Goal: Task Accomplishment & Management: Manage account settings

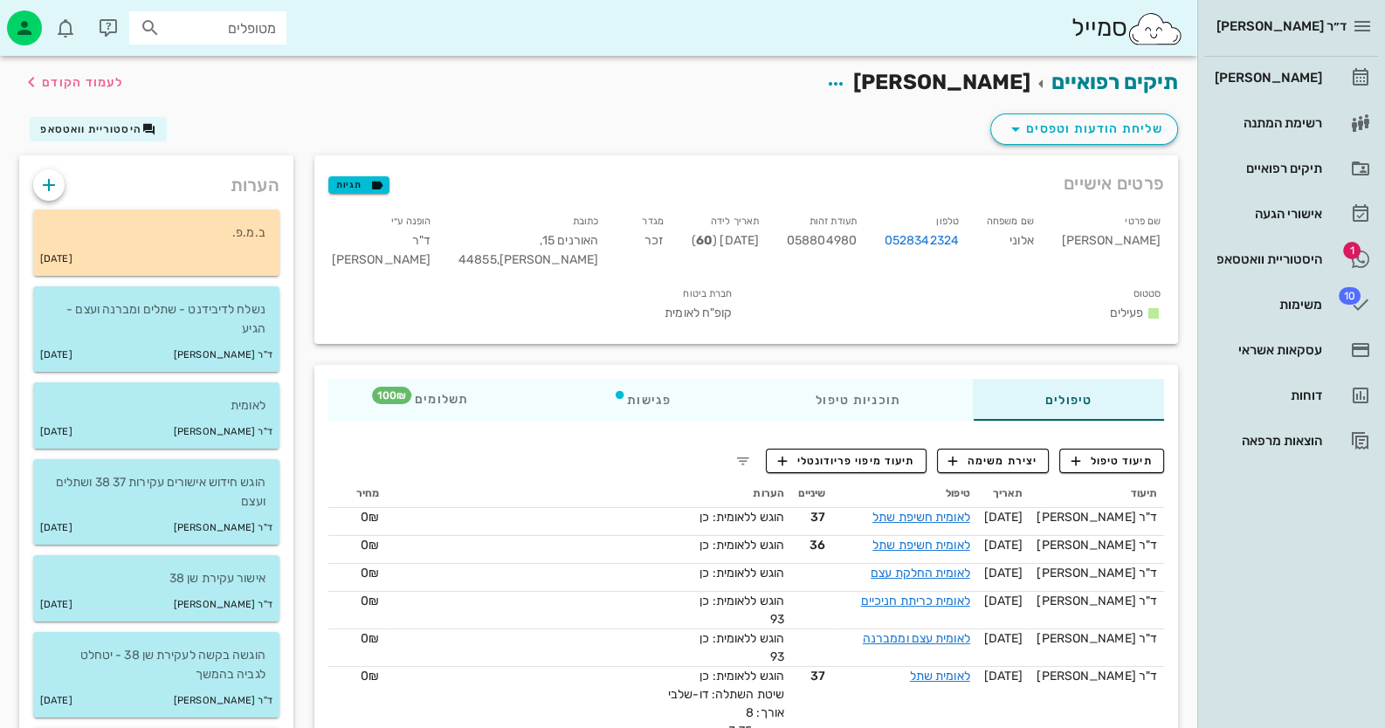
click at [1271, 252] on div "היסטוריית וואטסאפ" at bounding box center [1266, 259] width 111 height 14
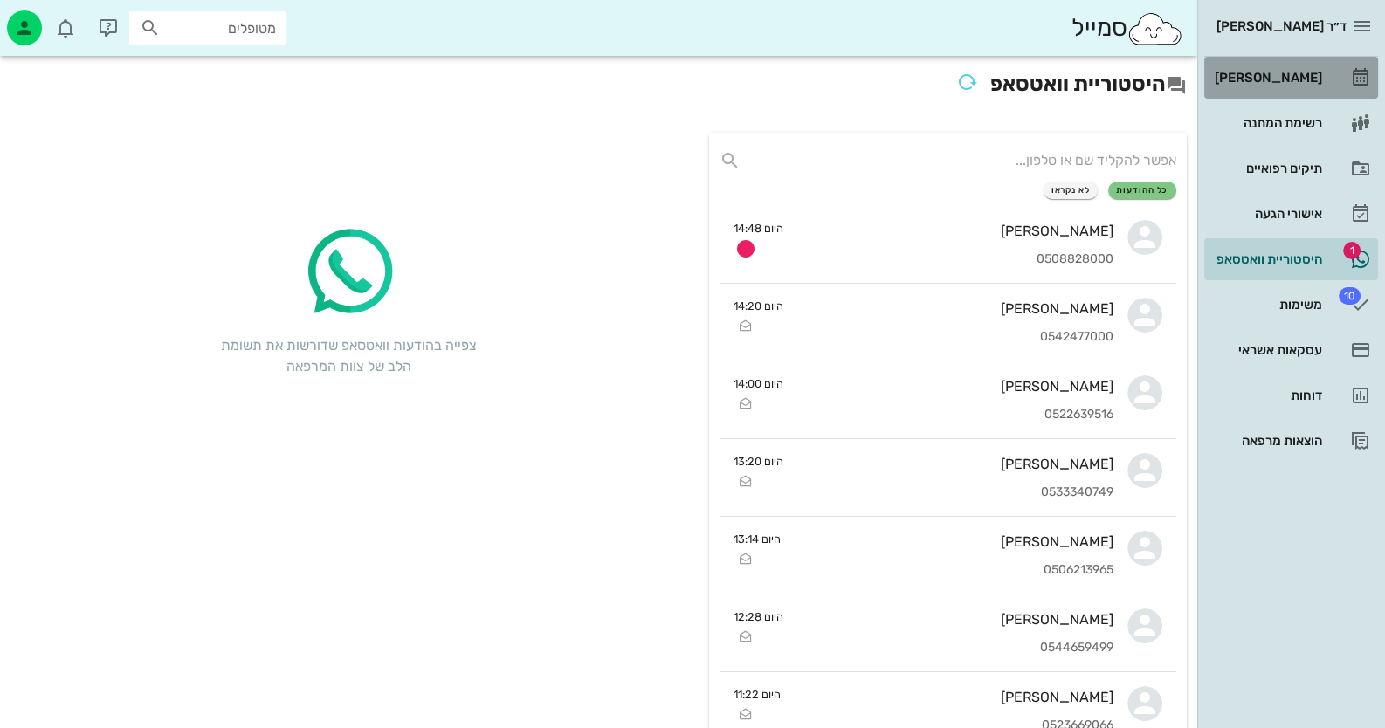
click at [1298, 61] on link "[PERSON_NAME]" at bounding box center [1291, 78] width 174 height 42
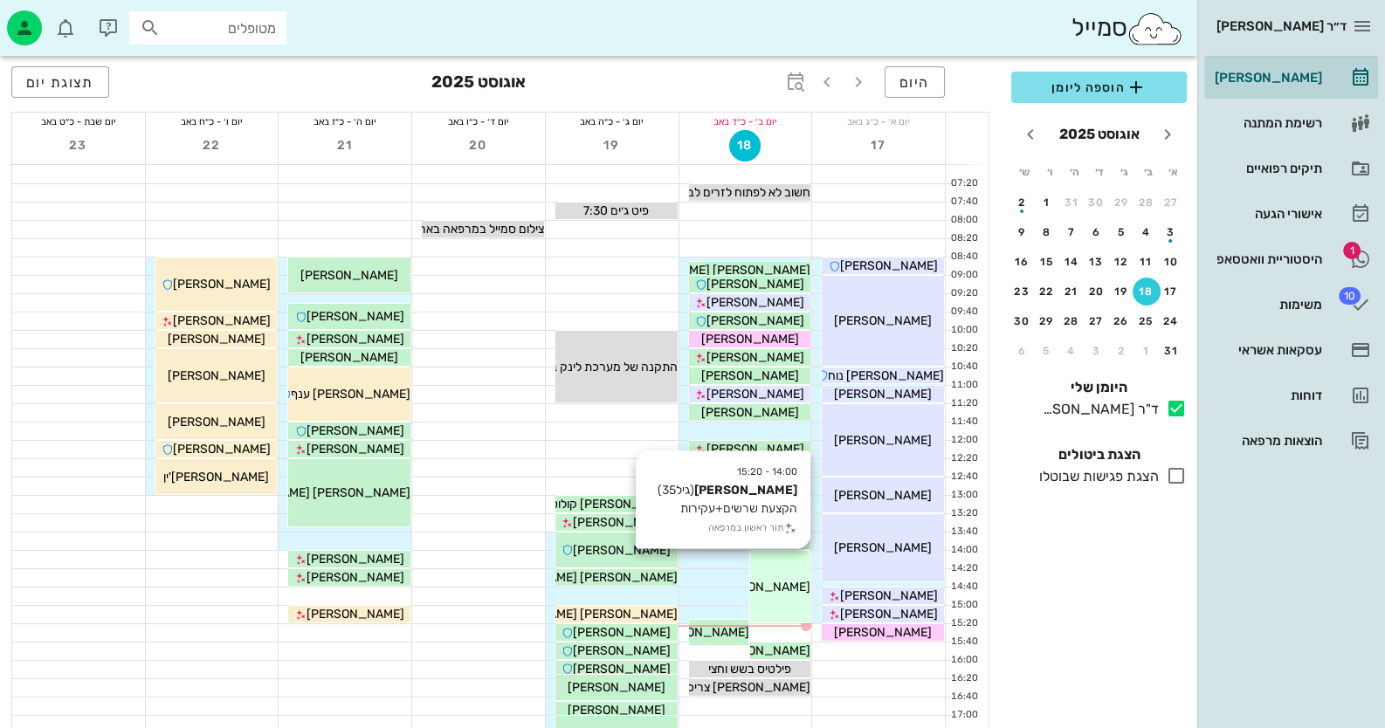
click at [766, 586] on span "[PERSON_NAME]" at bounding box center [762, 587] width 98 height 15
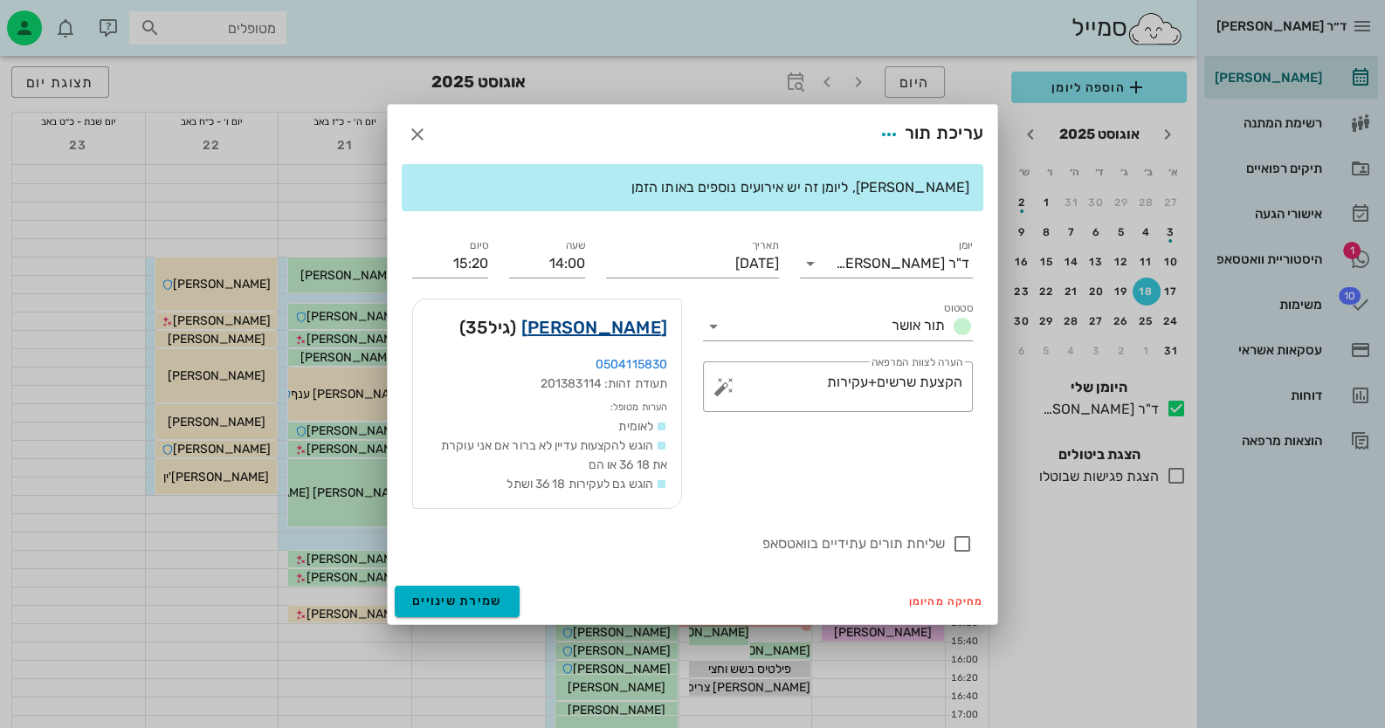
click at [610, 331] on link "[PERSON_NAME]" at bounding box center [594, 327] width 146 height 28
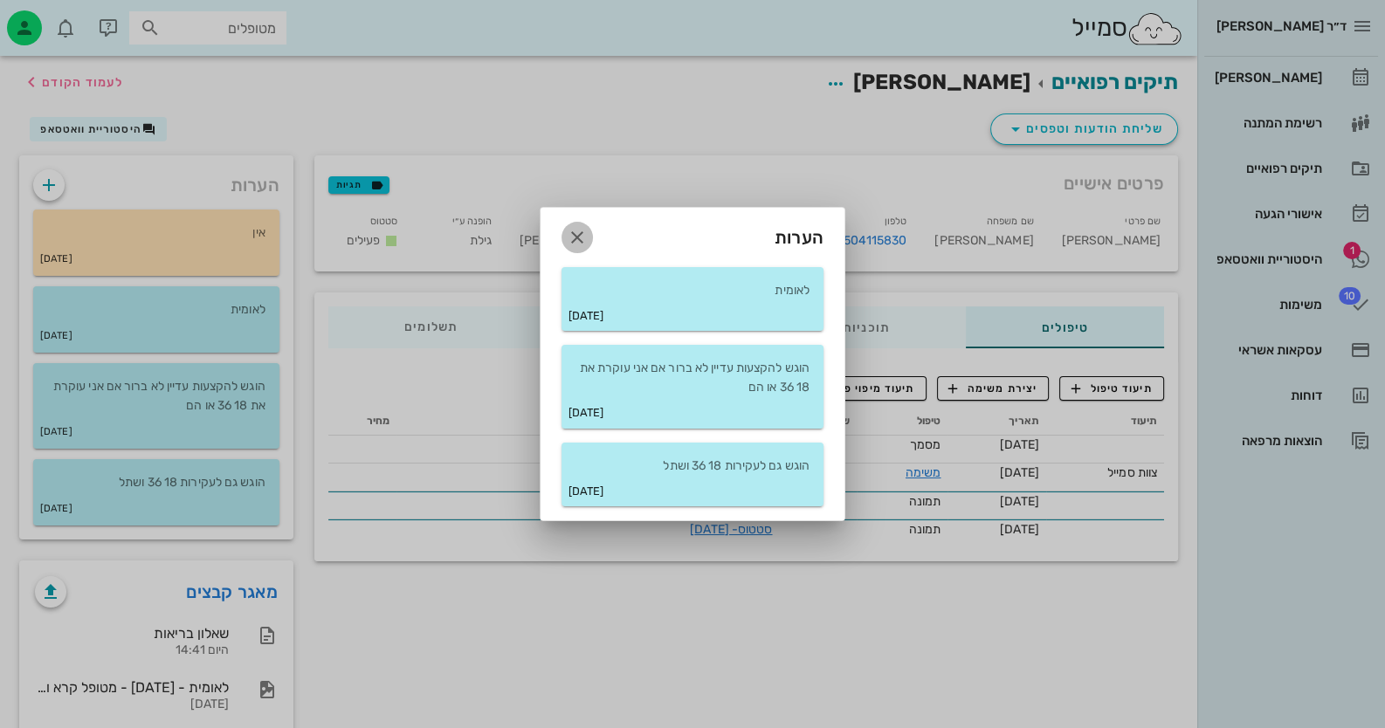
click at [580, 231] on icon "button" at bounding box center [577, 237] width 21 height 21
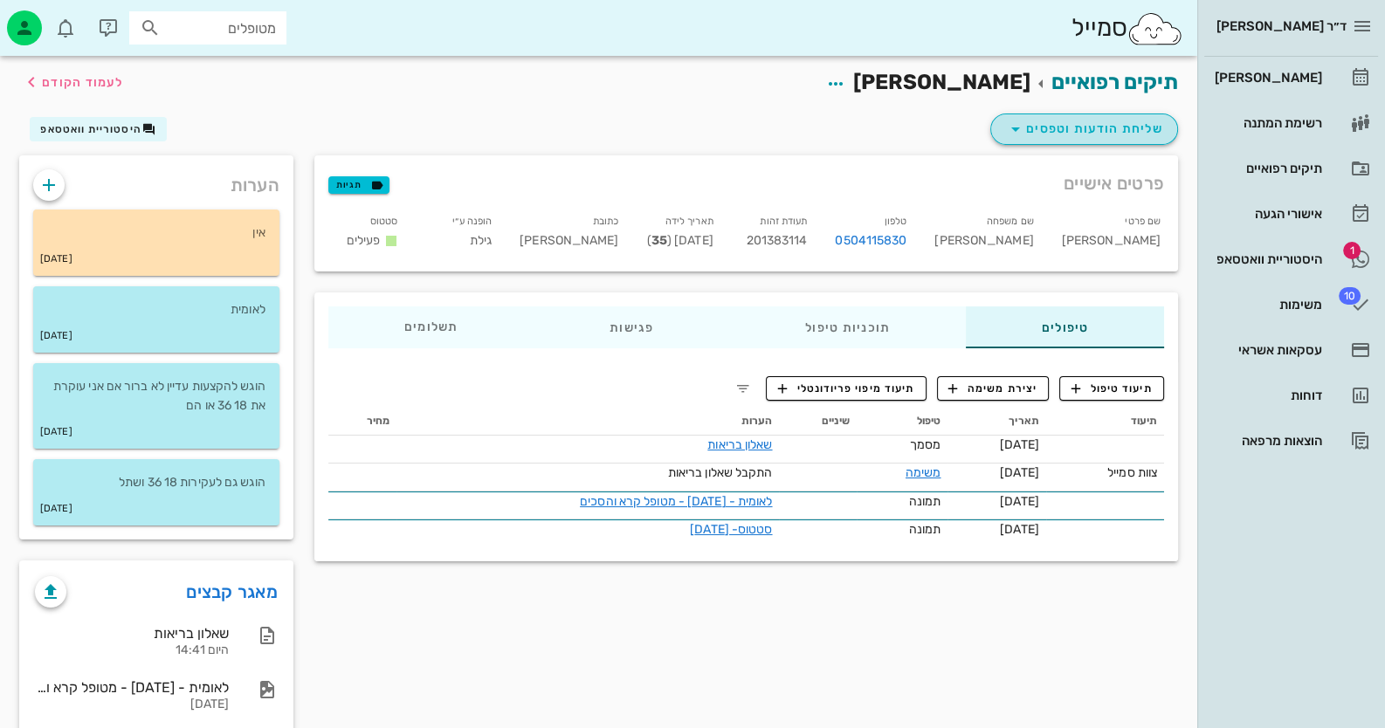
click at [1112, 122] on span "שליחת הודעות וטפסים" at bounding box center [1084, 129] width 158 height 21
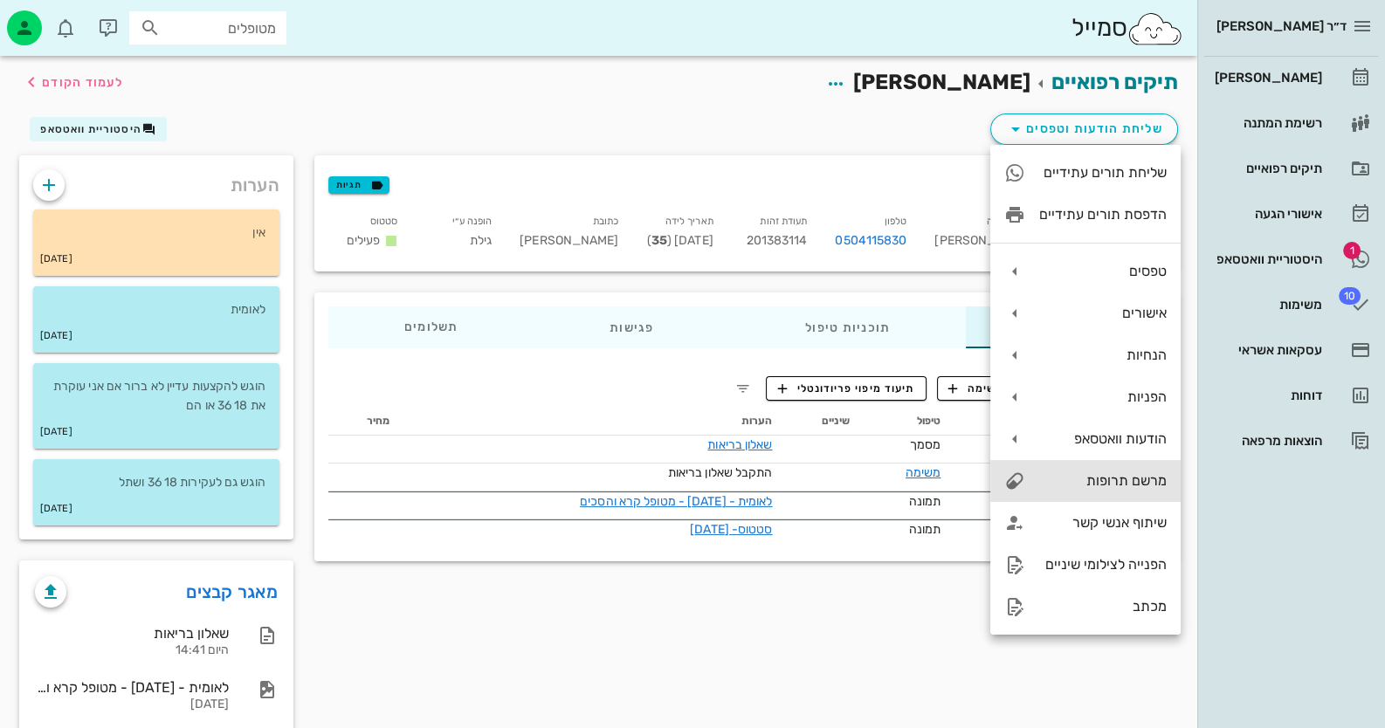
click at [1146, 484] on div "מרשם תרופות" at bounding box center [1102, 480] width 127 height 17
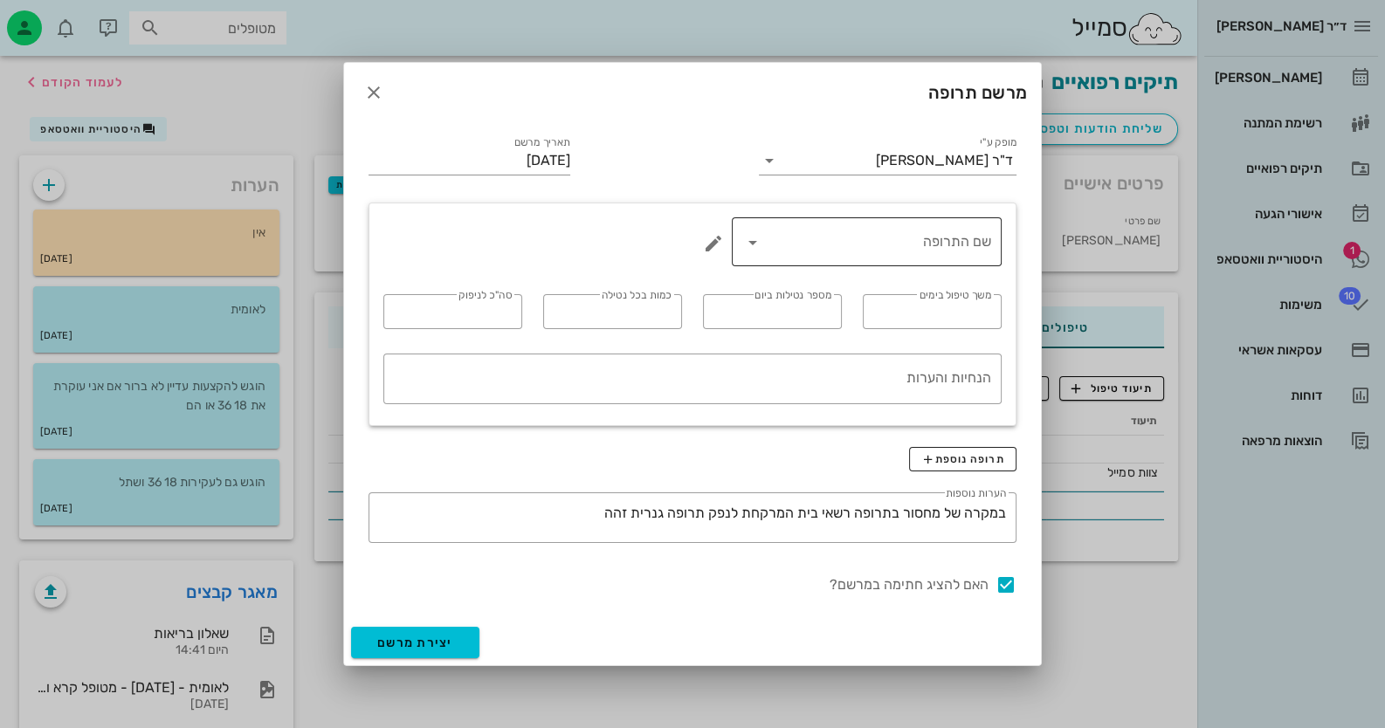
click at [792, 258] on div "שם התרופה" at bounding box center [866, 241] width 249 height 49
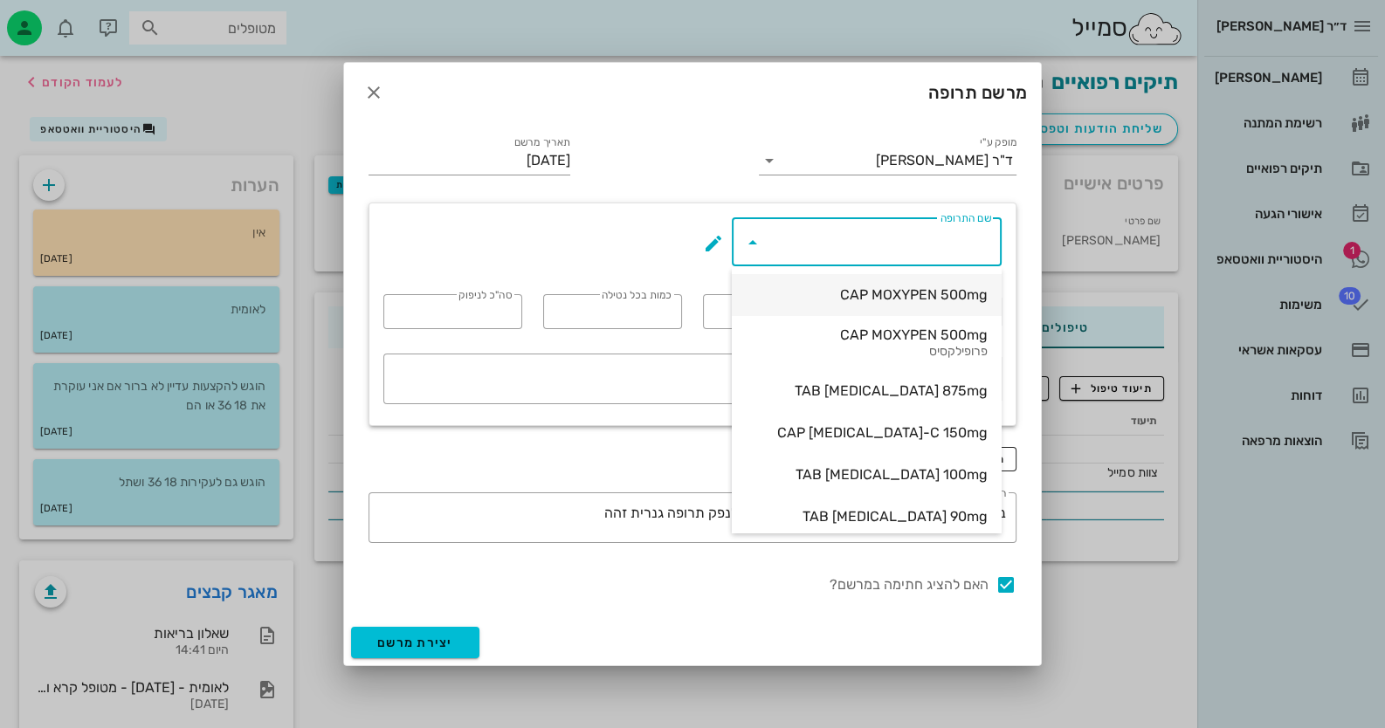
click at [927, 297] on div "CAP MOXYPEN 500mg" at bounding box center [867, 294] width 242 height 17
type input "CAP MOXYPEN 500mg"
type input "5"
type input "3"
type input "1"
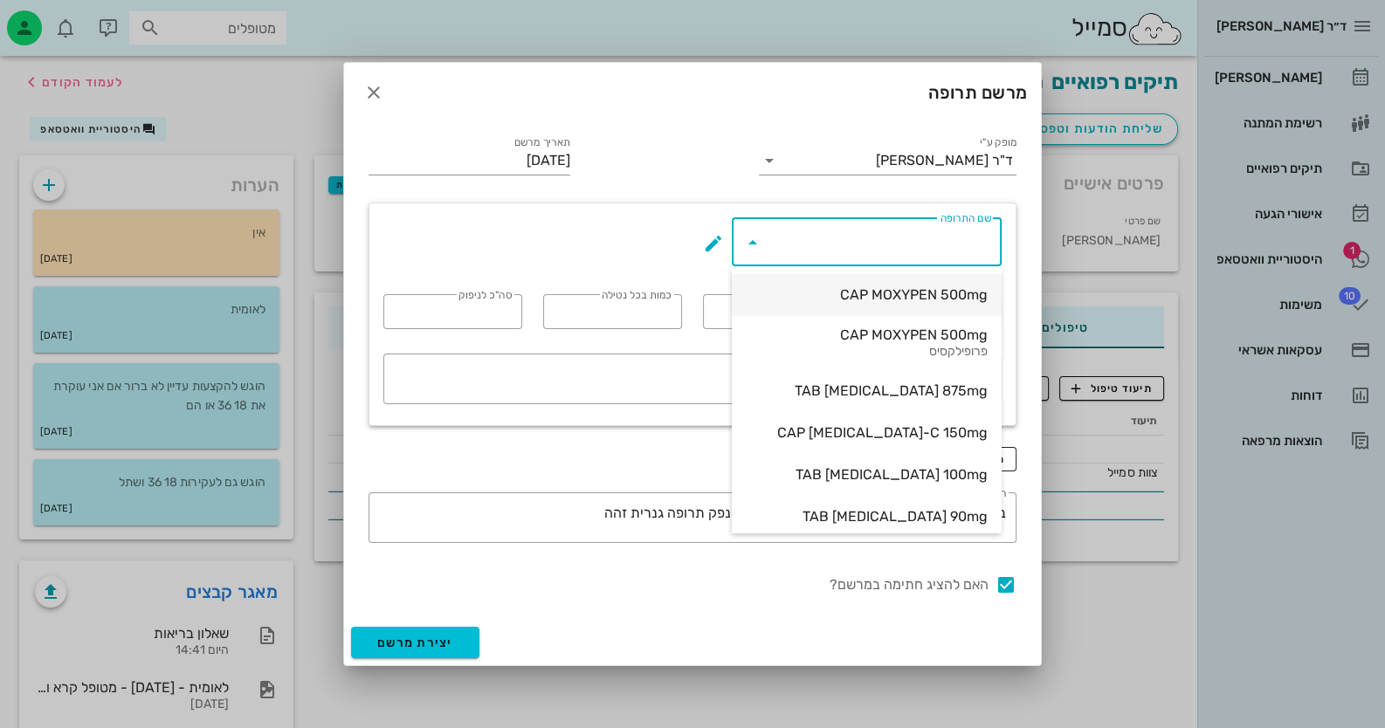
type input "15"
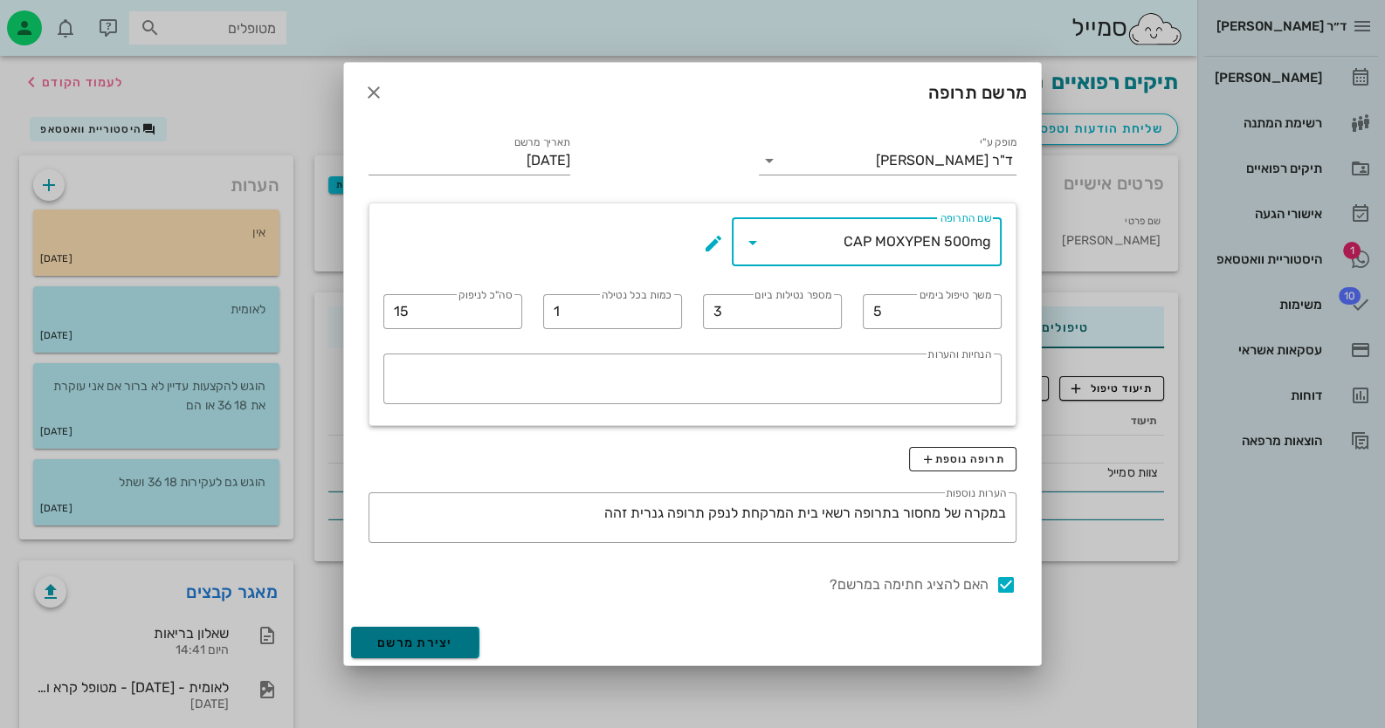
click at [441, 629] on button "יצירת מרשם" at bounding box center [415, 642] width 128 height 31
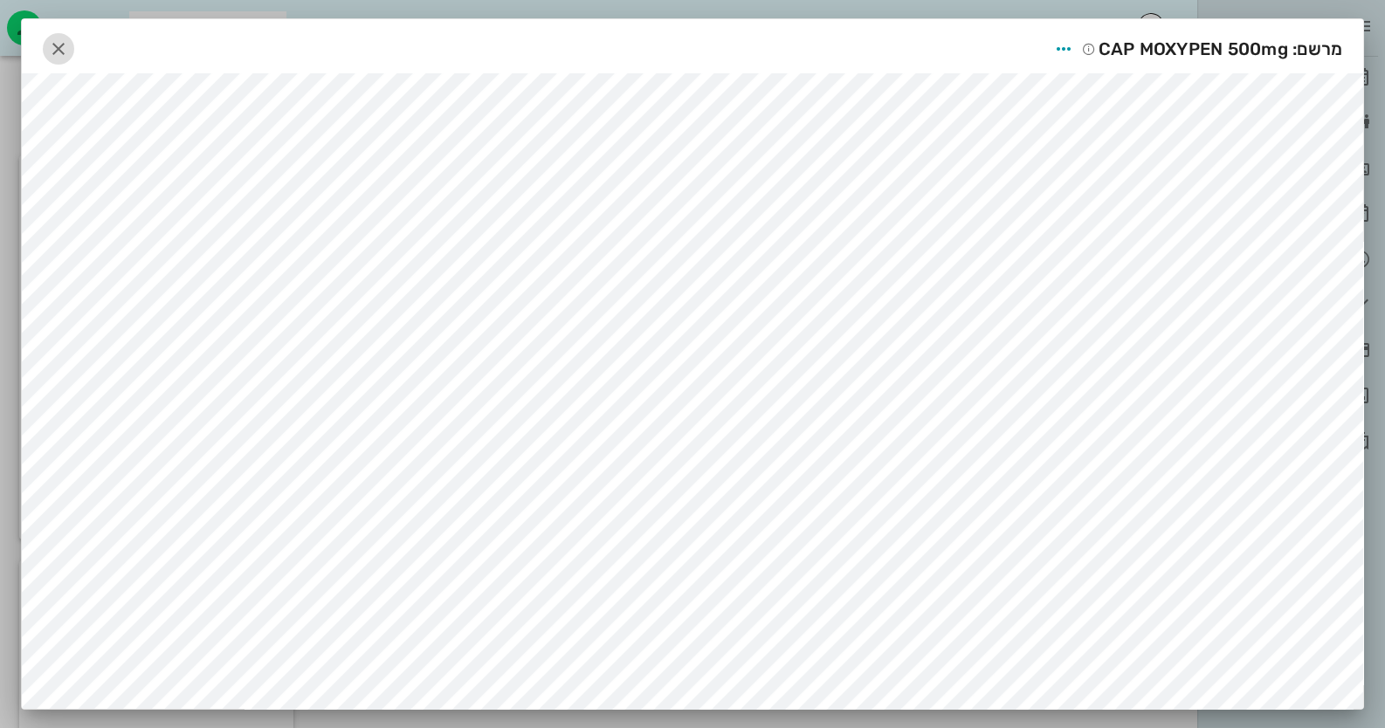
click at [69, 49] on icon "button" at bounding box center [58, 48] width 21 height 21
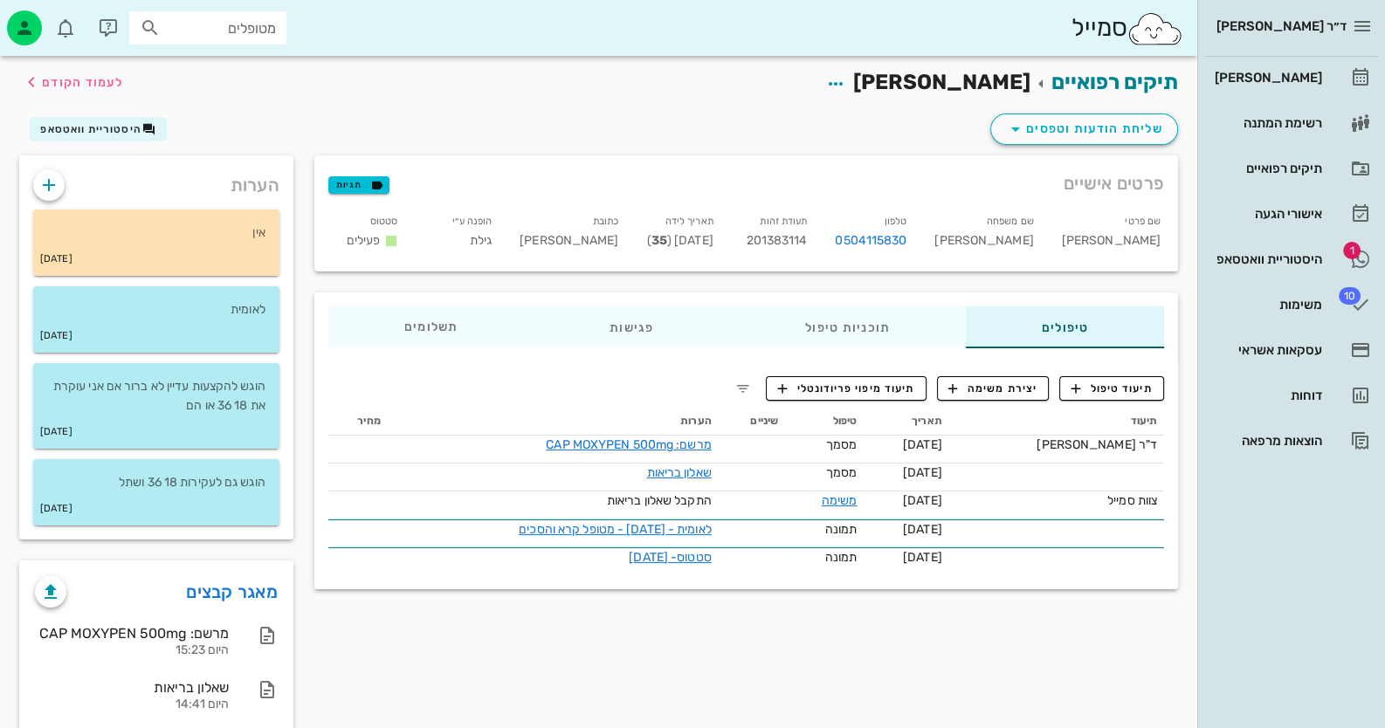
click at [603, 645] on div "פרטים אישיים תגיות שם פרטי מרדכי שם משפחה קאפח טלפון 0504115830 תעודת זהות 2013…" at bounding box center [746, 502] width 885 height 695
click at [1144, 122] on span "שליחת הודעות וטפסים" at bounding box center [1084, 129] width 158 height 21
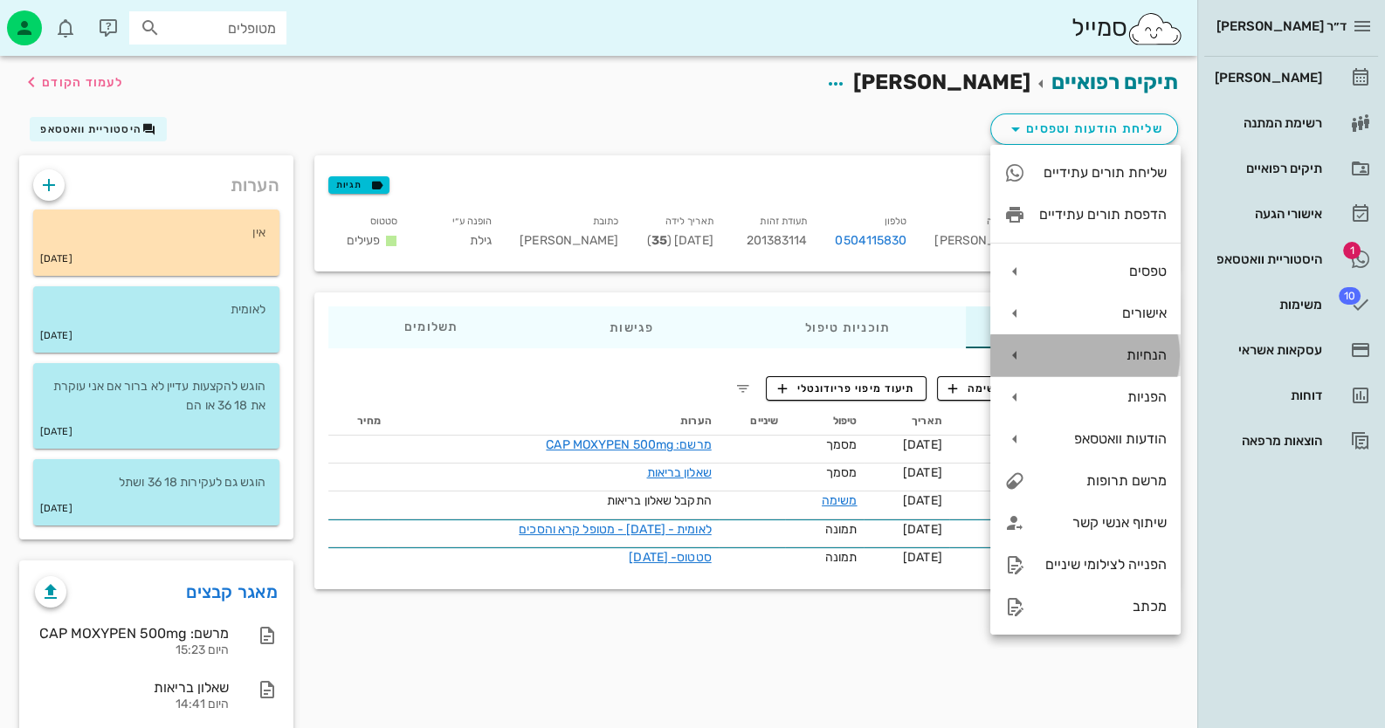
click at [1140, 366] on div "הנחיות" at bounding box center [1085, 355] width 190 height 42
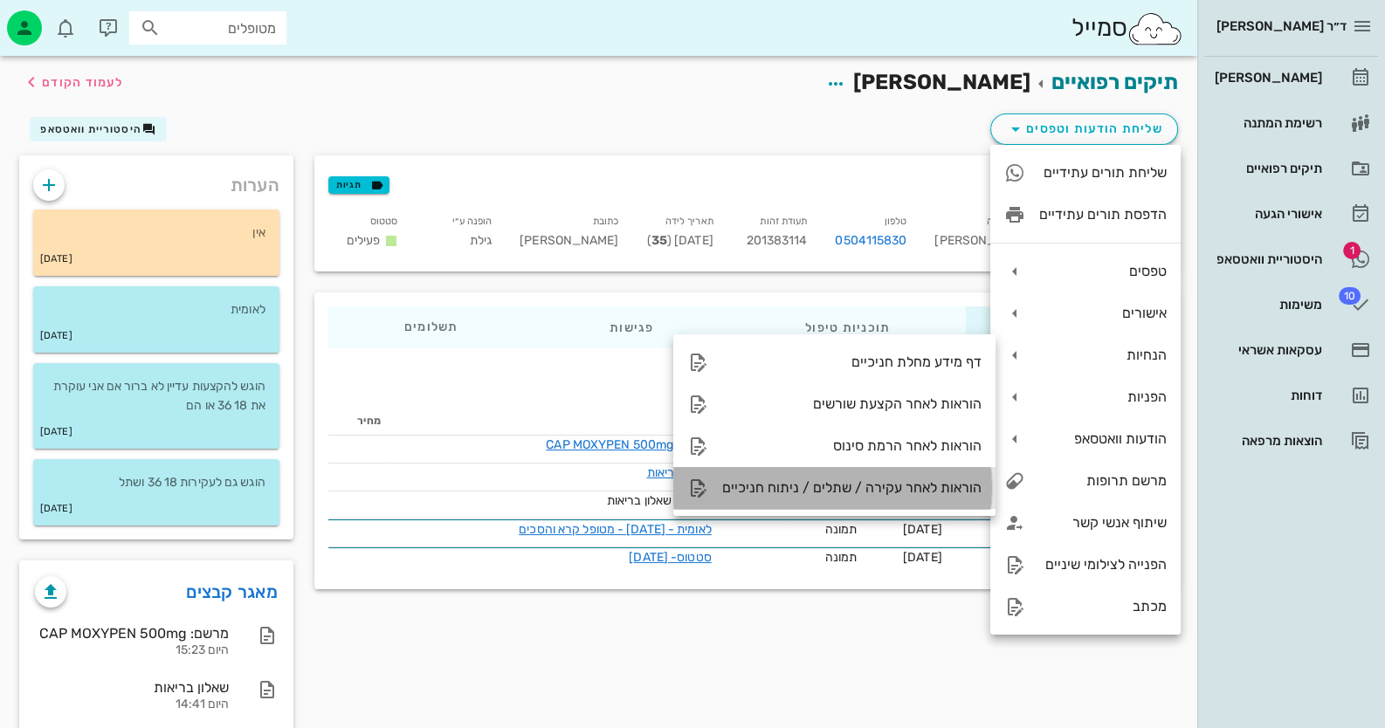
click at [882, 473] on div "הוראות לאחר עקירה / שתלים / ניתוח חניכיים" at bounding box center [834, 488] width 322 height 42
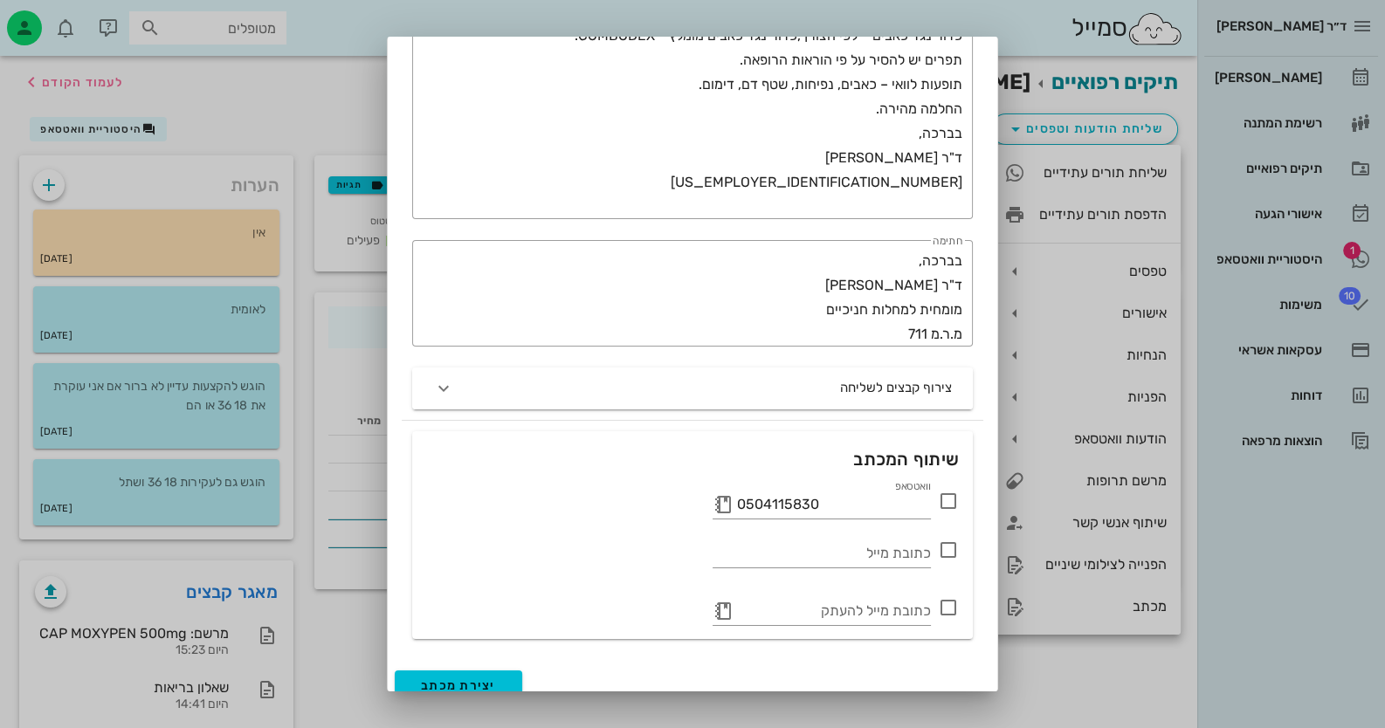
scroll to position [405, 0]
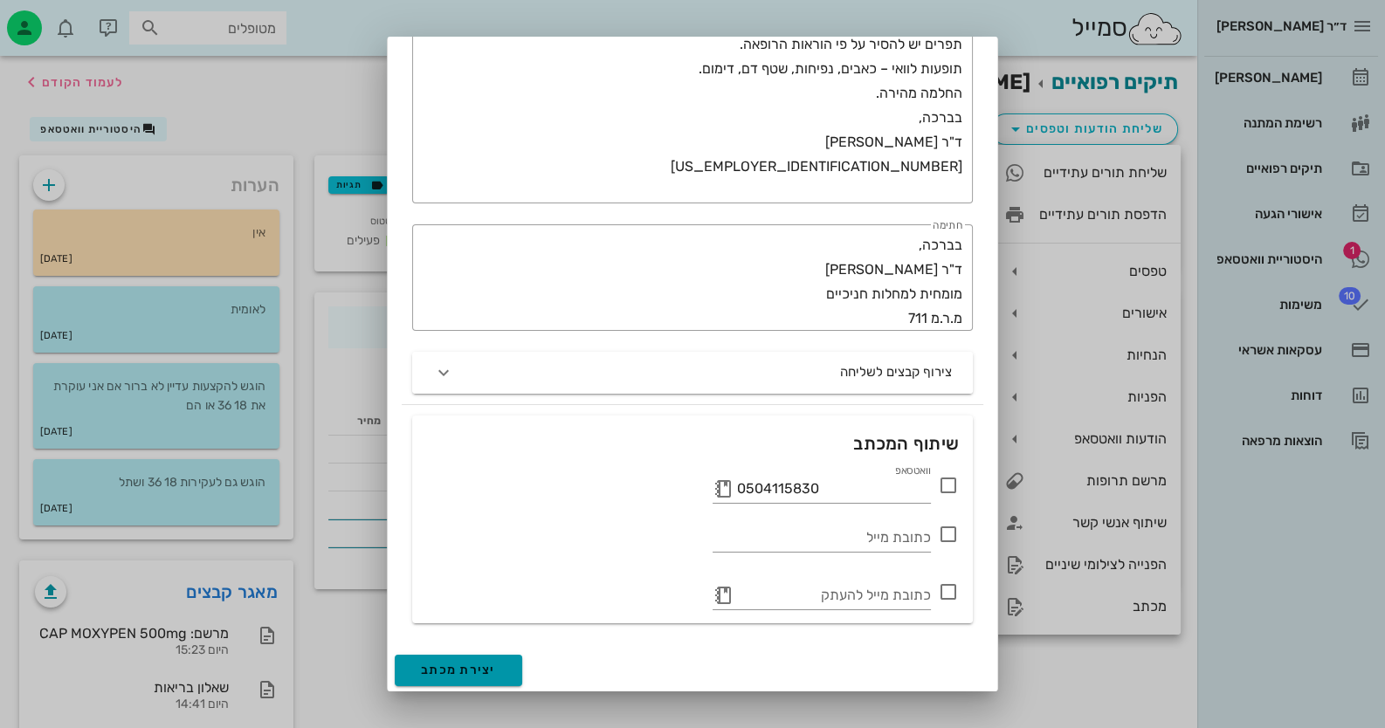
click at [500, 655] on button "יצירת מכתב" at bounding box center [458, 670] width 127 height 31
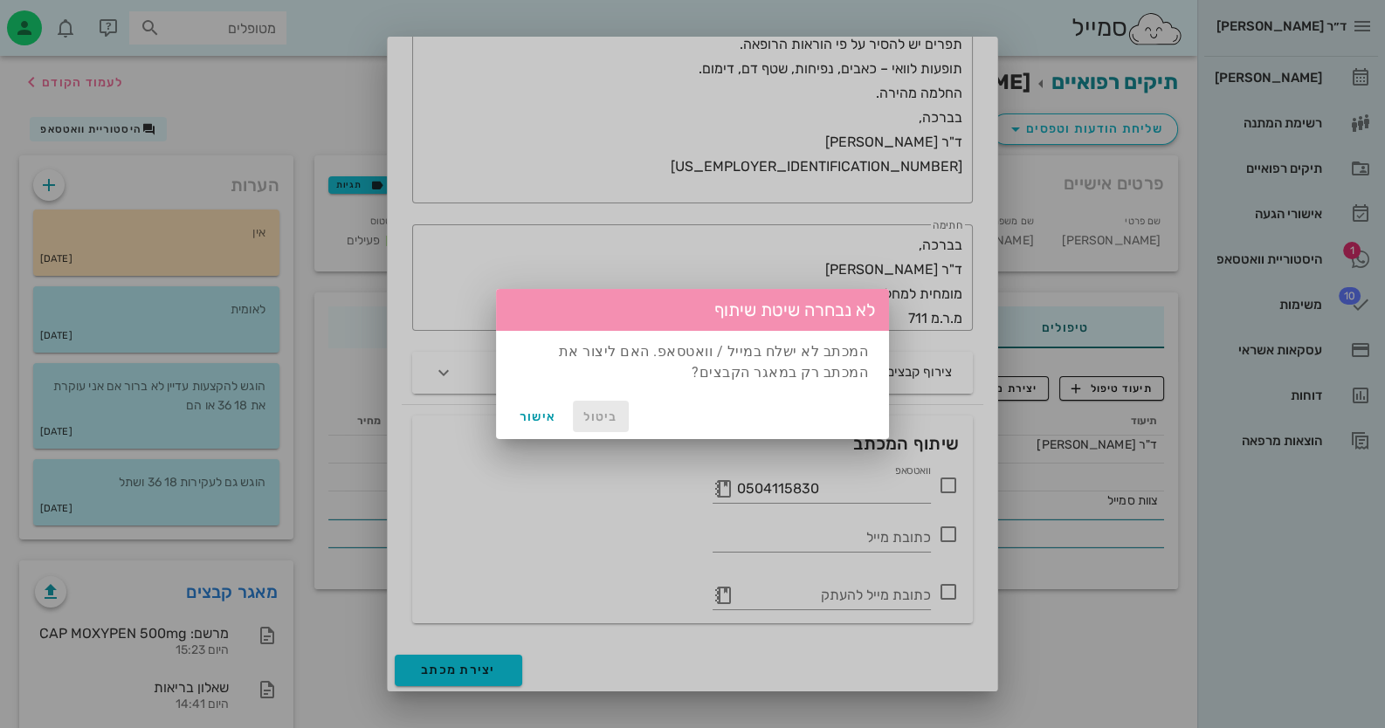
click at [603, 417] on span "ביטול" at bounding box center [601, 417] width 42 height 15
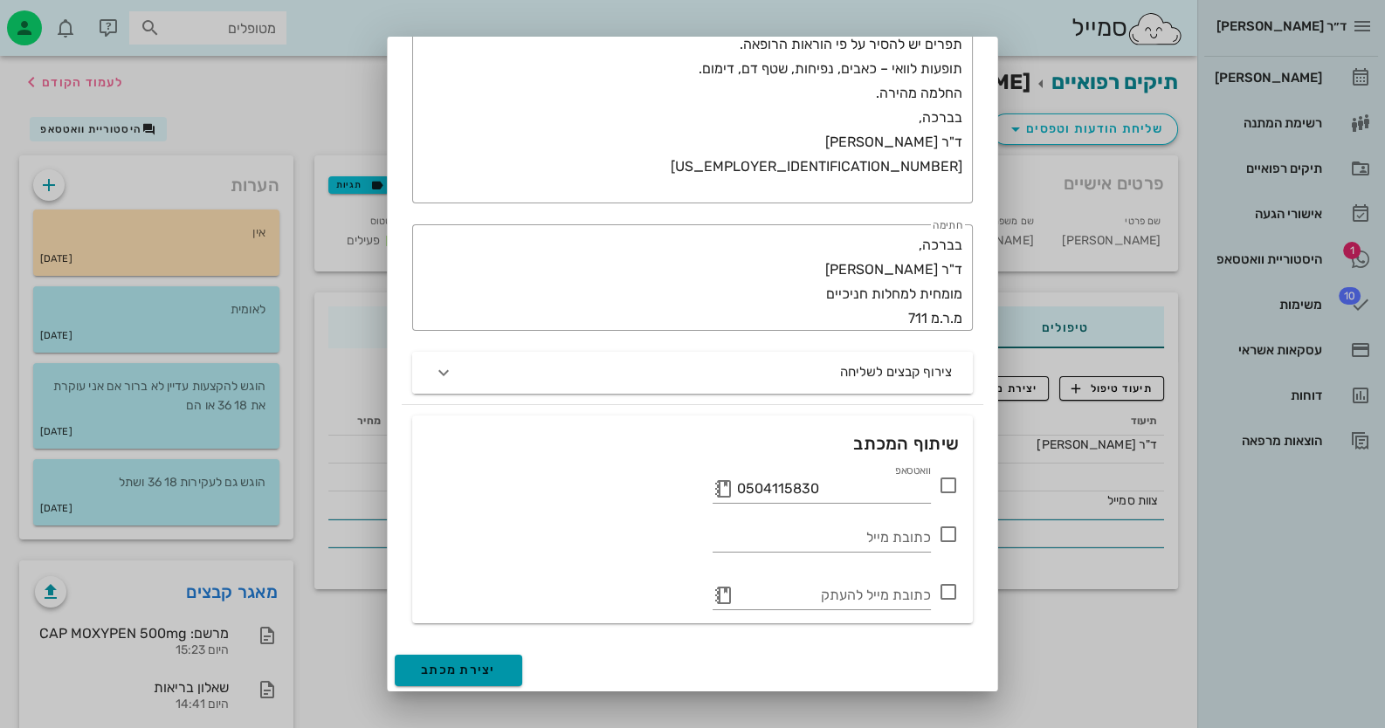
click at [489, 663] on span "יצירת מכתב" at bounding box center [458, 670] width 75 height 15
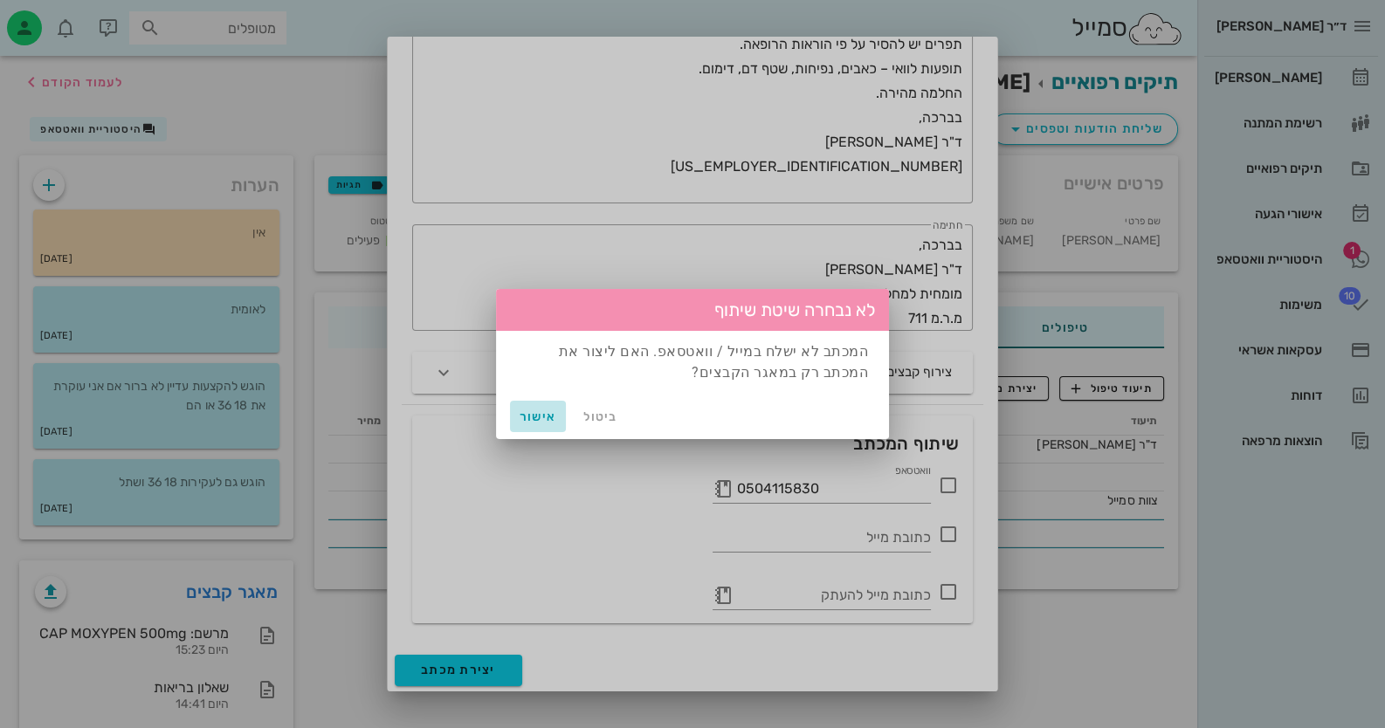
click at [532, 411] on span "אישור" at bounding box center [538, 417] width 42 height 15
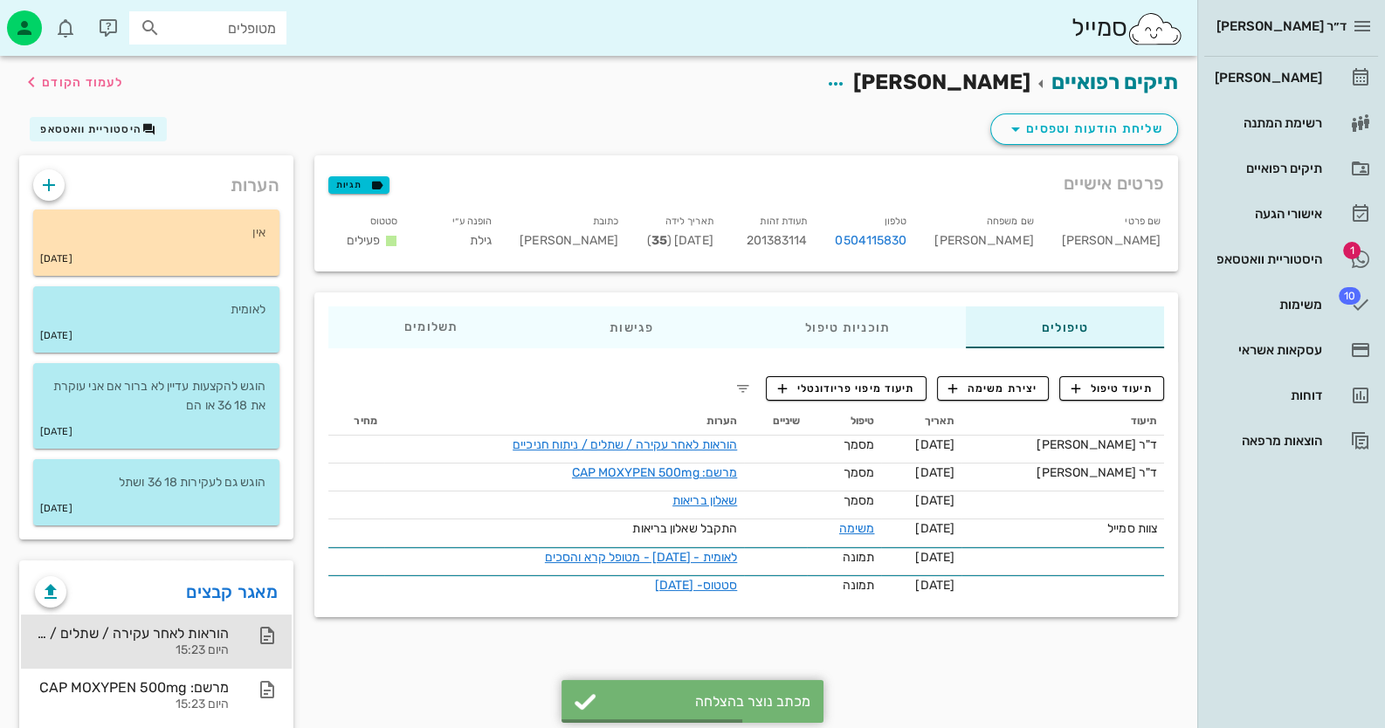
click at [187, 619] on div "הוראות לאחר עקירה / שתלים / ניתוח חניכיים היום 15:23" at bounding box center [132, 642] width 194 height 54
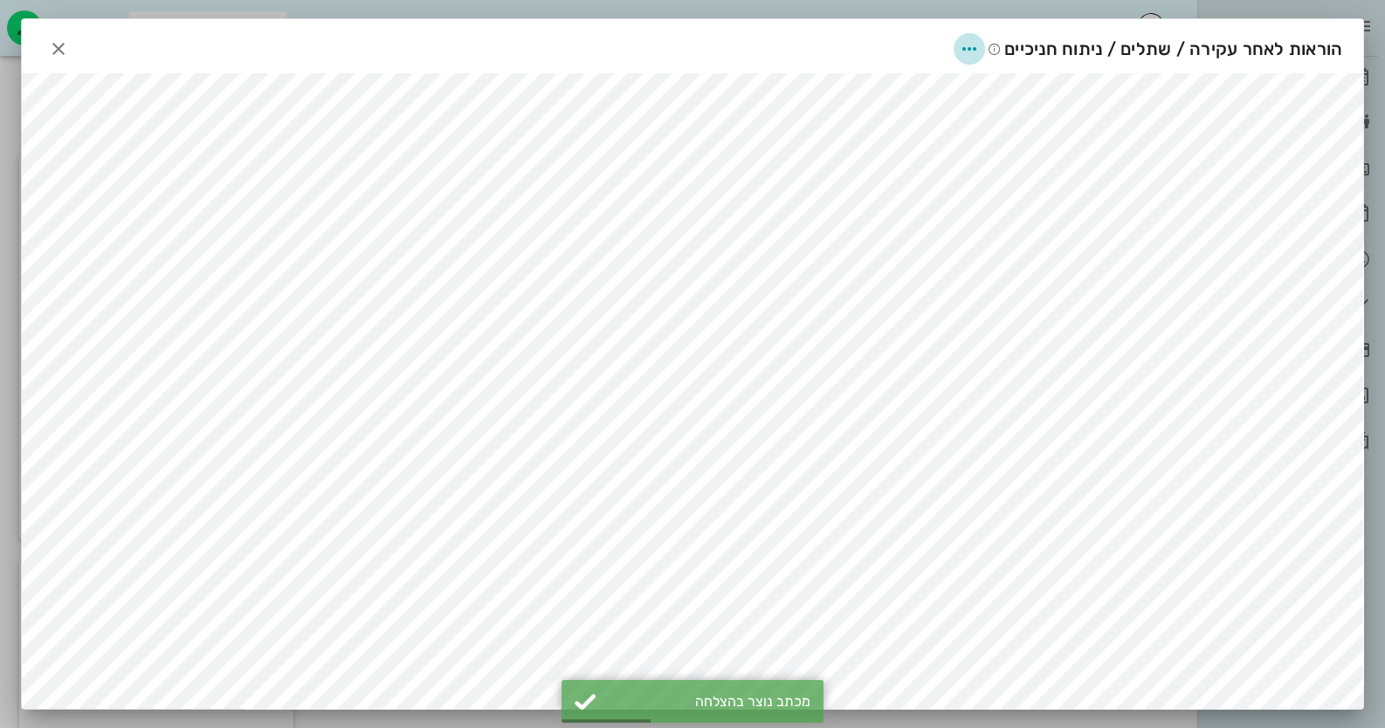
click at [985, 43] on span "button" at bounding box center [969, 48] width 31 height 21
click at [957, 132] on div "שיתוף" at bounding box center [957, 134] width 48 height 17
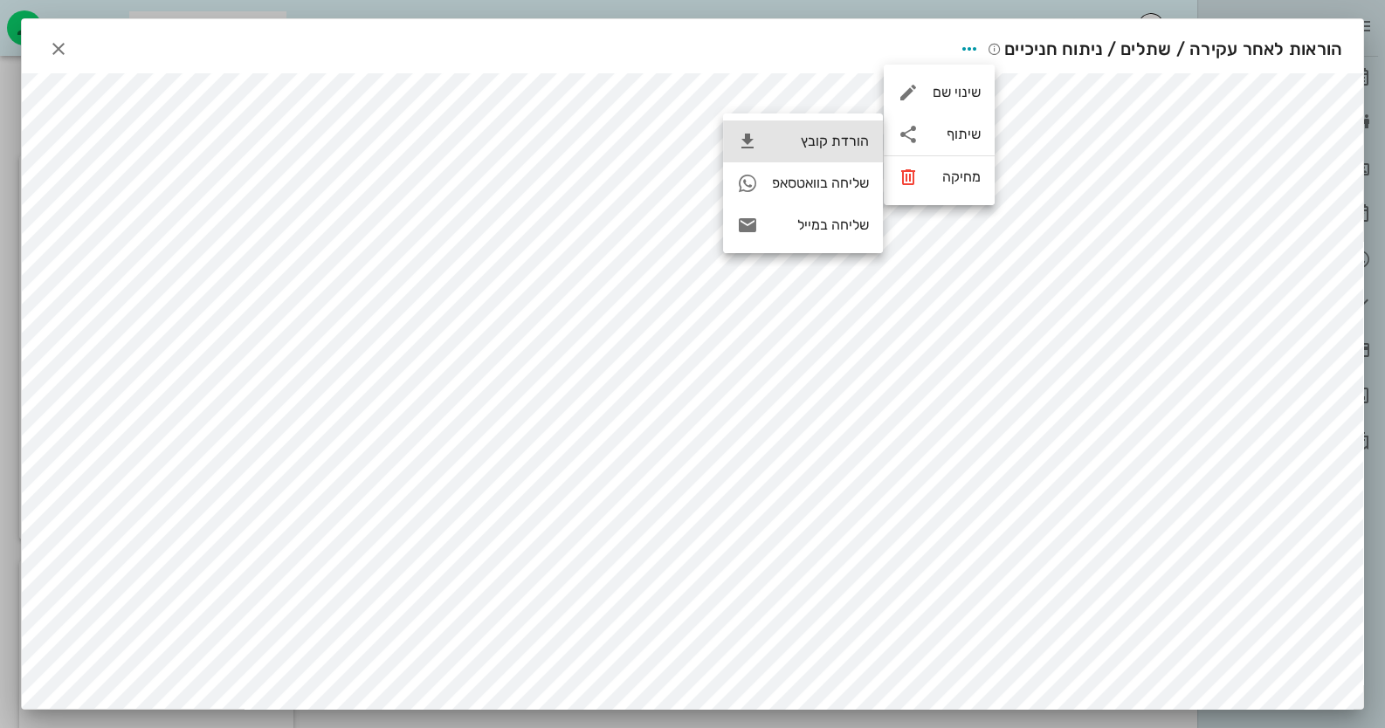
click at [824, 134] on div "הורדת קובץ" at bounding box center [820, 141] width 97 height 17
click at [66, 42] on icon "button" at bounding box center [58, 48] width 21 height 21
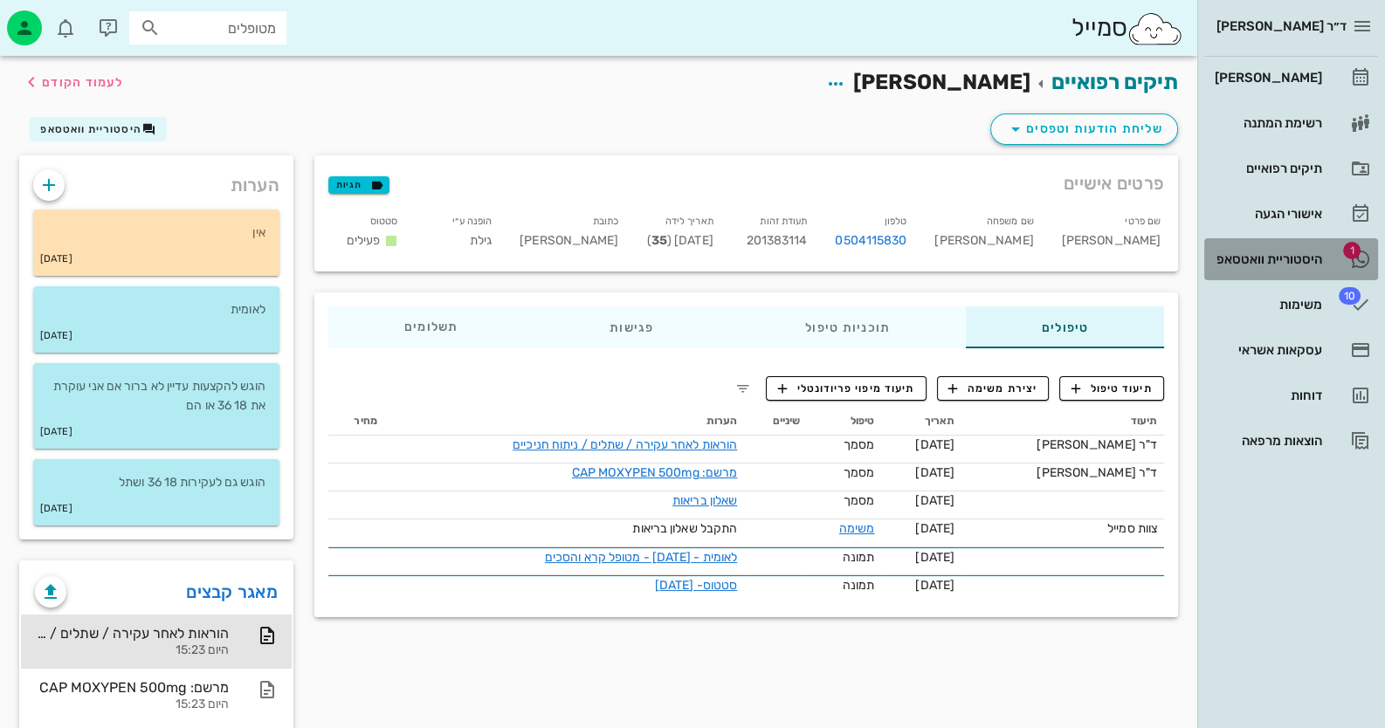
click at [1313, 249] on div "היסטוריית וואטסאפ" at bounding box center [1266, 259] width 111 height 28
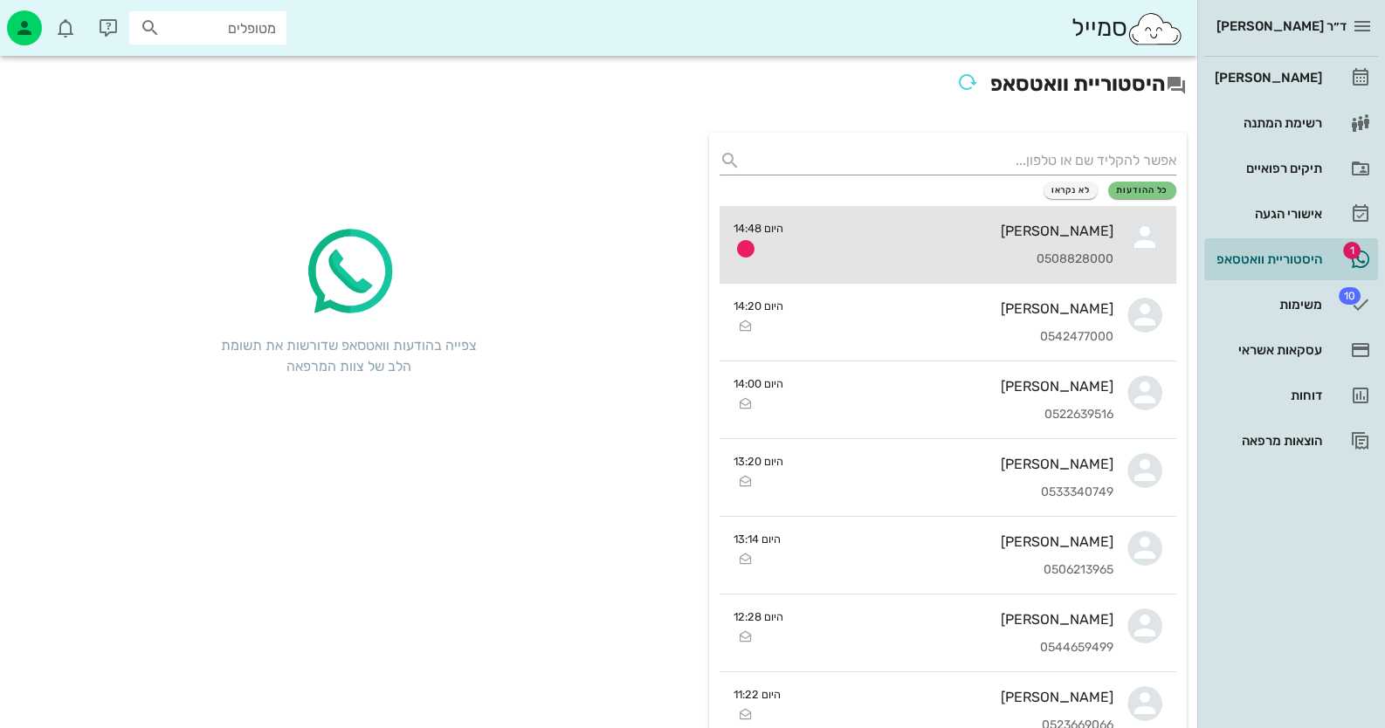
click at [1071, 224] on div "[PERSON_NAME]" at bounding box center [955, 231] width 316 height 17
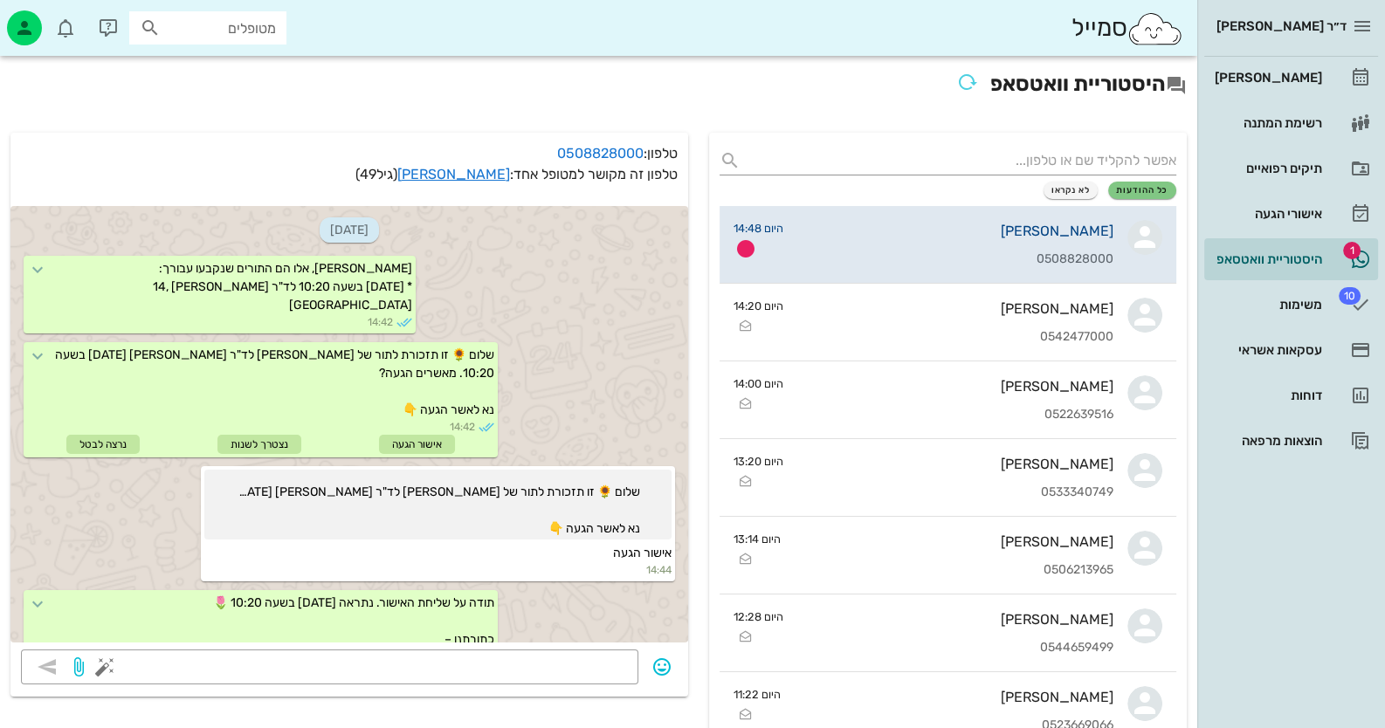
scroll to position [1140, 0]
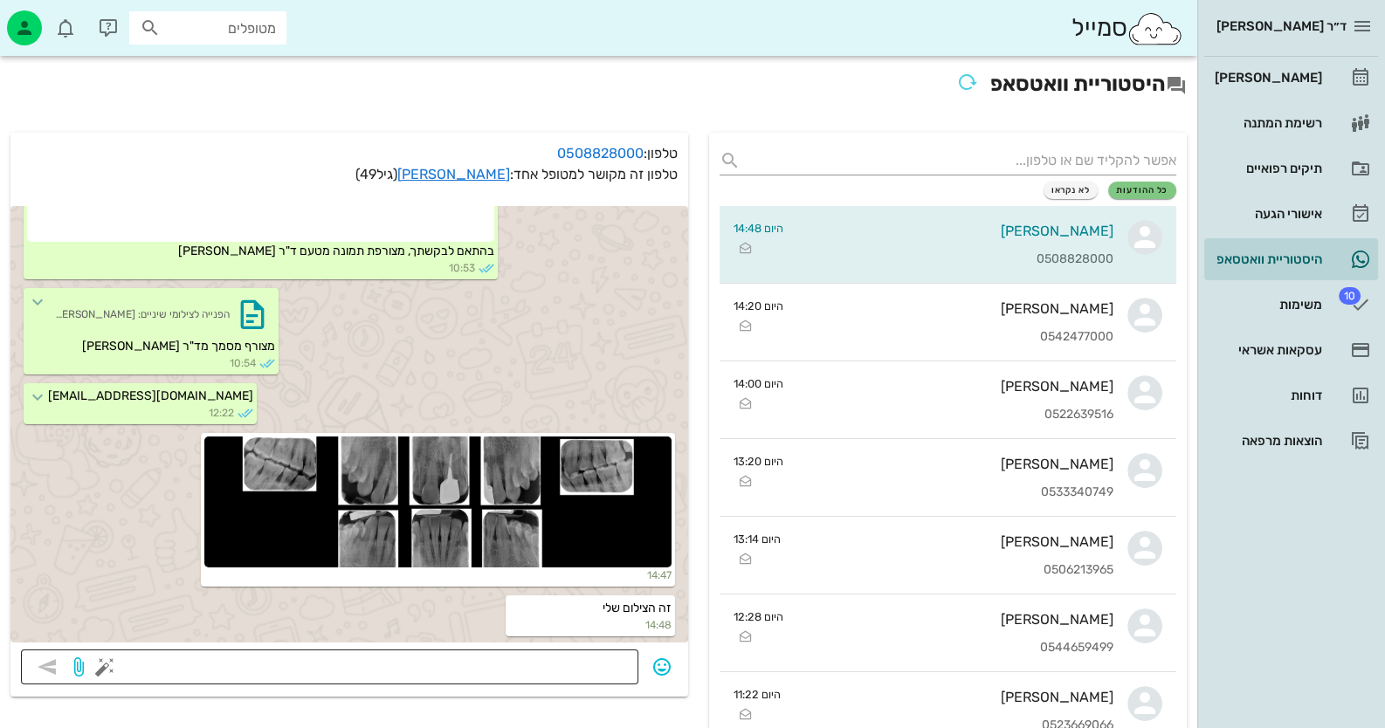
click at [592, 671] on textarea at bounding box center [368, 669] width 520 height 28
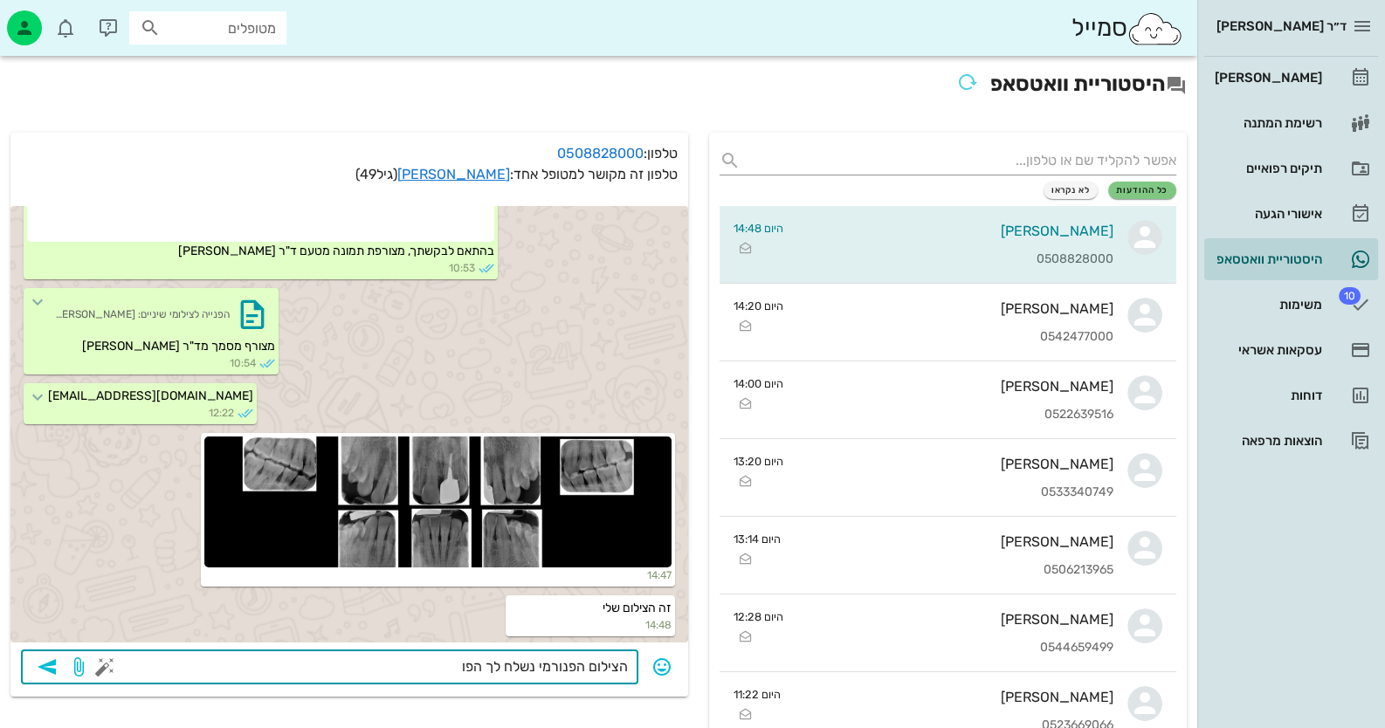
type textarea "הצילום הפנורמי נשלח לך הפוך"
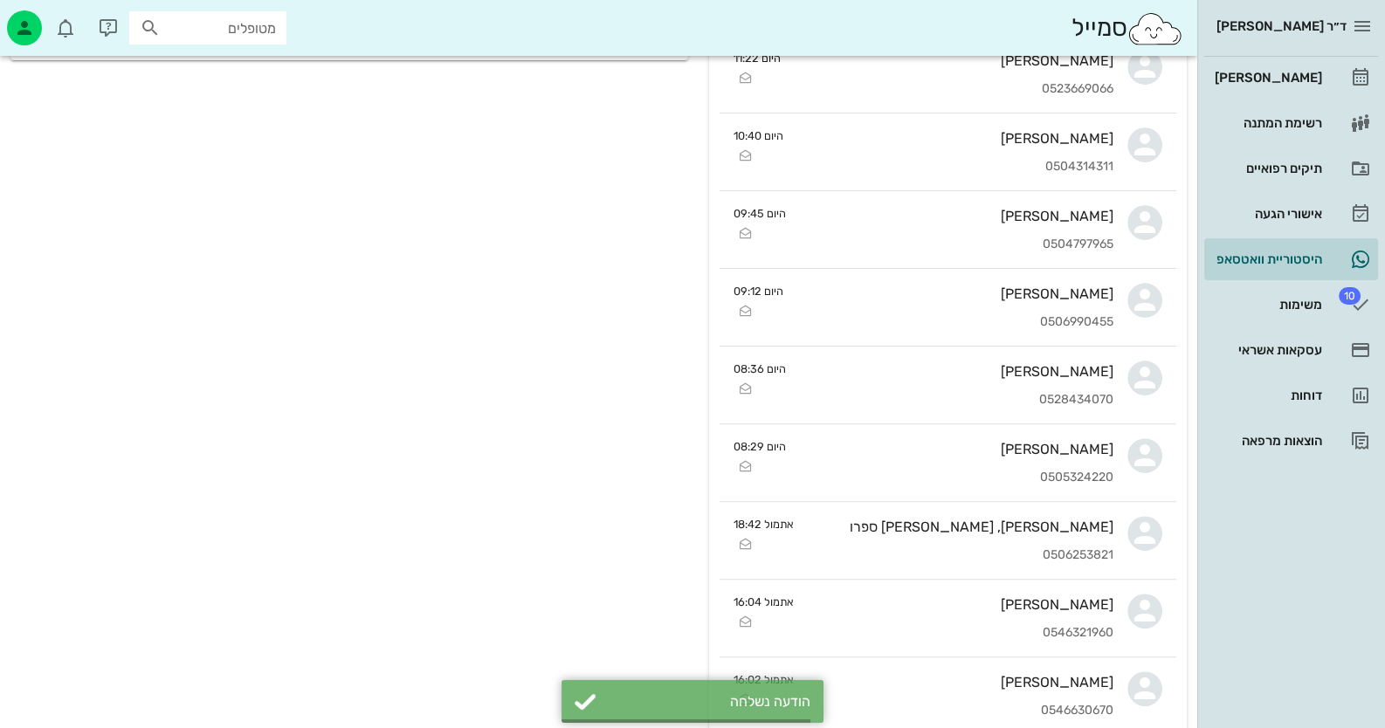
scroll to position [1188, 0]
type textarea "צילום התקין"
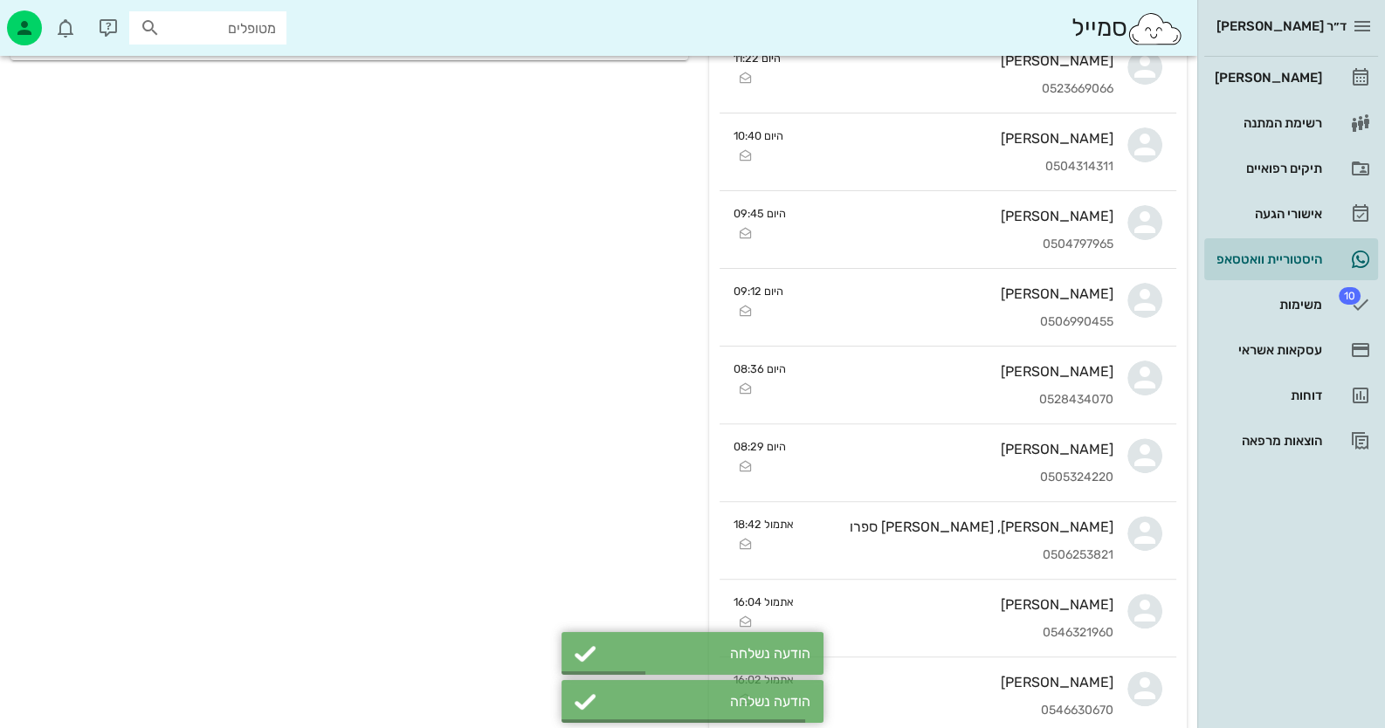
scroll to position [1238, 0]
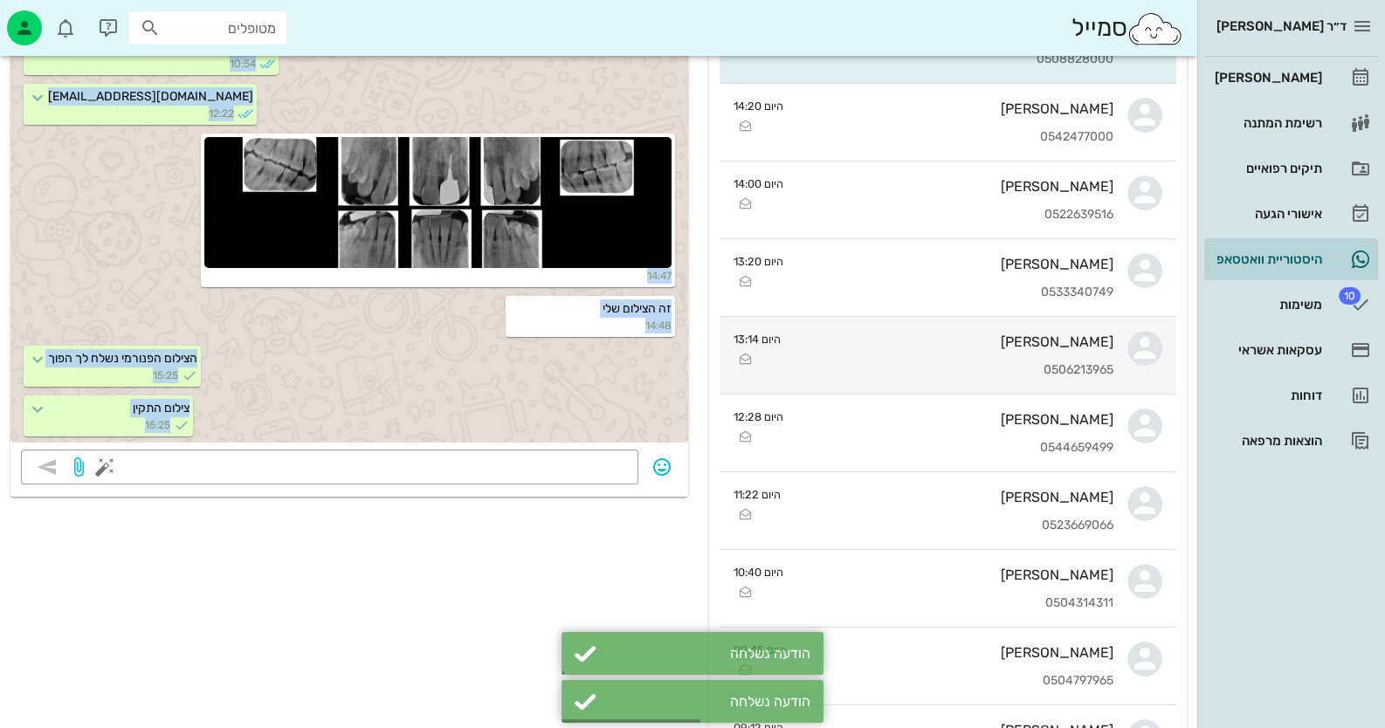
scroll to position [0, 0]
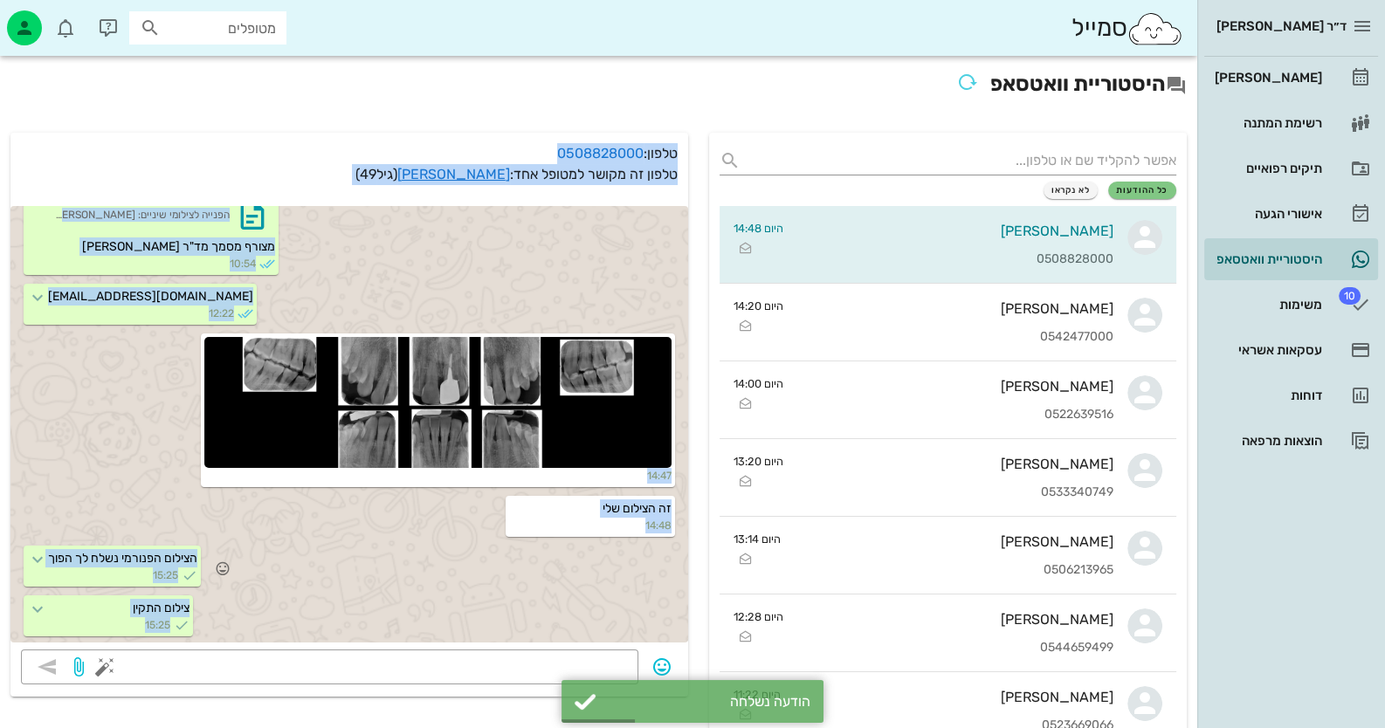
click at [496, 592] on div "הצילום הפנורמי נשלח לך הפוך 15:25" at bounding box center [349, 568] width 678 height 50
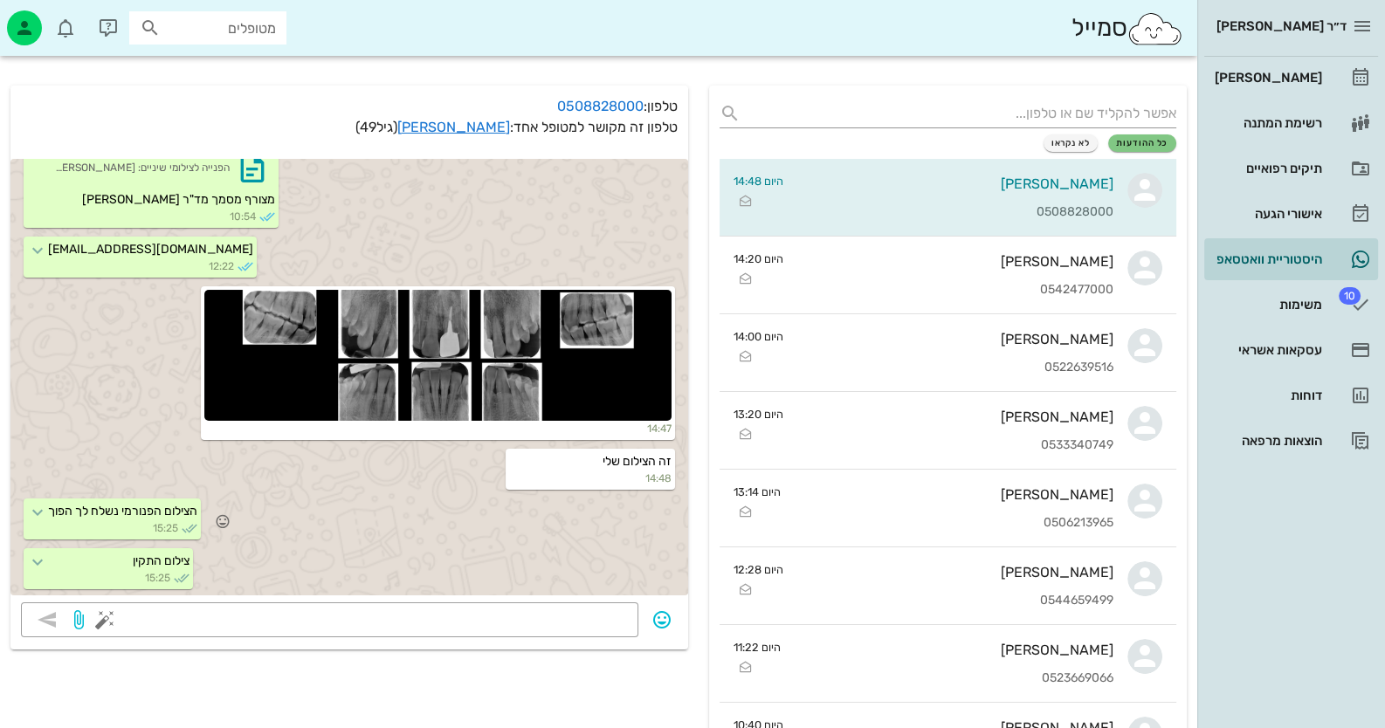
scroll to position [86, 0]
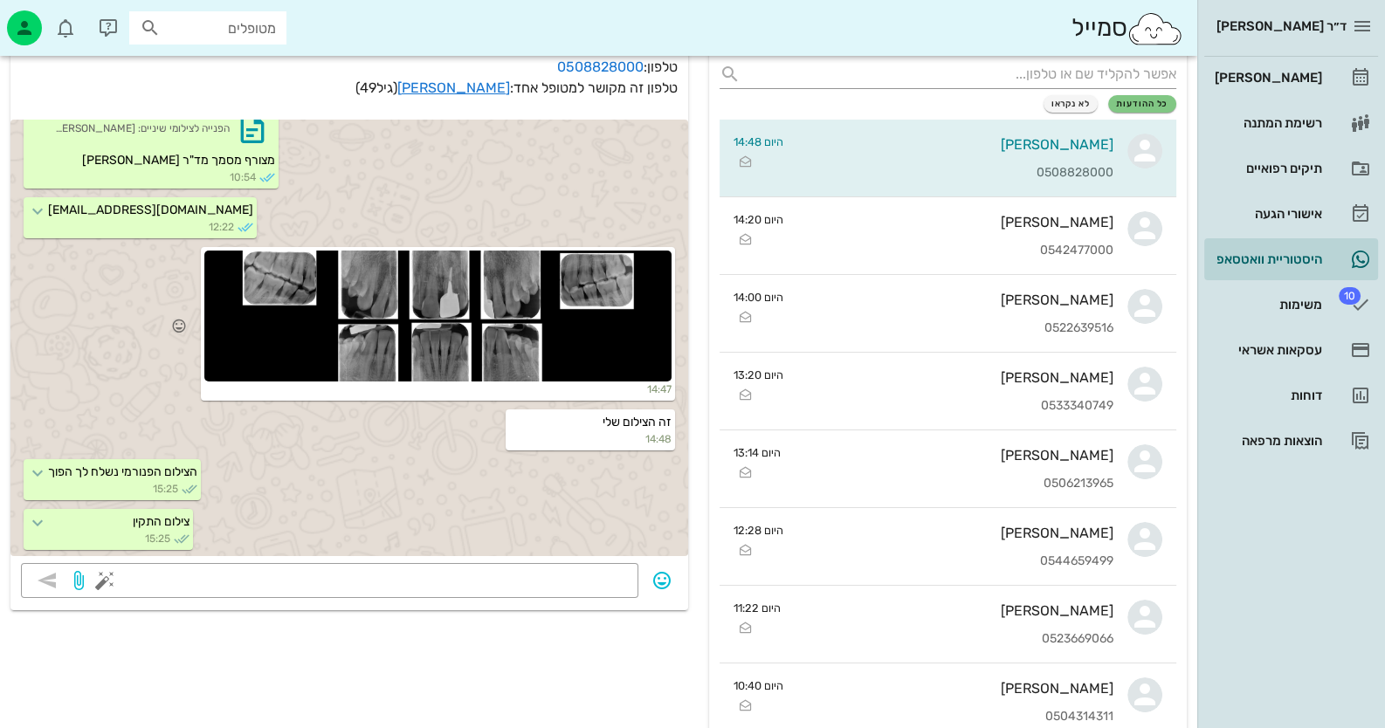
click at [520, 326] on div at bounding box center [437, 316] width 467 height 131
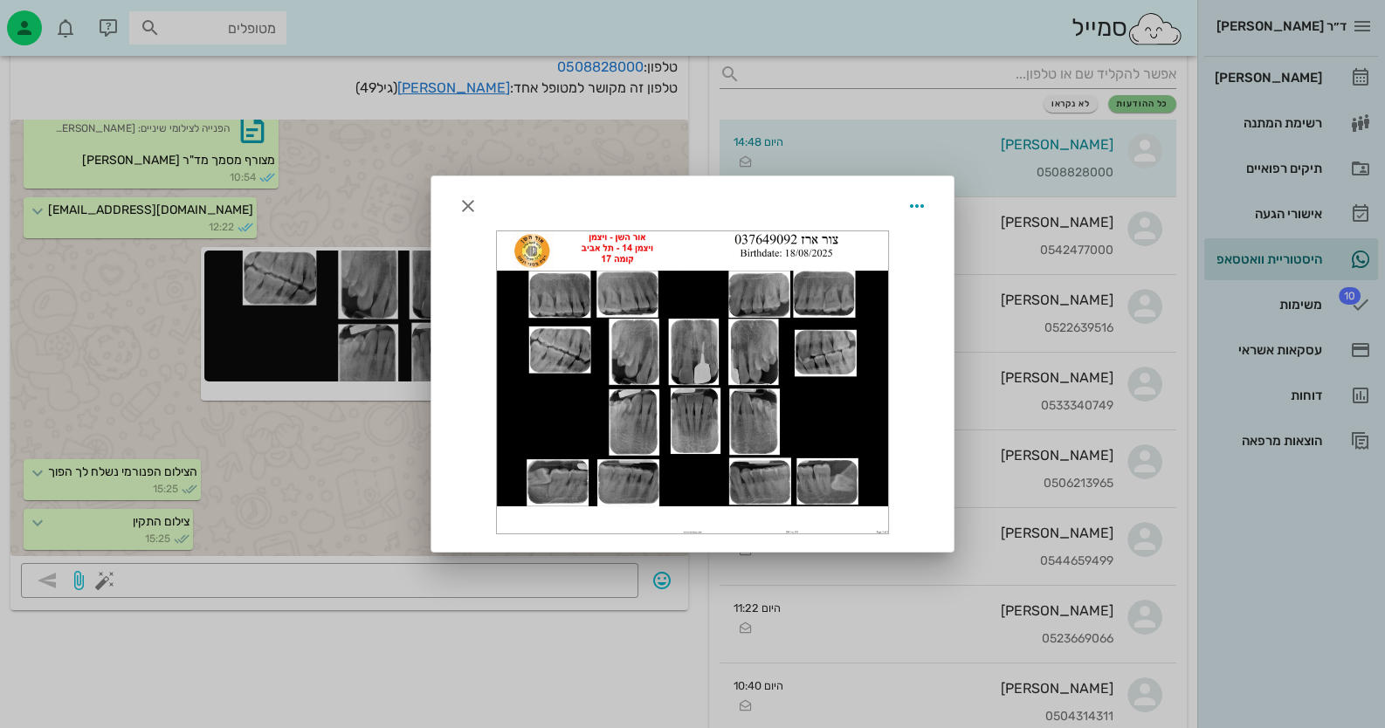
click at [451, 204] on div at bounding box center [692, 203] width 522 height 54
click at [466, 210] on icon "button" at bounding box center [468, 206] width 21 height 21
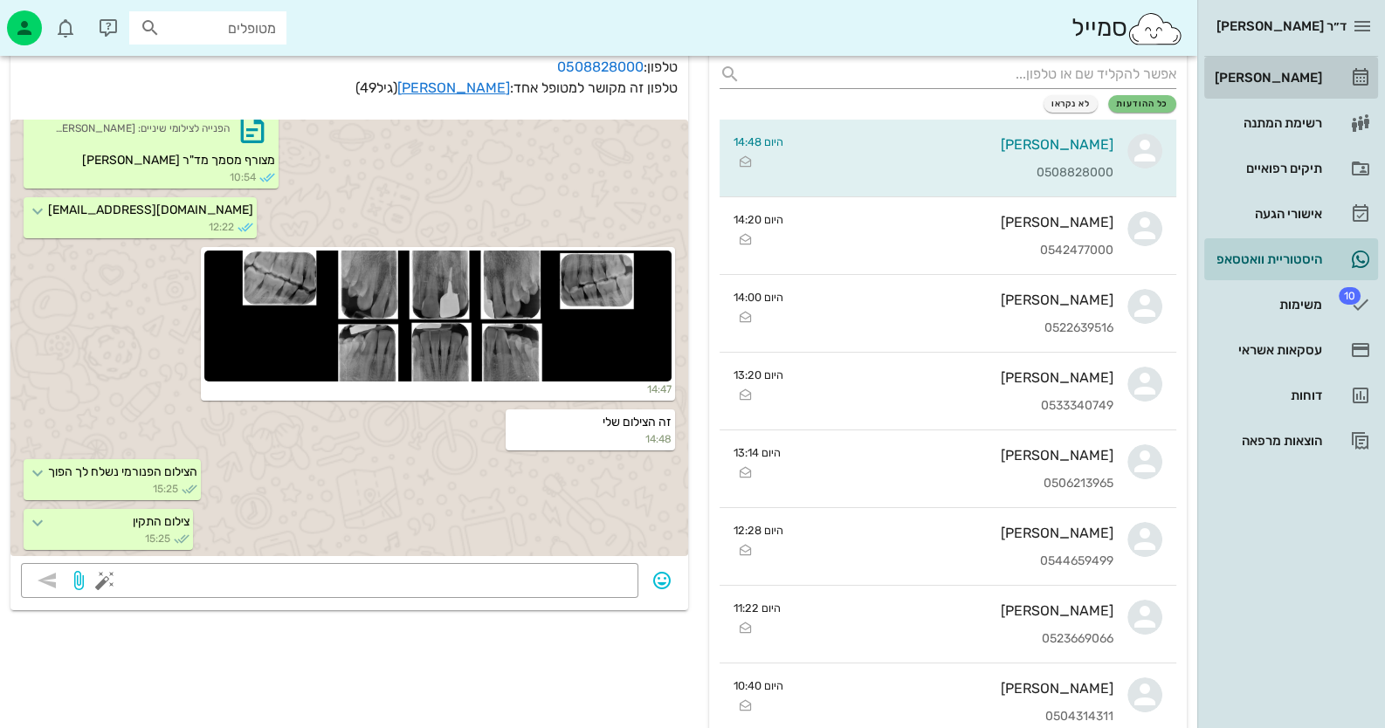
click at [1312, 82] on div "[PERSON_NAME]" at bounding box center [1266, 78] width 111 height 14
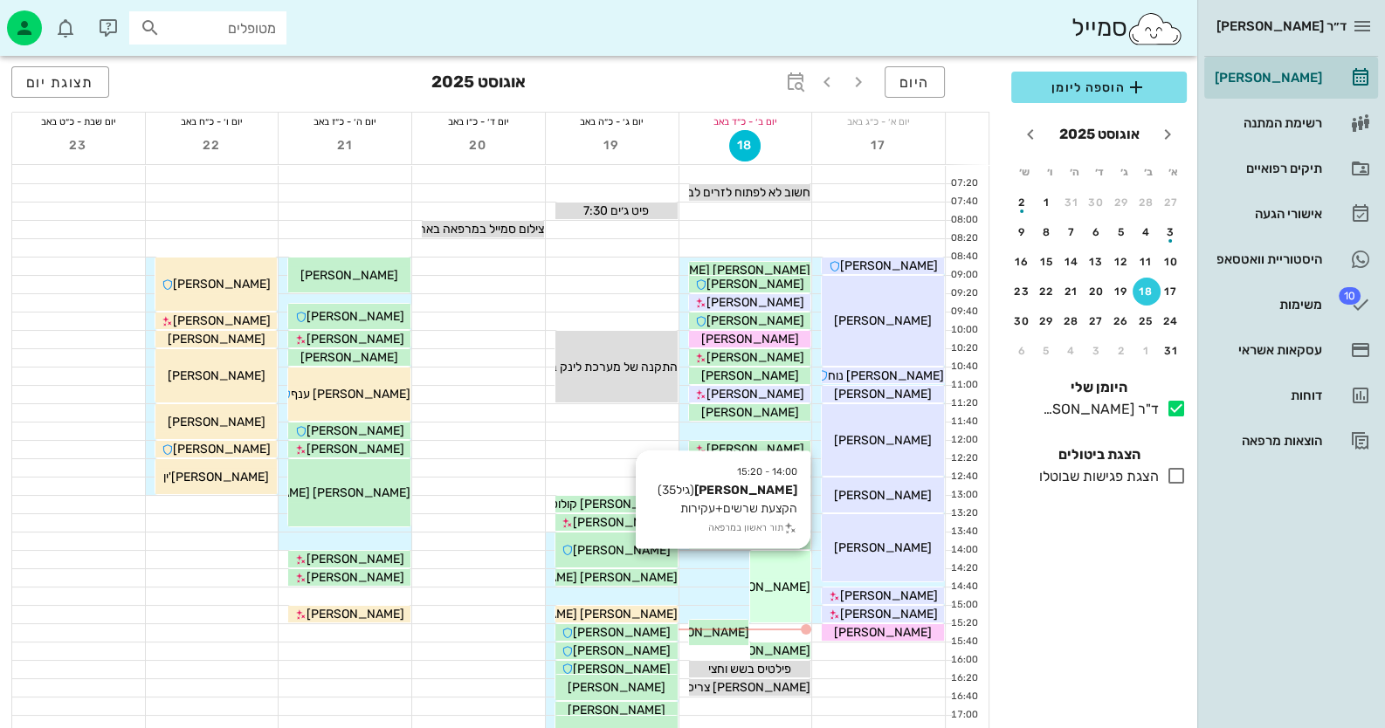
click at [776, 593] on span "[PERSON_NAME]" at bounding box center [762, 587] width 98 height 15
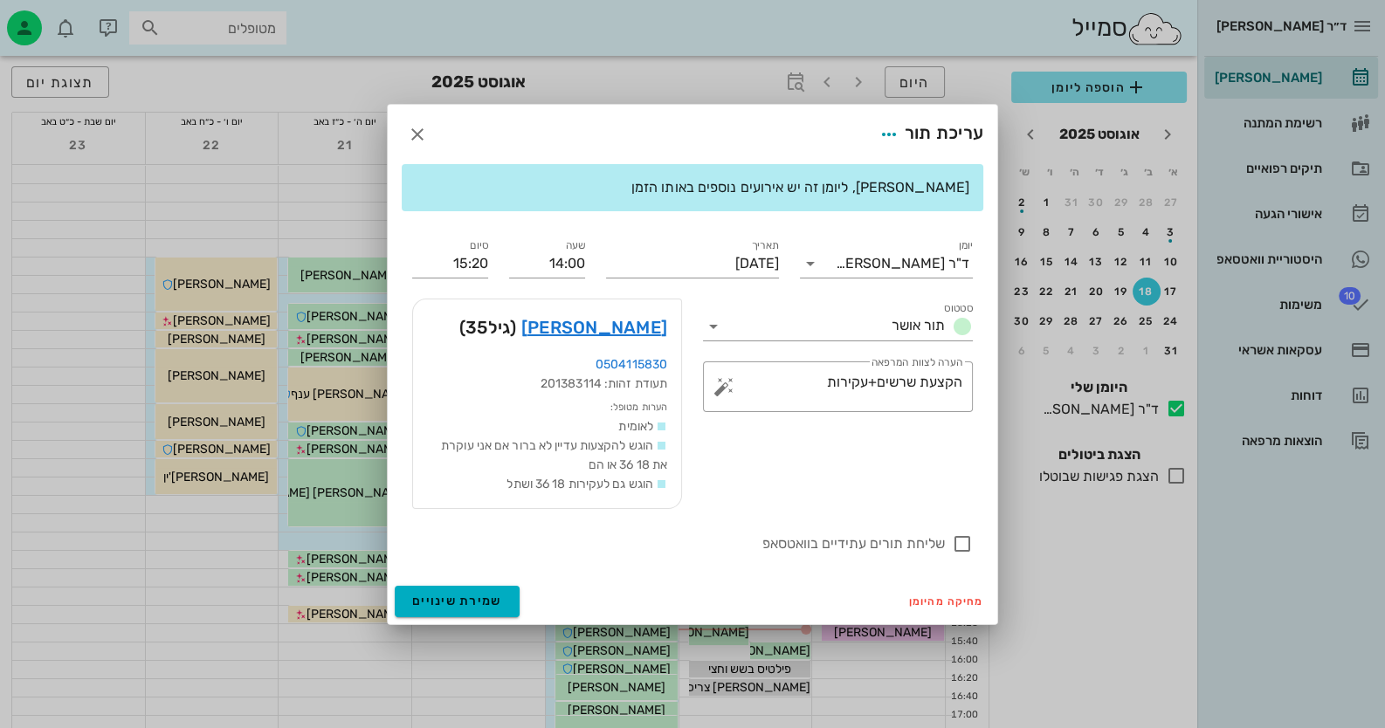
click at [776, 593] on div at bounding box center [692, 364] width 1385 height 728
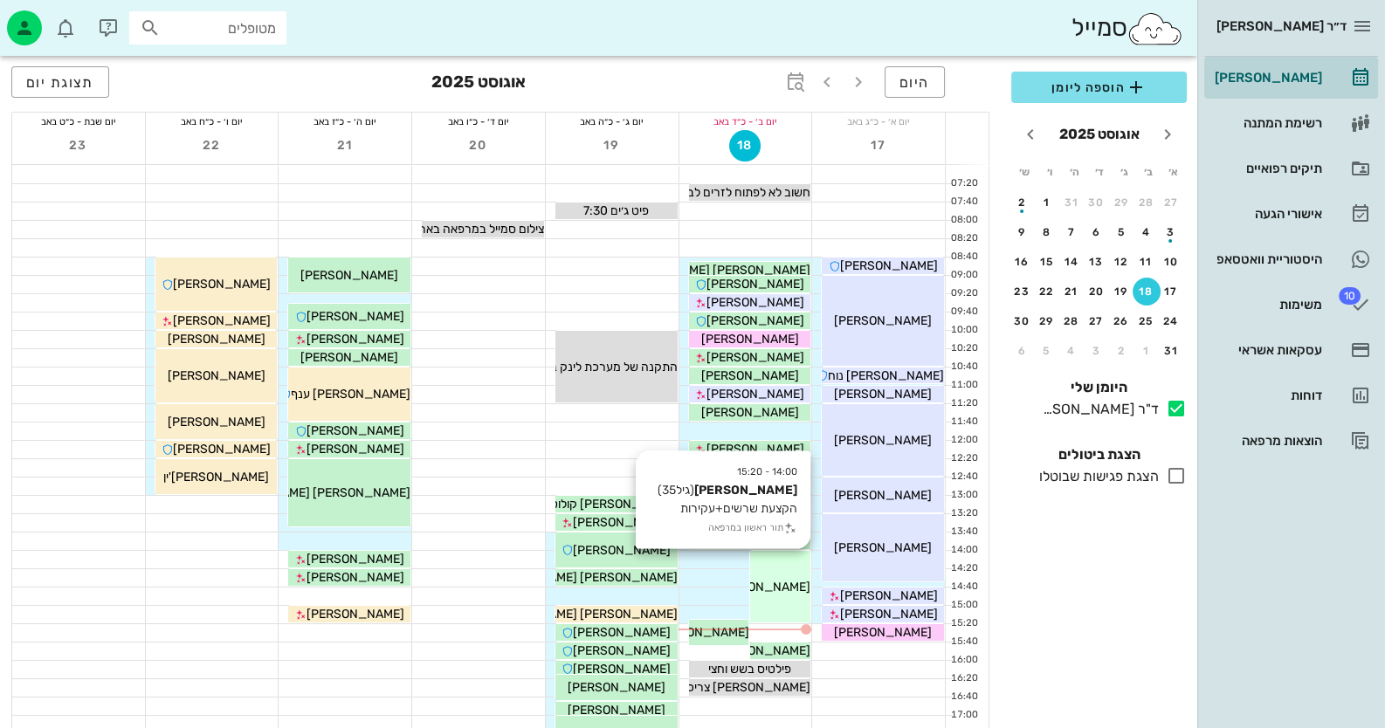
click at [776, 593] on span "[PERSON_NAME]" at bounding box center [762, 587] width 98 height 15
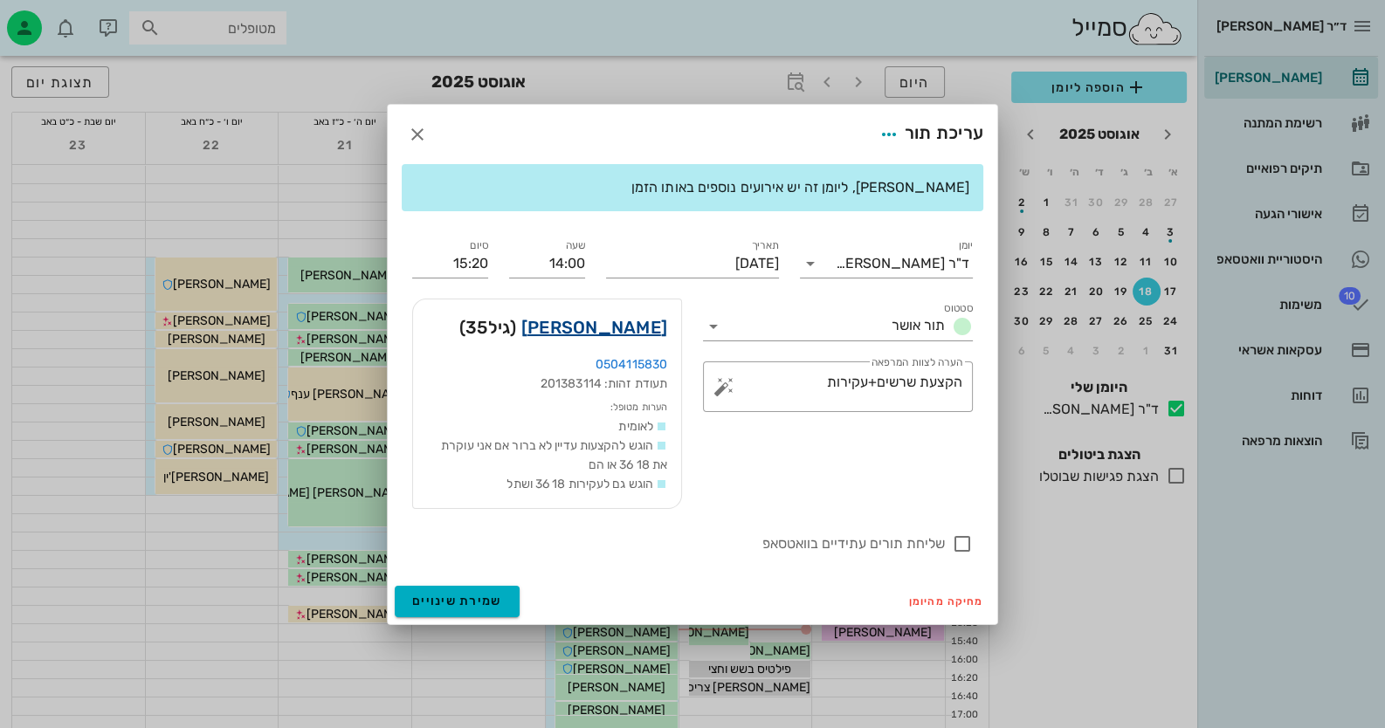
click at [643, 333] on link "[PERSON_NAME]" at bounding box center [594, 327] width 146 height 28
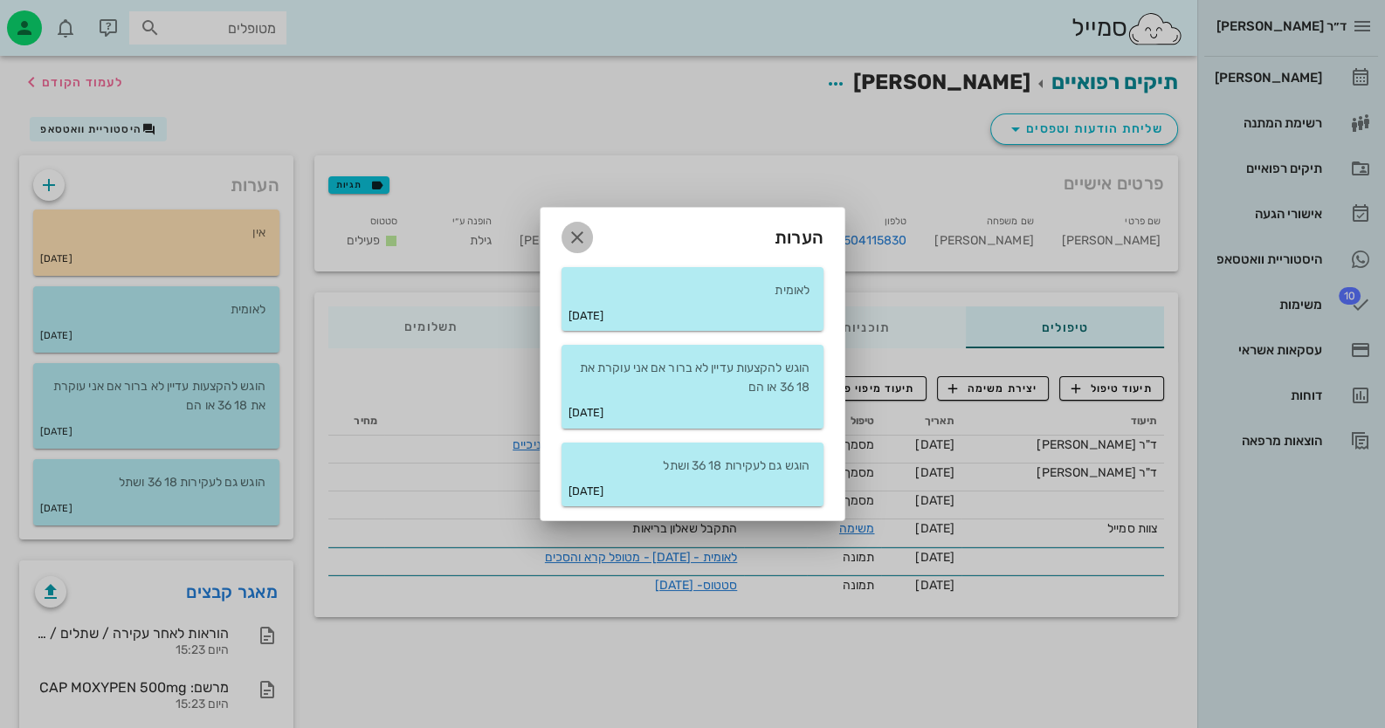
click at [568, 241] on icon "button" at bounding box center [577, 237] width 21 height 21
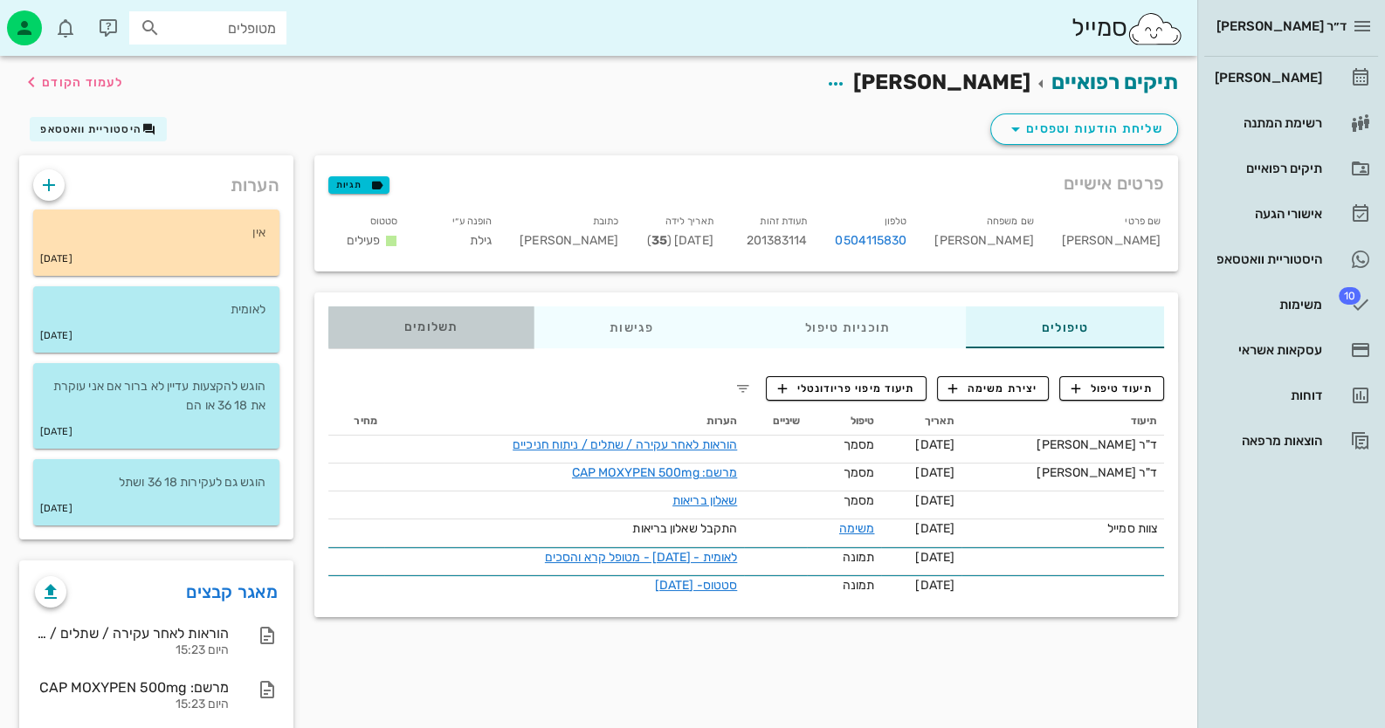
click at [441, 321] on span "תשלומים 0₪" at bounding box center [431, 327] width 54 height 12
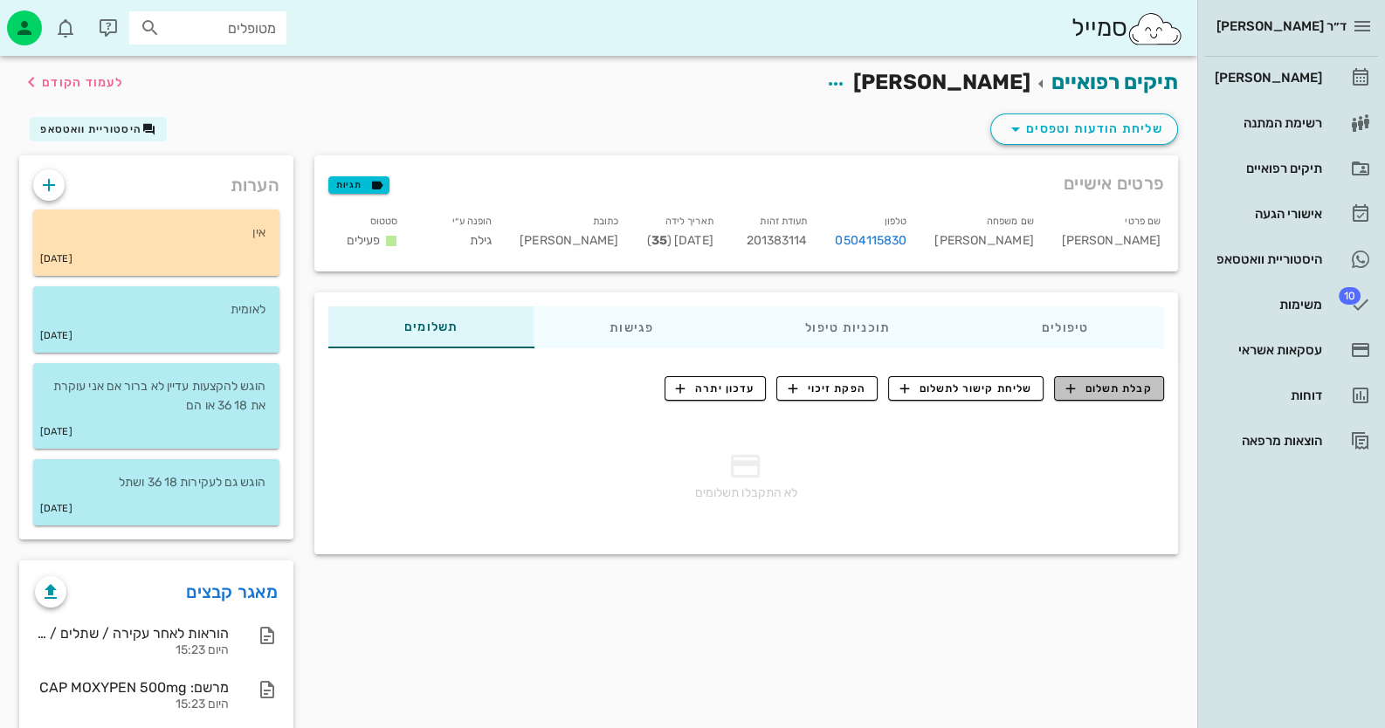
click at [1141, 383] on span "קבלת תשלום" at bounding box center [1109, 389] width 86 height 16
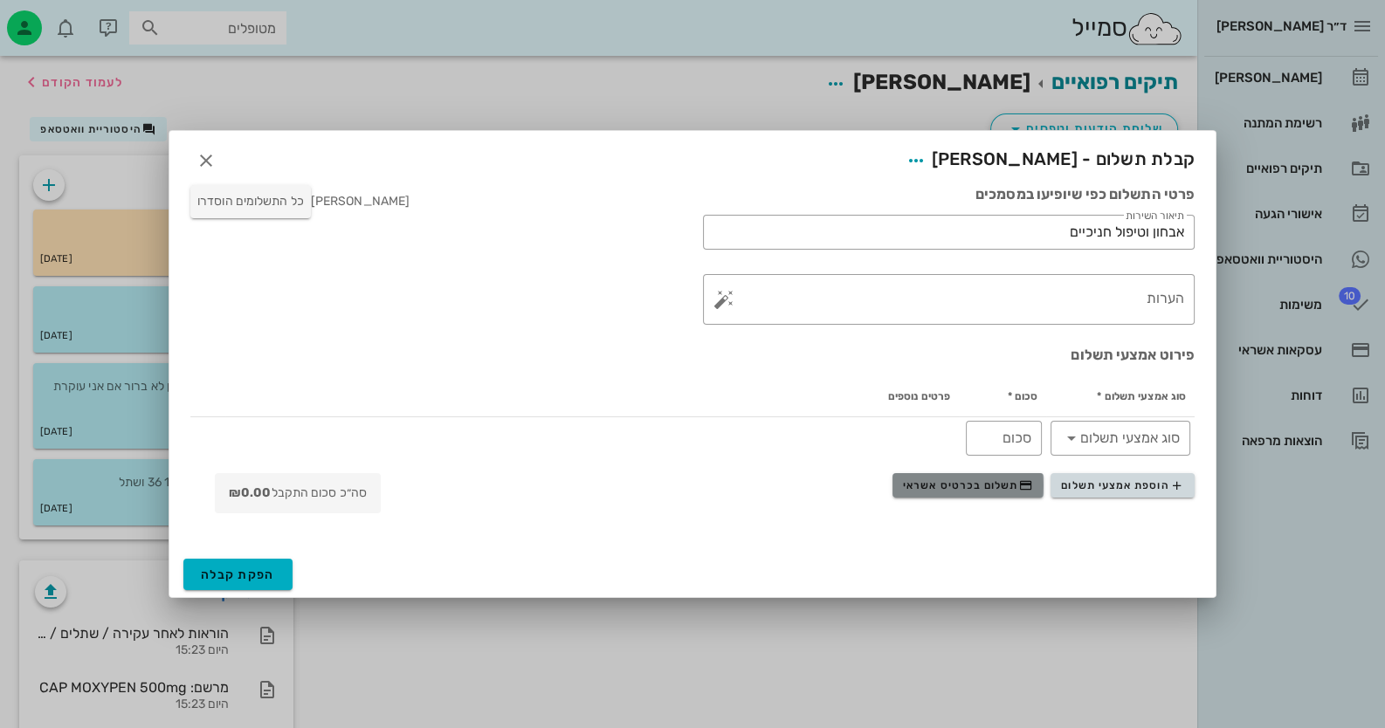
click at [995, 493] on span "תשלום בכרטיס אשראי" at bounding box center [967, 486] width 129 height 14
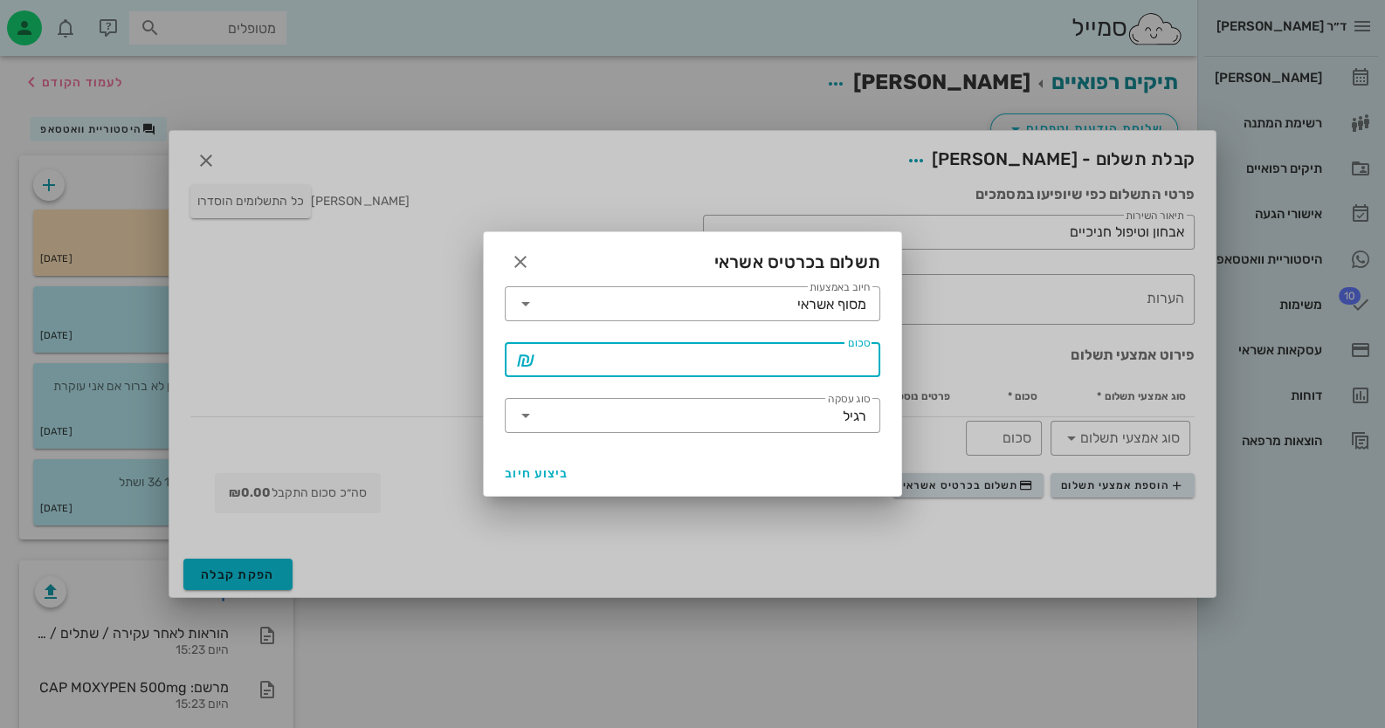
click at [839, 352] on input "סכום" at bounding box center [705, 360] width 330 height 28
type input "100"
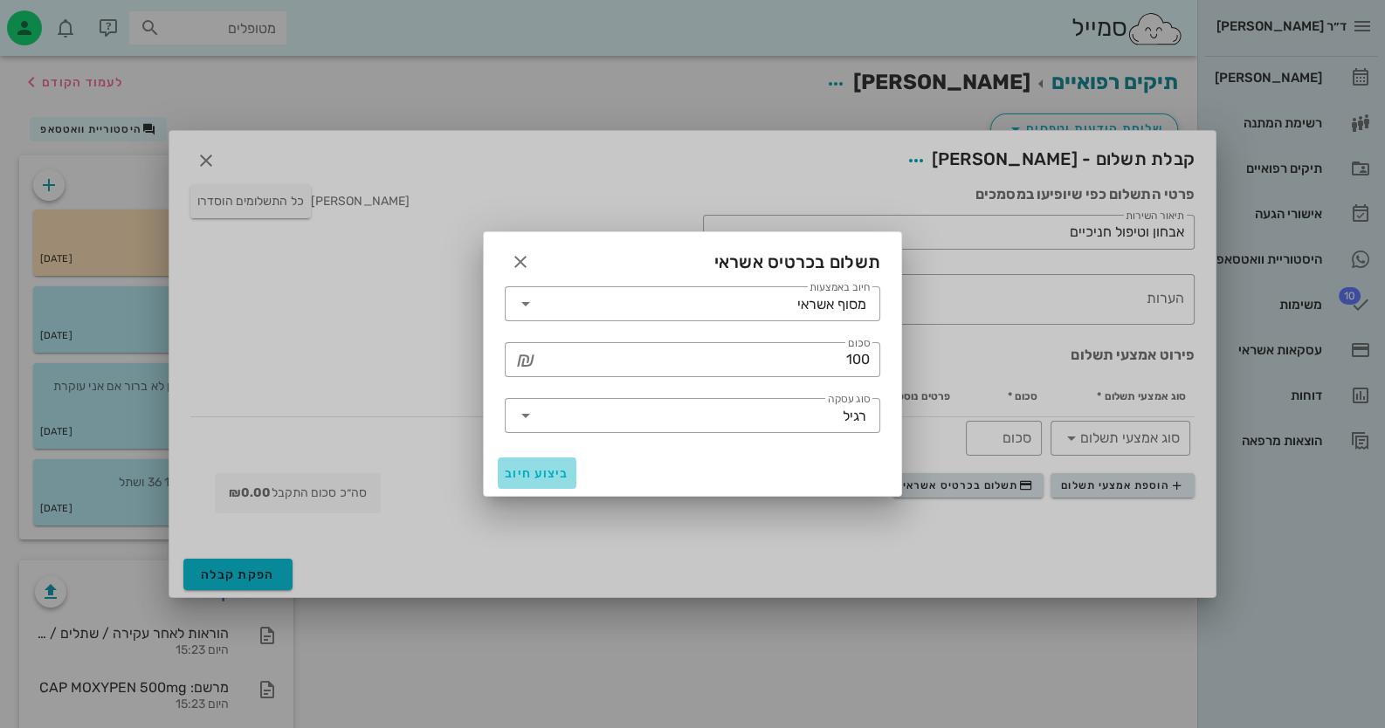
click at [544, 467] on span "ביצוע חיוב" at bounding box center [537, 473] width 65 height 15
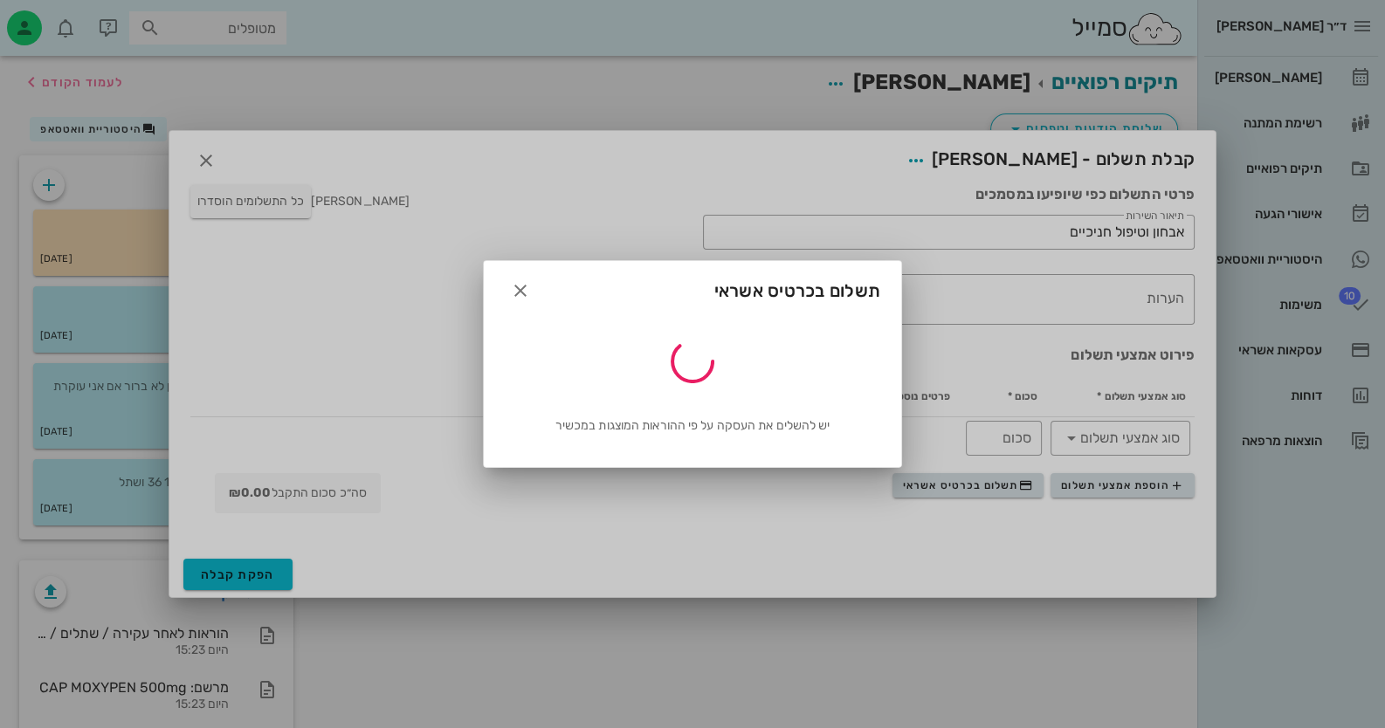
type input "100"
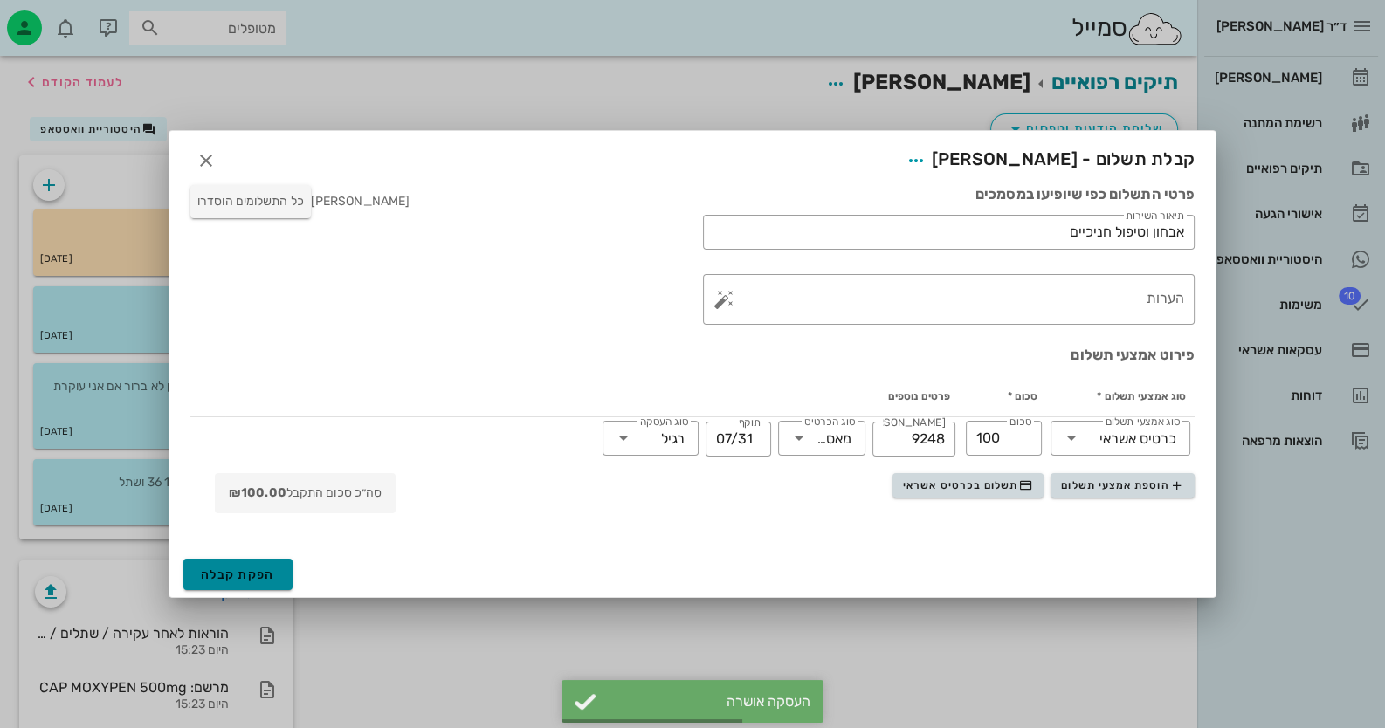
click at [217, 577] on span "הפקת קבלה" at bounding box center [238, 575] width 74 height 15
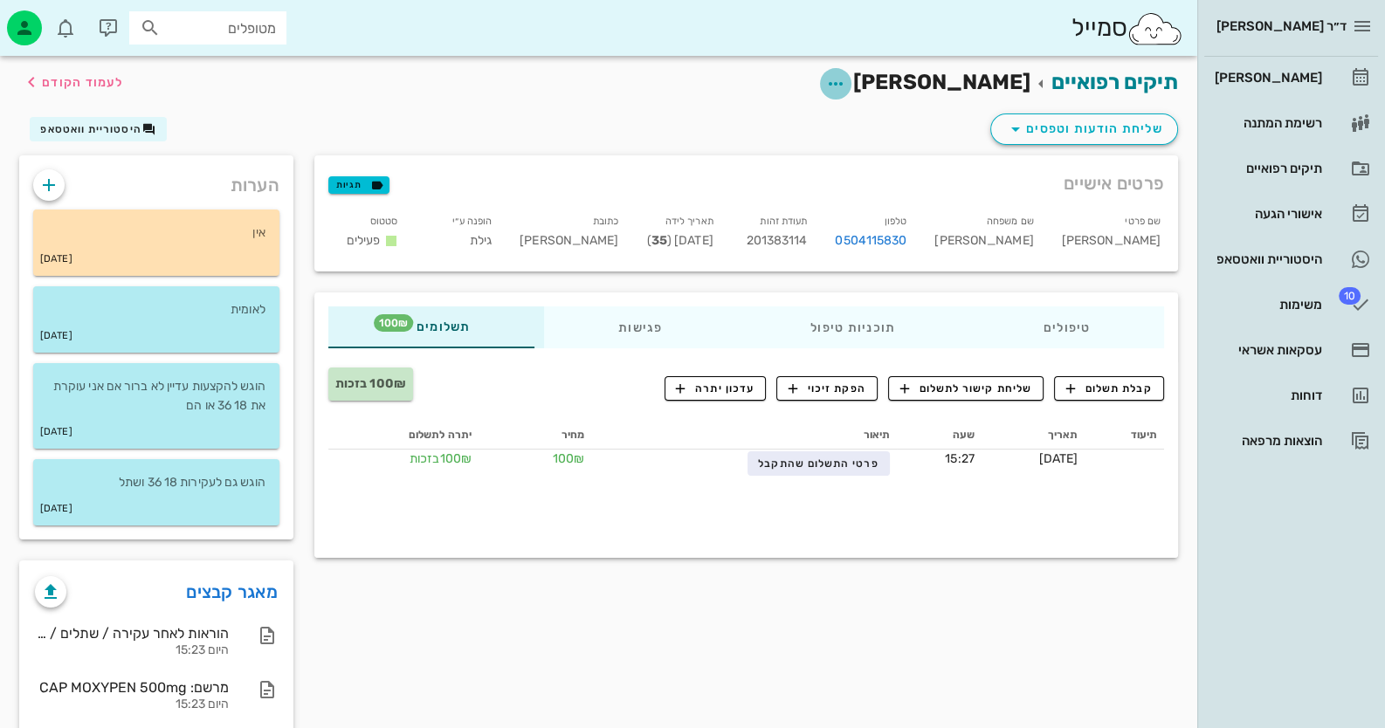
click at [846, 73] on icon "button" at bounding box center [835, 83] width 21 height 21
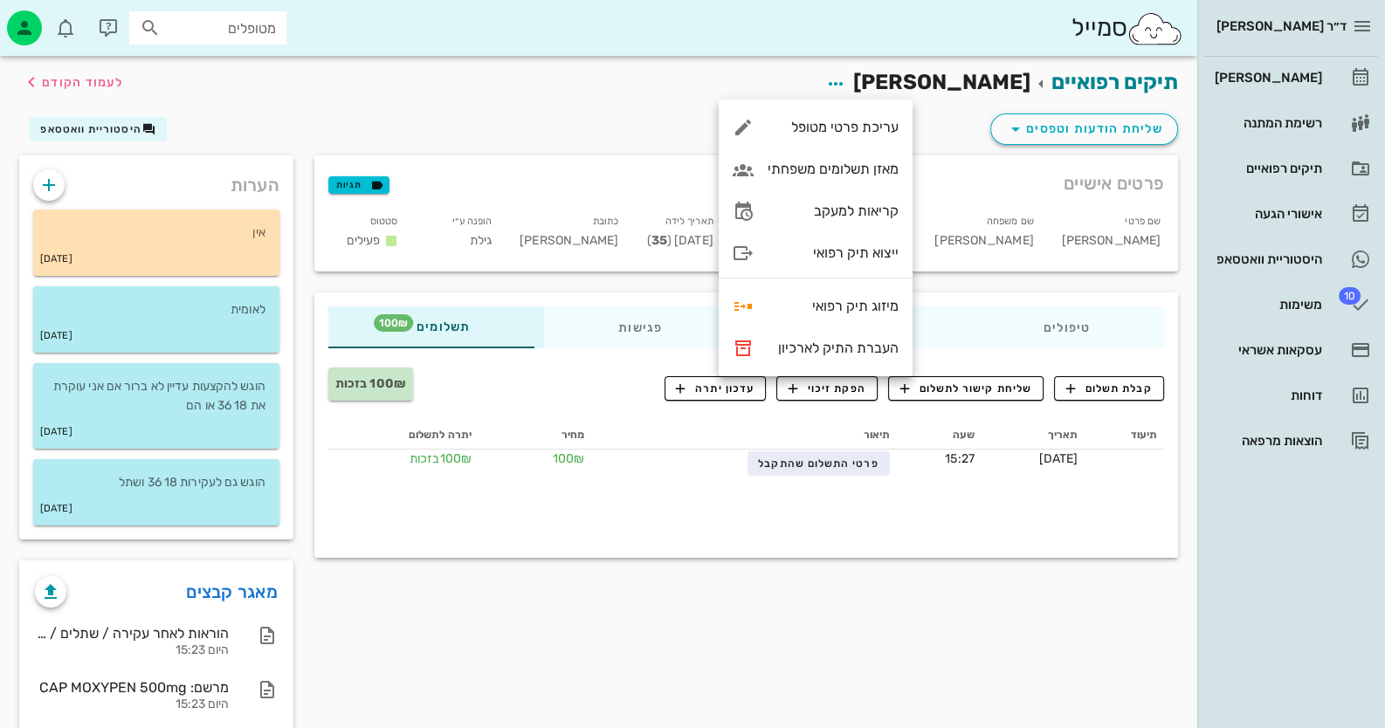
click at [758, 80] on div "תיקים רפואיים מרדכי קאפח לעמוד הקודם" at bounding box center [599, 83] width 1180 height 54
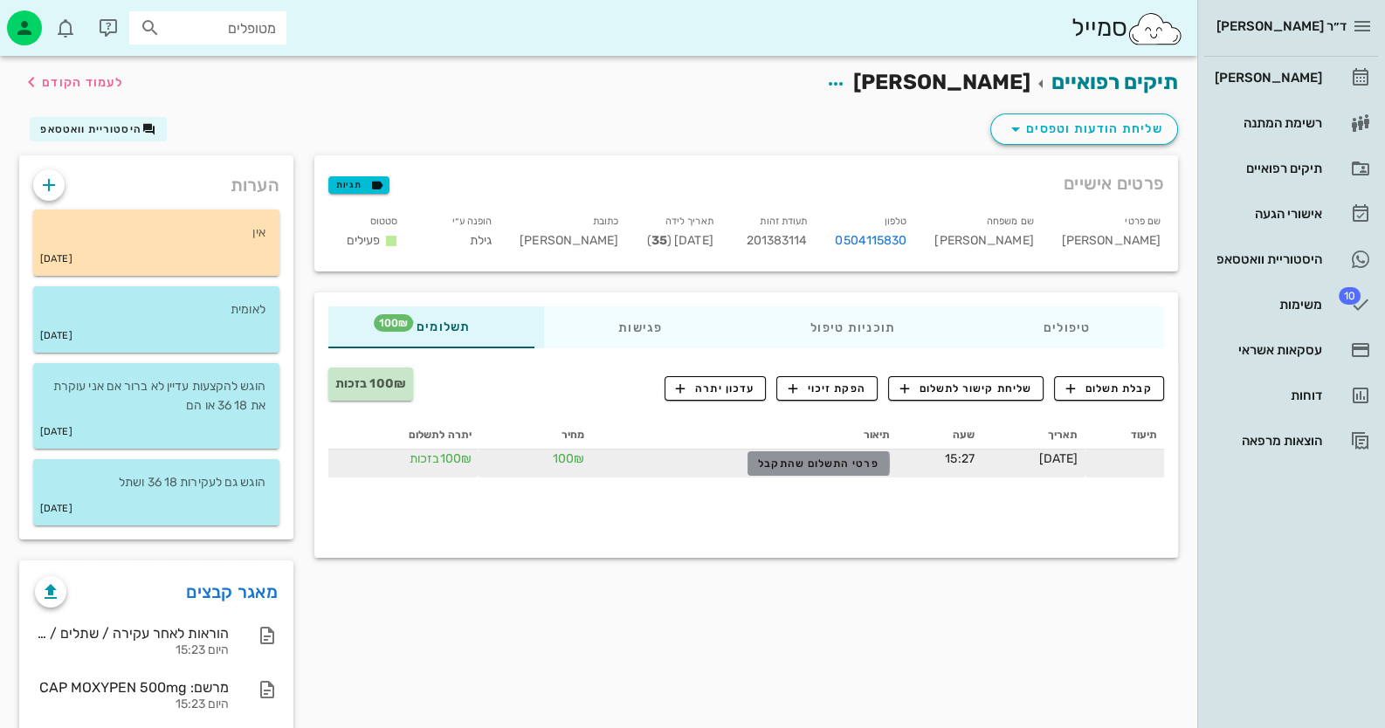
click at [769, 453] on button "פרטי התשלום שהתקבל" at bounding box center [818, 463] width 142 height 24
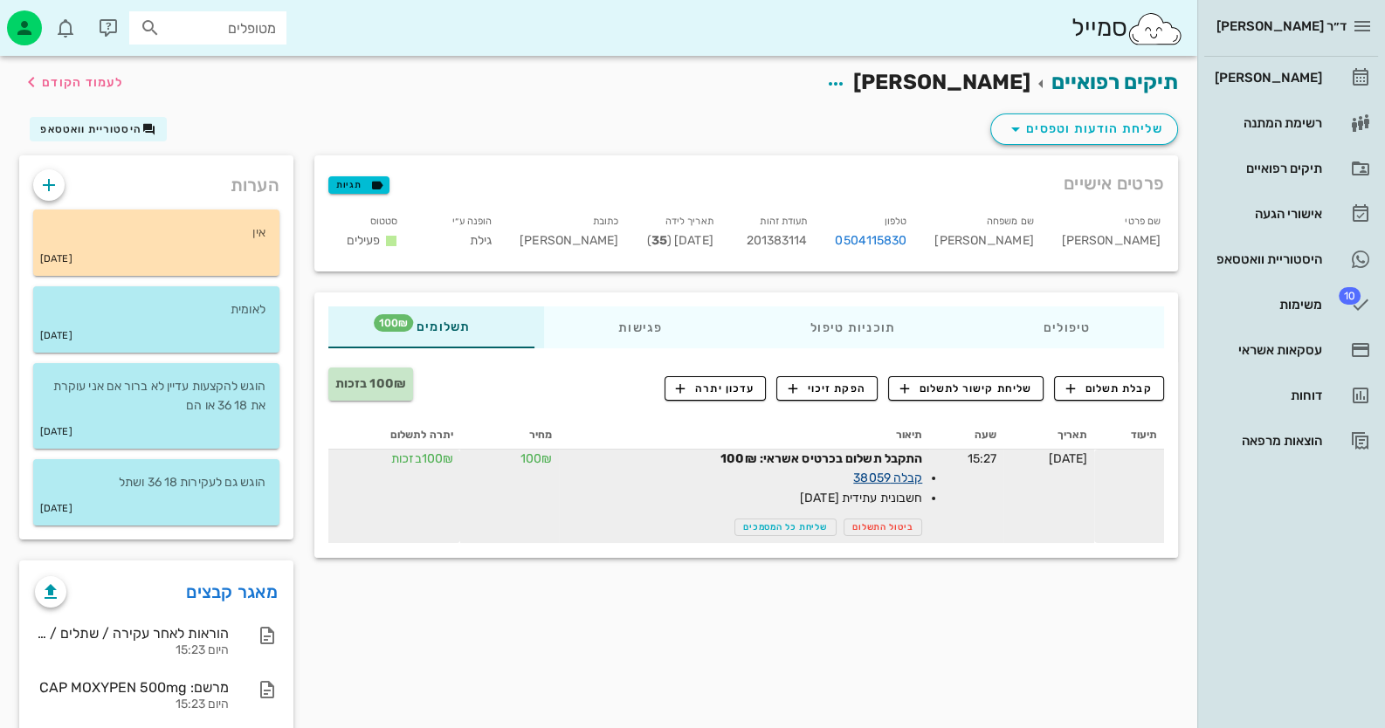
click at [866, 484] on link "קבלה 38059" at bounding box center [887, 478] width 69 height 15
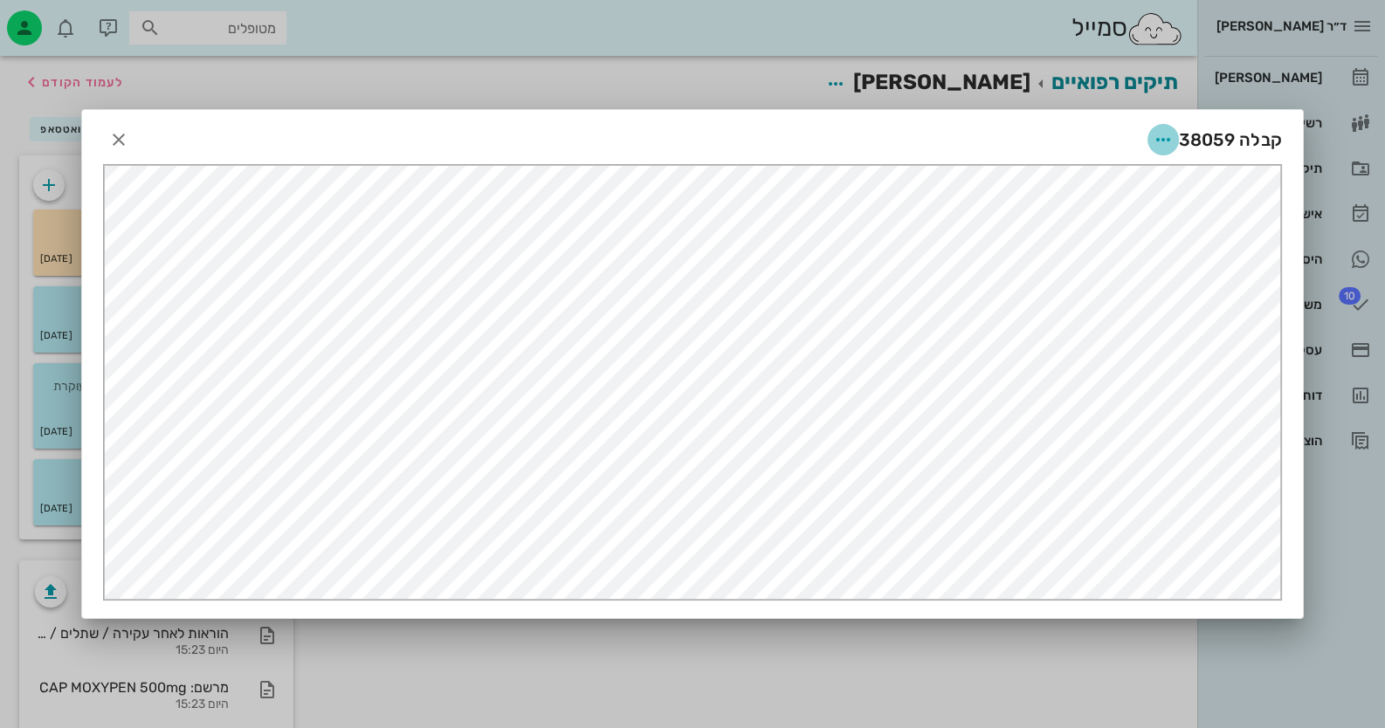
click at [1156, 137] on icon "button" at bounding box center [1163, 139] width 21 height 21
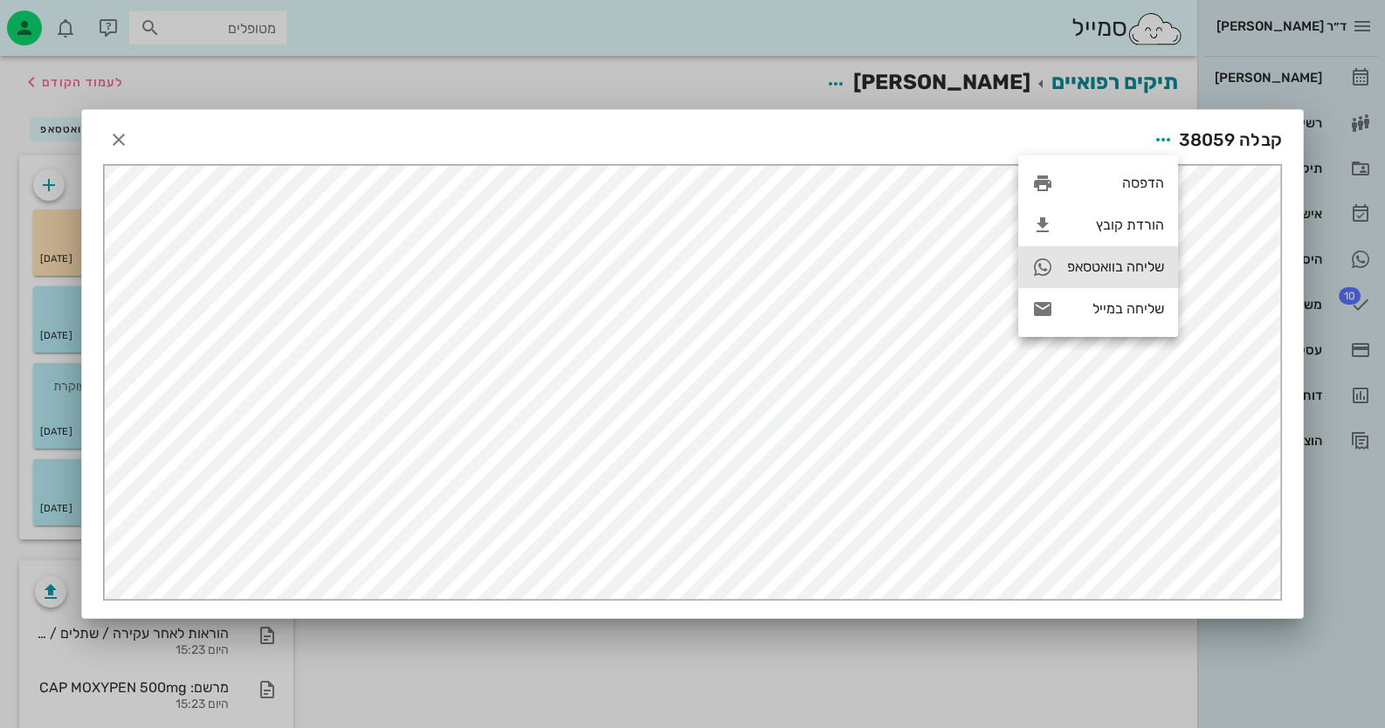
click at [1135, 257] on div "שליחה בוואטסאפ" at bounding box center [1098, 267] width 160 height 42
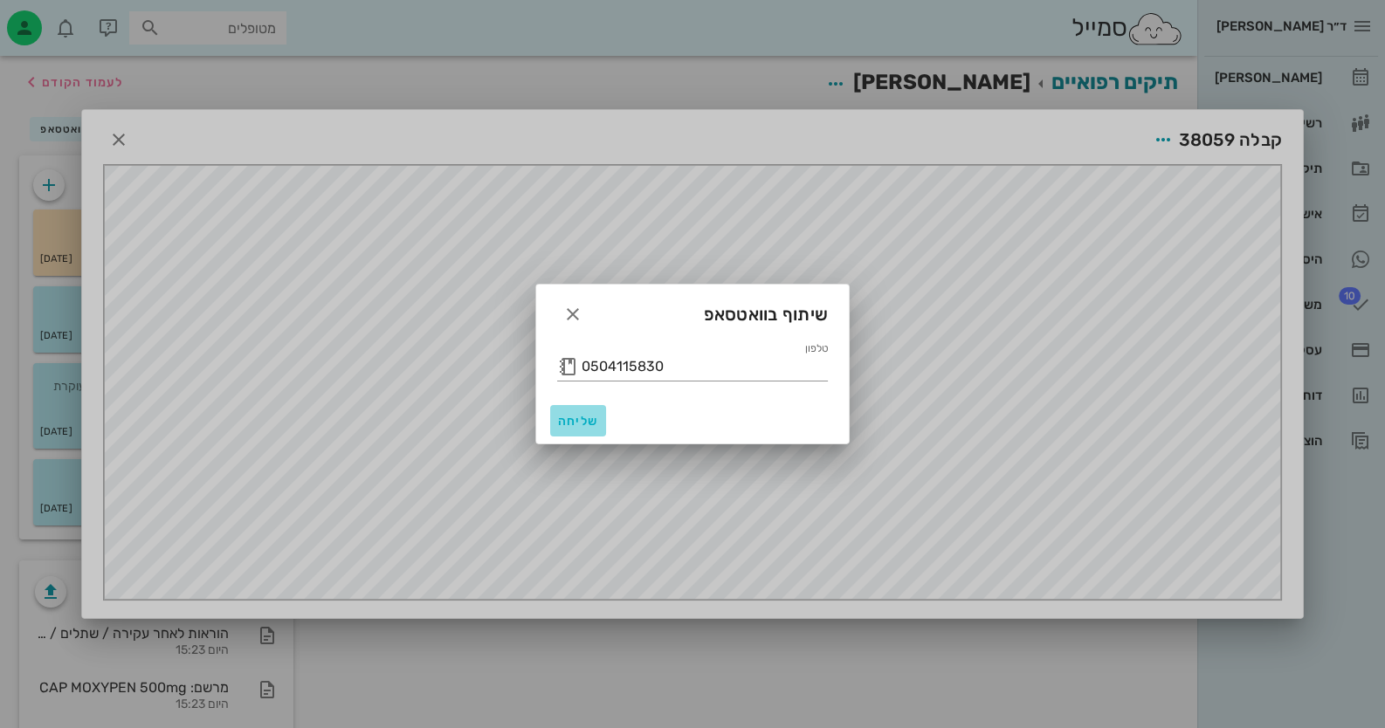
click at [577, 423] on span "שליחה" at bounding box center [578, 421] width 42 height 15
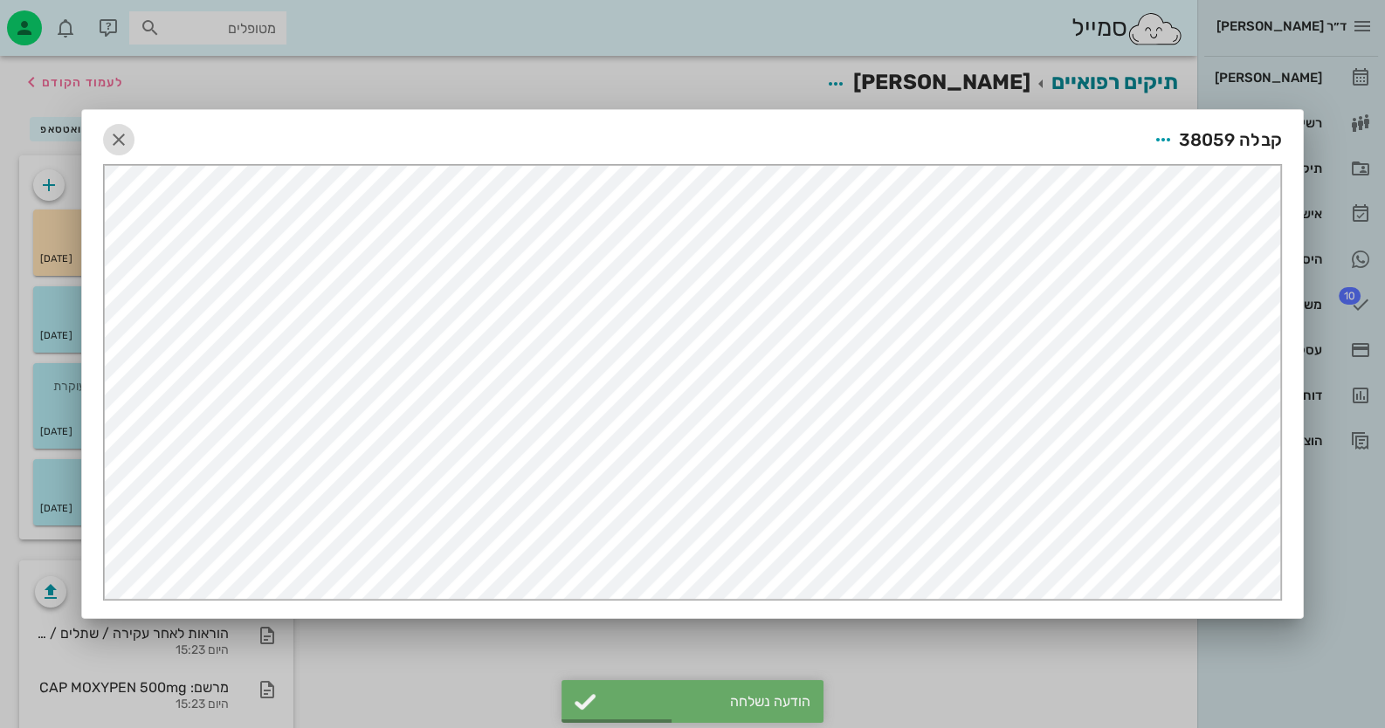
click at [122, 130] on icon "button" at bounding box center [118, 139] width 21 height 21
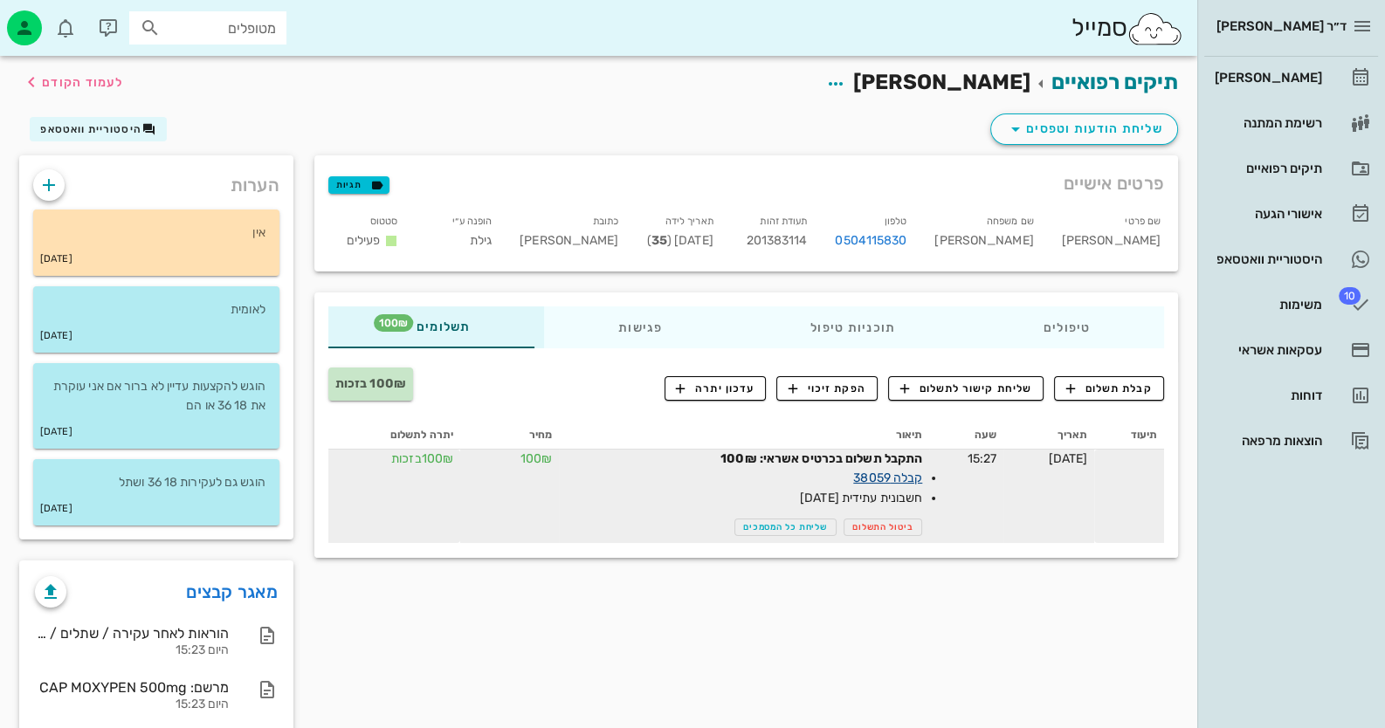
click at [853, 475] on link "קבלה 38059" at bounding box center [887, 478] width 69 height 15
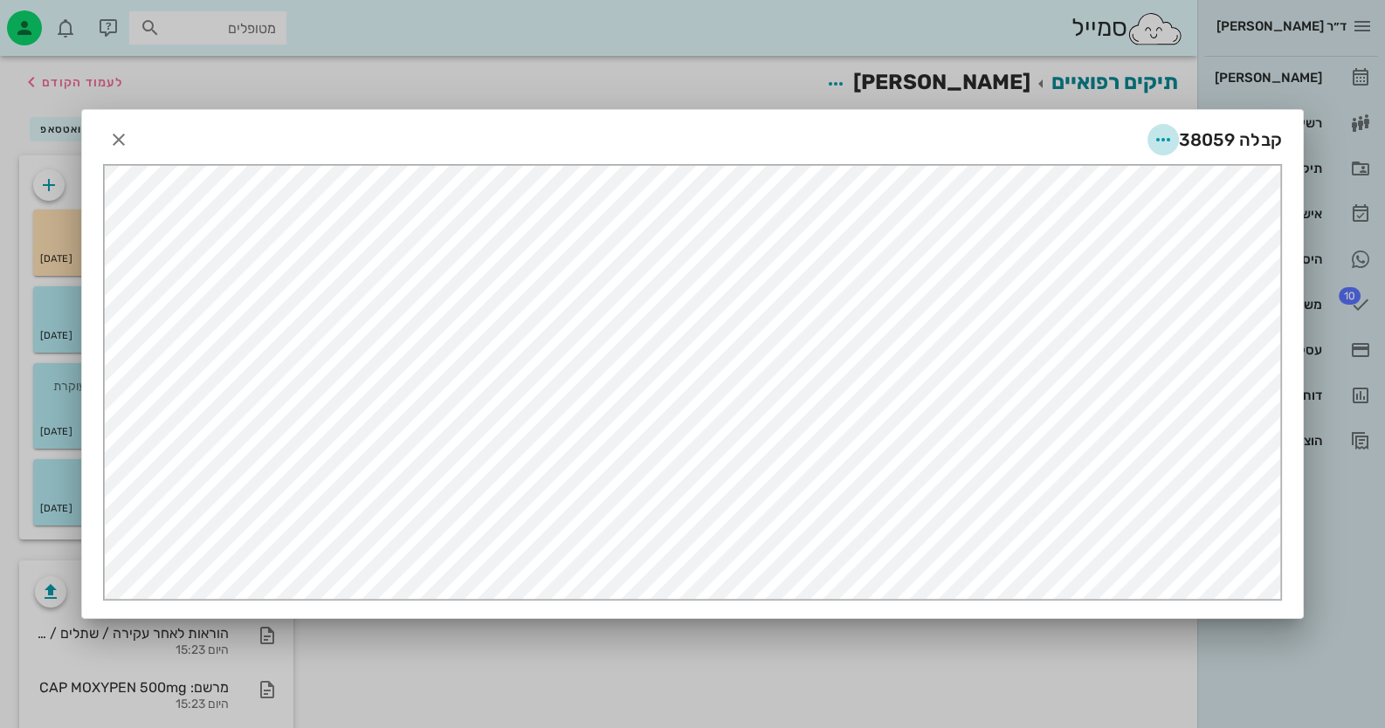
click at [1160, 146] on icon "button" at bounding box center [1163, 139] width 21 height 21
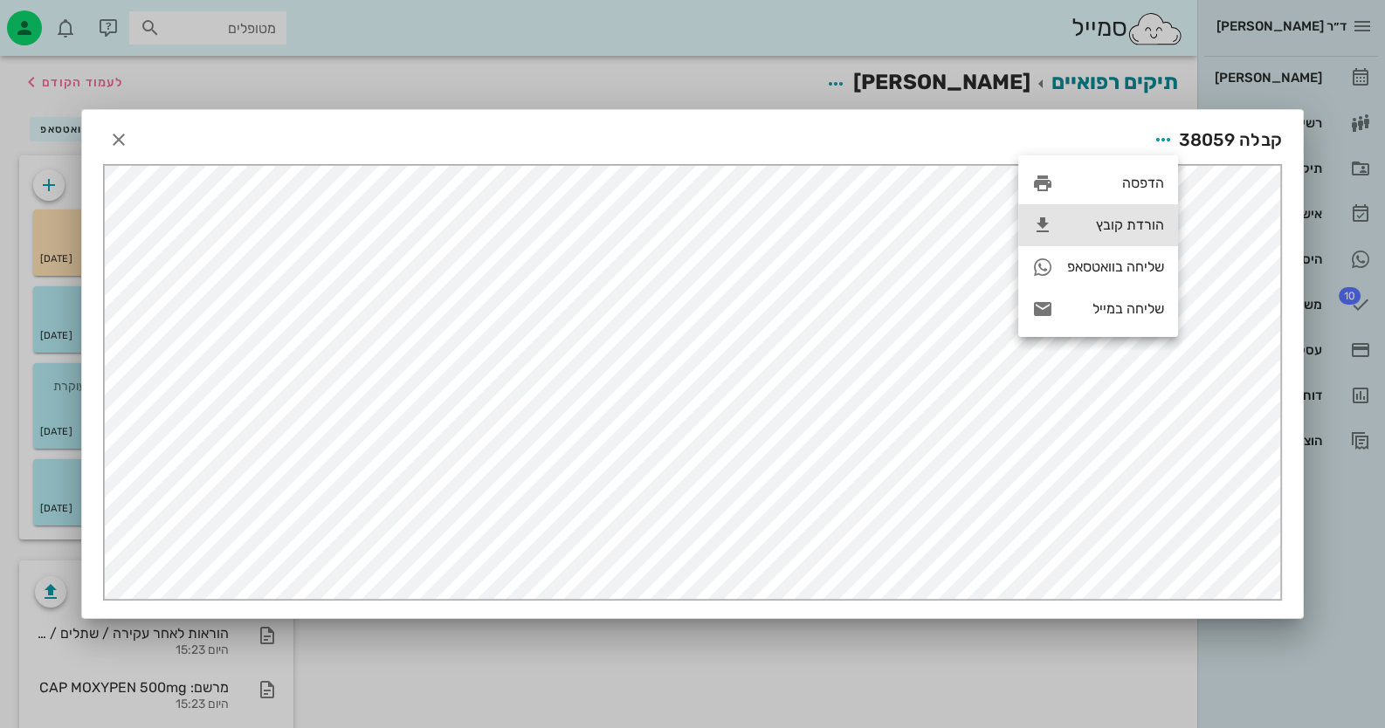
click at [1146, 220] on div "הורדת קובץ" at bounding box center [1115, 225] width 97 height 17
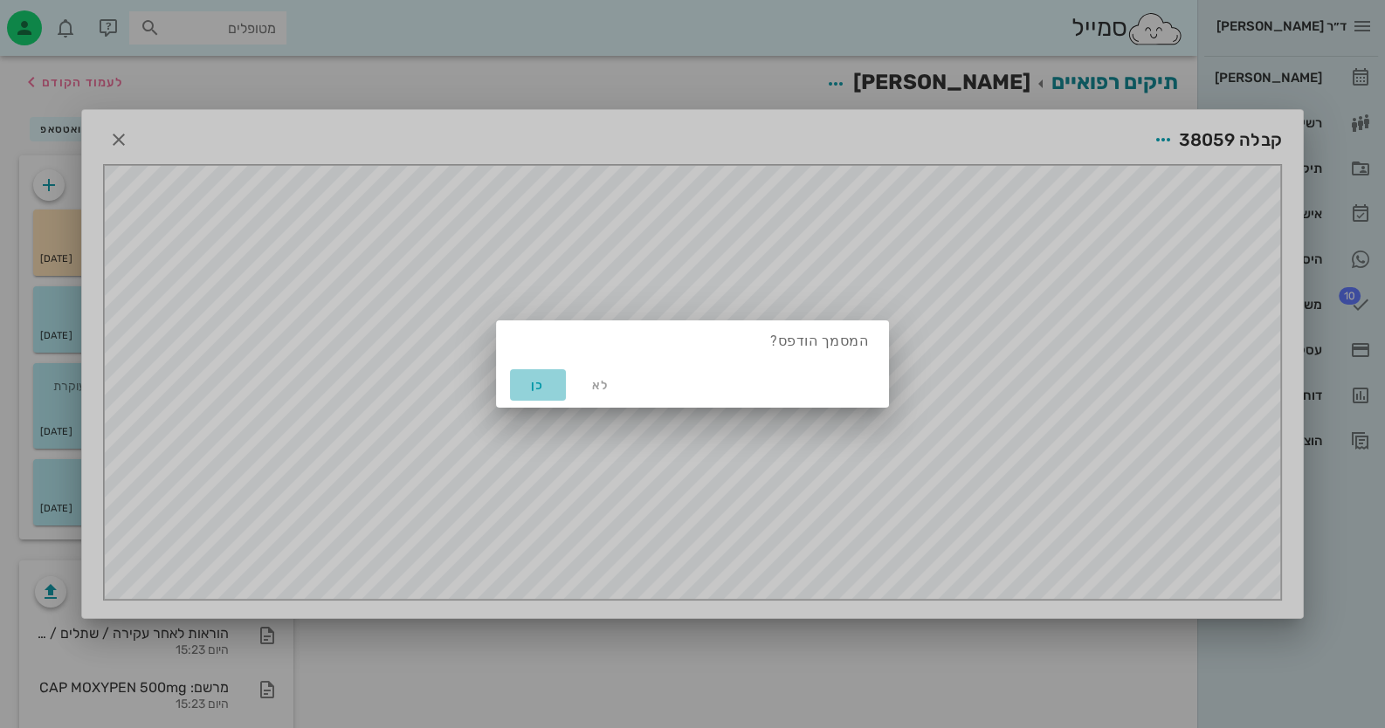
click at [546, 384] on span "כן" at bounding box center [538, 385] width 42 height 15
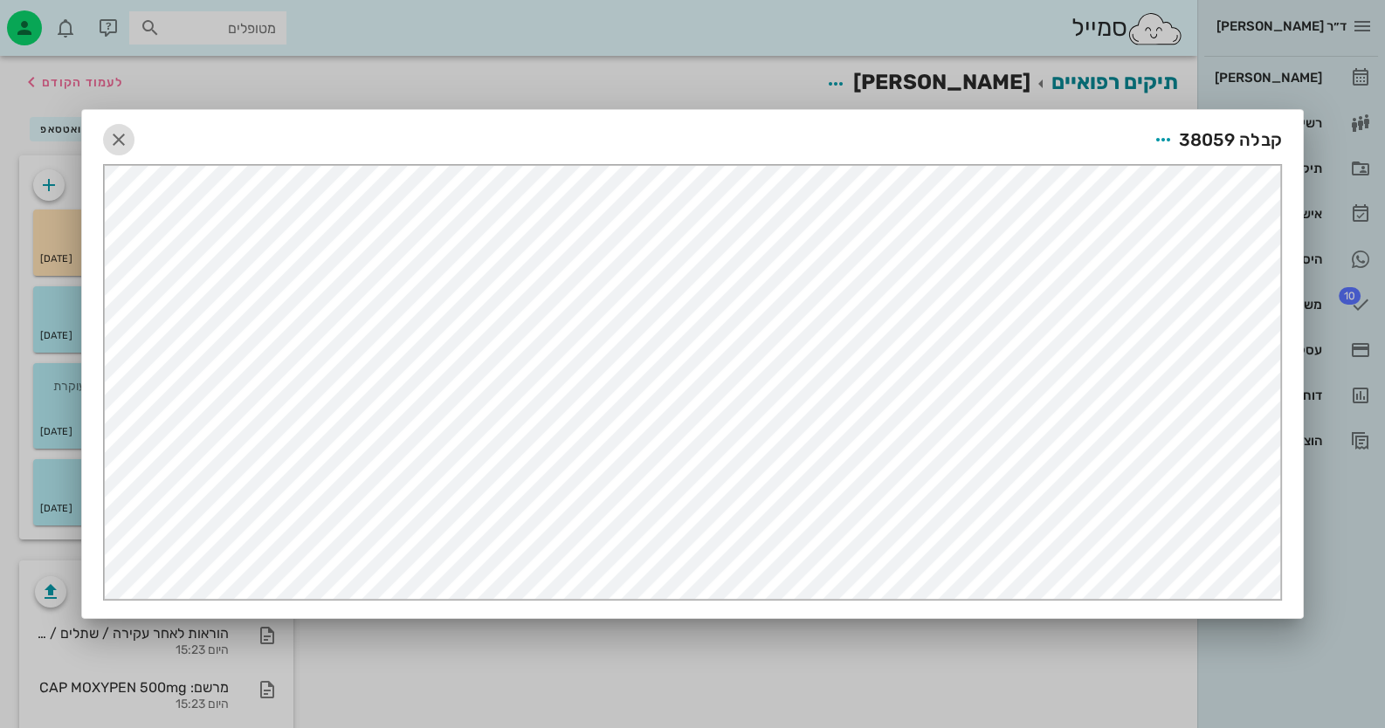
click at [121, 141] on icon "button" at bounding box center [118, 139] width 21 height 21
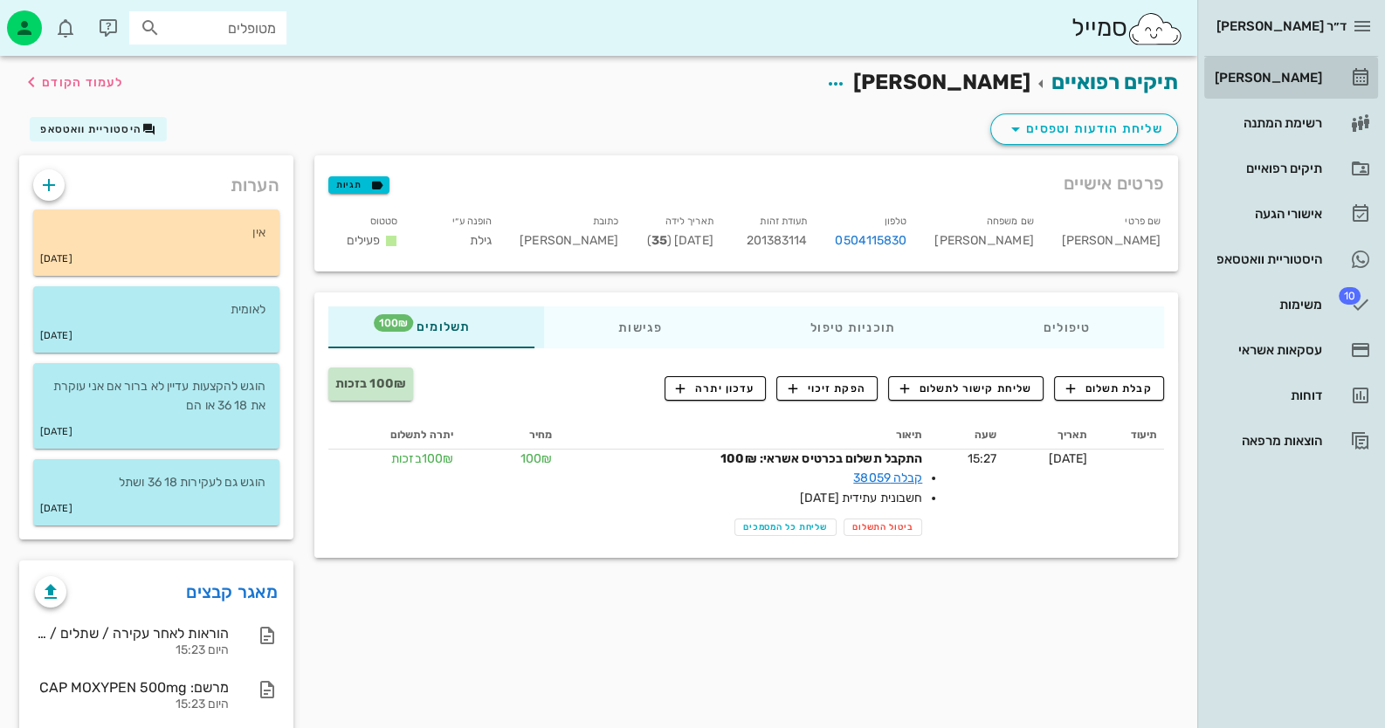
click at [1285, 76] on div "[PERSON_NAME]" at bounding box center [1266, 78] width 111 height 14
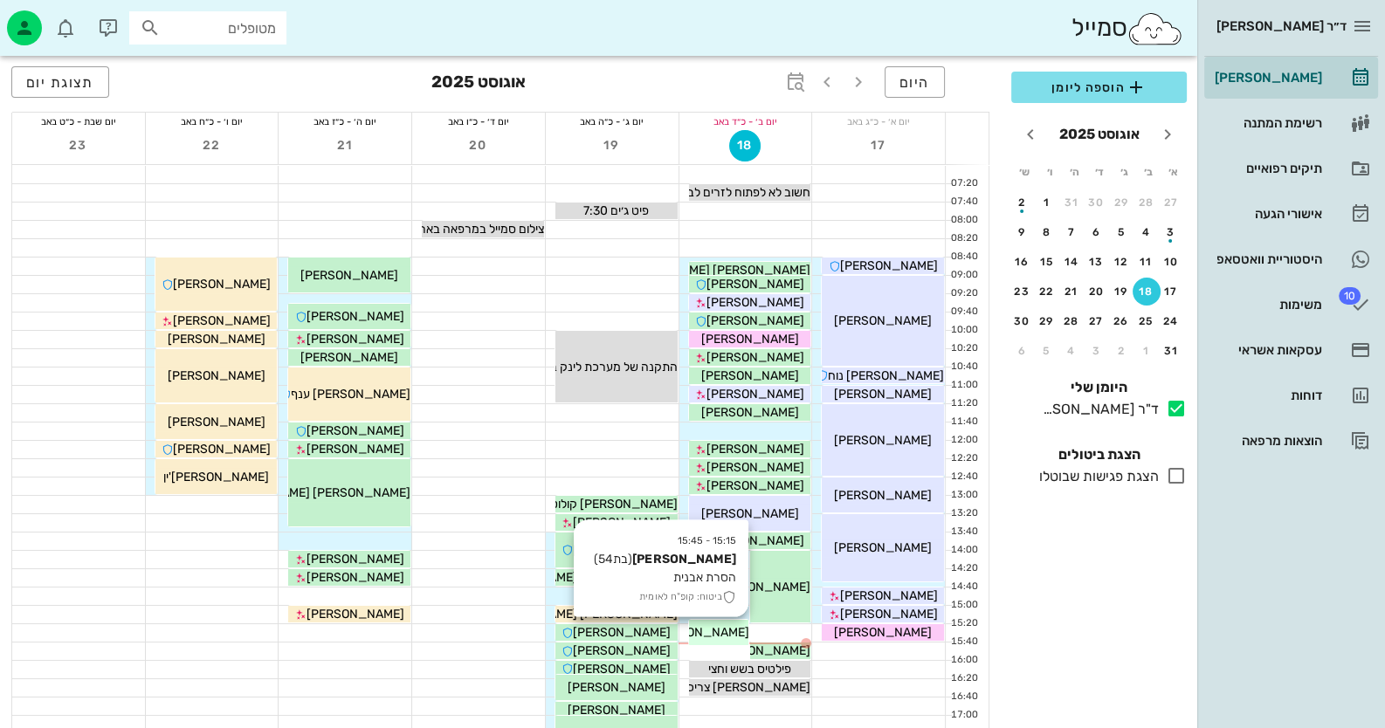
click at [728, 632] on span "[PERSON_NAME]" at bounding box center [700, 632] width 98 height 15
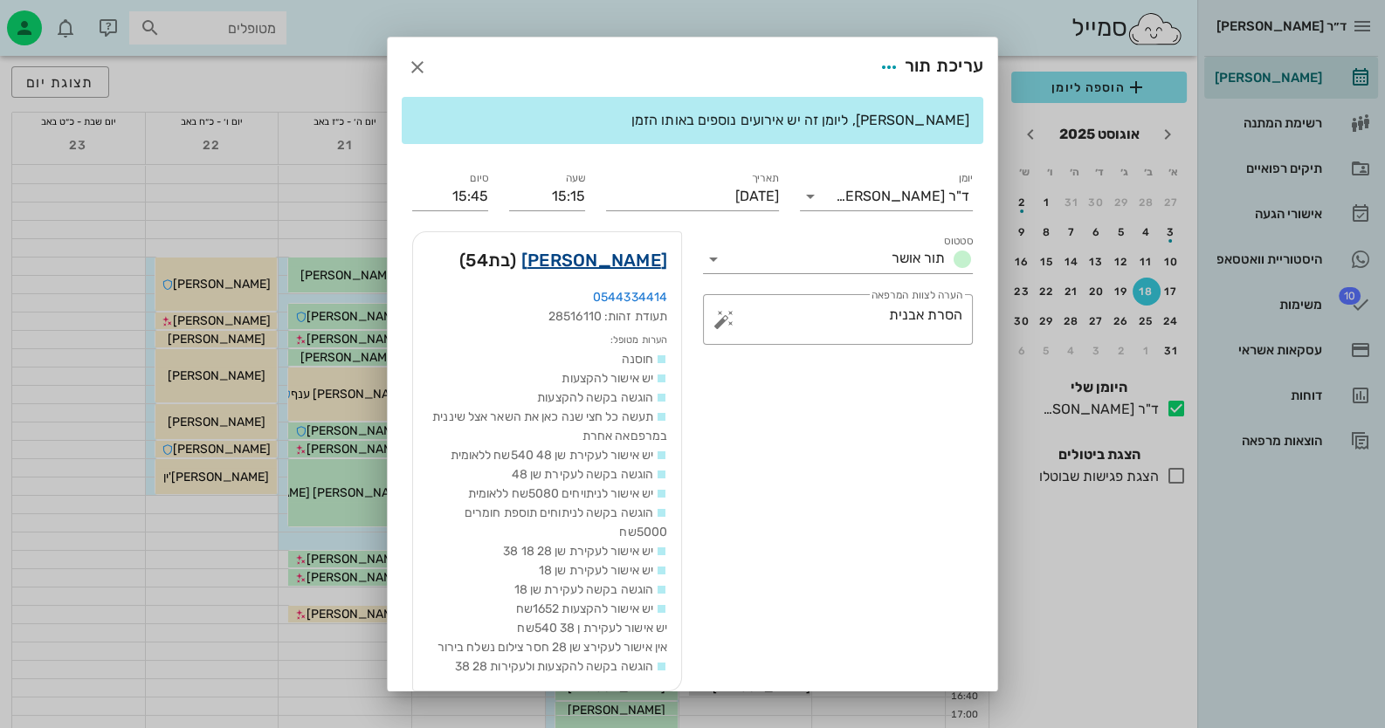
click at [644, 265] on link "[PERSON_NAME]" at bounding box center [594, 260] width 146 height 28
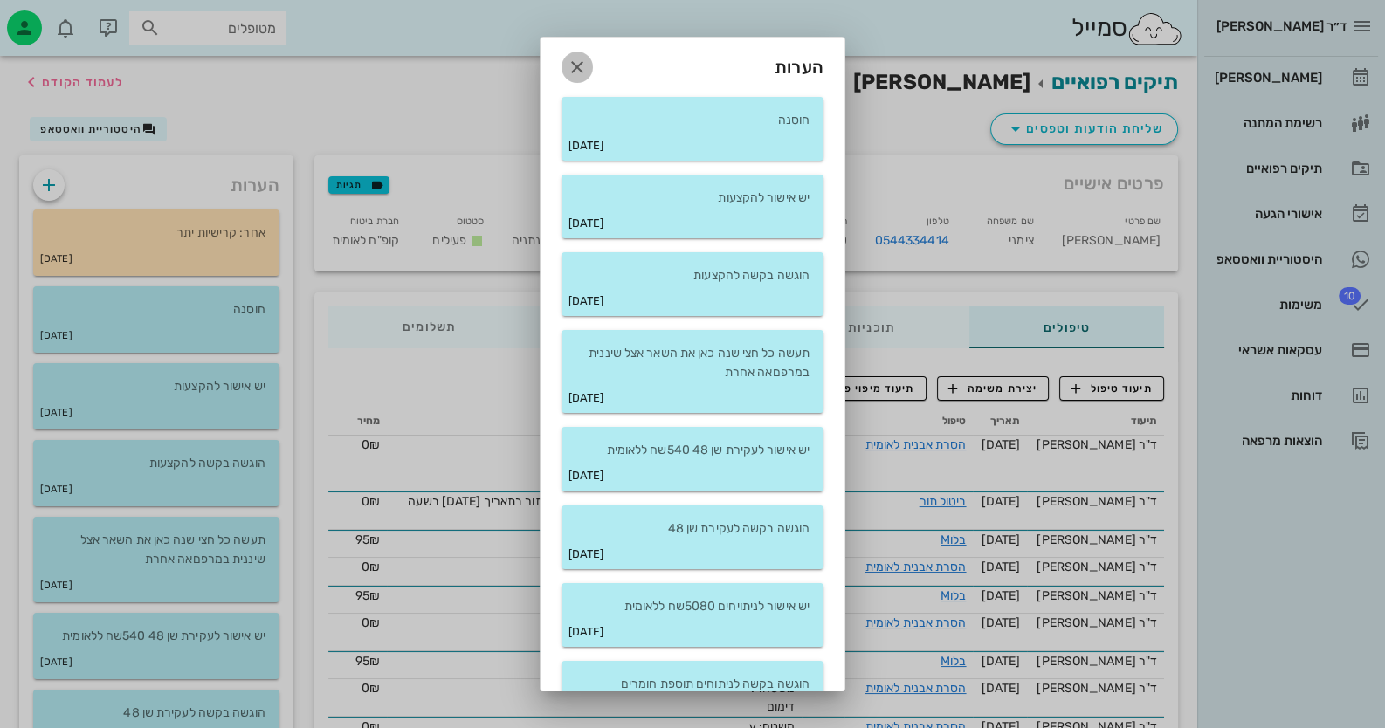
click at [588, 75] on icon "button" at bounding box center [577, 67] width 21 height 21
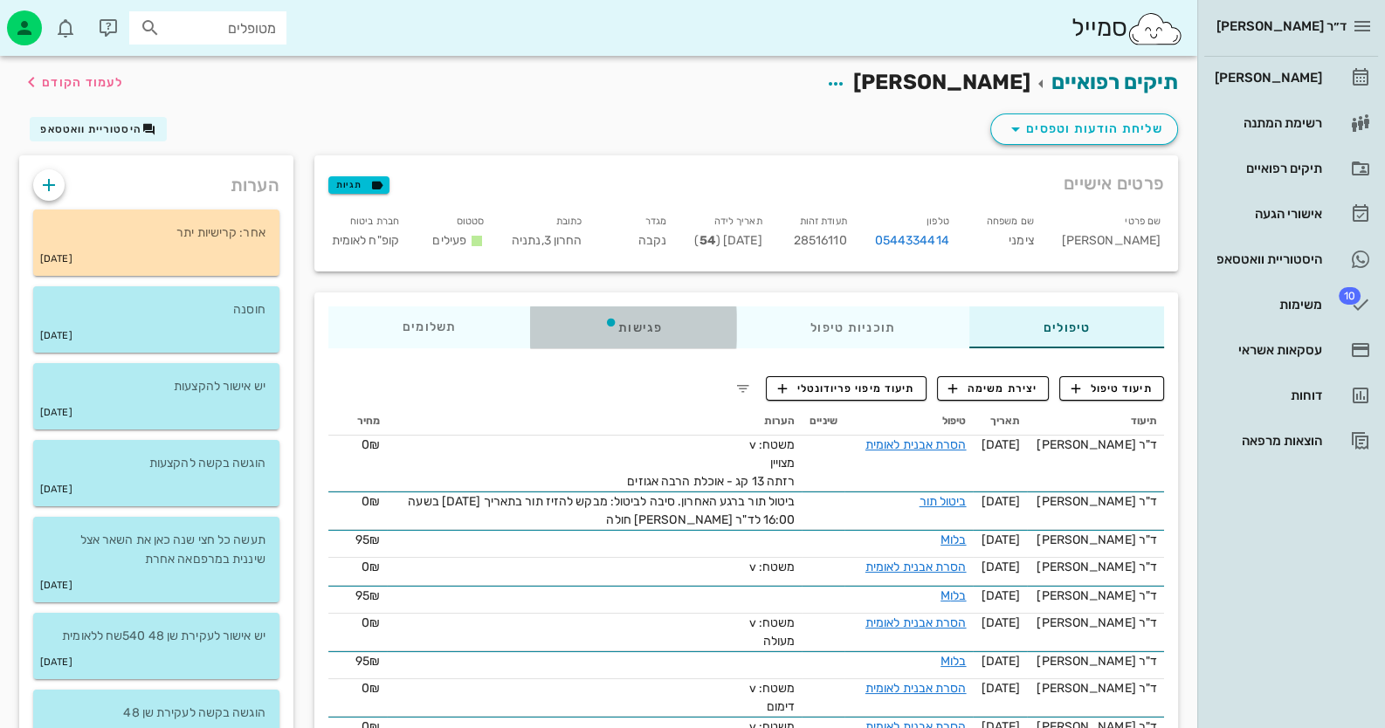
drag, startPoint x: 642, startPoint y: 331, endPoint x: 651, endPoint y: 330, distance: 8.8
click at [643, 331] on div "פגישות" at bounding box center [633, 328] width 206 height 42
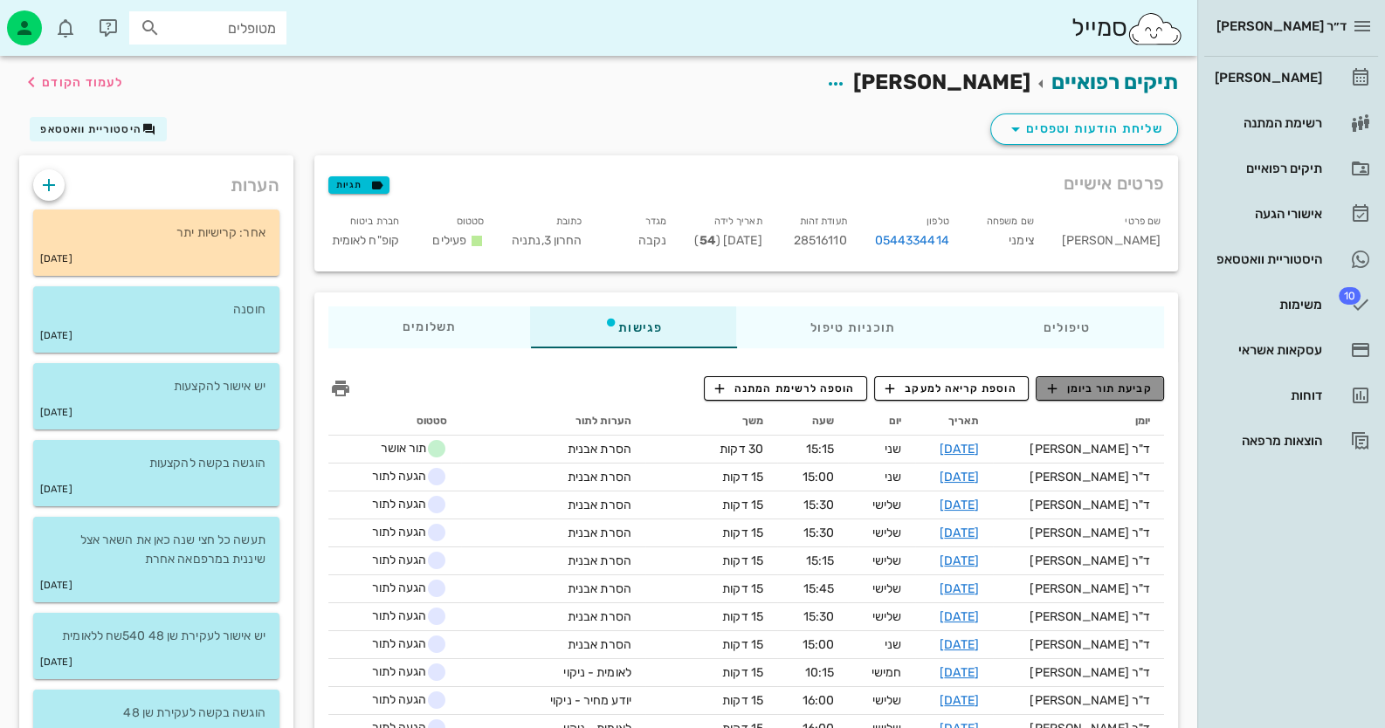
click at [1107, 385] on span "קביעת תור ביומן" at bounding box center [1099, 389] width 105 height 16
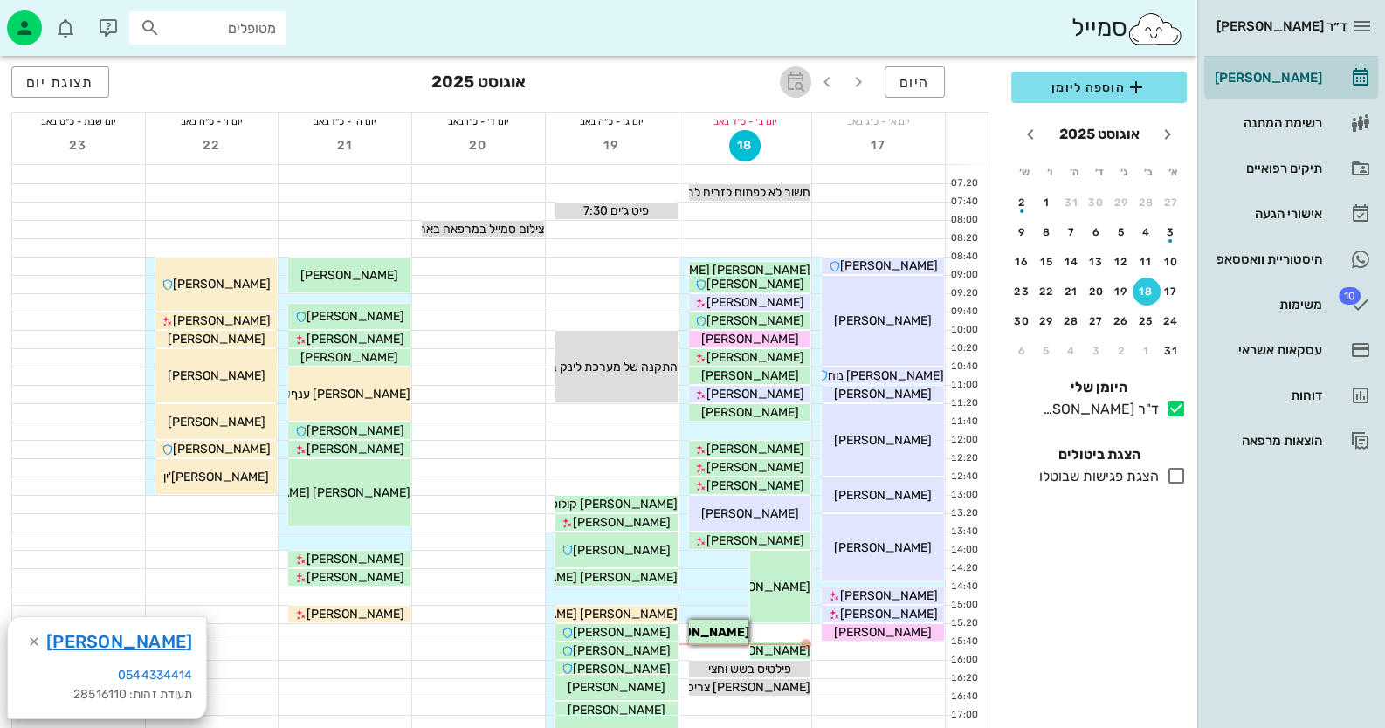
click at [798, 73] on icon "button" at bounding box center [795, 82] width 21 height 21
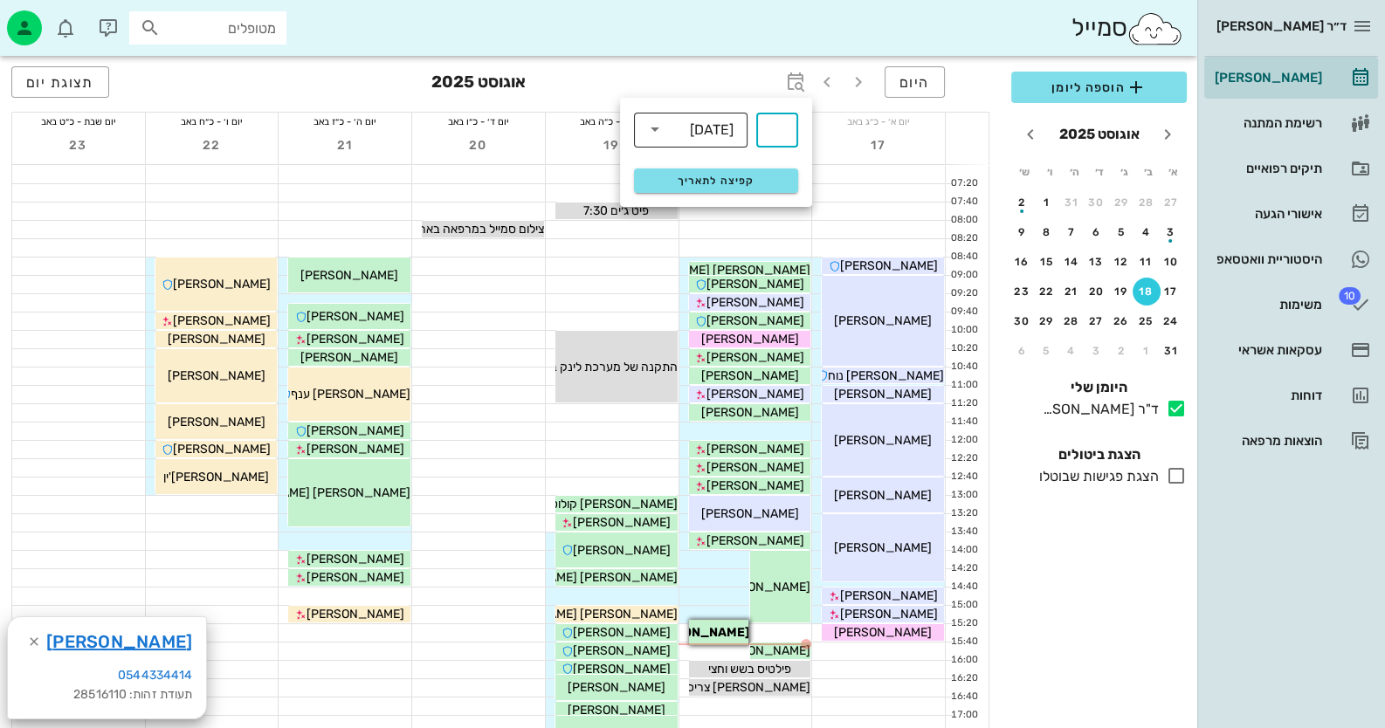
click at [653, 137] on icon at bounding box center [654, 129] width 21 height 21
click at [694, 199] on div "חודשים" at bounding box center [691, 206] width 86 height 14
click at [786, 119] on input "text" at bounding box center [777, 130] width 21 height 28
type input "3"
click at [763, 179] on span "קפיצה לתאריך" at bounding box center [715, 181] width 142 height 12
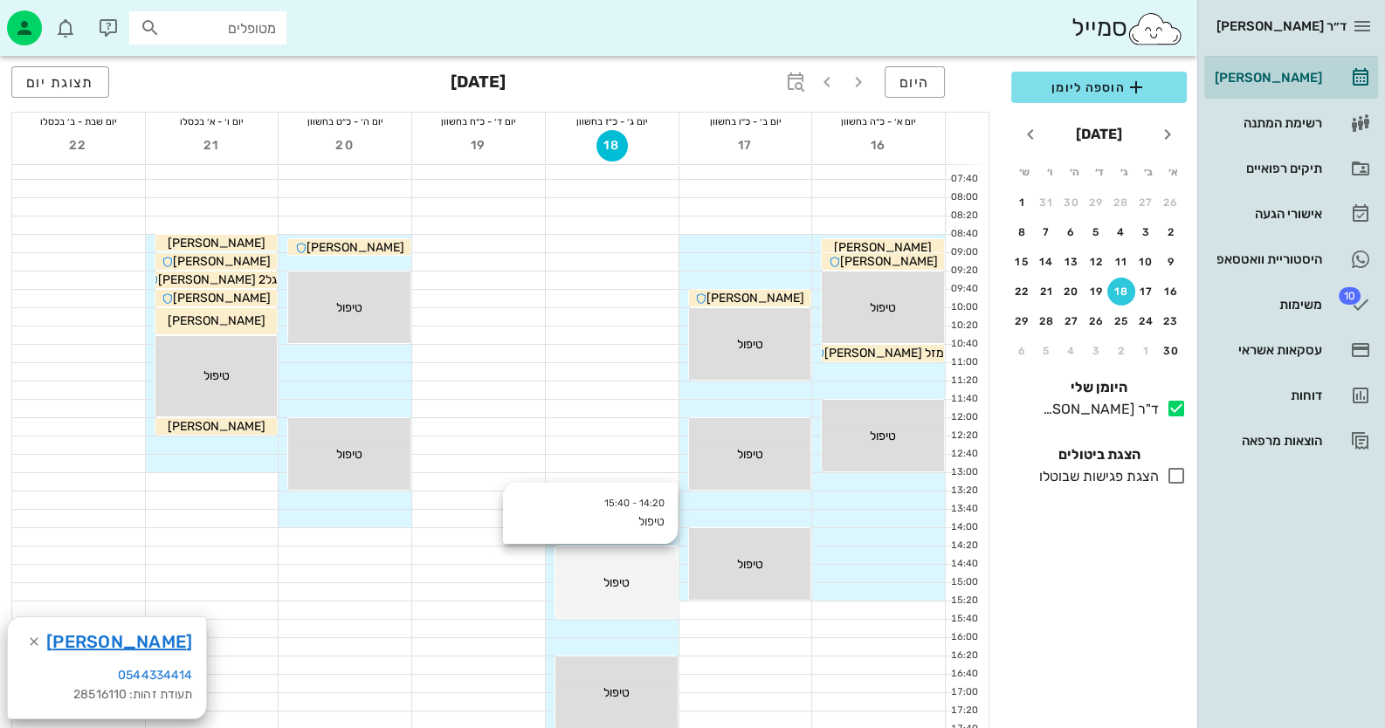
scroll to position [262, 0]
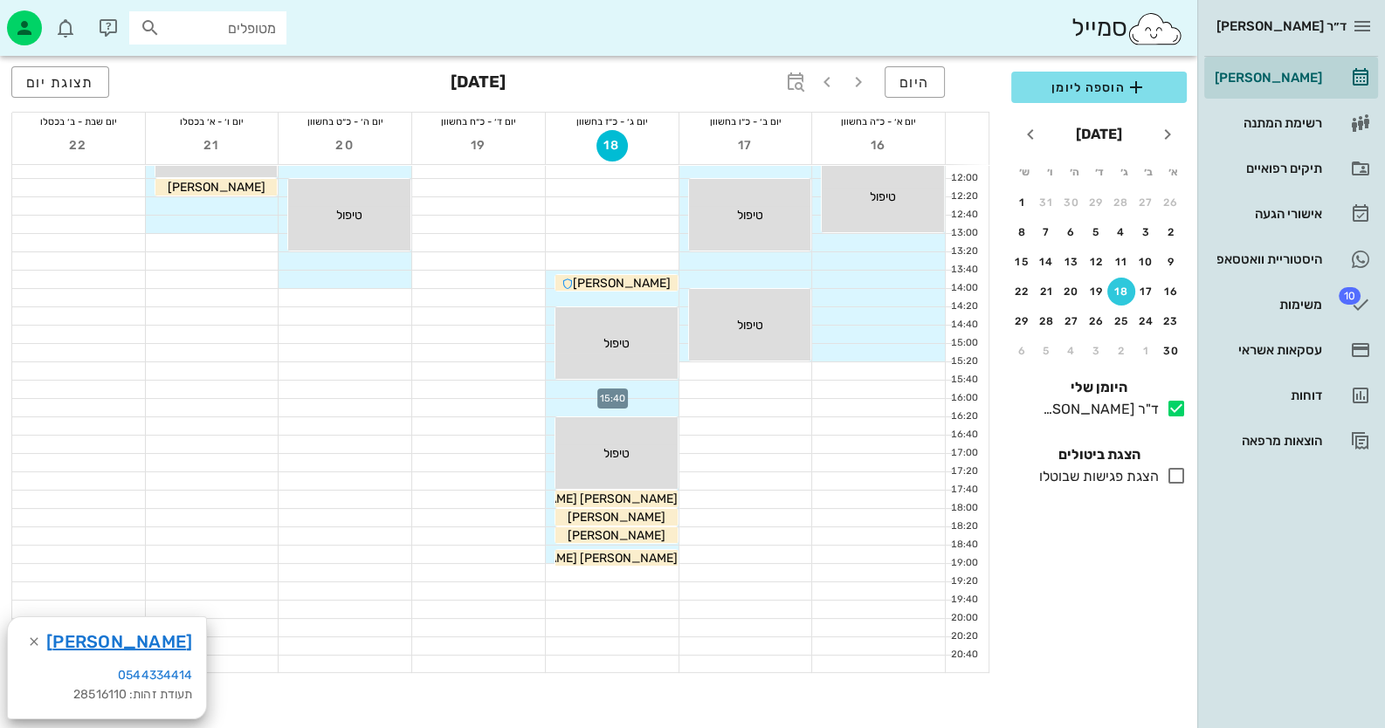
click at [658, 388] on div at bounding box center [612, 389] width 133 height 17
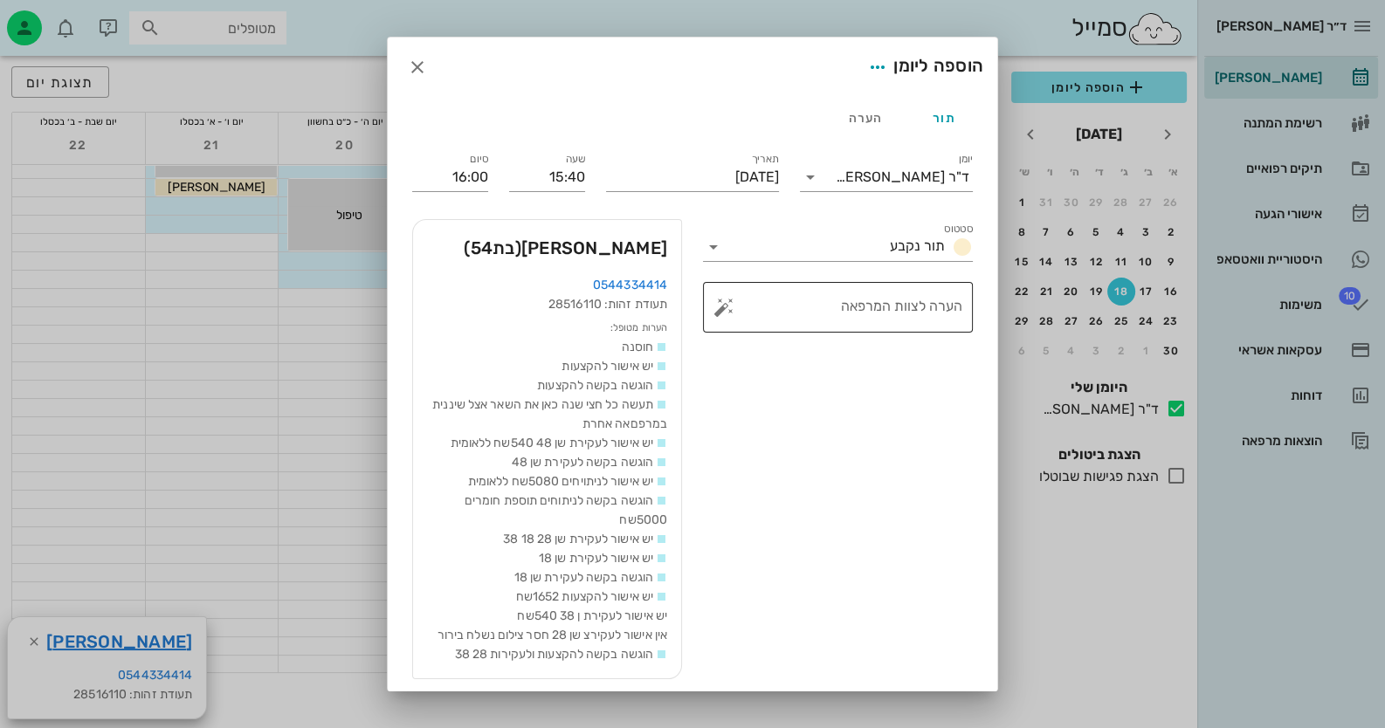
click at [730, 313] on button "button" at bounding box center [723, 307] width 21 height 21
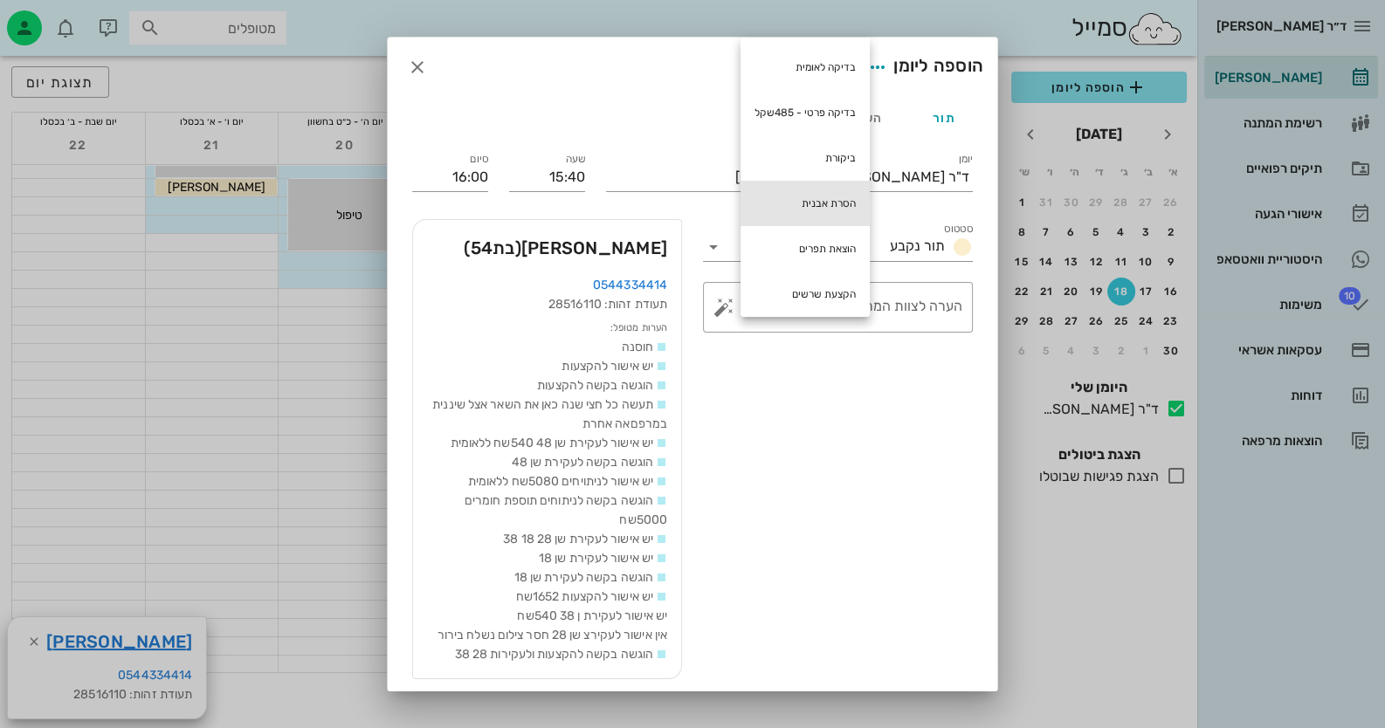
click at [825, 212] on div "הסרת אבנית" at bounding box center [804, 203] width 129 height 45
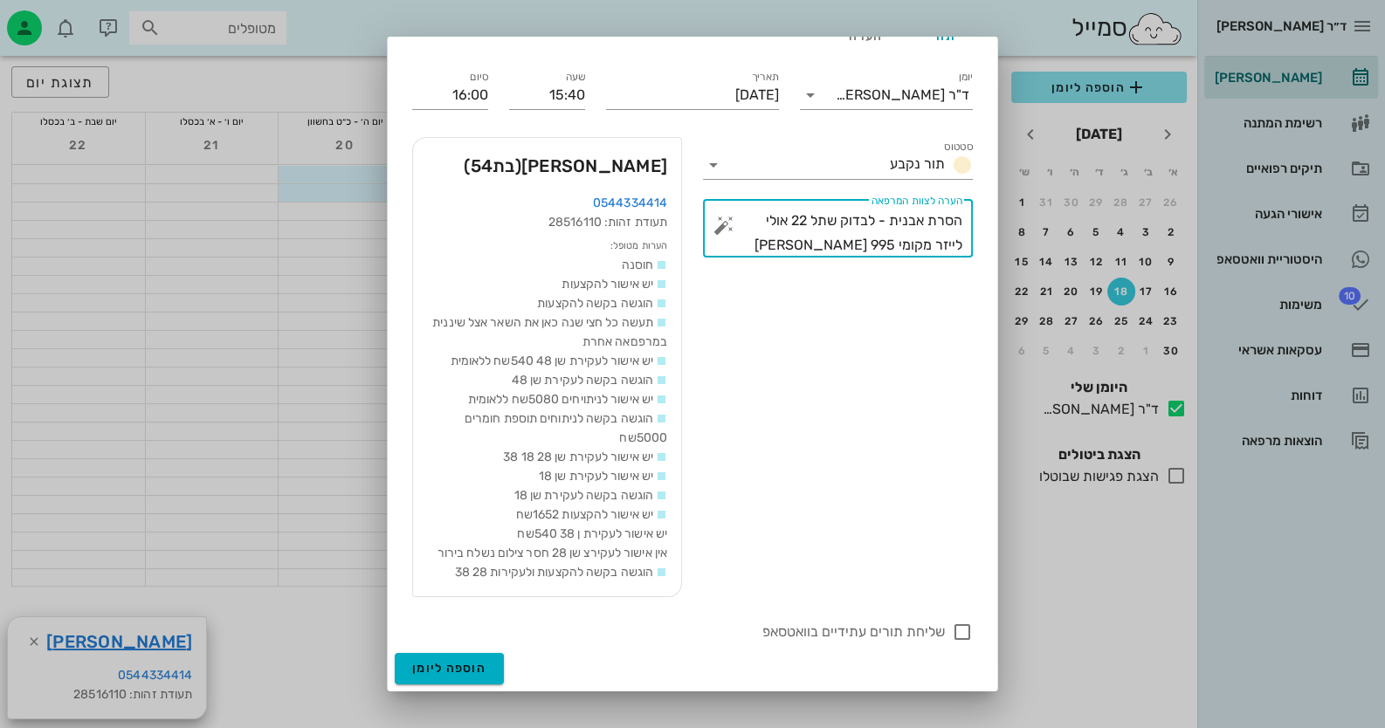
scroll to position [355, 0]
type textarea "הסרת אבנית - לבדוק שתל 22 אולי לייזר מקומי 995 [PERSON_NAME]"
click at [965, 634] on div at bounding box center [962, 632] width 30 height 30
checkbox input "true"
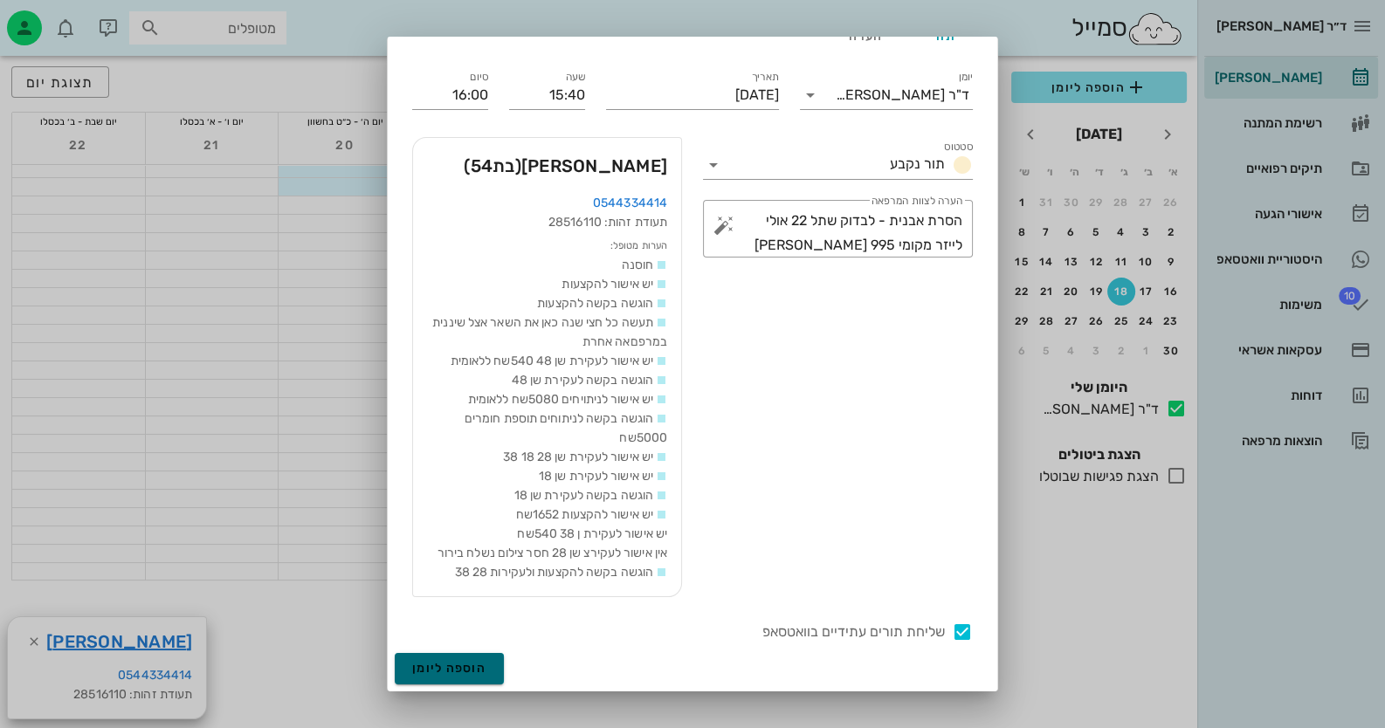
click at [458, 671] on span "הוספה ליומן" at bounding box center [449, 668] width 74 height 15
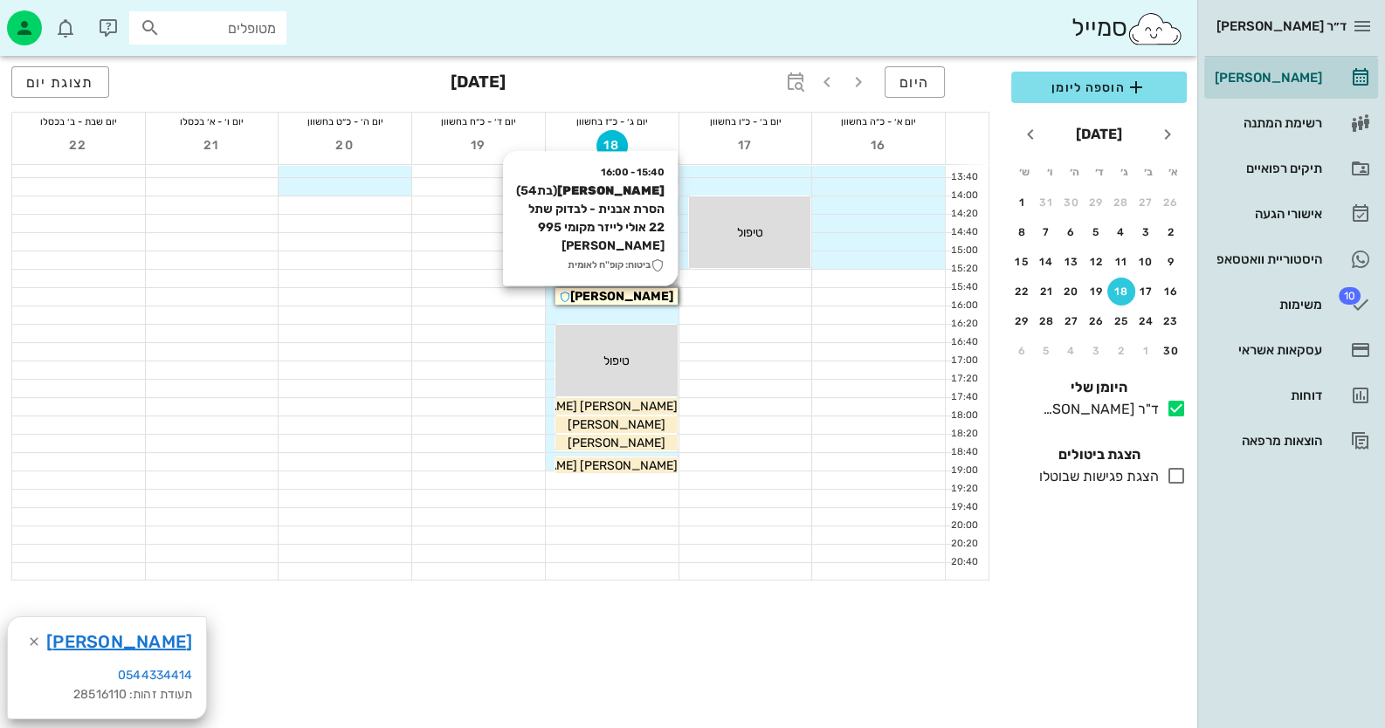
click at [661, 302] on div "[PERSON_NAME]" at bounding box center [616, 296] width 122 height 18
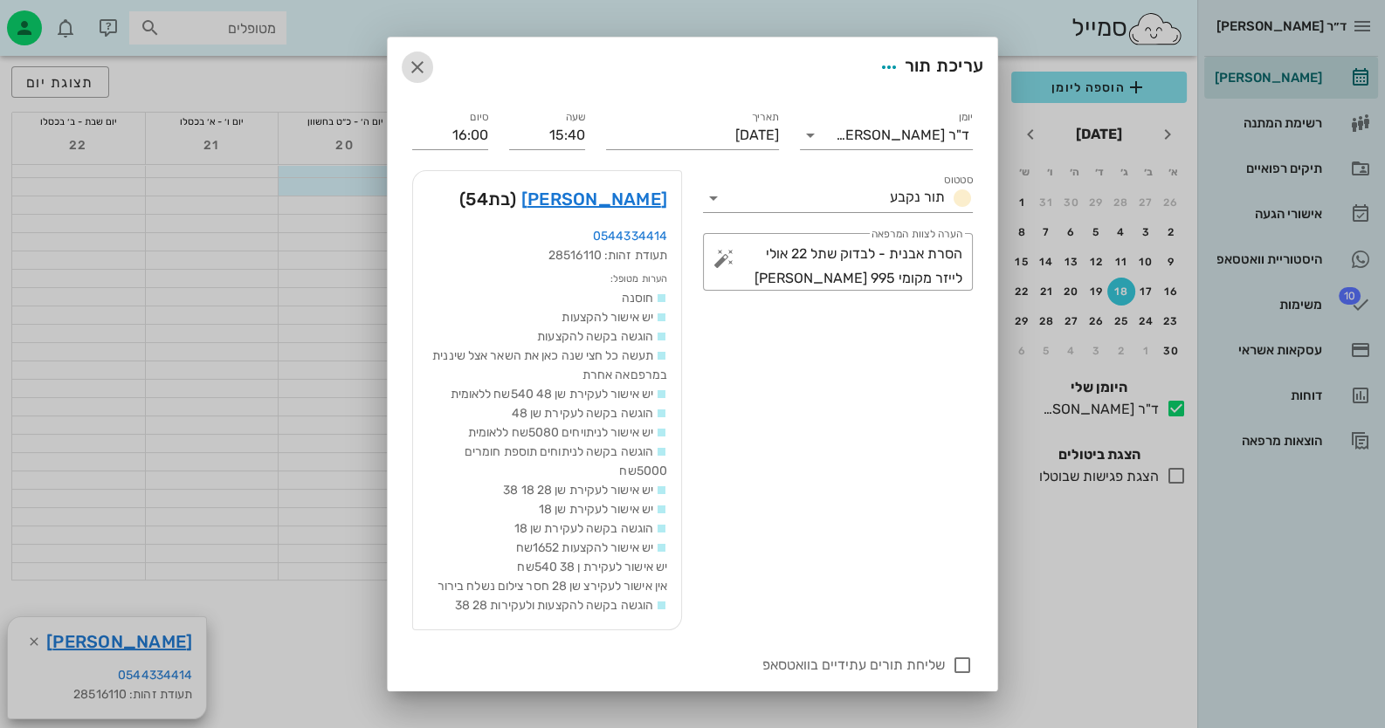
click at [424, 63] on icon "button" at bounding box center [417, 67] width 21 height 21
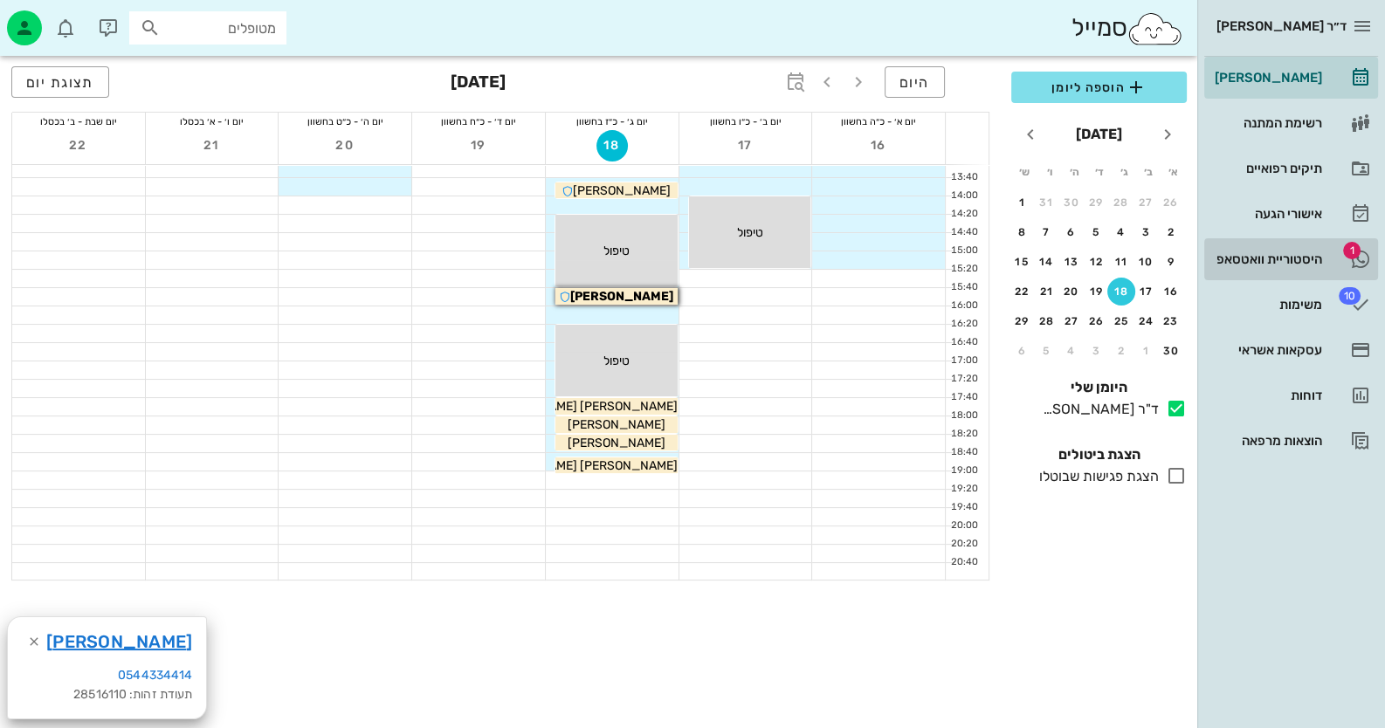
click at [1350, 261] on icon at bounding box center [1360, 259] width 21 height 21
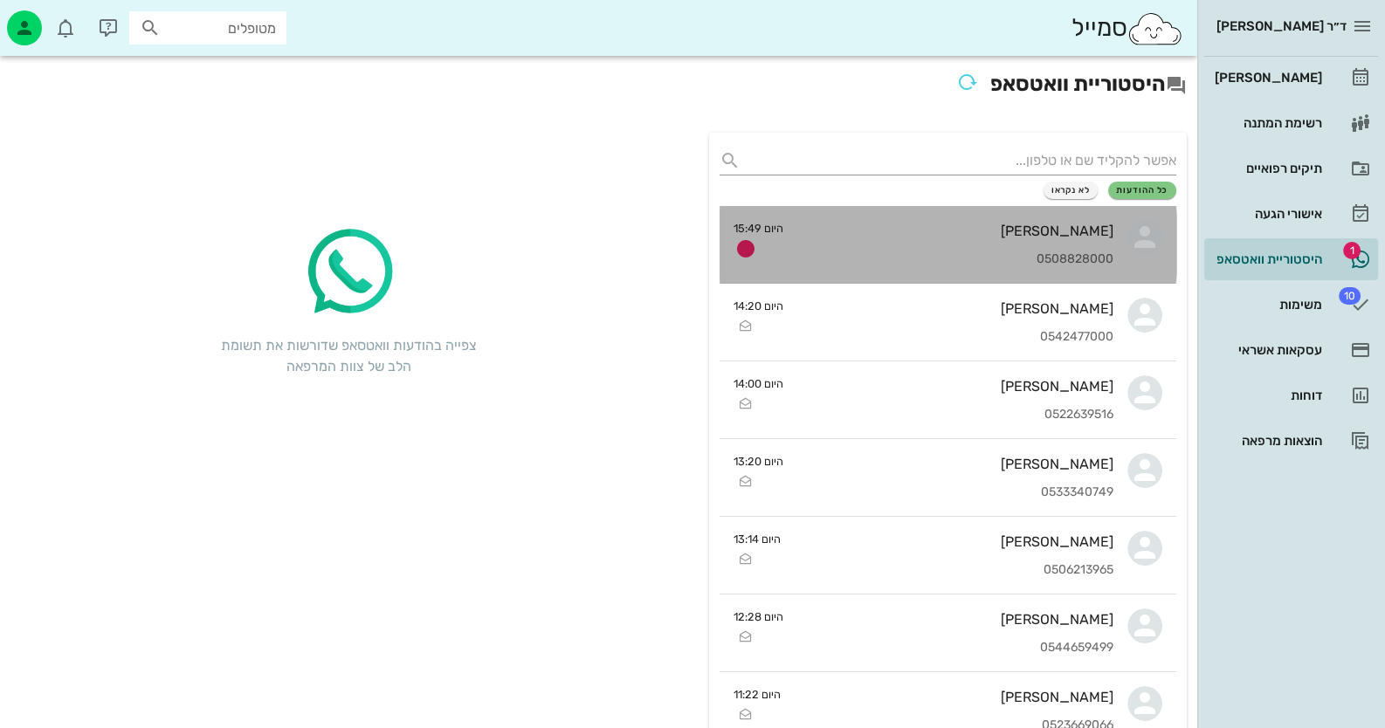
click at [996, 265] on div "0508828000" at bounding box center [955, 259] width 316 height 15
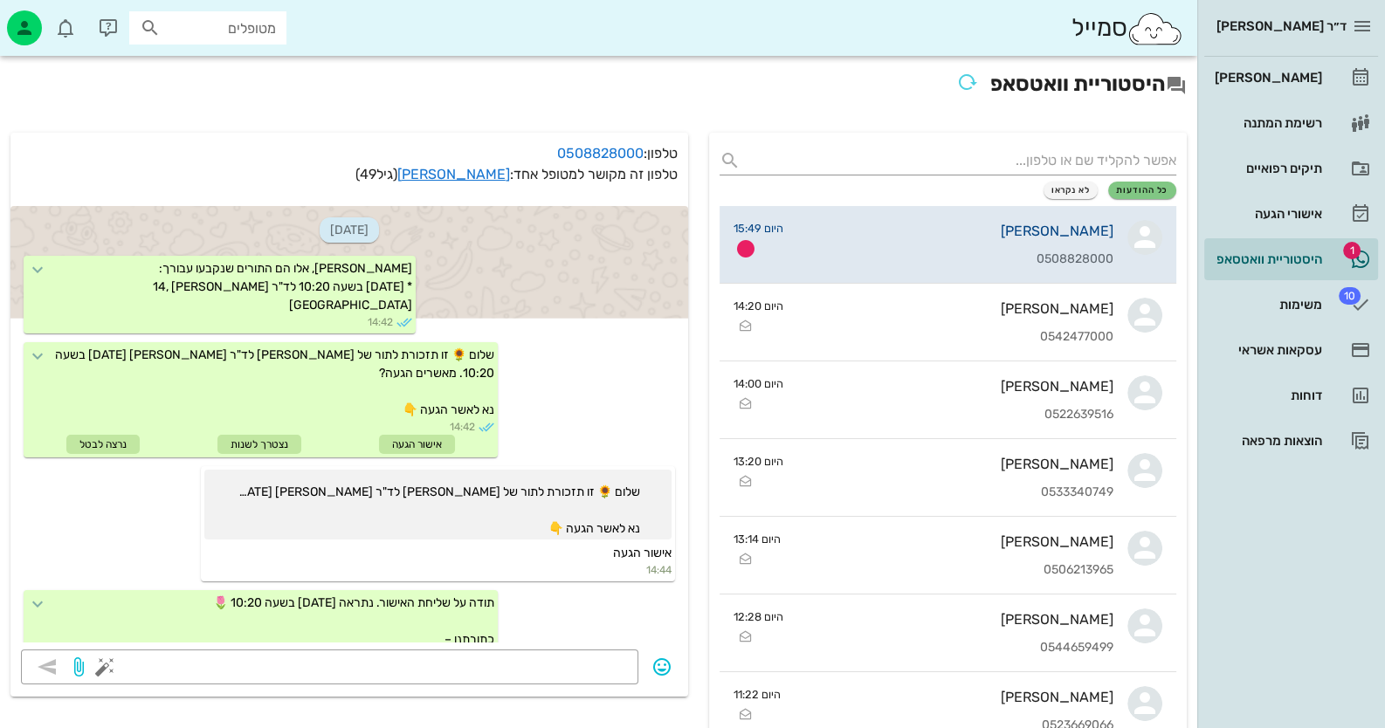
scroll to position [1362, 0]
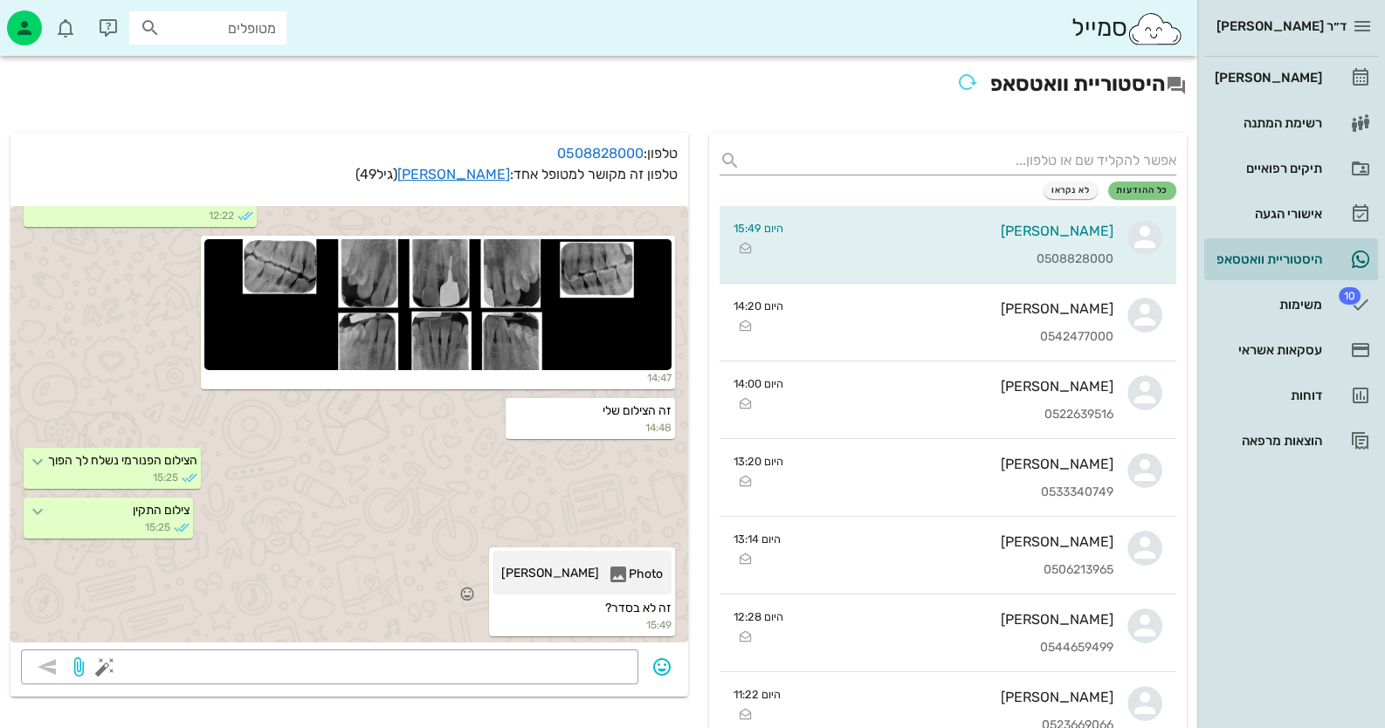
click at [603, 554] on div "Photo [PERSON_NAME]" at bounding box center [582, 573] width 179 height 44
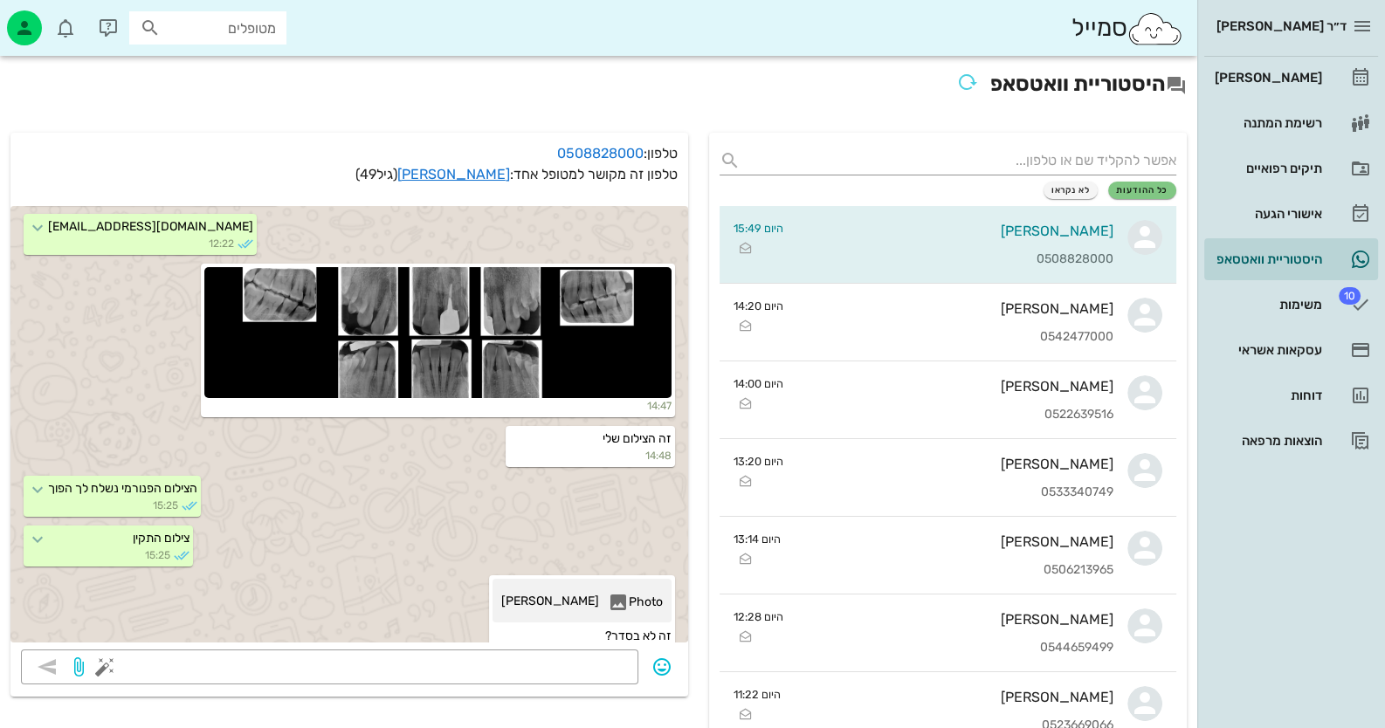
scroll to position [1188, 0]
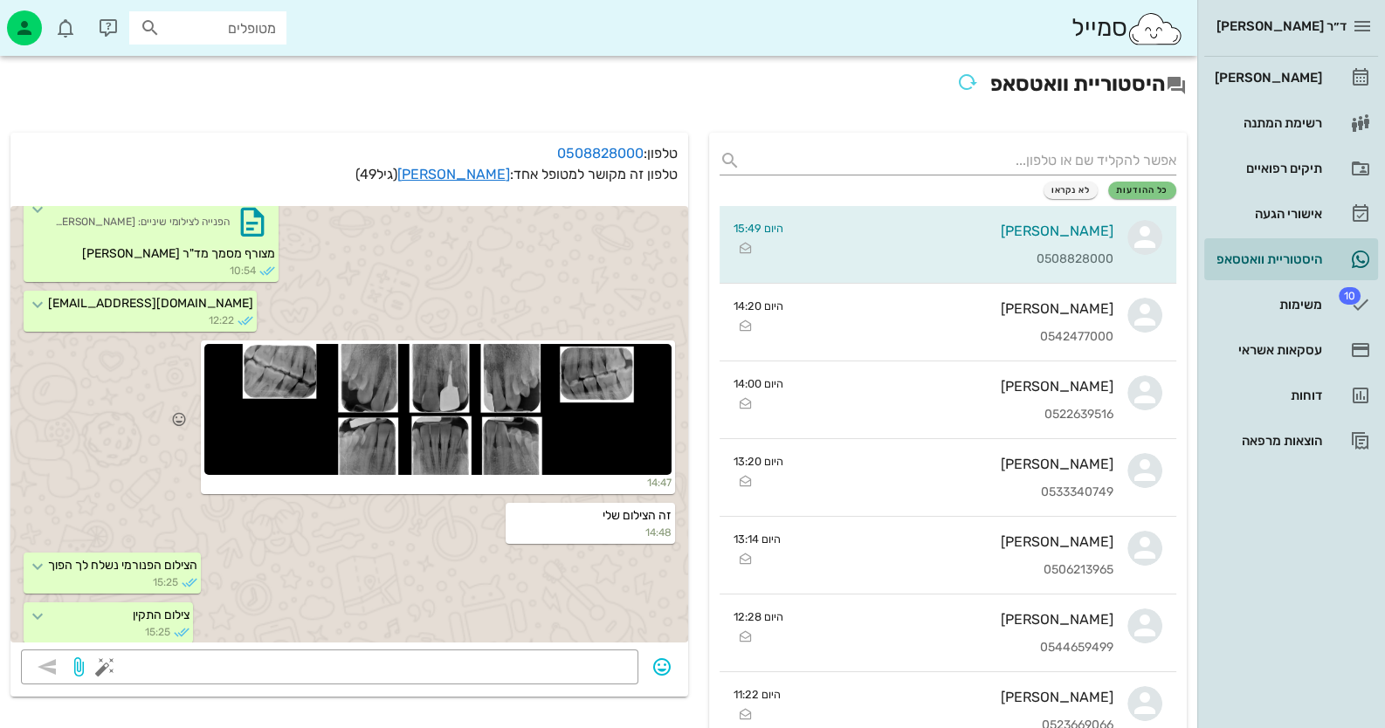
click at [532, 421] on div at bounding box center [437, 409] width 467 height 131
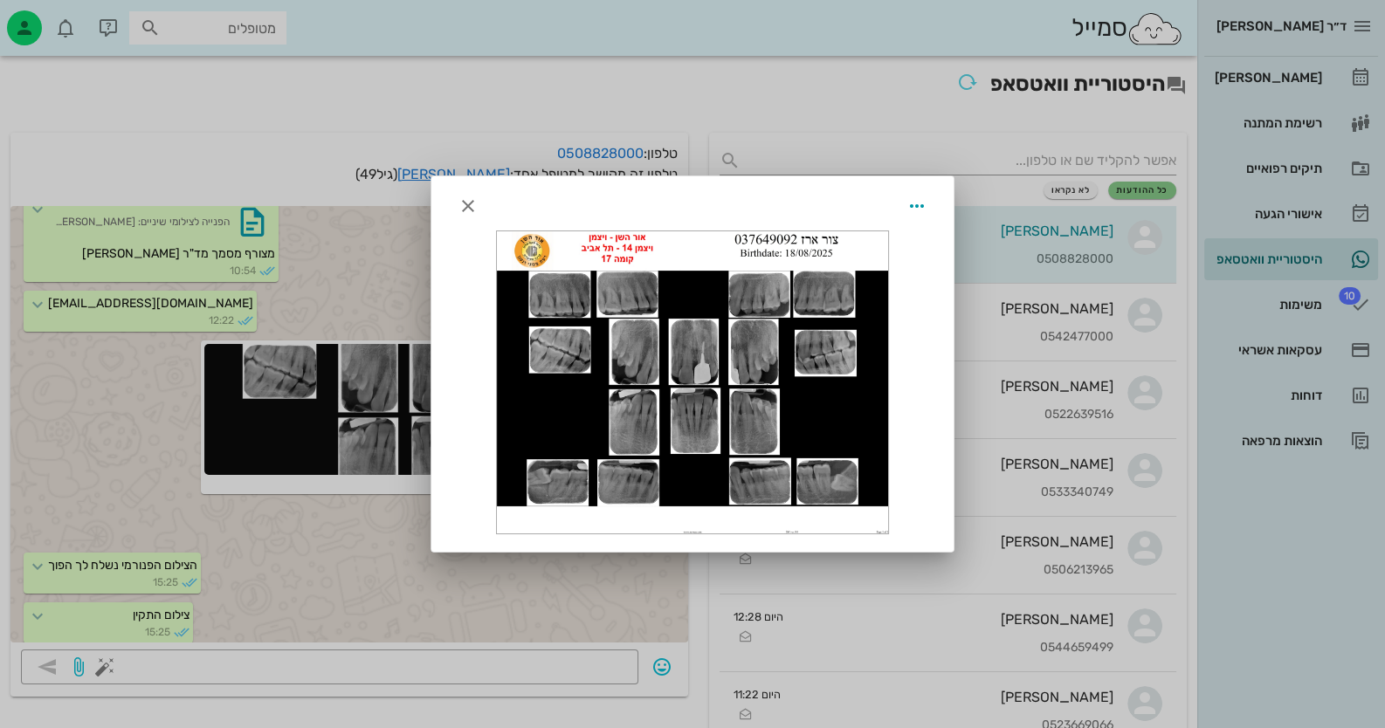
click at [533, 421] on div at bounding box center [692, 382] width 391 height 302
click at [354, 327] on div at bounding box center [692, 364] width 1385 height 728
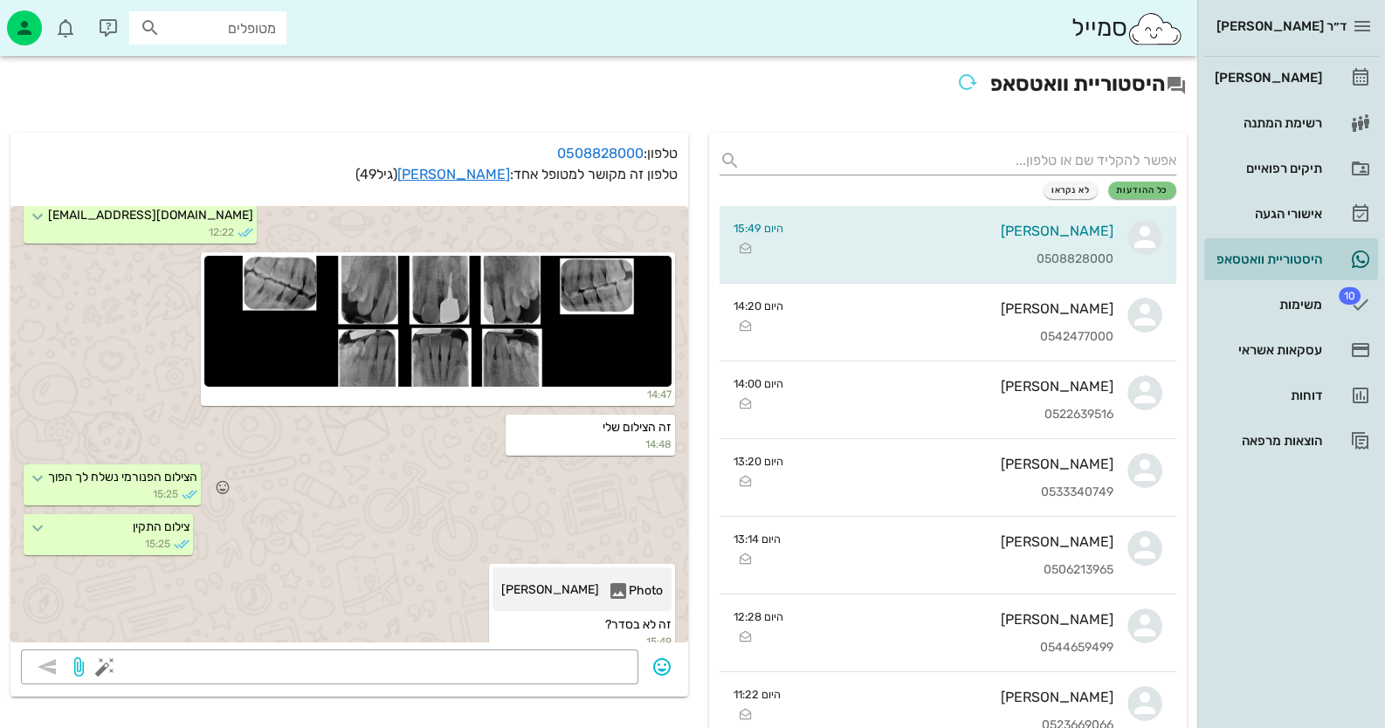
scroll to position [1362, 0]
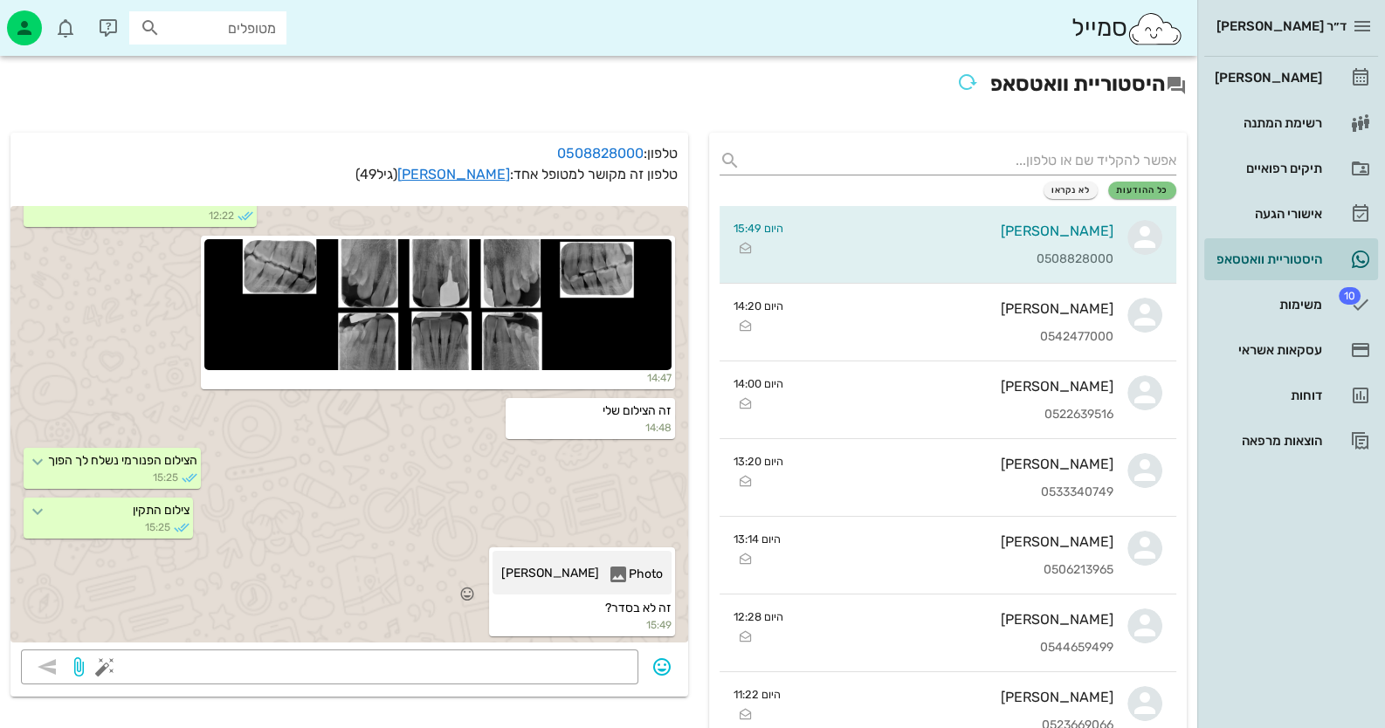
click at [581, 568] on span "[PERSON_NAME]" at bounding box center [550, 577] width 98 height 27
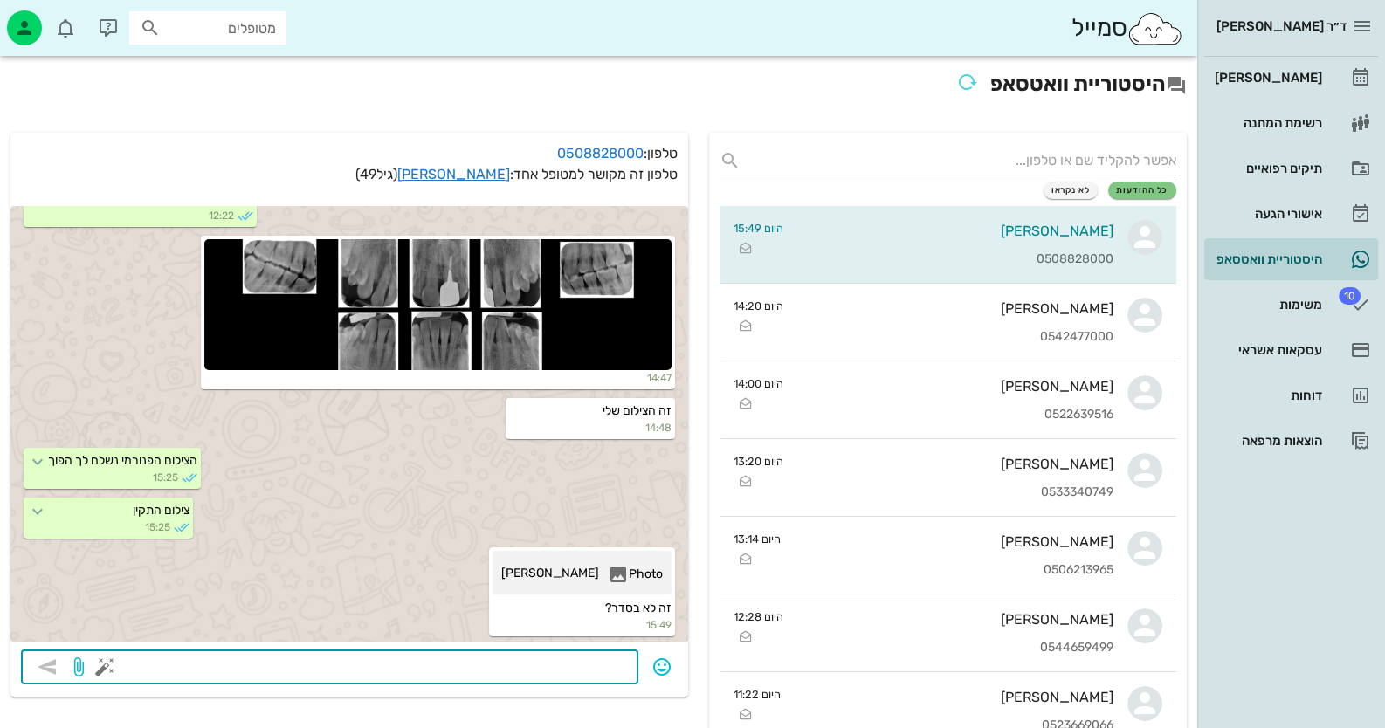
click at [602, 665] on textarea at bounding box center [368, 669] width 520 height 28
type textarea "זה הפוך"
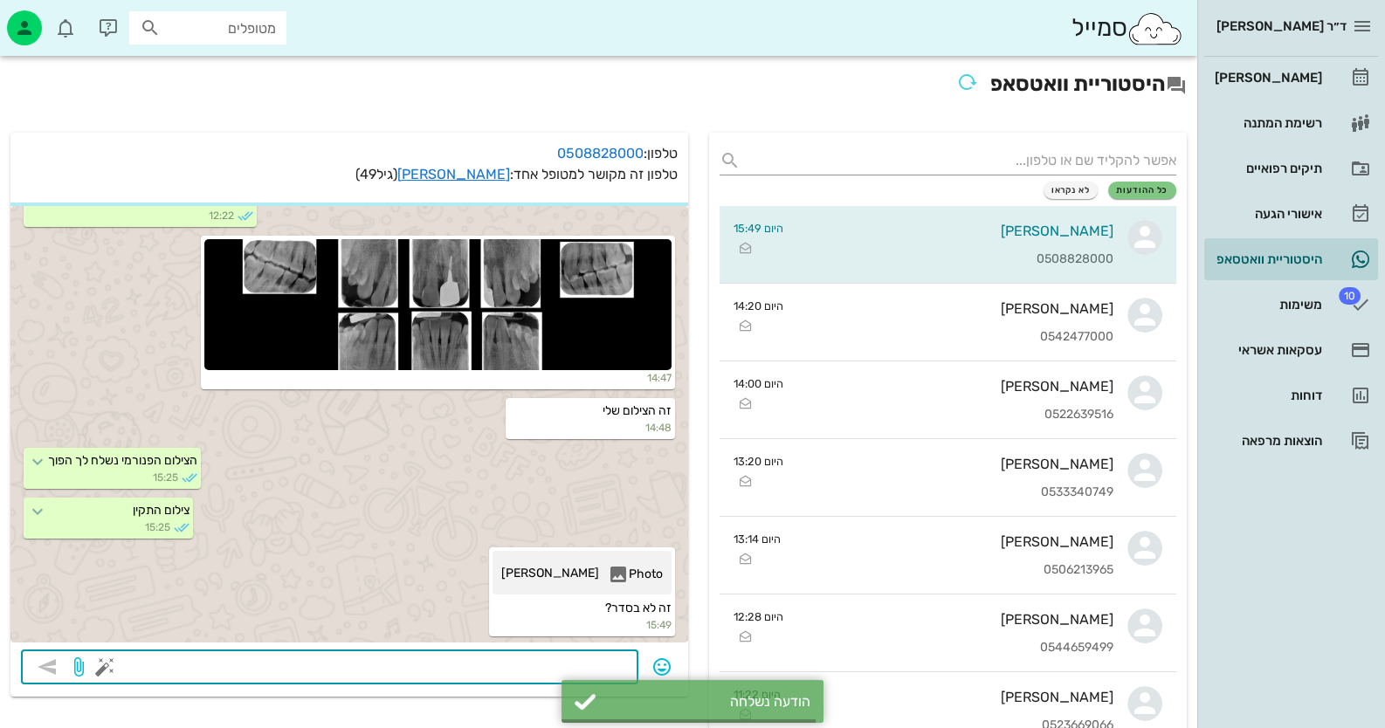
scroll to position [1412, 0]
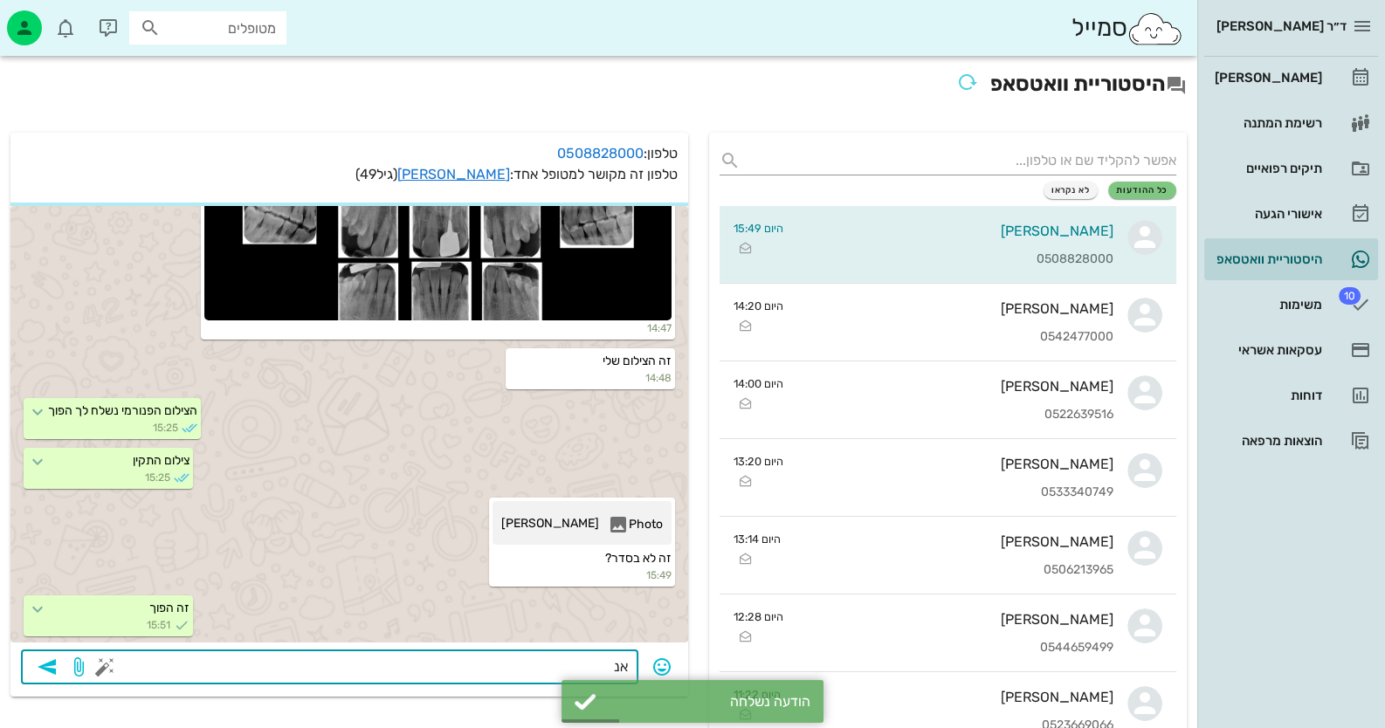
type textarea "א"
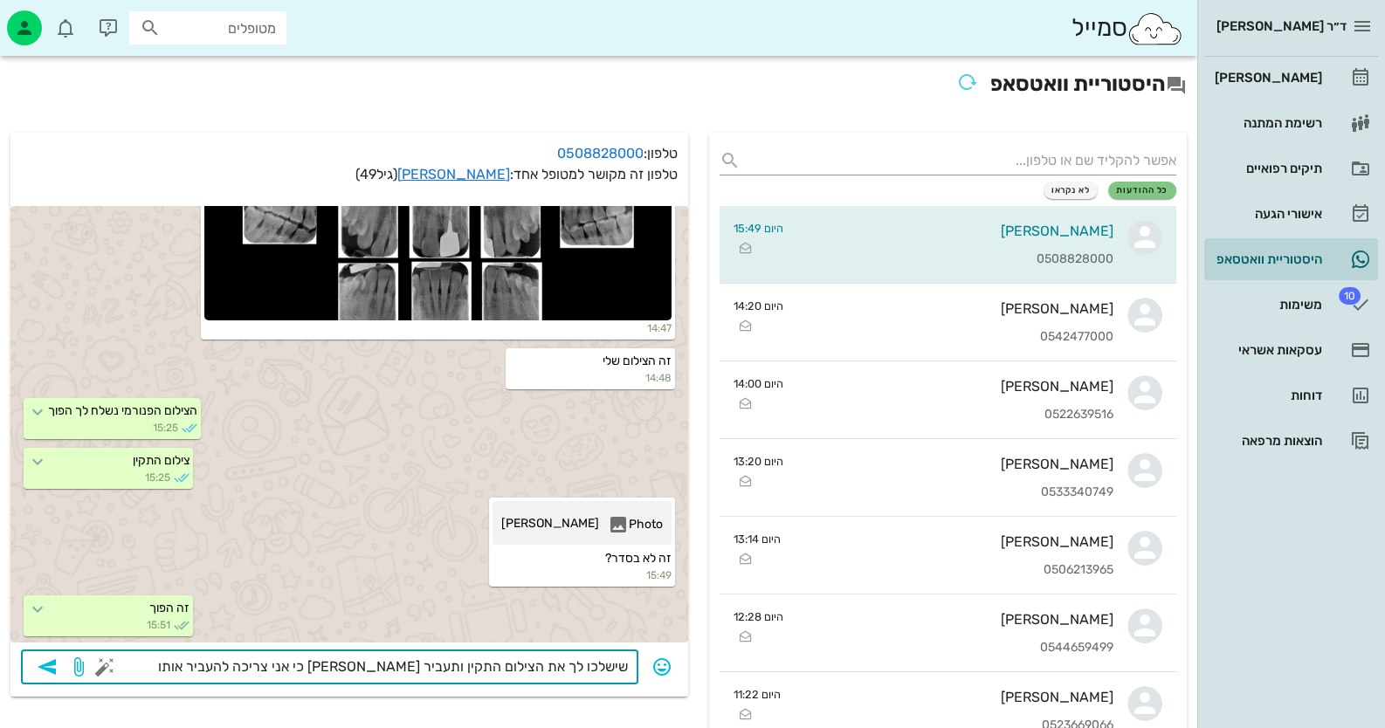
type textarea "שישלכו לך את הצילום התקין ותעביר [PERSON_NAME] כי אני צריכה להעביר אותו לקופת ח…"
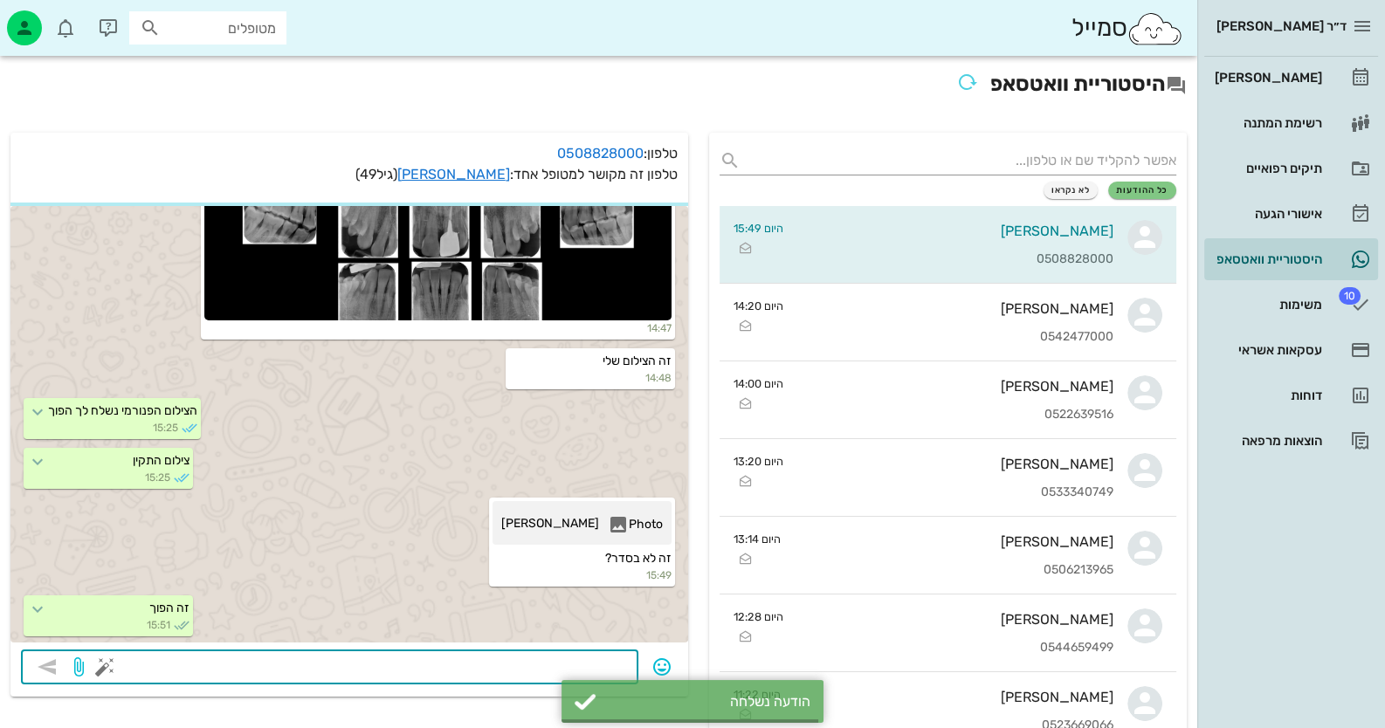
scroll to position [1462, 0]
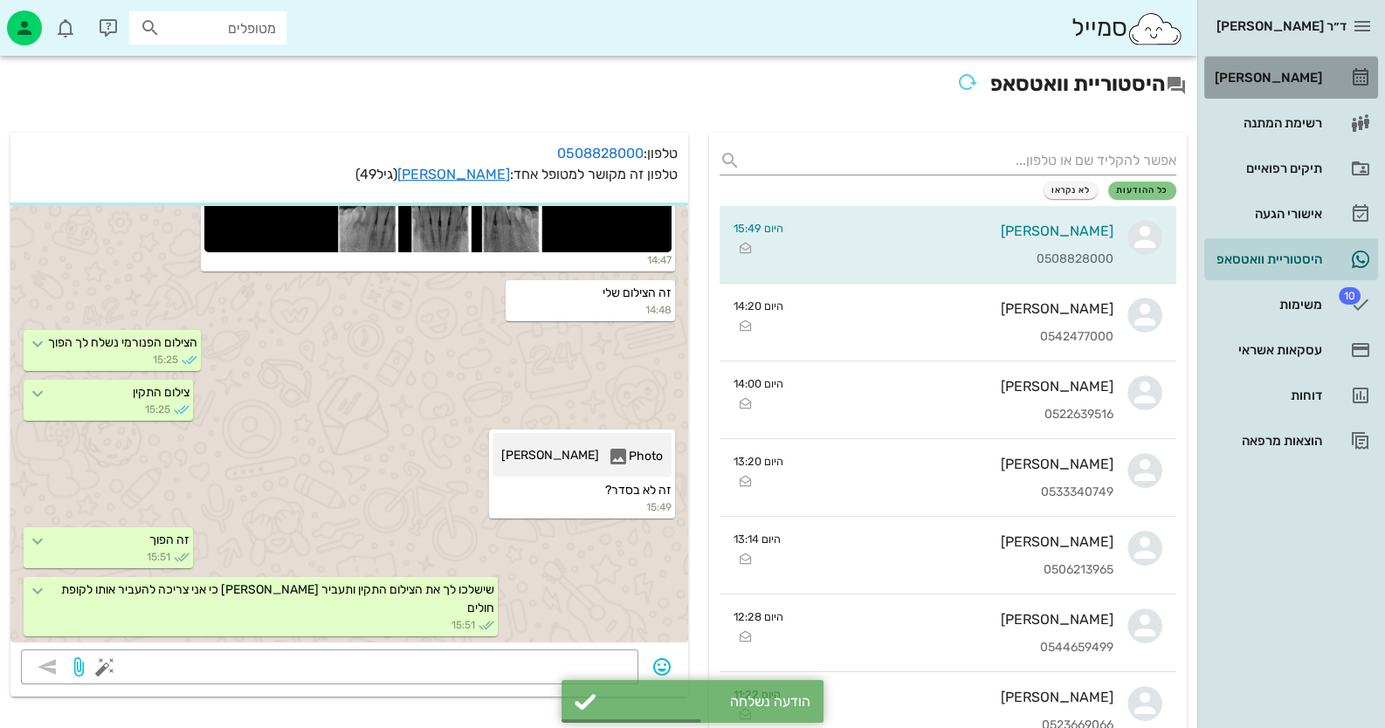
click at [1301, 72] on div "[PERSON_NAME]" at bounding box center [1266, 78] width 111 height 14
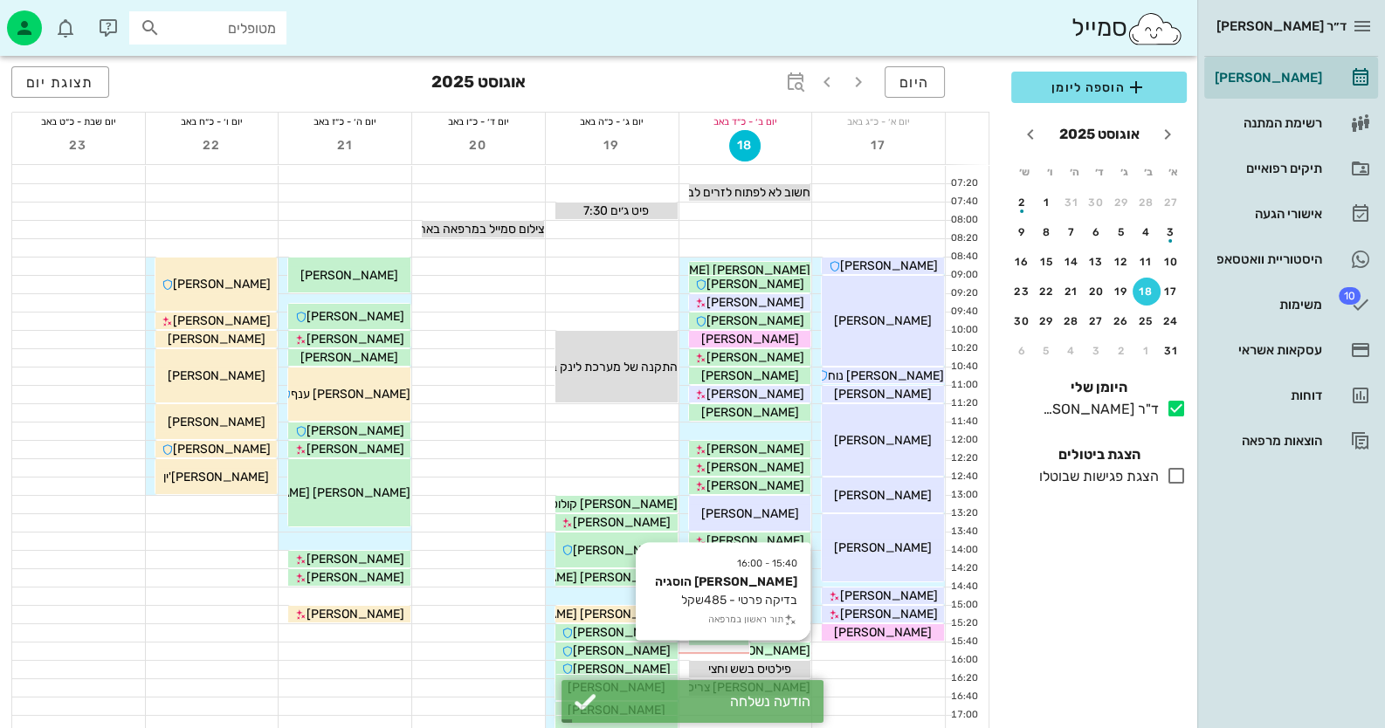
click at [800, 646] on span "[PERSON_NAME] הוסגיה" at bounding box center [743, 651] width 134 height 15
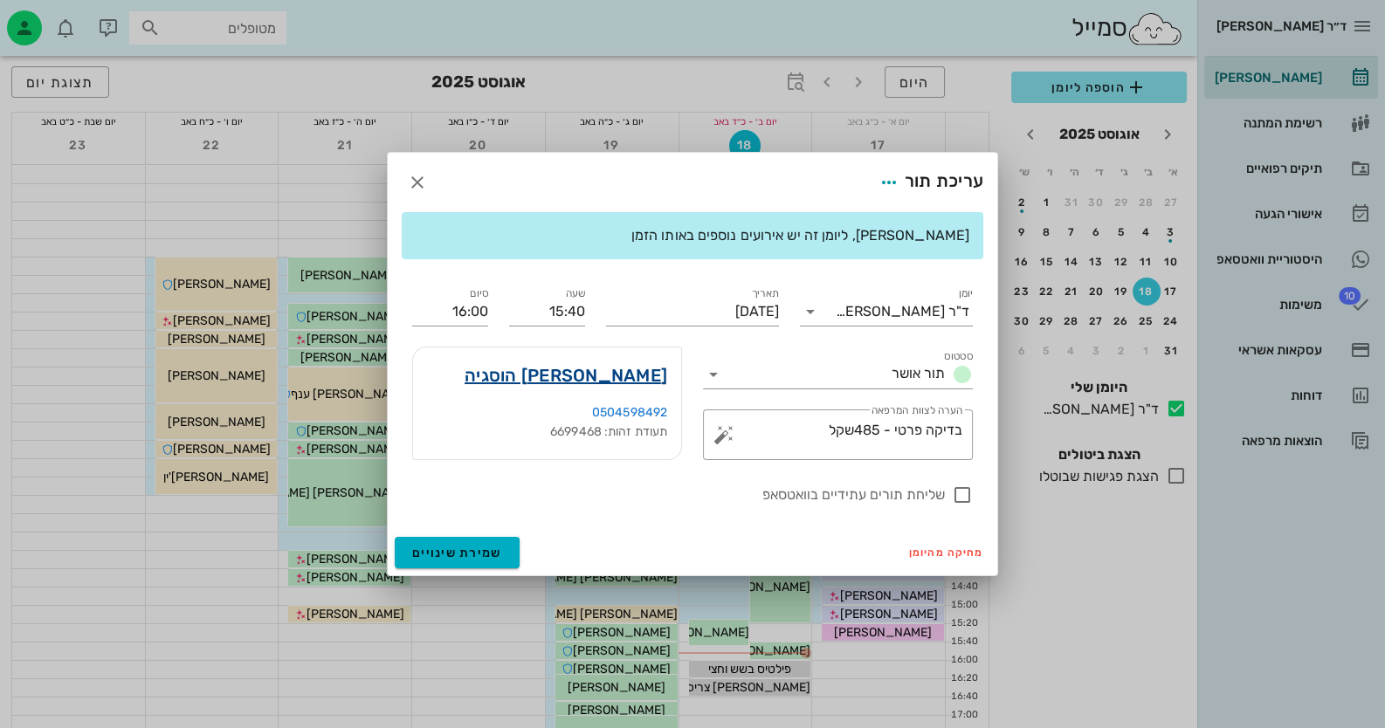
click at [650, 383] on link "[PERSON_NAME] הוסגיה" at bounding box center [566, 376] width 203 height 28
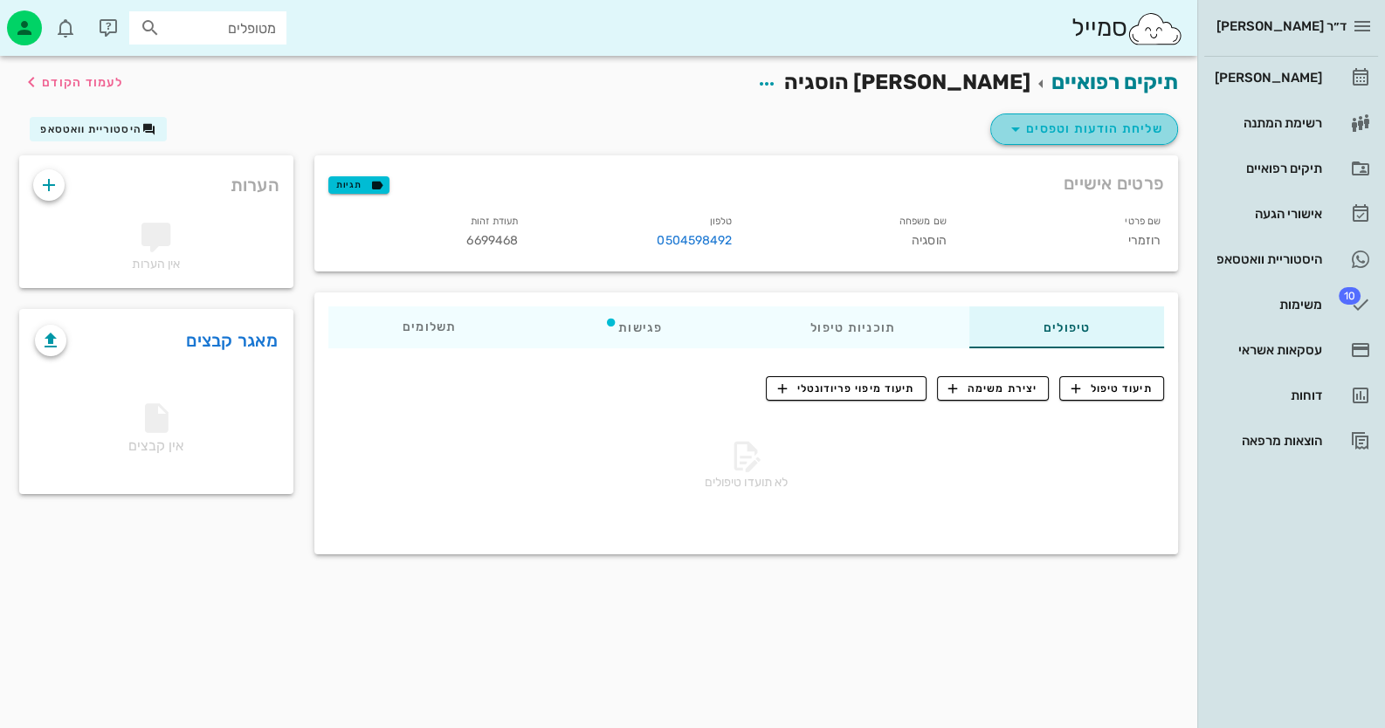
click at [1042, 130] on span "שליחת הודעות וטפסים" at bounding box center [1084, 129] width 158 height 21
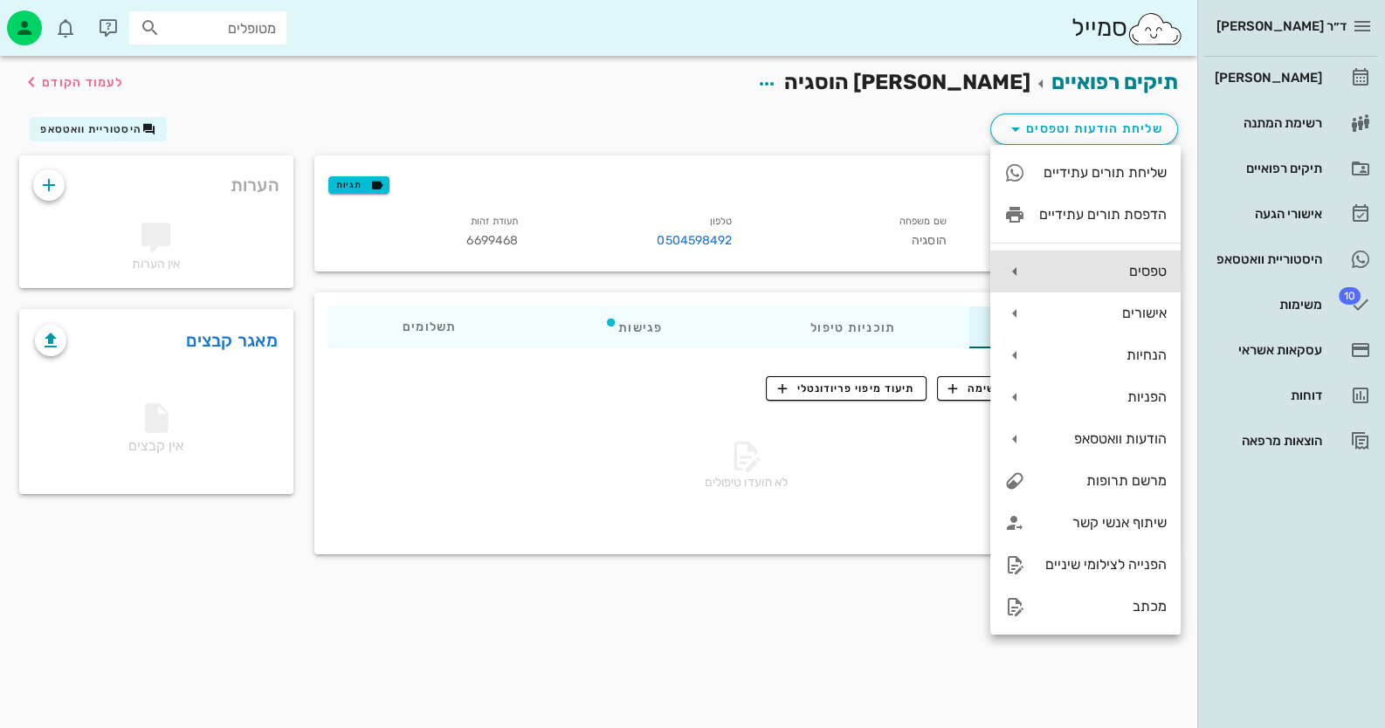
click at [1148, 277] on div "טפסים" at bounding box center [1102, 271] width 127 height 17
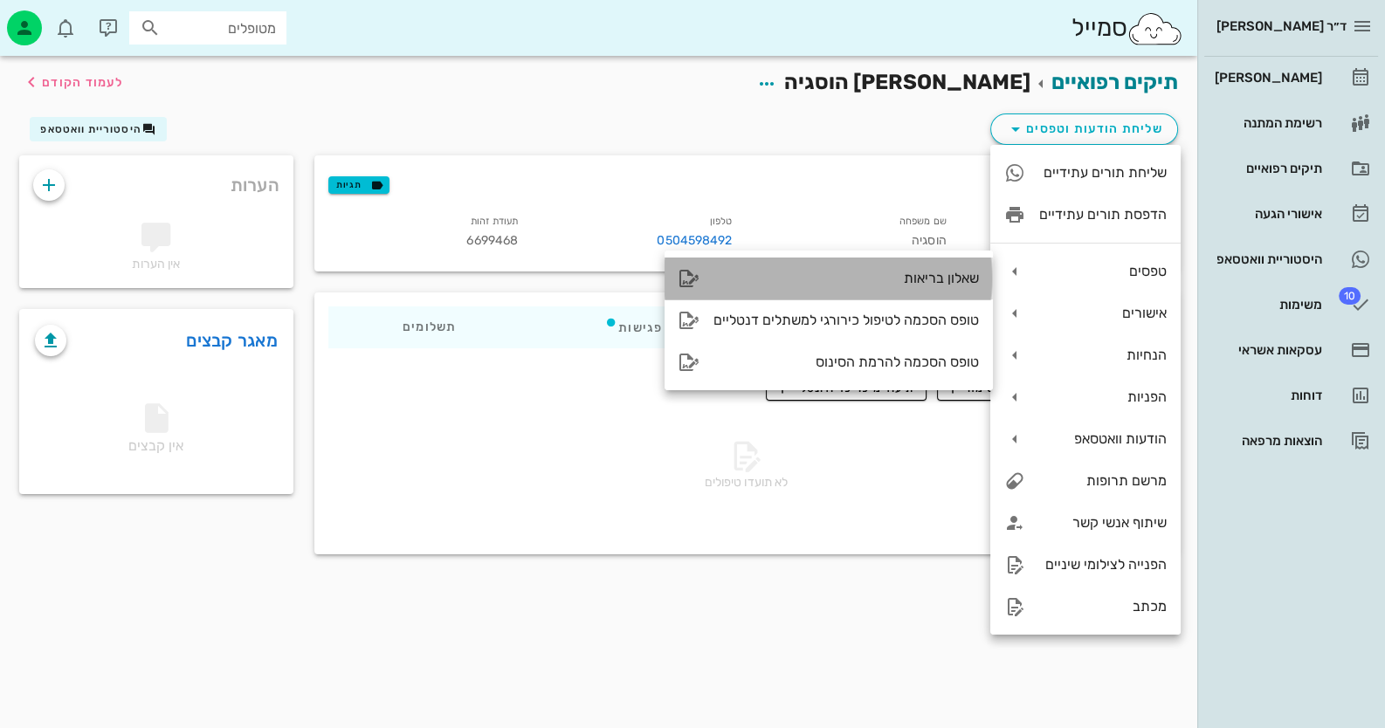
click at [846, 285] on div "שאלון בריאות" at bounding box center [845, 278] width 265 height 17
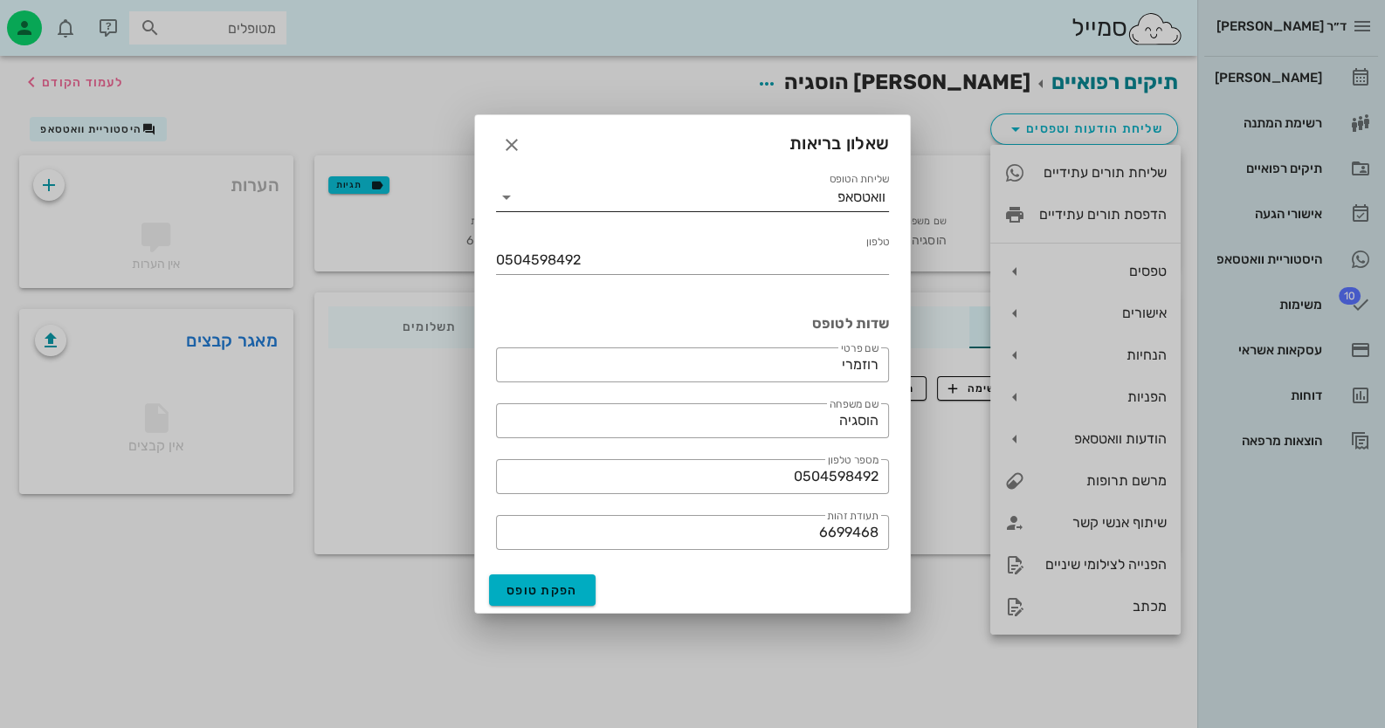
click at [502, 196] on icon at bounding box center [506, 197] width 21 height 21
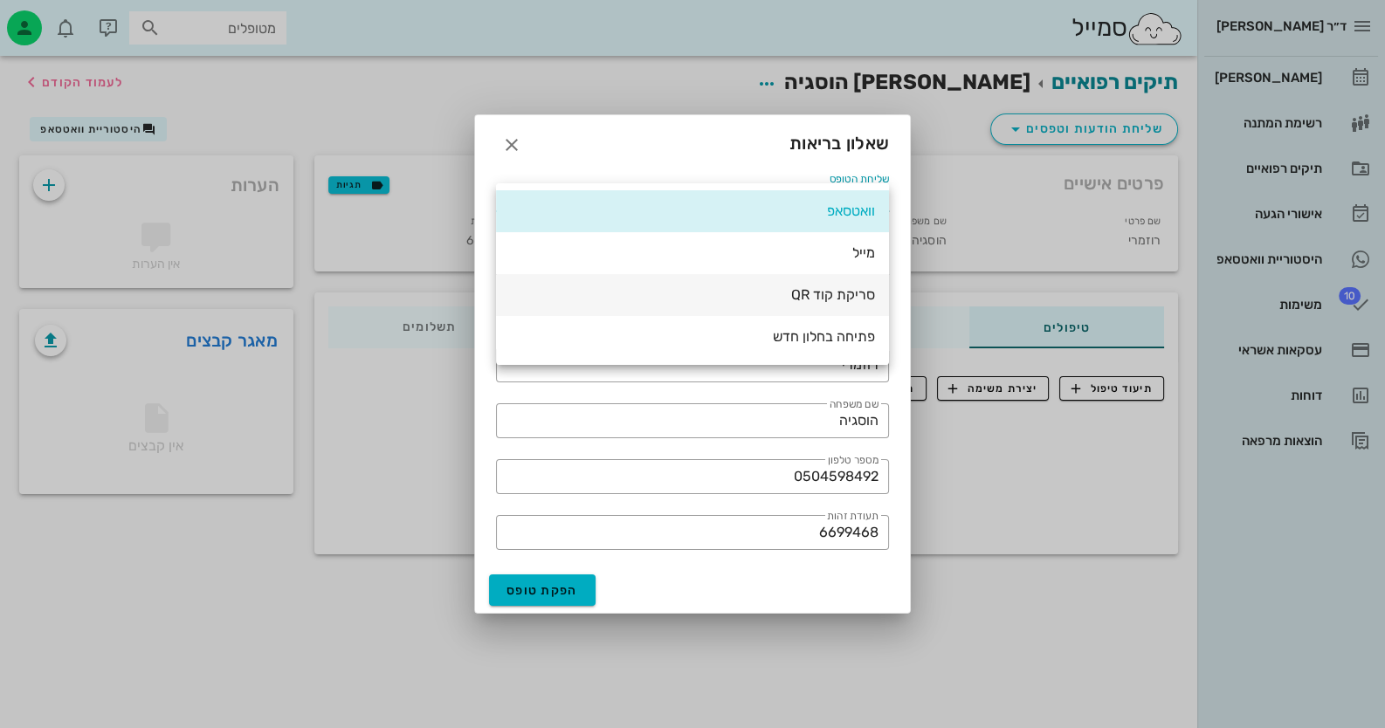
click at [861, 292] on div "סריקת קוד QR" at bounding box center [692, 294] width 365 height 17
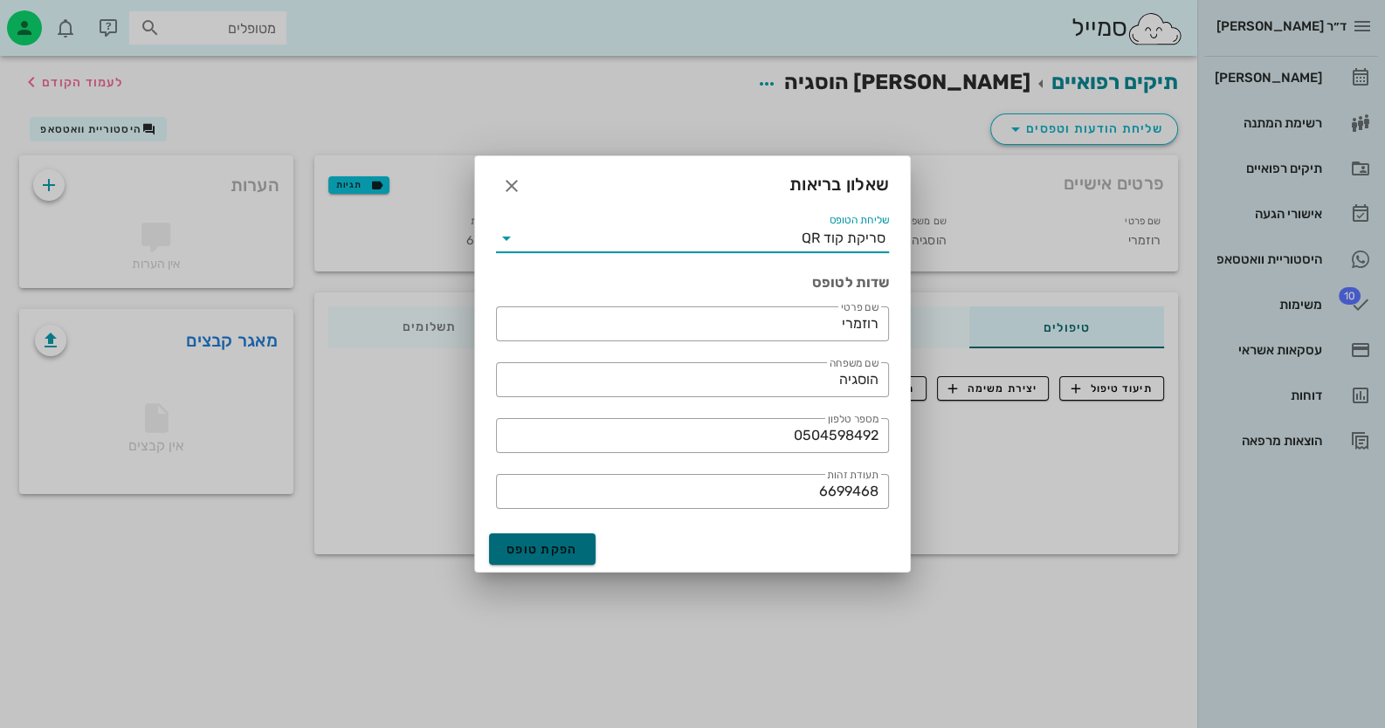
click at [536, 546] on span "הפקת טופס" at bounding box center [542, 549] width 72 height 15
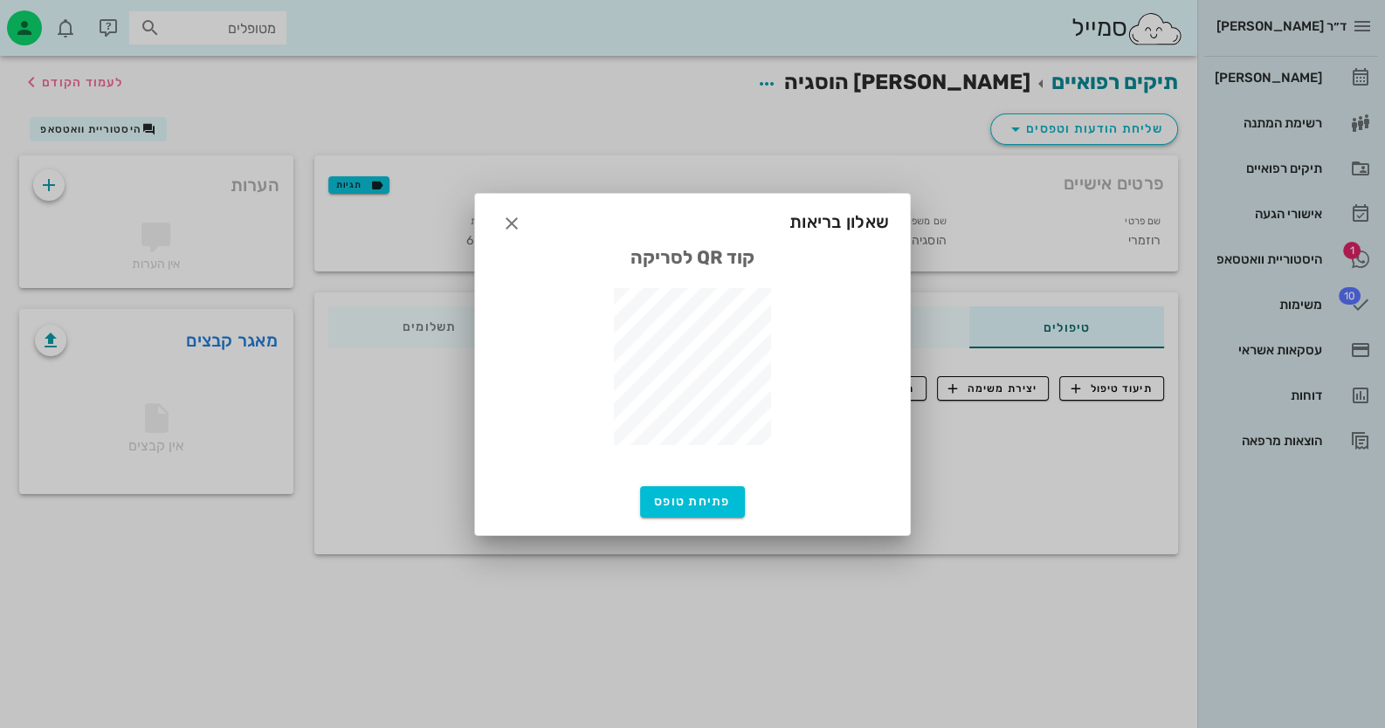
click at [52, 680] on div at bounding box center [692, 364] width 1385 height 728
click at [515, 222] on icon "button" at bounding box center [511, 223] width 21 height 21
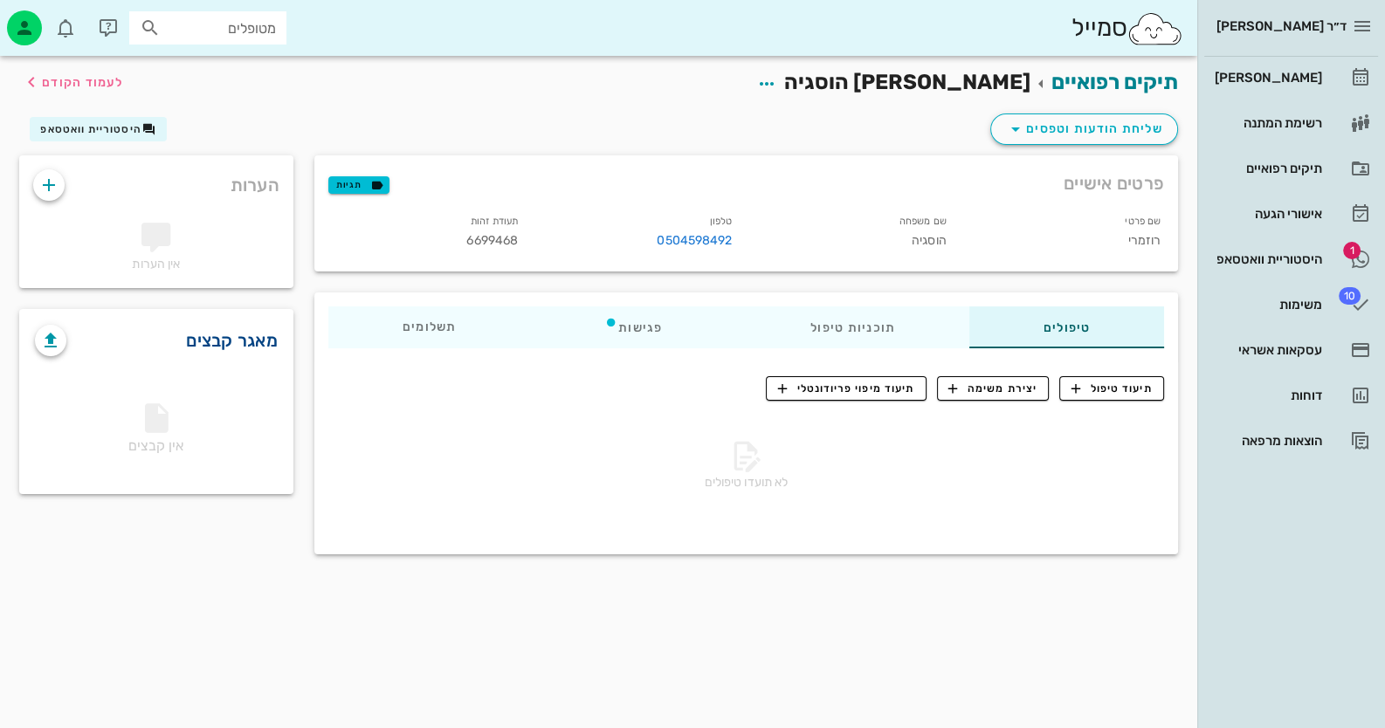
click at [267, 339] on link "מאגר קבצים" at bounding box center [232, 341] width 92 height 28
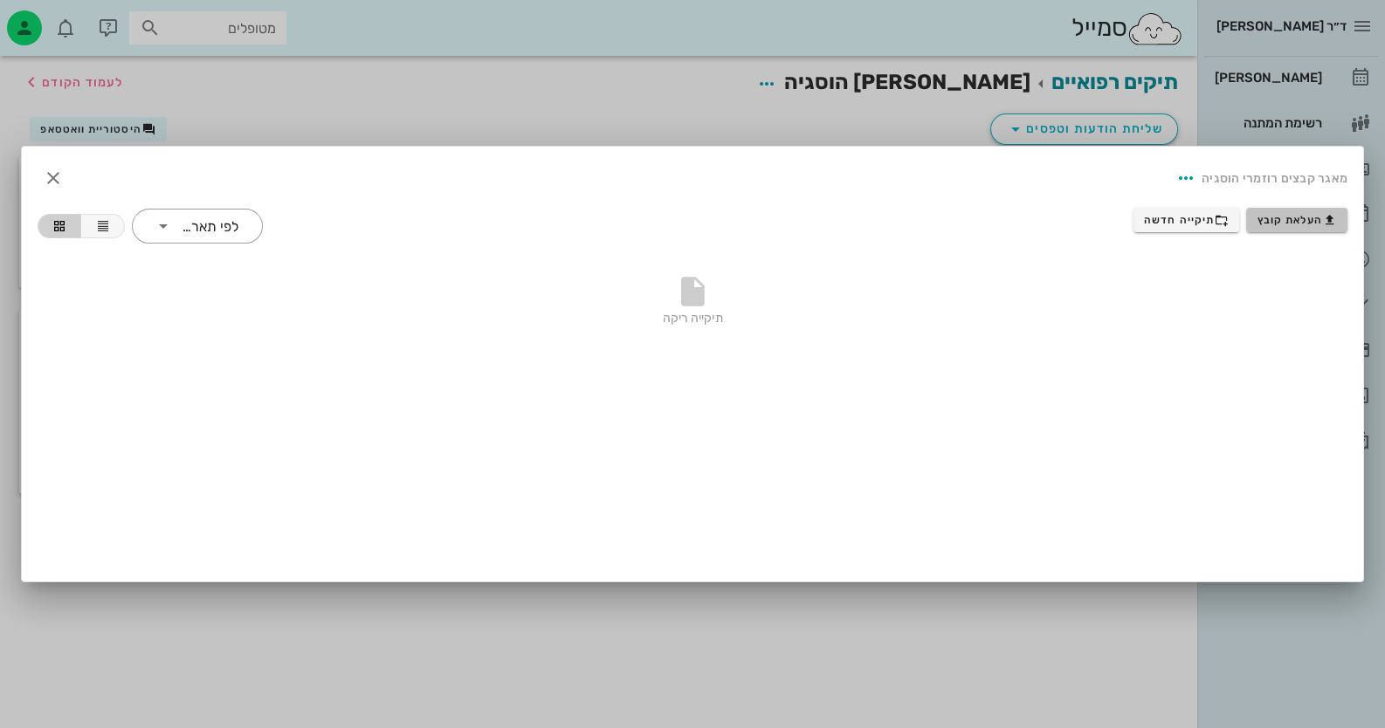
click at [1323, 224] on icon "button" at bounding box center [1330, 220] width 14 height 14
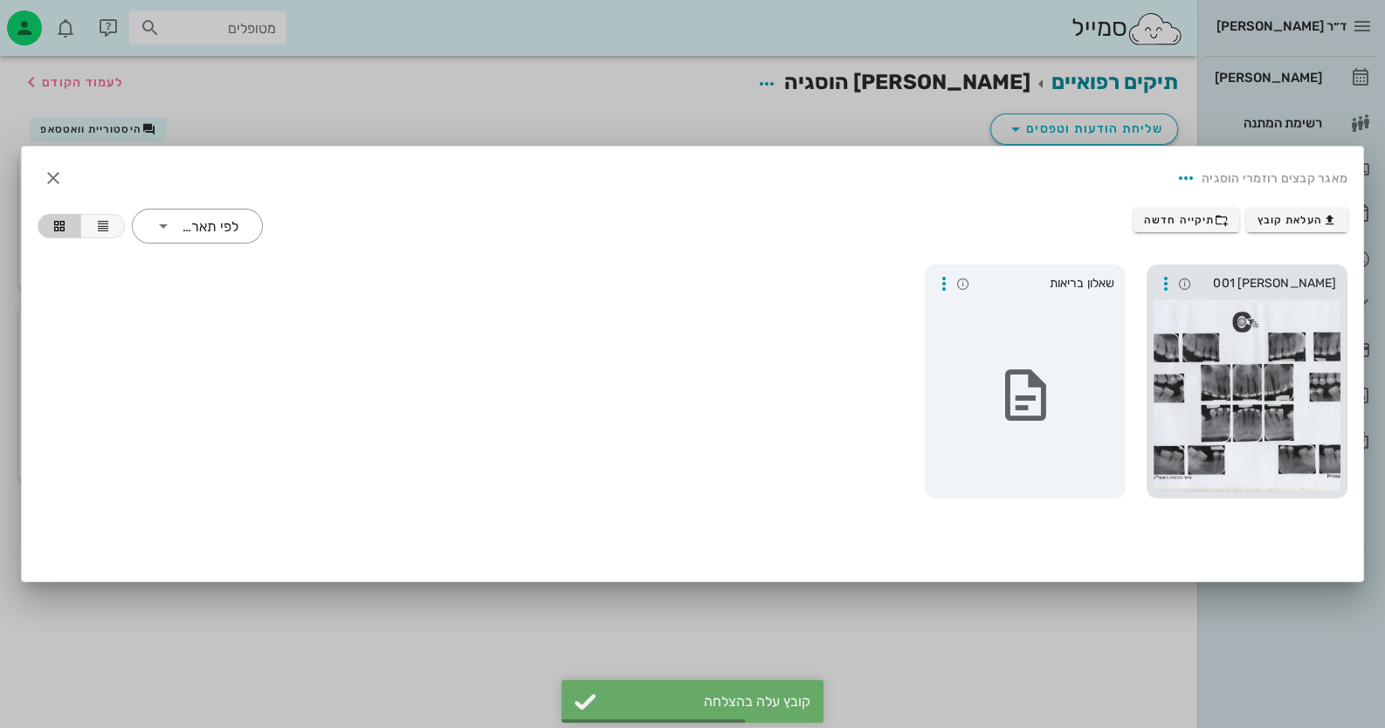
click at [1235, 307] on div at bounding box center [1247, 396] width 187 height 192
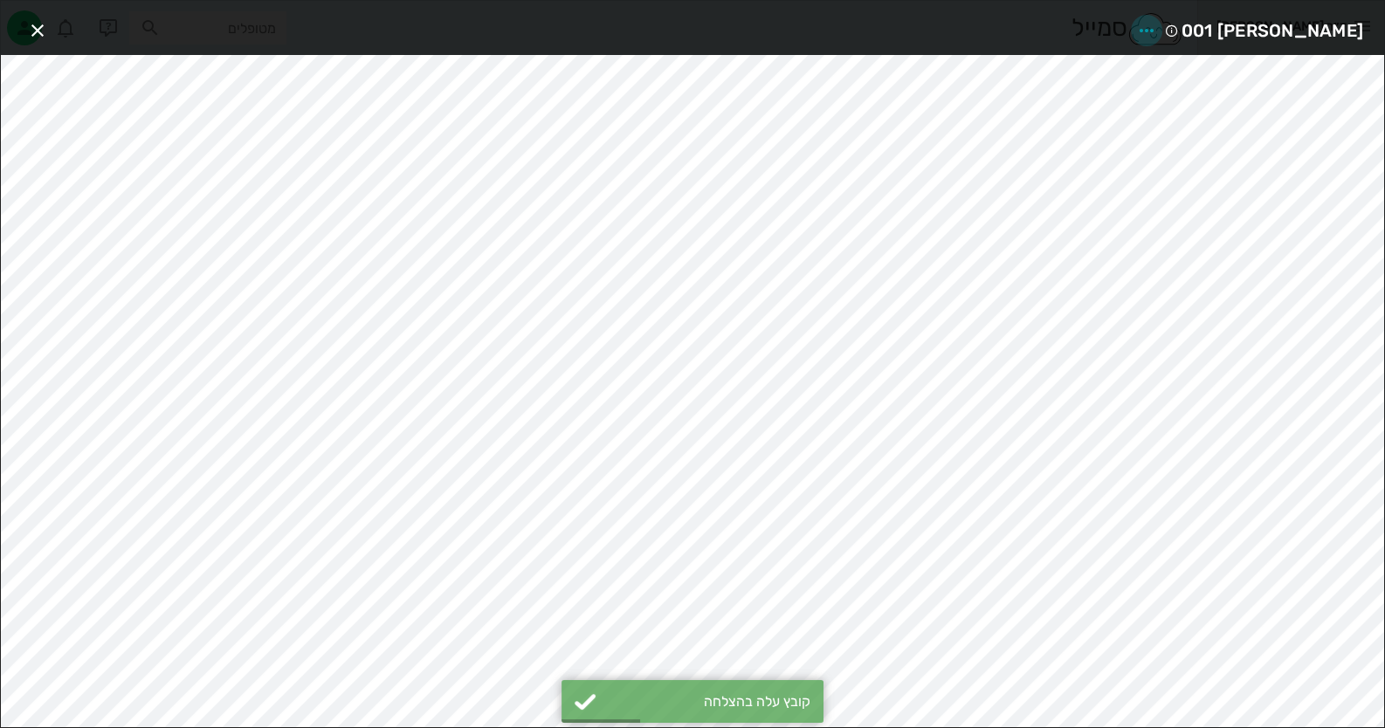
click at [1157, 26] on icon "button" at bounding box center [1146, 30] width 21 height 21
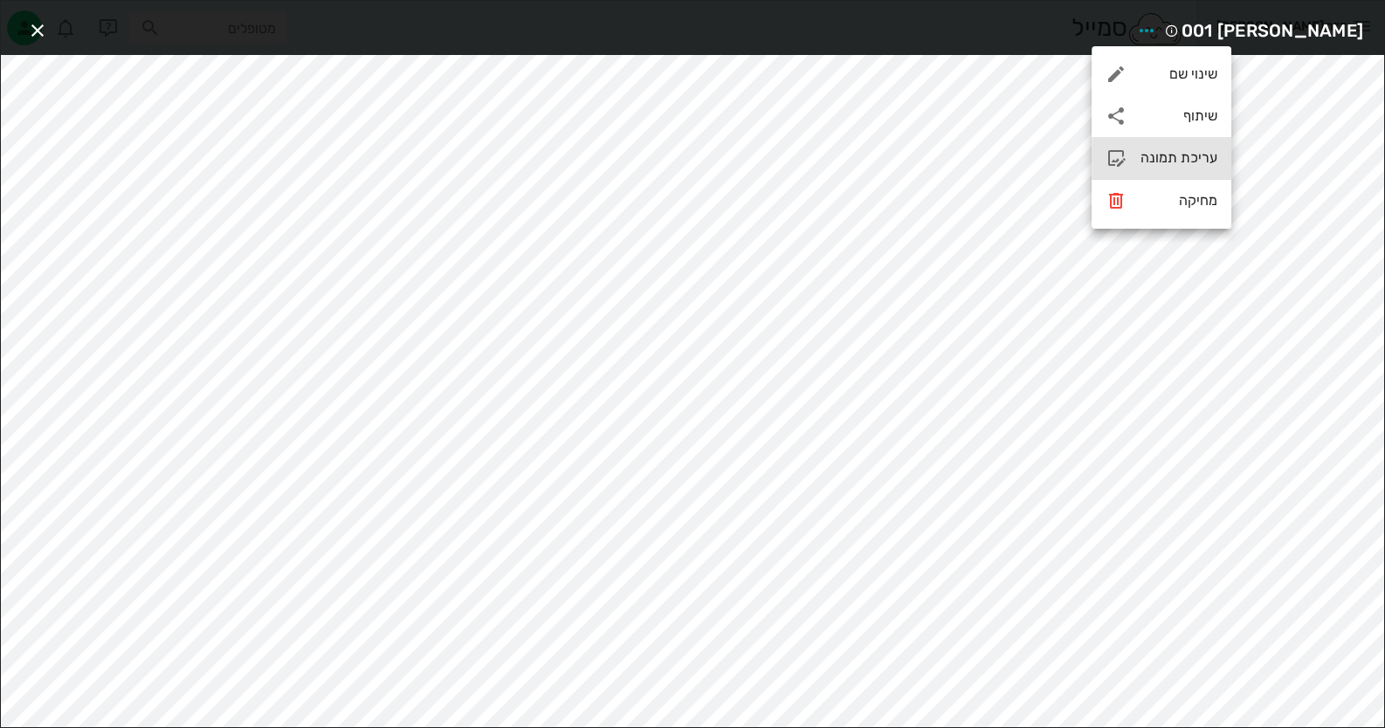
click at [1171, 150] on div "עריכת תמונה" at bounding box center [1178, 157] width 77 height 17
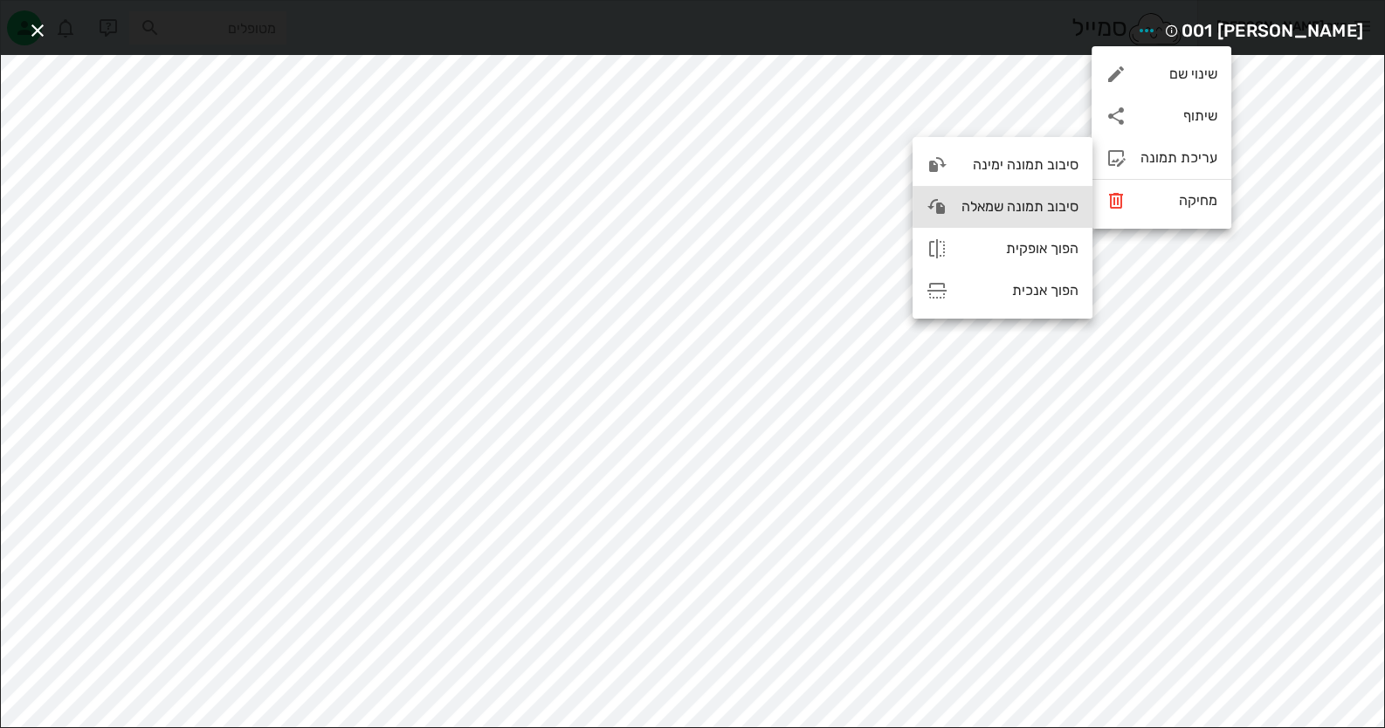
click at [981, 191] on div "סיבוב תמונה שמאלה" at bounding box center [1003, 207] width 180 height 42
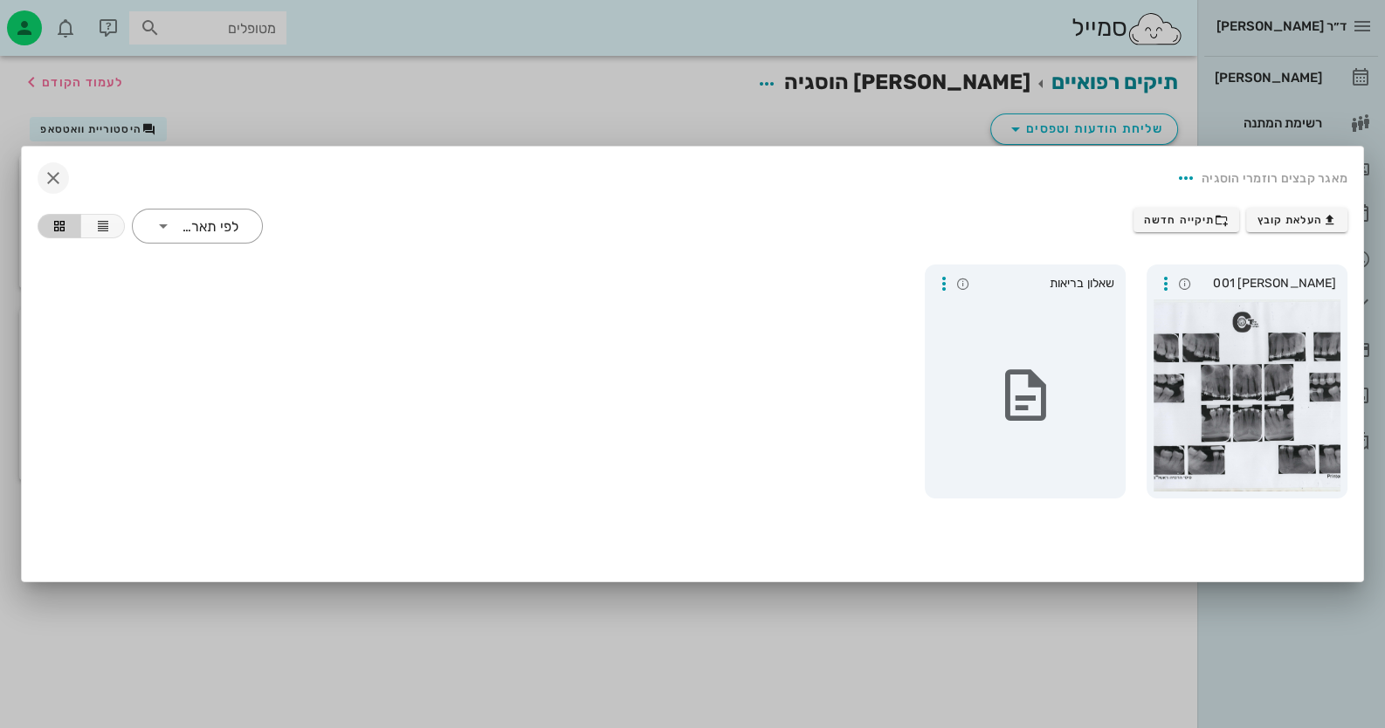
drag, startPoint x: 57, startPoint y: 155, endPoint x: 57, endPoint y: 169, distance: 14.0
click at [57, 157] on div "מאגר קבצים רוזמרי הוסגיה" at bounding box center [693, 177] width 1338 height 59
click at [57, 171] on icon "button" at bounding box center [53, 178] width 21 height 21
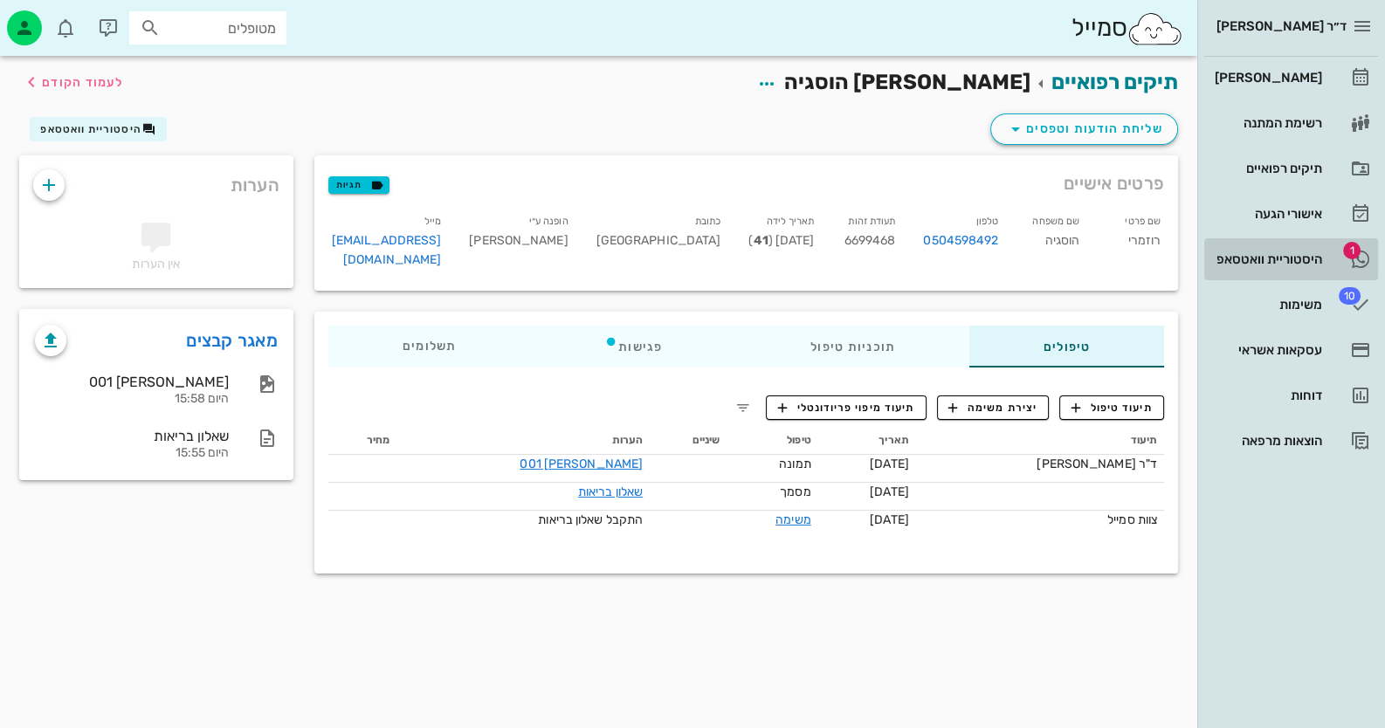
click at [1279, 246] on div "היסטוריית וואטסאפ" at bounding box center [1266, 259] width 111 height 28
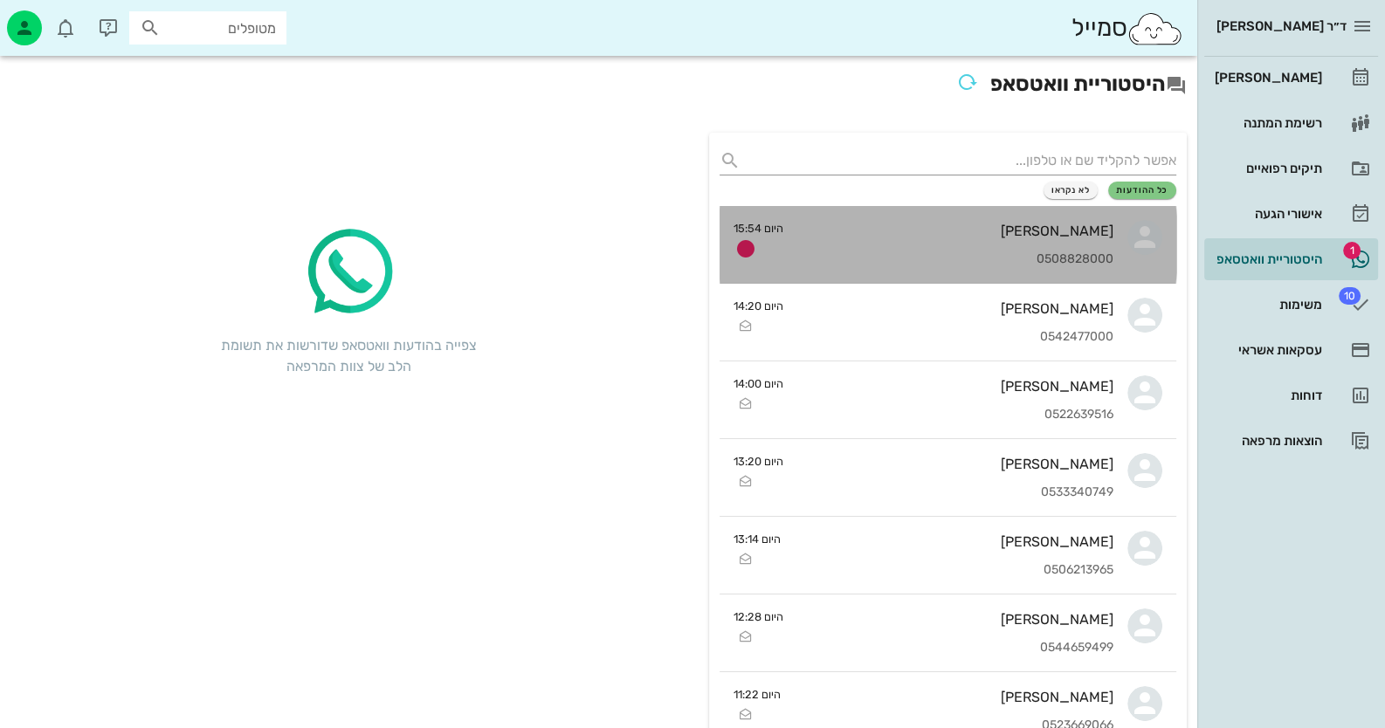
click at [1092, 231] on div "[PERSON_NAME]" at bounding box center [955, 231] width 316 height 17
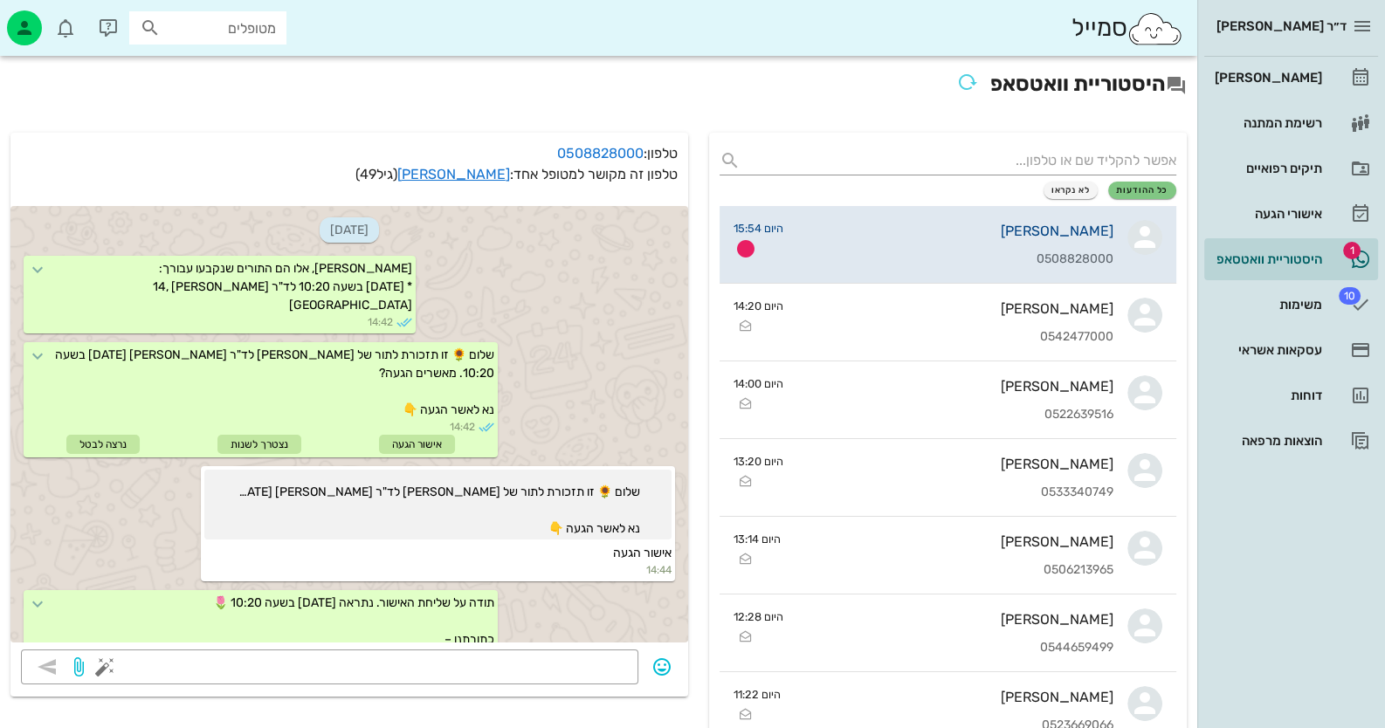
scroll to position [1530, 0]
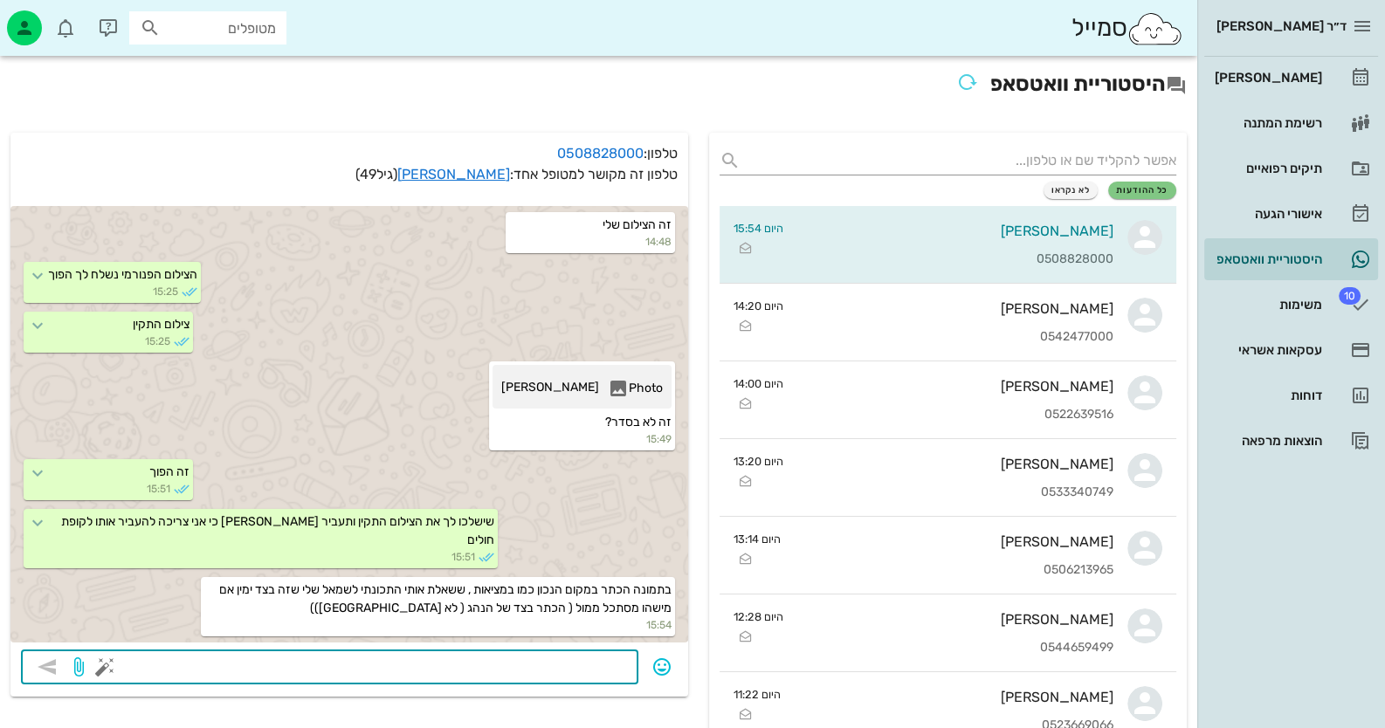
click at [603, 665] on textarea at bounding box center [368, 669] width 520 height 28
type textarea "תשלח [PERSON_NAME] את הפנורמי התקין"
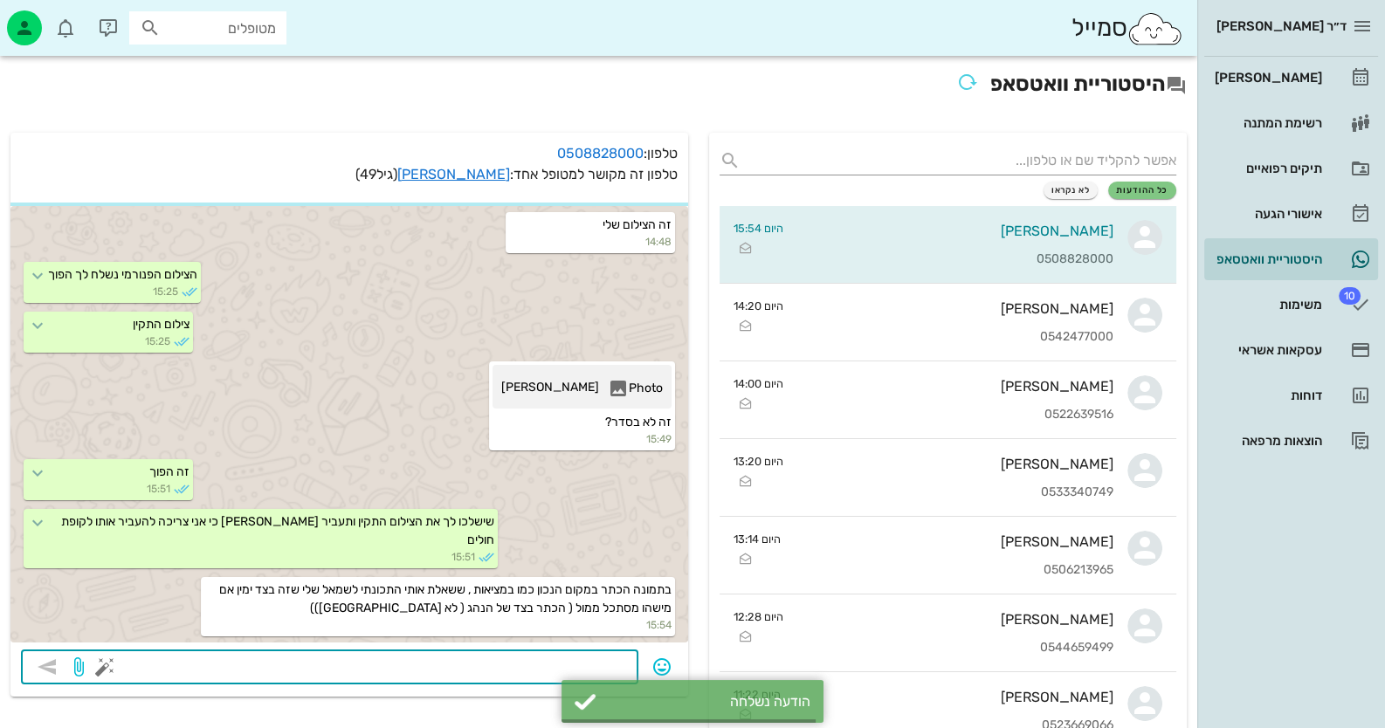
scroll to position [1580, 0]
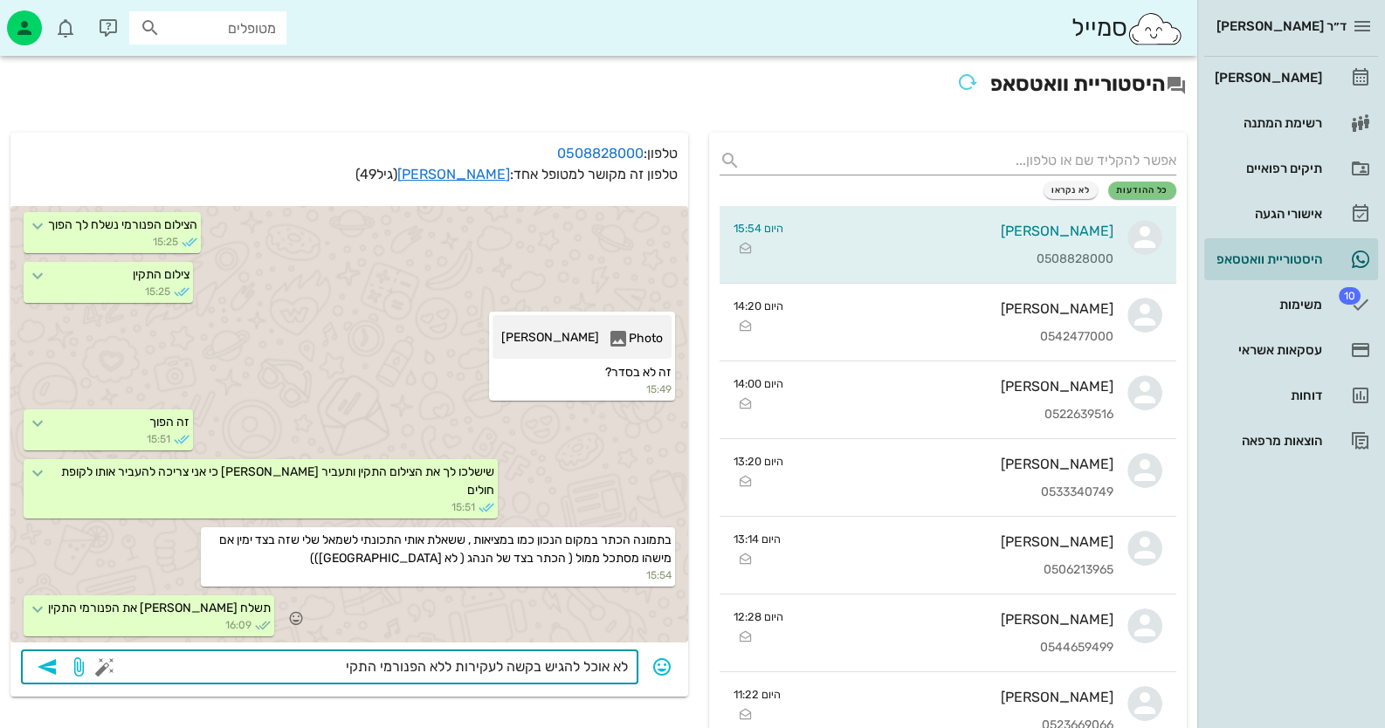
type textarea "לא אוכל להגיש בקשה לעקירות ללא הפנורמי התקין"
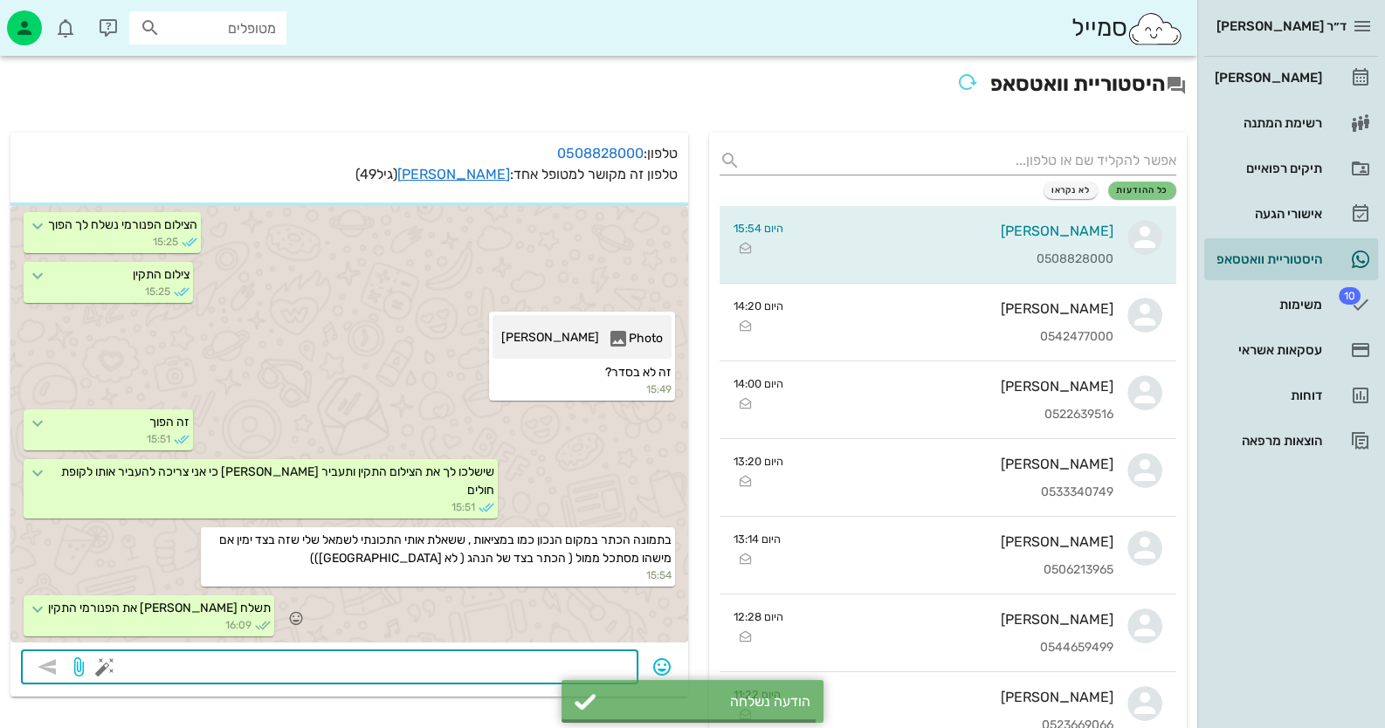
scroll to position [1629, 0]
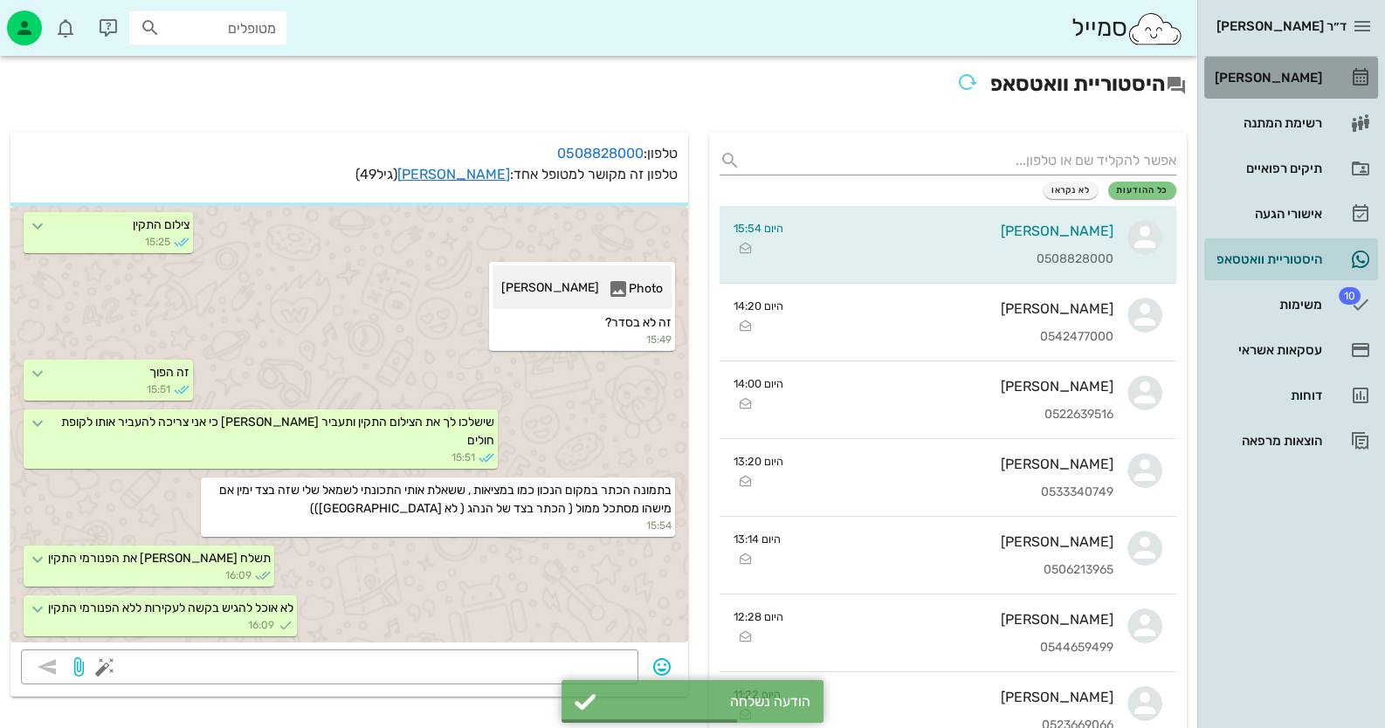
click at [1265, 79] on div "[PERSON_NAME]" at bounding box center [1266, 78] width 111 height 14
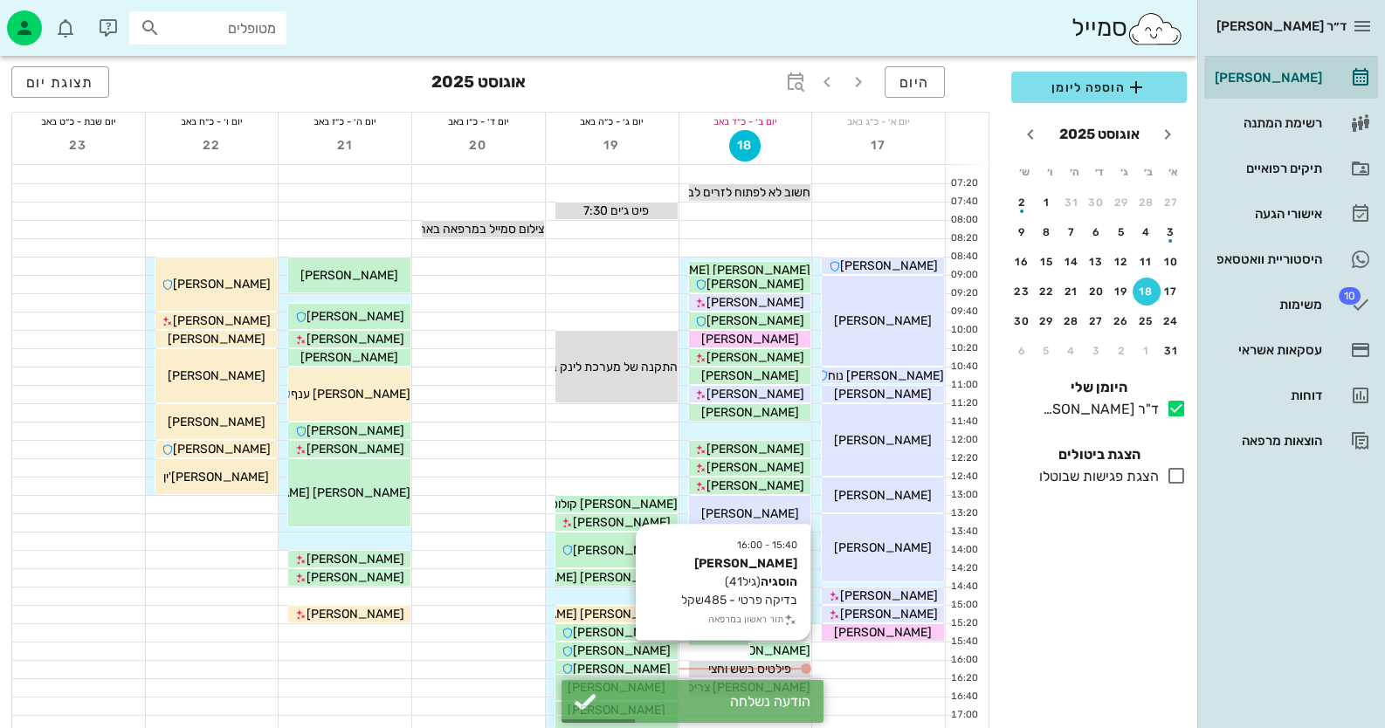
click at [761, 649] on span "[PERSON_NAME] הוסגיה" at bounding box center [743, 651] width 134 height 15
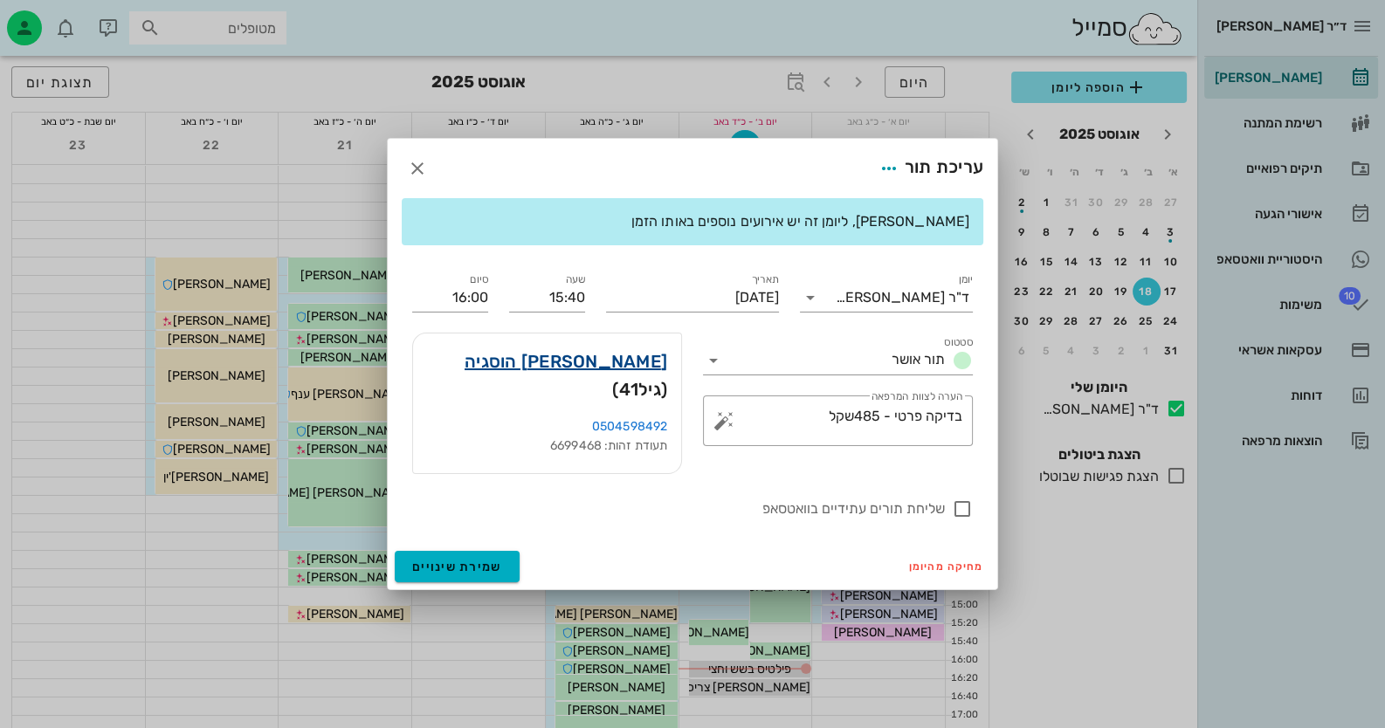
click at [644, 372] on link "[PERSON_NAME] הוסגיה" at bounding box center [566, 362] width 203 height 28
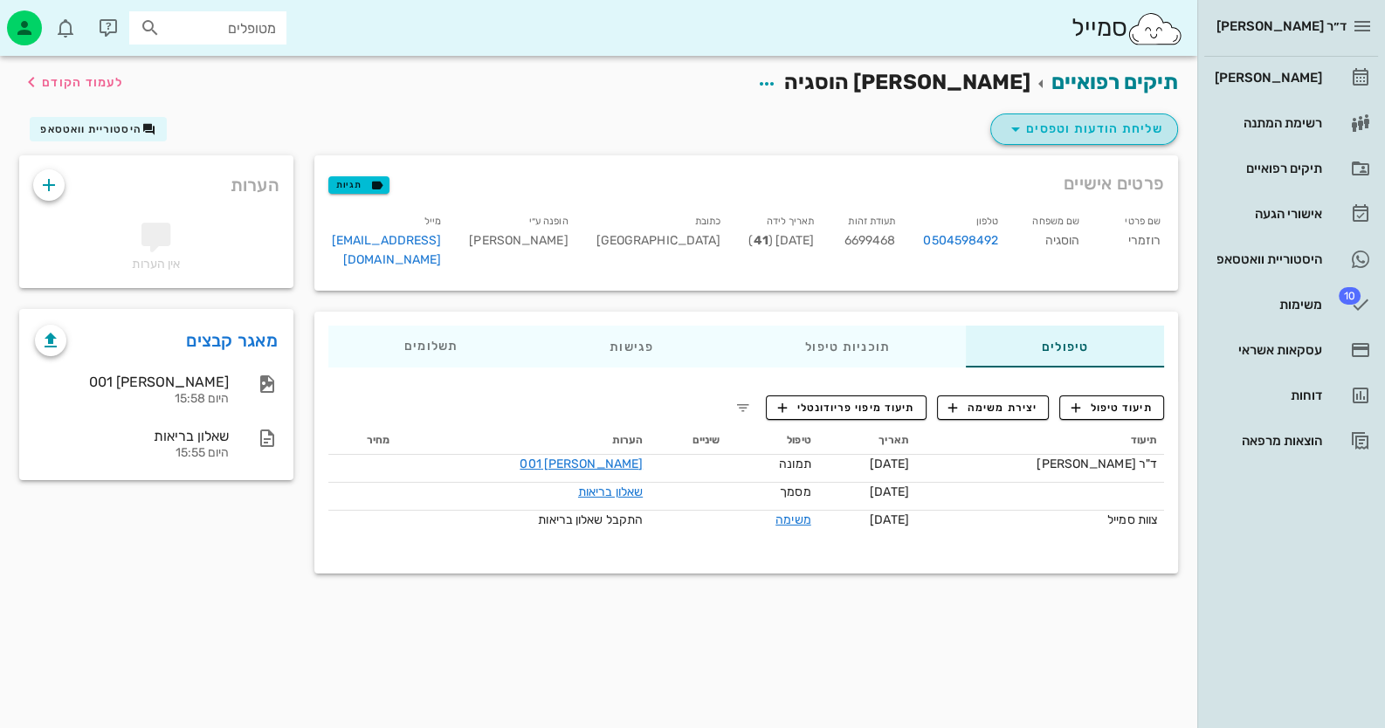
click at [1145, 120] on span "שליחת הודעות וטפסים" at bounding box center [1084, 129] width 158 height 21
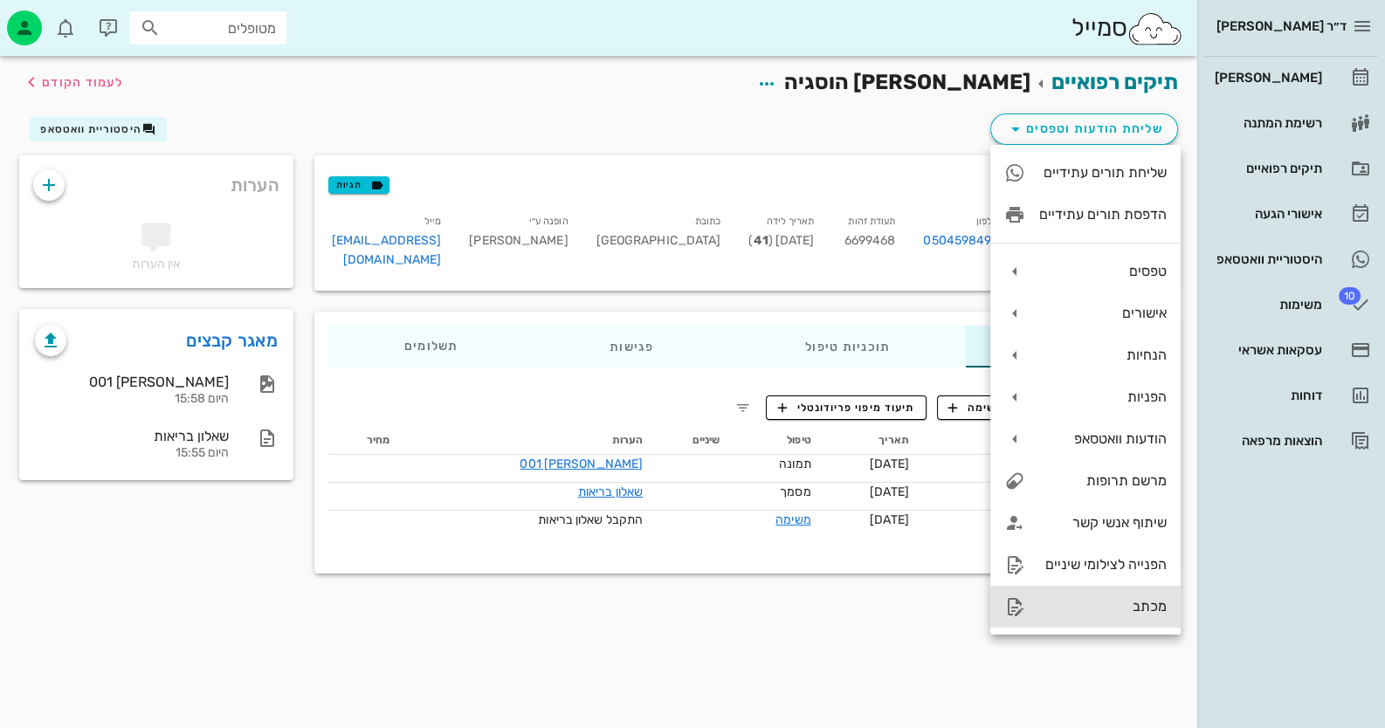
click at [1145, 611] on div "מכתב" at bounding box center [1102, 606] width 127 height 17
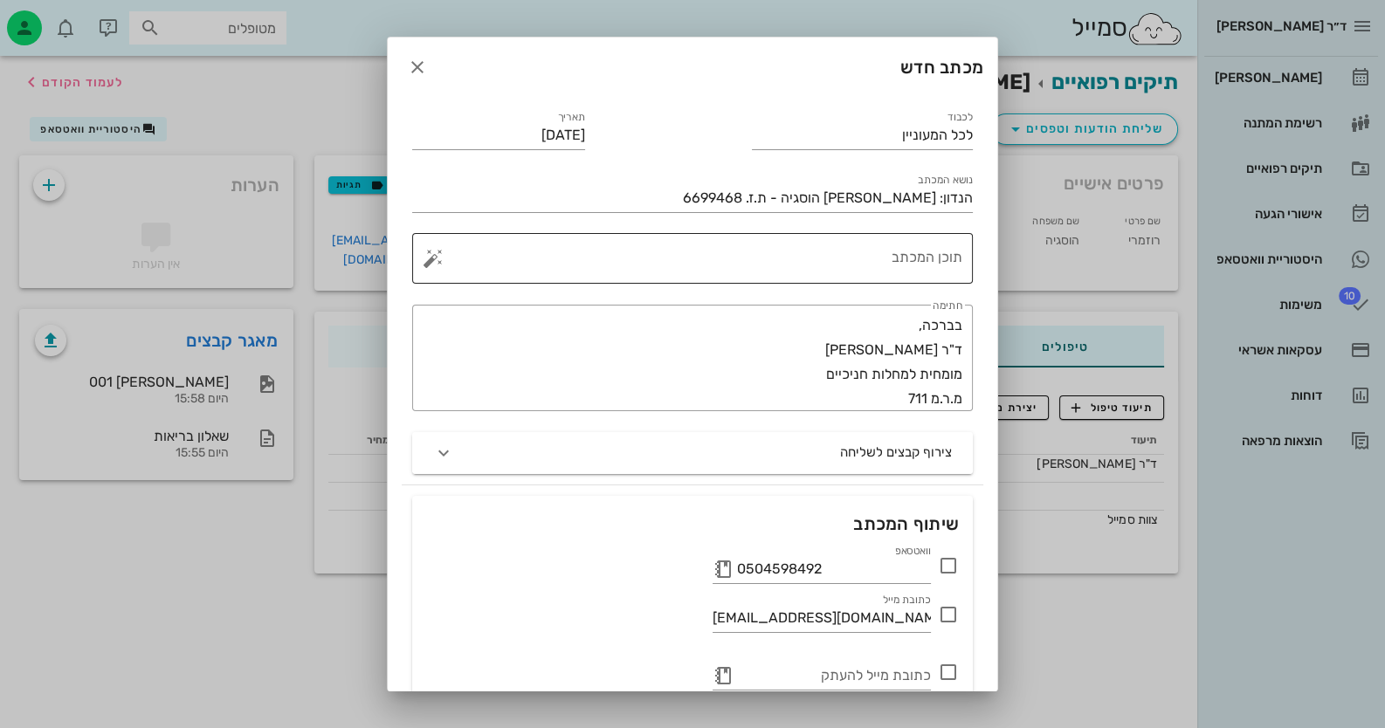
click at [912, 255] on textarea "תוכן המכתב" at bounding box center [700, 263] width 526 height 42
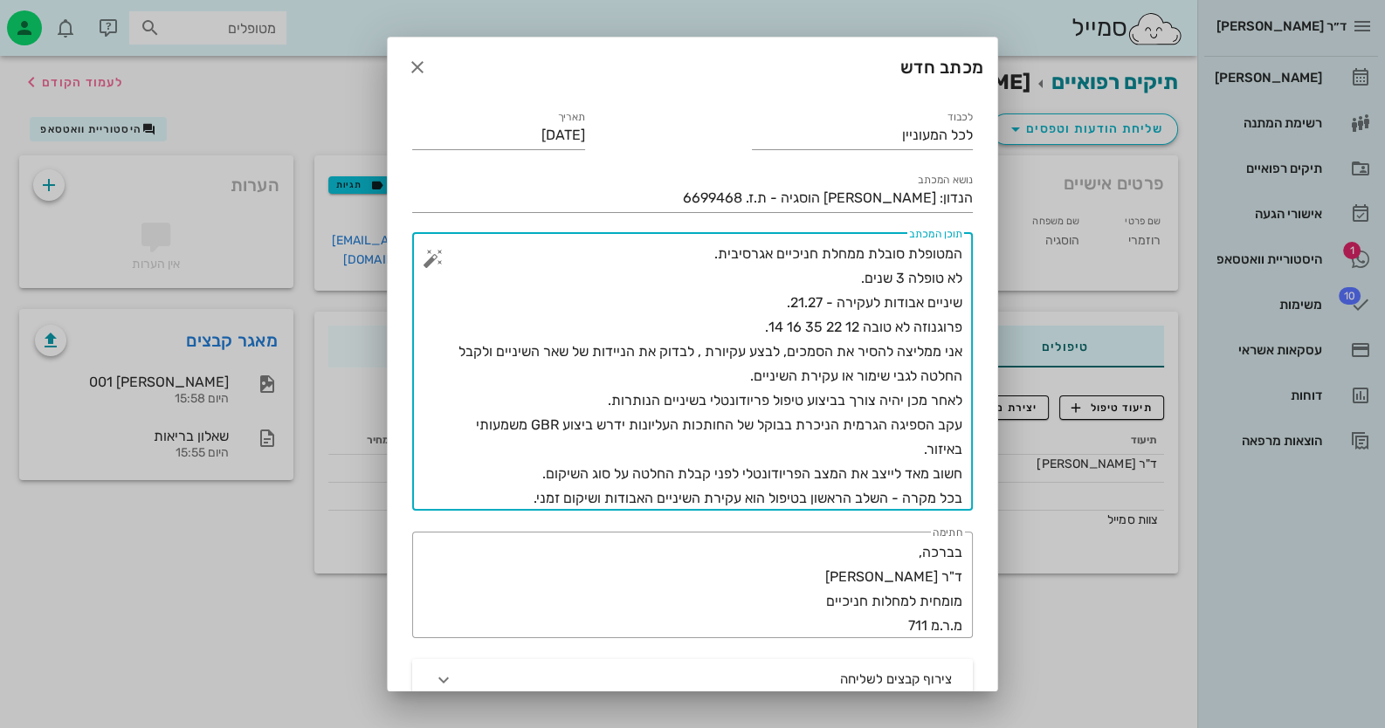
scroll to position [174, 0]
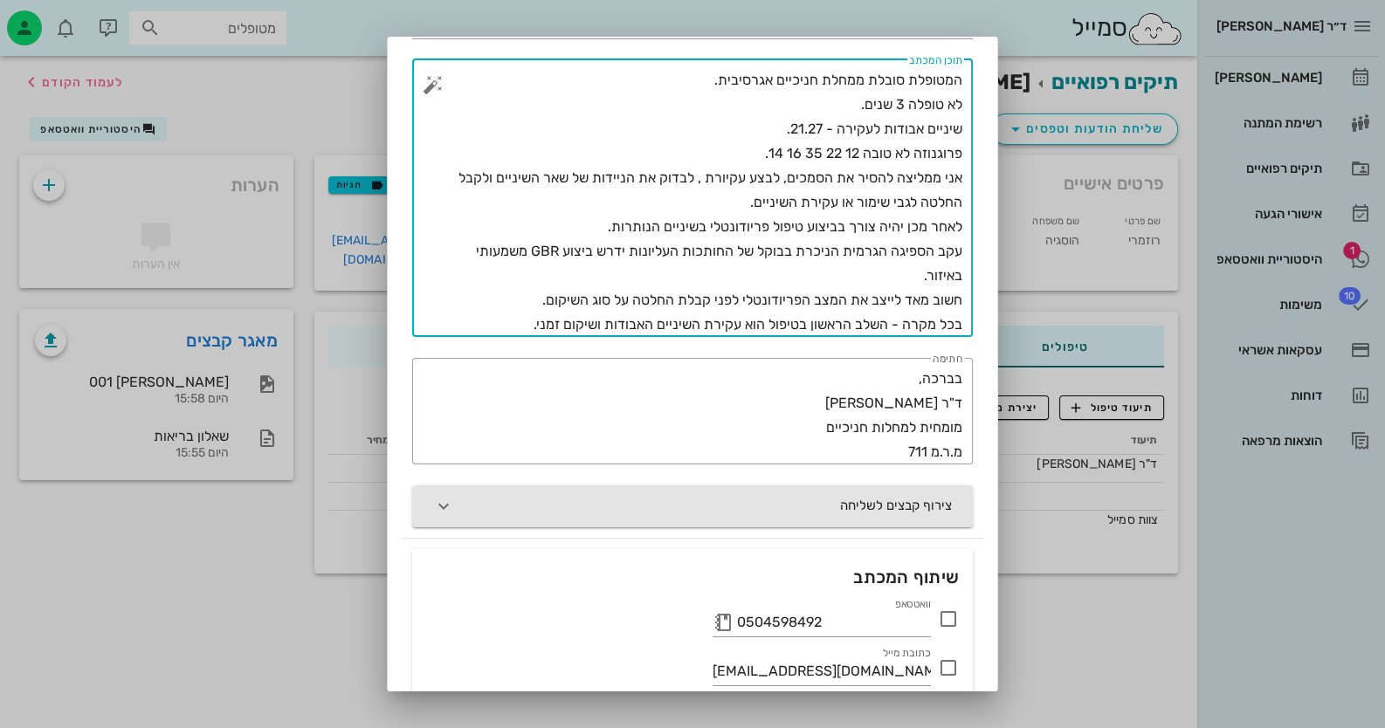
click at [860, 493] on button "צירוף קבצים לשליחה" at bounding box center [692, 507] width 561 height 42
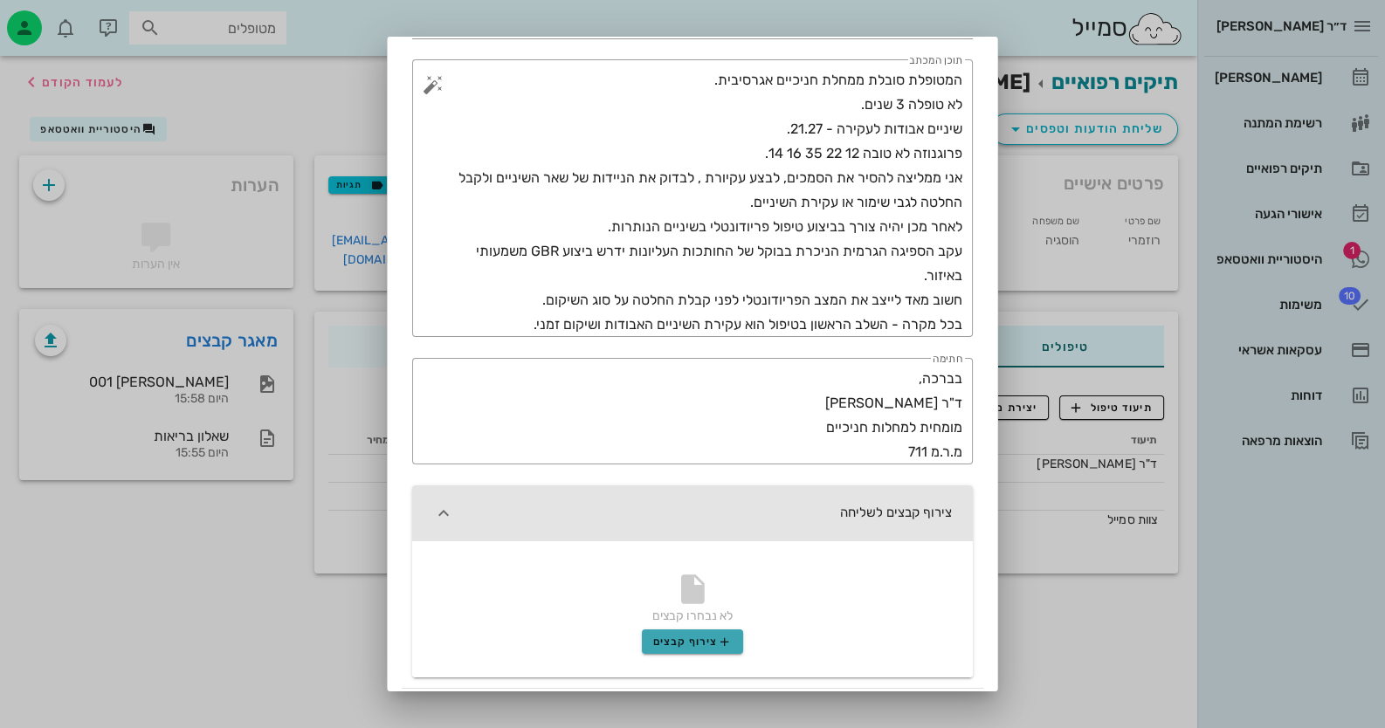
click at [693, 644] on span "צירוף קבצים" at bounding box center [692, 642] width 79 height 14
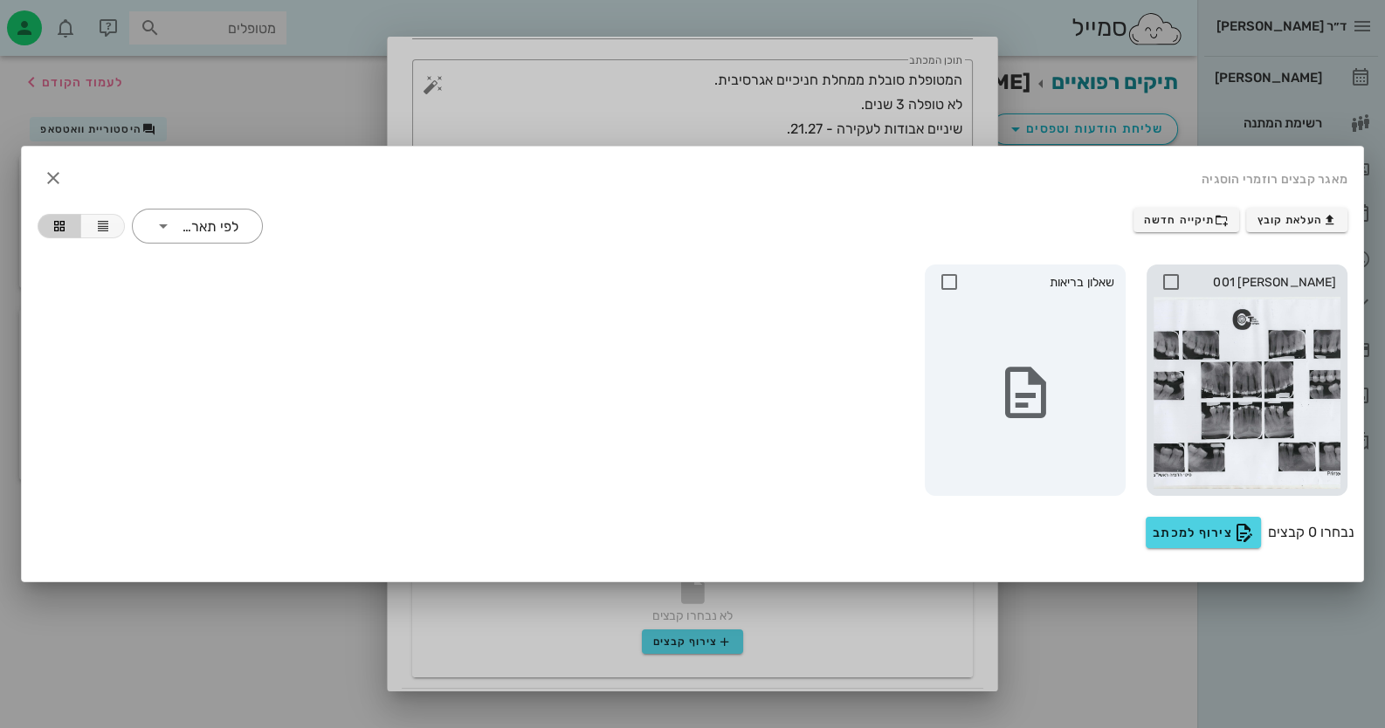
click at [1173, 277] on icon at bounding box center [1171, 282] width 21 height 21
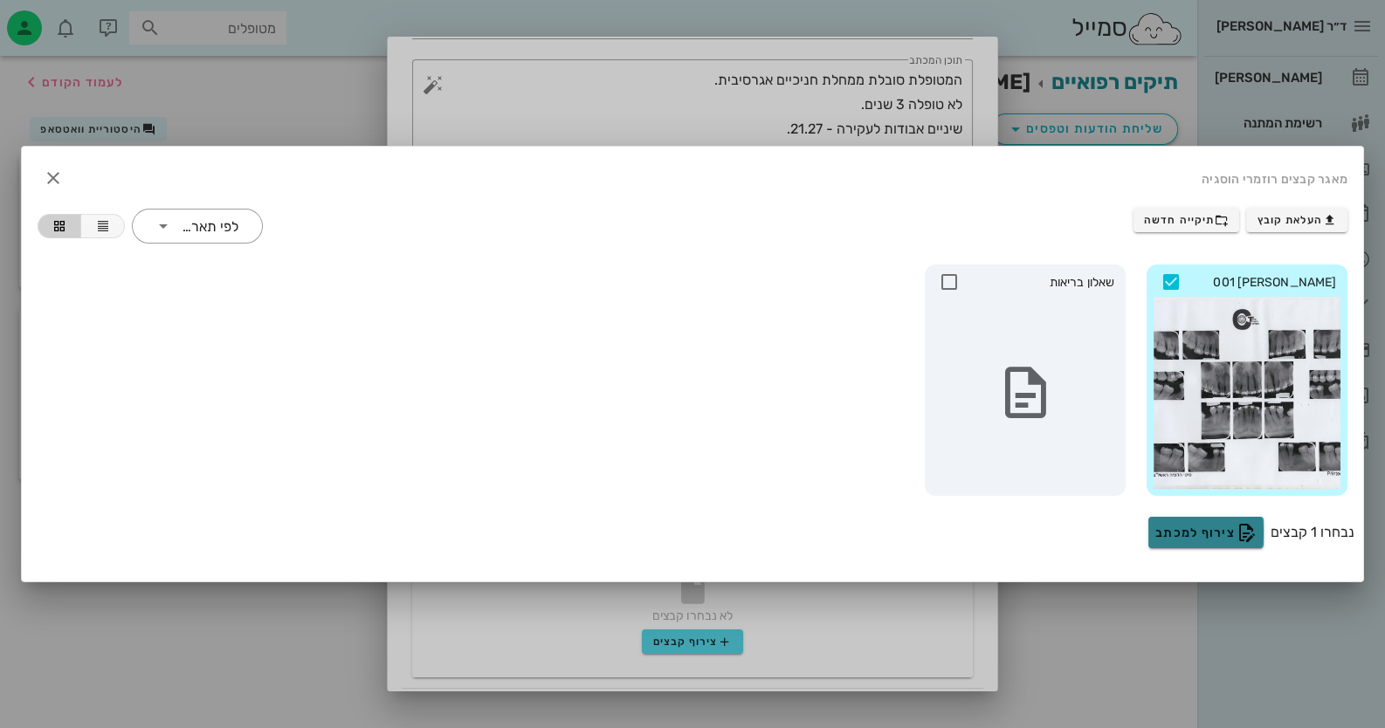
click at [1215, 527] on span "צירוף למכתב" at bounding box center [1205, 532] width 101 height 21
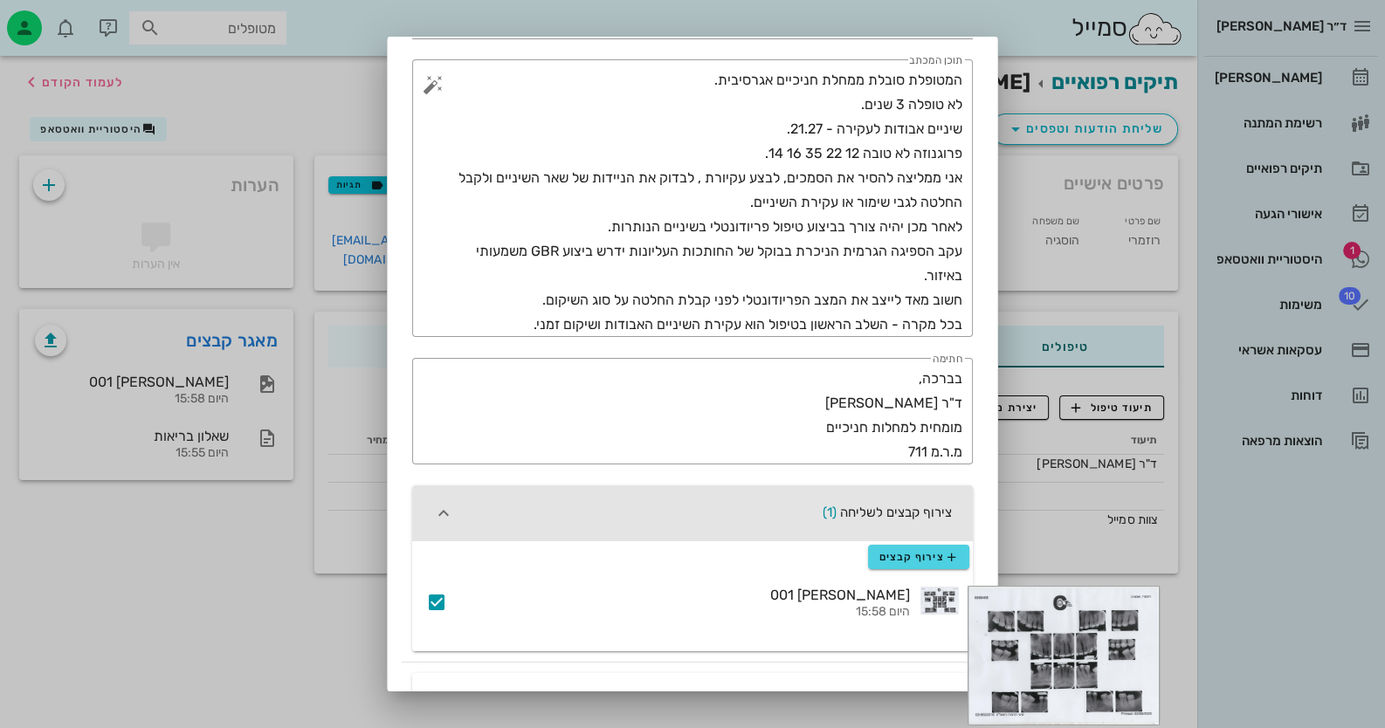
click at [933, 606] on div at bounding box center [939, 601] width 38 height 28
drag, startPoint x: 939, startPoint y: 606, endPoint x: 699, endPoint y: 603, distance: 239.3
click at [701, 603] on div "[PERSON_NAME] 001 היום 15:58" at bounding box center [685, 603] width 449 height 54
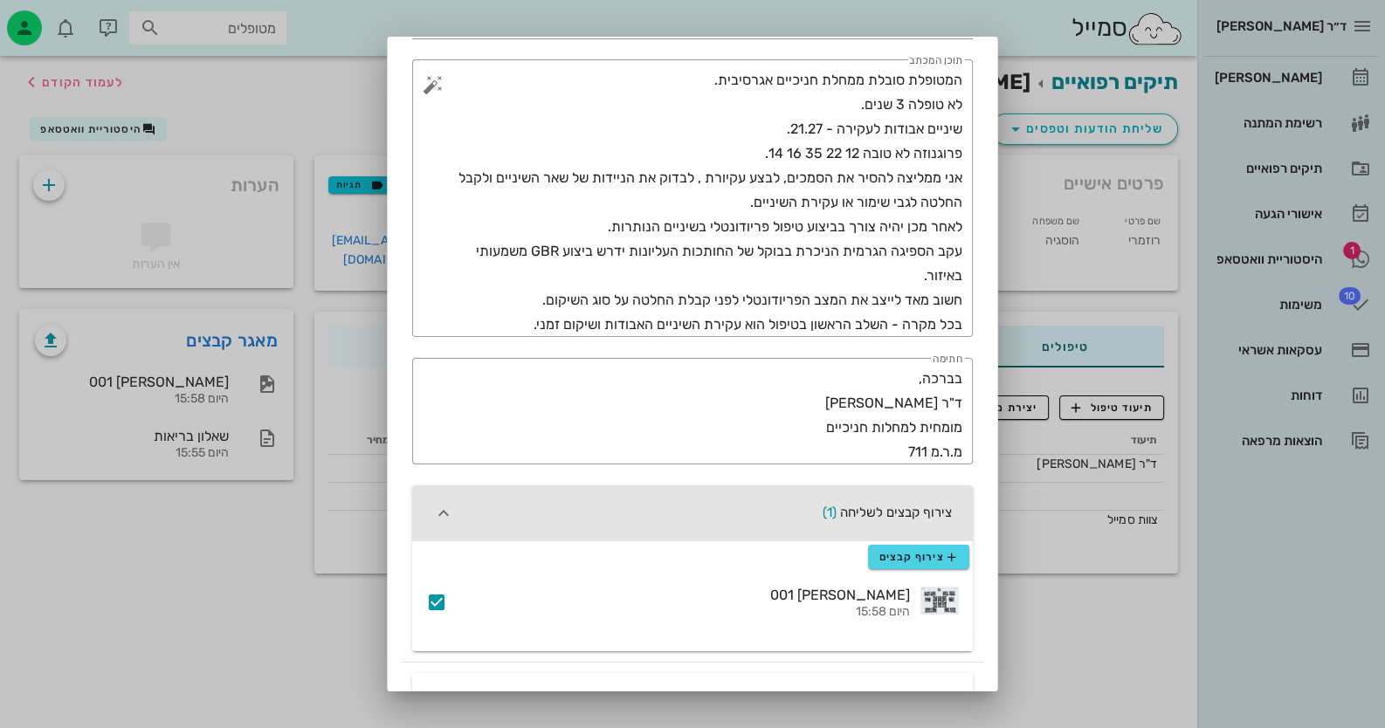
click at [447, 605] on icon at bounding box center [436, 602] width 21 height 21
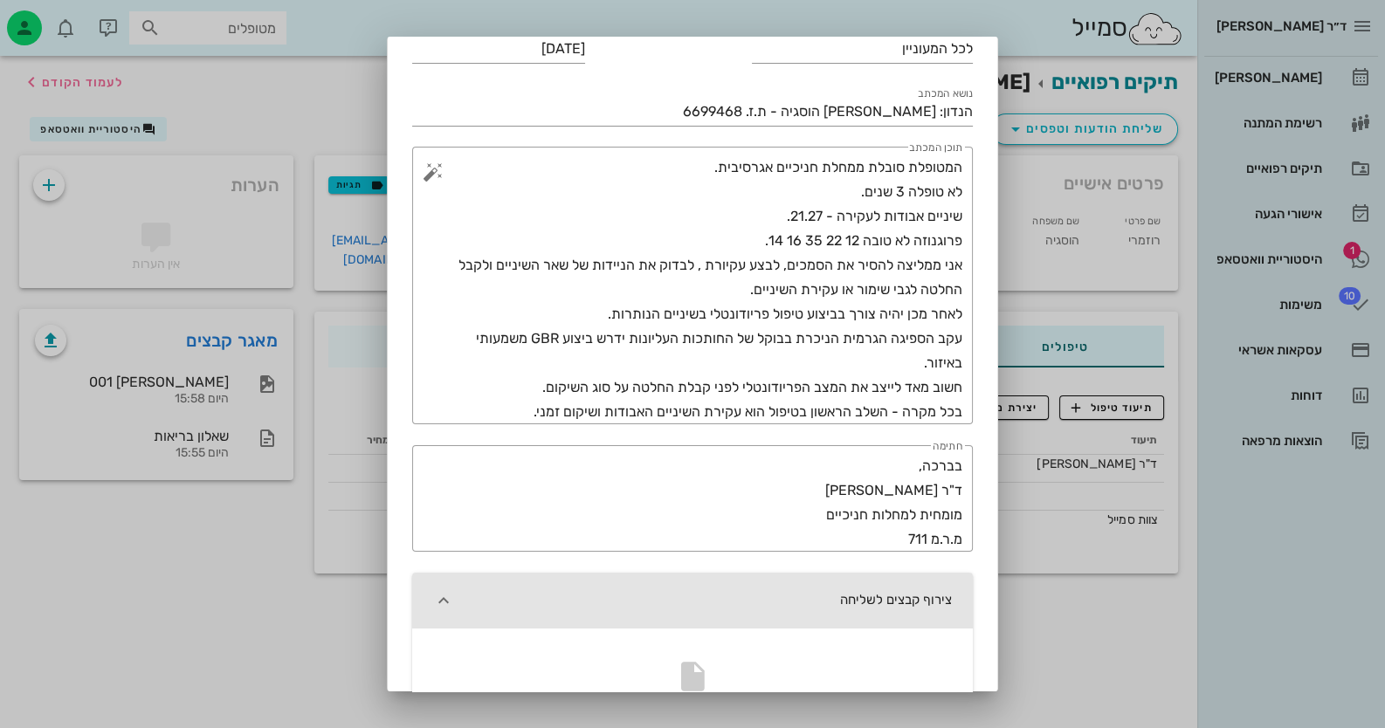
scroll to position [0, 0]
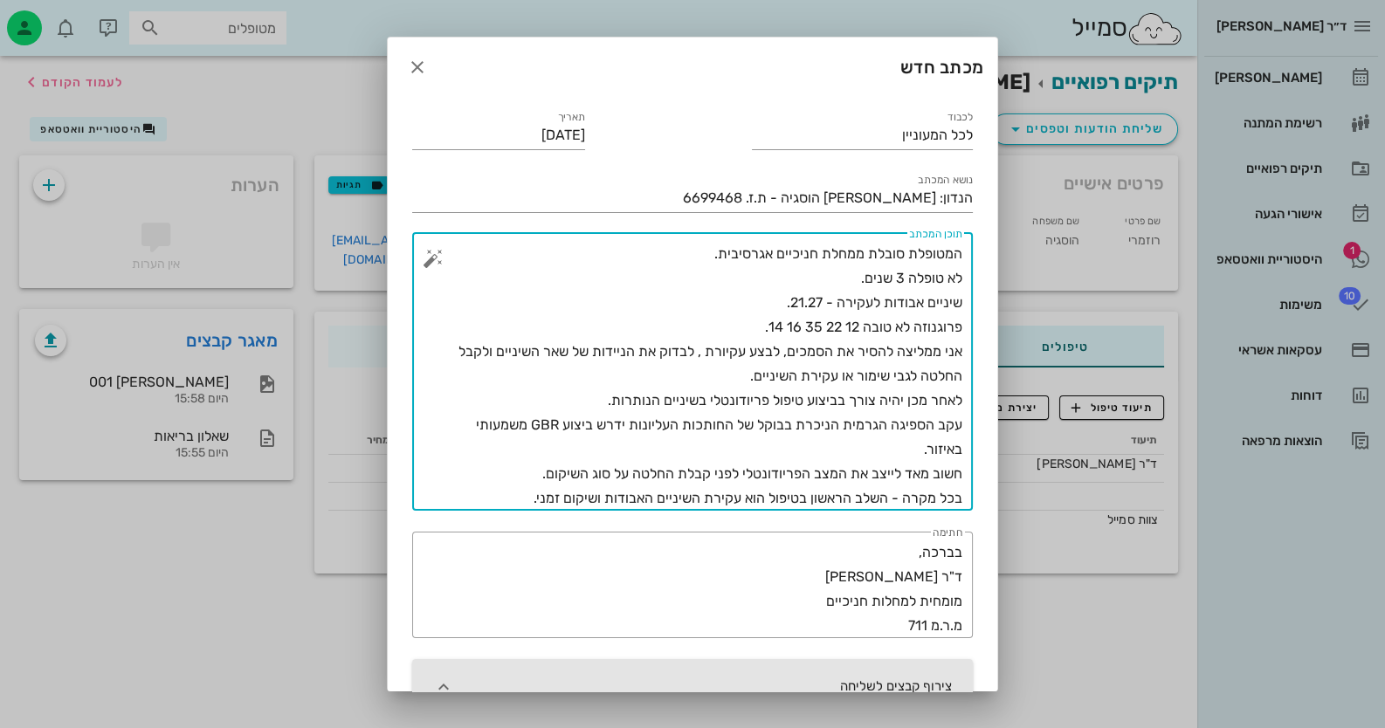
click at [722, 351] on textarea "המטופלת סובלת ממחלת חניכיים אגרסיבית. לא טופלה 3 שנים. שיניים אבודות לעקירה - 2…" at bounding box center [700, 376] width 526 height 269
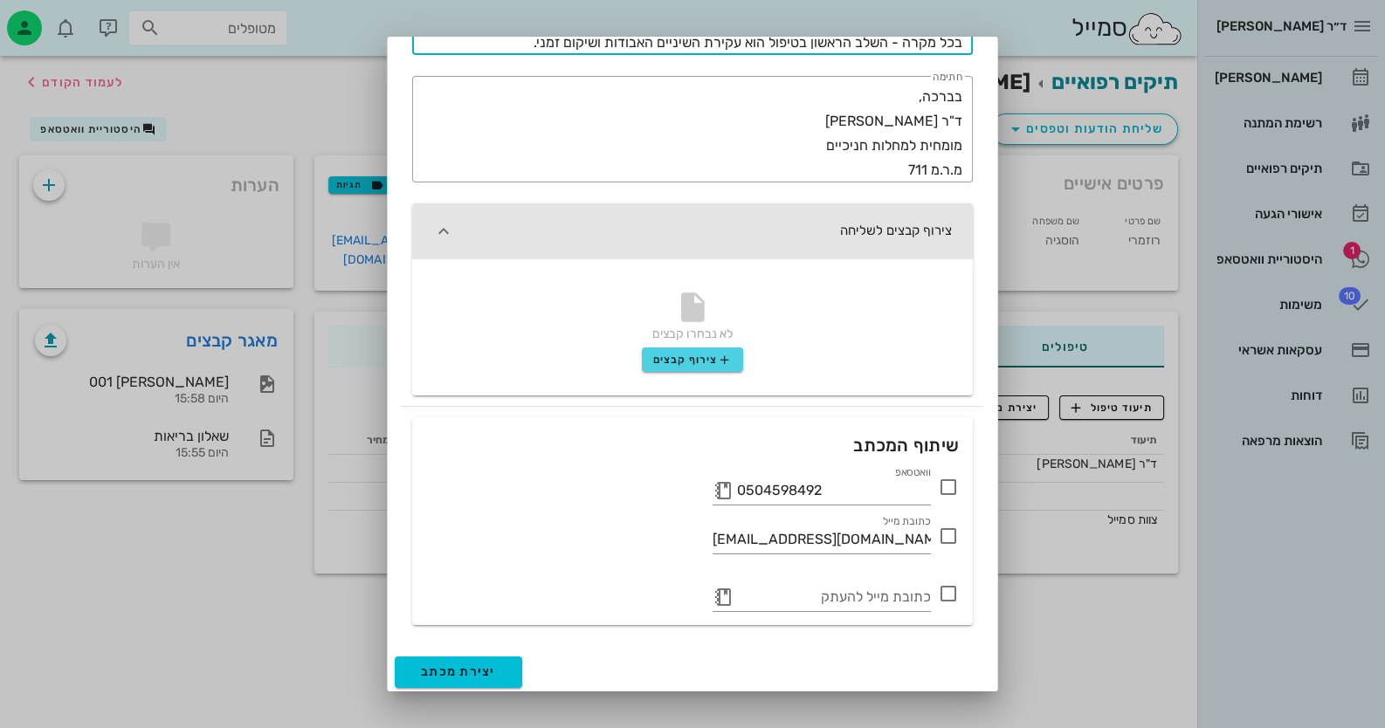
scroll to position [458, 0]
type textarea "המטופלת סובלת ממחלת חניכיים אגרסיבית. לא טופלה 3 שנים. שיניים אבודות לעקירה - 2…"
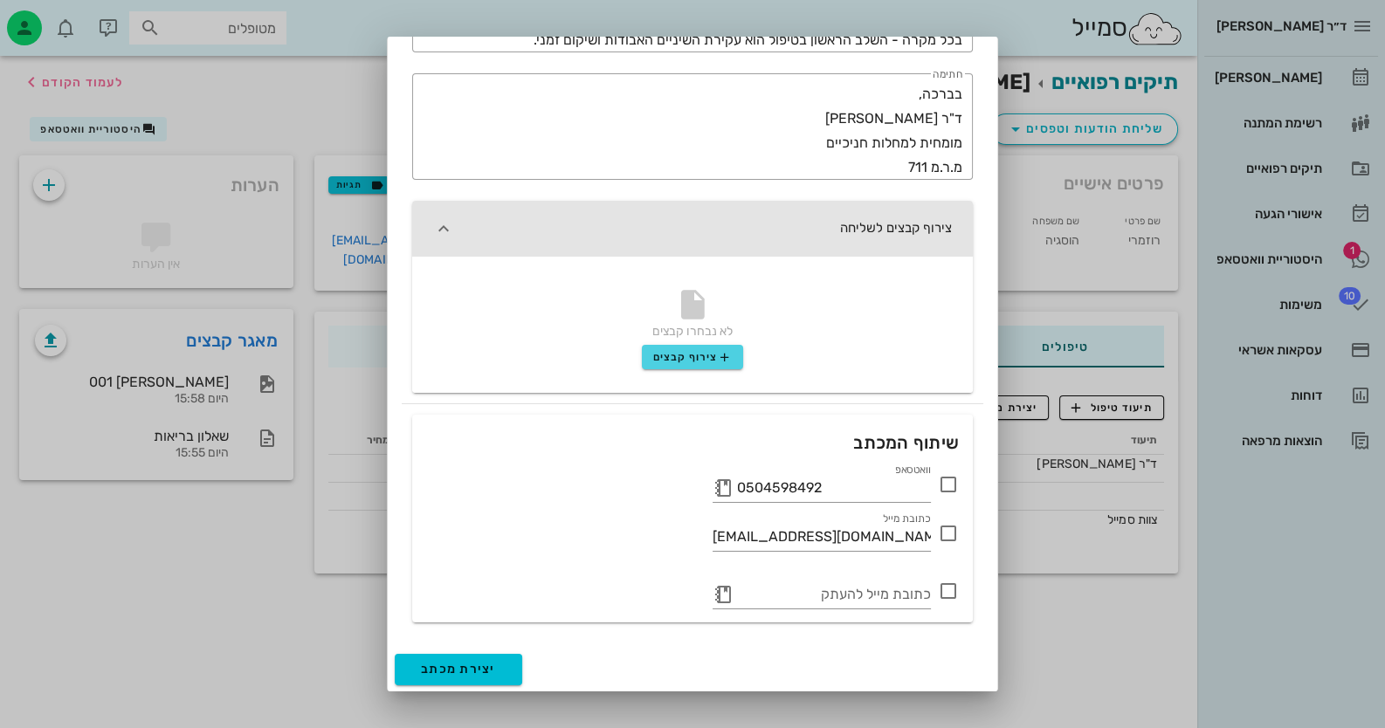
click at [947, 484] on icon at bounding box center [948, 484] width 21 height 21
click at [468, 672] on span "יצירת מכתב" at bounding box center [458, 669] width 75 height 15
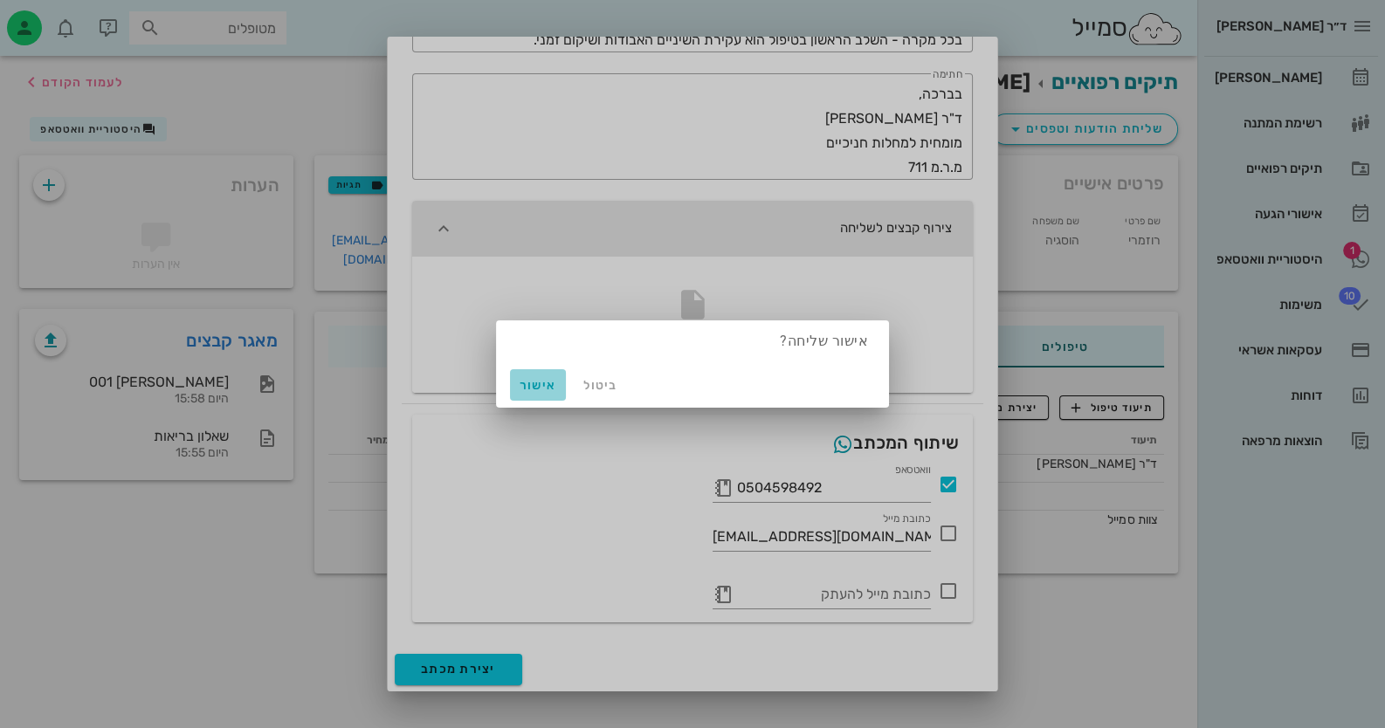
click at [529, 386] on span "אישור" at bounding box center [538, 385] width 42 height 15
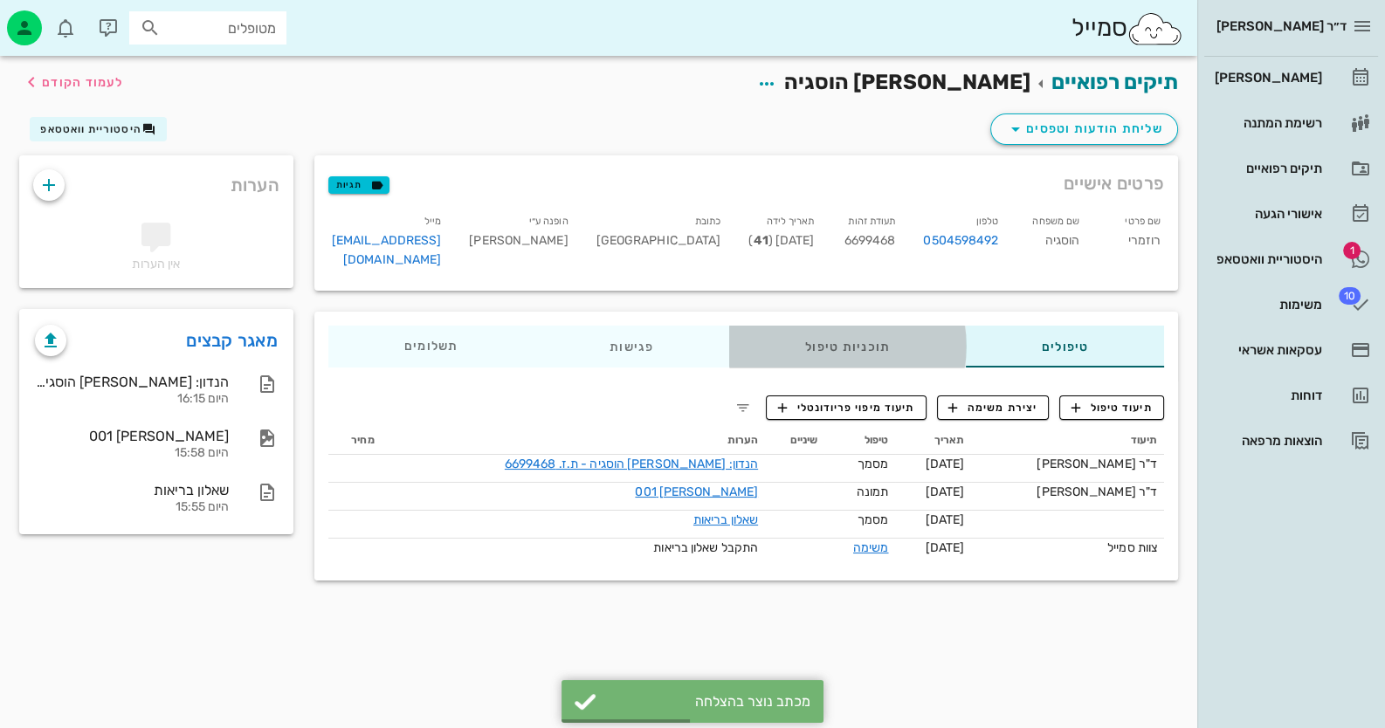
click at [818, 333] on div "תוכניות טיפול" at bounding box center [847, 347] width 237 height 42
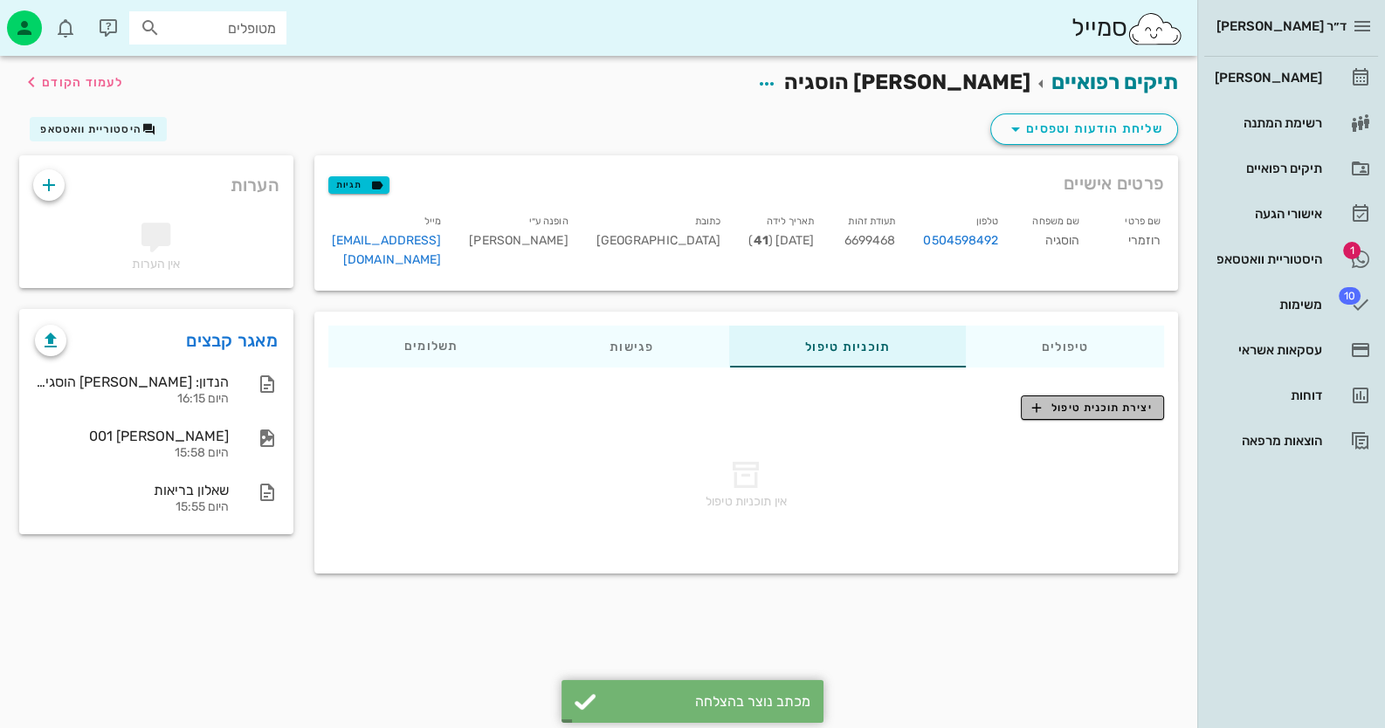
click at [1078, 400] on span "יצירת תוכנית טיפול" at bounding box center [1092, 408] width 120 height 16
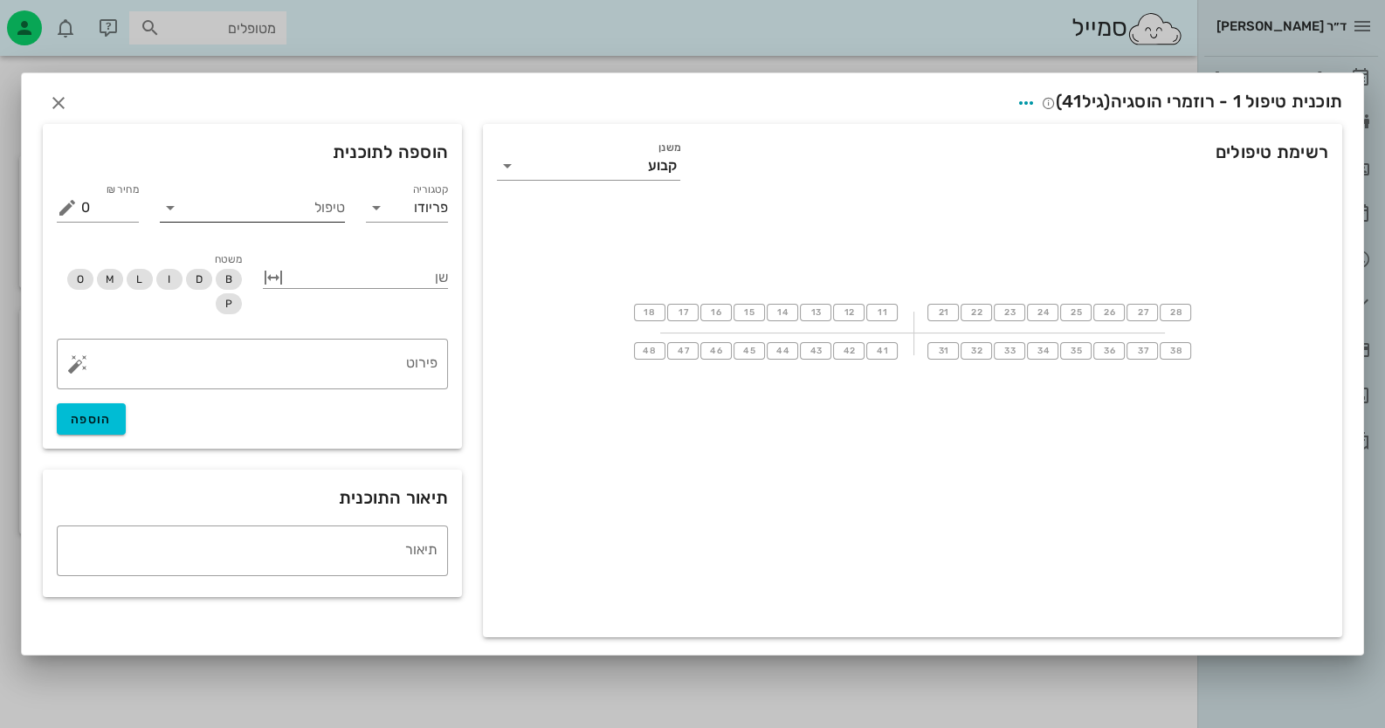
click at [279, 225] on div "טיפול" at bounding box center [252, 211] width 185 height 35
click at [282, 222] on div "טיפול" at bounding box center [252, 208] width 185 height 28
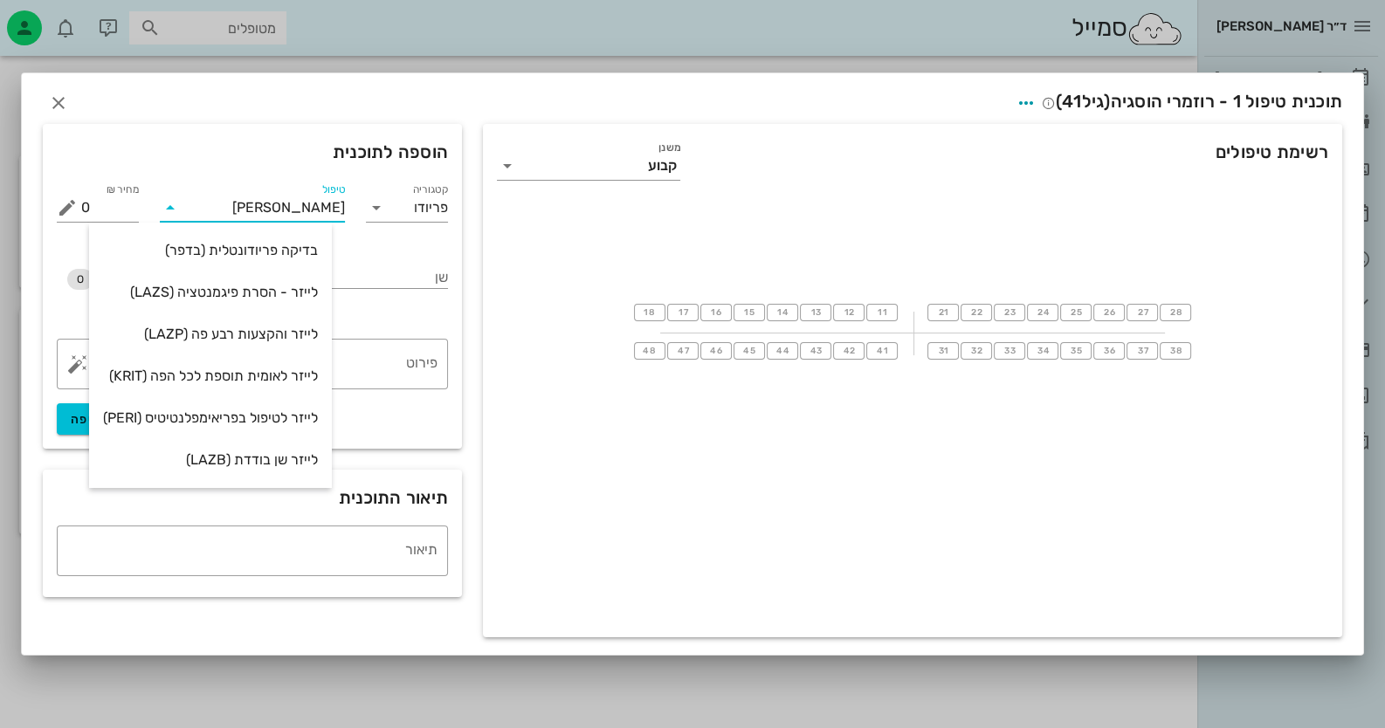
type input "[PERSON_NAME]"
click at [367, 313] on div "שן" at bounding box center [355, 283] width 206 height 89
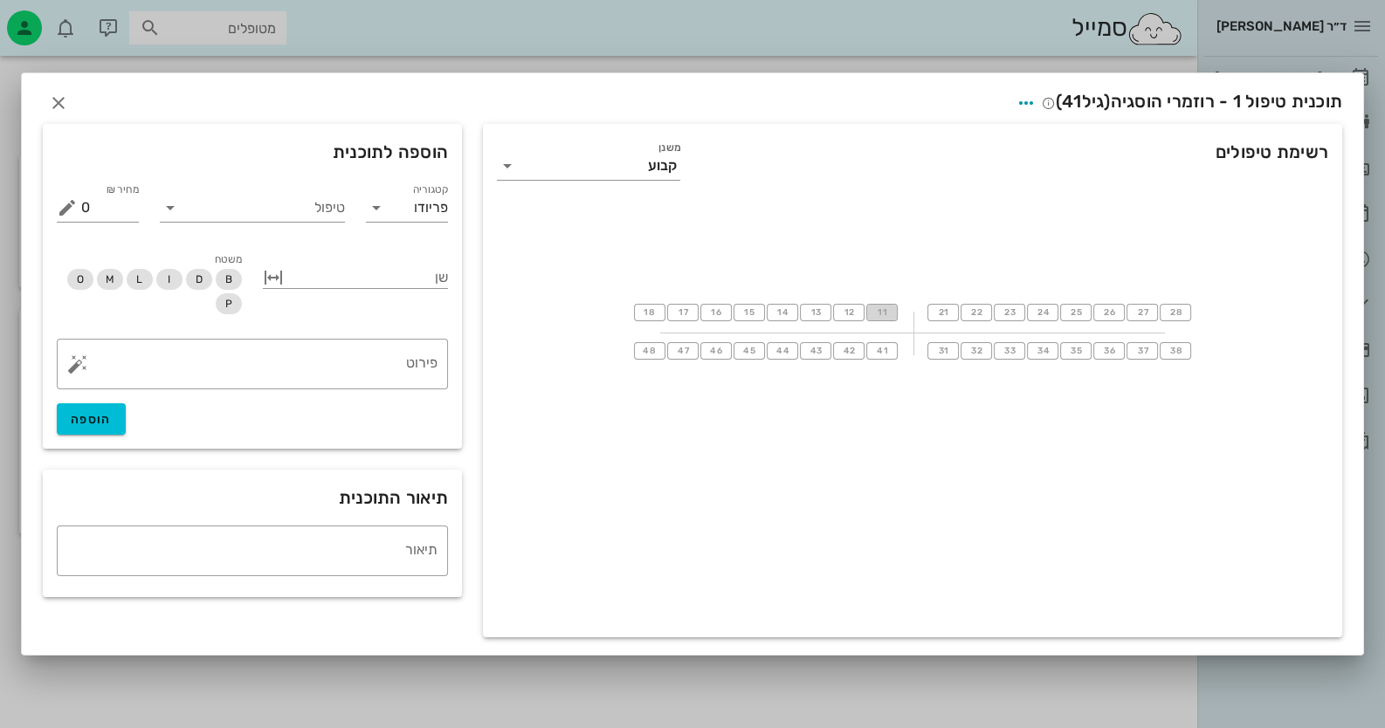
click at [885, 315] on span "11" at bounding box center [882, 312] width 14 height 10
click at [657, 316] on span "18" at bounding box center [650, 312] width 14 height 10
click at [325, 209] on input "טיפול" at bounding box center [264, 208] width 161 height 28
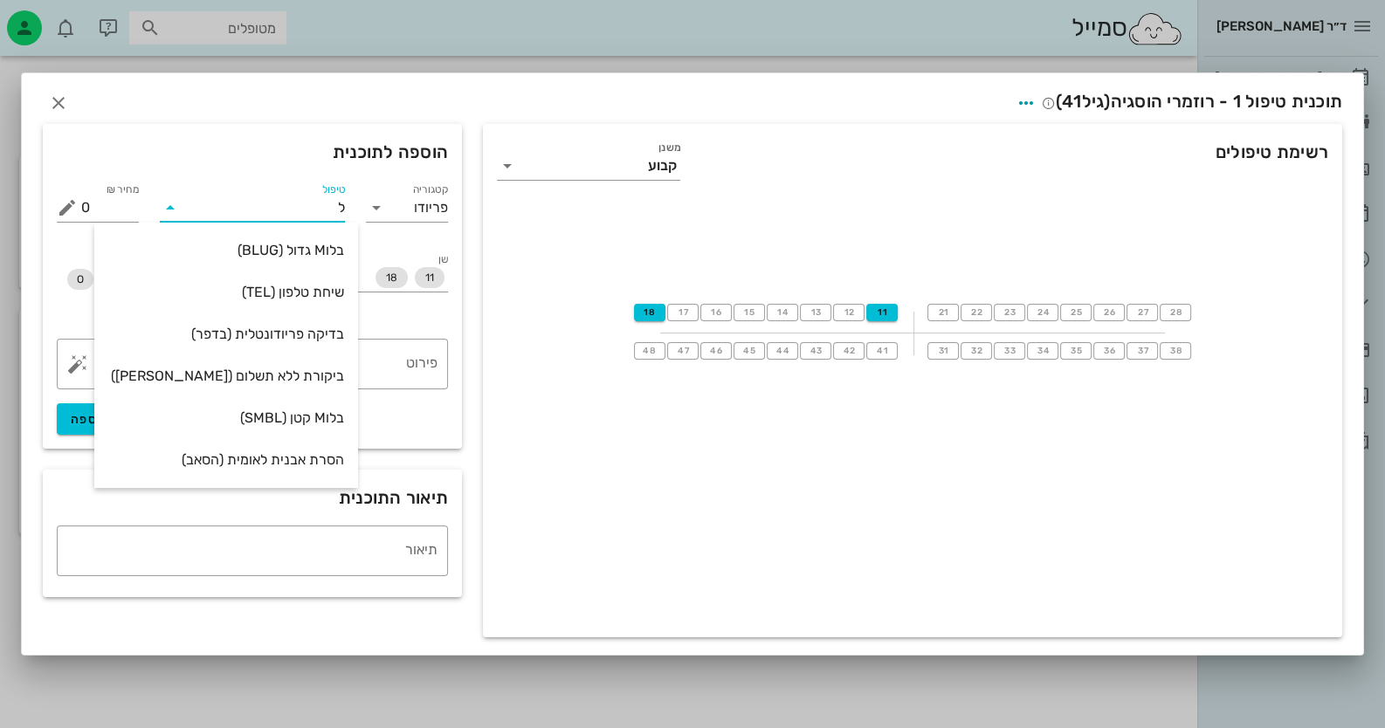
type input "[PERSON_NAME]"
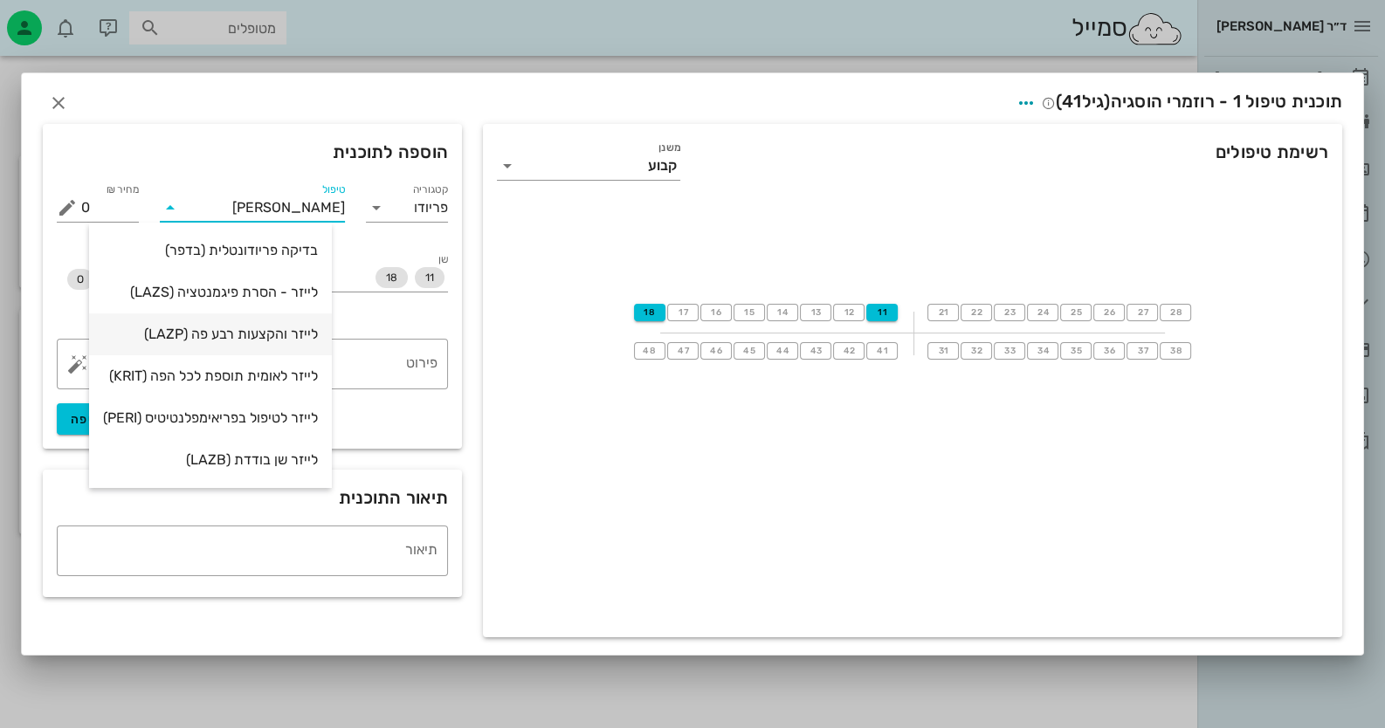
click at [297, 335] on div "לייזר והקצעות רבע פה (LAZP)" at bounding box center [210, 334] width 215 height 17
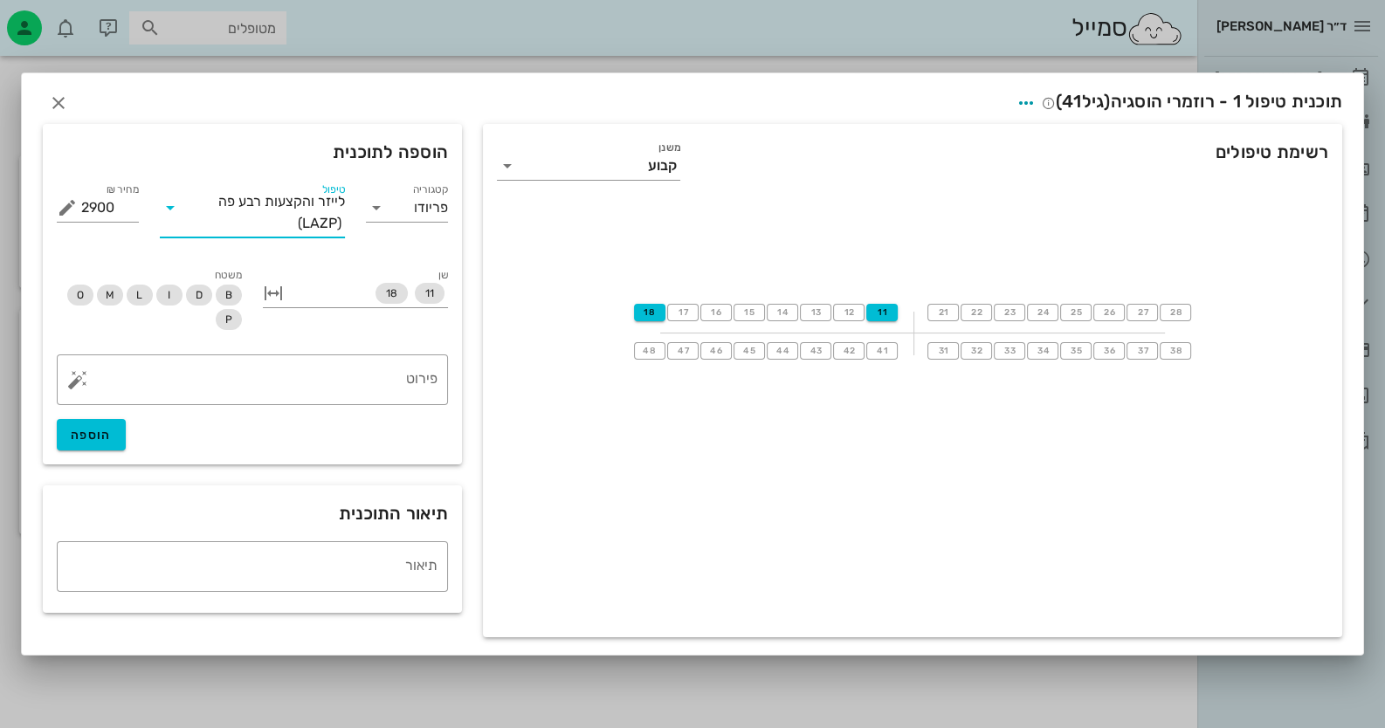
drag, startPoint x: 300, startPoint y: 229, endPoint x: 354, endPoint y: 197, distance: 62.6
click at [354, 197] on div "טיפול לייזר והקצעות רבע פה (LAZP)" at bounding box center [252, 212] width 206 height 86
click at [323, 202] on span "לייזר והקצעות רבע פה" at bounding box center [281, 202] width 127 height 16
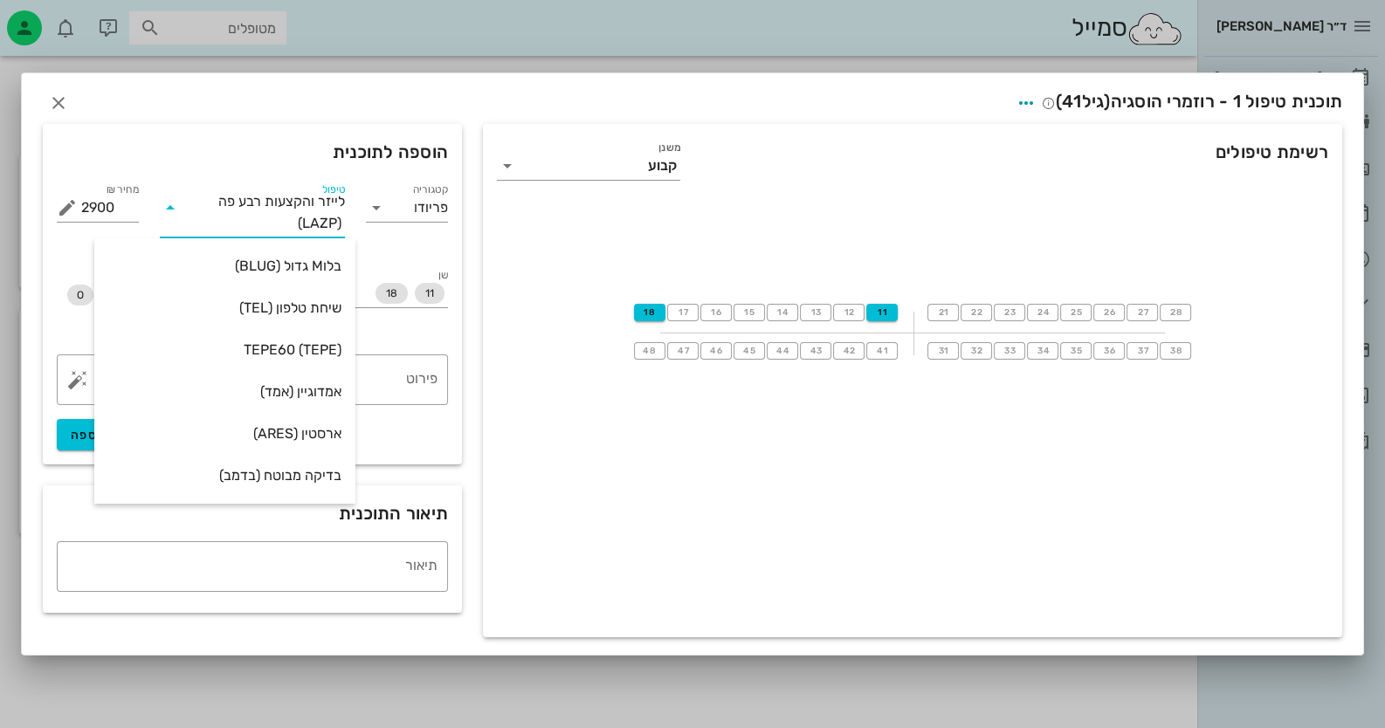
click at [323, 202] on span "לייזר והקצעות רבע פה" at bounding box center [281, 202] width 127 height 16
click at [218, 217] on input "טיפול" at bounding box center [241, 224] width 114 height 28
click at [46, 256] on div "משטח B D I L M O P" at bounding box center [149, 299] width 206 height 89
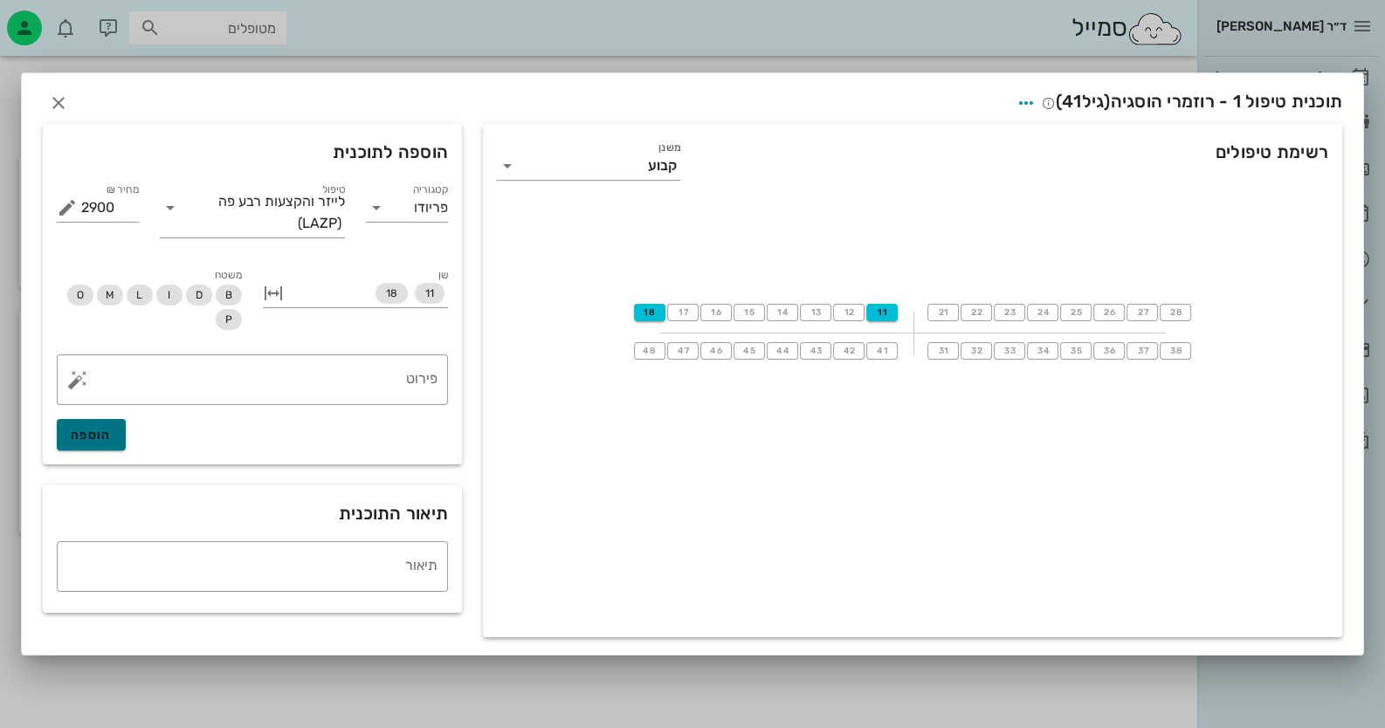
click at [83, 437] on span "הוספה" at bounding box center [91, 435] width 41 height 15
type input "0"
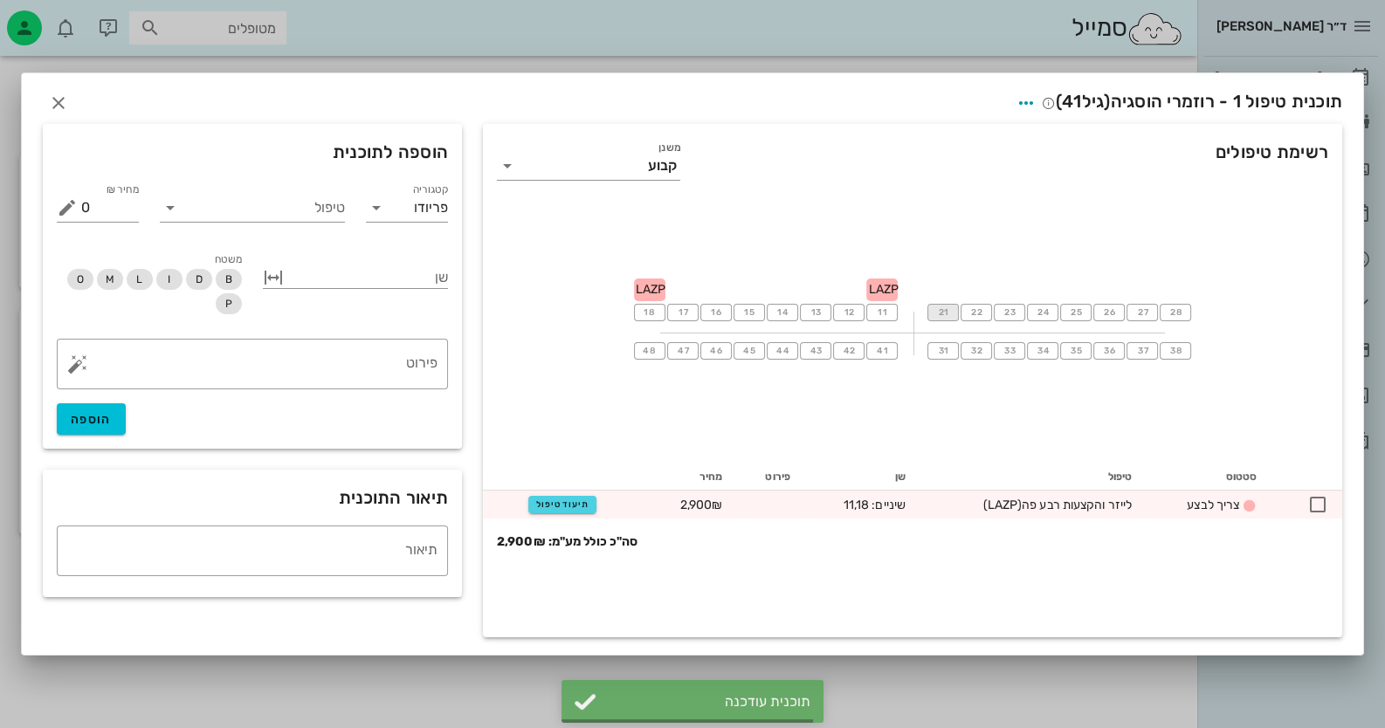
click at [948, 316] on span "21" at bounding box center [943, 312] width 14 height 10
click at [1174, 316] on span "28" at bounding box center [1175, 312] width 14 height 10
click at [337, 213] on input "טיפול" at bounding box center [264, 208] width 161 height 28
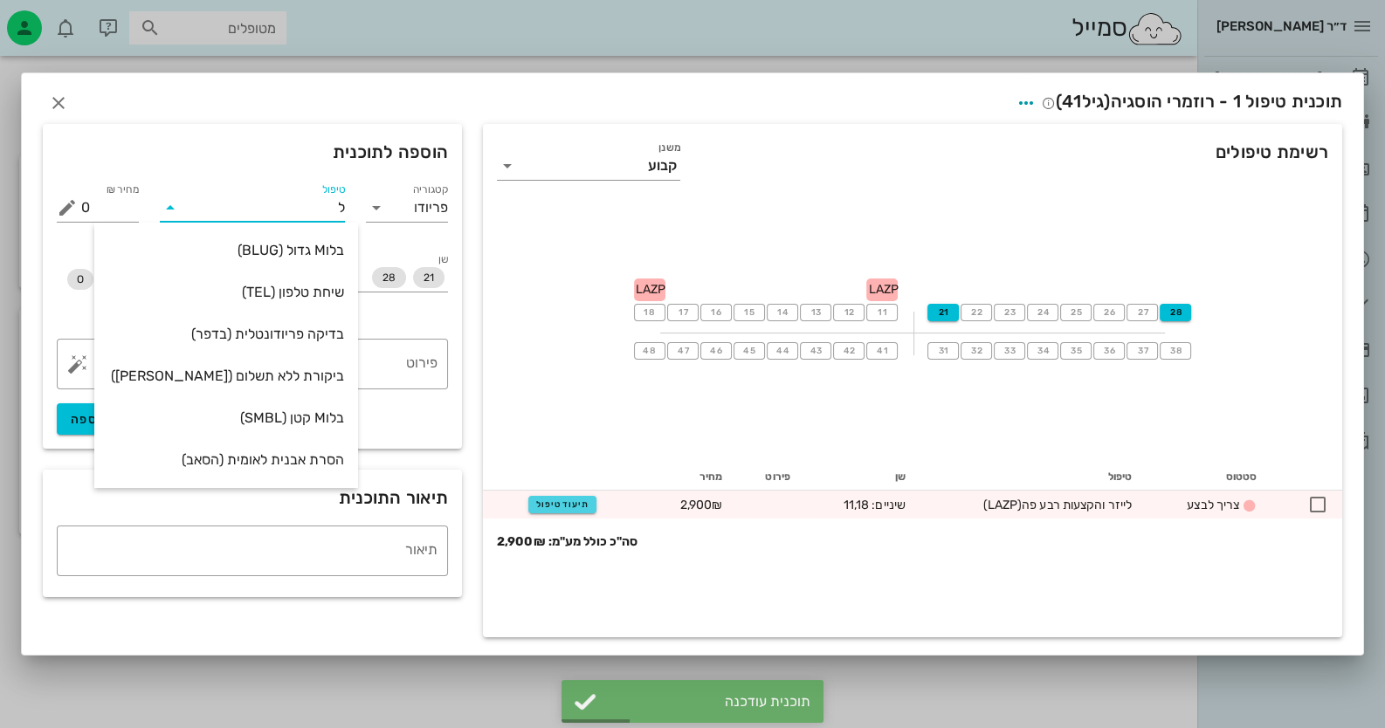
type input "[PERSON_NAME]"
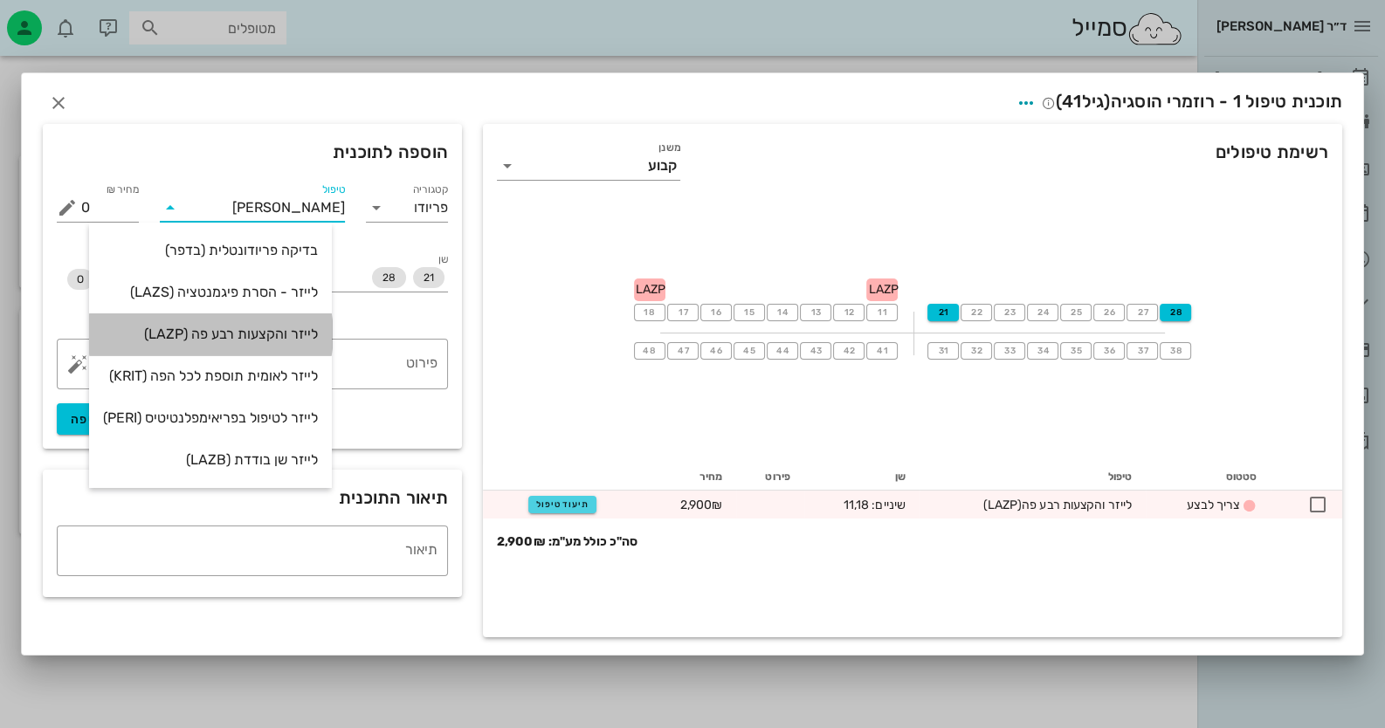
click at [296, 327] on div "לייזר והקצעות רבע פה (LAZP)" at bounding box center [210, 334] width 215 height 17
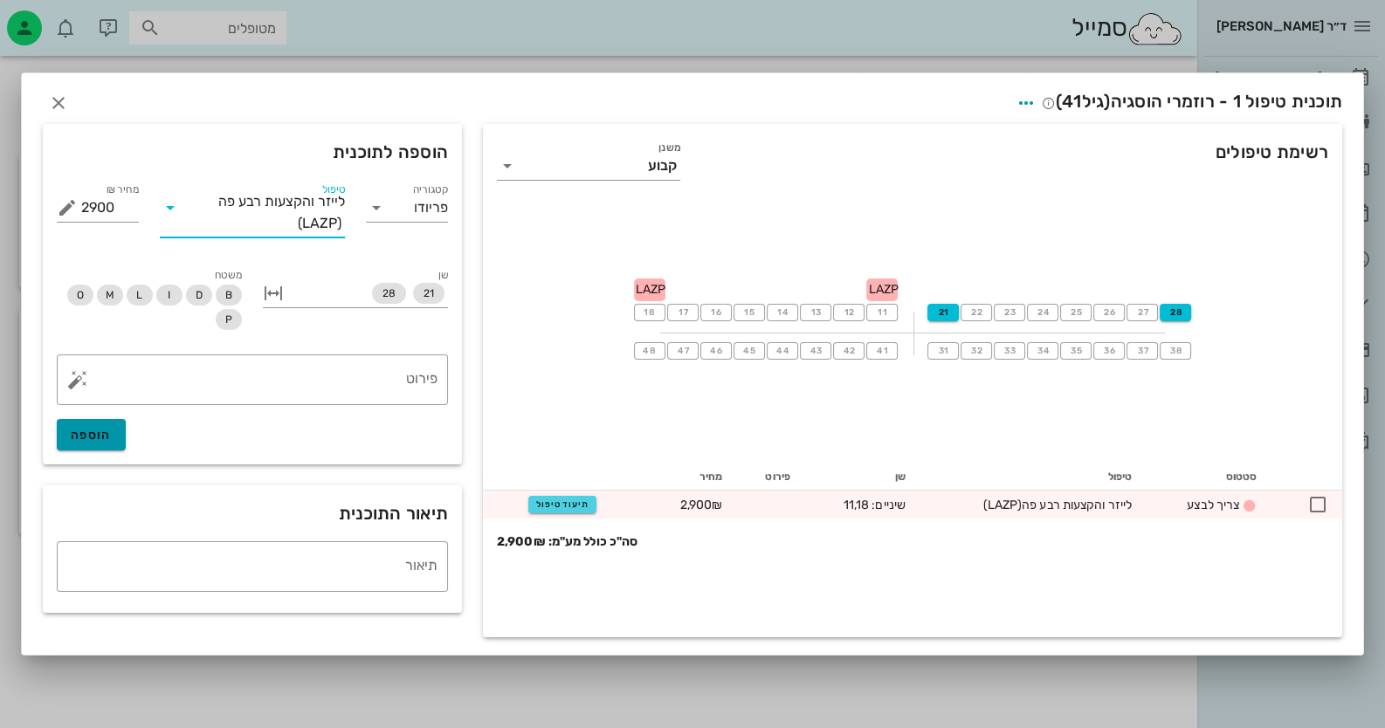
click at [73, 444] on button "הוספה" at bounding box center [91, 434] width 69 height 31
type input "0"
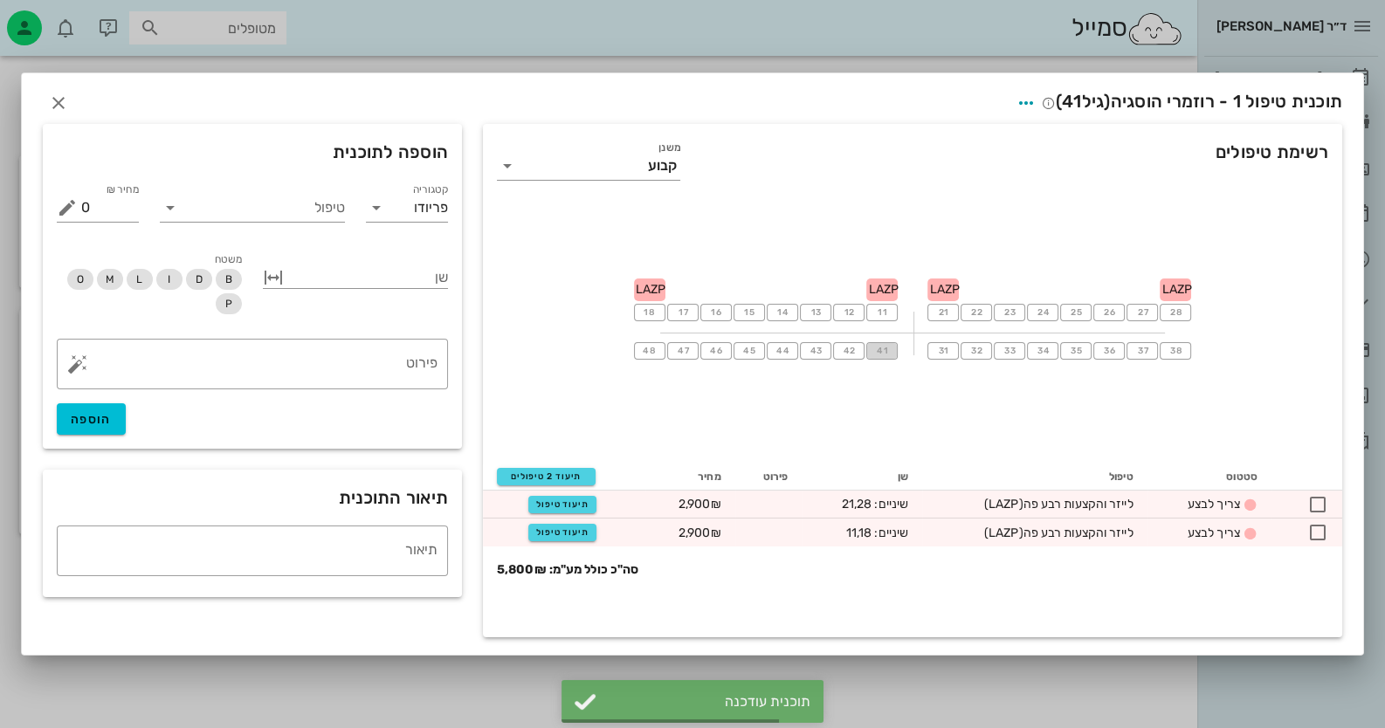
click at [878, 358] on button "41" at bounding box center [881, 350] width 31 height 17
click at [659, 350] on button "48" at bounding box center [649, 350] width 31 height 17
click at [300, 218] on input "טיפול" at bounding box center [264, 208] width 161 height 28
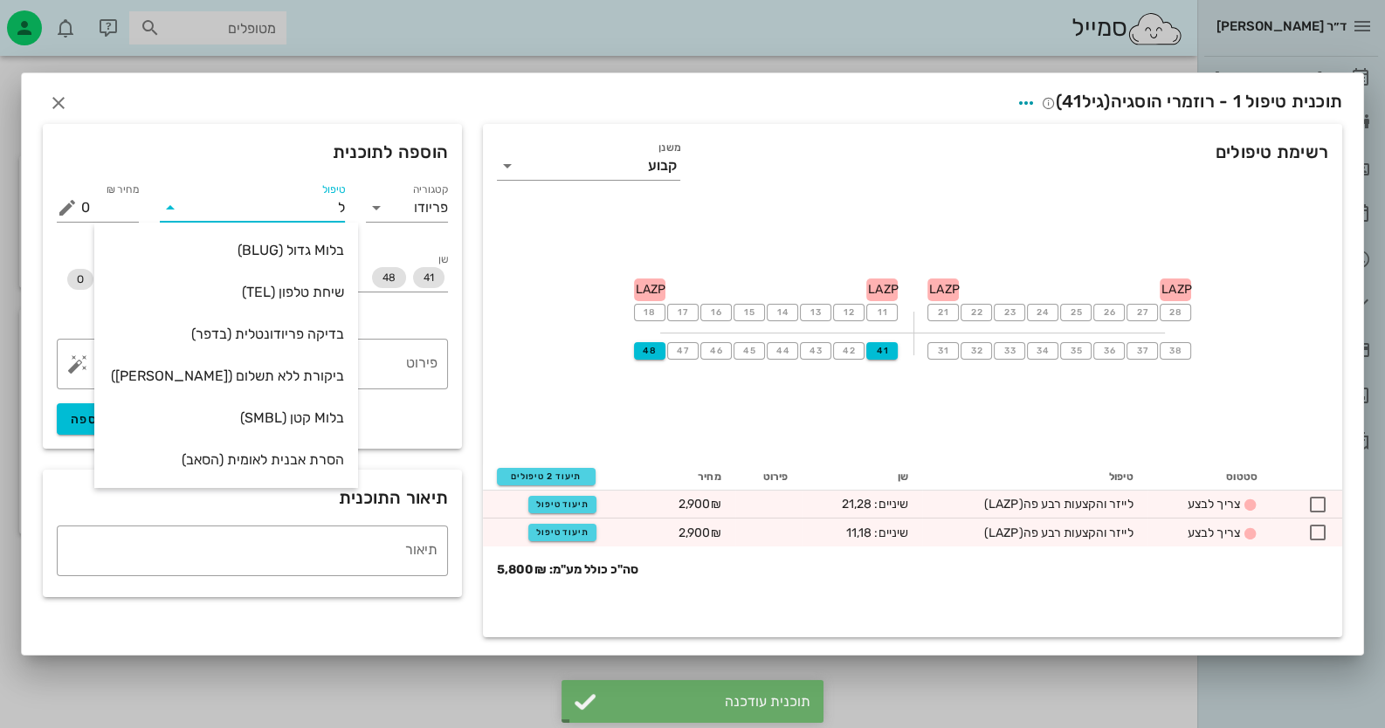
type input "[PERSON_NAME]"
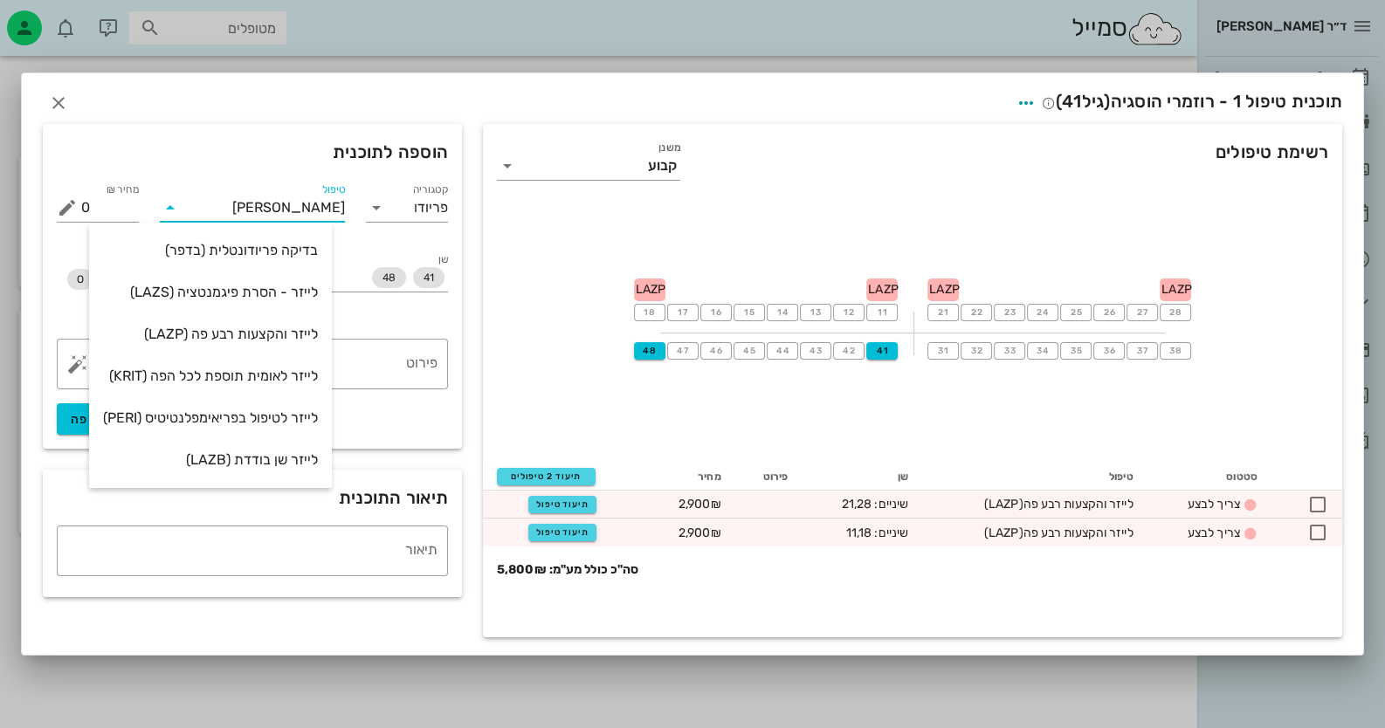
click at [295, 335] on div "לייזר והקצעות רבע פה (LAZP)" at bounding box center [210, 334] width 215 height 17
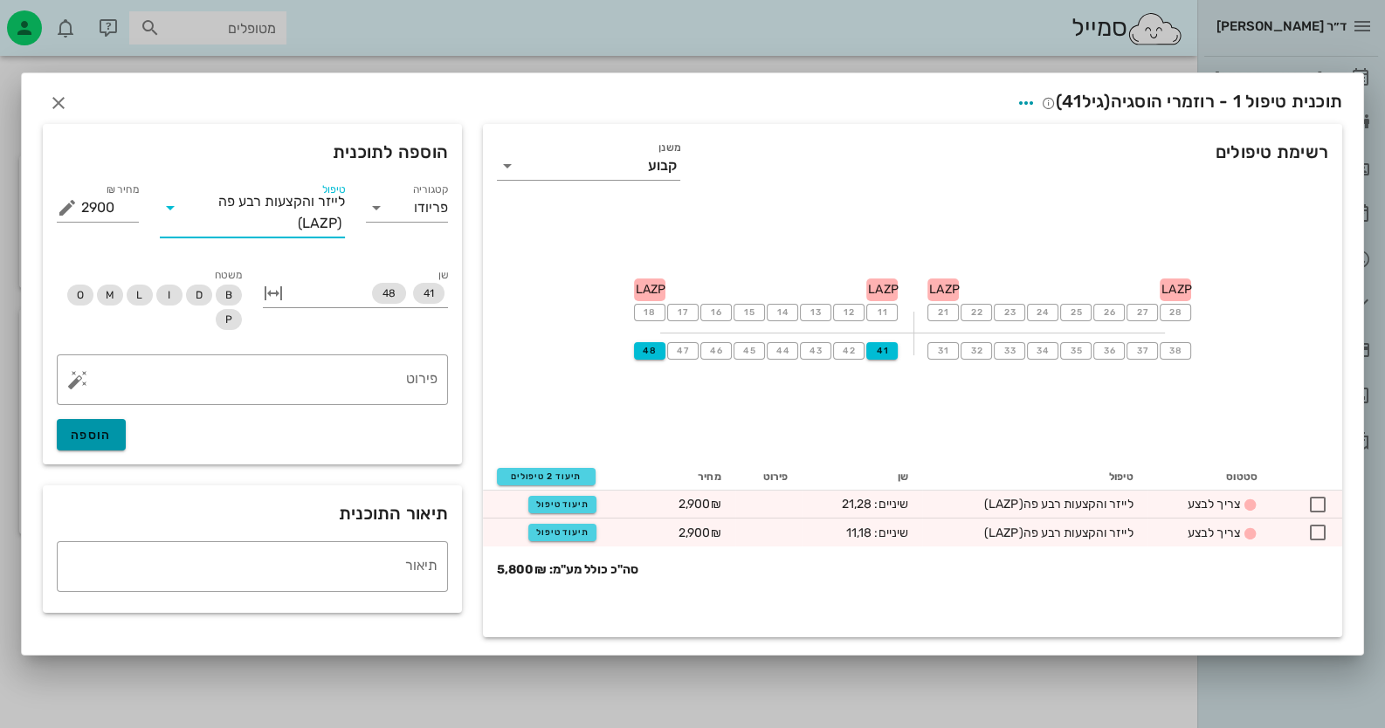
click at [109, 432] on span "הוספה" at bounding box center [91, 435] width 41 height 15
type input "0"
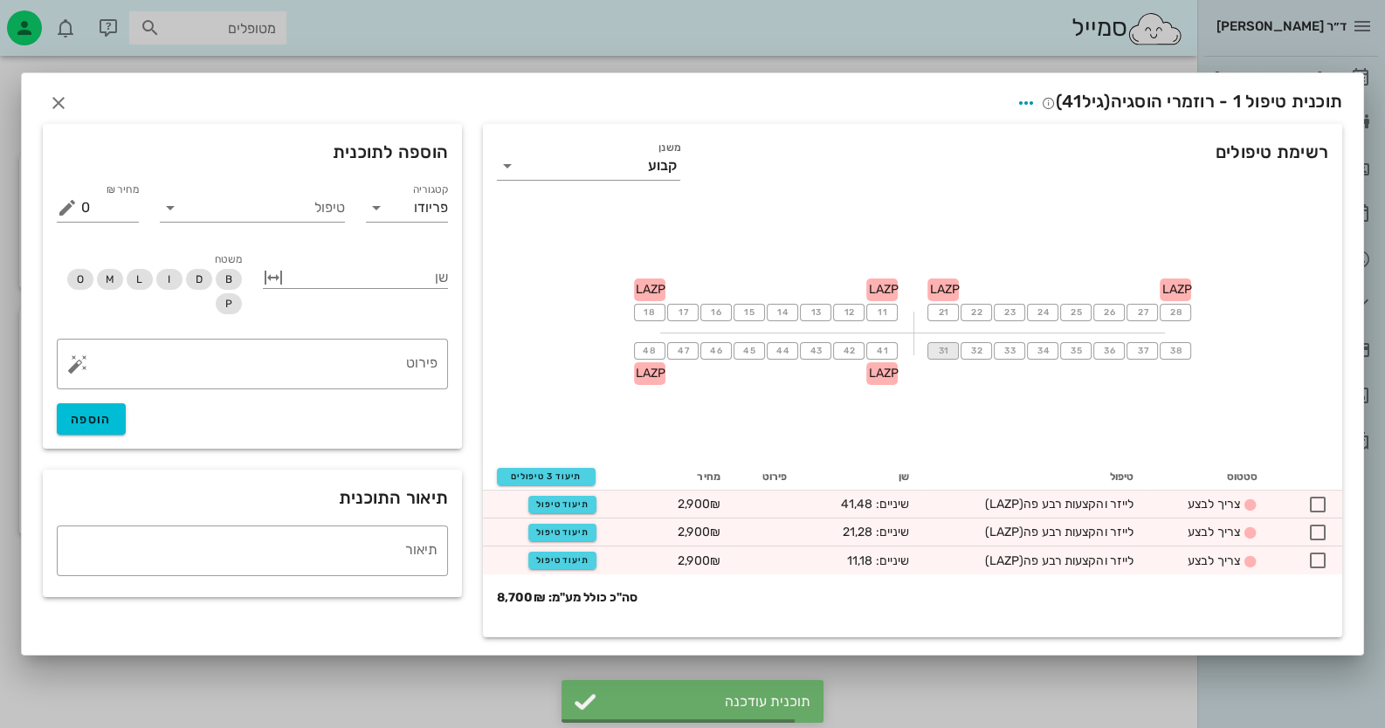
click at [947, 355] on span "31" at bounding box center [943, 351] width 14 height 10
click at [1171, 354] on span "38" at bounding box center [1175, 351] width 14 height 10
click at [335, 215] on input "טיפול" at bounding box center [264, 208] width 161 height 28
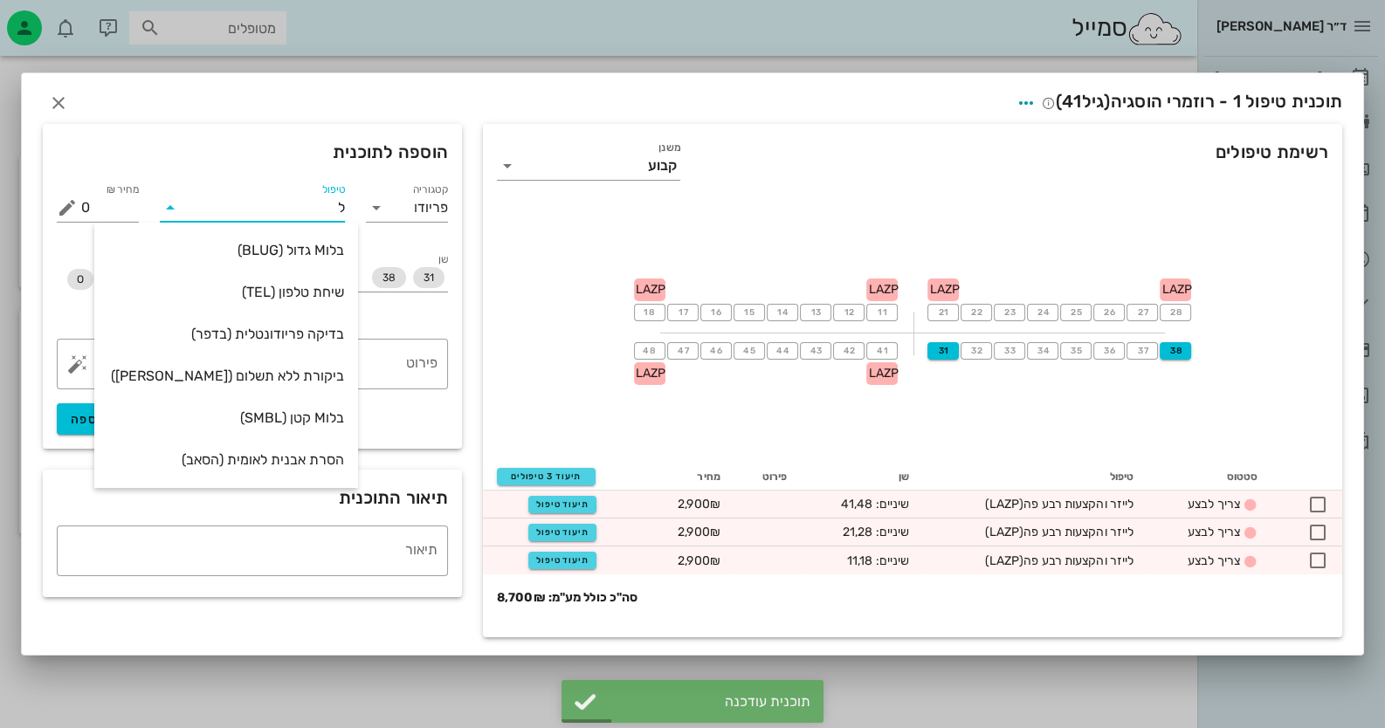
type input "[PERSON_NAME]"
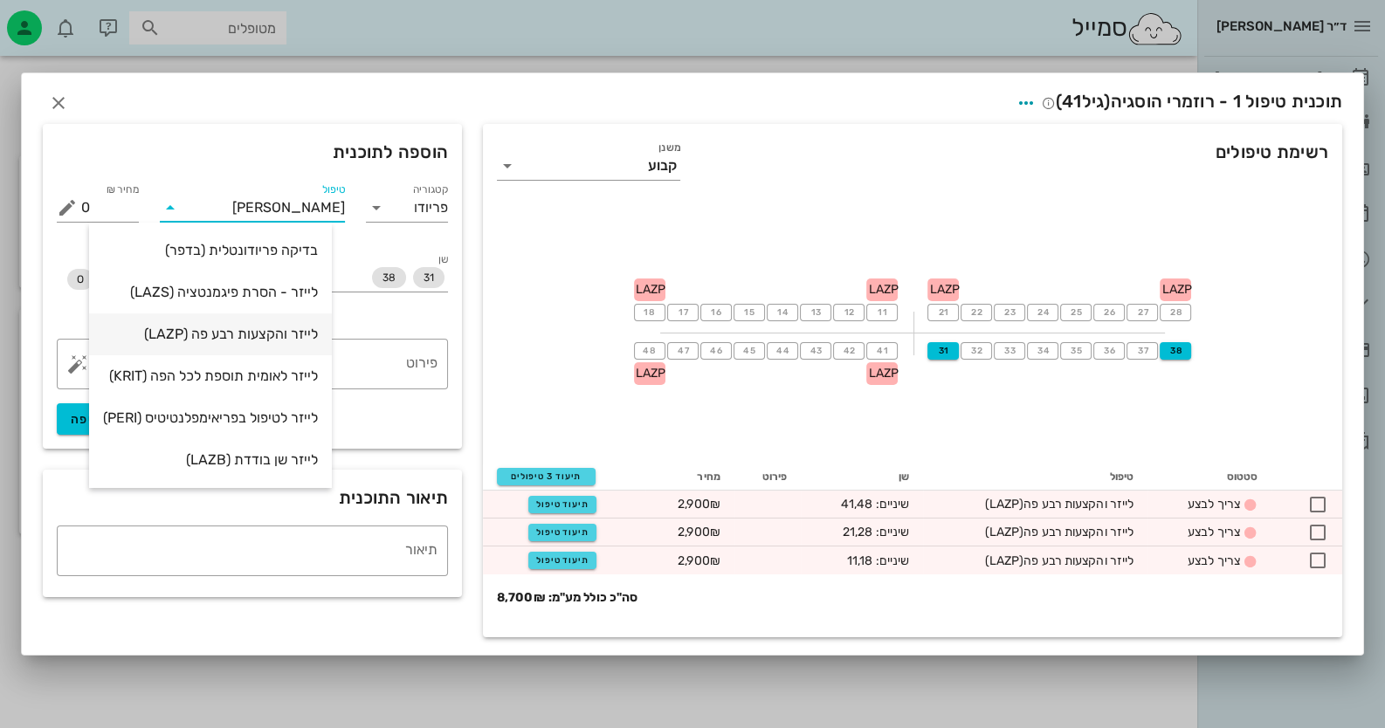
click at [300, 332] on div "לייזר והקצעות רבע פה (LAZP)" at bounding box center [210, 334] width 215 height 17
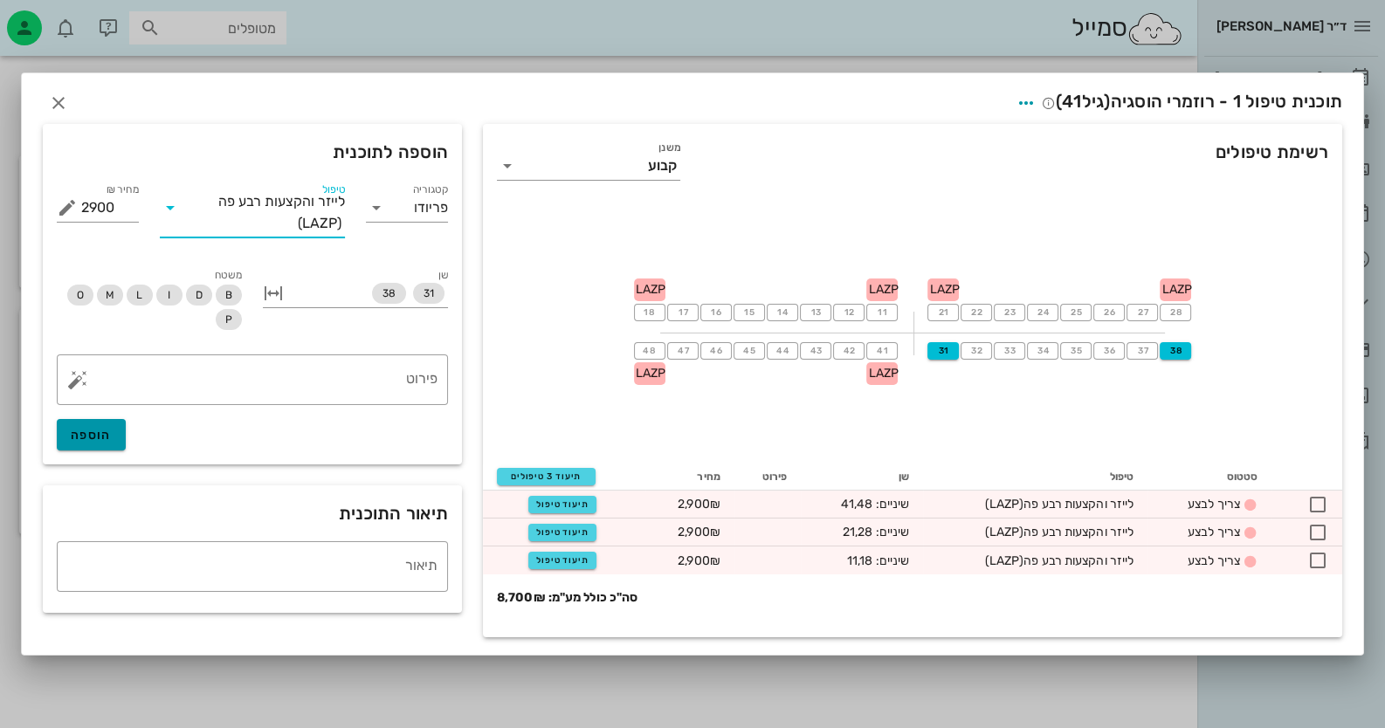
click at [105, 433] on span "הוספה" at bounding box center [91, 435] width 41 height 15
type input "0"
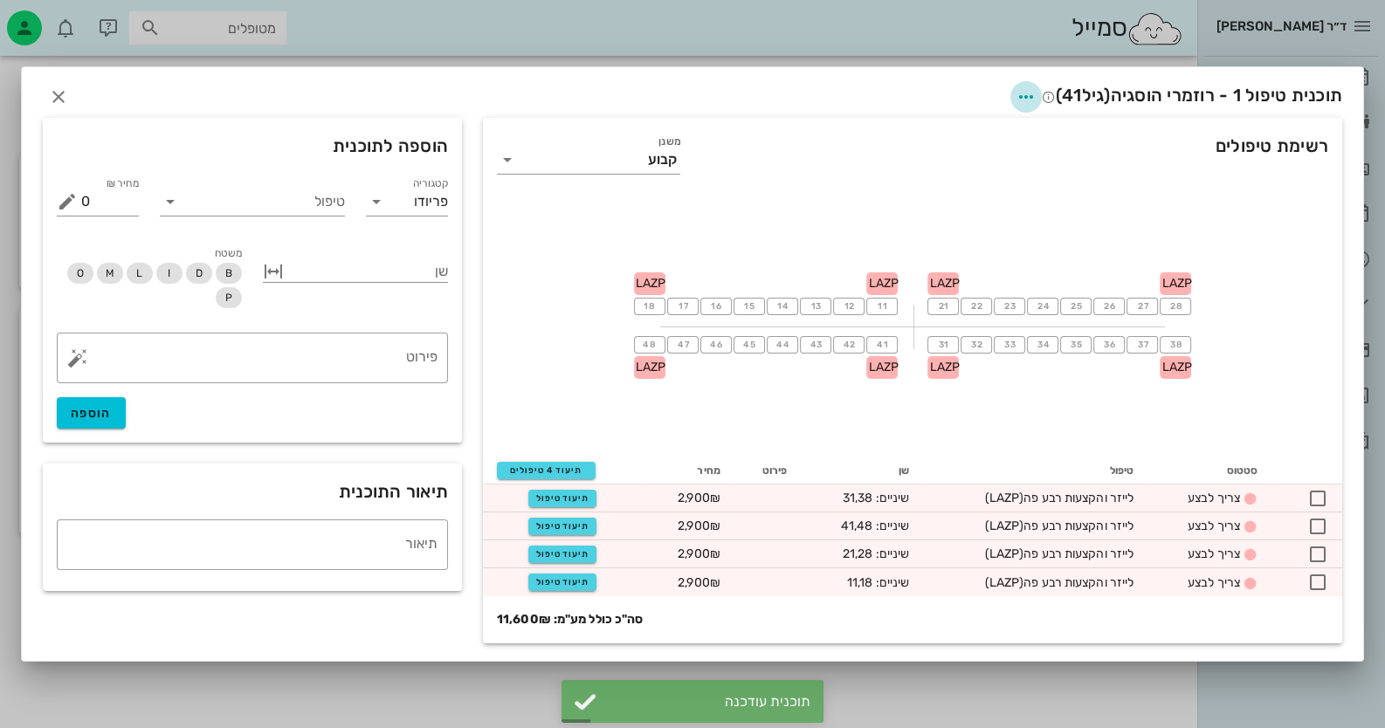
click at [1023, 92] on icon "button" at bounding box center [1026, 96] width 21 height 21
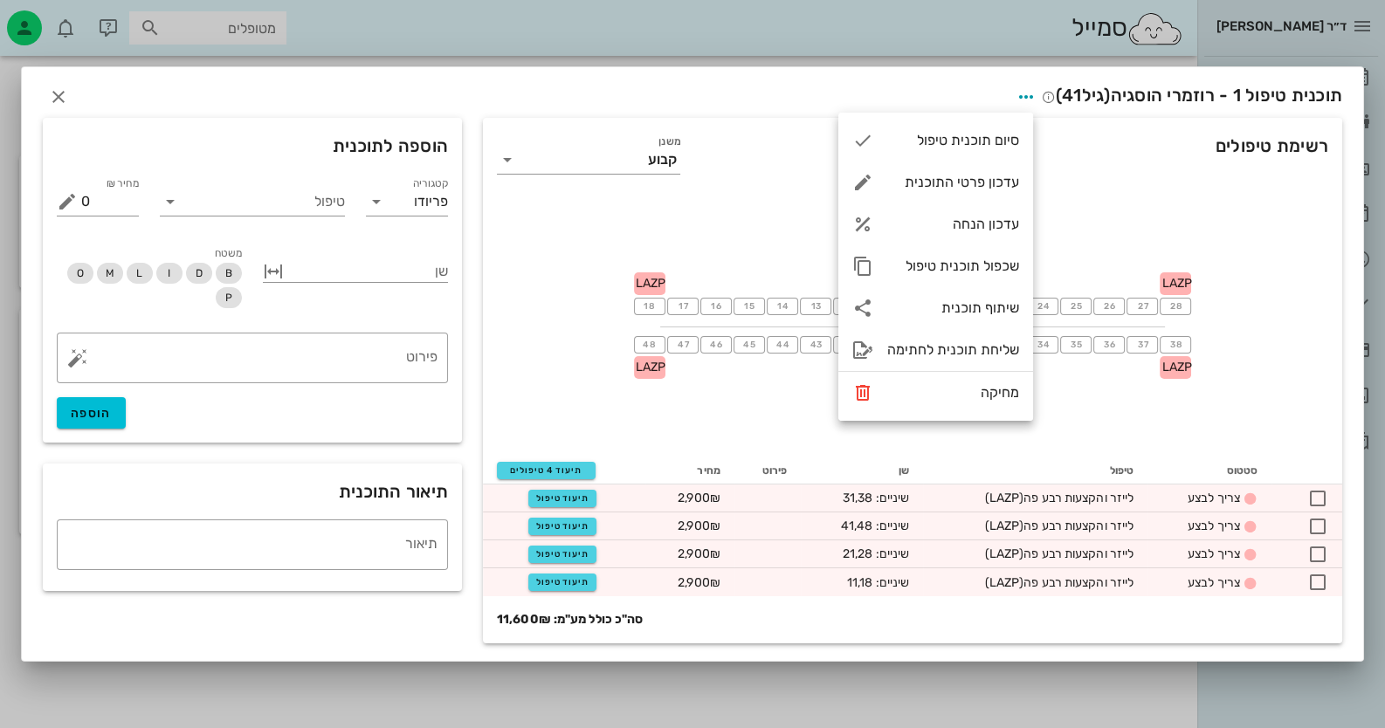
click at [1066, 143] on div "רשימת טיפולים משנן קבוע" at bounding box center [912, 156] width 859 height 77
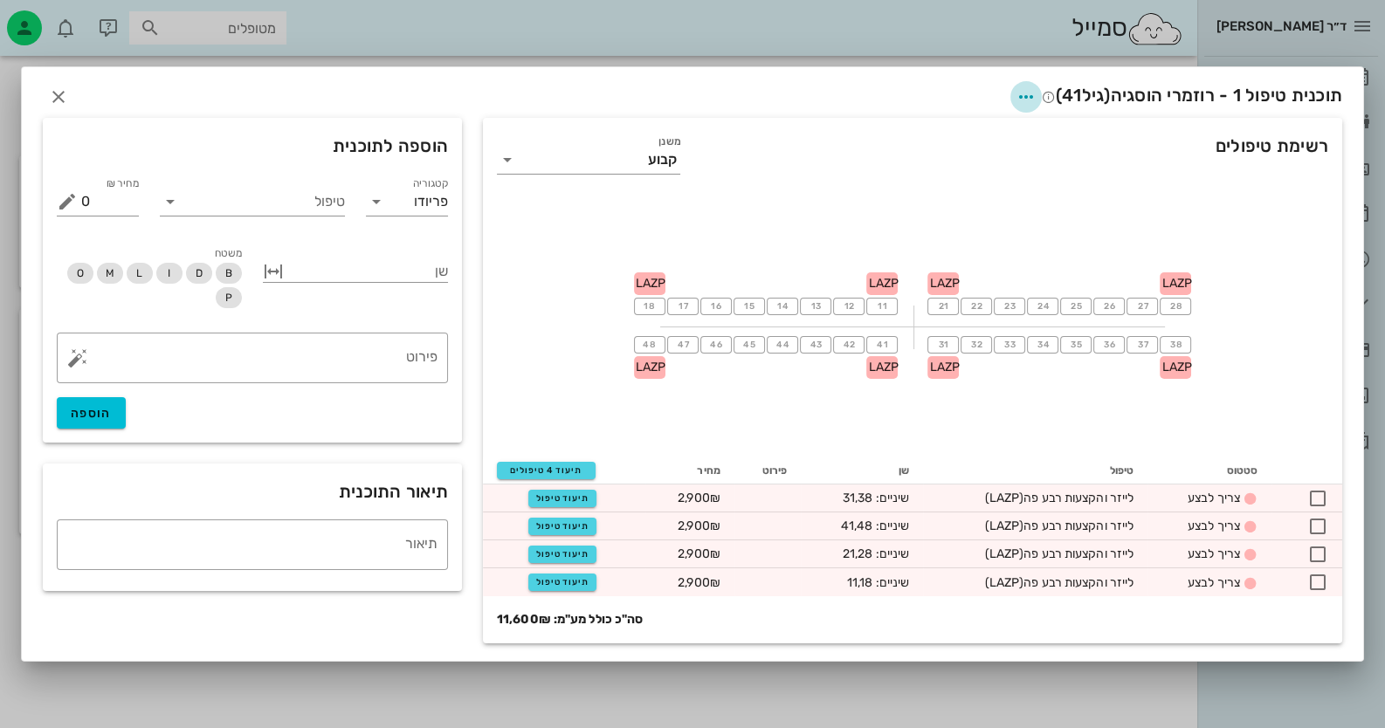
click at [1017, 94] on icon "button" at bounding box center [1026, 96] width 21 height 21
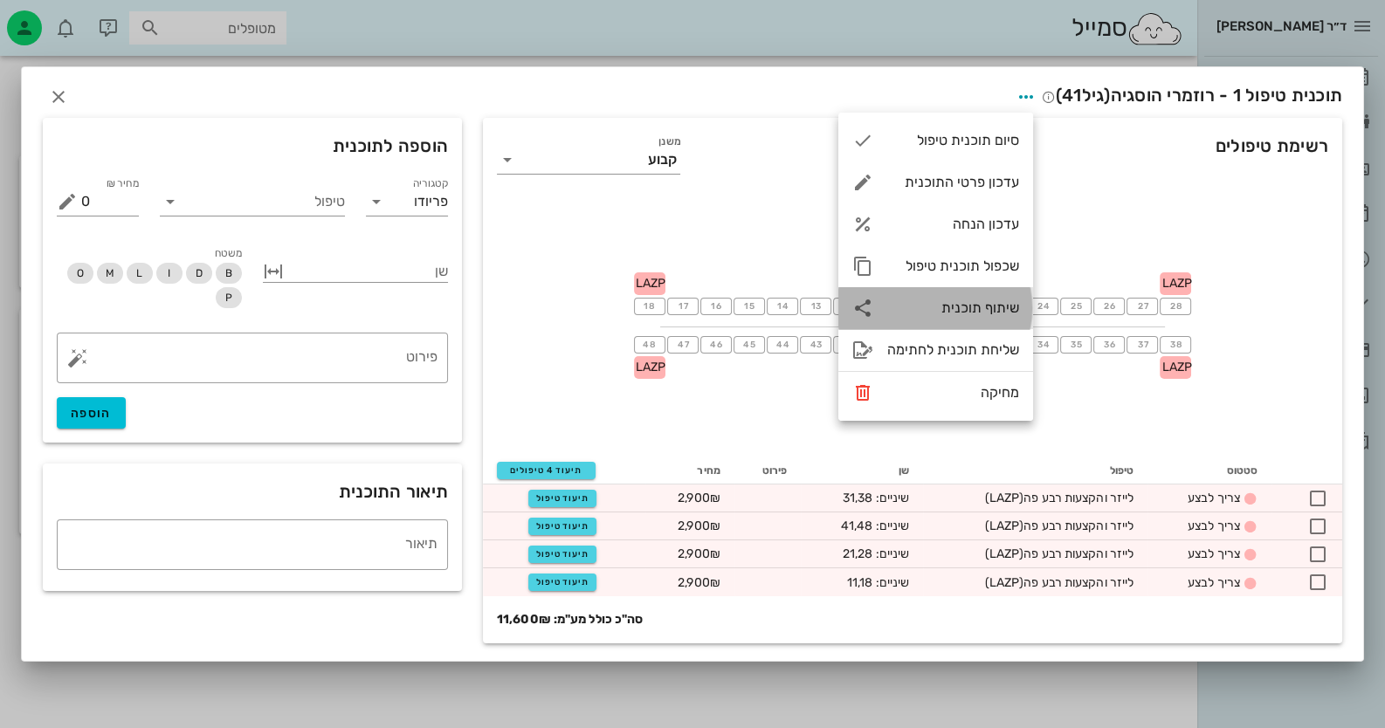
click at [987, 311] on div "שיתוף תוכנית" at bounding box center [953, 308] width 132 height 17
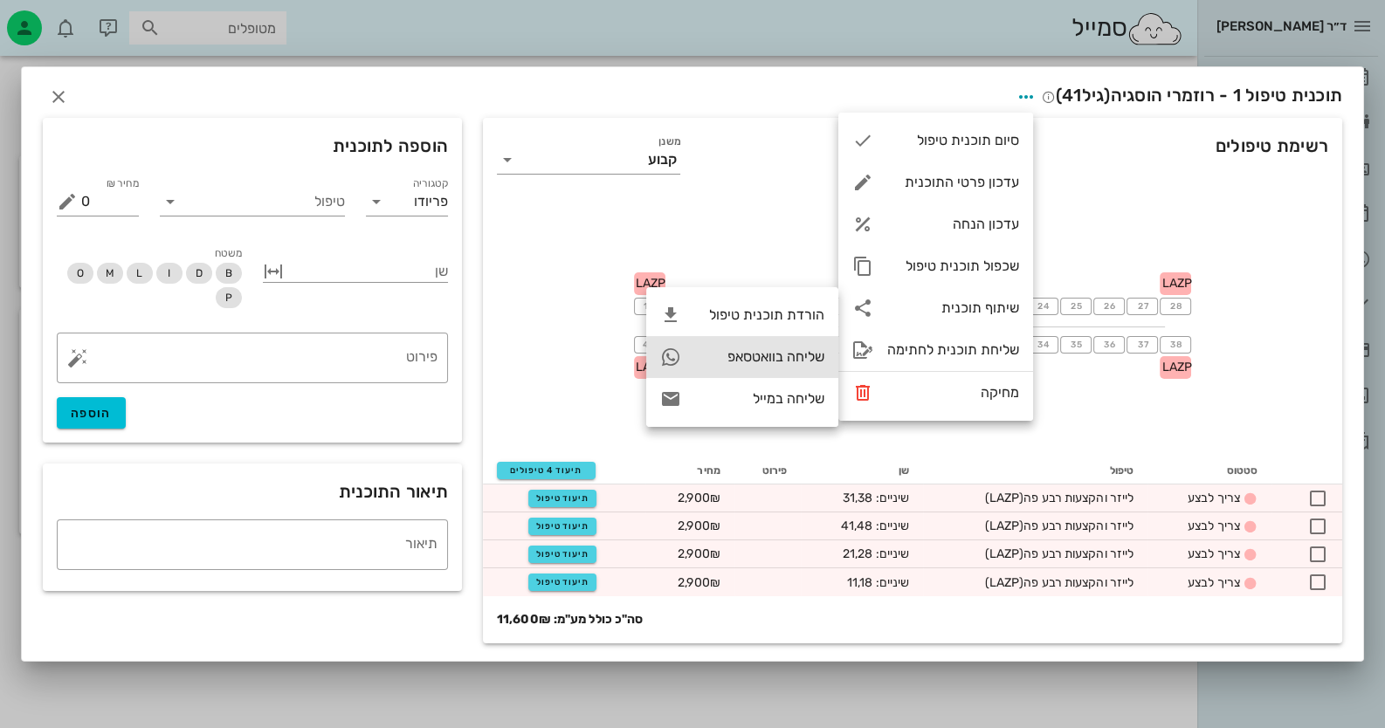
click at [746, 358] on div "שליחה בוואטסאפ" at bounding box center [759, 356] width 129 height 17
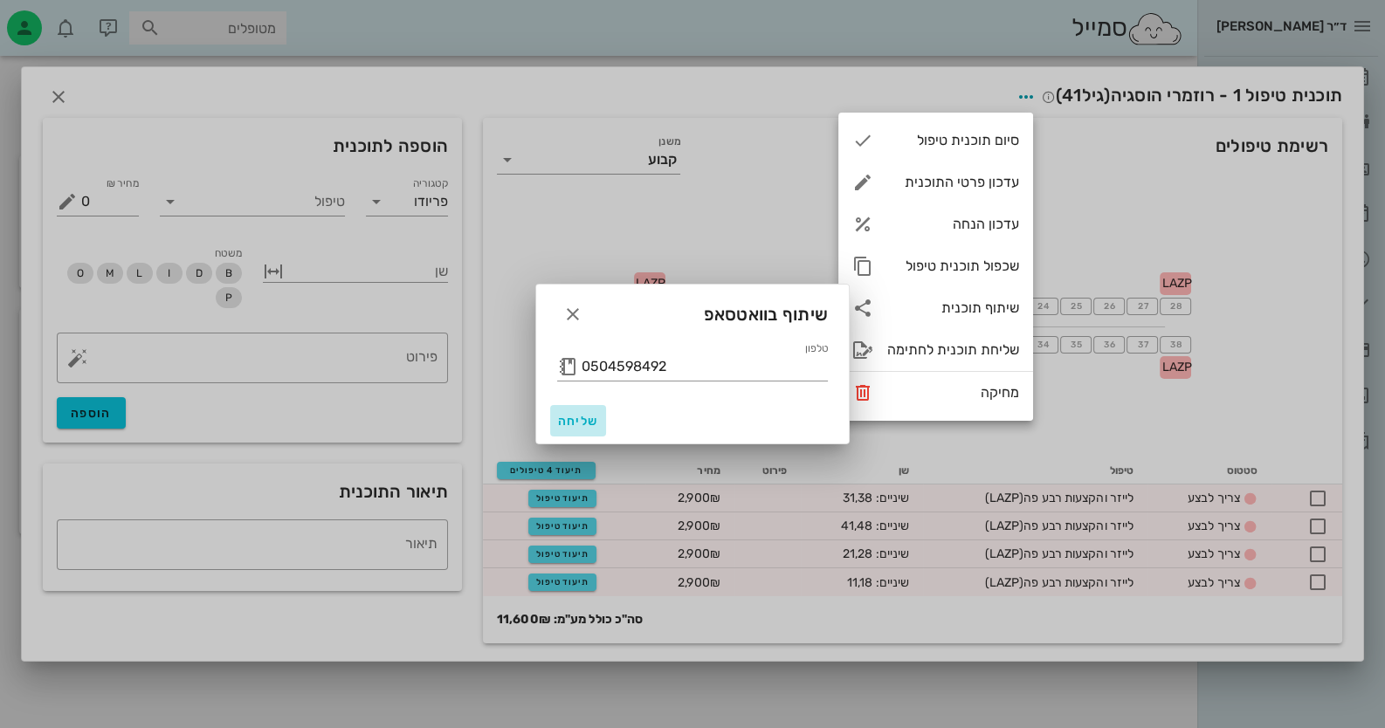
click at [559, 418] on span "שליחה" at bounding box center [578, 421] width 42 height 15
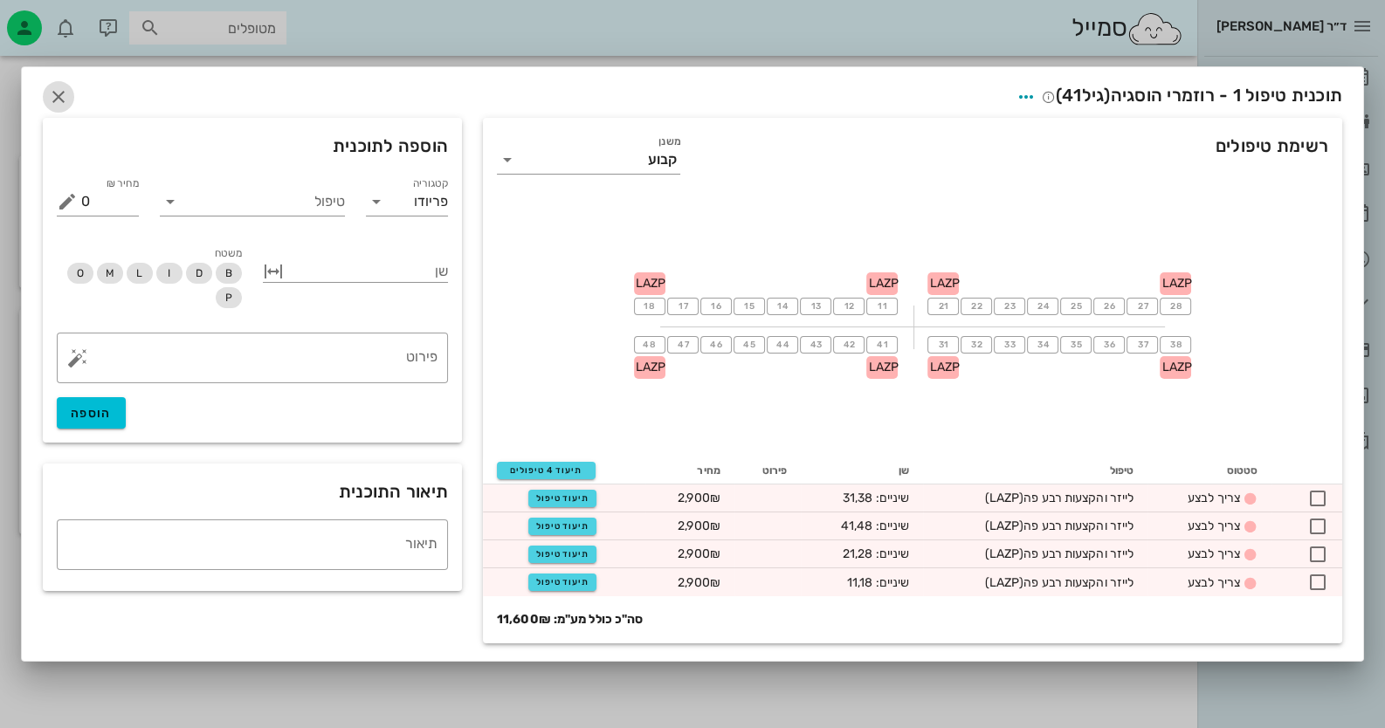
click at [68, 88] on icon "button" at bounding box center [58, 96] width 21 height 21
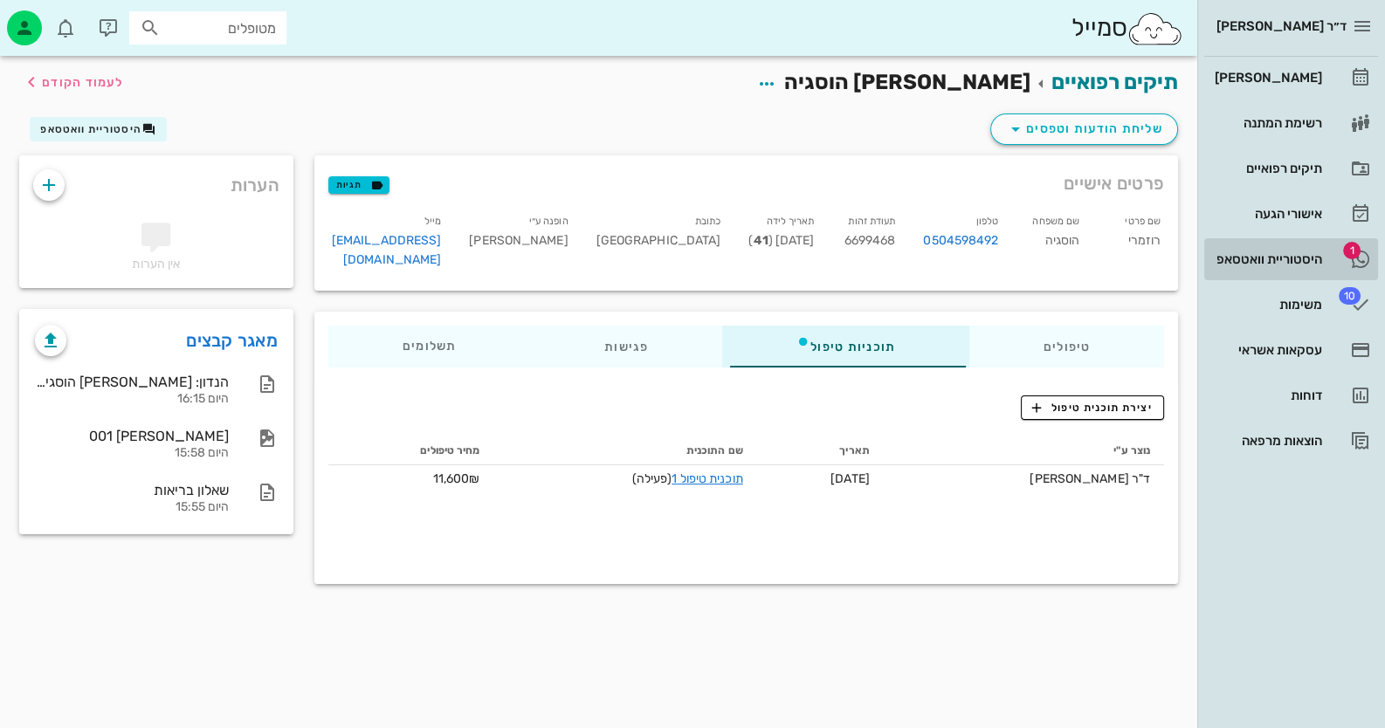
click at [1301, 248] on div "היסטוריית וואטסאפ" at bounding box center [1266, 259] width 111 height 28
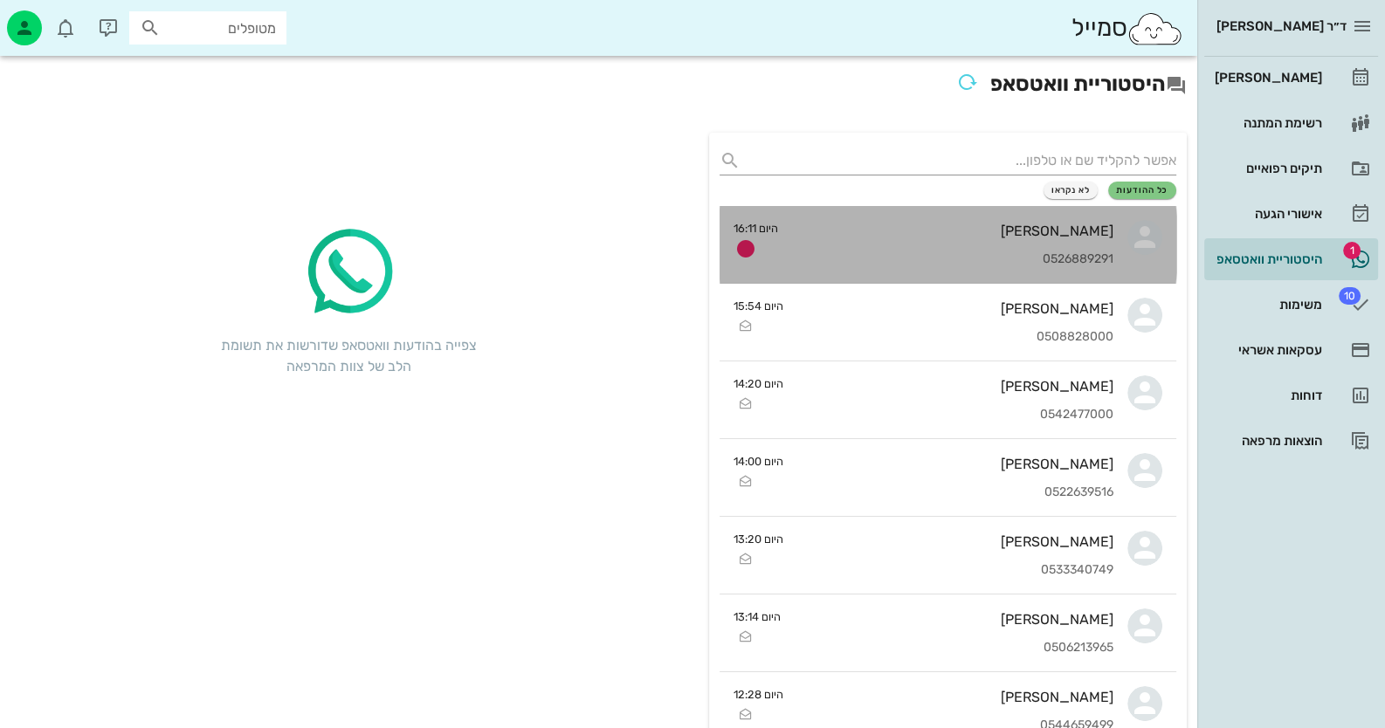
click at [1105, 258] on div "0526889291" at bounding box center [952, 259] width 321 height 15
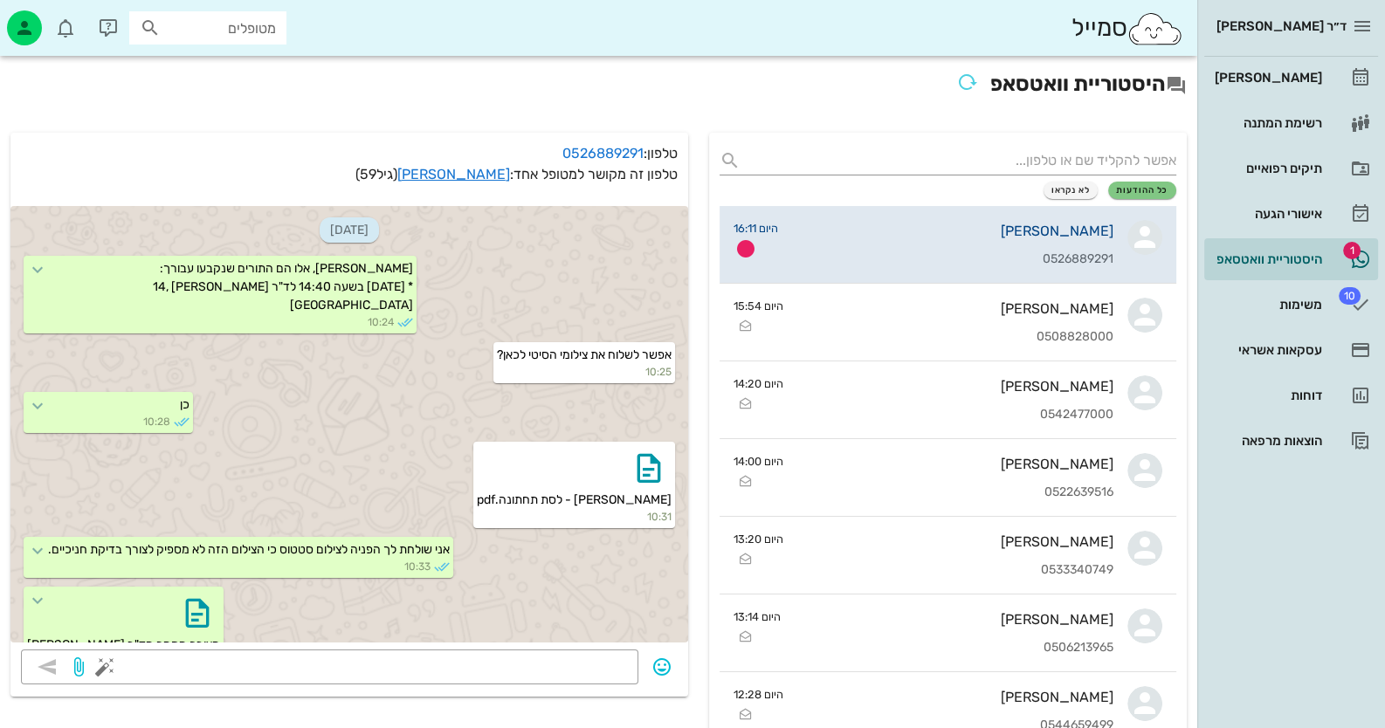
scroll to position [2335, 0]
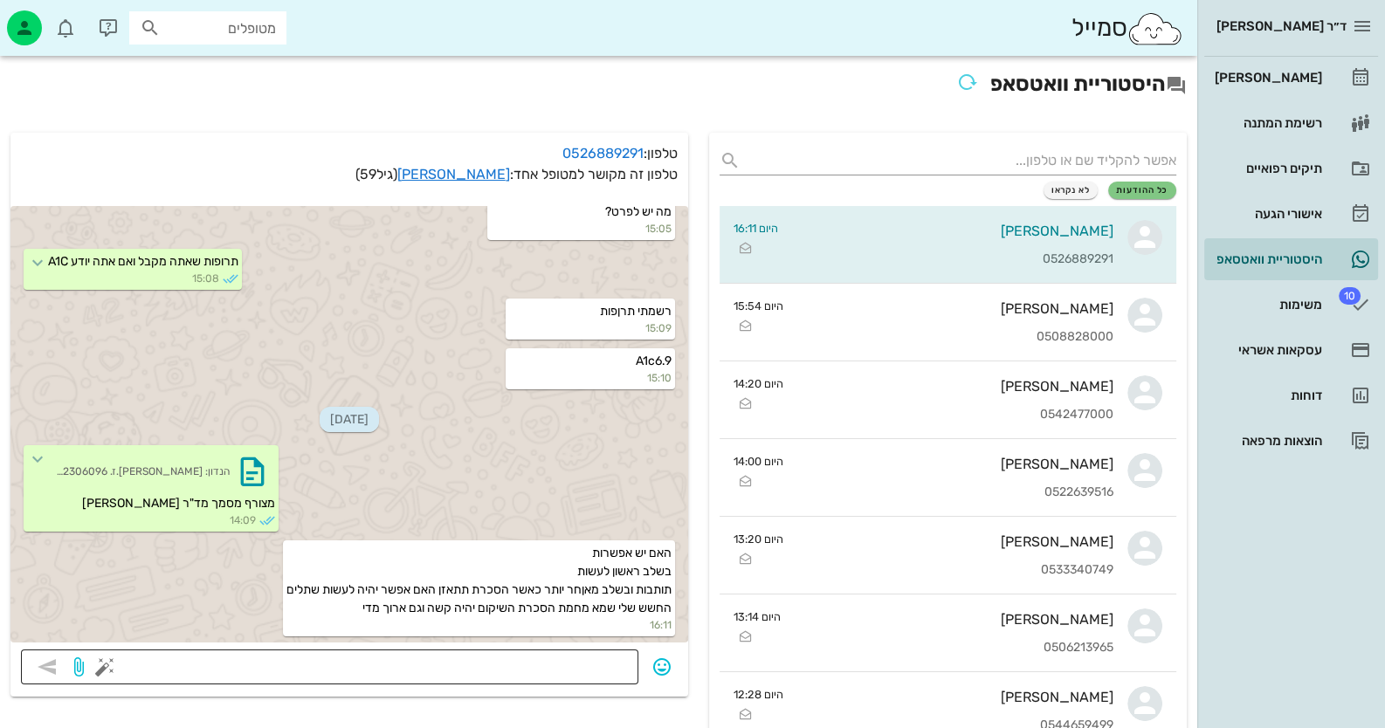
click at [492, 665] on textarea at bounding box center [368, 669] width 520 height 28
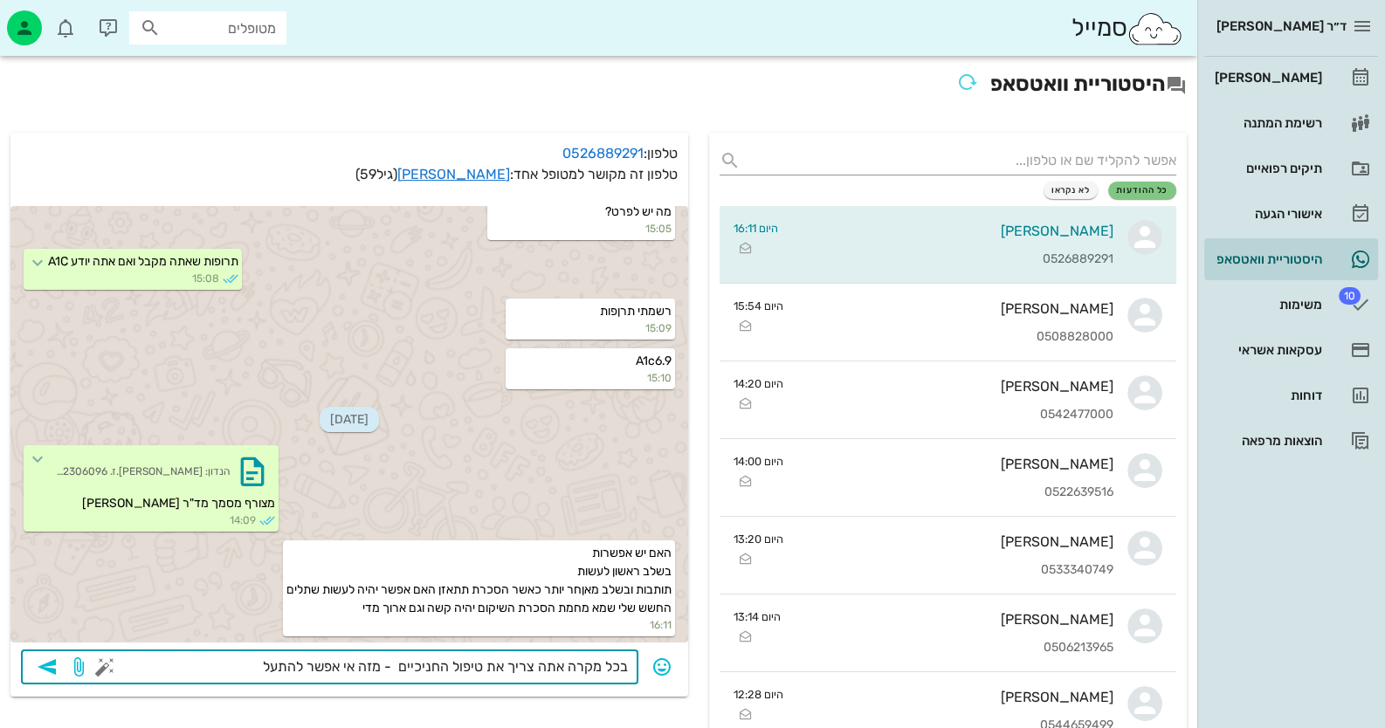
type textarea "בכל מקרה אתה צריך את טיפול החניכיים - מזה אי אפשר להתעלם"
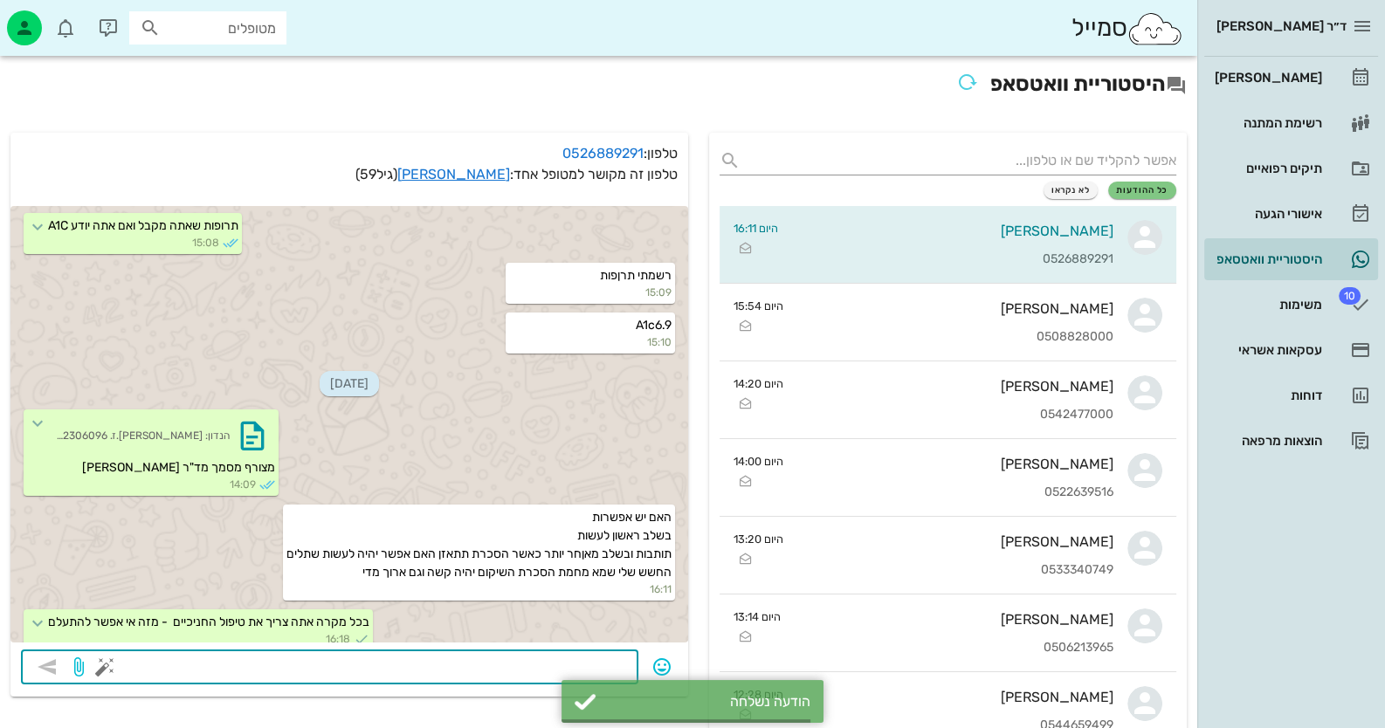
scroll to position [2384, 0]
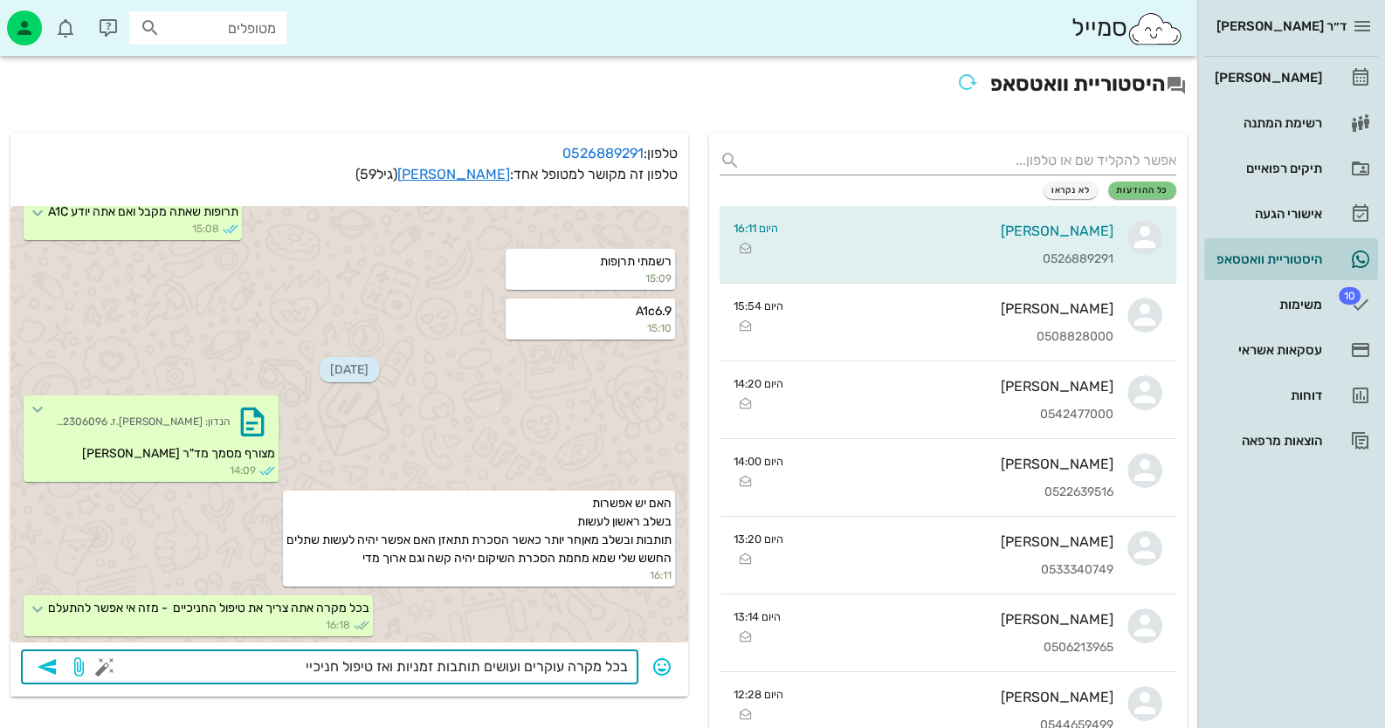
type textarea "בכל מקרה עוקרים ועושים תותבות זמניות ואז טיפול חניכיים"
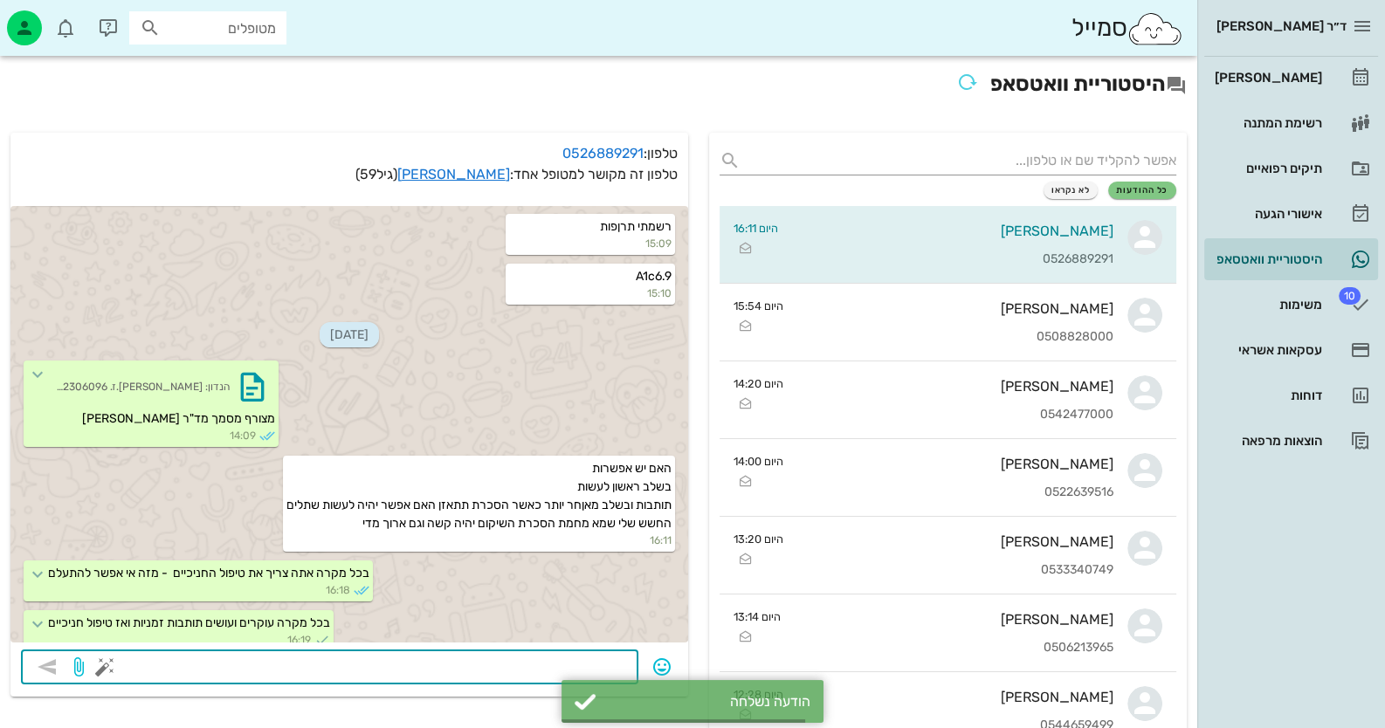
scroll to position [2434, 0]
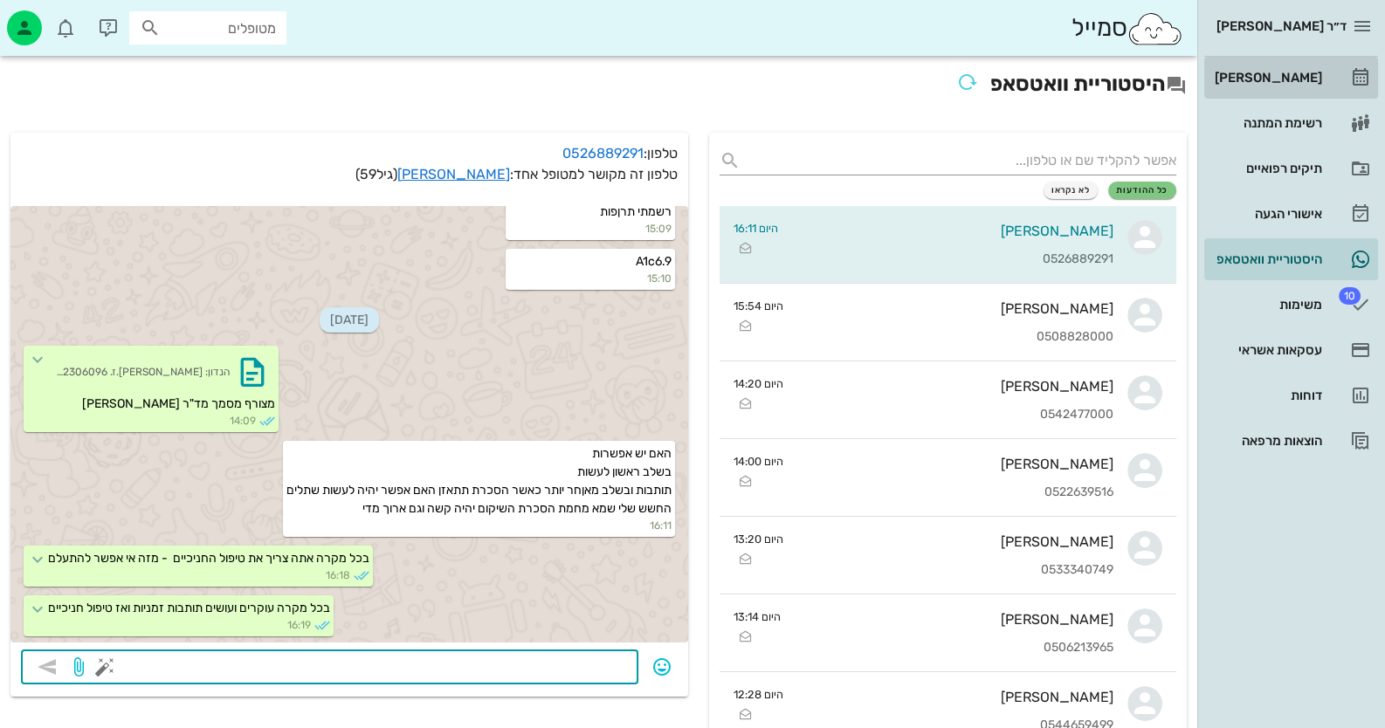
click at [1306, 78] on div "[PERSON_NAME]" at bounding box center [1266, 78] width 111 height 14
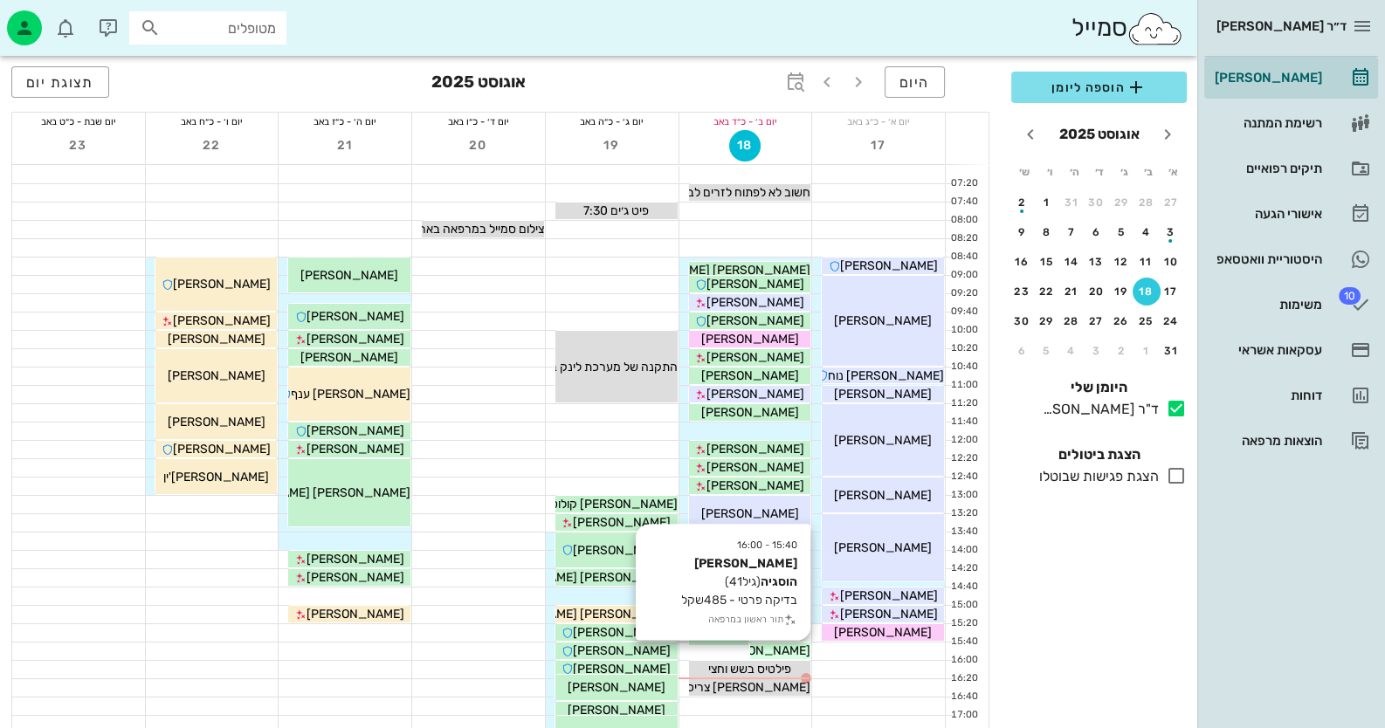
click at [777, 644] on span "[PERSON_NAME] הוסגיה" at bounding box center [743, 651] width 134 height 15
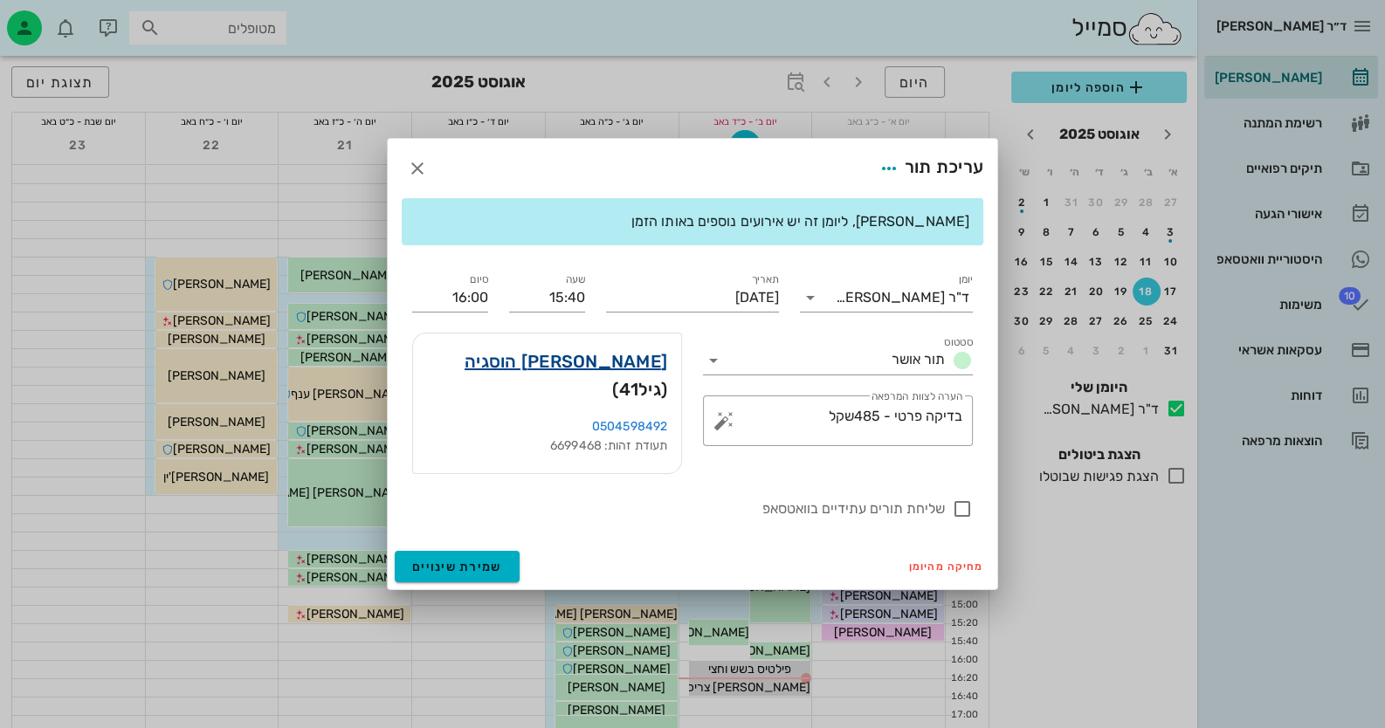
click at [596, 375] on link "[PERSON_NAME] הוסגיה" at bounding box center [566, 362] width 203 height 28
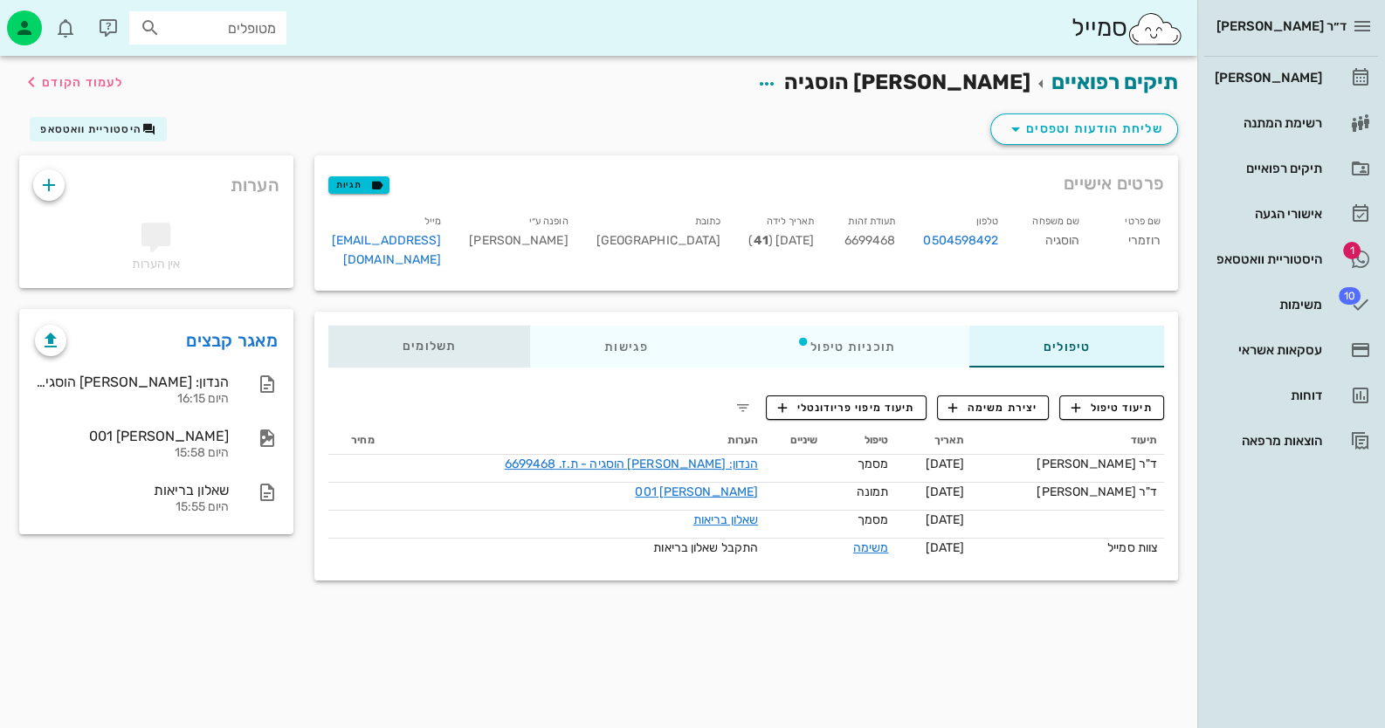
click at [418, 341] on span "תשלומים 0₪" at bounding box center [430, 347] width 54 height 12
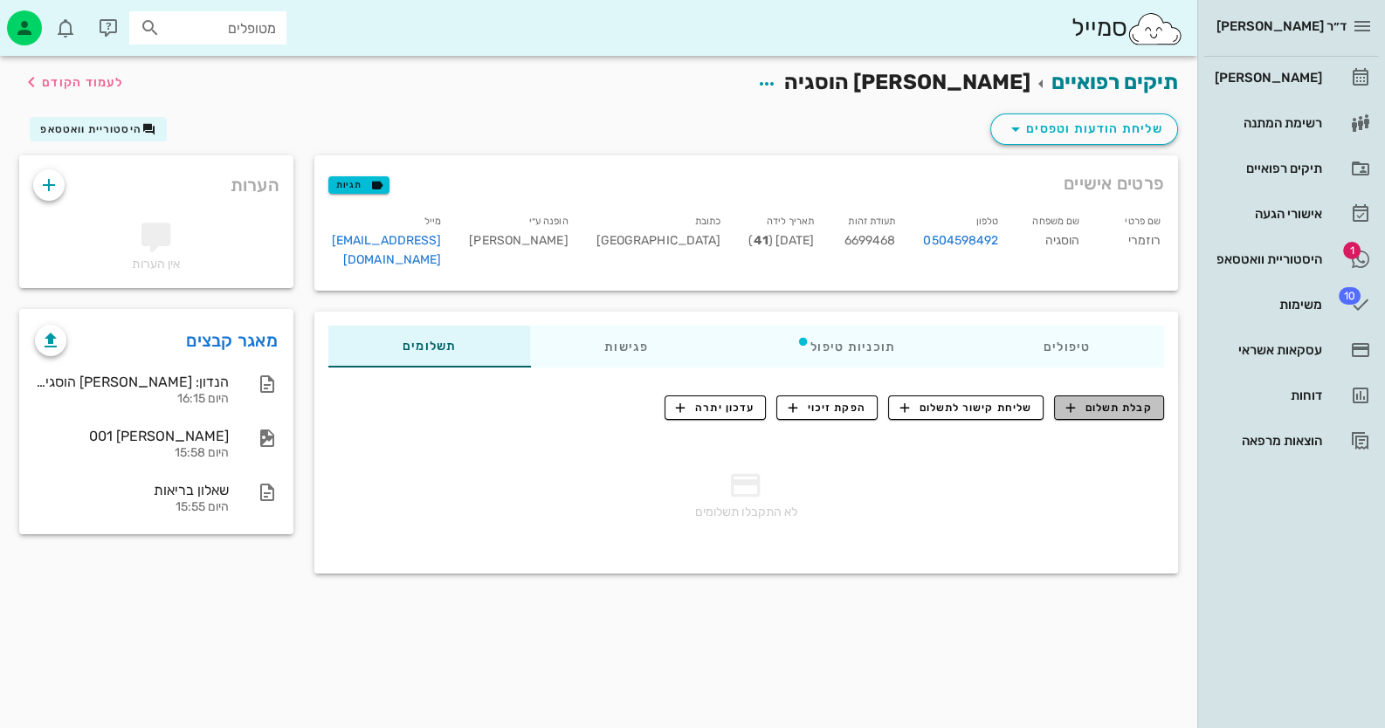
click at [1120, 400] on span "קבלת תשלום" at bounding box center [1109, 408] width 86 height 16
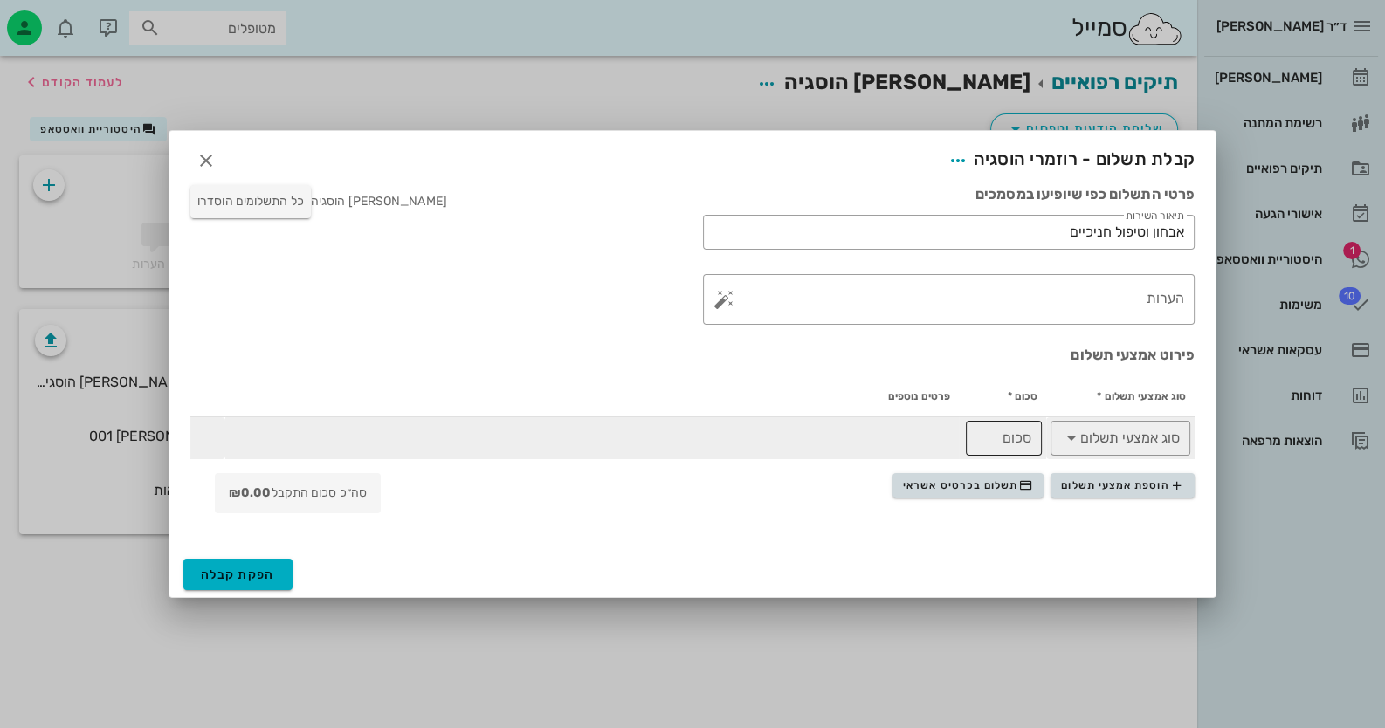
click at [1034, 449] on div "​ סכום" at bounding box center [1004, 438] width 76 height 35
type input "450"
click at [1122, 444] on input "סוג אמצעי תשלום" at bounding box center [1132, 438] width 94 height 28
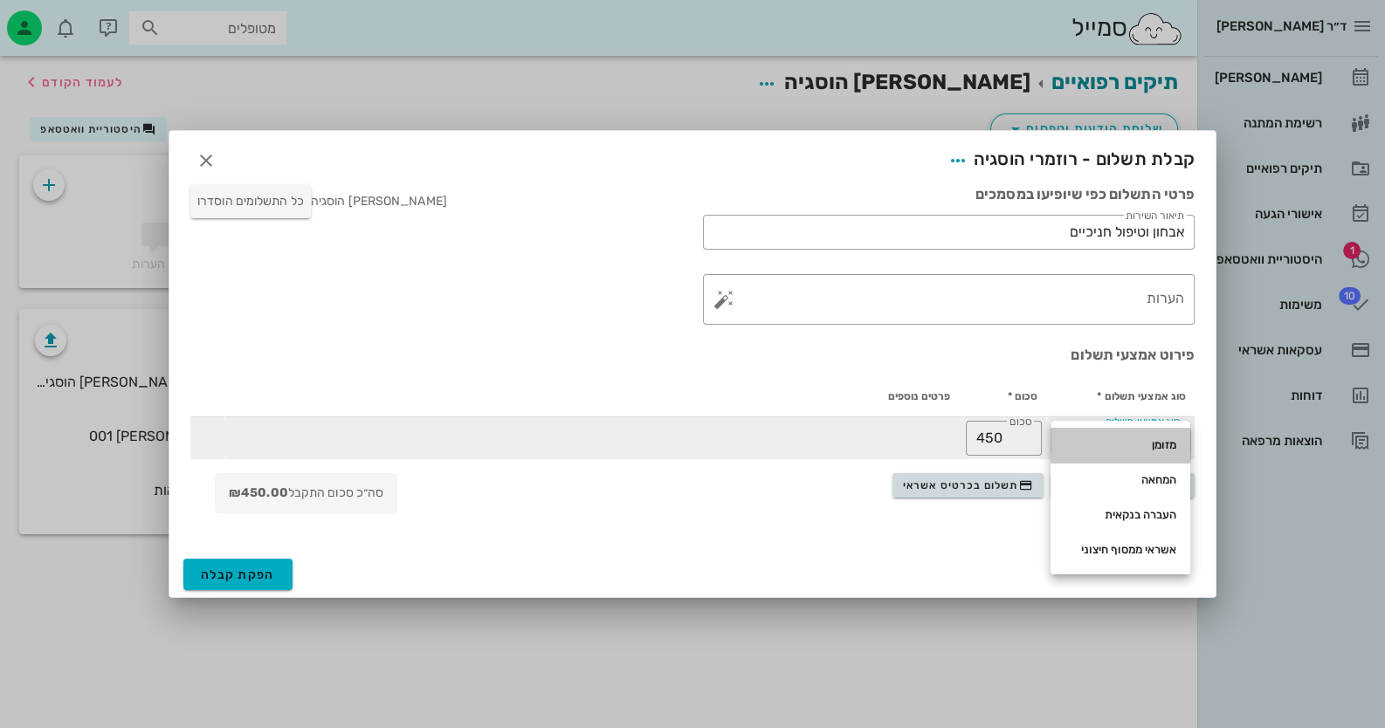
click at [1122, 444] on div "מזומן" at bounding box center [1120, 445] width 112 height 14
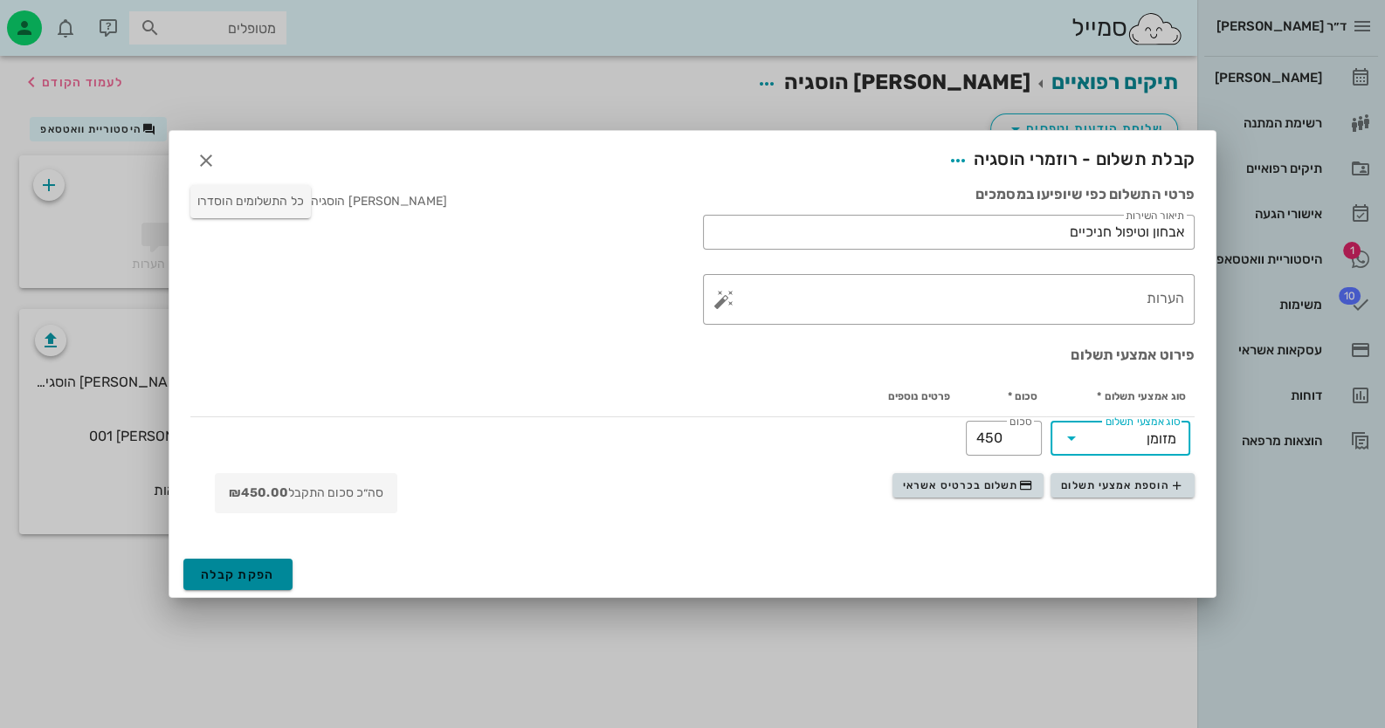
click at [238, 570] on span "הפקת קבלה" at bounding box center [238, 575] width 74 height 15
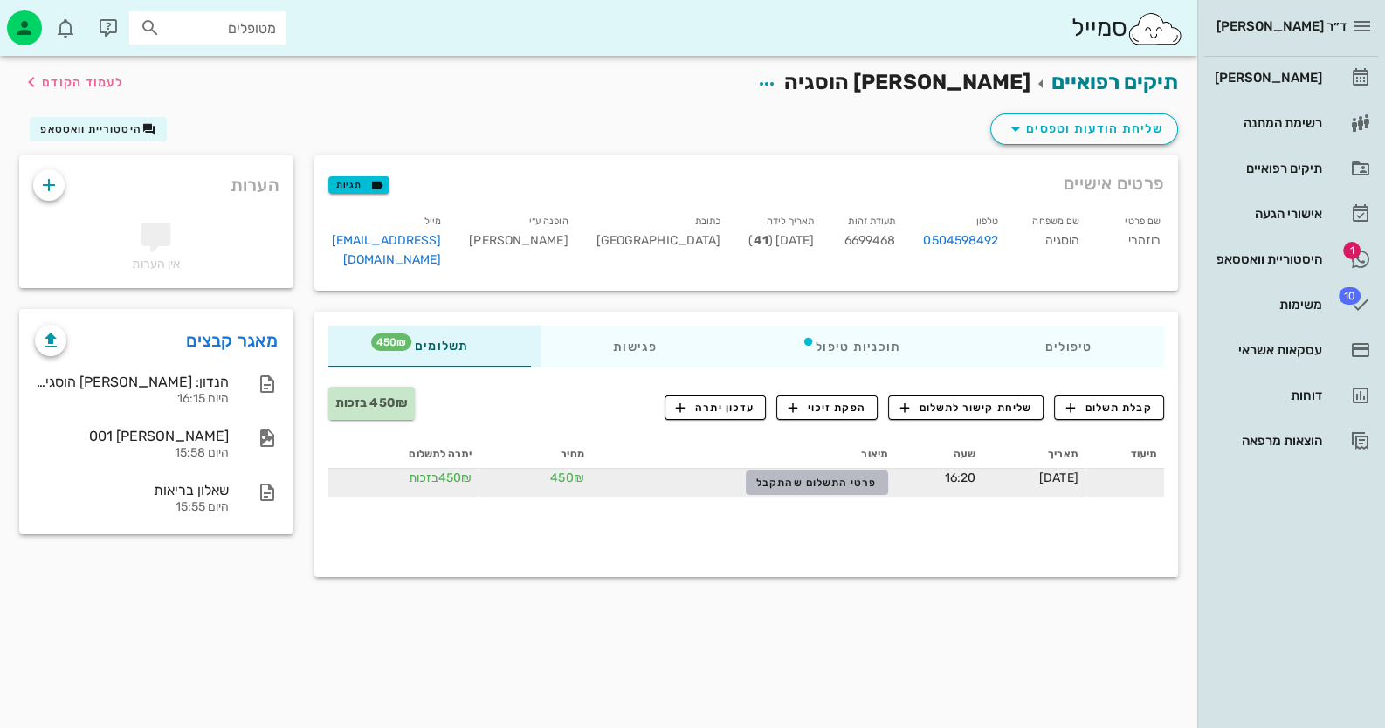
click at [775, 471] on button "פרטי התשלום שהתקבל" at bounding box center [817, 483] width 142 height 24
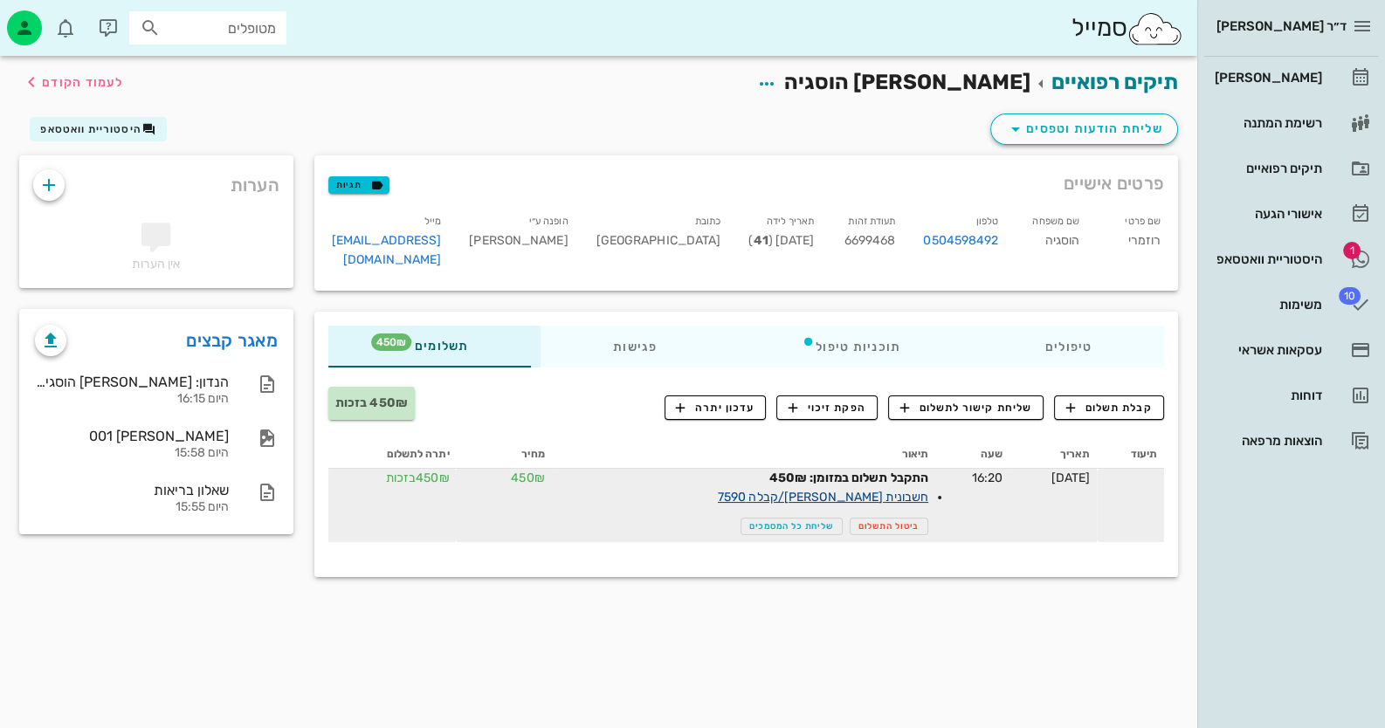
click at [808, 490] on link "חשבונית [PERSON_NAME]/קבלה 7590" at bounding box center [823, 497] width 210 height 15
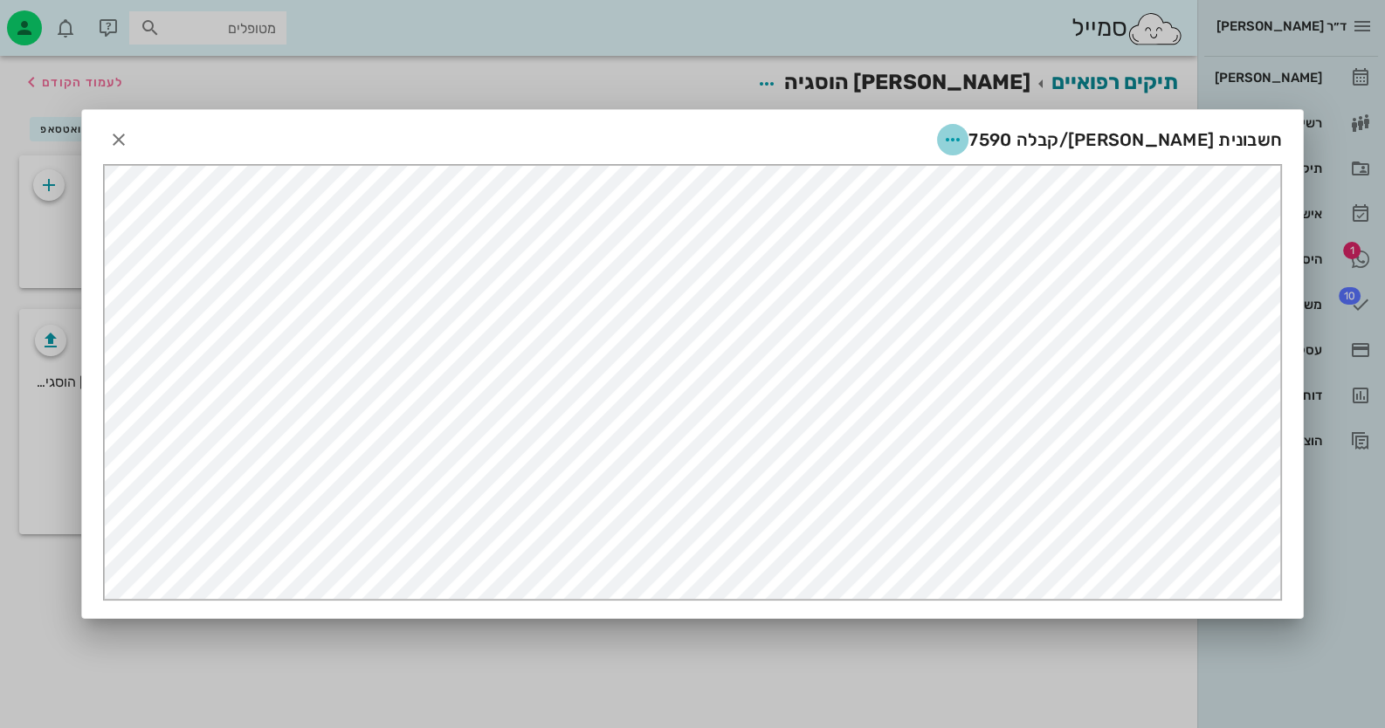
click at [968, 127] on button "button" at bounding box center [952, 139] width 31 height 31
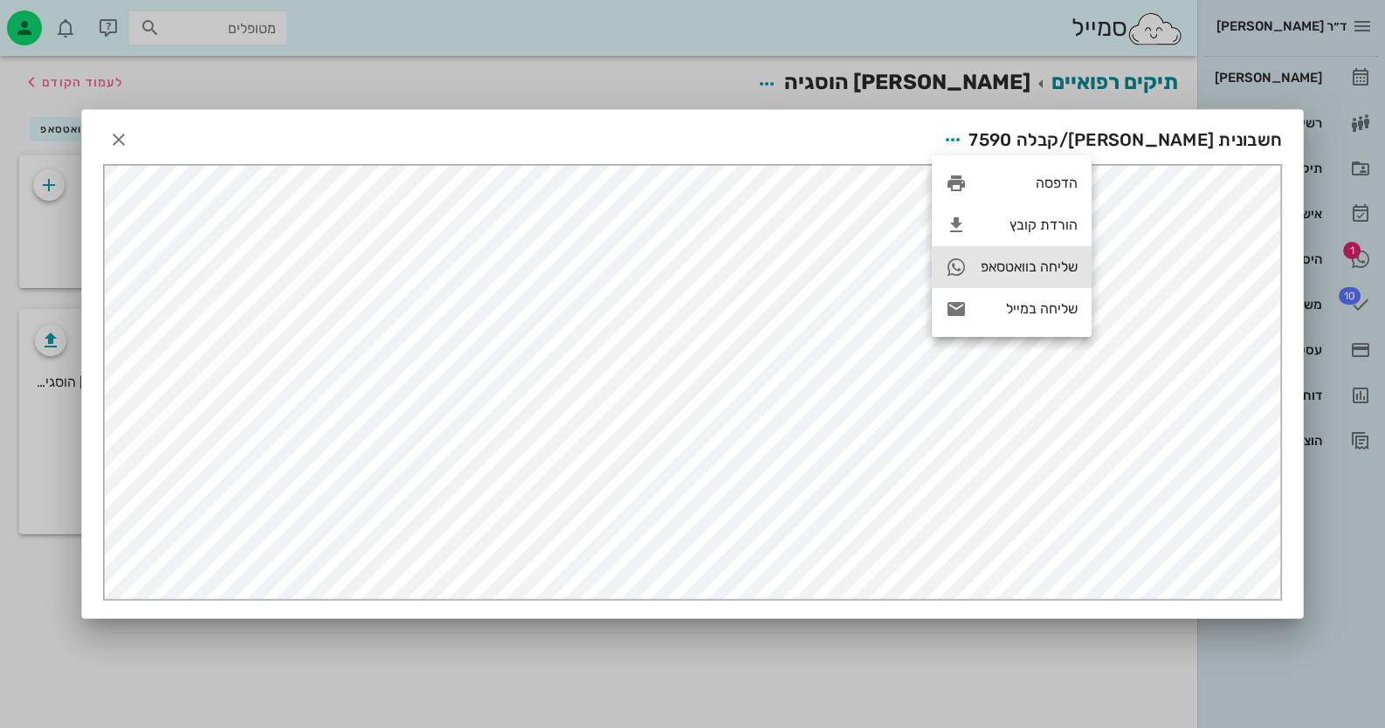
click at [1063, 256] on div "שליחה בוואטסאפ" at bounding box center [1012, 267] width 160 height 42
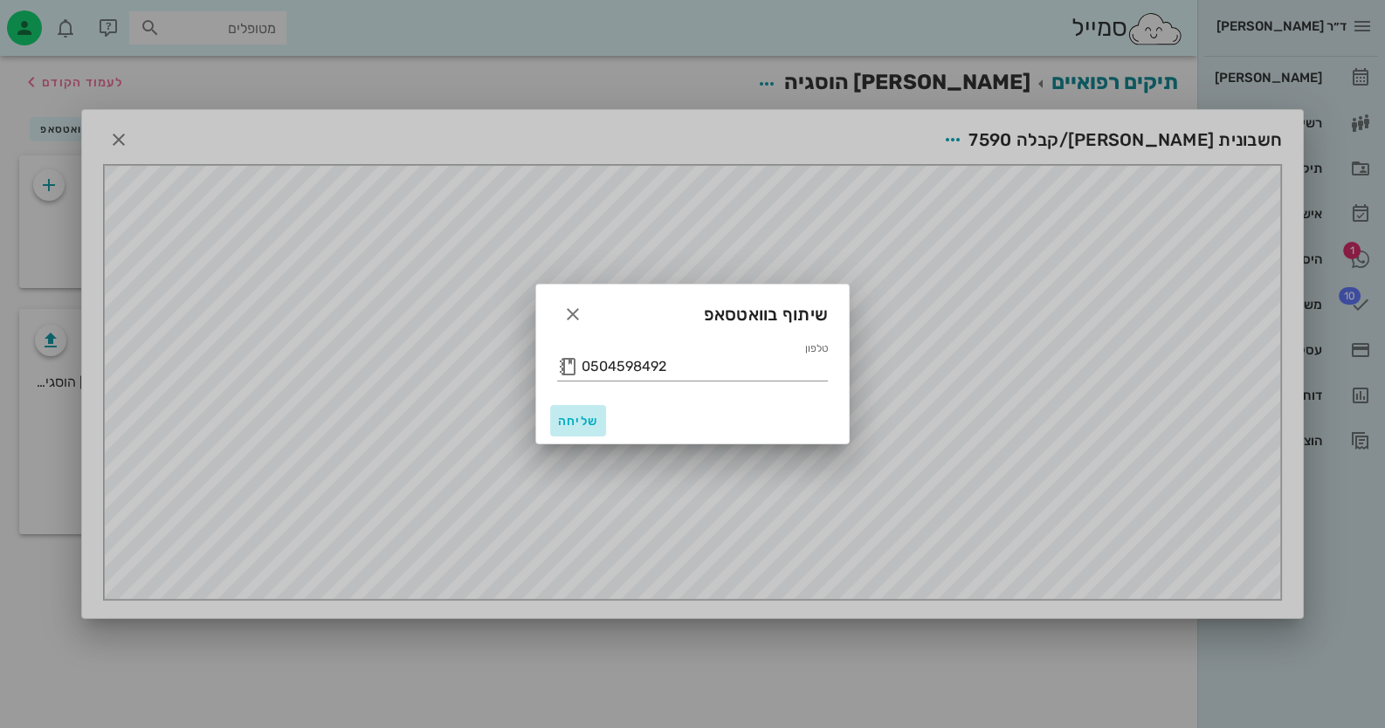
click at [583, 418] on span "שליחה" at bounding box center [578, 421] width 42 height 15
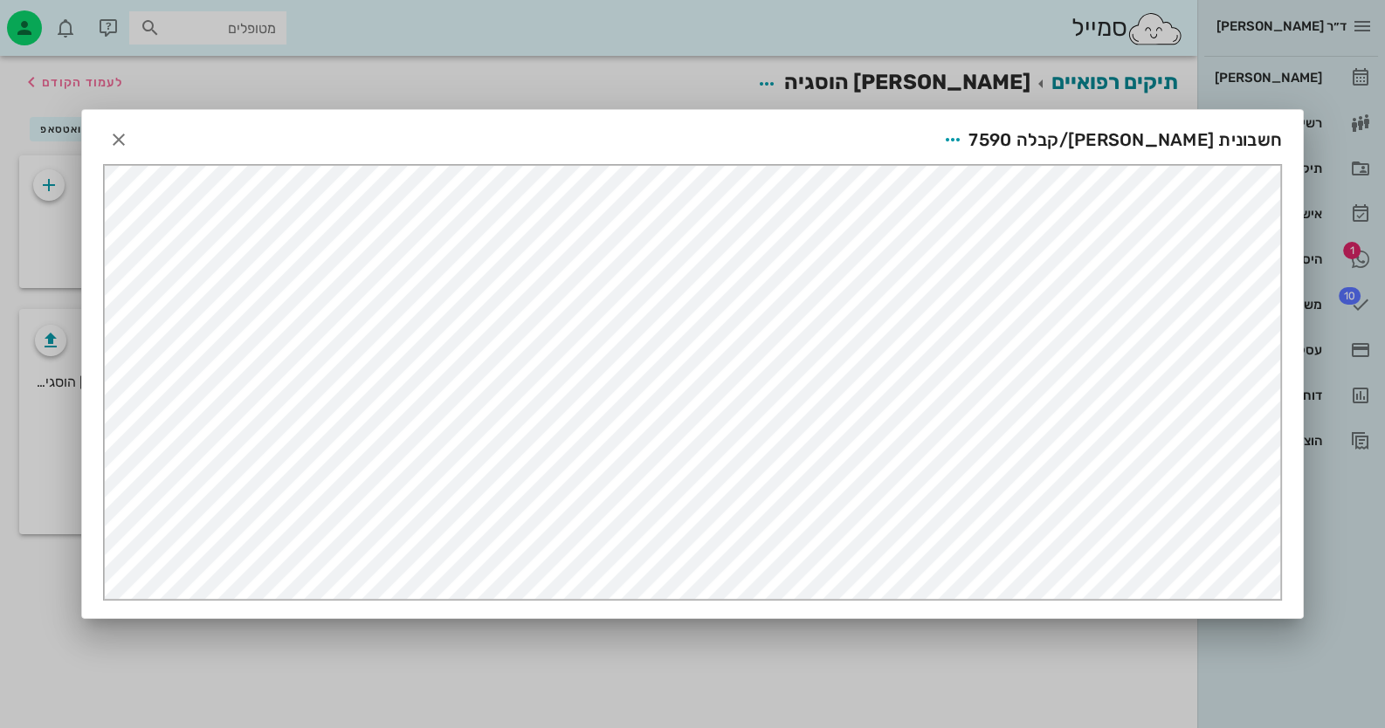
click at [671, 659] on div at bounding box center [692, 364] width 1385 height 728
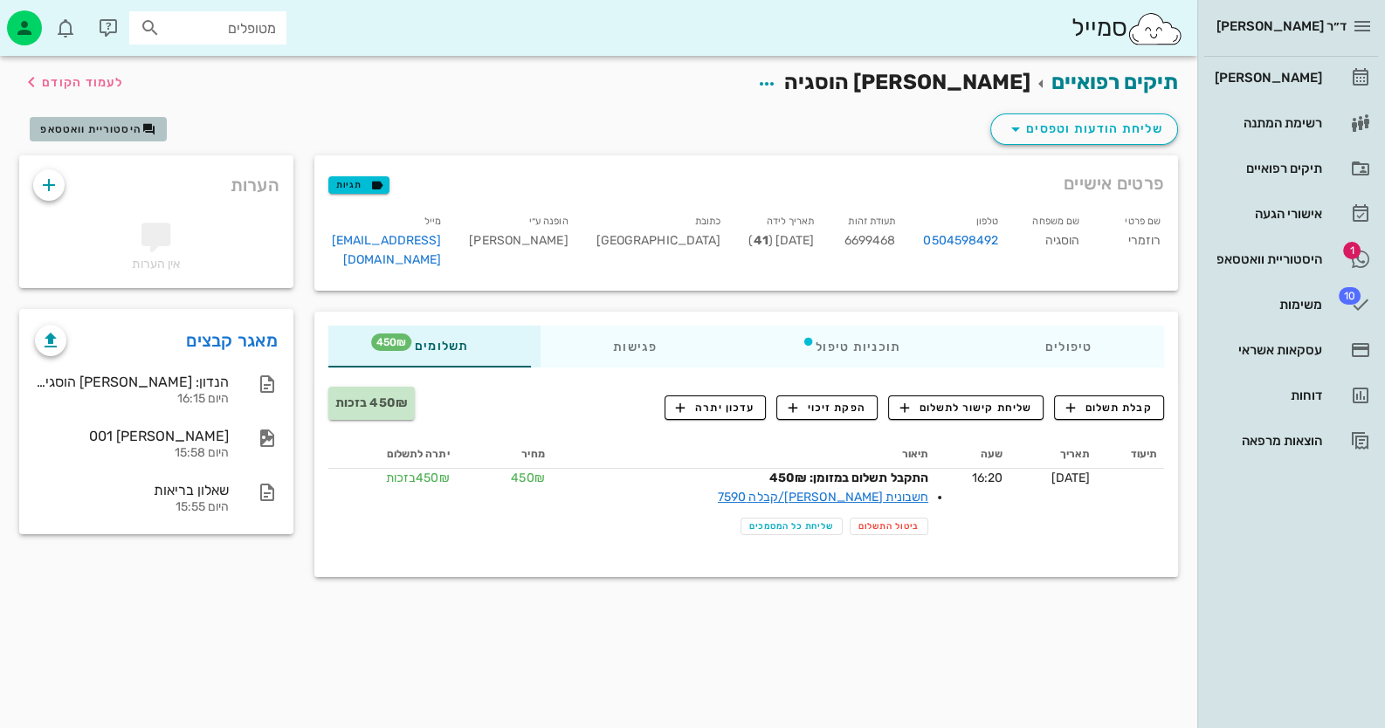
click at [93, 139] on button "היסטוריית וואטסאפ" at bounding box center [98, 129] width 137 height 24
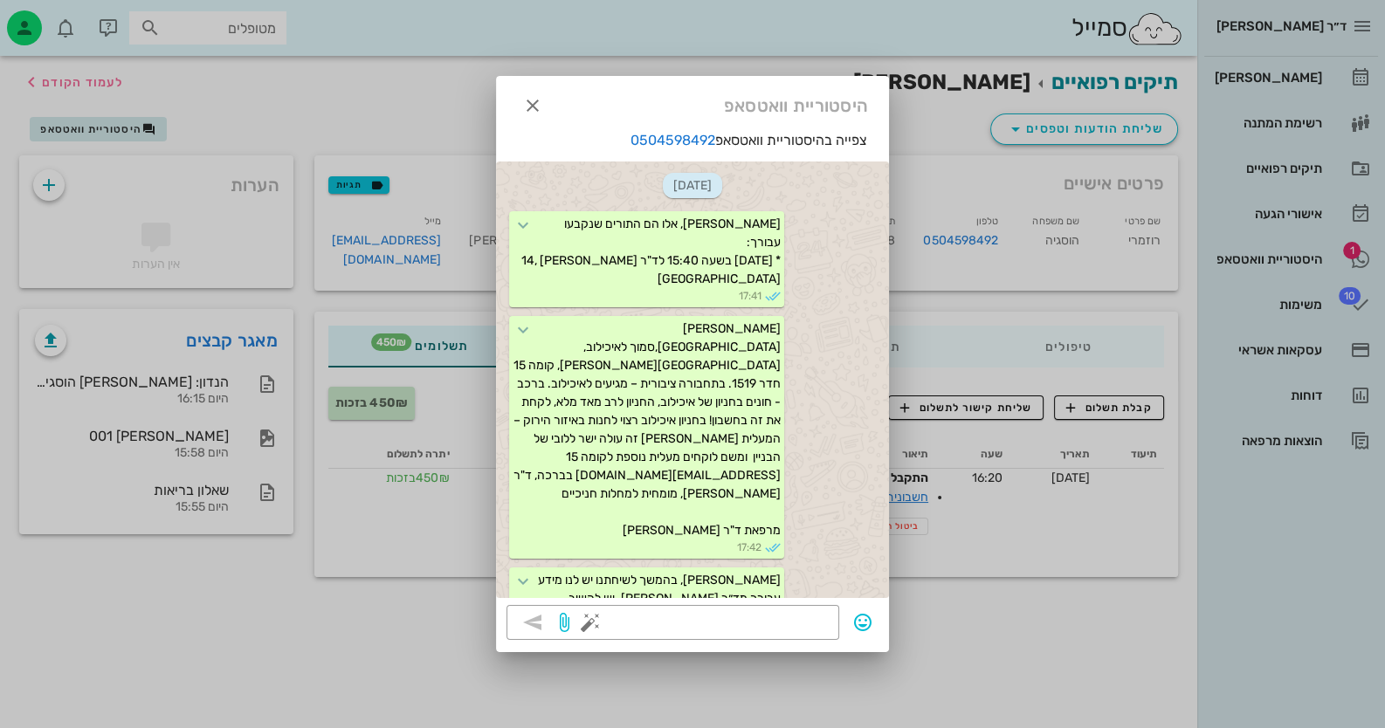
scroll to position [454, 0]
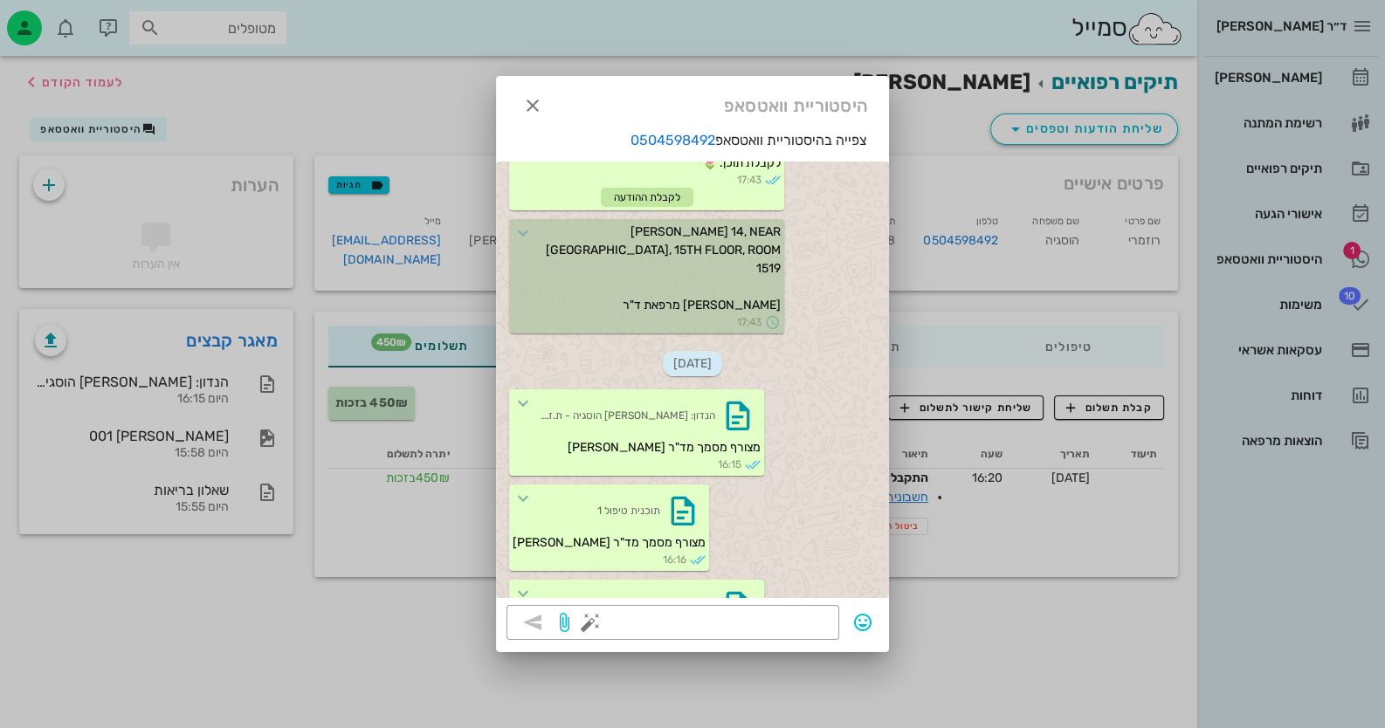
click at [745, 647] on icon at bounding box center [753, 655] width 16 height 16
click at [724, 592] on icon "button" at bounding box center [738, 606] width 28 height 28
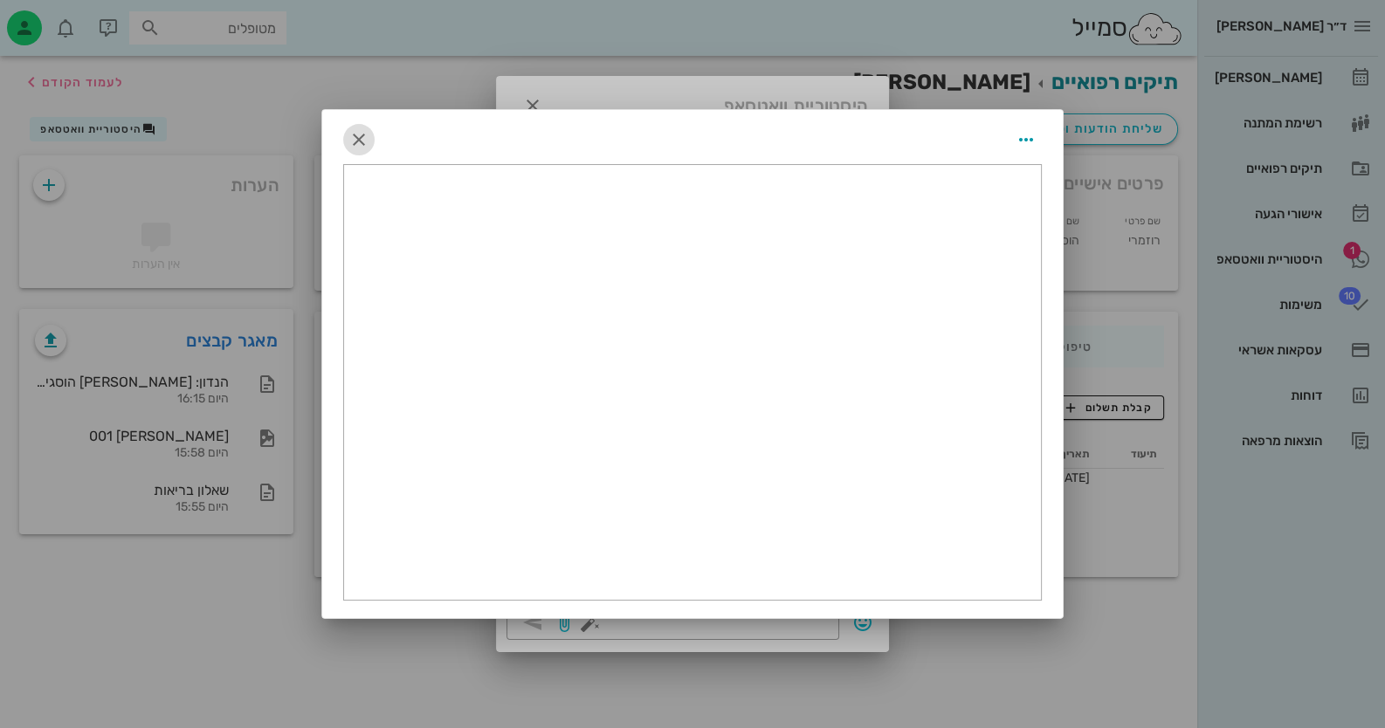
click at [355, 136] on icon "button" at bounding box center [358, 139] width 21 height 21
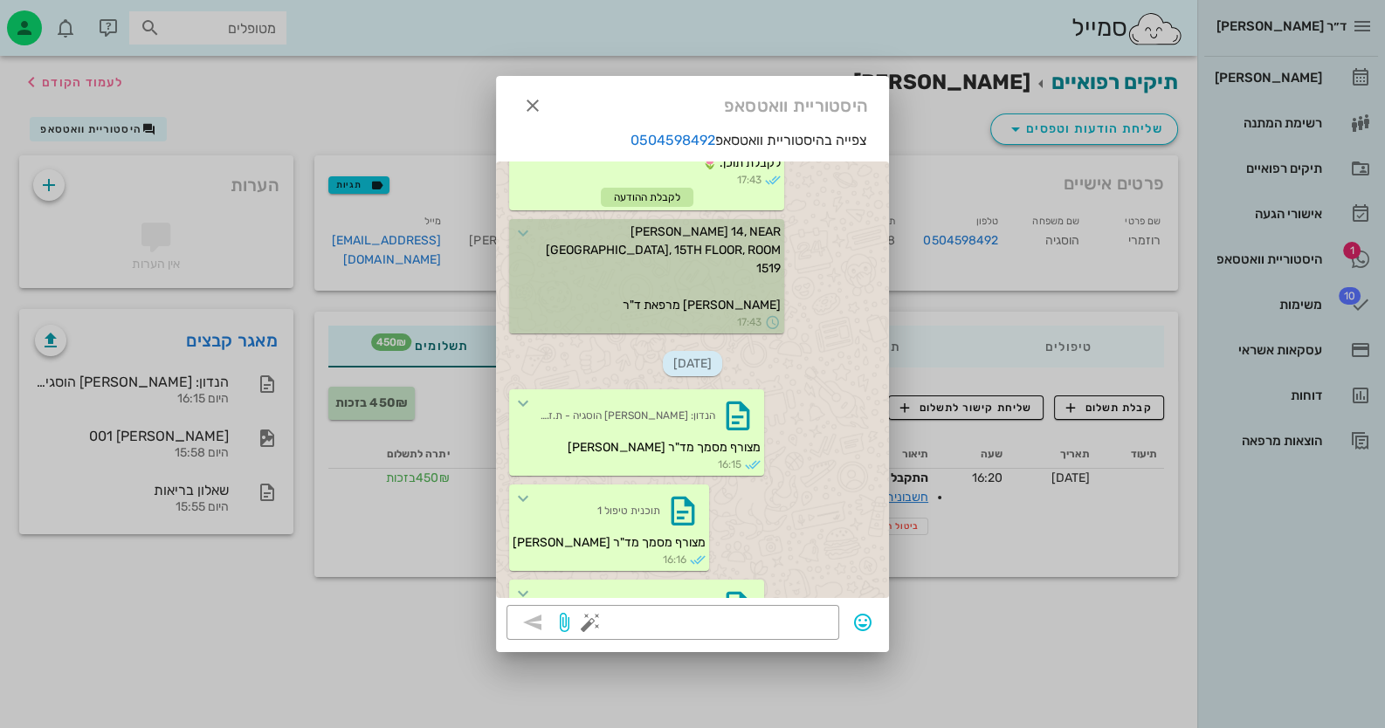
click at [993, 639] on div at bounding box center [692, 364] width 1385 height 728
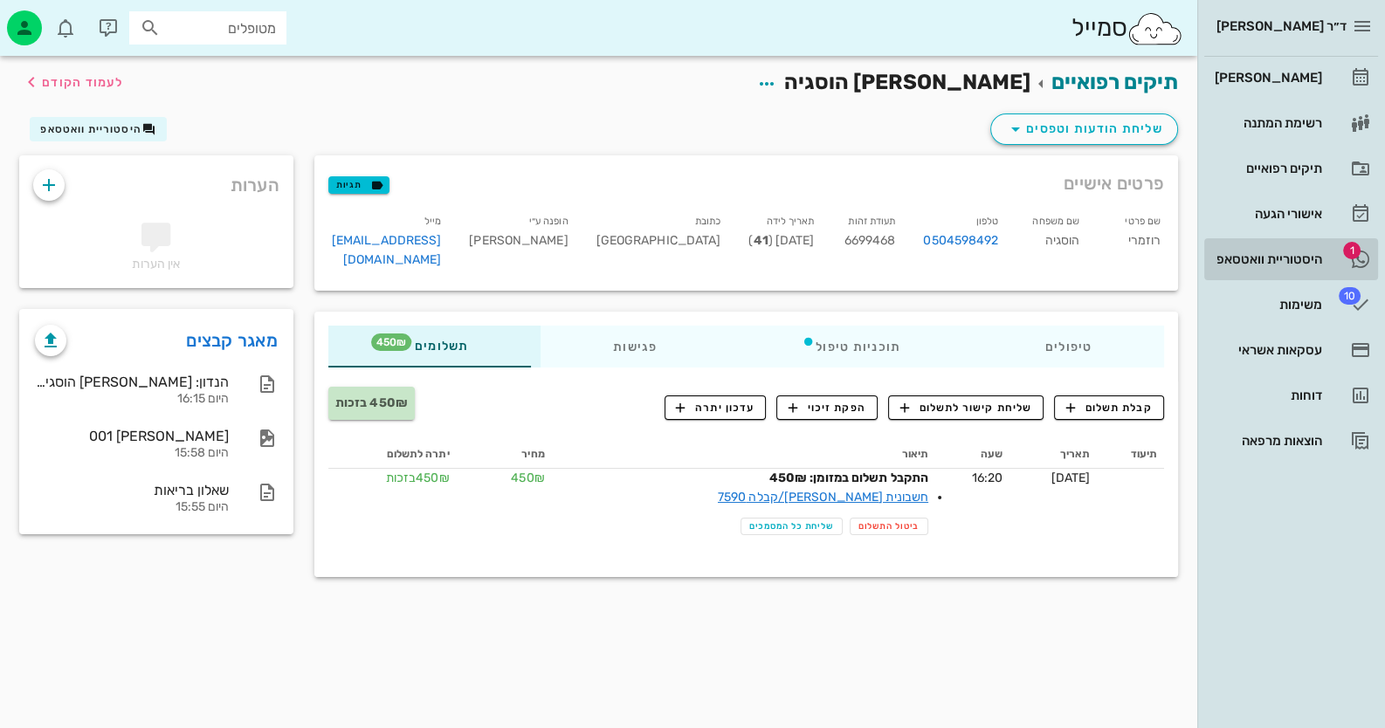
click at [1320, 263] on div "היסטוריית וואטסאפ" at bounding box center [1266, 259] width 111 height 14
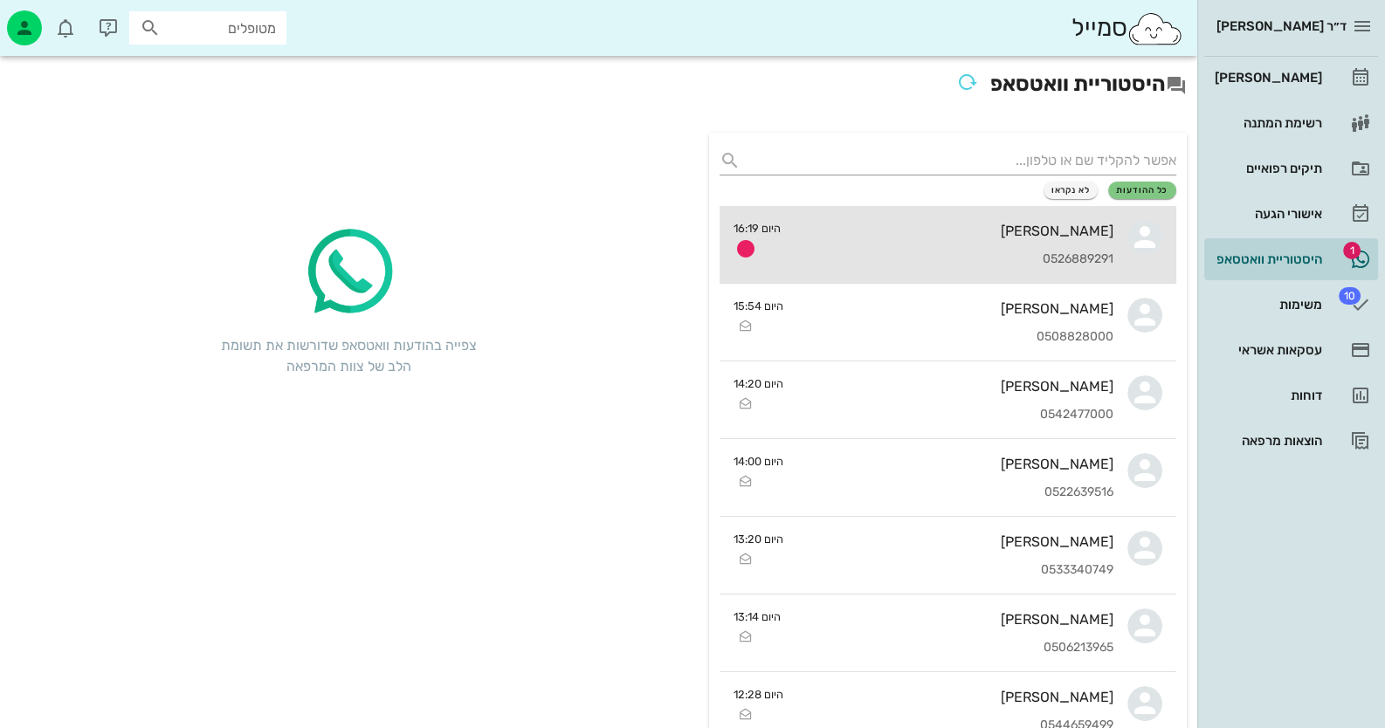
click at [995, 242] on div "[PERSON_NAME] 0526889291" at bounding box center [954, 244] width 319 height 77
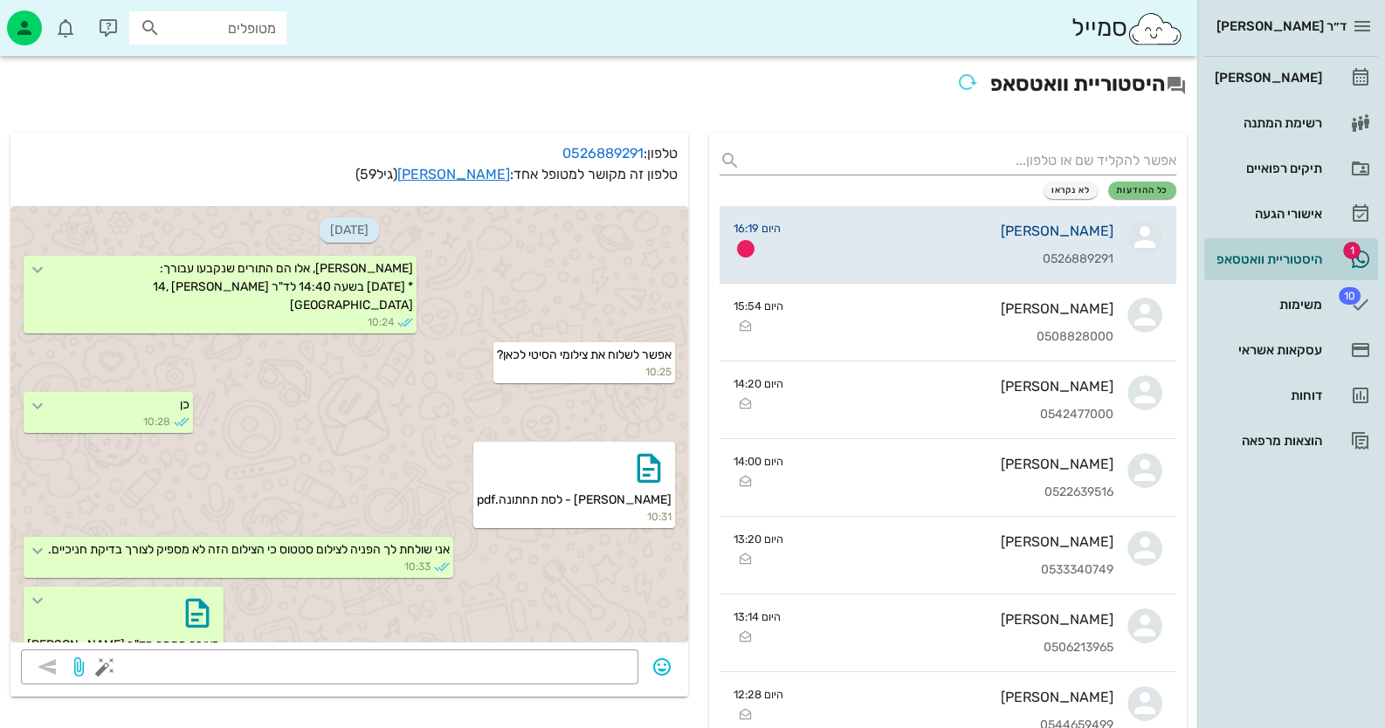
scroll to position [2502, 0]
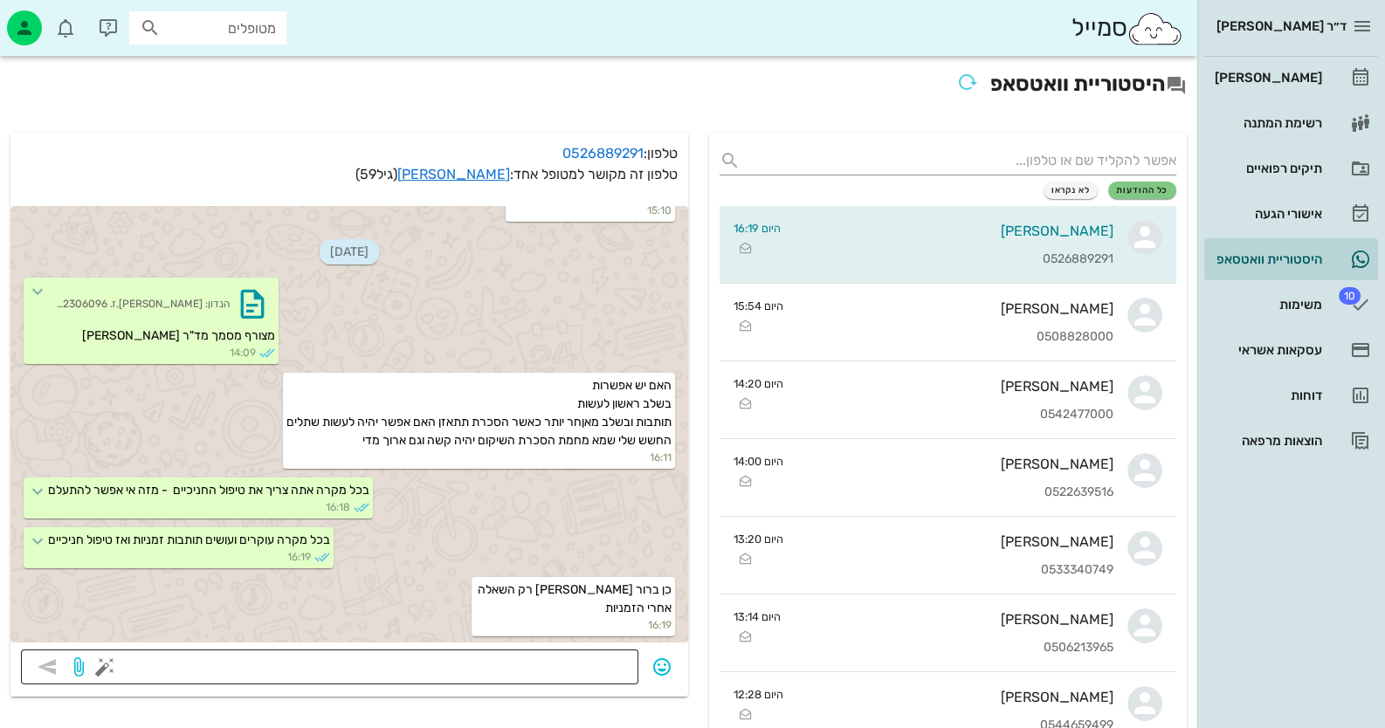
click at [485, 680] on textarea at bounding box center [368, 669] width 520 height 28
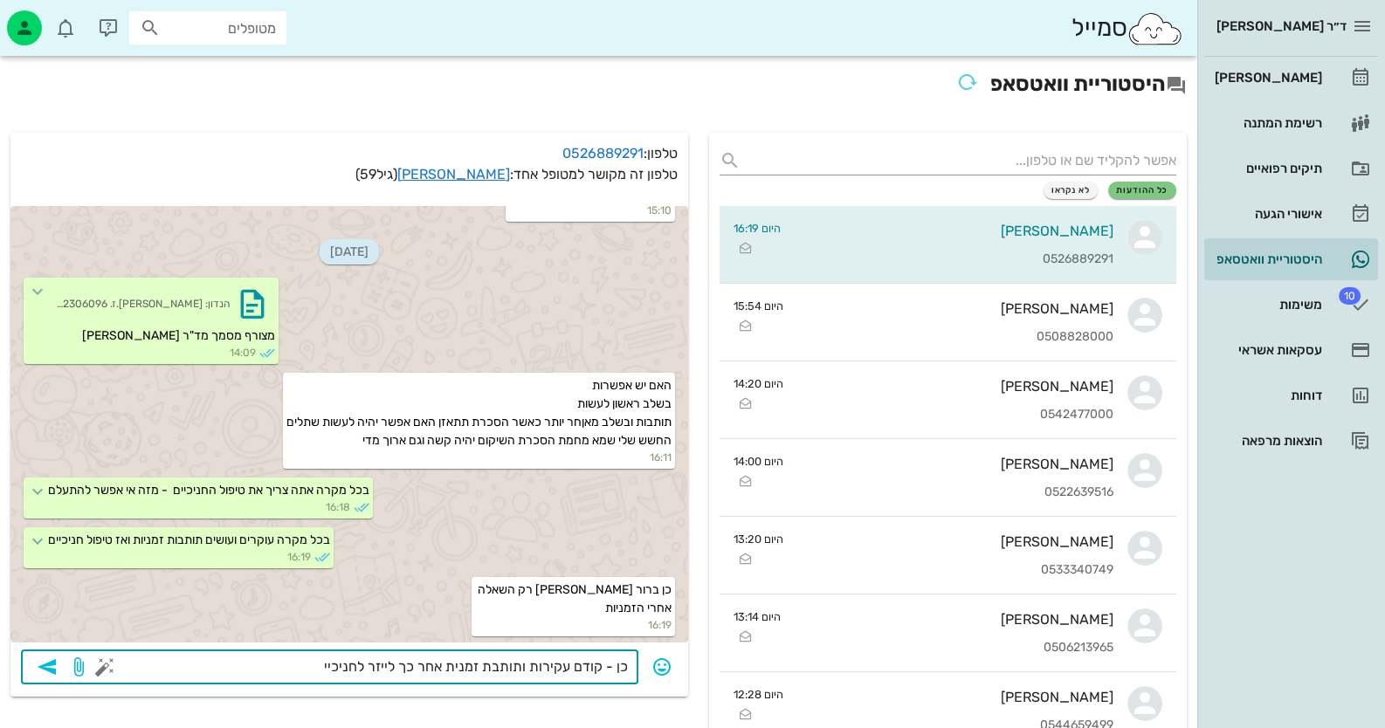
type textarea "כן - קודם עקירות ותותבת זמנית אחר כך לייזר לחניכיים"
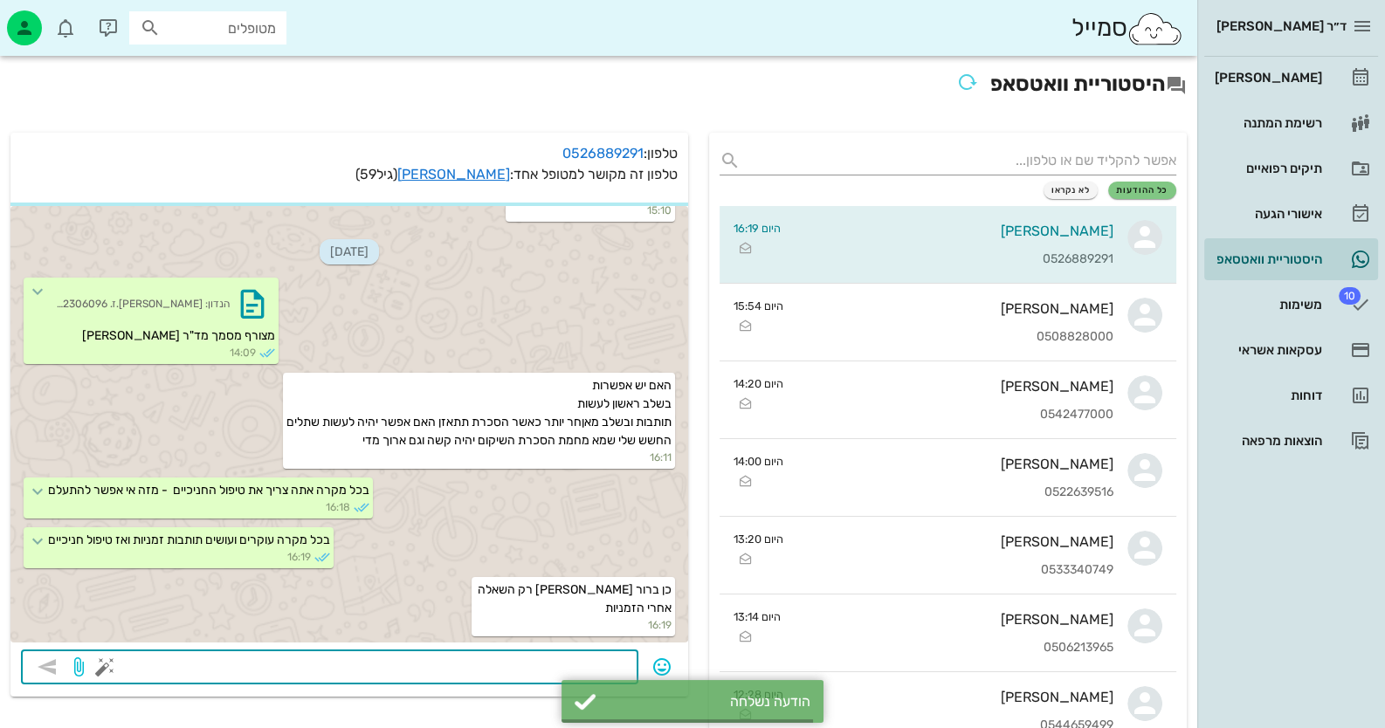
scroll to position [2552, 0]
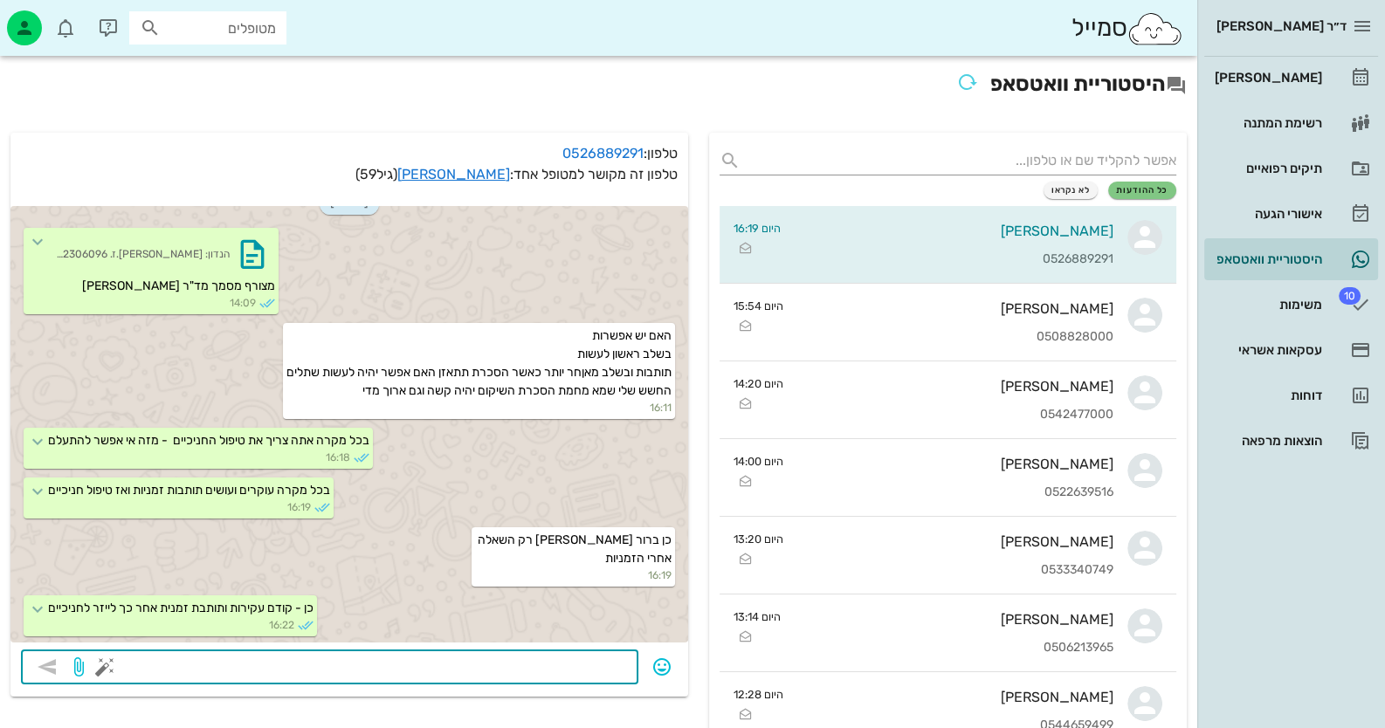
click at [224, 38] on input "מטופלים" at bounding box center [220, 28] width 112 height 23
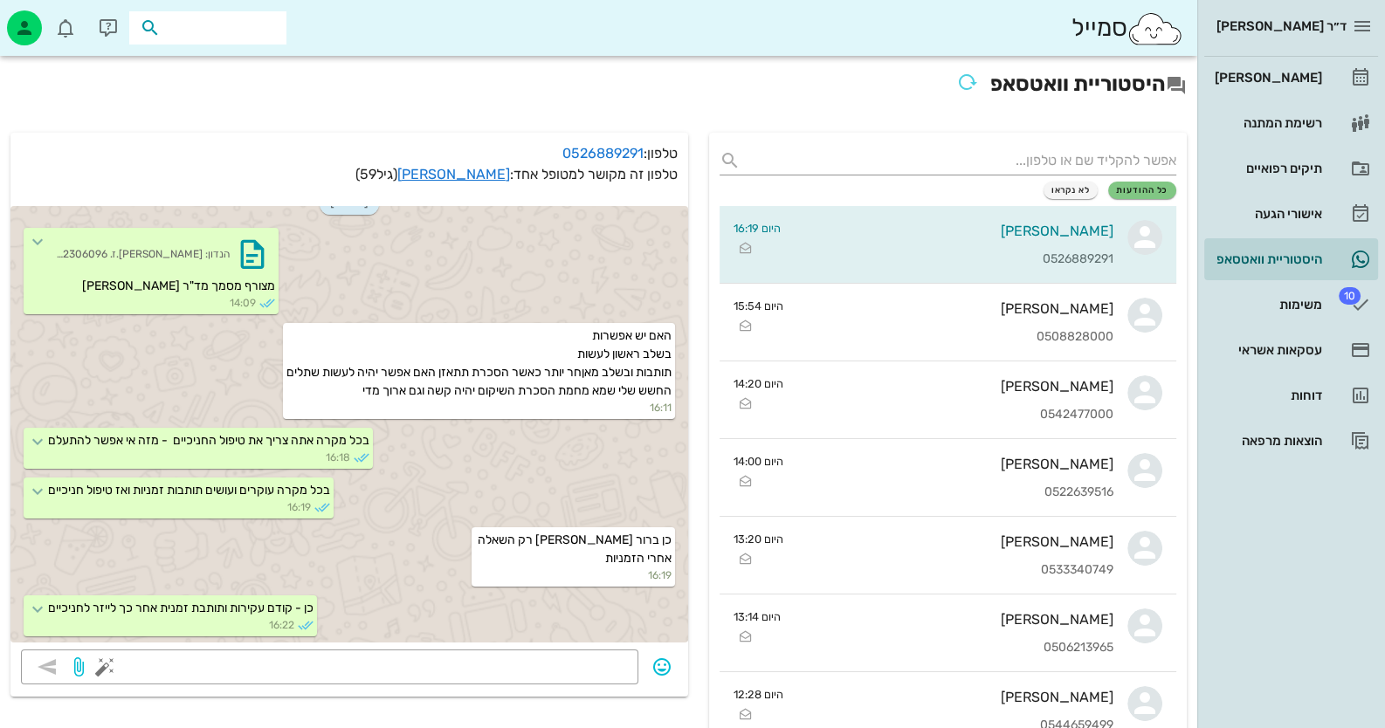
paste input "0527624827"
type input "0527624827"
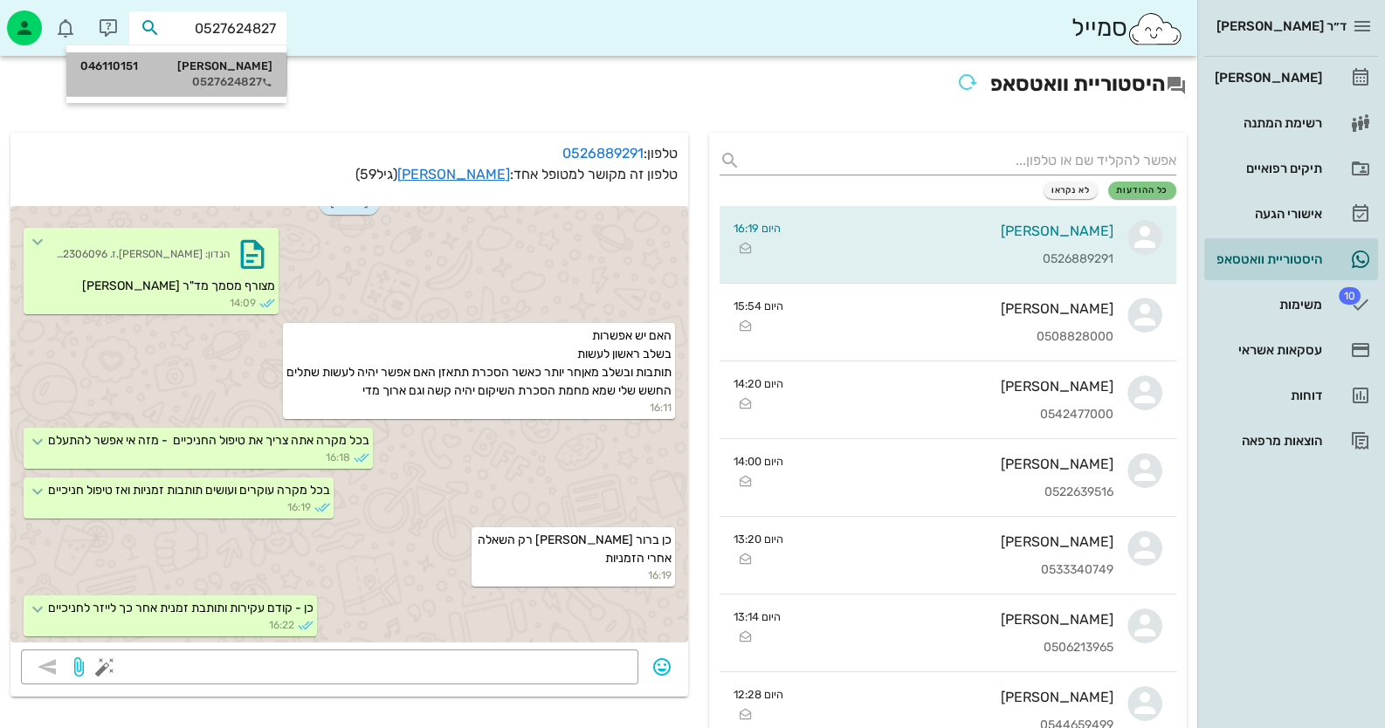
click at [215, 58] on div "[PERSON_NAME] 046110151 0527624827" at bounding box center [176, 74] width 192 height 44
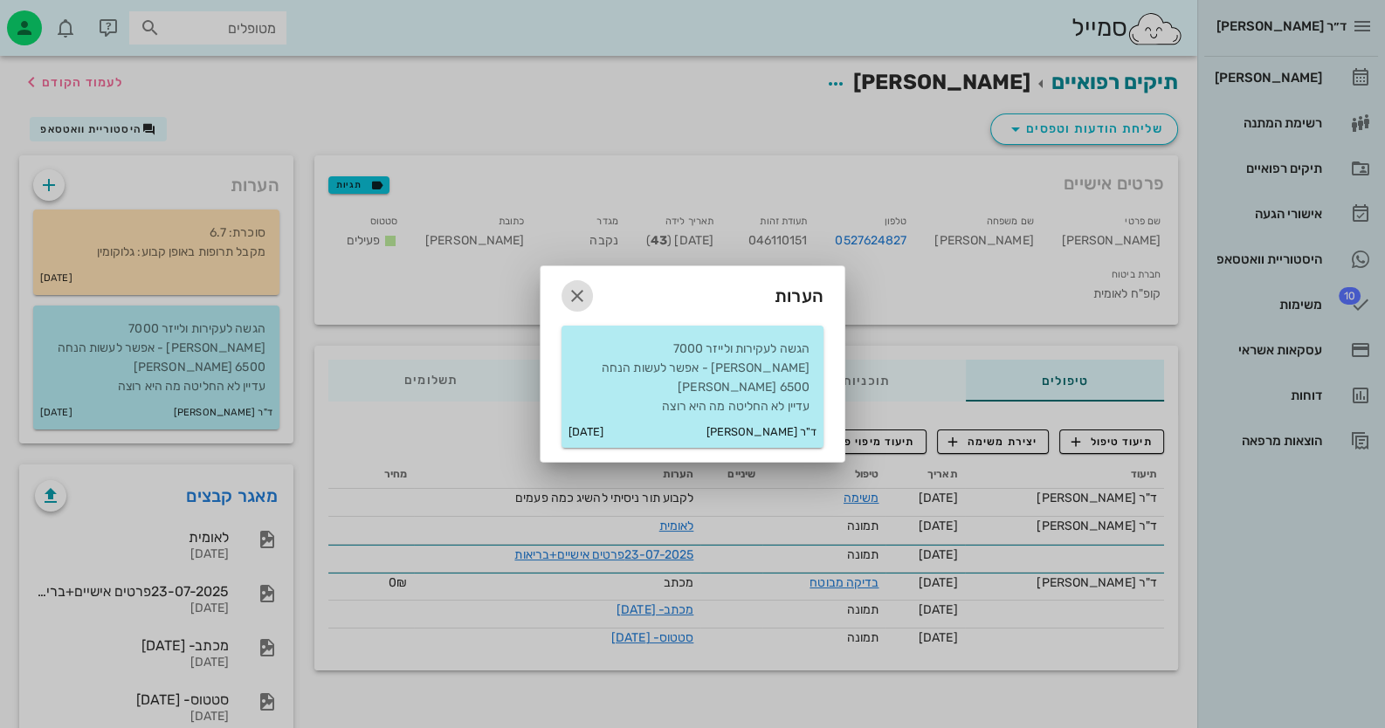
click at [584, 307] on icon "button" at bounding box center [577, 296] width 21 height 21
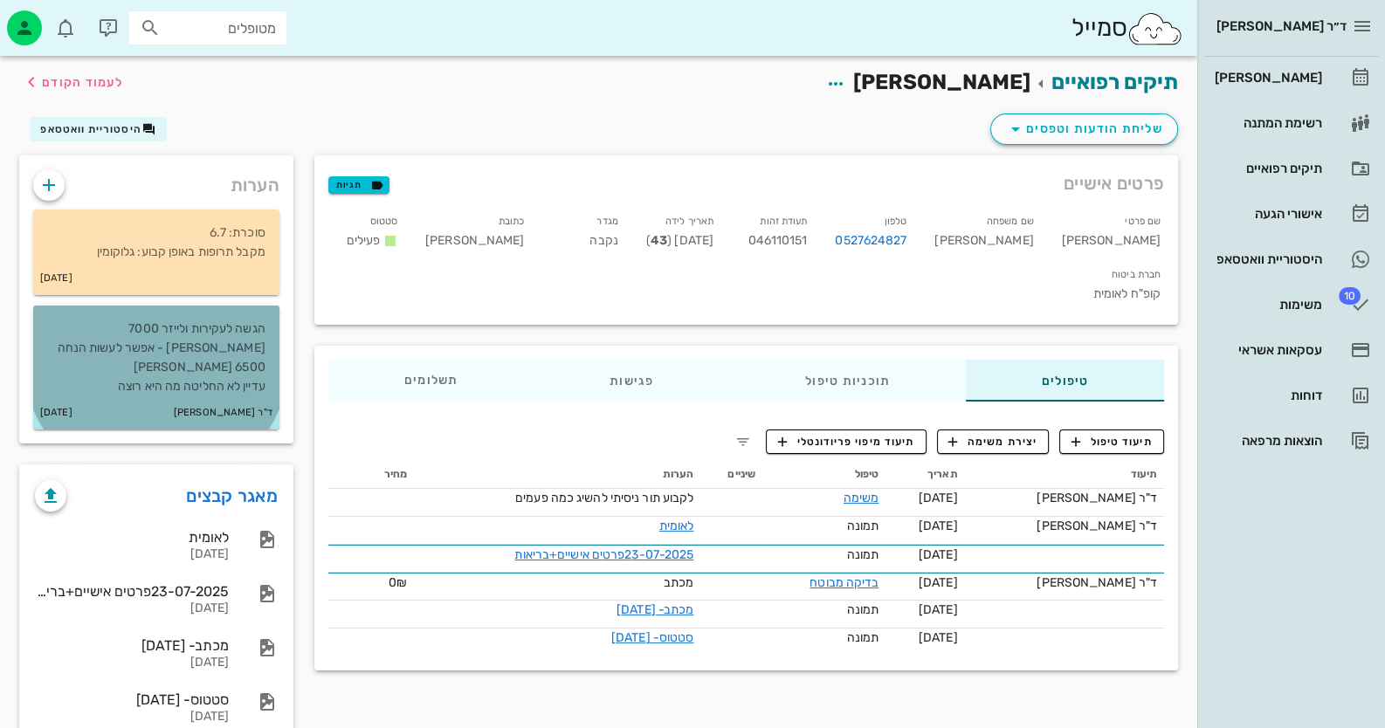
click at [258, 340] on p "הגשה לעקירות ולייזר 7000 [PERSON_NAME] - אפשר לעשות הנחה 6500 [PERSON_NAME] עדי…" at bounding box center [156, 358] width 218 height 77
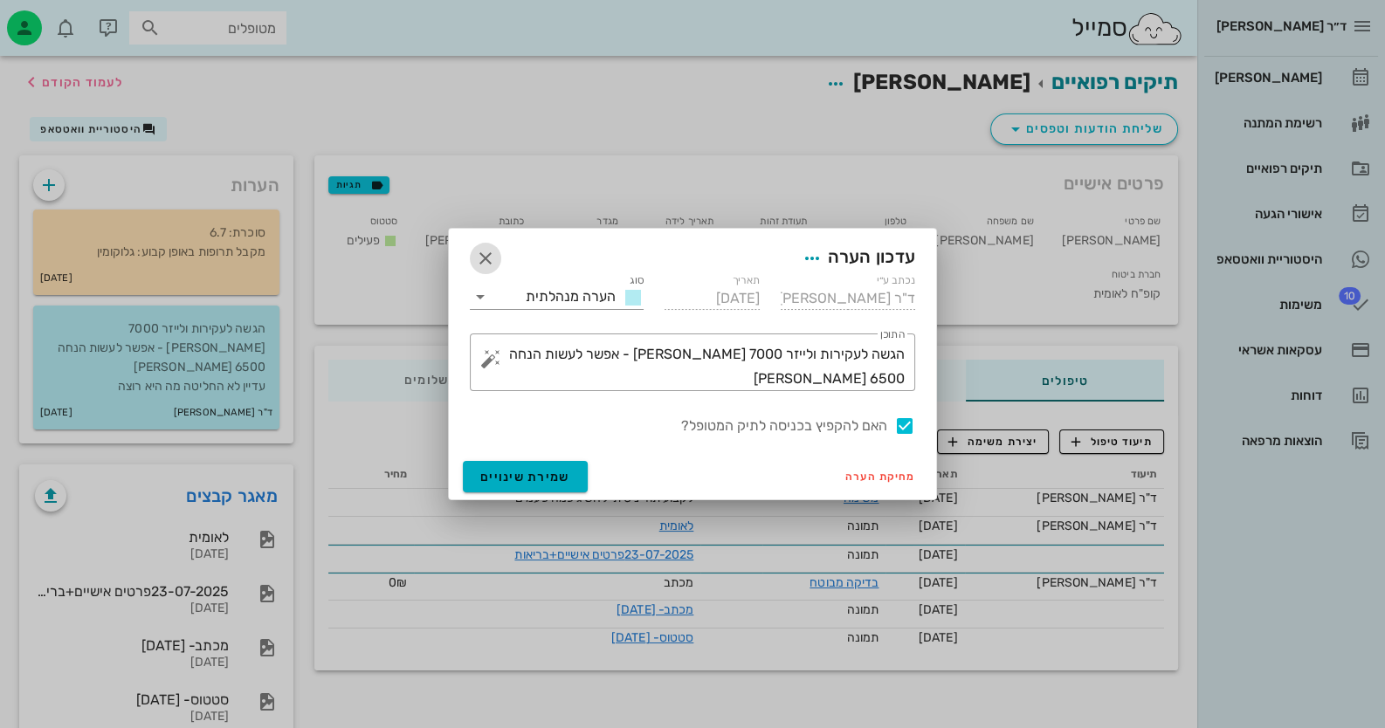
click at [495, 265] on icon "button" at bounding box center [485, 258] width 21 height 21
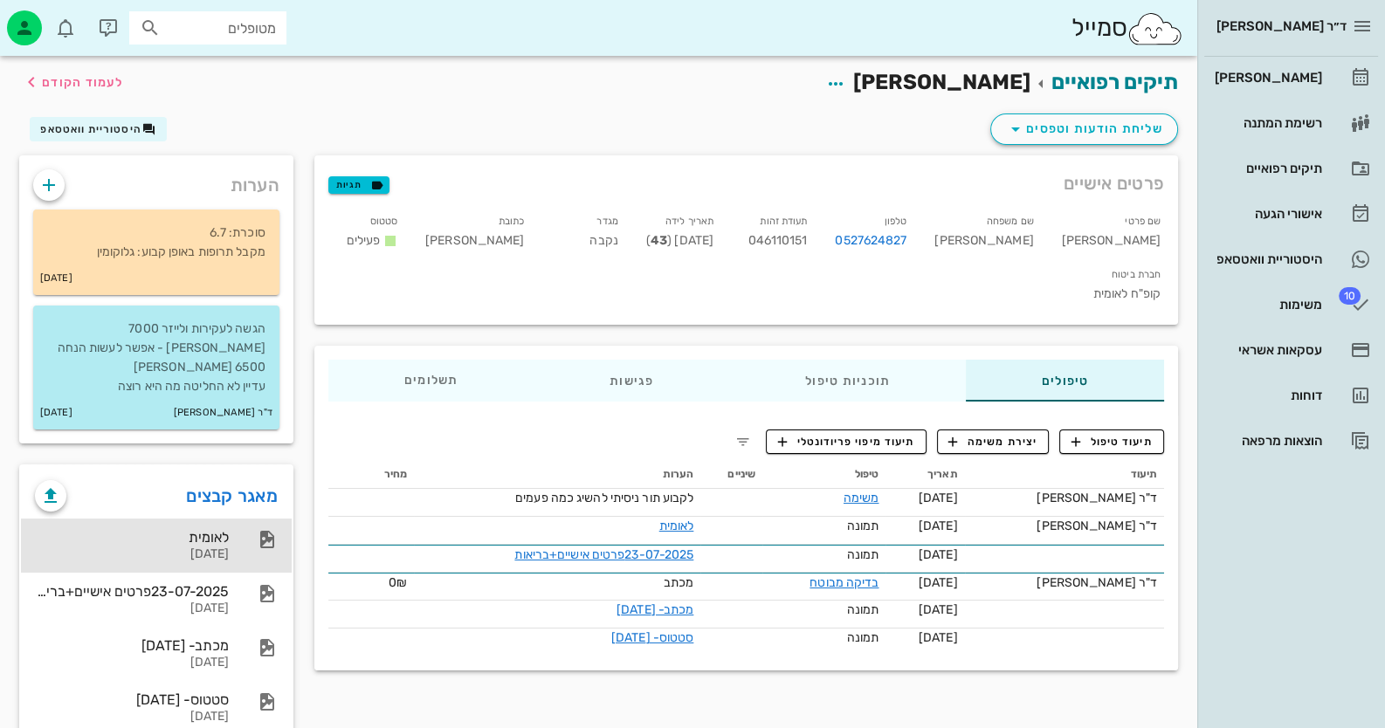
click at [209, 529] on div "לאומית" at bounding box center [132, 537] width 194 height 17
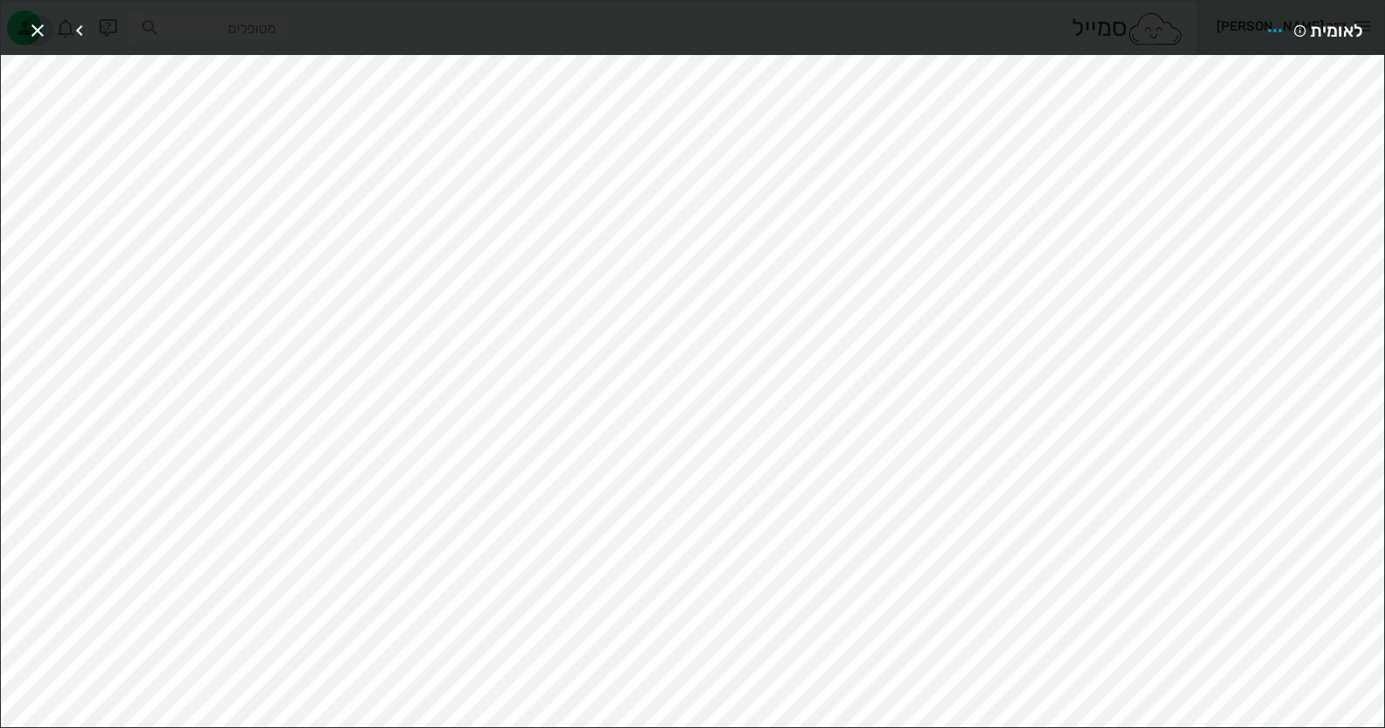
click at [43, 30] on icon "button" at bounding box center [37, 30] width 21 height 21
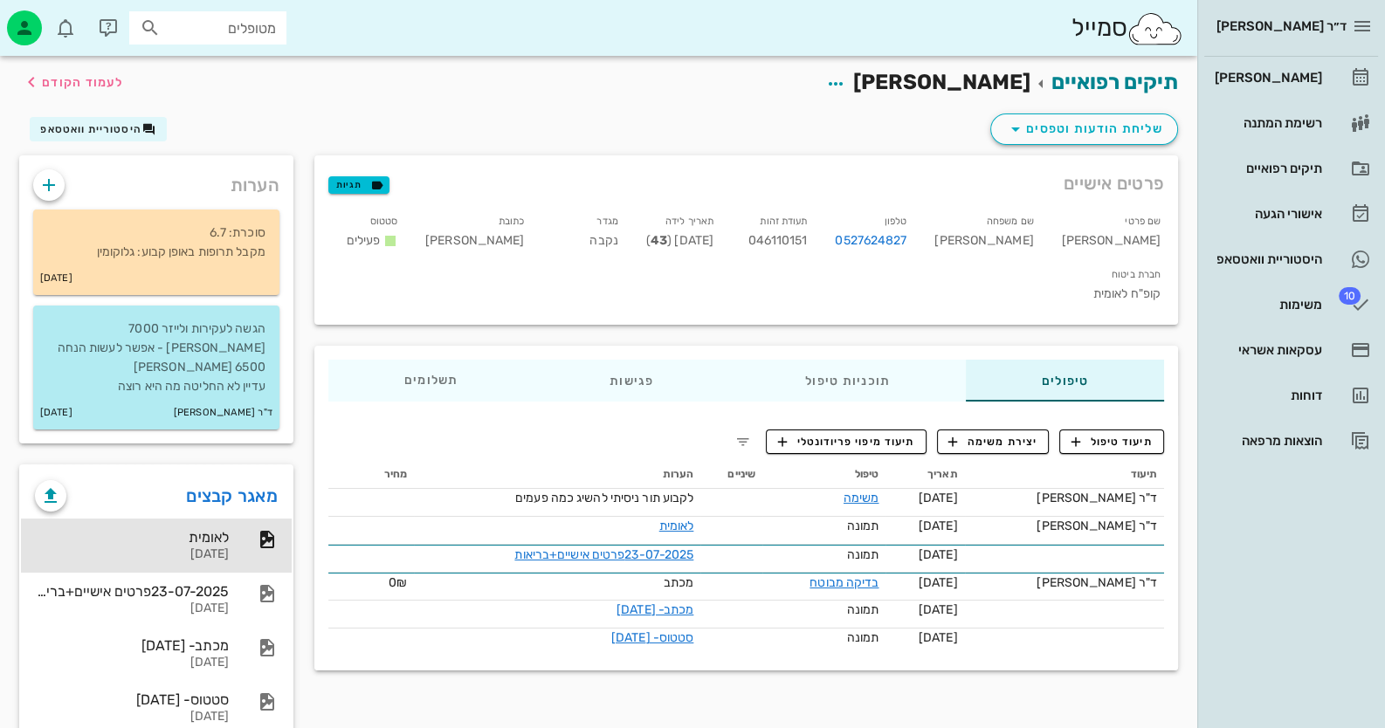
click at [209, 512] on div "לאומית [DATE] 23-07-2025פרטים אישיים+בריאות [DATE] מכתב- [DATE] [DATE] סטטוס- […" at bounding box center [156, 627] width 271 height 231
click at [216, 529] on div "לאומית" at bounding box center [132, 537] width 194 height 17
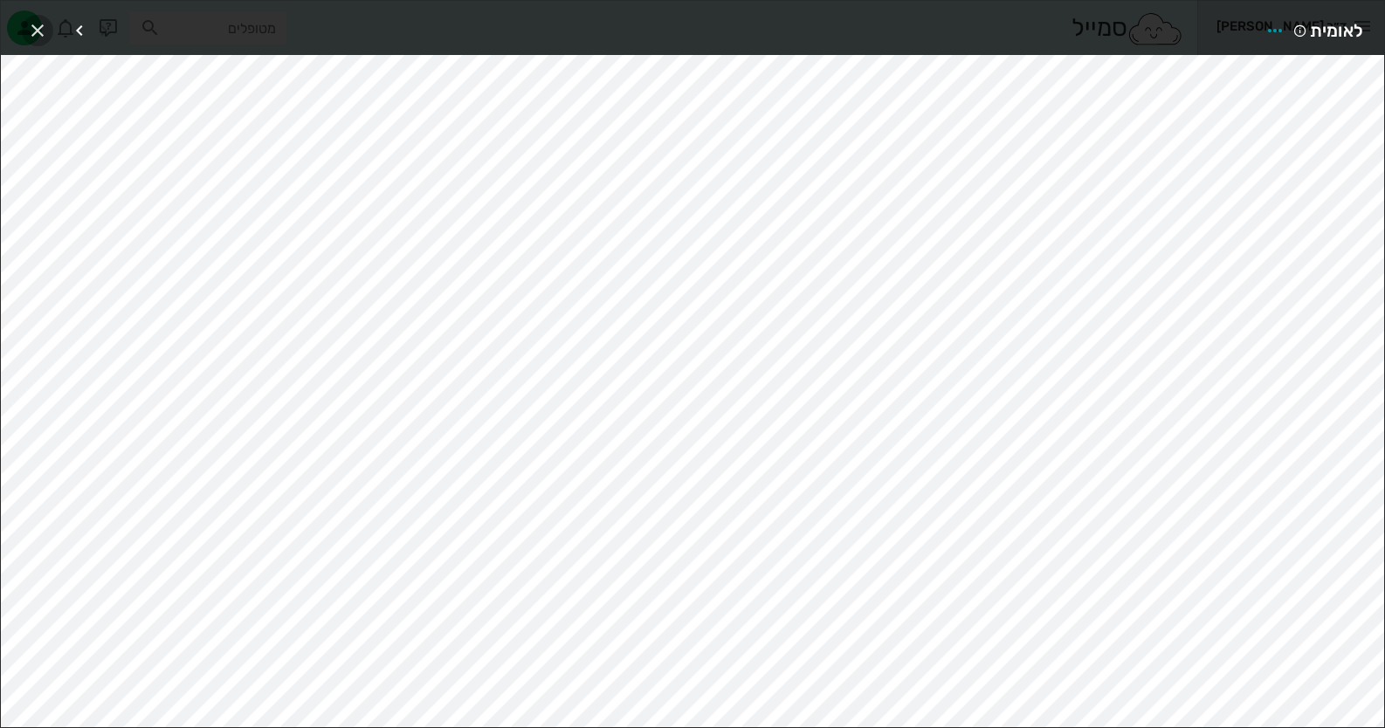
click at [32, 24] on icon "button" at bounding box center [37, 30] width 21 height 21
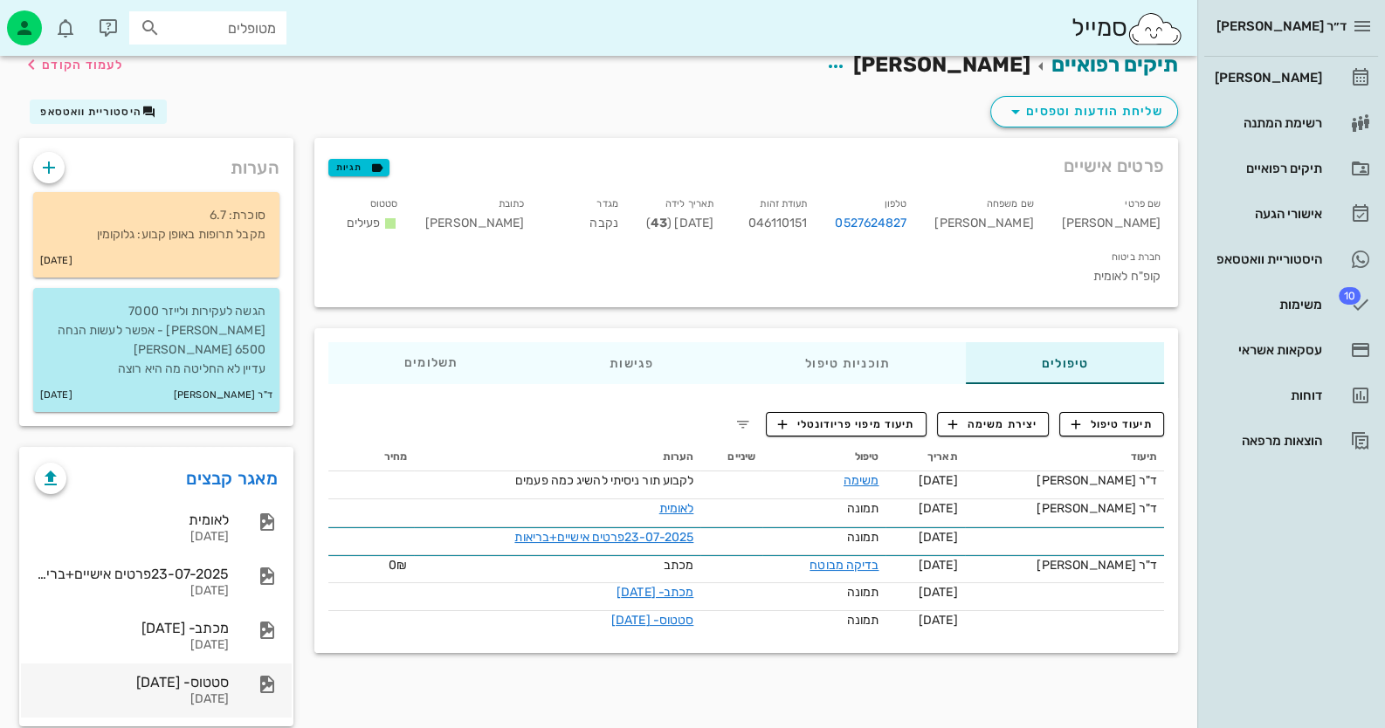
scroll to position [23, 0]
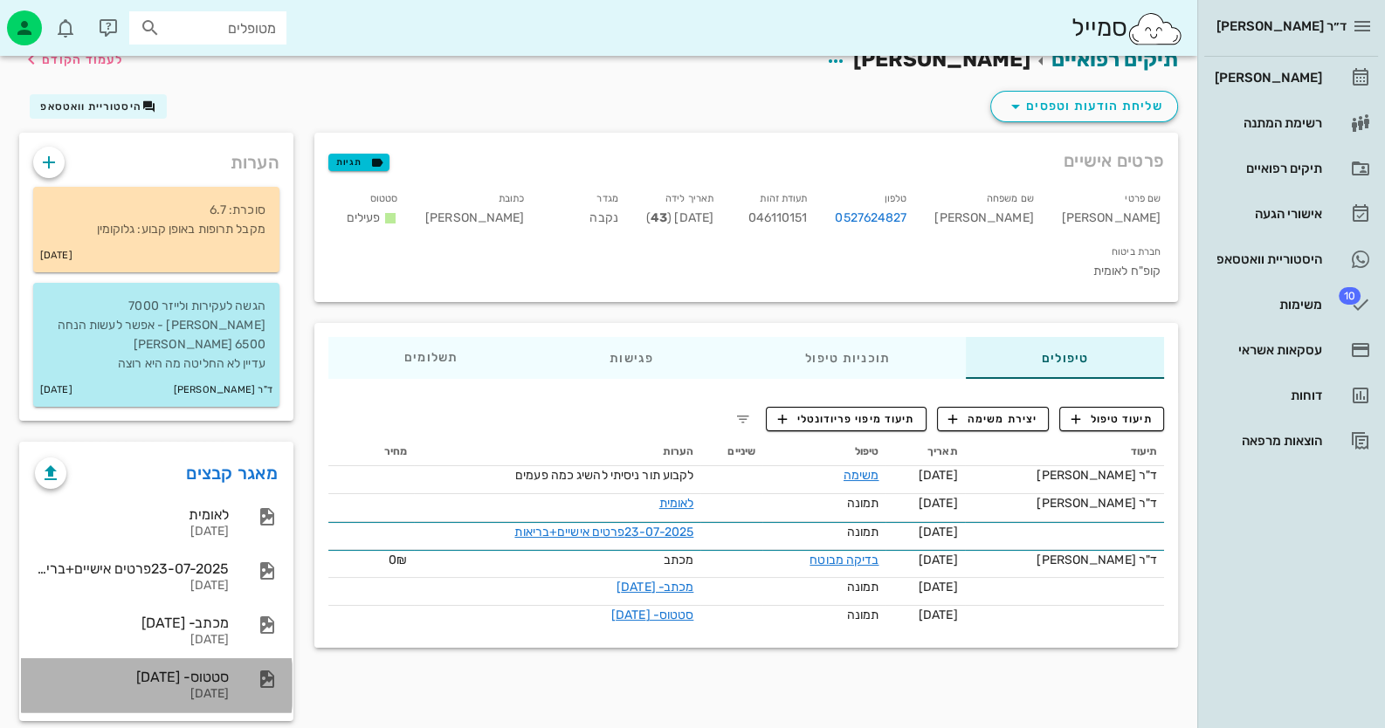
click at [195, 658] on div "סטטוס- [DATE] [DATE]" at bounding box center [132, 685] width 194 height 54
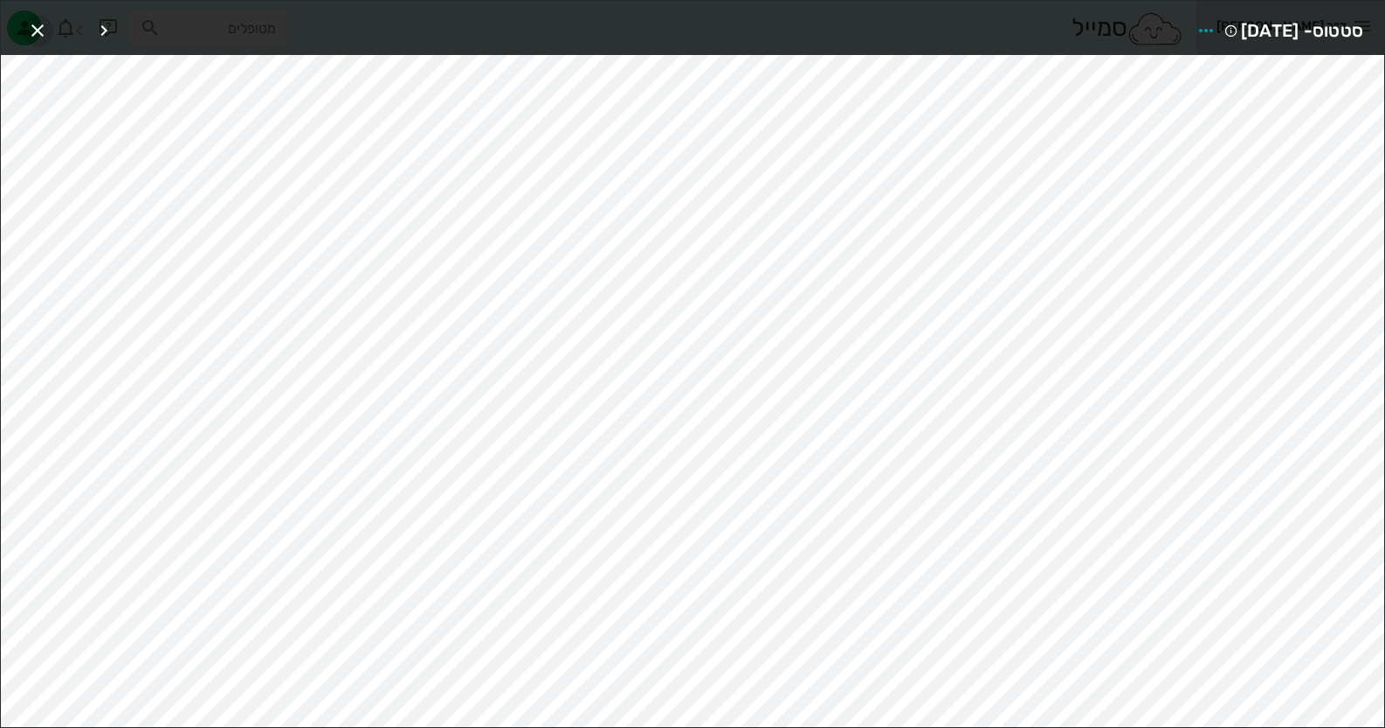
click at [49, 34] on span "button" at bounding box center [37, 30] width 31 height 21
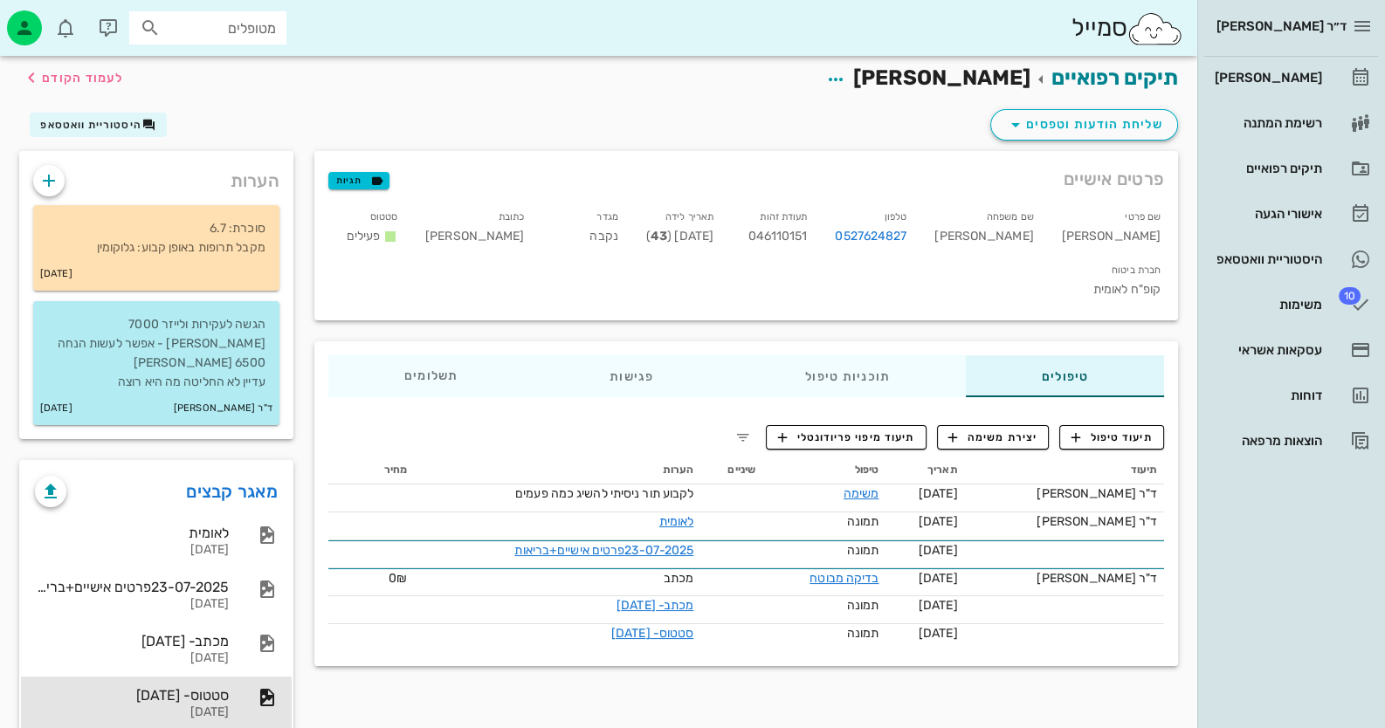
scroll to position [0, 0]
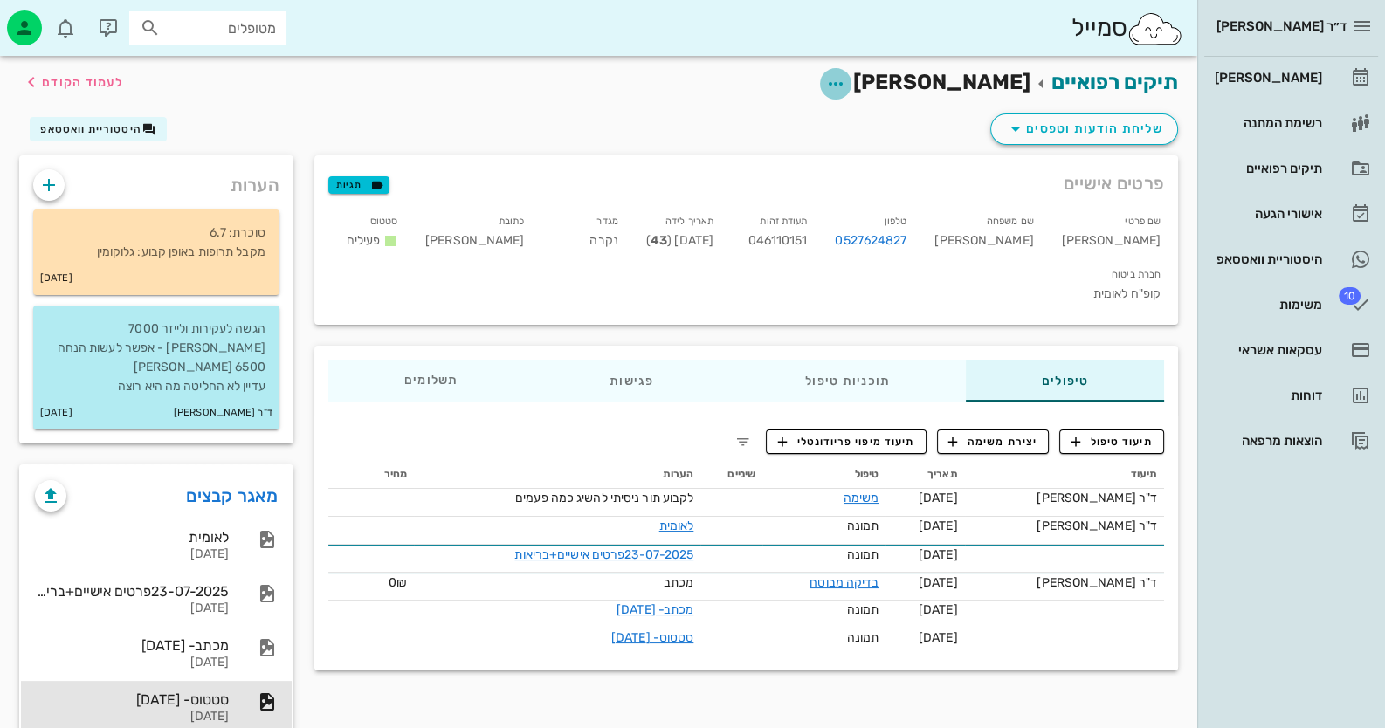
click at [846, 73] on icon "button" at bounding box center [835, 83] width 21 height 21
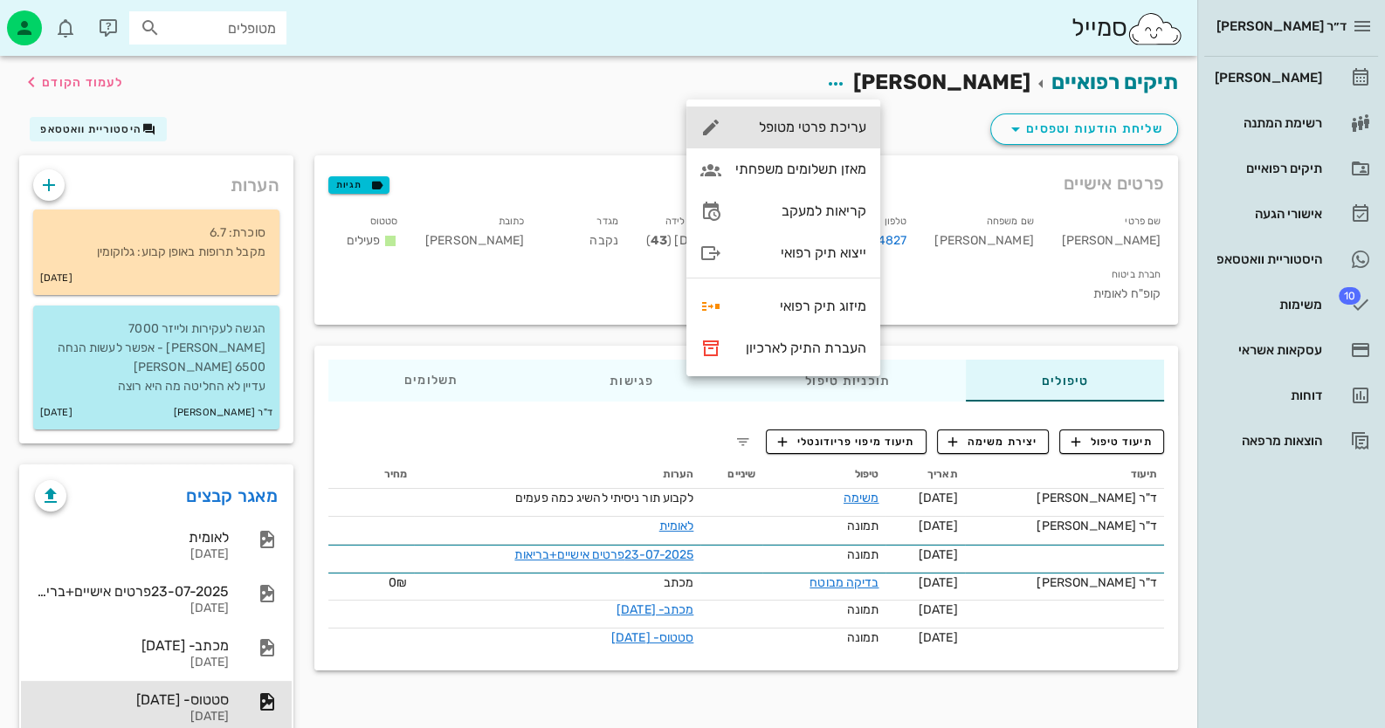
click at [822, 130] on div "עריכת פרטי מטופל" at bounding box center [800, 127] width 131 height 17
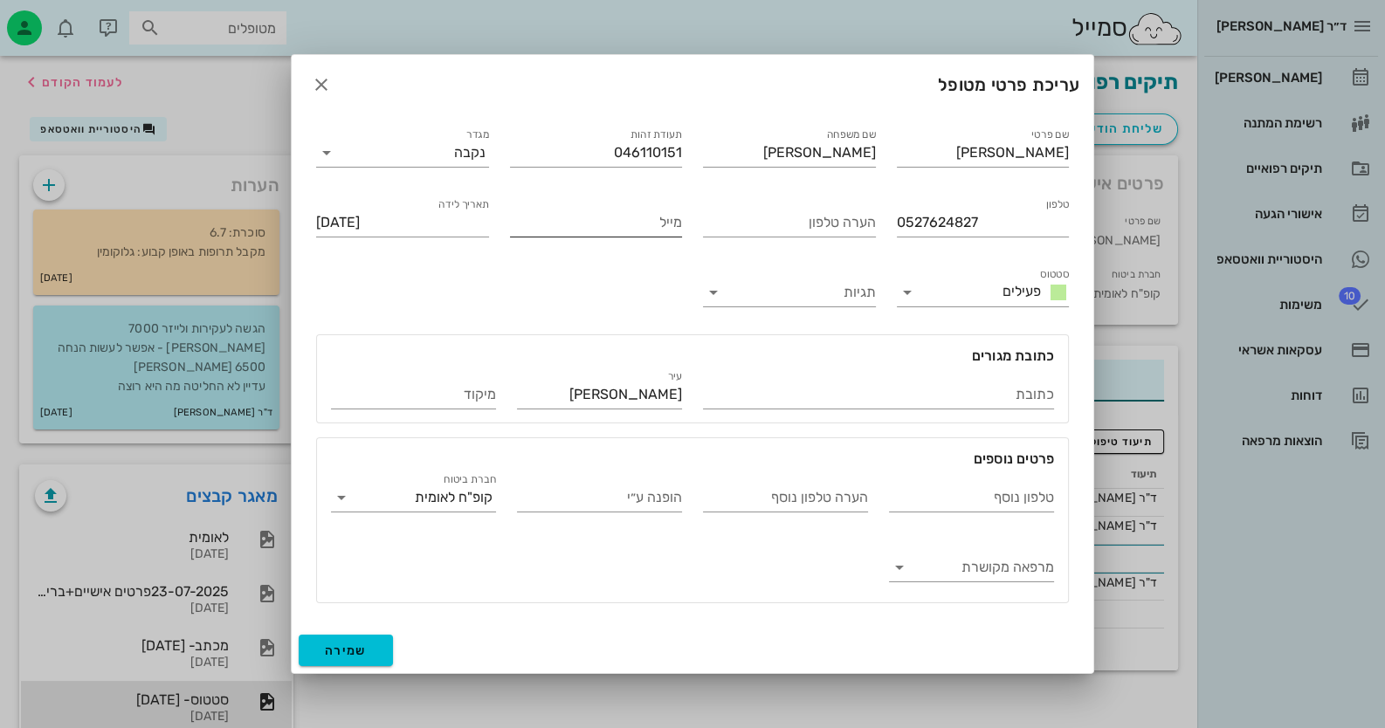
click at [594, 236] on div "מייל" at bounding box center [596, 223] width 173 height 28
type input "[EMAIL_ADDRESS][DOMAIN_NAME]"
click at [390, 645] on button "שמירה" at bounding box center [346, 650] width 94 height 31
type input "[DATE]"
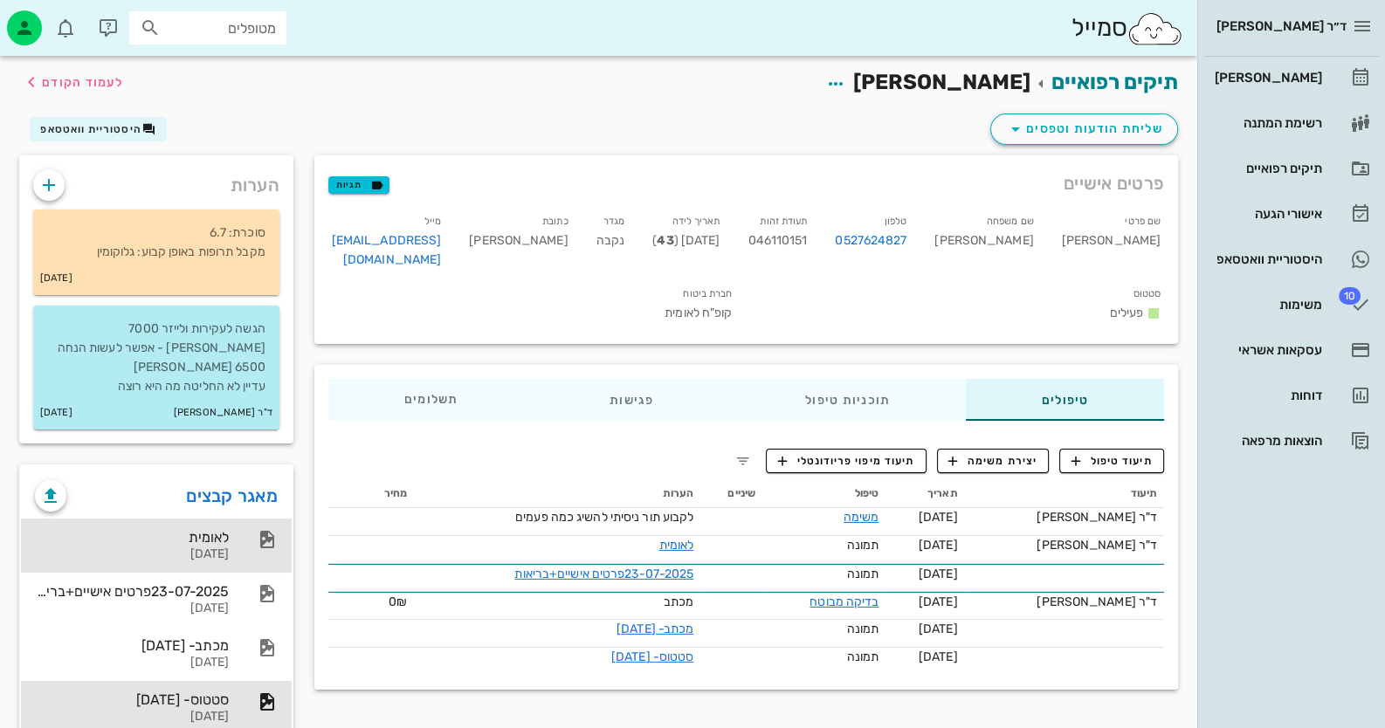
click at [207, 548] on div "[DATE]" at bounding box center [132, 555] width 194 height 15
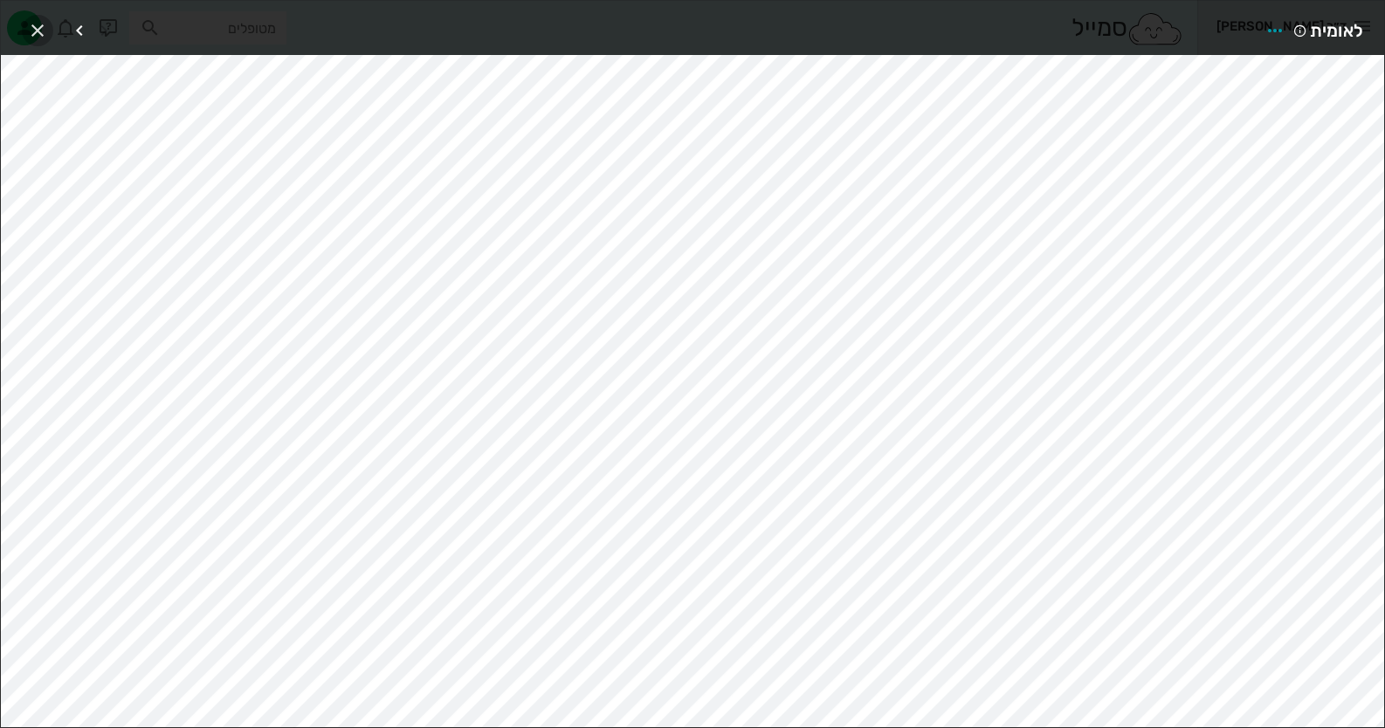
click at [41, 27] on icon "button" at bounding box center [37, 30] width 21 height 21
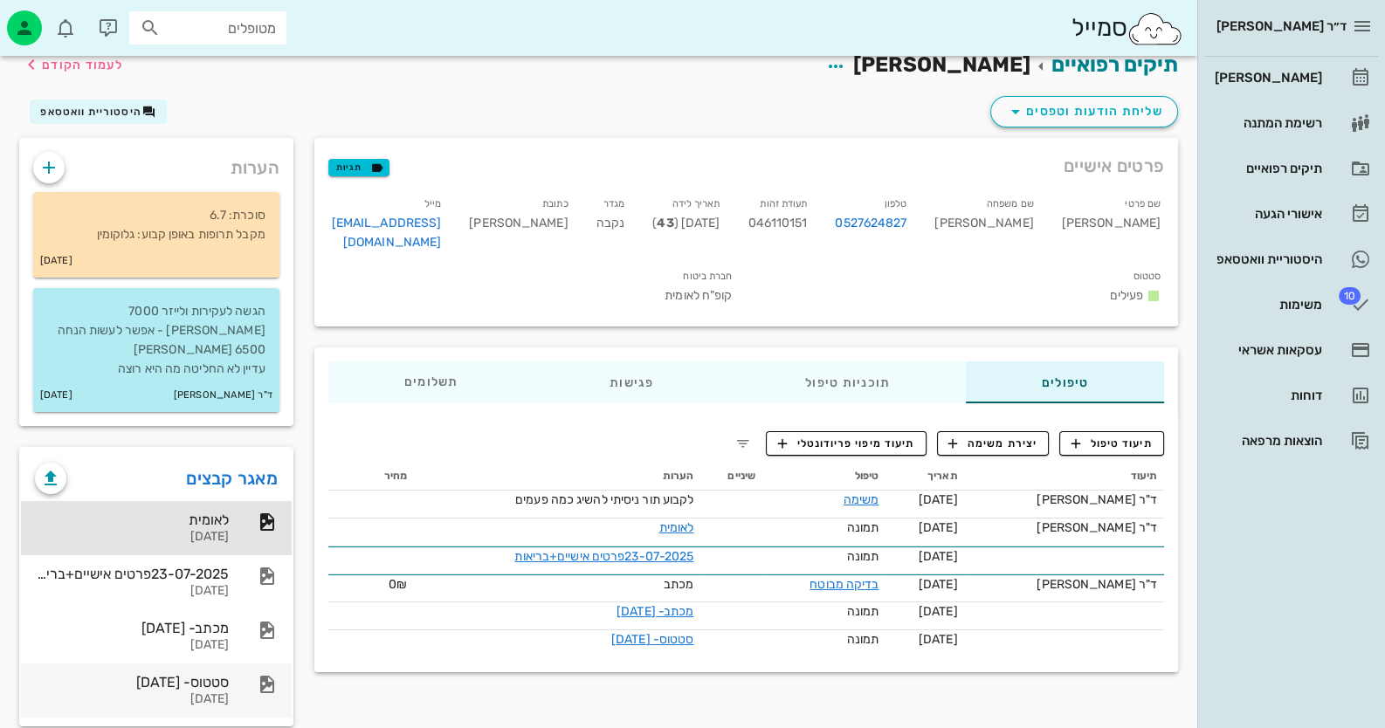
scroll to position [23, 0]
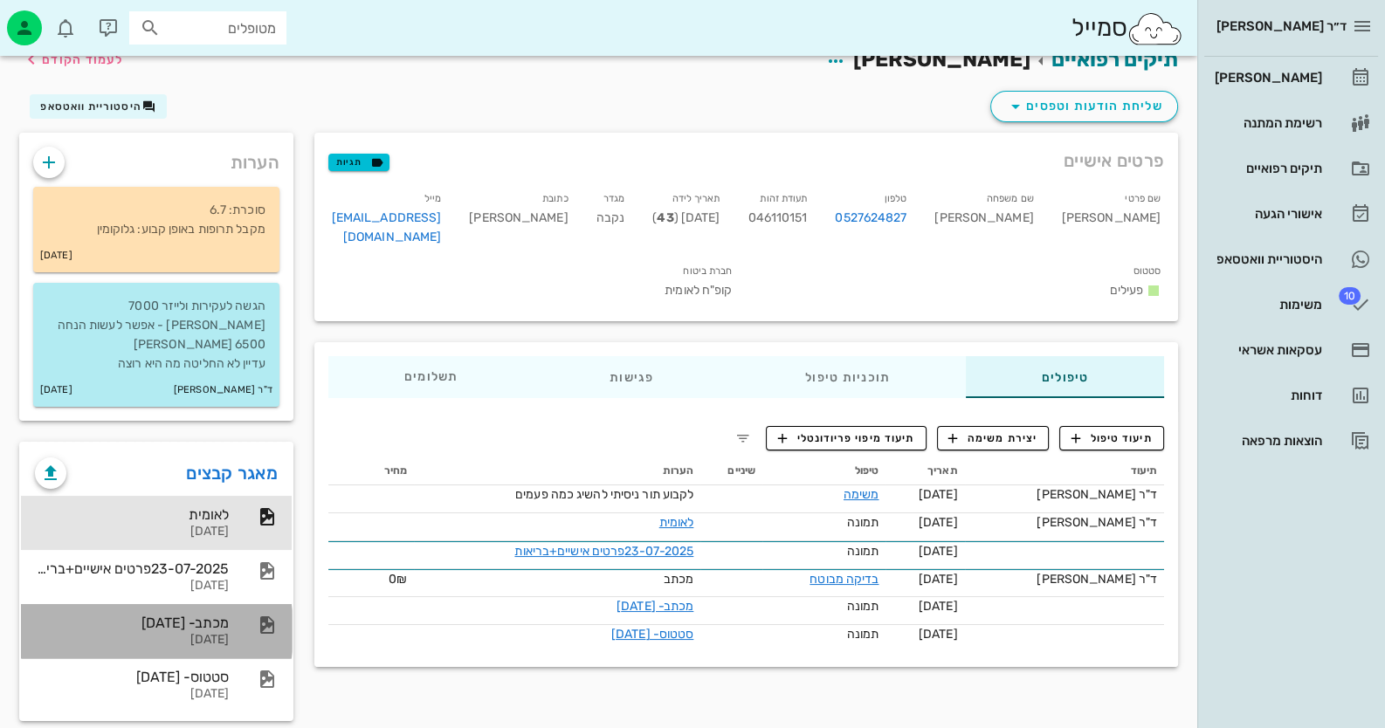
click at [222, 604] on div "מכתב- [DATE] [DATE]" at bounding box center [132, 631] width 194 height 54
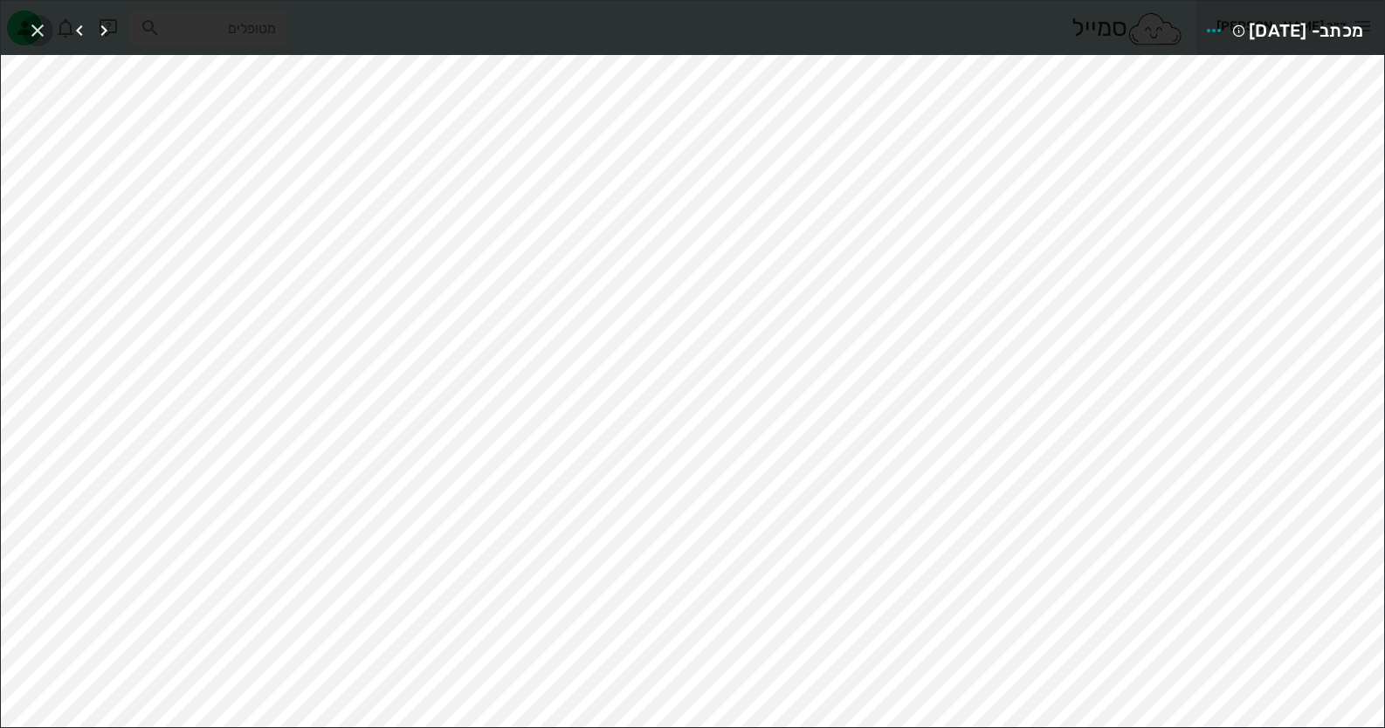
click at [27, 25] on icon "button" at bounding box center [37, 30] width 21 height 21
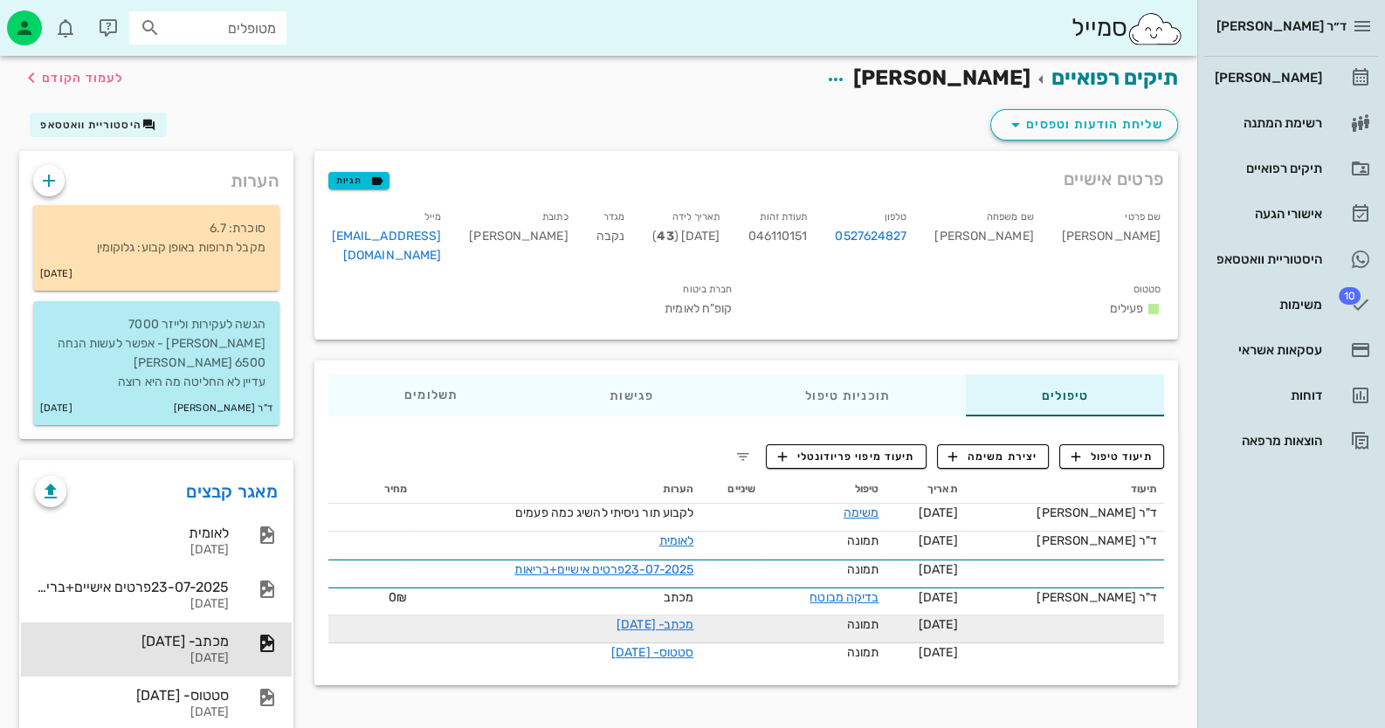
scroll to position [0, 0]
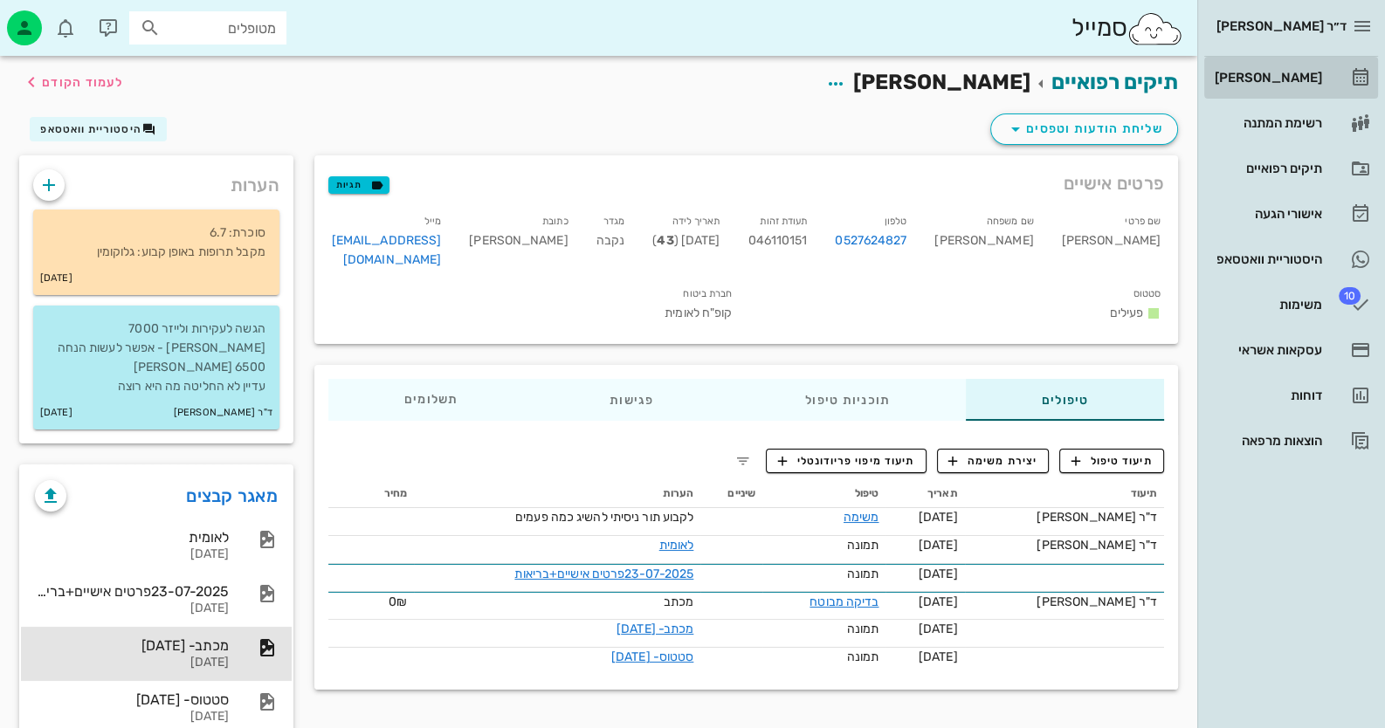
click at [1299, 71] on div "[PERSON_NAME]" at bounding box center [1266, 78] width 111 height 14
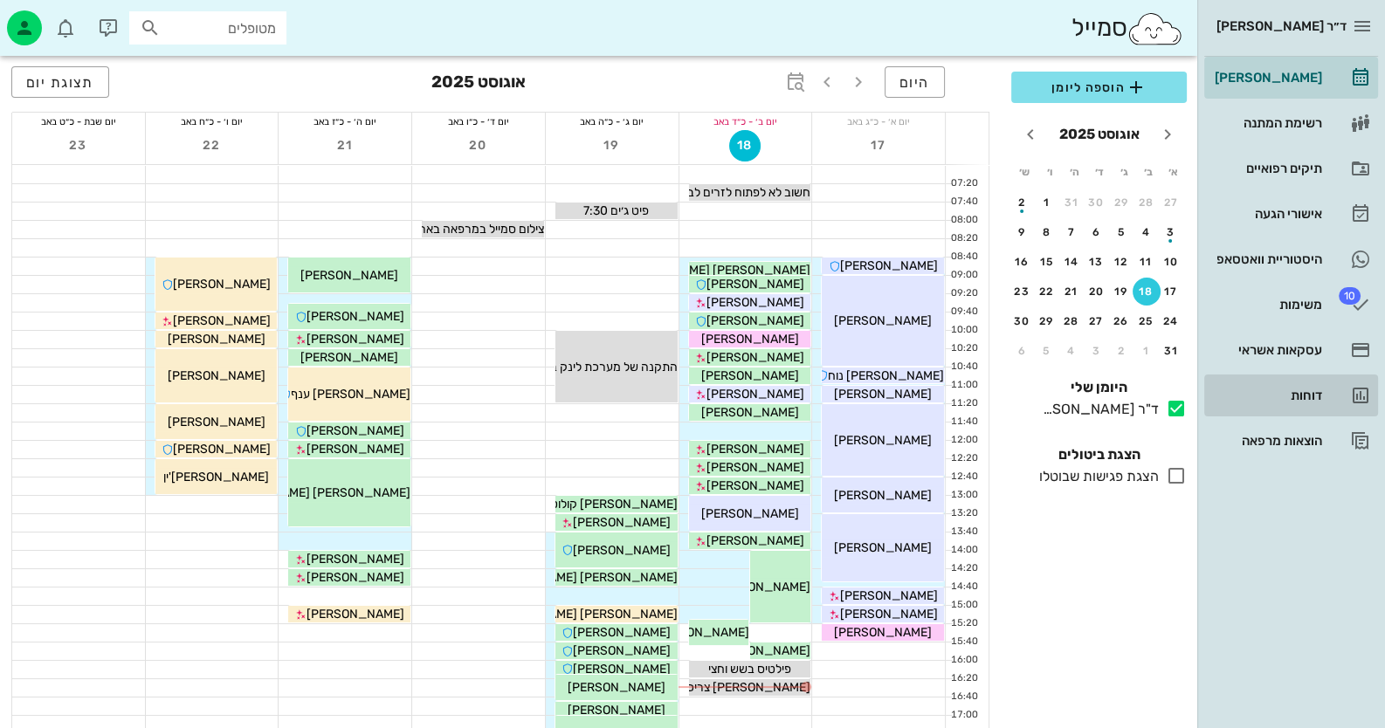
click at [1281, 392] on div "דוחות" at bounding box center [1266, 396] width 111 height 14
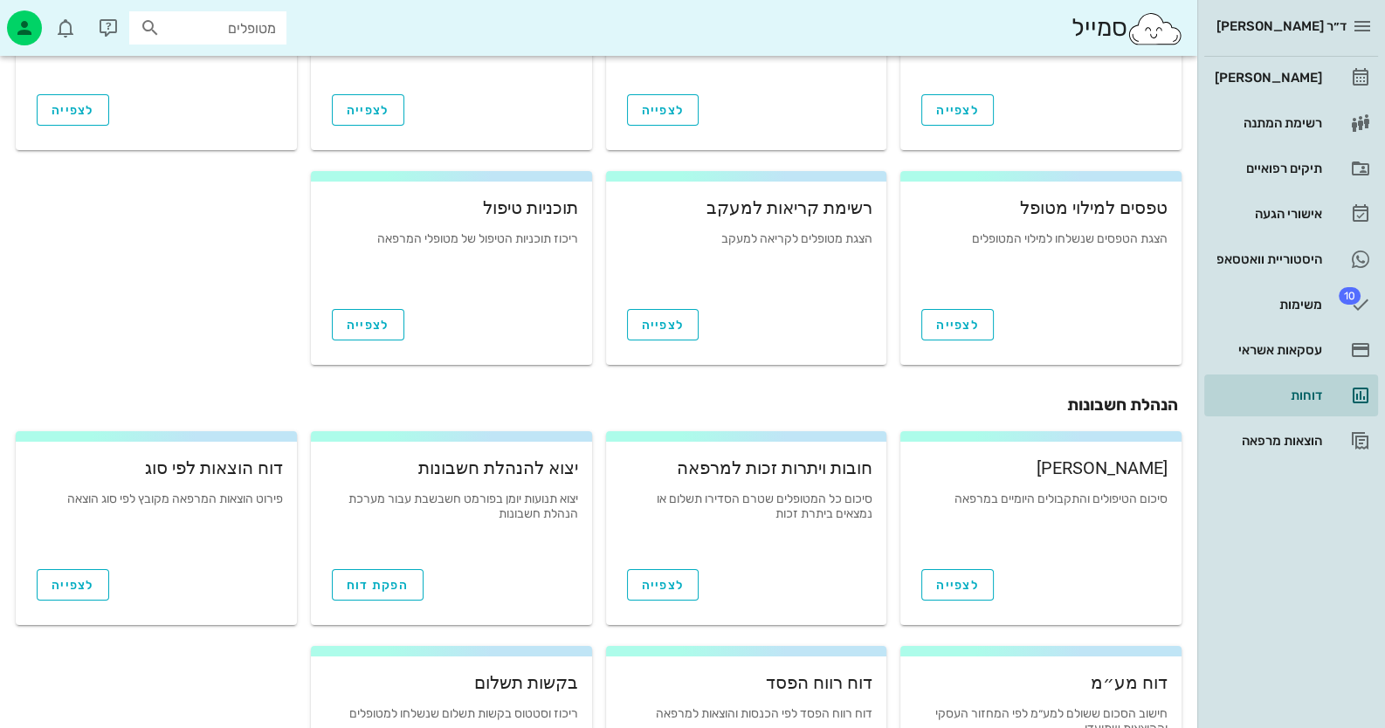
scroll to position [174, 0]
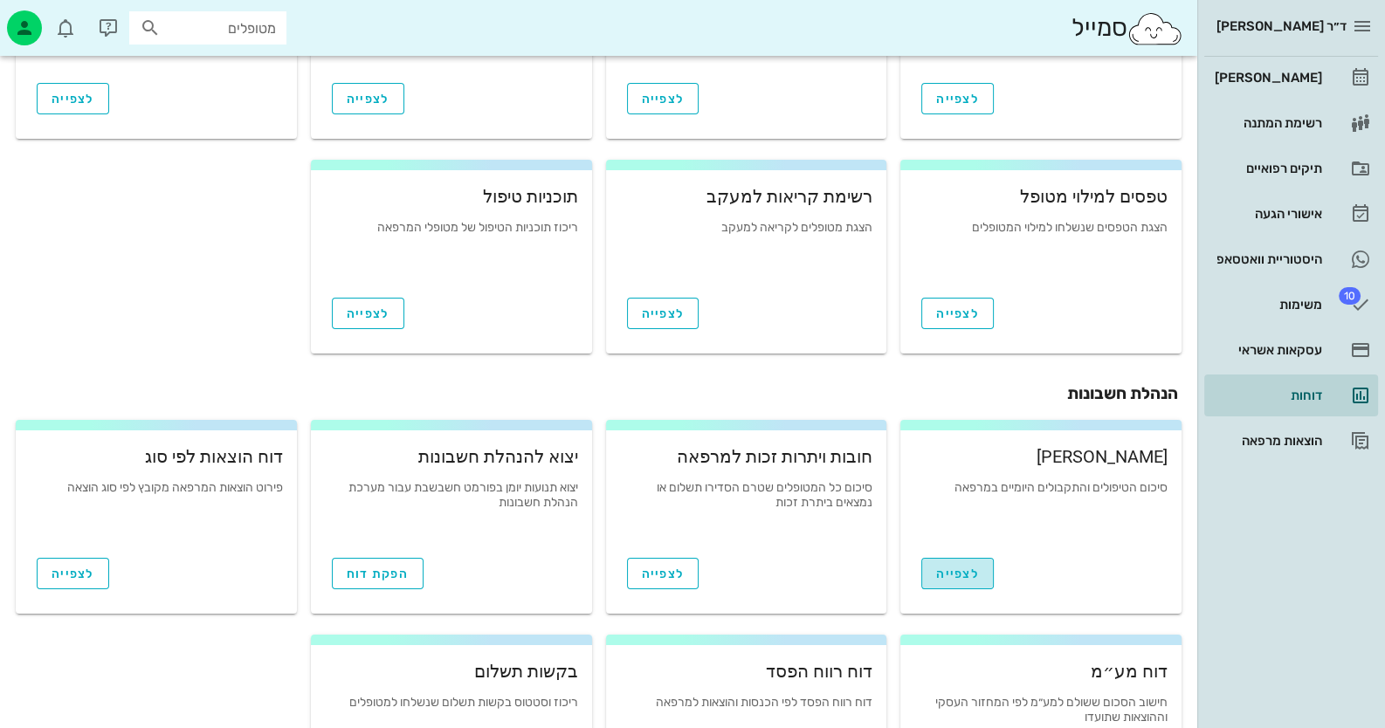
click at [982, 574] on link "לצפייה" at bounding box center [957, 573] width 72 height 31
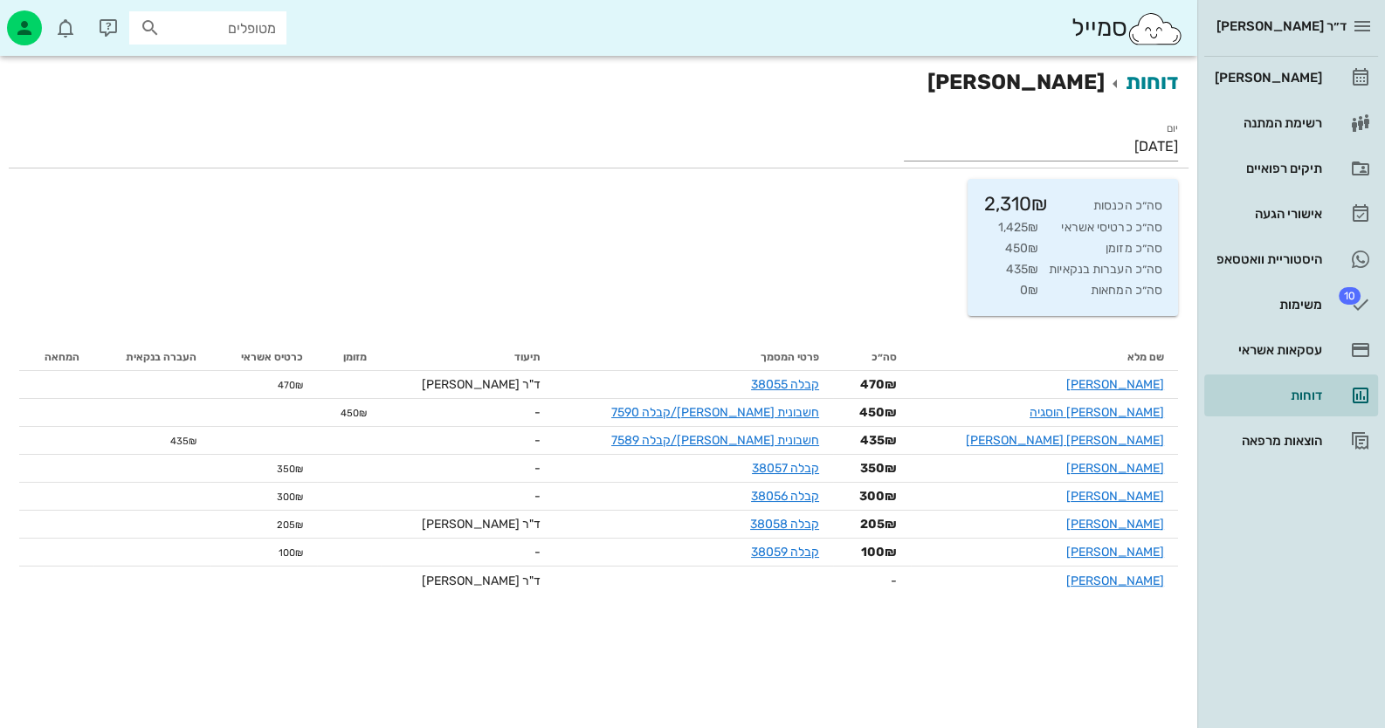
click at [1253, 573] on div "ד״ר [PERSON_NAME] רשימת המתנה תיקים רפואיים אישורי הגעה היסטוריית וואטסאפ 10 מש…" at bounding box center [1291, 364] width 188 height 728
click at [1263, 64] on div "[PERSON_NAME]" at bounding box center [1266, 78] width 111 height 28
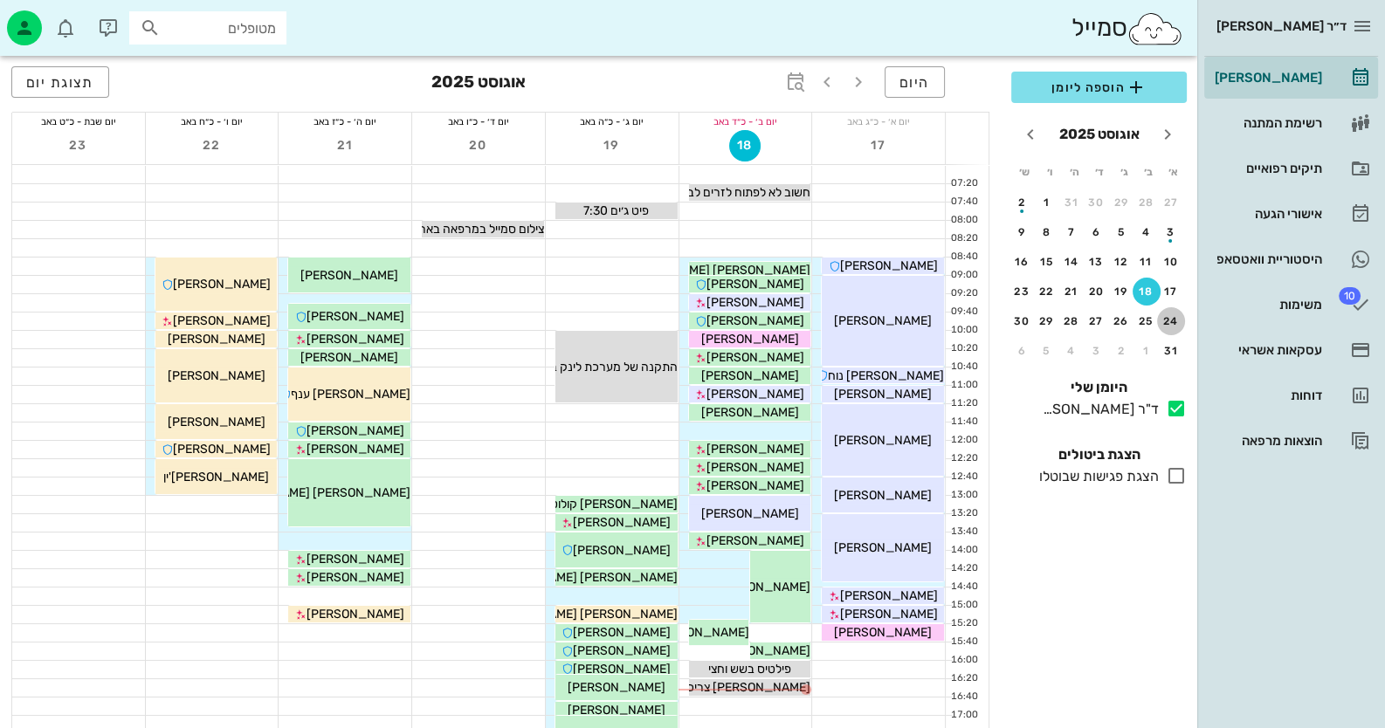
click at [1173, 309] on button "24" at bounding box center [1171, 321] width 28 height 28
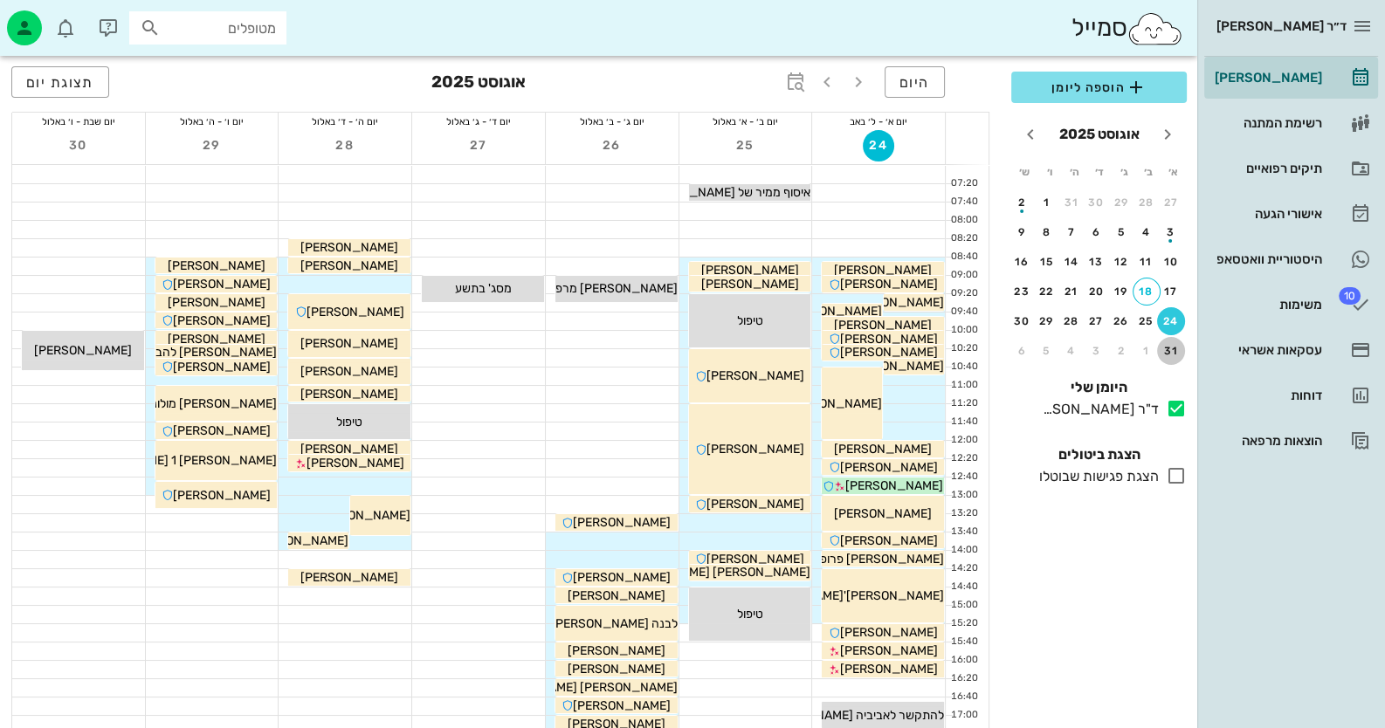
click at [1170, 345] on div "31" at bounding box center [1171, 351] width 28 height 12
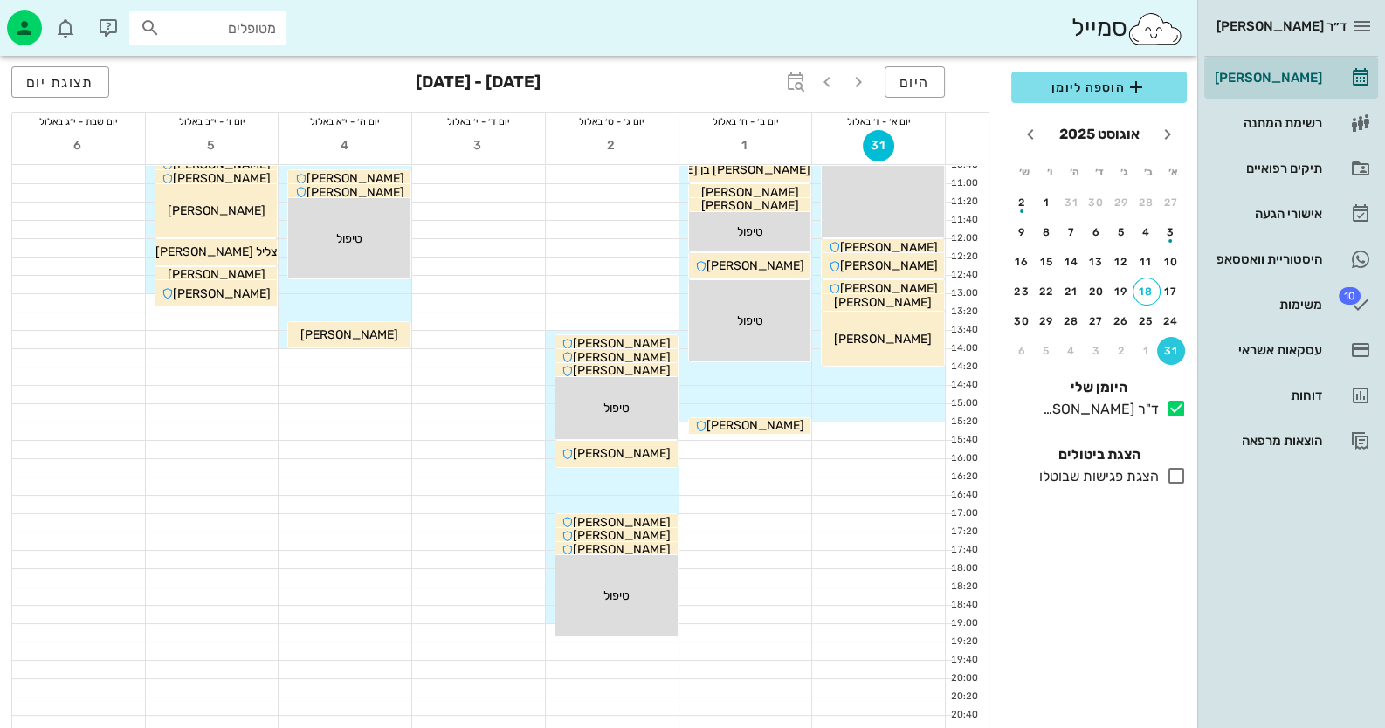
scroll to position [206, 0]
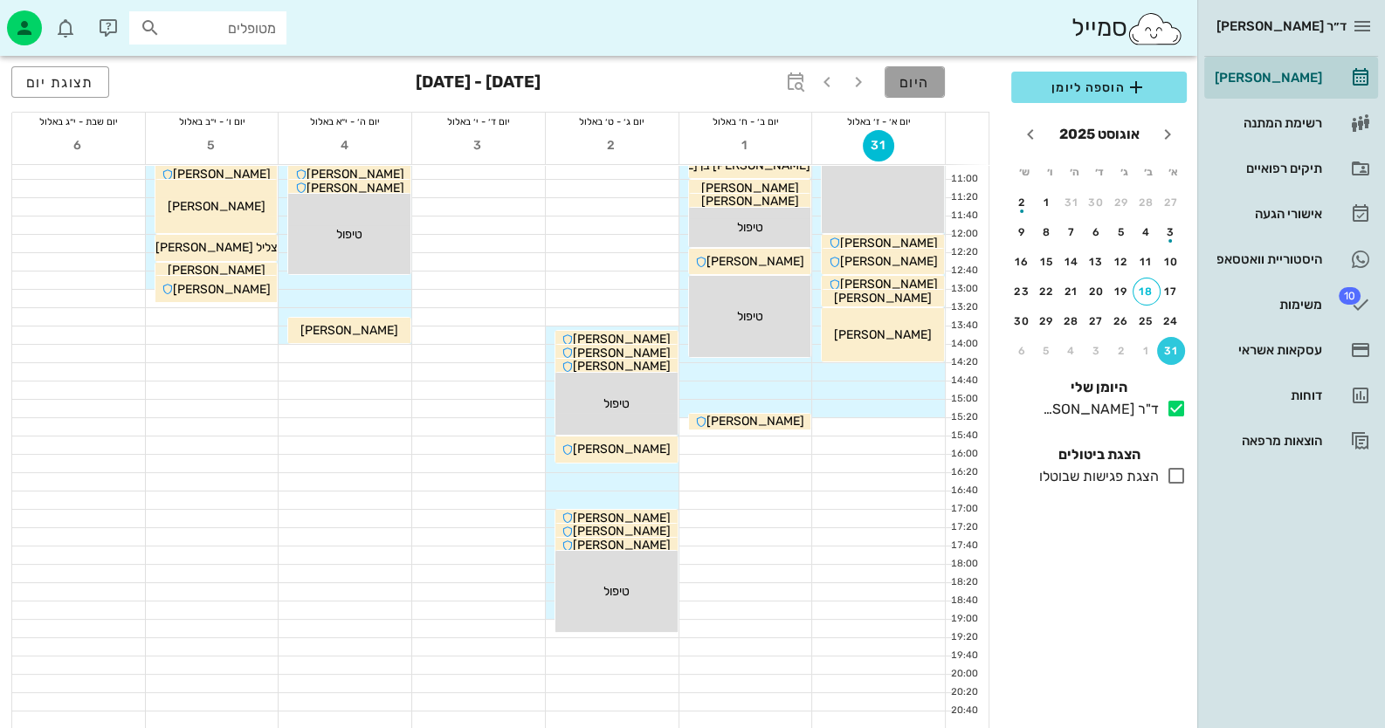
click at [941, 78] on button "היום" at bounding box center [915, 81] width 60 height 31
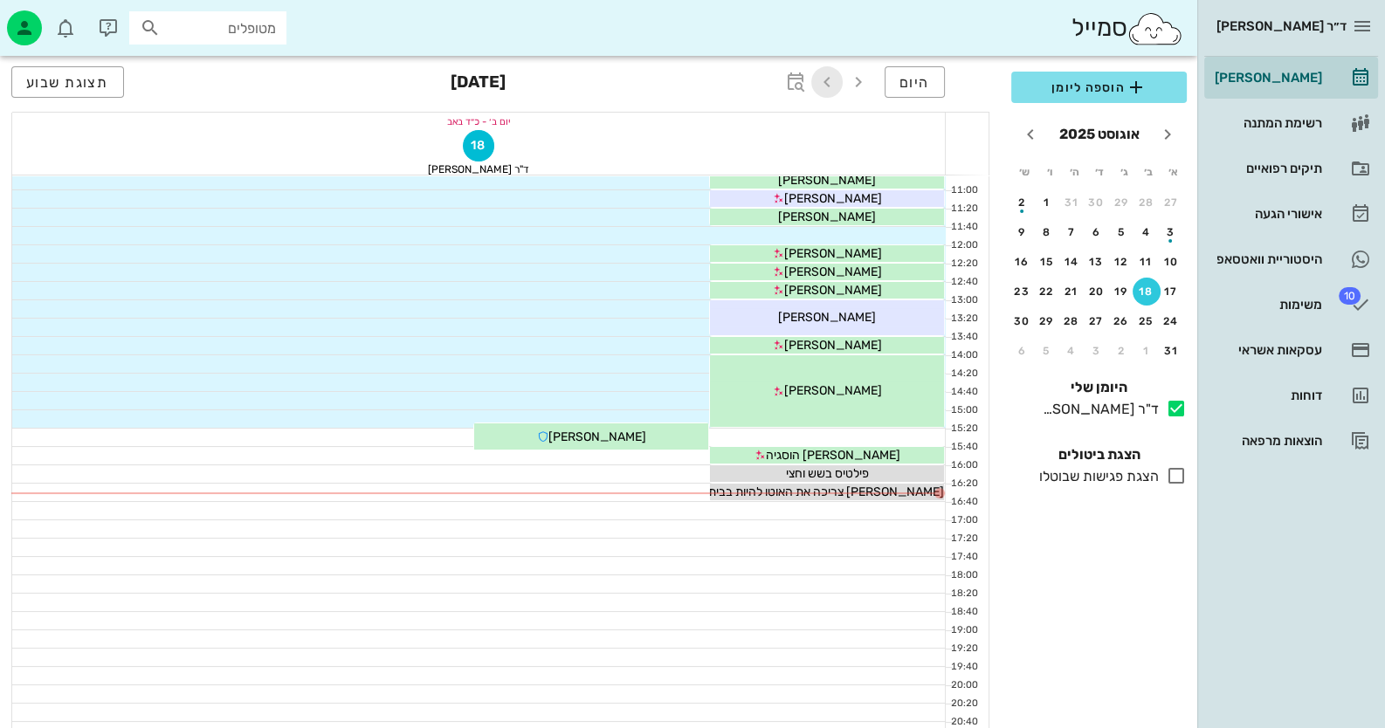
click at [826, 80] on icon "button" at bounding box center [826, 82] width 21 height 21
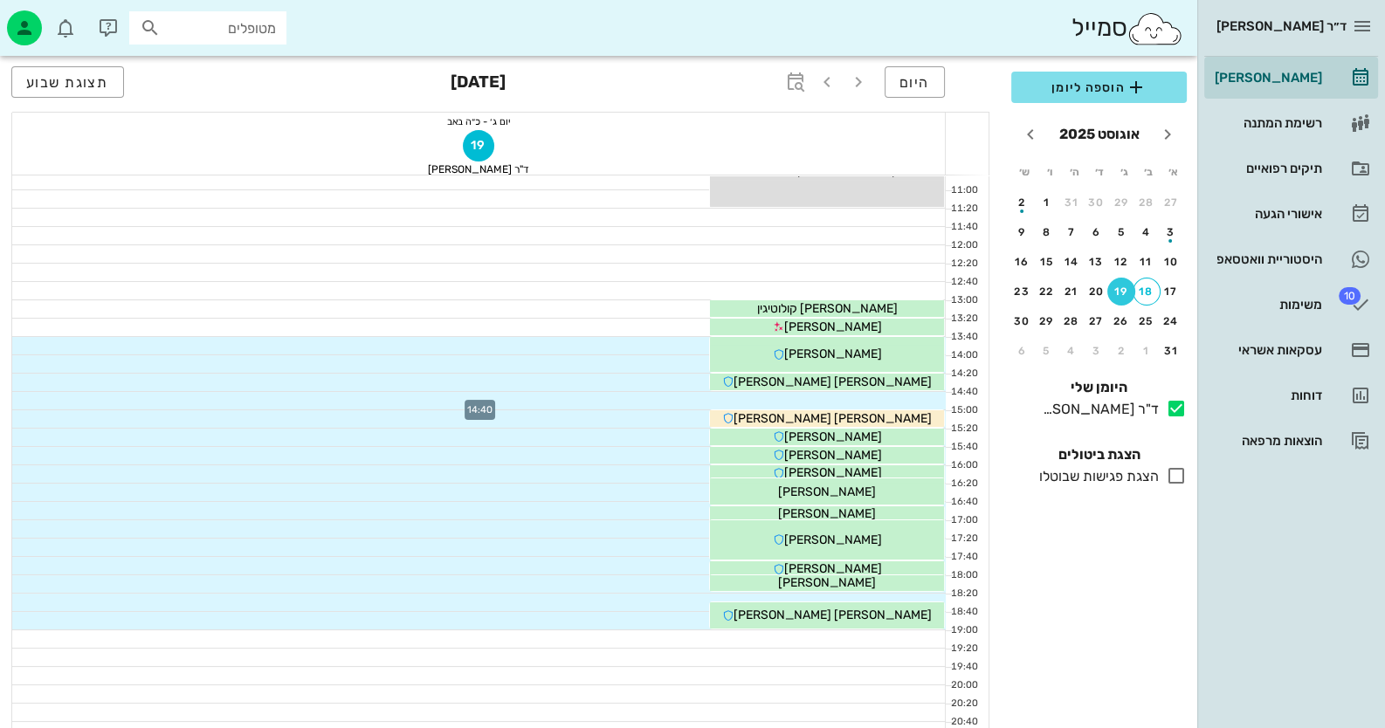
click at [892, 400] on div at bounding box center [478, 400] width 933 height 17
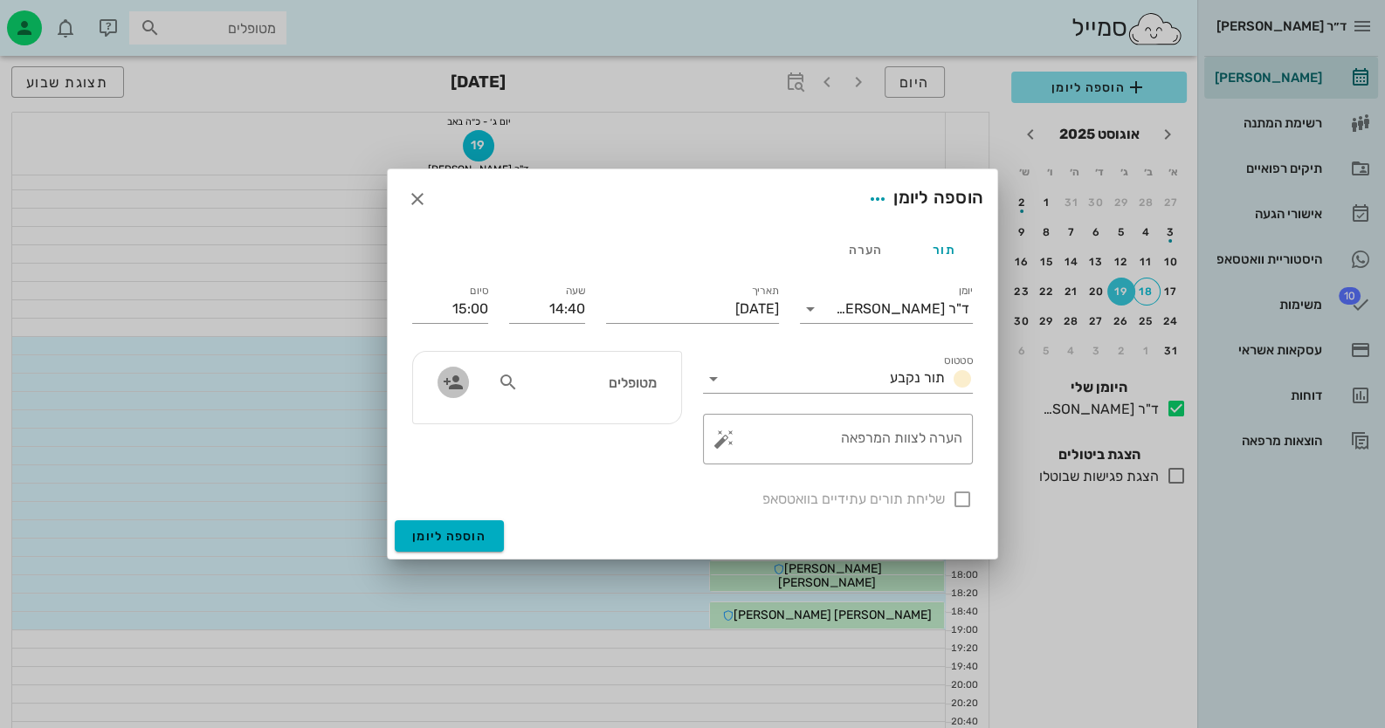
click at [444, 375] on icon "button" at bounding box center [453, 382] width 21 height 21
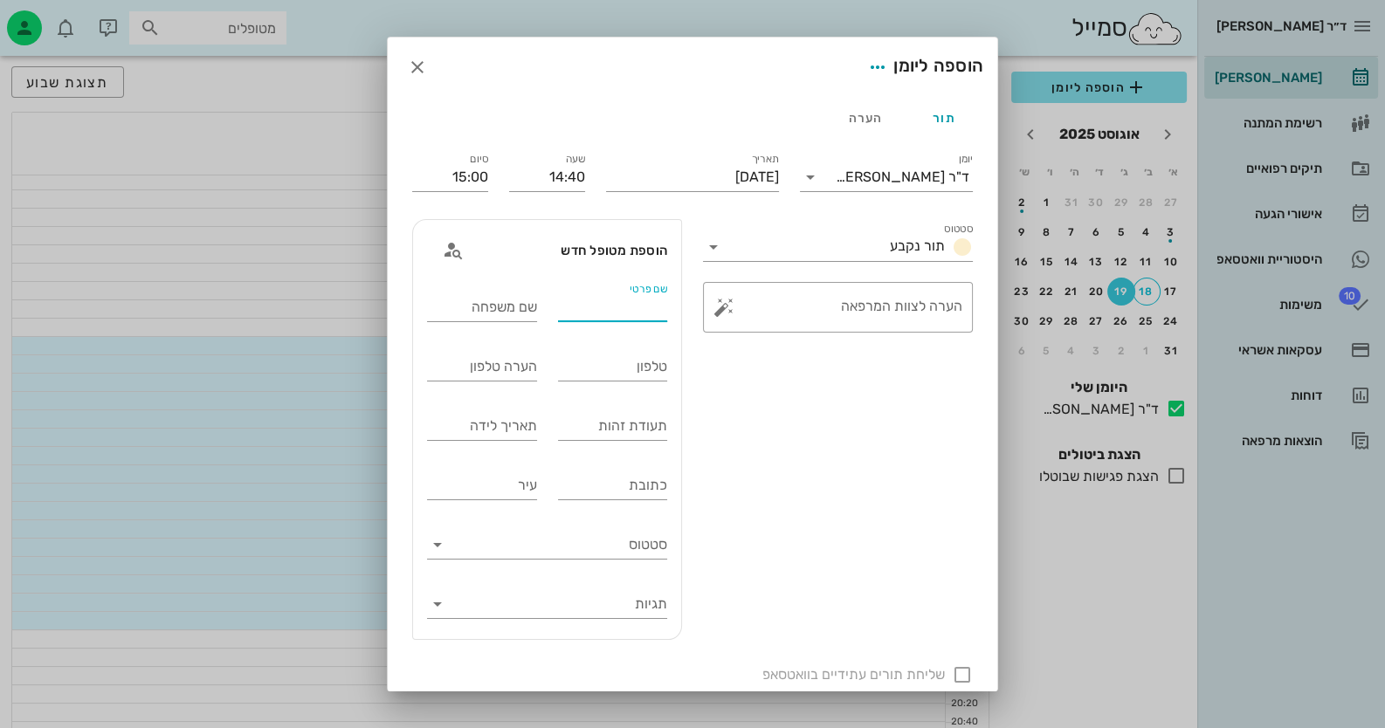
click at [641, 306] on input "שם פרטי" at bounding box center [613, 307] width 110 height 28
type input "tchtk"
type input "k"
drag, startPoint x: 633, startPoint y: 309, endPoint x: 747, endPoint y: 316, distance: 113.7
click at [747, 316] on div "יומן ד"ר [PERSON_NAME] תור נקבע תאריך [DATE] שעה 14:40 סיום 15:00 סטטוס תור נקב…" at bounding box center [693, 417] width 582 height 557
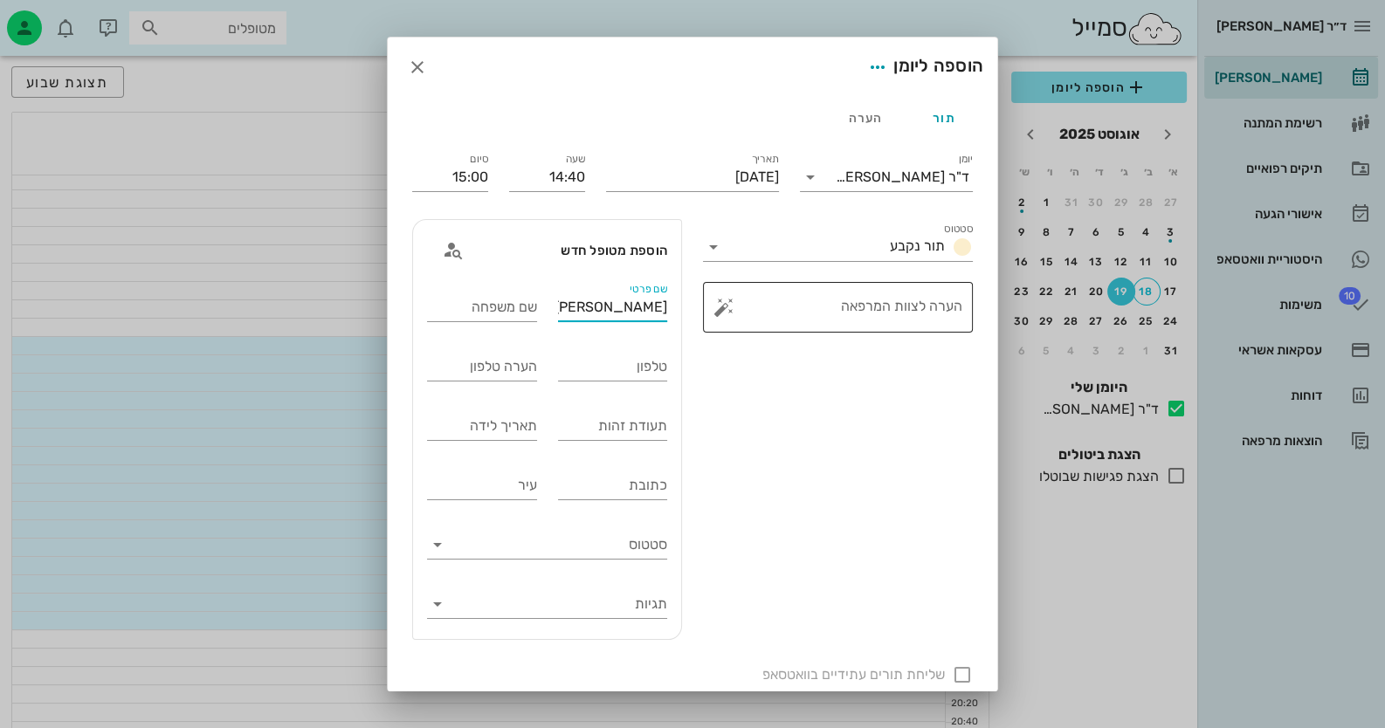
type input "[PERSON_NAME]"
click at [635, 417] on div "תעודת זהות" at bounding box center [613, 426] width 110 height 28
type input "318357811"
click at [618, 380] on div "טלפון" at bounding box center [613, 367] width 110 height 28
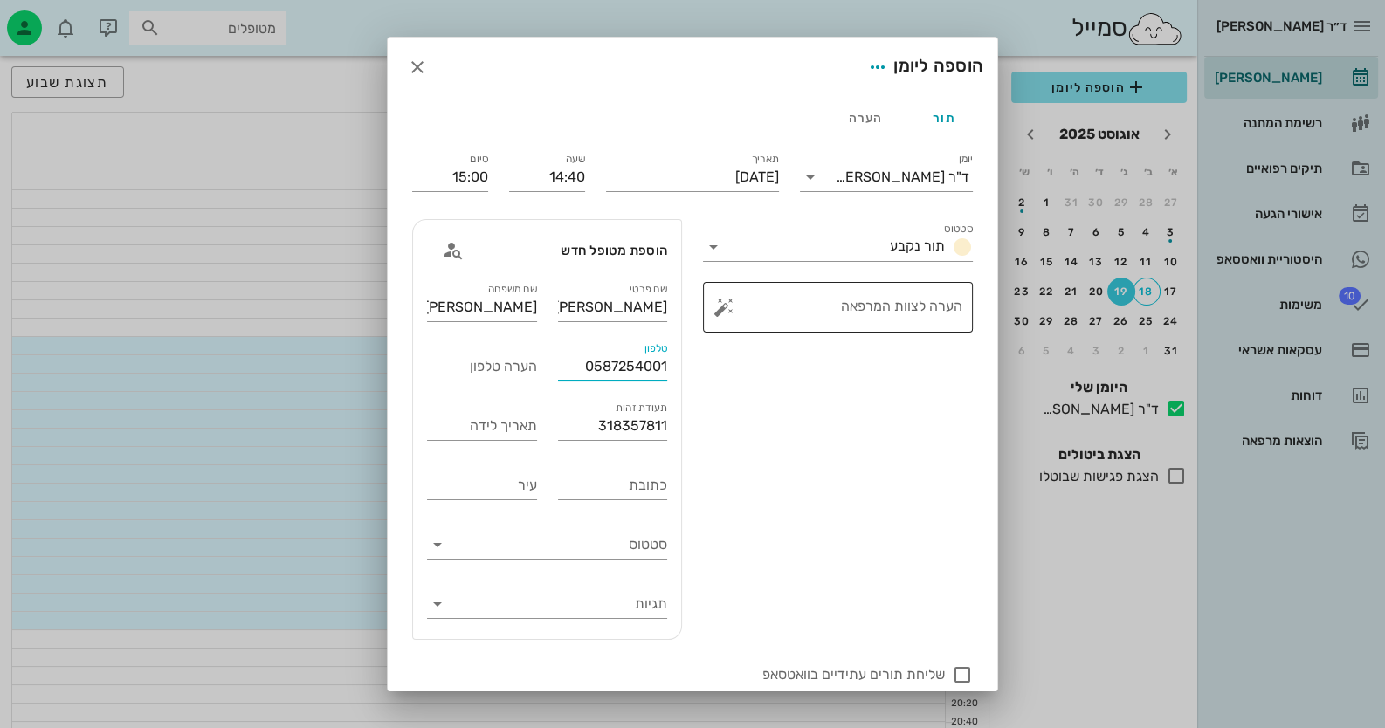
type input "0587254001"
click at [715, 318] on div "​ הערה לצוות המרפאה" at bounding box center [838, 307] width 270 height 51
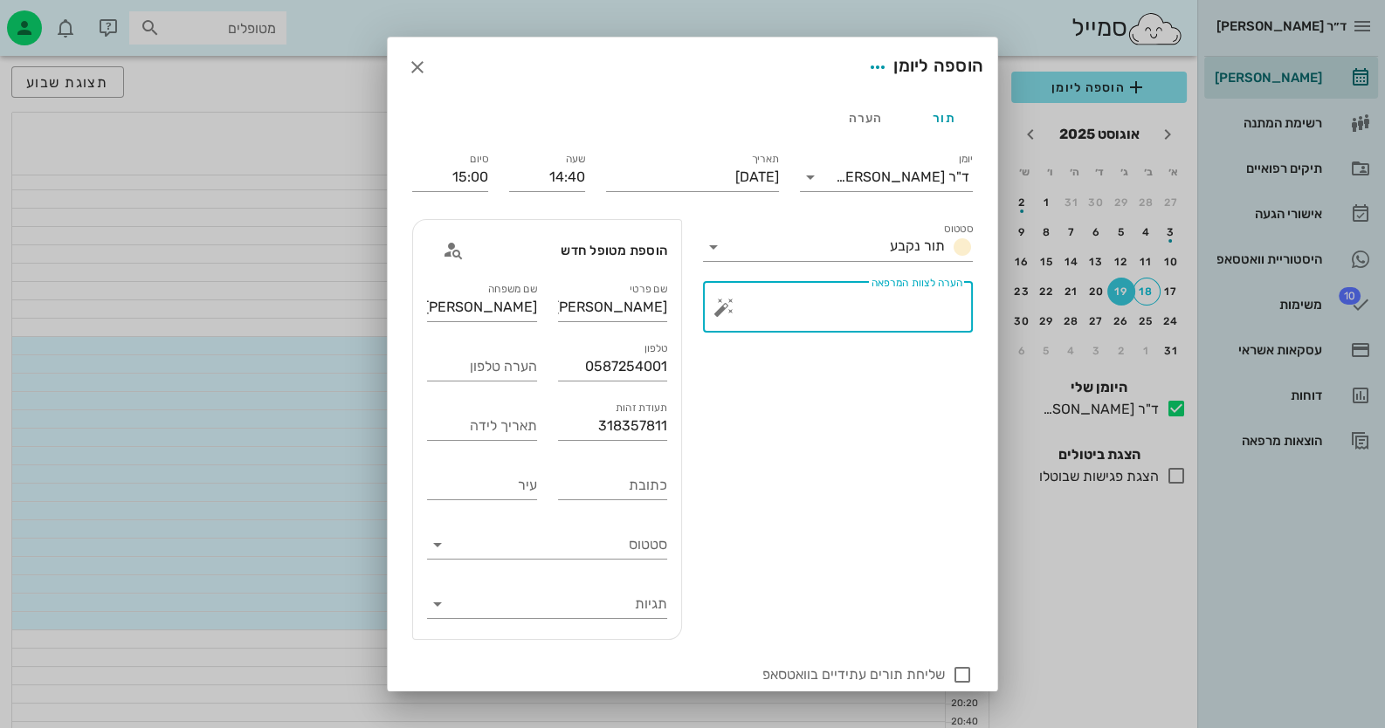
click at [729, 311] on button "button" at bounding box center [723, 307] width 21 height 21
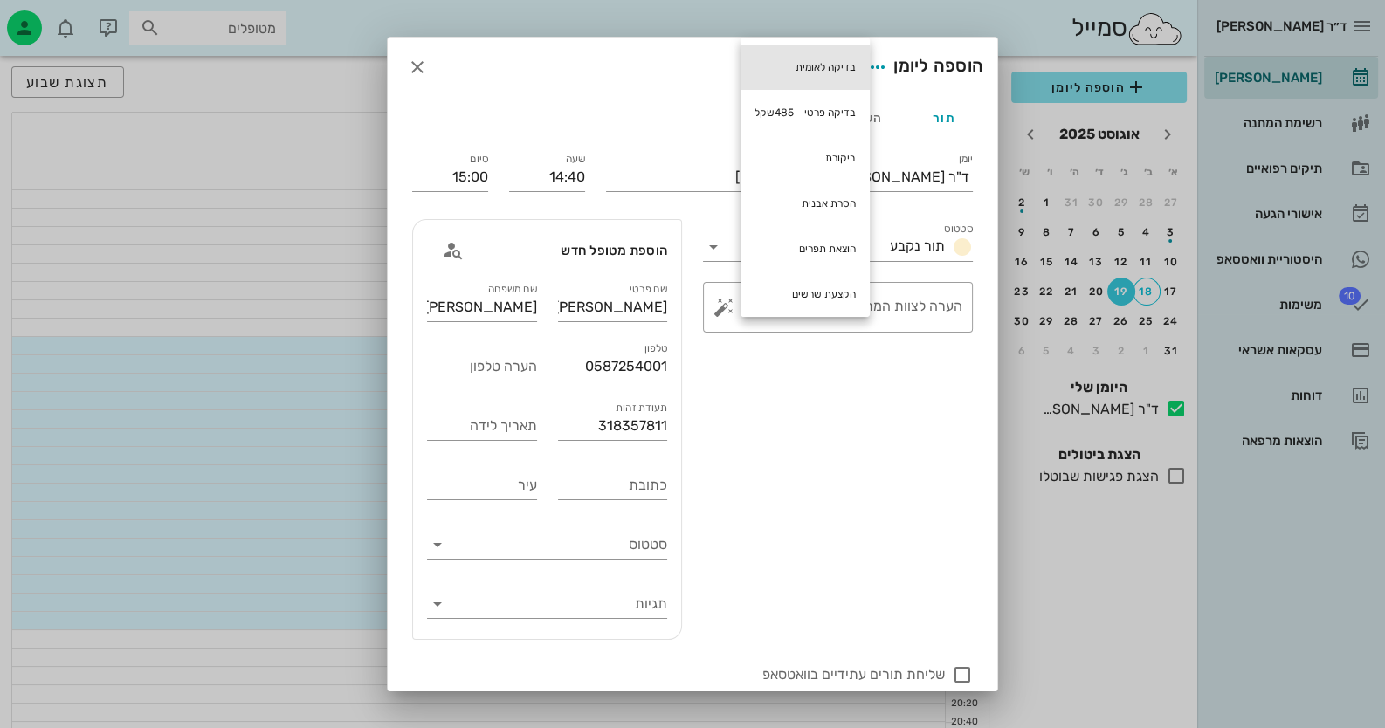
click at [851, 64] on div "בדיקה לאומית" at bounding box center [804, 67] width 129 height 45
type textarea "בדיקה לאומית"
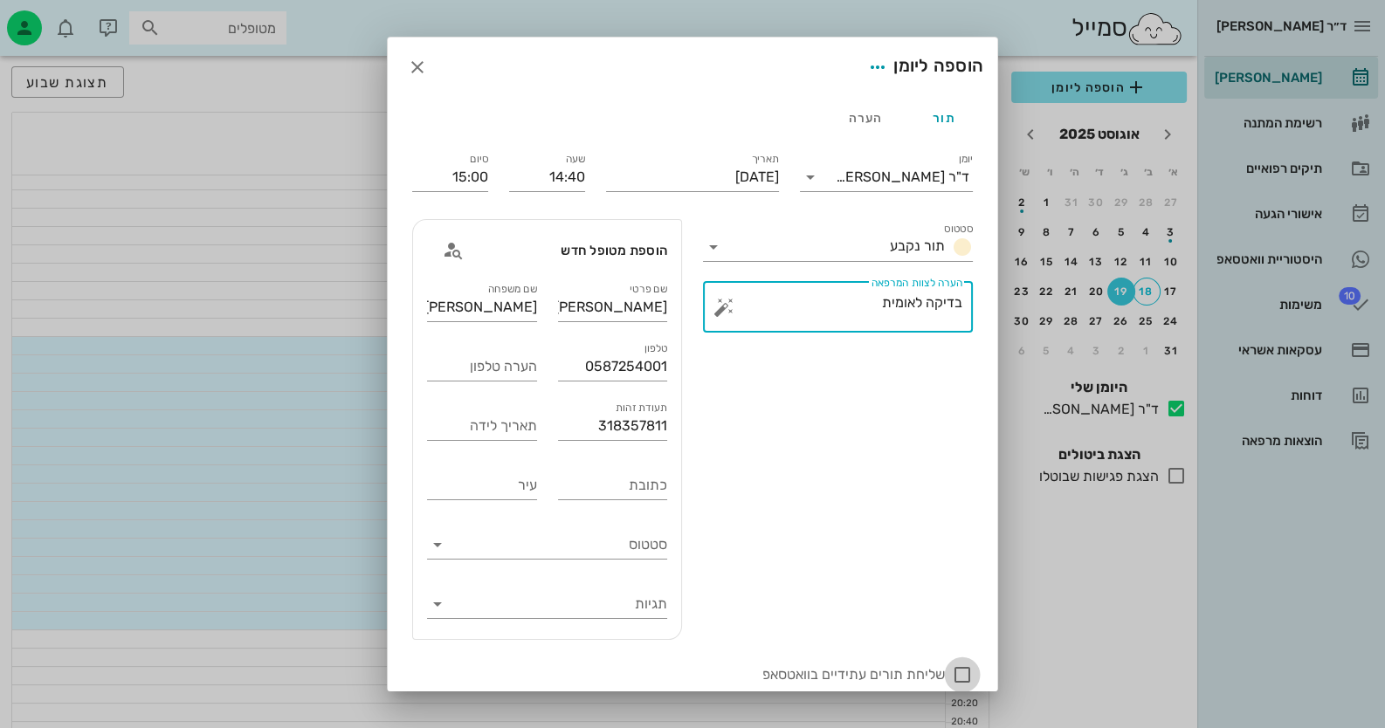
click at [953, 668] on div at bounding box center [962, 675] width 30 height 30
checkbox input "true"
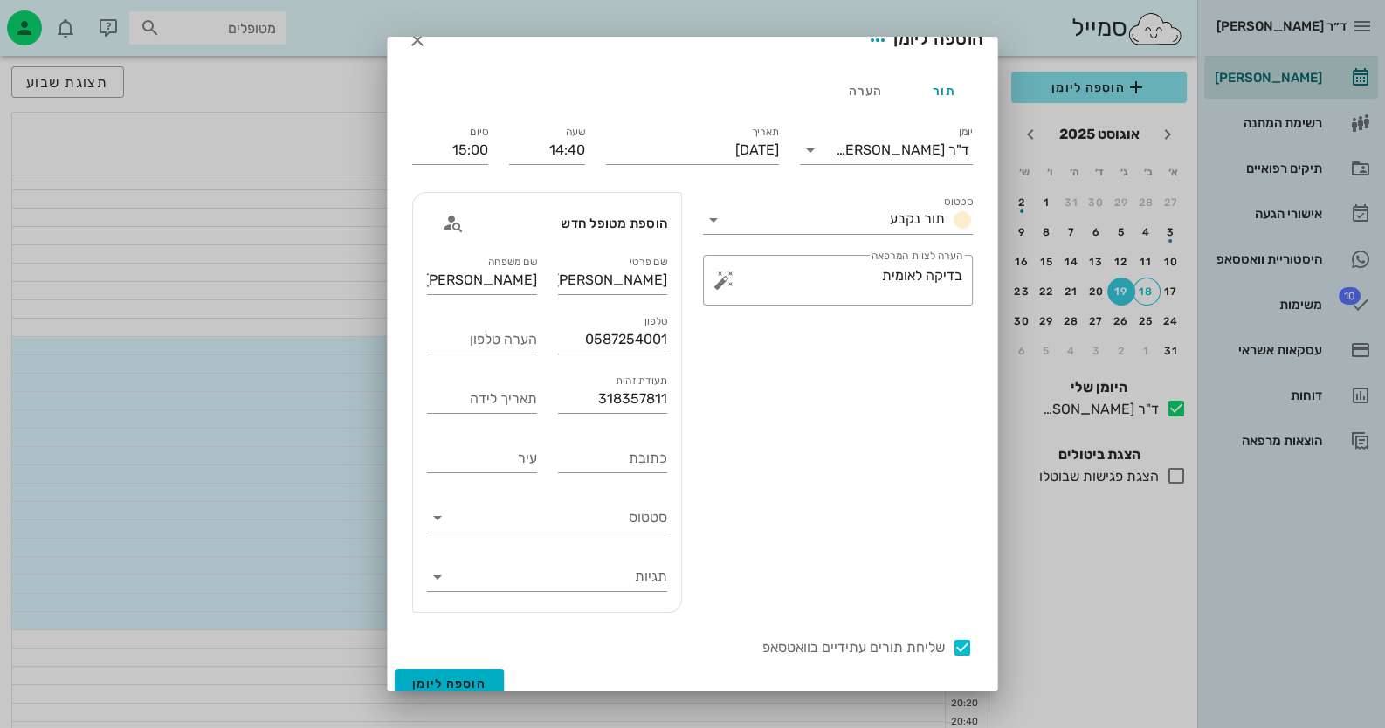
scroll to position [42, 0]
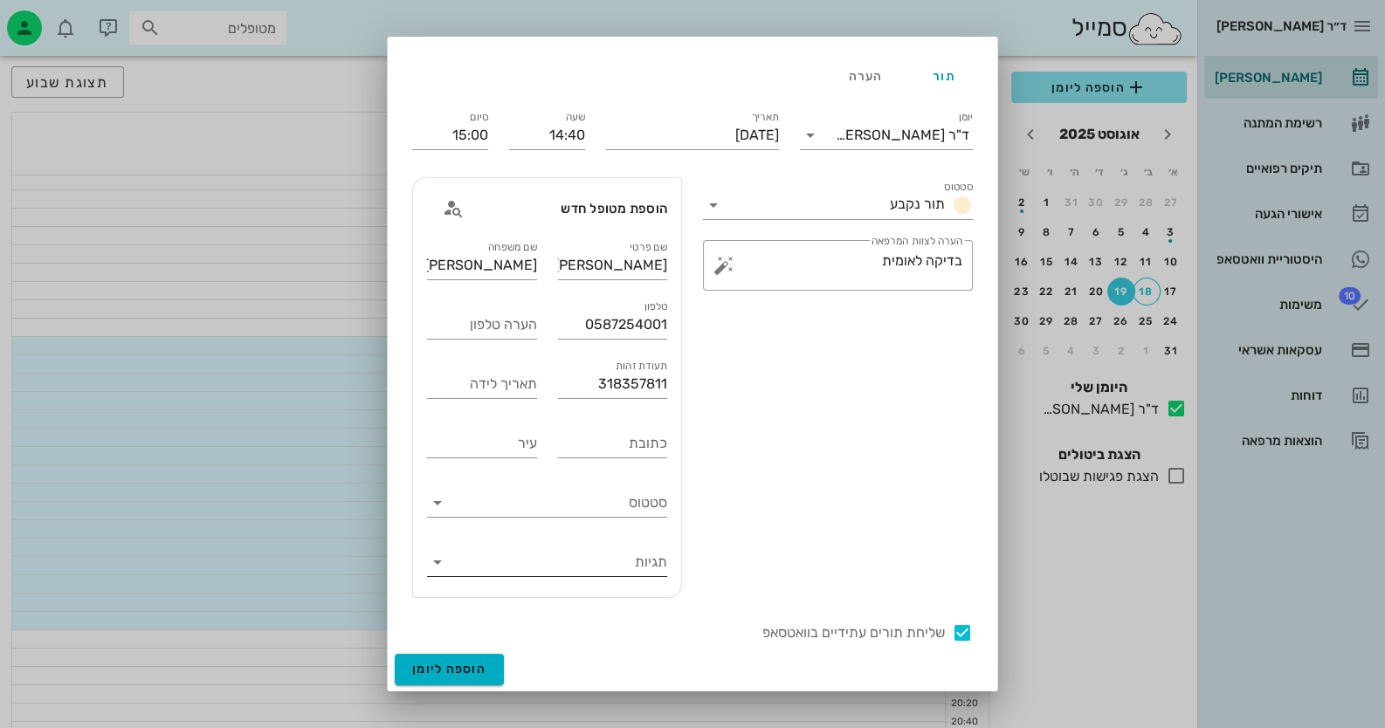
click at [593, 558] on input "תגיות" at bounding box center [561, 562] width 212 height 28
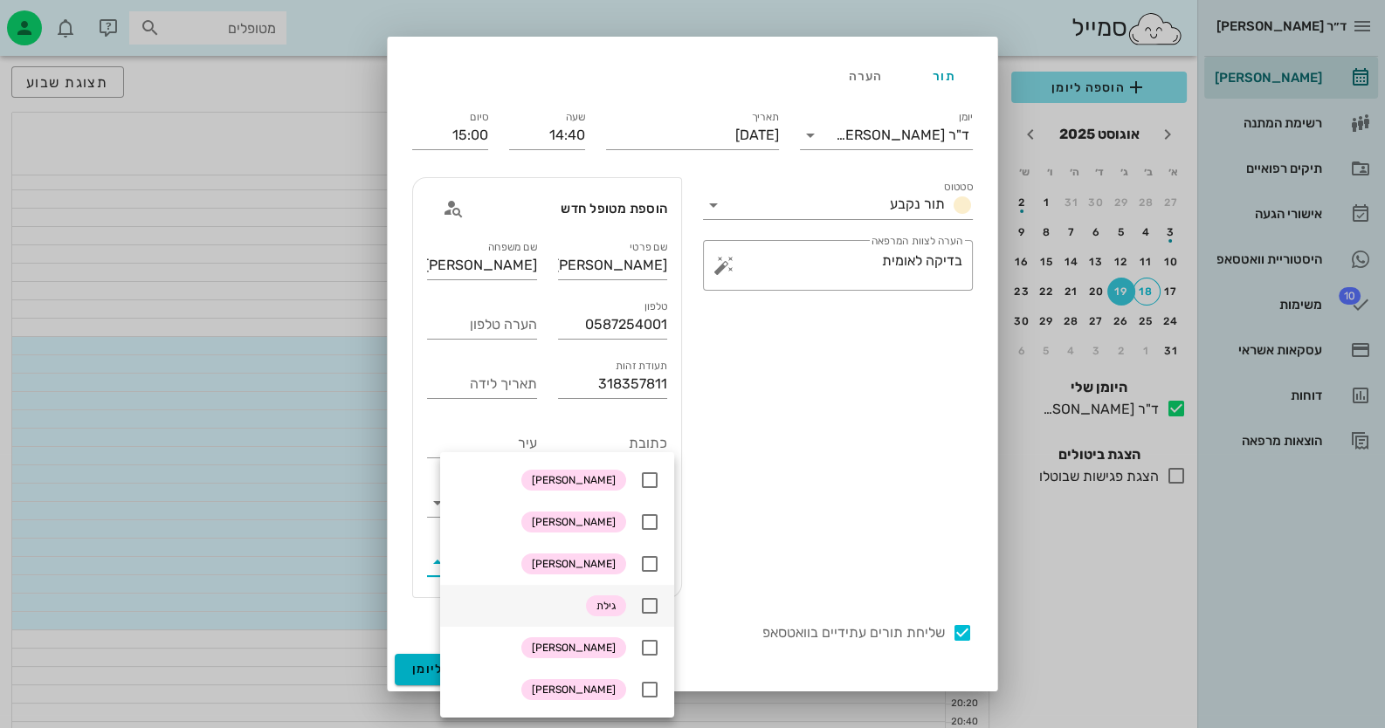
click at [651, 610] on icon at bounding box center [649, 606] width 21 height 21
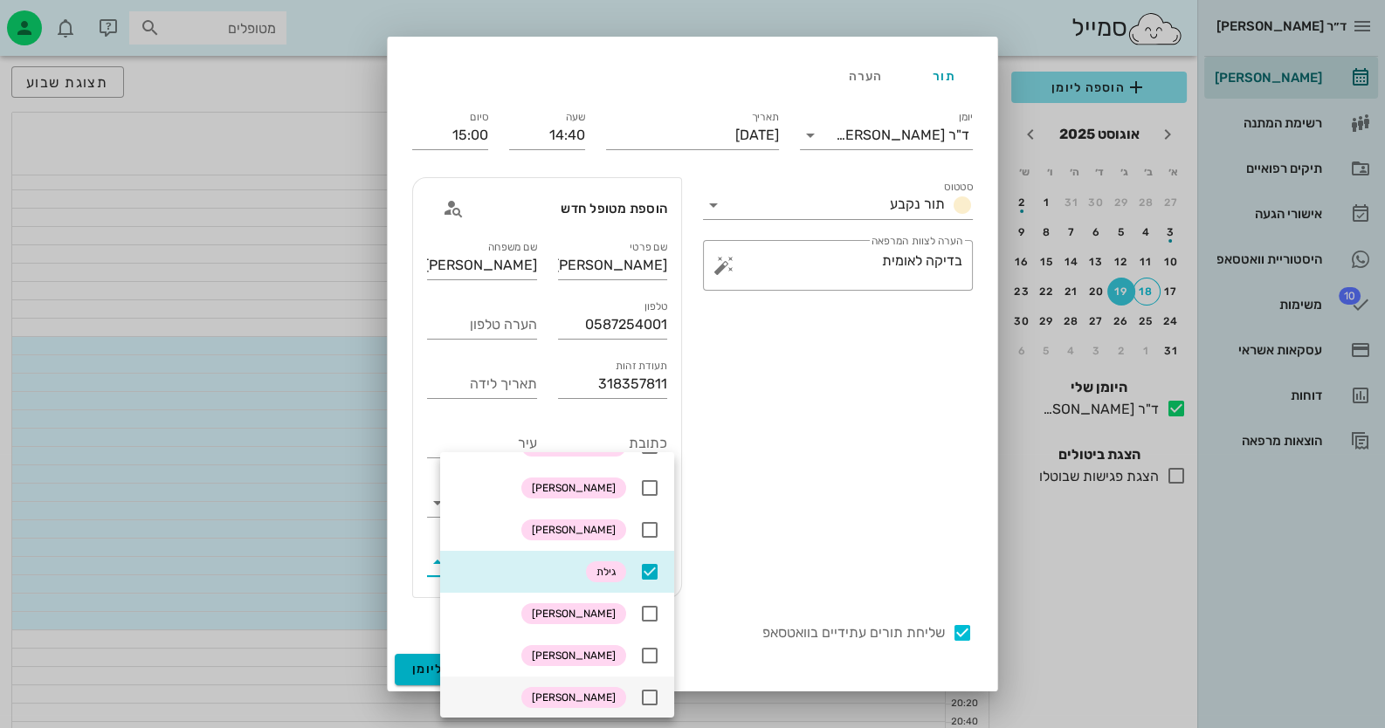
scroll to position [86, 0]
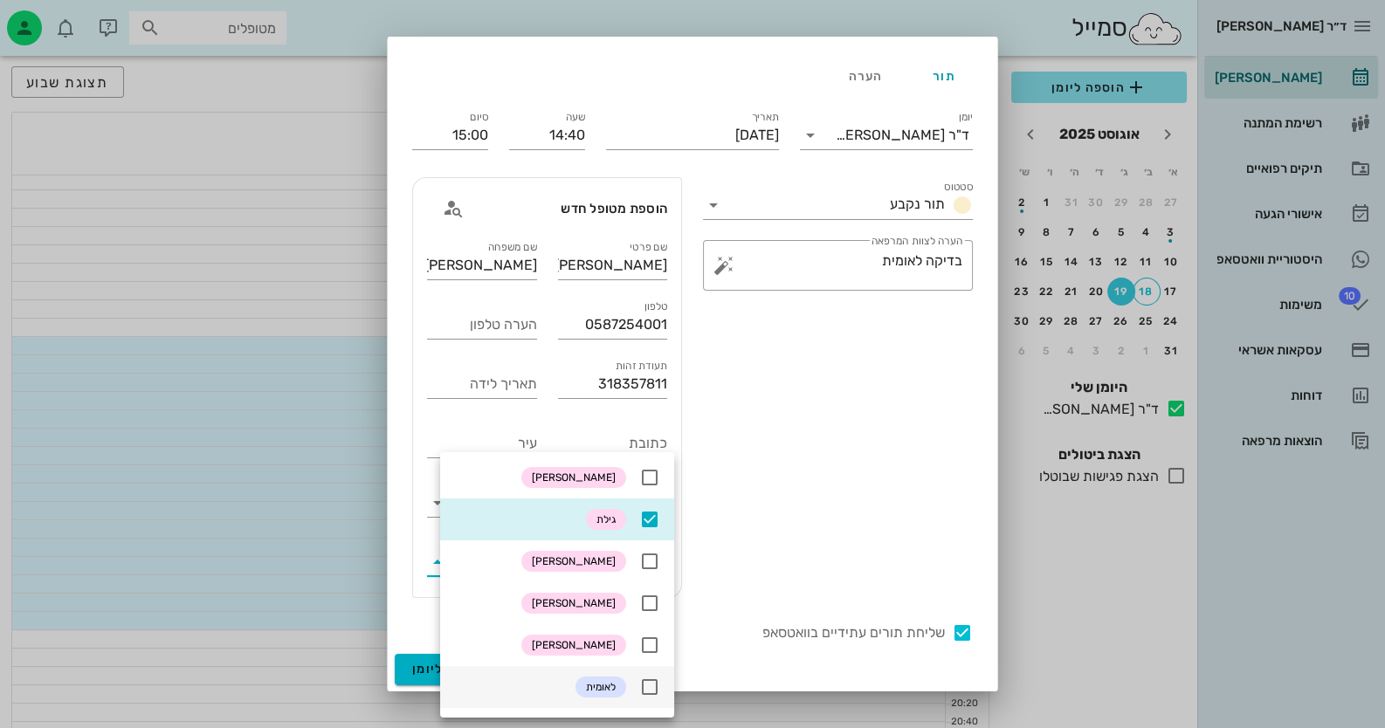
click at [644, 685] on icon at bounding box center [649, 687] width 21 height 21
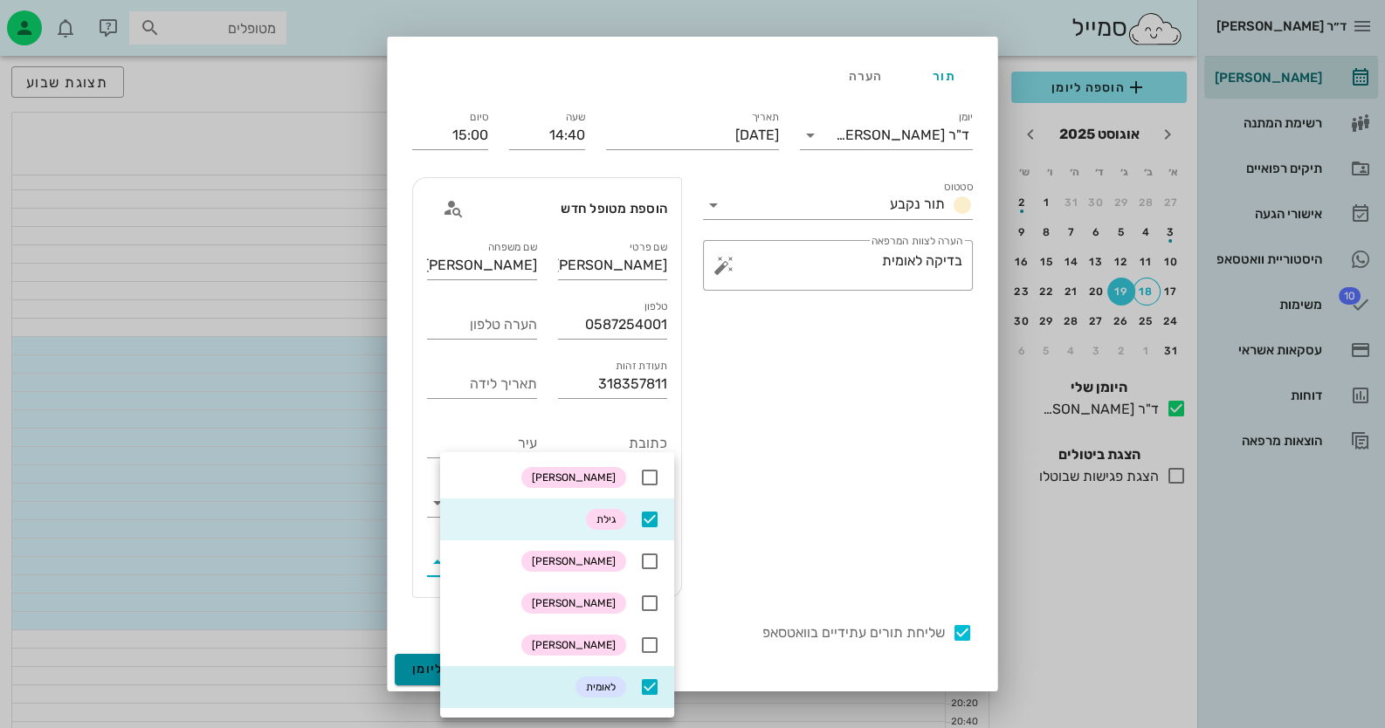
click at [432, 674] on span "הוספה ליומן" at bounding box center [449, 669] width 74 height 15
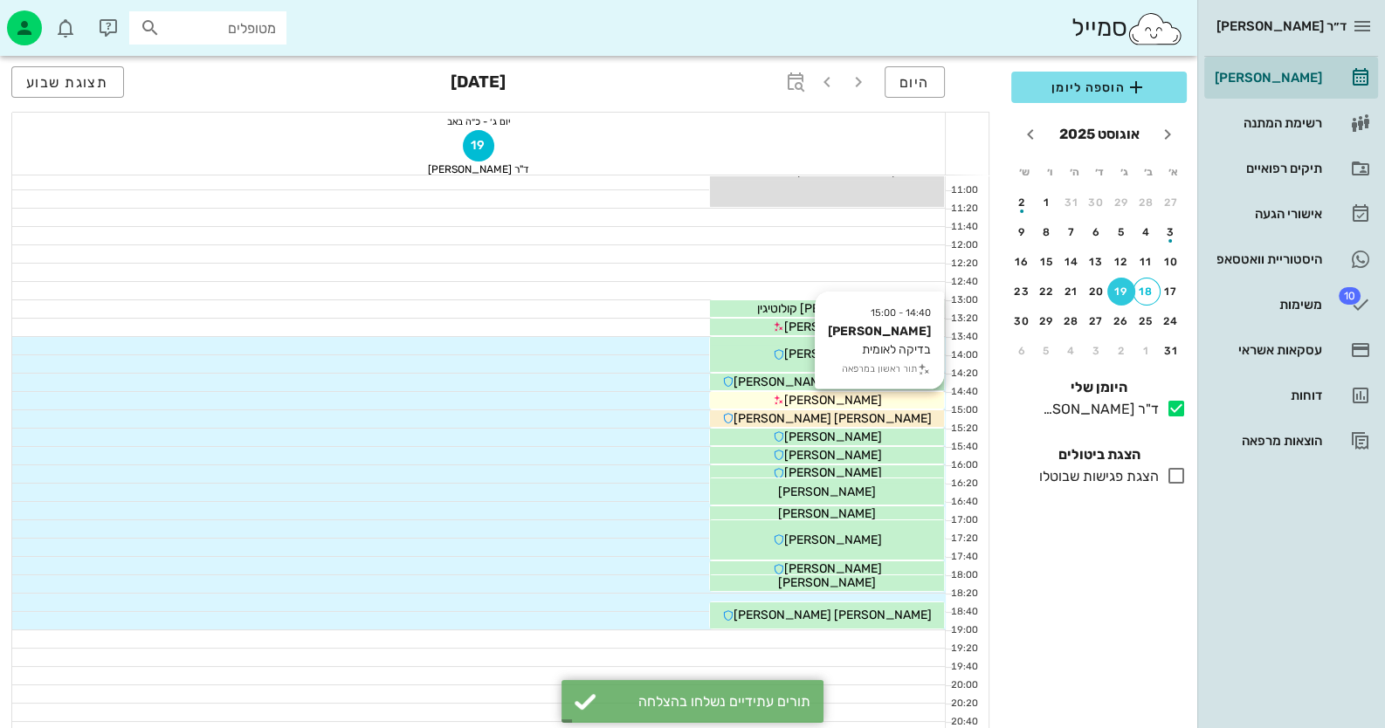
click at [859, 403] on span "[PERSON_NAME]" at bounding box center [833, 400] width 98 height 15
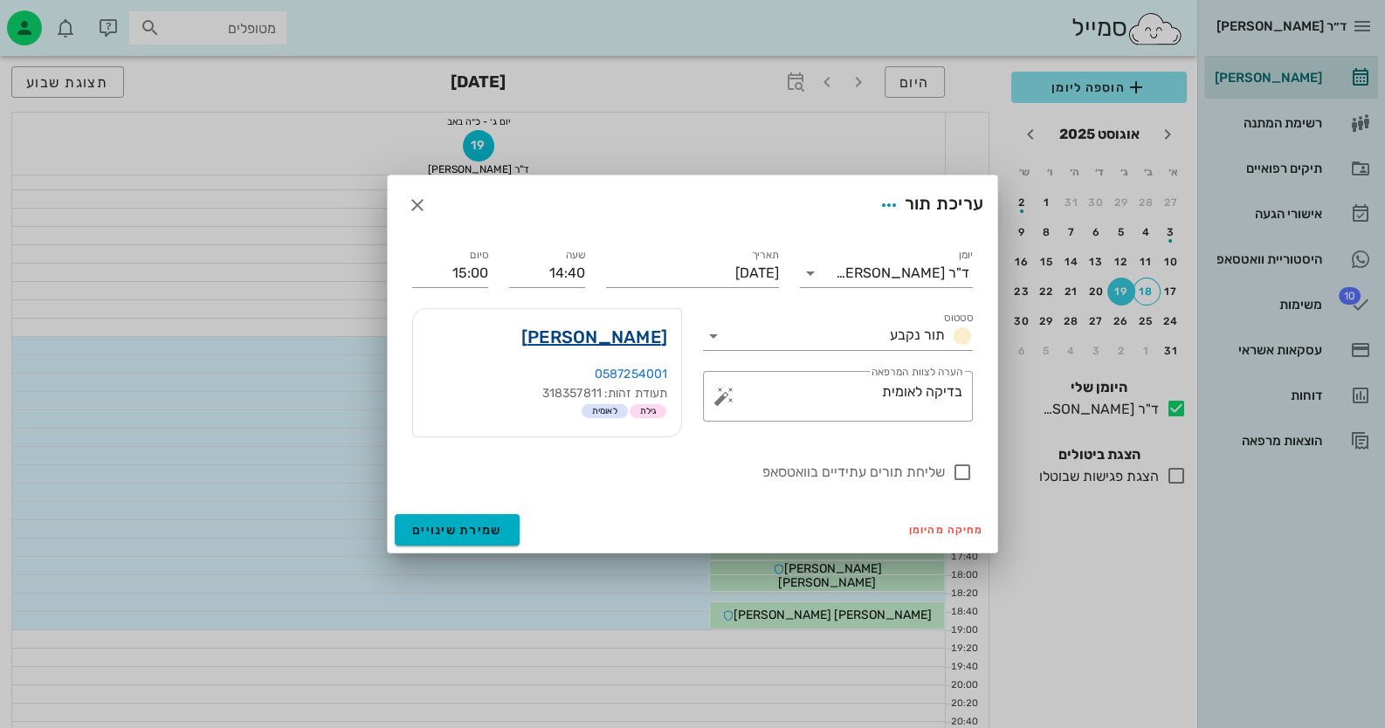
click at [605, 336] on link "[PERSON_NAME]" at bounding box center [594, 337] width 146 height 28
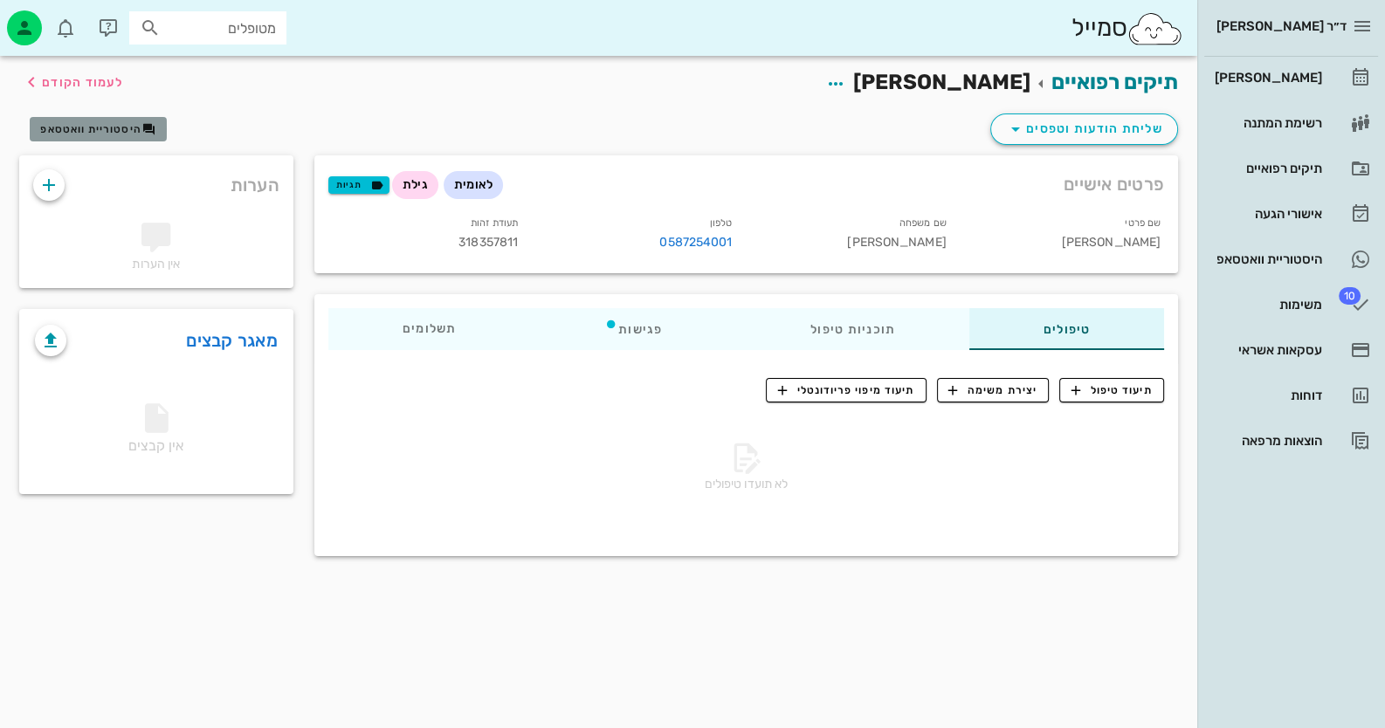
click at [114, 122] on span "היסטוריית וואטסאפ" at bounding box center [97, 129] width 115 height 14
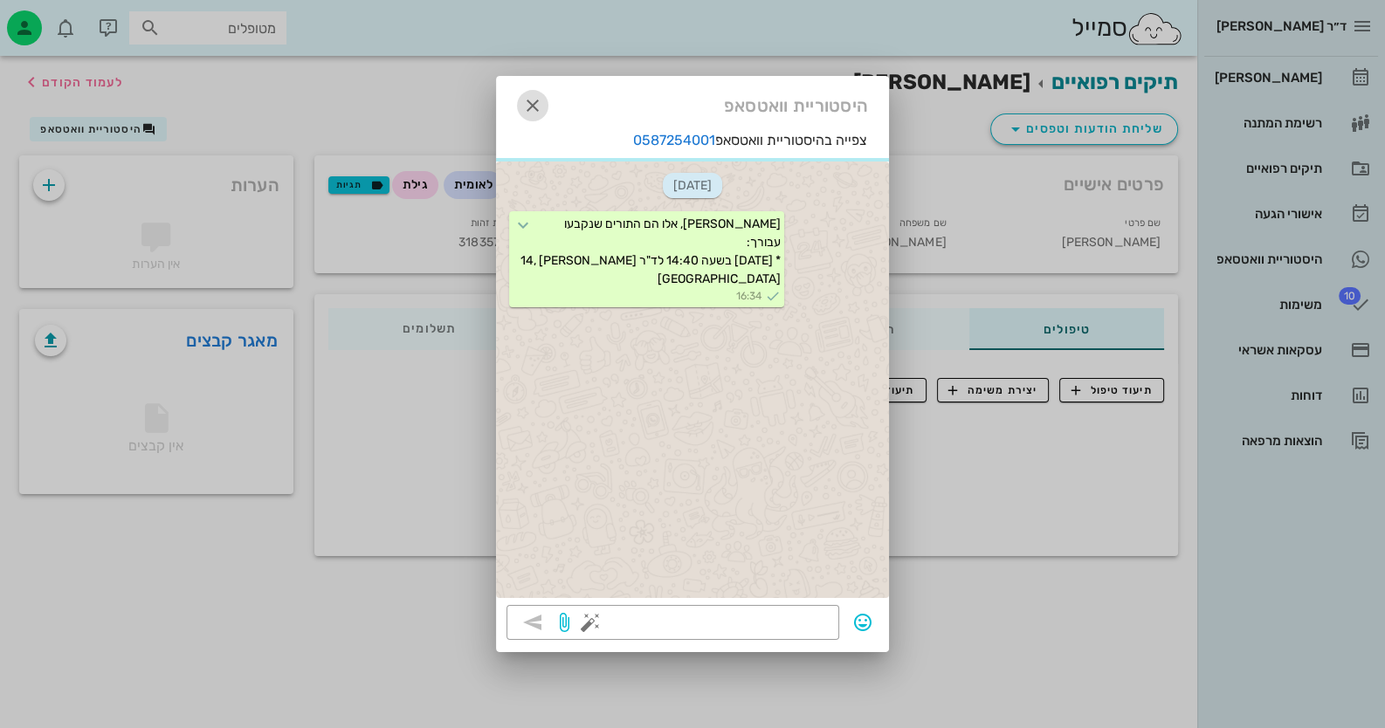
click at [531, 100] on icon "button" at bounding box center [532, 105] width 21 height 21
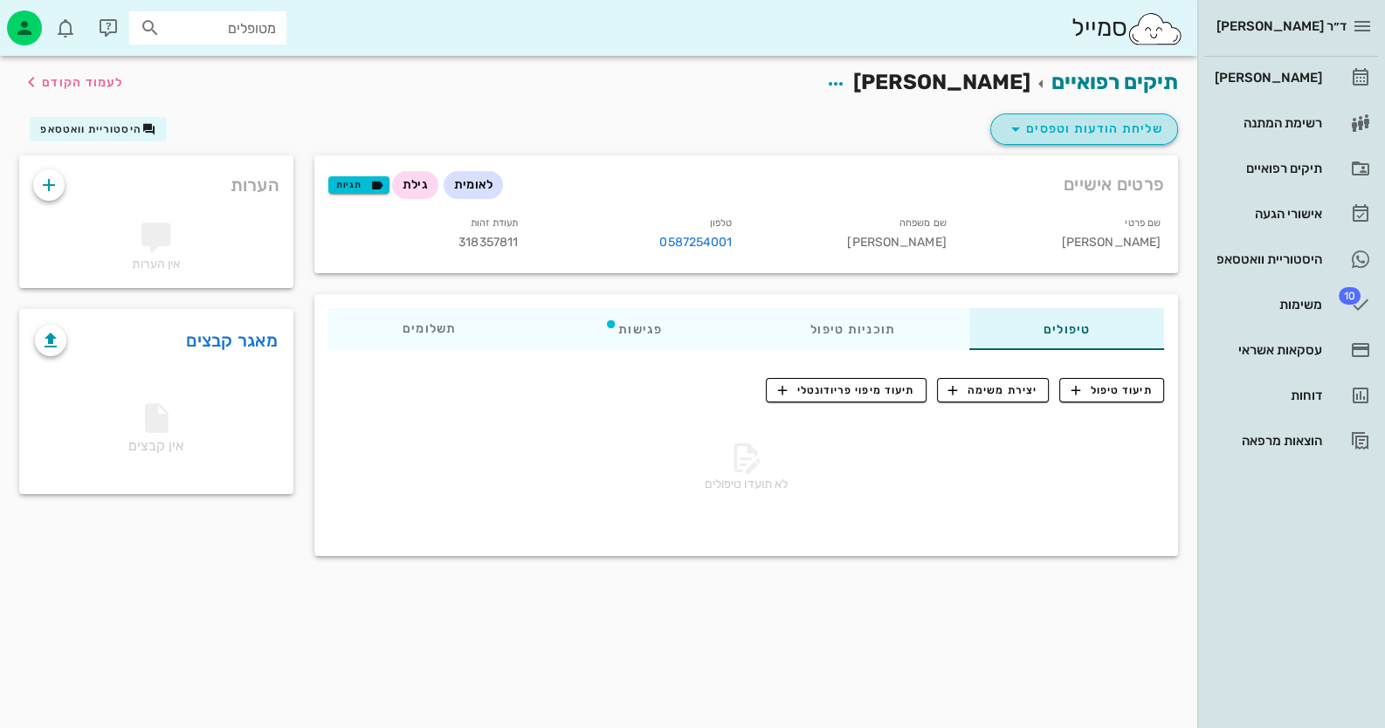
click at [1155, 121] on span "שליחת הודעות וטפסים" at bounding box center [1084, 129] width 158 height 21
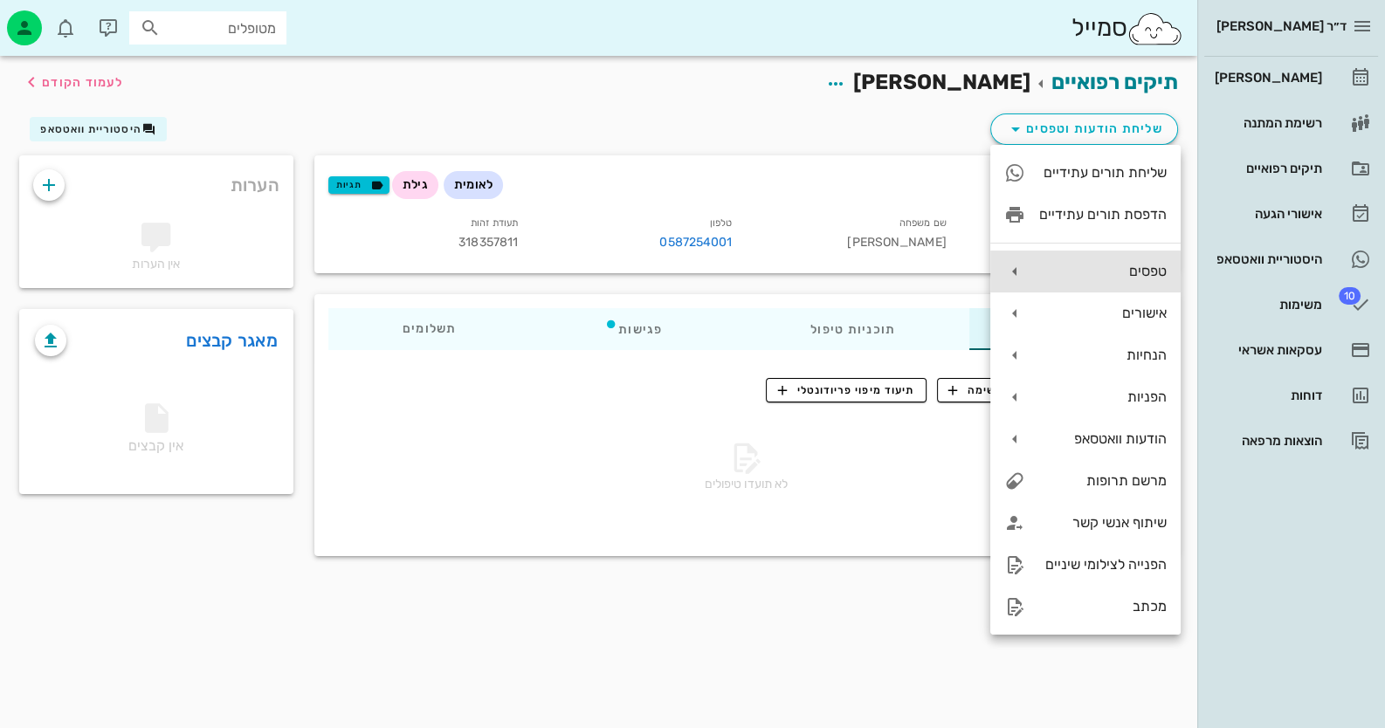
click at [1153, 275] on div "טפסים" at bounding box center [1102, 271] width 127 height 17
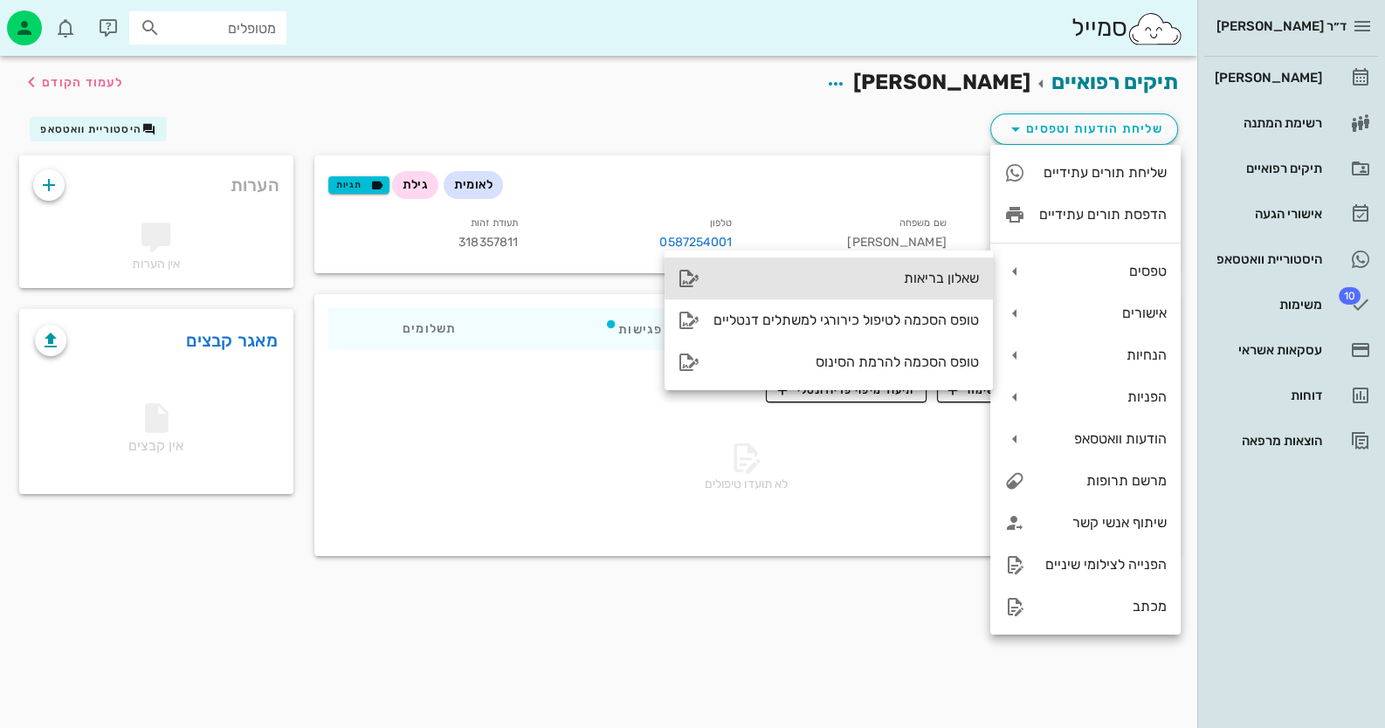
click at [920, 283] on div "שאלון בריאות" at bounding box center [845, 278] width 265 height 17
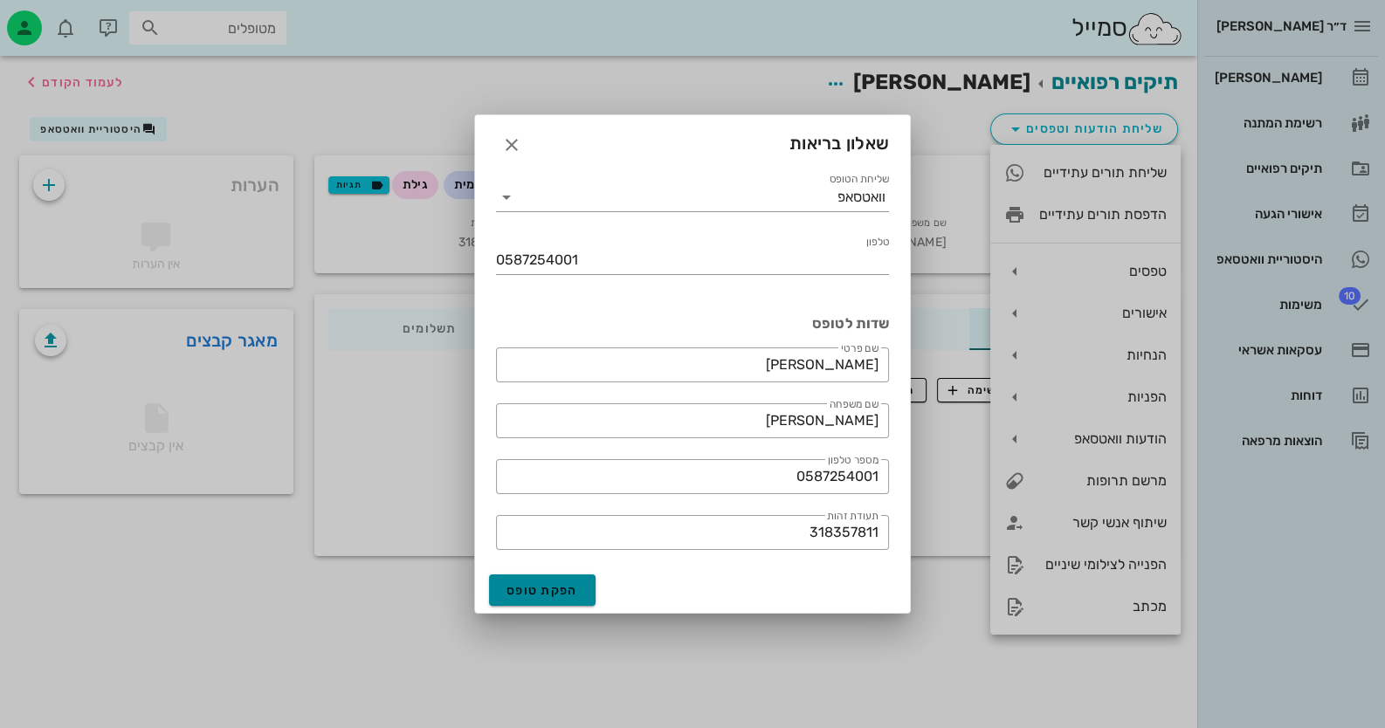
click at [537, 579] on button "הפקת טופס" at bounding box center [542, 590] width 107 height 31
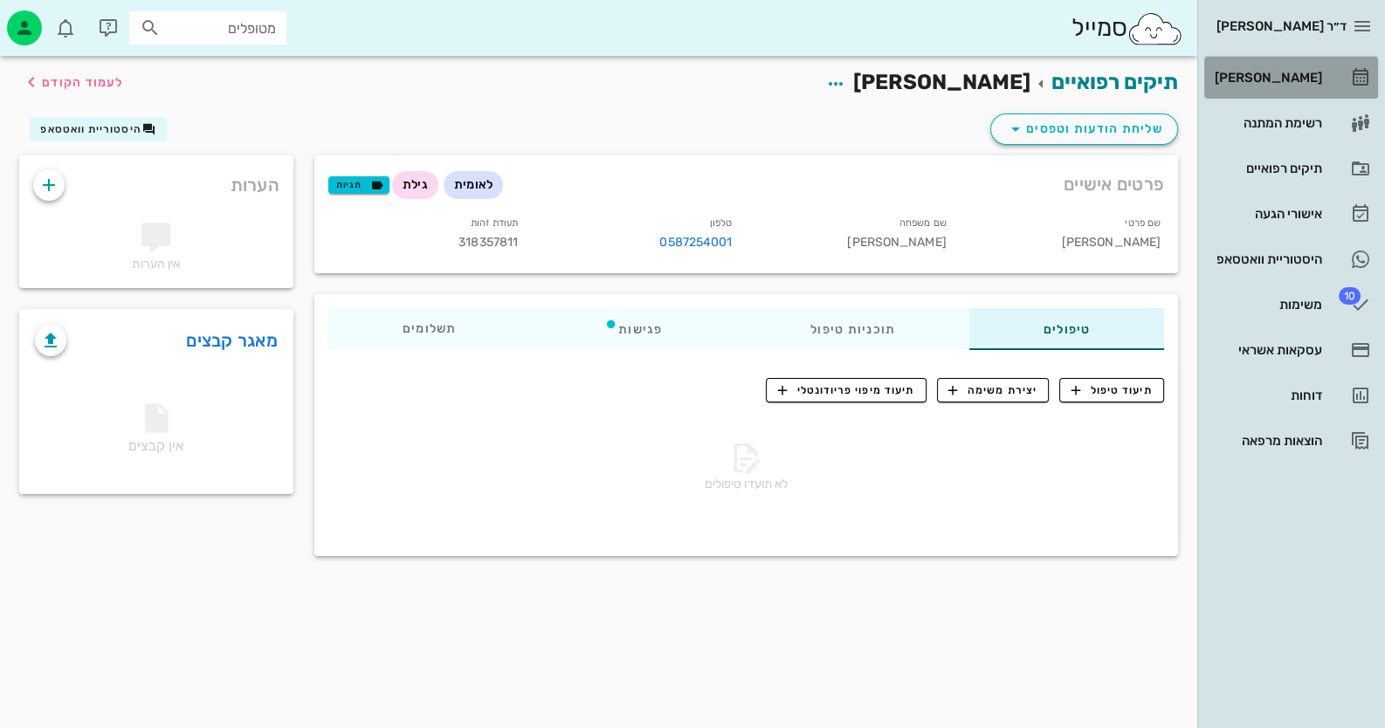
click at [1324, 68] on link "[PERSON_NAME]" at bounding box center [1291, 78] width 174 height 42
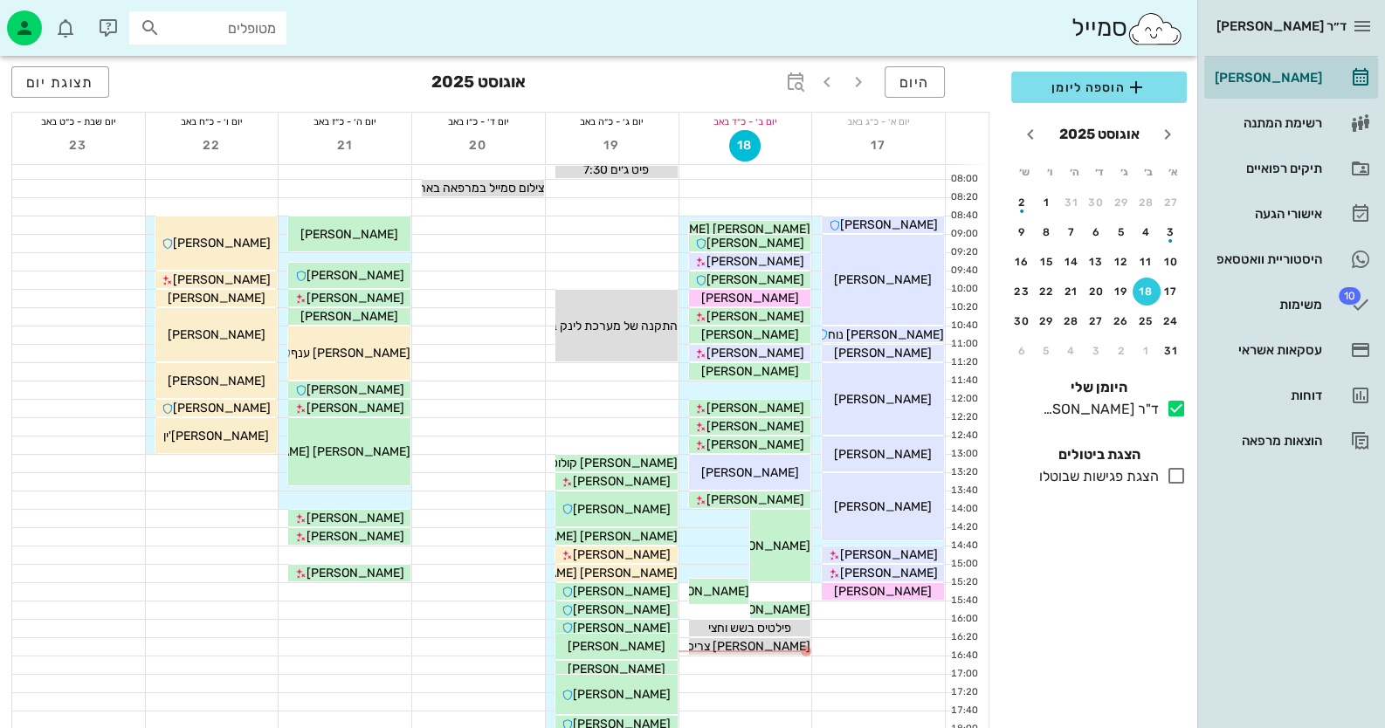
scroll to position [31, 0]
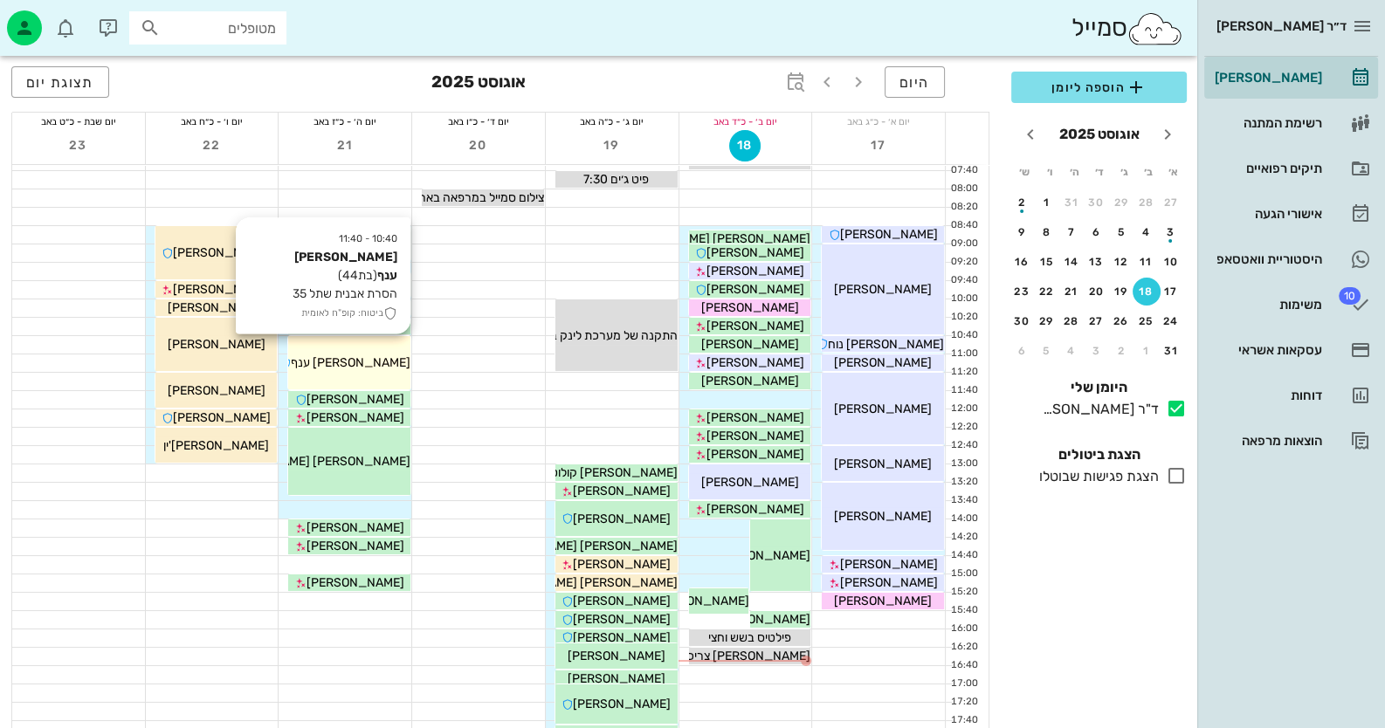
click at [345, 349] on div "10:40 - 11:40 [PERSON_NAME] ענף (בת 44 ) הסרת אבנית שתל 35 ביטוח: קופ"ח לאומית …" at bounding box center [349, 362] width 122 height 53
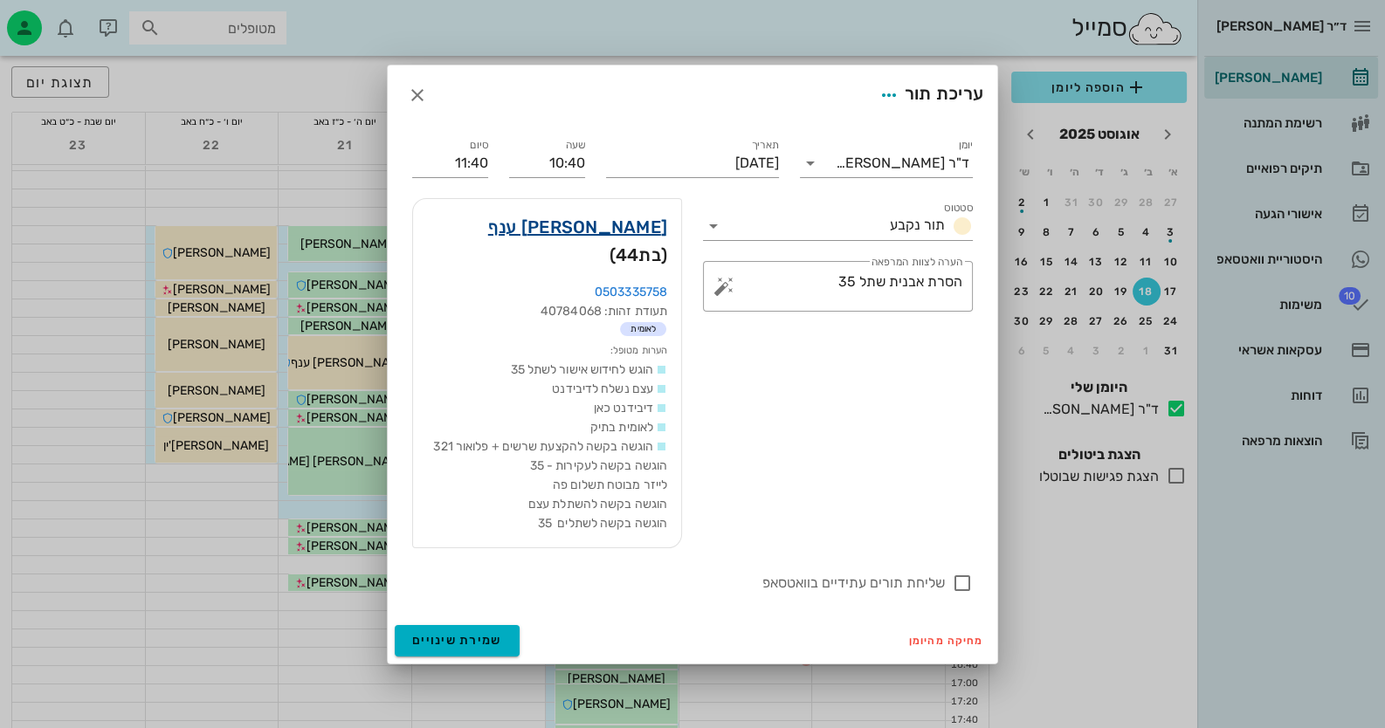
click at [642, 241] on link "[PERSON_NAME] ענף" at bounding box center [577, 227] width 179 height 28
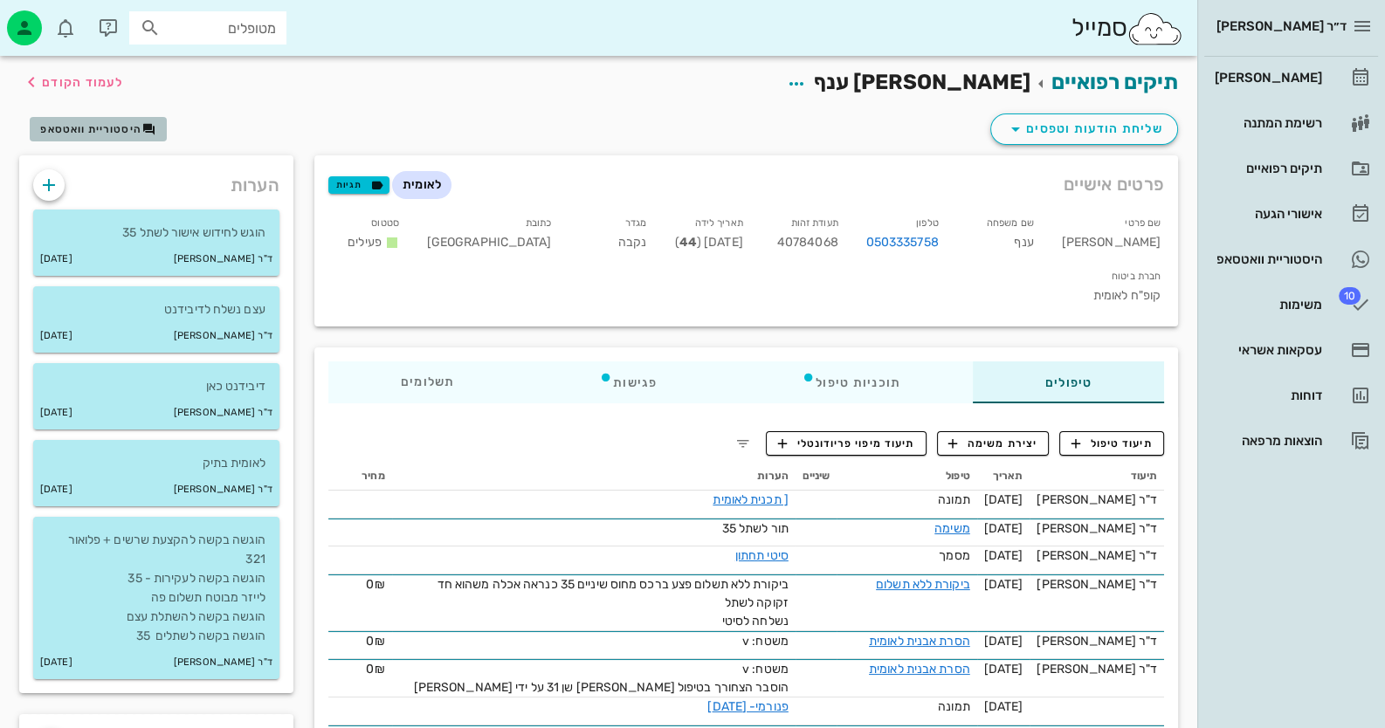
click at [123, 124] on span "היסטוריית וואטסאפ" at bounding box center [90, 129] width 101 height 12
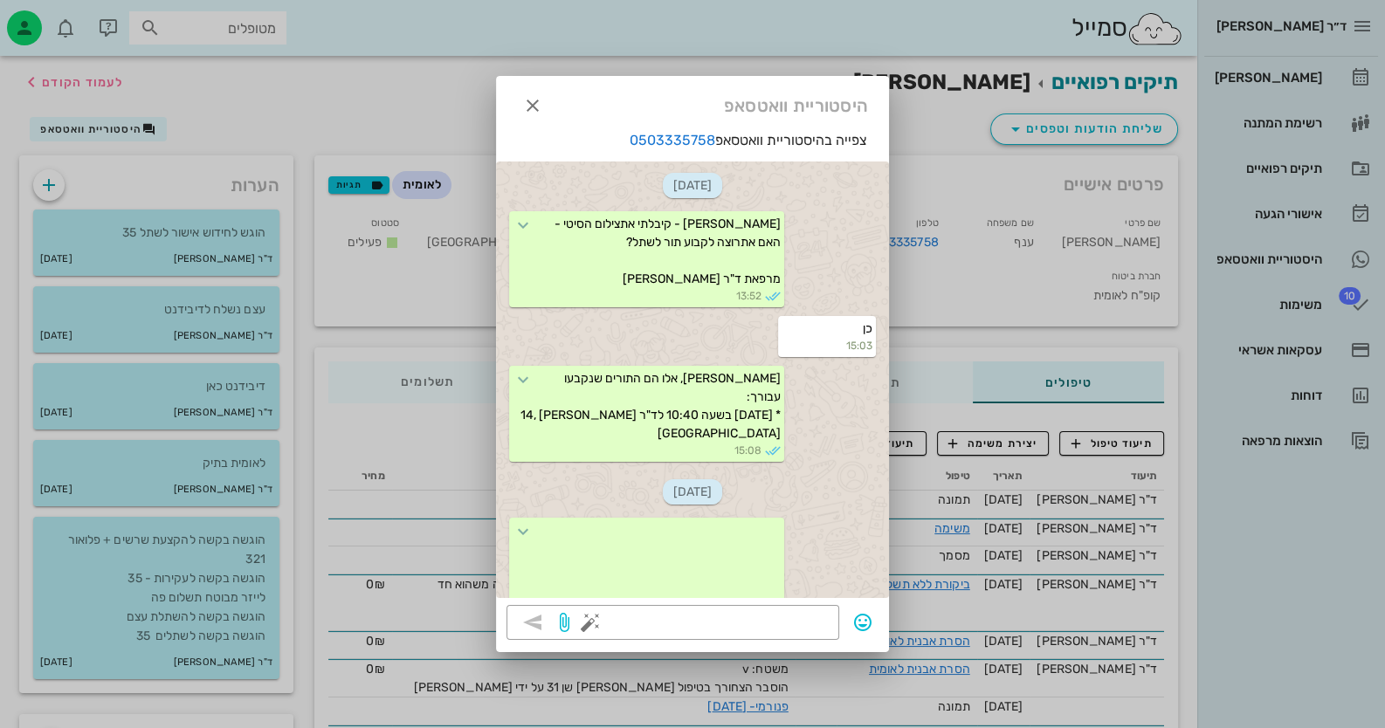
scroll to position [486, 0]
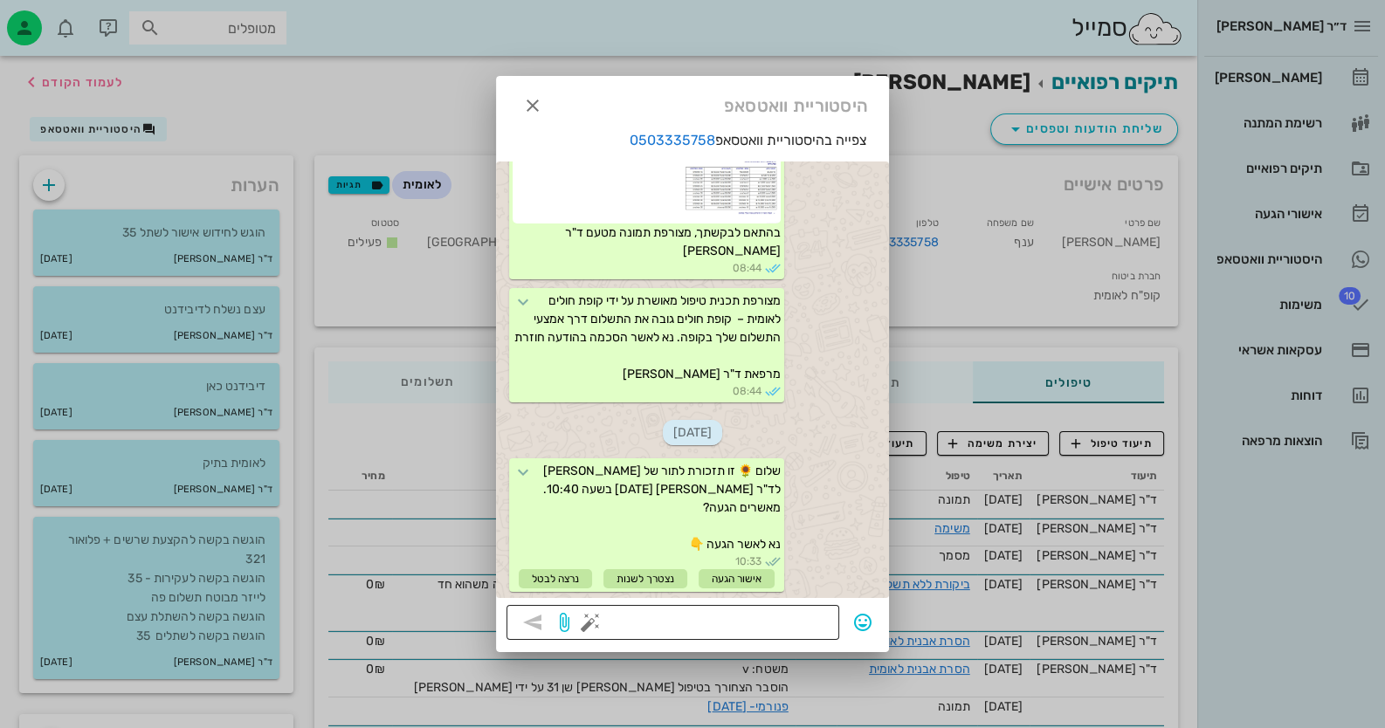
click at [765, 616] on textarea at bounding box center [711, 624] width 235 height 28
type textarea "מאשרת הגעה?"
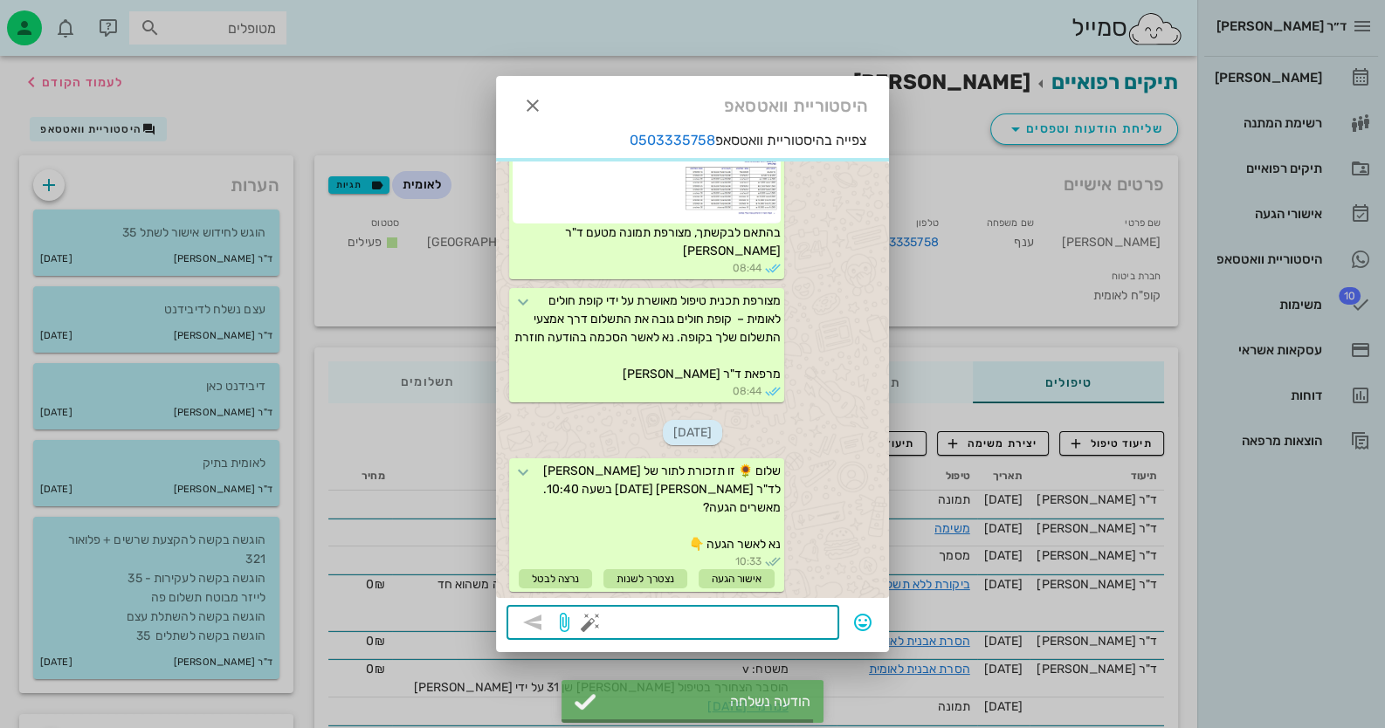
scroll to position [572, 0]
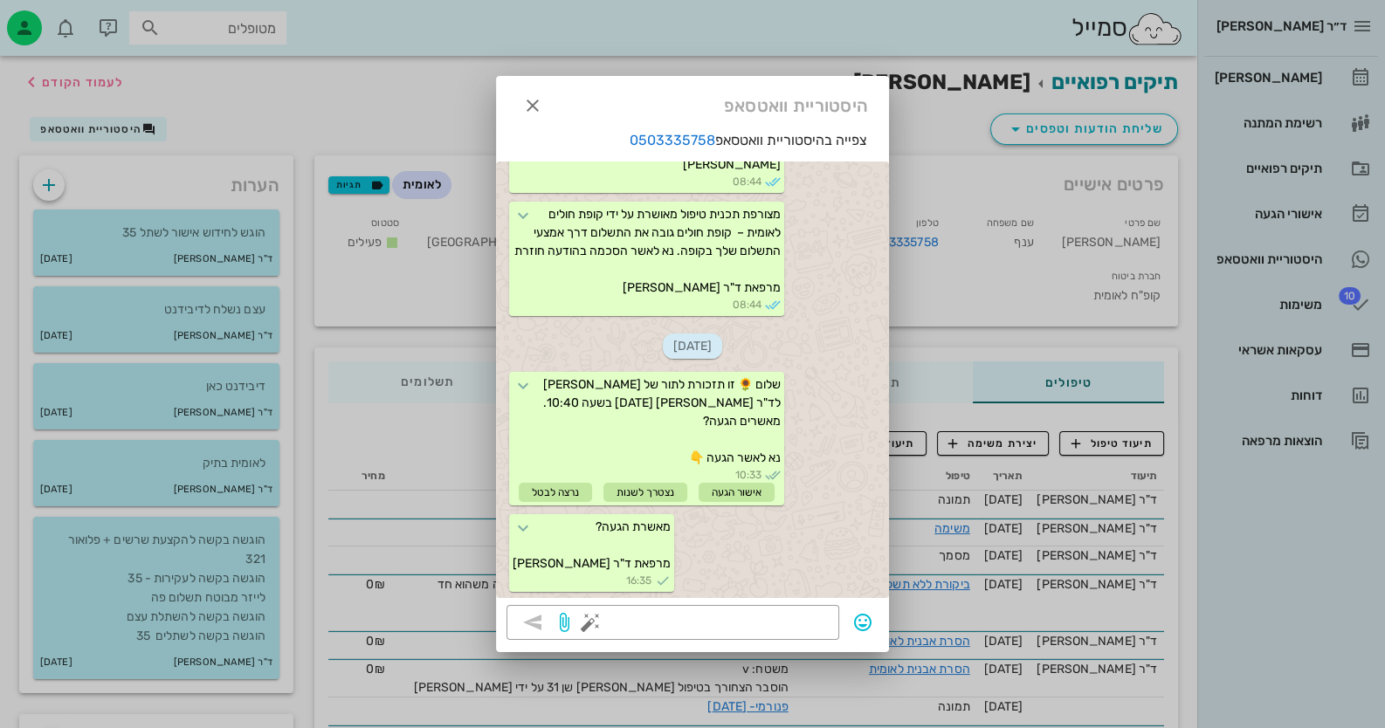
click at [1312, 88] on div at bounding box center [692, 364] width 1385 height 728
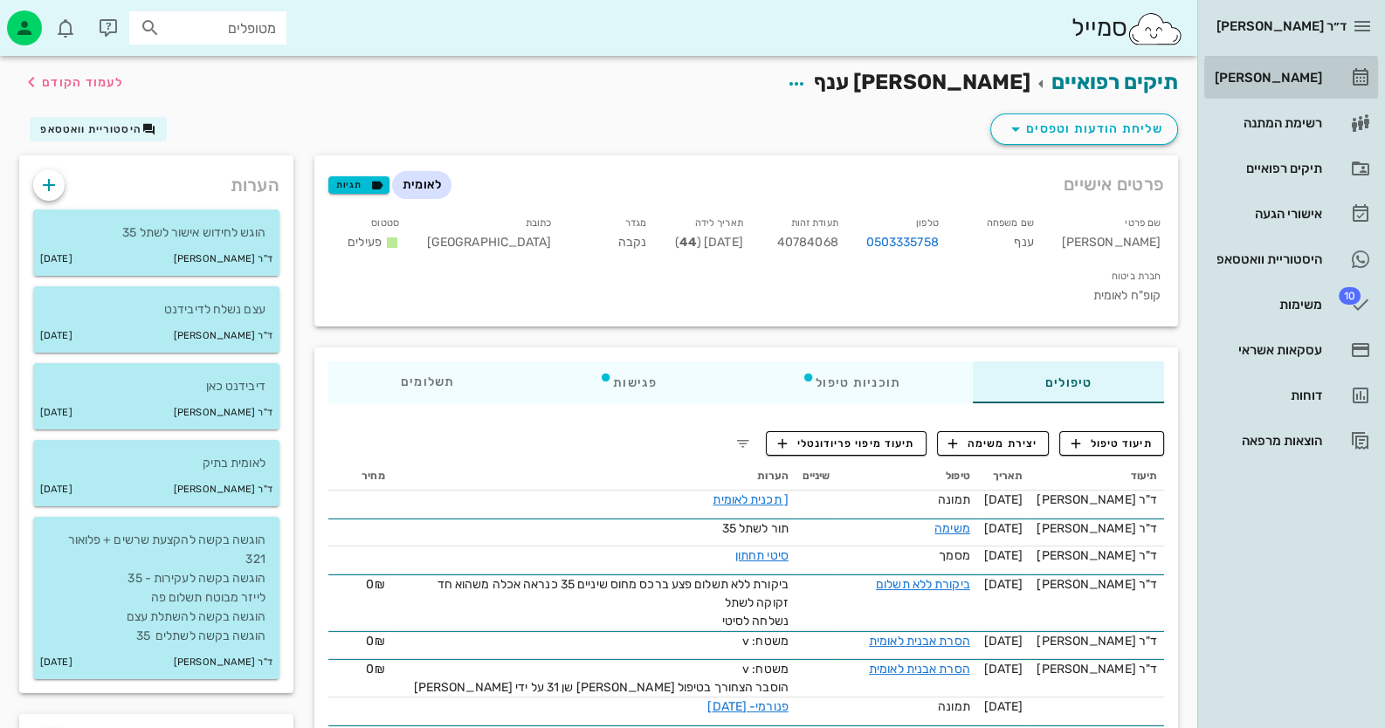
click at [1312, 82] on div "[PERSON_NAME]" at bounding box center [1266, 78] width 111 height 14
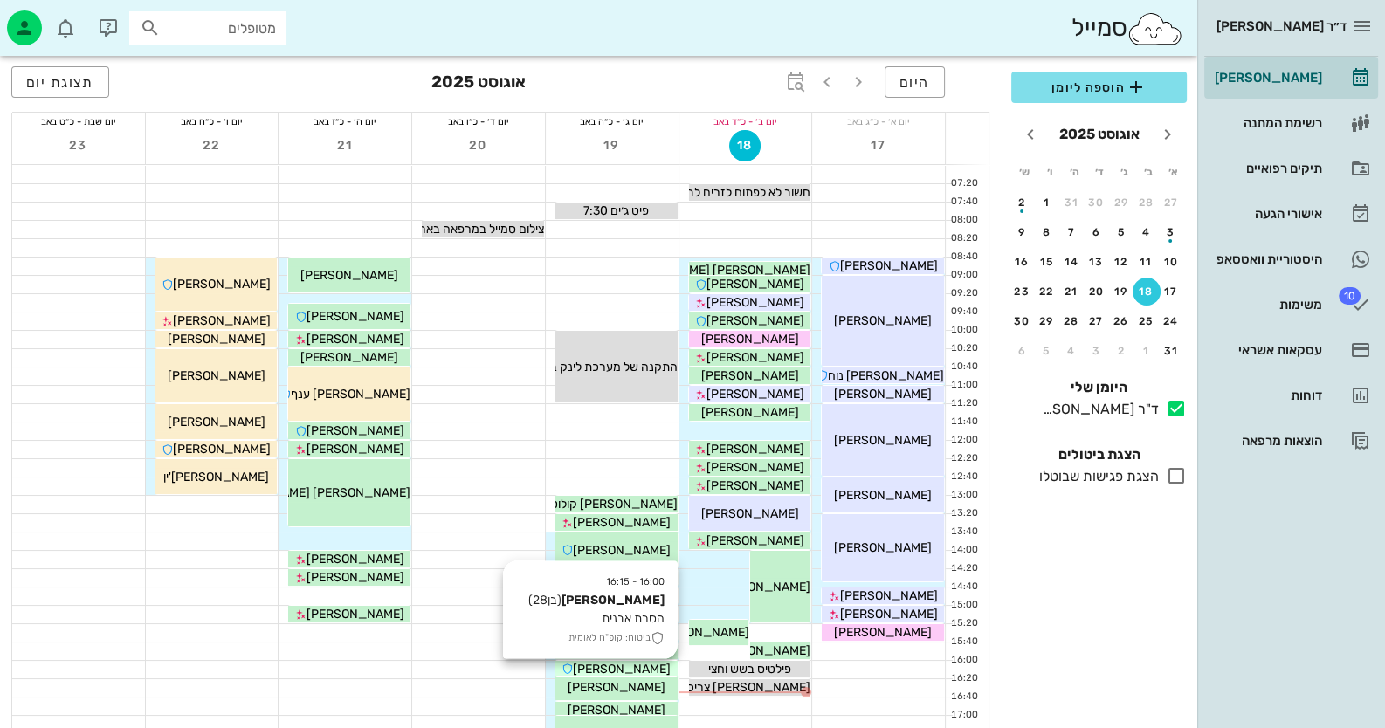
scroll to position [86, 0]
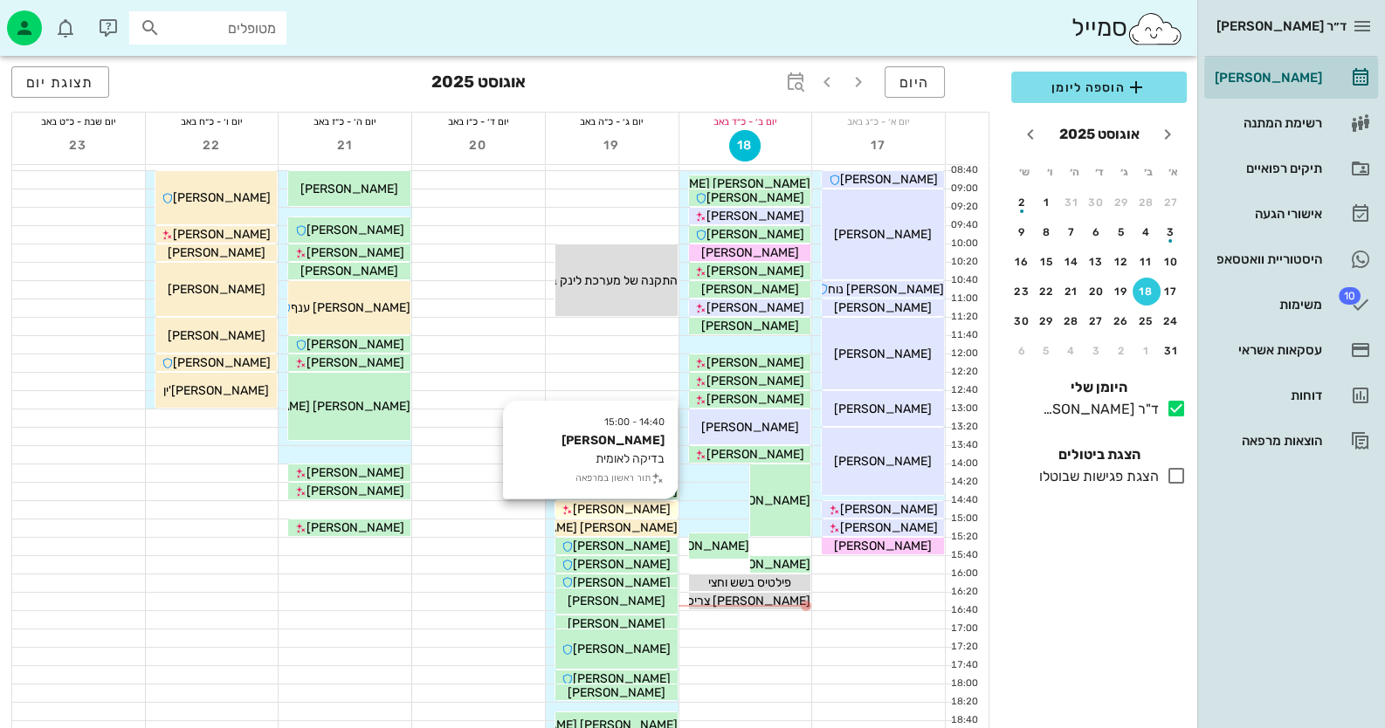
click at [657, 508] on div "[PERSON_NAME]" at bounding box center [616, 509] width 122 height 18
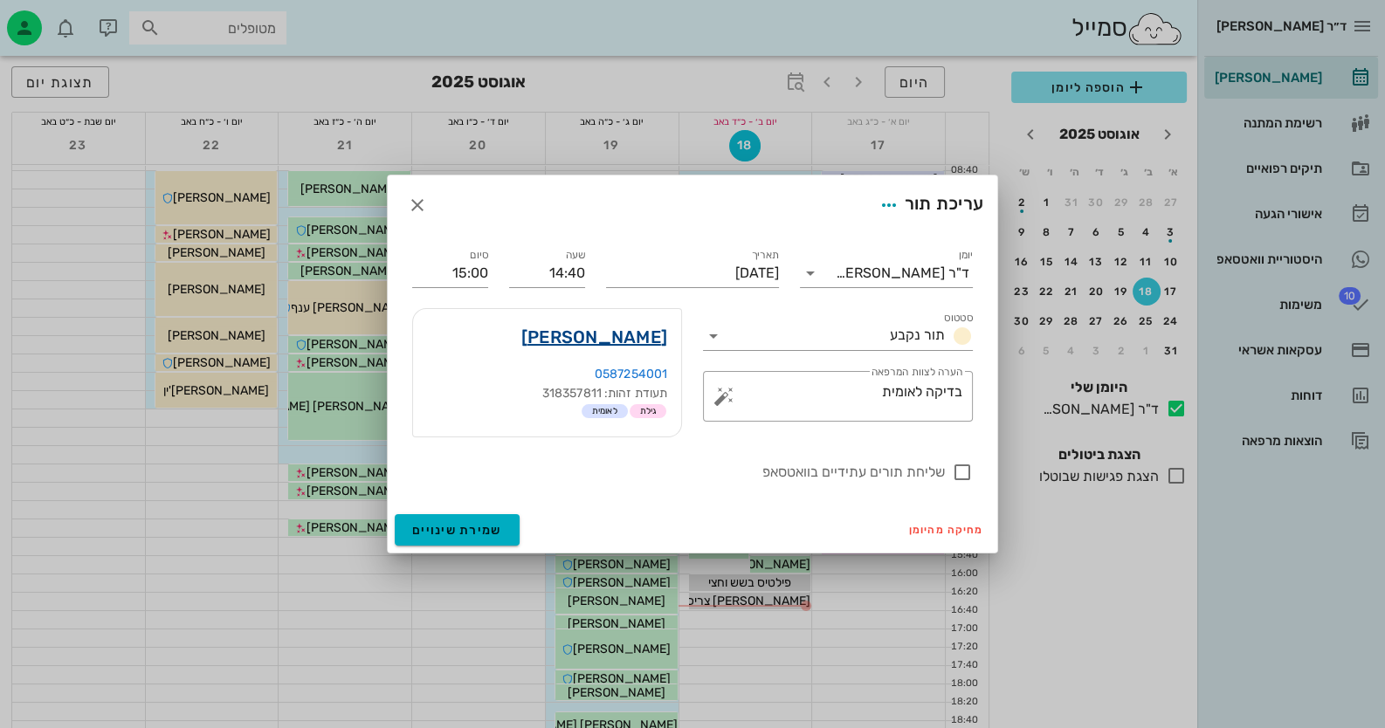
click at [649, 329] on link "[PERSON_NAME]" at bounding box center [594, 337] width 146 height 28
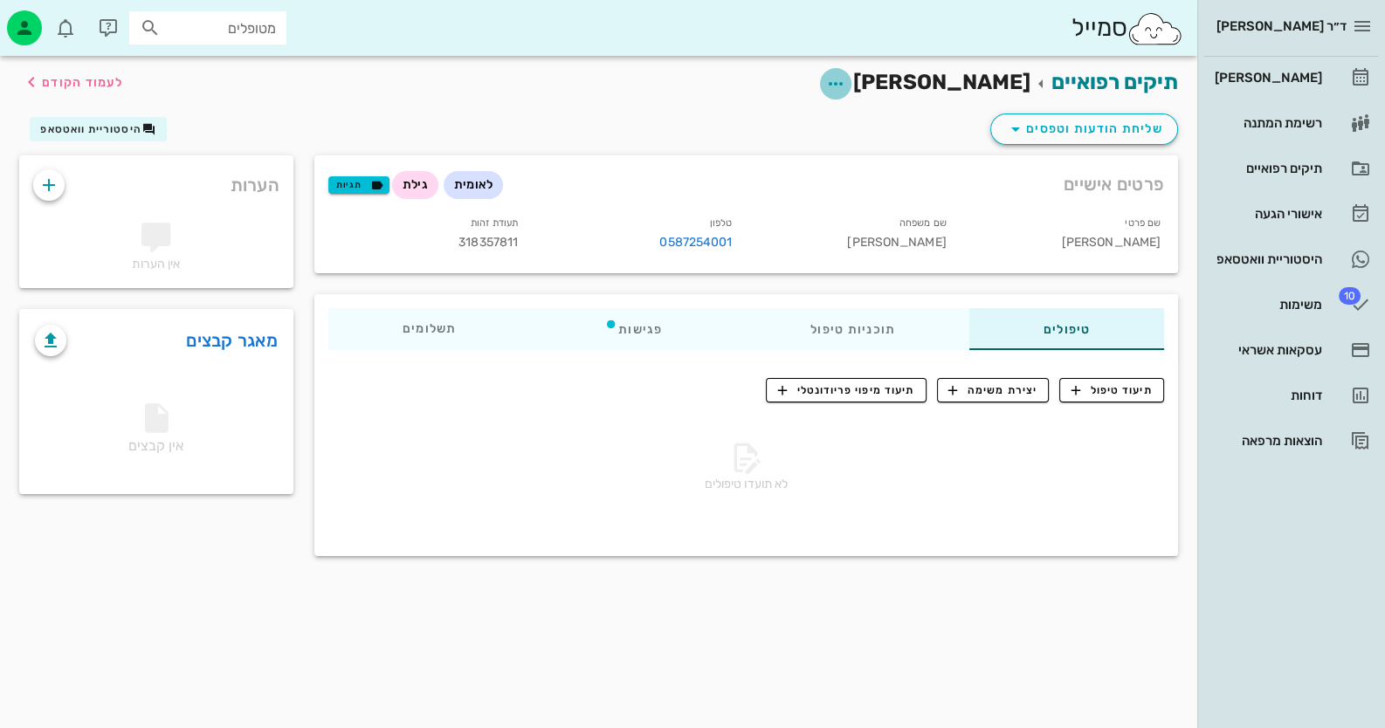
click at [846, 81] on icon "button" at bounding box center [835, 83] width 21 height 21
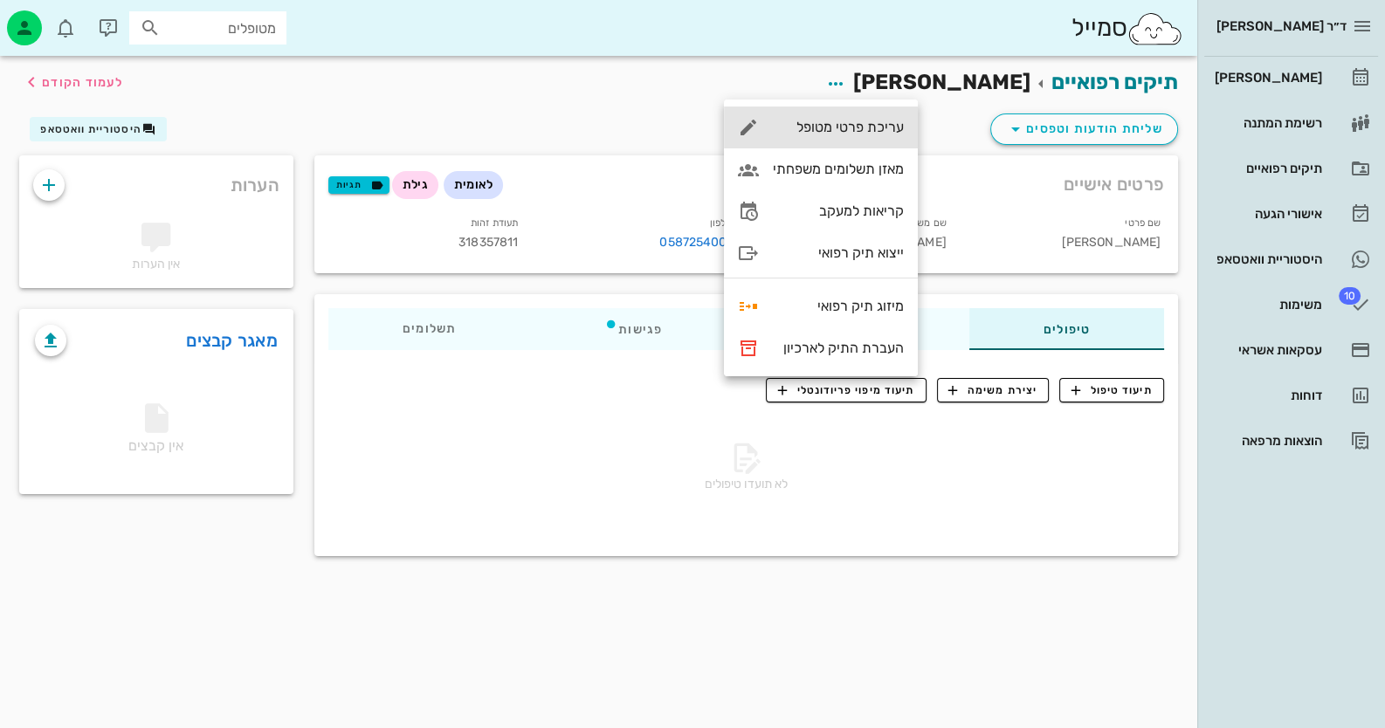
click at [891, 114] on div "עריכת פרטי מטופל" at bounding box center [821, 128] width 194 height 42
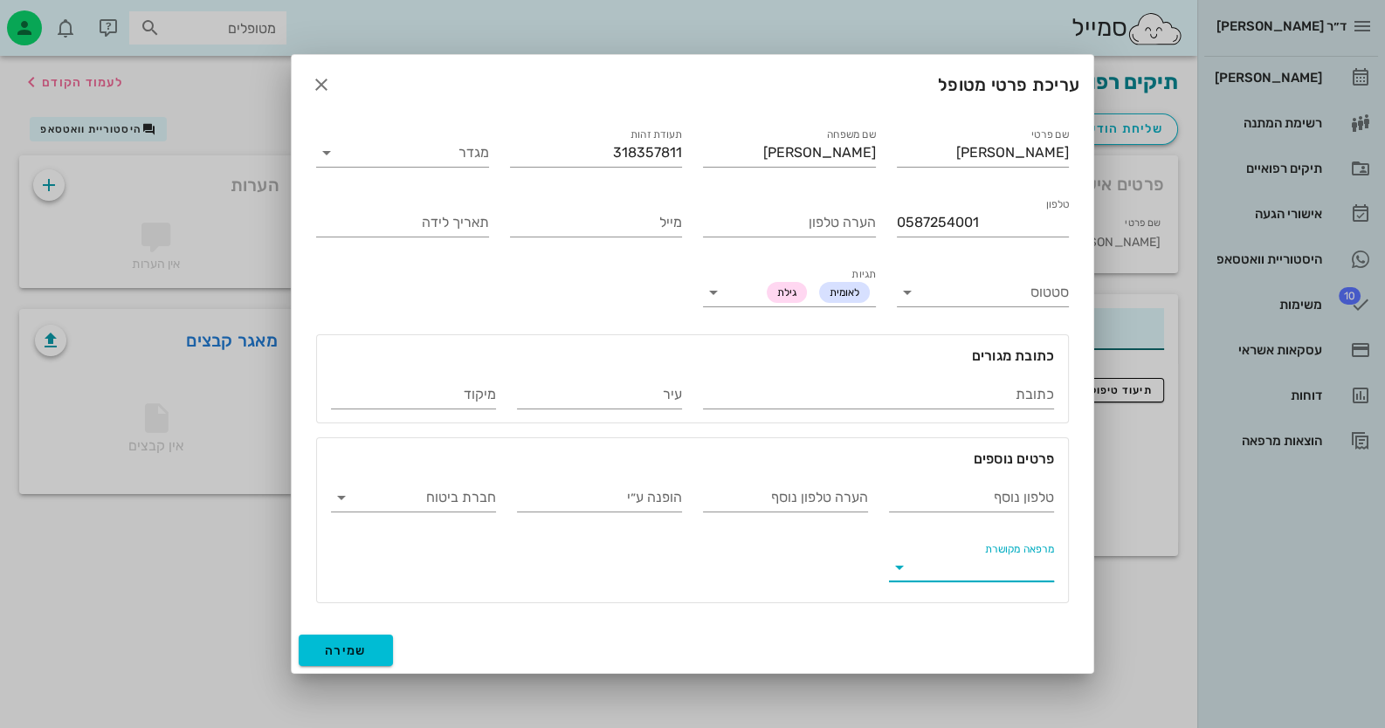
click at [987, 571] on input "מרפאה מקושרת" at bounding box center [985, 568] width 137 height 28
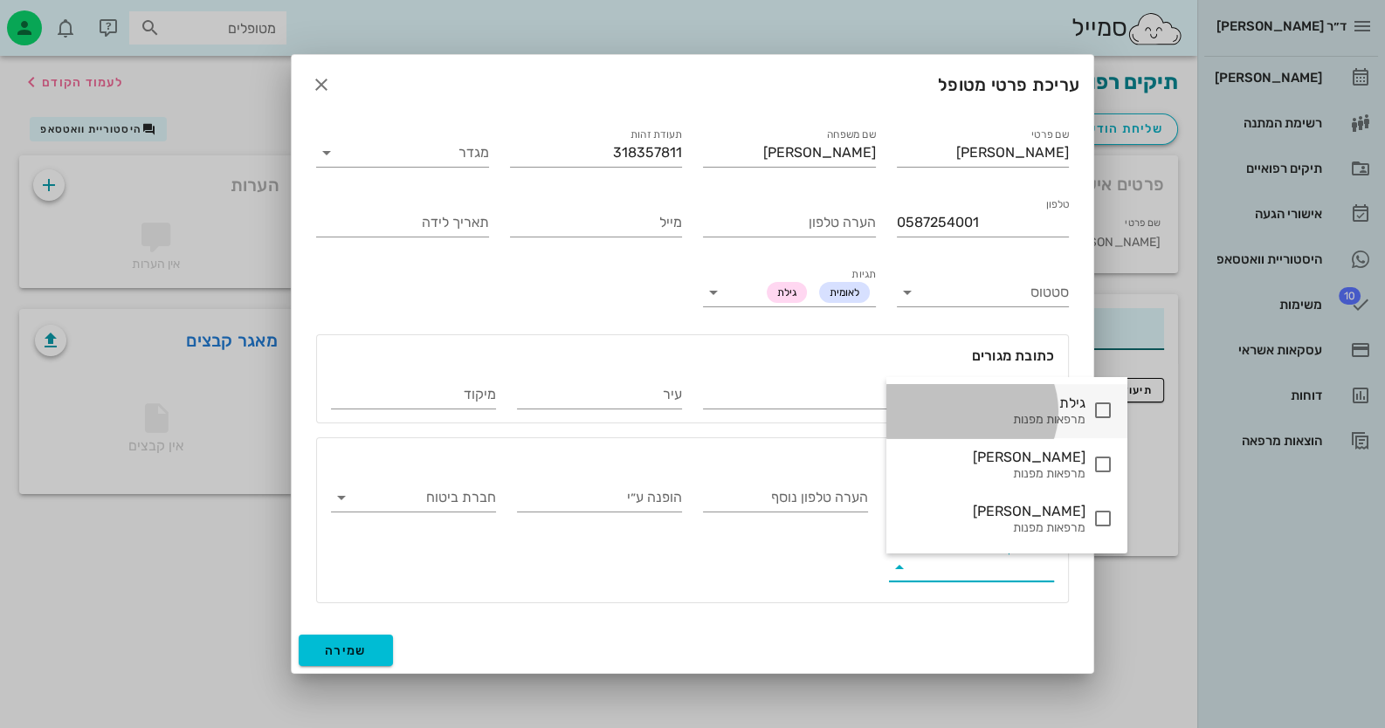
click at [1092, 410] on icon at bounding box center [1102, 410] width 21 height 21
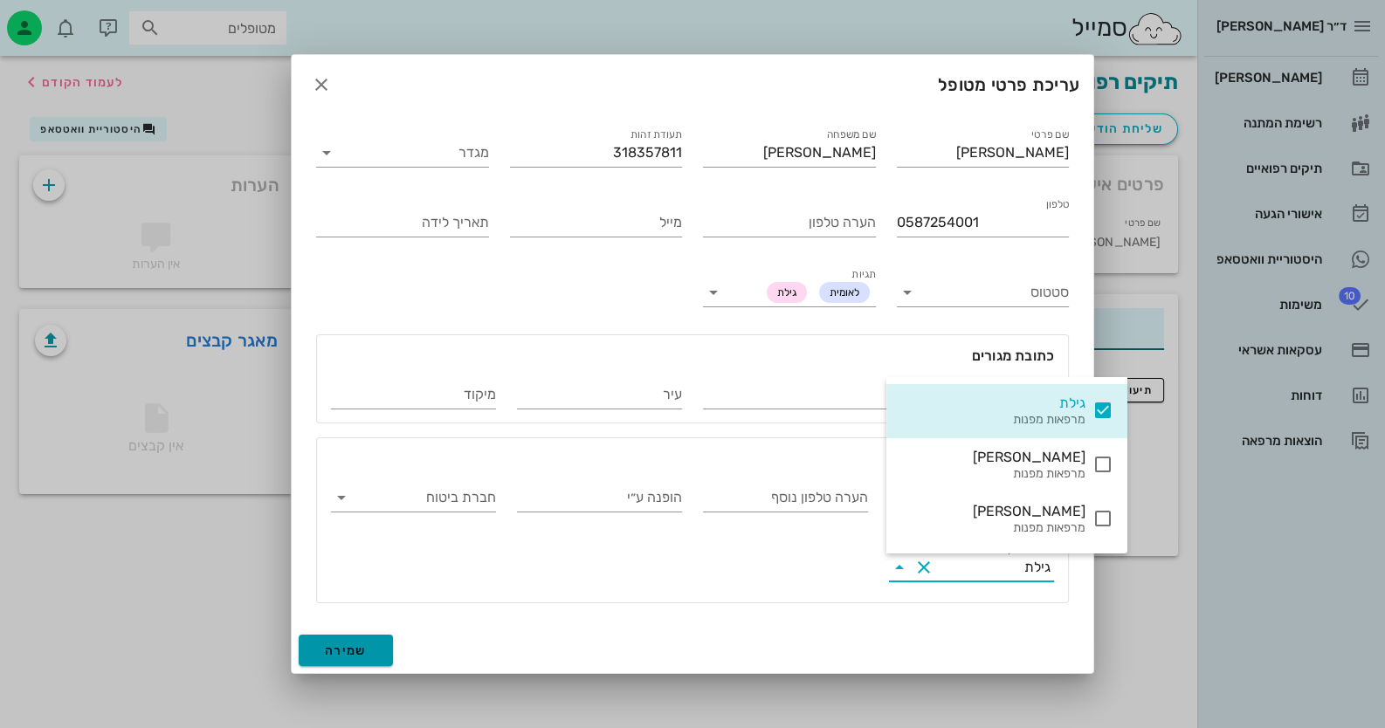
click at [314, 652] on button "שמירה" at bounding box center [346, 650] width 94 height 31
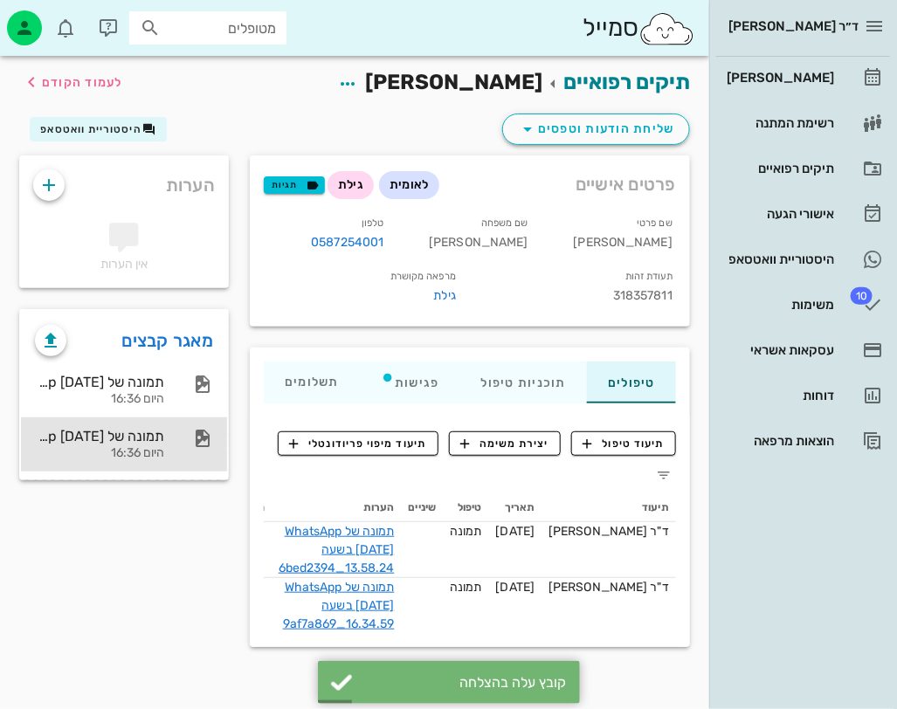
click at [141, 432] on div "תמונה של WhatsApp [DATE] בשעה 16.34.59_9af7a869" at bounding box center [99, 436] width 129 height 17
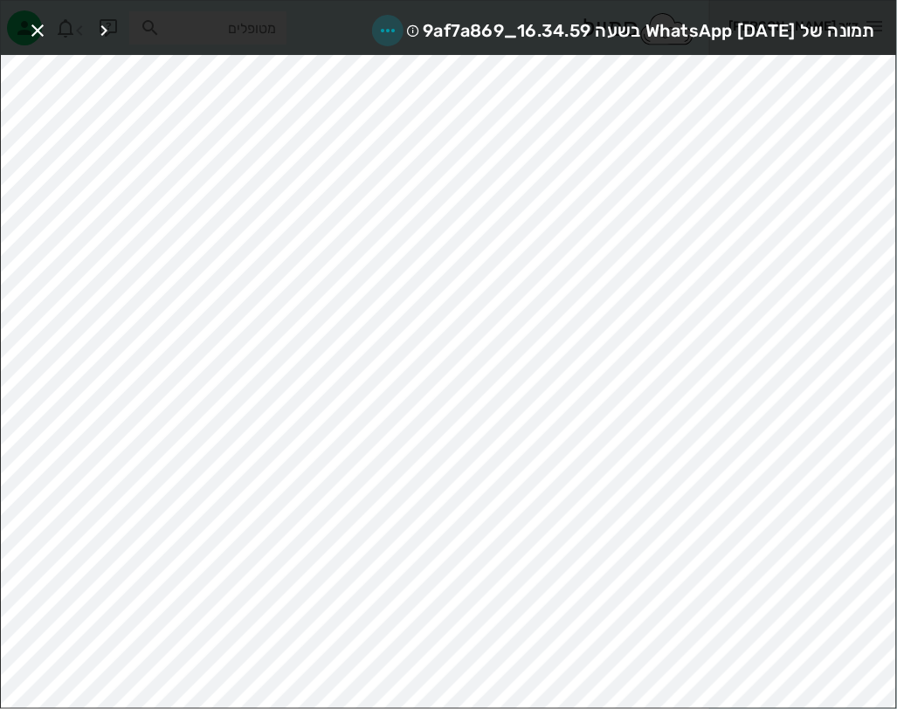
click at [377, 30] on icon "button" at bounding box center [387, 30] width 21 height 21
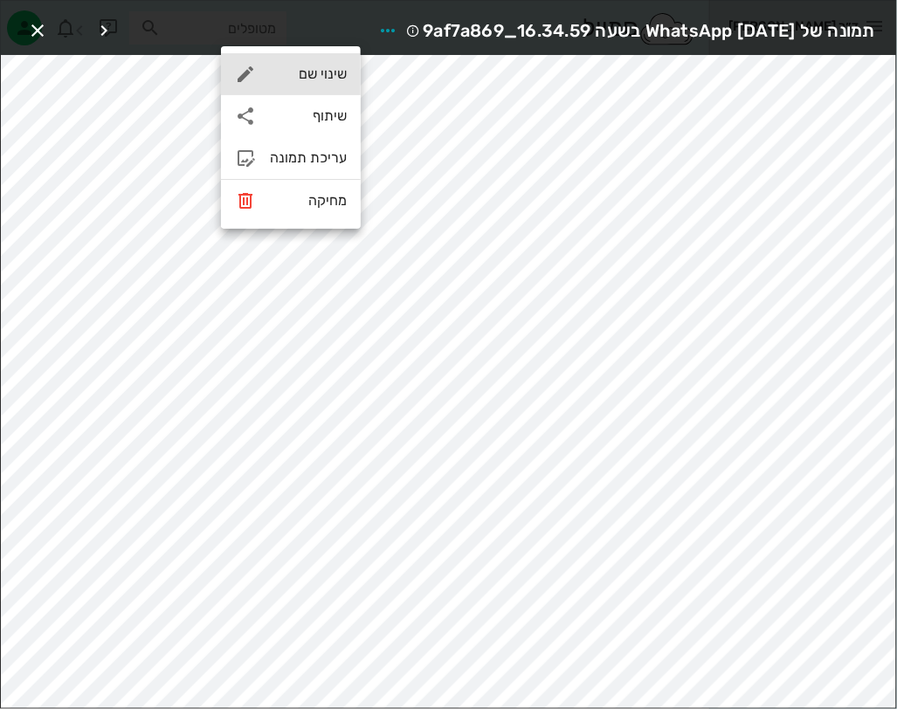
click at [338, 78] on div "שינוי שם" at bounding box center [308, 73] width 77 height 17
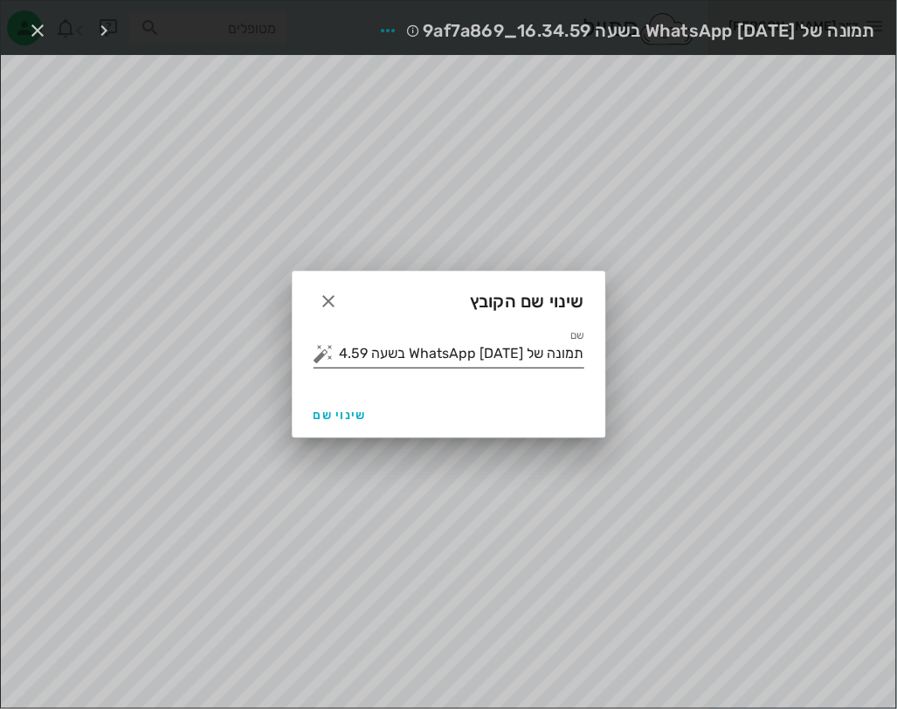
click at [458, 356] on input "תמונה של WhatsApp [DATE] בשעה 16.34.59_9af7a869" at bounding box center [461, 354] width 246 height 28
click at [331, 355] on button "button" at bounding box center [323, 353] width 21 height 21
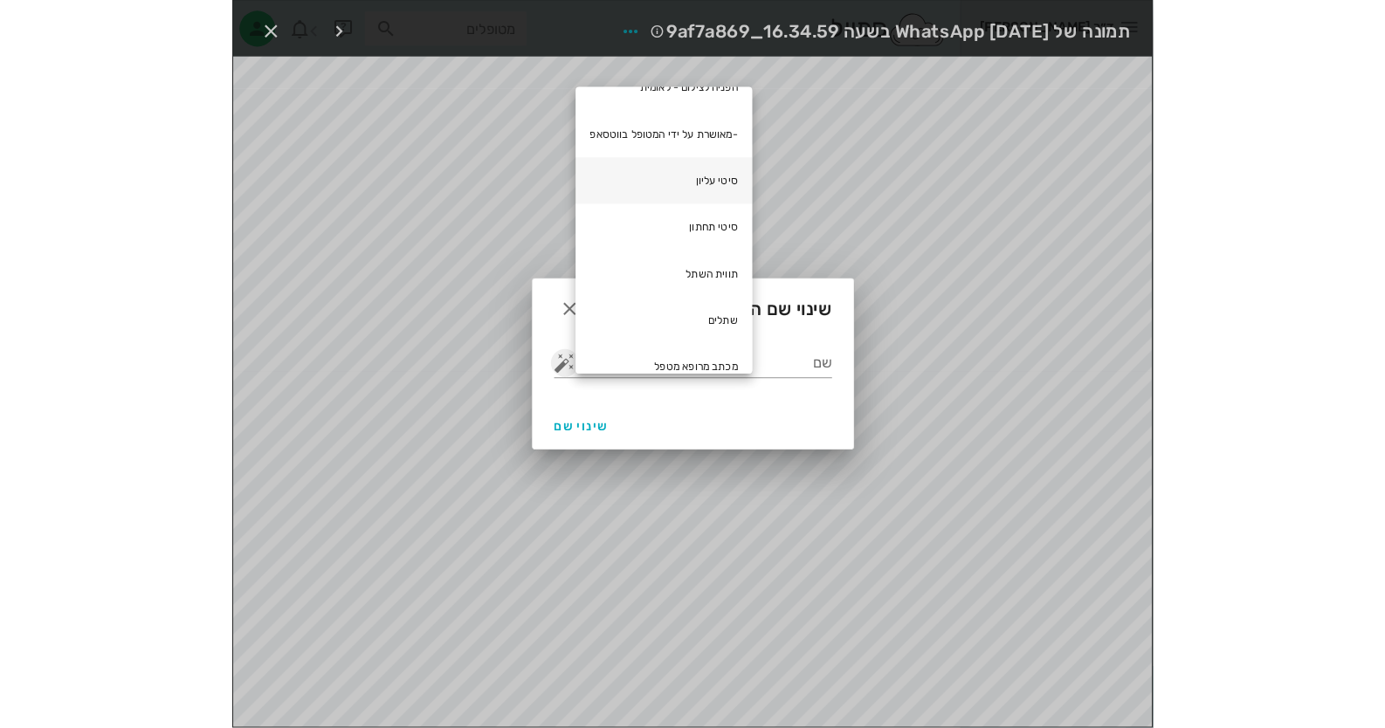
scroll to position [174, 0]
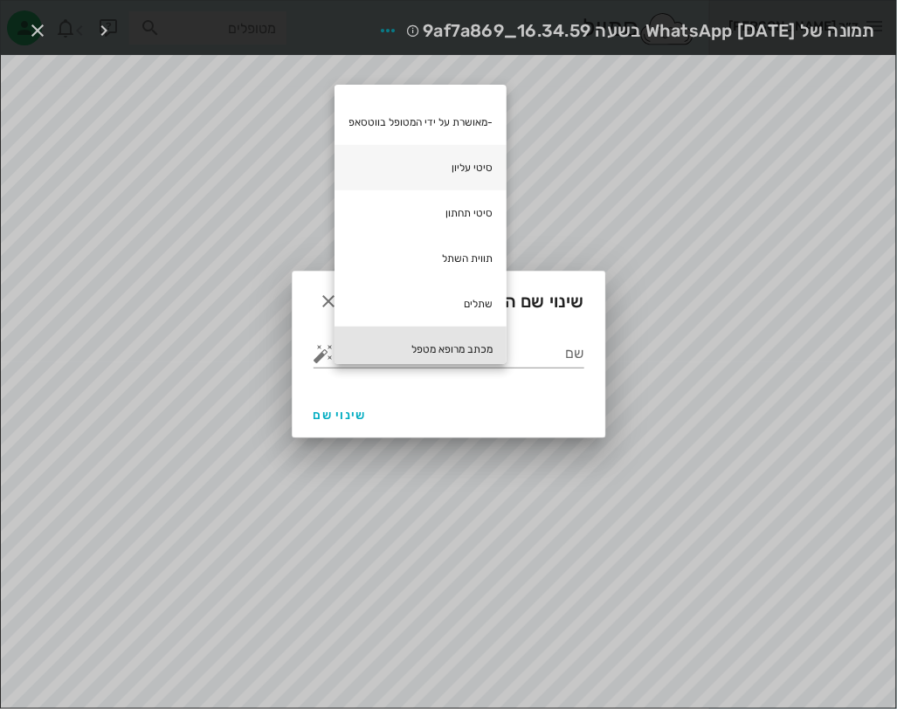
click at [389, 337] on div "מכתב מרופא מטפל" at bounding box center [420, 349] width 172 height 45
type input "מכתב מרופא מטפל"
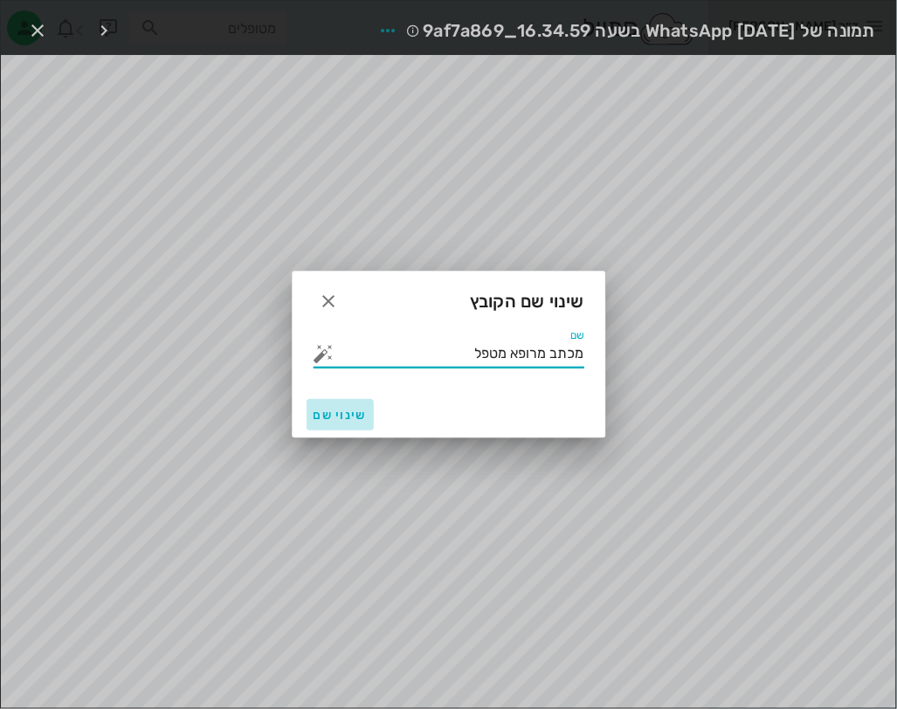
click at [366, 417] on span "שינוי שם" at bounding box center [339, 415] width 53 height 15
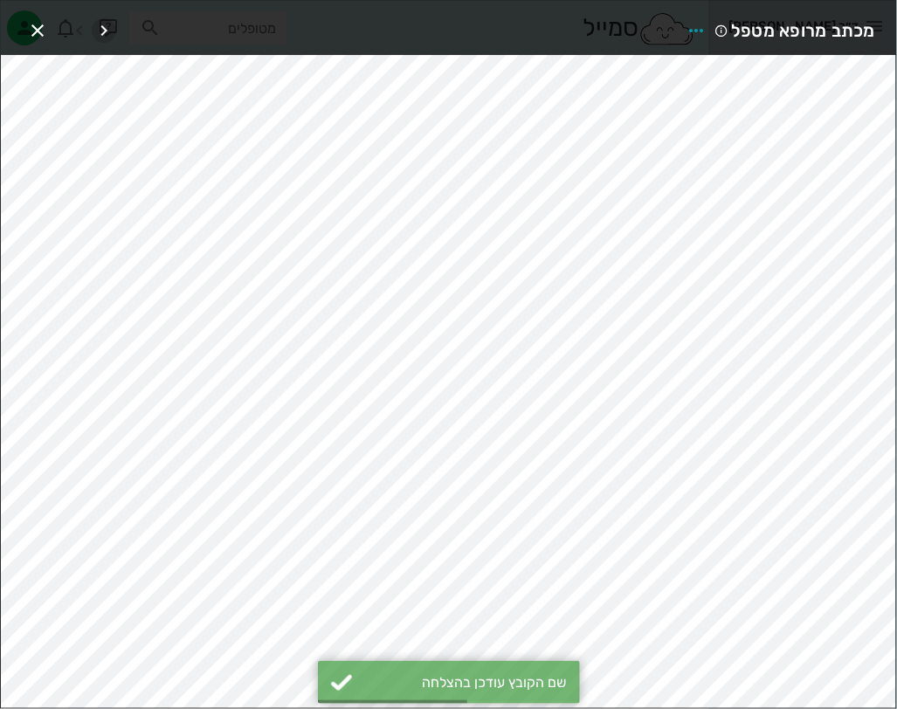
click at [98, 20] on icon "button" at bounding box center [103, 30] width 21 height 21
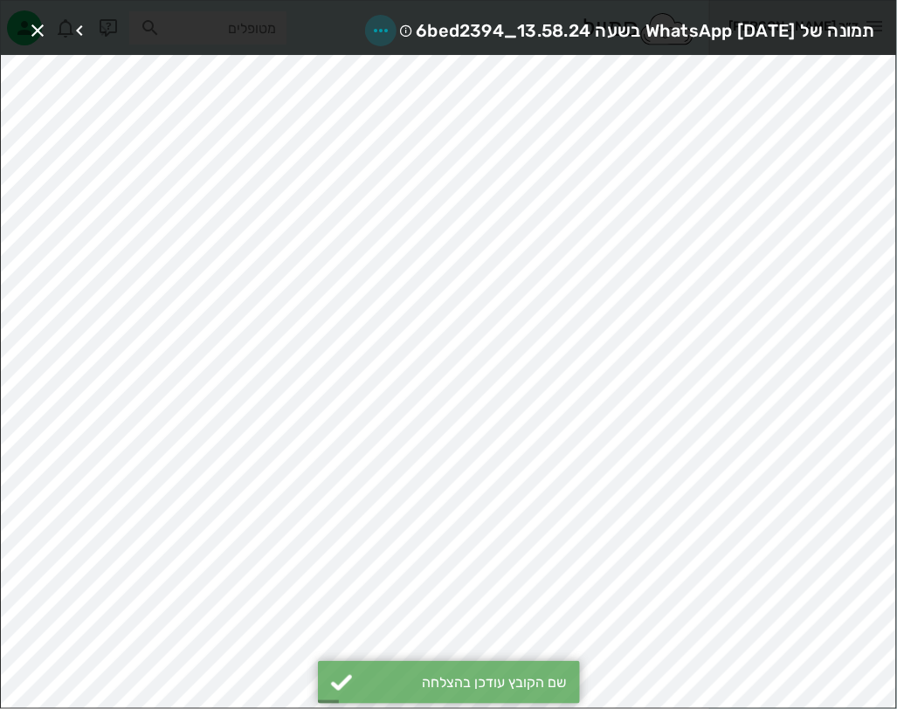
click at [370, 23] on icon "button" at bounding box center [380, 30] width 21 height 21
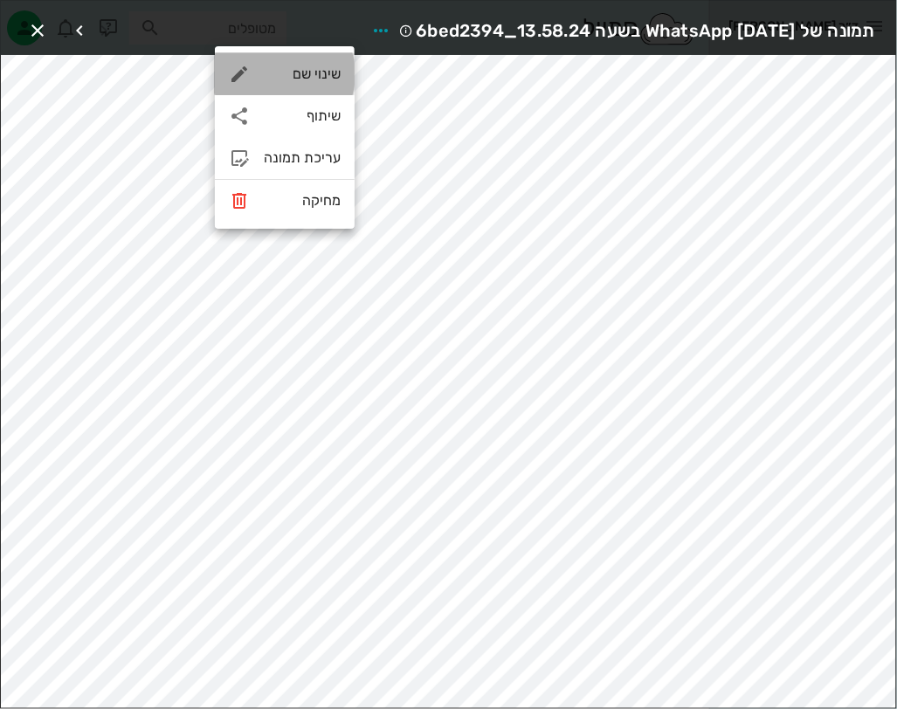
click at [322, 73] on div "שינוי שם" at bounding box center [302, 73] width 77 height 17
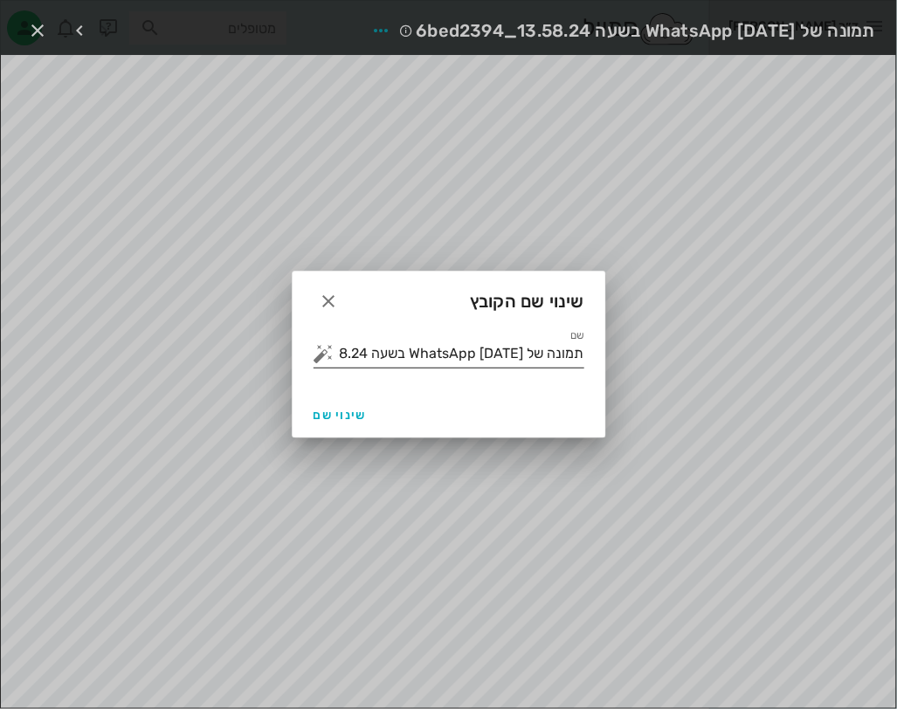
click at [527, 347] on input "תמונה של WhatsApp [DATE] בשעה 13.58.24_6bed2394" at bounding box center [461, 354] width 246 height 28
click at [320, 354] on button "button" at bounding box center [323, 353] width 21 height 21
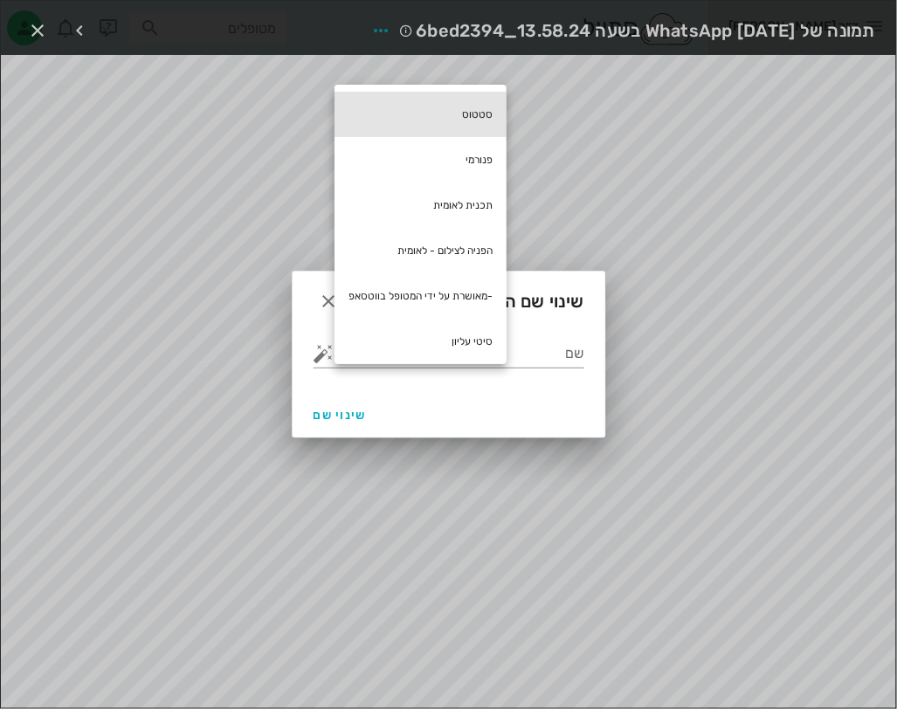
click at [476, 121] on div "סטטוס" at bounding box center [420, 114] width 172 height 45
type input "סטטוס"
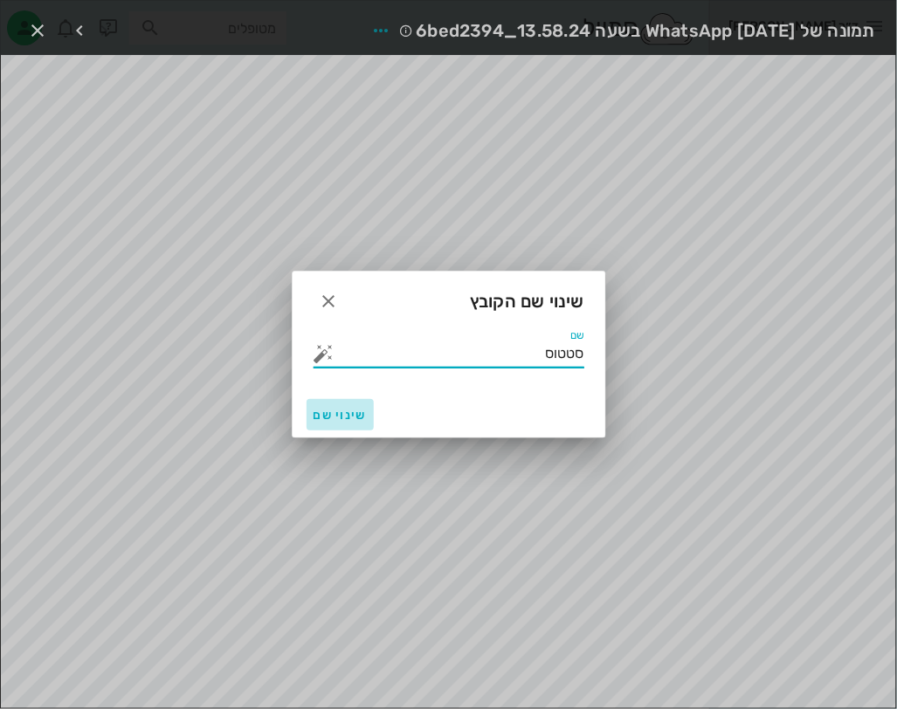
click at [348, 417] on span "שינוי שם" at bounding box center [339, 415] width 53 height 15
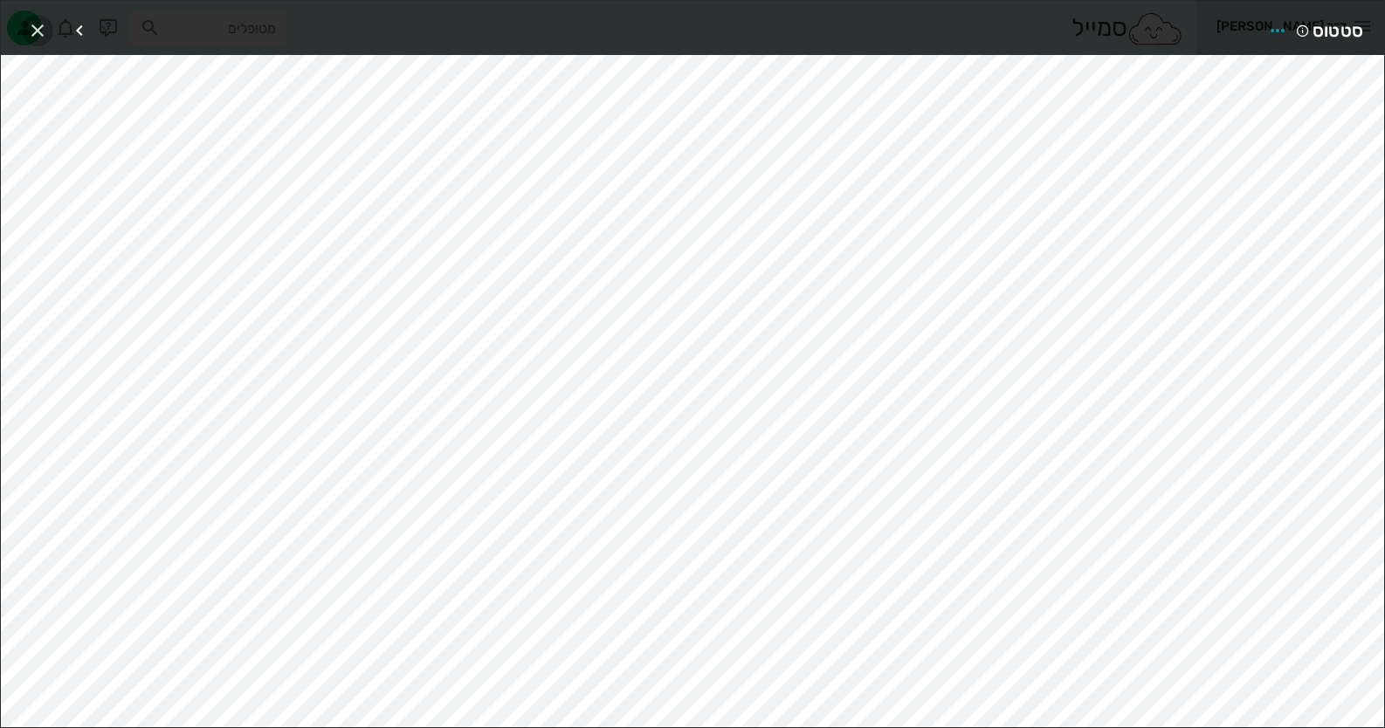
click at [35, 26] on icon "button" at bounding box center [37, 30] width 21 height 21
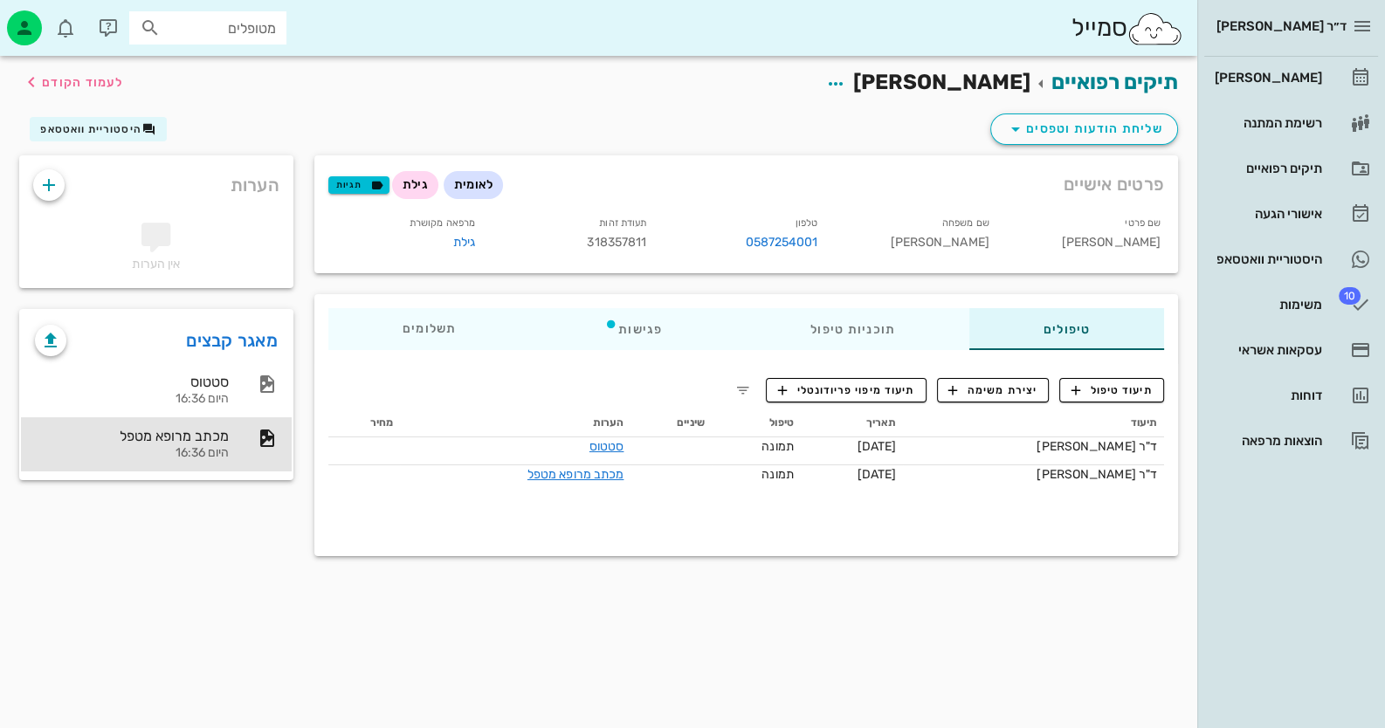
click at [1232, 575] on div "ד״ר [PERSON_NAME] רשימת המתנה תיקים רפואיים אישורי הגעה היסטוריית וואטסאפ 10 מש…" at bounding box center [1291, 364] width 188 height 728
click at [1312, 256] on div "היסטוריית וואטסאפ" at bounding box center [1266, 259] width 111 height 14
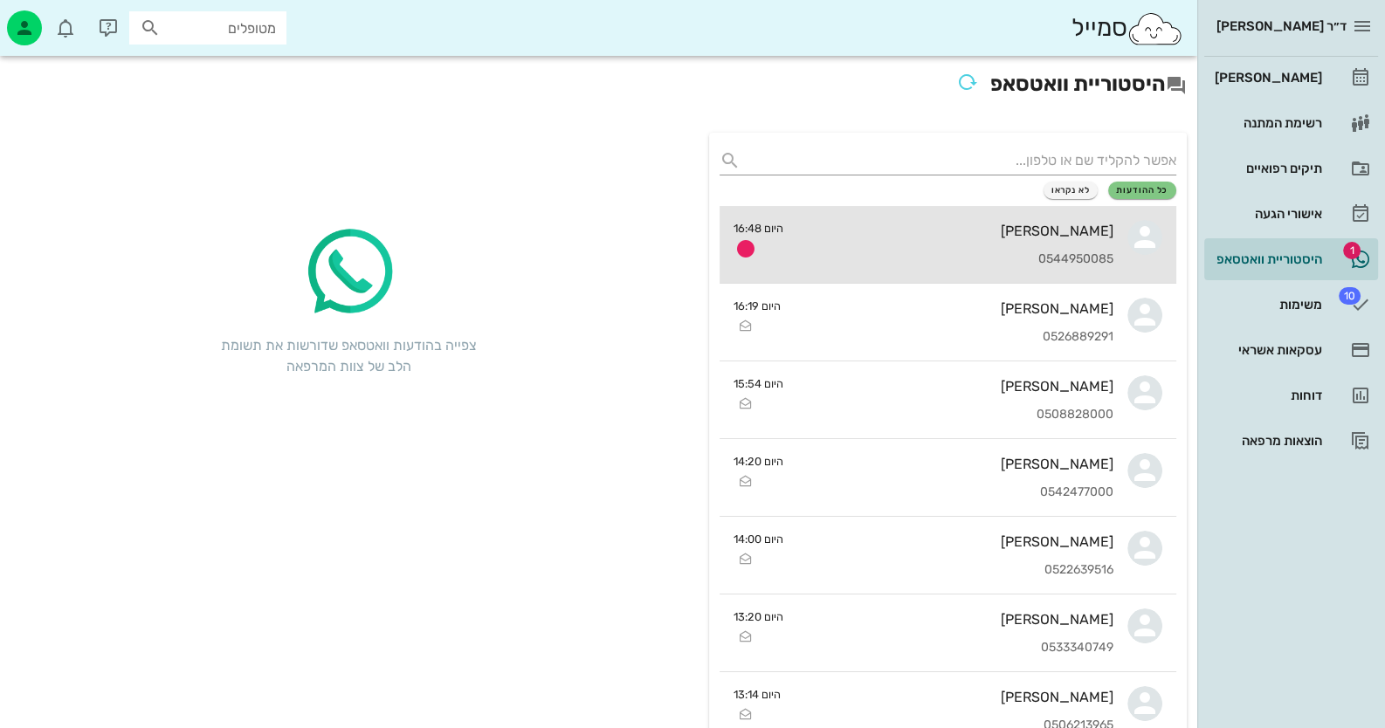
click at [1003, 227] on div "[PERSON_NAME]" at bounding box center [955, 231] width 316 height 17
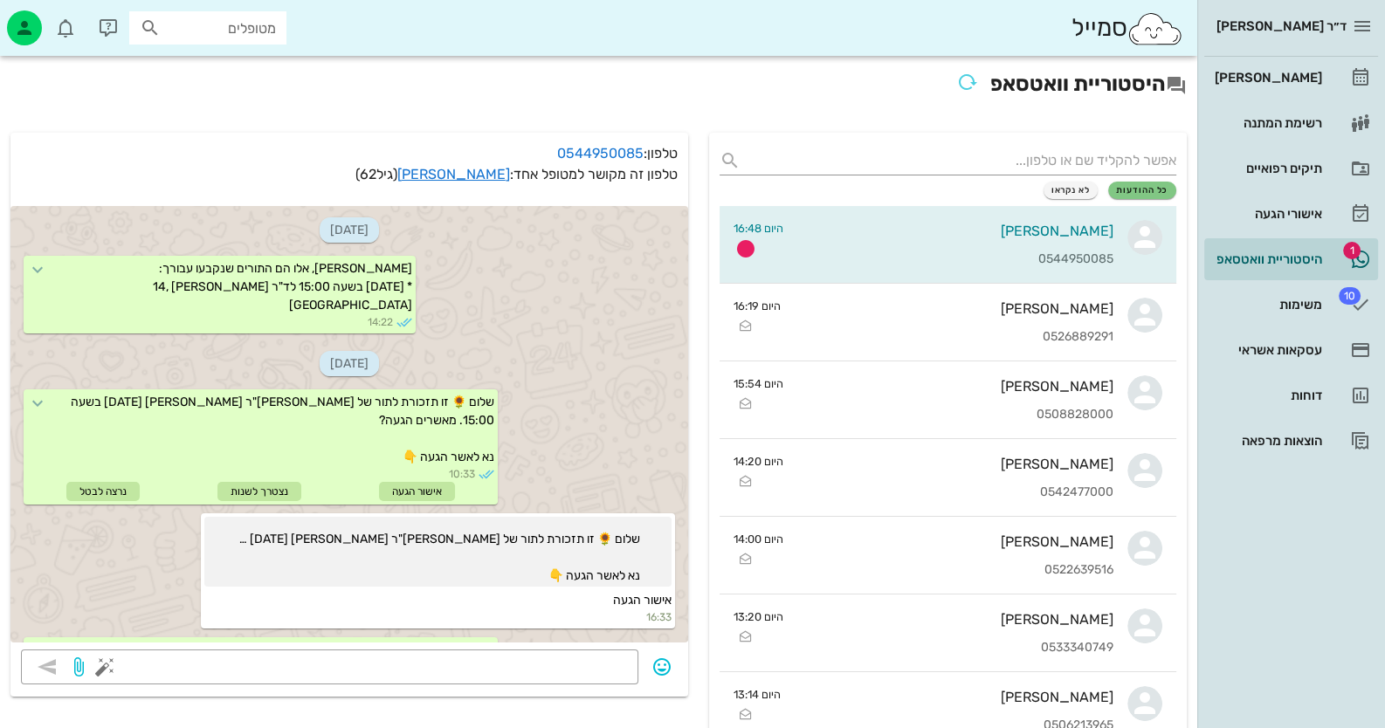
scroll to position [343, 0]
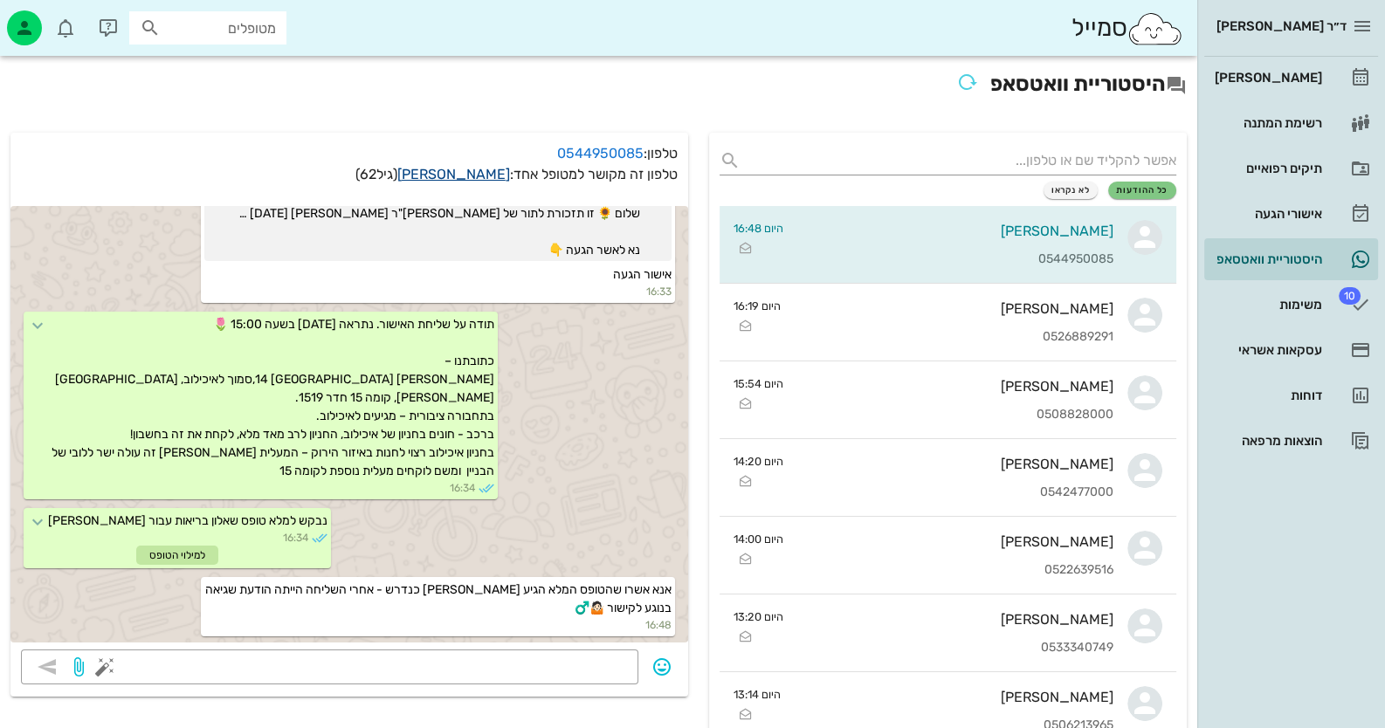
click at [489, 169] on link "[PERSON_NAME]" at bounding box center [453, 174] width 113 height 17
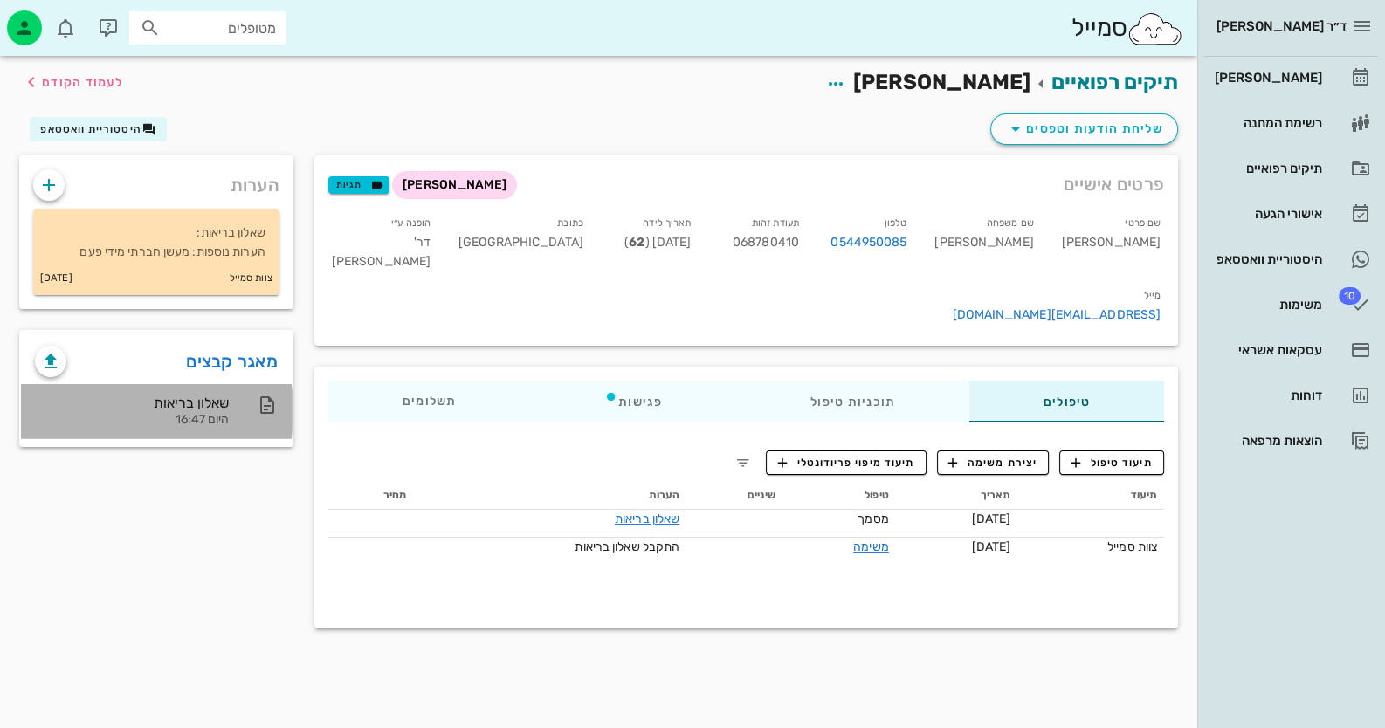
click at [243, 420] on div "שאלון בריאות היום 16:47" at bounding box center [156, 411] width 271 height 54
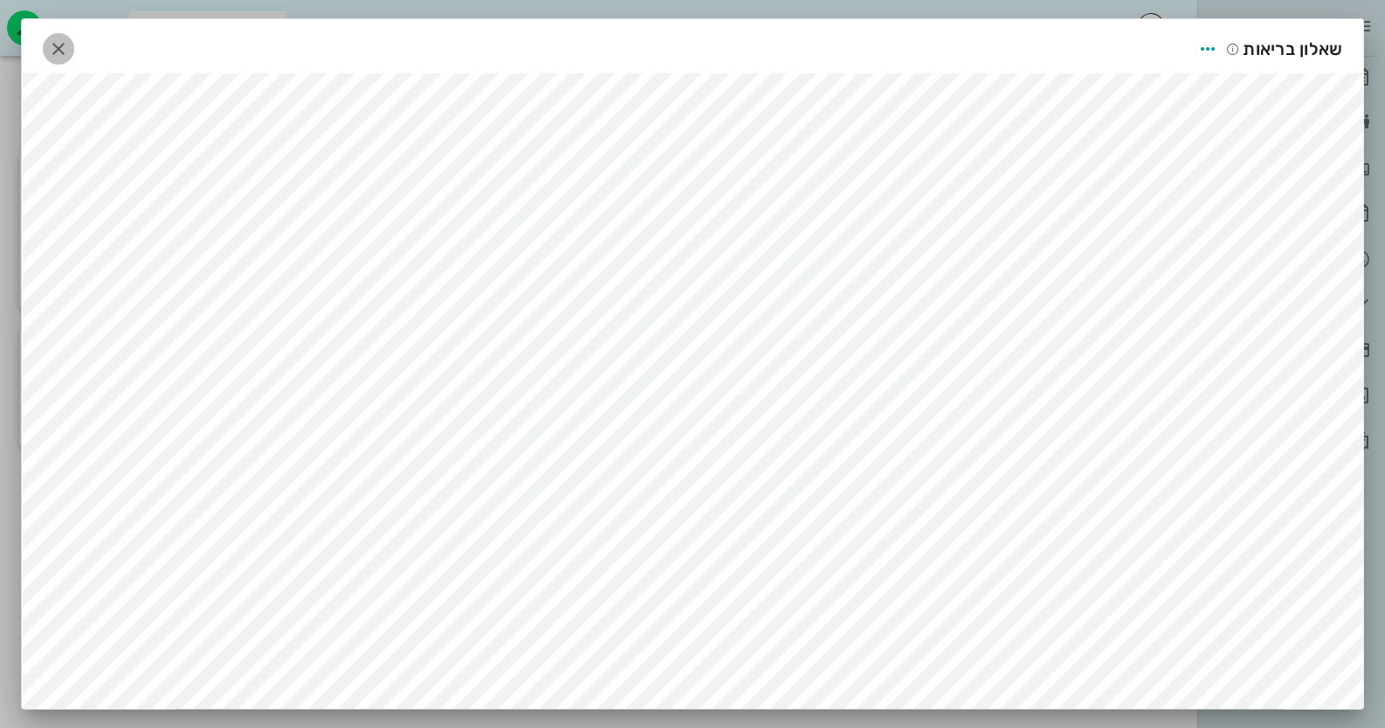
click at [62, 35] on button "button" at bounding box center [58, 48] width 31 height 31
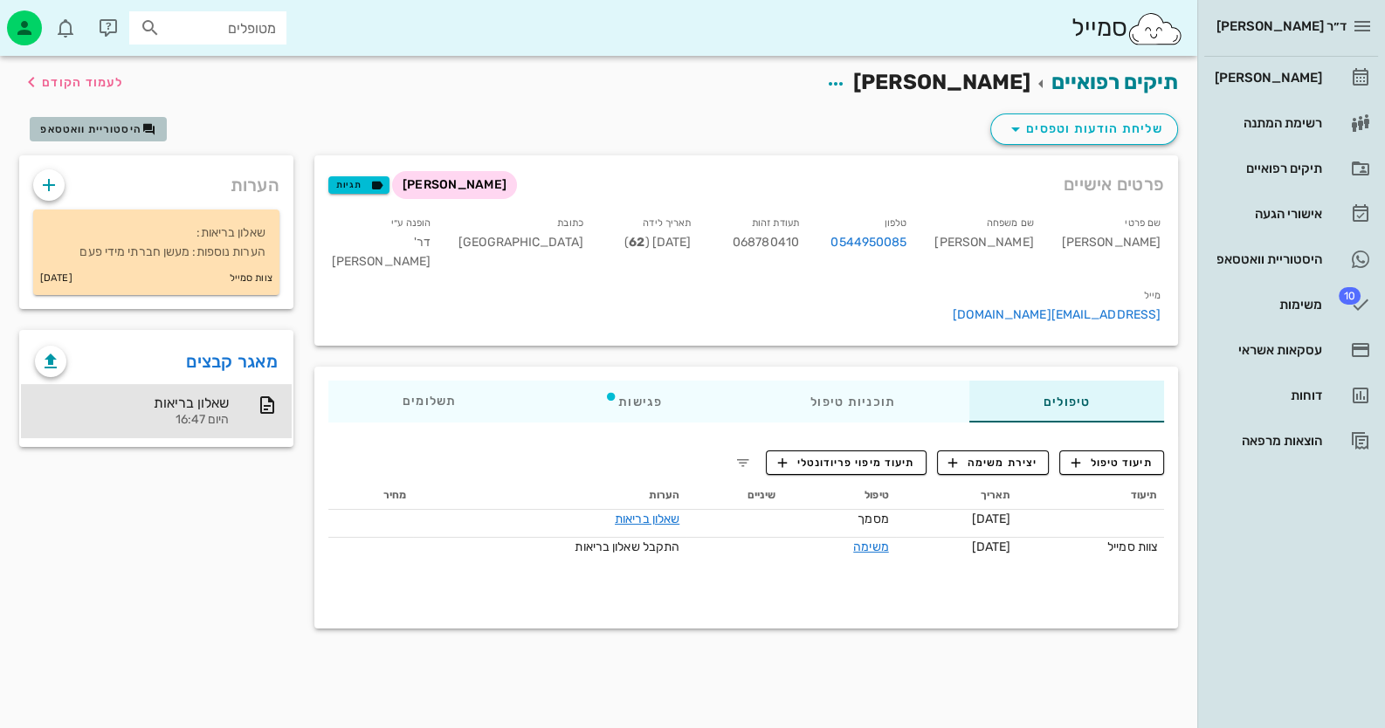
click at [106, 121] on button "היסטוריית וואטסאפ" at bounding box center [98, 129] width 137 height 24
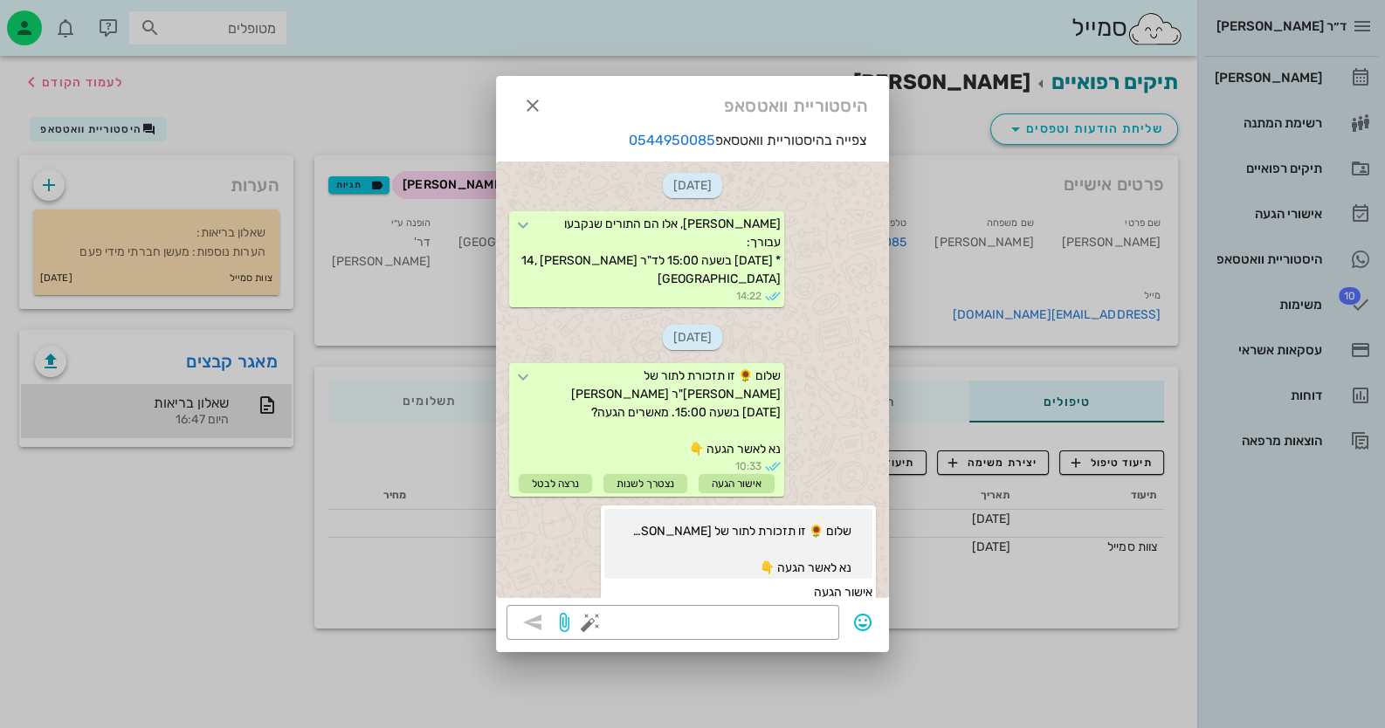
scroll to position [417, 0]
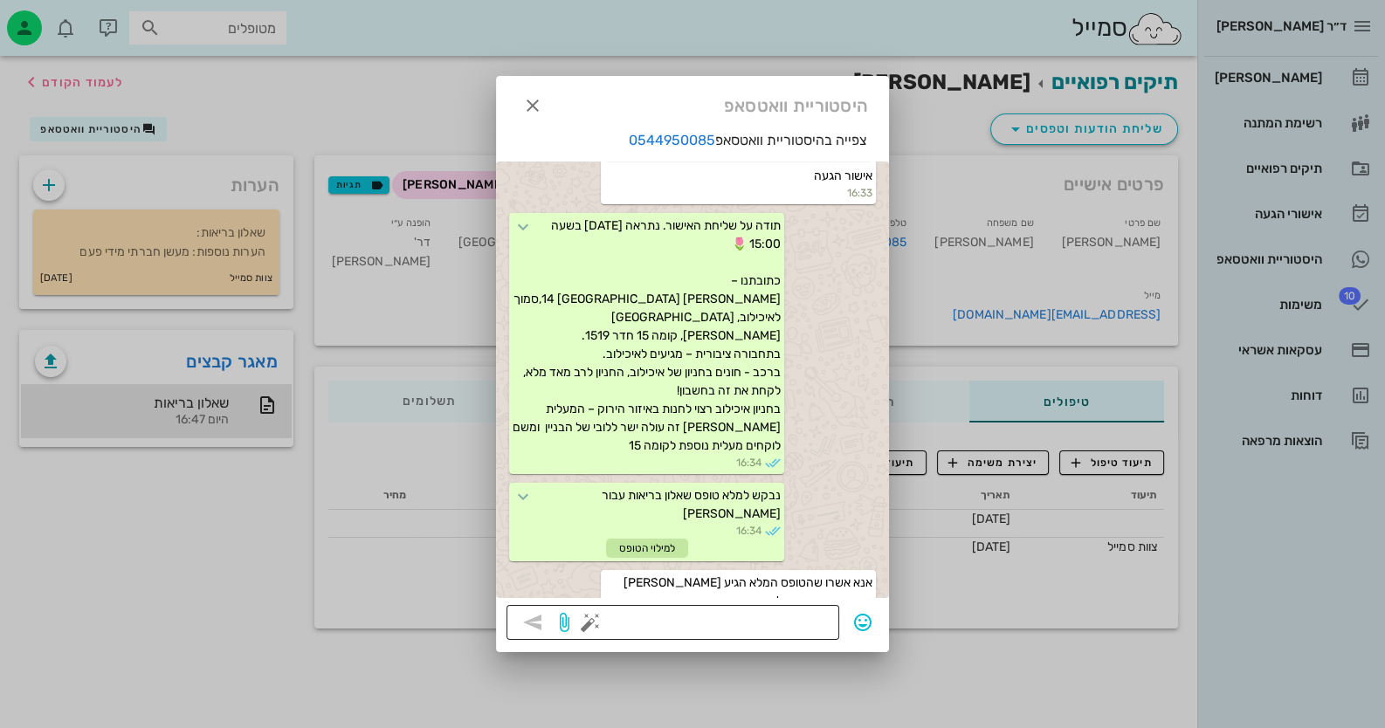
click at [802, 615] on textarea at bounding box center [711, 624] width 235 height 28
type textarea "הטופס התקבל - תודה"
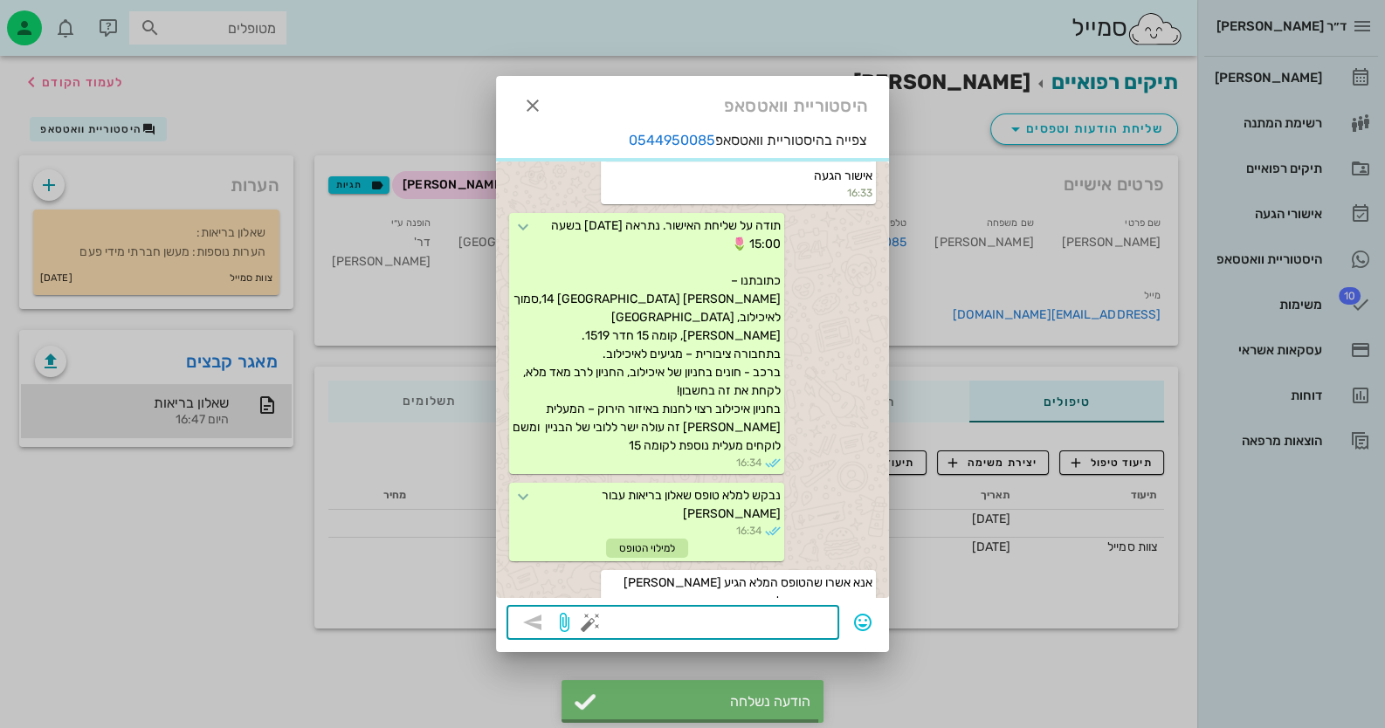
scroll to position [467, 0]
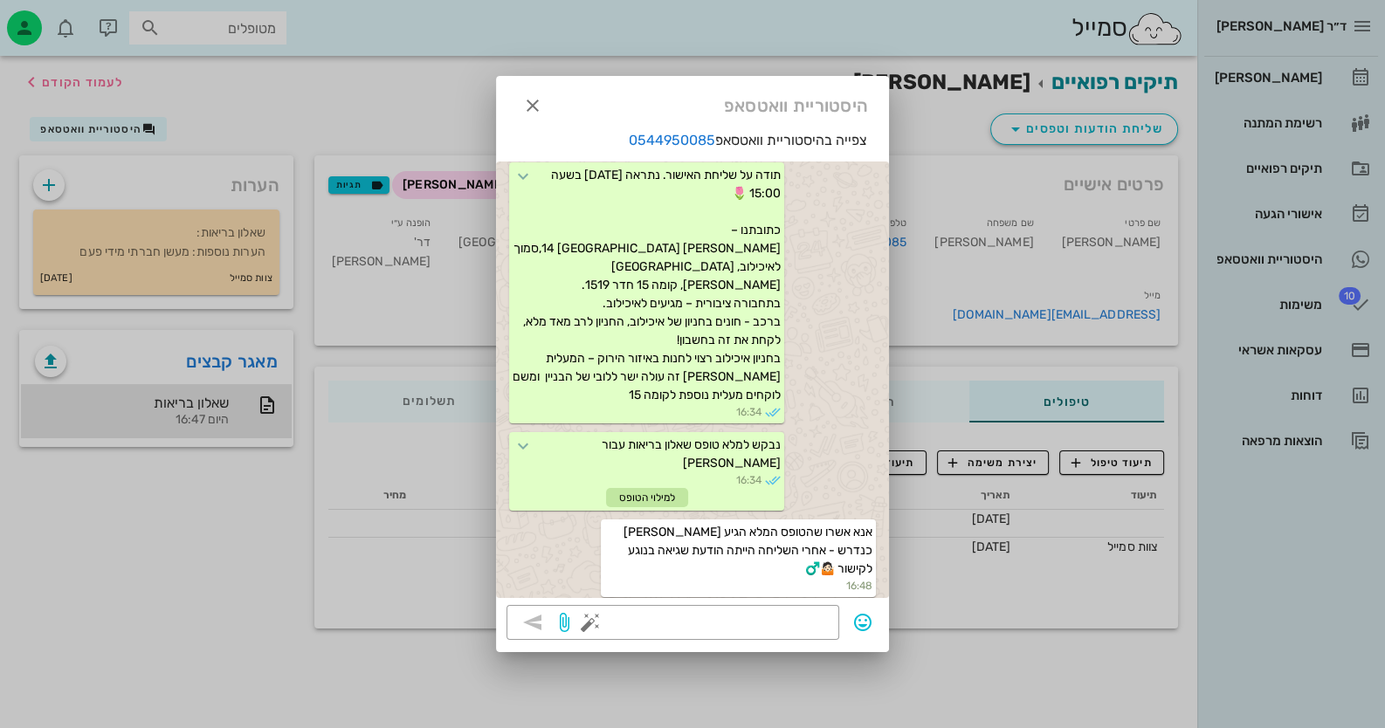
click at [121, 562] on div at bounding box center [692, 364] width 1385 height 728
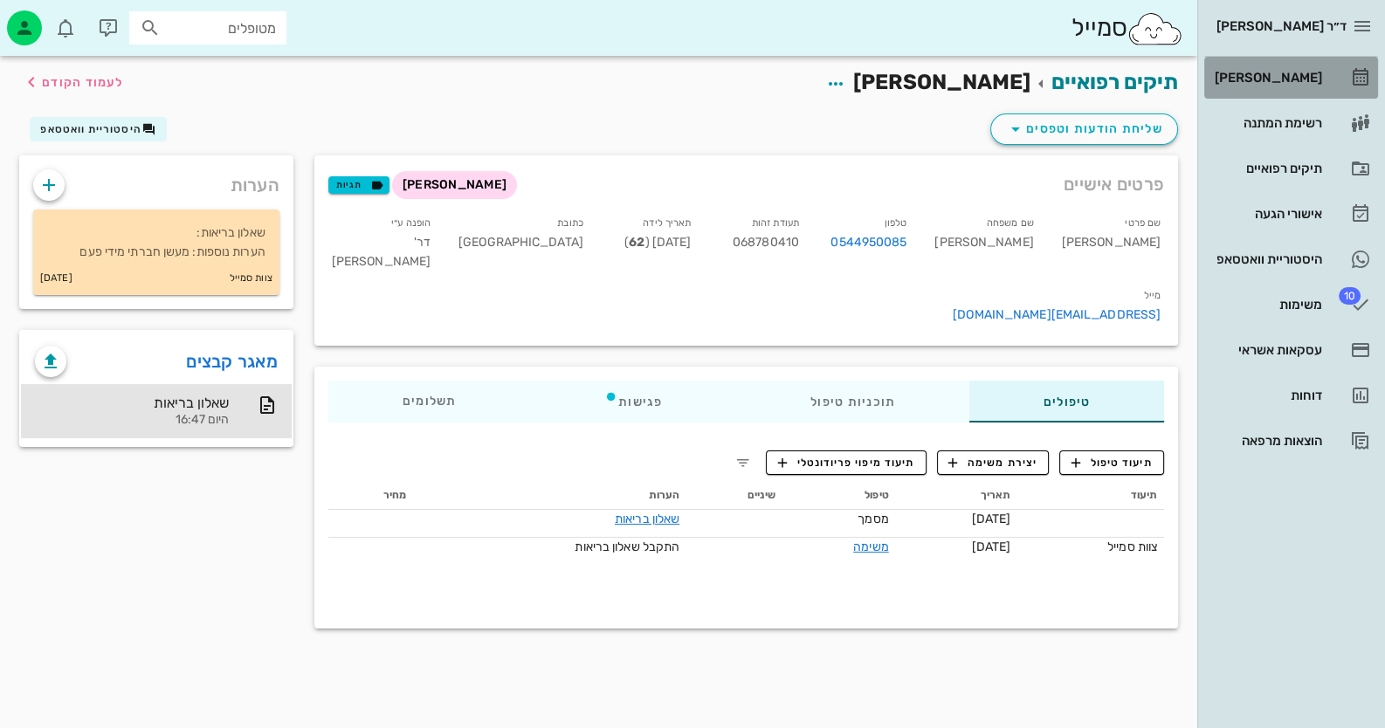
click at [1288, 72] on div "[PERSON_NAME]" at bounding box center [1266, 78] width 111 height 14
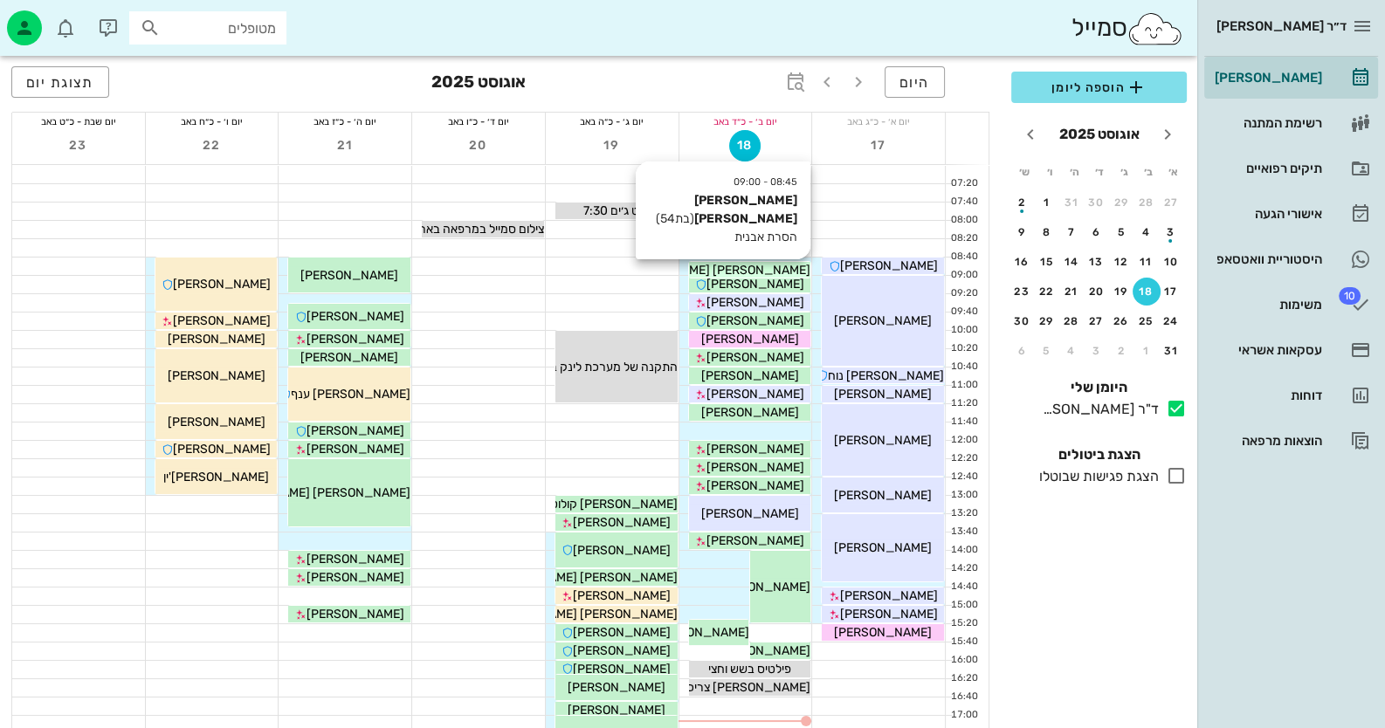
click at [777, 265] on span "[PERSON_NAME] [PERSON_NAME]" at bounding box center [711, 270] width 198 height 15
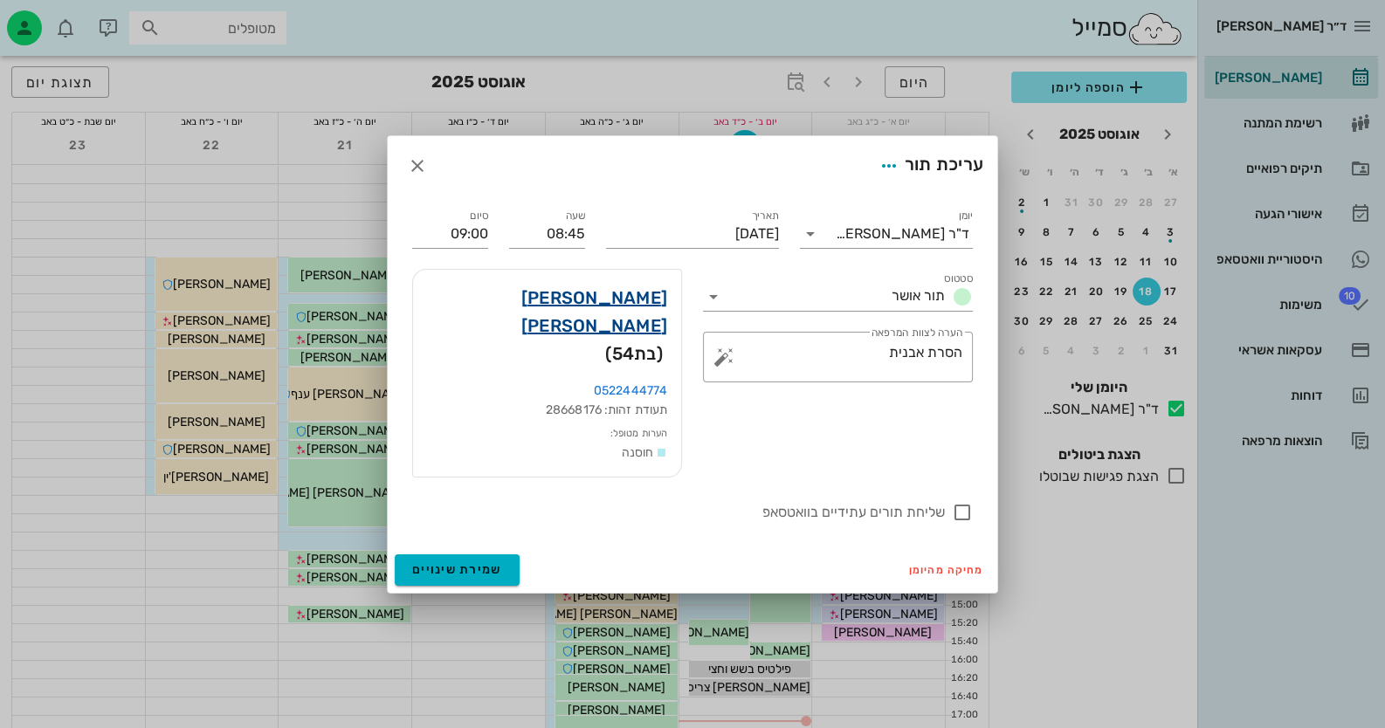
click at [612, 331] on link "[PERSON_NAME] [PERSON_NAME]" at bounding box center [547, 312] width 240 height 56
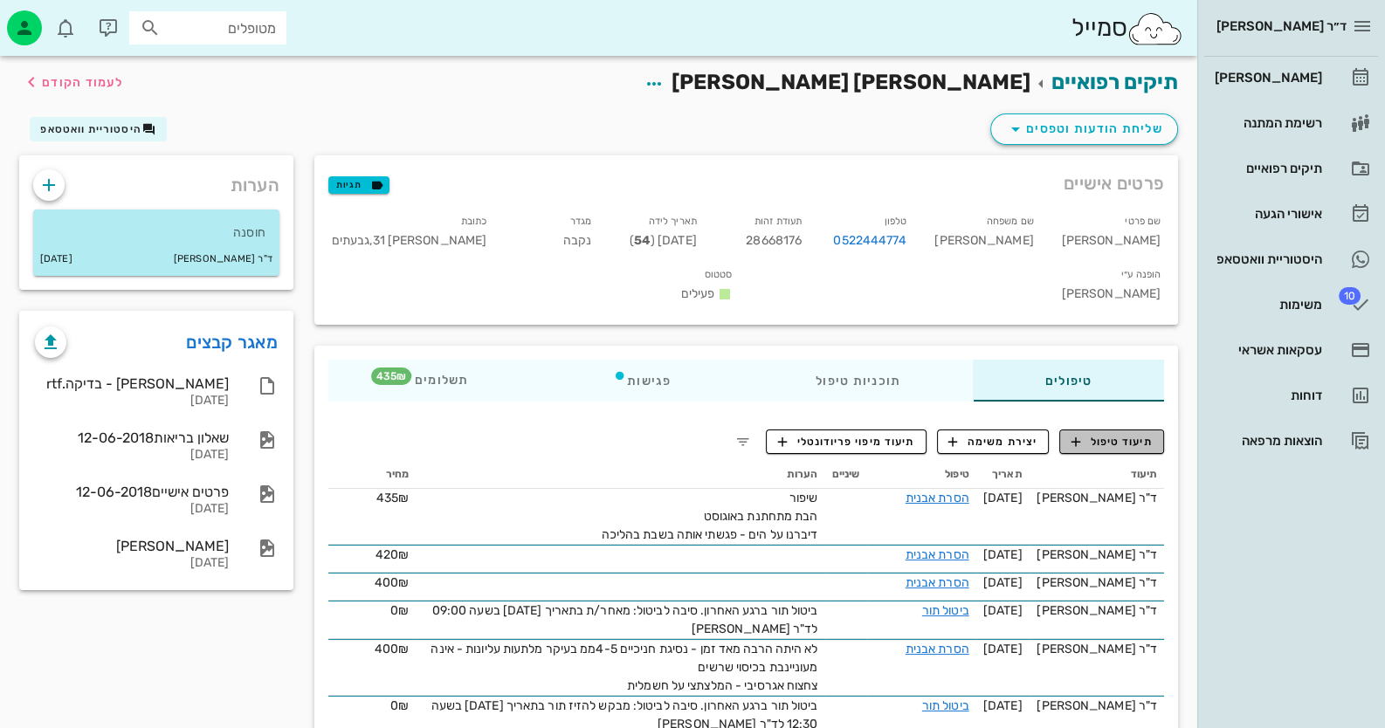
click at [1078, 434] on icon "button" at bounding box center [1076, 442] width 16 height 16
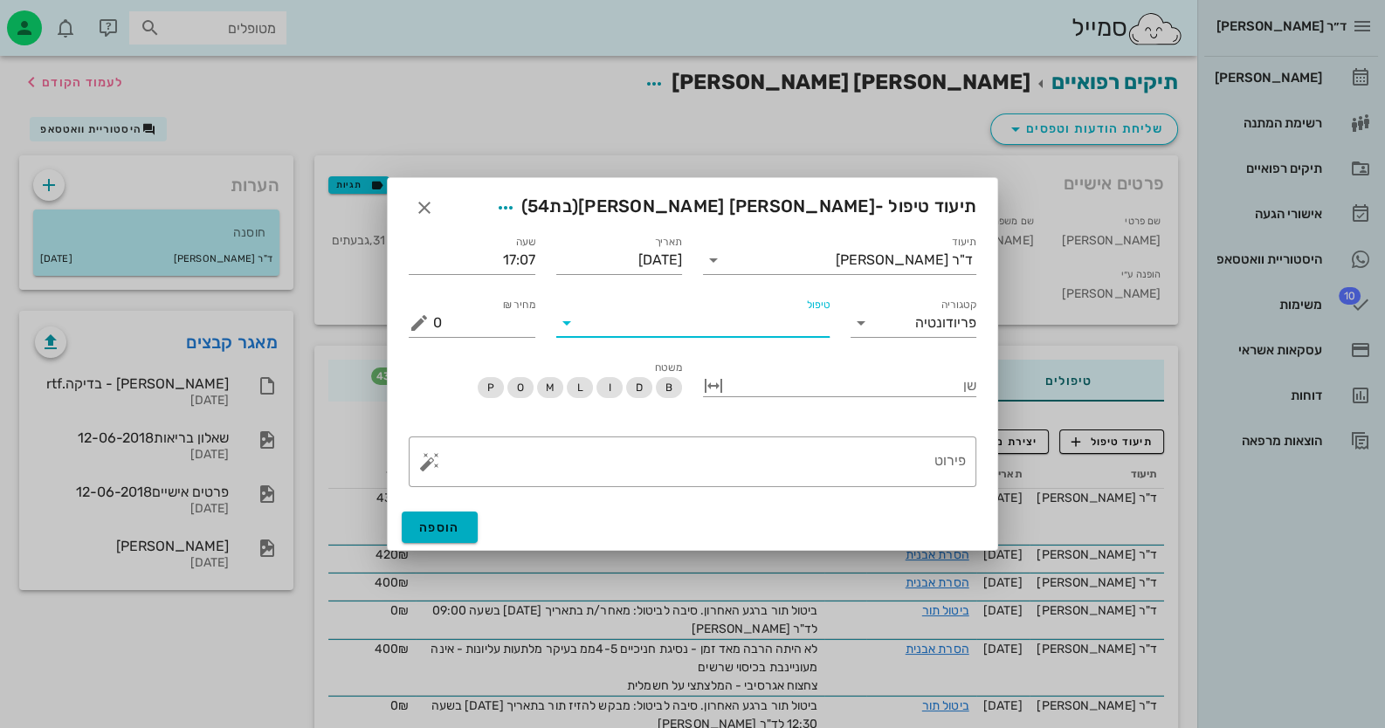
click at [679, 327] on input "טיפול" at bounding box center [705, 323] width 249 height 28
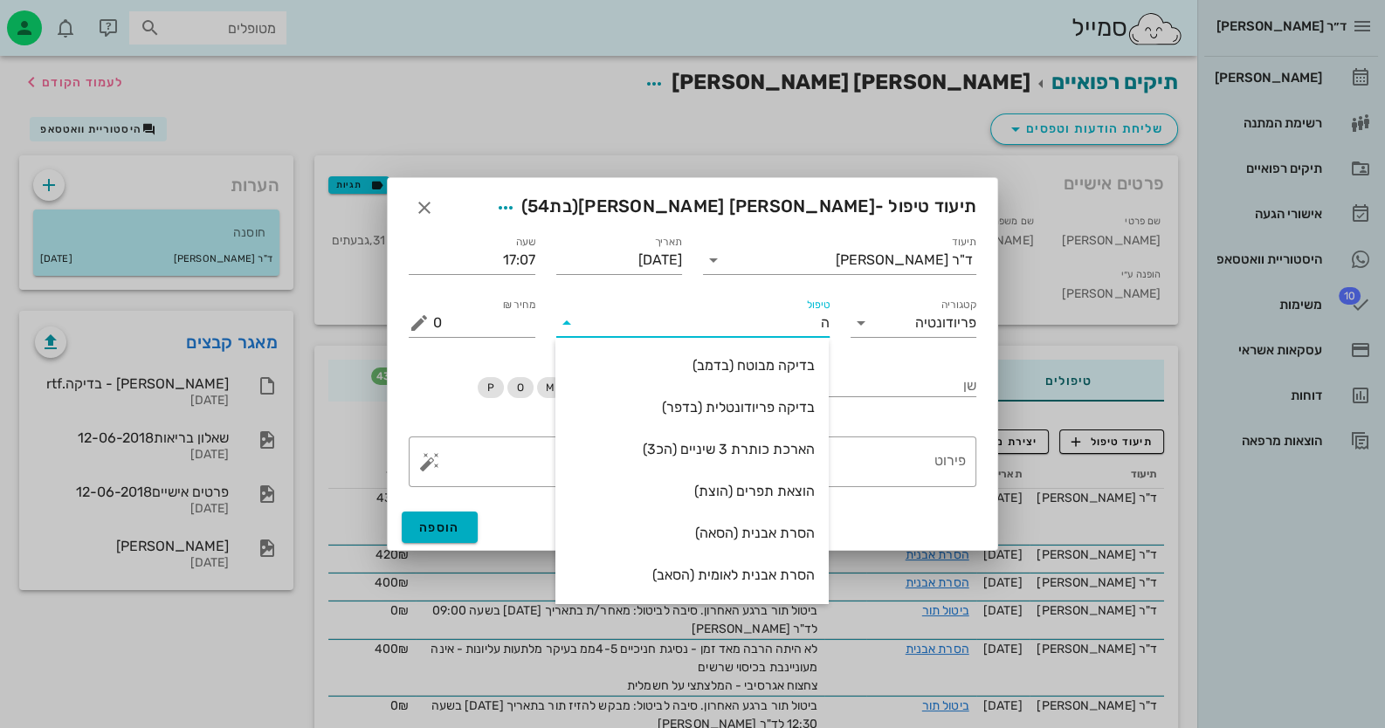
type input "[PERSON_NAME]"
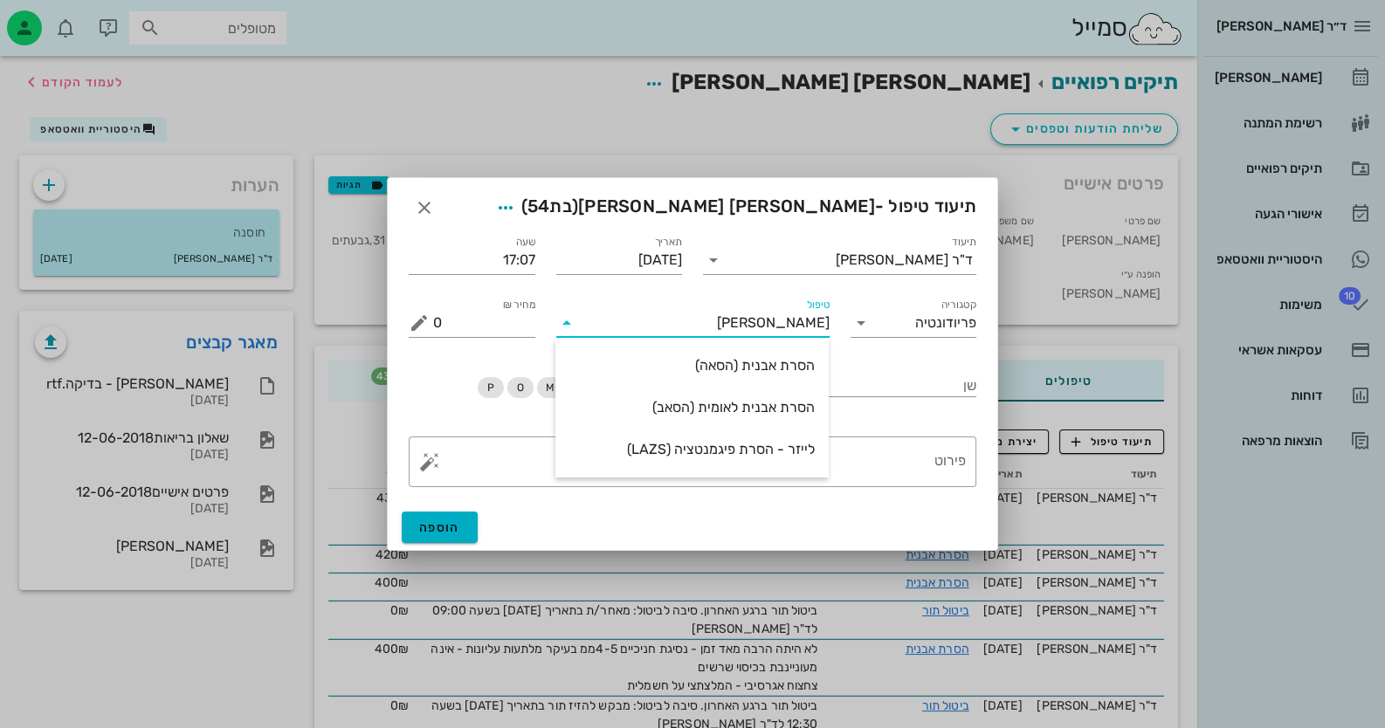
click at [739, 360] on div "הסרת אבנית (הסאה)" at bounding box center [691, 365] width 245 height 17
type input "435"
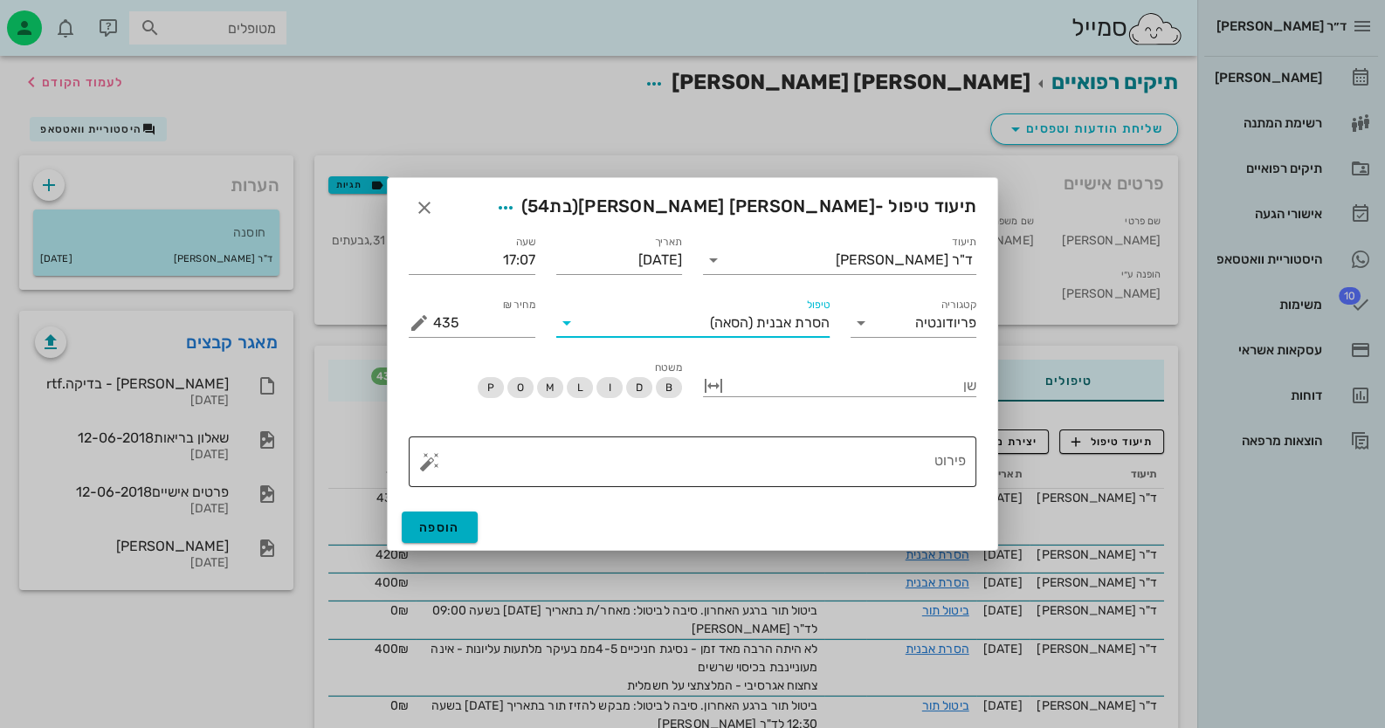
click at [891, 462] on textarea "פירוט" at bounding box center [699, 466] width 533 height 42
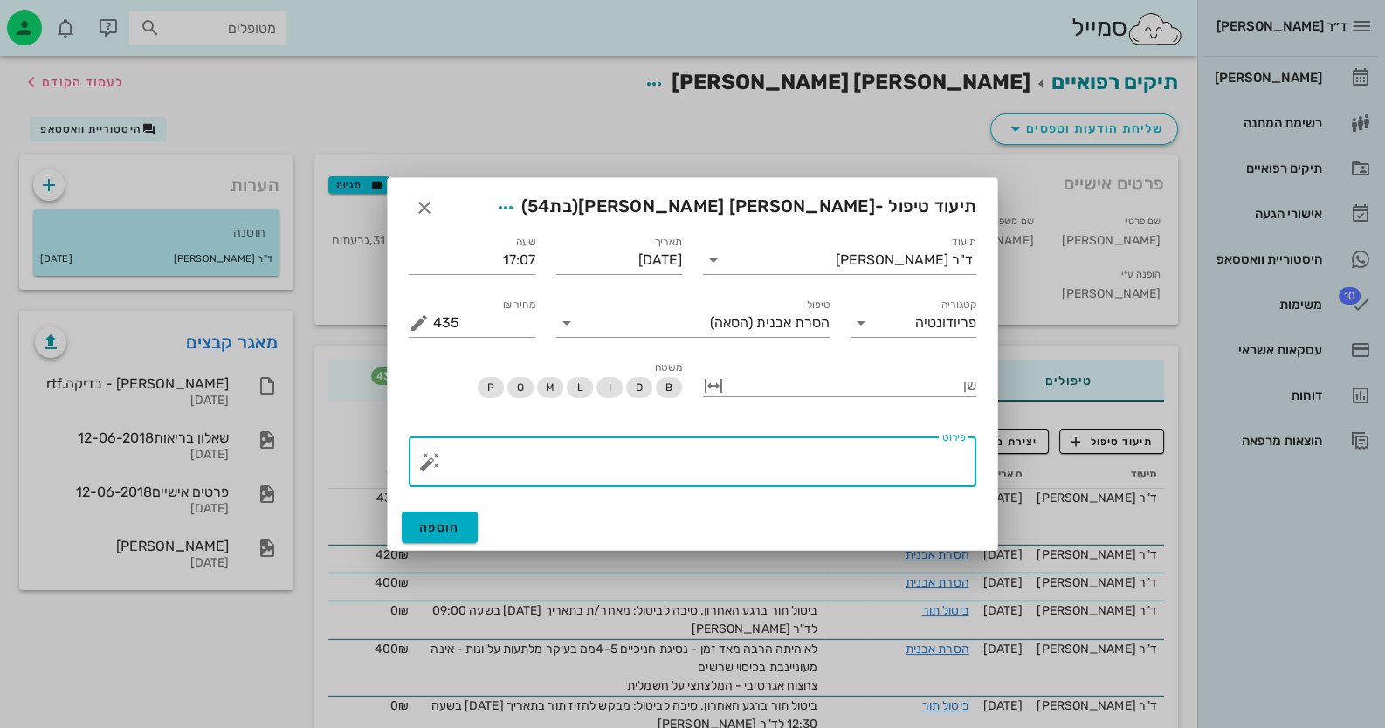
click at [436, 463] on button "button" at bounding box center [429, 461] width 21 height 21
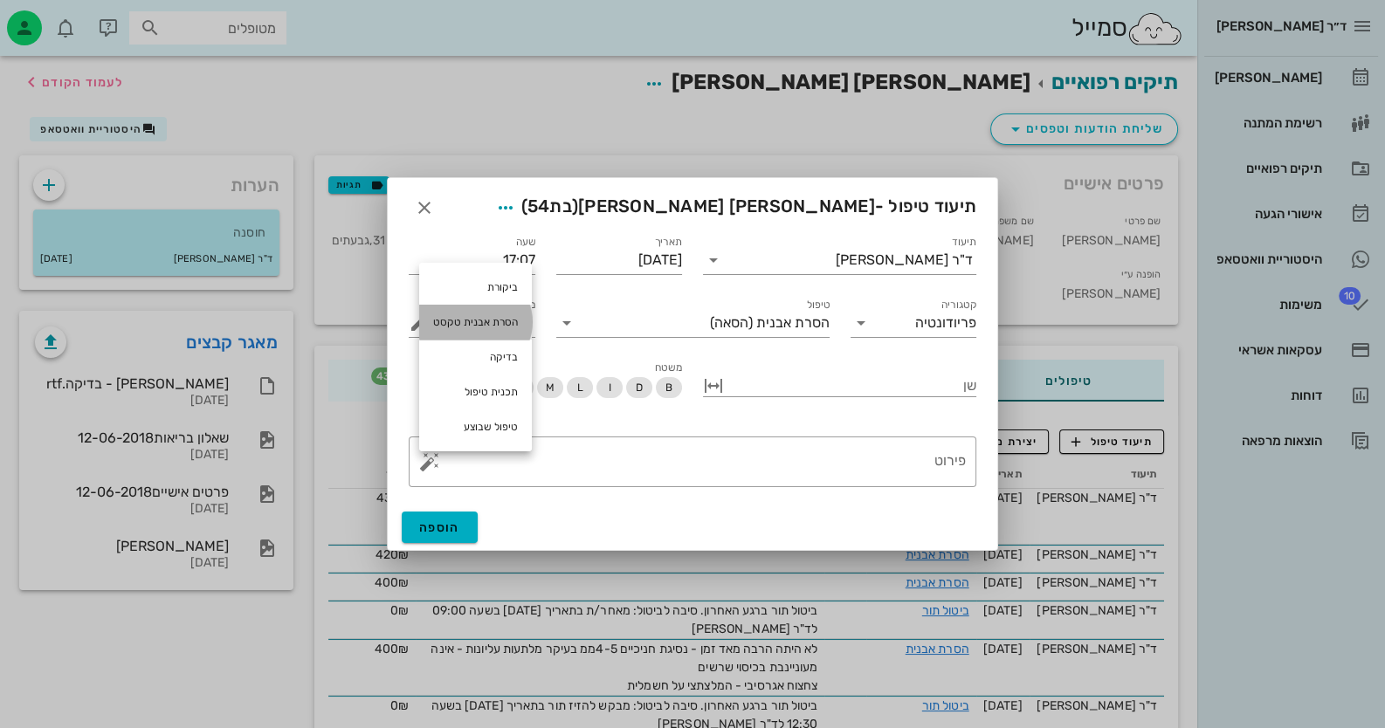
click at [485, 331] on div "הסרת אבנית טקסט" at bounding box center [475, 322] width 113 height 35
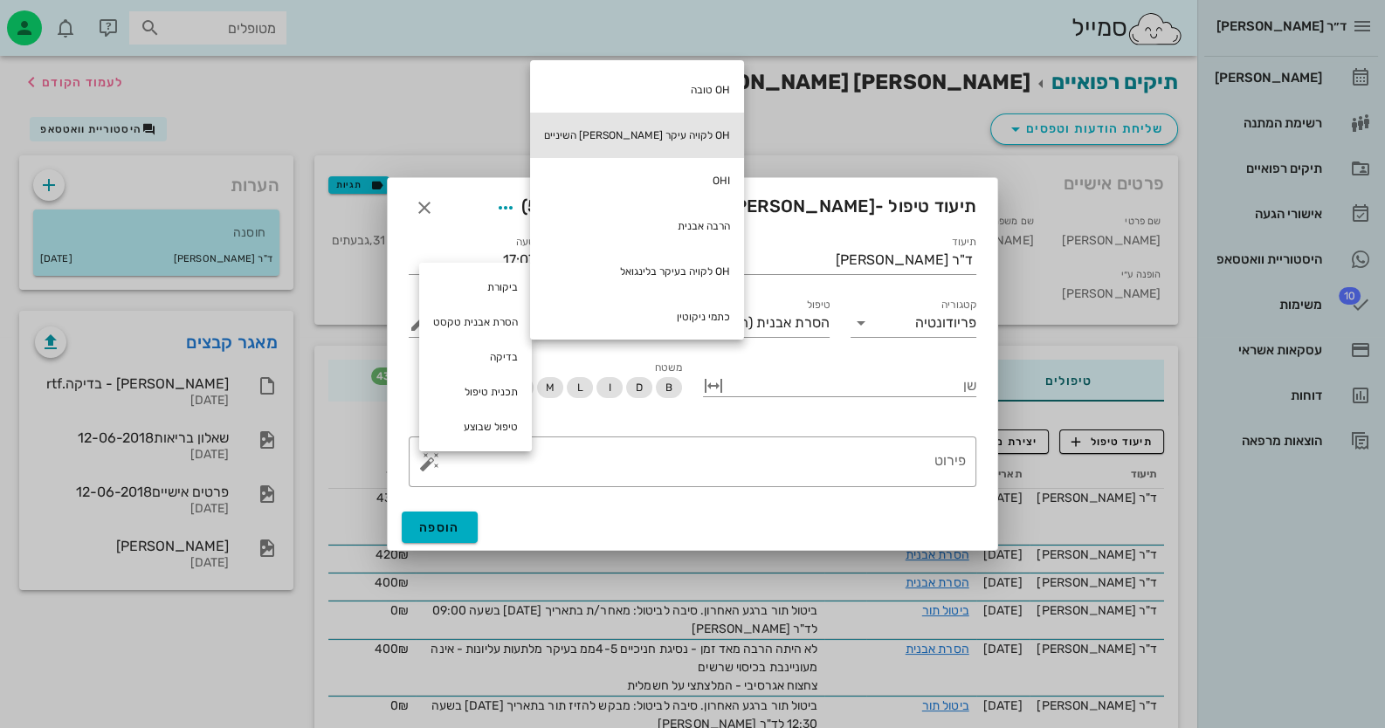
click at [644, 135] on div "OH לקויה עיקר [PERSON_NAME] השיניים" at bounding box center [637, 135] width 214 height 45
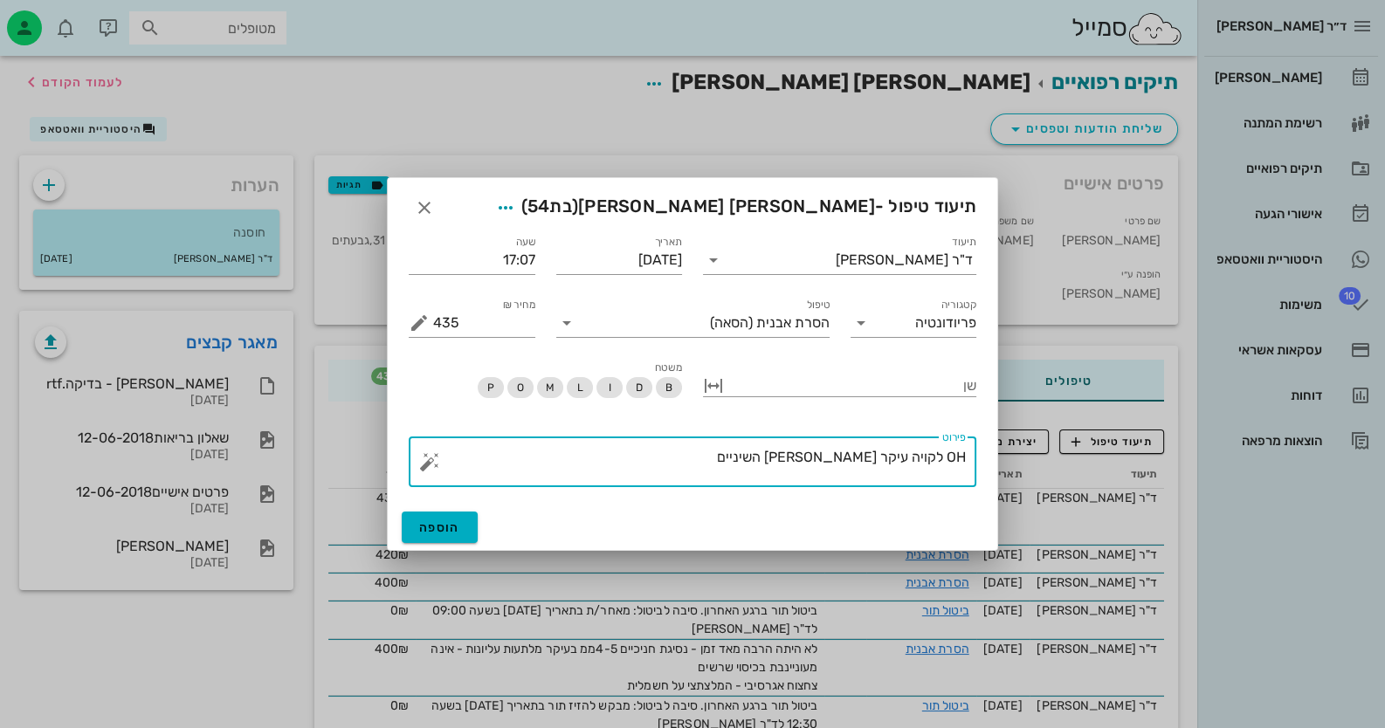
click at [727, 471] on textarea "OH לקויה עיקר [PERSON_NAME] השיניים" at bounding box center [699, 466] width 533 height 42
type textarea "OH לקויה עיקר [PERSON_NAME] השיניים OHI"
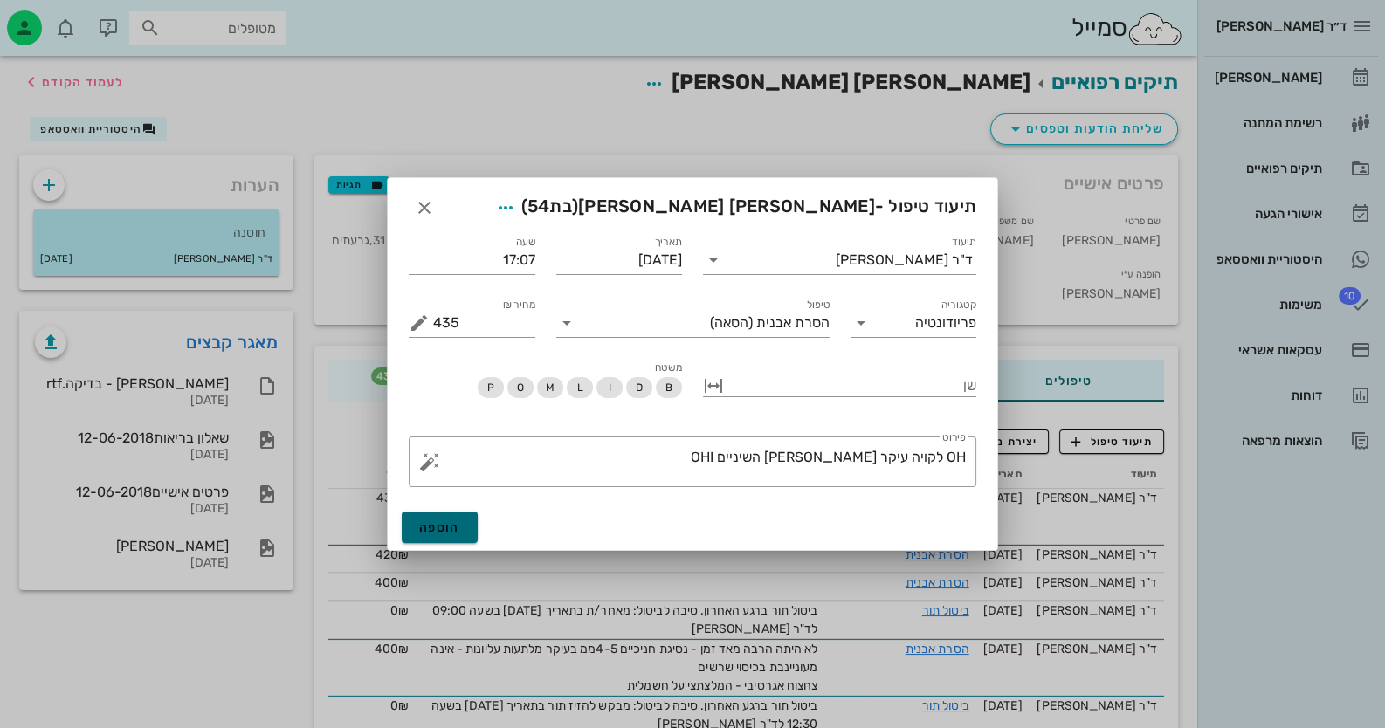
click at [444, 521] on span "הוספה" at bounding box center [439, 527] width 41 height 15
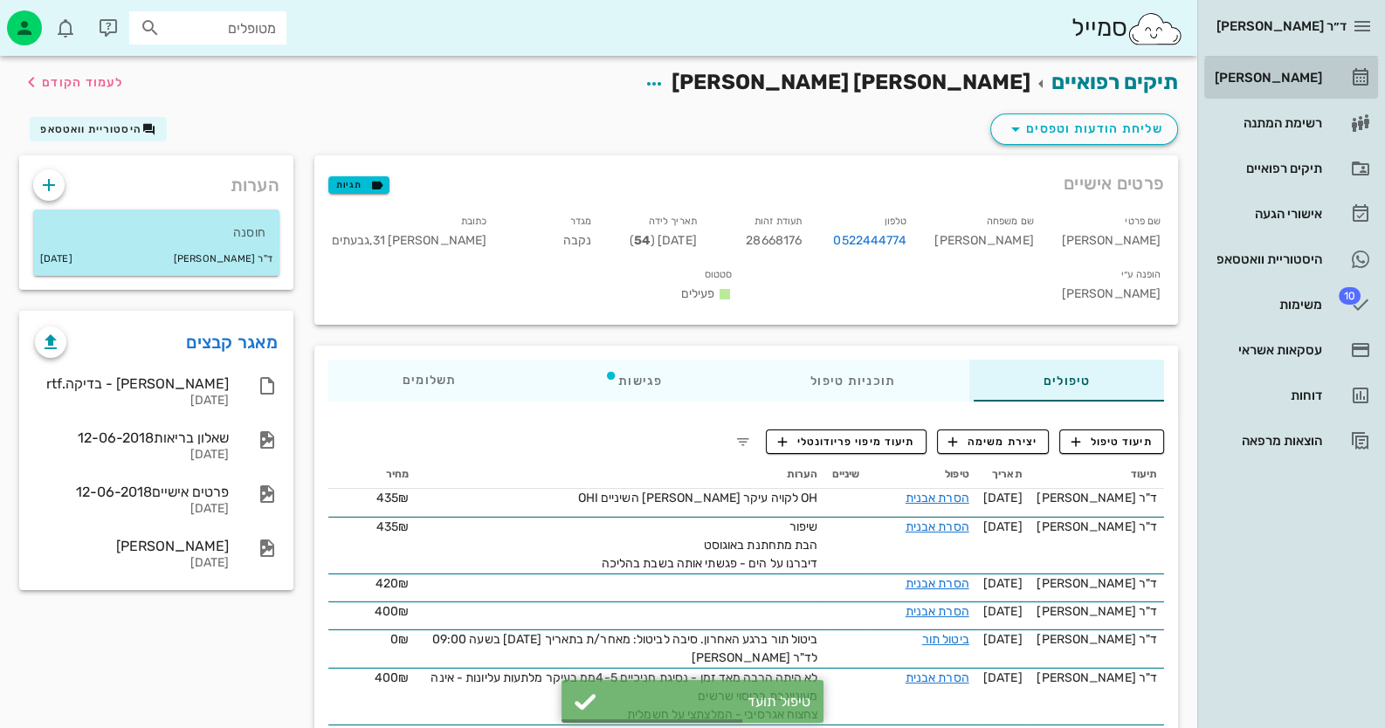
click at [1327, 83] on link "[PERSON_NAME]" at bounding box center [1291, 78] width 174 height 42
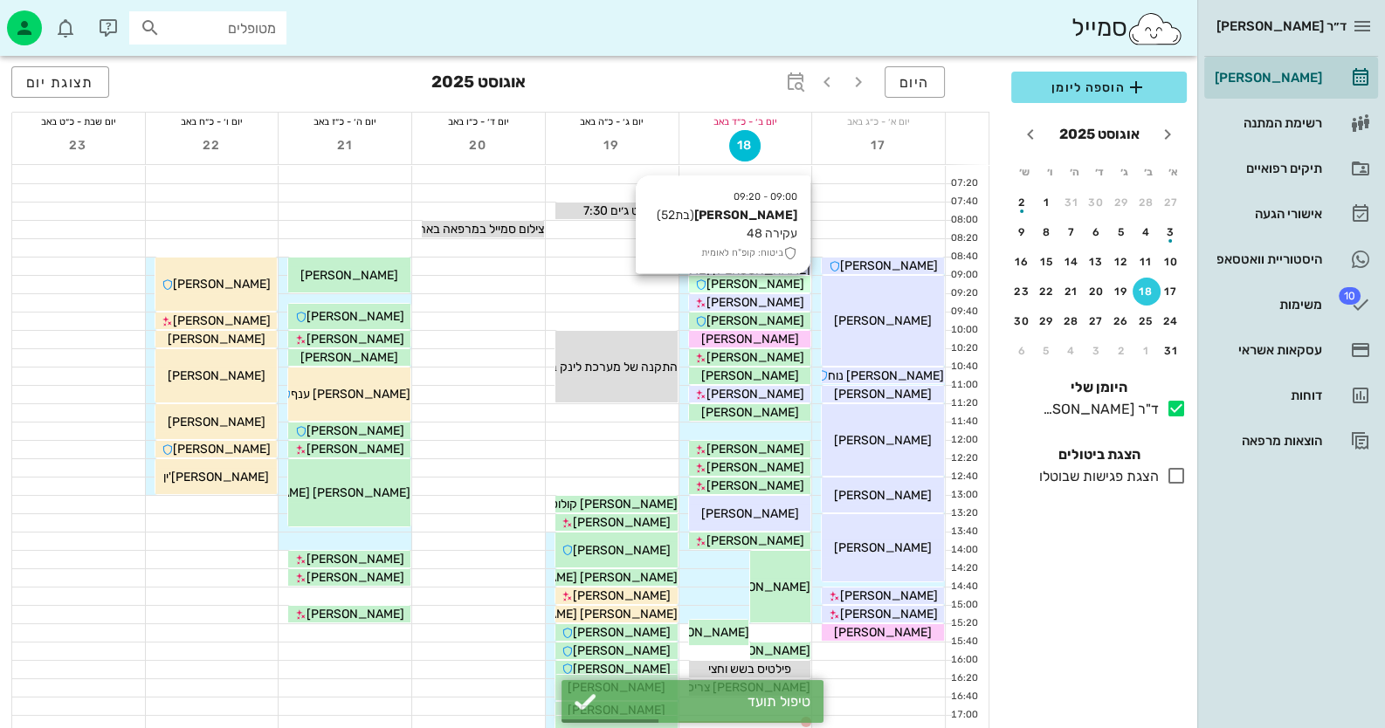
click at [775, 284] on span "[PERSON_NAME]" at bounding box center [755, 284] width 98 height 15
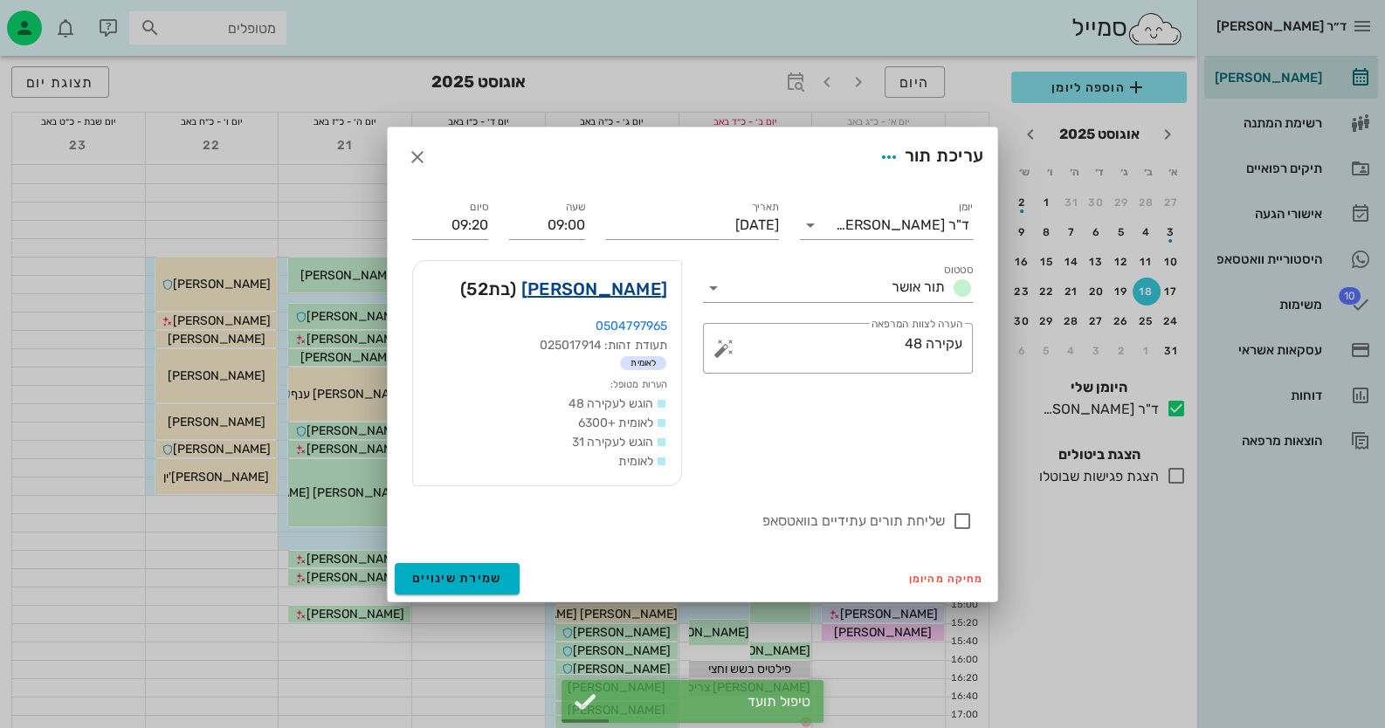
click at [644, 293] on link "[PERSON_NAME]" at bounding box center [594, 289] width 146 height 28
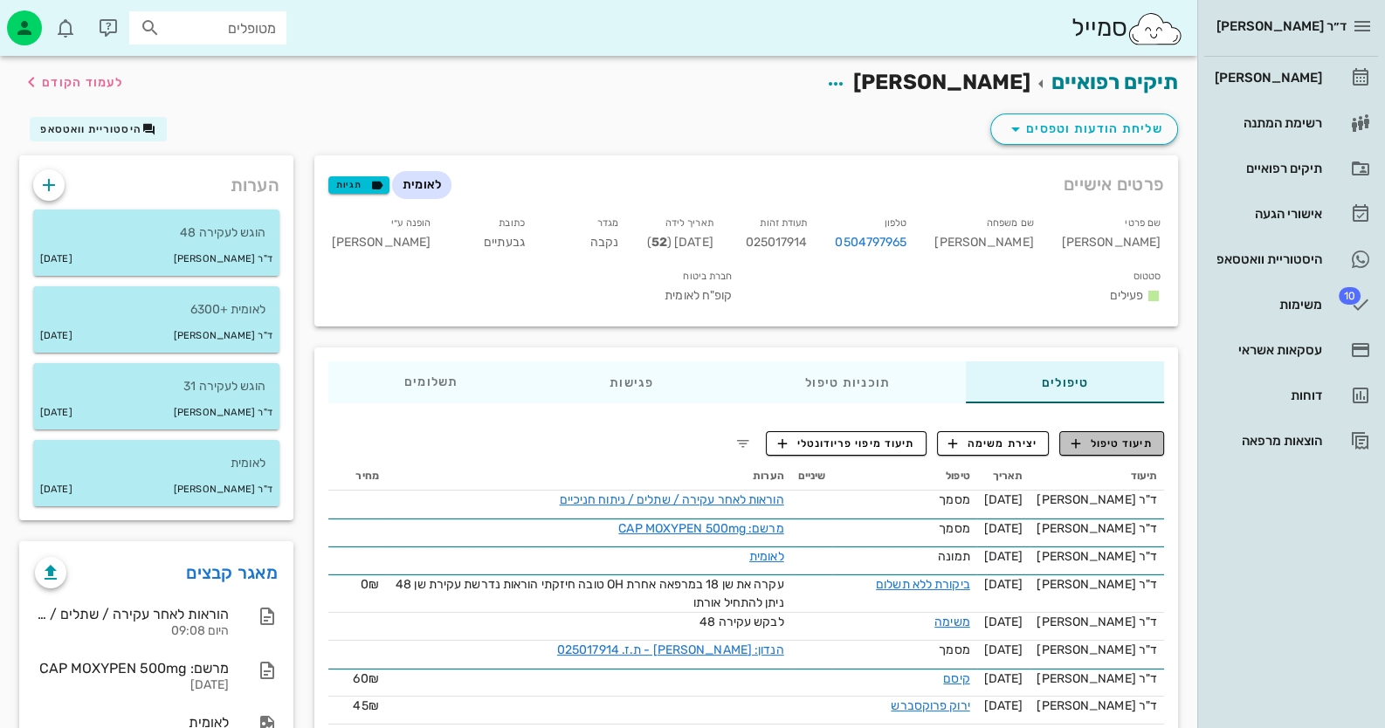
click at [1127, 436] on span "תיעוד טיפול" at bounding box center [1111, 444] width 81 height 16
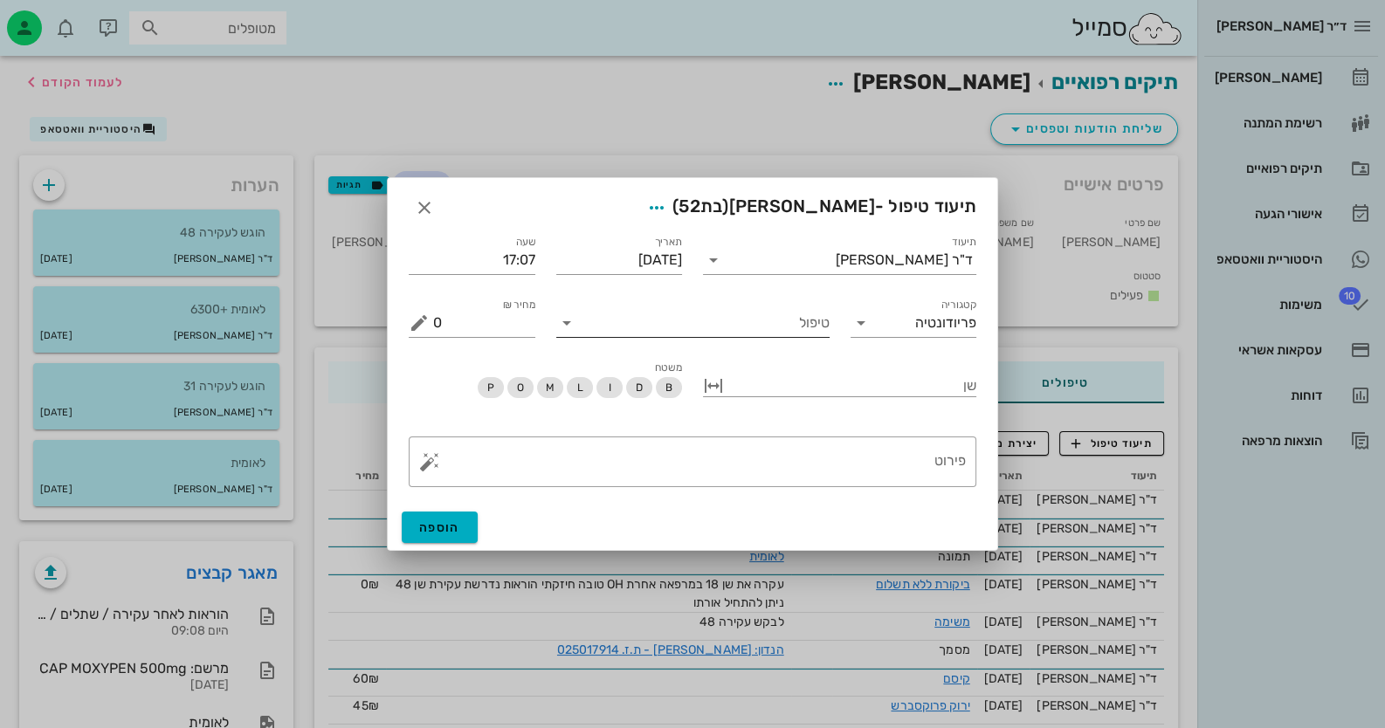
click at [672, 322] on input "טיפול" at bounding box center [705, 323] width 249 height 28
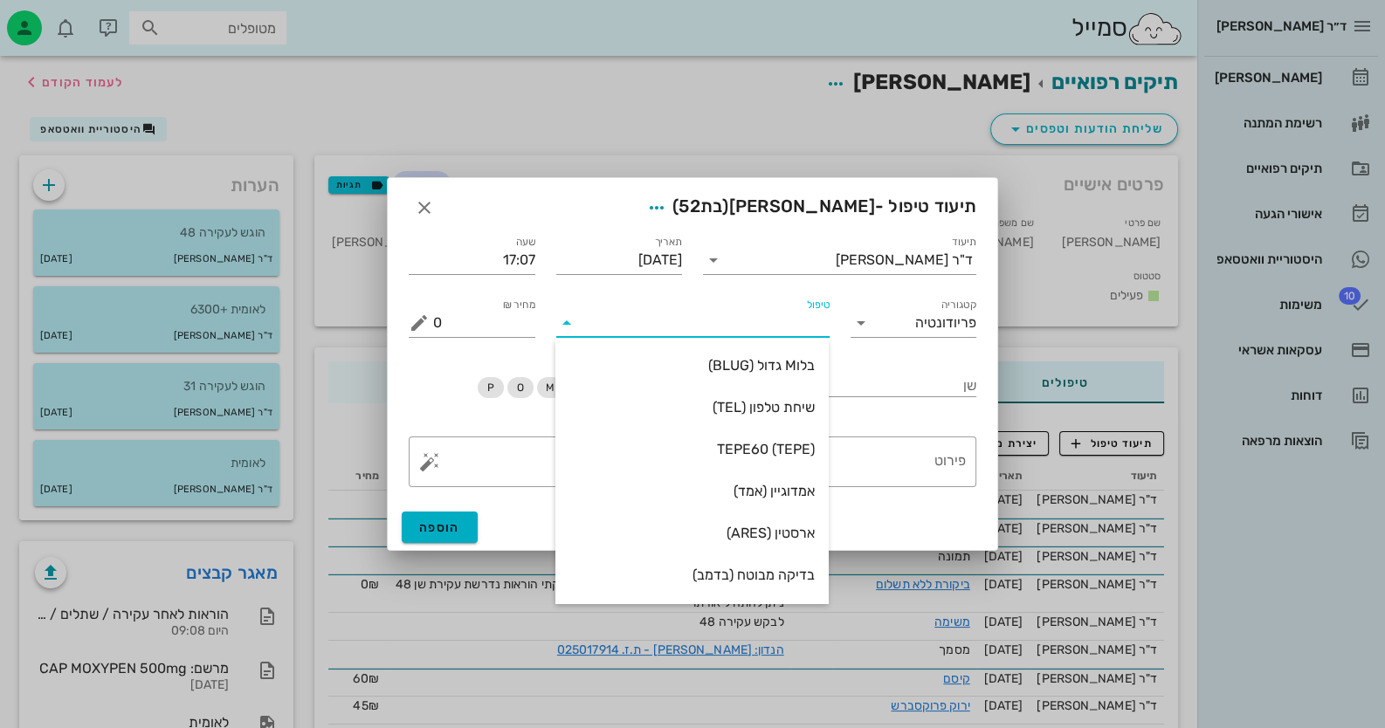
type input "ל"
type input "עק"
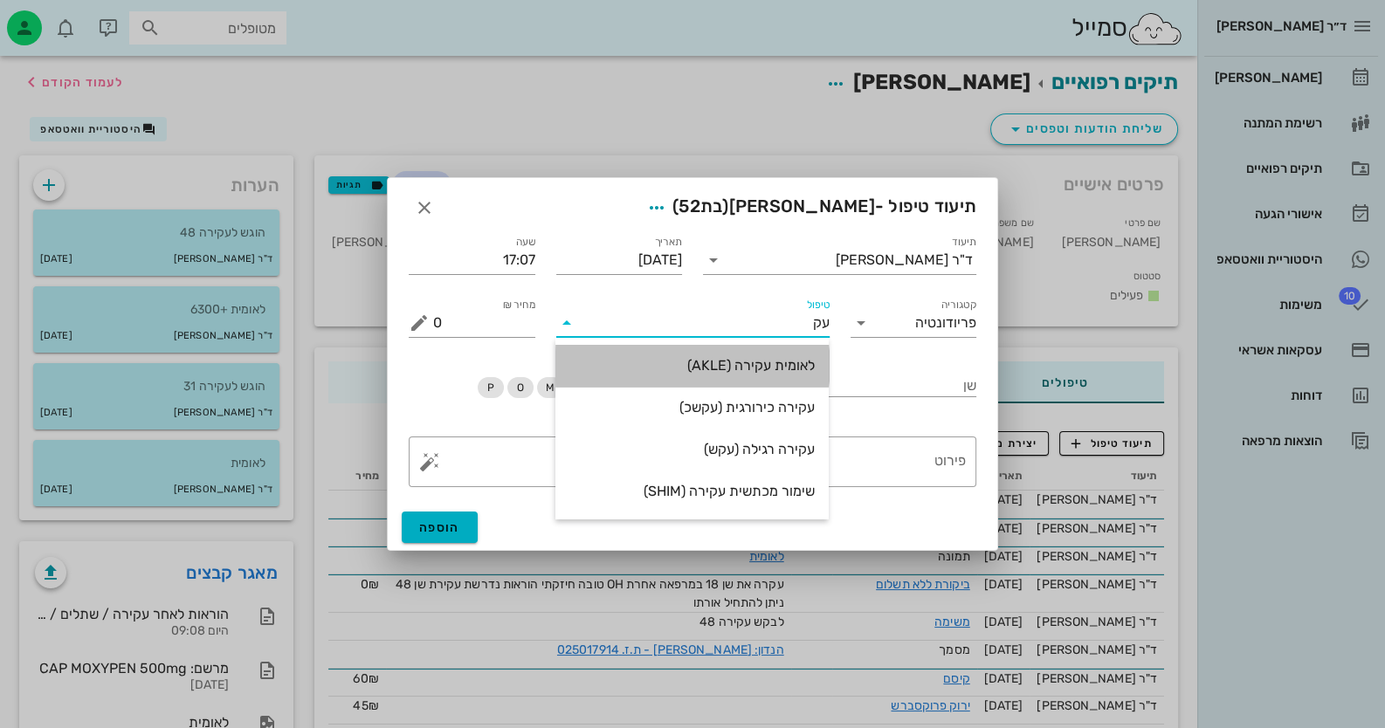
click at [725, 361] on div "לאומית עקירה (AKLE)" at bounding box center [691, 365] width 245 height 17
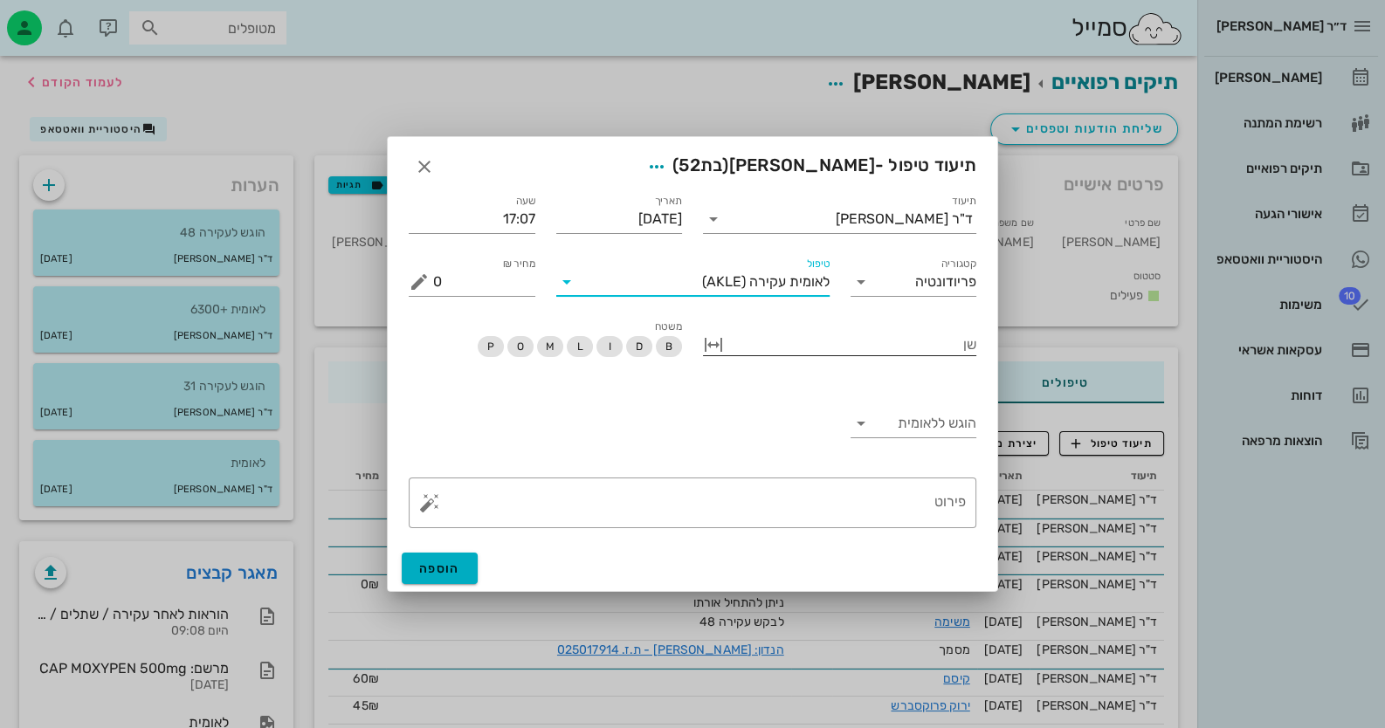
click at [943, 355] on div "שן" at bounding box center [839, 343] width 273 height 24
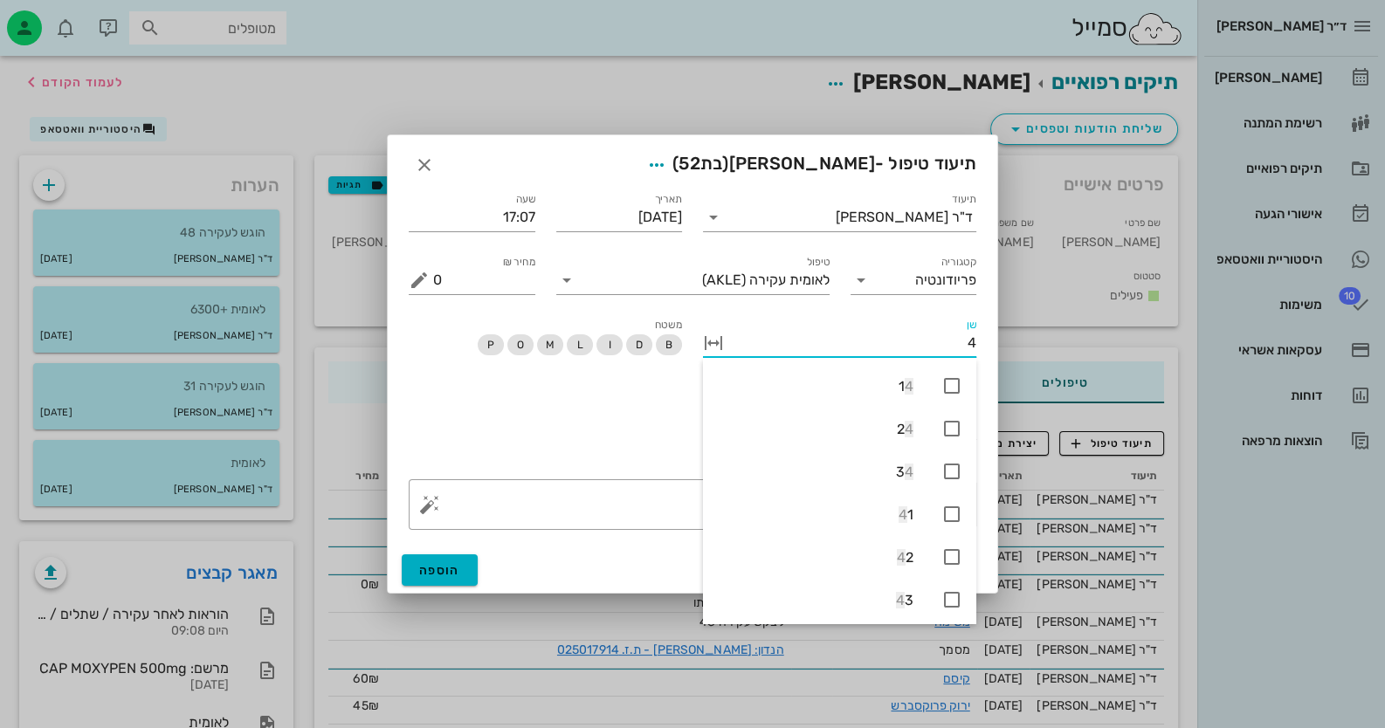
type input "48"
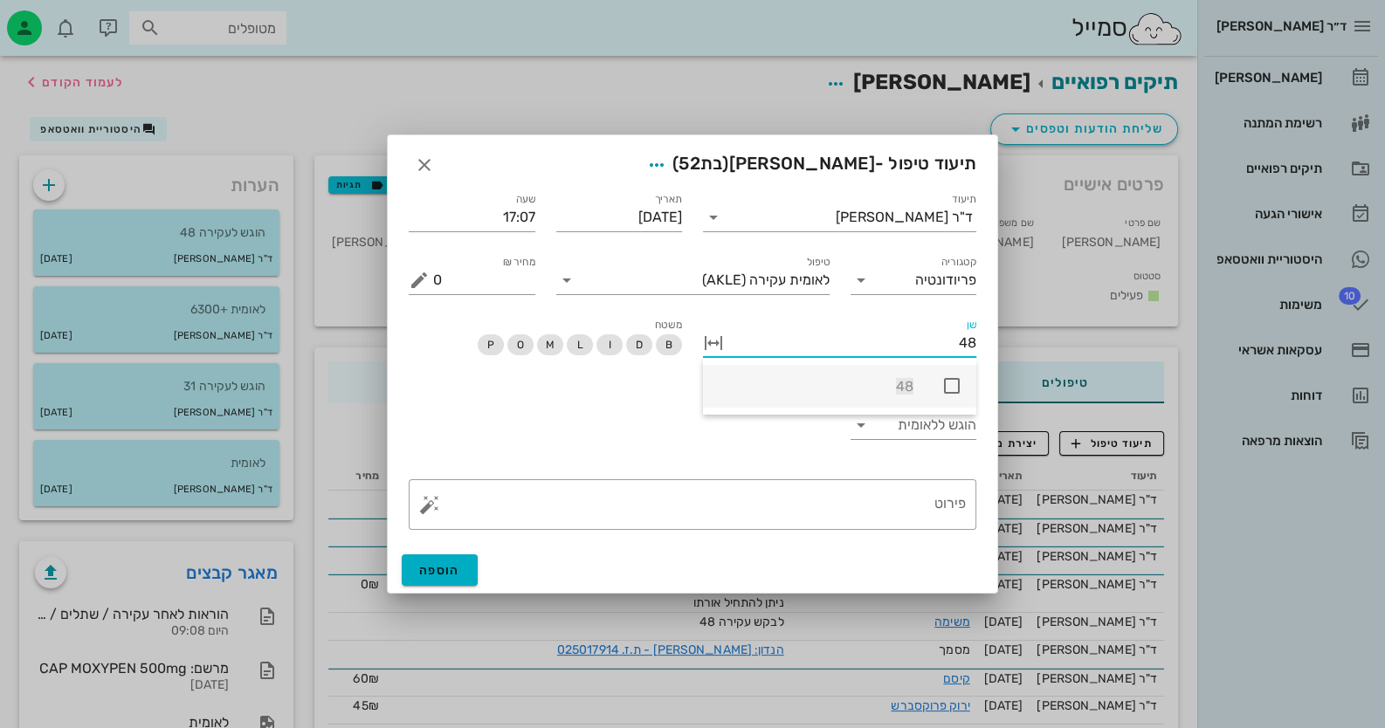
click at [947, 384] on icon at bounding box center [951, 385] width 21 height 21
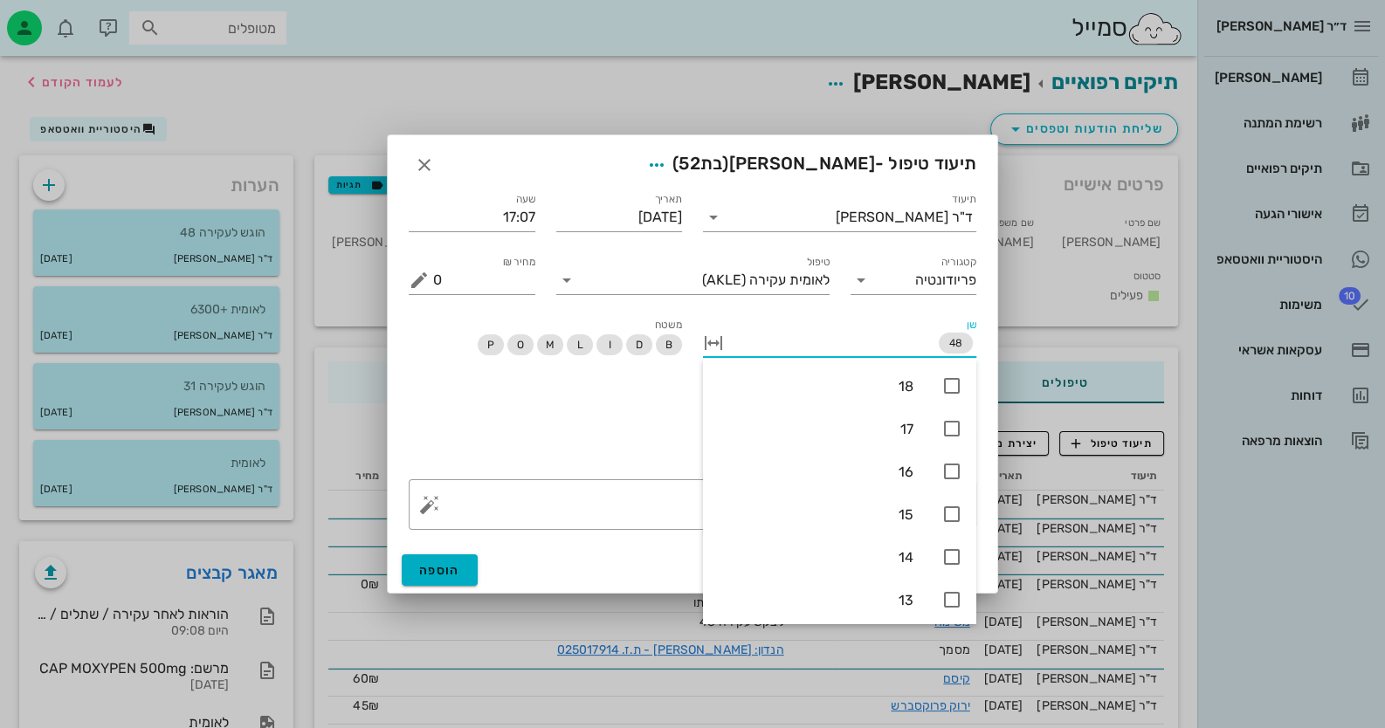
click at [660, 427] on div "הוגש ללאומית" at bounding box center [692, 428] width 589 height 82
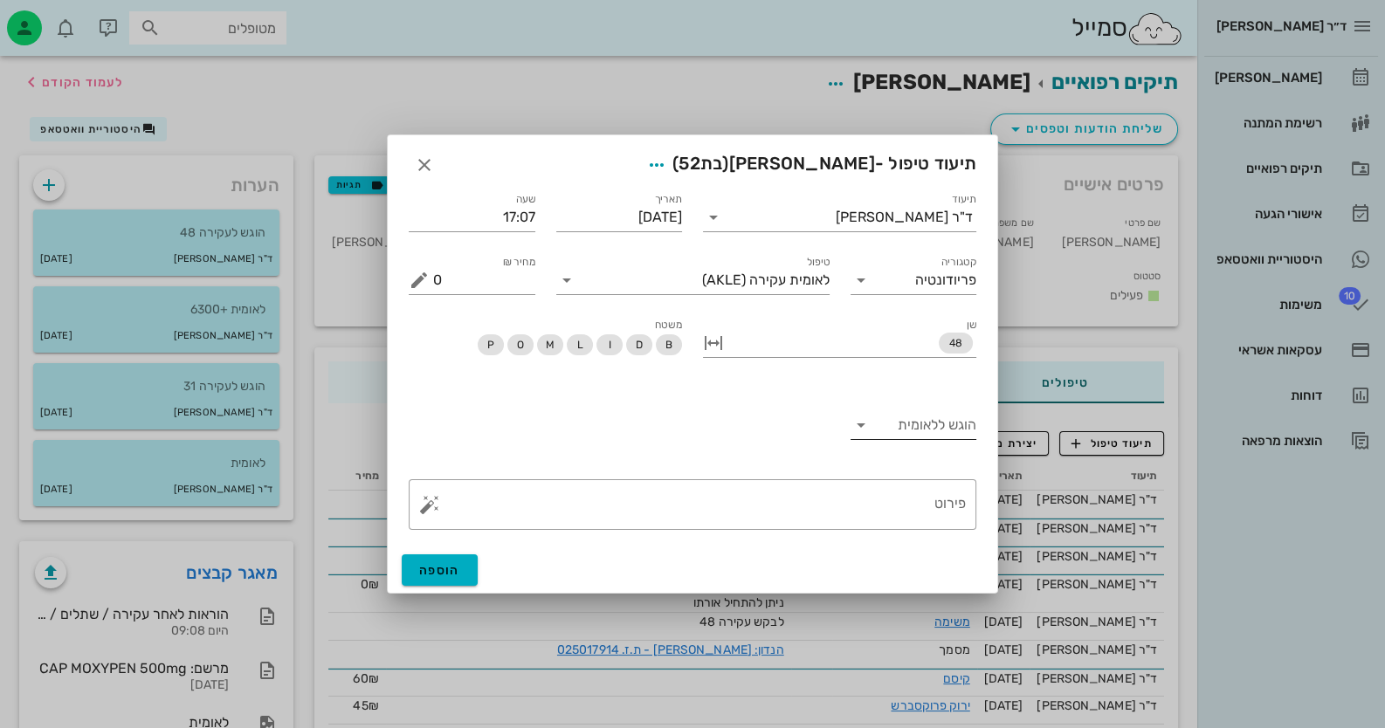
click at [954, 419] on input "הוגש ללאומית" at bounding box center [927, 425] width 99 height 28
click at [953, 444] on div "כן" at bounding box center [913, 439] width 99 height 17
click at [431, 565] on span "הוספה" at bounding box center [439, 570] width 41 height 15
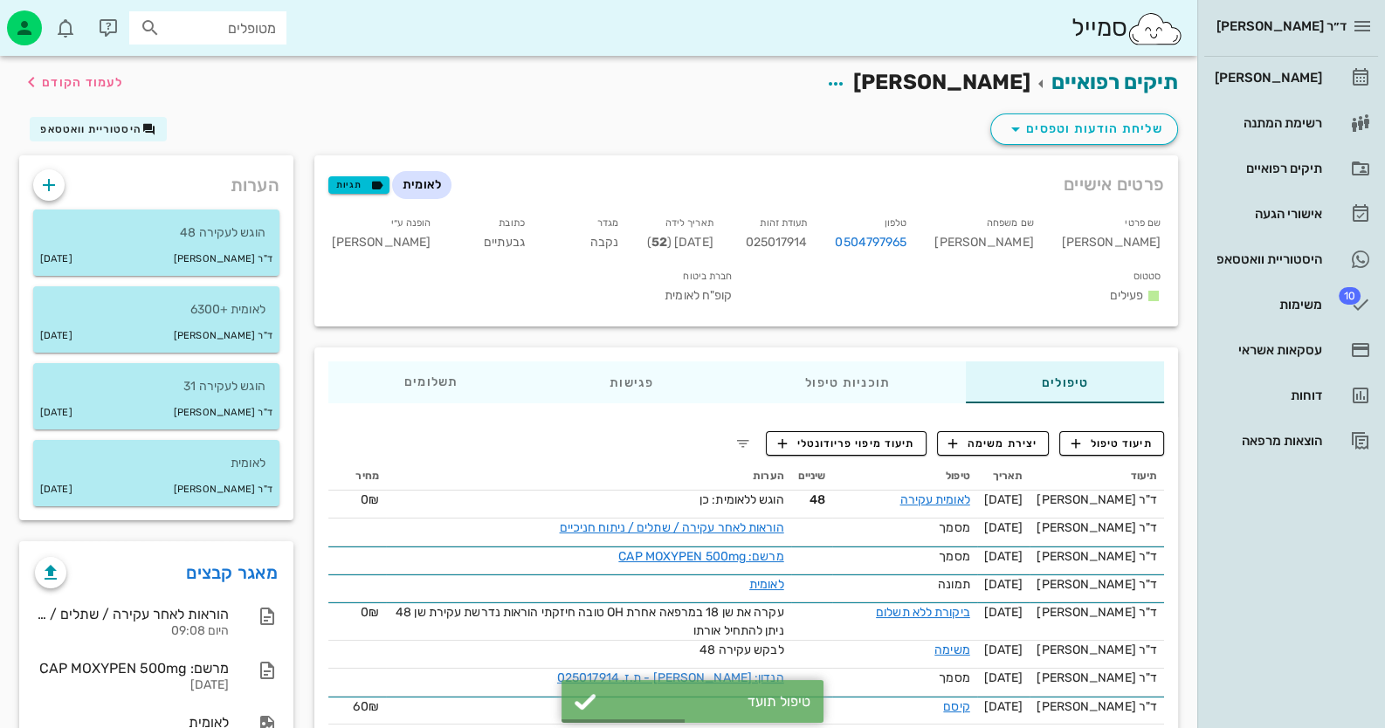
click at [807, 241] on span "025017914" at bounding box center [776, 242] width 62 height 15
copy span "025017914"
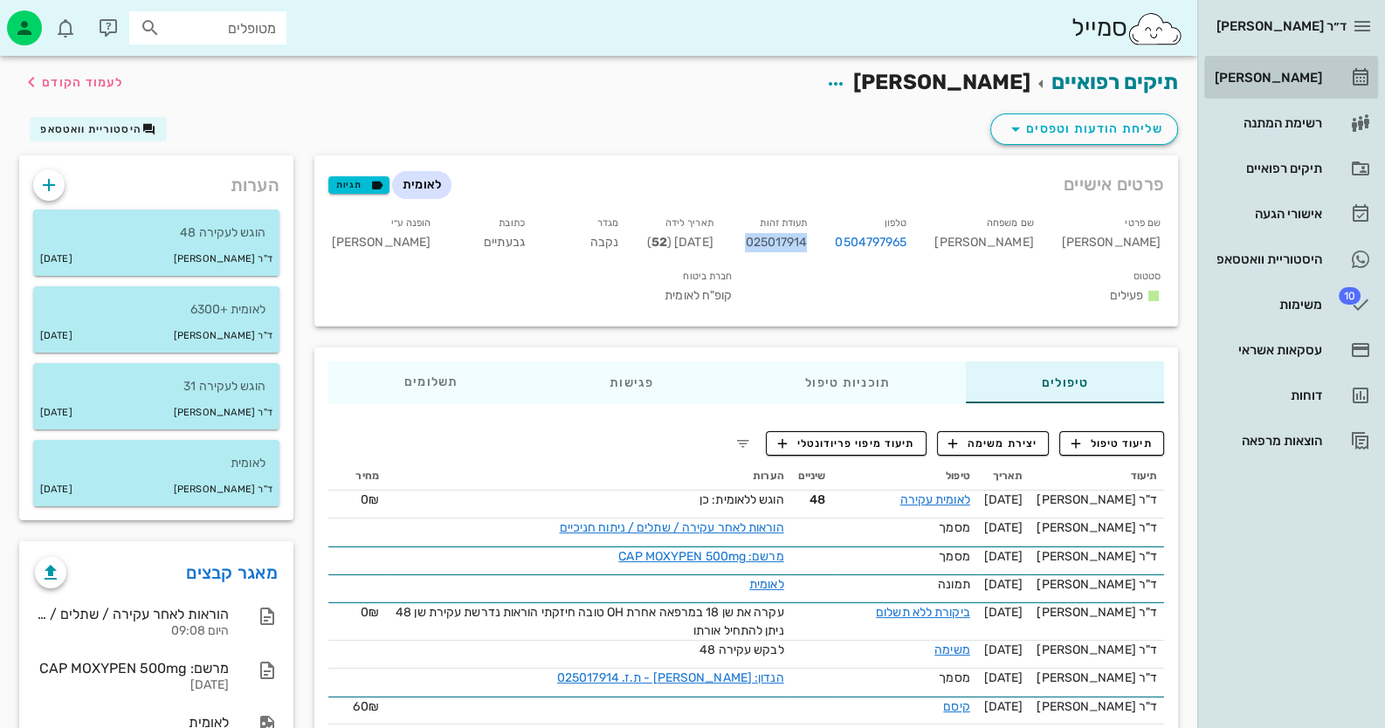
click at [1310, 79] on div "[PERSON_NAME]" at bounding box center [1266, 78] width 111 height 14
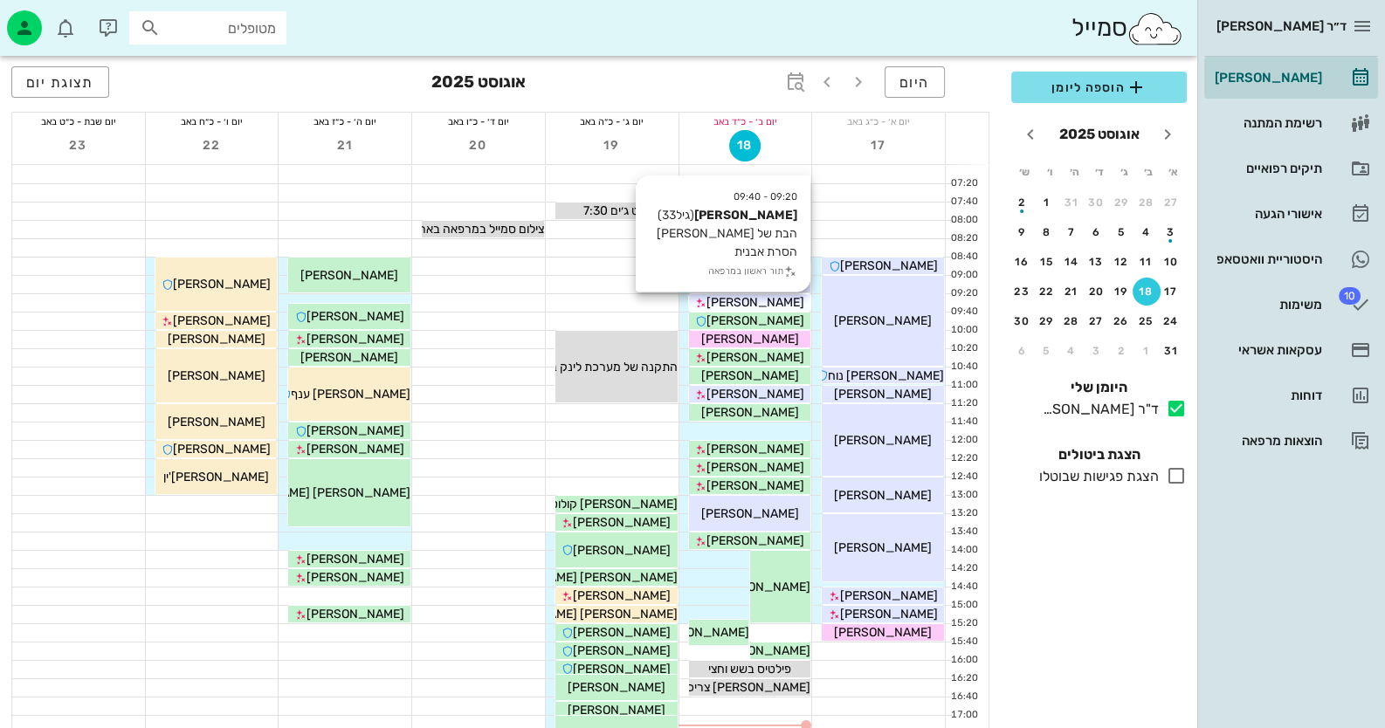
click at [768, 306] on span "[PERSON_NAME]" at bounding box center [755, 302] width 98 height 15
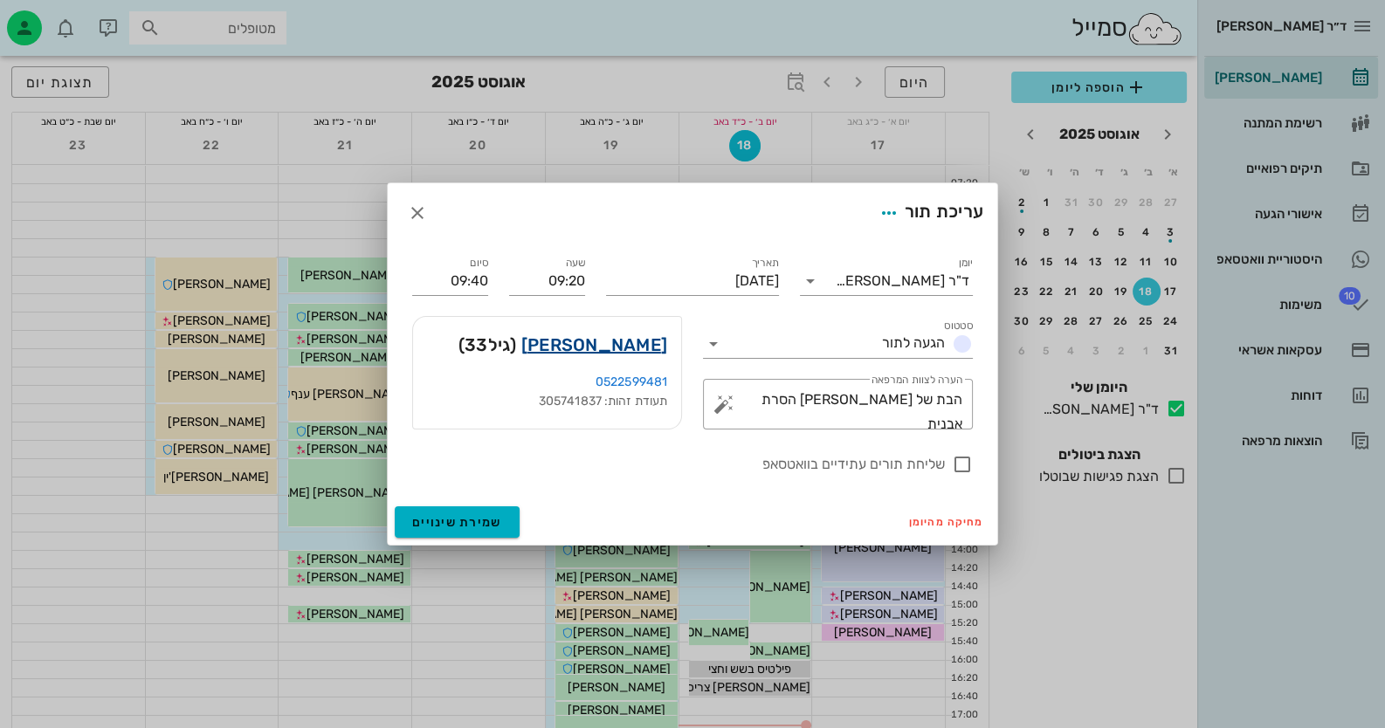
click at [637, 343] on link "[PERSON_NAME]" at bounding box center [594, 345] width 146 height 28
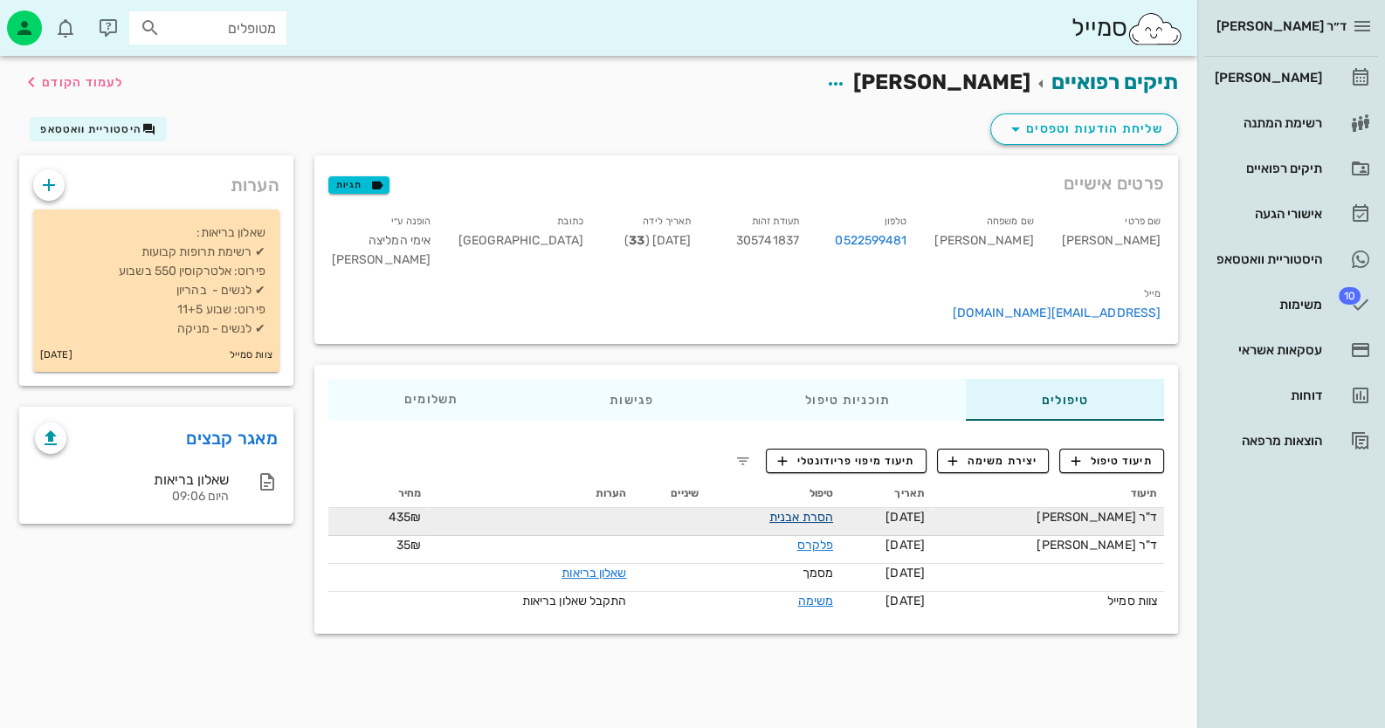
click at [833, 510] on link "הסרת אבנית" at bounding box center [801, 517] width 64 height 15
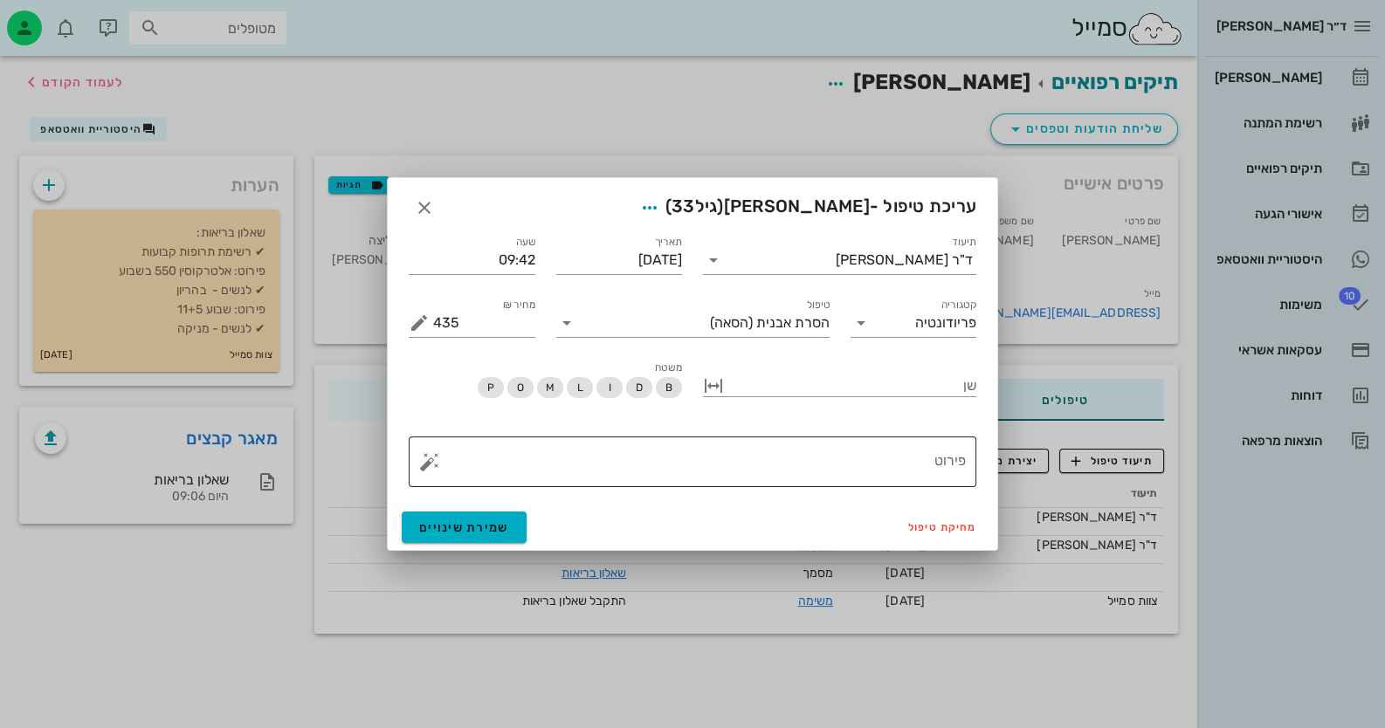
click at [441, 462] on textarea "פירוט" at bounding box center [699, 466] width 533 height 42
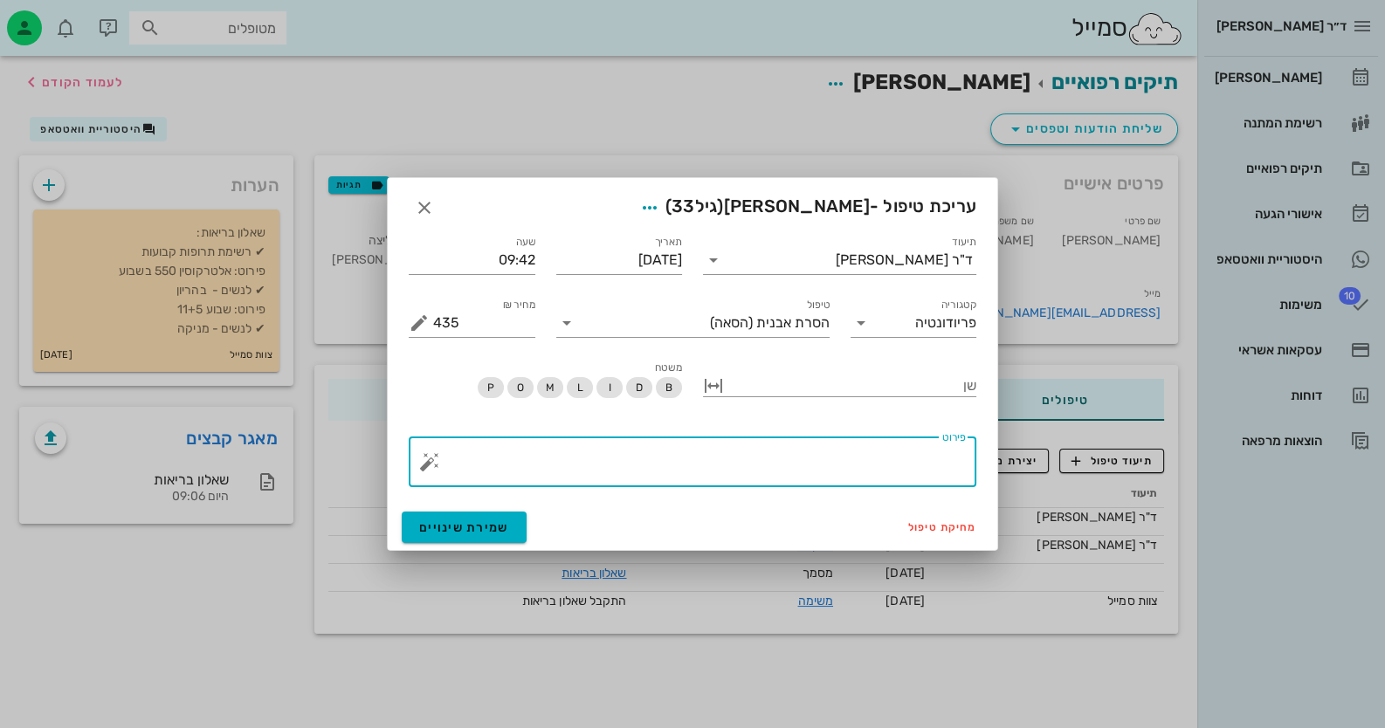
click at [431, 464] on button "button" at bounding box center [429, 461] width 21 height 21
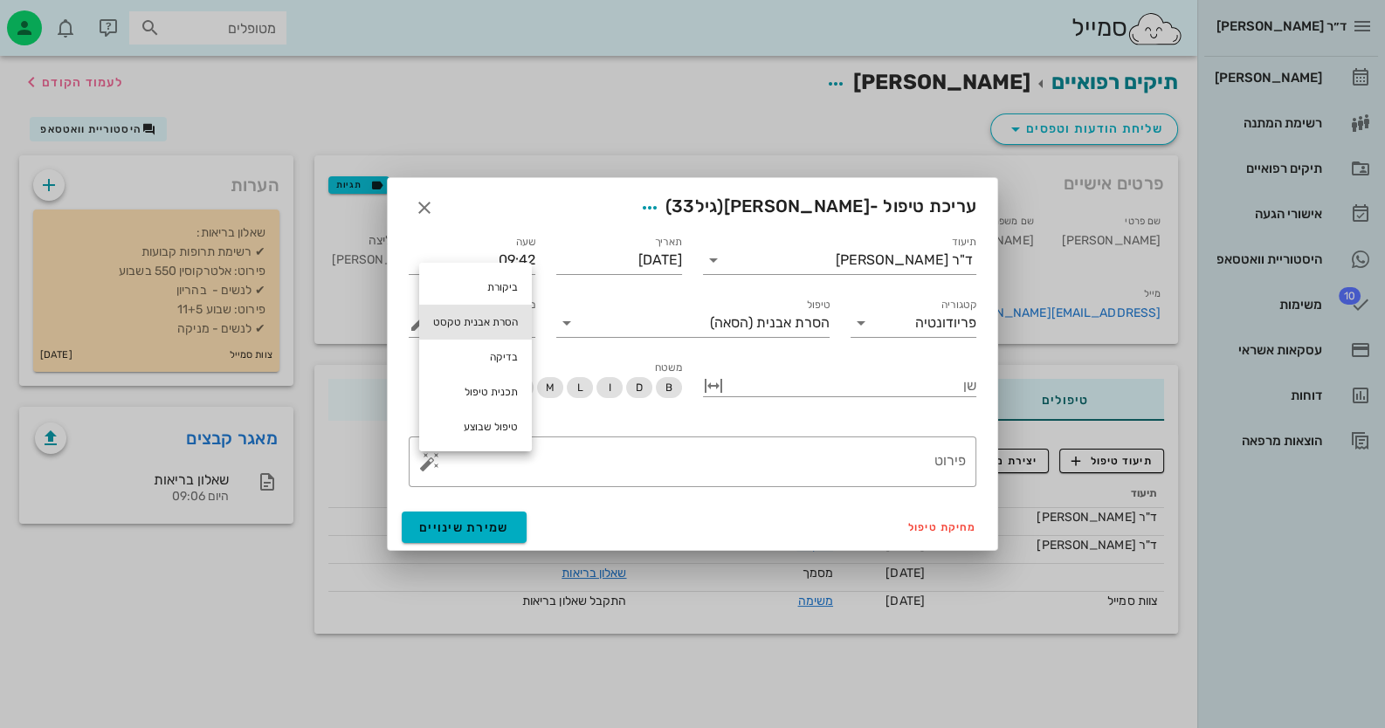
click at [495, 332] on div "הסרת אבנית טקסט" at bounding box center [475, 322] width 113 height 35
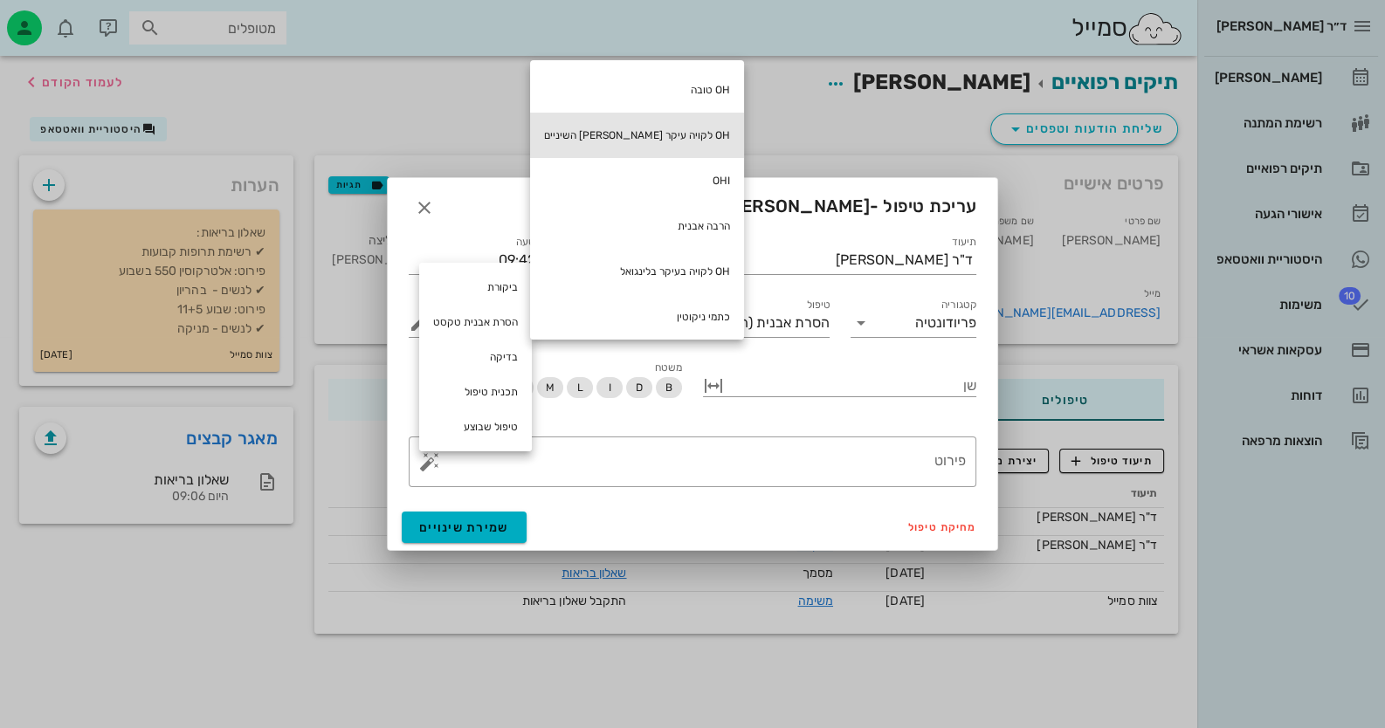
click at [629, 126] on div "OH לקויה עיקר [PERSON_NAME] השיניים" at bounding box center [637, 135] width 214 height 45
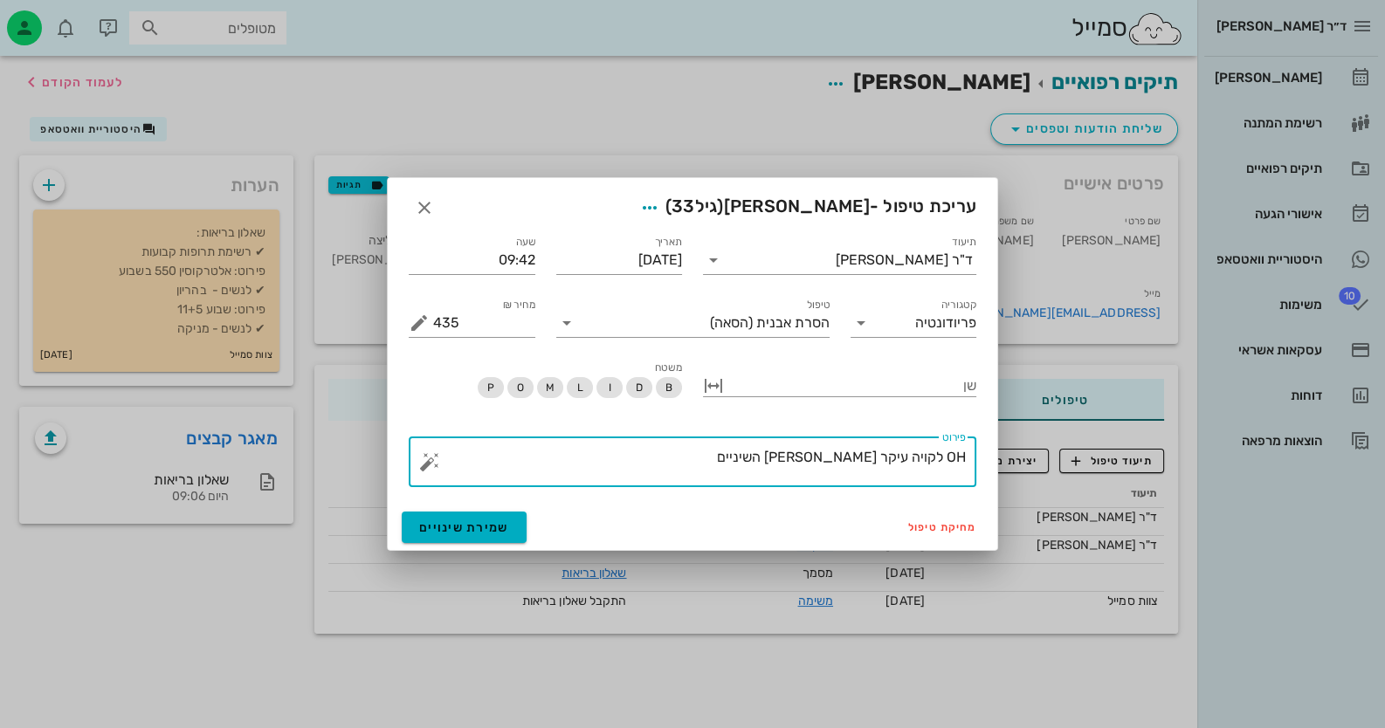
click at [429, 464] on button "button" at bounding box center [429, 461] width 21 height 21
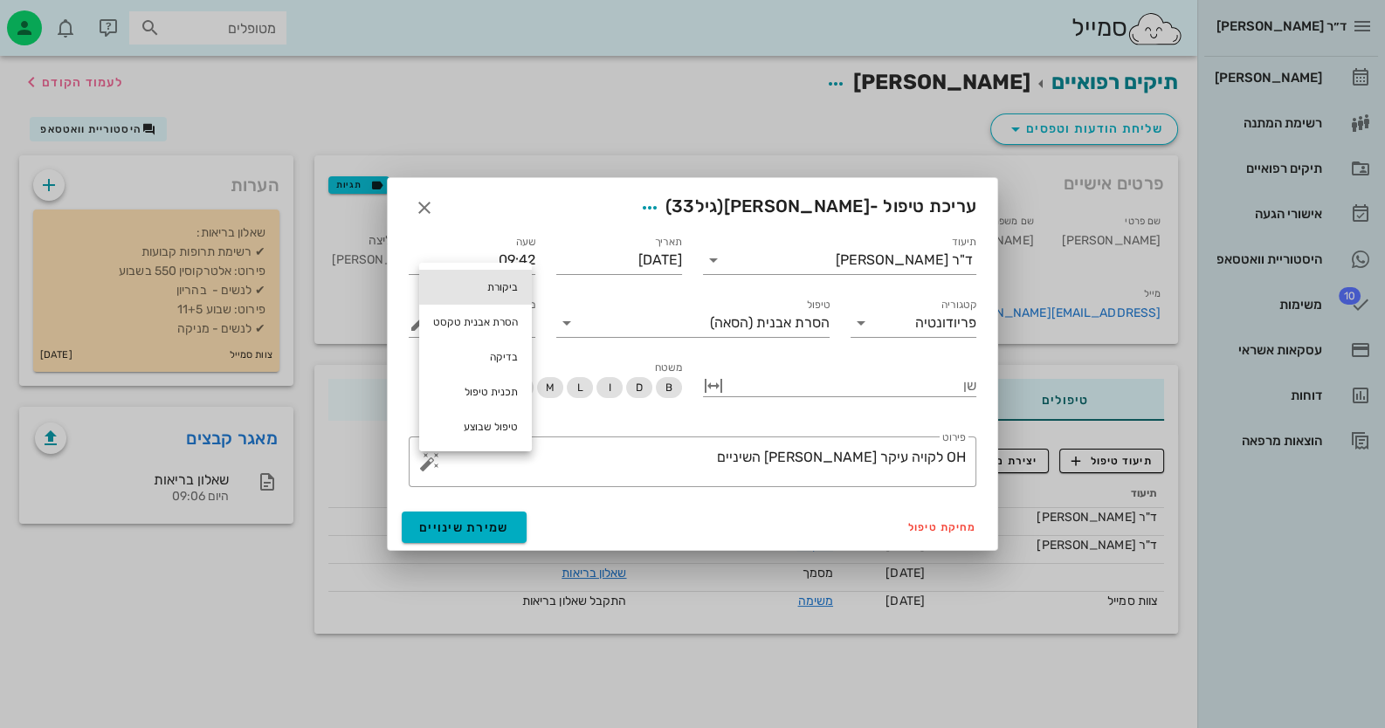
click at [502, 279] on div "ביקורת" at bounding box center [475, 287] width 113 height 35
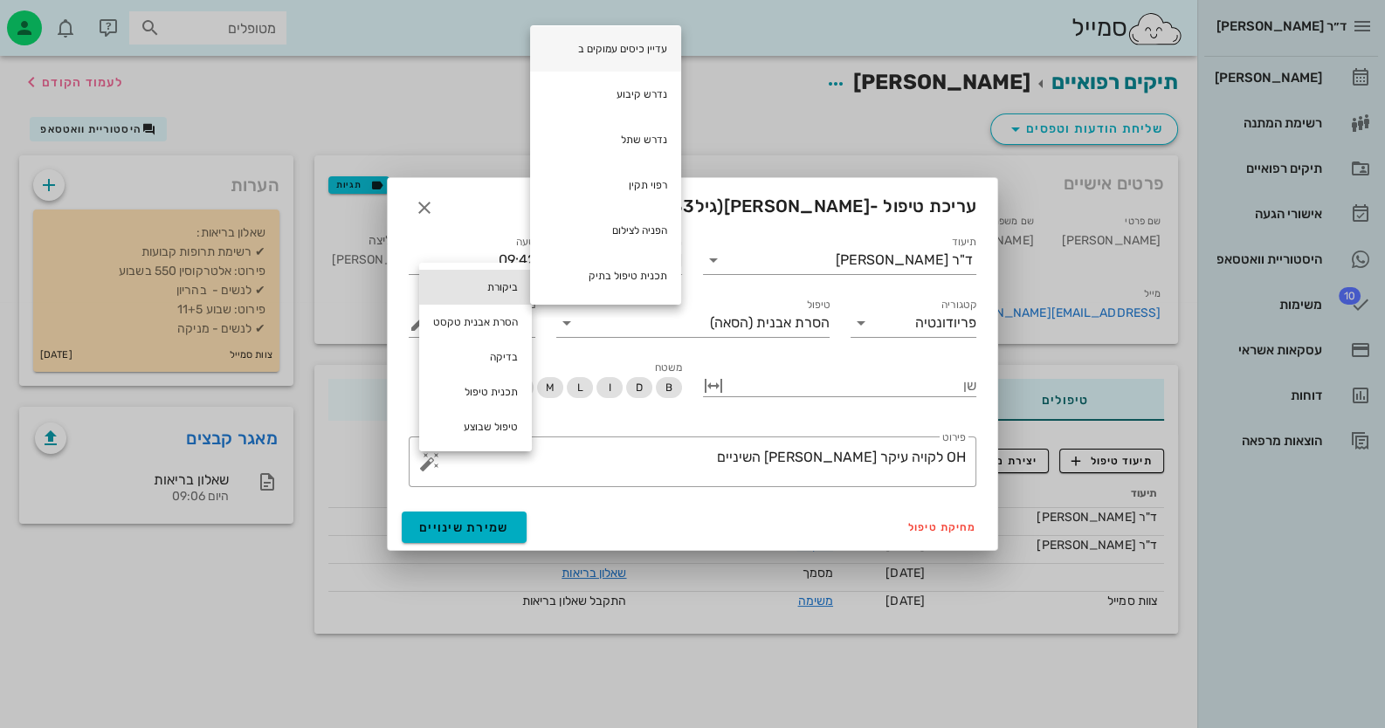
scroll to position [20, 0]
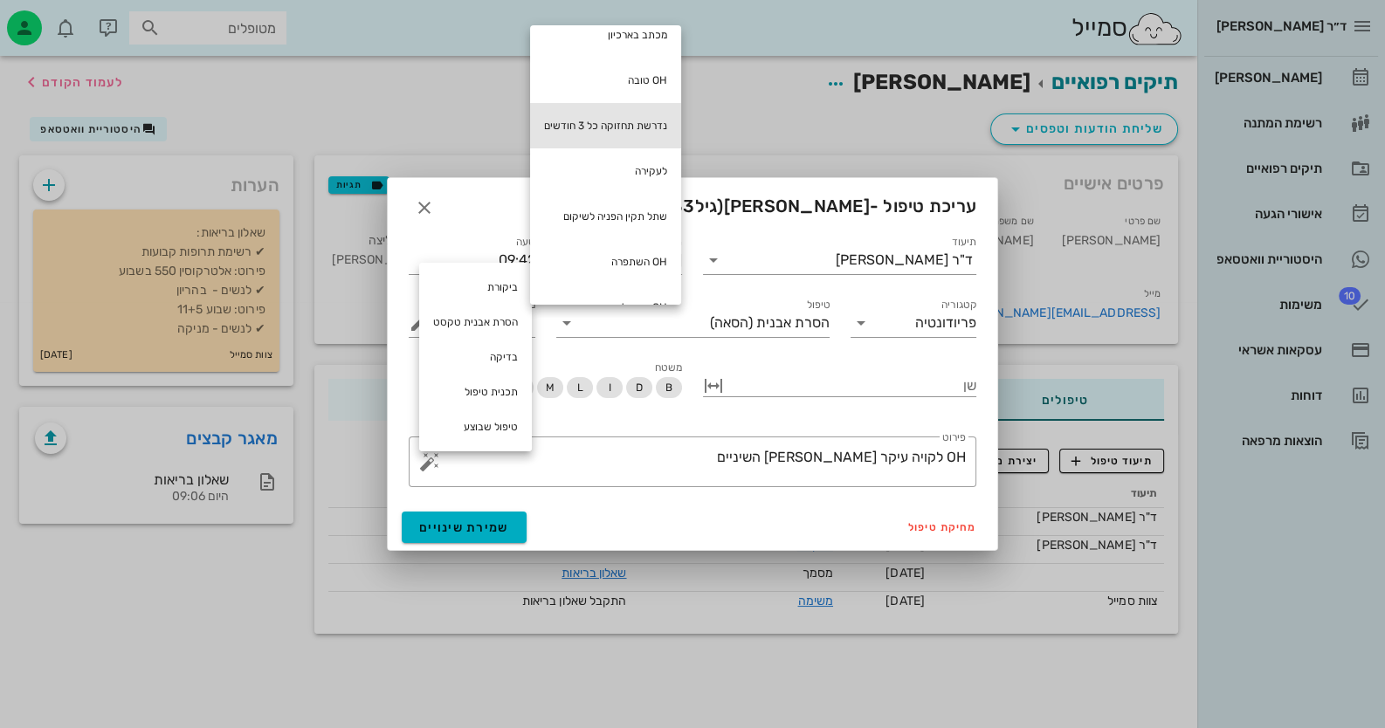
click at [656, 121] on div "נדרשת תחזוקה כל 3 חודשים" at bounding box center [605, 125] width 151 height 45
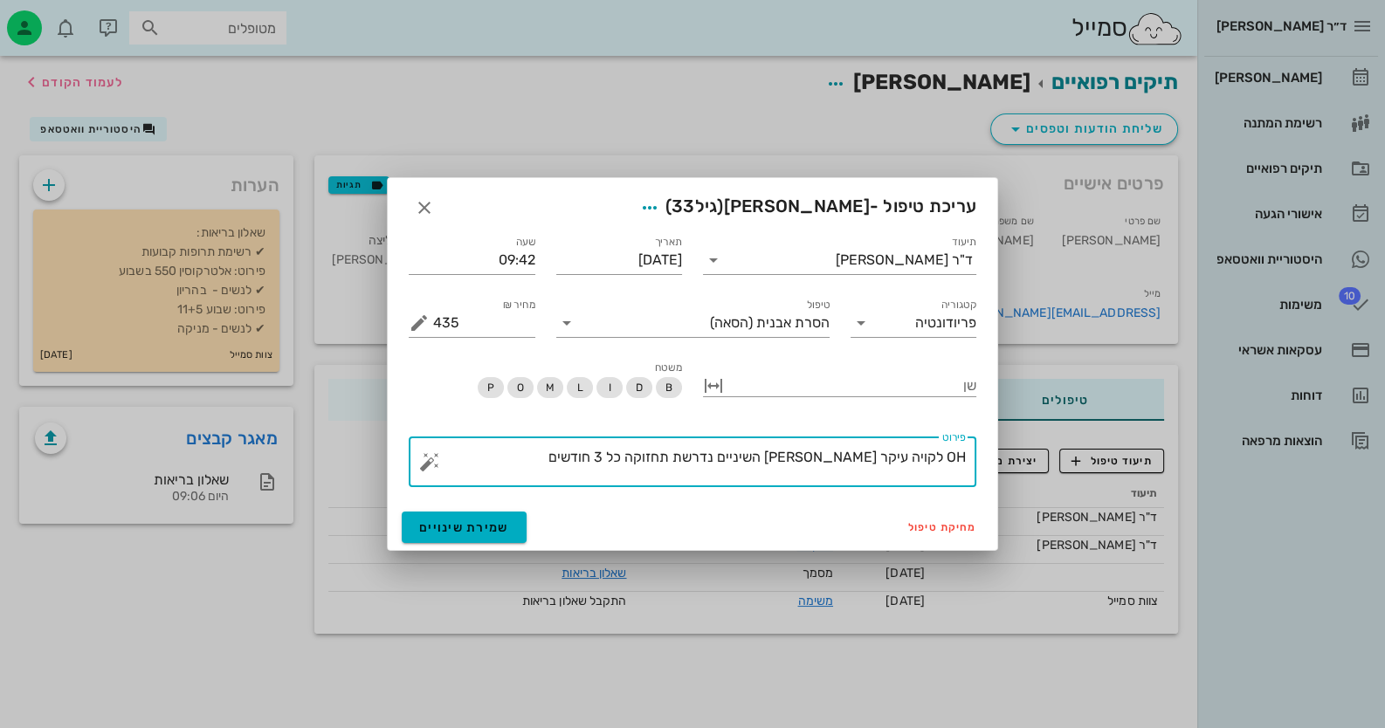
click at [699, 455] on textarea "OH לקויה עיקר [PERSON_NAME] השיניים נדרשת תחזוקה כל 3 חודשים" at bounding box center [699, 466] width 533 height 42
type textarea "OH לקויה עיקר [PERSON_NAME] השיניים נדרשת תחזוקה כל 6 חודשים"
click at [484, 536] on button "שמירת שינויים" at bounding box center [464, 527] width 125 height 31
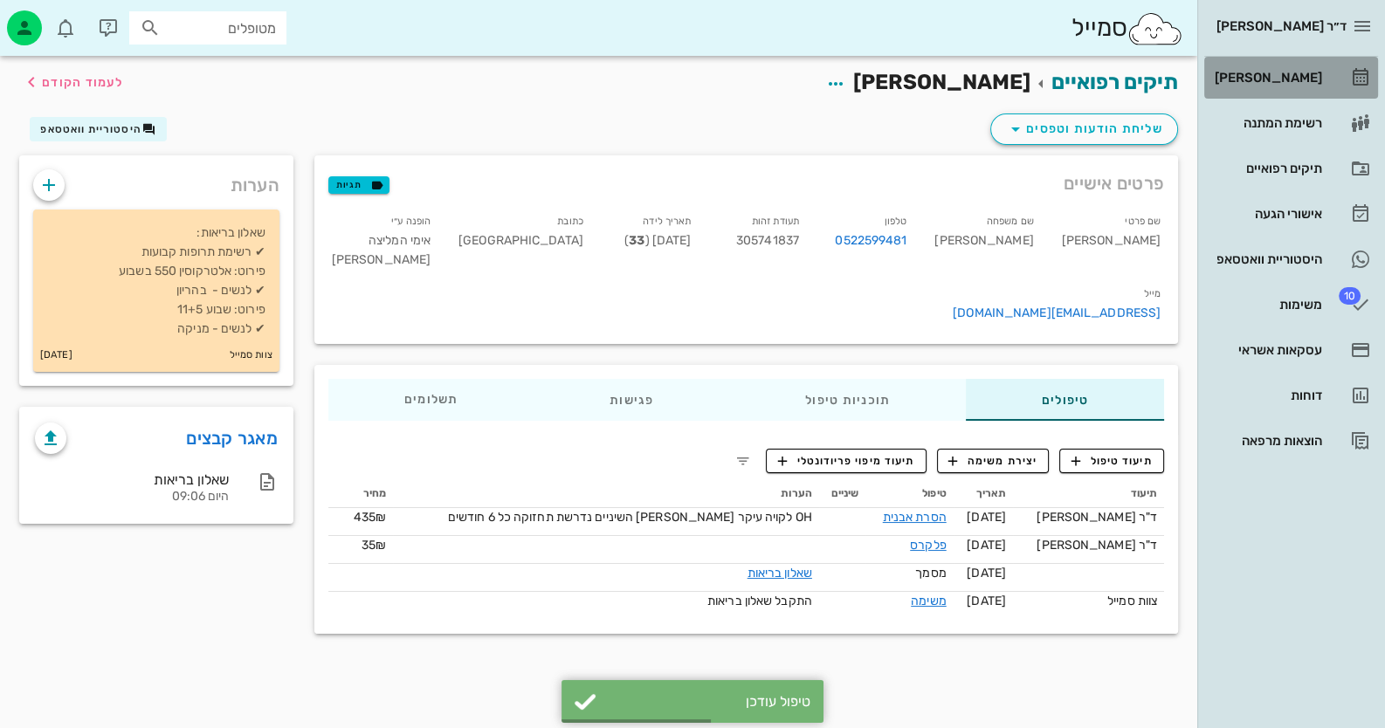
click at [1301, 75] on div "[PERSON_NAME]" at bounding box center [1266, 78] width 111 height 14
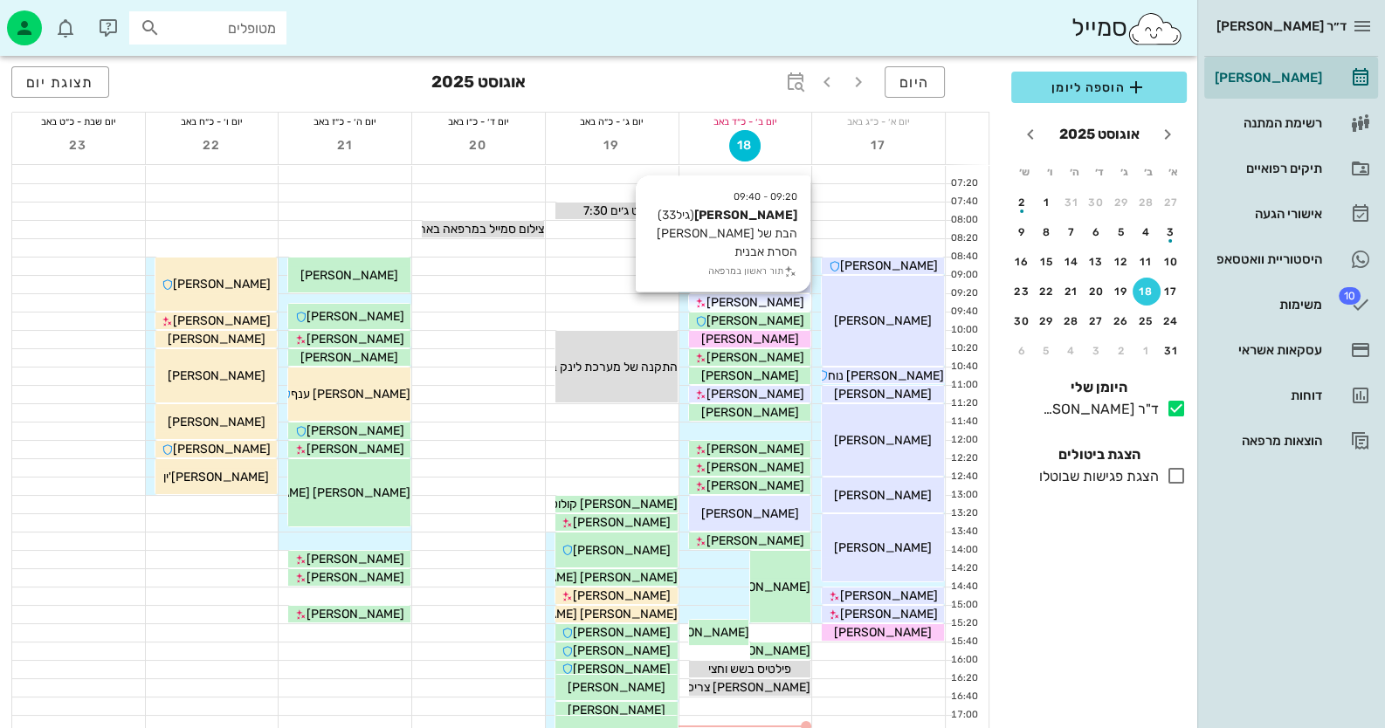
click at [779, 306] on span "[PERSON_NAME]" at bounding box center [755, 302] width 98 height 15
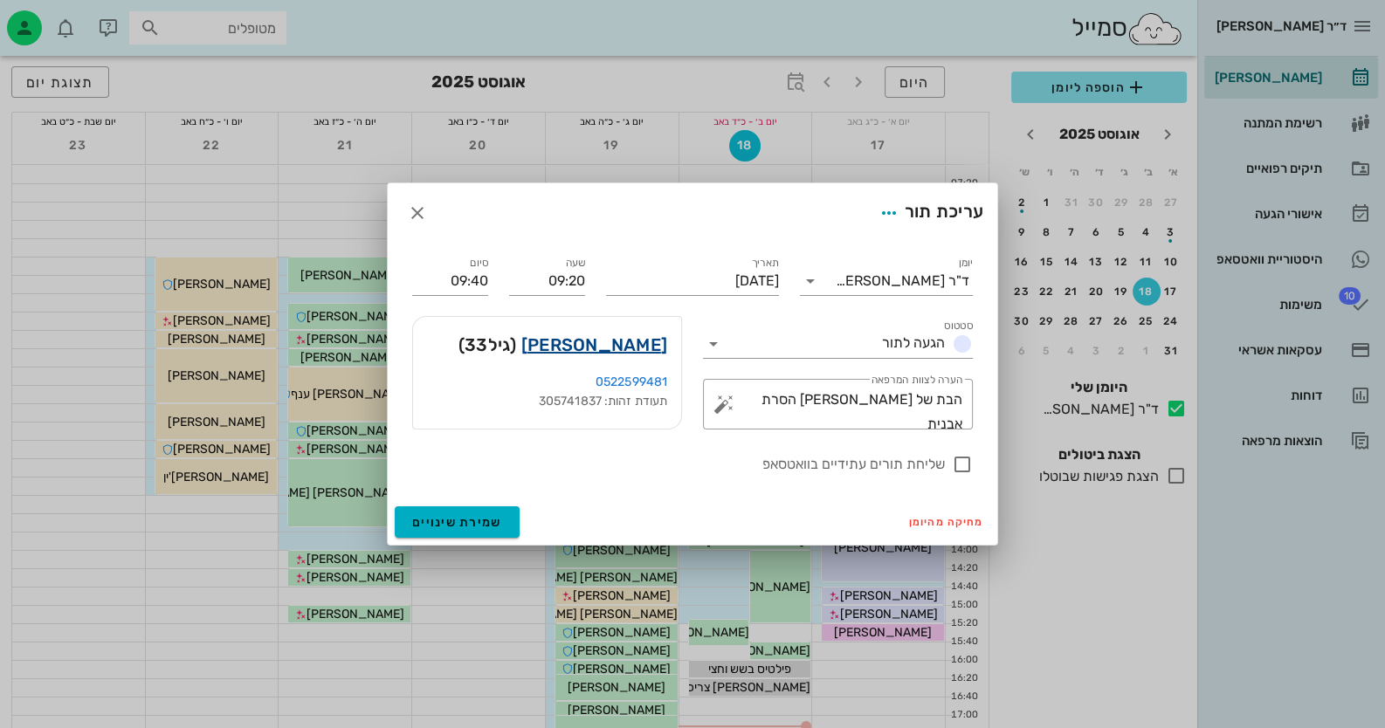
click at [617, 344] on link "[PERSON_NAME]" at bounding box center [594, 345] width 146 height 28
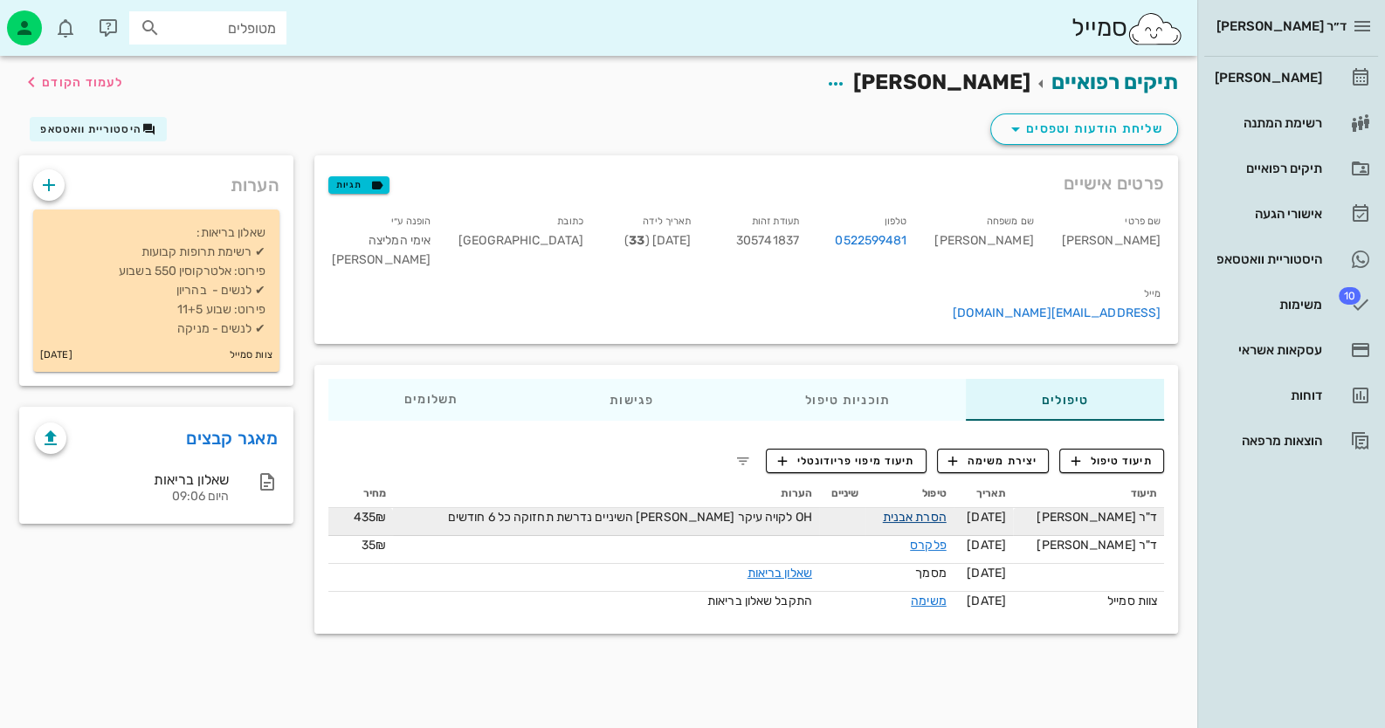
click at [929, 510] on link "הסרת אבנית" at bounding box center [915, 517] width 64 height 15
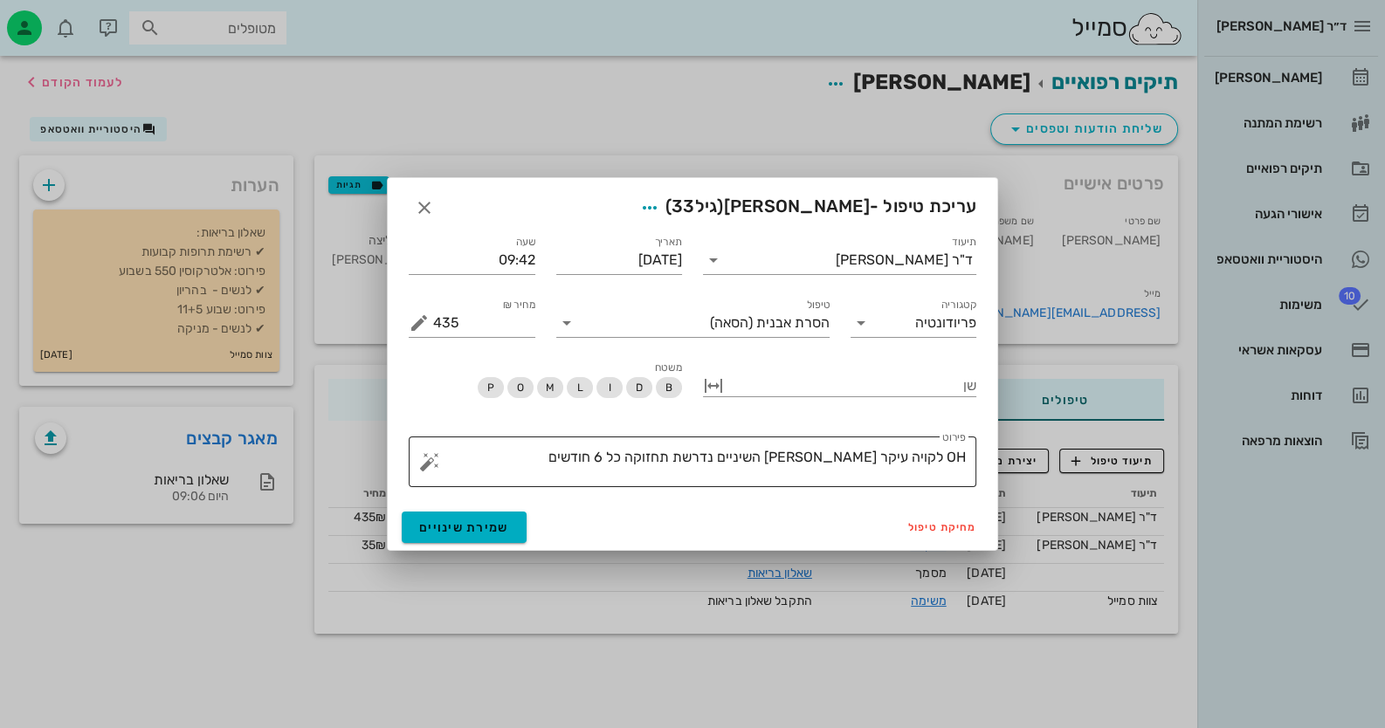
click at [573, 466] on textarea "OH לקויה עיקר [PERSON_NAME] השיניים נדרשת תחזוקה כל 6 חודשים" at bounding box center [699, 466] width 533 height 42
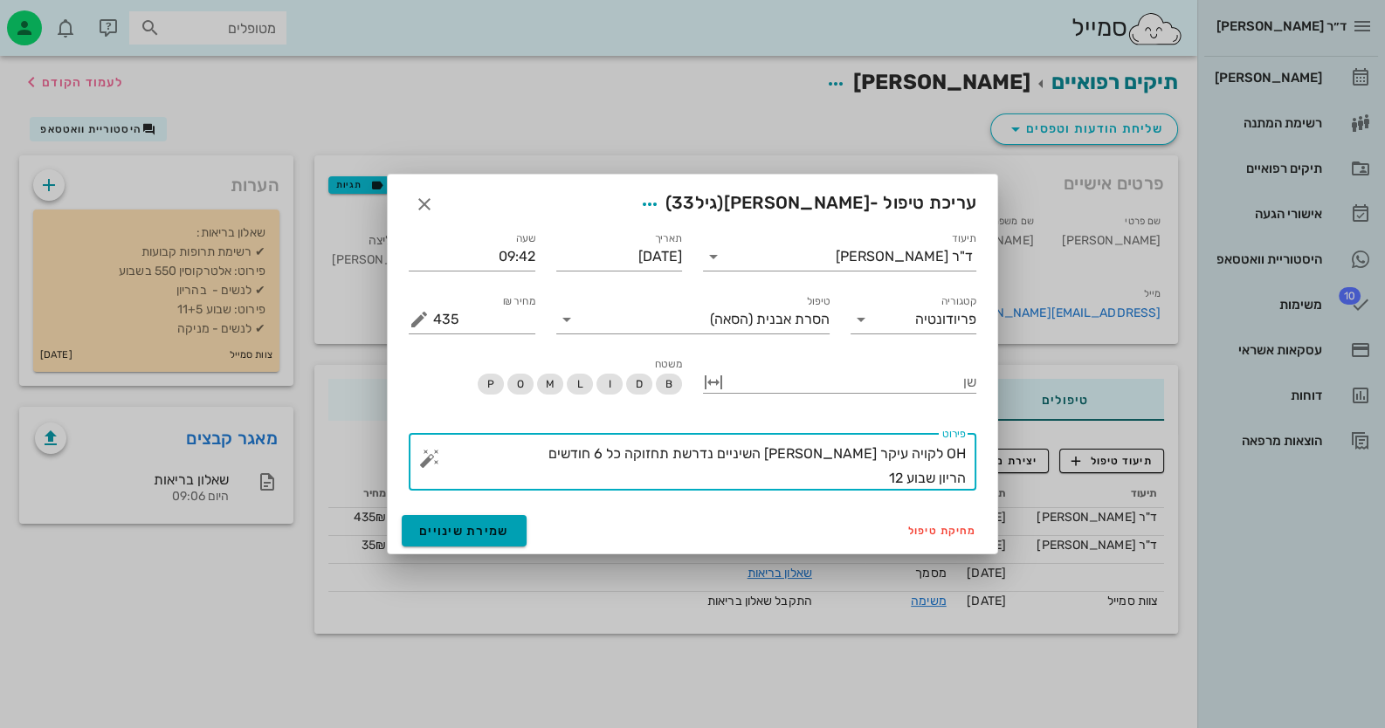
type textarea "OH לקויה עיקר [PERSON_NAME] השיניים נדרשת תחזוקה כל 6 חודשים הריון שבוע 12"
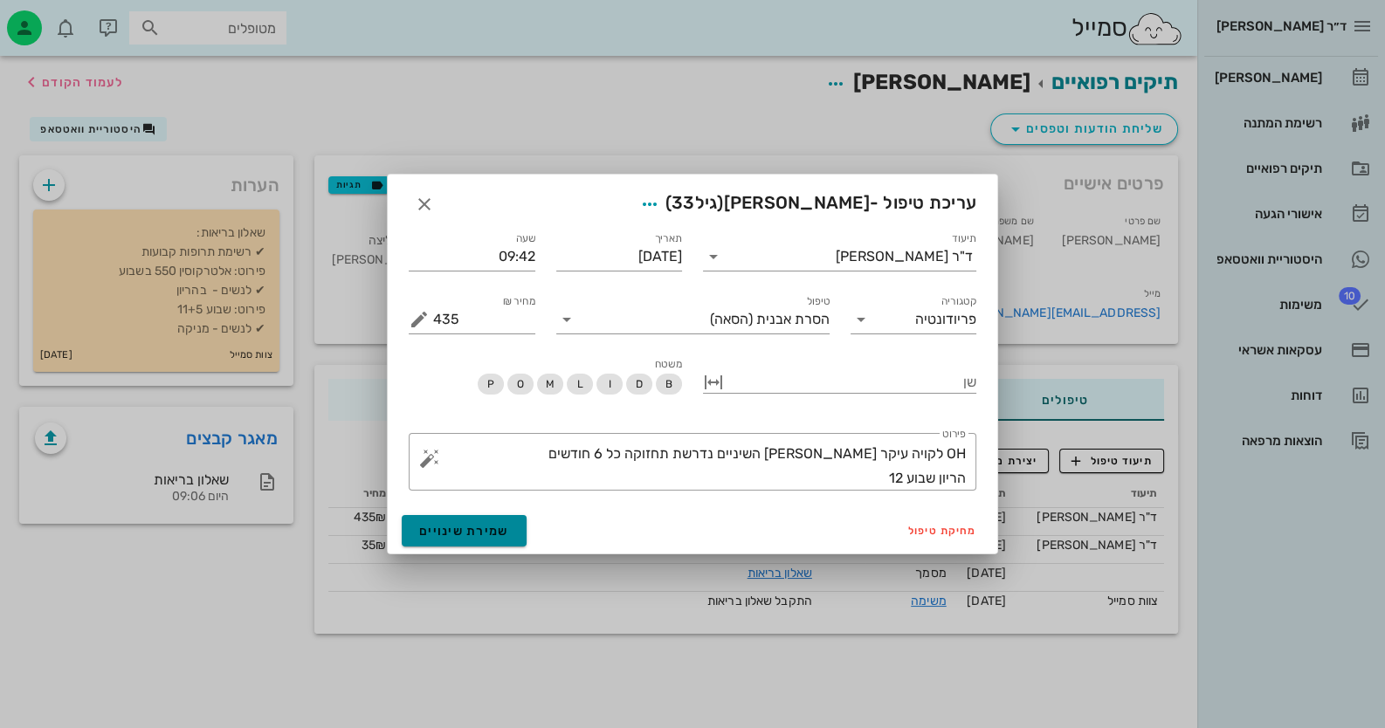
click at [454, 541] on button "שמירת שינויים" at bounding box center [464, 530] width 125 height 31
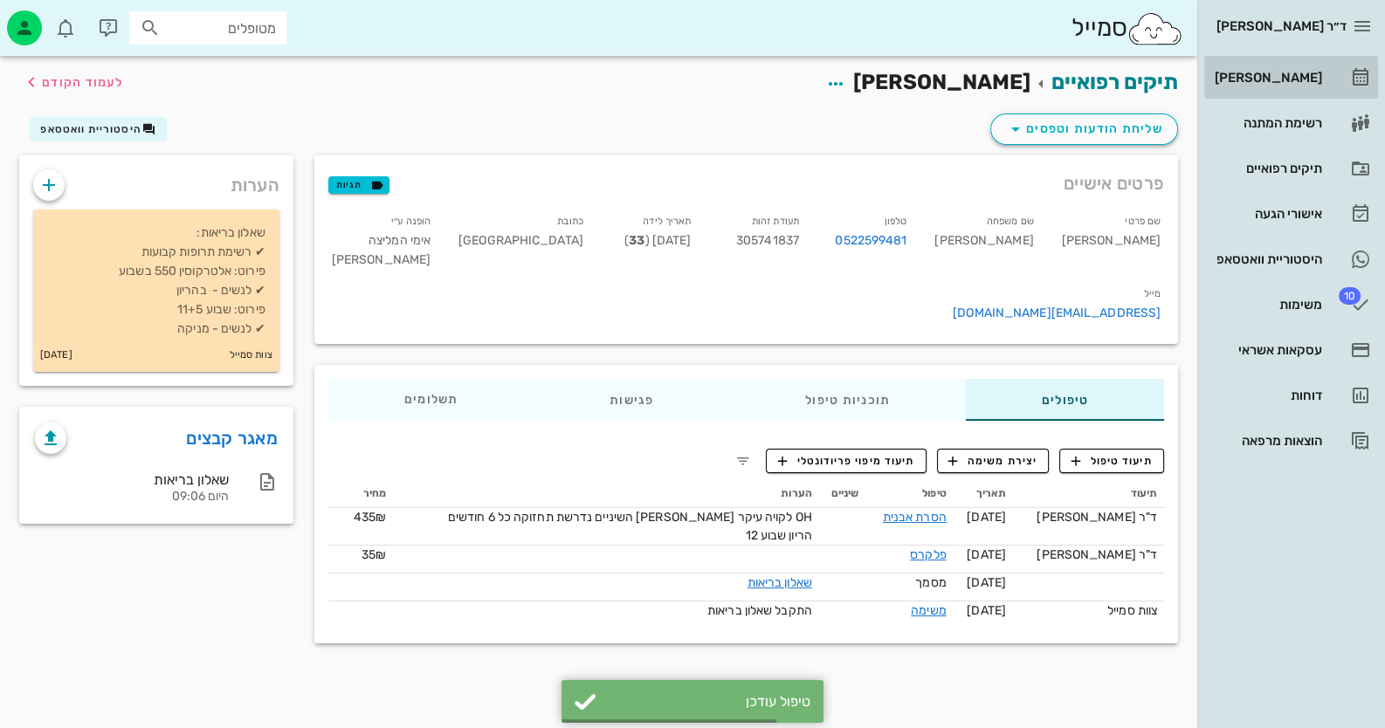
click at [1352, 61] on link "[PERSON_NAME]" at bounding box center [1291, 78] width 174 height 42
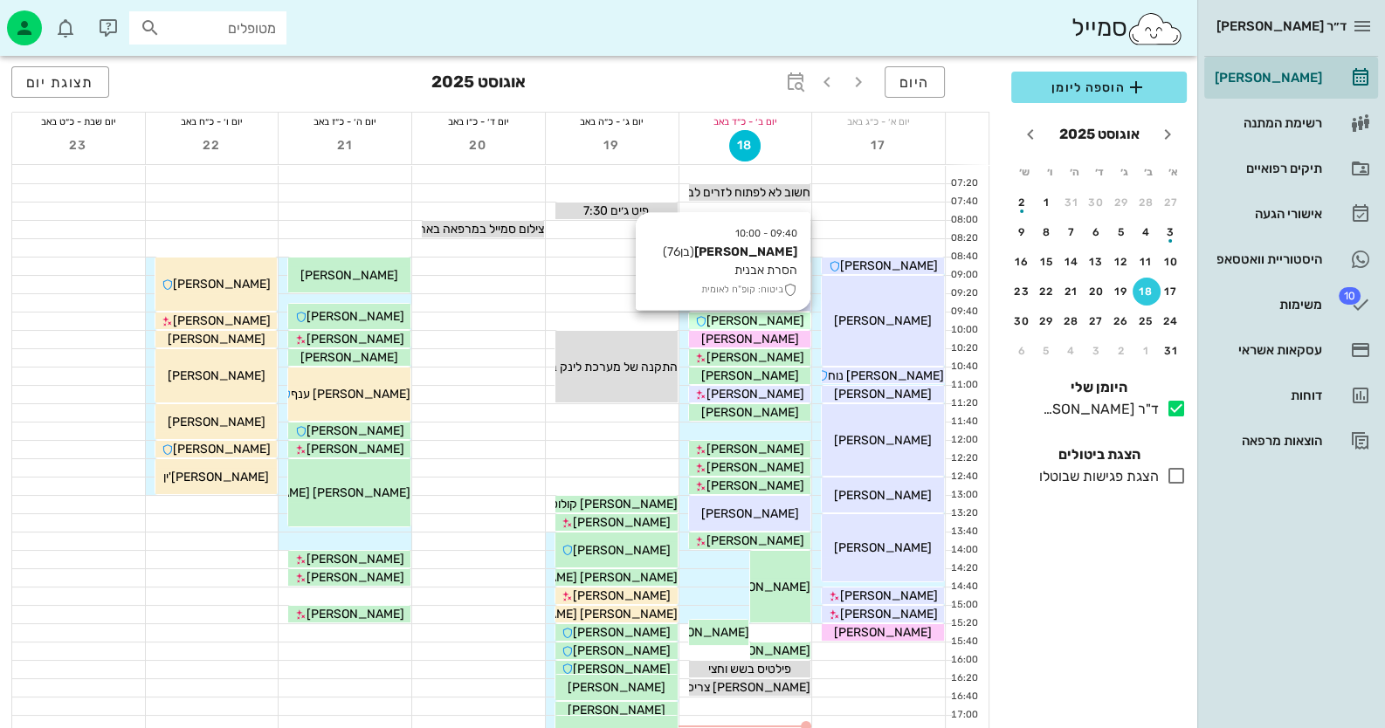
click at [737, 323] on span "[PERSON_NAME]" at bounding box center [755, 320] width 98 height 15
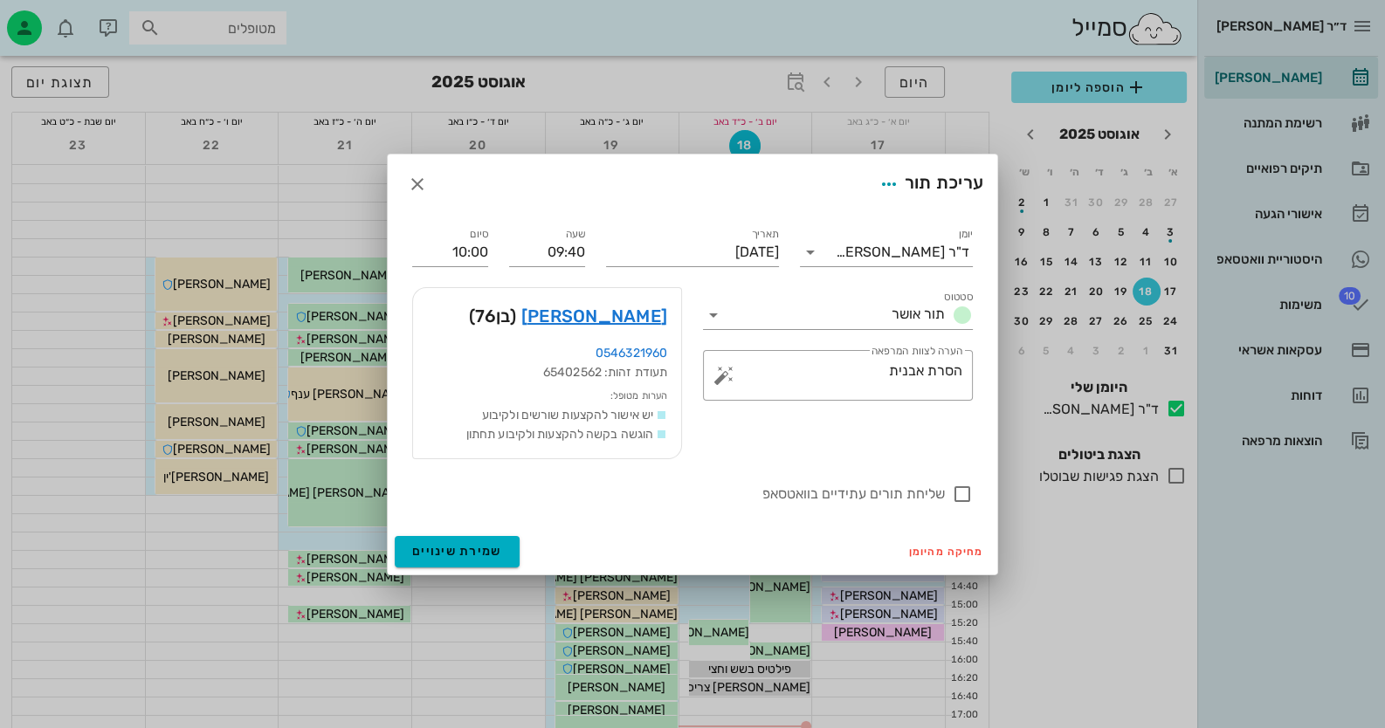
click at [672, 321] on div "[PERSON_NAME] (בן 76 )" at bounding box center [547, 316] width 268 height 56
click at [654, 321] on link "[PERSON_NAME]" at bounding box center [594, 316] width 146 height 28
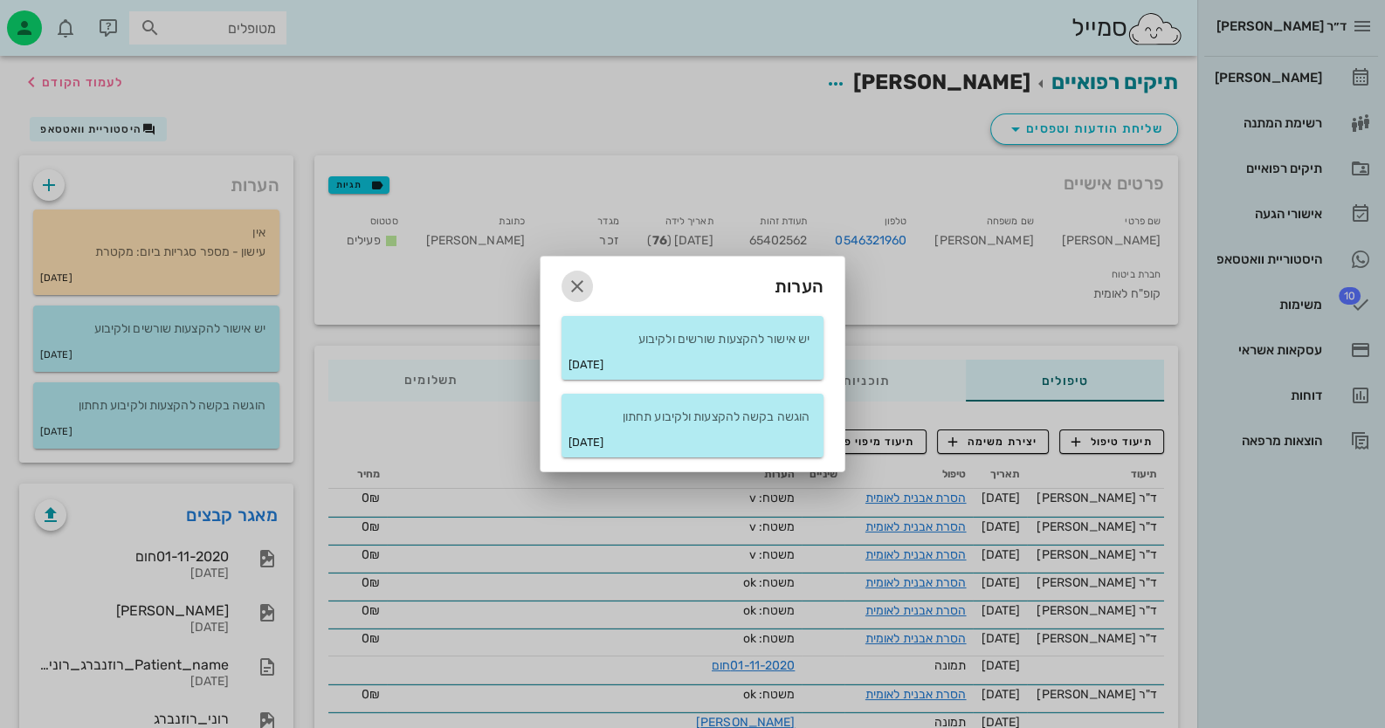
click at [582, 292] on icon "button" at bounding box center [577, 286] width 21 height 21
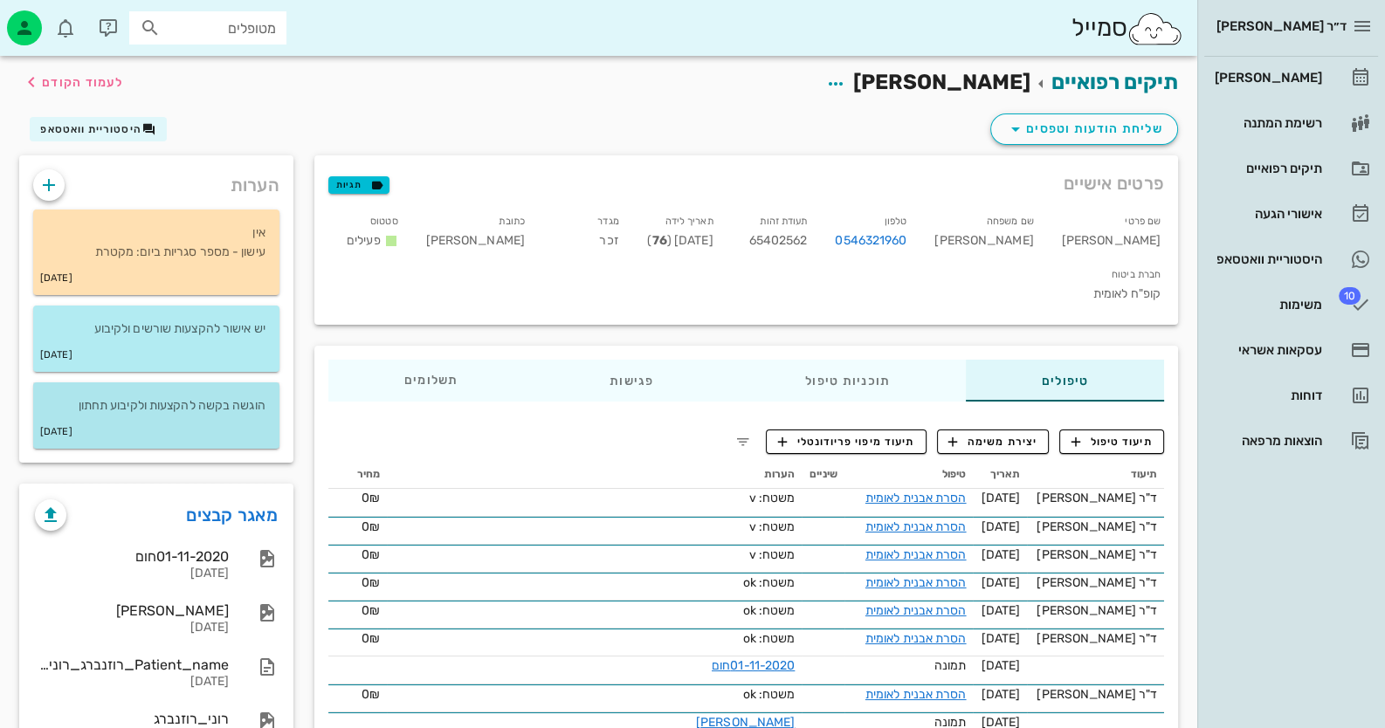
click at [222, 405] on p "הוגשה בקשה להקצעות ולקיבוע תחתון" at bounding box center [156, 405] width 218 height 19
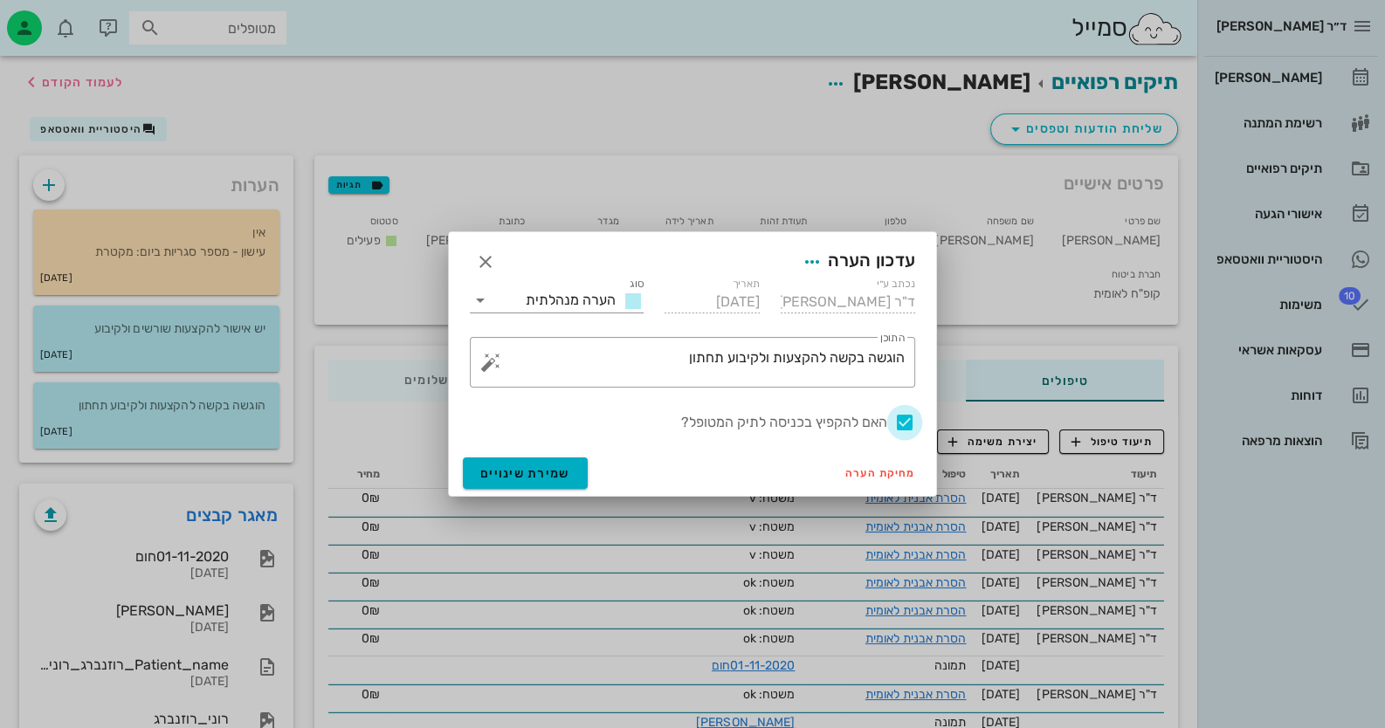
click at [908, 422] on div at bounding box center [905, 423] width 30 height 30
checkbox input "false"
click at [554, 474] on span "שמירת שינויים" at bounding box center [525, 473] width 90 height 15
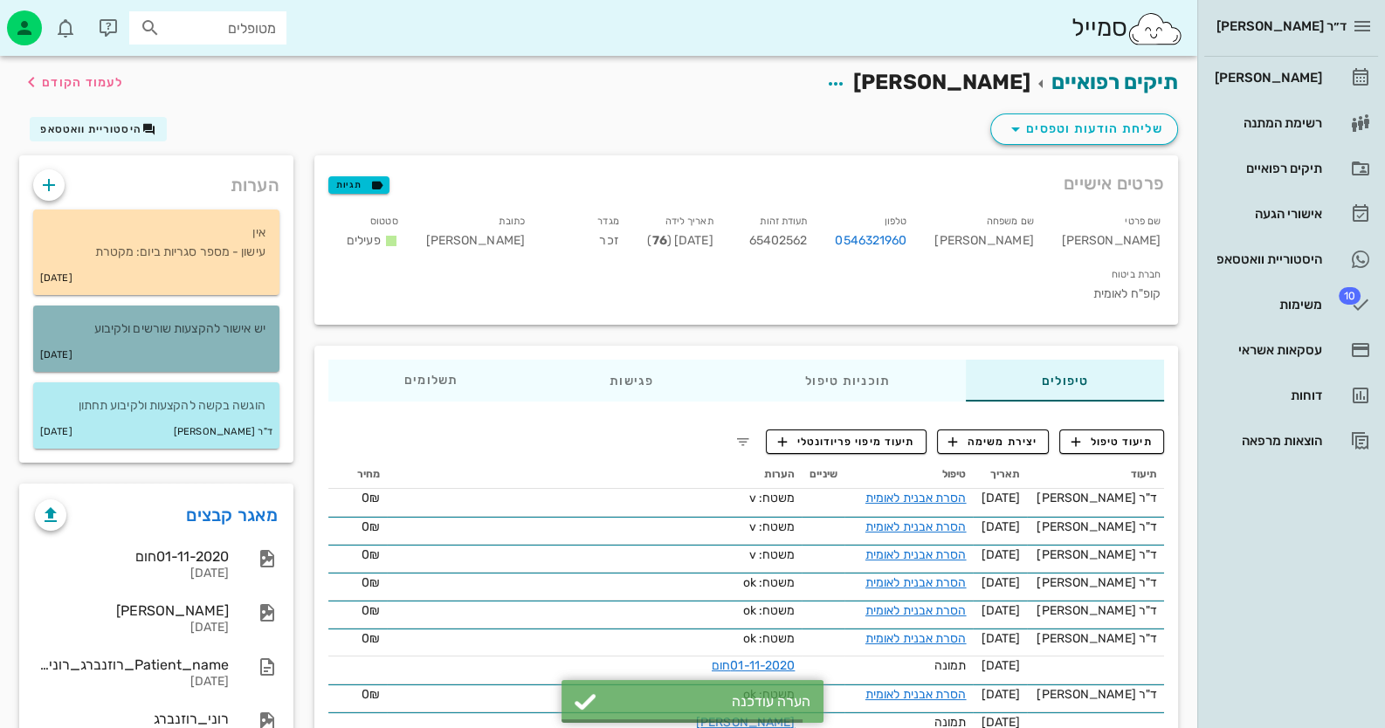
click at [223, 344] on div "[DATE]" at bounding box center [156, 355] width 246 height 33
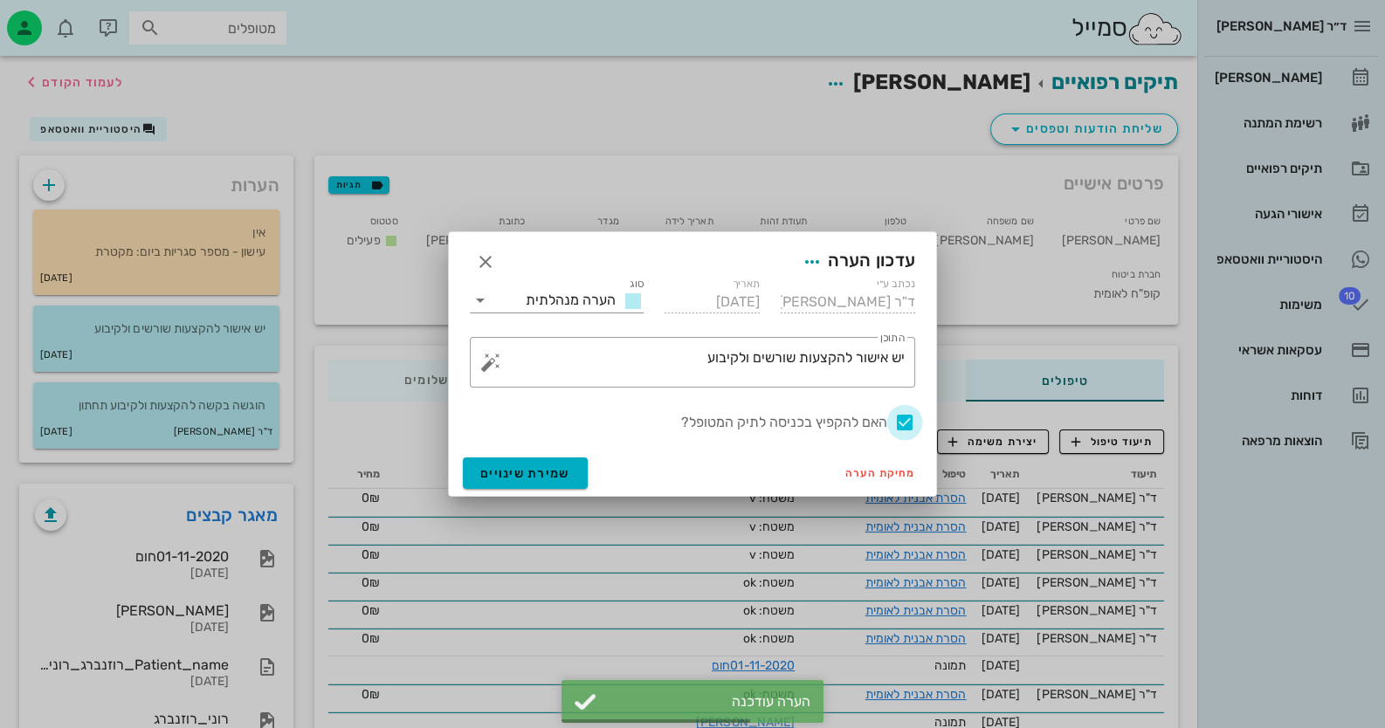
click at [900, 419] on div at bounding box center [905, 423] width 30 height 30
checkbox input "false"
click at [494, 462] on button "שמירת שינויים" at bounding box center [525, 473] width 125 height 31
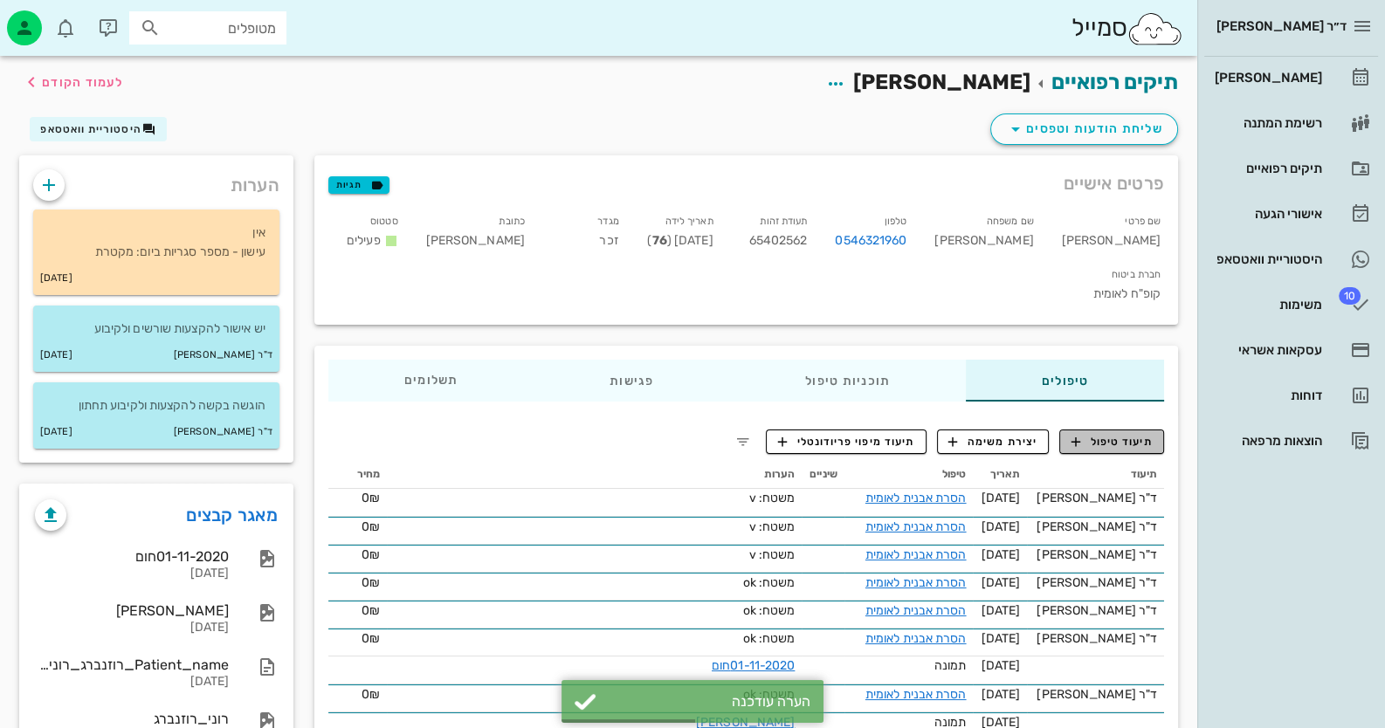
click at [1123, 434] on span "תיעוד טיפול" at bounding box center [1111, 442] width 81 height 16
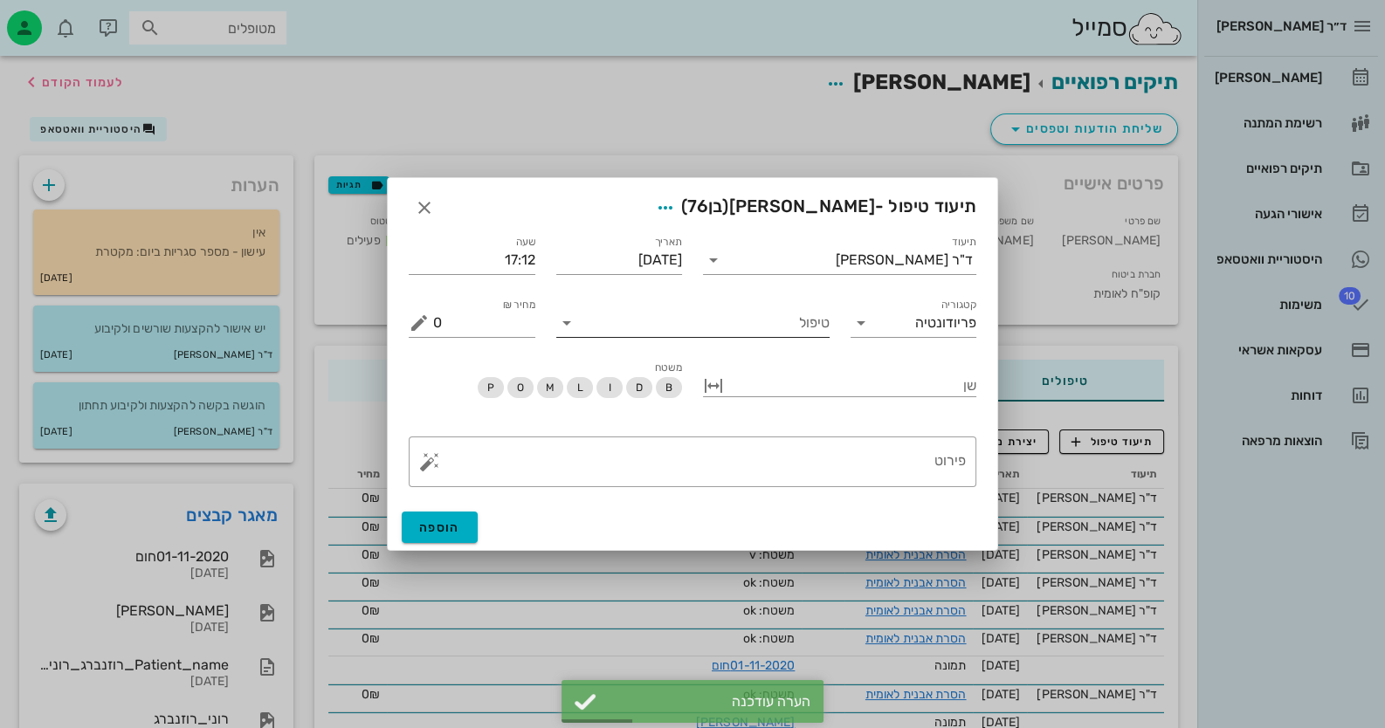
click at [799, 334] on input "טיפול" at bounding box center [705, 323] width 249 height 28
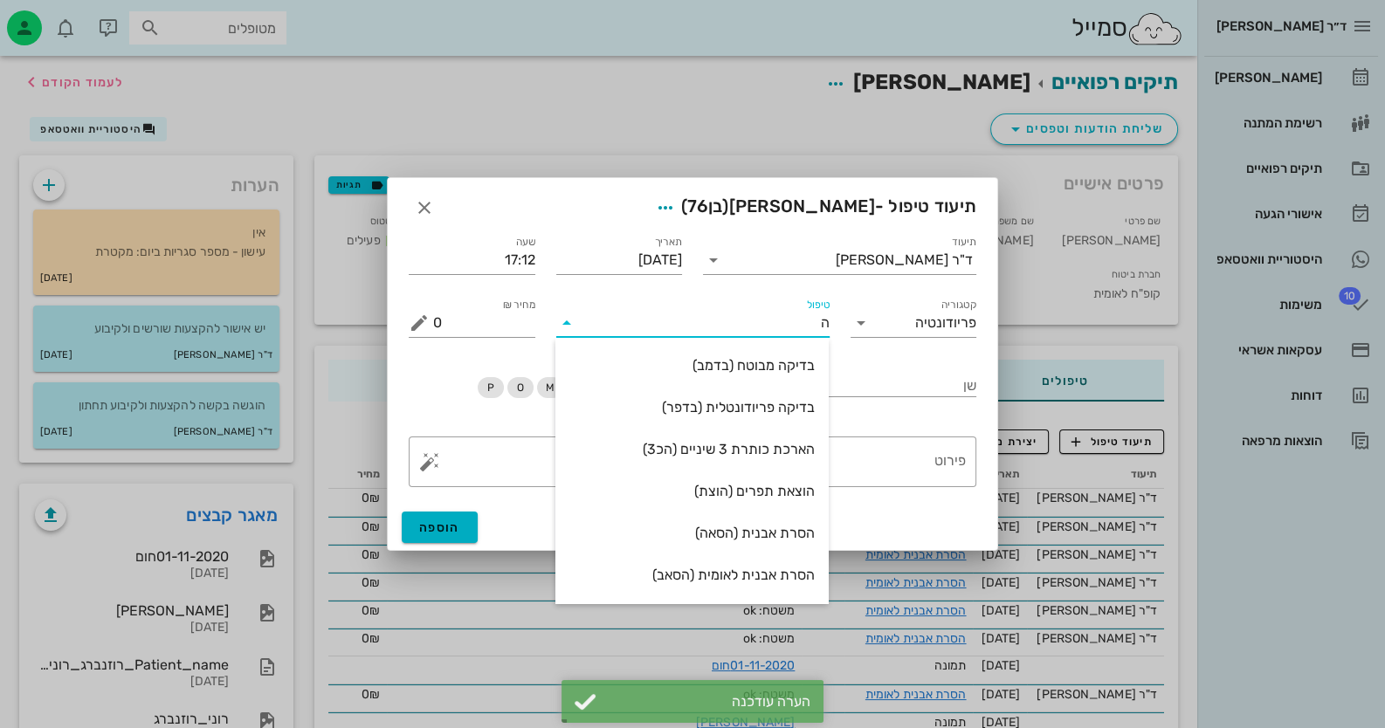
type input "[PERSON_NAME]"
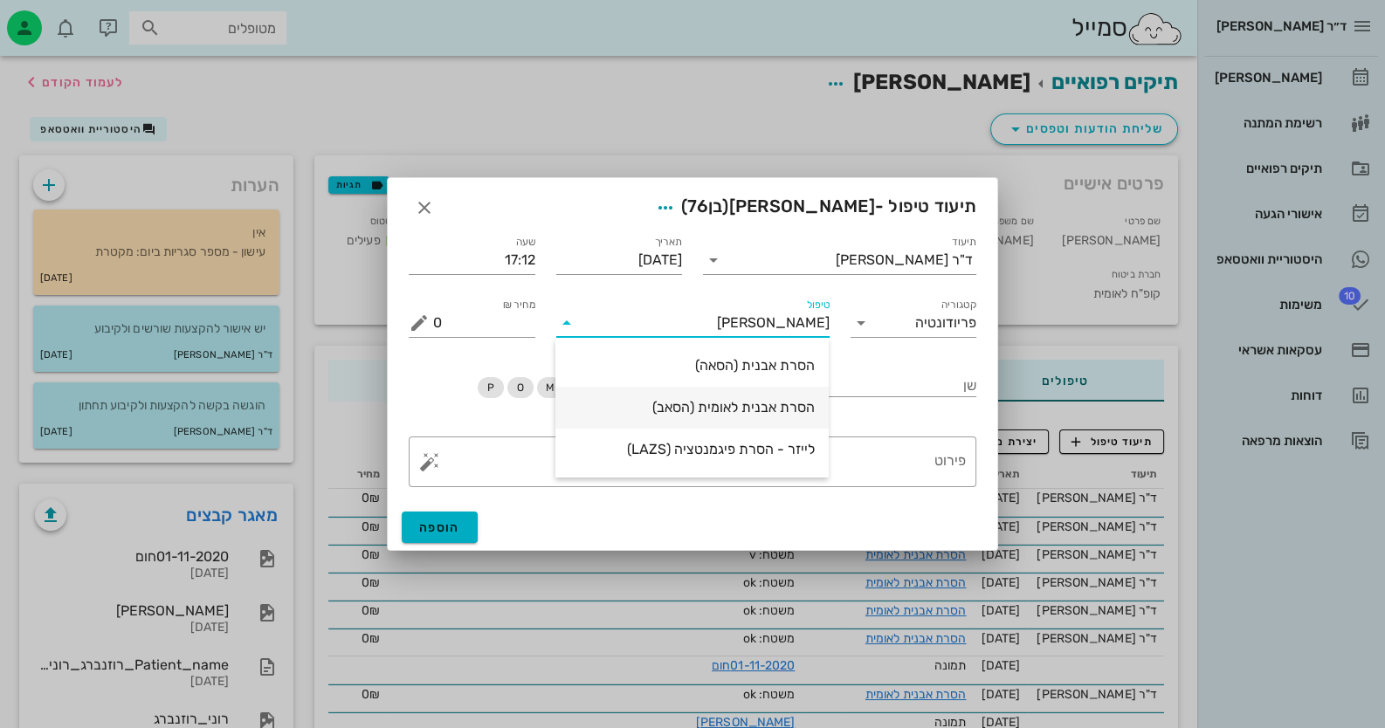
click at [777, 409] on div "הסרת אבנית לאומית (הסאב)" at bounding box center [691, 407] width 245 height 17
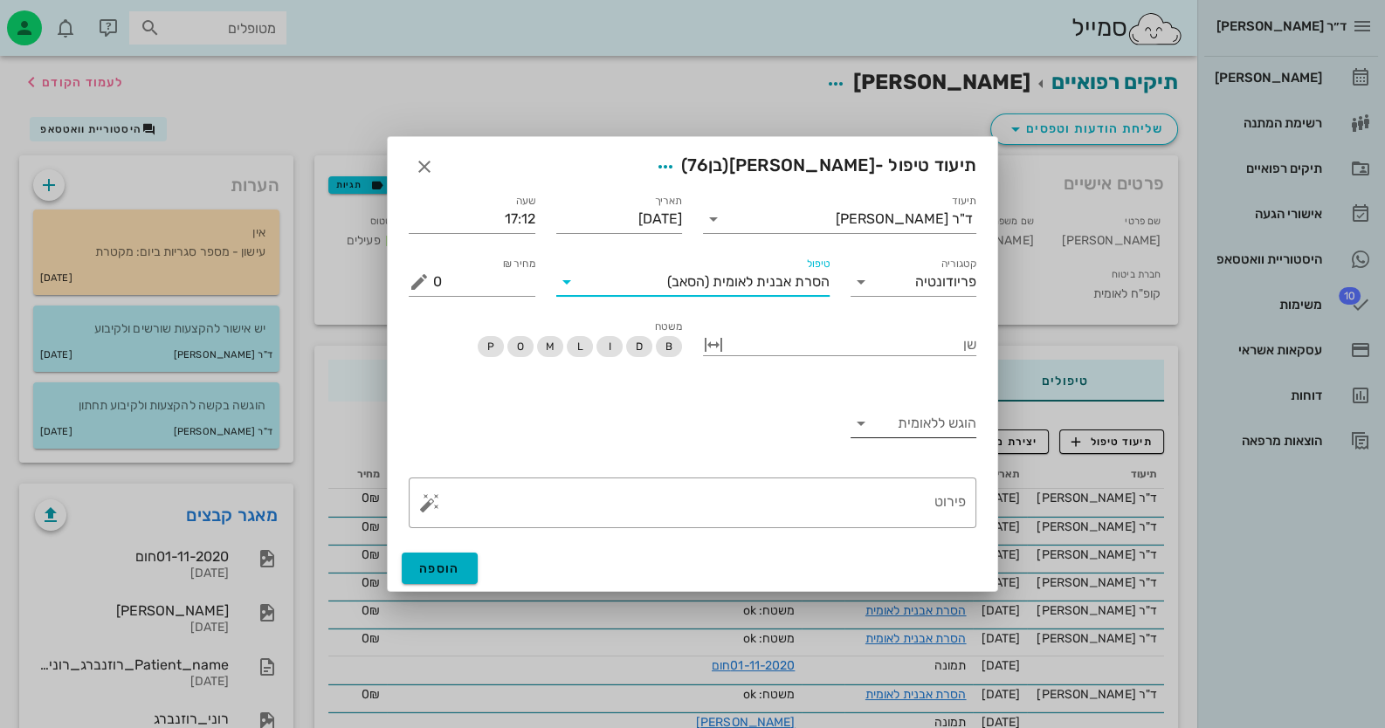
click at [934, 425] on input "הוגש ללאומית" at bounding box center [927, 424] width 99 height 28
click at [933, 429] on div "כן" at bounding box center [913, 437] width 99 height 17
drag, startPoint x: 461, startPoint y: 567, endPoint x: 474, endPoint y: 567, distance: 13.1
click at [467, 567] on button "הוספה" at bounding box center [440, 568] width 76 height 31
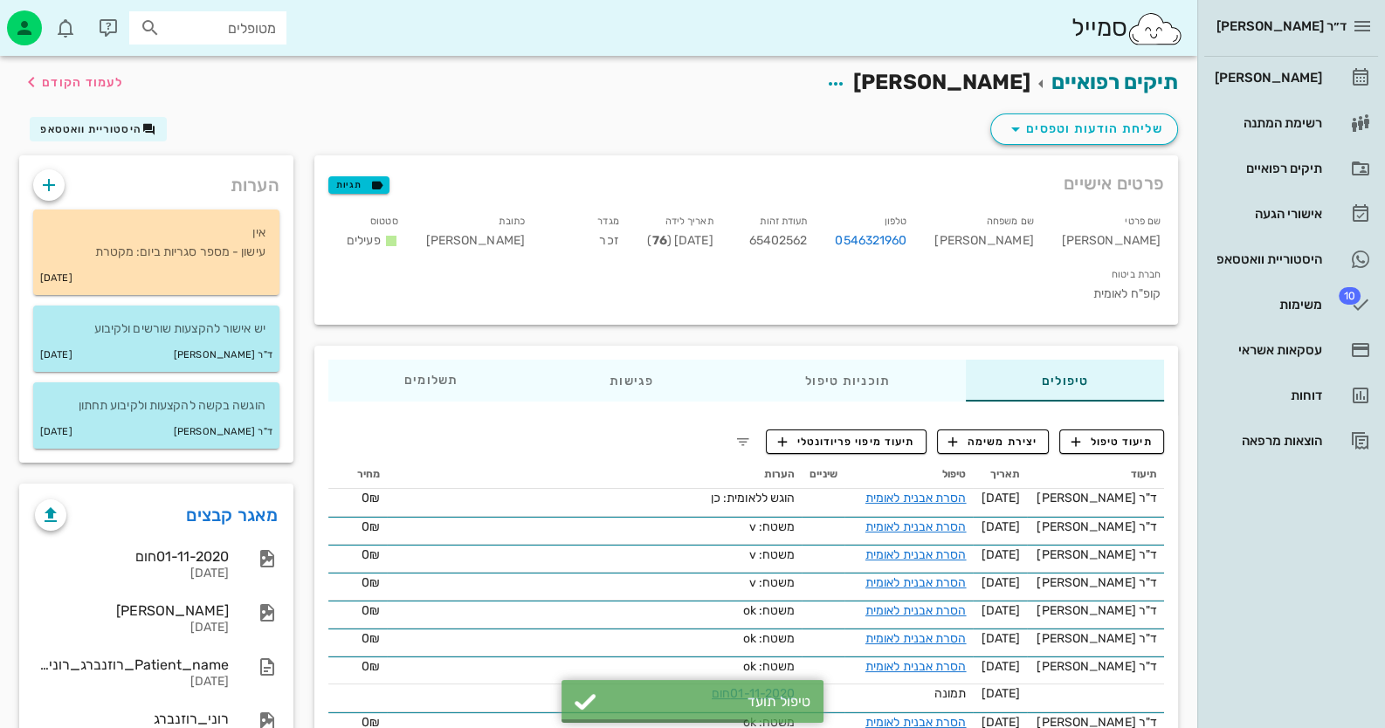
click at [808, 235] on span "65402562" at bounding box center [778, 240] width 59 height 15
copy span "65402562"
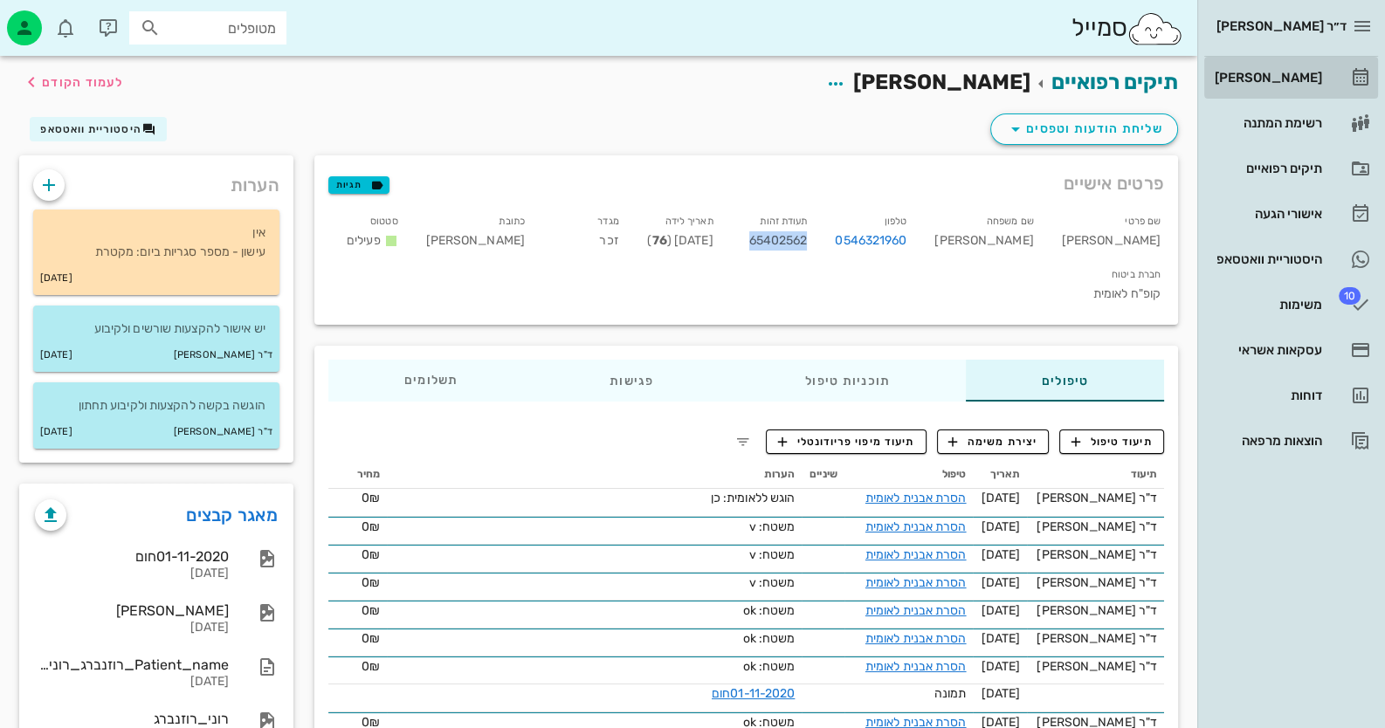
click at [1299, 72] on div "[PERSON_NAME]" at bounding box center [1266, 78] width 111 height 14
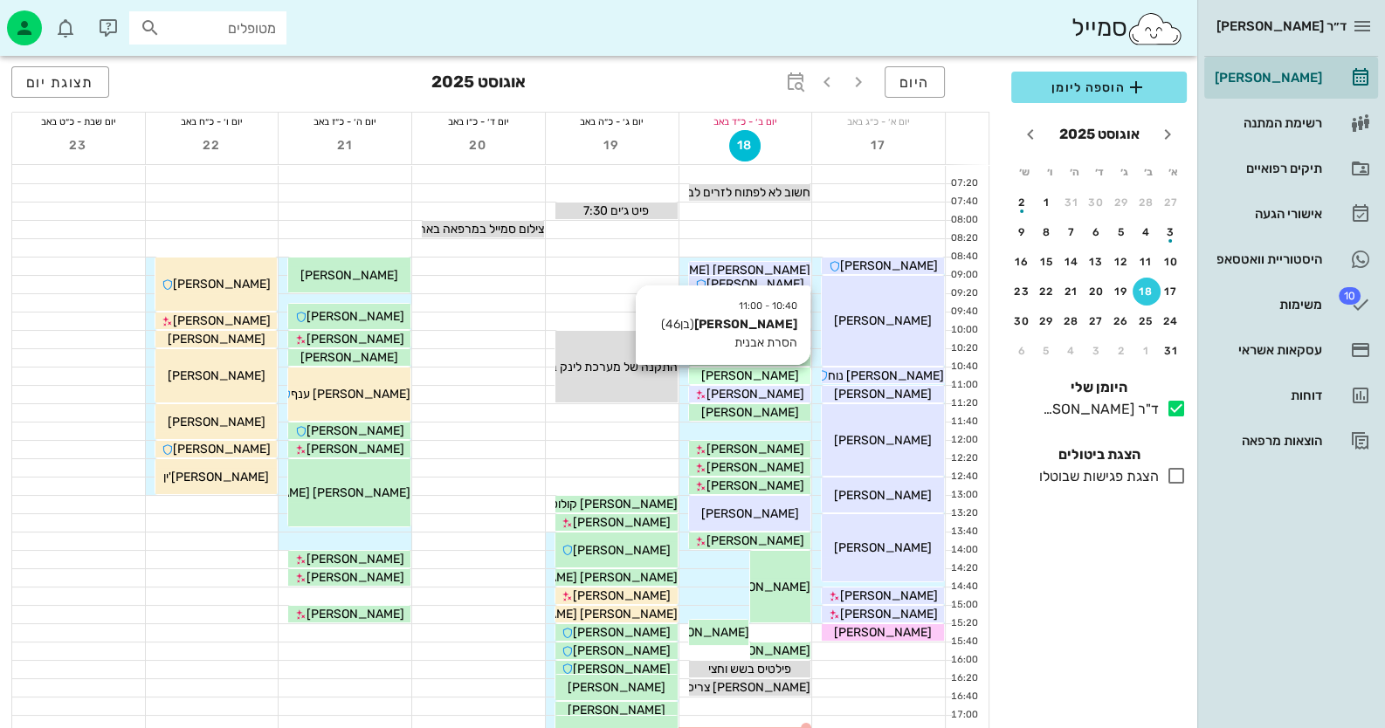
click at [773, 375] on span "[PERSON_NAME]" at bounding box center [749, 376] width 98 height 15
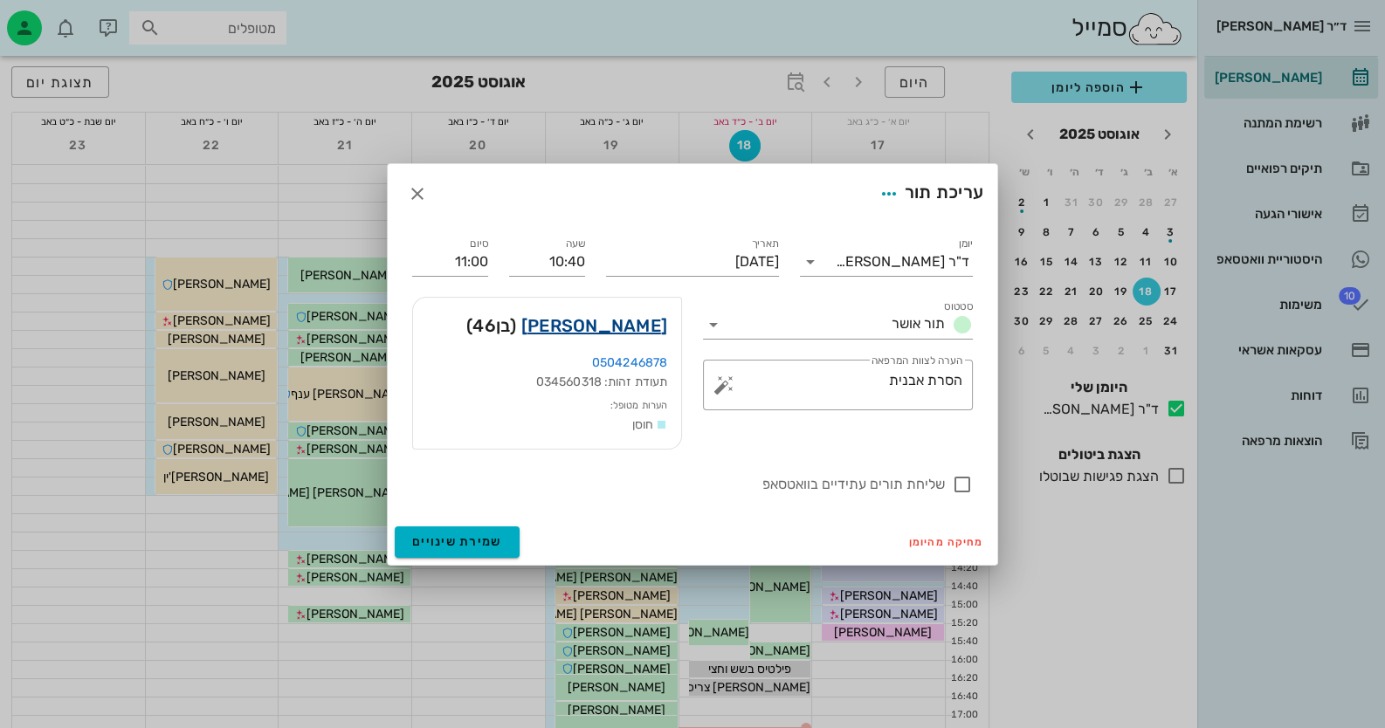
click at [640, 327] on link "[PERSON_NAME]" at bounding box center [594, 326] width 146 height 28
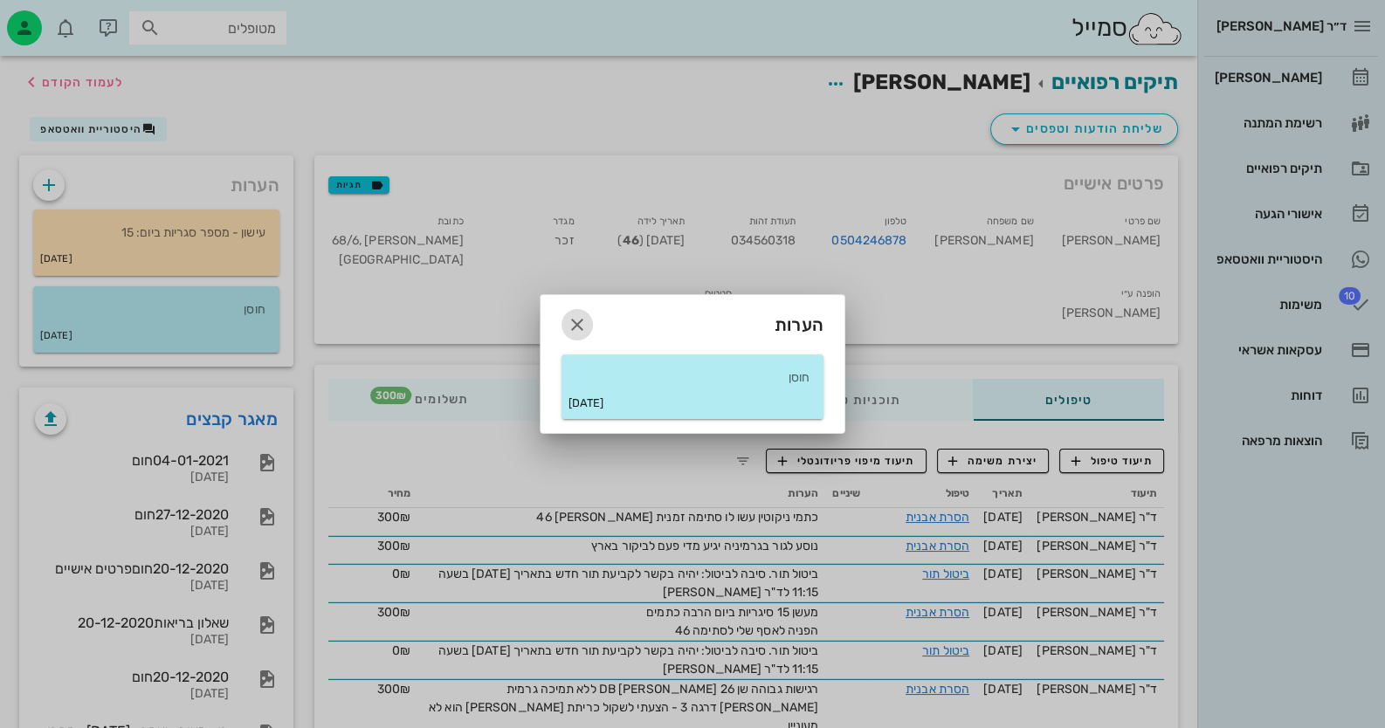
click at [585, 322] on icon "button" at bounding box center [577, 324] width 21 height 21
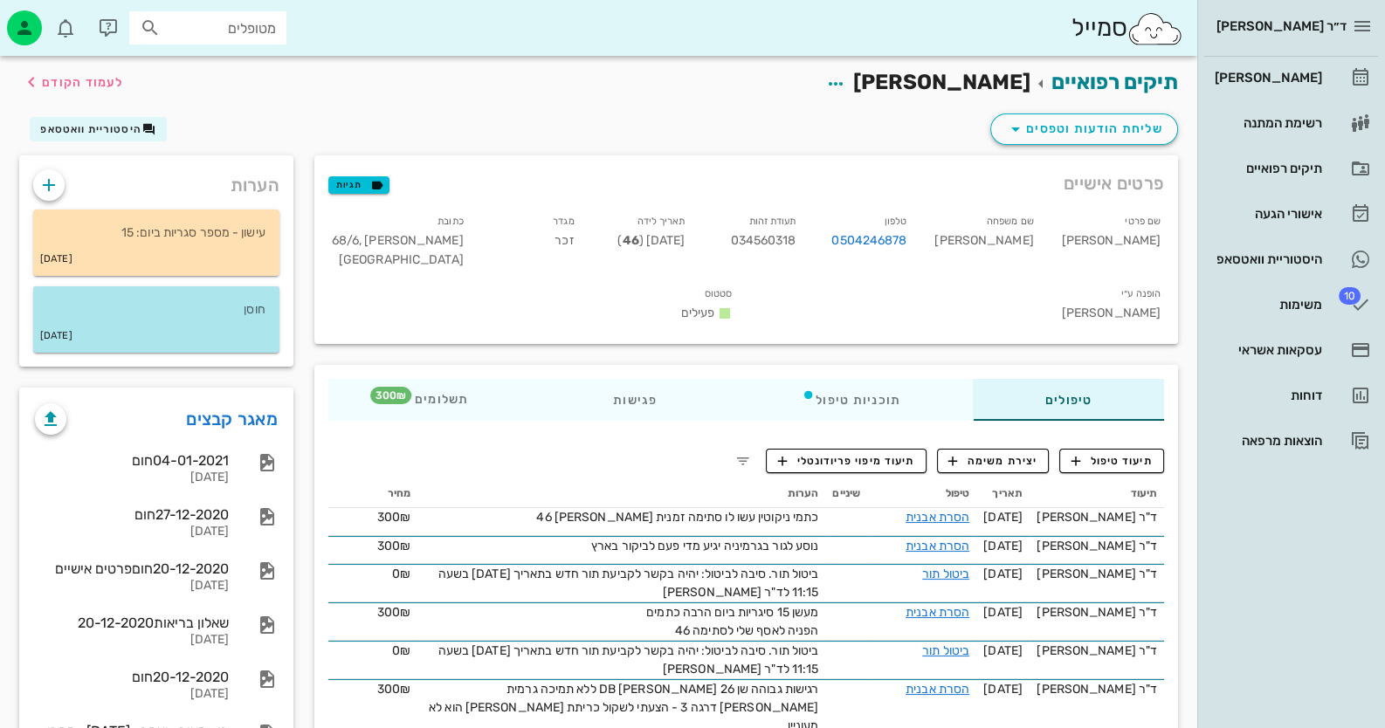
click at [103, 304] on p "חוסן" at bounding box center [156, 309] width 218 height 19
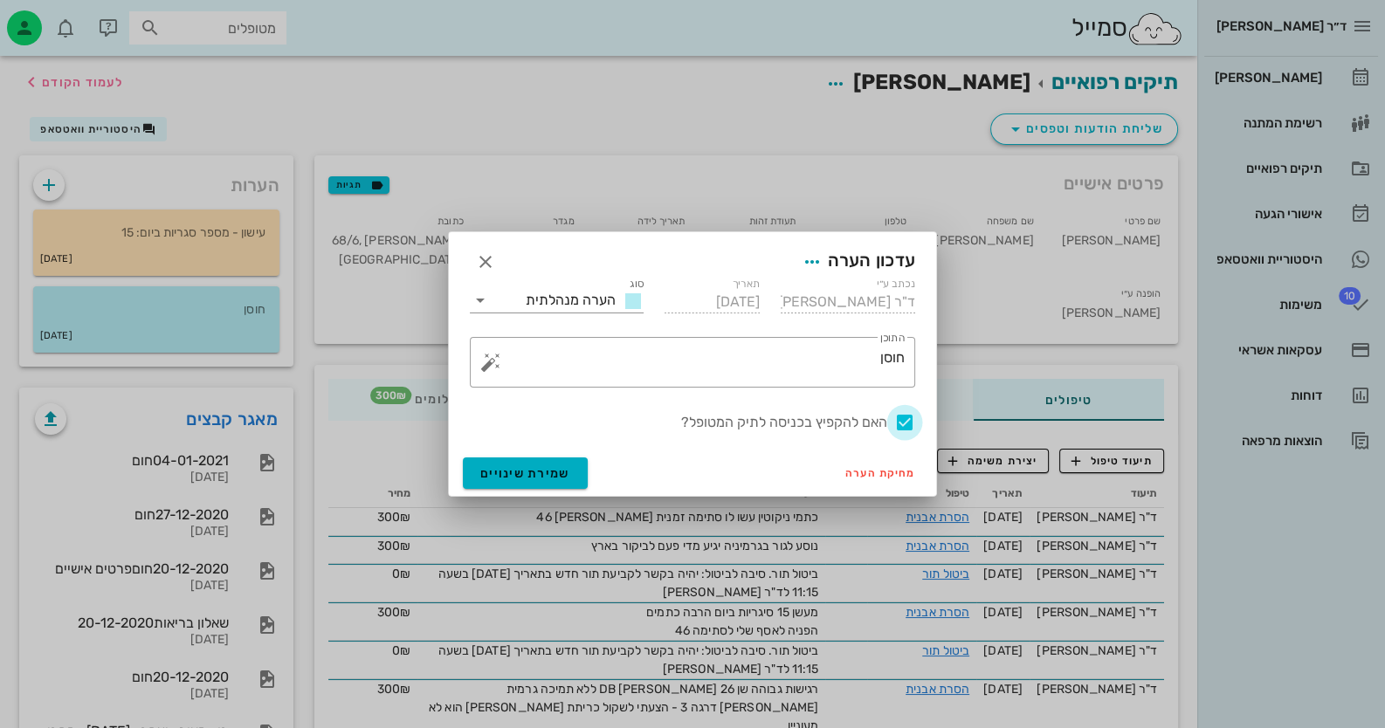
click at [906, 419] on div at bounding box center [905, 423] width 30 height 30
checkbox input "false"
click at [498, 479] on span "שמירת שינויים" at bounding box center [525, 473] width 90 height 15
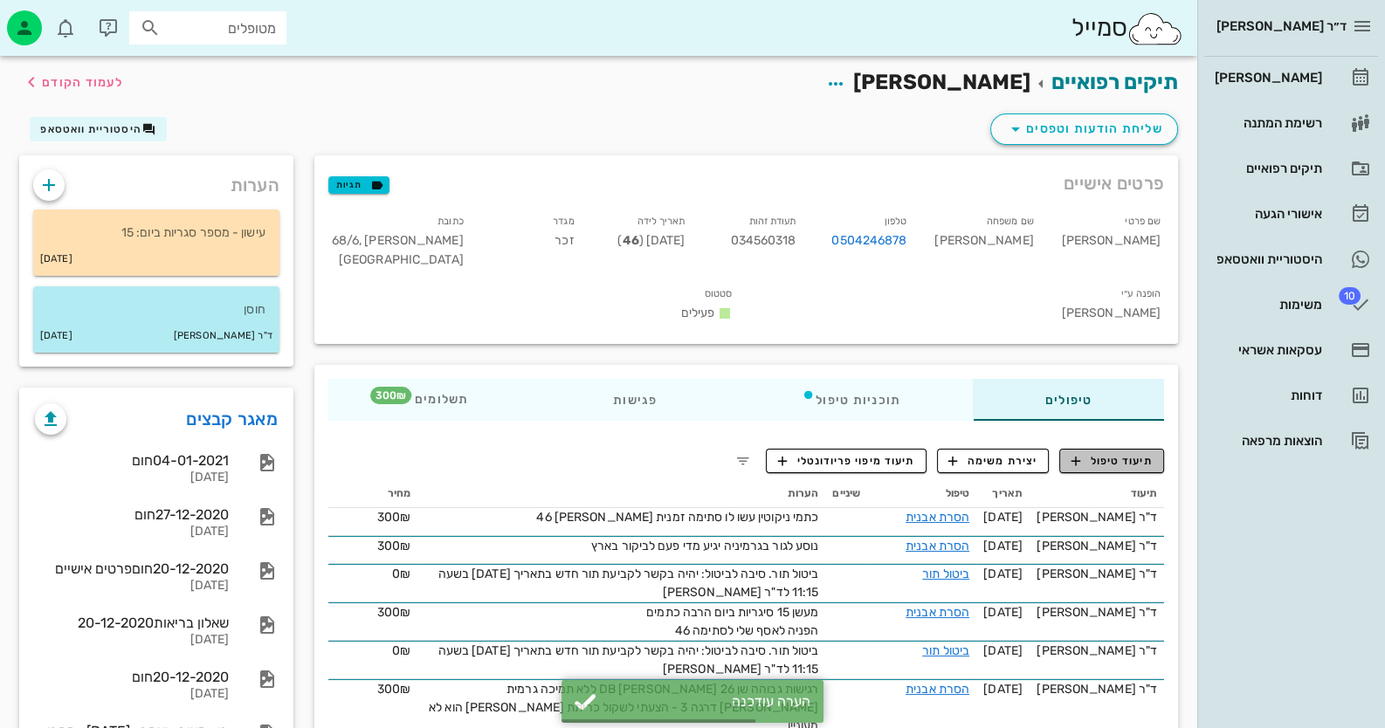
click at [1138, 453] on span "תיעוד טיפול" at bounding box center [1111, 461] width 81 height 16
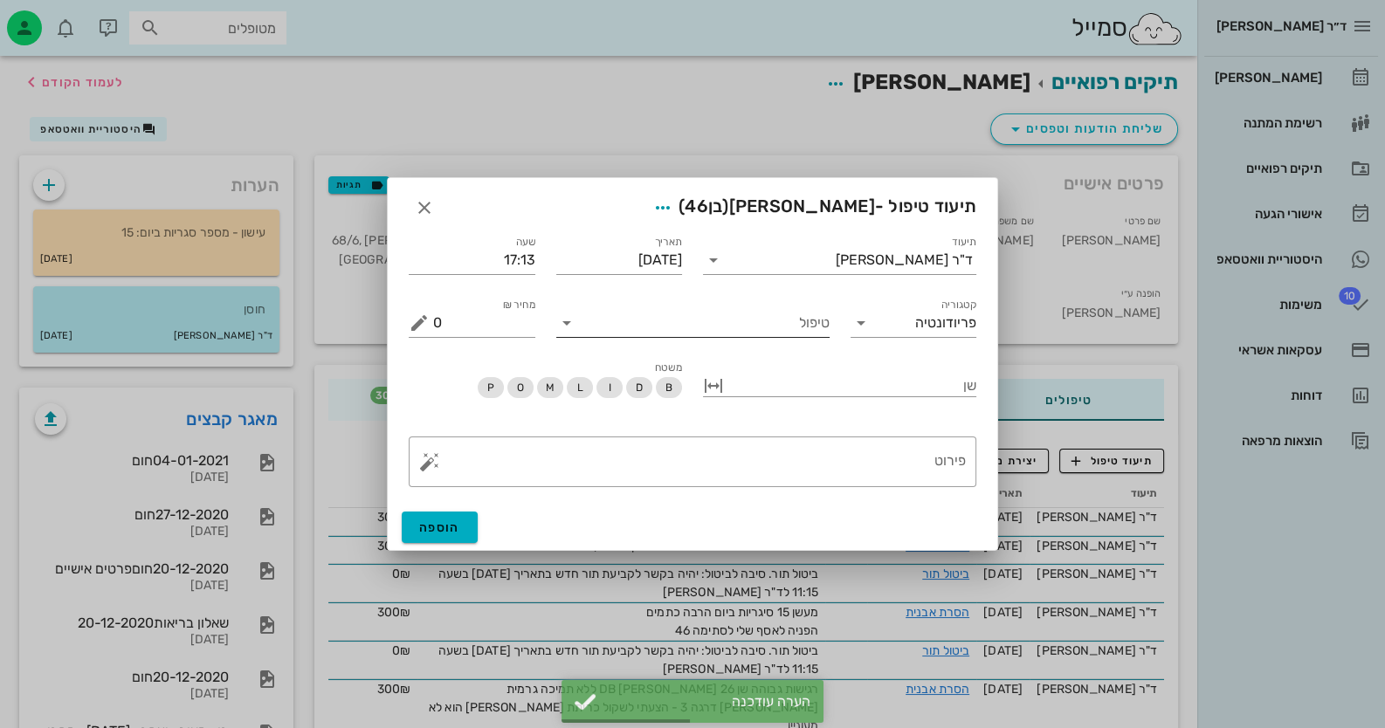
click at [658, 335] on input "טיפול" at bounding box center [705, 323] width 249 height 28
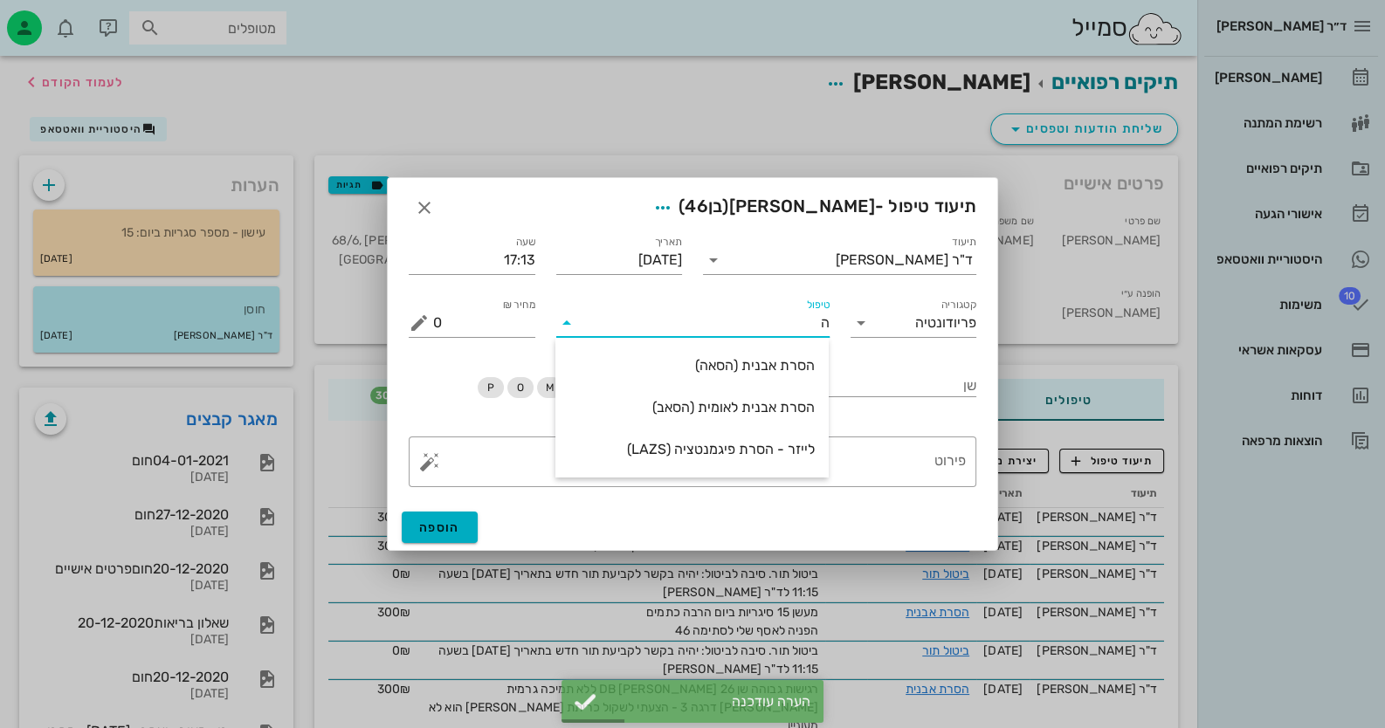
type input "[PERSON_NAME]"
click at [716, 370] on div "הסרת אבנית (הסאה)" at bounding box center [691, 365] width 245 height 17
type input "435"
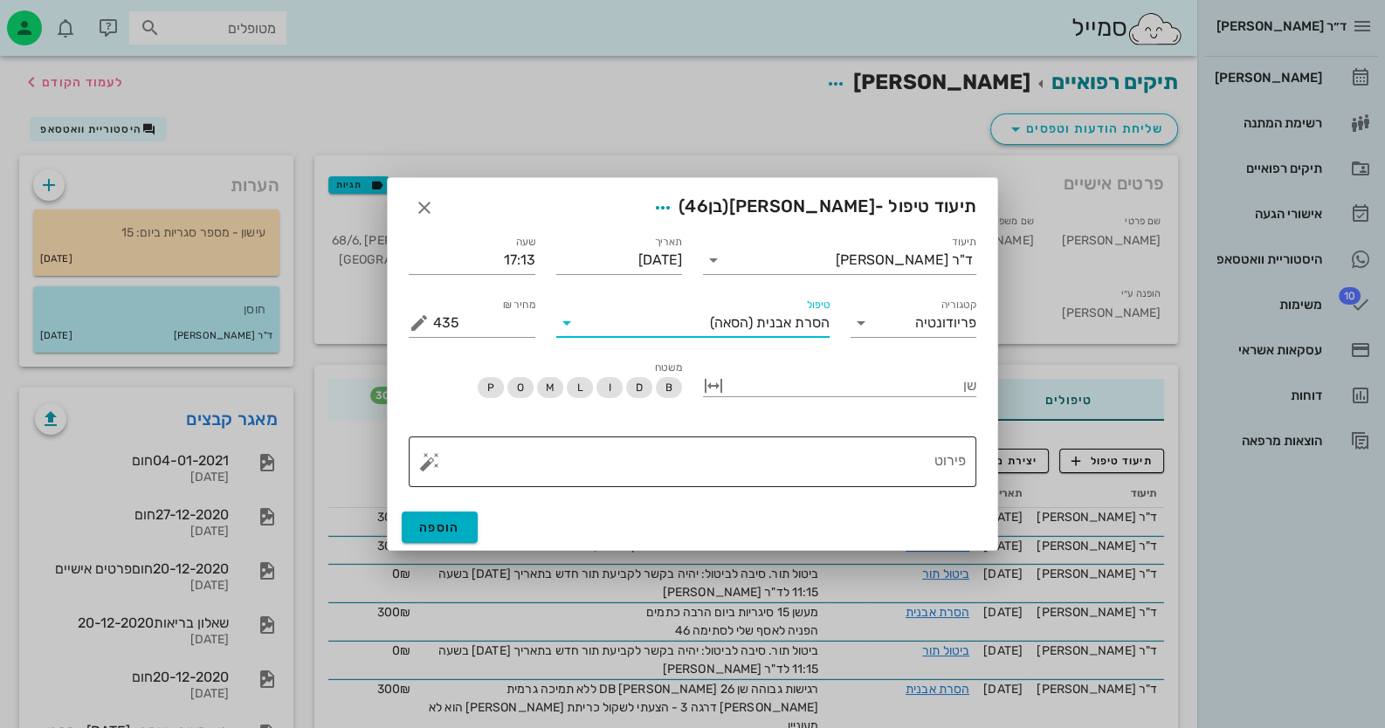
click at [821, 458] on textarea "פירוט" at bounding box center [699, 466] width 533 height 42
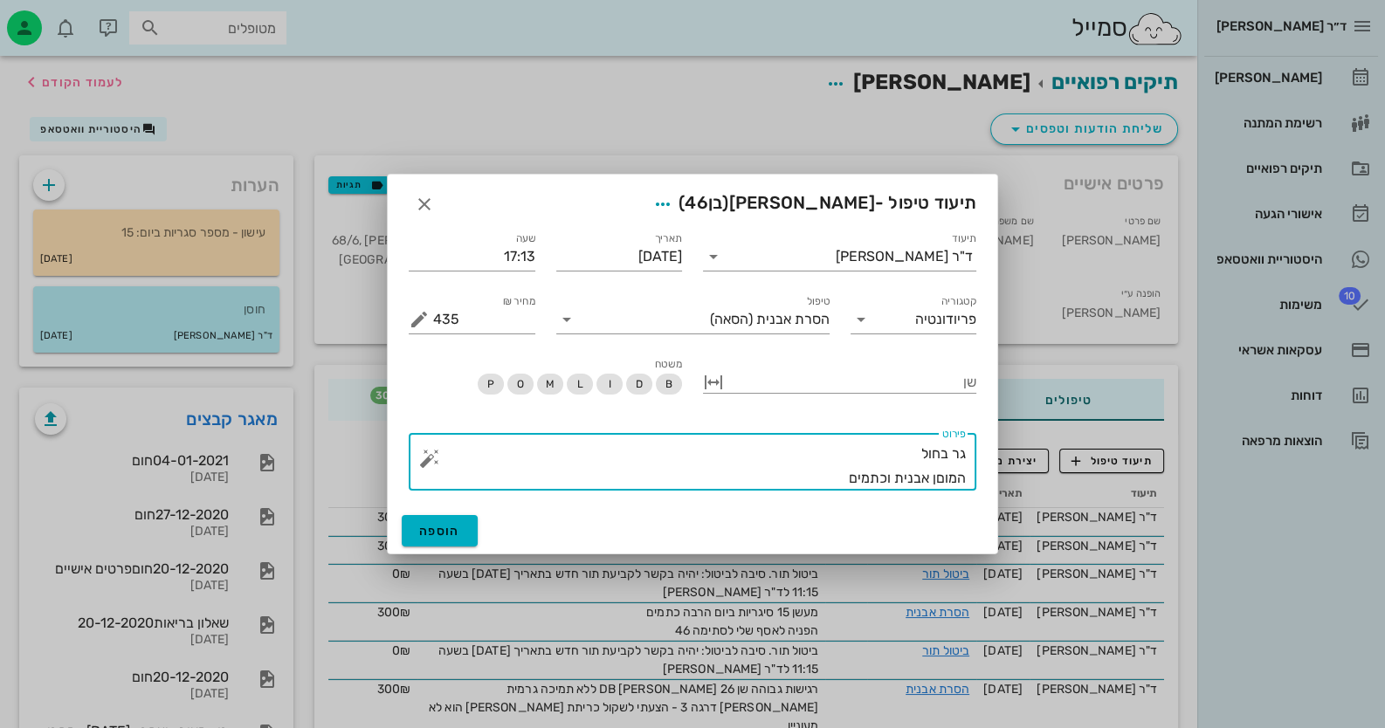
click at [937, 475] on textarea "גר בחול המוםן אבנית וכתמים" at bounding box center [699, 466] width 533 height 49
type textarea "גר בחול המון אבנית וכתמים"
click at [442, 527] on span "הוספה" at bounding box center [439, 531] width 41 height 15
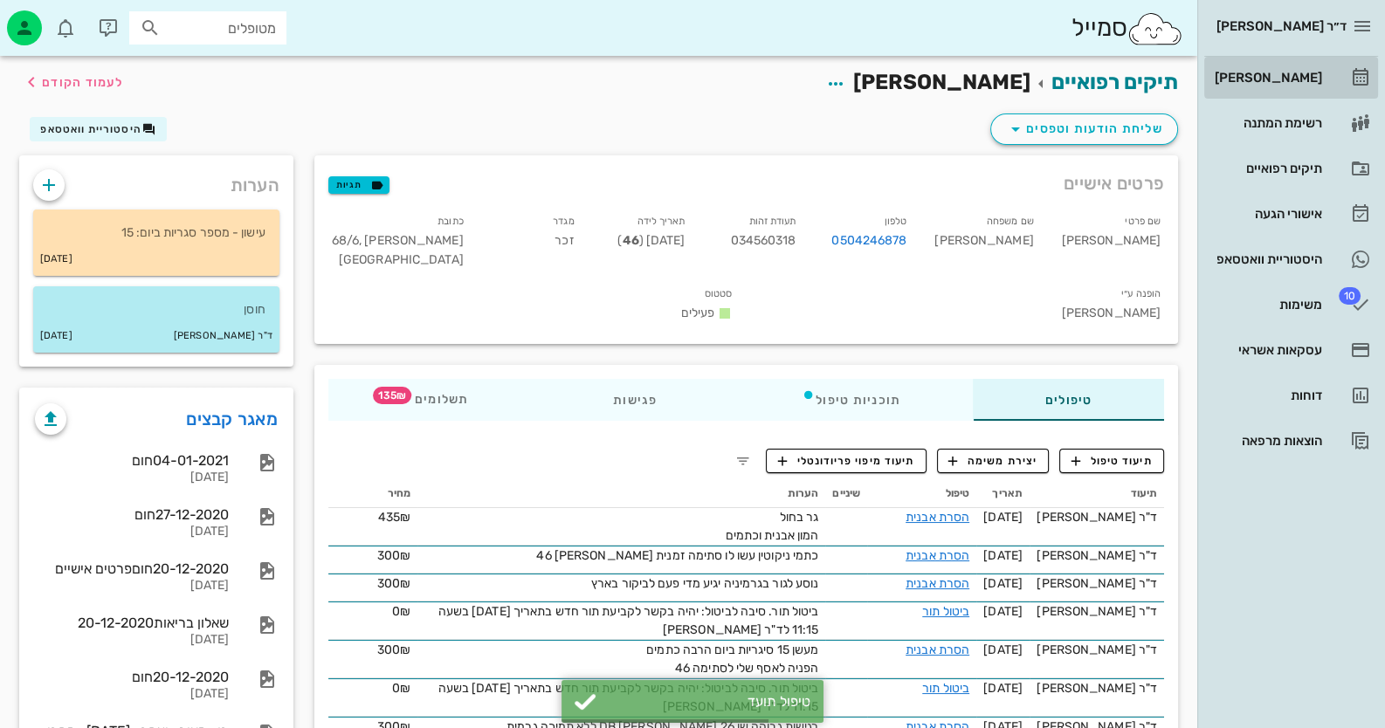
click at [1314, 68] on div "[PERSON_NAME]" at bounding box center [1266, 78] width 111 height 28
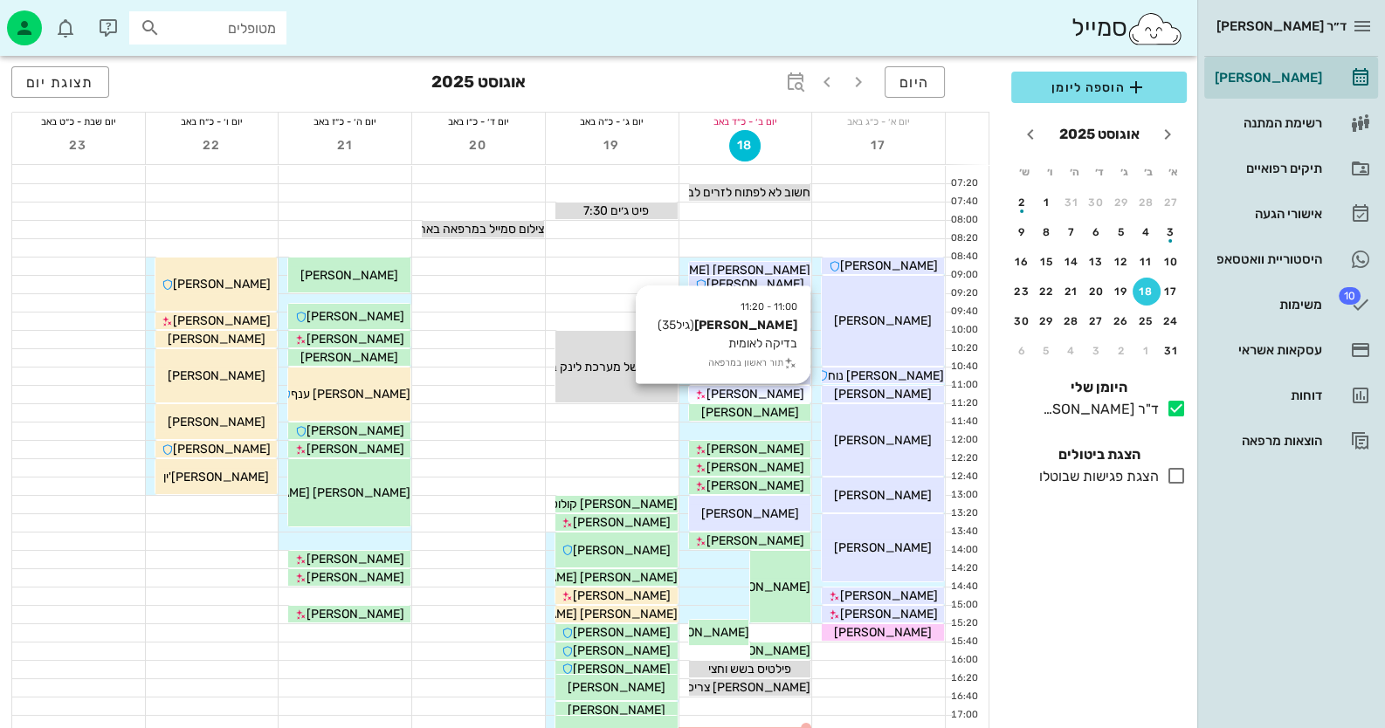
click at [782, 396] on div "[PERSON_NAME]" at bounding box center [750, 394] width 122 height 18
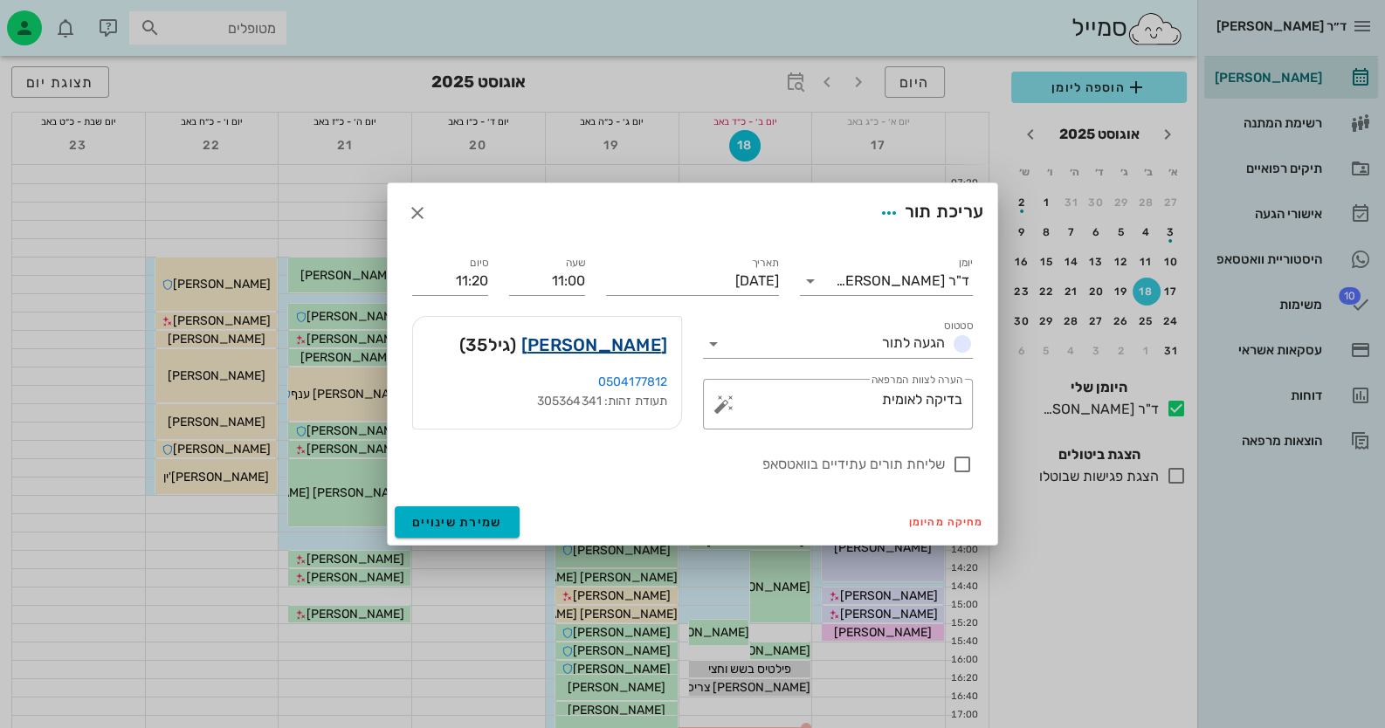
click at [651, 353] on link "[PERSON_NAME]" at bounding box center [594, 345] width 146 height 28
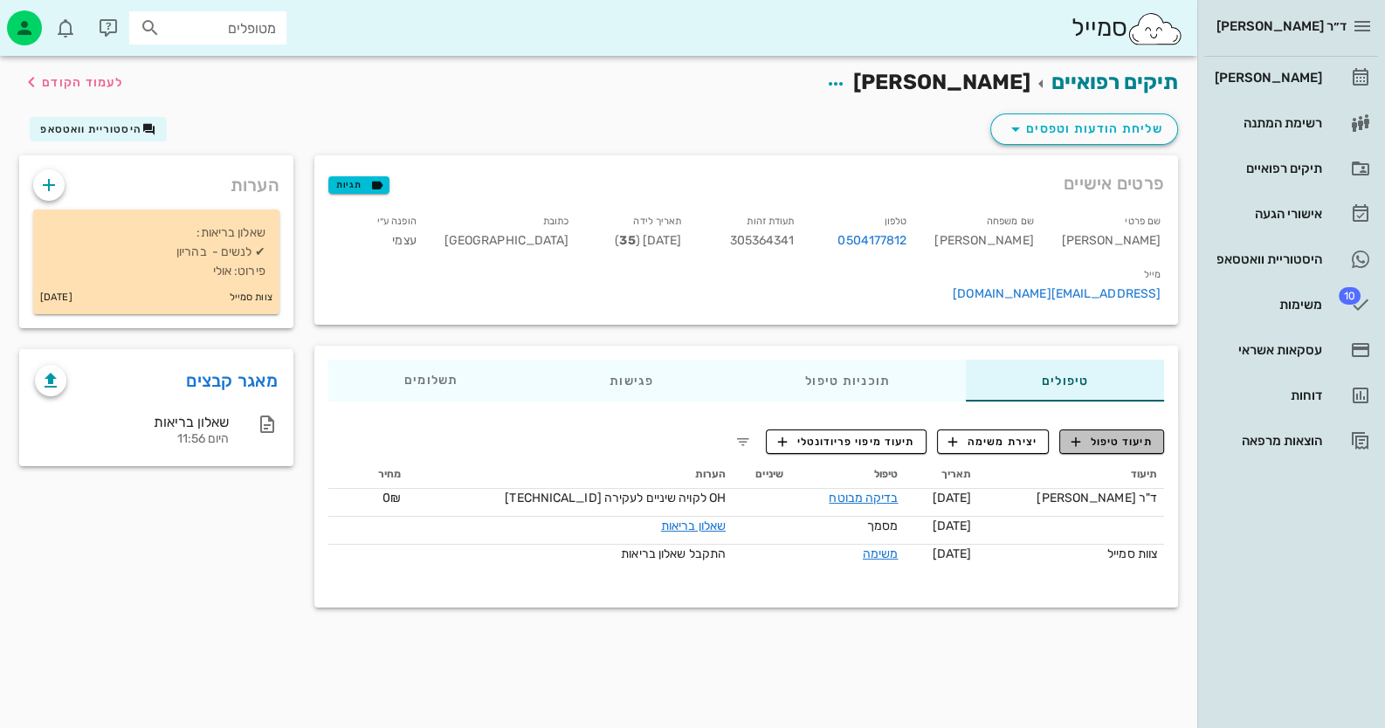
click at [1122, 434] on span "תיעוד טיפול" at bounding box center [1111, 442] width 81 height 16
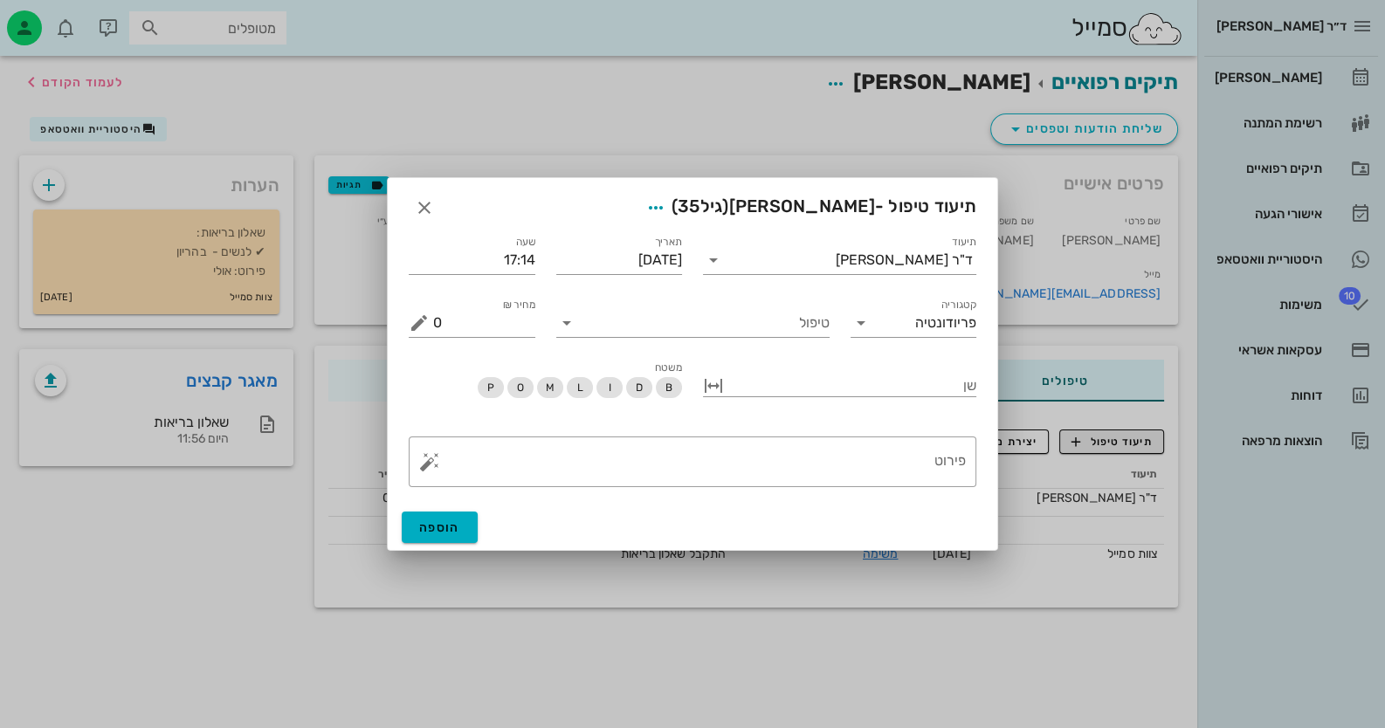
click at [1122, 391] on div at bounding box center [692, 364] width 1385 height 728
click at [427, 201] on icon "button" at bounding box center [424, 207] width 21 height 21
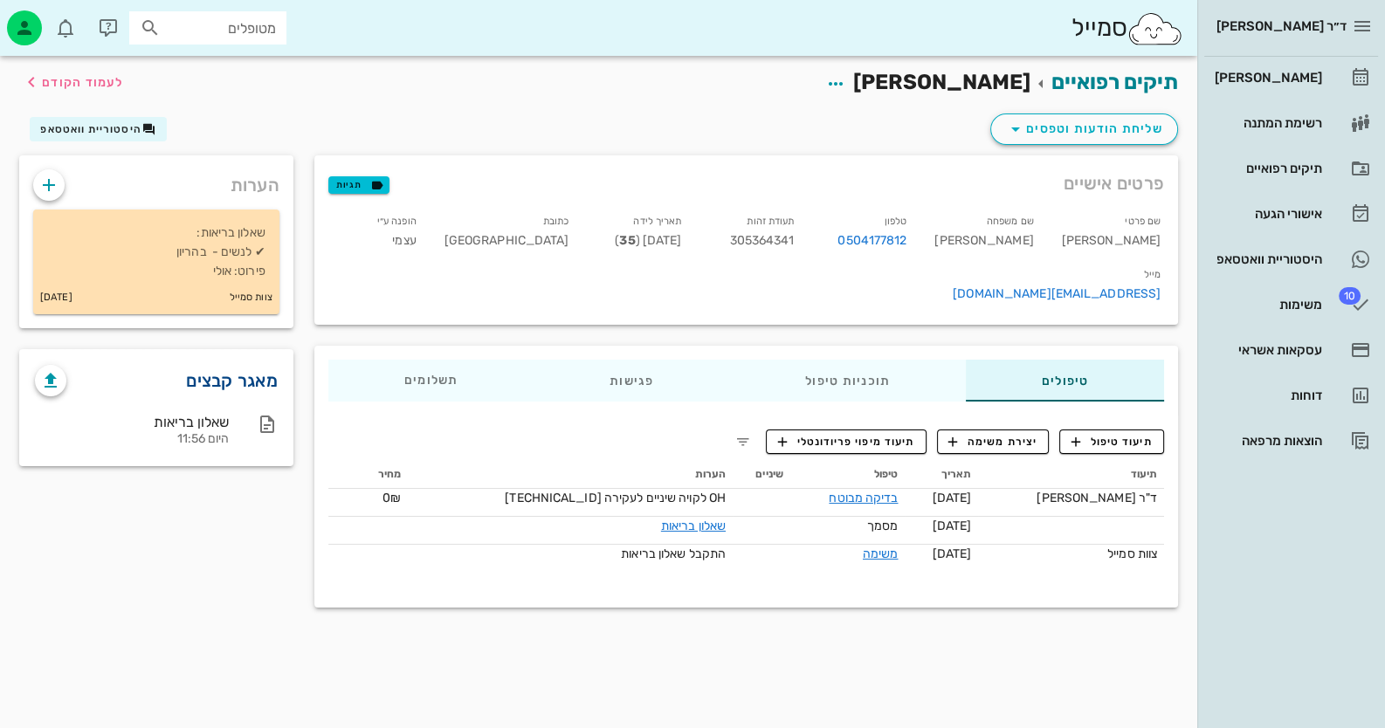
click at [258, 380] on link "מאגר קבצים" at bounding box center [232, 381] width 92 height 28
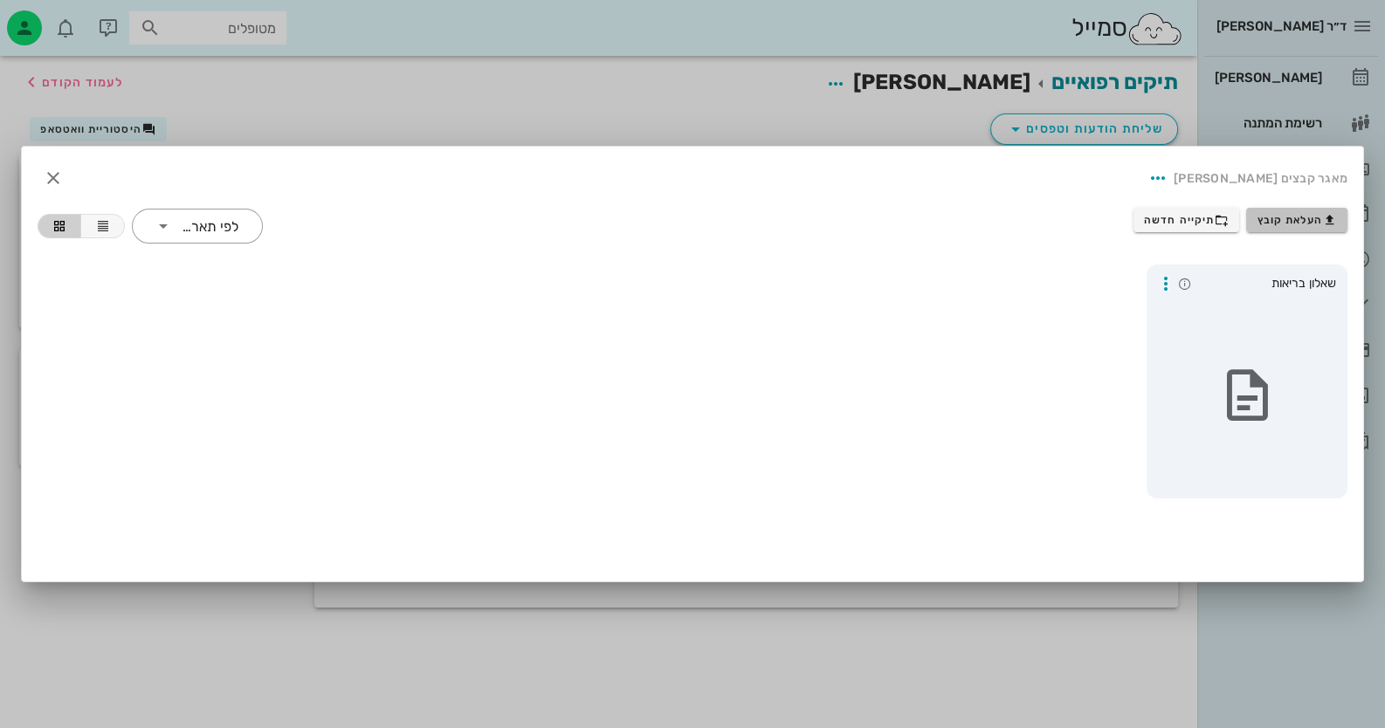
click at [1311, 218] on span "העלאת קובץ" at bounding box center [1296, 220] width 79 height 14
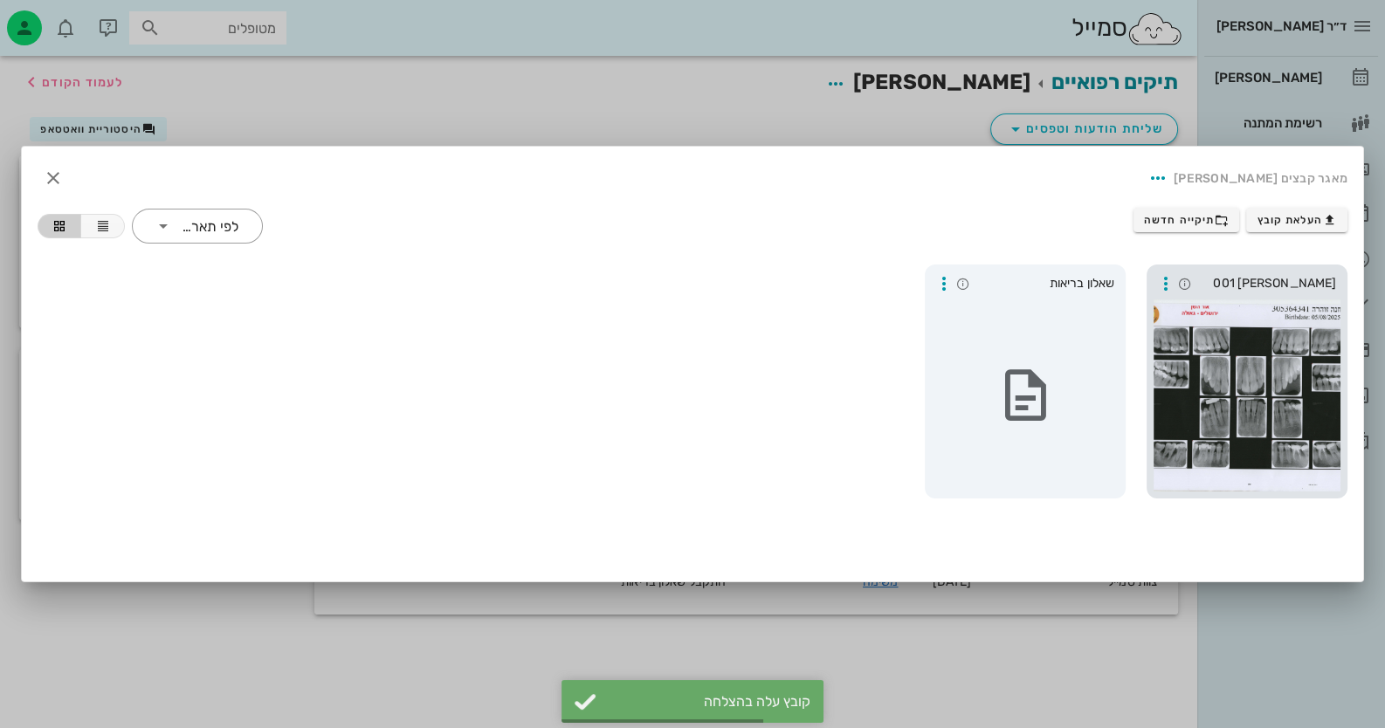
click at [1281, 370] on div at bounding box center [1247, 396] width 187 height 192
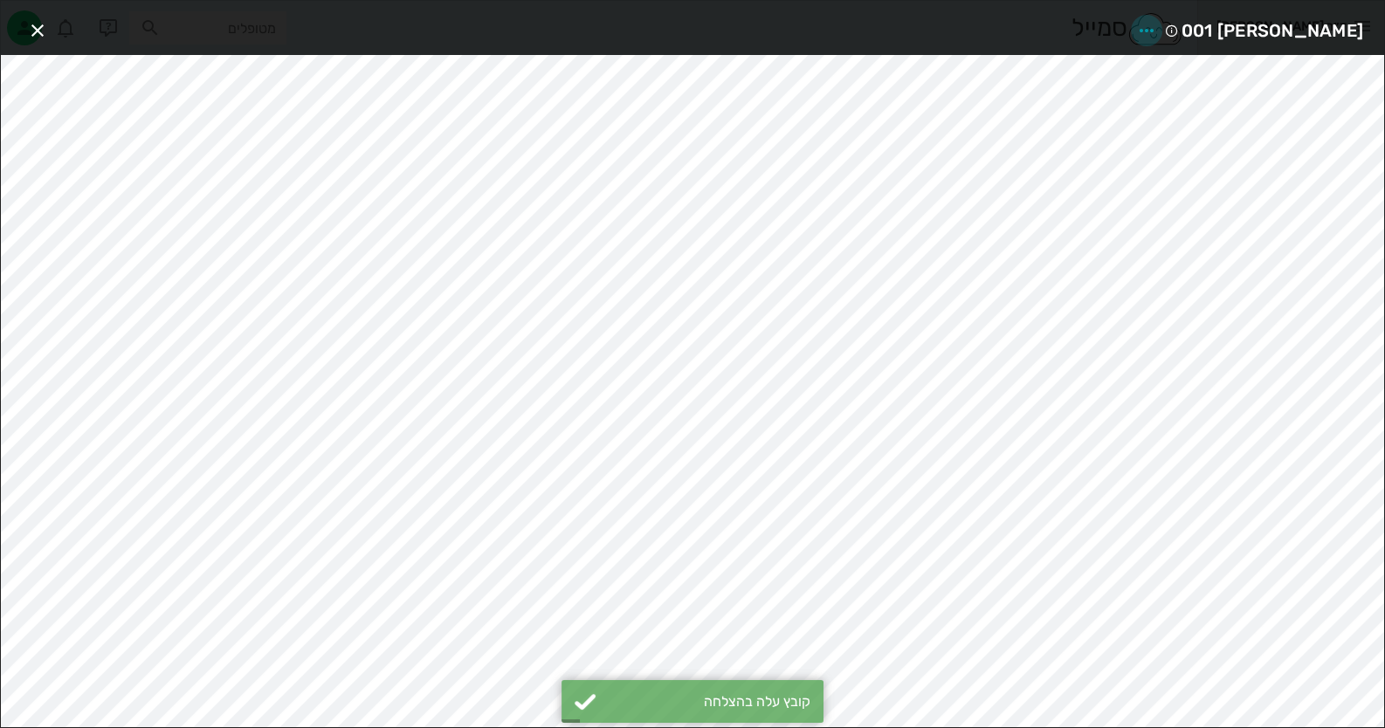
click at [1157, 25] on icon "button" at bounding box center [1146, 30] width 21 height 21
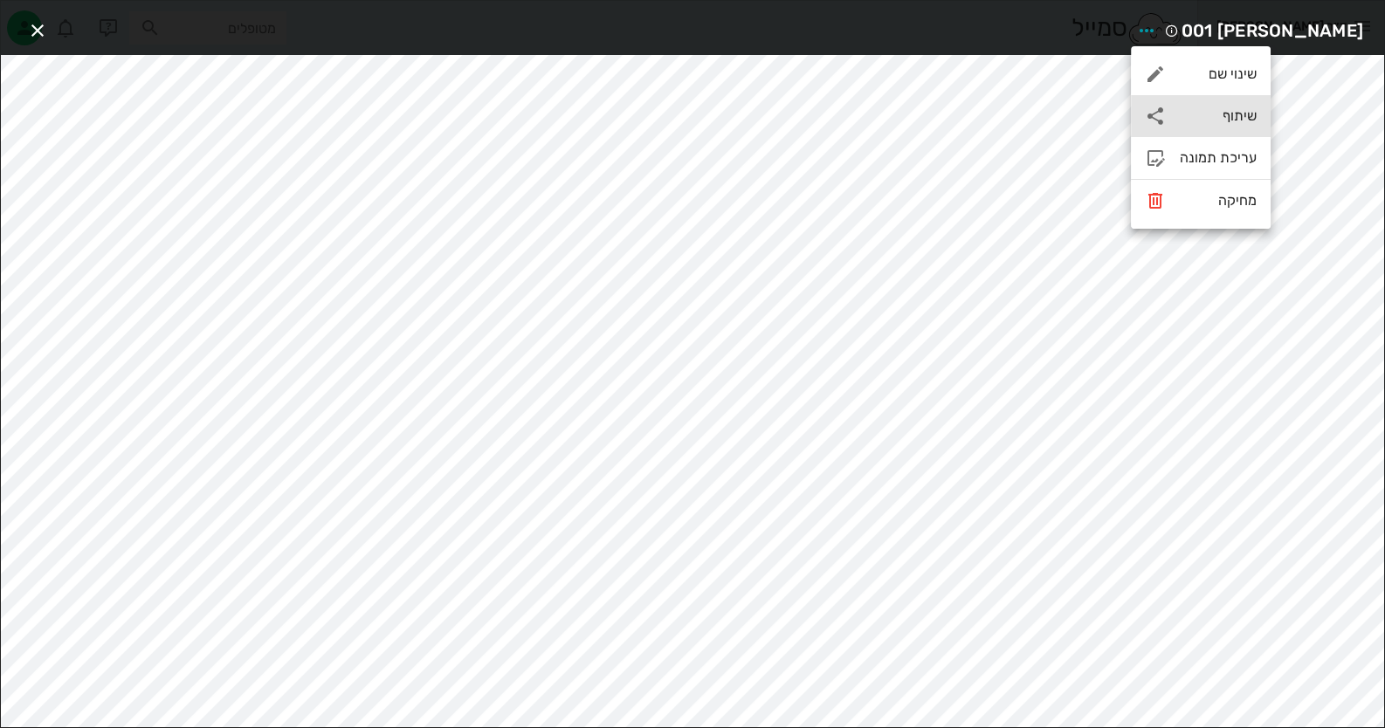
click at [1232, 115] on div "שיתוף" at bounding box center [1218, 115] width 77 height 17
click at [1225, 173] on div "עריכת תמונה" at bounding box center [1201, 158] width 140 height 42
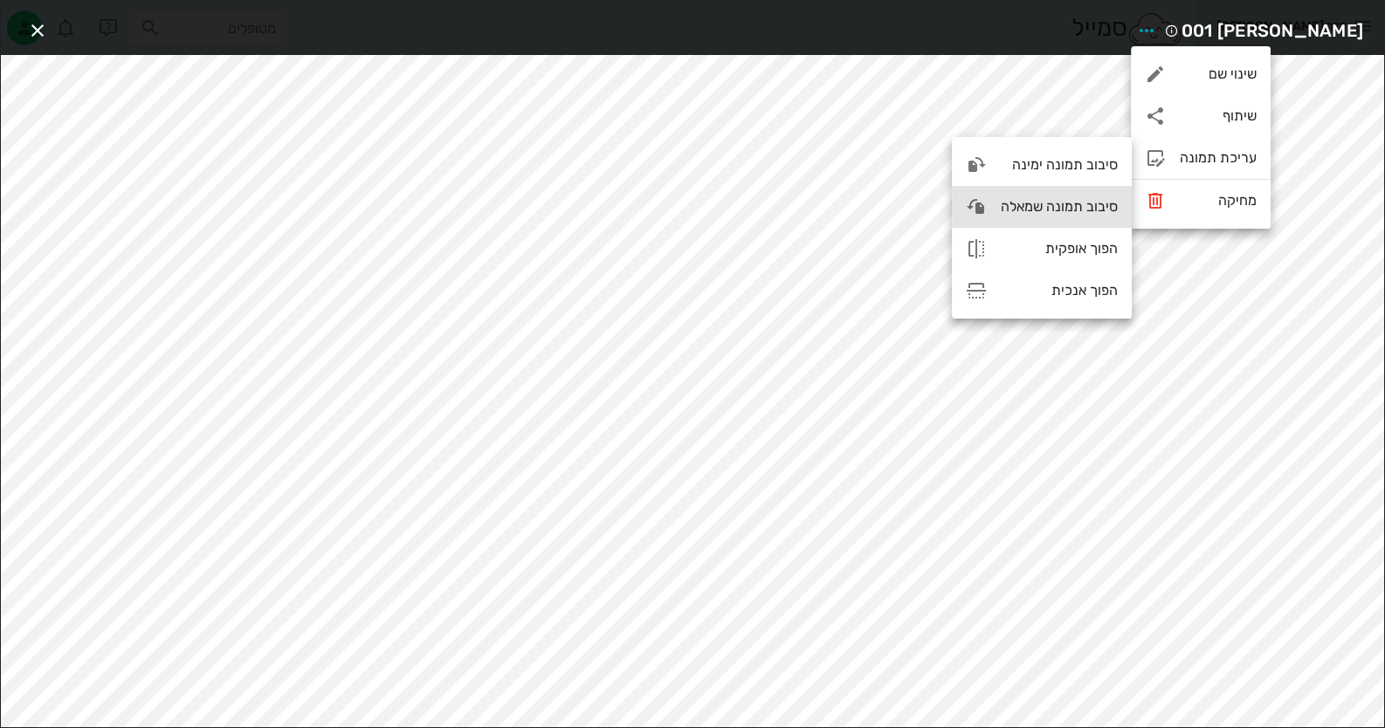
click at [1033, 202] on div "סיבוב תמונה שמאלה" at bounding box center [1059, 206] width 117 height 17
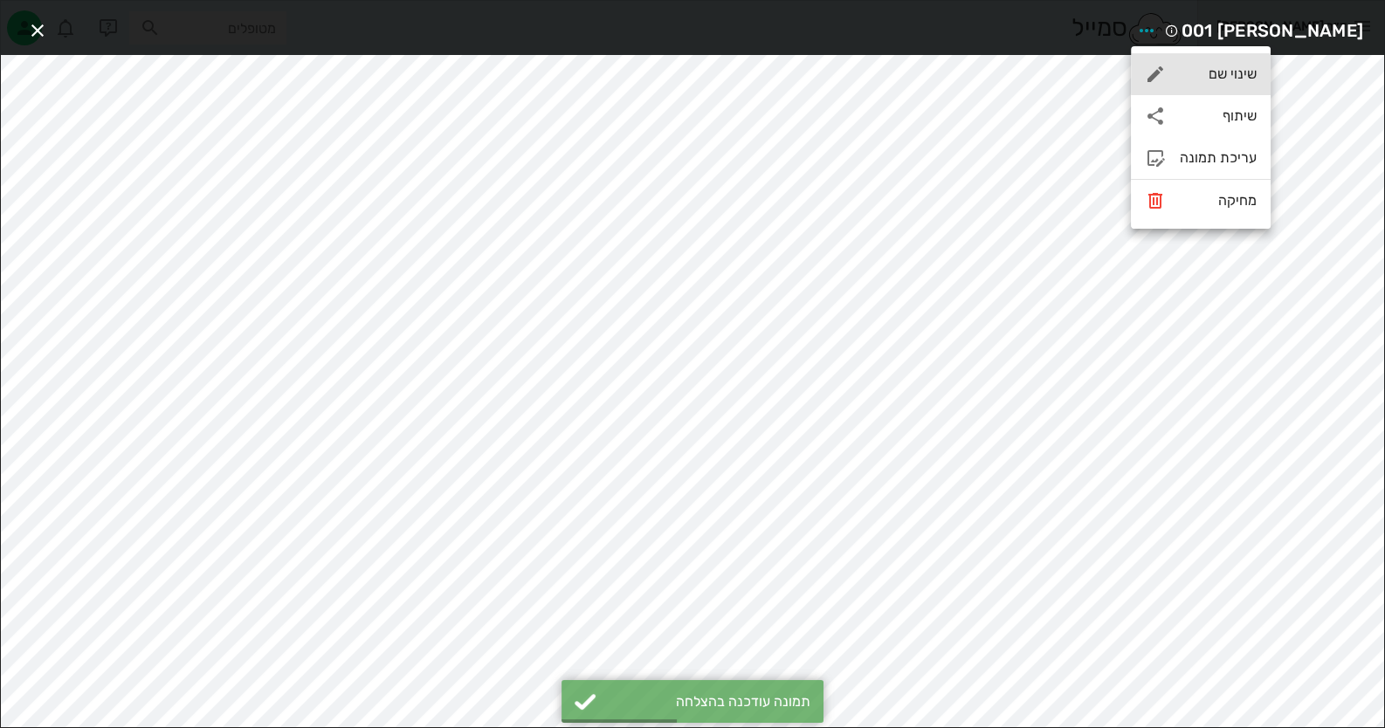
click at [1228, 63] on div "שינוי שם" at bounding box center [1201, 74] width 140 height 42
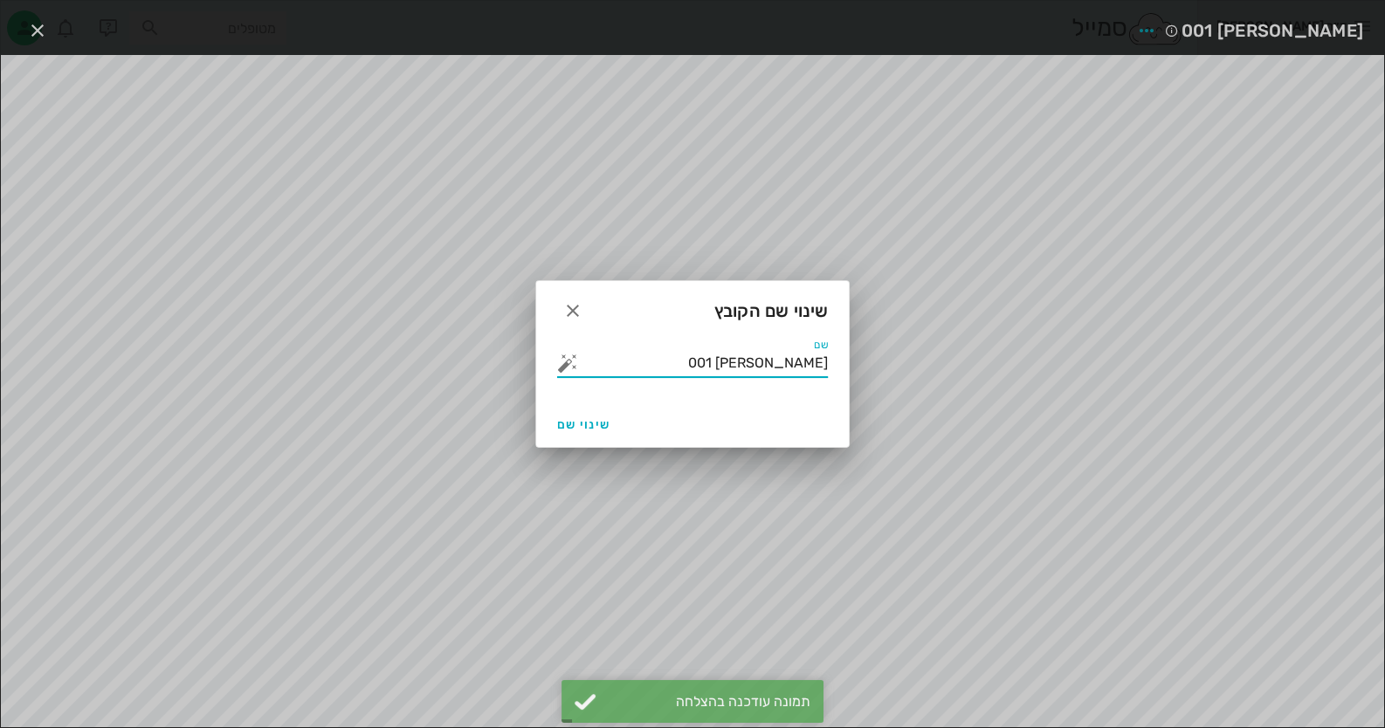
drag, startPoint x: 746, startPoint y: 365, endPoint x: 1025, endPoint y: 368, distance: 279.4
click at [1025, 368] on div "ד״ר [PERSON_NAME] רשימת המתנה תיקים רפואיים אישורי הגעה היסטוריית וואטסאפ 10 מש…" at bounding box center [692, 364] width 1385 height 728
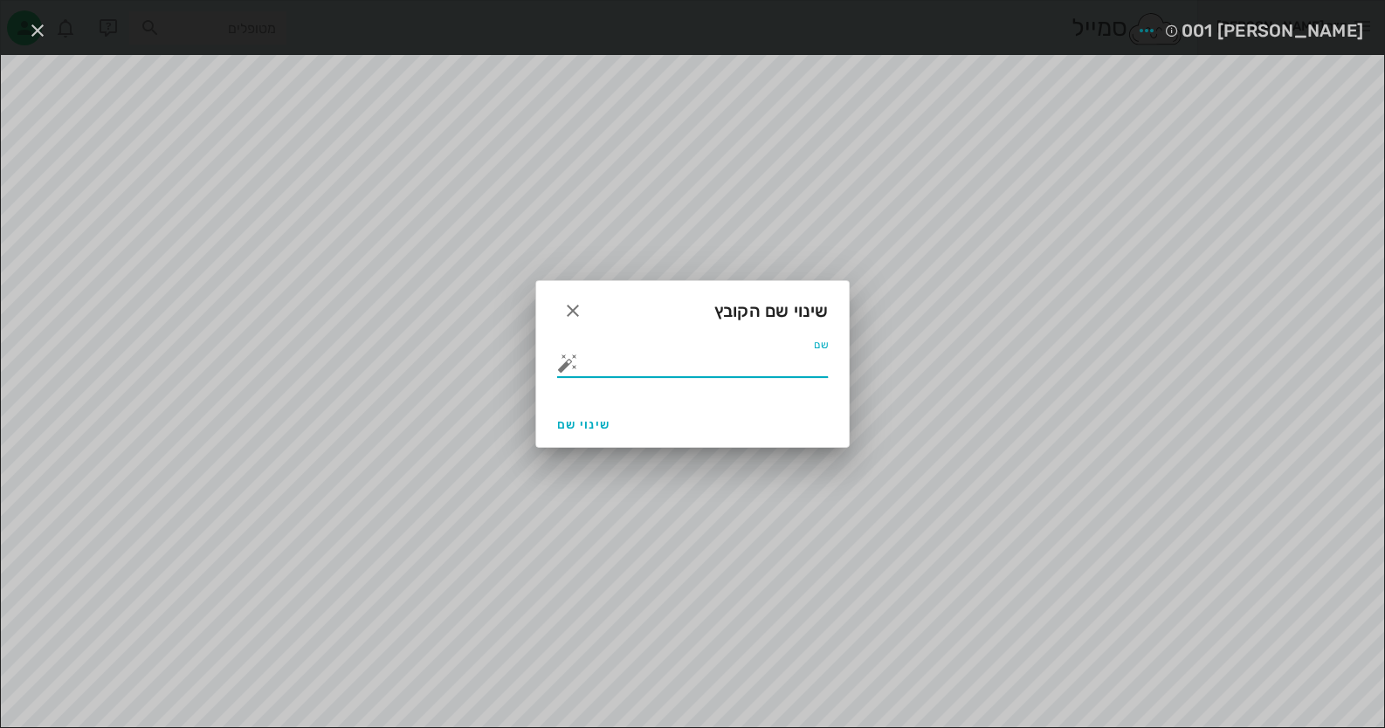
click at [576, 362] on button "button" at bounding box center [567, 363] width 21 height 21
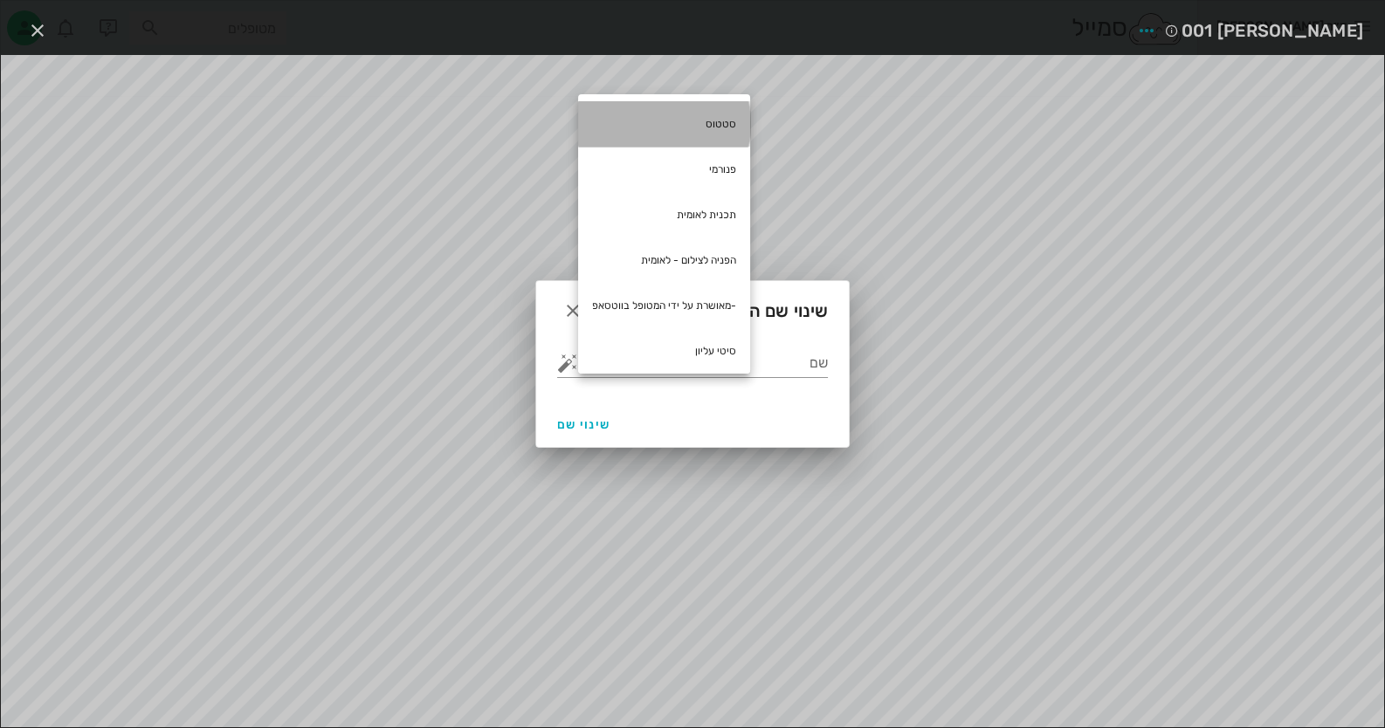
click at [725, 121] on div "סטטוס" at bounding box center [664, 123] width 172 height 45
type input "סטטוס"
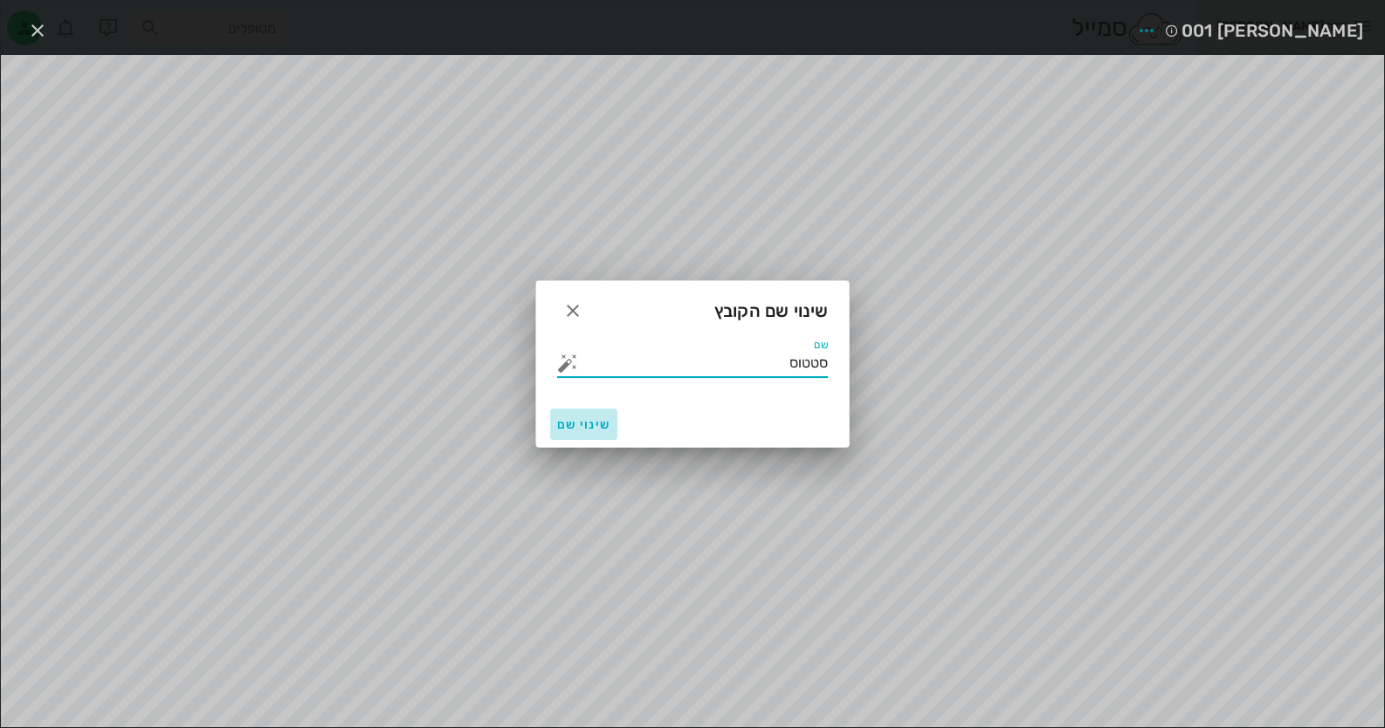
click at [585, 425] on span "שינוי שם" at bounding box center [583, 424] width 53 height 15
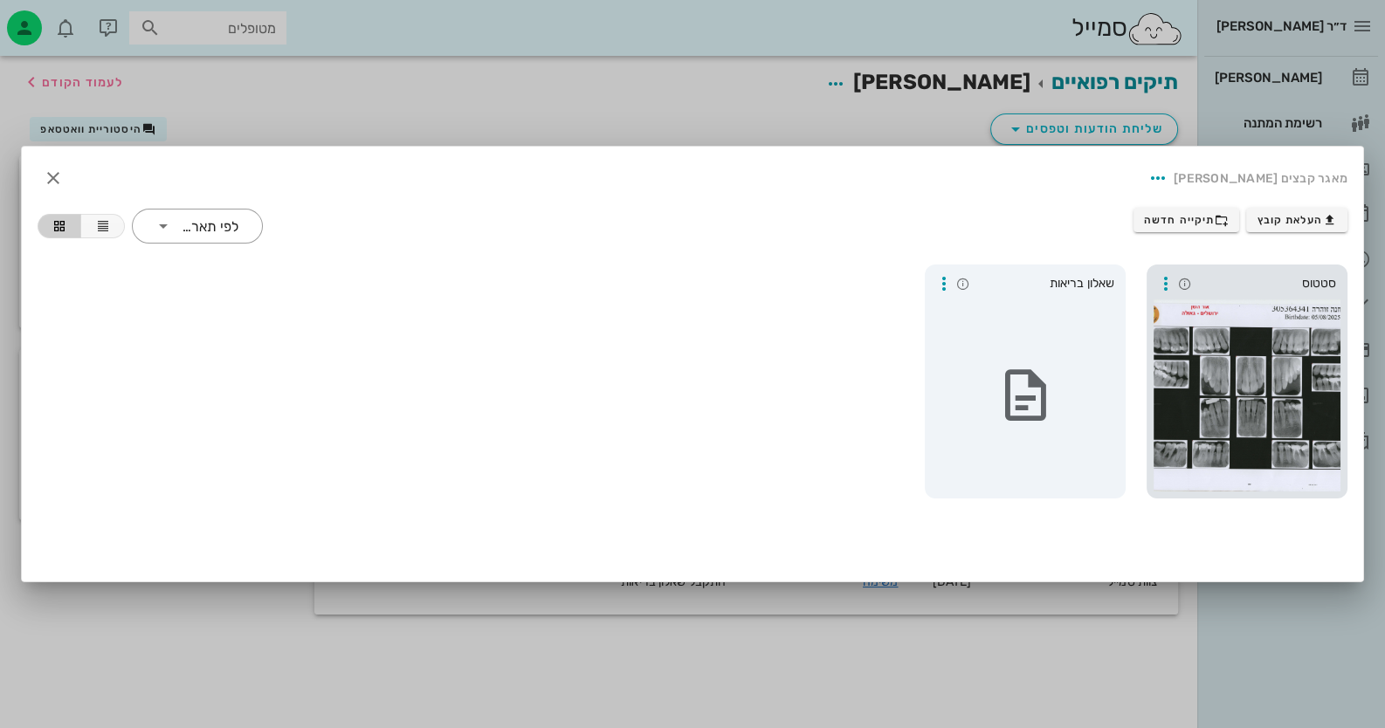
click at [1322, 412] on div at bounding box center [1247, 396] width 187 height 192
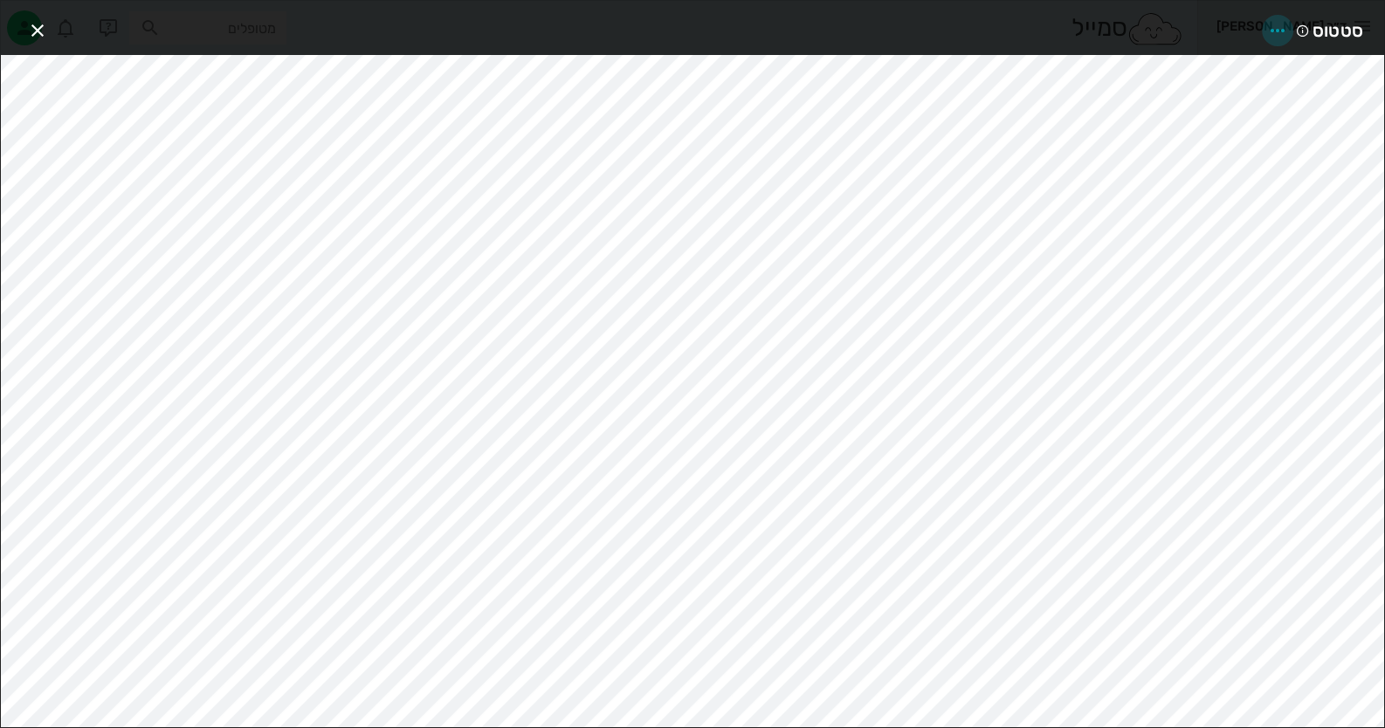
click at [1279, 21] on icon "button" at bounding box center [1277, 30] width 21 height 21
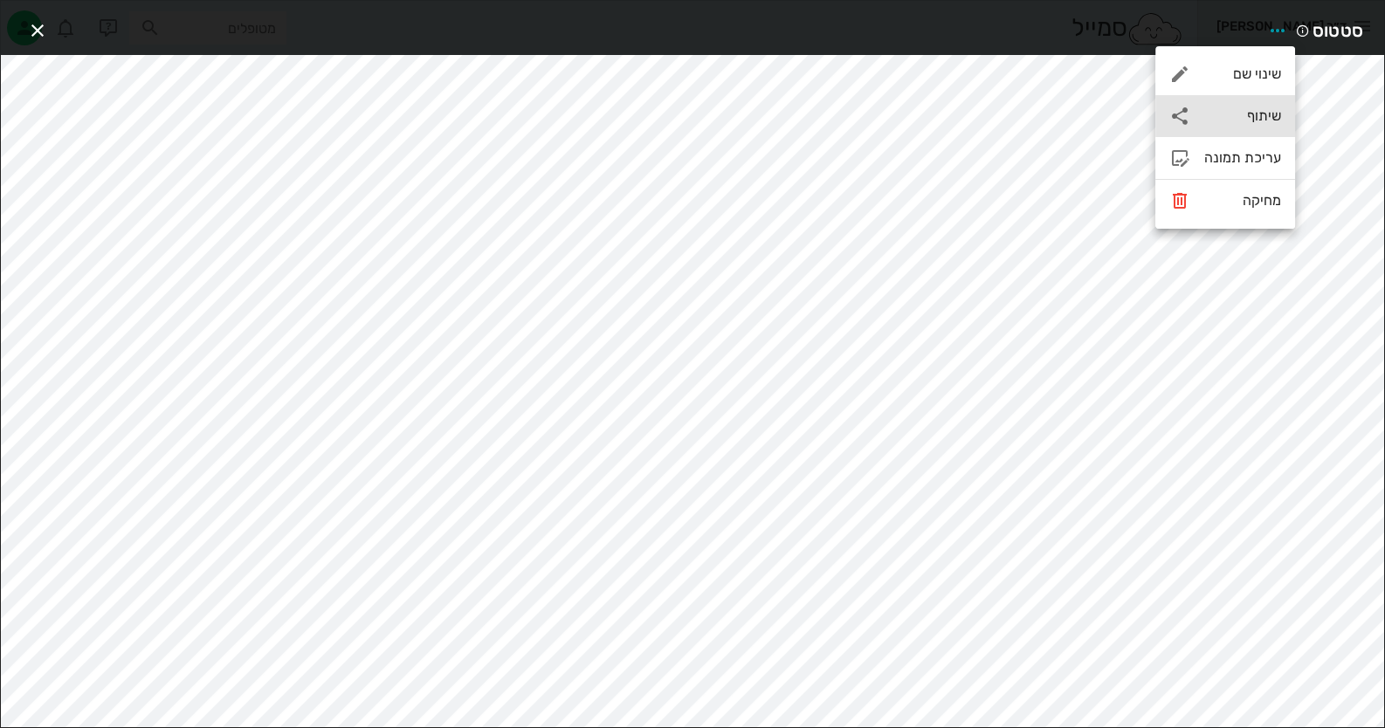
click at [1264, 113] on div "שיתוף" at bounding box center [1242, 115] width 77 height 17
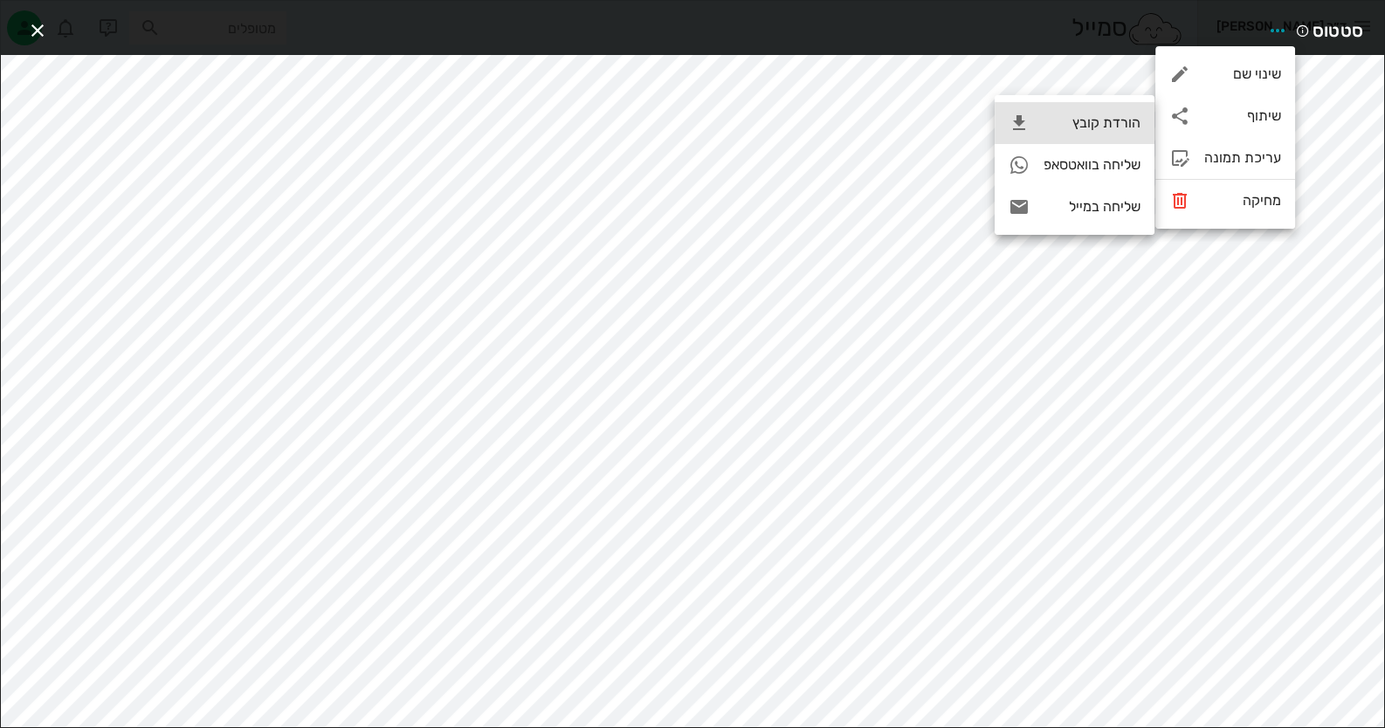
click at [1057, 117] on div "הורדת קובץ" at bounding box center [1092, 122] width 97 height 17
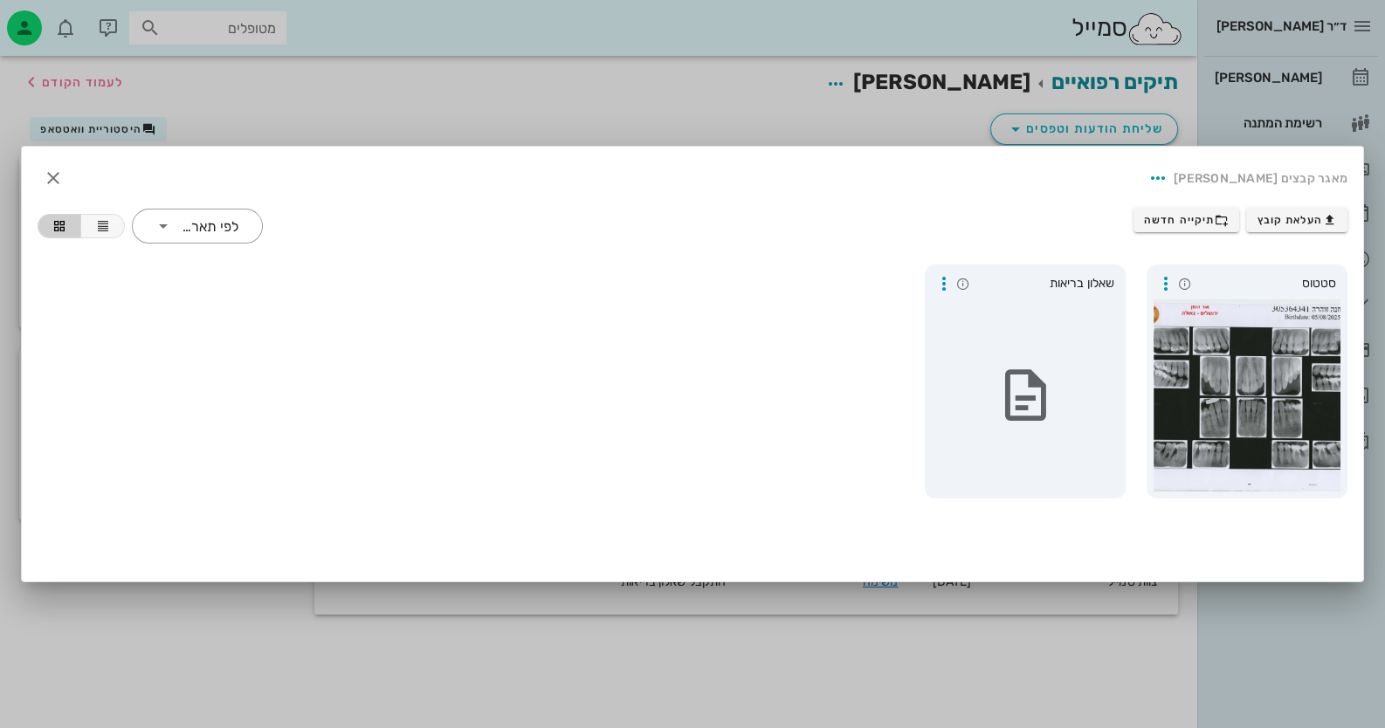
click at [1093, 556] on div "מאגר קבצים [PERSON_NAME] העלאת קובץ תיקייה חדשה ​ לפי תאריך סטטוס שאלון בריאות" at bounding box center [692, 364] width 1341 height 435
click at [732, 91] on div at bounding box center [692, 364] width 1385 height 728
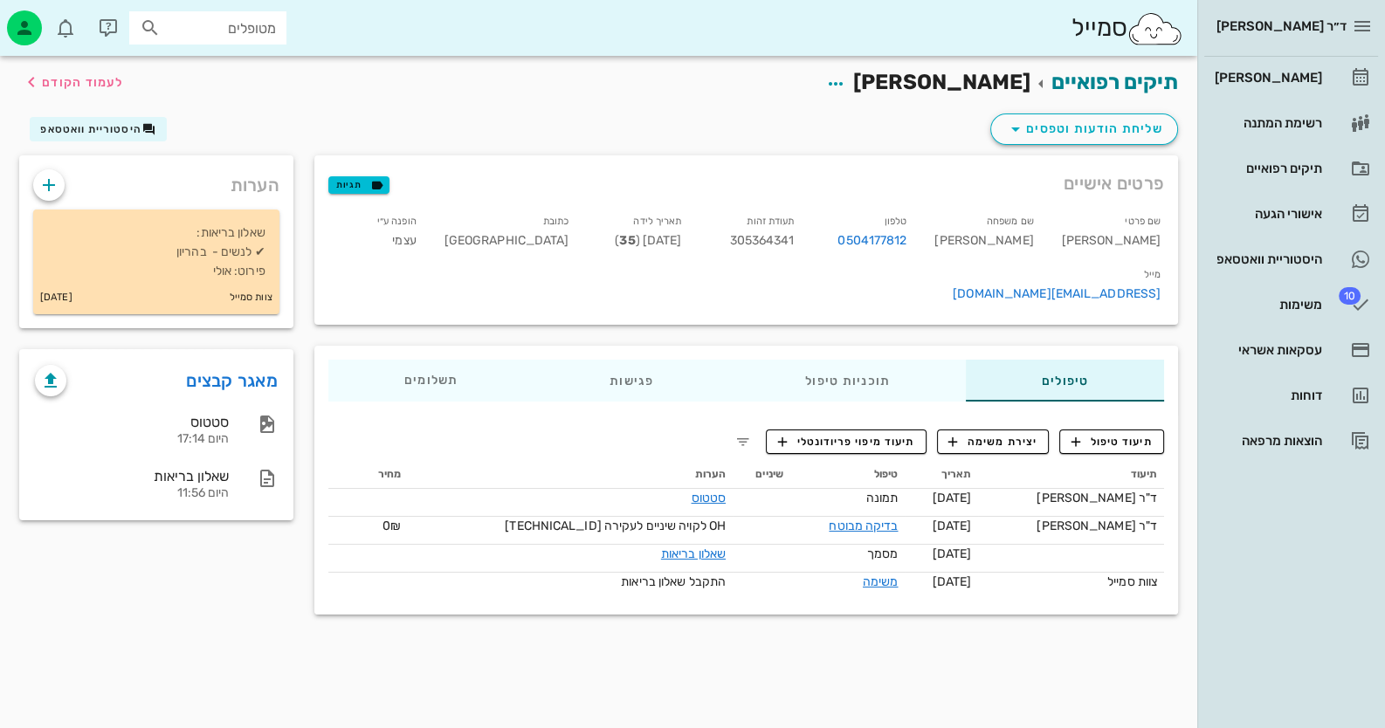
click at [808, 231] on div "תעודת זהות 305364341" at bounding box center [751, 234] width 113 height 53
copy span "305364341"
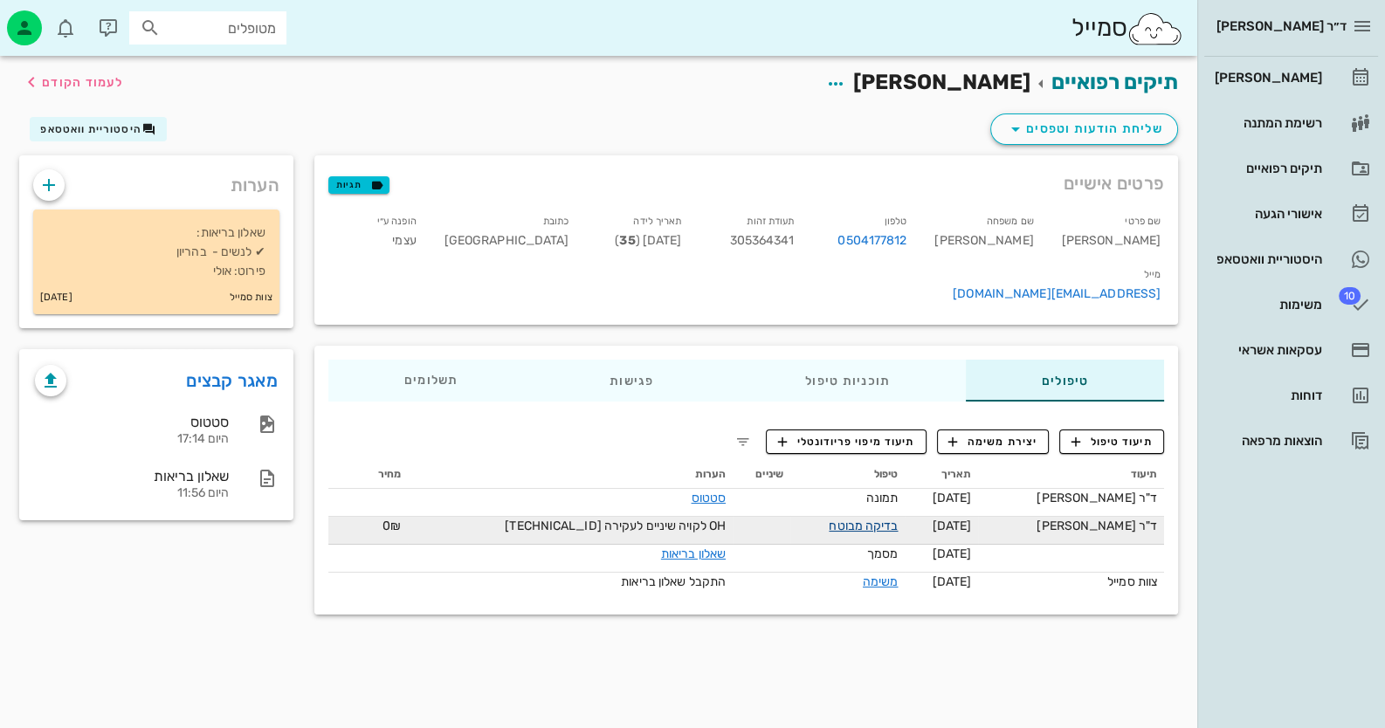
click at [853, 519] on link "בדיקה מבוטח" at bounding box center [863, 526] width 69 height 15
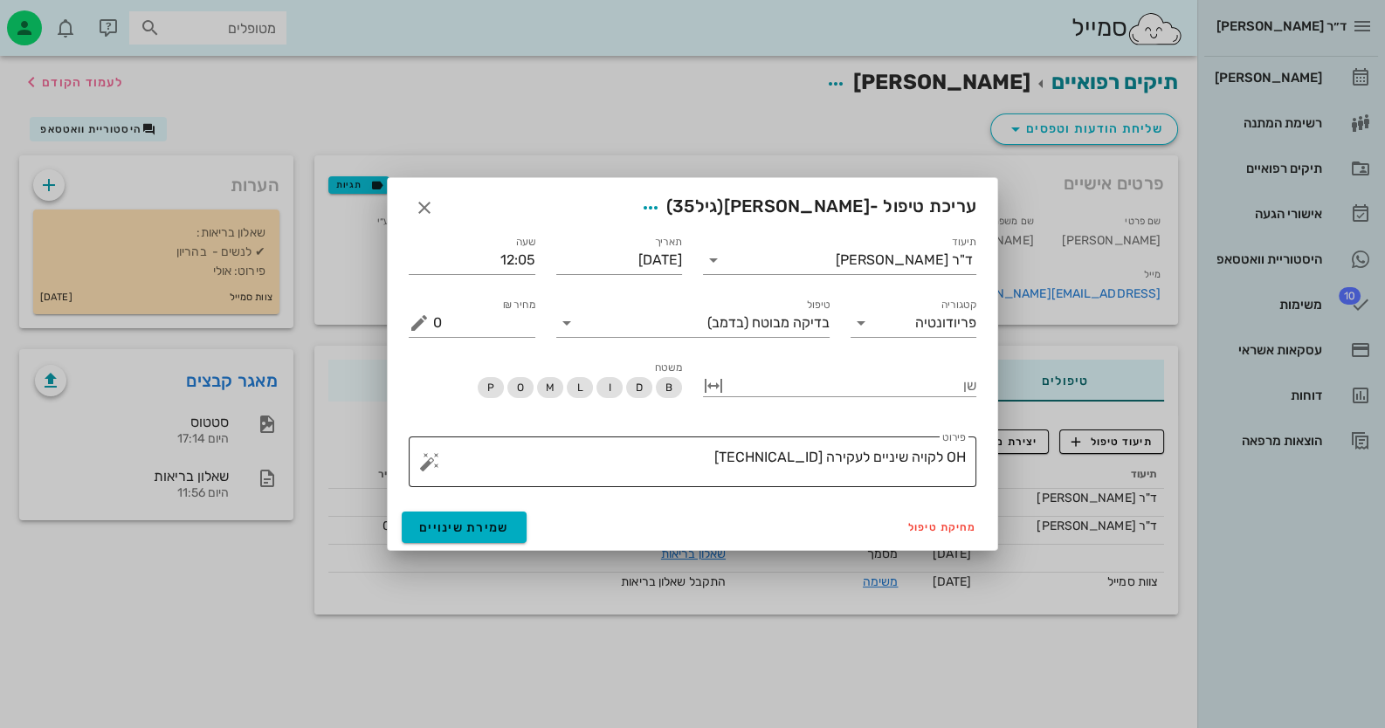
click at [729, 463] on textarea "OH לקויה שיניים לעקירה [TECHNICAL_ID]" at bounding box center [699, 466] width 533 height 42
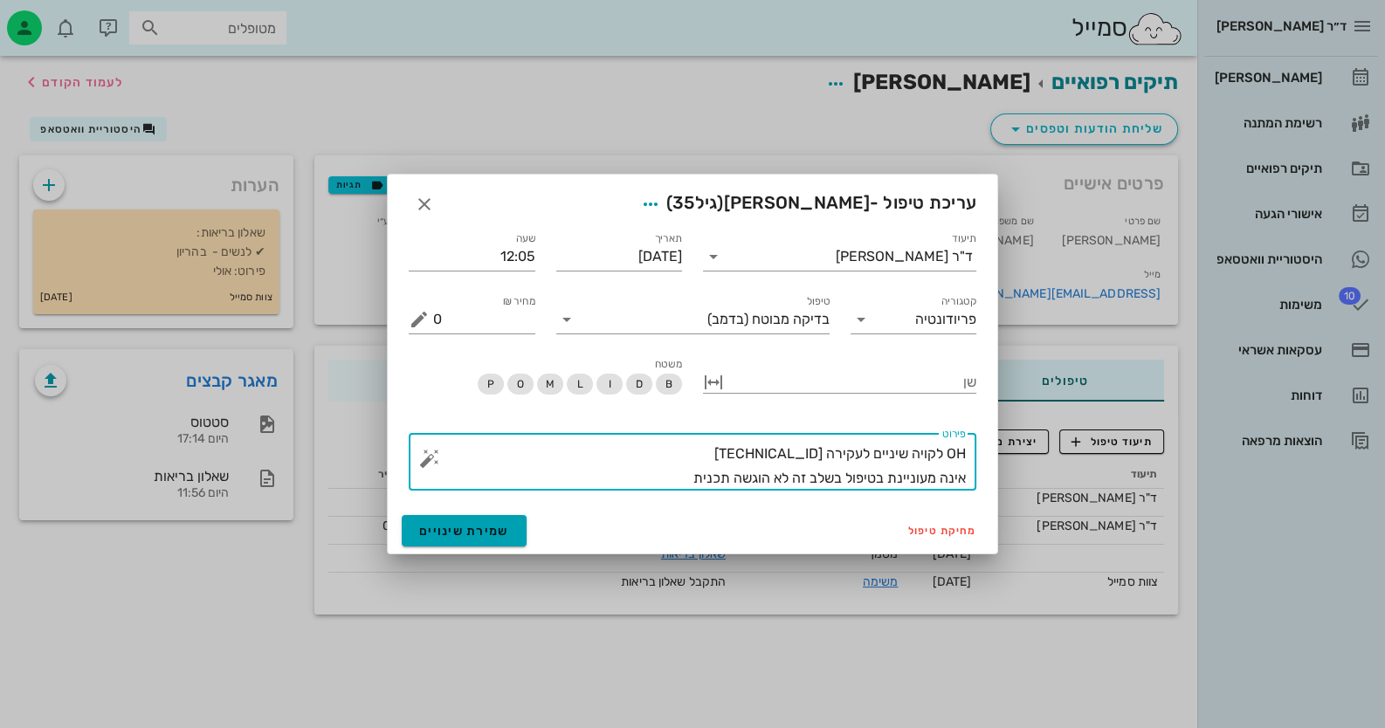
type textarea "OH לקויה שיניים לעקירה [TECHNICAL_ID] אינה מעוניינת בטיפול בשלב זה לא הוגשה תכנ…"
click at [445, 541] on button "שמירת שינויים" at bounding box center [464, 530] width 125 height 31
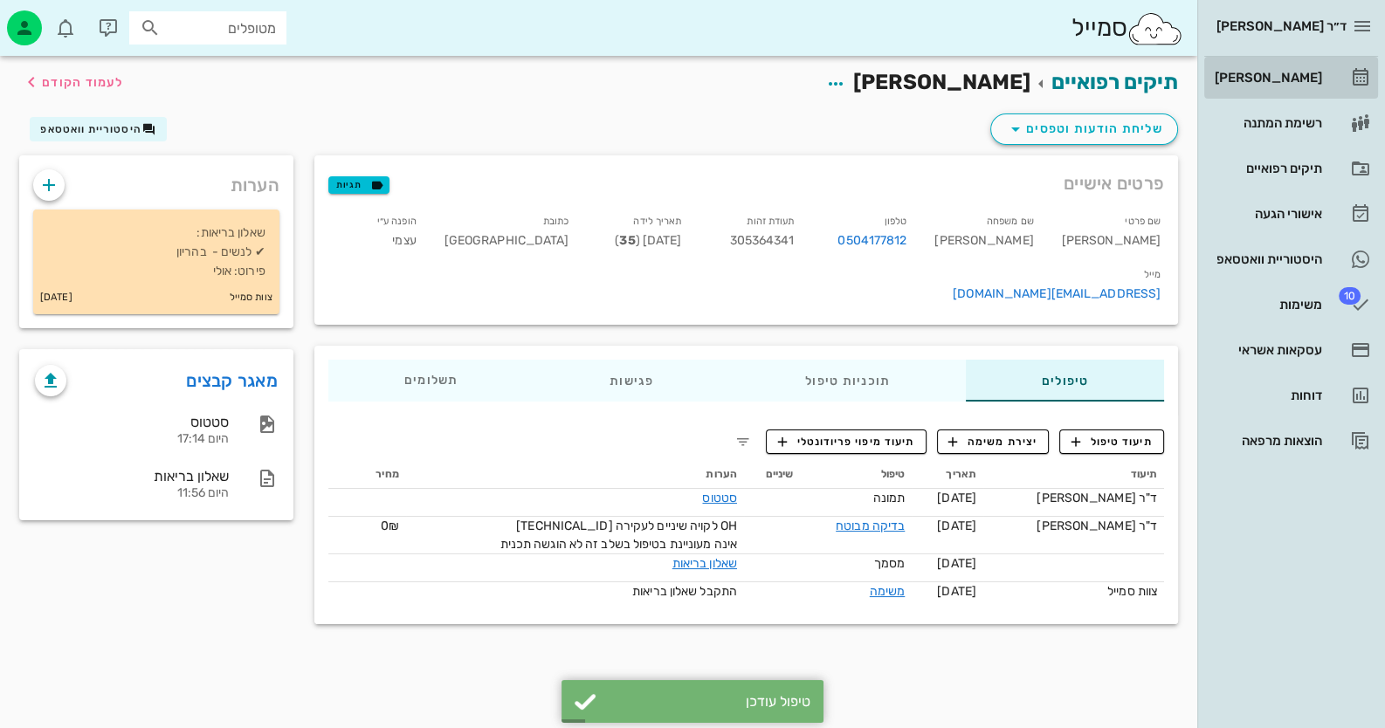
click at [1335, 84] on link "[PERSON_NAME]" at bounding box center [1291, 78] width 174 height 42
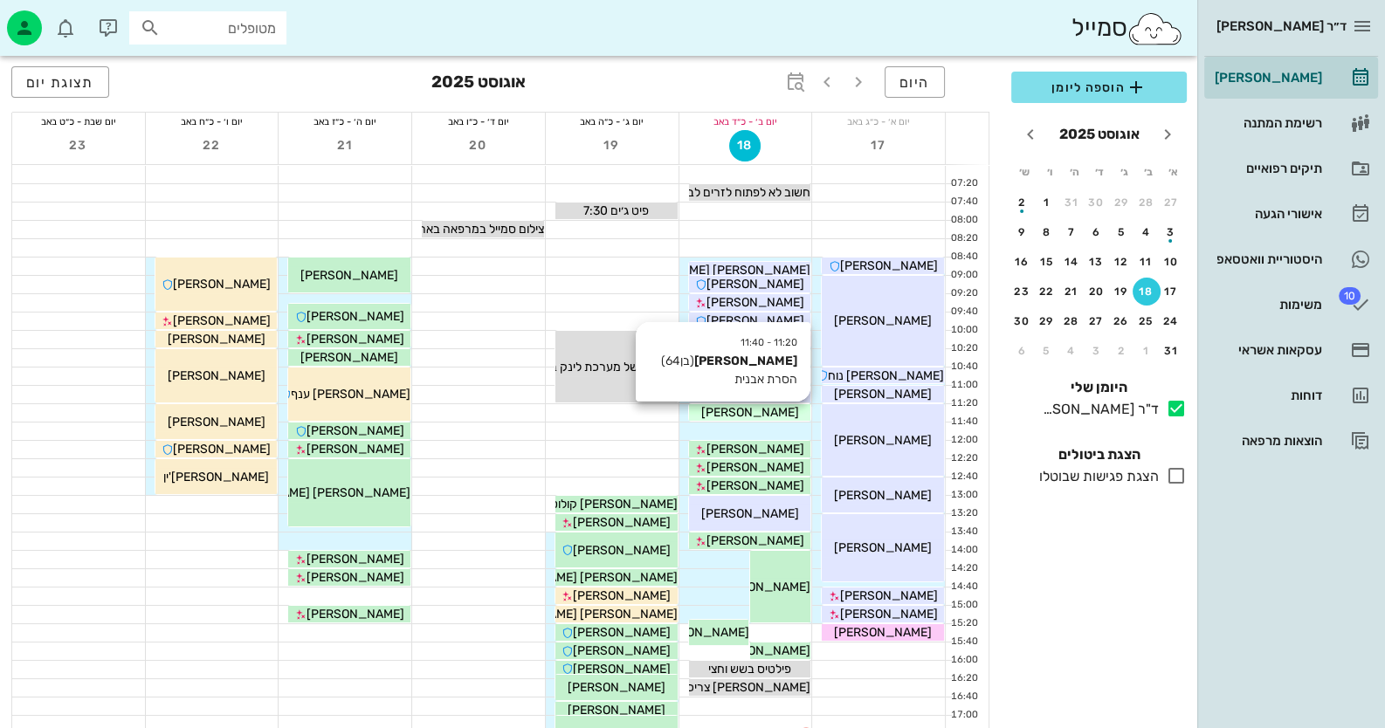
click at [777, 414] on div "[PERSON_NAME]" at bounding box center [750, 412] width 122 height 18
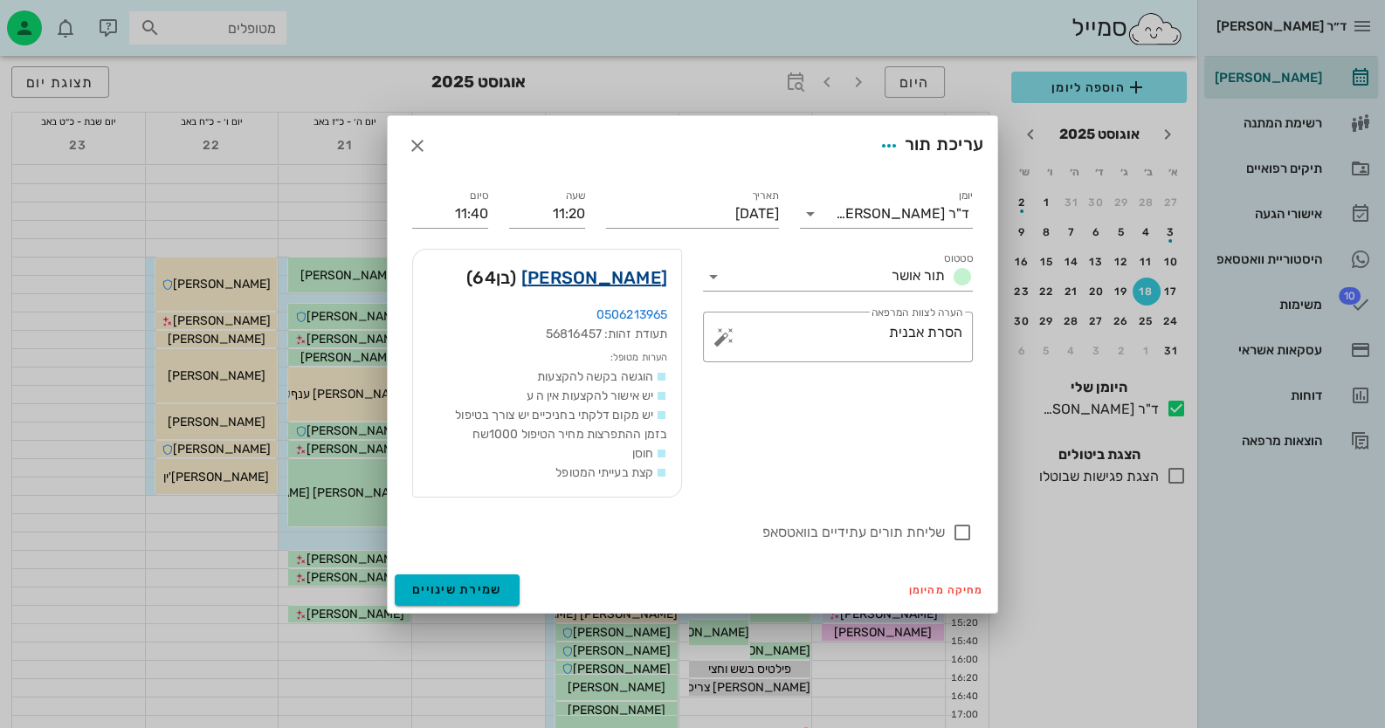
click at [636, 277] on link "[PERSON_NAME]" at bounding box center [594, 278] width 146 height 28
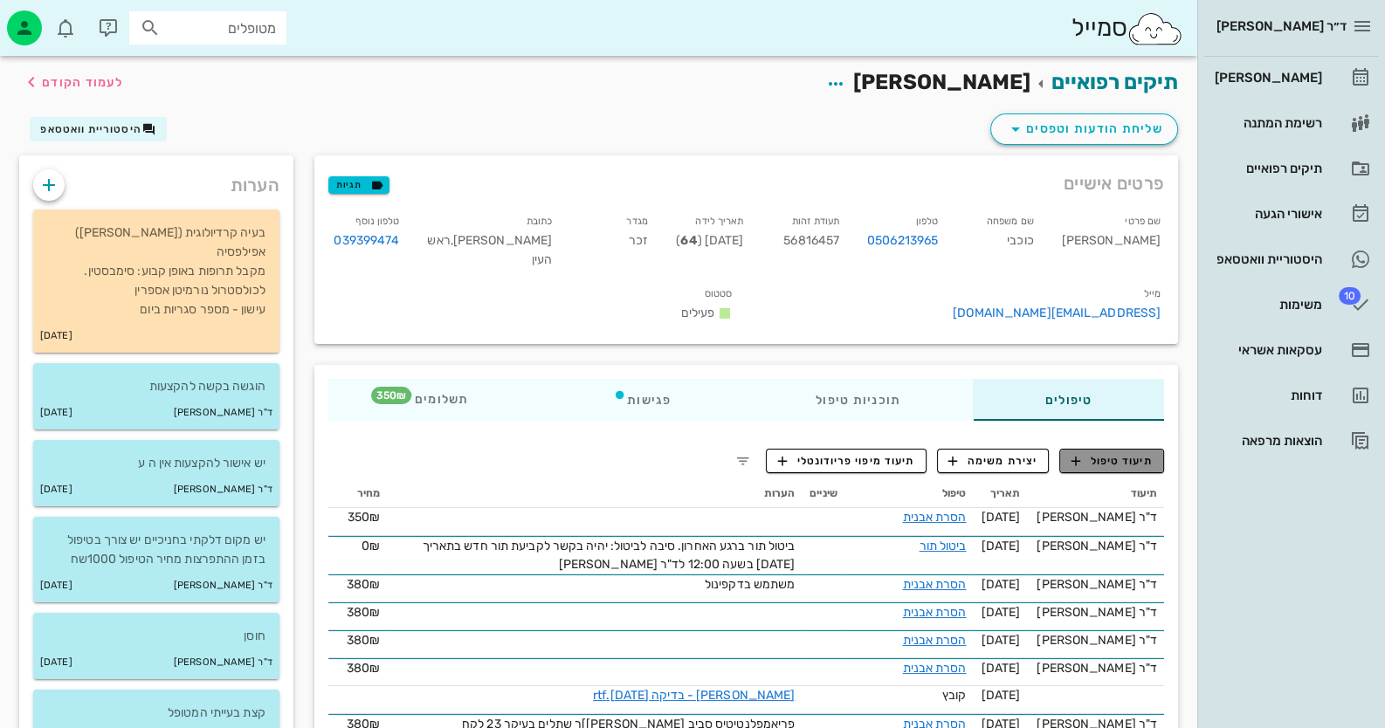
click at [1125, 468] on button "תיעוד טיפול" at bounding box center [1111, 461] width 105 height 24
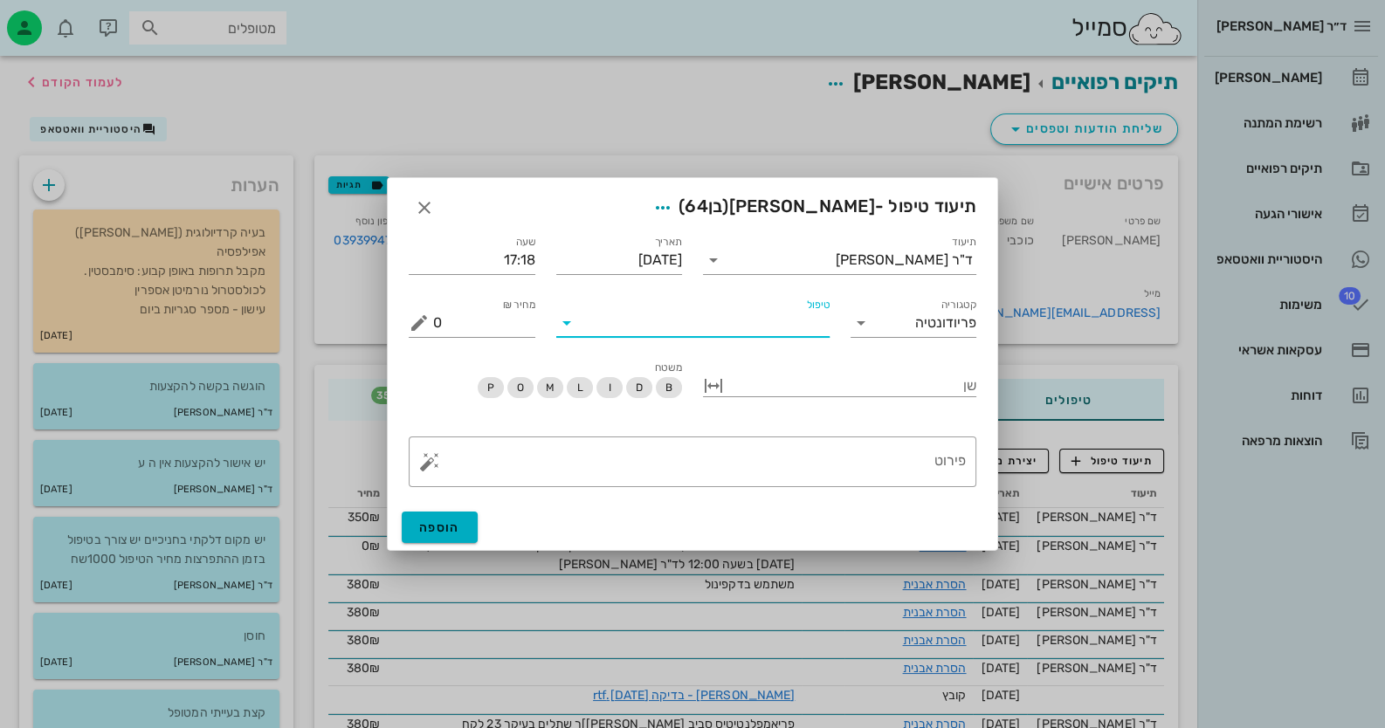
click at [800, 330] on input "טיפול" at bounding box center [705, 323] width 249 height 28
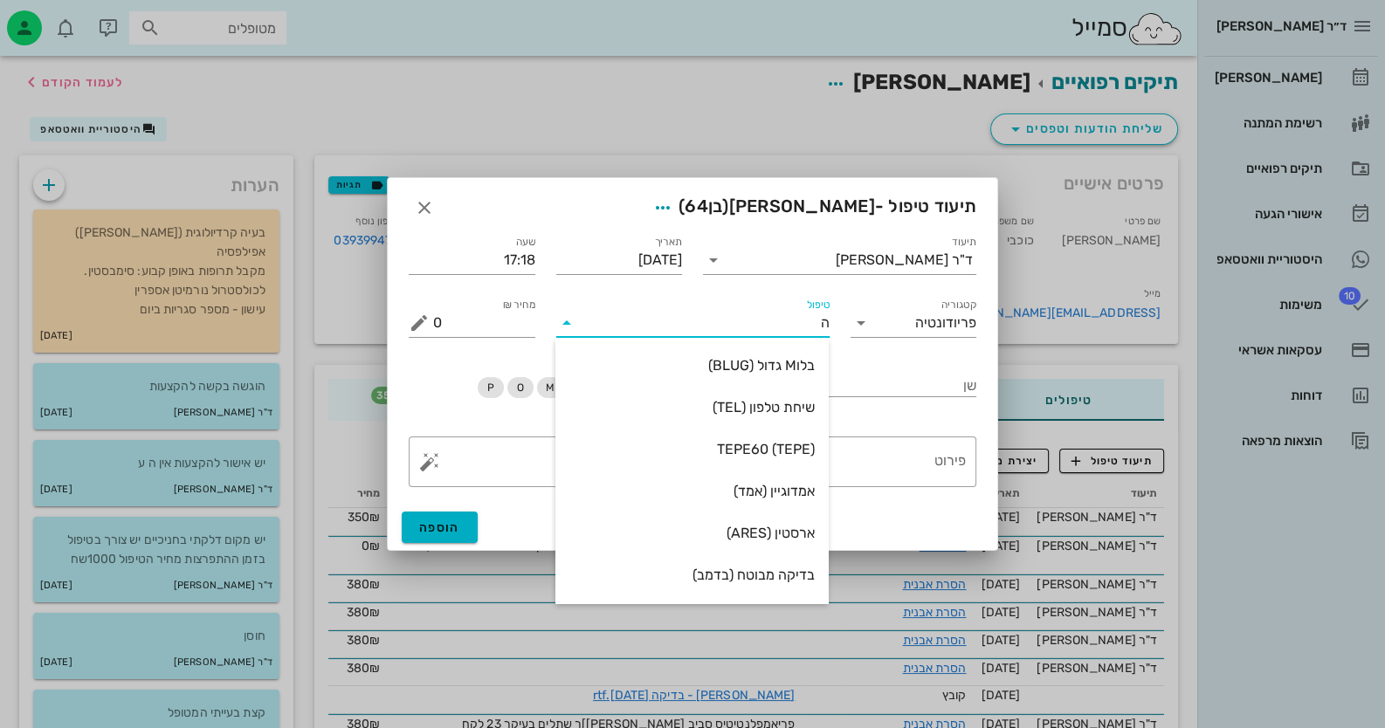
type input "[PERSON_NAME]"
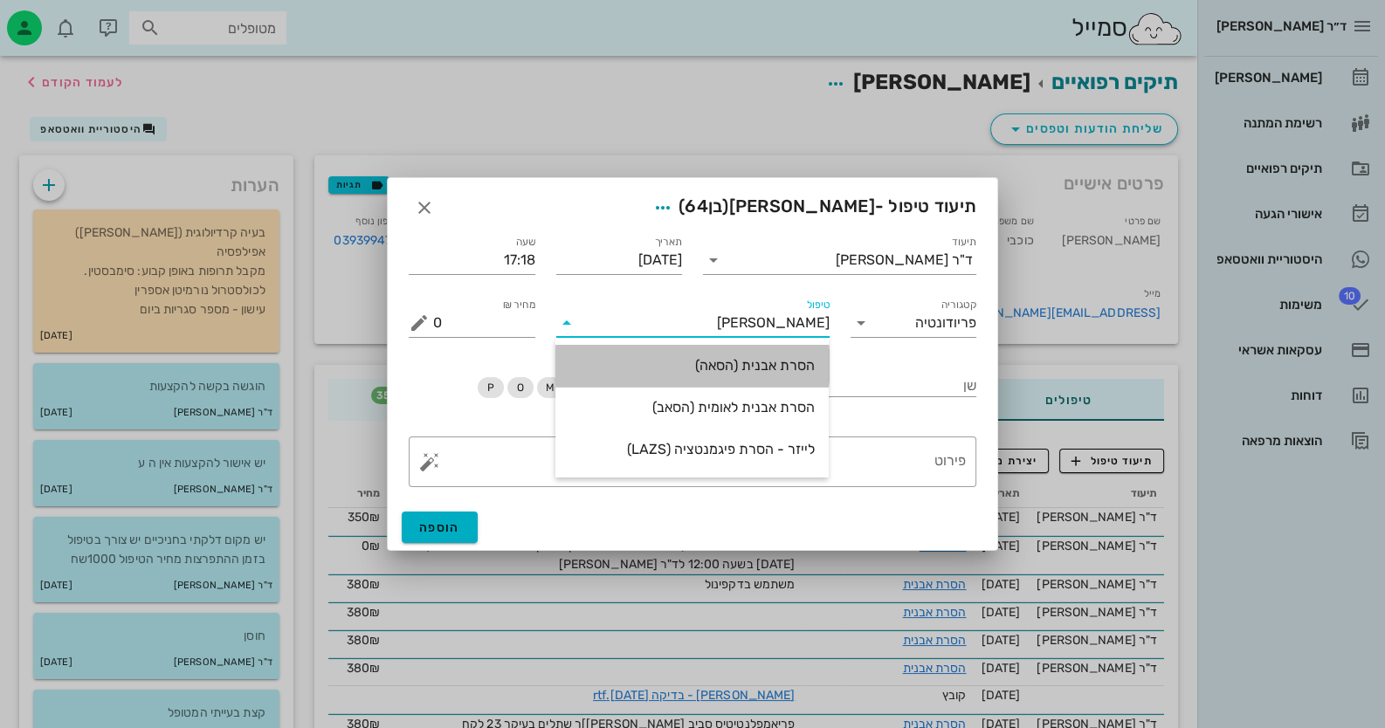
click at [794, 353] on div "הסרת אבנית (הסאה)" at bounding box center [691, 366] width 245 height 38
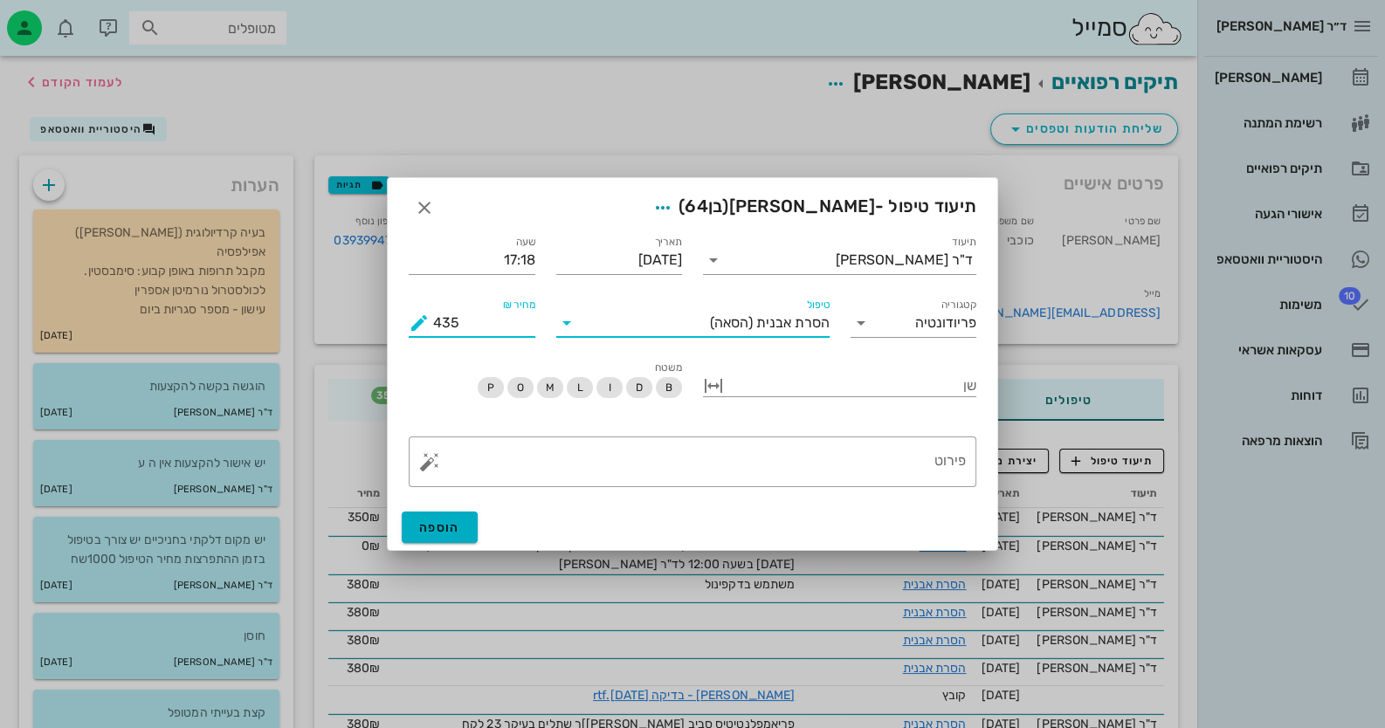
drag, startPoint x: 524, startPoint y: 329, endPoint x: 342, endPoint y: 336, distance: 181.8
type input "350"
click at [423, 452] on button "button" at bounding box center [429, 461] width 21 height 21
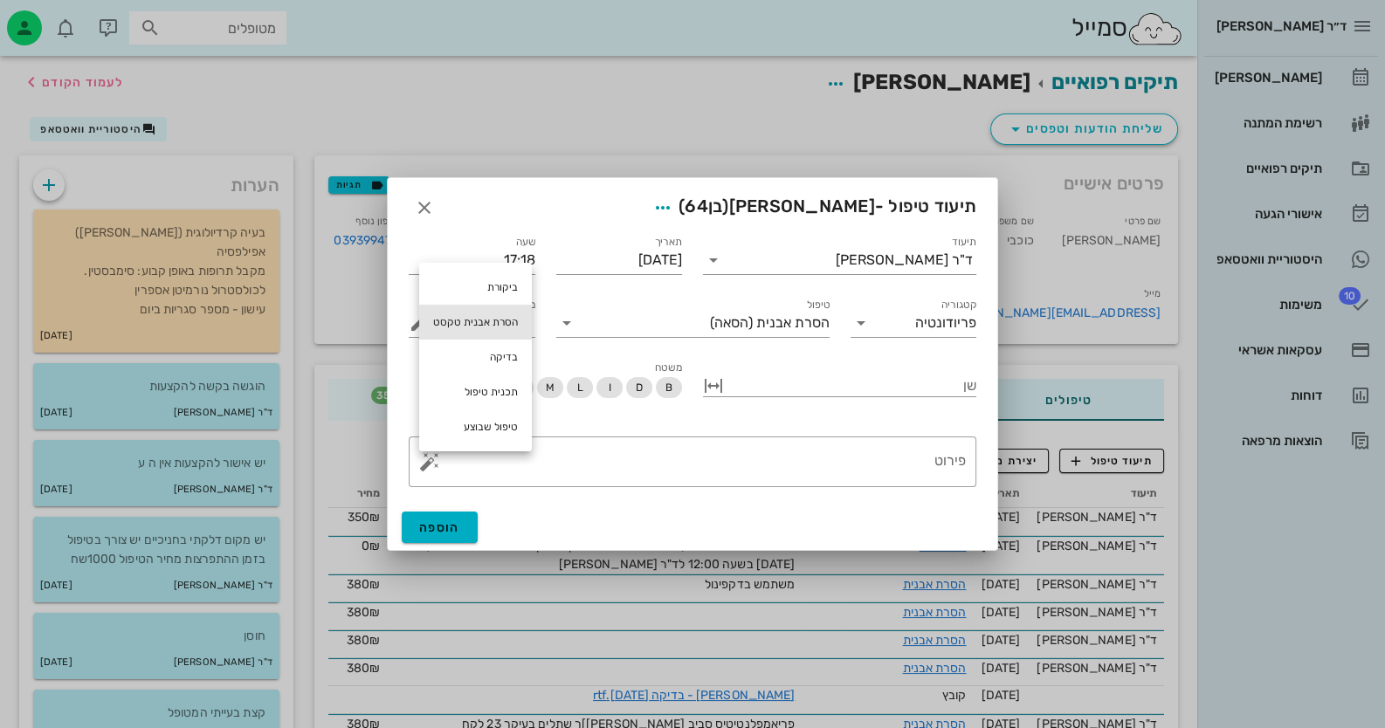
click at [502, 320] on div "הסרת אבנית טקסט" at bounding box center [475, 322] width 113 height 35
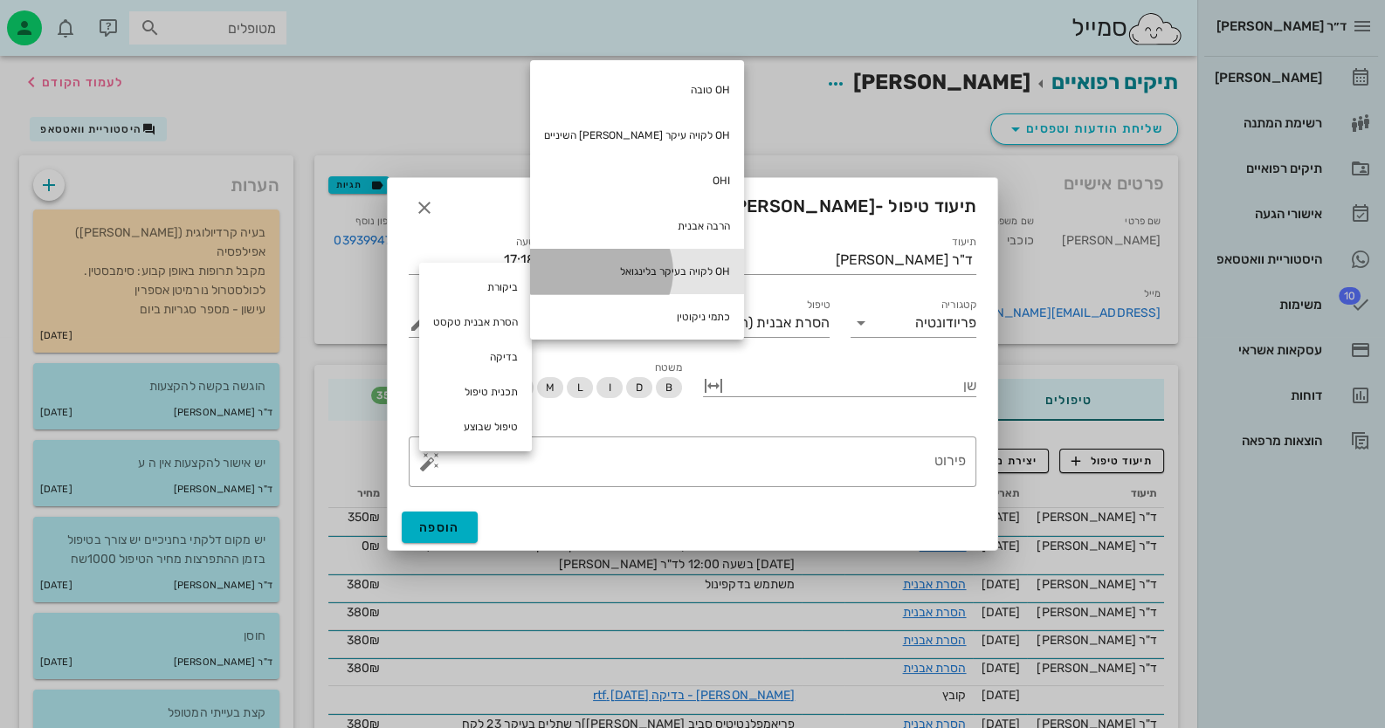
click at [637, 274] on div "OH לקויה בעיקר בלינגואל" at bounding box center [637, 271] width 214 height 45
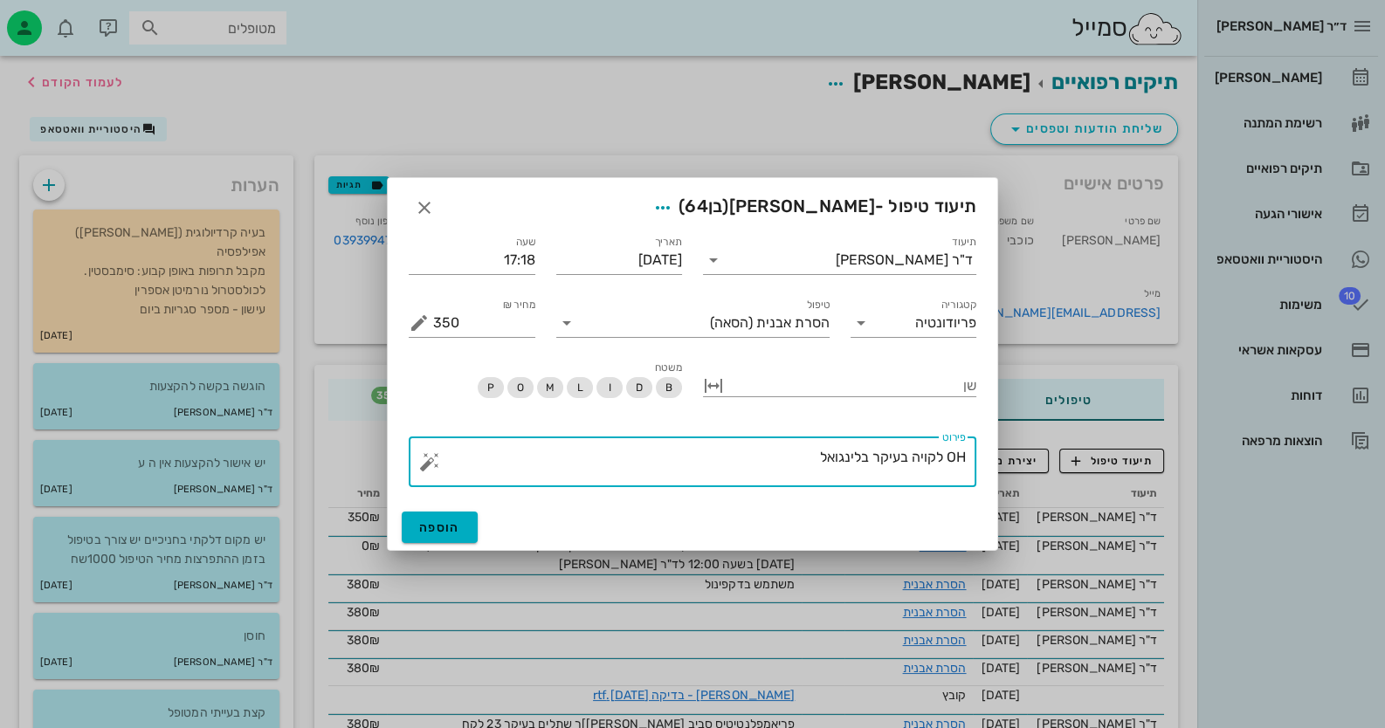
click at [431, 468] on button "button" at bounding box center [429, 461] width 21 height 21
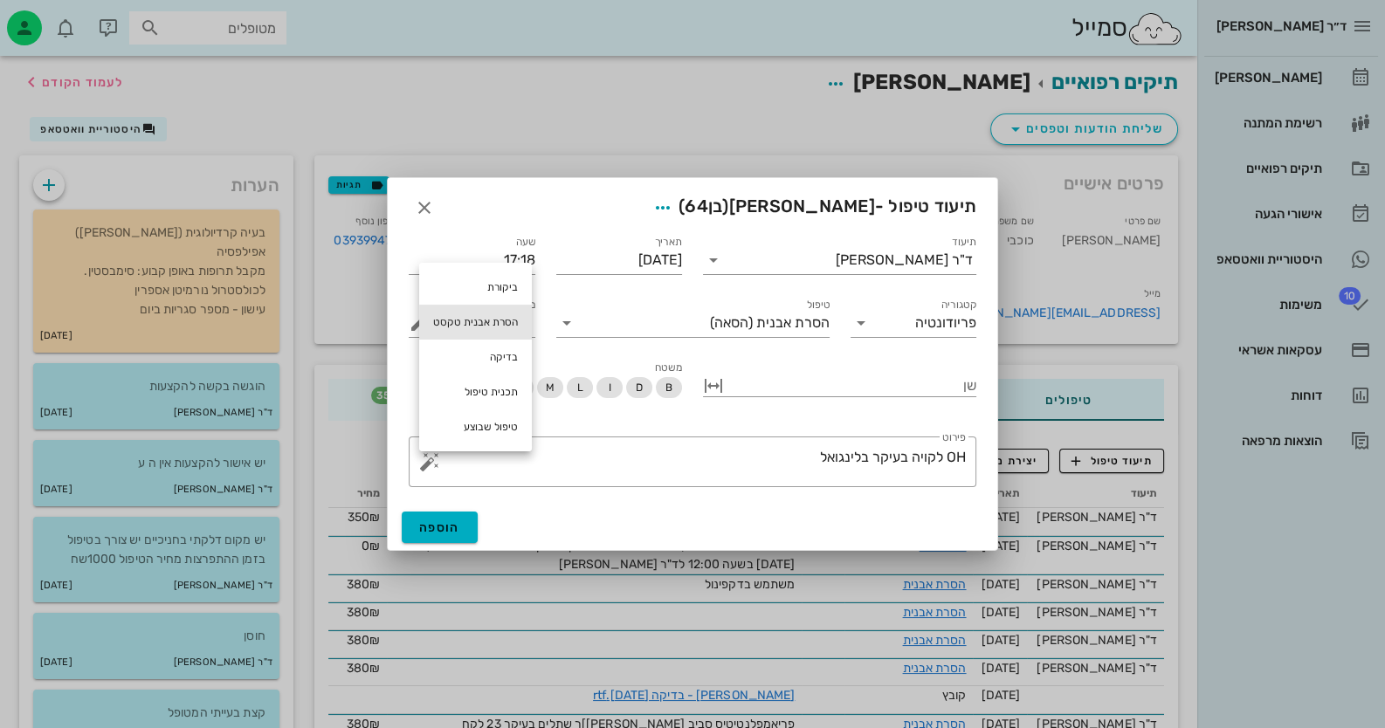
click at [493, 323] on div "הסרת אבנית טקסט" at bounding box center [475, 322] width 113 height 35
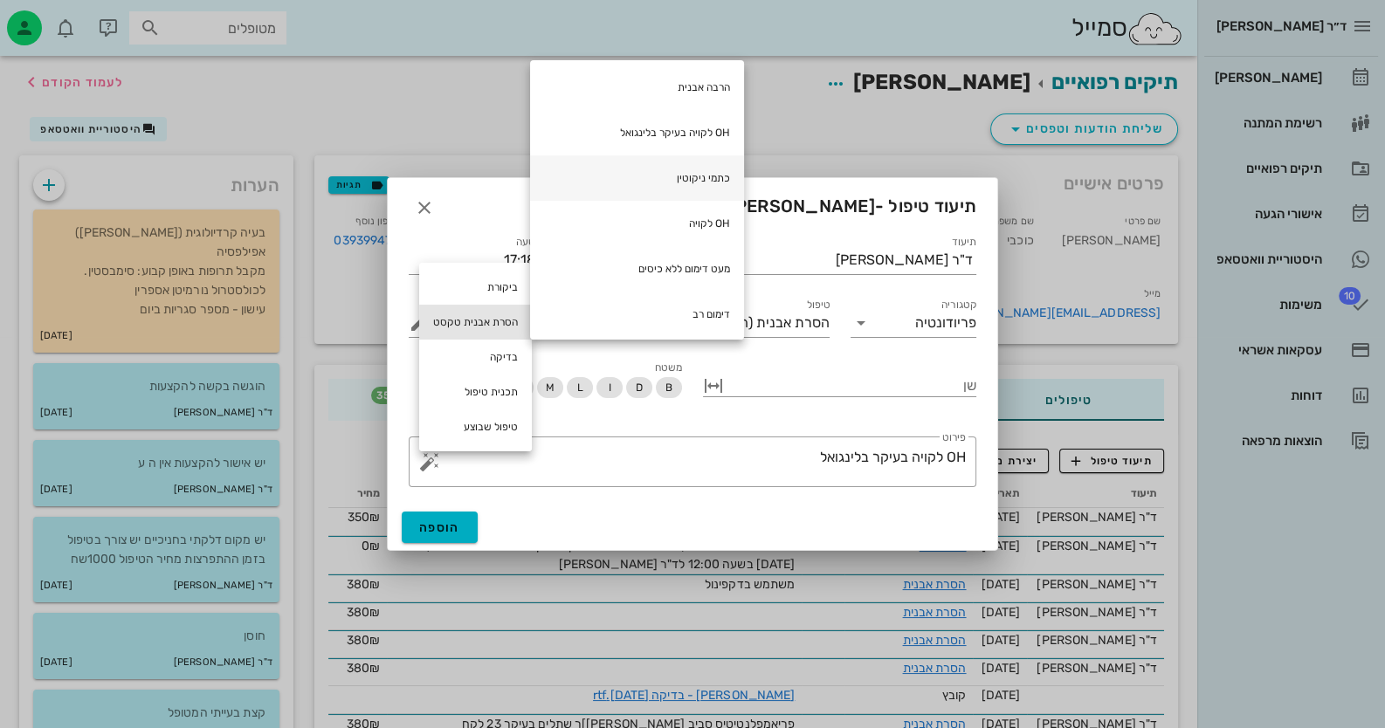
scroll to position [143, 0]
click at [658, 169] on div "כתמי ניקוטין" at bounding box center [637, 173] width 214 height 45
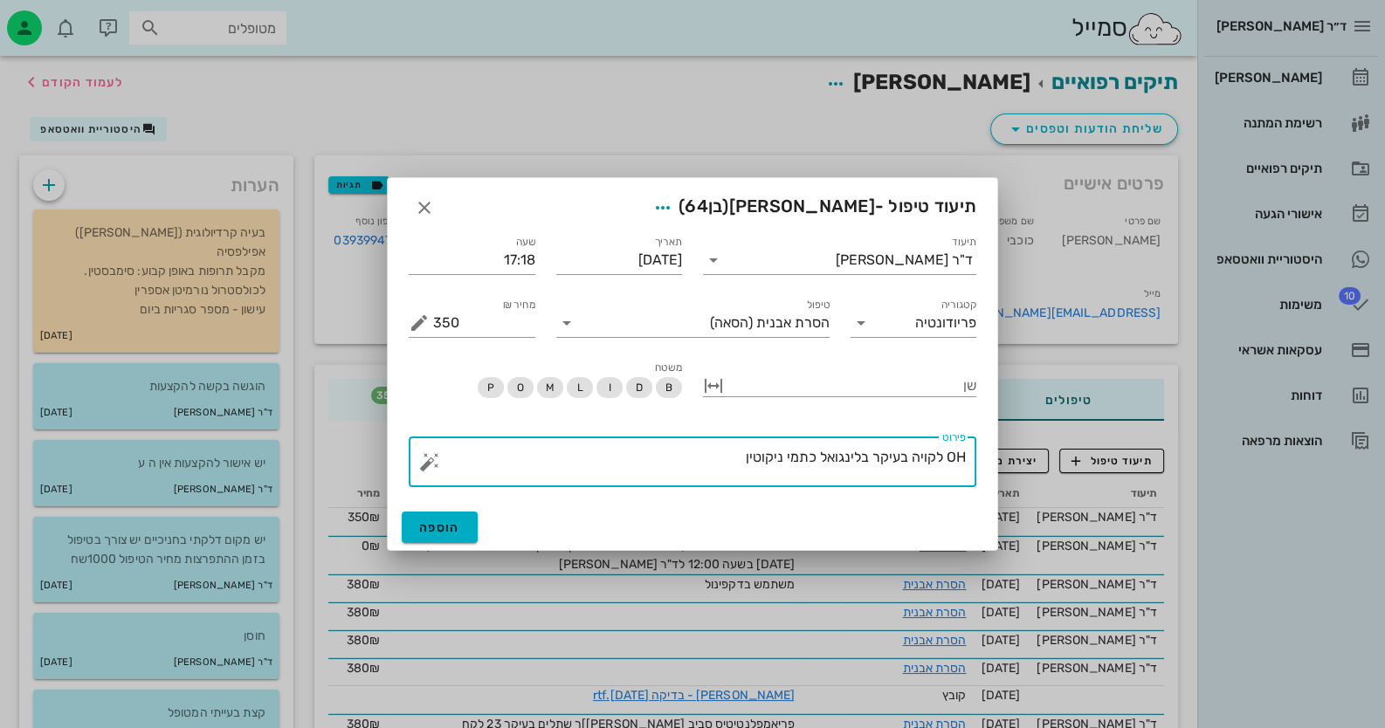
click at [437, 458] on button "button" at bounding box center [429, 461] width 21 height 21
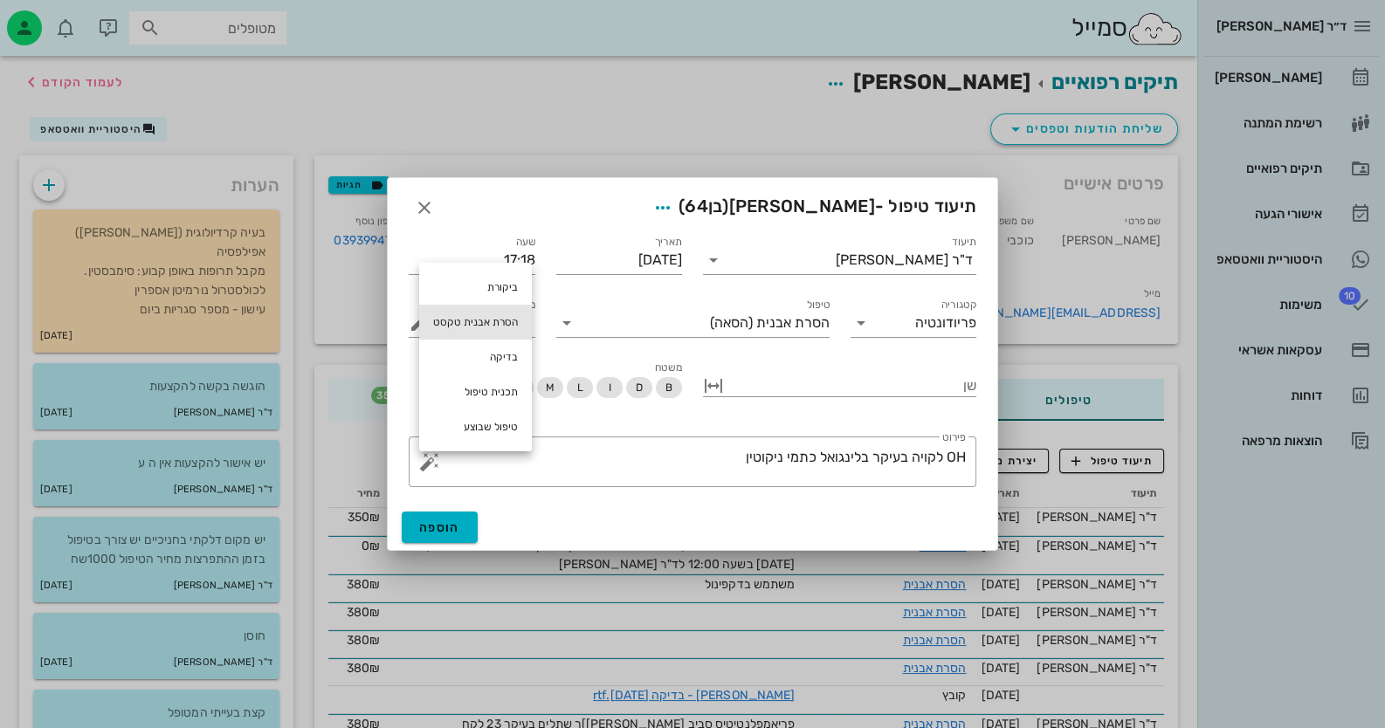
click at [502, 328] on div "הסרת אבנית טקסט" at bounding box center [475, 322] width 113 height 35
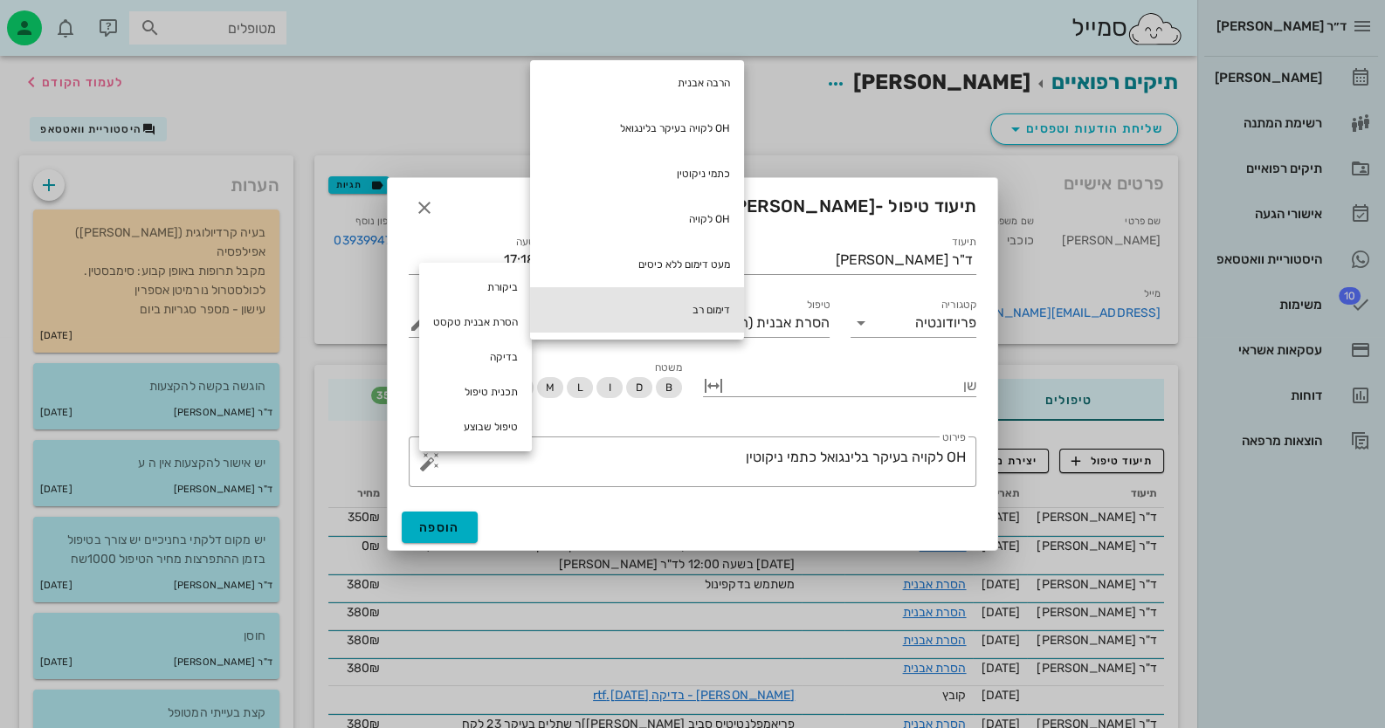
click at [635, 304] on div "דימום רב" at bounding box center [637, 309] width 214 height 45
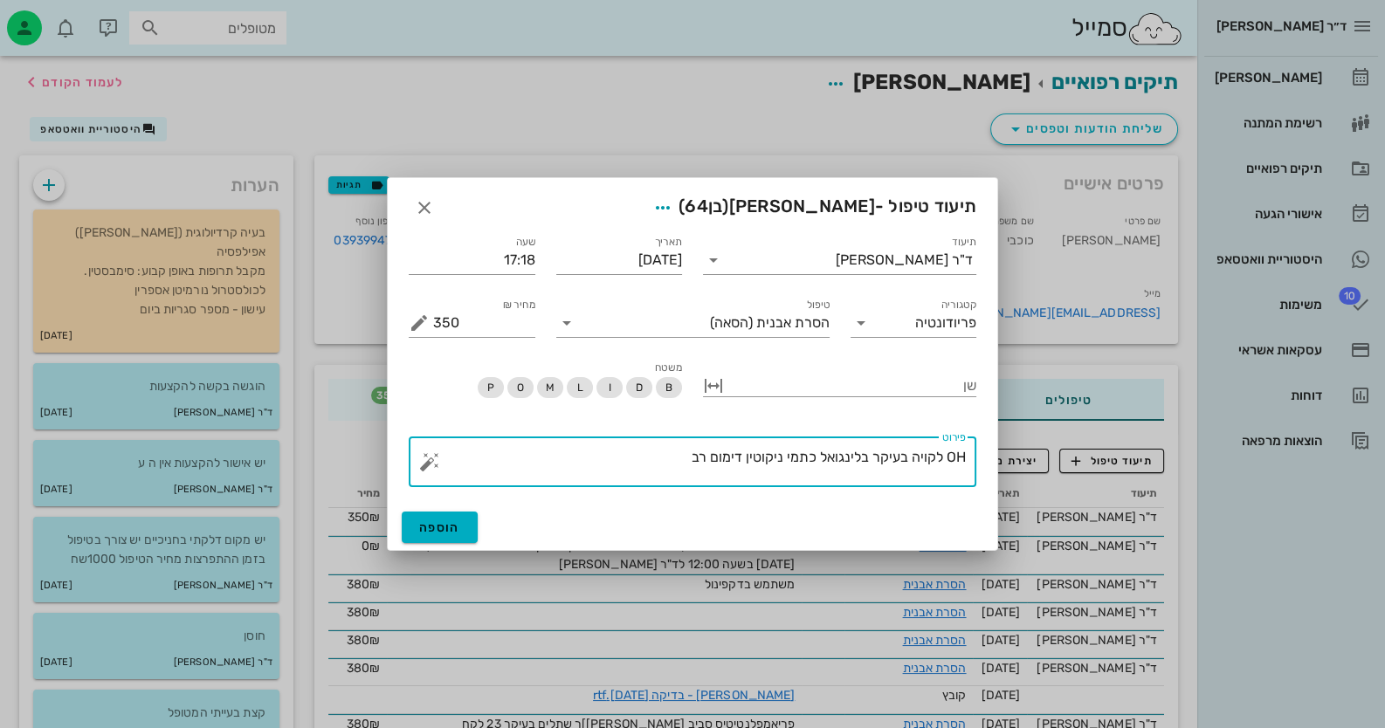
click at [430, 457] on button "button" at bounding box center [429, 461] width 21 height 21
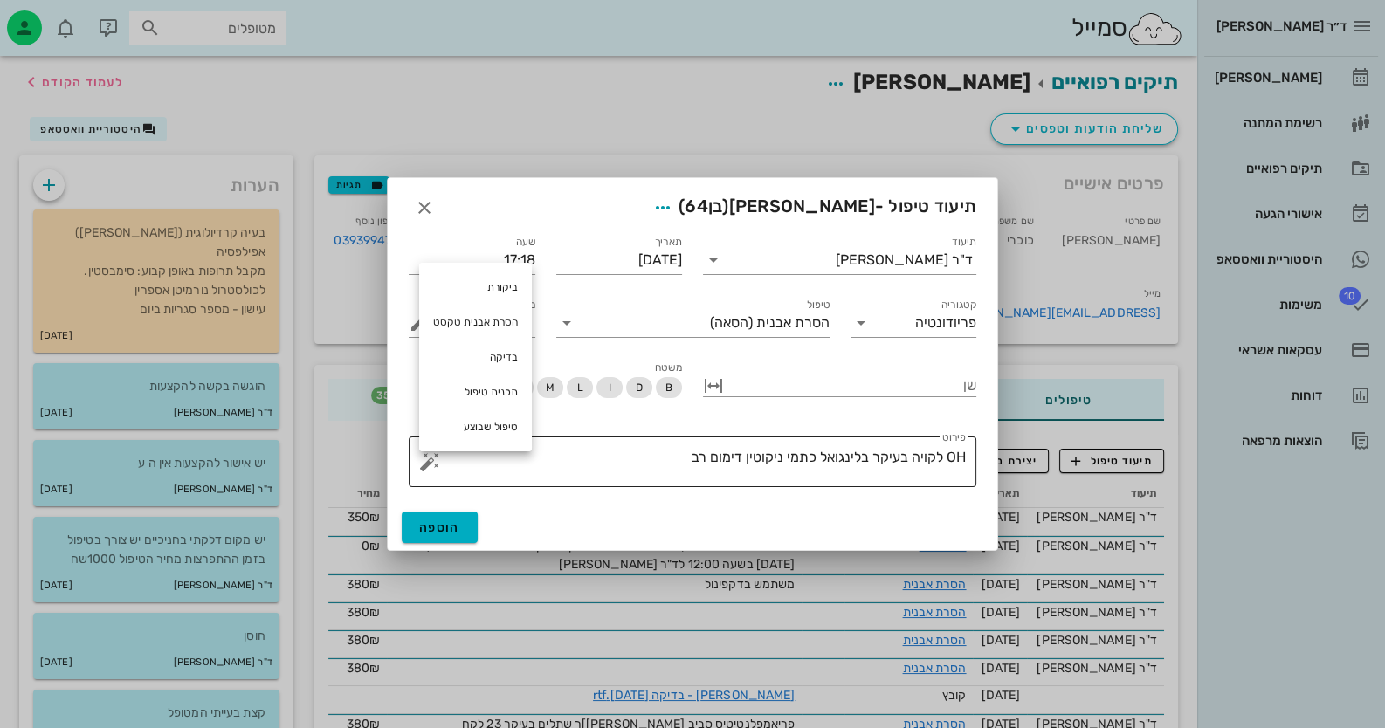
click at [596, 459] on textarea "OH לקויה בעיקר בלינגואל כתמי ניקוטין דימום רב" at bounding box center [699, 466] width 533 height 42
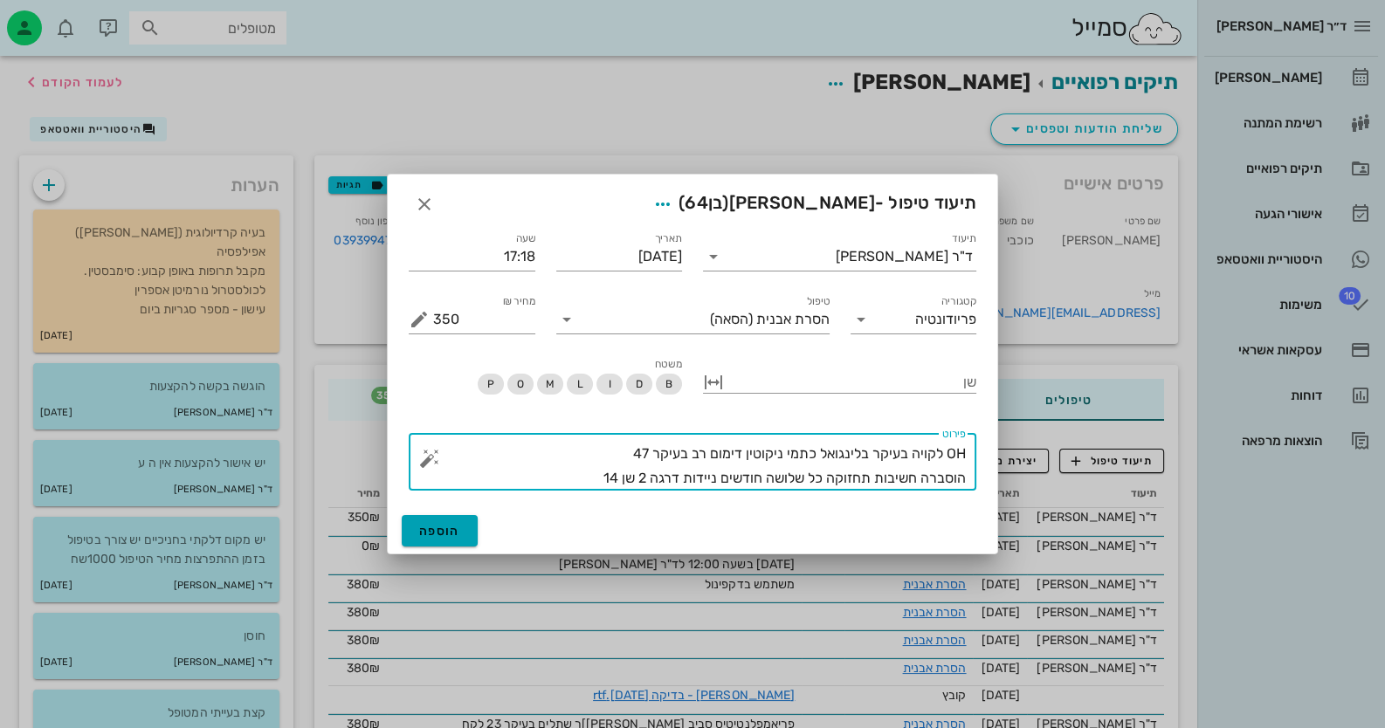
type textarea "OH לקויה בעיקר בלינגואל כתמי ניקוטין דימום רב בעיקר 47 הוסברה חשיבות תחזוקה כל …"
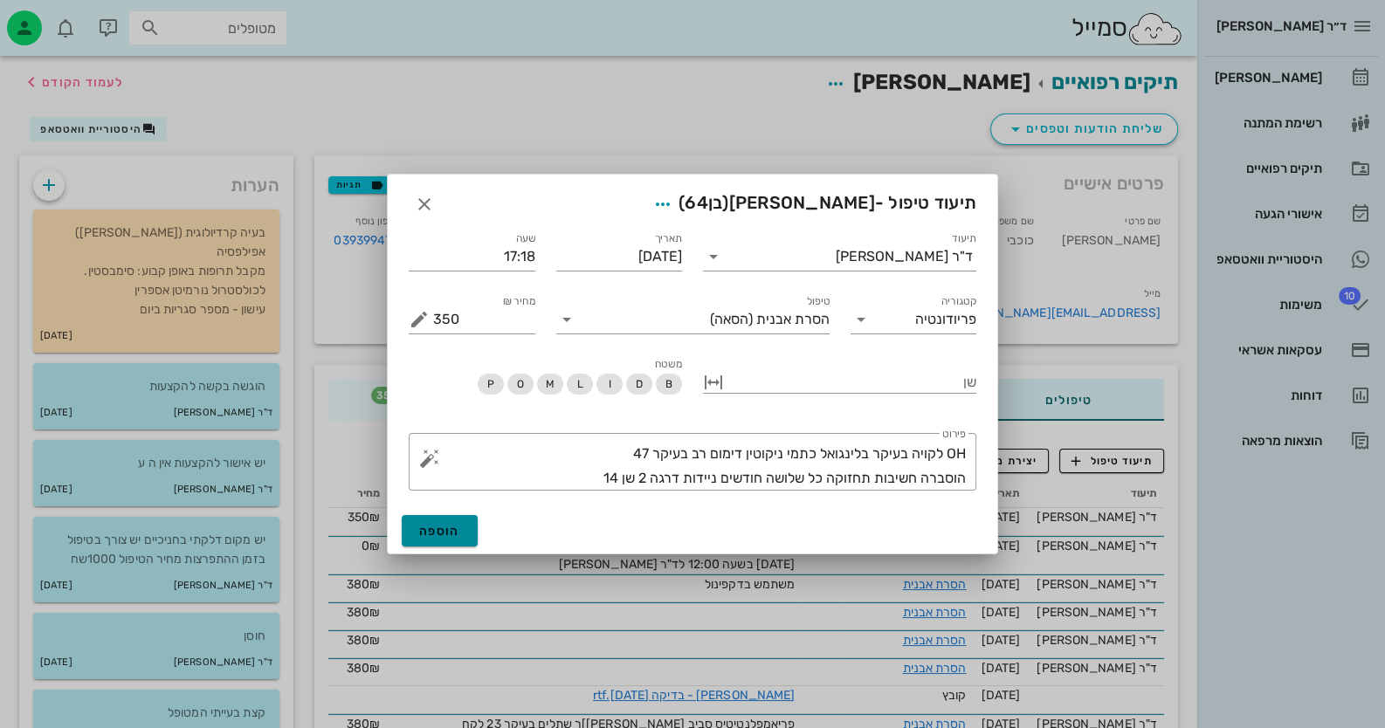
click at [447, 524] on span "הוספה" at bounding box center [439, 531] width 41 height 15
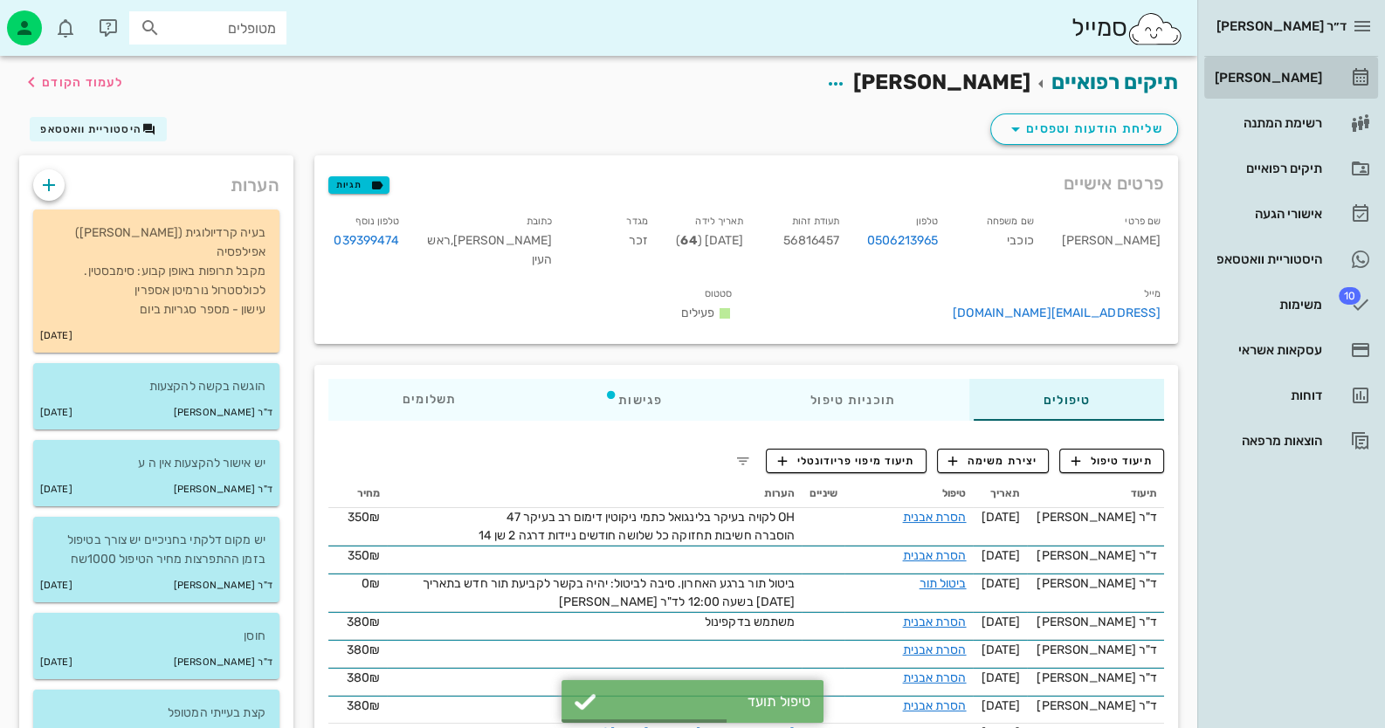
click at [1284, 78] on div "[PERSON_NAME]" at bounding box center [1266, 78] width 111 height 14
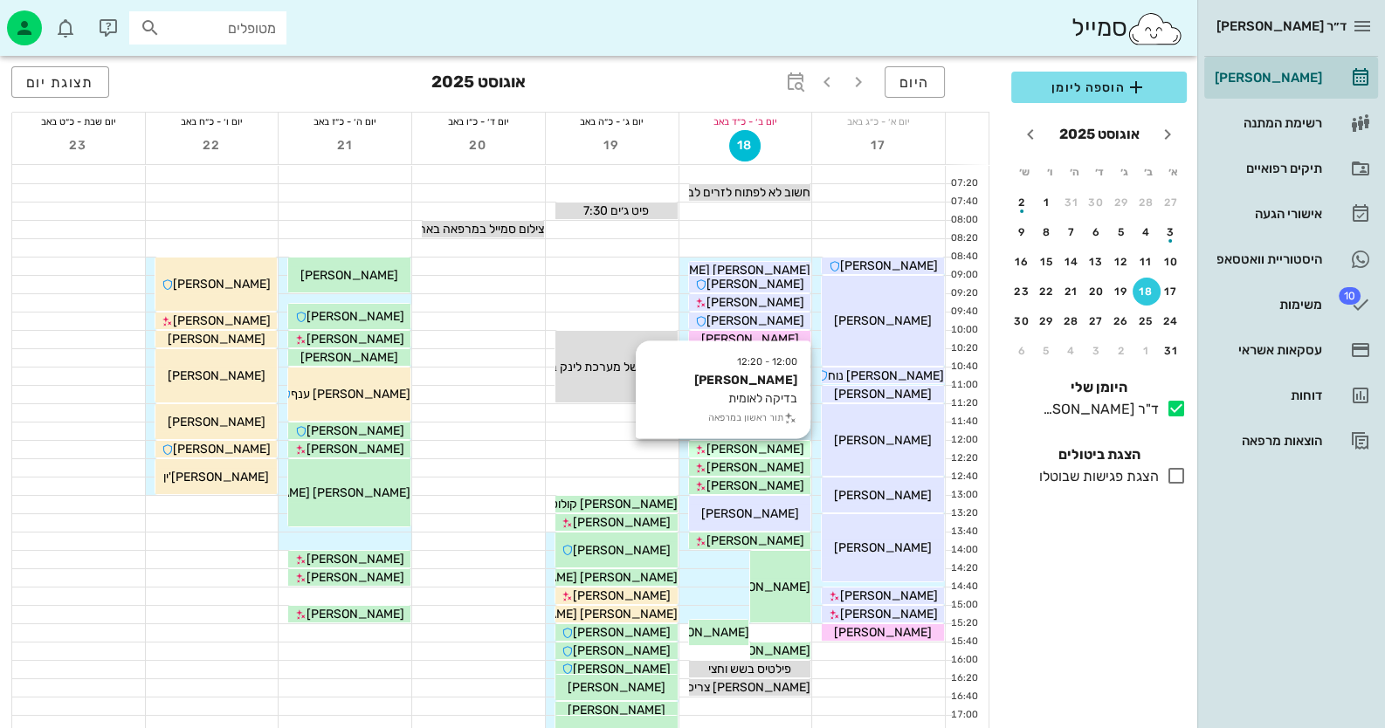
click at [752, 442] on span "[PERSON_NAME]" at bounding box center [755, 449] width 98 height 15
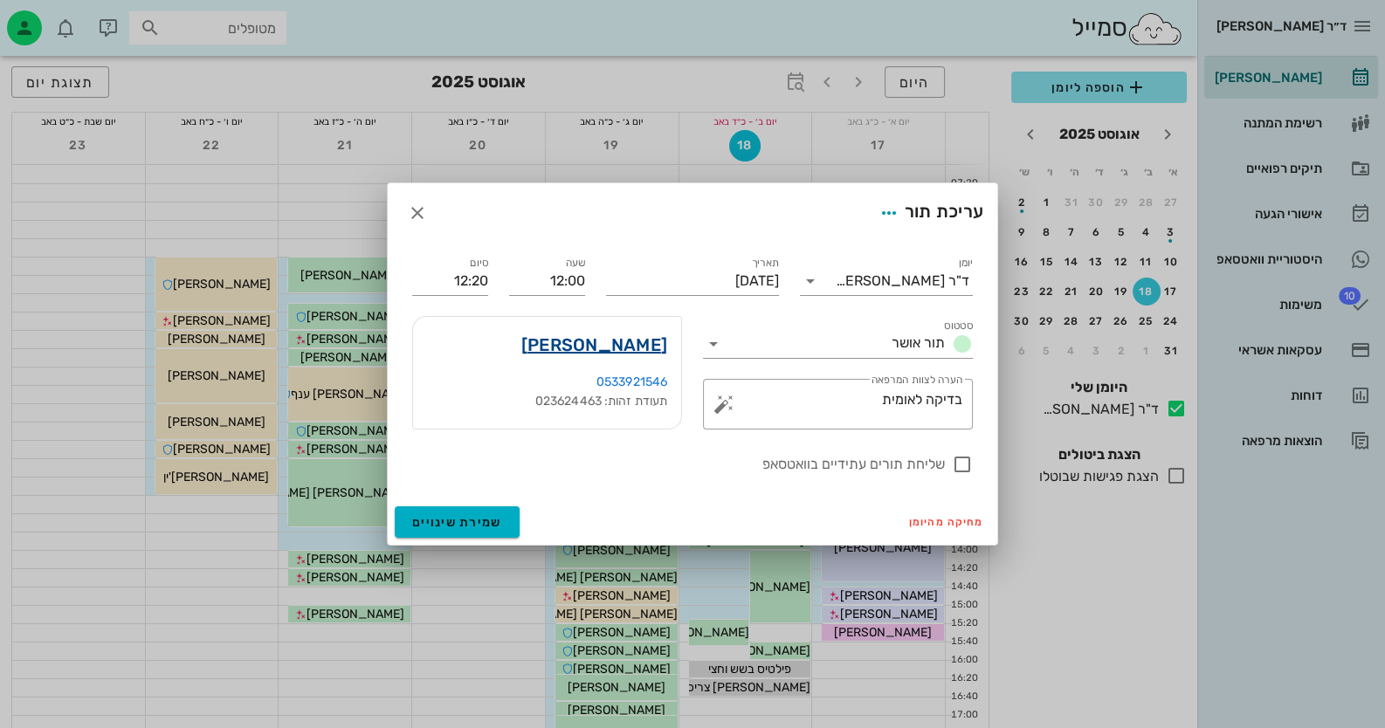
click at [654, 335] on link "[PERSON_NAME]" at bounding box center [594, 345] width 146 height 28
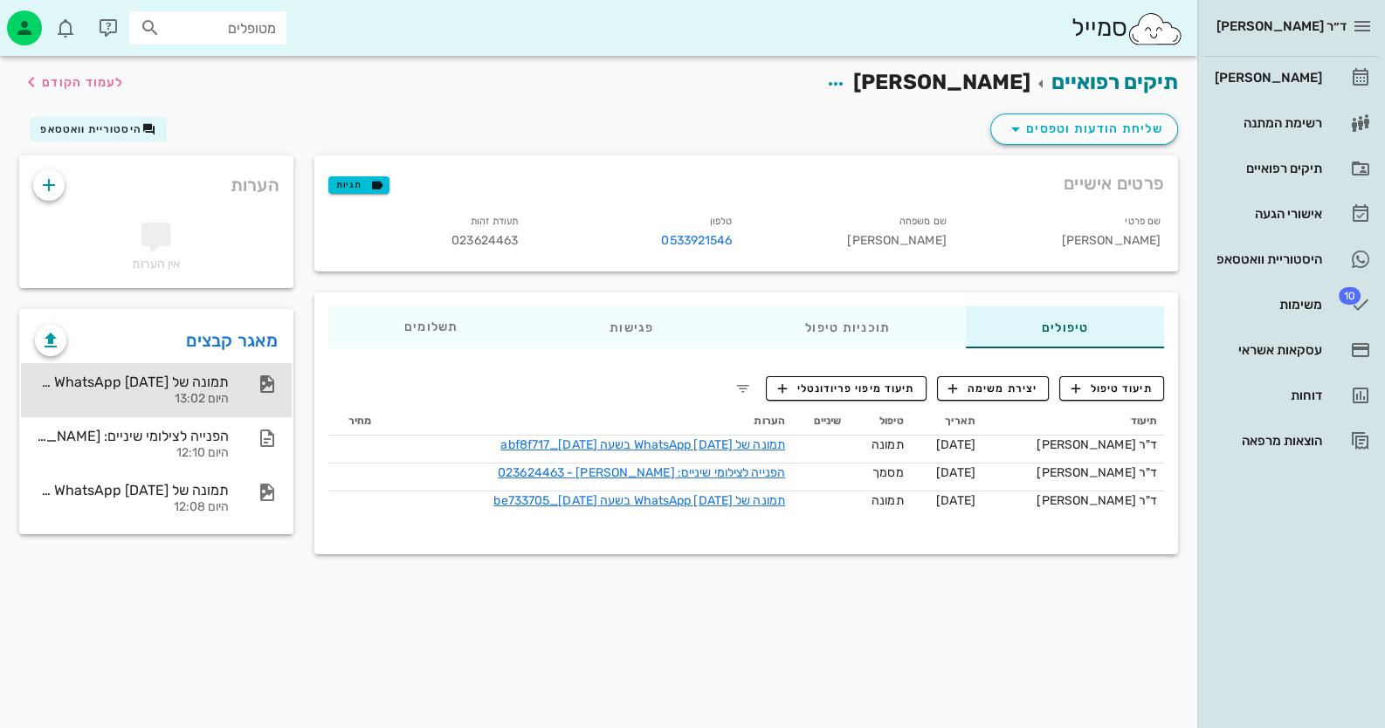
click at [93, 379] on div "תמונה של WhatsApp [DATE] בשעה [DATE]_abf8f717" at bounding box center [132, 382] width 194 height 17
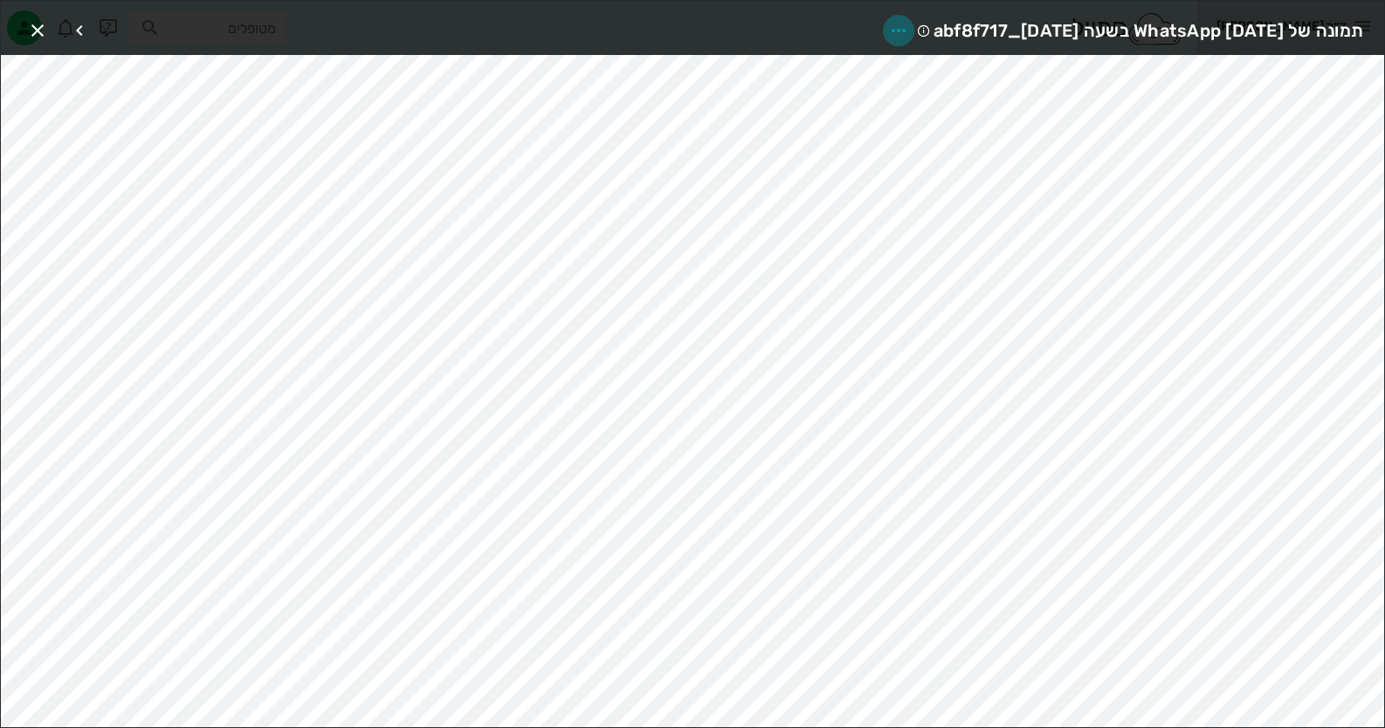
click at [888, 24] on icon "button" at bounding box center [898, 30] width 21 height 21
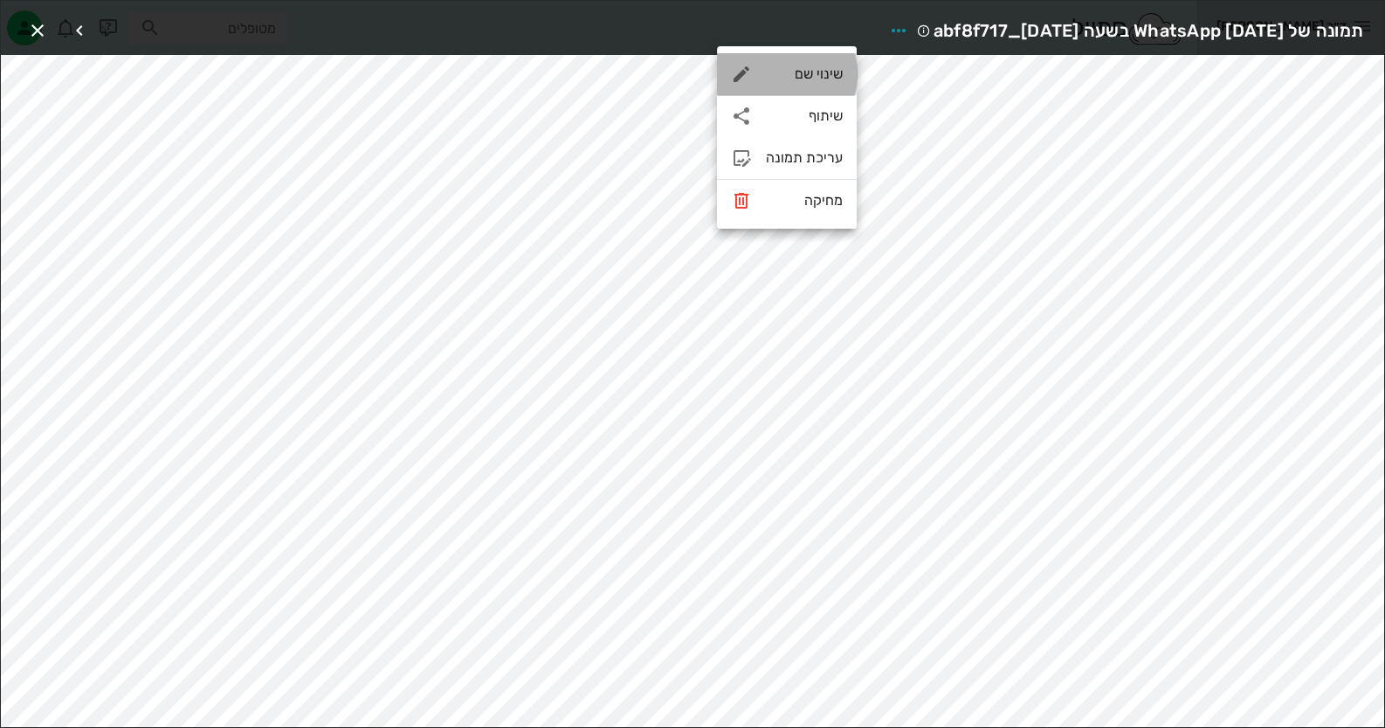
click at [814, 66] on div "שינוי שם" at bounding box center [804, 73] width 77 height 17
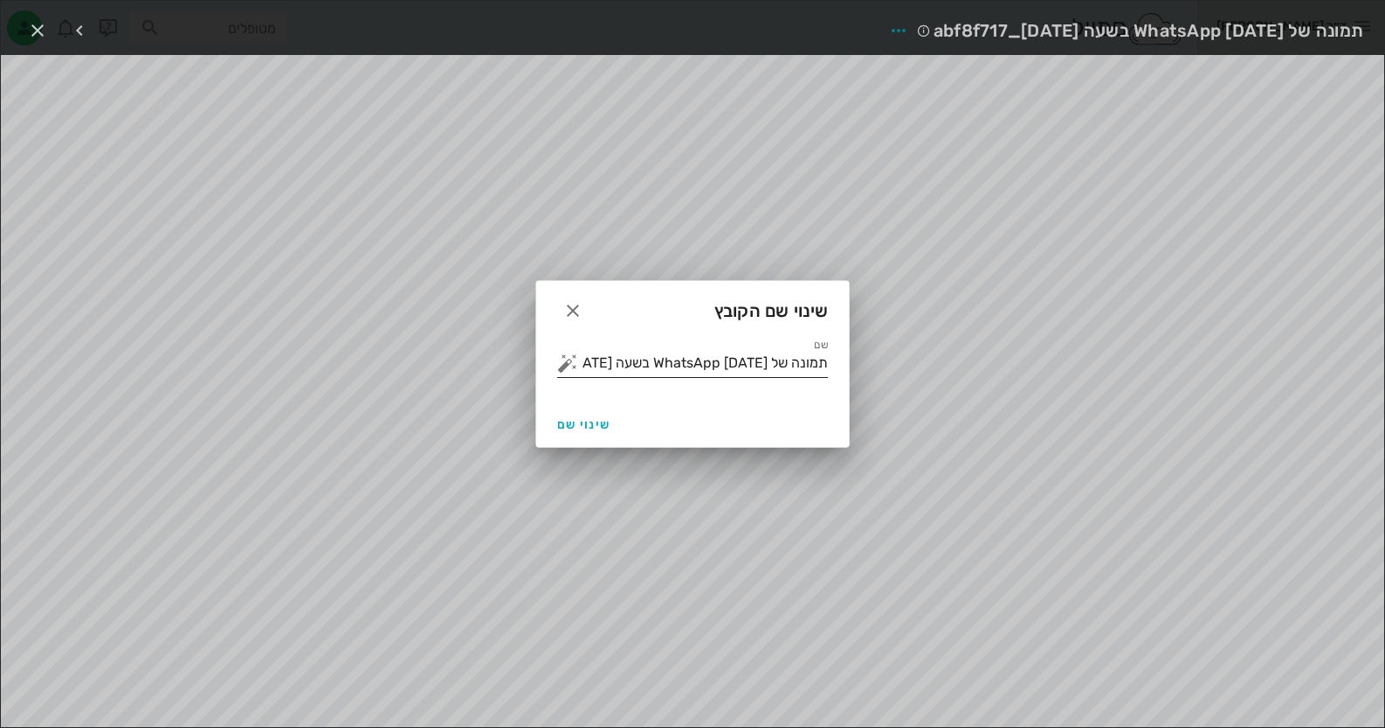
click at [797, 358] on input "תמונה של WhatsApp [DATE] בשעה [DATE]_abf8f717" at bounding box center [705, 363] width 246 height 28
click at [567, 360] on button "button" at bounding box center [567, 363] width 21 height 21
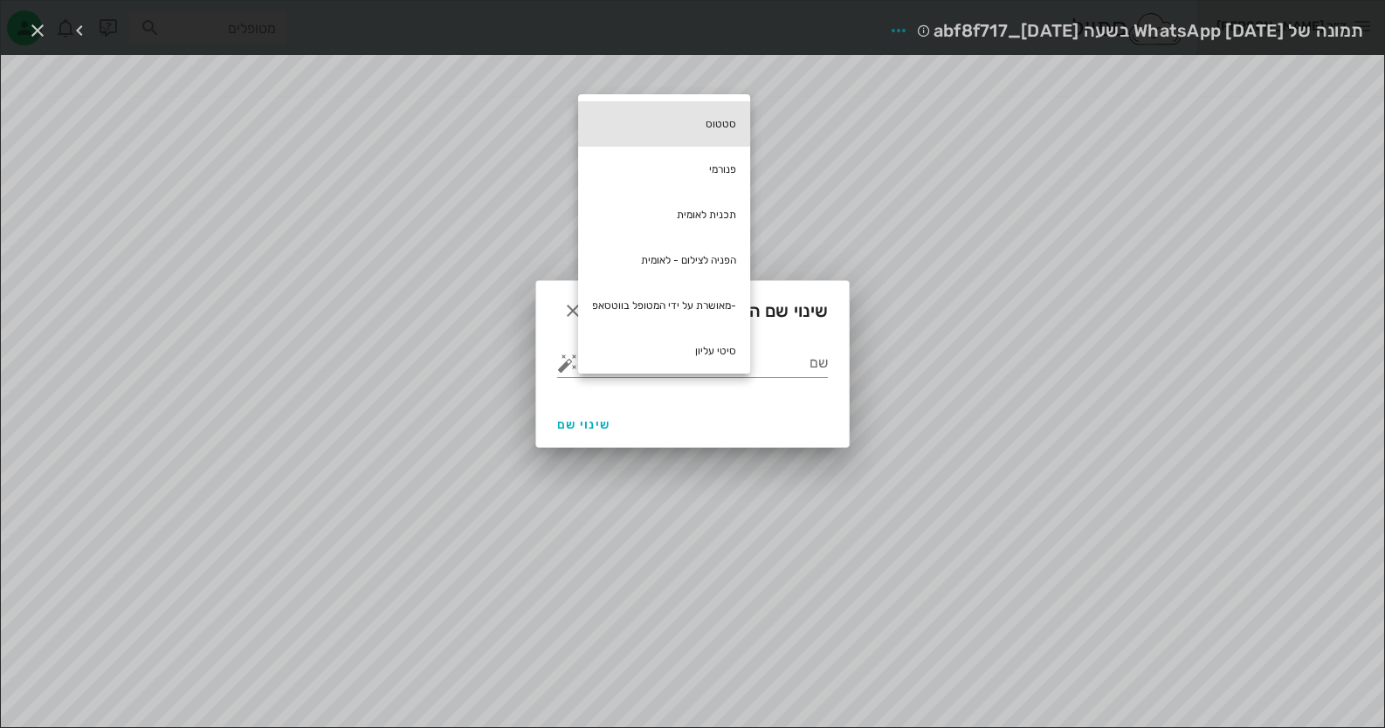
click at [720, 119] on div "סטטוס" at bounding box center [664, 123] width 172 height 45
type input "סטטוס"
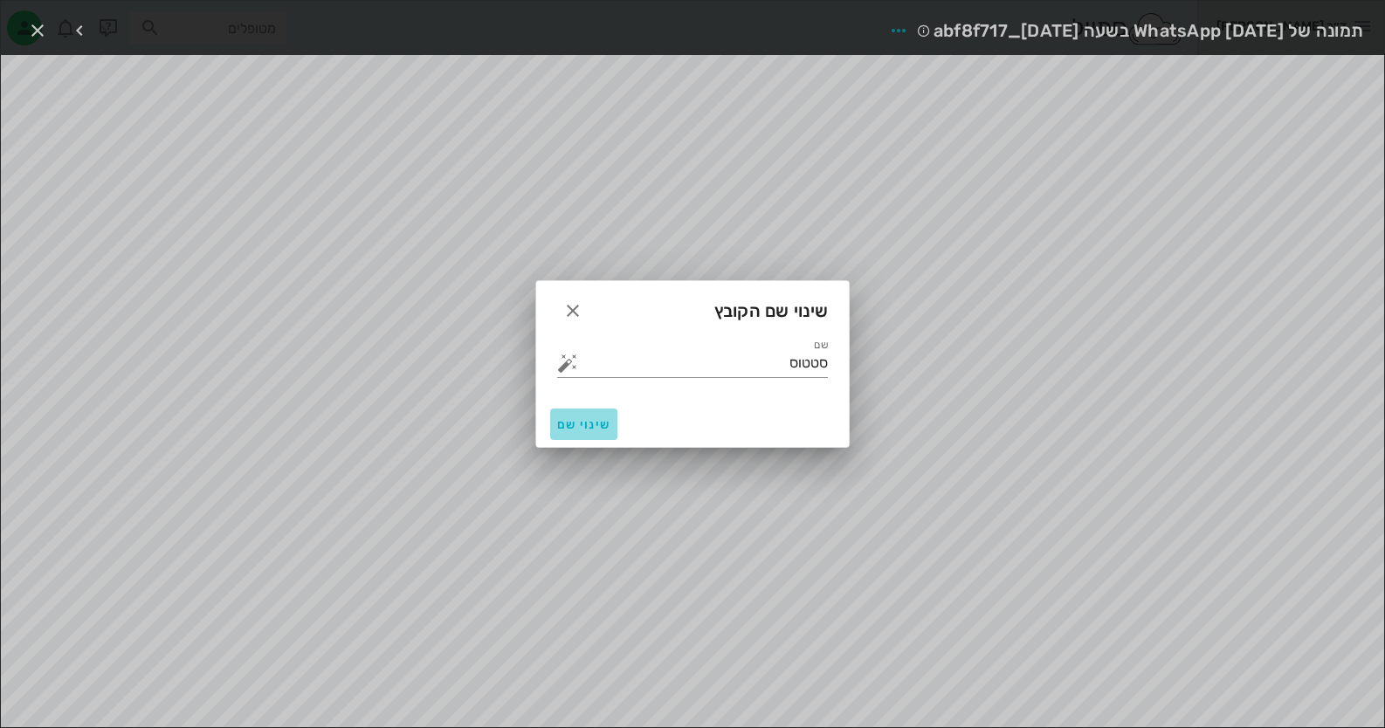
click at [596, 410] on button "שינוי שם" at bounding box center [583, 424] width 67 height 31
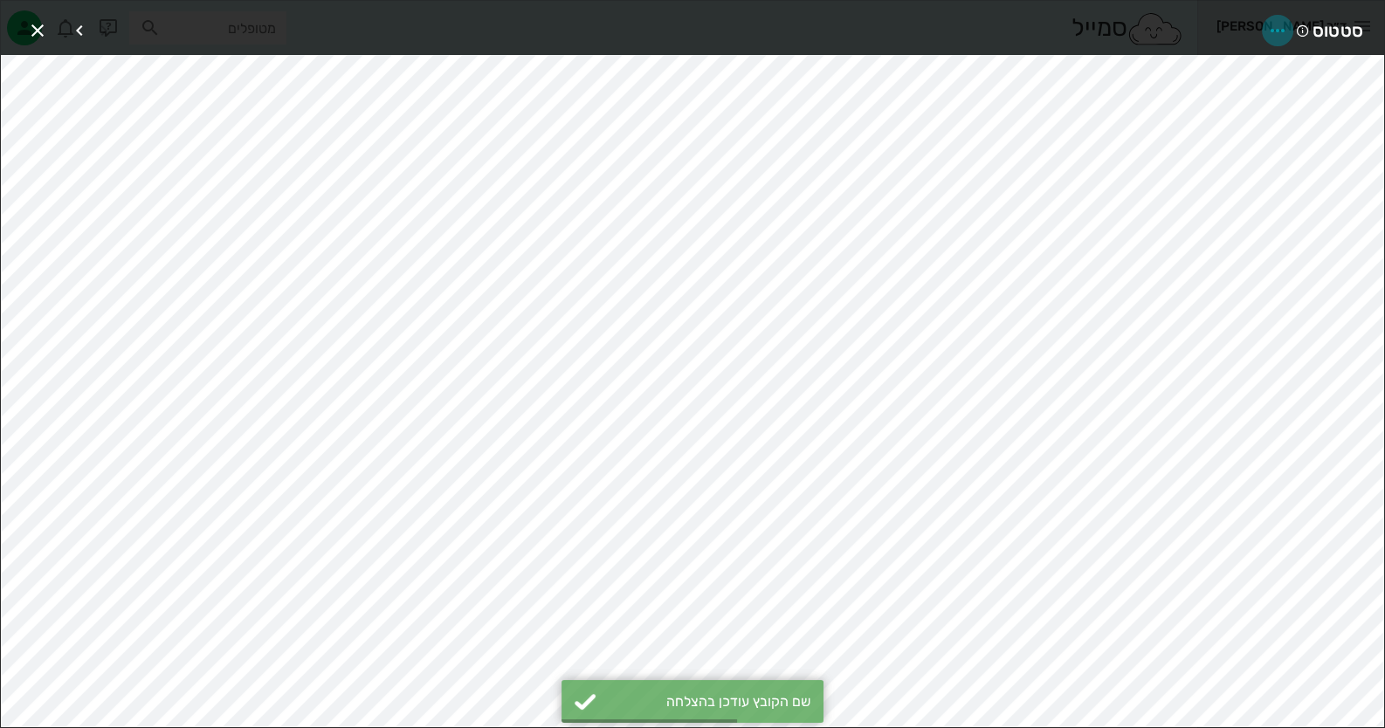
click at [1283, 25] on icon "button" at bounding box center [1277, 30] width 21 height 21
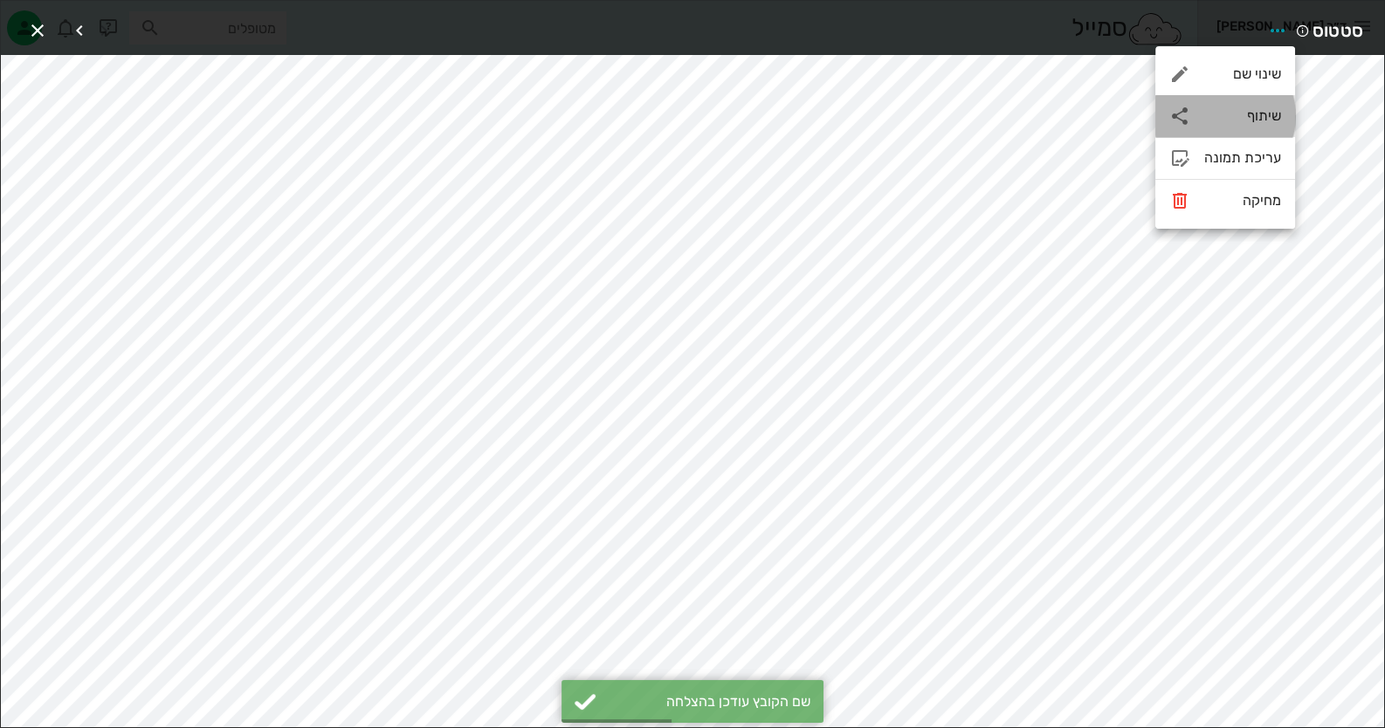
click at [1250, 117] on div "שיתוף" at bounding box center [1242, 115] width 77 height 17
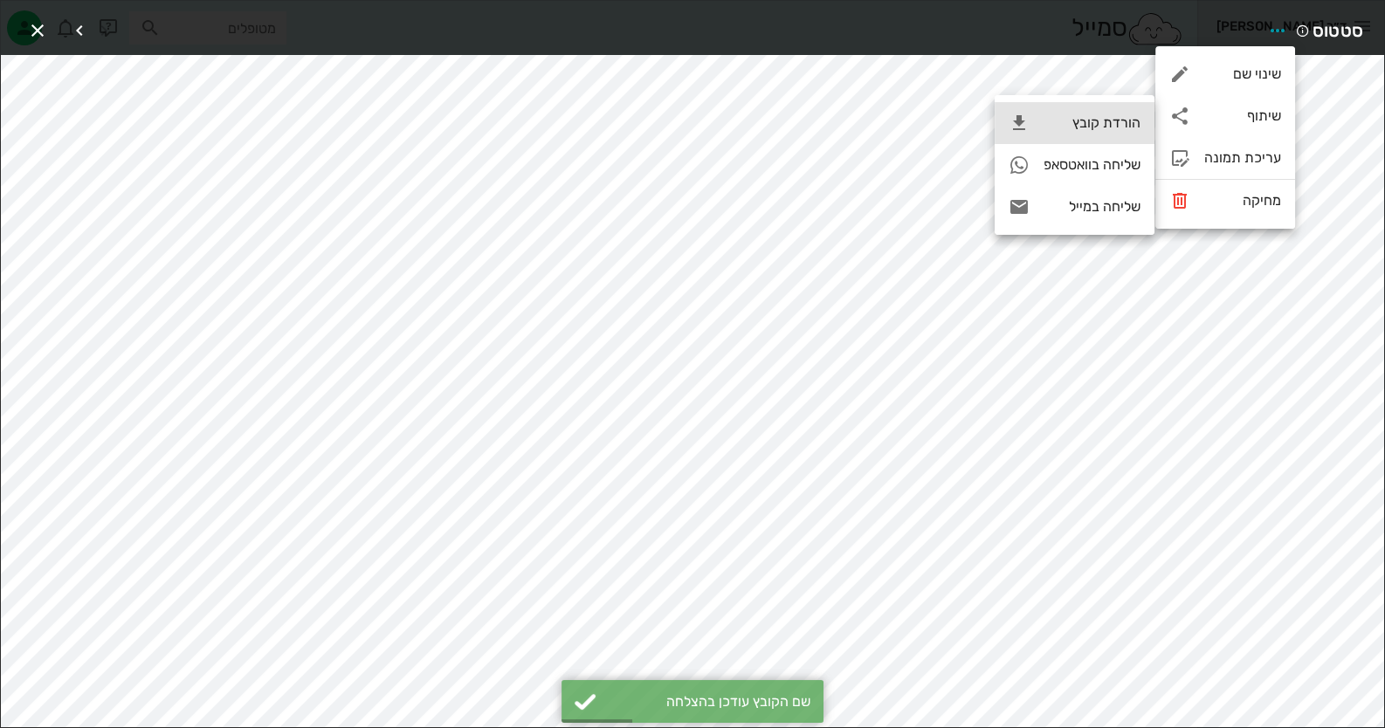
click at [1077, 116] on div "הורדת קובץ" at bounding box center [1092, 122] width 97 height 17
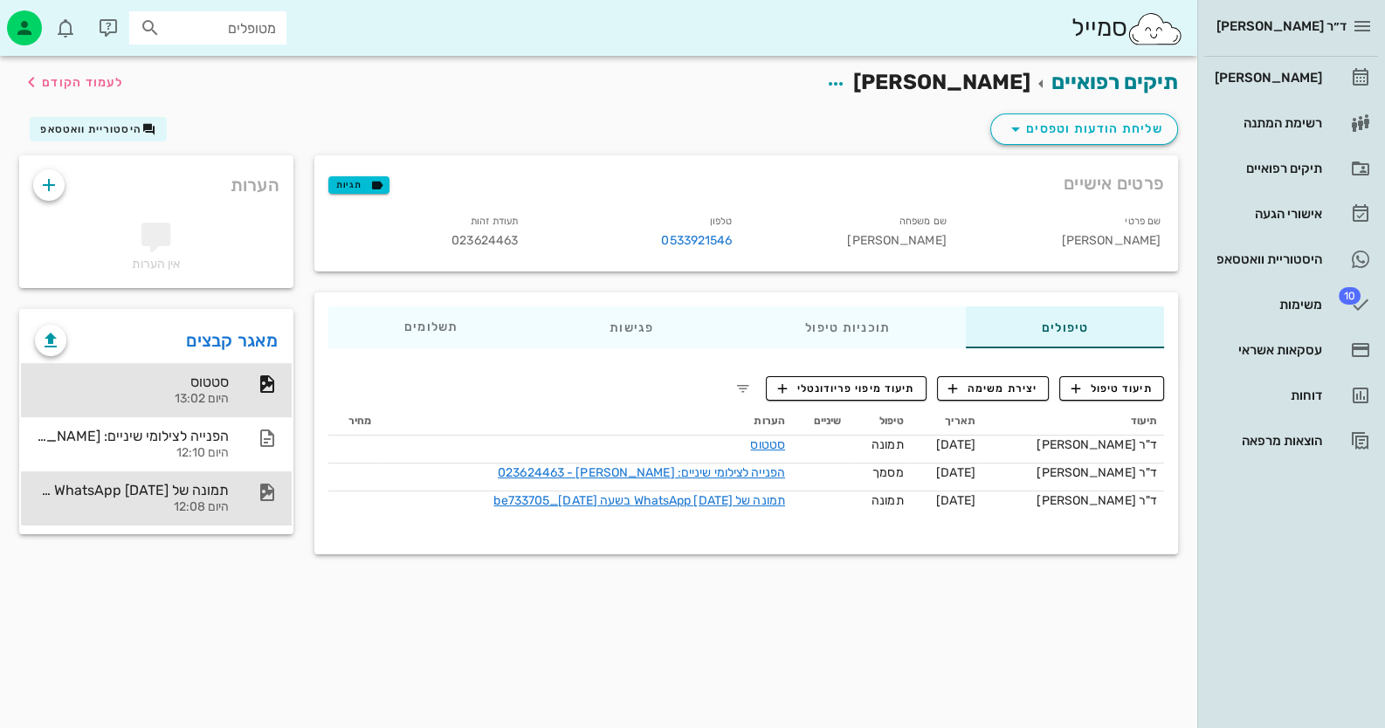
click at [231, 491] on div "תמונה של WhatsApp [DATE] בשעה [DATE]_be733705 היום 12:08" at bounding box center [156, 499] width 271 height 54
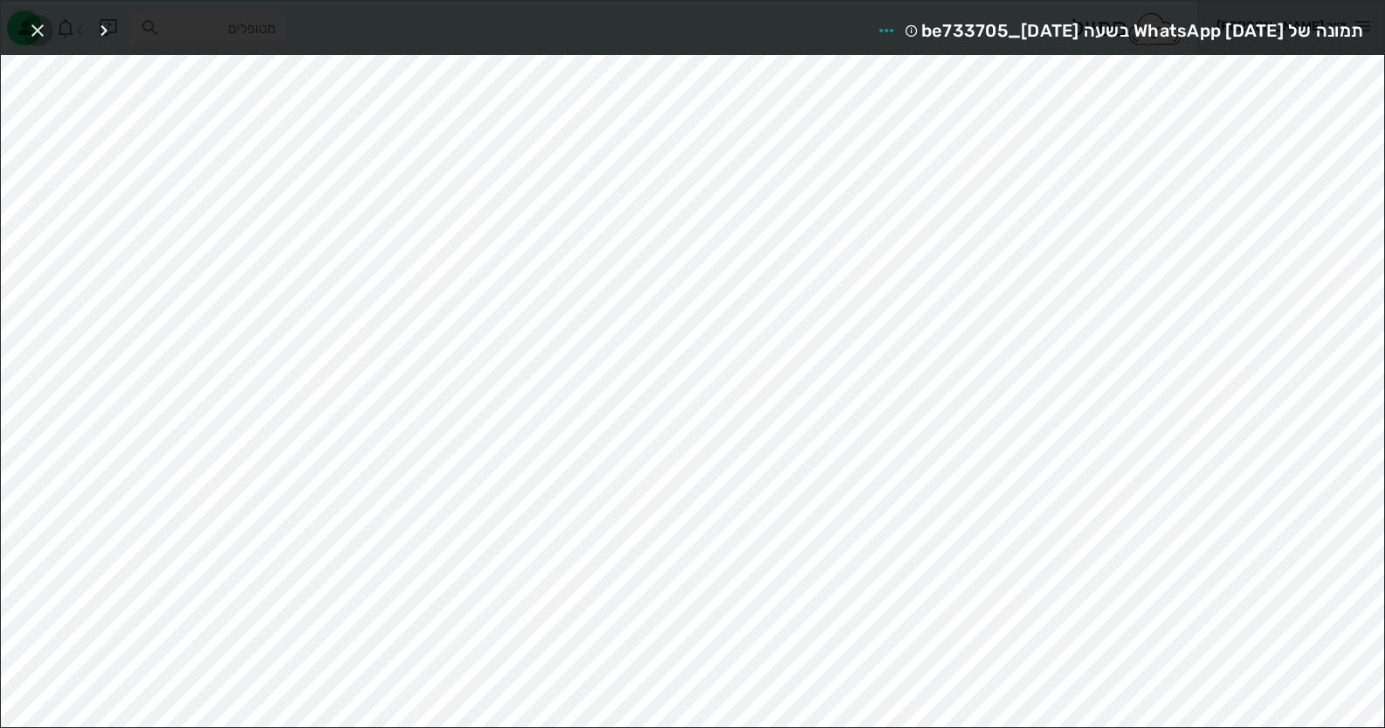
click at [39, 38] on icon "button" at bounding box center [37, 30] width 21 height 21
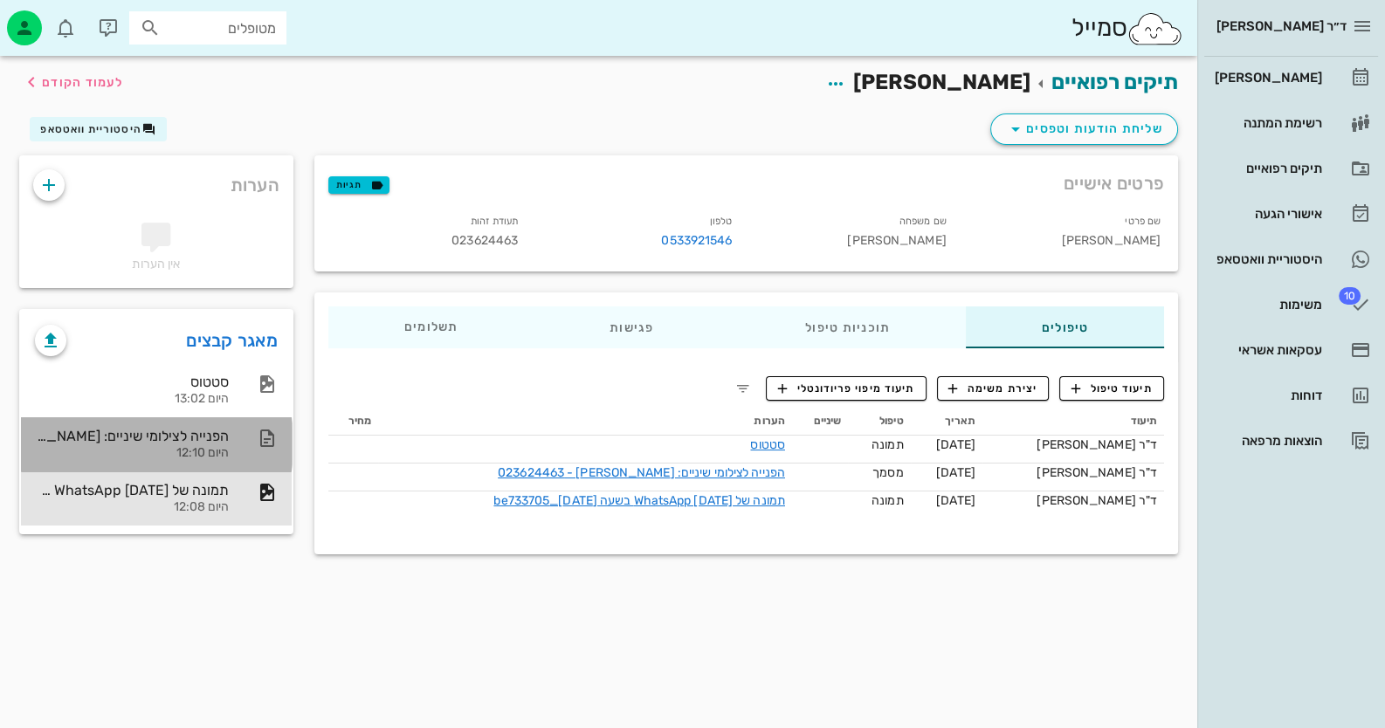
click at [117, 453] on div "היום 12:10" at bounding box center [132, 453] width 194 height 15
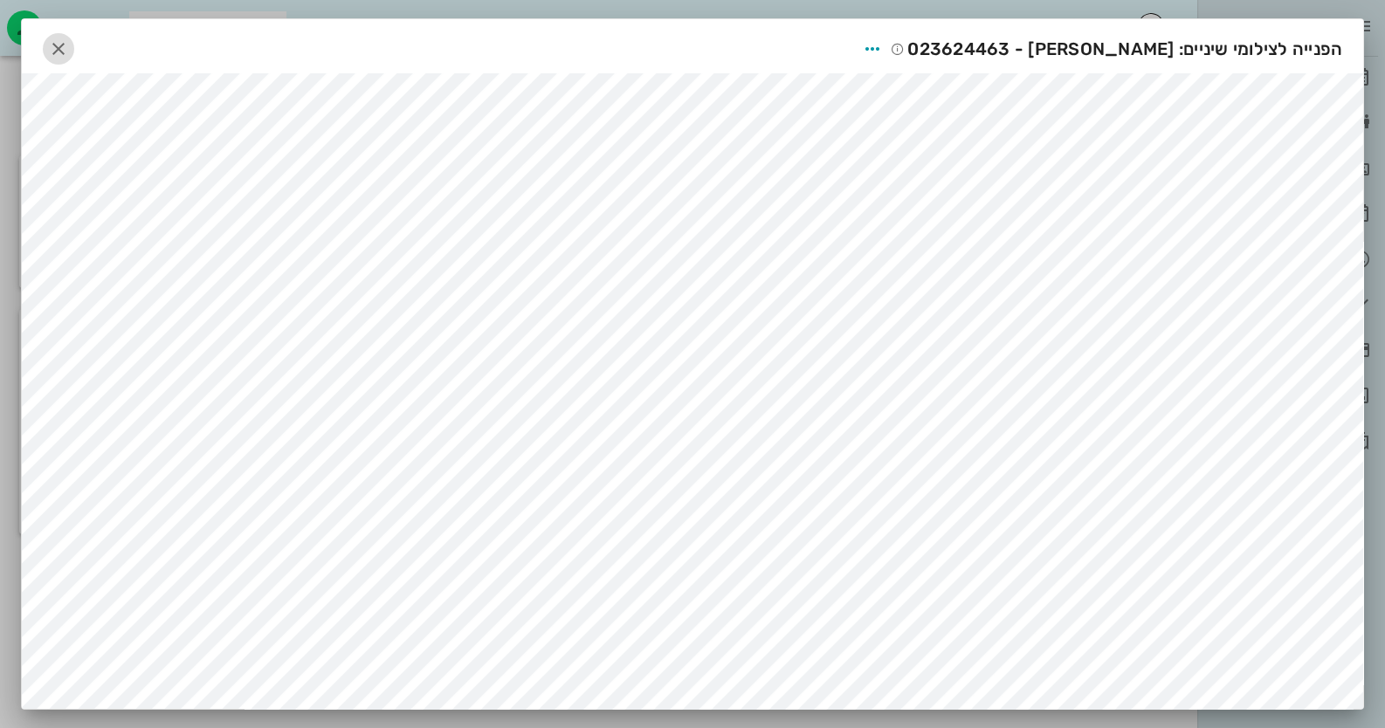
click at [66, 38] on icon "button" at bounding box center [58, 48] width 21 height 21
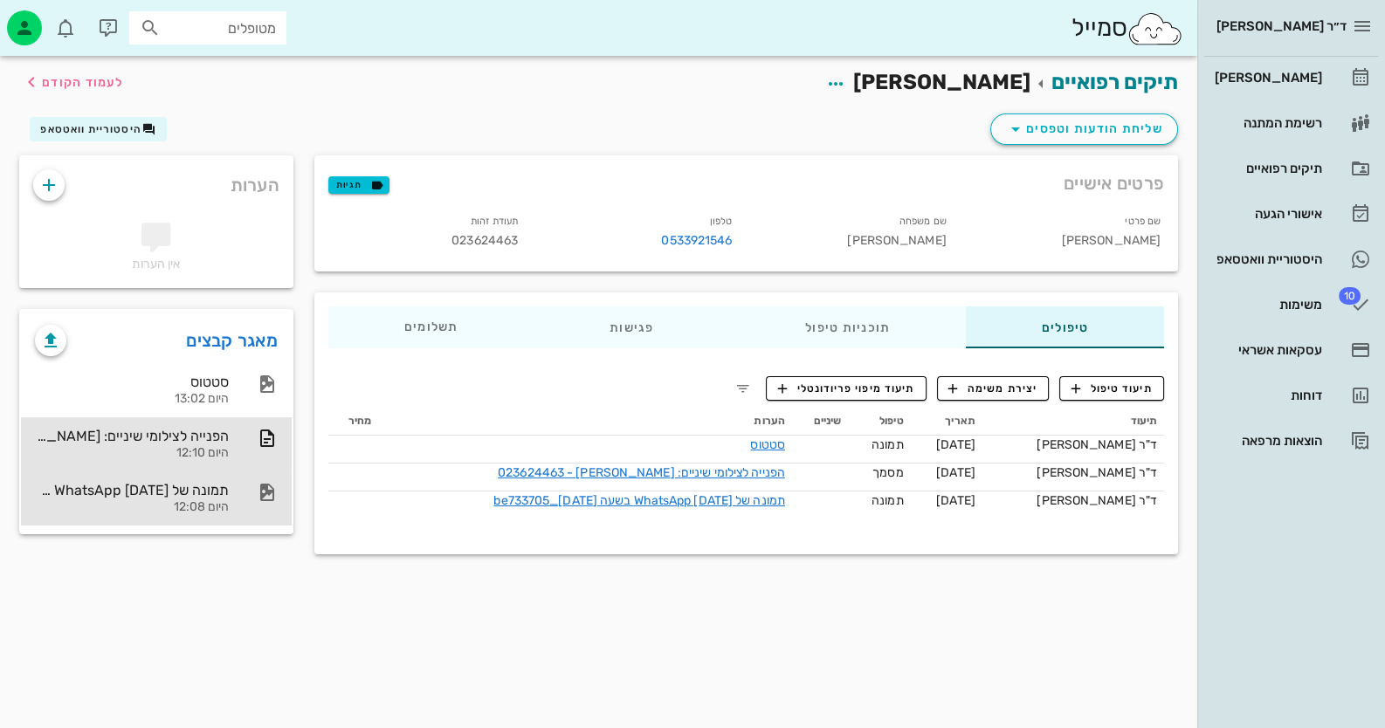
click at [245, 492] on div at bounding box center [258, 492] width 38 height 21
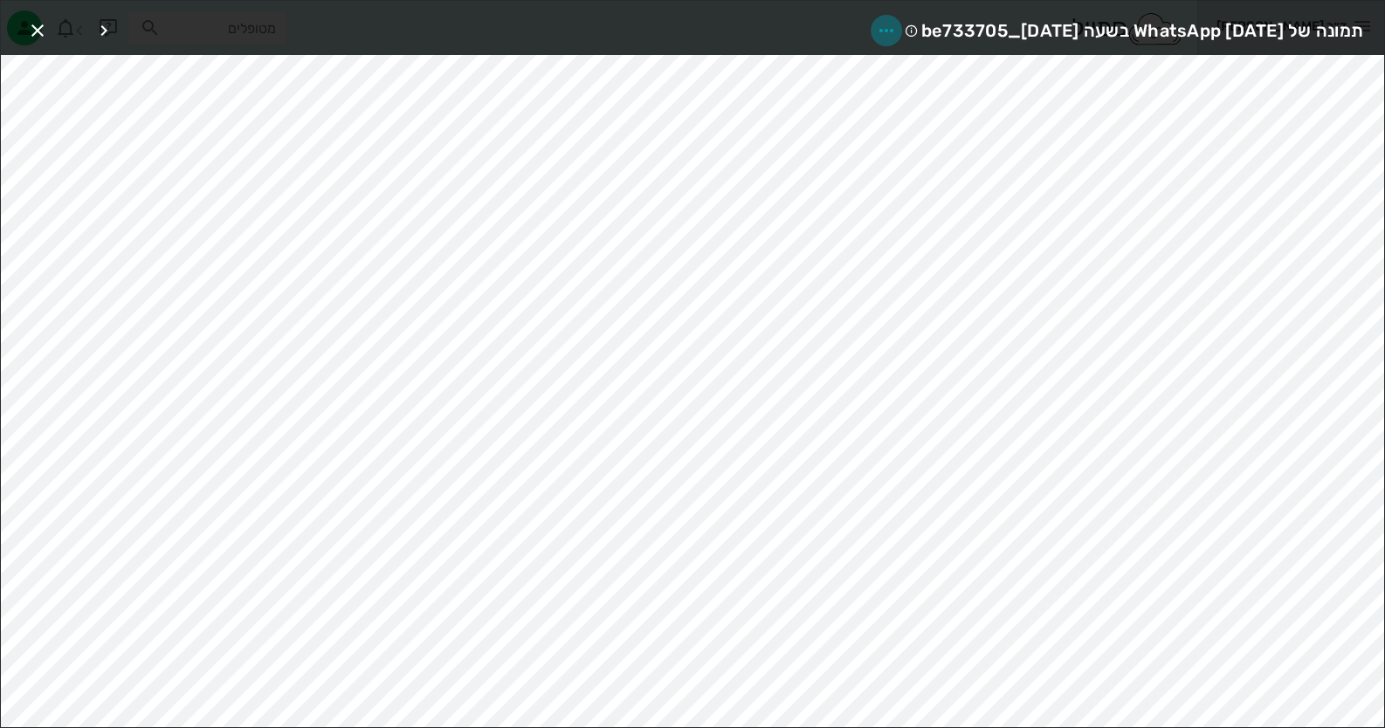
click at [876, 34] on icon "button" at bounding box center [886, 30] width 21 height 21
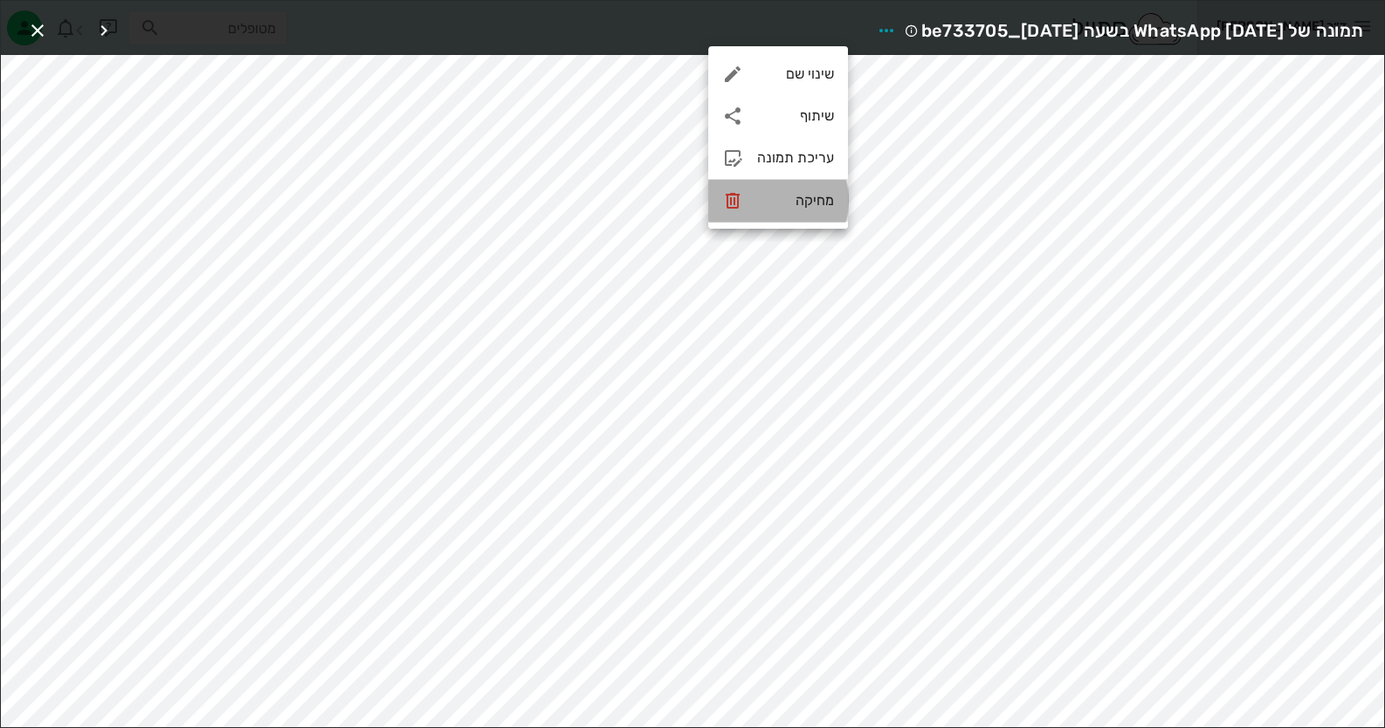
click at [827, 192] on div "מחיקה" at bounding box center [795, 200] width 77 height 17
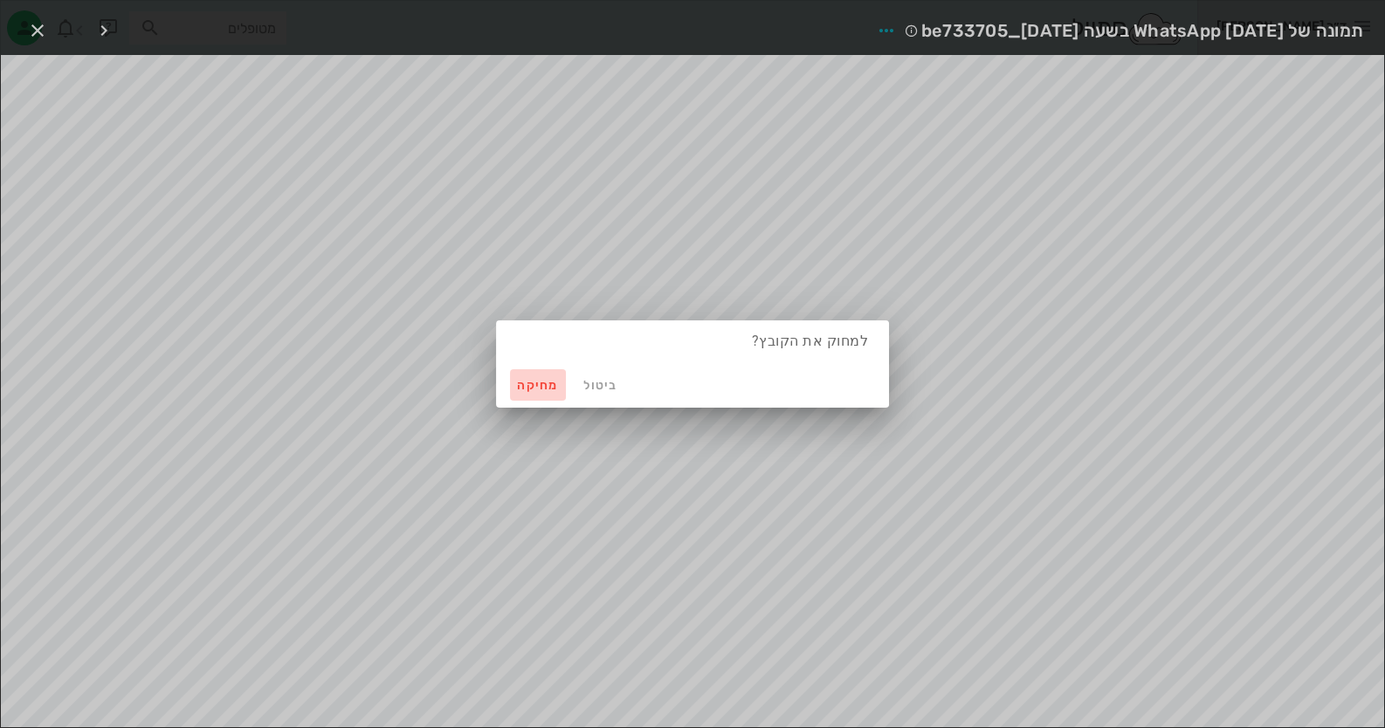
click at [552, 379] on span "מחיקה" at bounding box center [538, 385] width 42 height 15
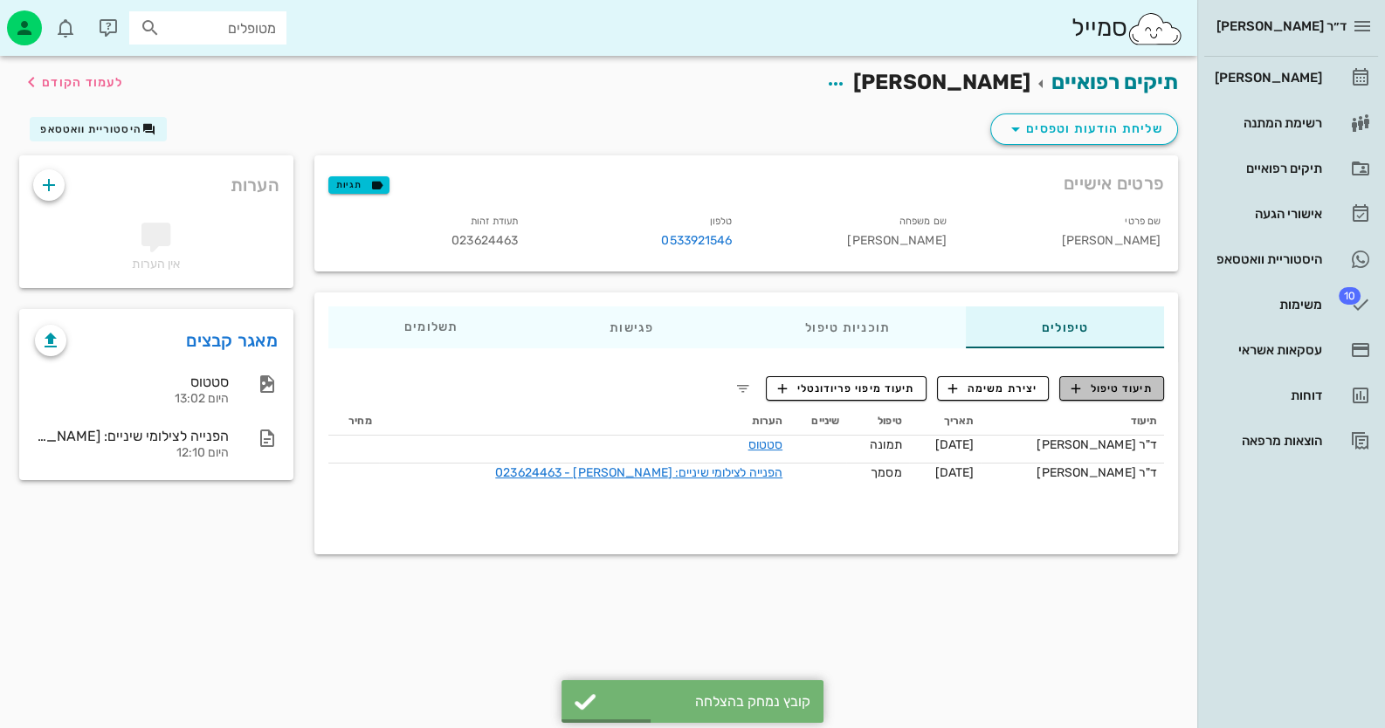
click at [1106, 390] on span "תיעוד טיפול" at bounding box center [1111, 389] width 81 height 16
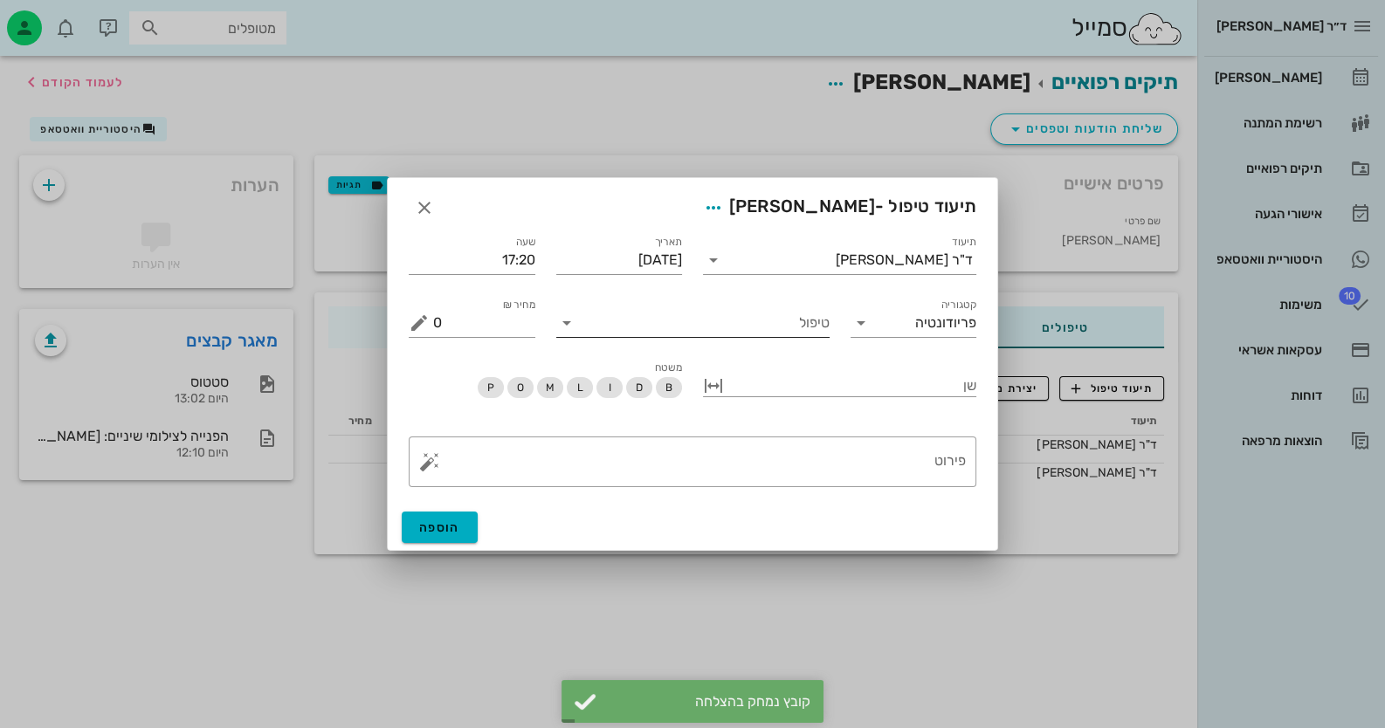
click at [784, 320] on input "טיפול" at bounding box center [705, 323] width 249 height 28
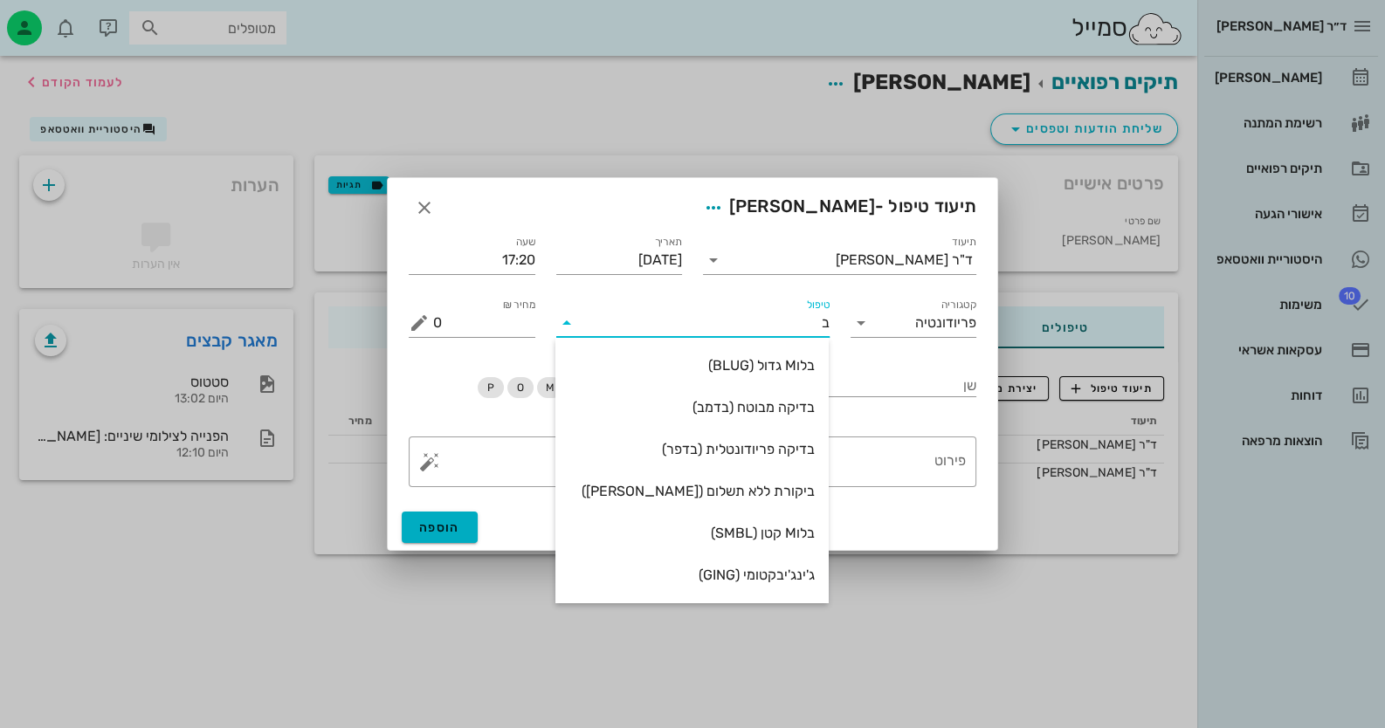
type input "בד"
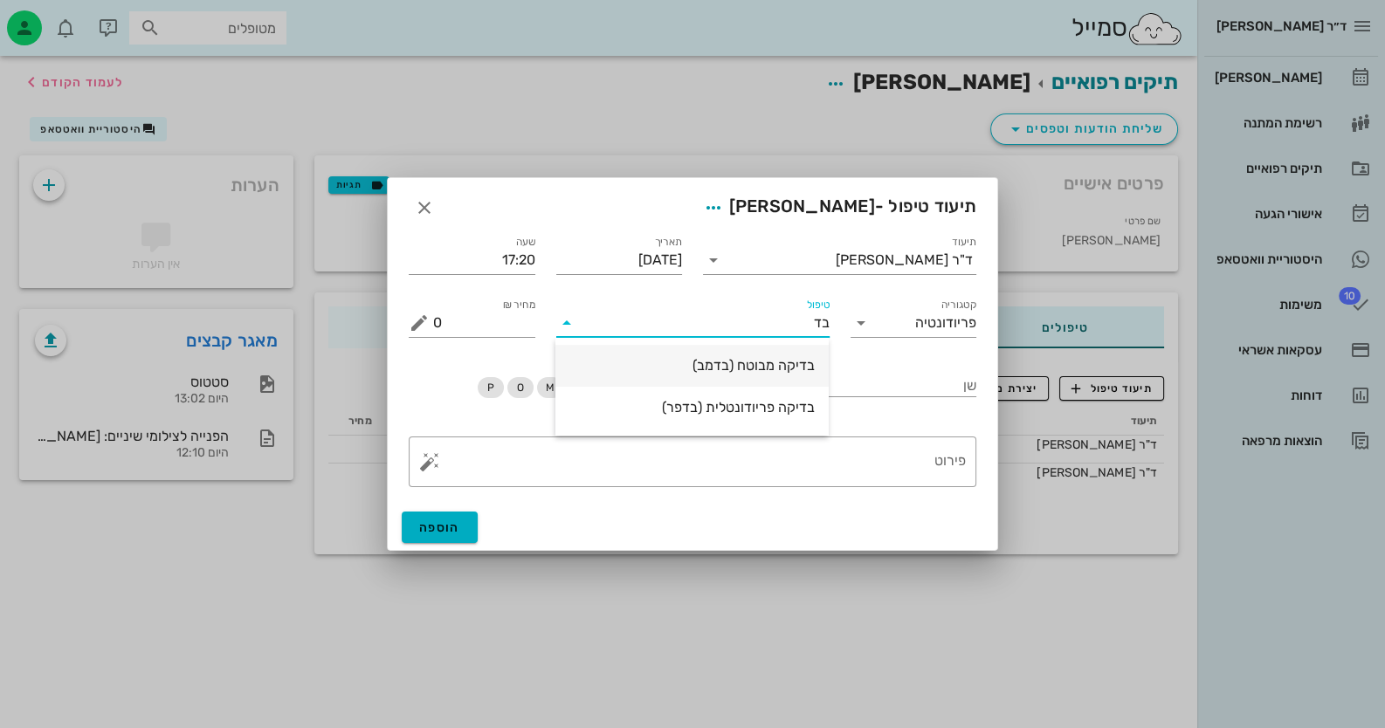
click at [794, 373] on div "בדיקה מבוטח (בדמב)" at bounding box center [691, 365] width 245 height 17
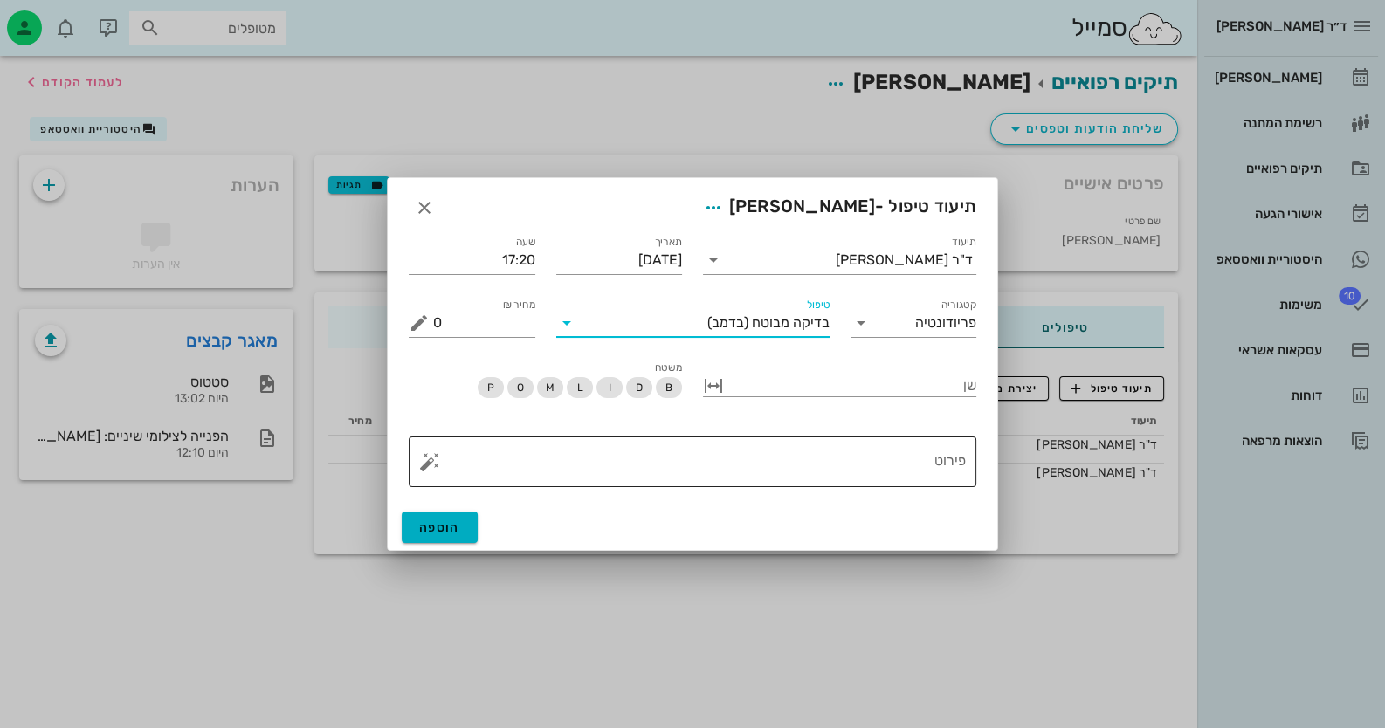
click at [930, 471] on textarea "פירוט" at bounding box center [699, 466] width 533 height 42
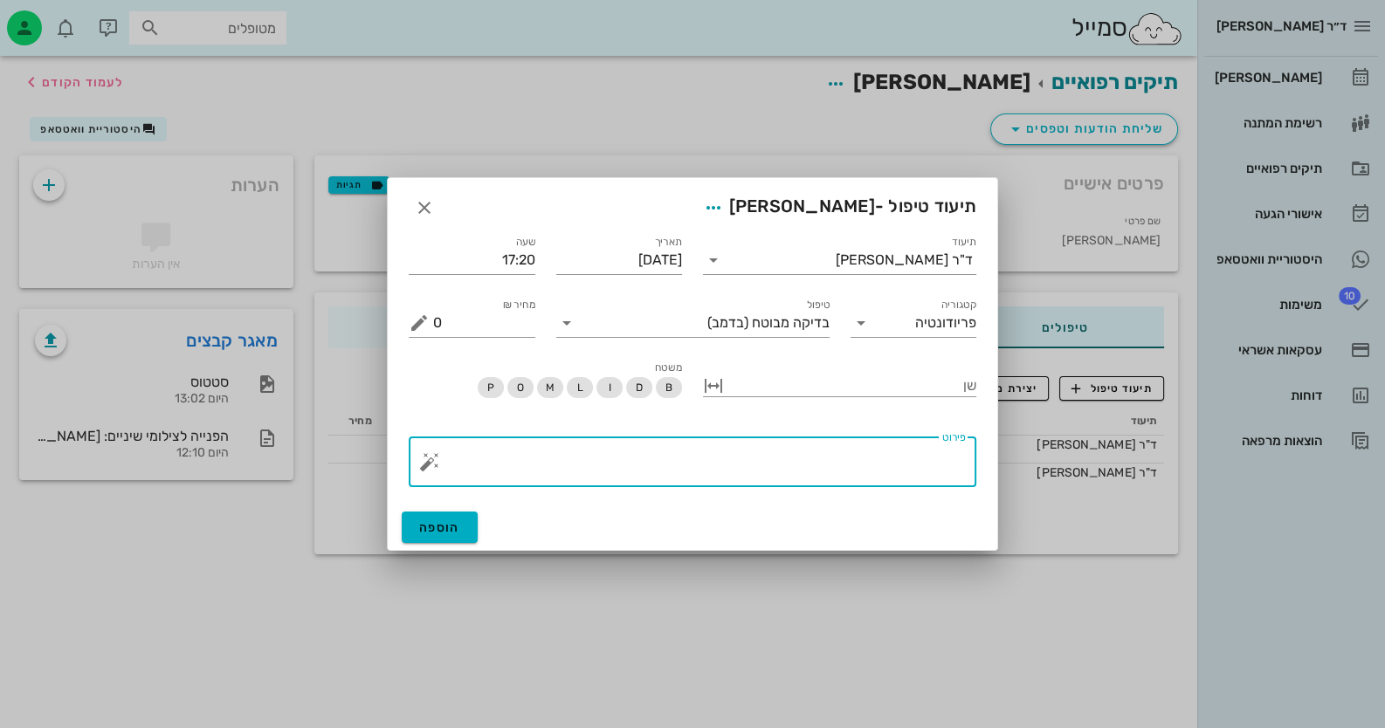
click at [431, 458] on button "button" at bounding box center [429, 461] width 21 height 21
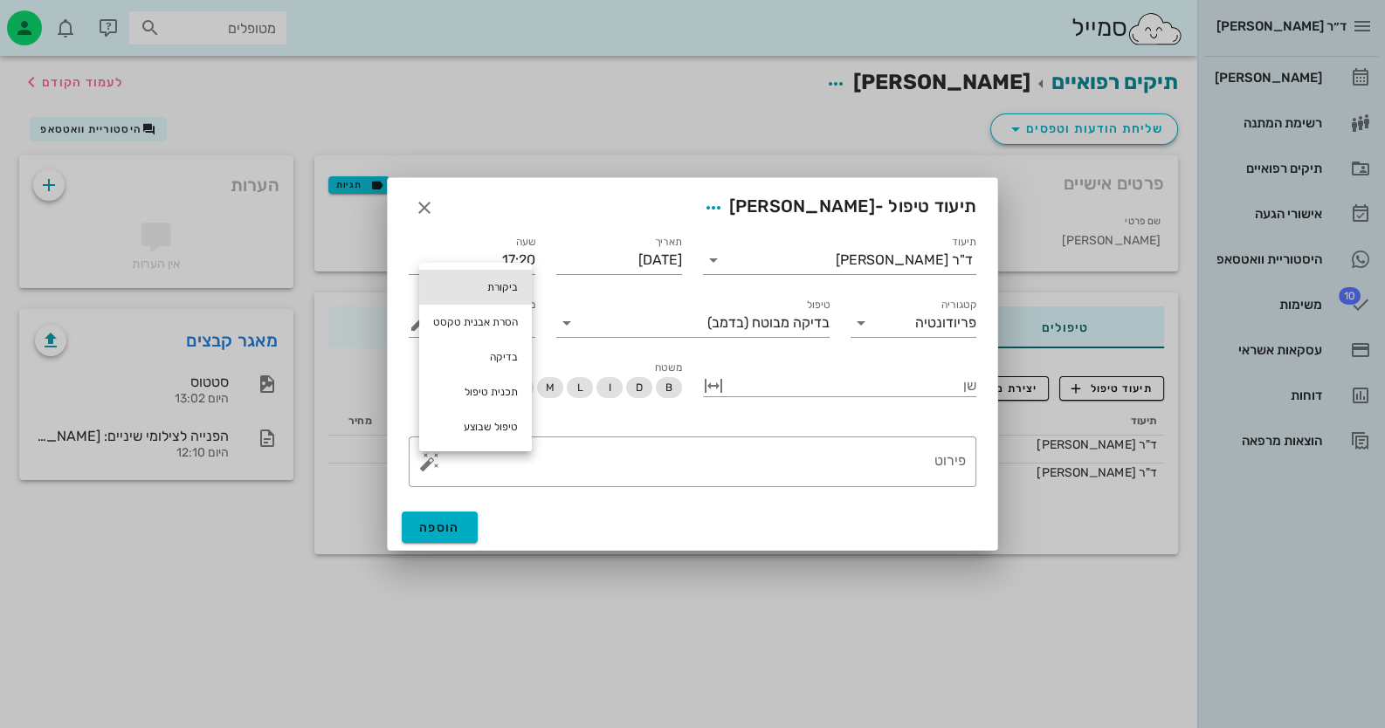
click at [470, 292] on div "ביקורת" at bounding box center [475, 287] width 113 height 35
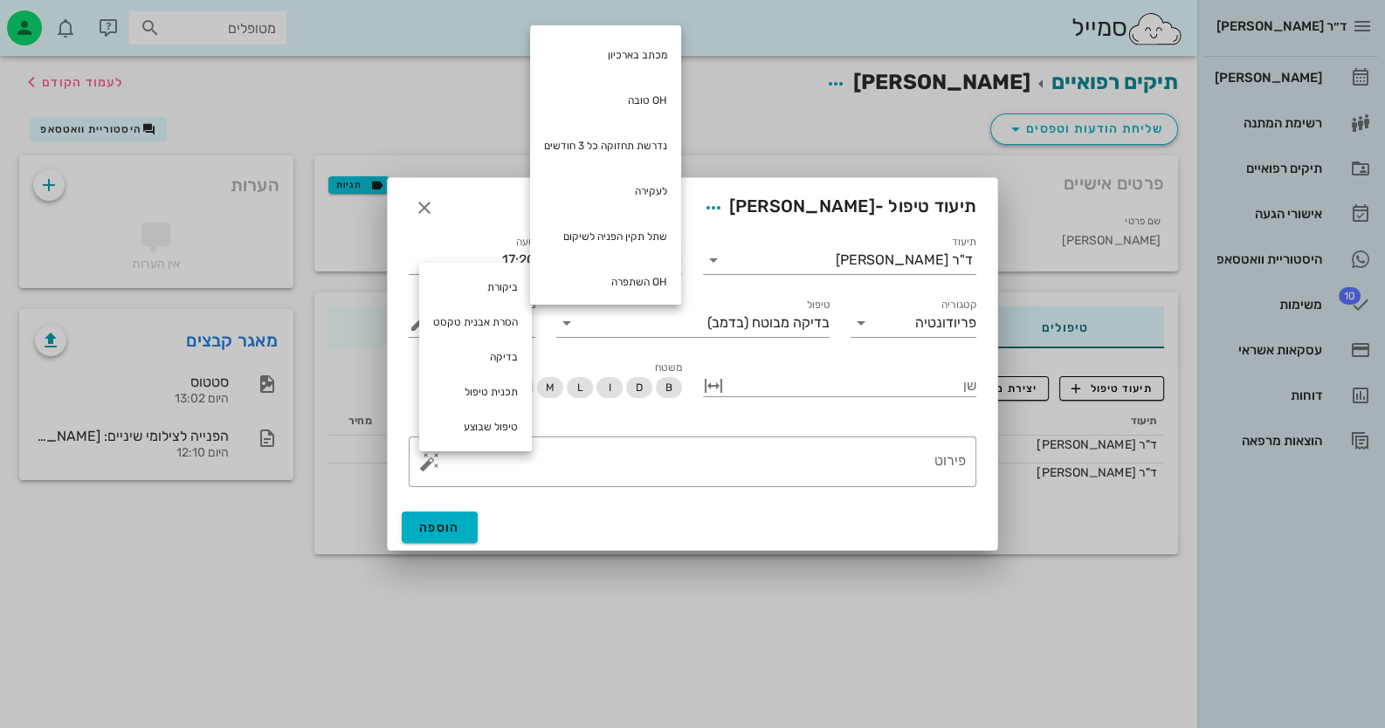
click at [472, 97] on div at bounding box center [692, 364] width 1385 height 728
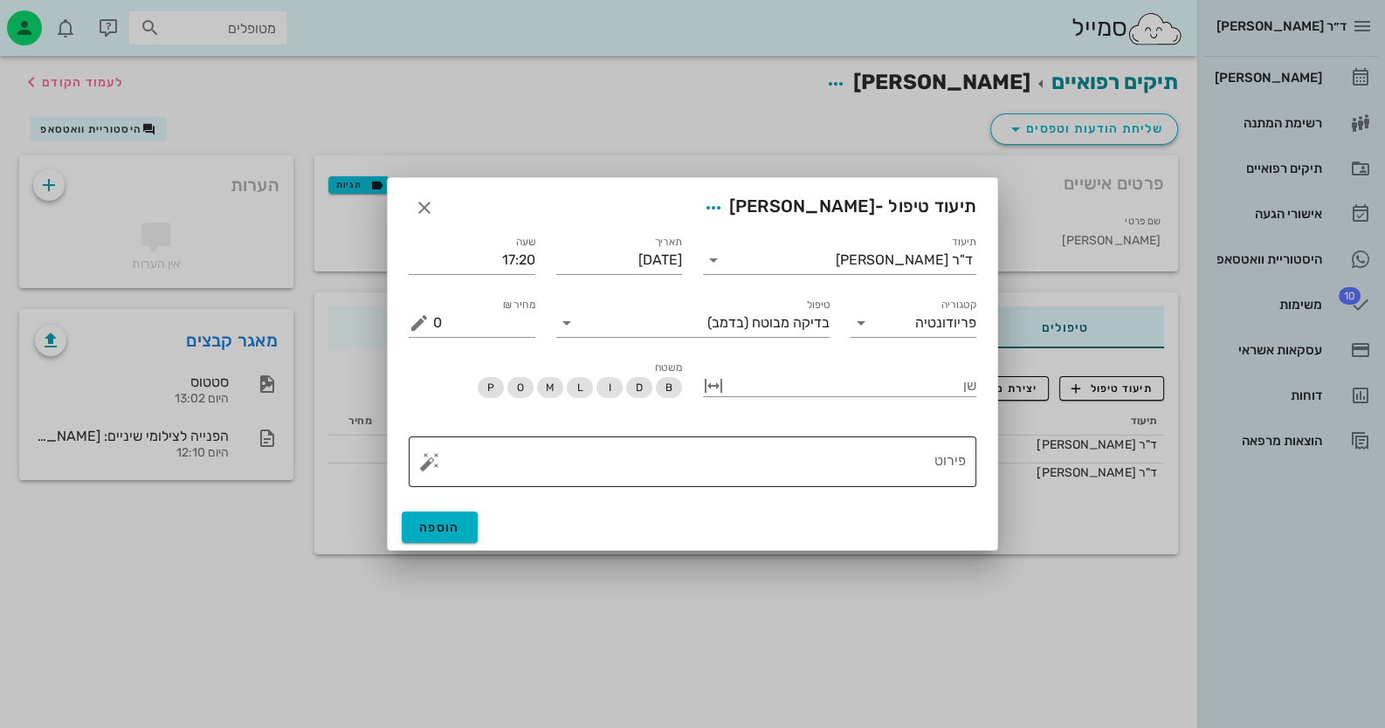
click at [431, 460] on button "button" at bounding box center [429, 461] width 21 height 21
click at [499, 358] on div "בדיקה" at bounding box center [475, 357] width 113 height 35
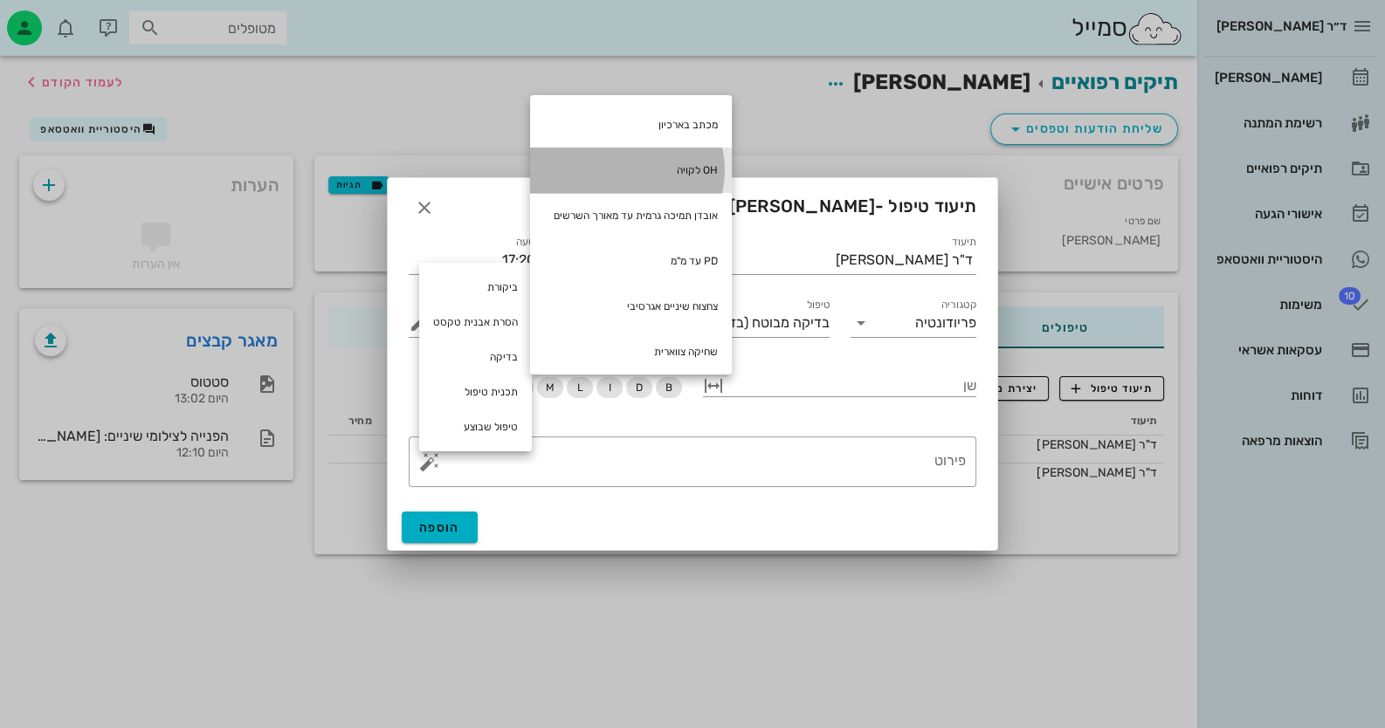
click at [699, 163] on div "OH לקויה" at bounding box center [631, 170] width 202 height 45
type textarea "OH לקויה"
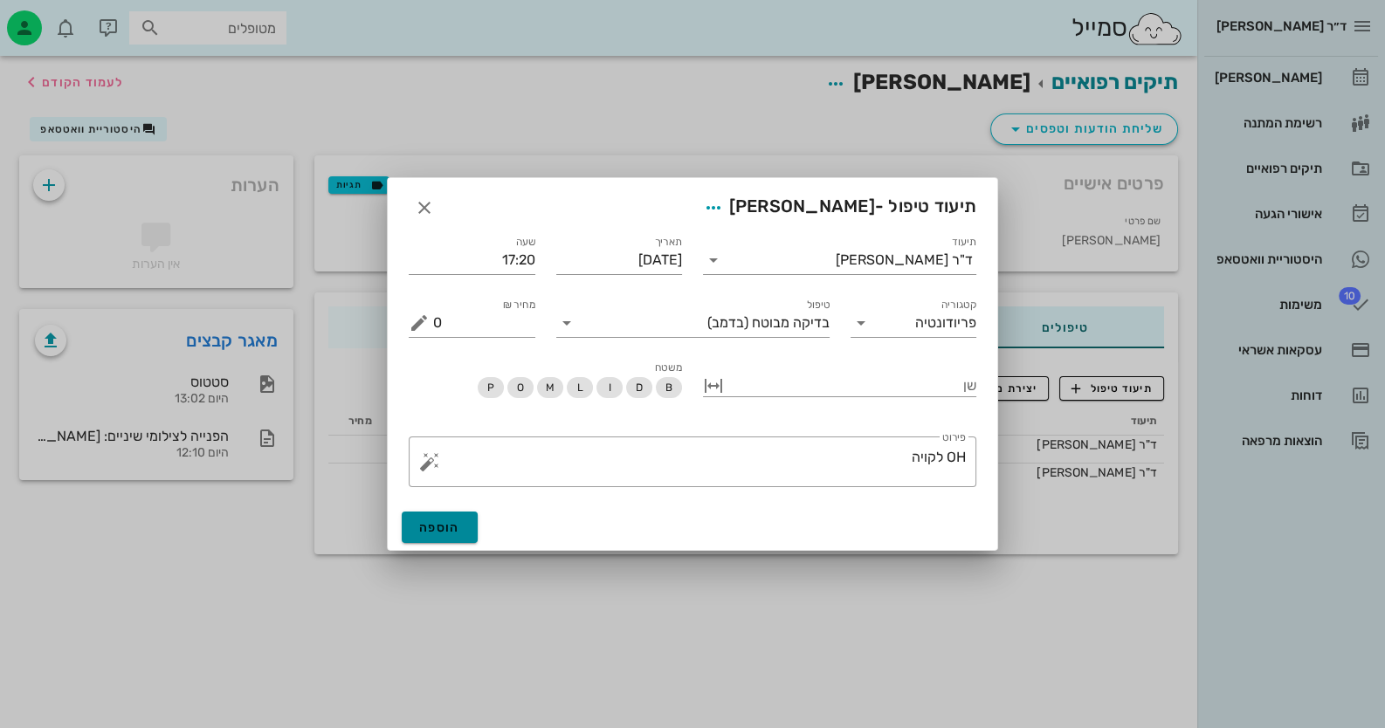
click at [462, 524] on button "הוספה" at bounding box center [440, 527] width 76 height 31
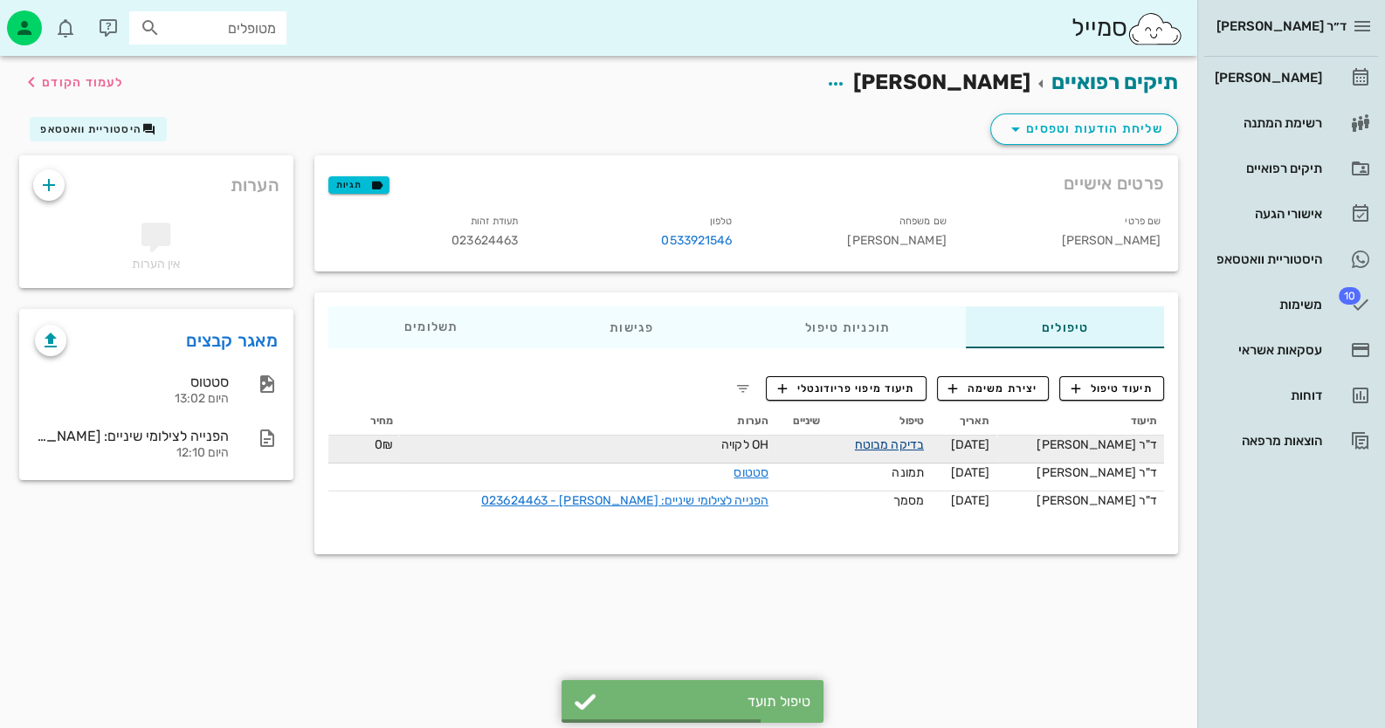
click at [886, 451] on link "בדיקה מבוטח" at bounding box center [889, 444] width 69 height 15
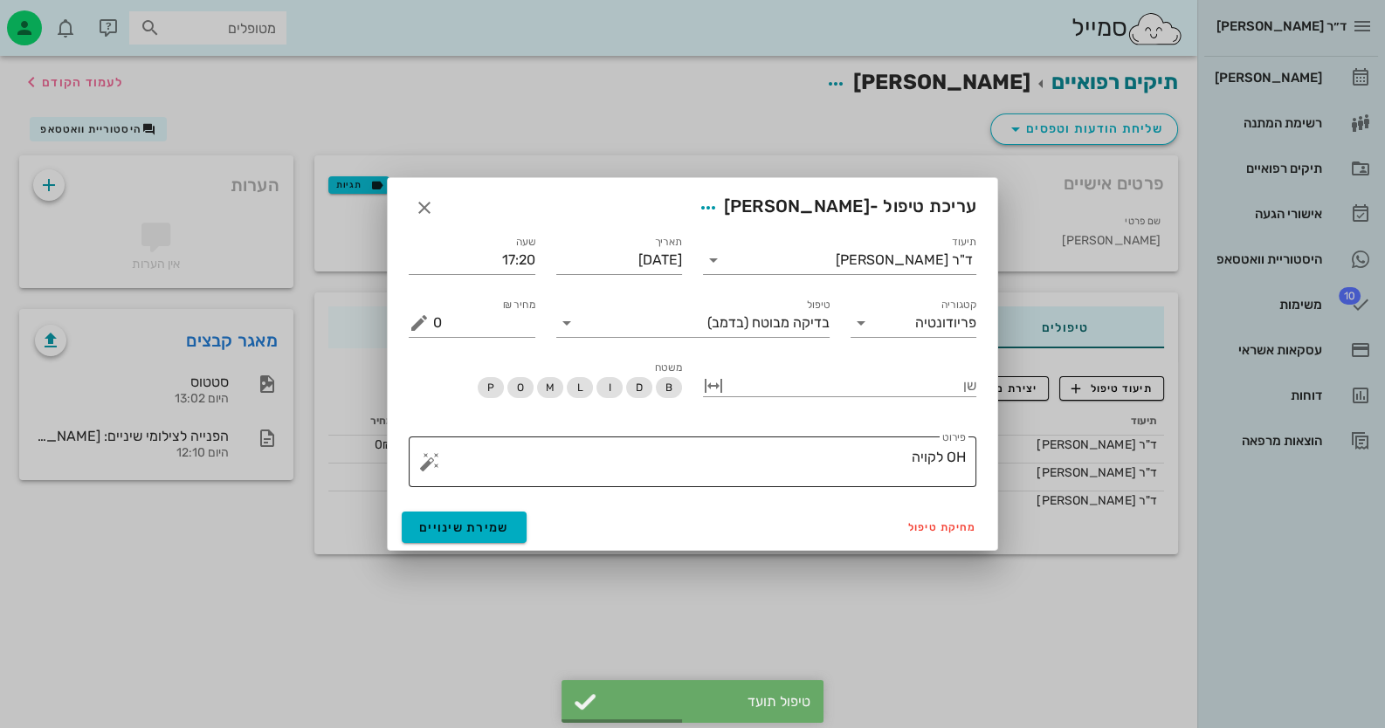
click at [824, 477] on textarea "OH לקויה" at bounding box center [699, 466] width 533 height 42
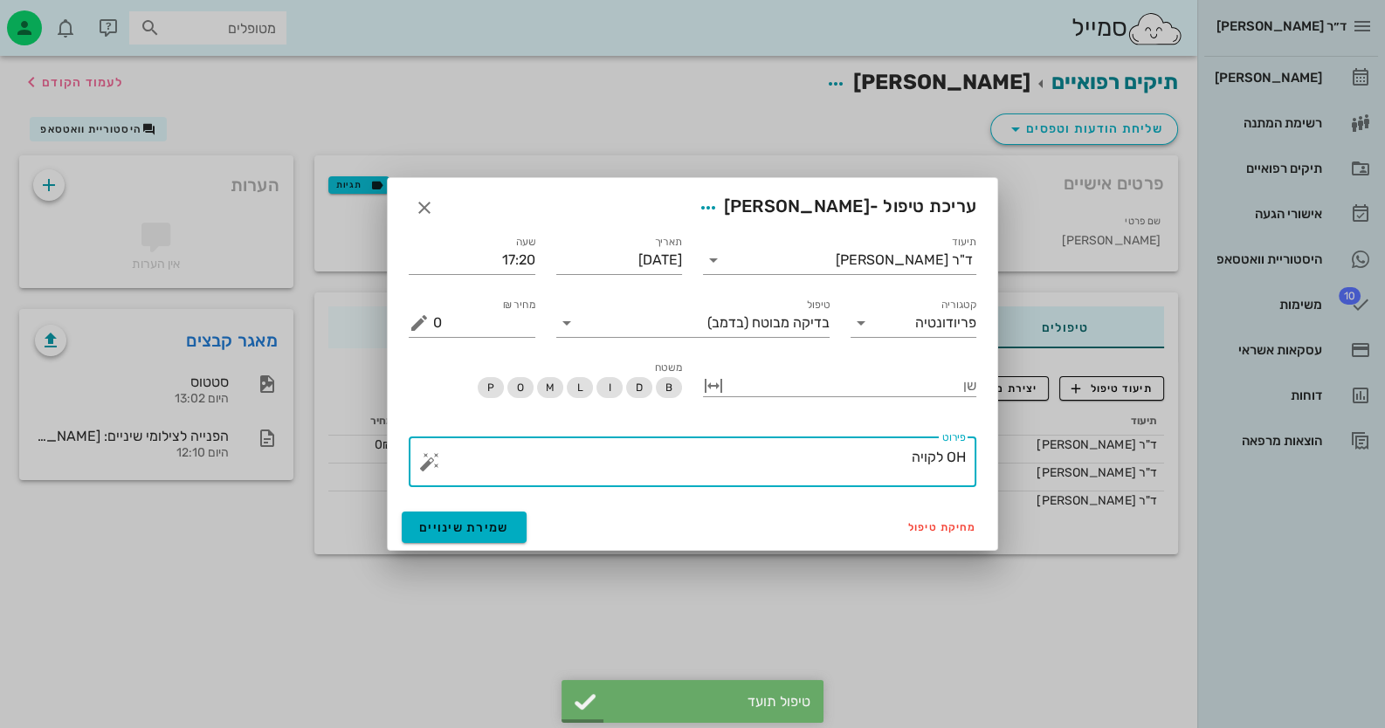
click at [430, 458] on button "button" at bounding box center [429, 461] width 21 height 21
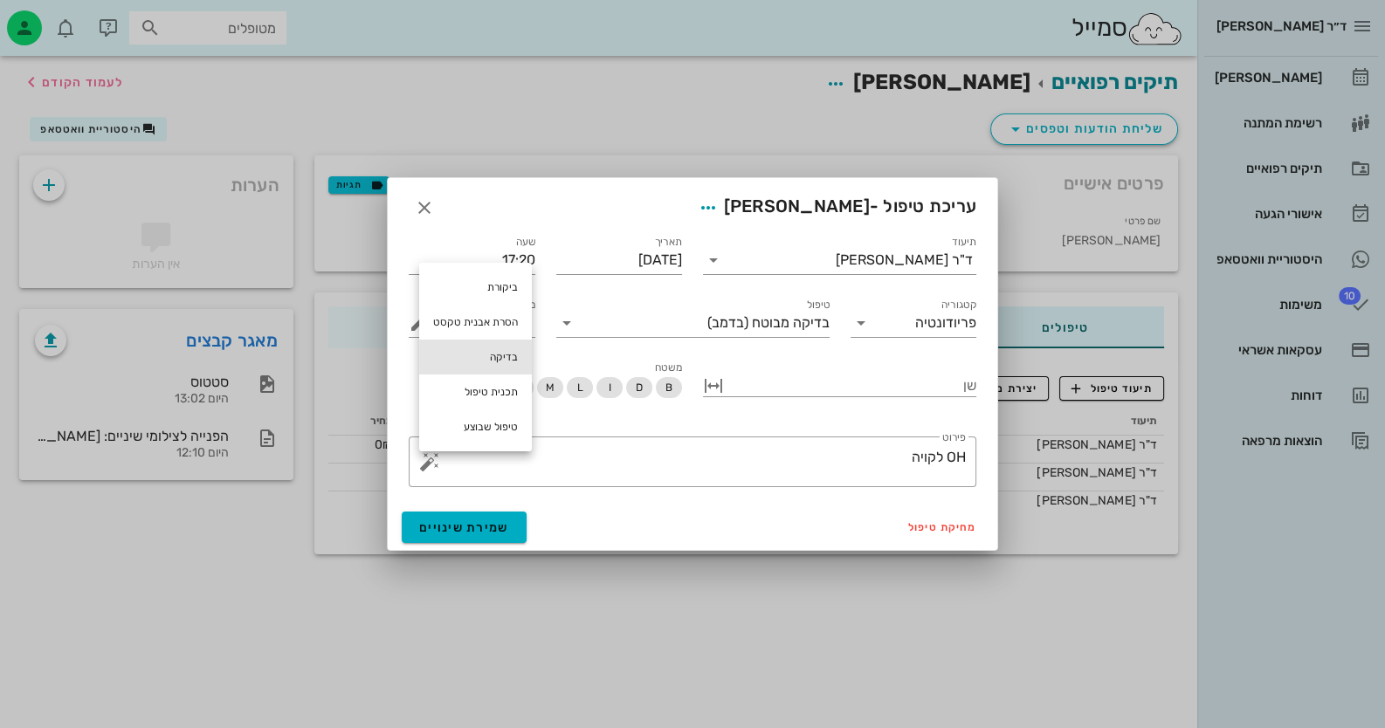
click at [489, 358] on div "בדיקה" at bounding box center [475, 357] width 113 height 35
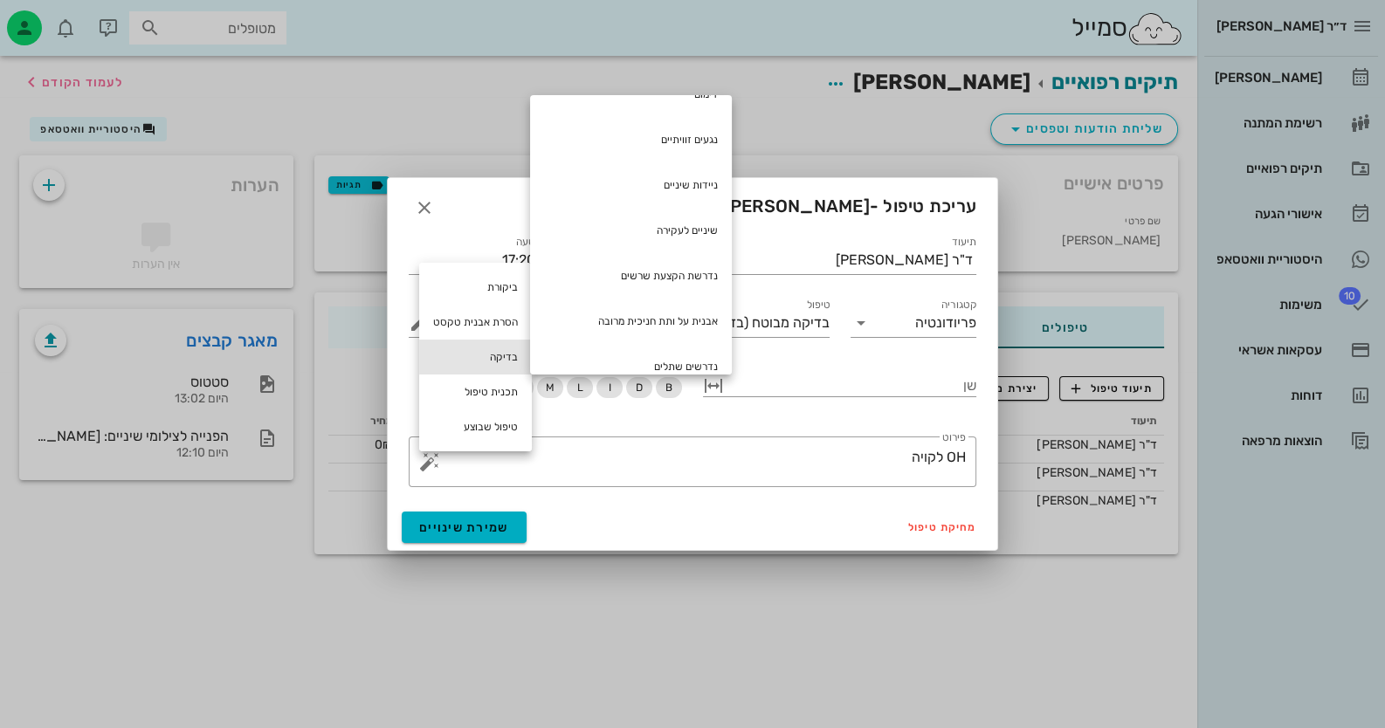
scroll to position [348, 0]
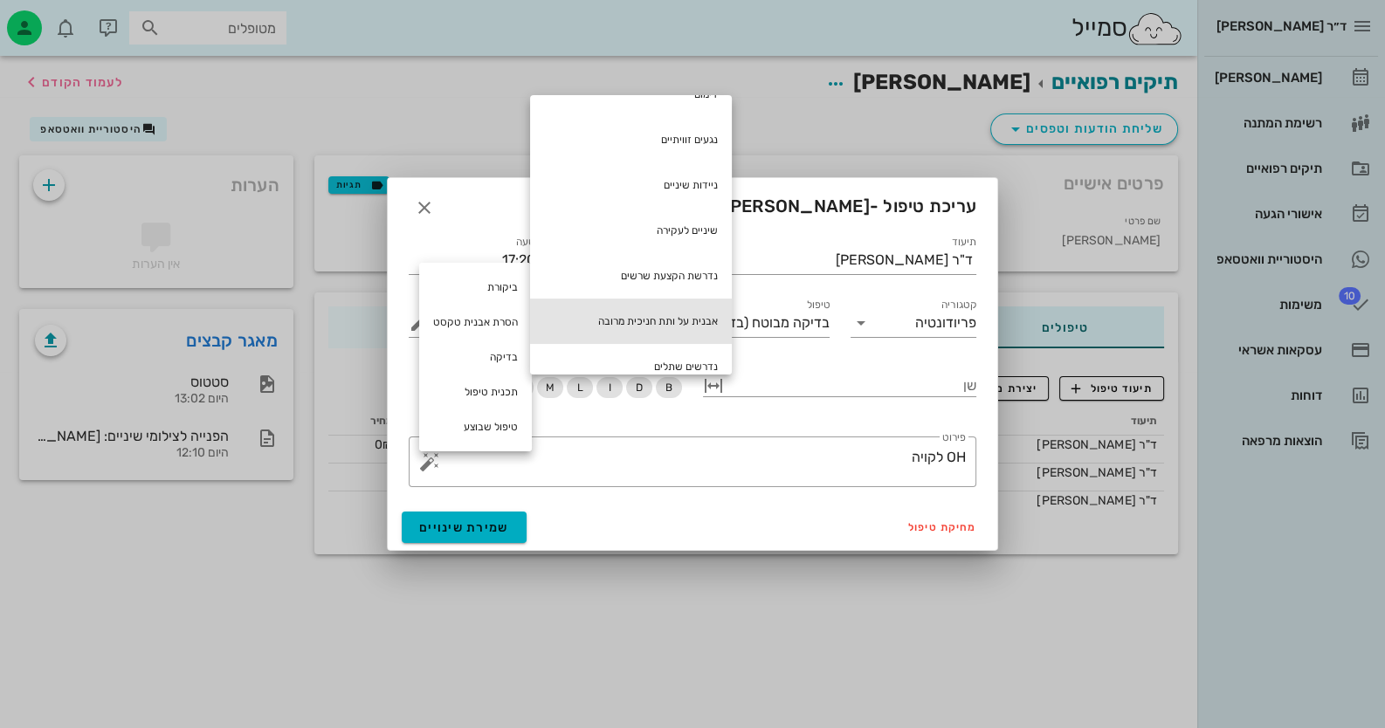
click at [694, 307] on div "אבנית על ותת חניכית מרובה" at bounding box center [631, 321] width 202 height 45
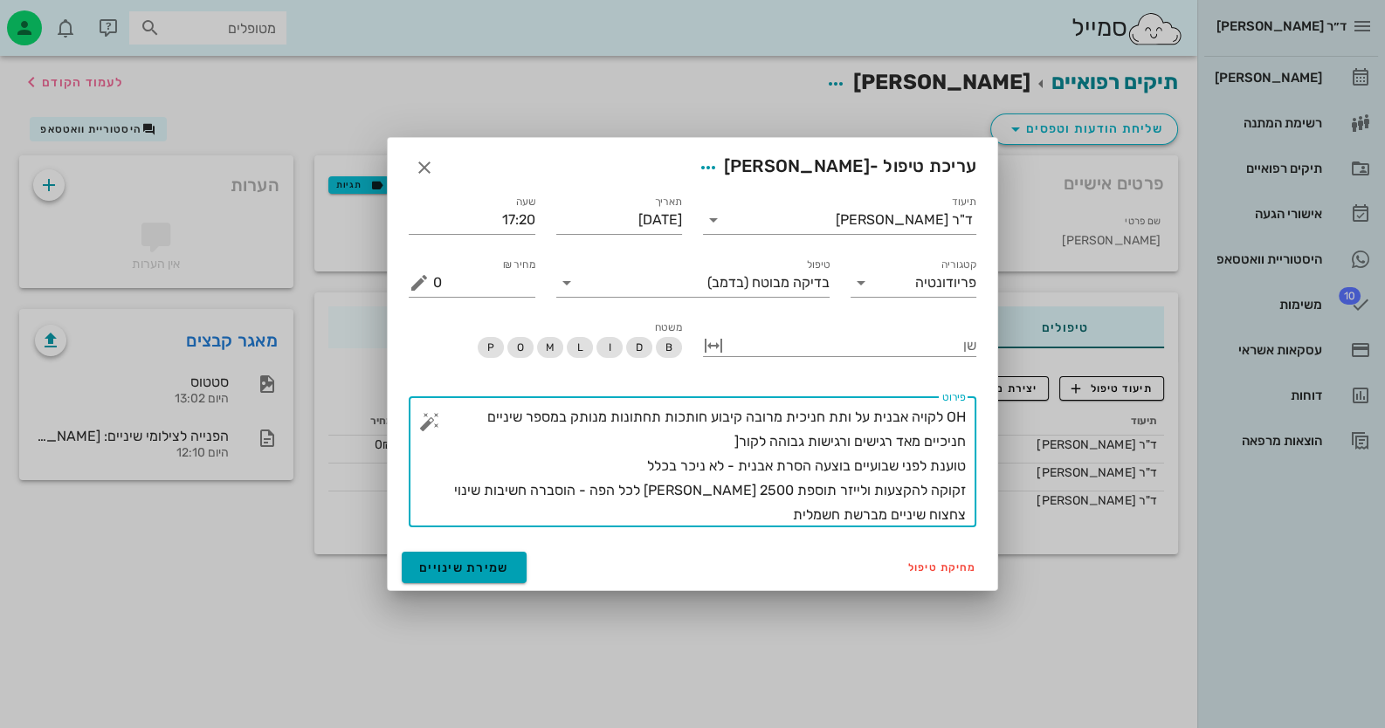
type textarea "OH לקויה אבנית על ותת חניכית מרובה קיבוע חותכות תחתונות מנותק במספר שיניים חניכ…"
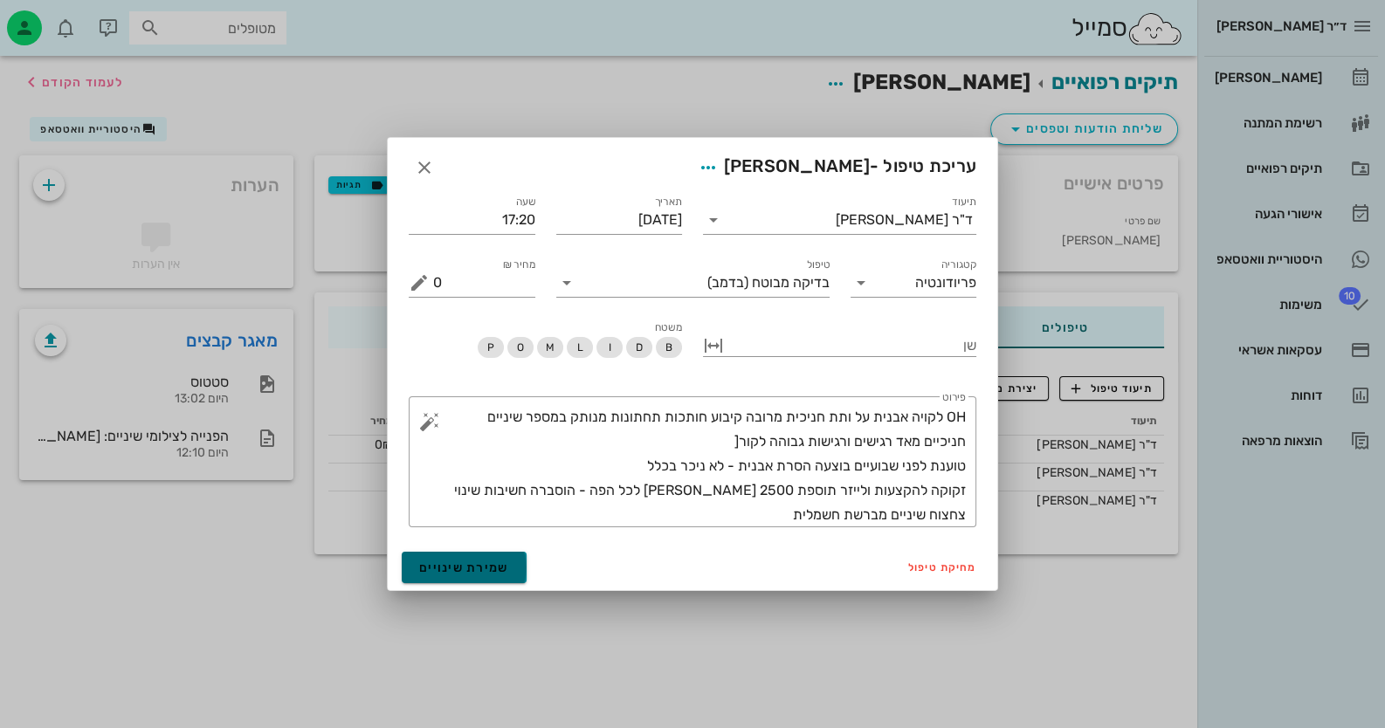
click at [465, 562] on span "שמירת שינויים" at bounding box center [464, 568] width 90 height 15
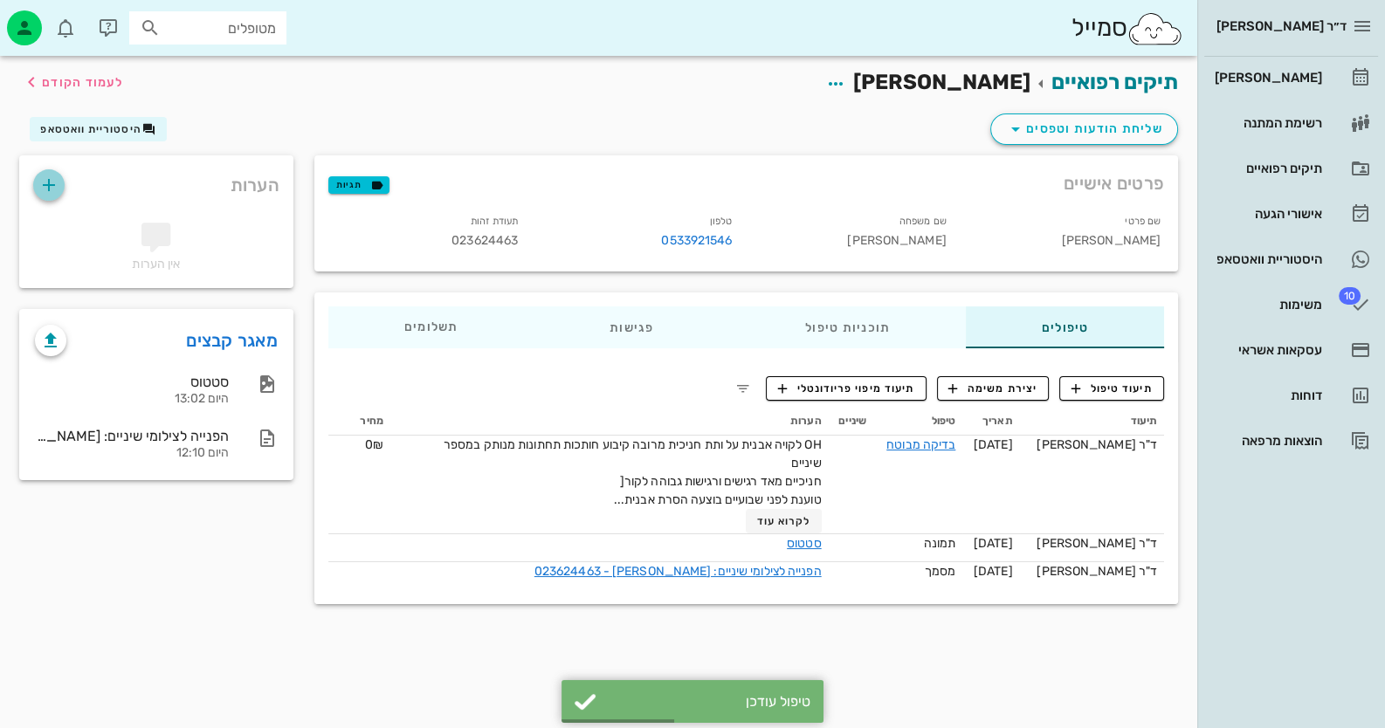
click at [33, 183] on span "button" at bounding box center [48, 185] width 31 height 21
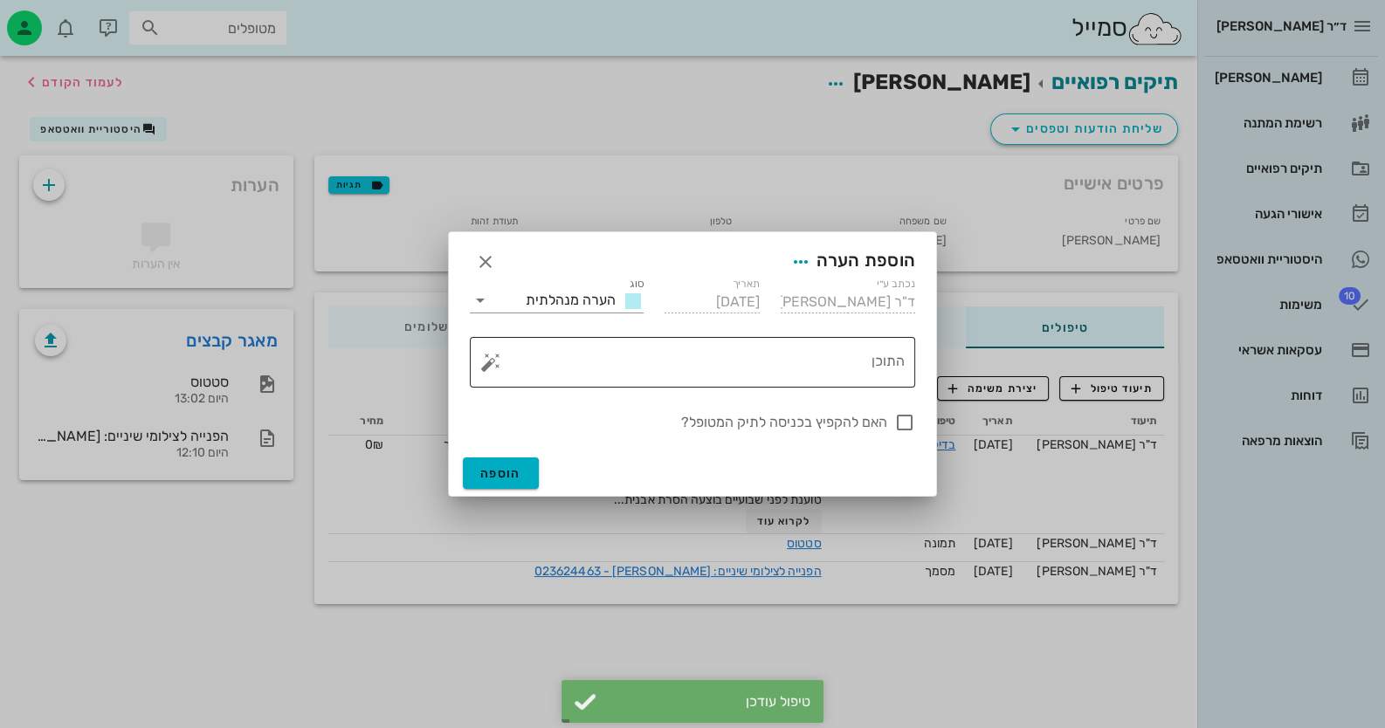
click at [486, 360] on button "button" at bounding box center [490, 362] width 21 height 21
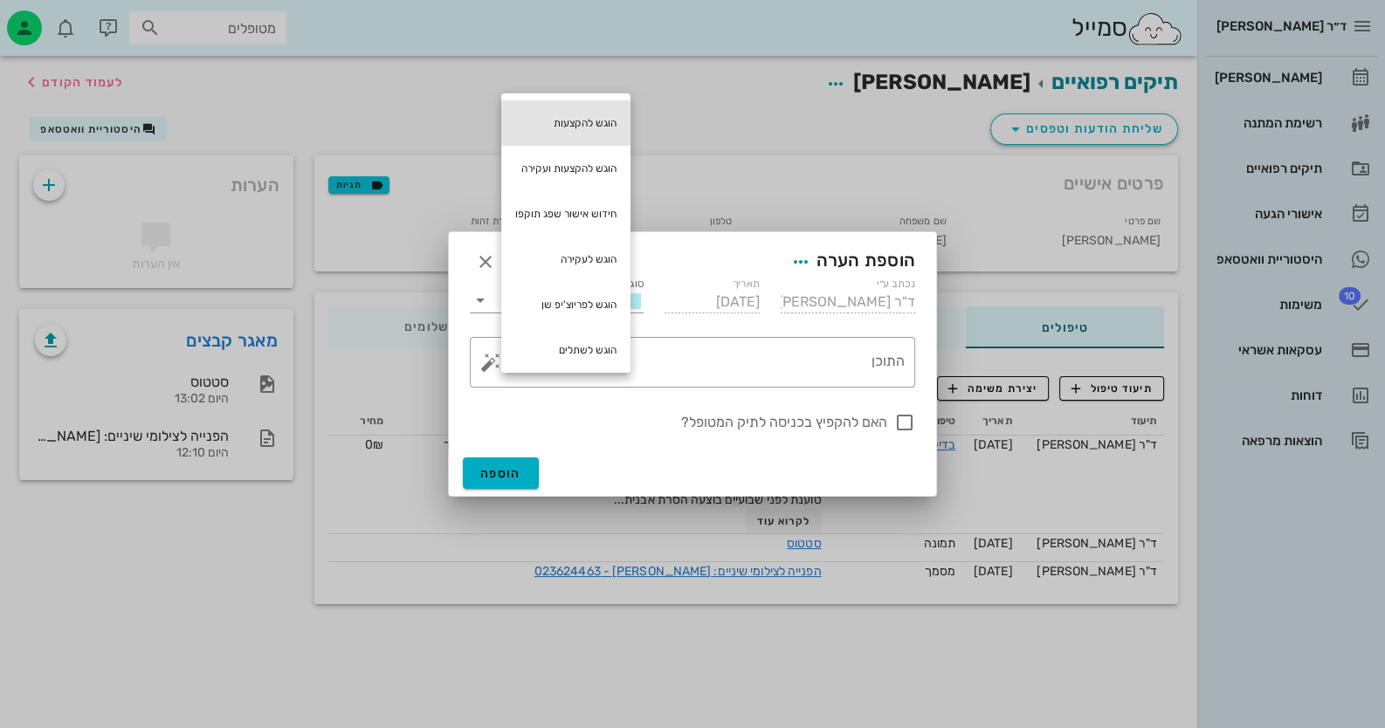
click at [598, 124] on div "הוגש להקצעות" at bounding box center [565, 122] width 129 height 45
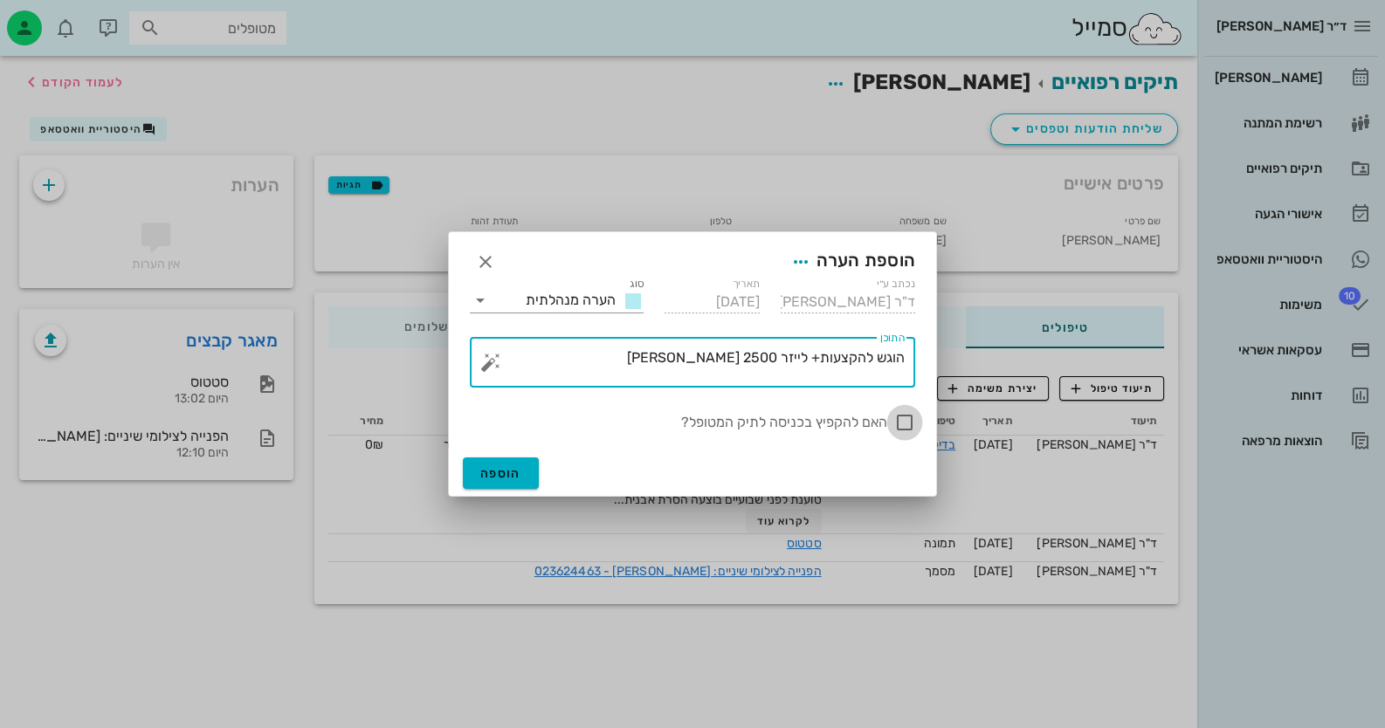
type textarea "הוגש להקצעות+ לייזר 2500 [PERSON_NAME]"
click at [911, 417] on div at bounding box center [905, 423] width 30 height 30
checkbox input "true"
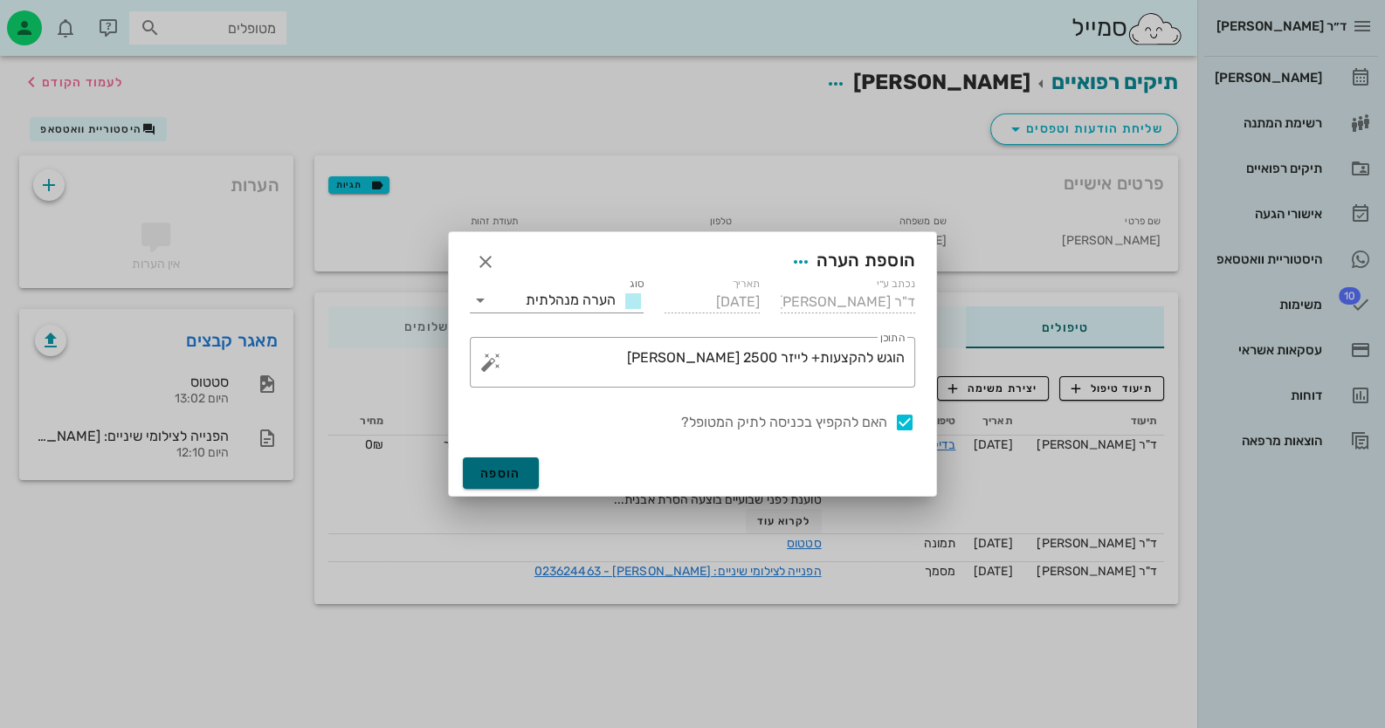
click at [495, 466] on span "הוספה" at bounding box center [500, 473] width 41 height 15
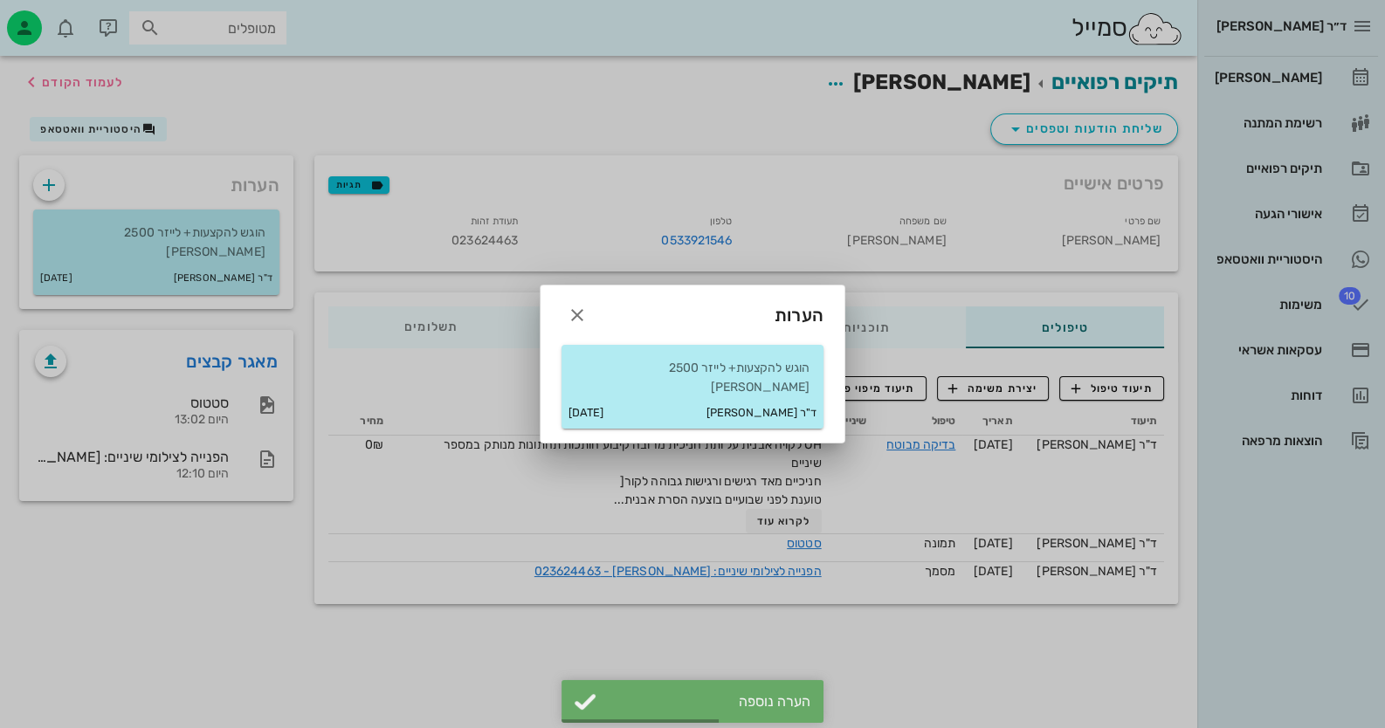
click at [527, 621] on div at bounding box center [692, 364] width 1385 height 728
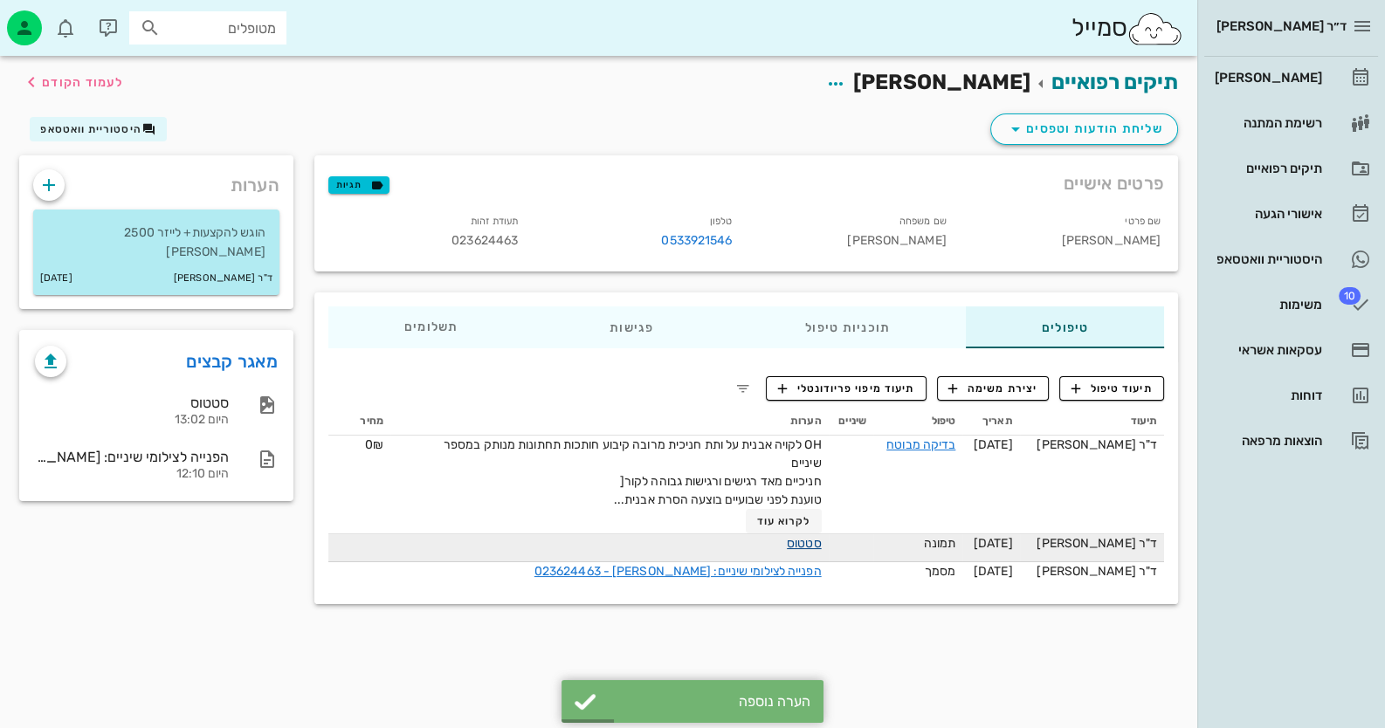
click at [803, 538] on link "סטטוס" at bounding box center [804, 543] width 35 height 15
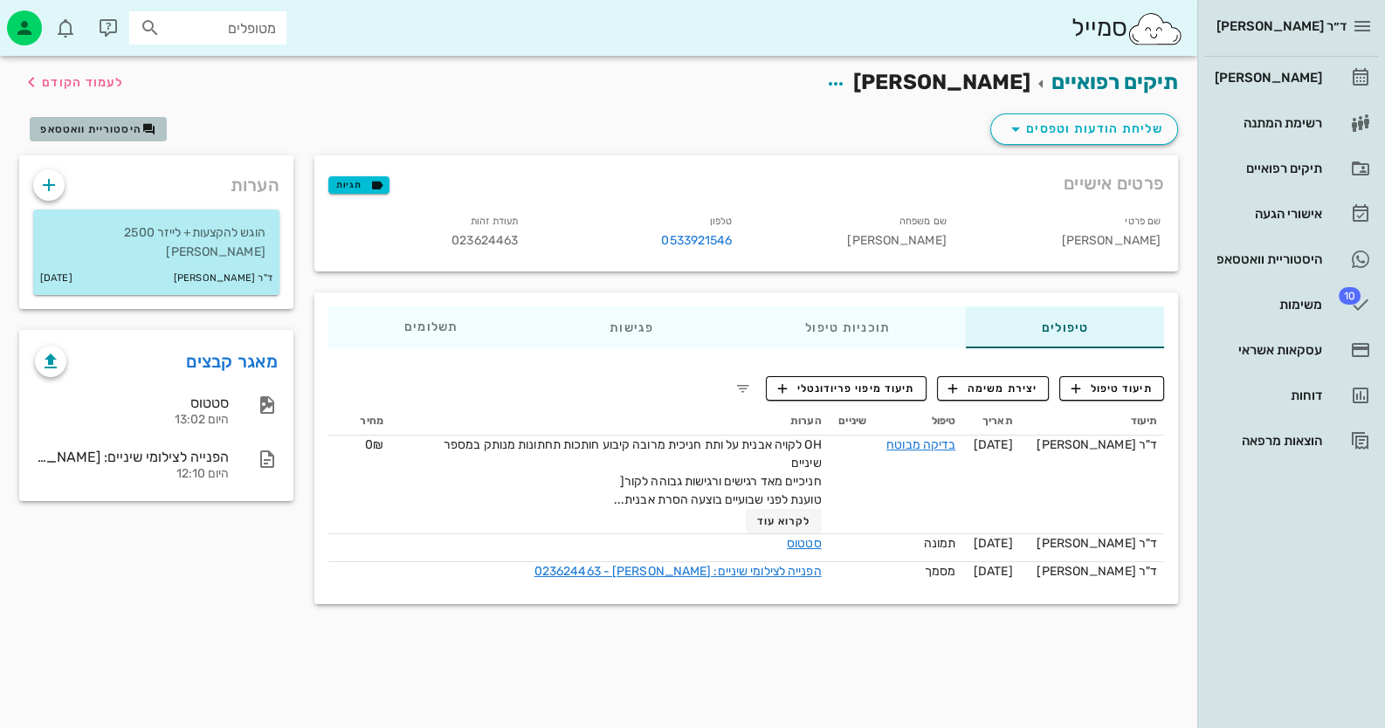
click at [135, 132] on span "היסטוריית וואטסאפ" at bounding box center [90, 129] width 101 height 12
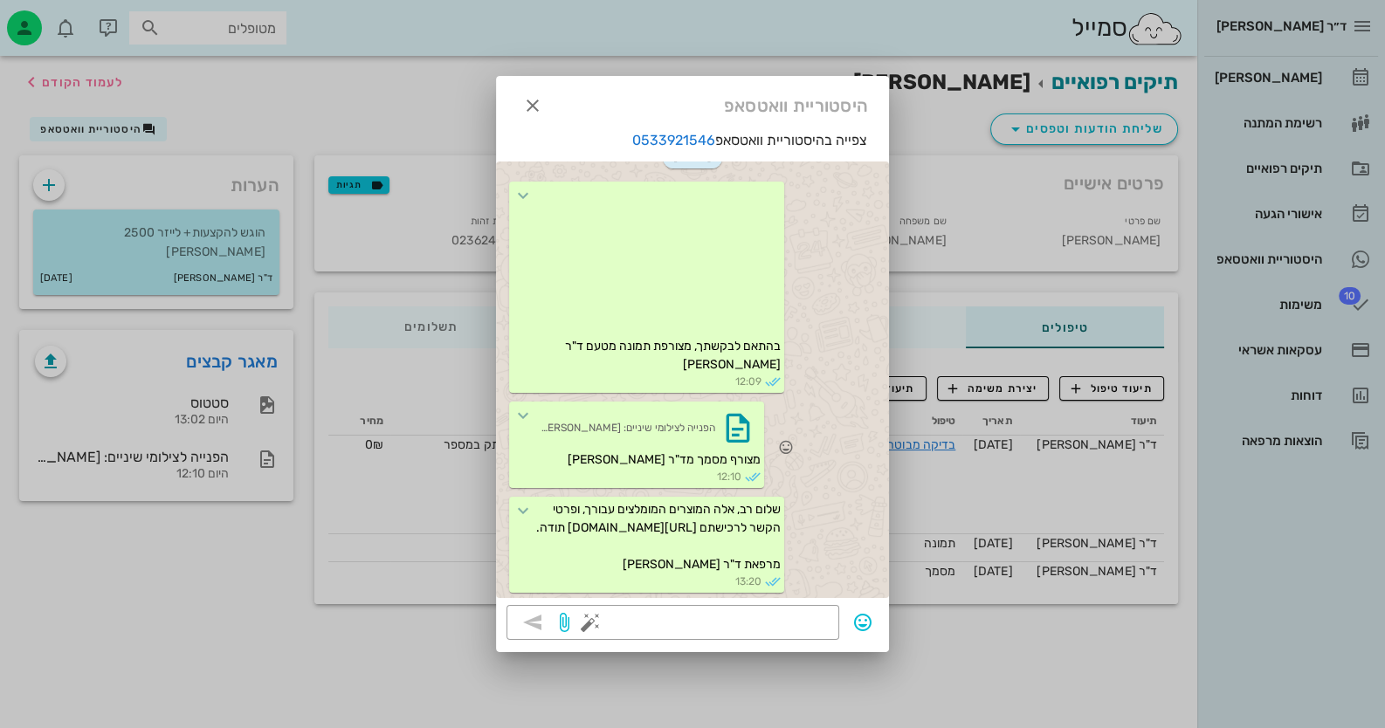
scroll to position [503, 0]
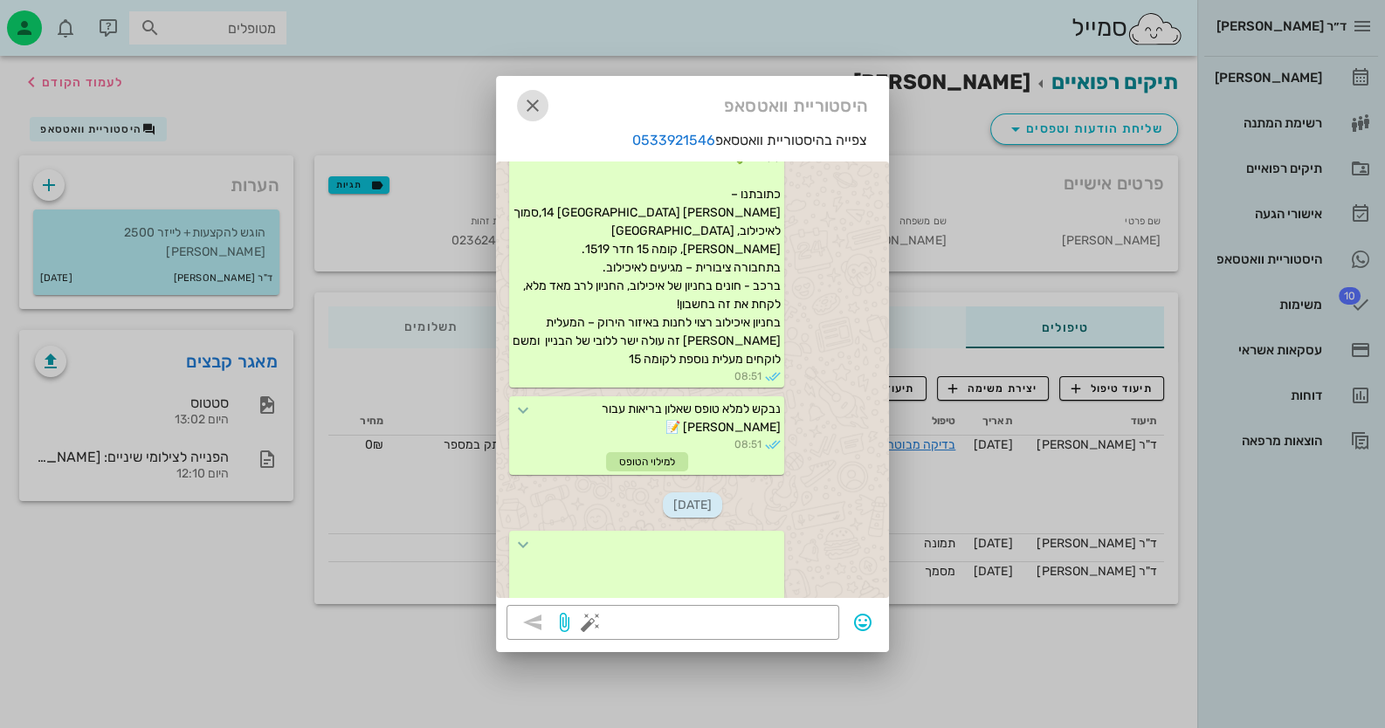
click at [533, 109] on icon "button" at bounding box center [532, 105] width 21 height 21
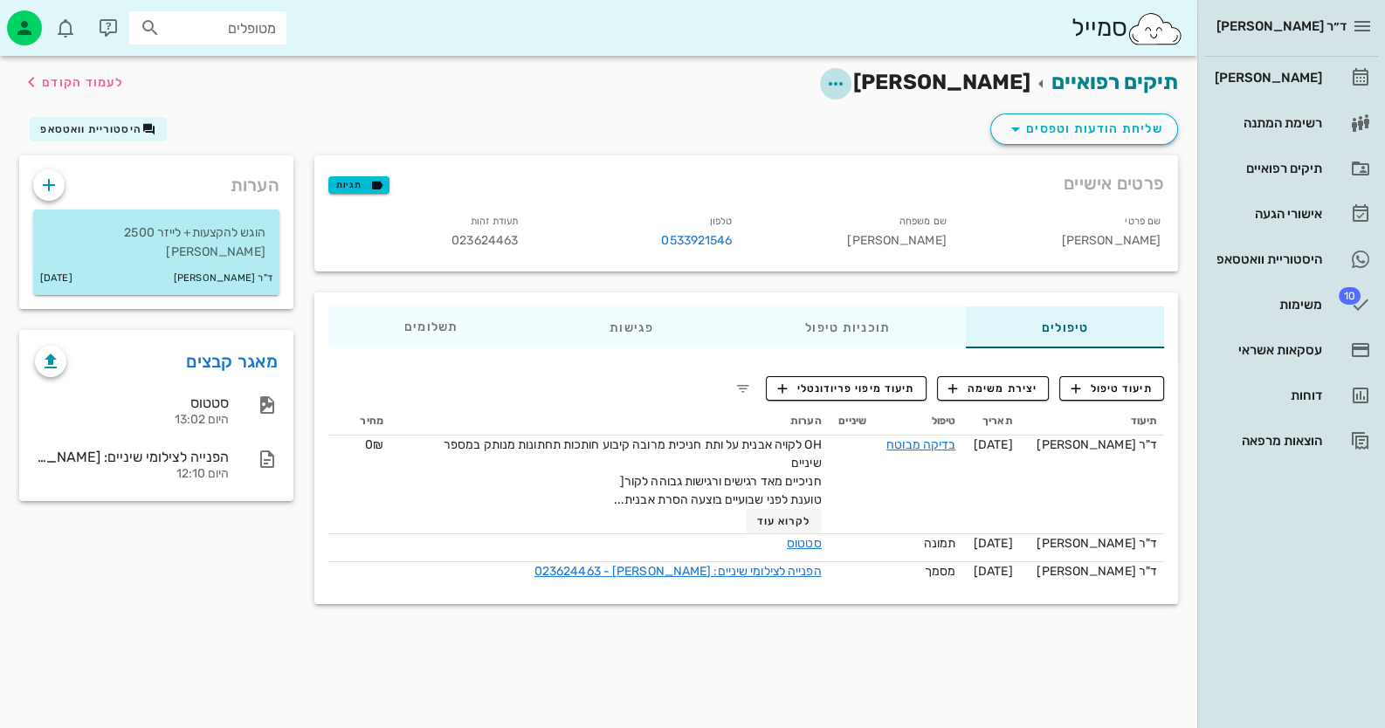
click at [846, 80] on icon "button" at bounding box center [835, 83] width 21 height 21
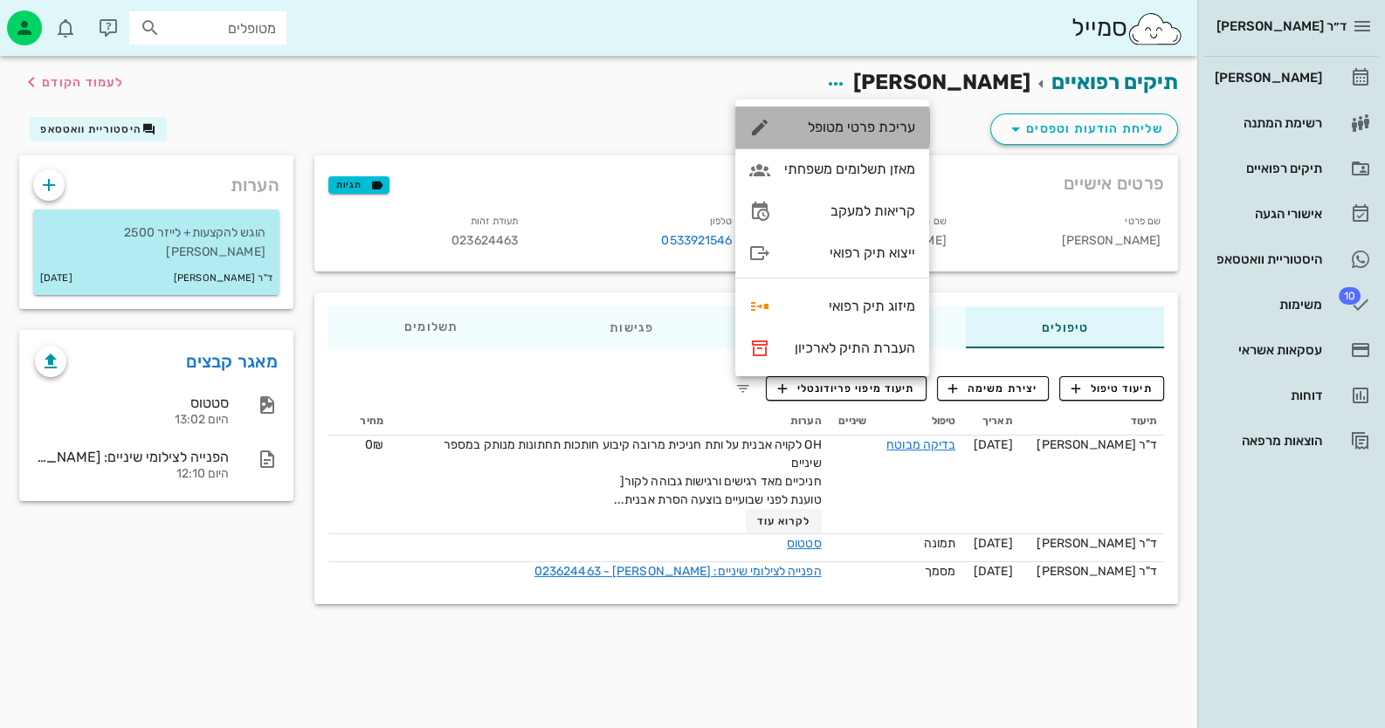
click at [899, 136] on div "עריכת פרטי מטופל" at bounding box center [832, 128] width 194 height 42
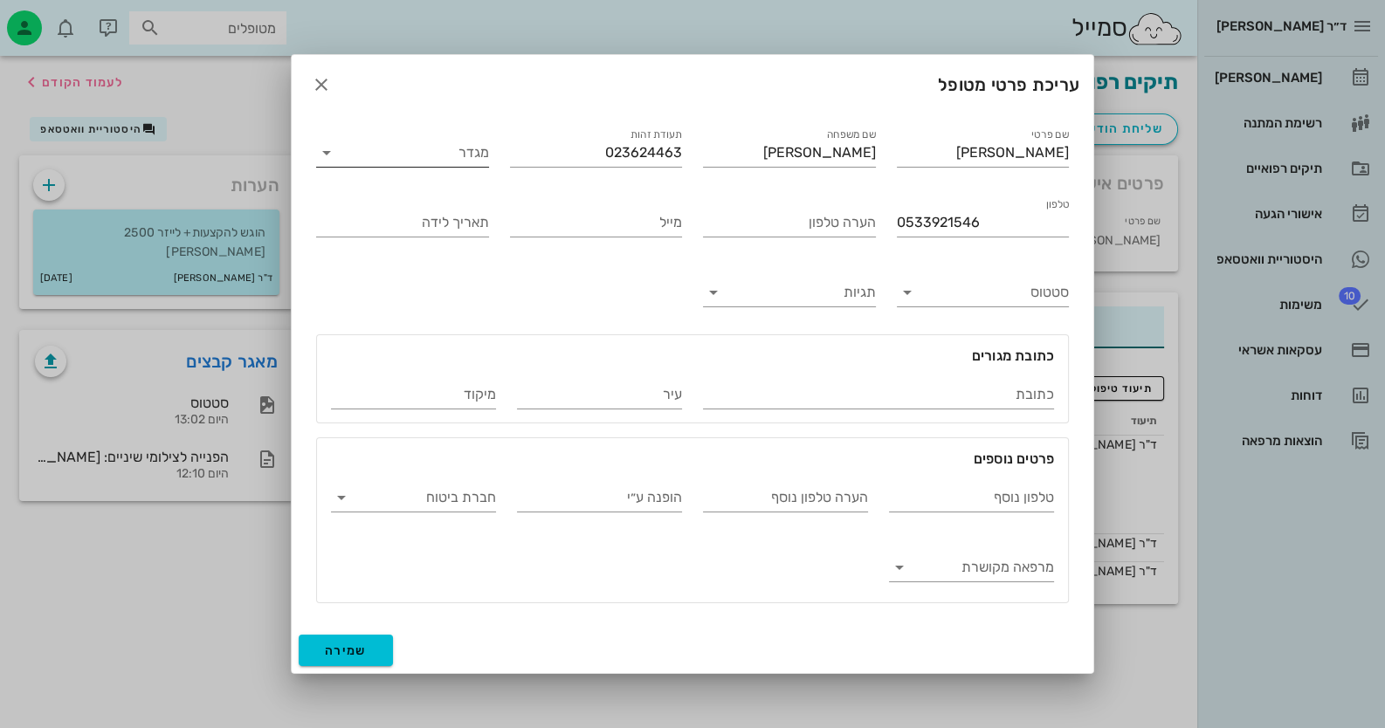
click at [443, 161] on input "מגדר" at bounding box center [416, 153] width 145 height 28
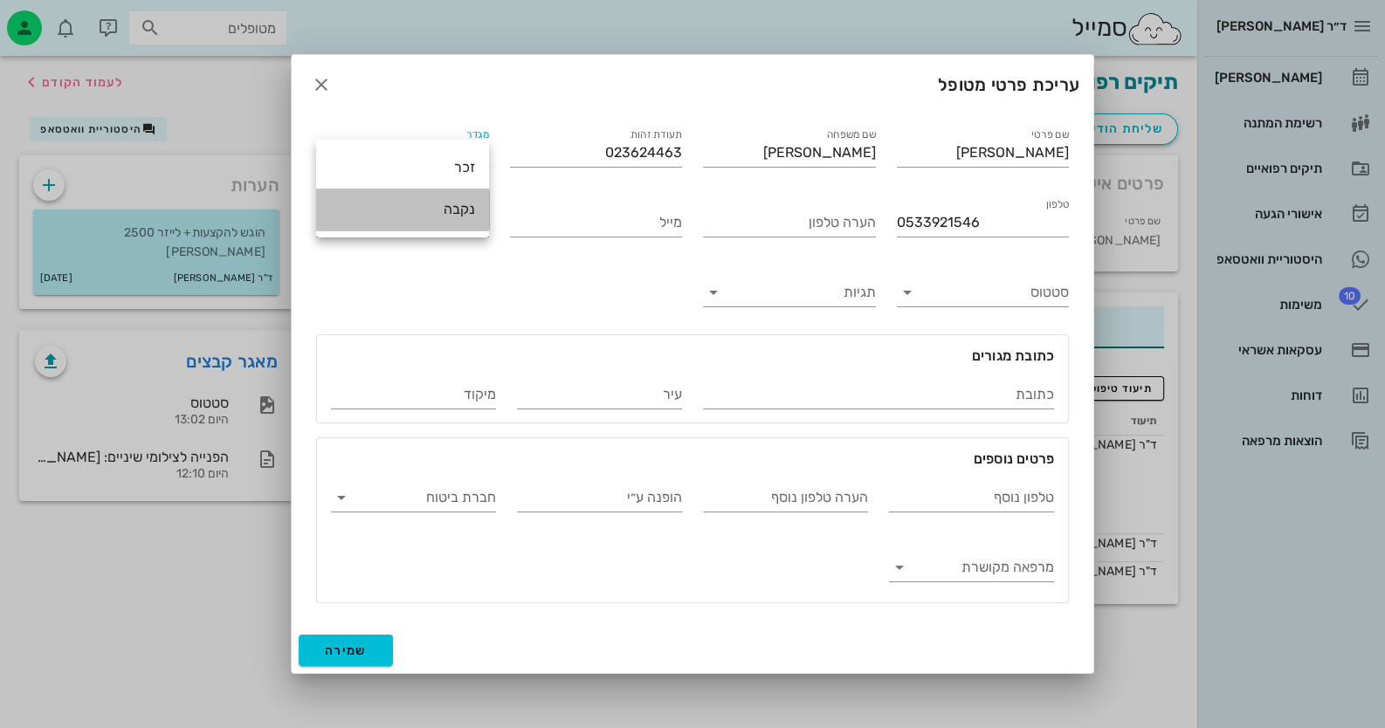
click at [448, 209] on div "נקבה" at bounding box center [402, 209] width 145 height 17
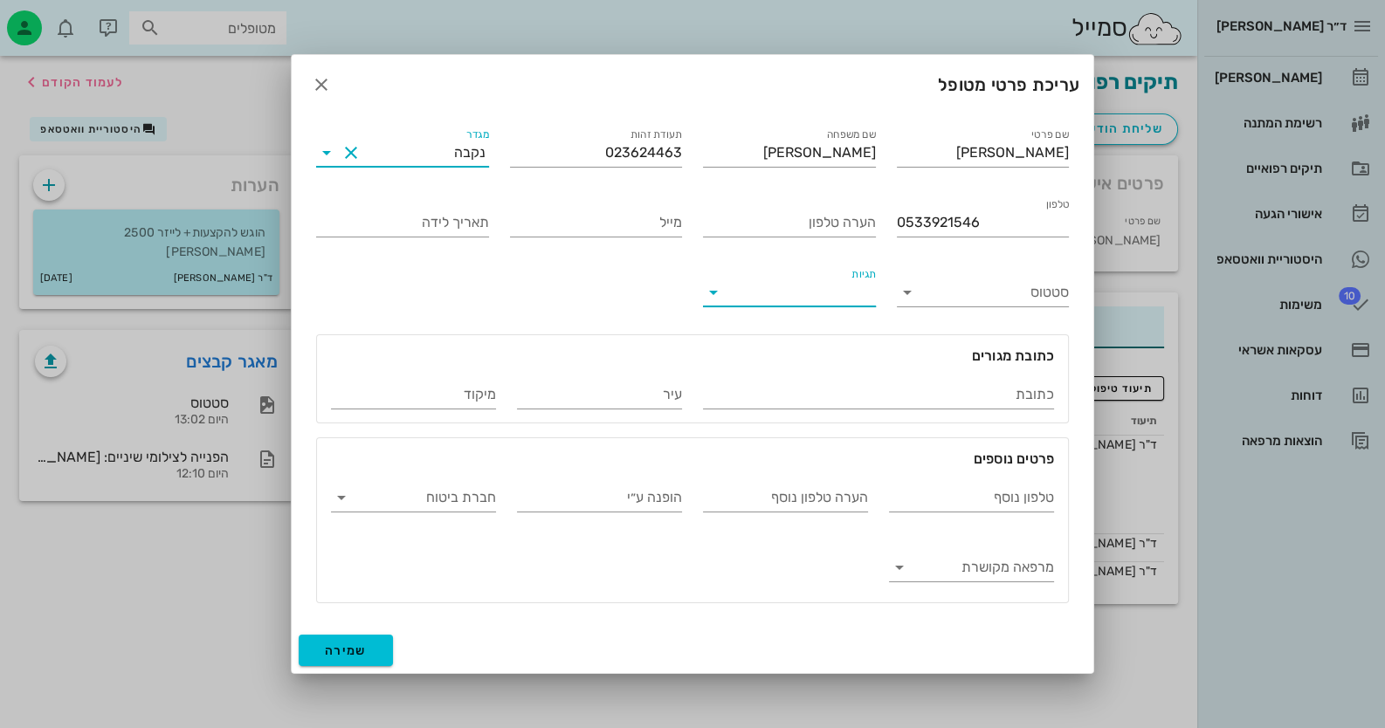
click at [849, 287] on input "תגיות" at bounding box center [803, 293] width 145 height 28
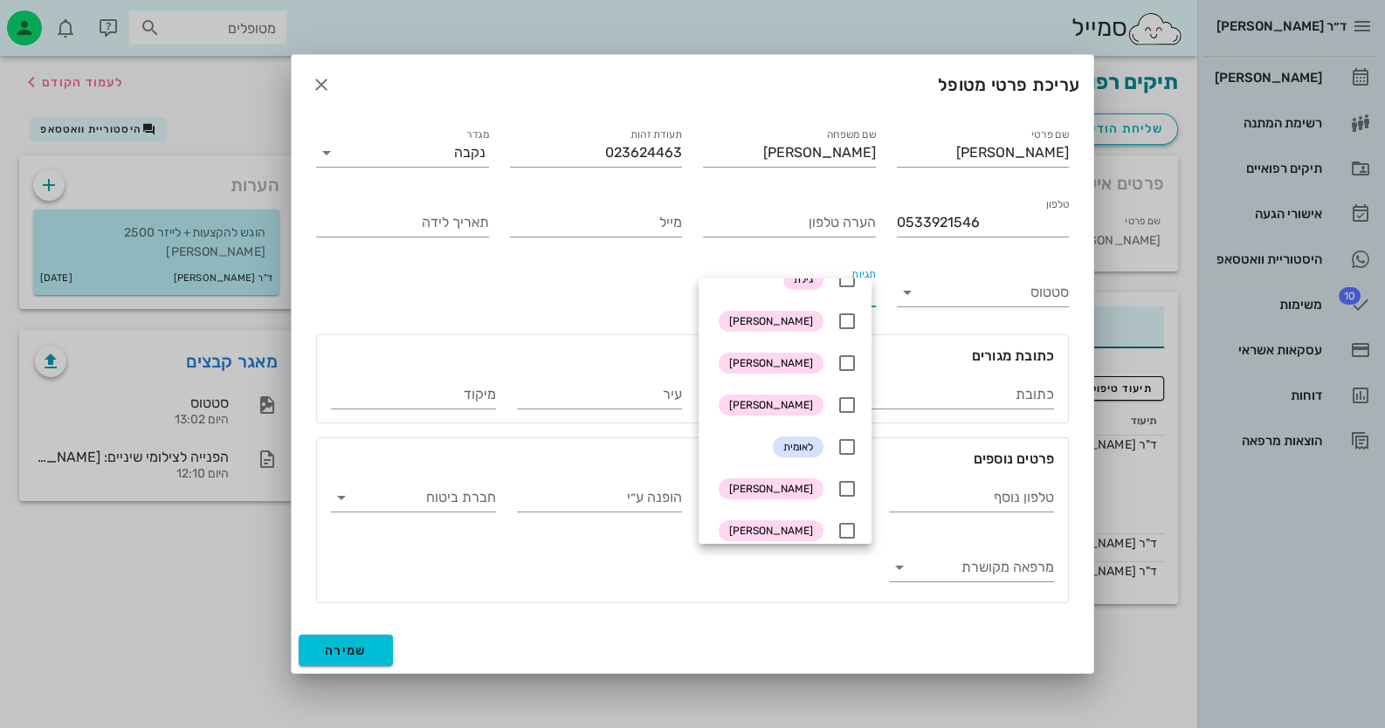
scroll to position [262, 0]
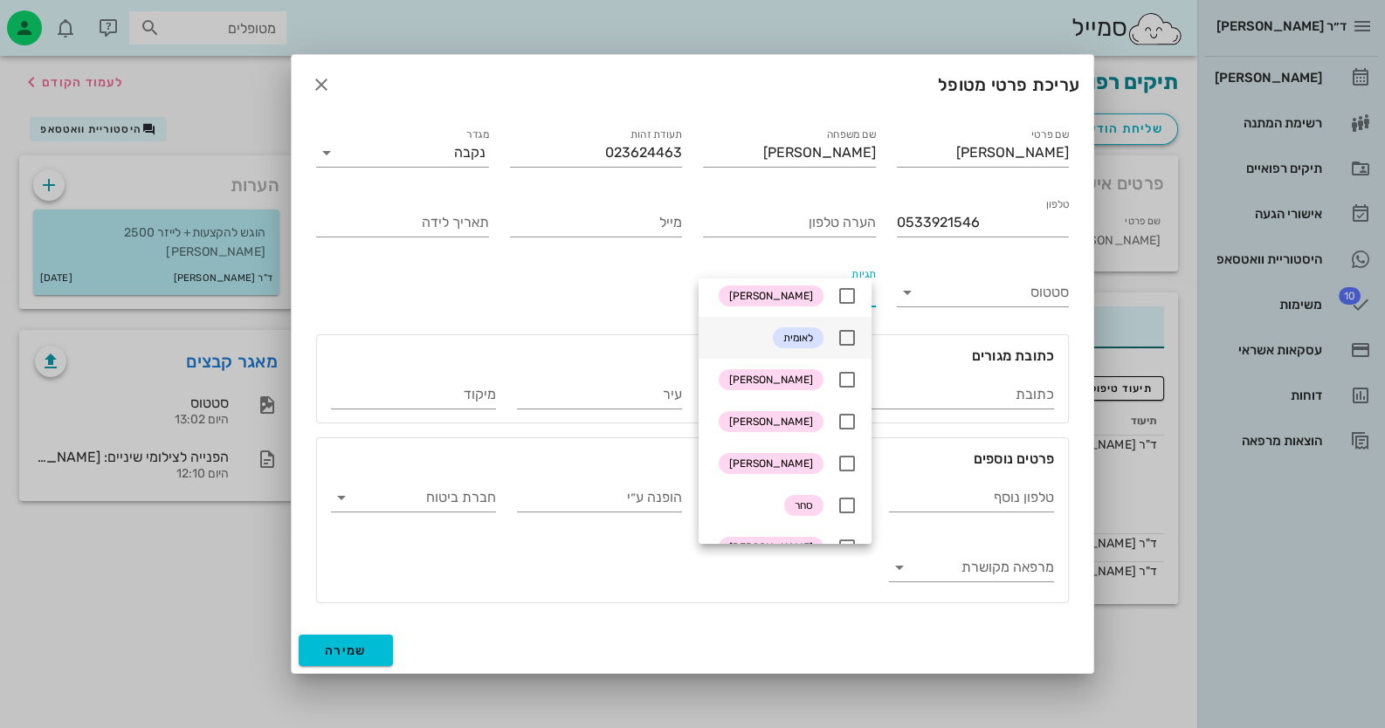
click at [852, 341] on icon at bounding box center [847, 337] width 21 height 21
click at [535, 292] on div "שם פרטי [PERSON_NAME] שם משפחה [PERSON_NAME] תעודת זהות 023624463 מגדר נקבה טלפ…" at bounding box center [693, 363] width 774 height 499
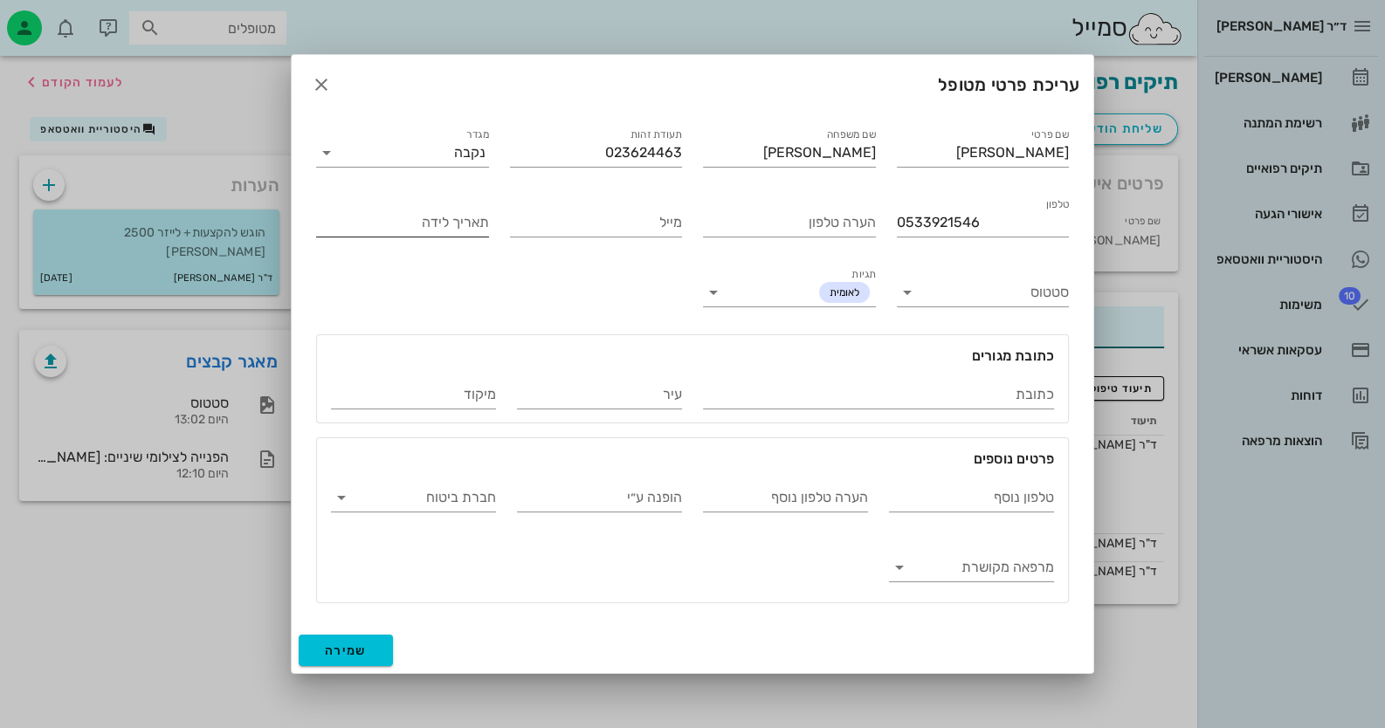
click at [436, 232] on input "תאריך לידה" at bounding box center [402, 223] width 173 height 28
type input "[DATE]"
click at [611, 229] on input "מייל" at bounding box center [596, 223] width 173 height 28
type input "[EMAIL_ADDRESS][DOMAIN_NAME]"
click at [635, 395] on input "עיר" at bounding box center [599, 395] width 165 height 28
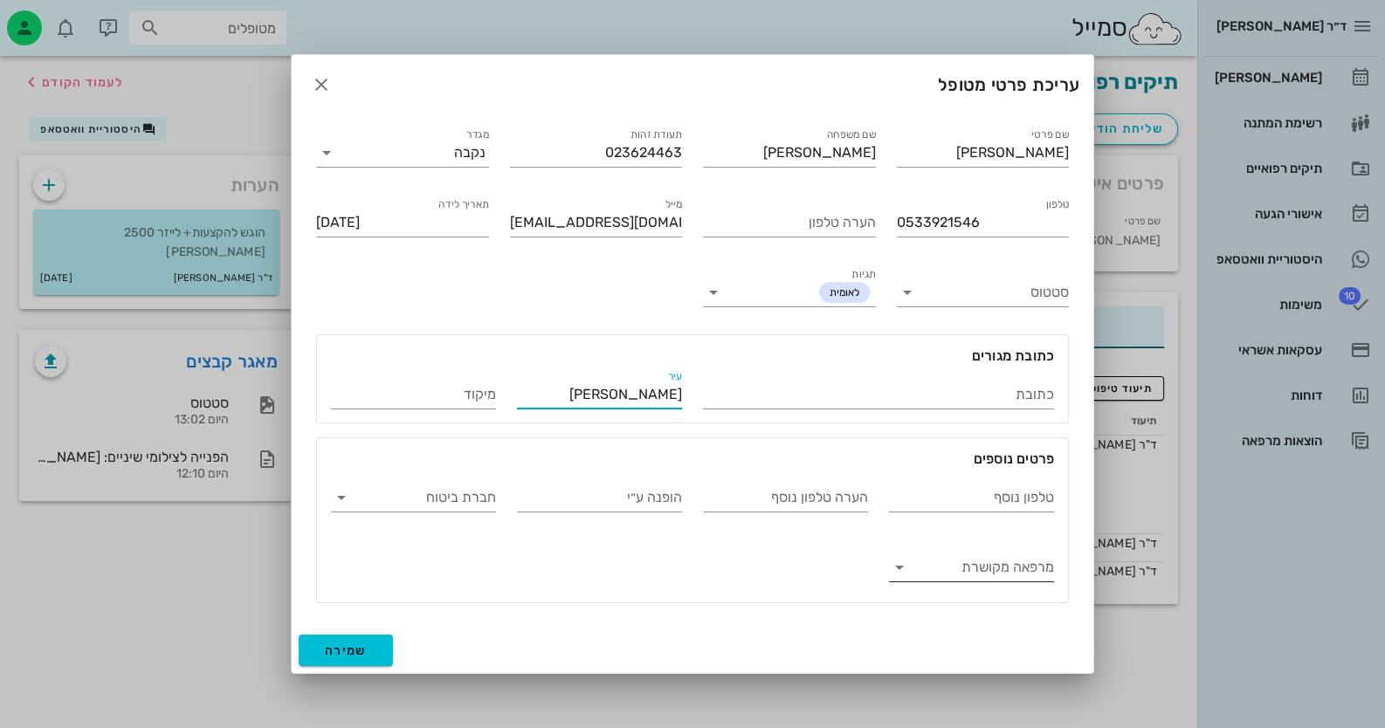
type input "[PERSON_NAME]"
click at [939, 566] on input "מרפאה מקושרת" at bounding box center [985, 568] width 137 height 28
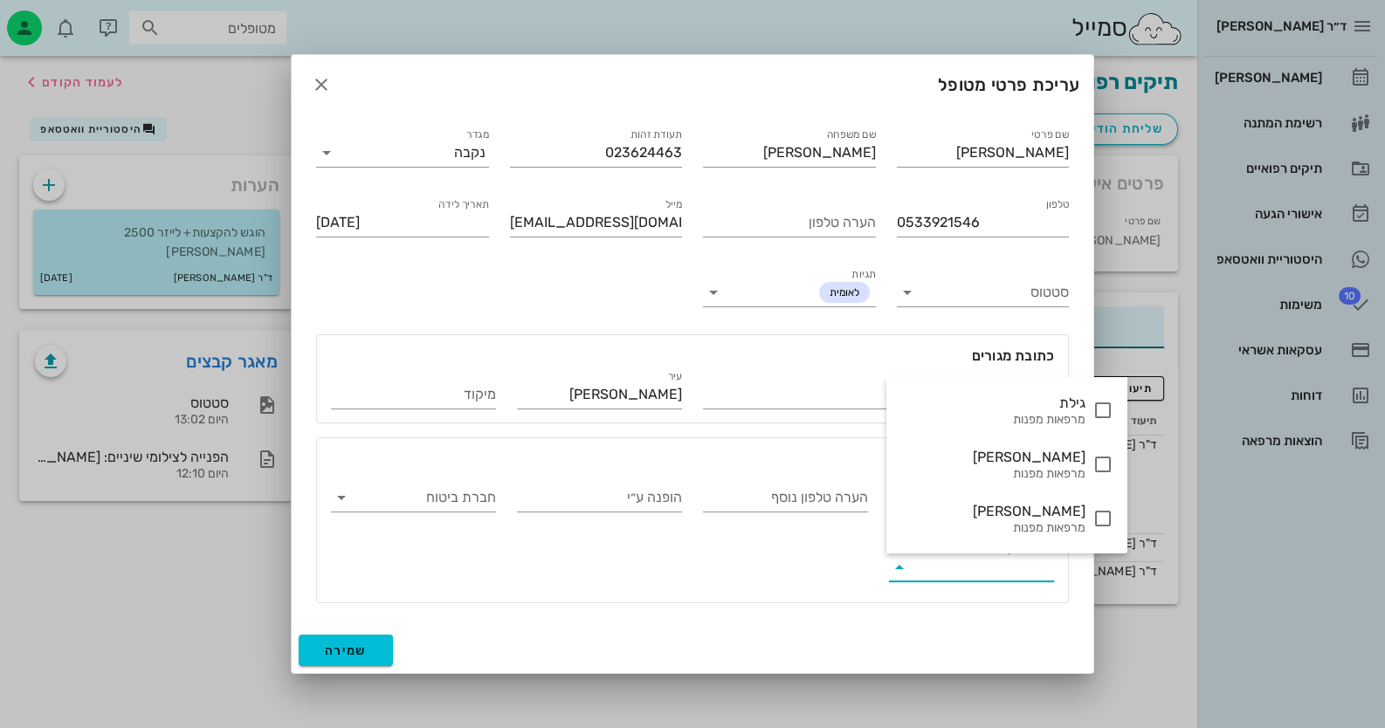
click at [709, 593] on div "טלפון נוסף הערה טלפון נוסף הופנה ע״י חברת ביטוח מרפאה מקושרת" at bounding box center [692, 529] width 744 height 140
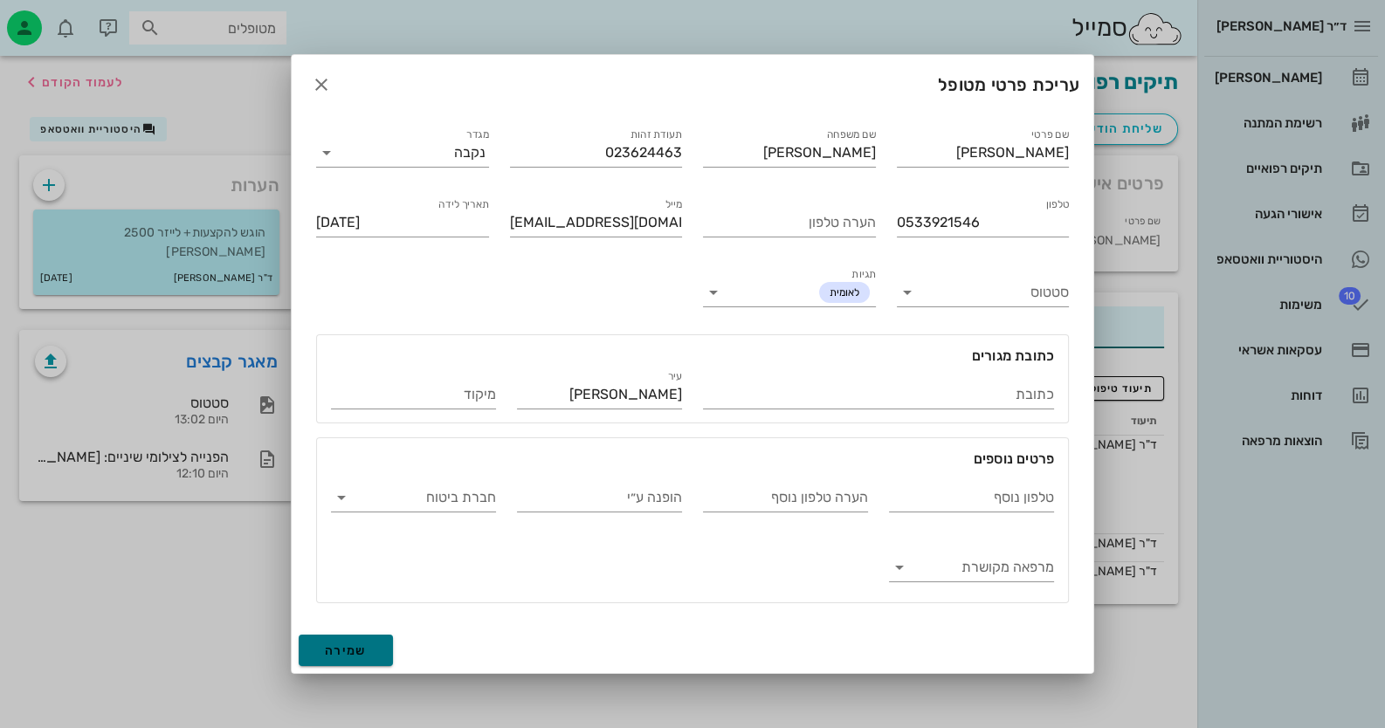
click at [368, 641] on button "שמירה" at bounding box center [346, 650] width 94 height 31
type input "[DATE]"
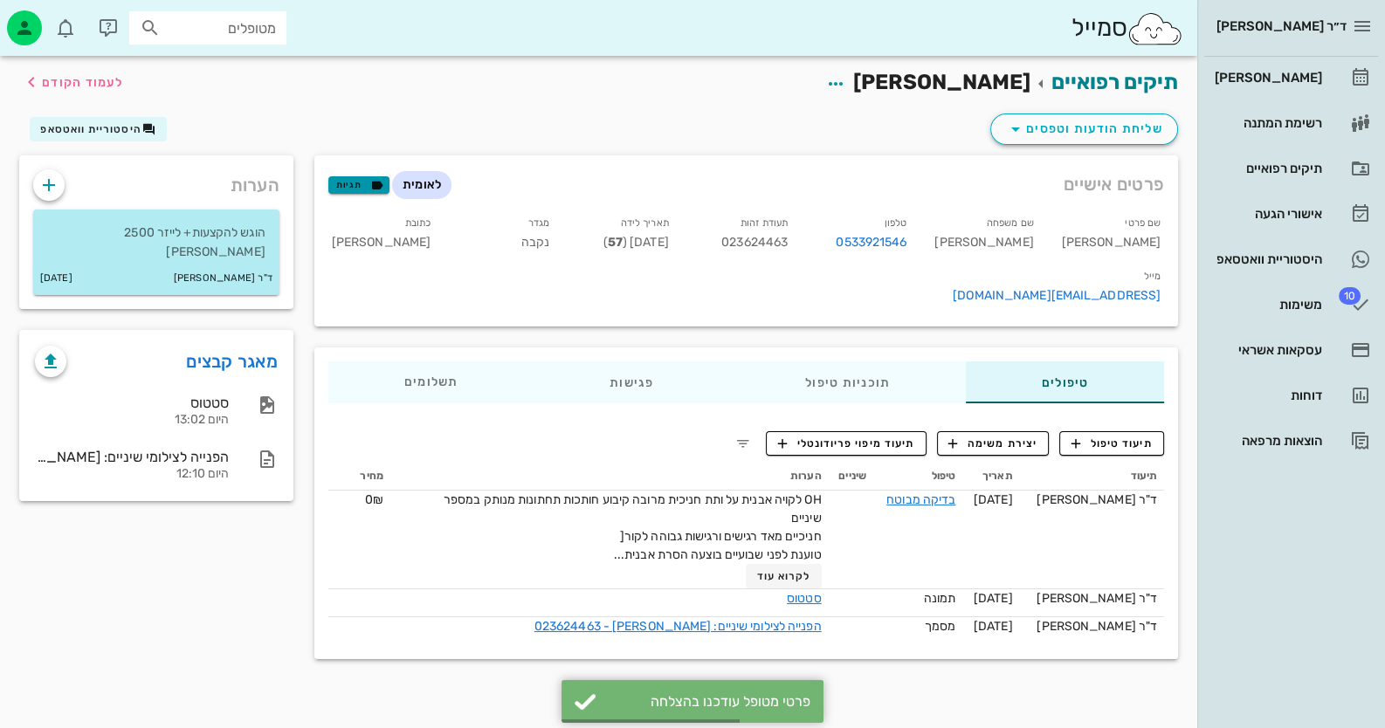
click at [362, 186] on span "תגיות" at bounding box center [358, 185] width 45 height 16
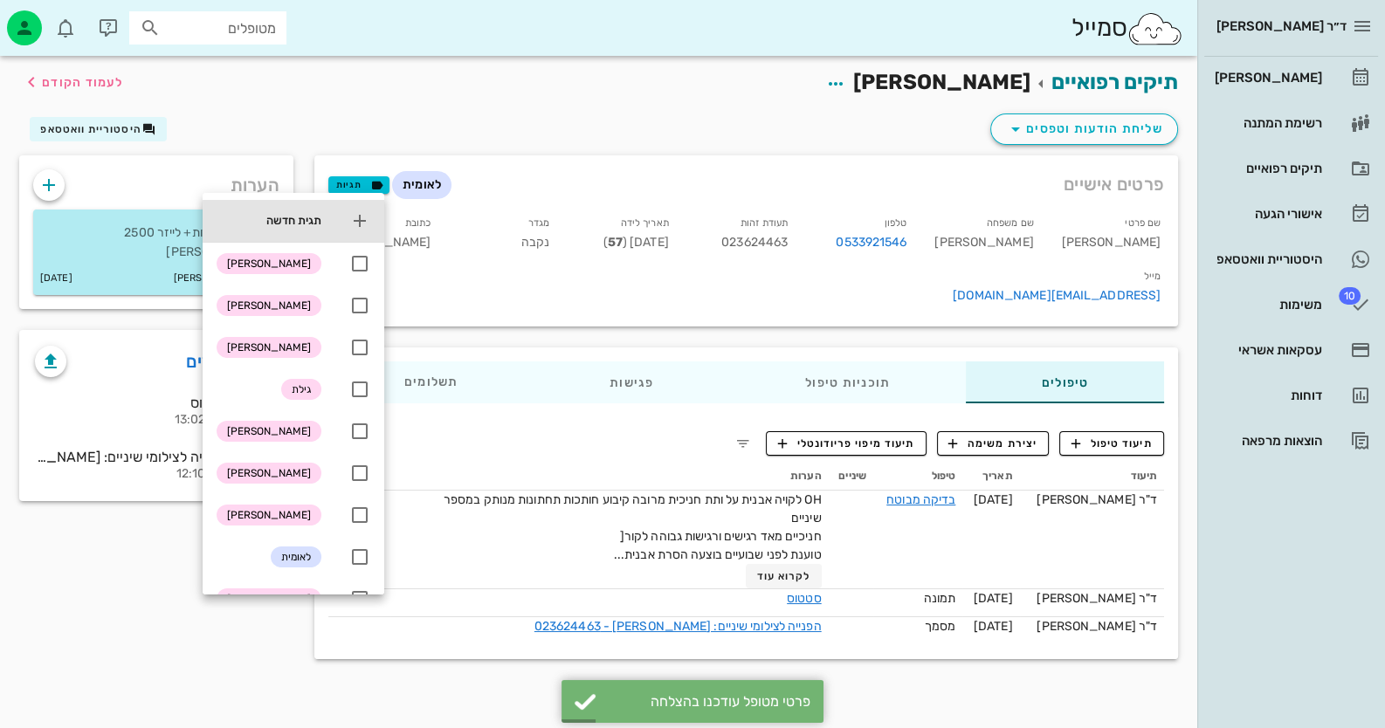
click at [364, 224] on icon at bounding box center [359, 220] width 21 height 21
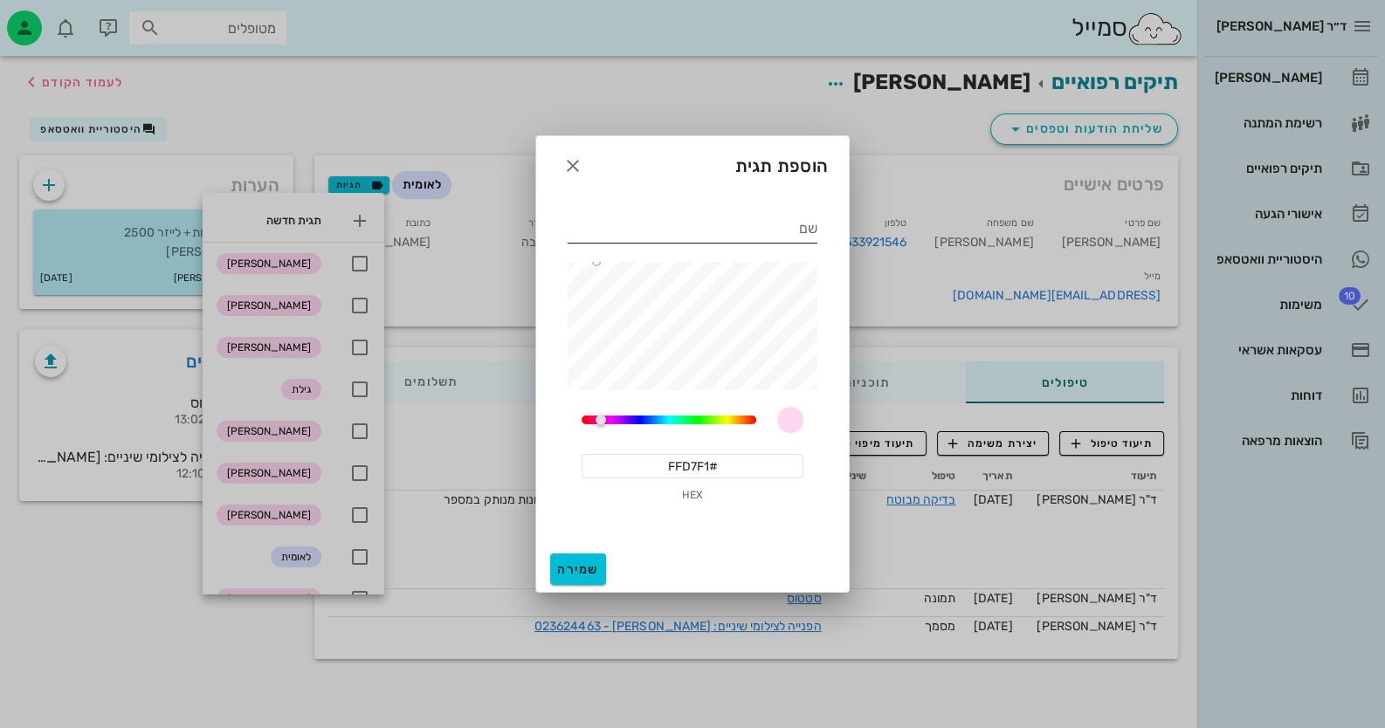
click at [769, 224] on input "שם" at bounding box center [693, 229] width 250 height 28
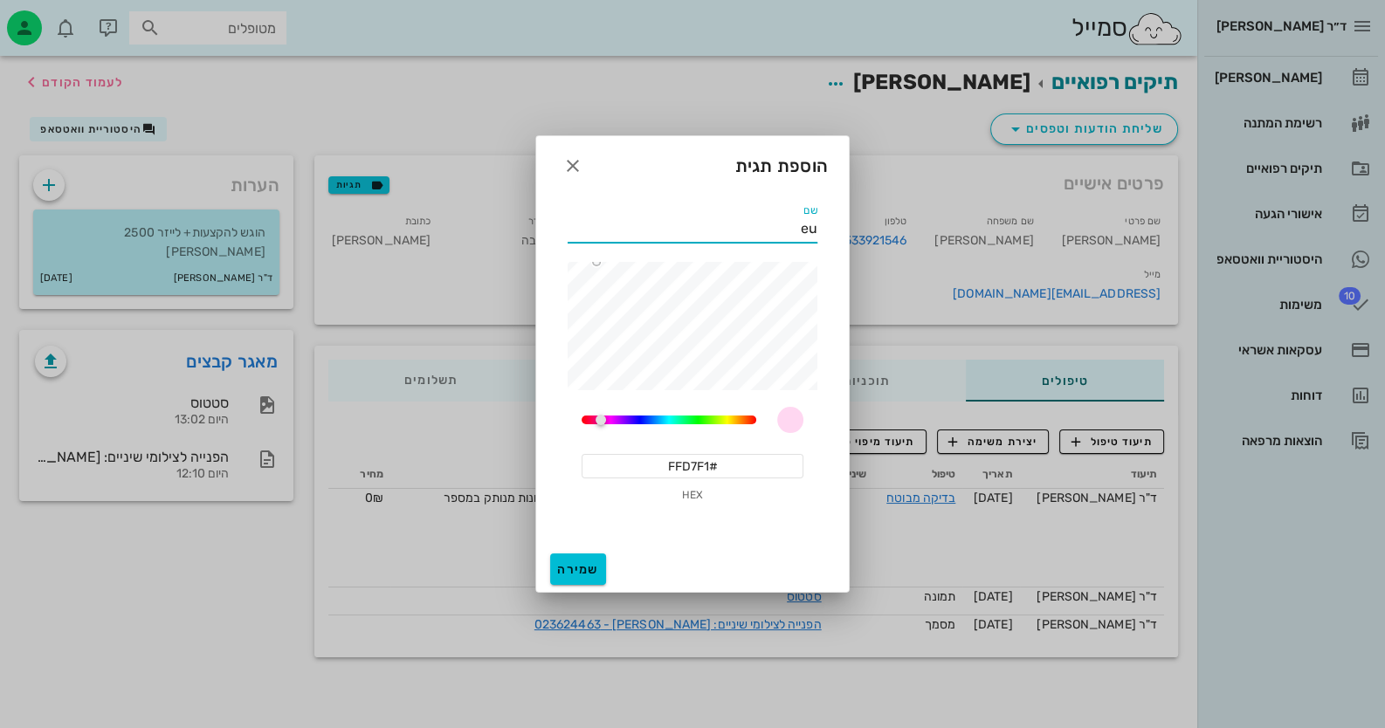
type input "e"
type input "קולונטר"
click at [575, 576] on button "שמירה" at bounding box center [578, 569] width 56 height 31
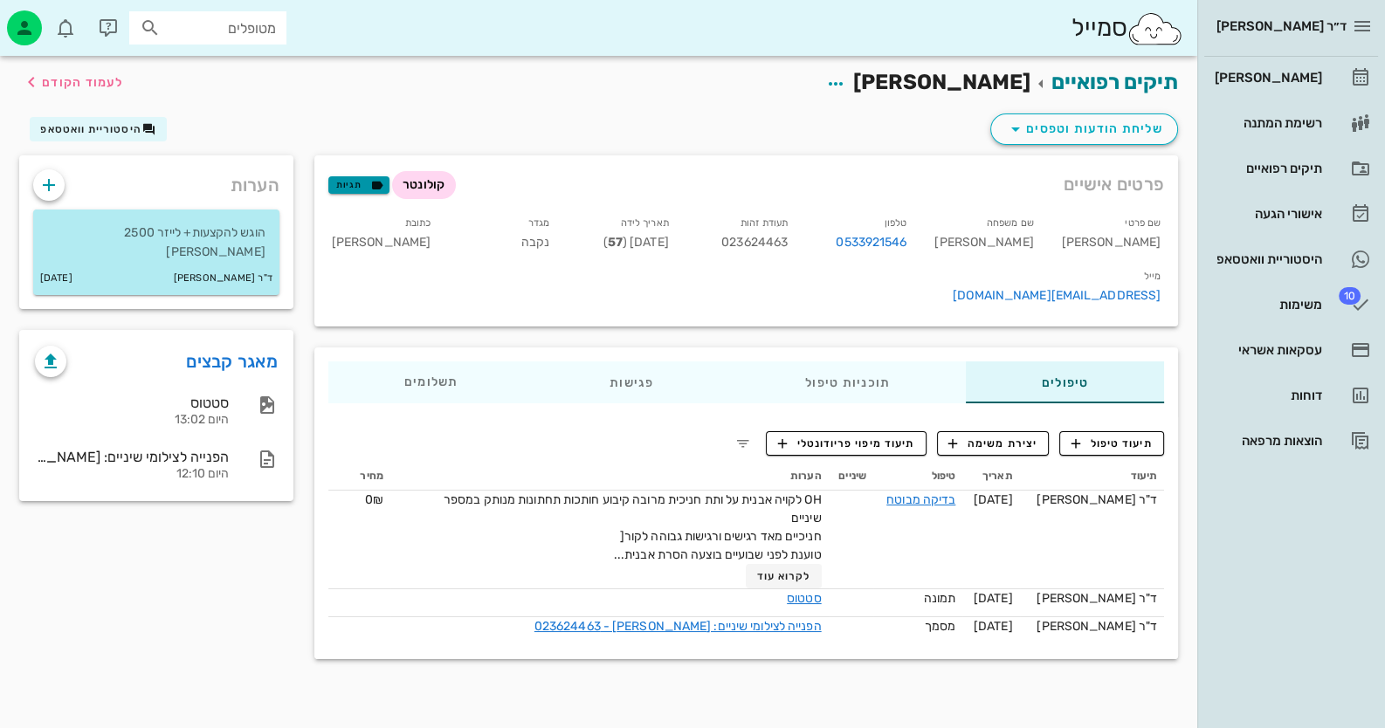
click at [360, 177] on span "תגיות" at bounding box center [358, 185] width 45 height 16
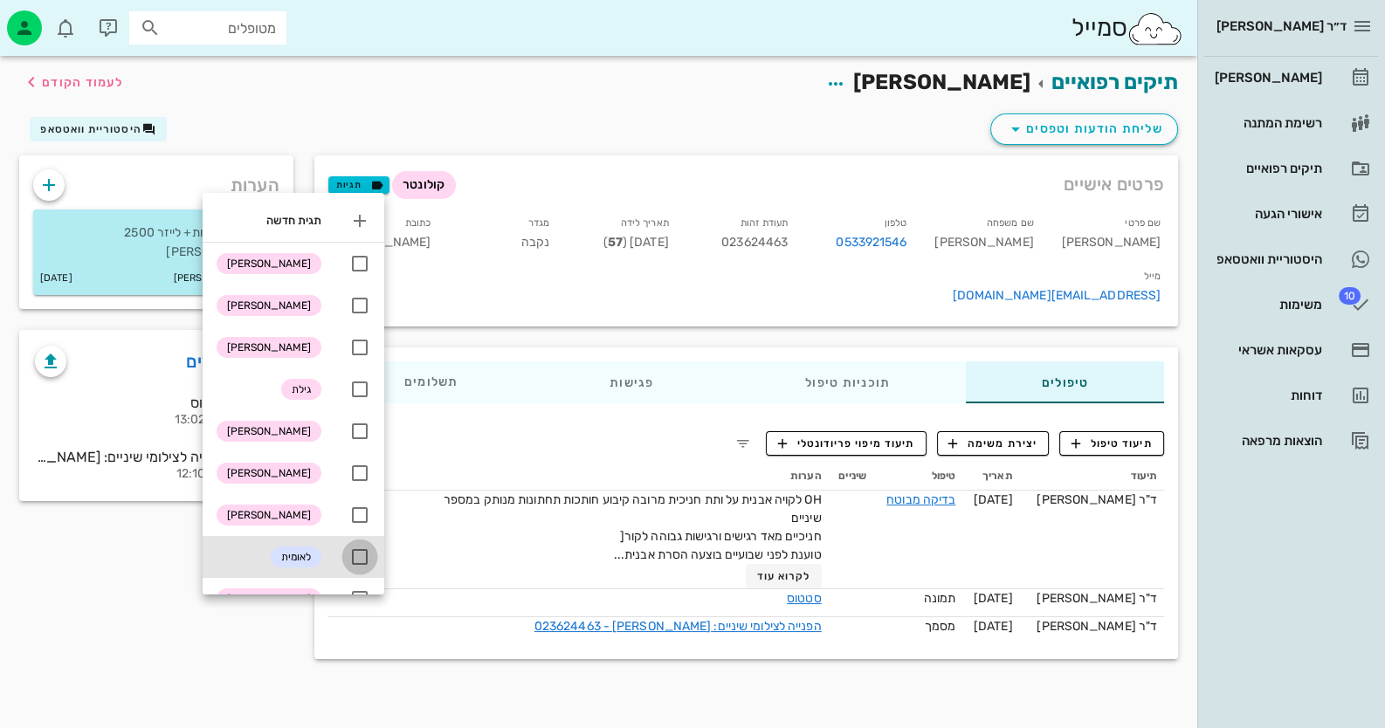
click at [362, 554] on div at bounding box center [360, 557] width 30 height 30
checkbox input "true"
click at [64, 633] on div "תיקים רפואיים [PERSON_NAME] לעמוד הקודם שליחת הודעות וטפסים היסטוריית וואטסאפ פ…" at bounding box center [598, 392] width 1197 height 672
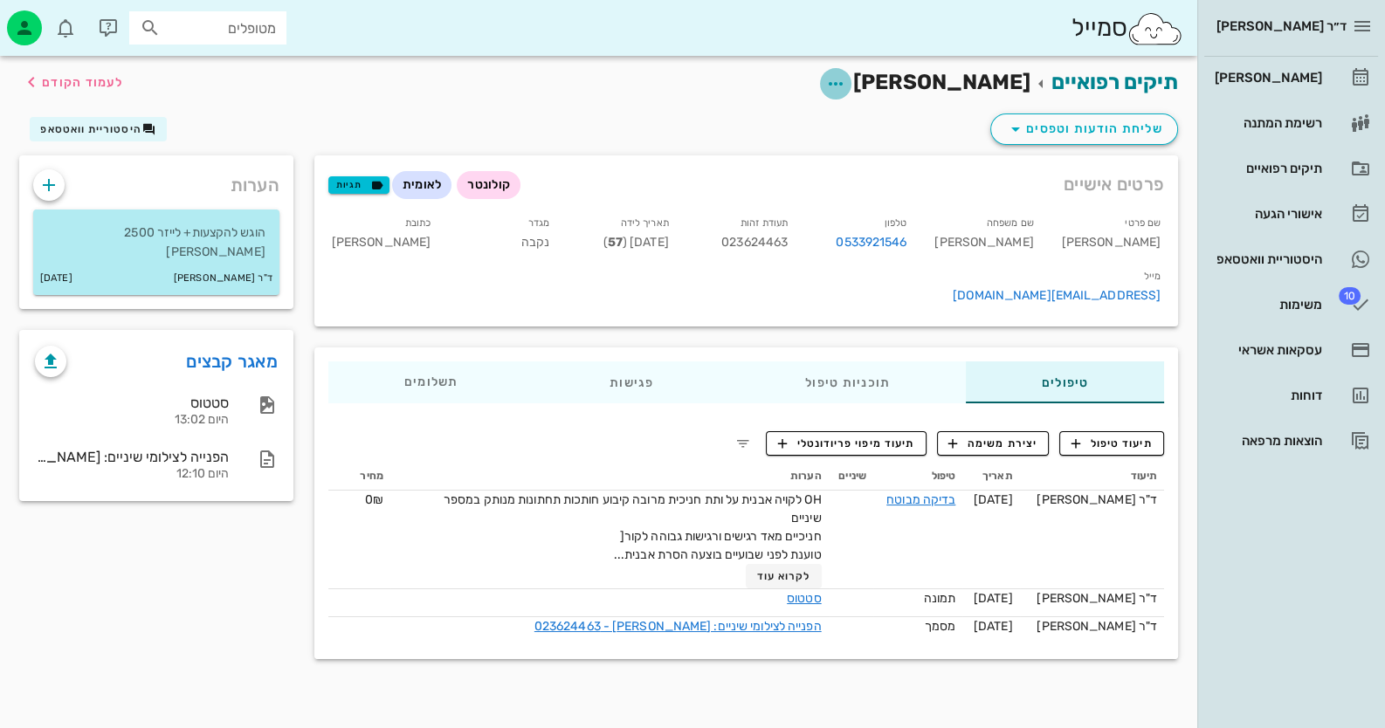
click at [846, 79] on icon "button" at bounding box center [835, 83] width 21 height 21
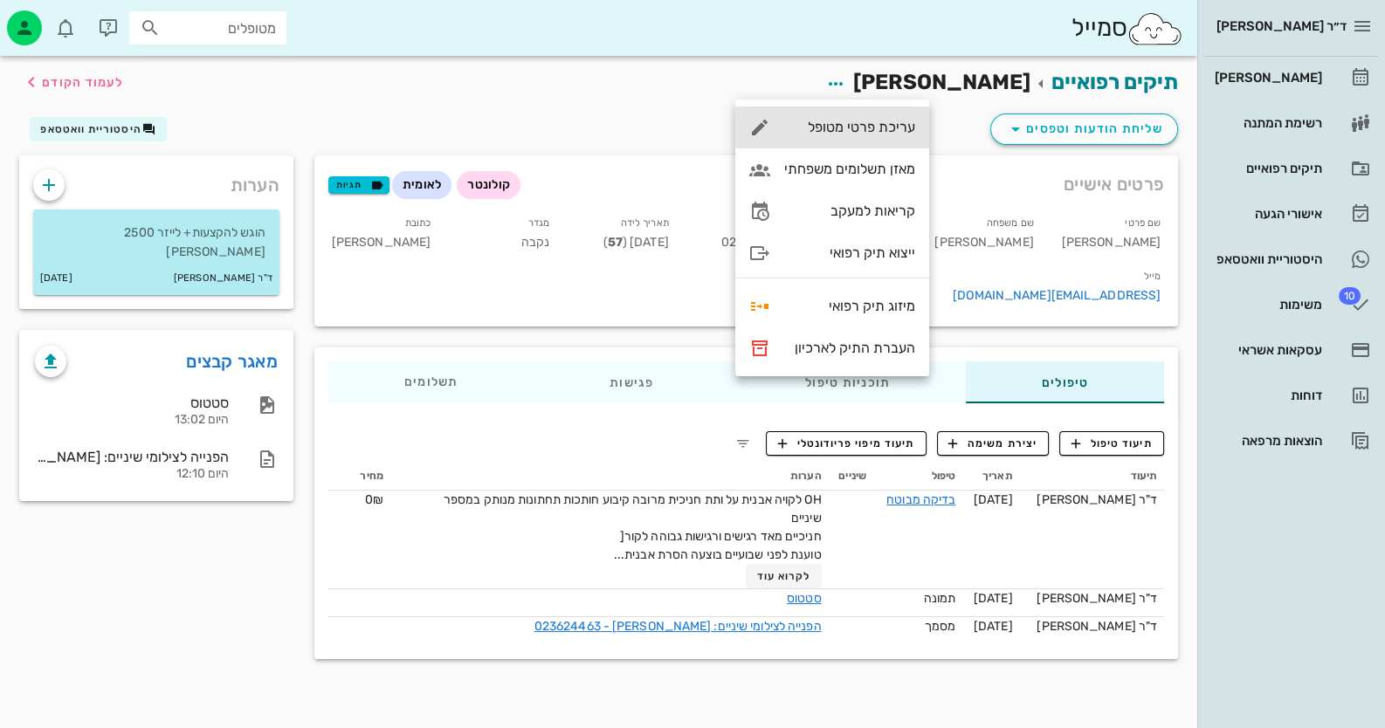
click at [899, 126] on div "עריכת פרטי מטופל" at bounding box center [849, 127] width 131 height 17
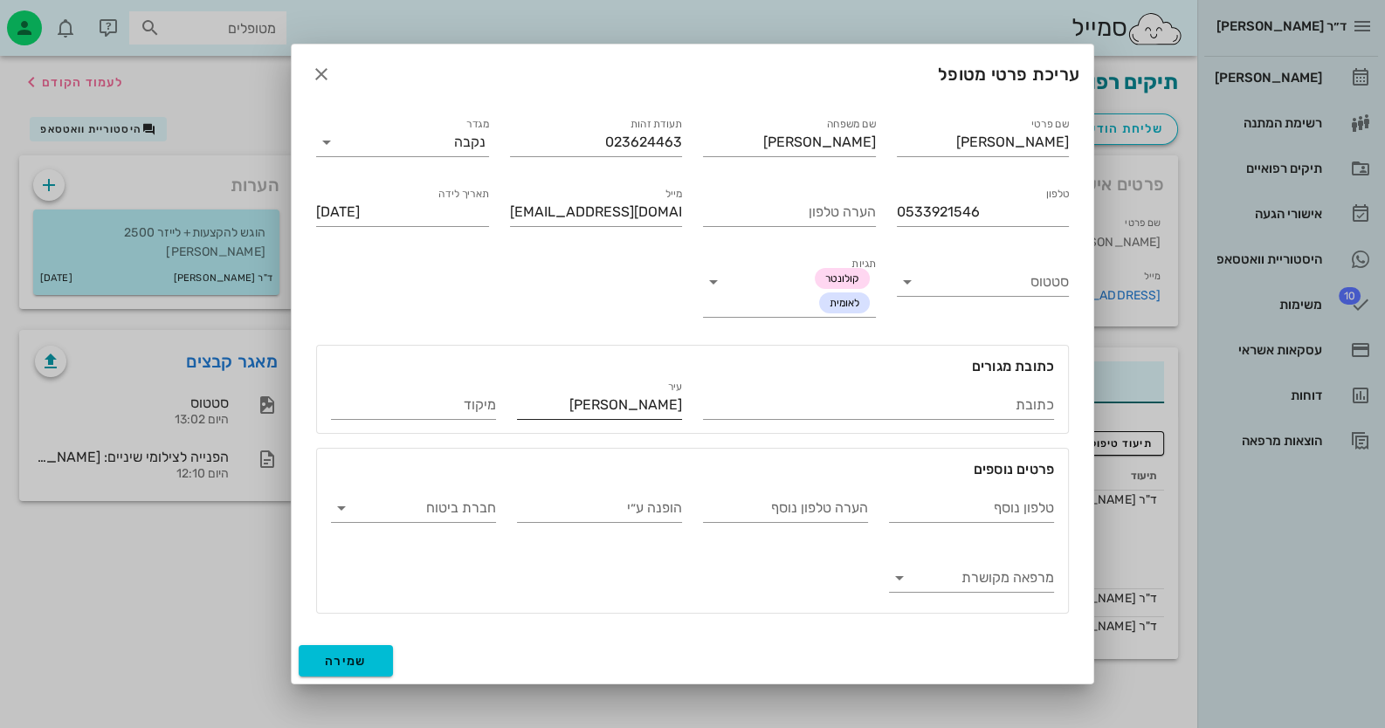
click at [668, 414] on input "[PERSON_NAME]" at bounding box center [599, 405] width 165 height 28
type input "t"
click at [668, 414] on input "[PERSON_NAME]" at bounding box center [599, 405] width 165 height 28
type input "[PERSON_NAME]"
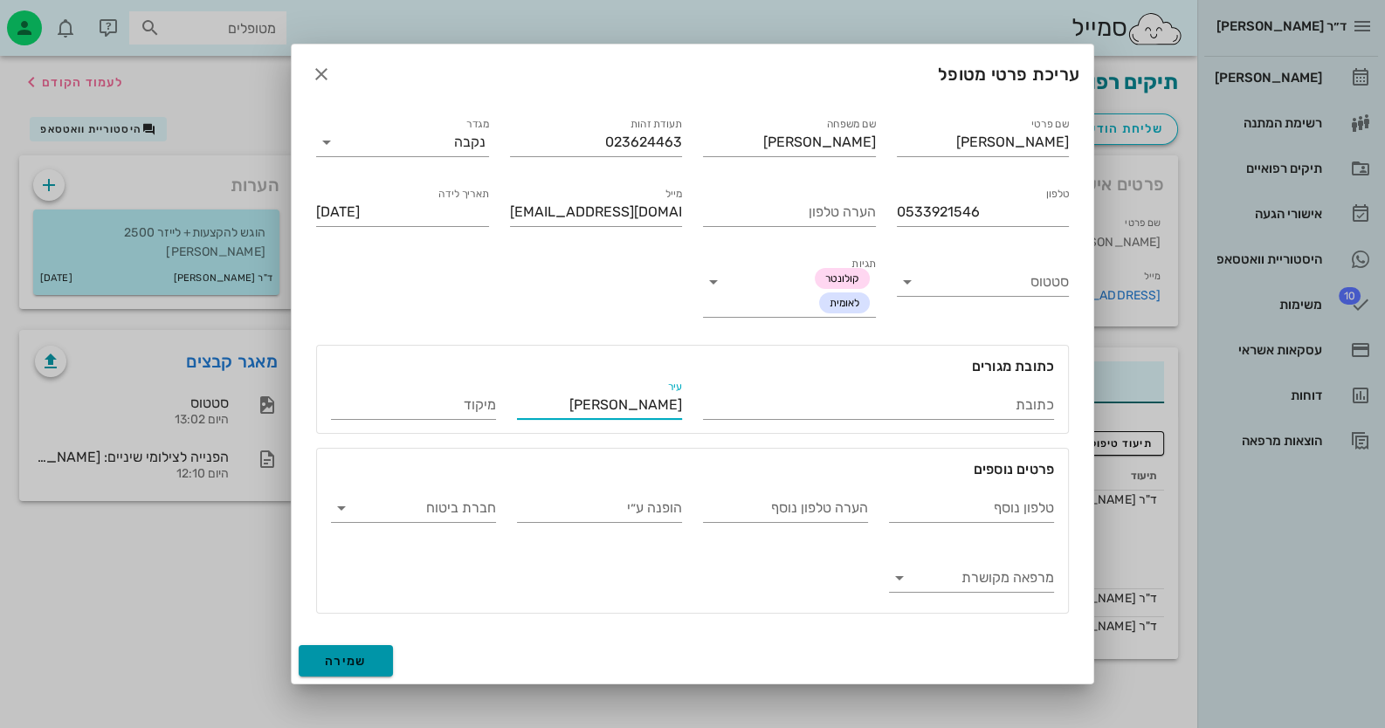
click at [341, 664] on span "שמירה" at bounding box center [346, 661] width 42 height 15
type input "[DATE]"
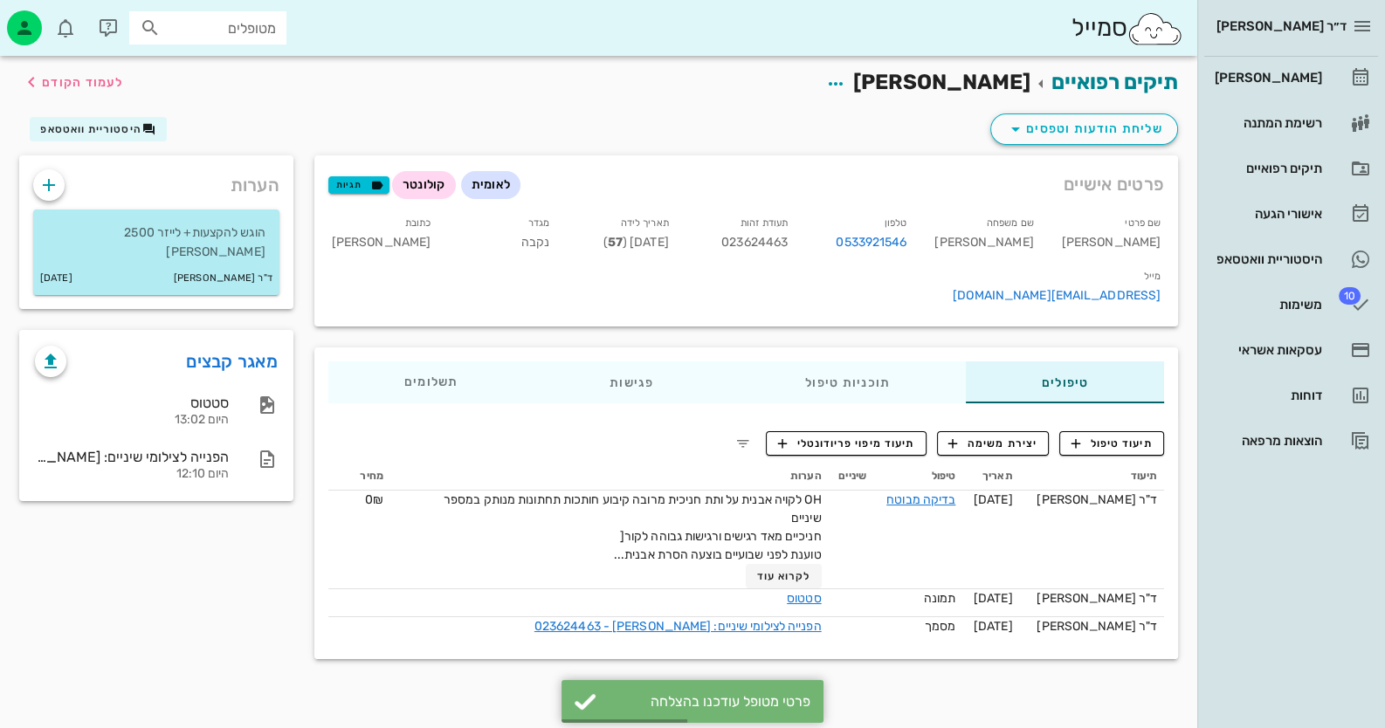
click at [788, 236] on span "023624463" at bounding box center [754, 242] width 66 height 15
copy span "023624463"
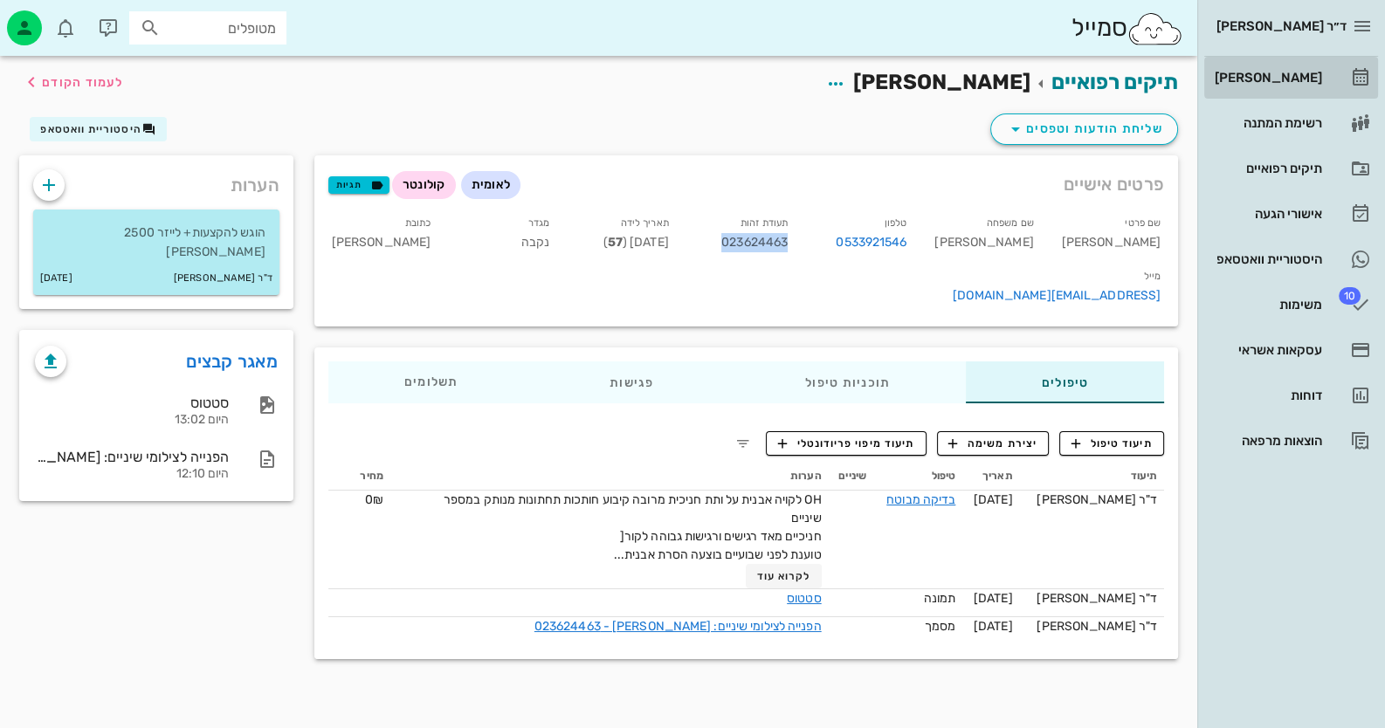
click at [1350, 59] on link "[PERSON_NAME]" at bounding box center [1291, 78] width 174 height 42
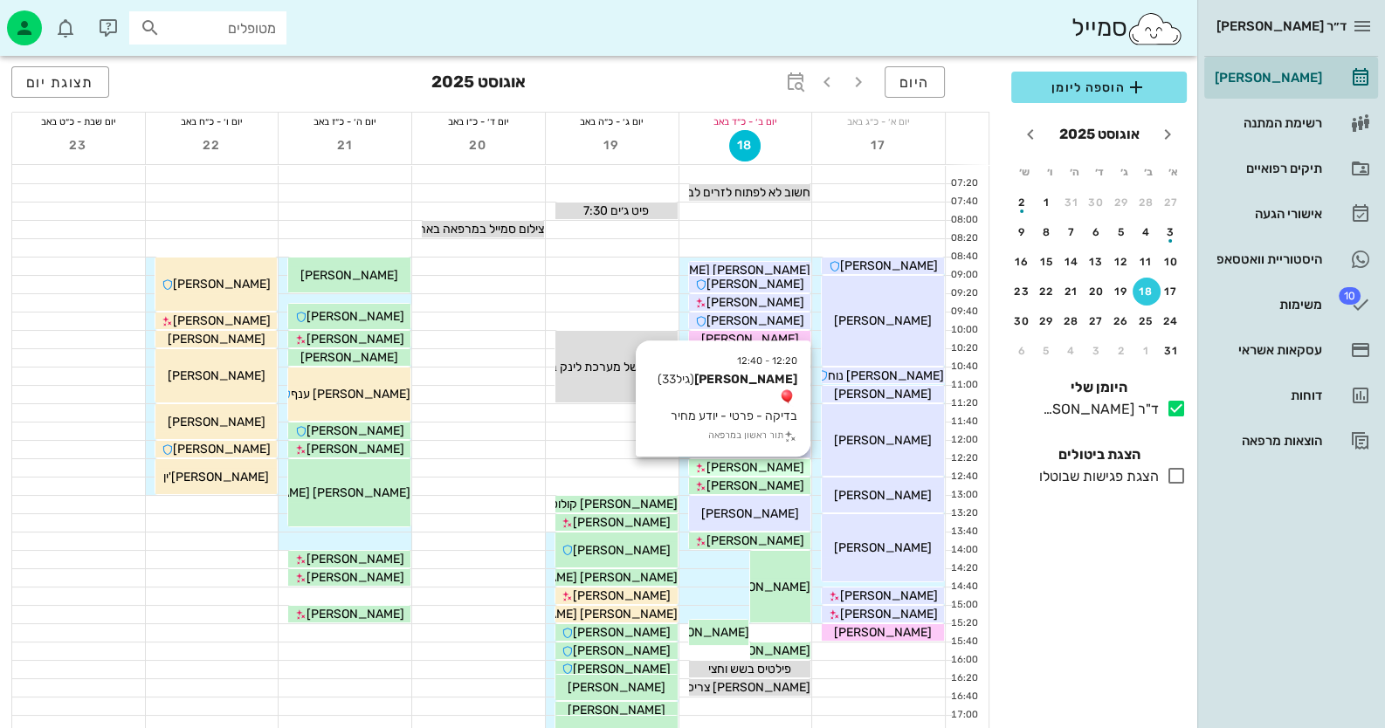
click at [790, 470] on div "[PERSON_NAME]" at bounding box center [750, 467] width 122 height 18
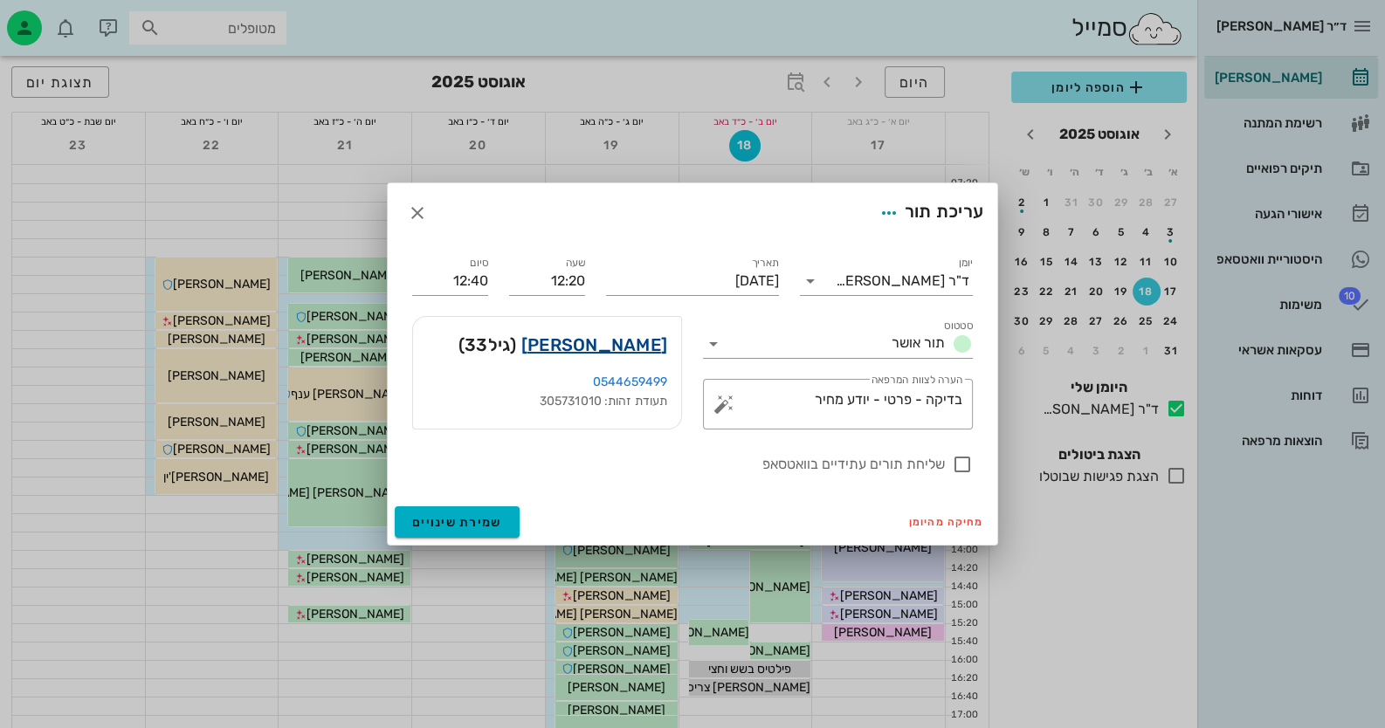
click at [651, 348] on link "[PERSON_NAME]" at bounding box center [594, 345] width 146 height 28
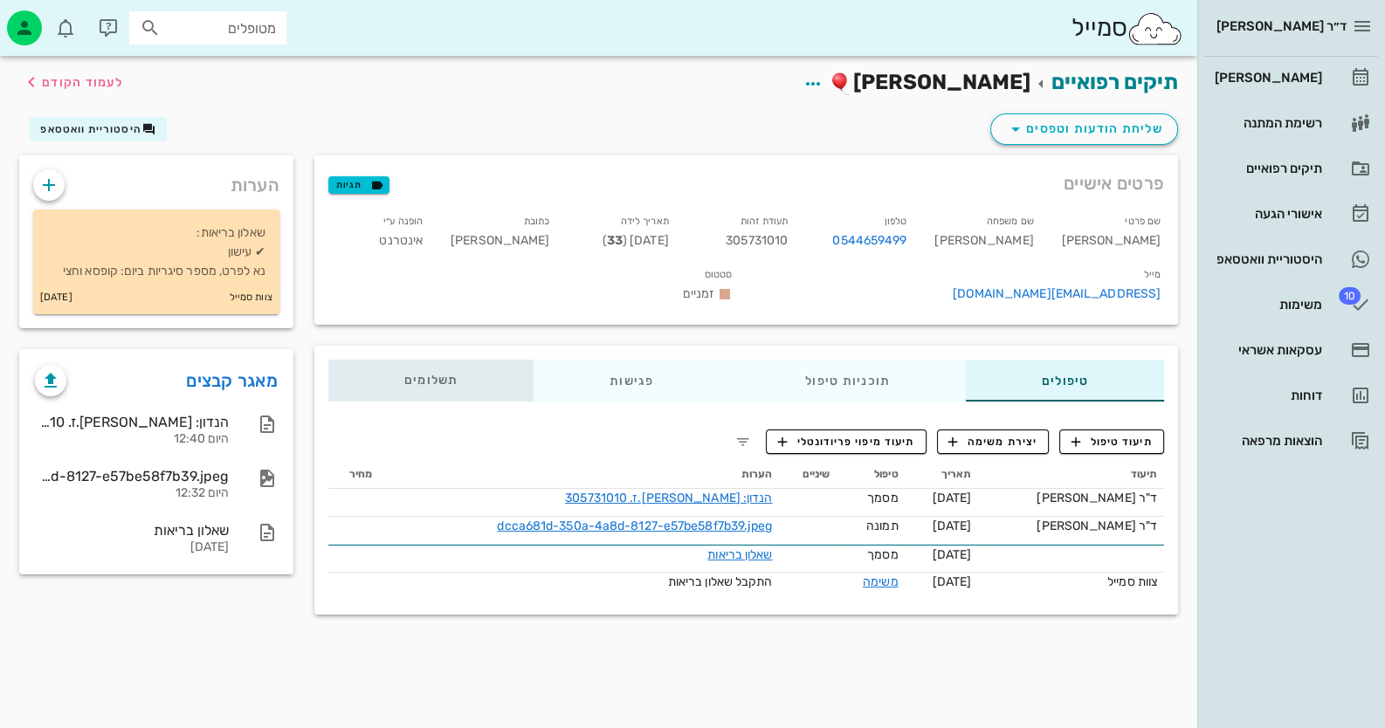
click at [453, 360] on div "תשלומים 0₪" at bounding box center [430, 381] width 205 height 42
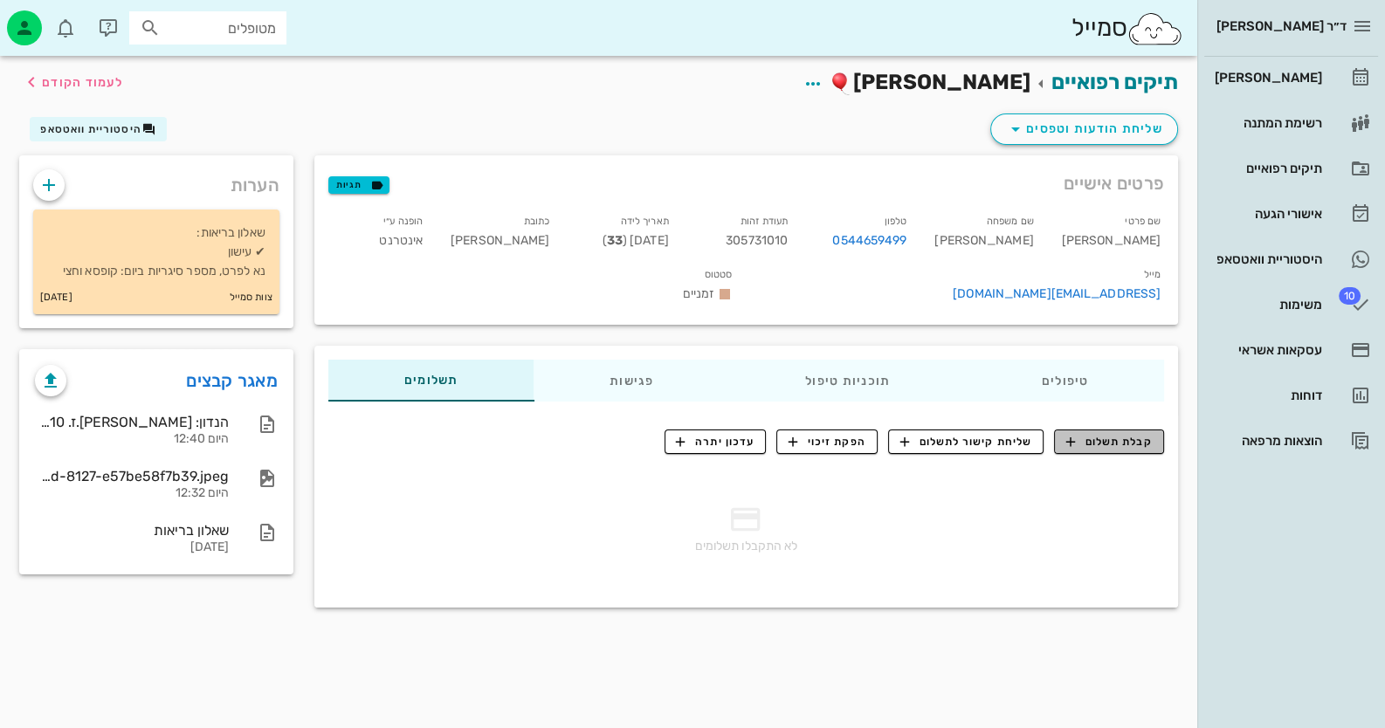
click at [1133, 434] on span "קבלת תשלום" at bounding box center [1109, 442] width 86 height 16
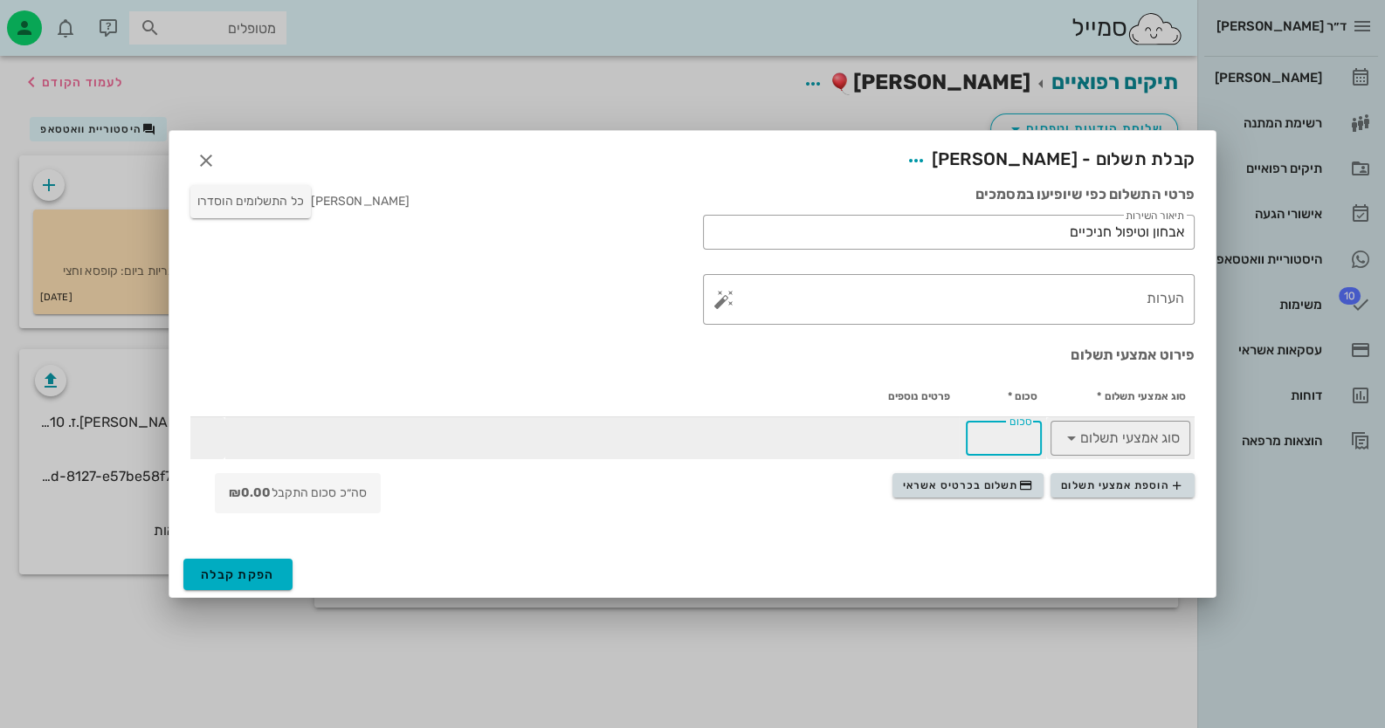
click at [1012, 446] on input "סכום" at bounding box center [1003, 438] width 55 height 28
click at [1096, 439] on input "סוג אמצעי תשלום" at bounding box center [1132, 438] width 94 height 28
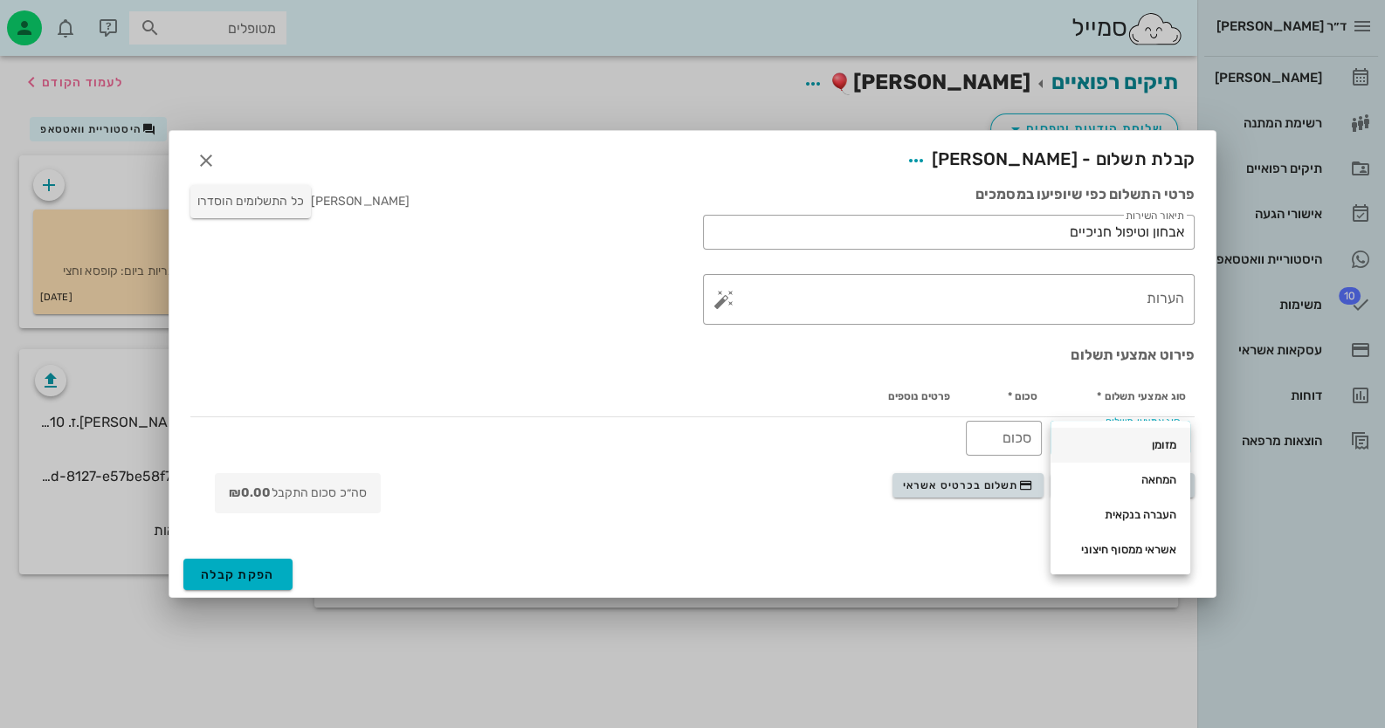
click at [1097, 439] on div "מזומן" at bounding box center [1120, 445] width 112 height 14
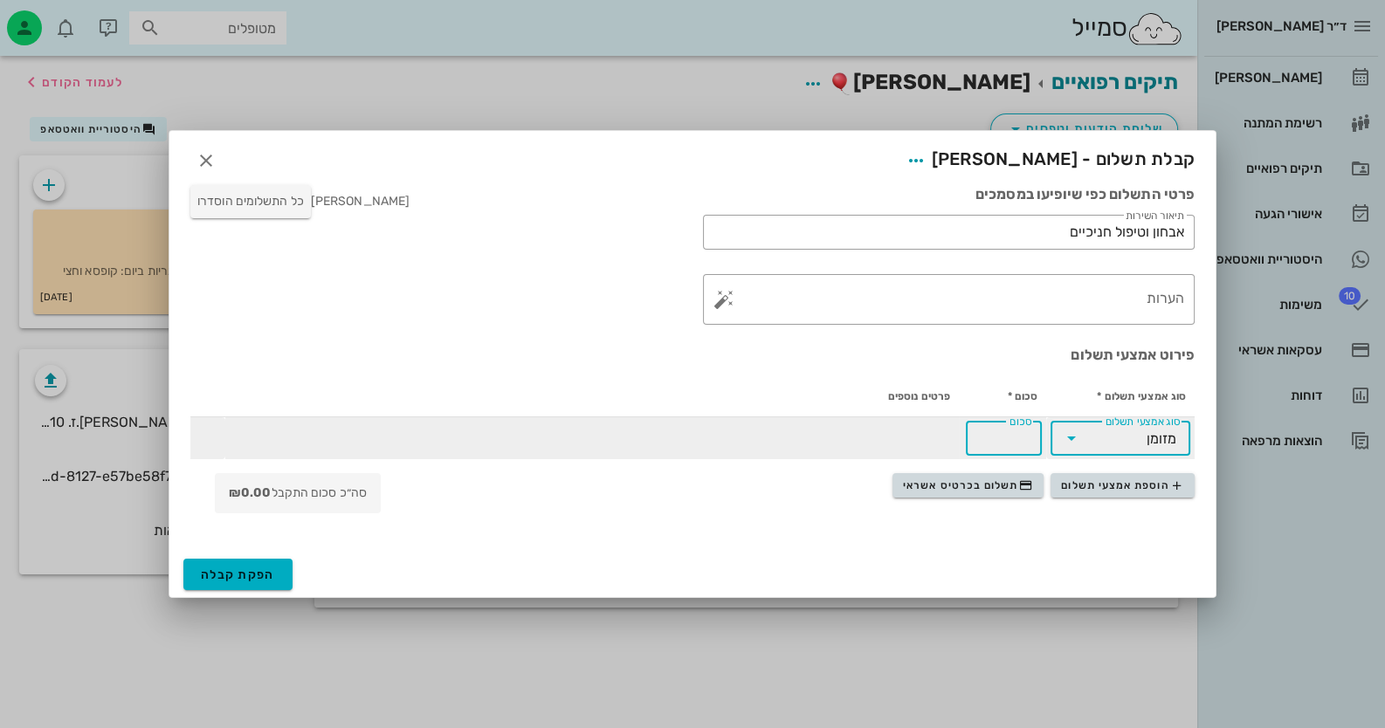
click at [1023, 428] on div "סכום" at bounding box center [1003, 438] width 55 height 35
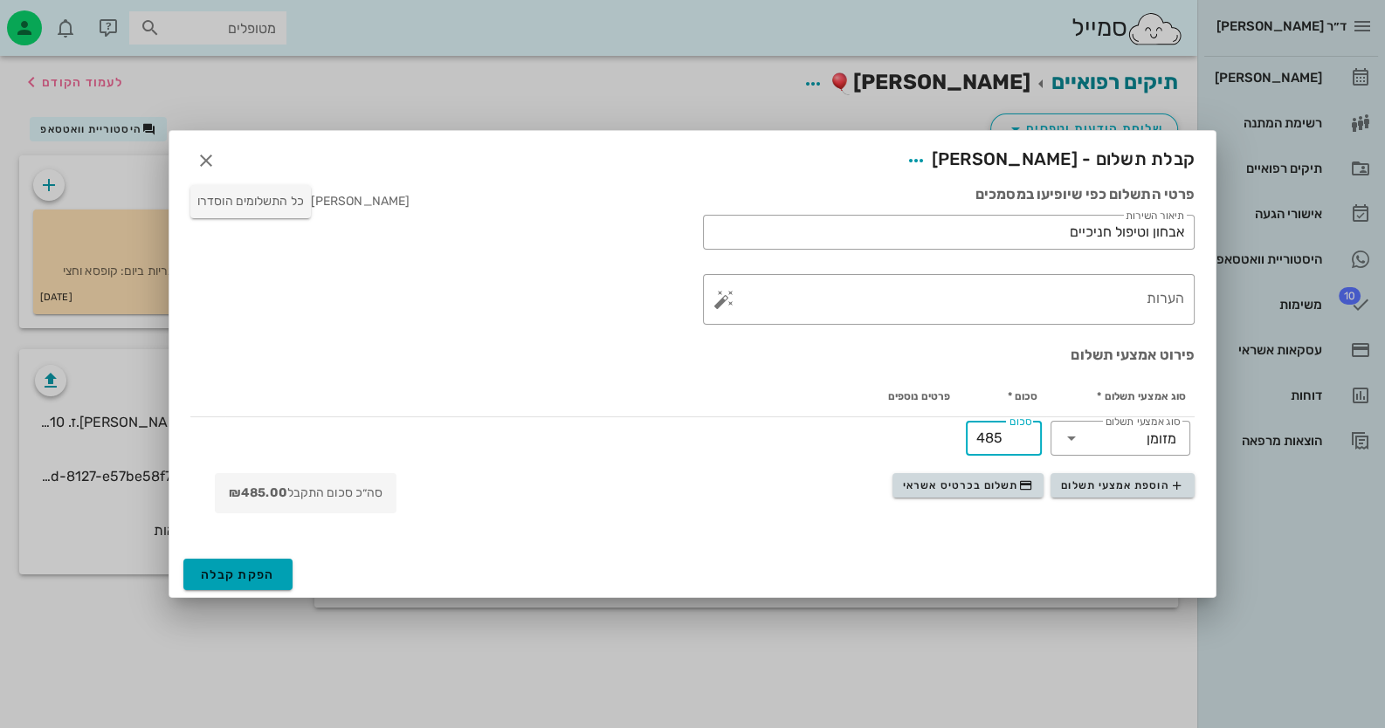
type input "485"
click at [274, 570] on button "הפקת קבלה" at bounding box center [237, 574] width 109 height 31
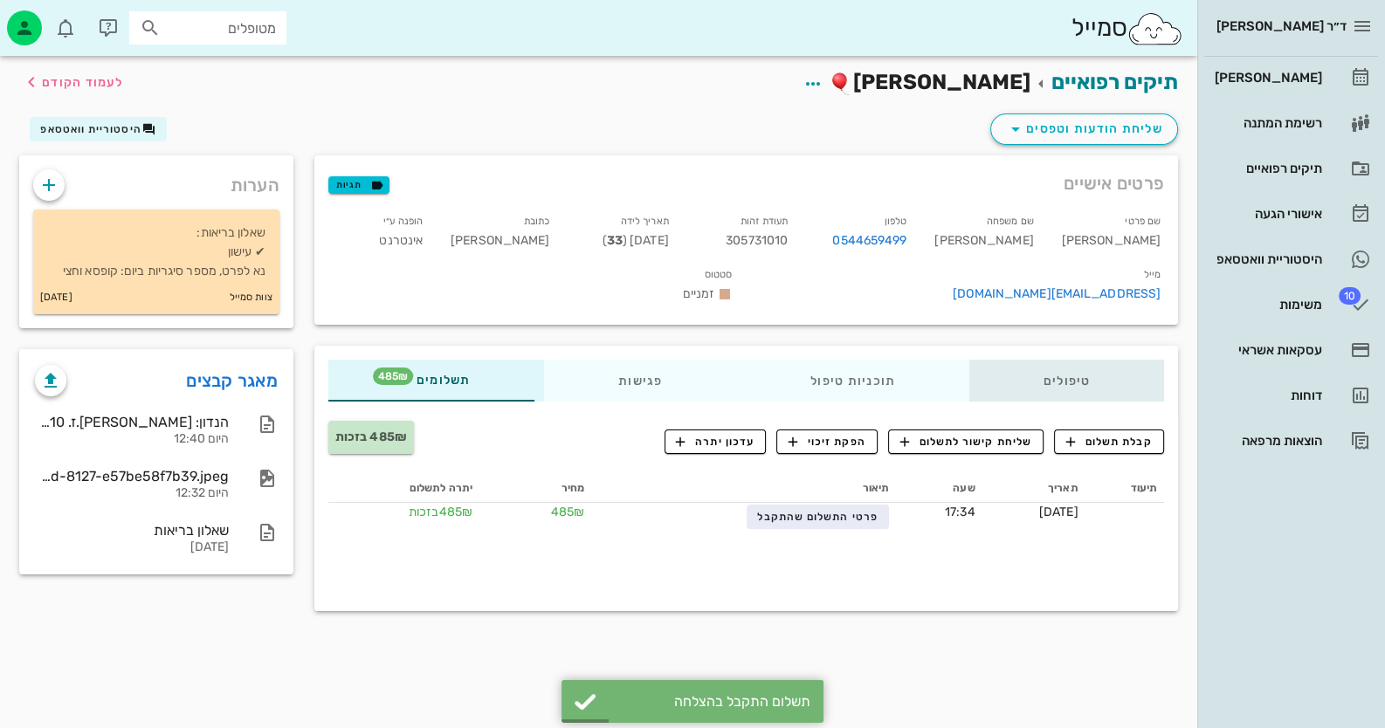
click at [1050, 360] on div "טיפולים" at bounding box center [1066, 381] width 195 height 42
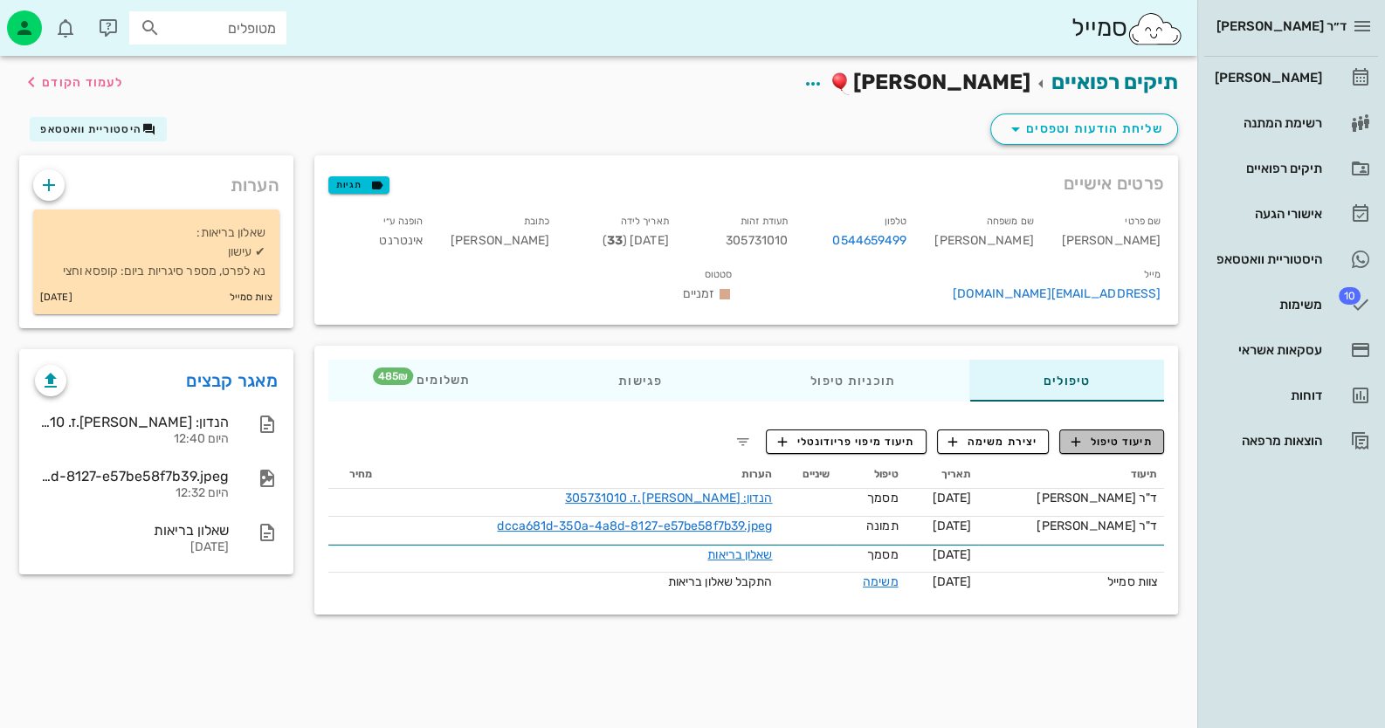
click at [1121, 434] on span "תיעוד טיפול" at bounding box center [1111, 442] width 81 height 16
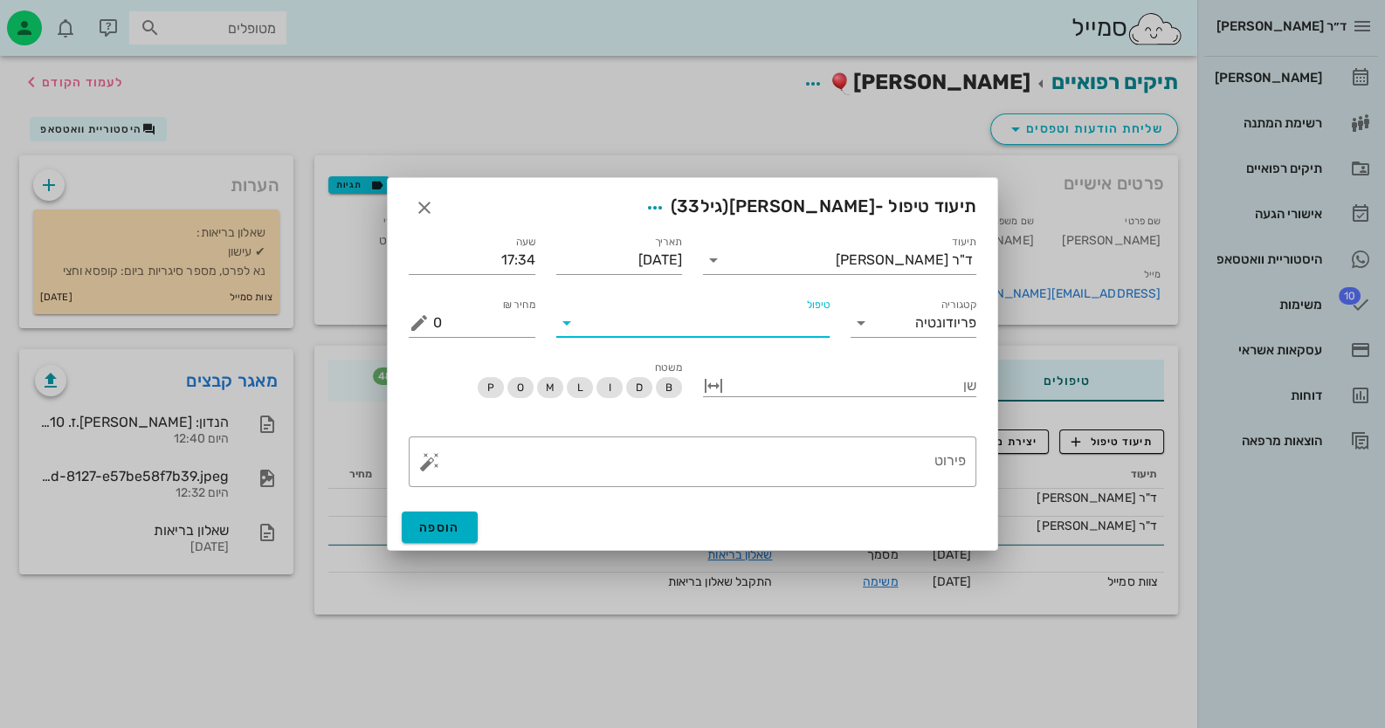
click at [816, 331] on input "טיפול" at bounding box center [705, 323] width 249 height 28
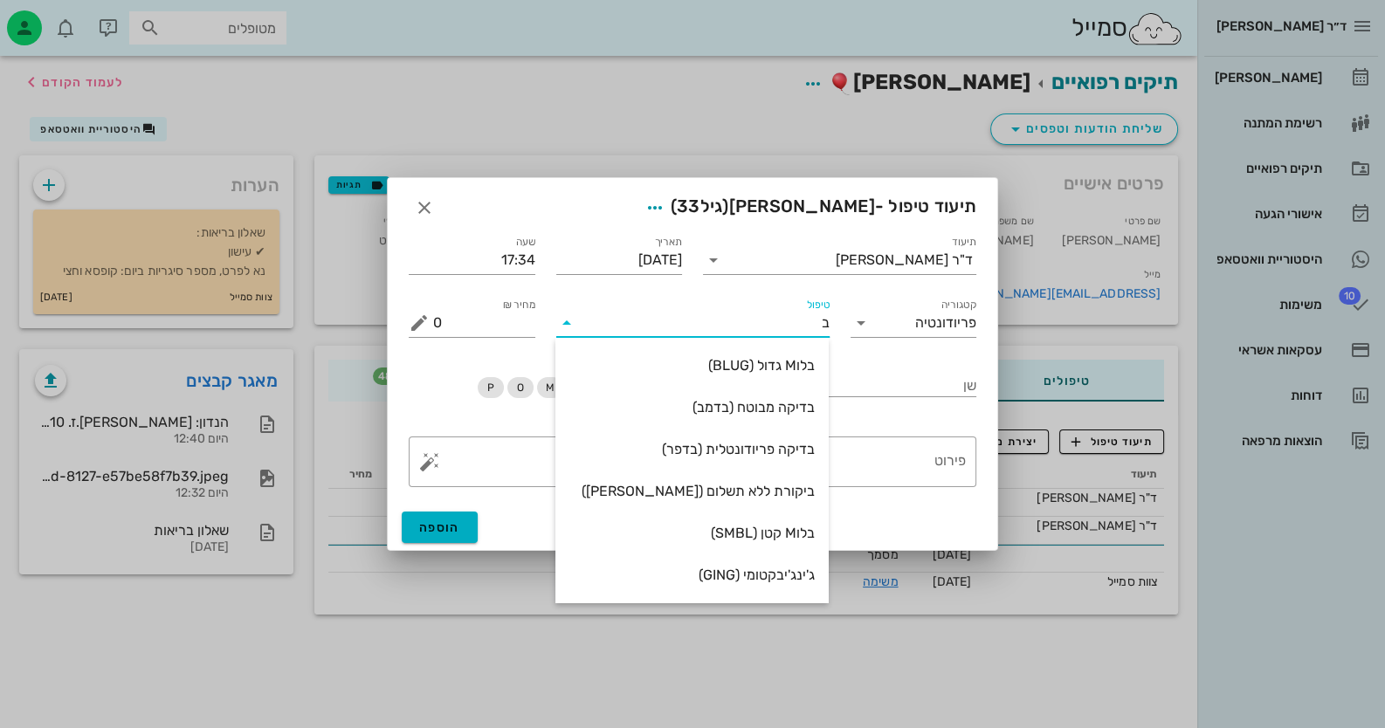
type input "בד"
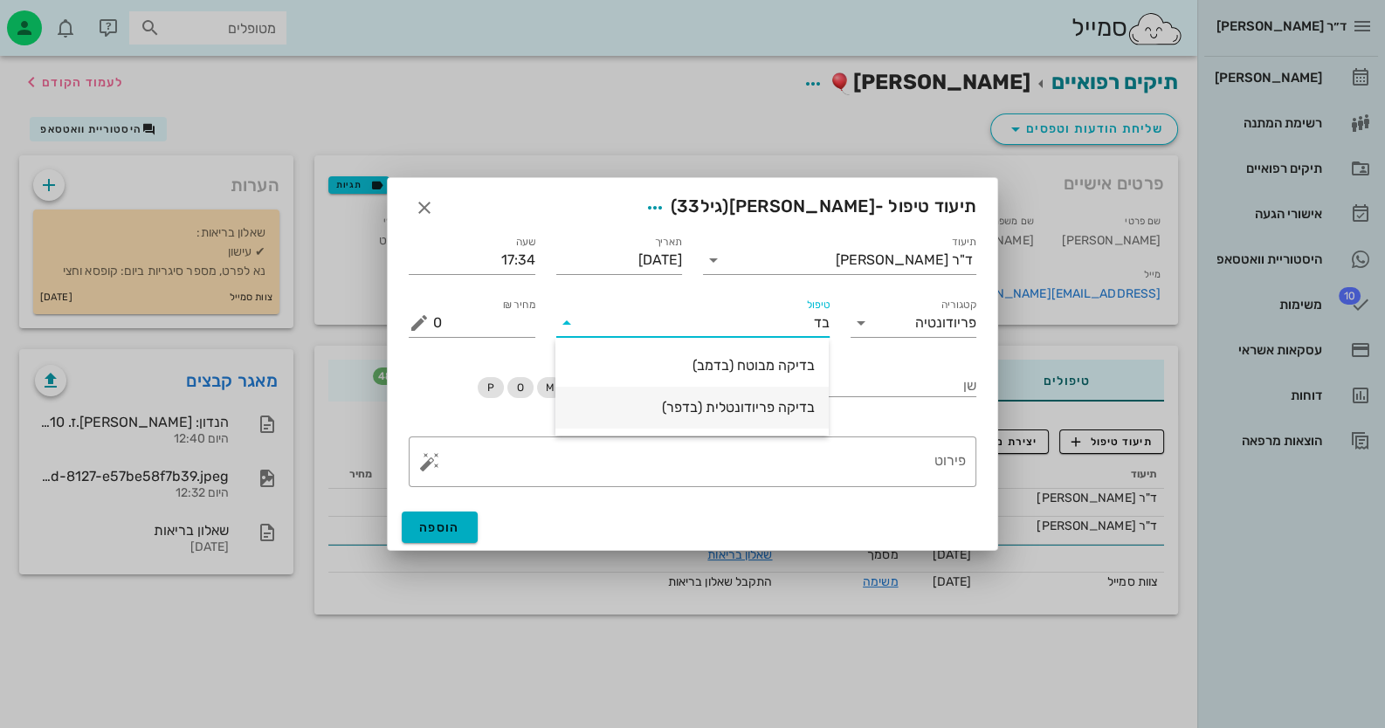
click at [795, 402] on div "בדיקה פריודונטלית (בדפר)" at bounding box center [691, 407] width 245 height 17
type input "485"
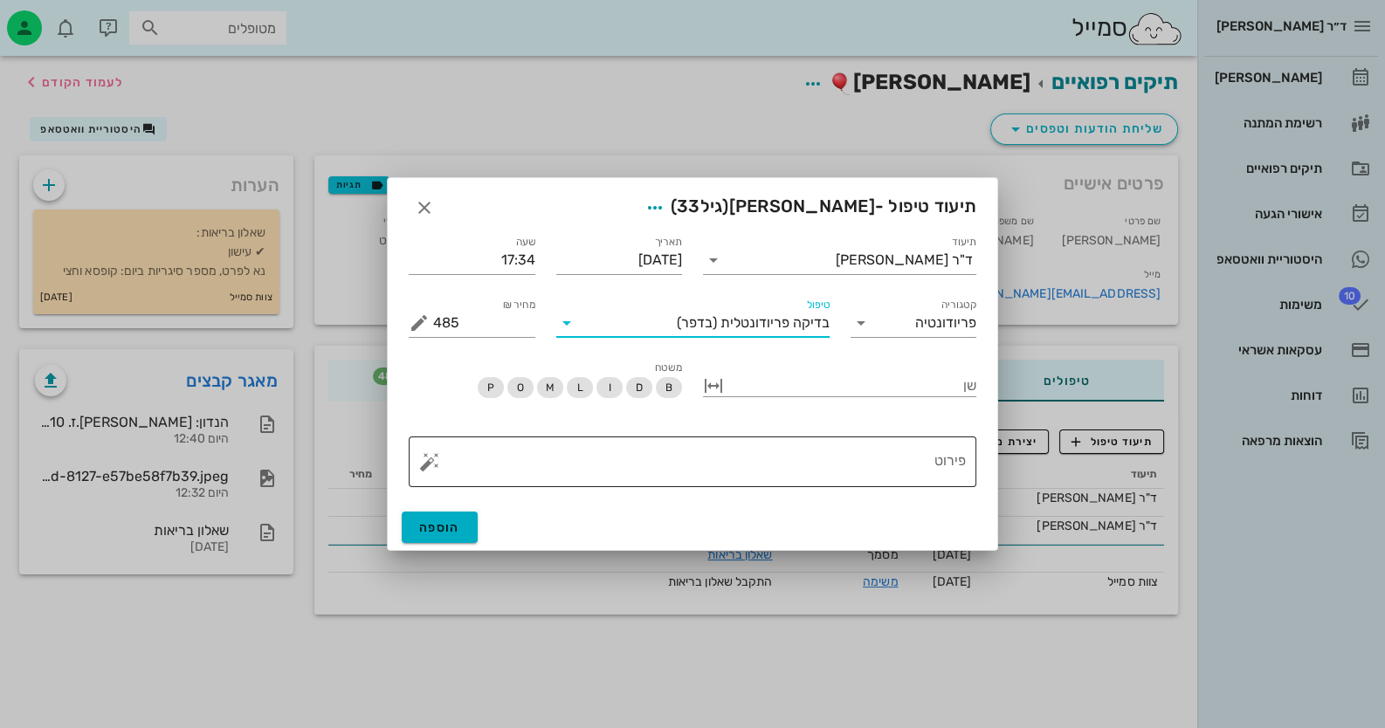
click at [886, 479] on textarea "פירוט" at bounding box center [699, 466] width 533 height 42
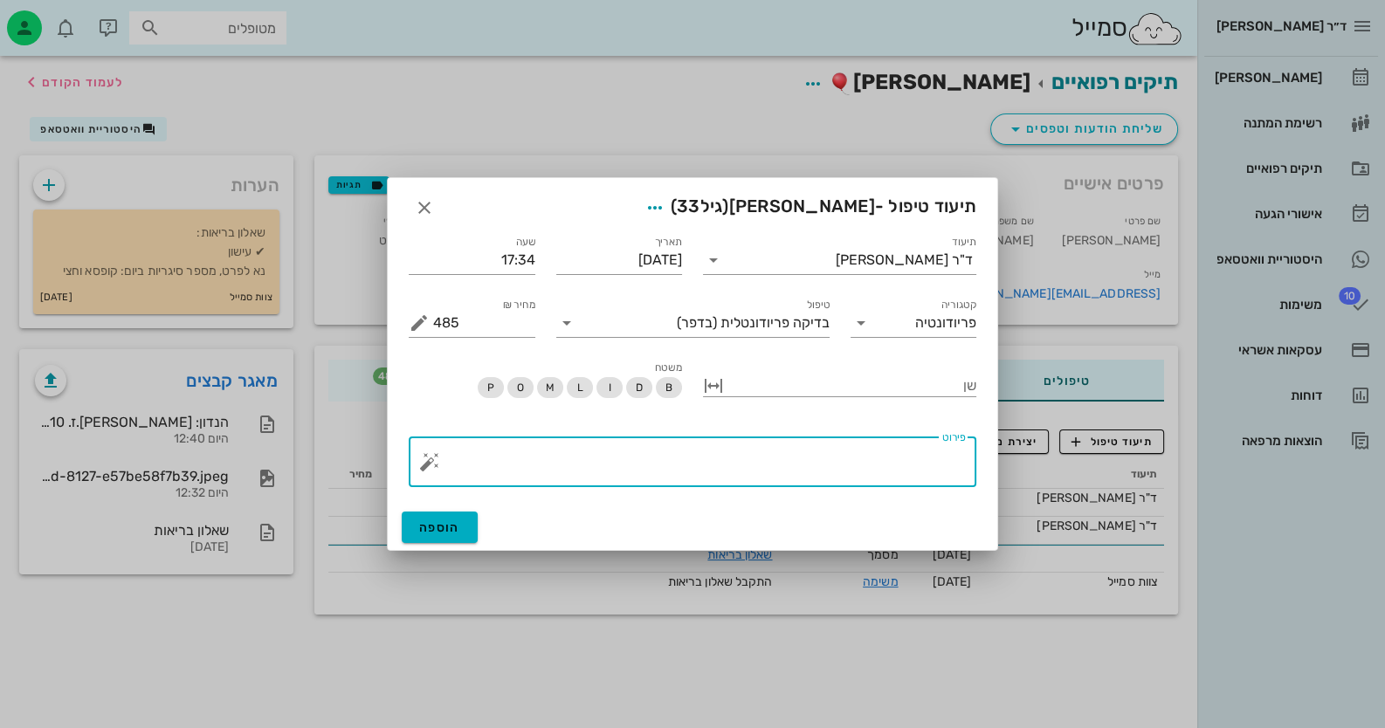
click at [420, 462] on button "button" at bounding box center [429, 461] width 21 height 21
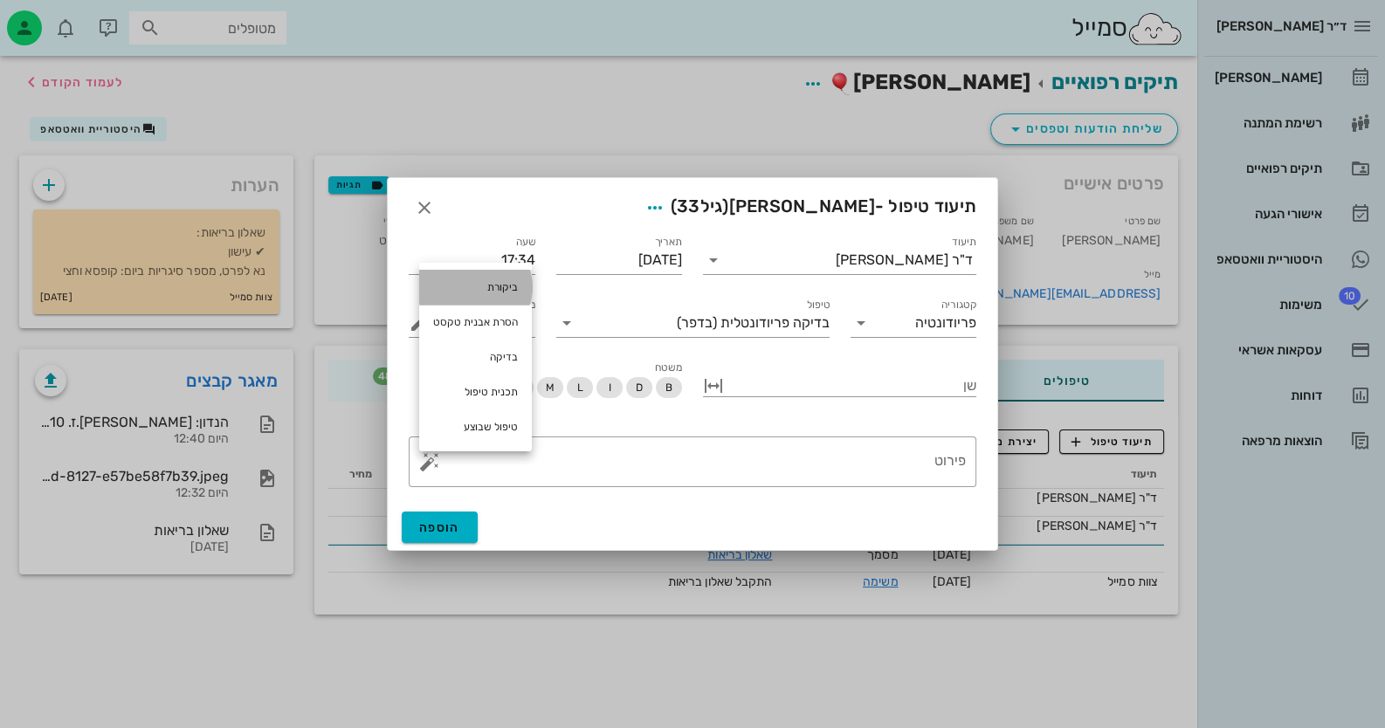
click at [498, 294] on div "ביקורת" at bounding box center [475, 287] width 113 height 35
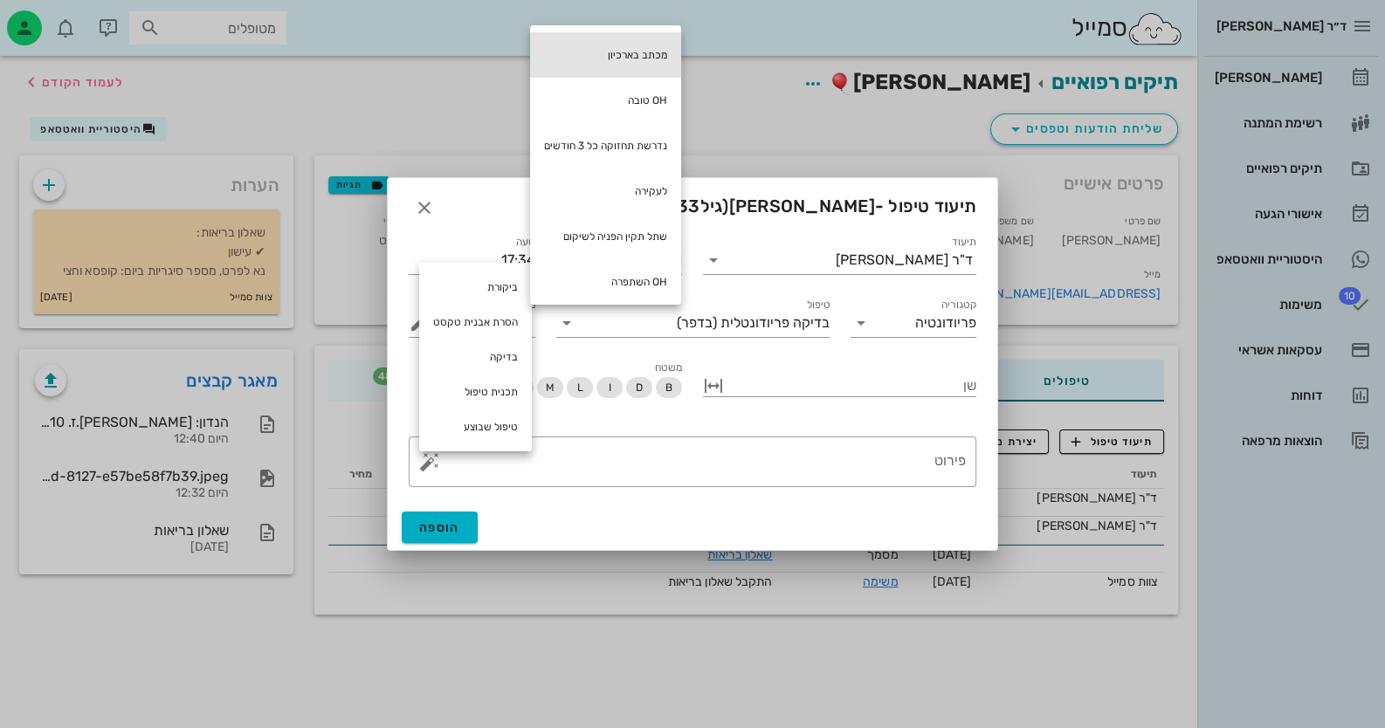
click at [655, 60] on div "מכתב בארכיון" at bounding box center [605, 54] width 151 height 45
type textarea "מכתב בארכיון"
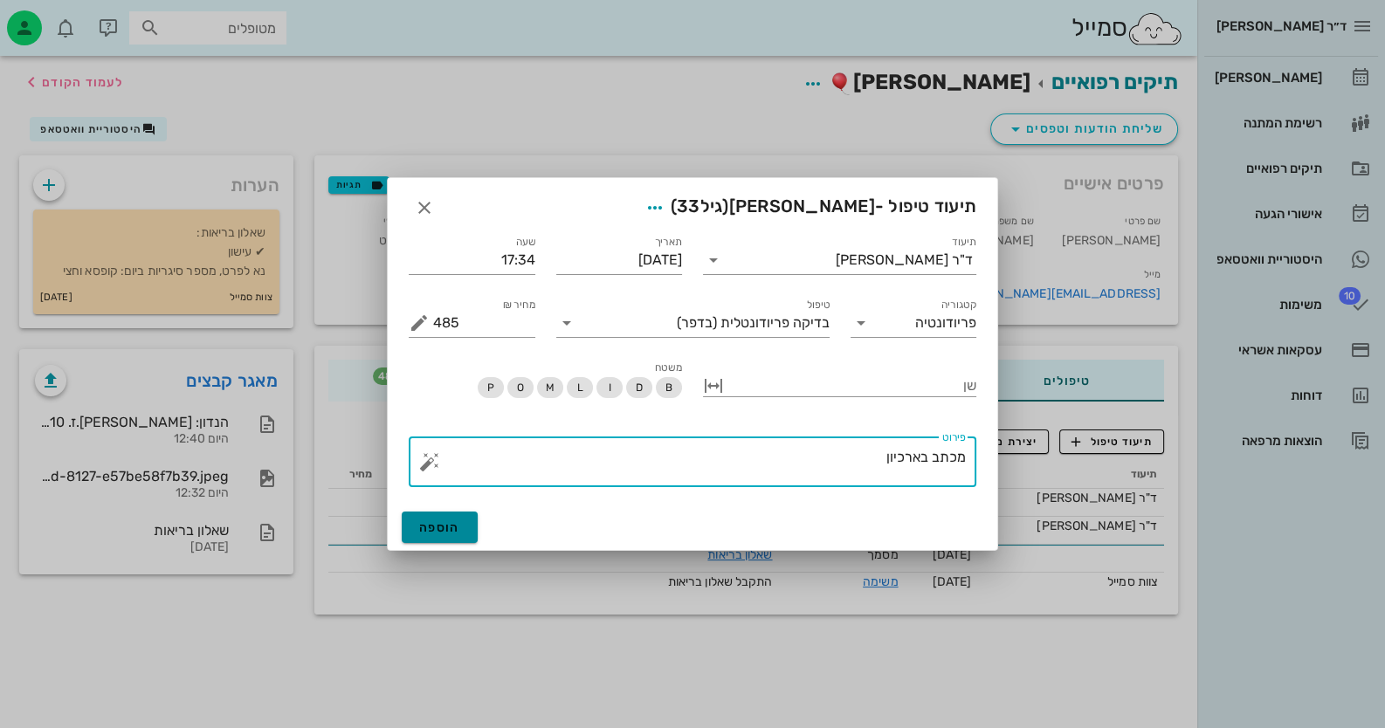
click at [445, 527] on span "הוספה" at bounding box center [439, 527] width 41 height 15
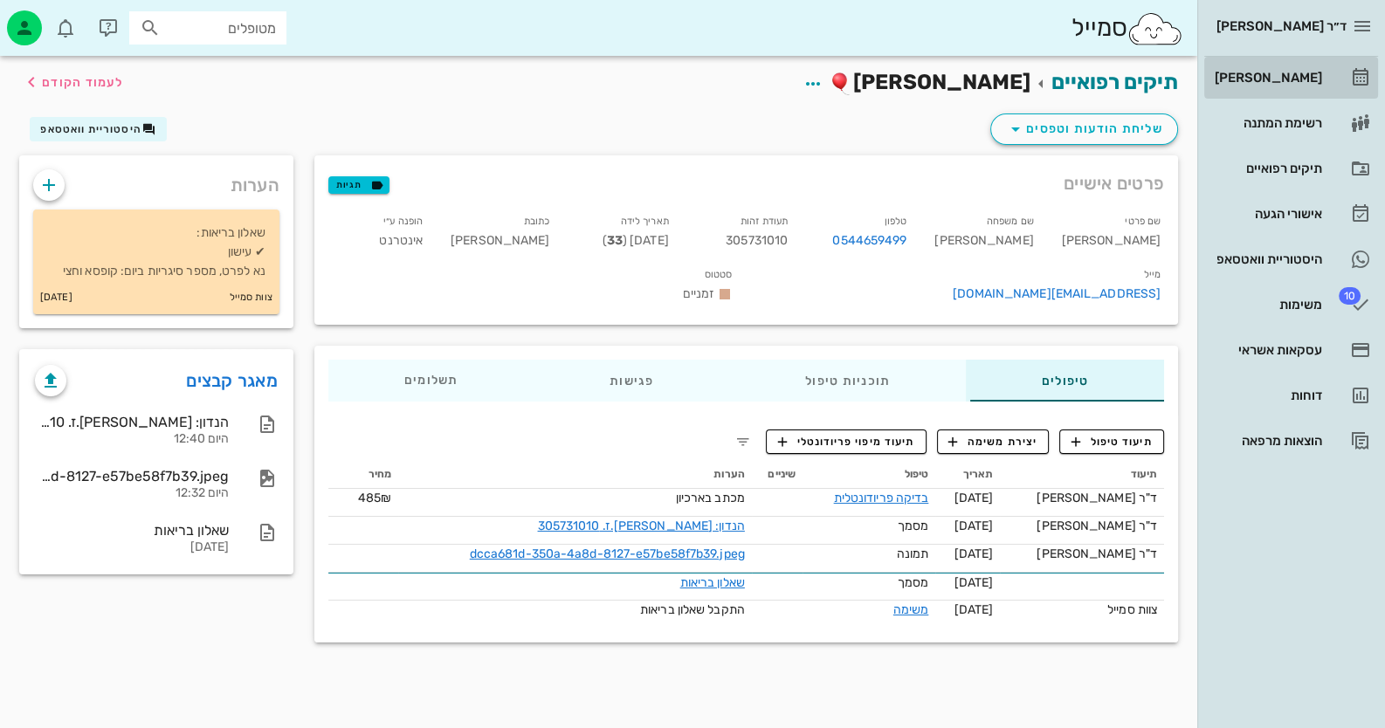
click at [1333, 82] on link "[PERSON_NAME]" at bounding box center [1291, 78] width 174 height 42
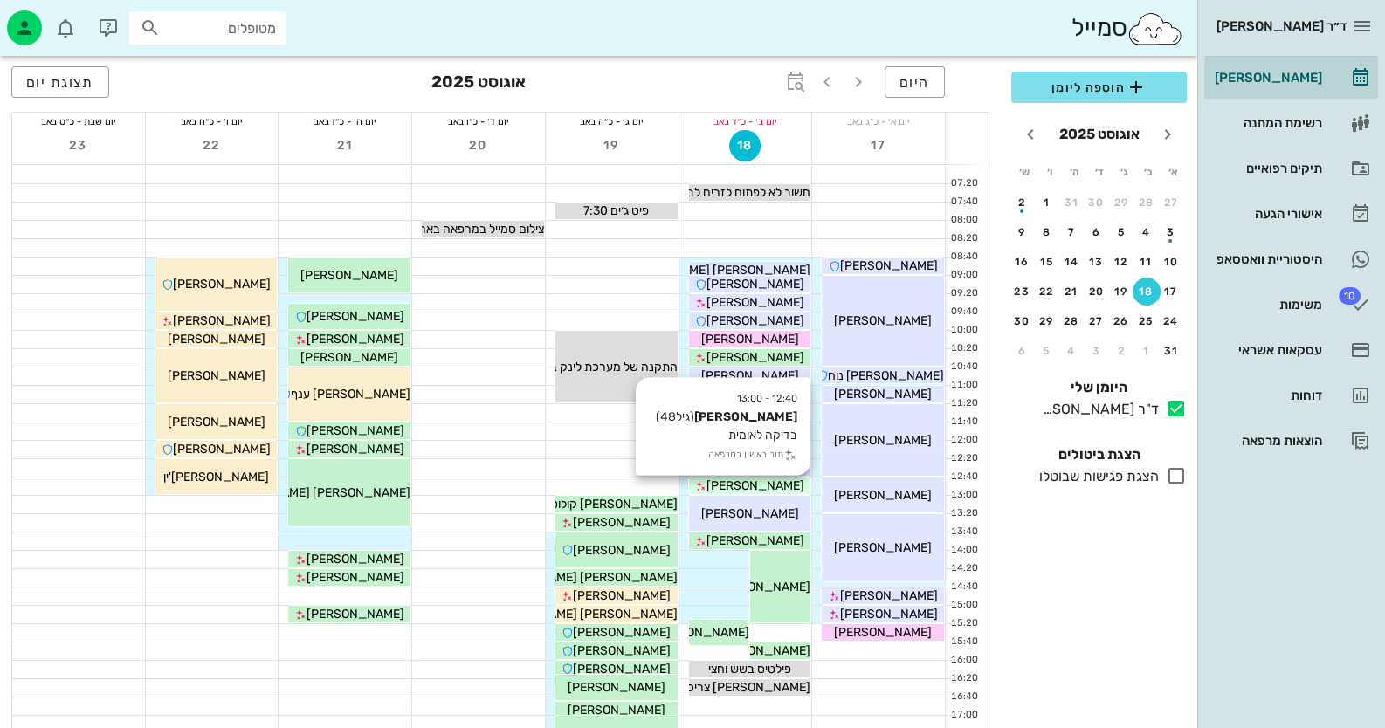
click at [711, 484] on div "[PERSON_NAME]" at bounding box center [750, 486] width 122 height 18
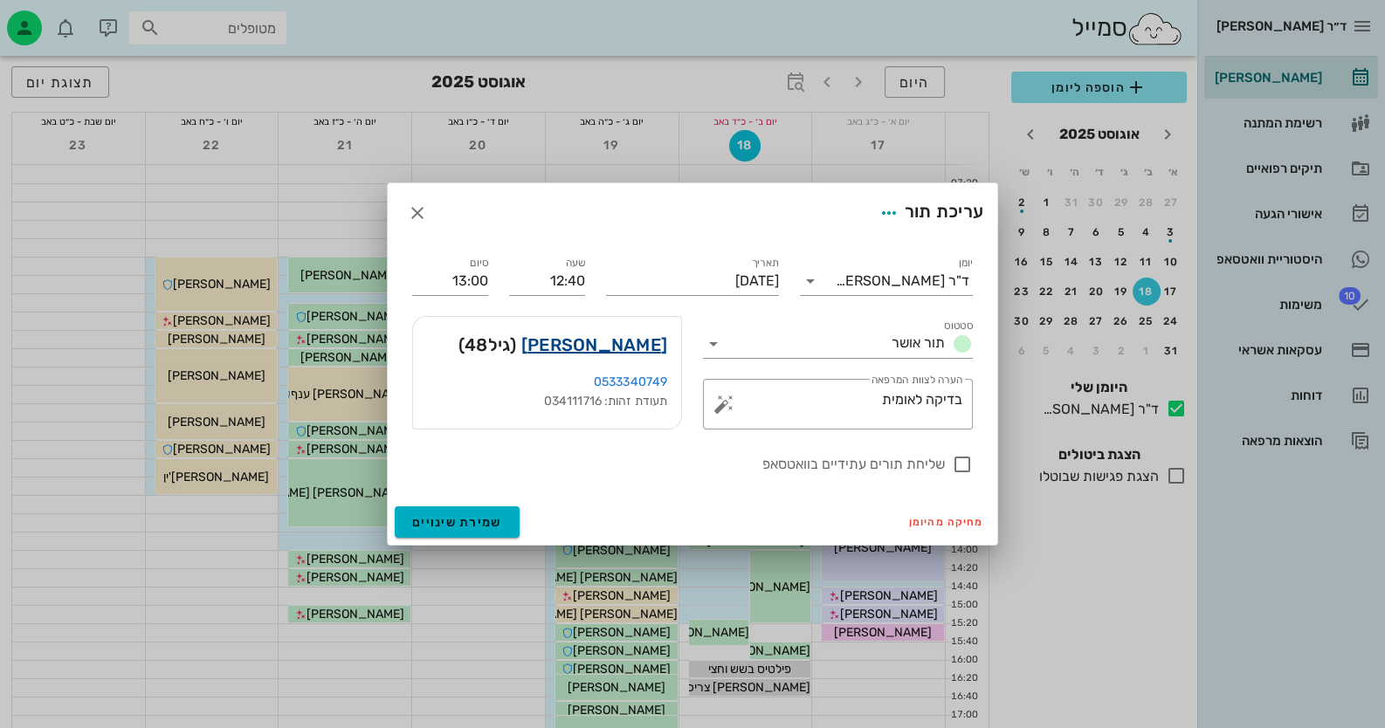
click at [637, 347] on link "[PERSON_NAME]" at bounding box center [594, 345] width 146 height 28
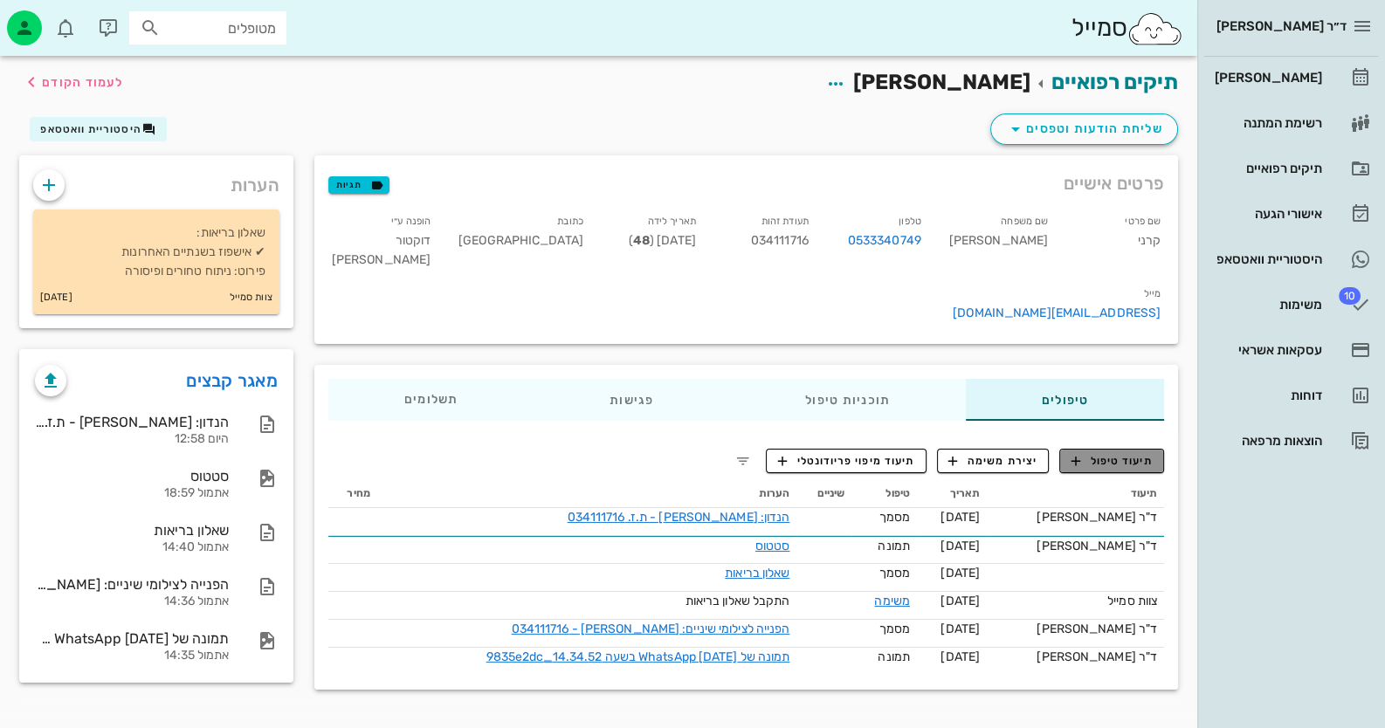
click at [1080, 453] on icon "button" at bounding box center [1076, 461] width 16 height 16
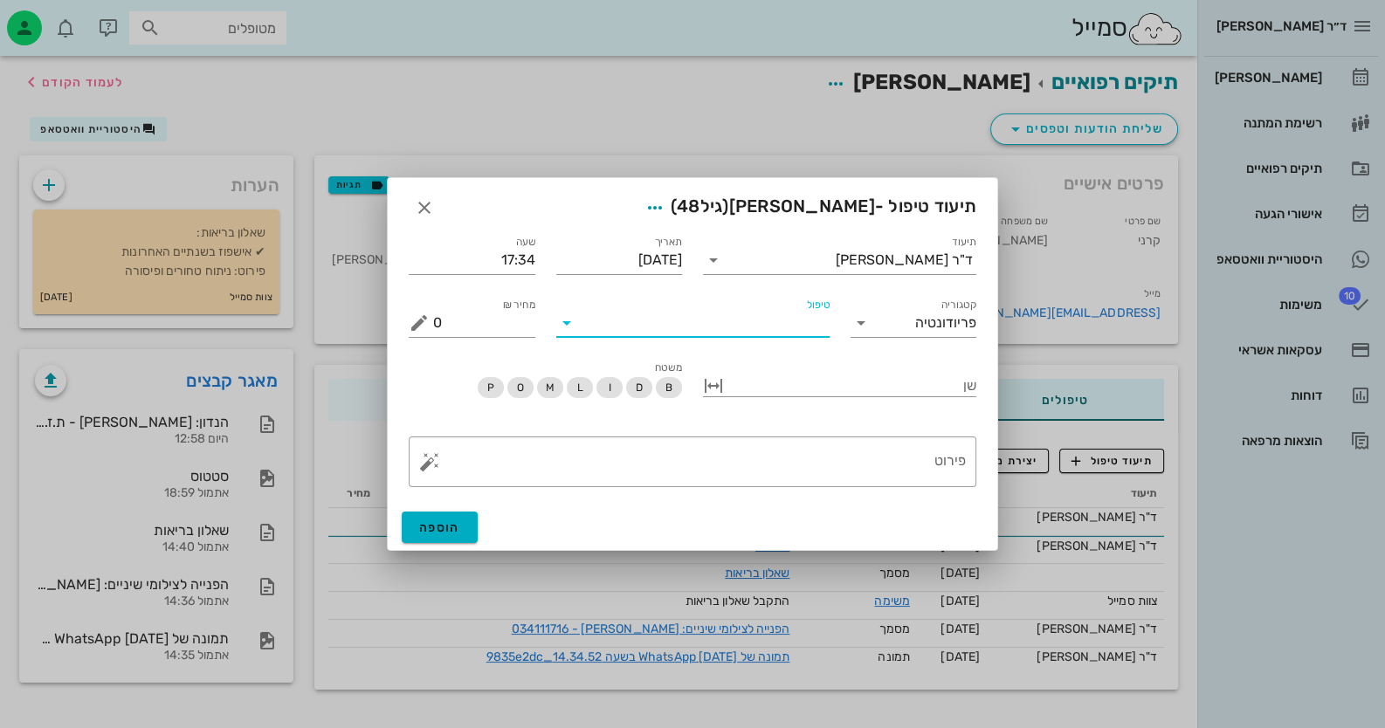
click at [689, 327] on input "טיפול" at bounding box center [705, 323] width 249 height 28
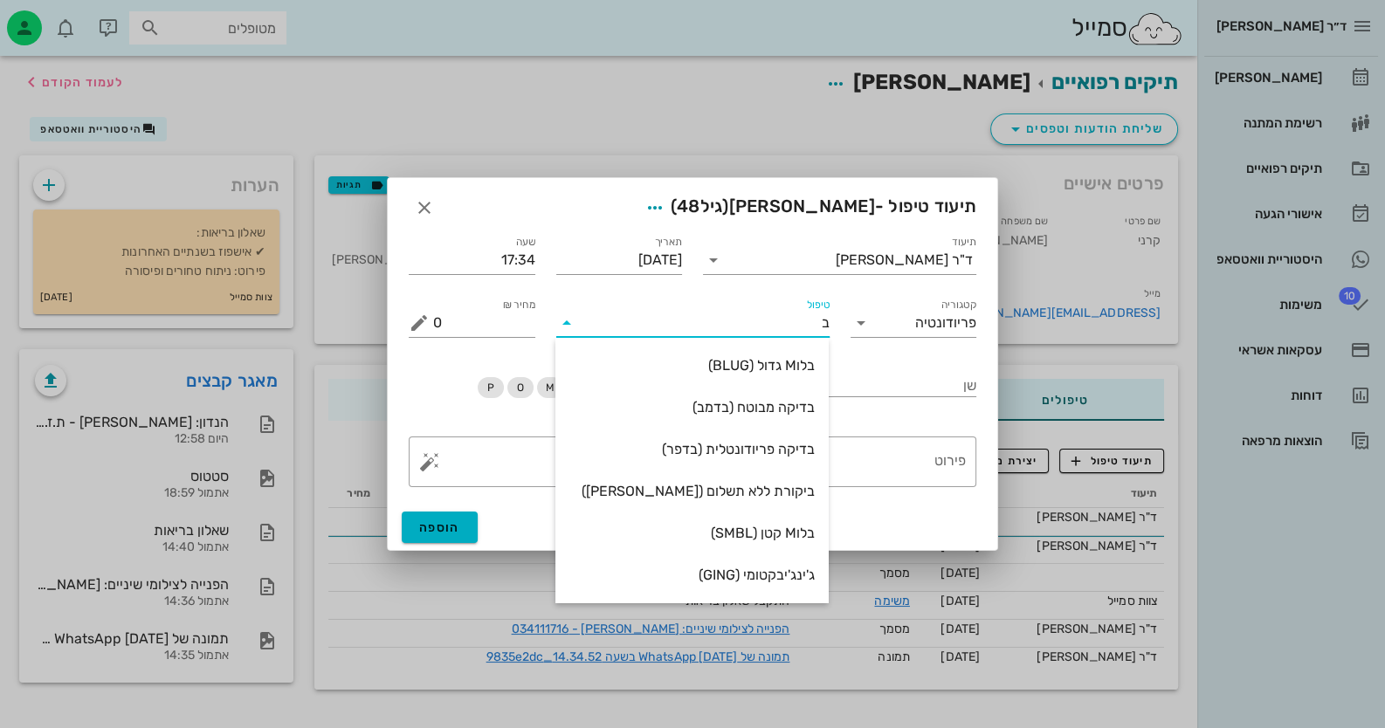
type input "בד"
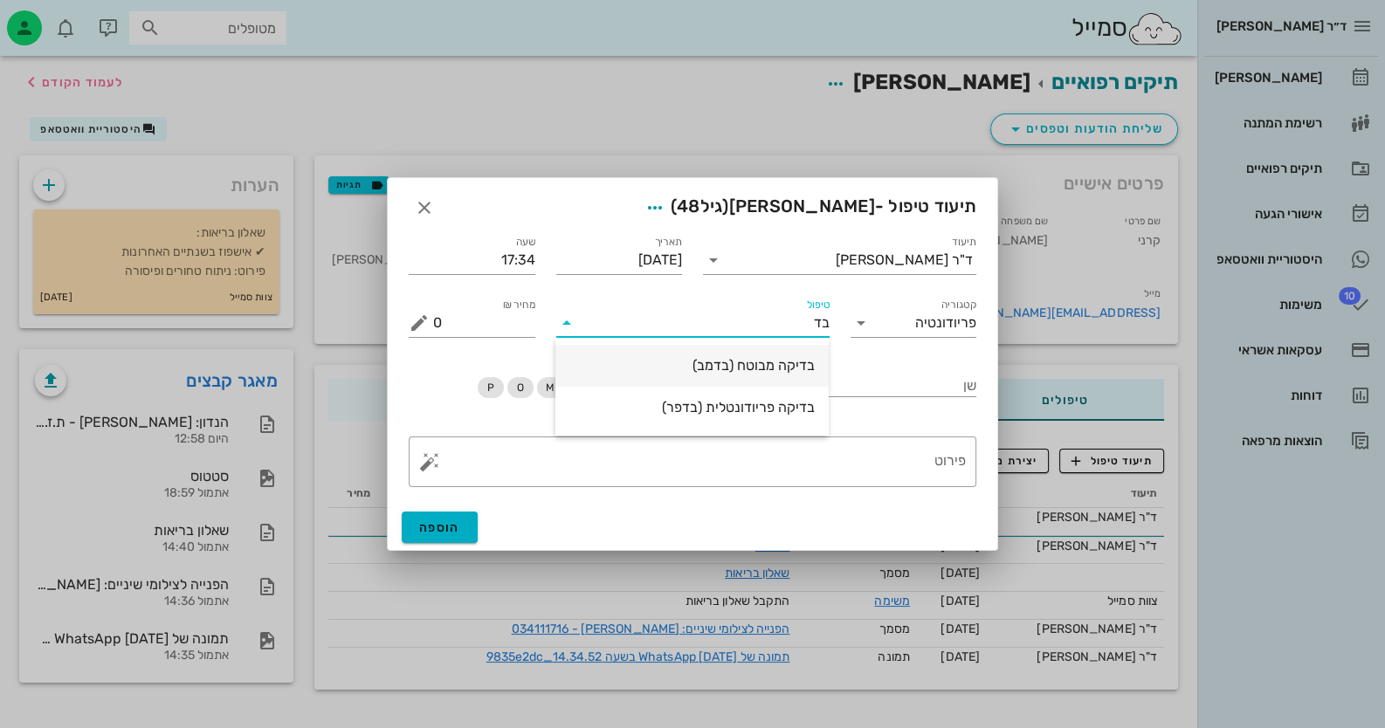
click at [754, 361] on div "בדיקה מבוטח (בדמב)" at bounding box center [691, 365] width 245 height 17
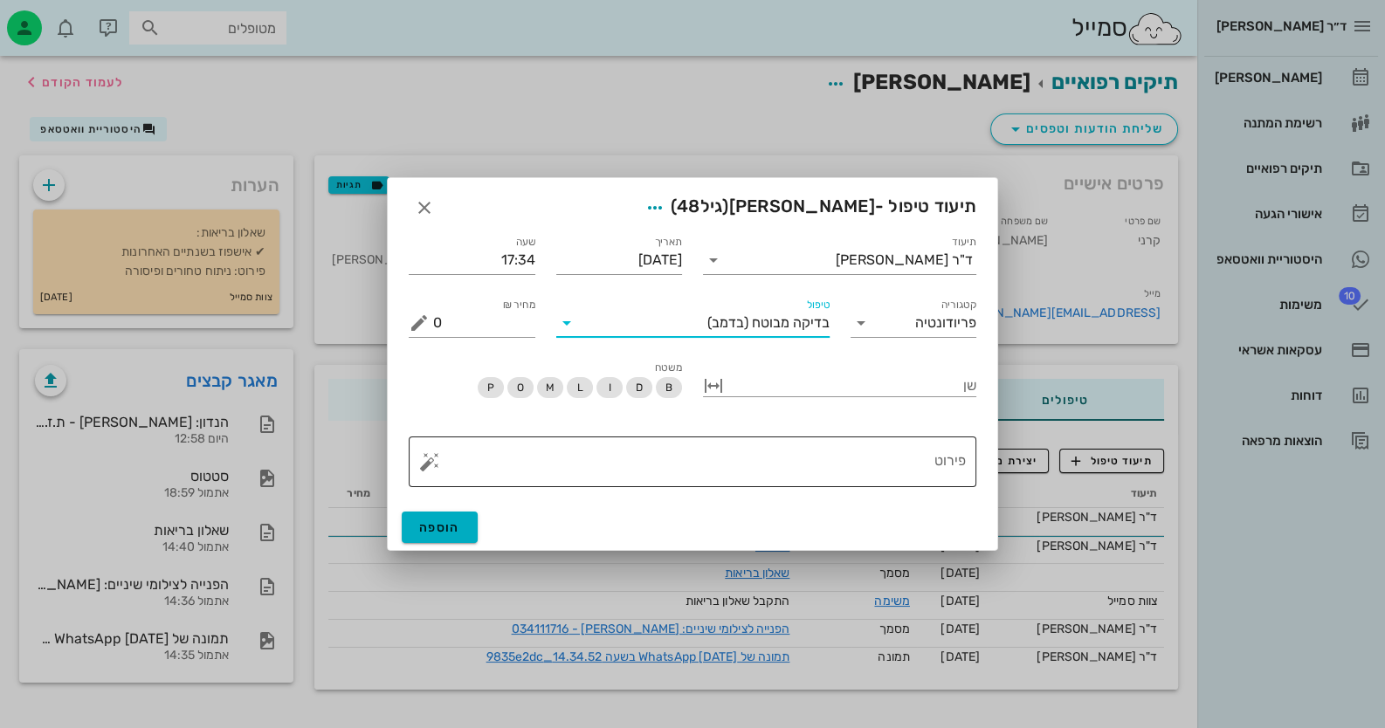
click at [811, 468] on textarea "פירוט" at bounding box center [699, 466] width 533 height 42
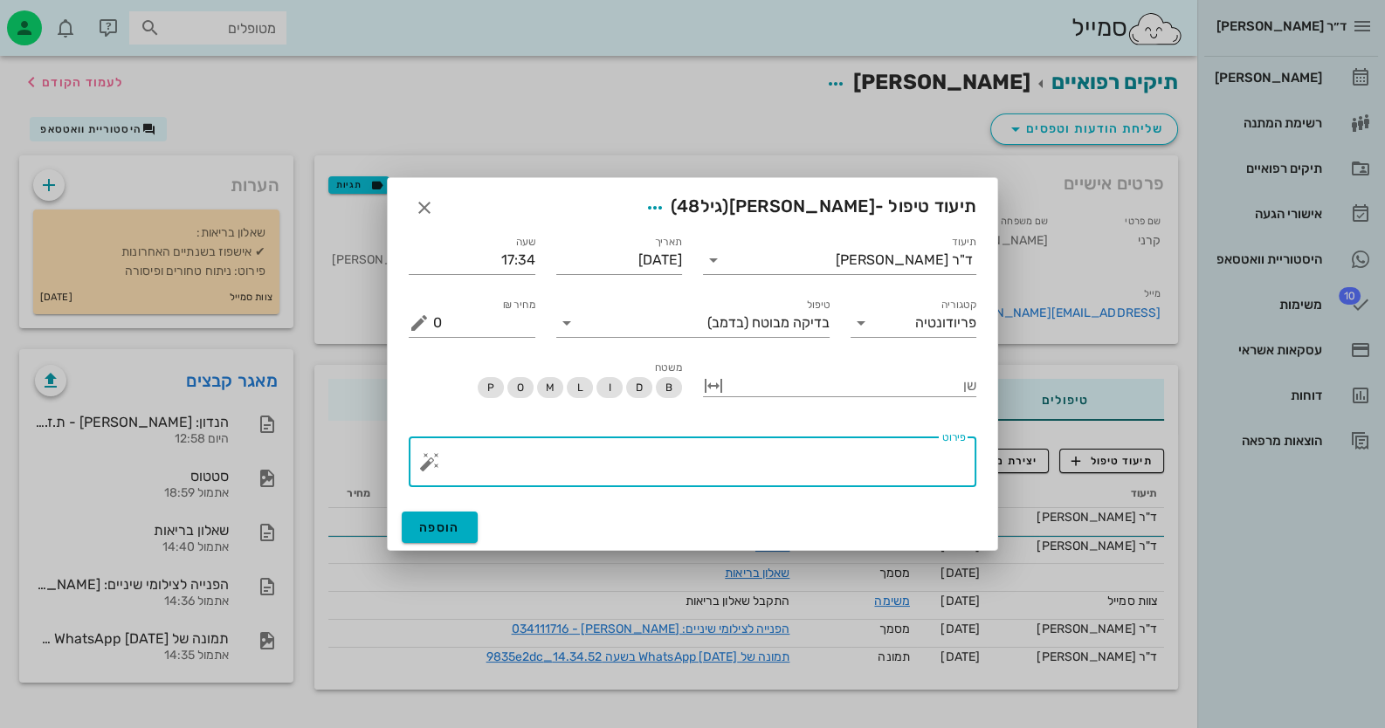
click at [434, 458] on button "button" at bounding box center [429, 461] width 21 height 21
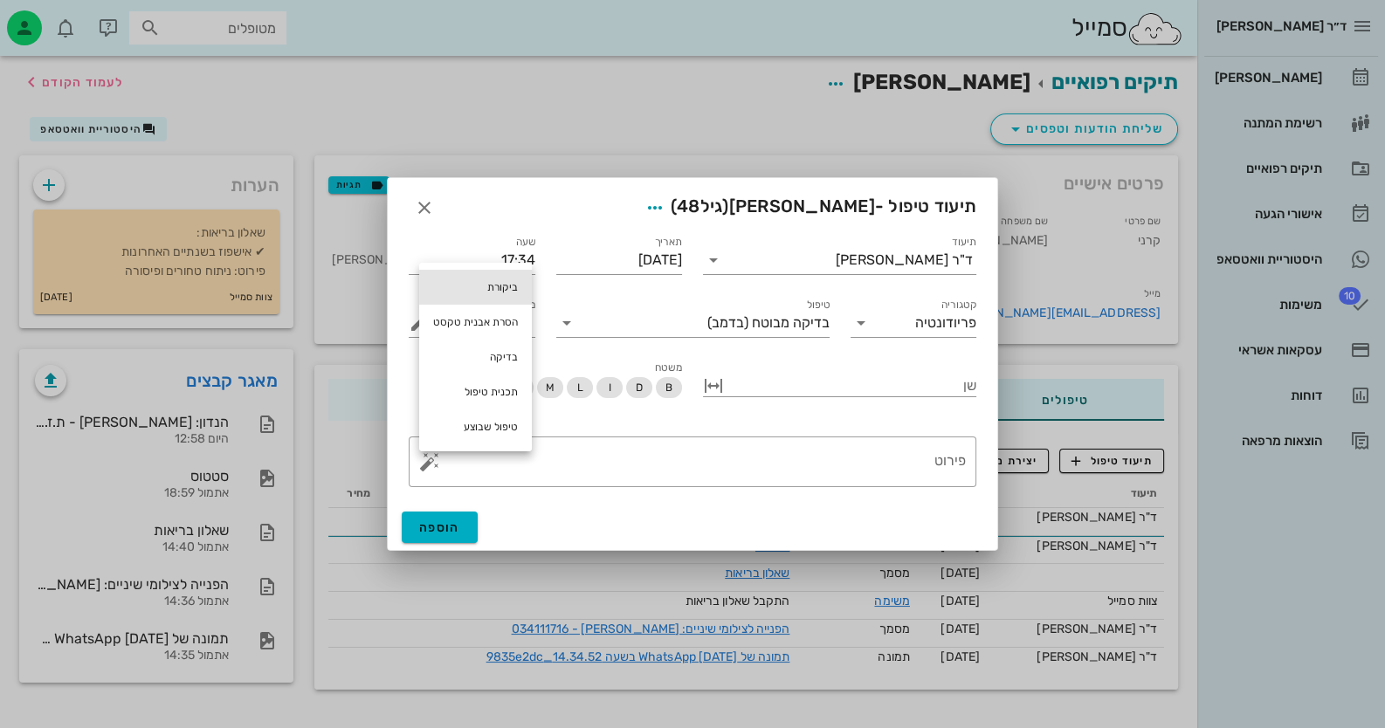
click at [481, 285] on div "ביקורת" at bounding box center [475, 287] width 113 height 35
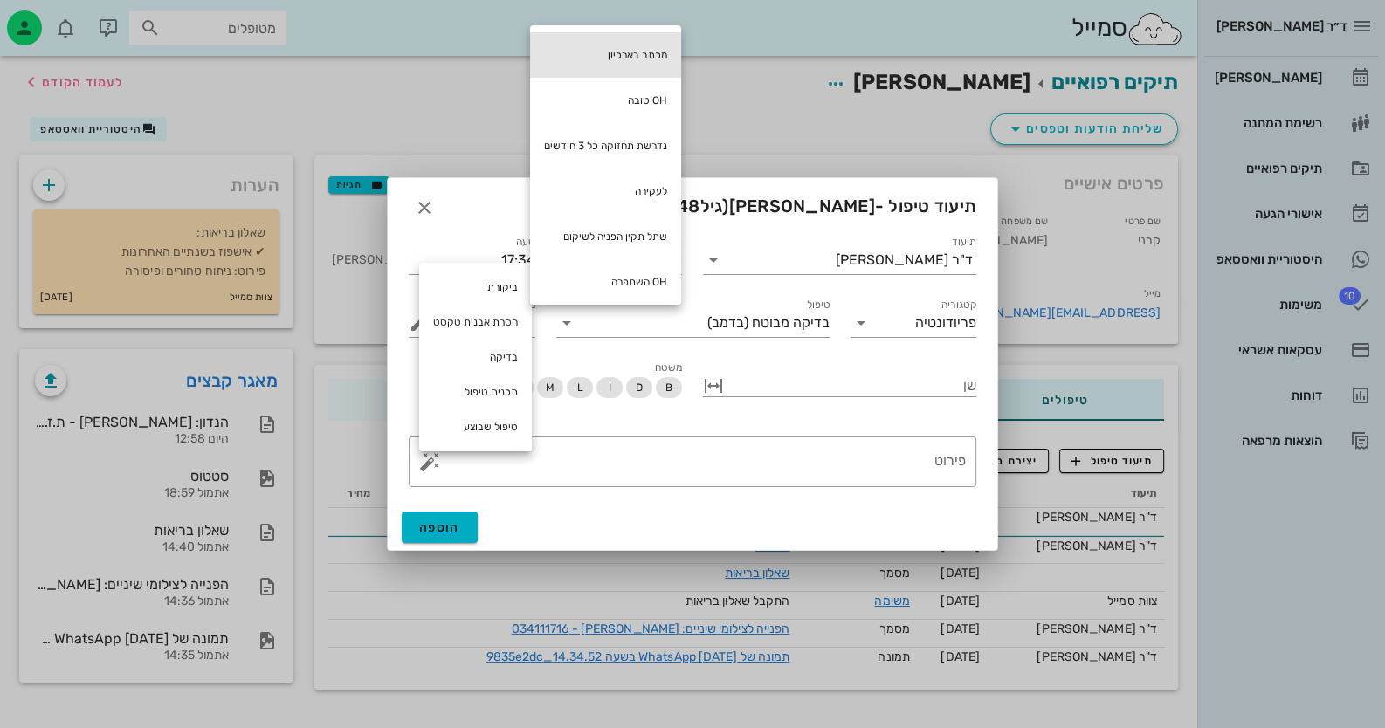
click at [610, 71] on div "מכתב בארכיון" at bounding box center [605, 54] width 151 height 45
type textarea "מכתב בארכיון"
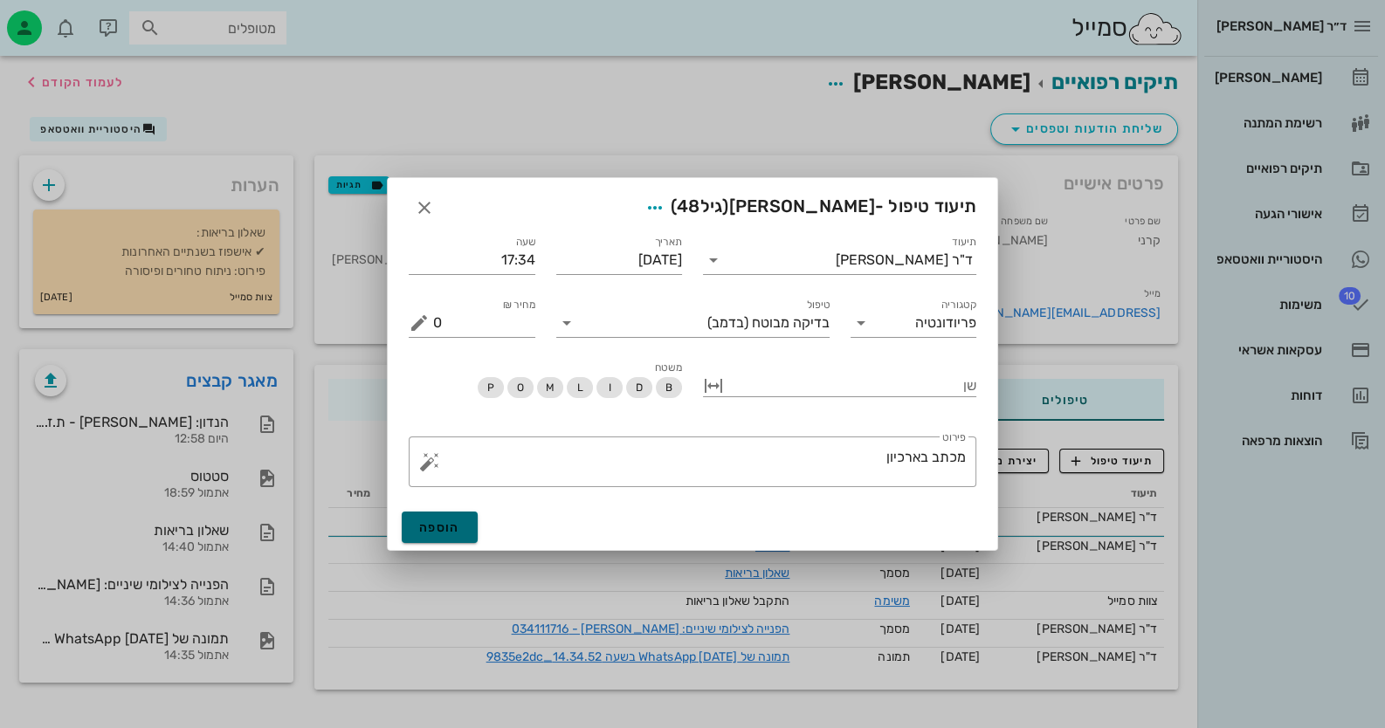
click at [438, 523] on span "הוספה" at bounding box center [439, 527] width 41 height 15
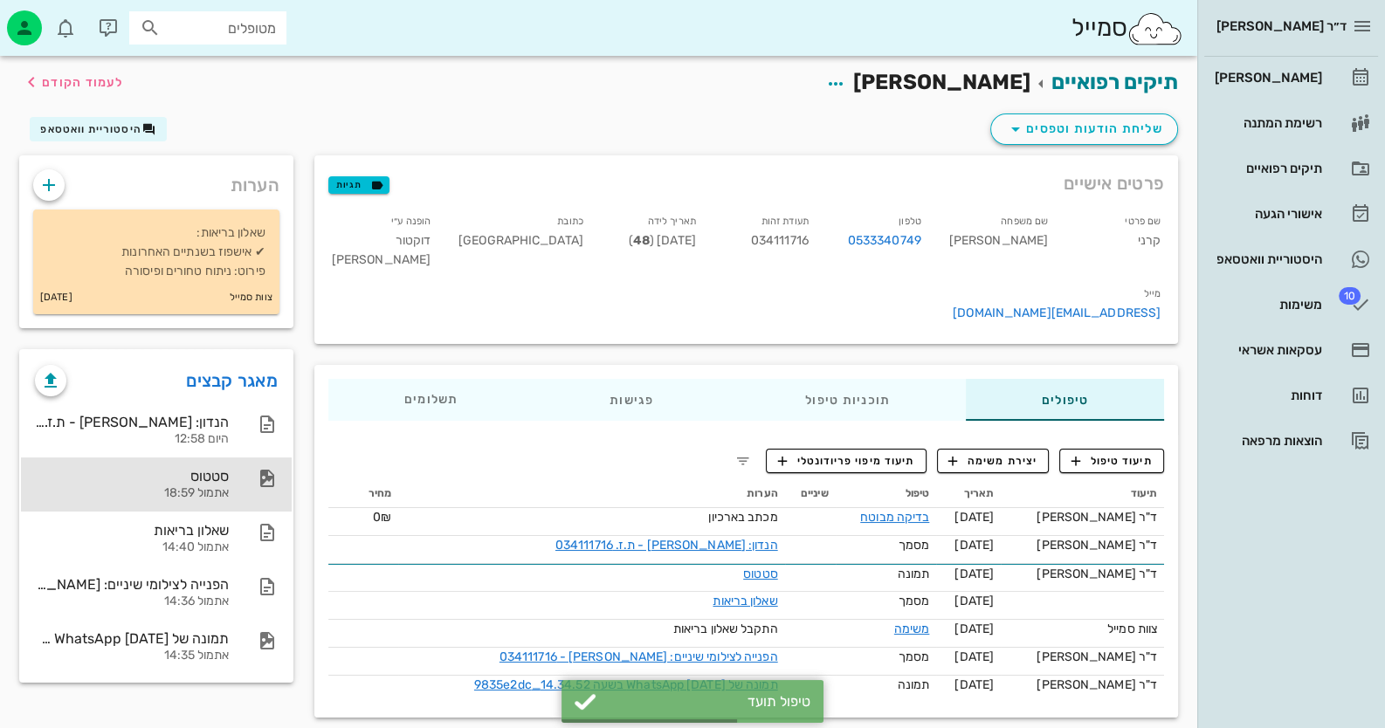
click at [227, 483] on div "סטטוס" at bounding box center [132, 476] width 194 height 17
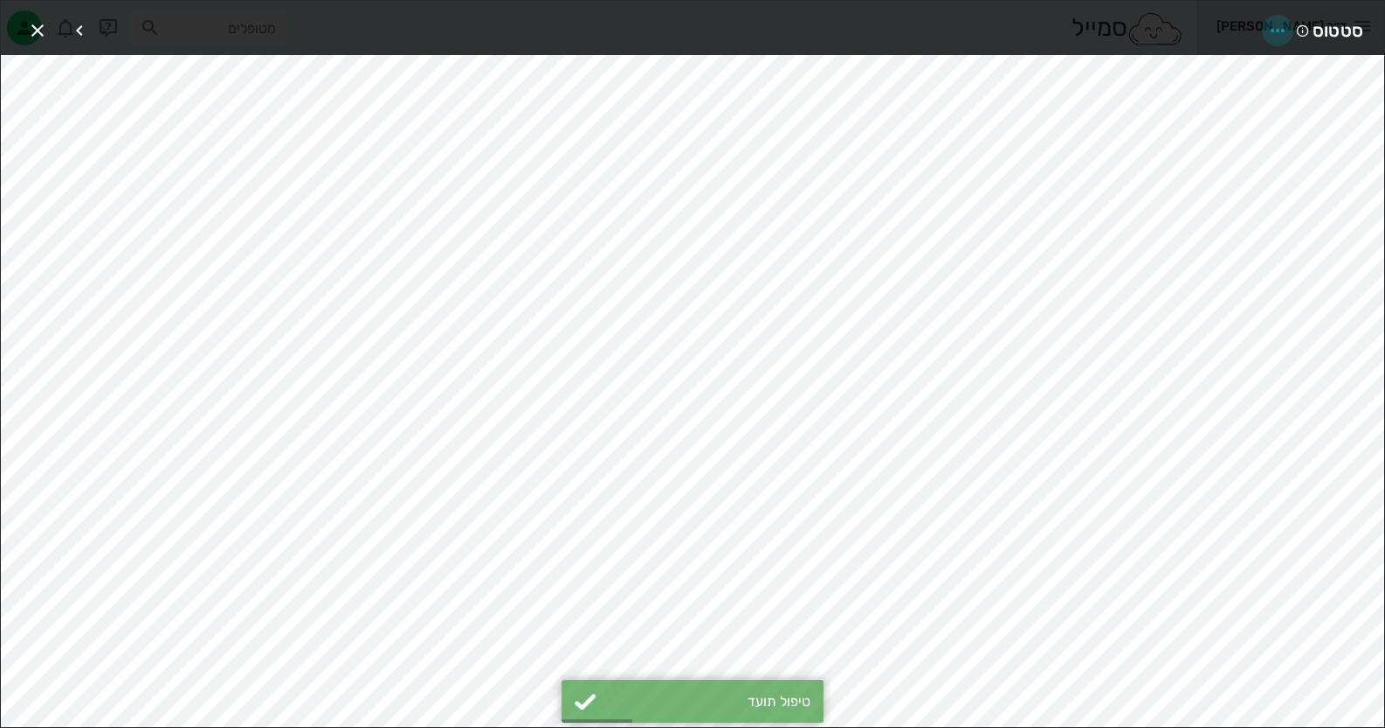
click at [1288, 23] on span "button" at bounding box center [1277, 30] width 31 height 21
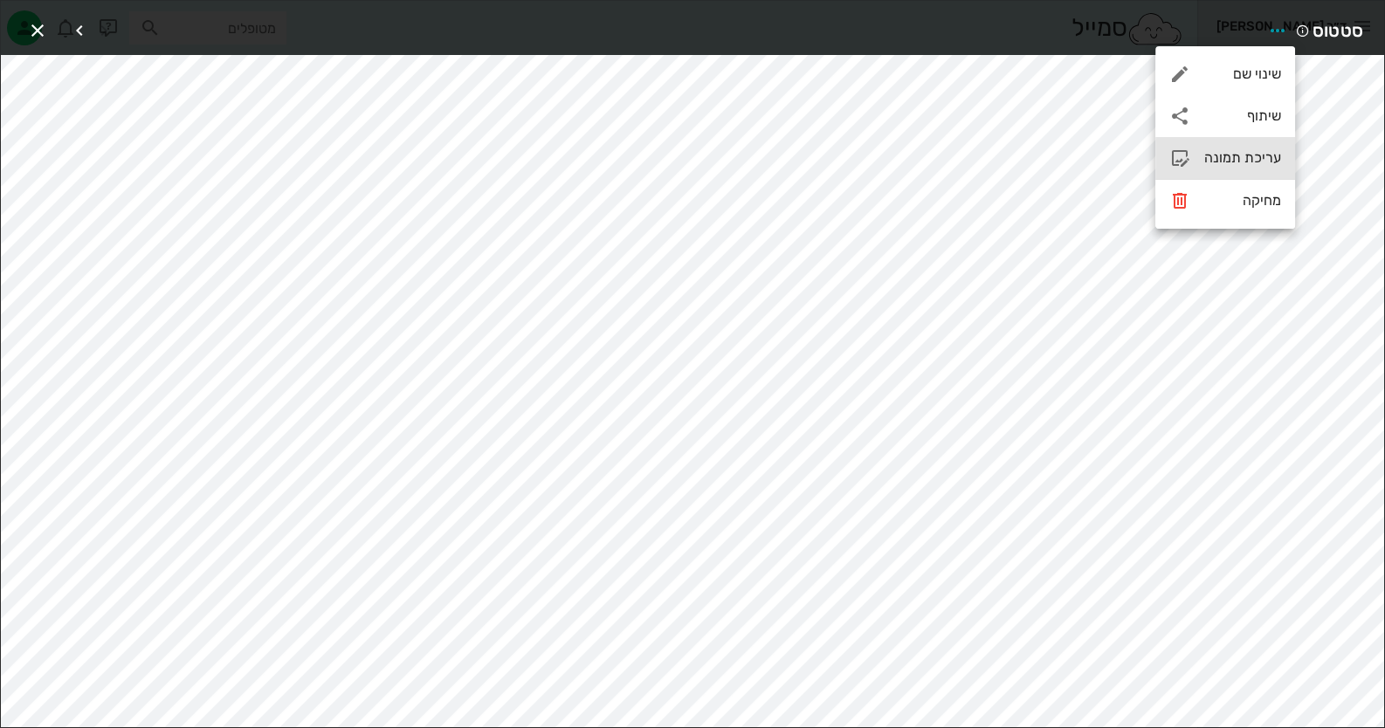
click at [1258, 161] on div "עריכת תמונה" at bounding box center [1242, 157] width 77 height 17
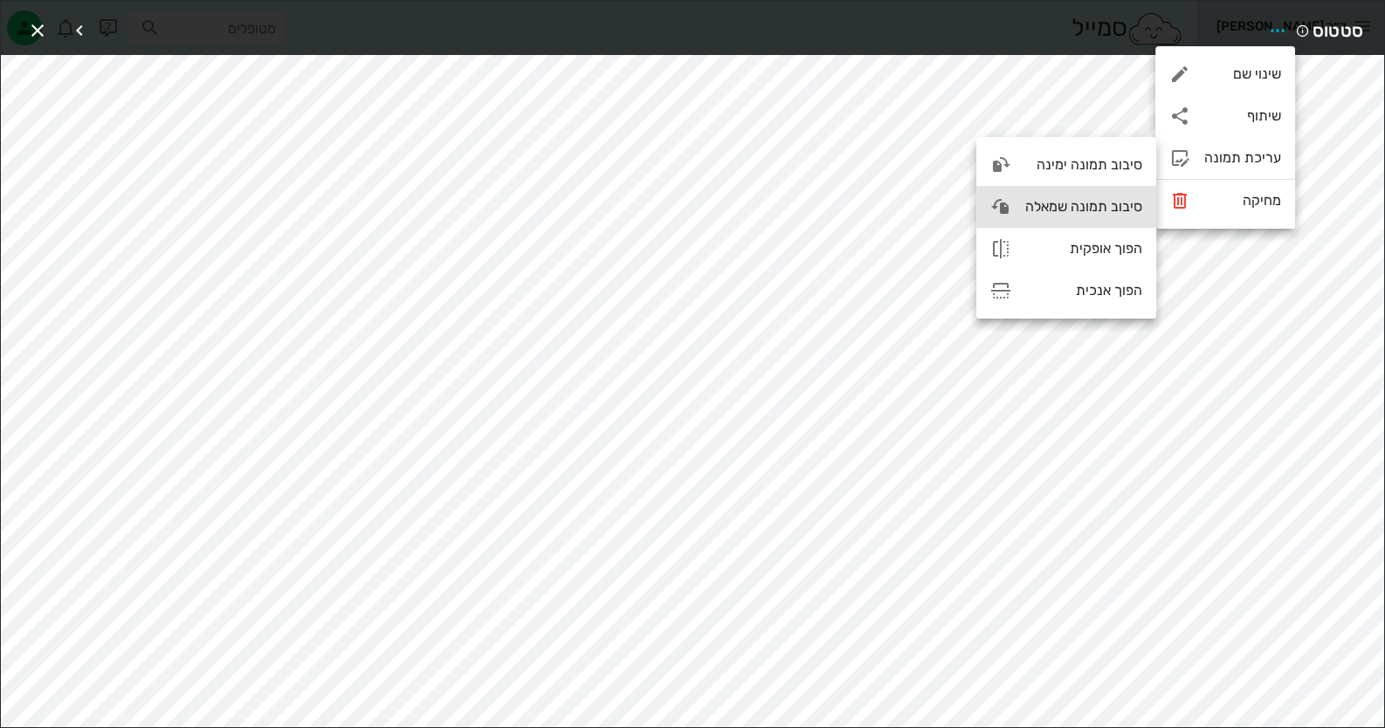
click at [1039, 198] on div "סיבוב תמונה שמאלה" at bounding box center [1083, 206] width 117 height 17
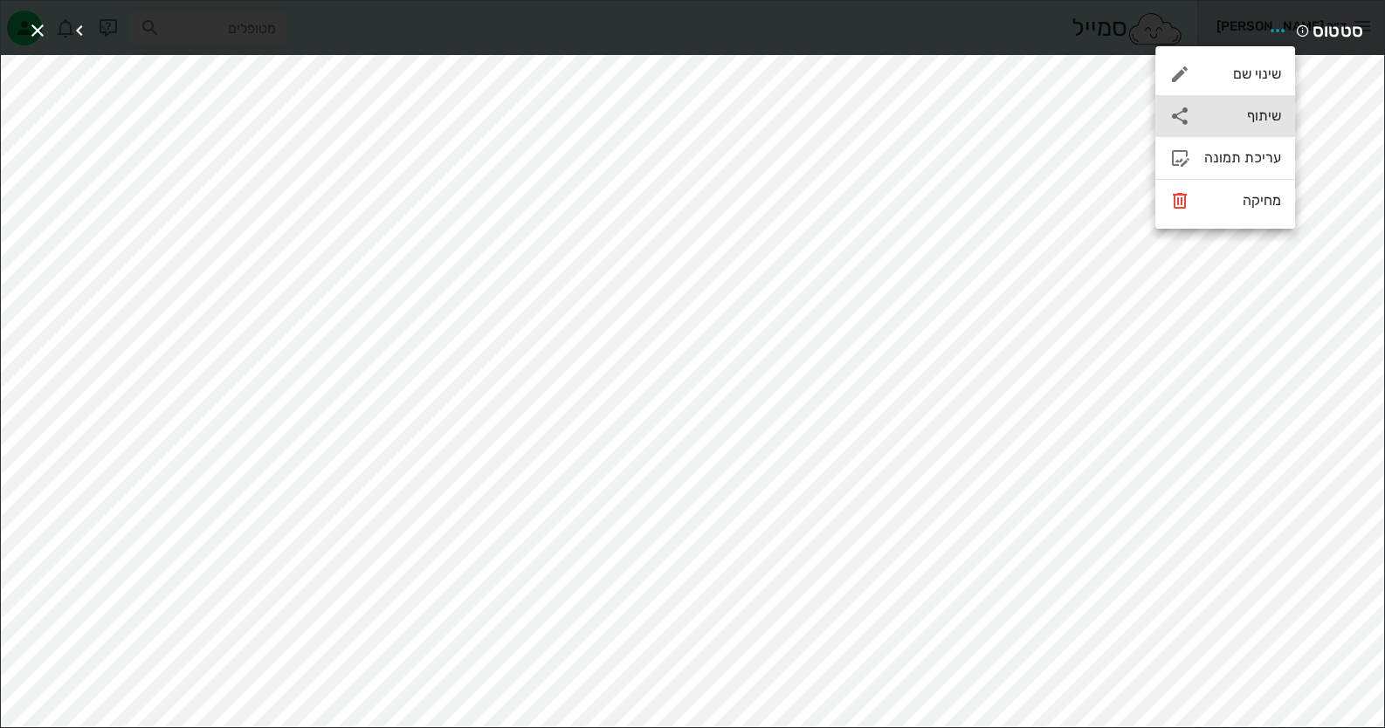
click at [1214, 113] on div "שיתוף" at bounding box center [1242, 115] width 77 height 17
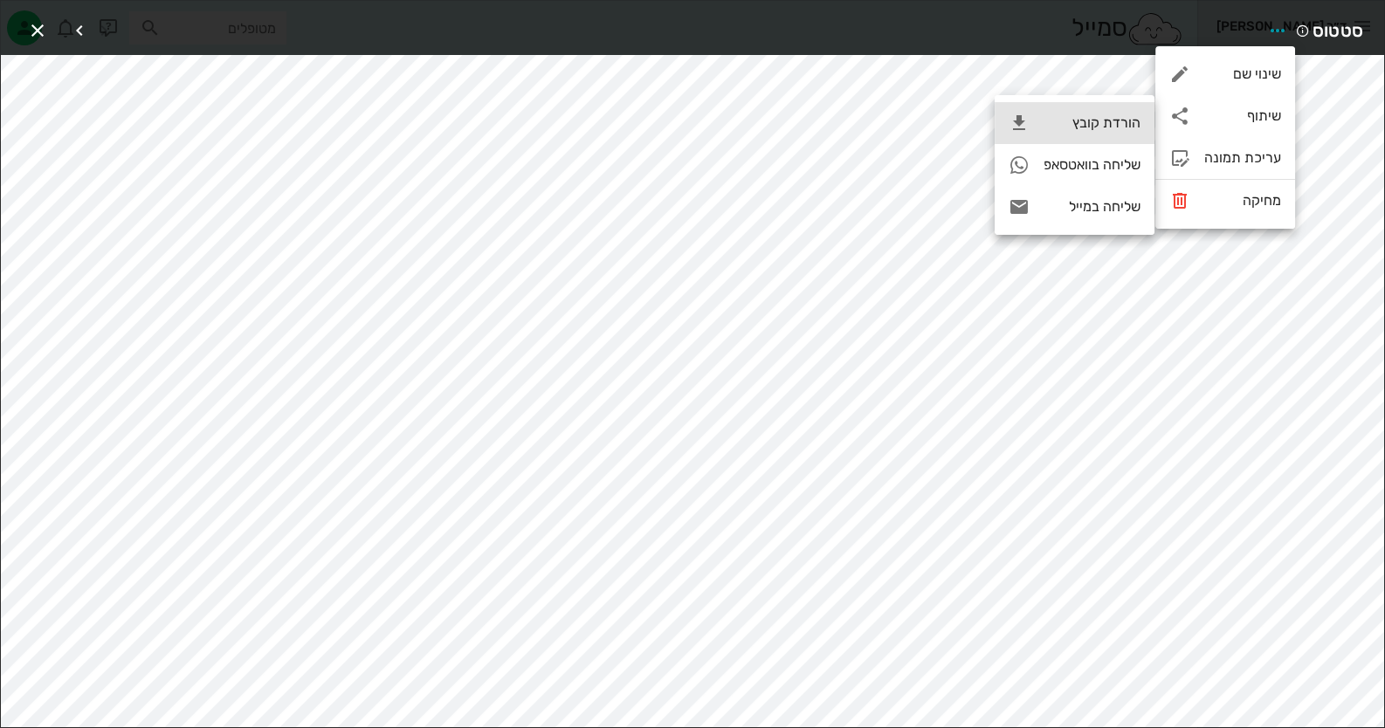
click at [1087, 121] on div "הורדת קובץ" at bounding box center [1092, 122] width 97 height 17
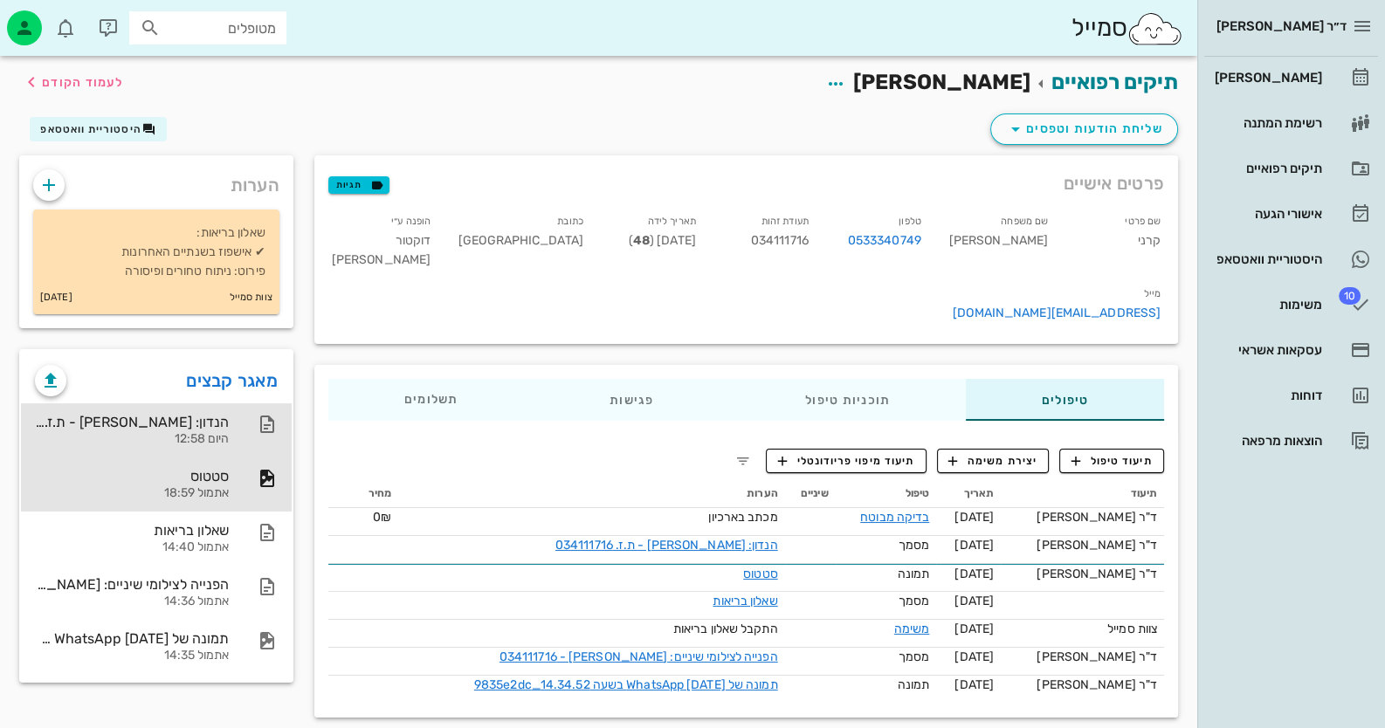
click at [224, 436] on div "היום 12:58" at bounding box center [132, 439] width 194 height 15
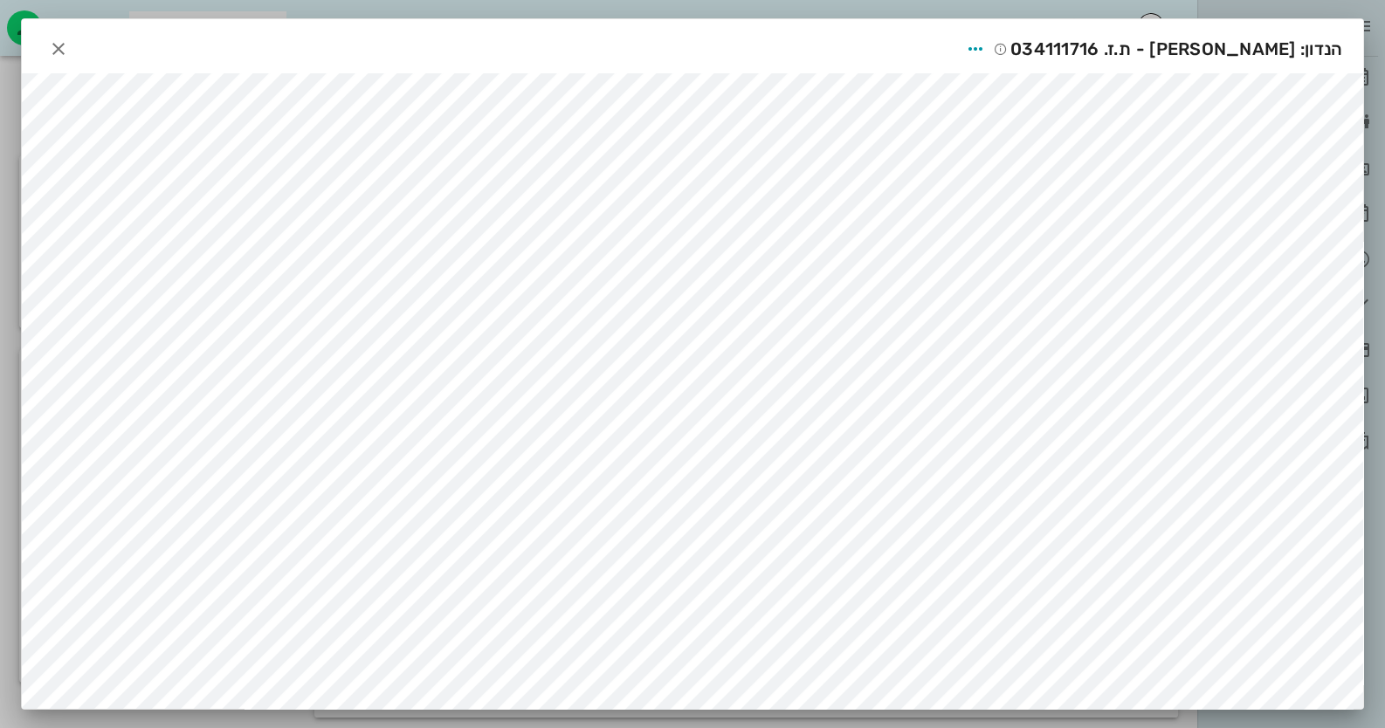
click at [47, 45] on div "הנדון: [PERSON_NAME] - ת.ז. 034111716" at bounding box center [692, 46] width 1341 height 54
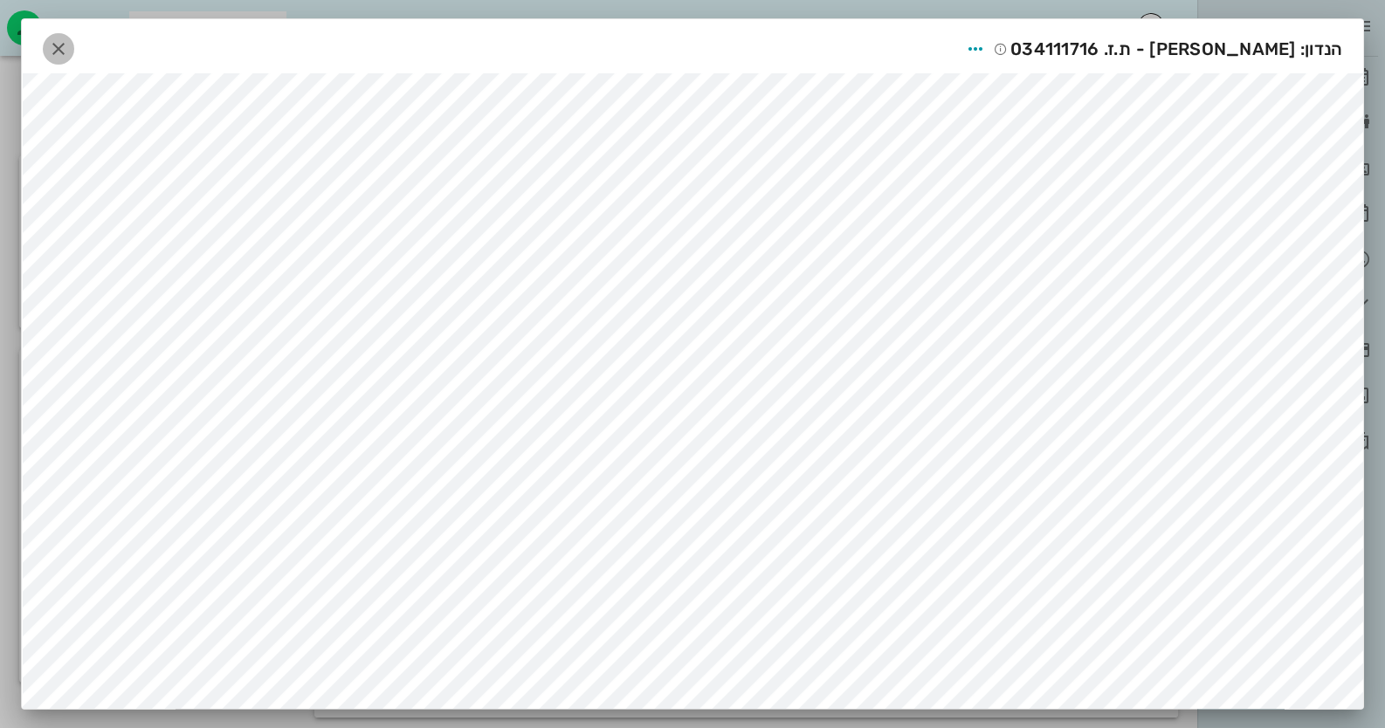
click at [67, 45] on icon "button" at bounding box center [58, 48] width 21 height 21
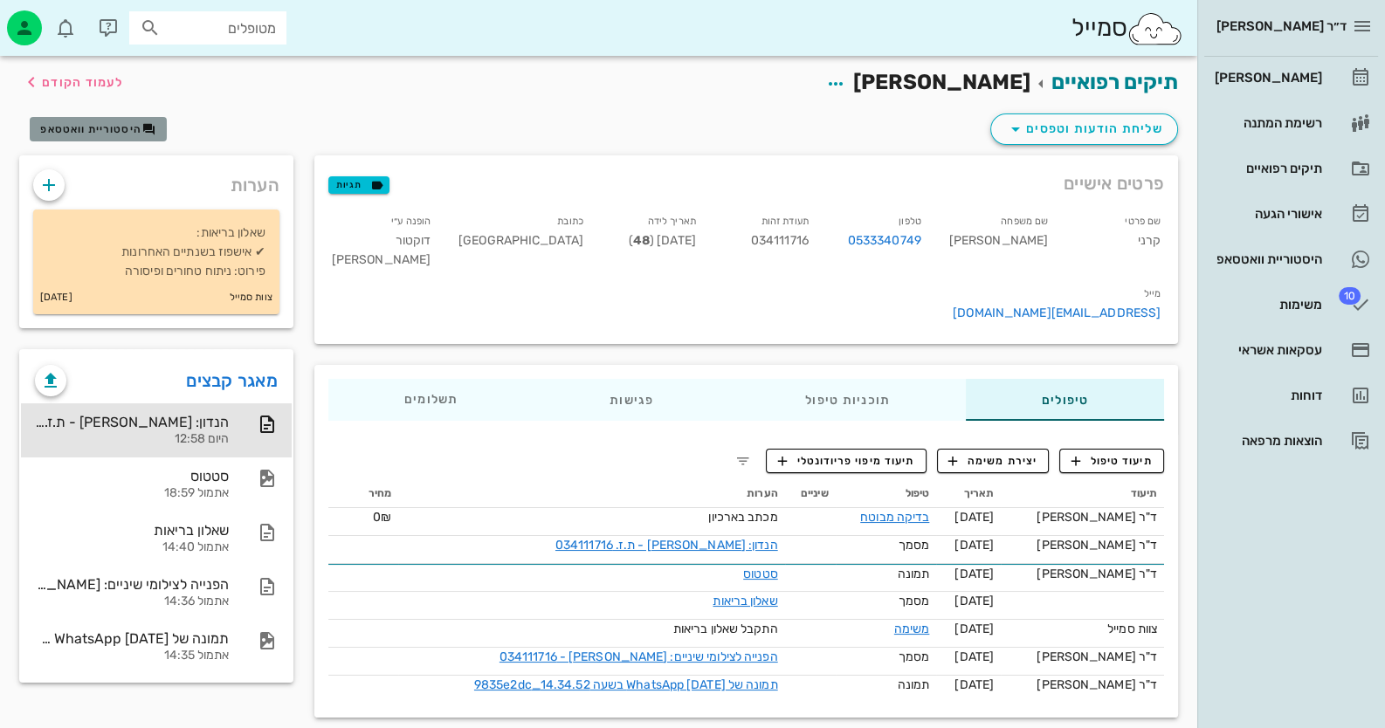
click at [146, 122] on icon "button" at bounding box center [149, 129] width 14 height 14
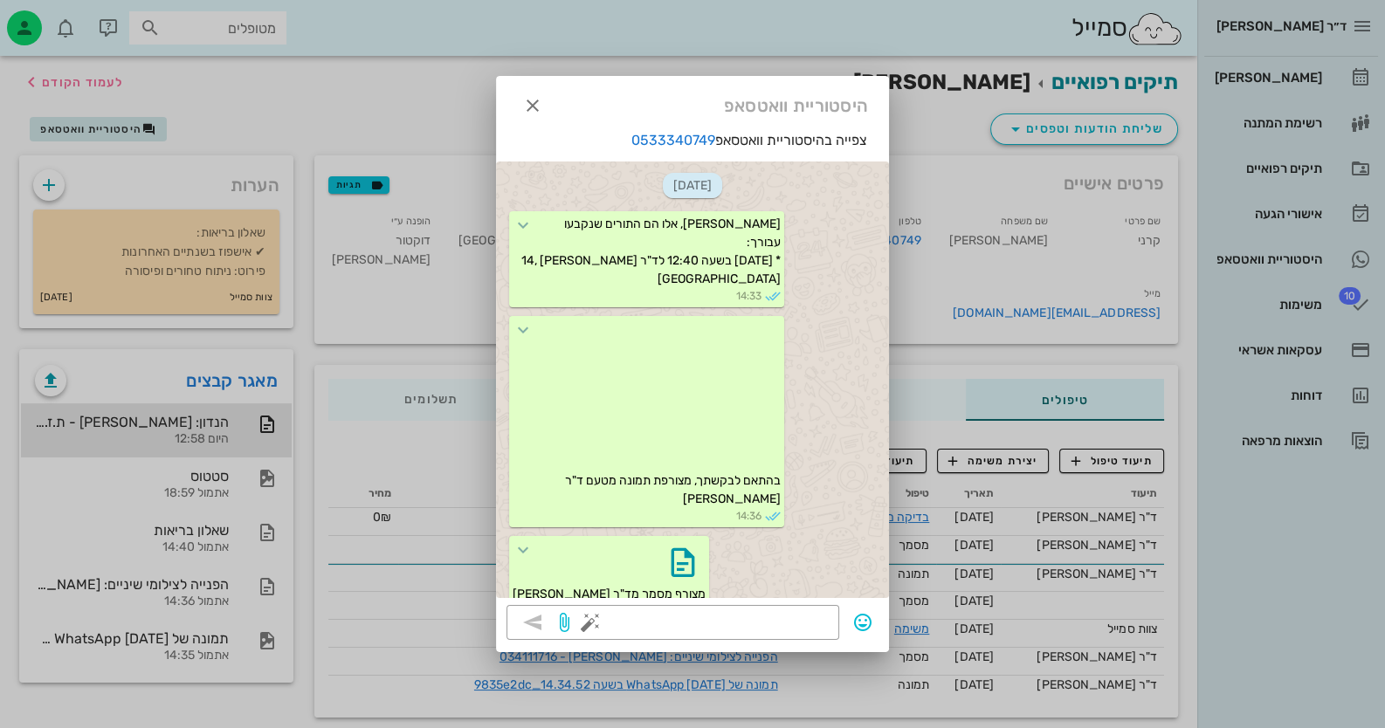
scroll to position [1099, 0]
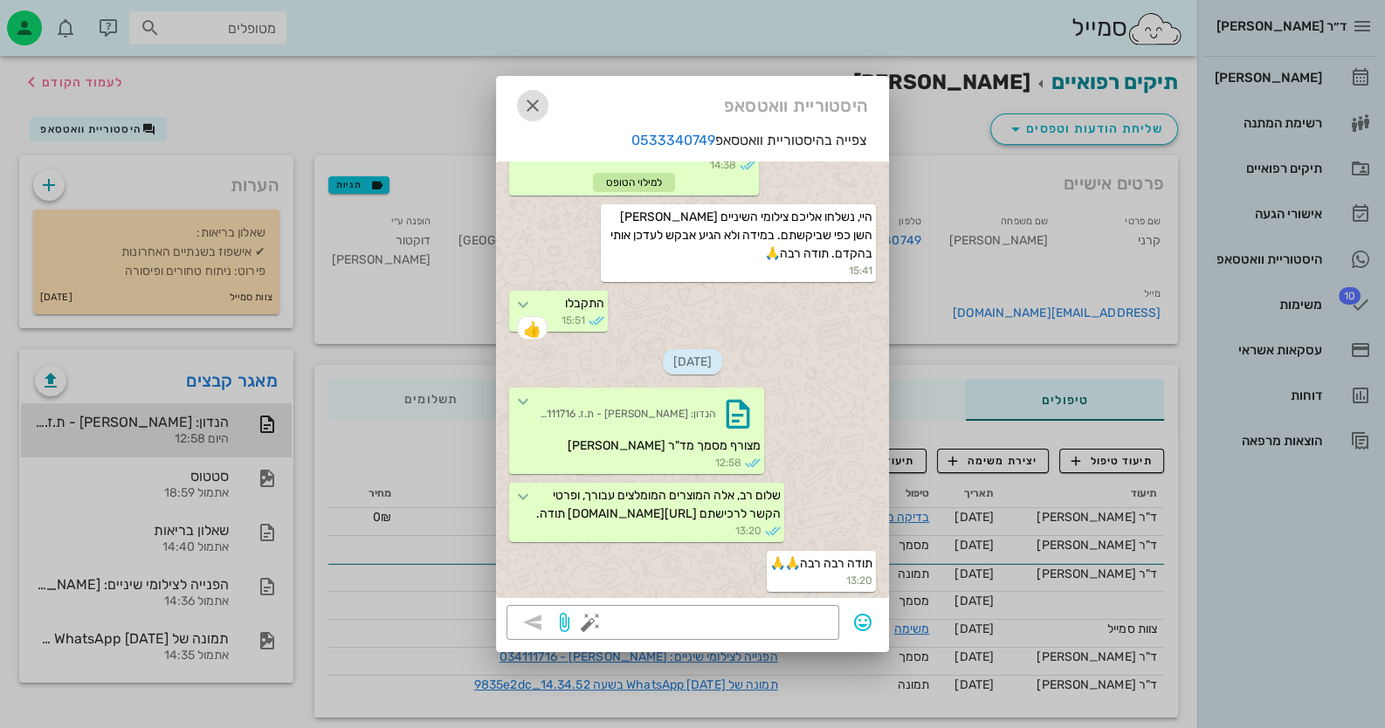
click at [528, 99] on icon "button" at bounding box center [532, 105] width 21 height 21
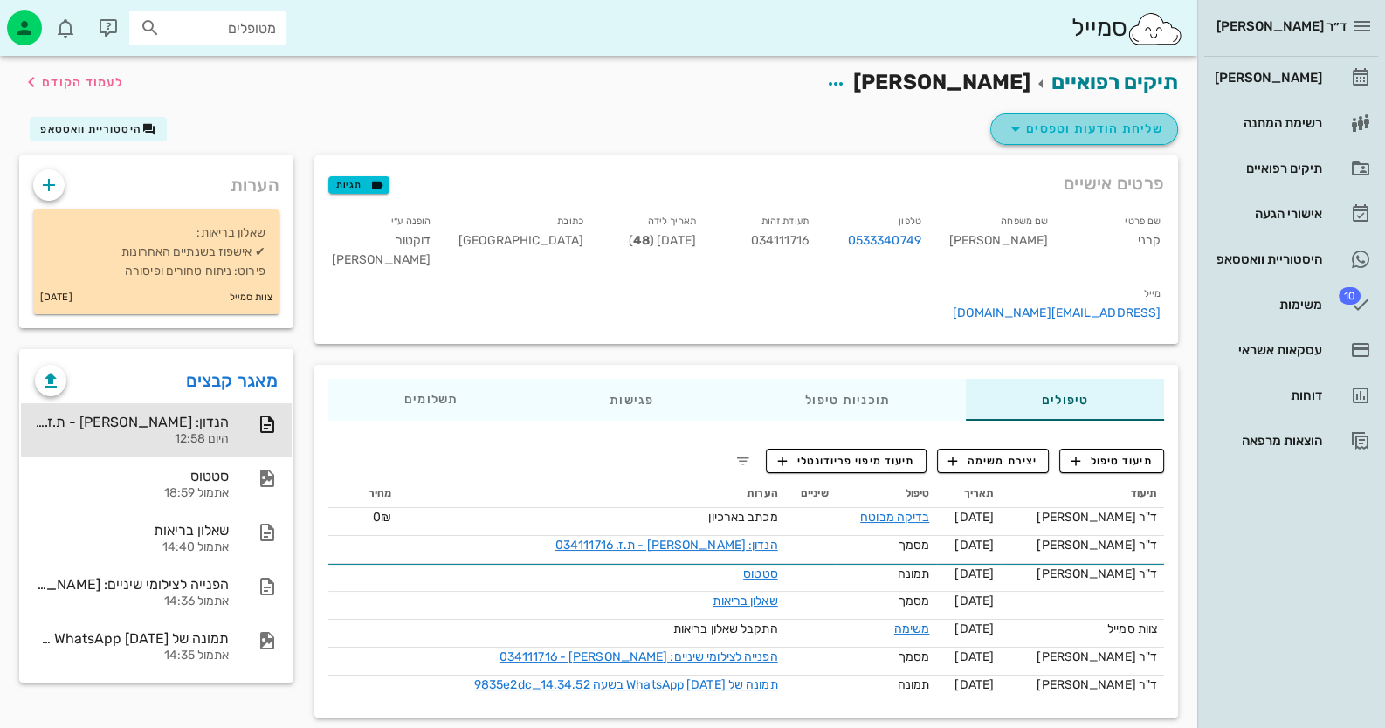
click at [1147, 130] on span "שליחת הודעות וטפסים" at bounding box center [1084, 129] width 158 height 21
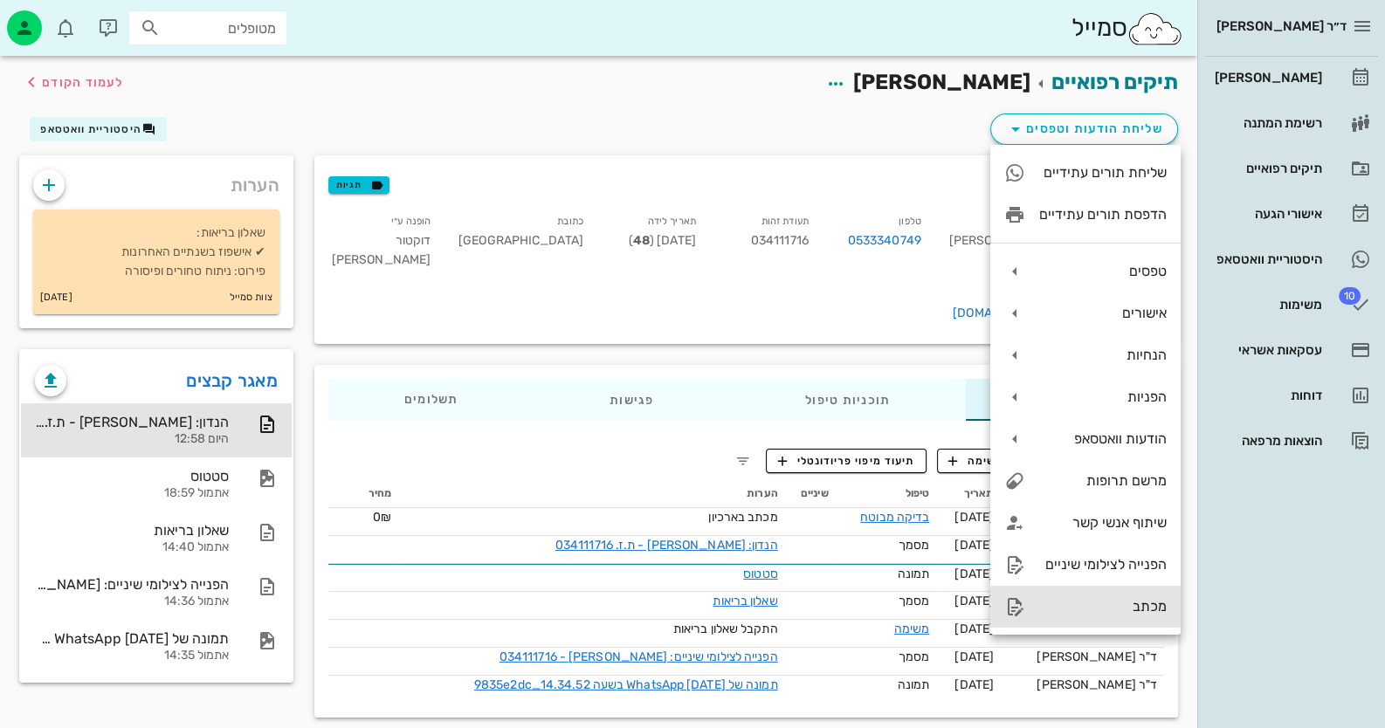
click at [1117, 592] on div "מכתב" at bounding box center [1085, 607] width 190 height 42
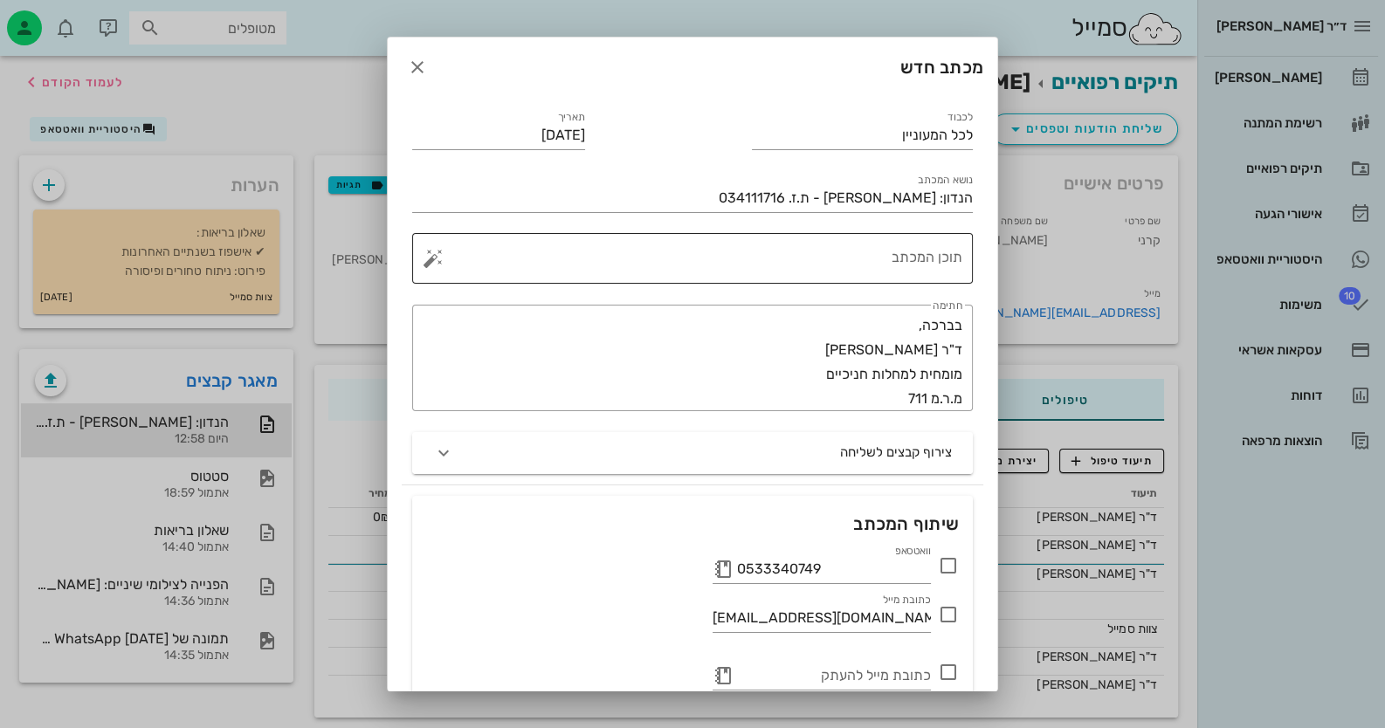
click at [947, 261] on textarea "תוכן המכתב" at bounding box center [700, 263] width 526 height 42
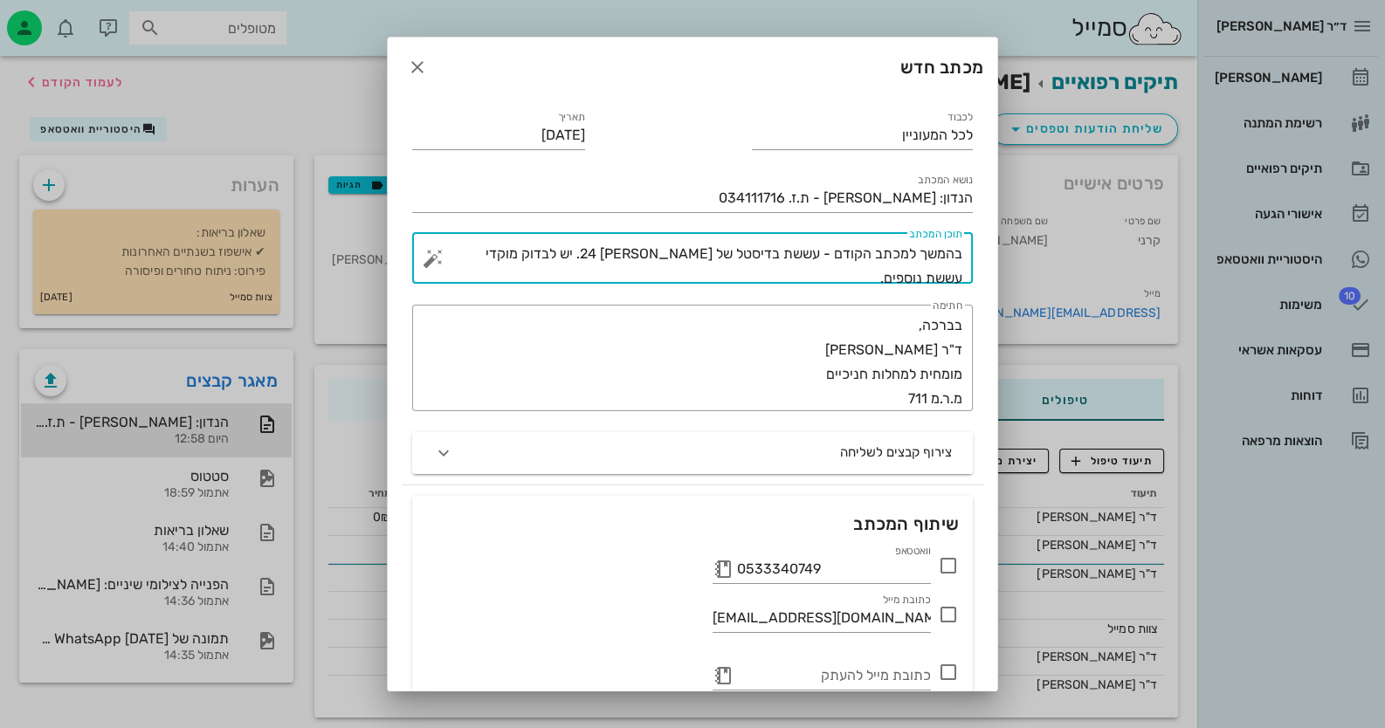
type textarea "בהמשך למכתב הקודם - עששת בדיסטל של [PERSON_NAME] 24. יש לבדוק מוקדי עששת נוספים."
click at [947, 561] on icon at bounding box center [948, 565] width 21 height 21
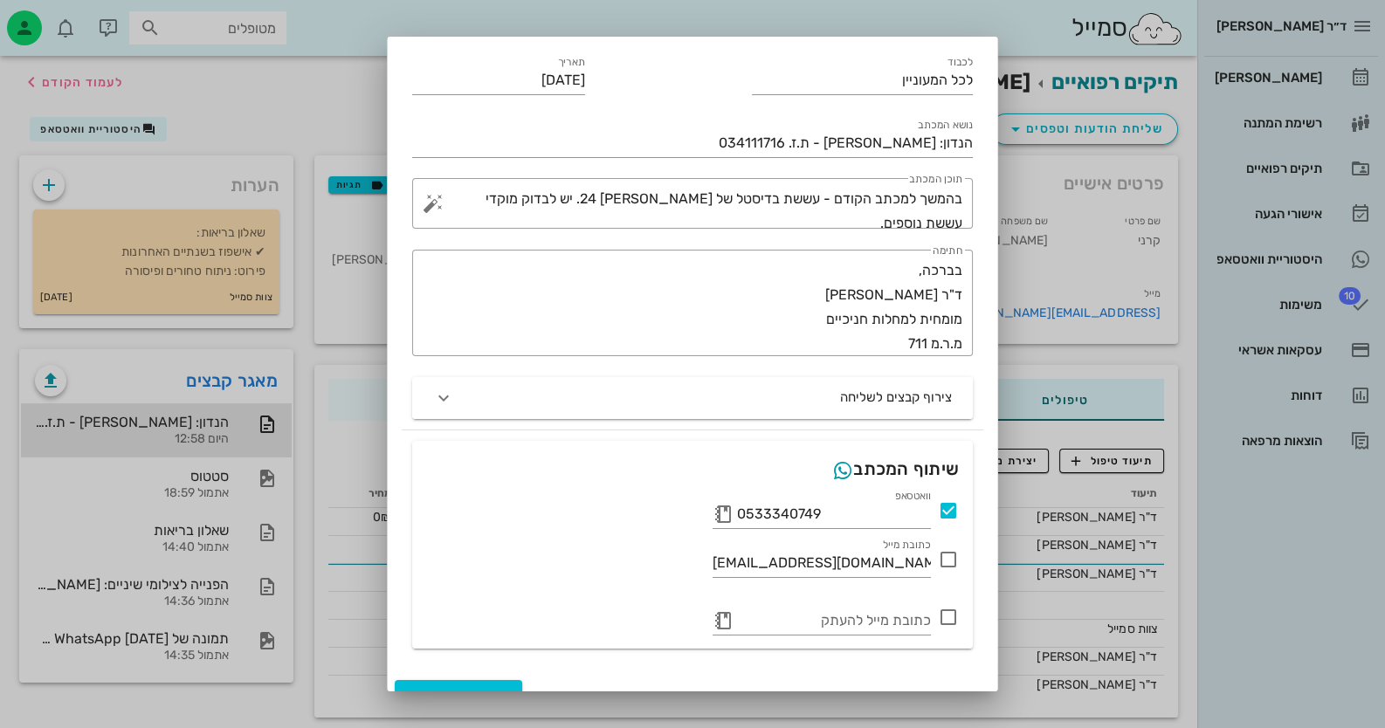
scroll to position [81, 0]
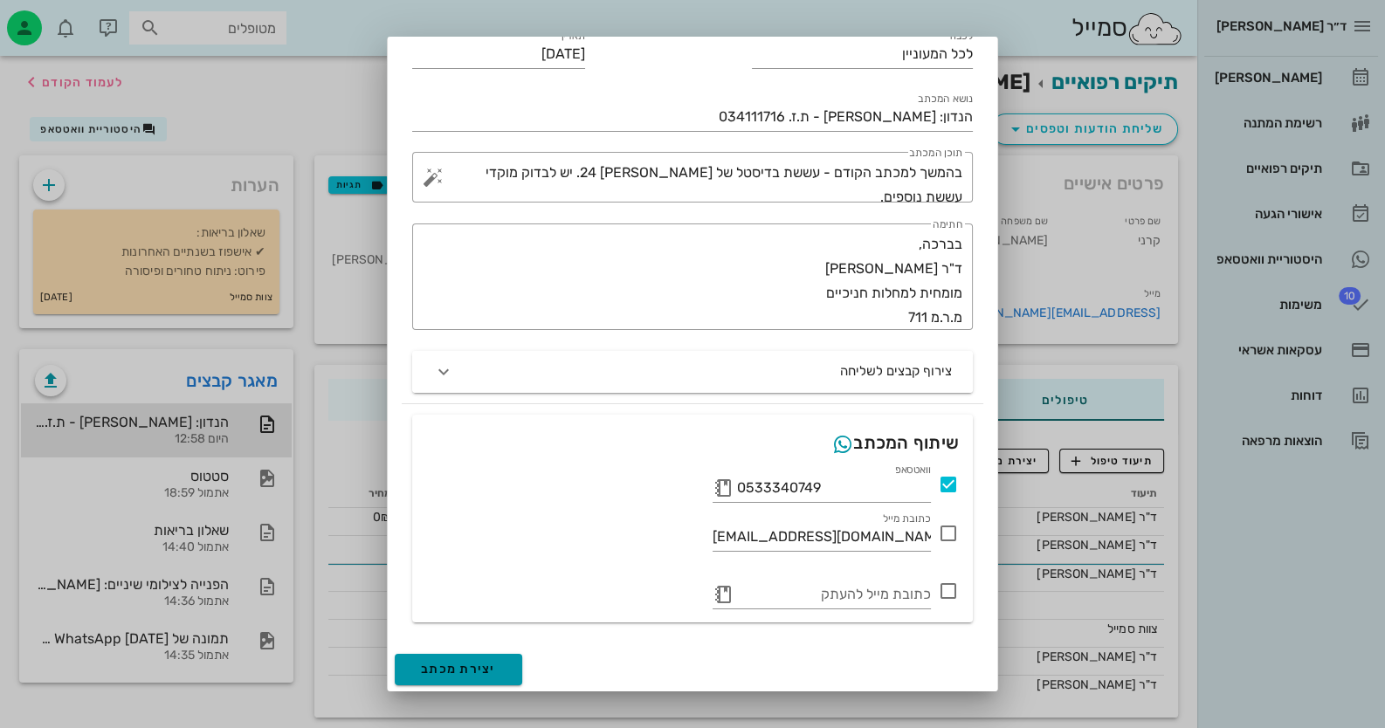
click at [479, 678] on button "יצירת מכתב" at bounding box center [458, 669] width 127 height 31
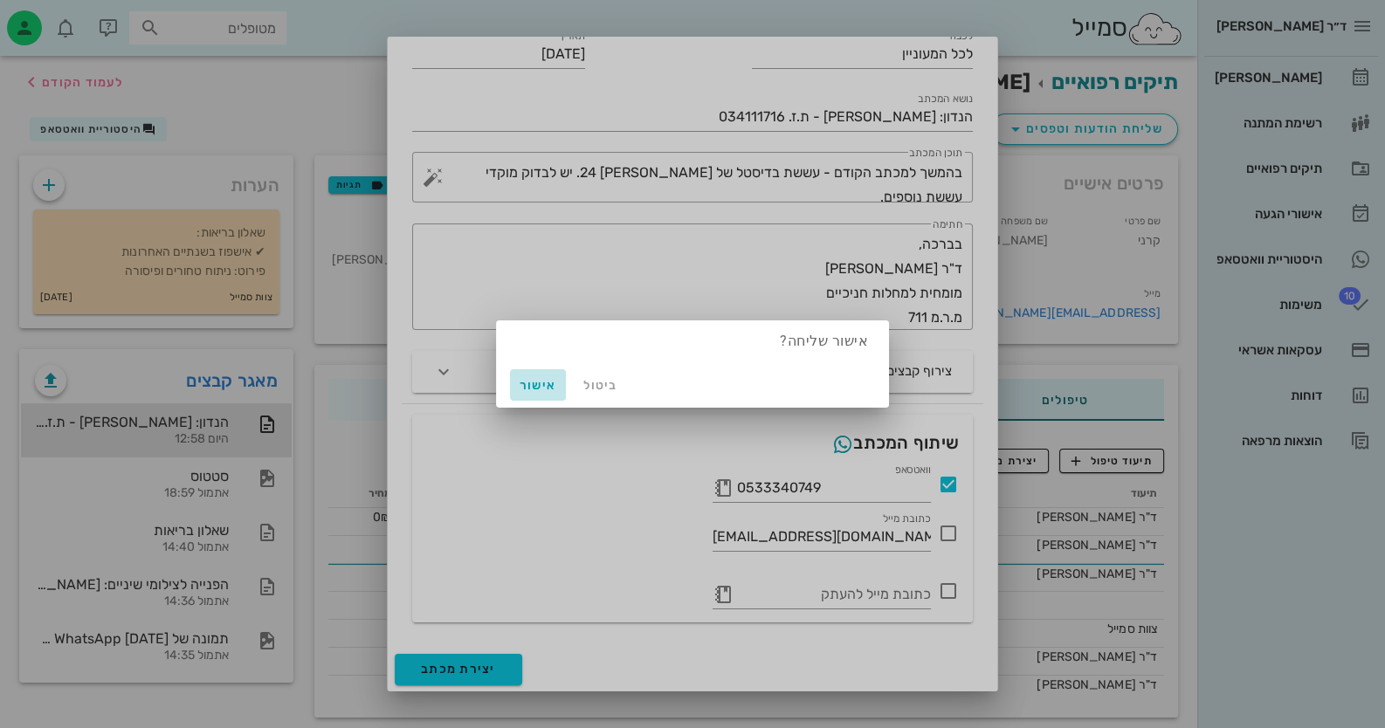
click at [548, 384] on span "אישור" at bounding box center [538, 385] width 42 height 15
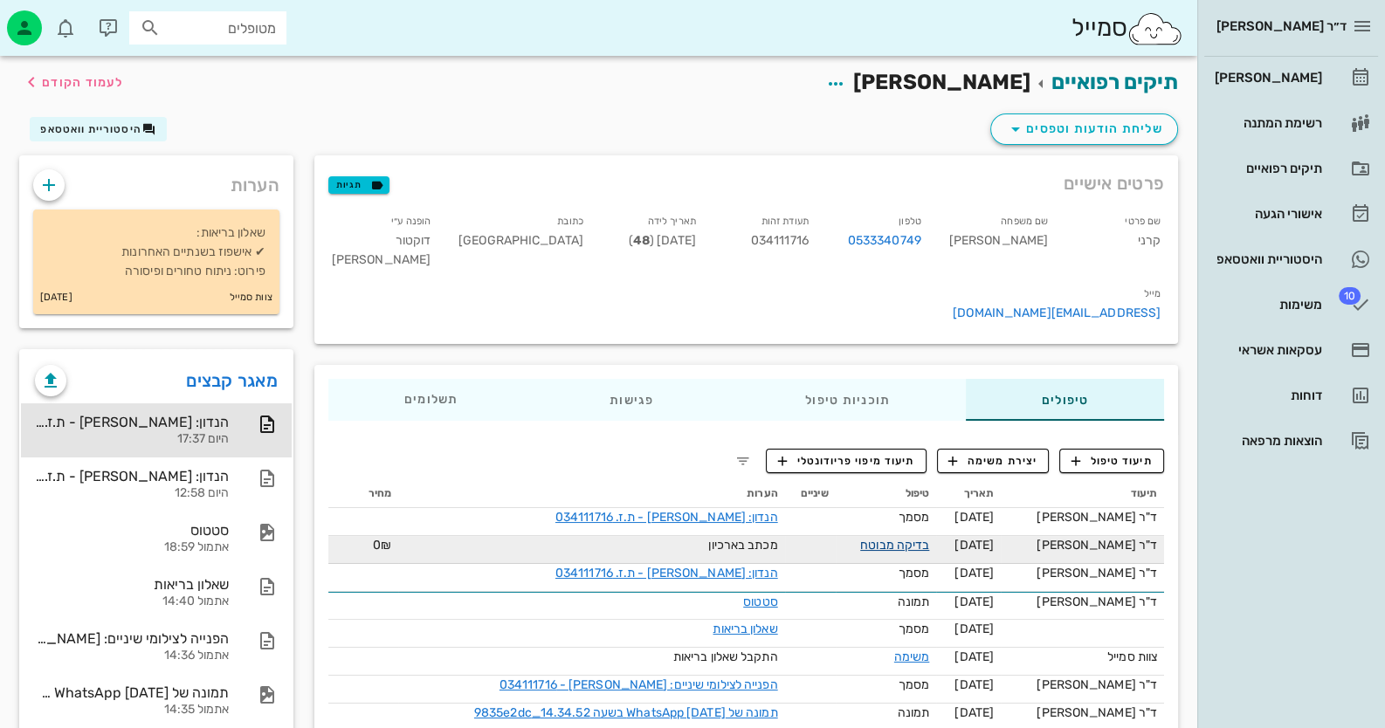
click at [929, 538] on link "בדיקה מבוטח" at bounding box center [894, 545] width 69 height 15
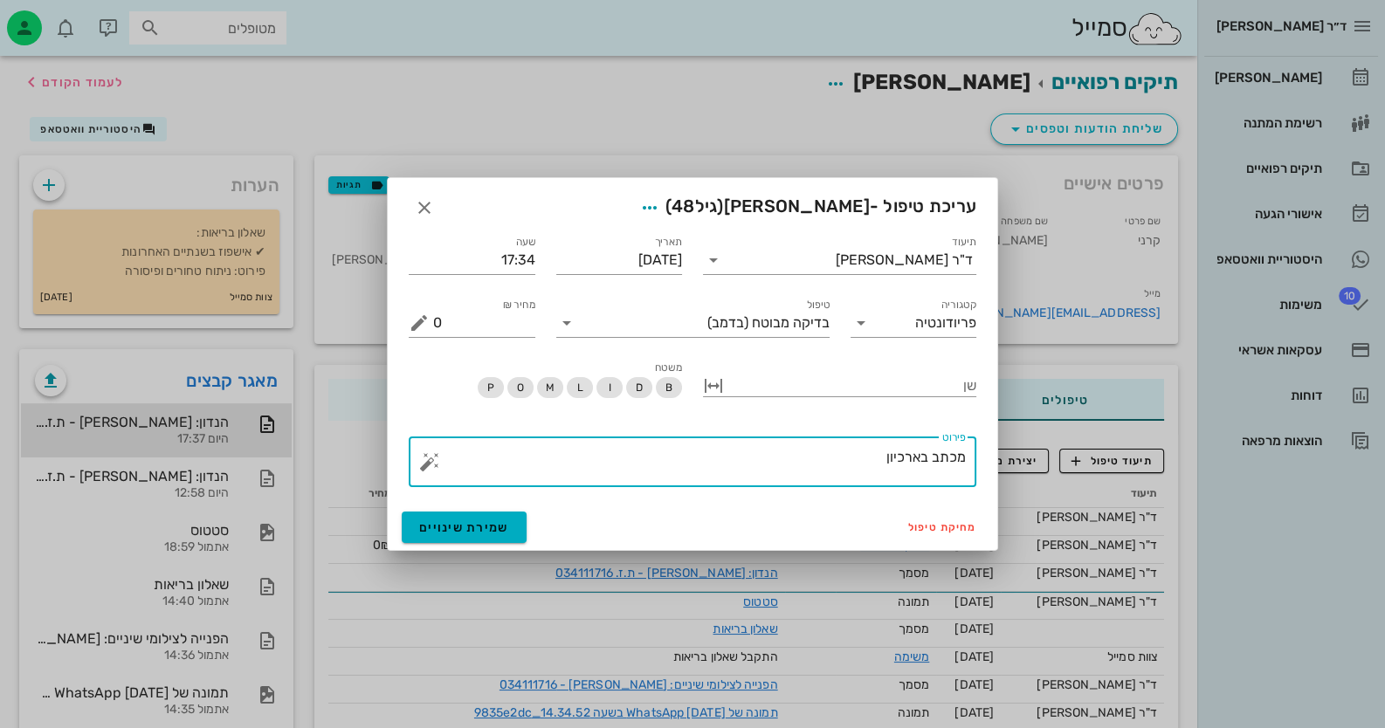
click at [856, 469] on textarea "מכתב בארכיון" at bounding box center [699, 466] width 533 height 42
type textarea "מכתב בארכיון, שני מכתבים קיימת עששת בדיסטל של 24"
click at [486, 533] on span "שמירת שינויים" at bounding box center [464, 527] width 90 height 15
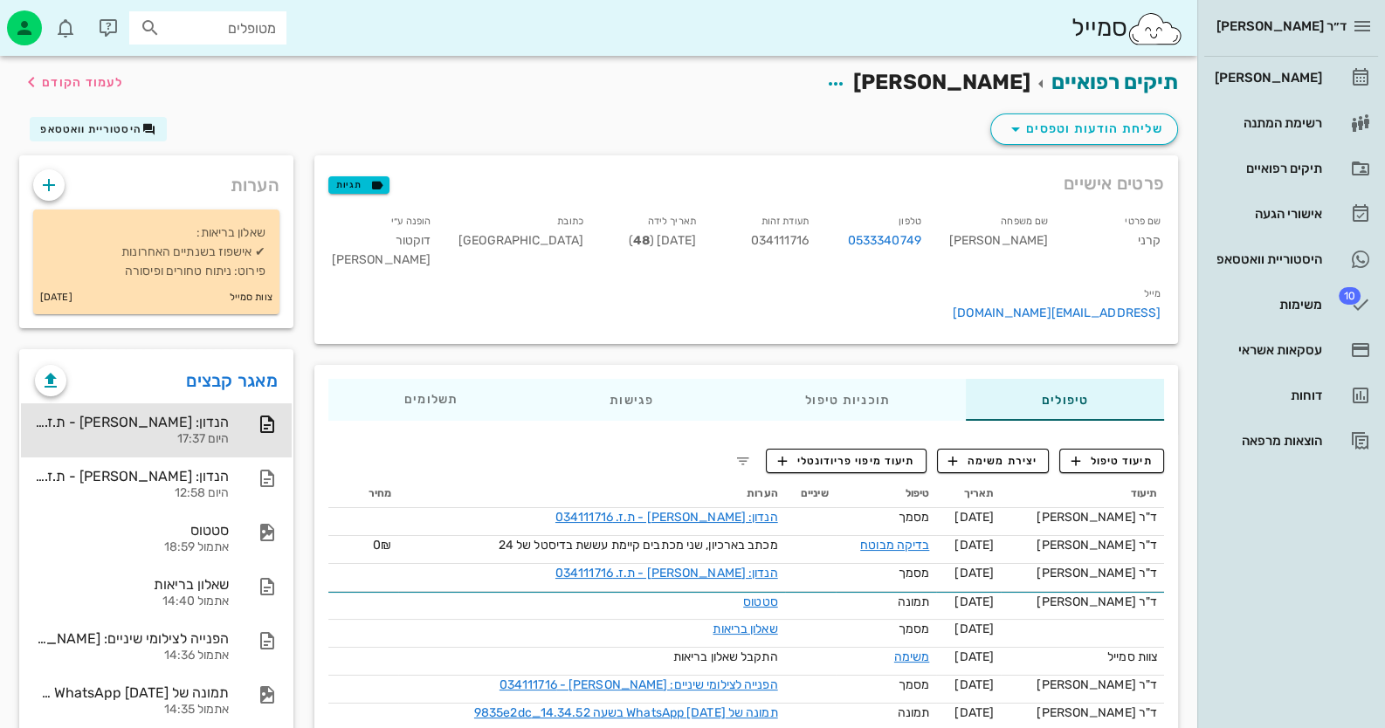
click at [809, 241] on span "034111716" at bounding box center [780, 240] width 58 height 15
copy span "034111716"
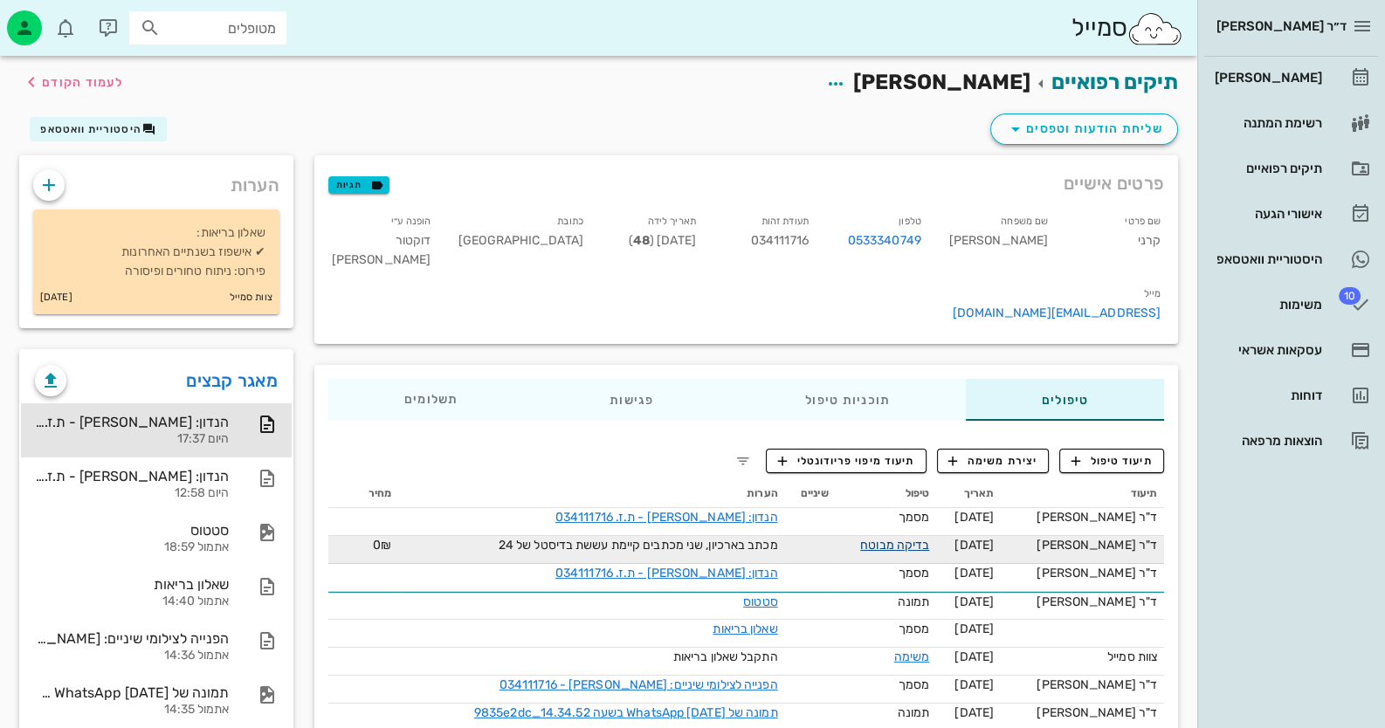
click at [929, 538] on link "בדיקה מבוטח" at bounding box center [894, 545] width 69 height 15
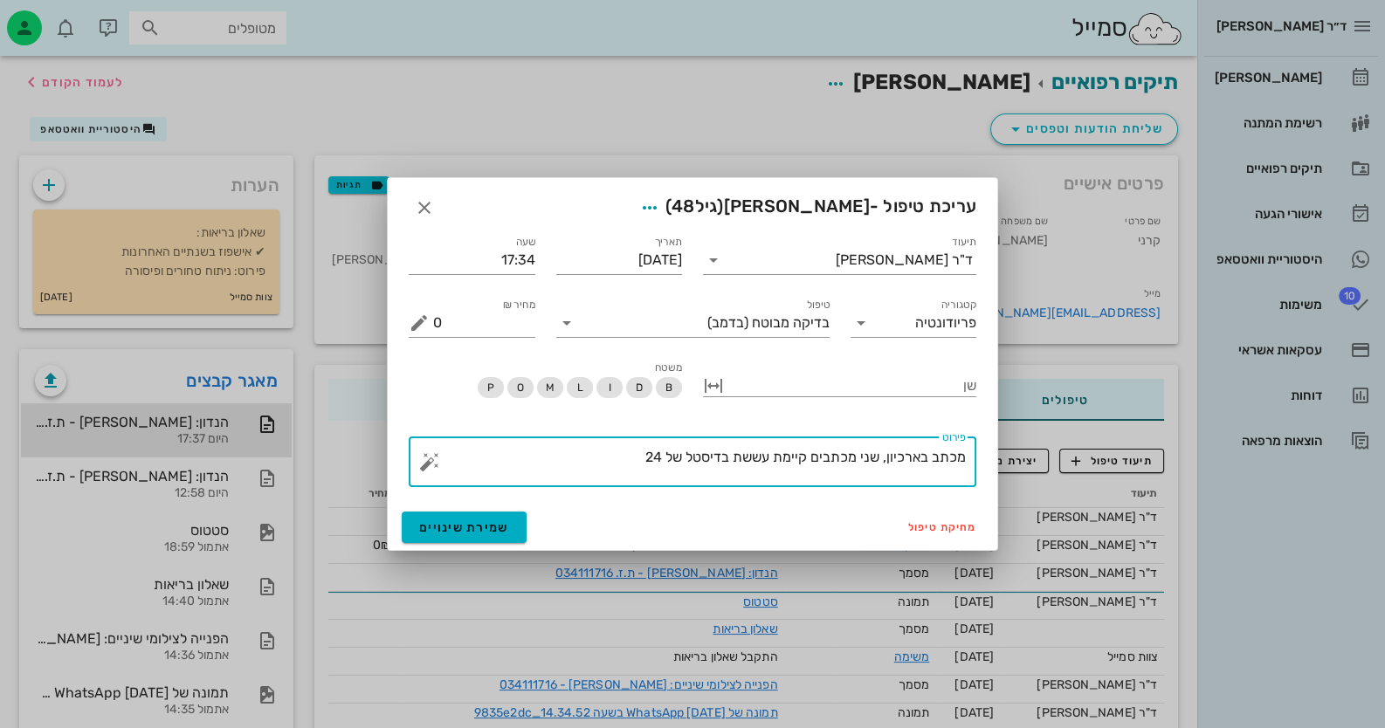
click at [632, 455] on textarea "מכתב בארכיון, שני מכתבים קיימת עששת בדיסטל של 24" at bounding box center [699, 466] width 533 height 42
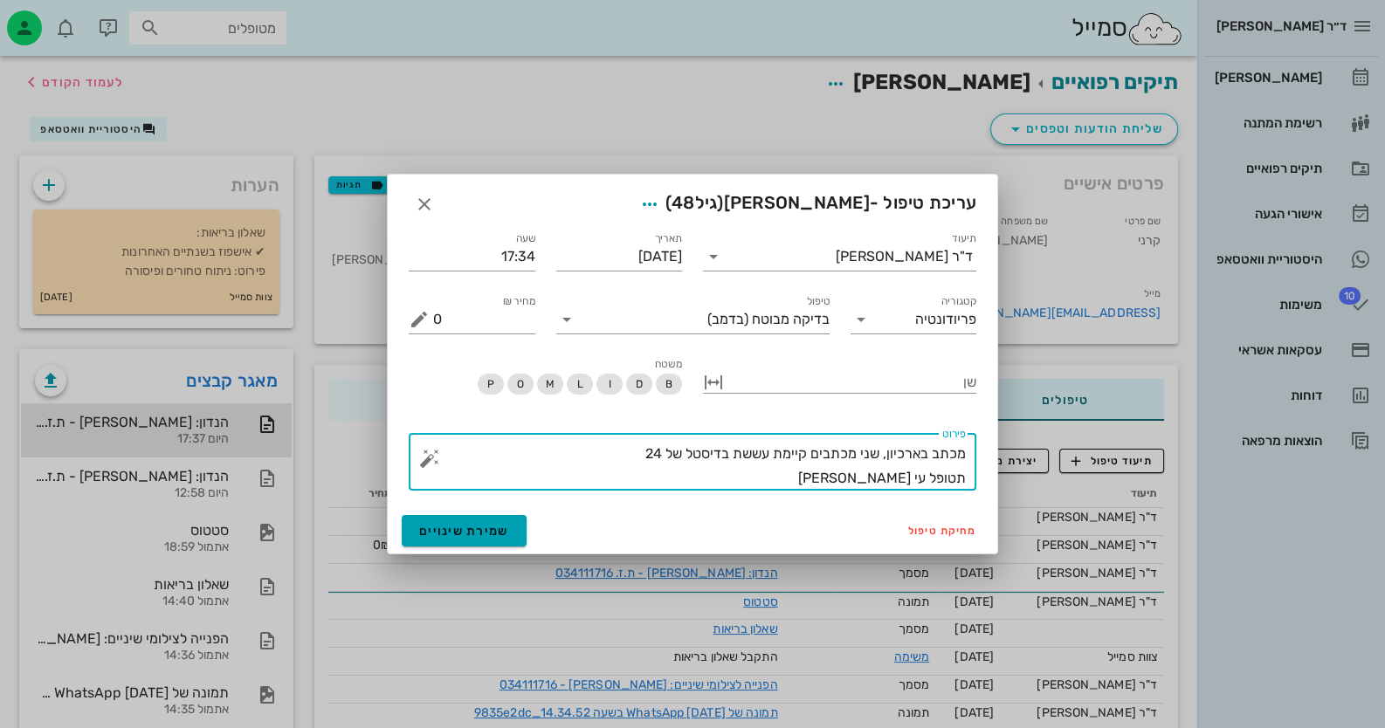
type textarea "מכתב בארכיון, שני מכתבים קיימת עששת בדיסטל של 24 תטופל עי [PERSON_NAME]"
click at [511, 523] on button "שמירת שינויים" at bounding box center [464, 530] width 125 height 31
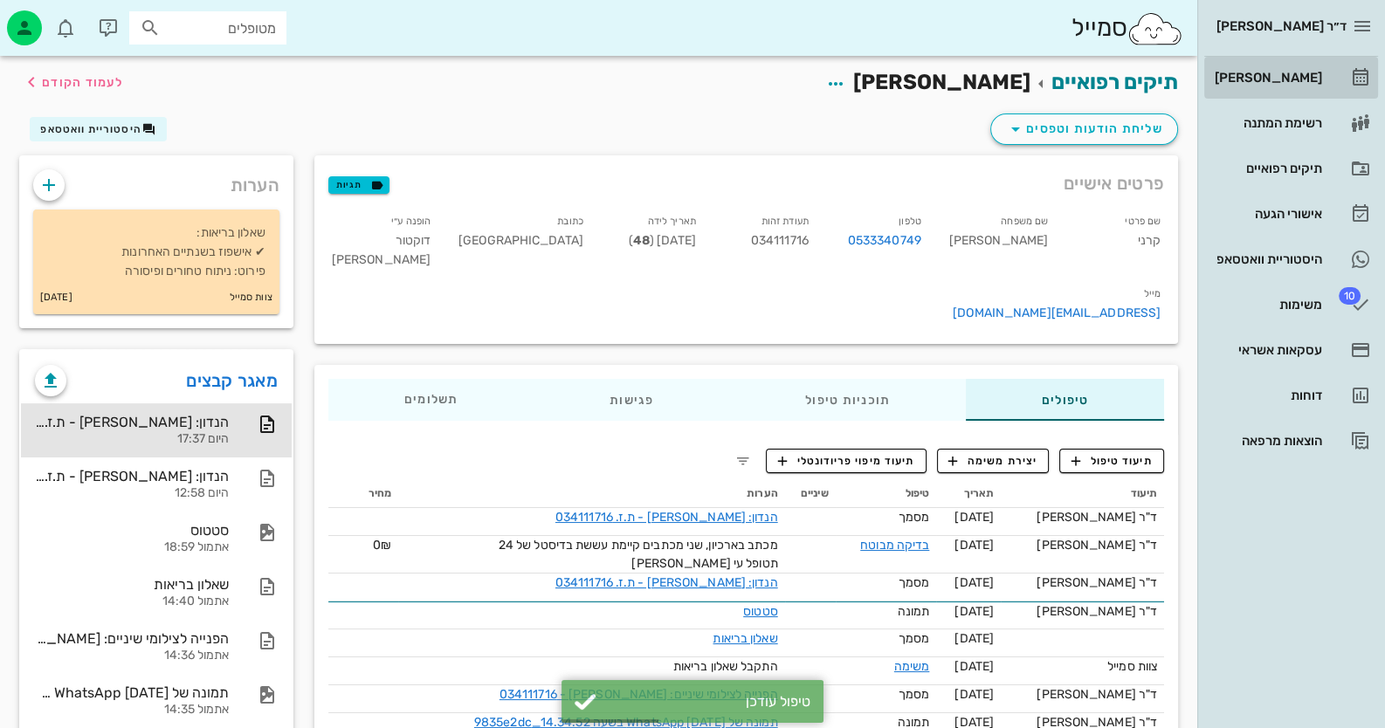
click at [1260, 79] on div "[PERSON_NAME]" at bounding box center [1266, 78] width 111 height 14
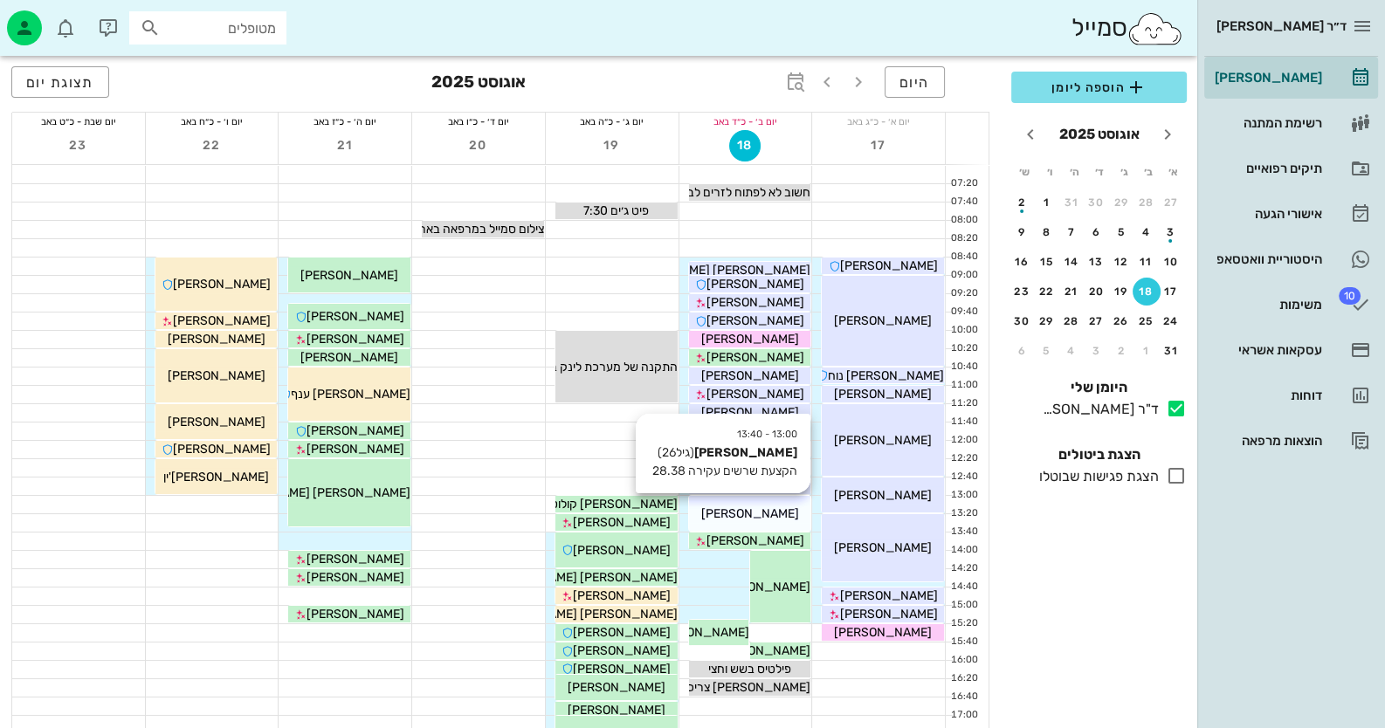
click at [747, 505] on div "[PERSON_NAME]" at bounding box center [750, 514] width 122 height 18
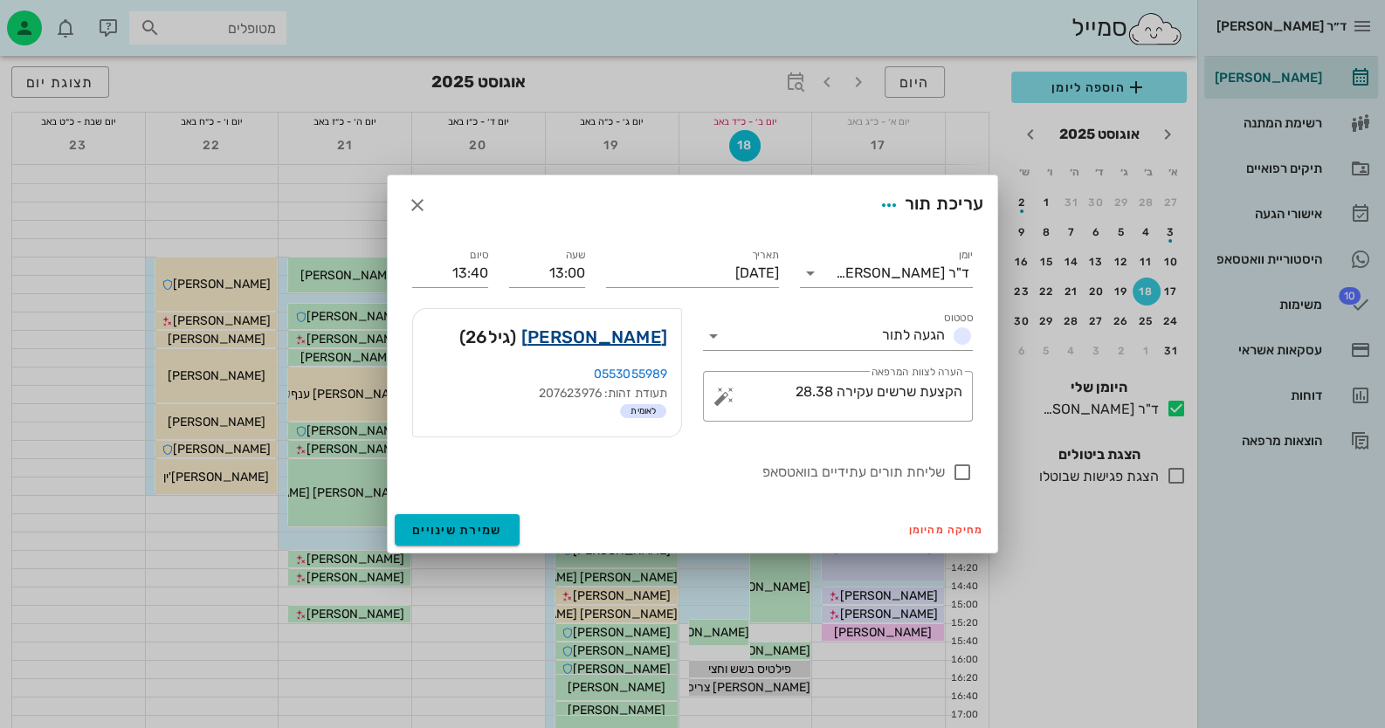
click at [644, 332] on link "[PERSON_NAME]" at bounding box center [594, 337] width 146 height 28
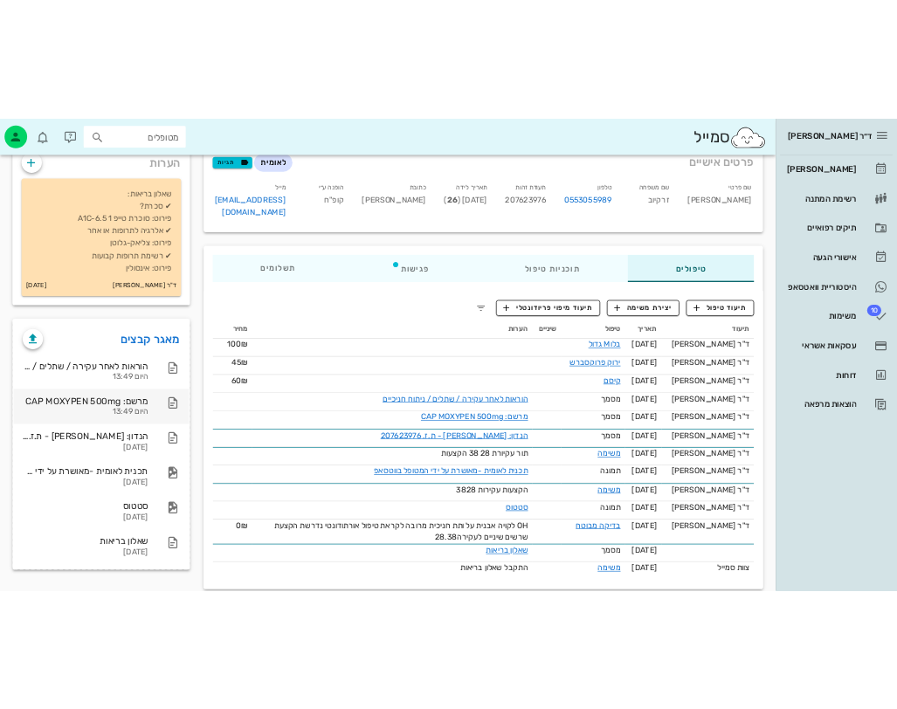
scroll to position [122, 0]
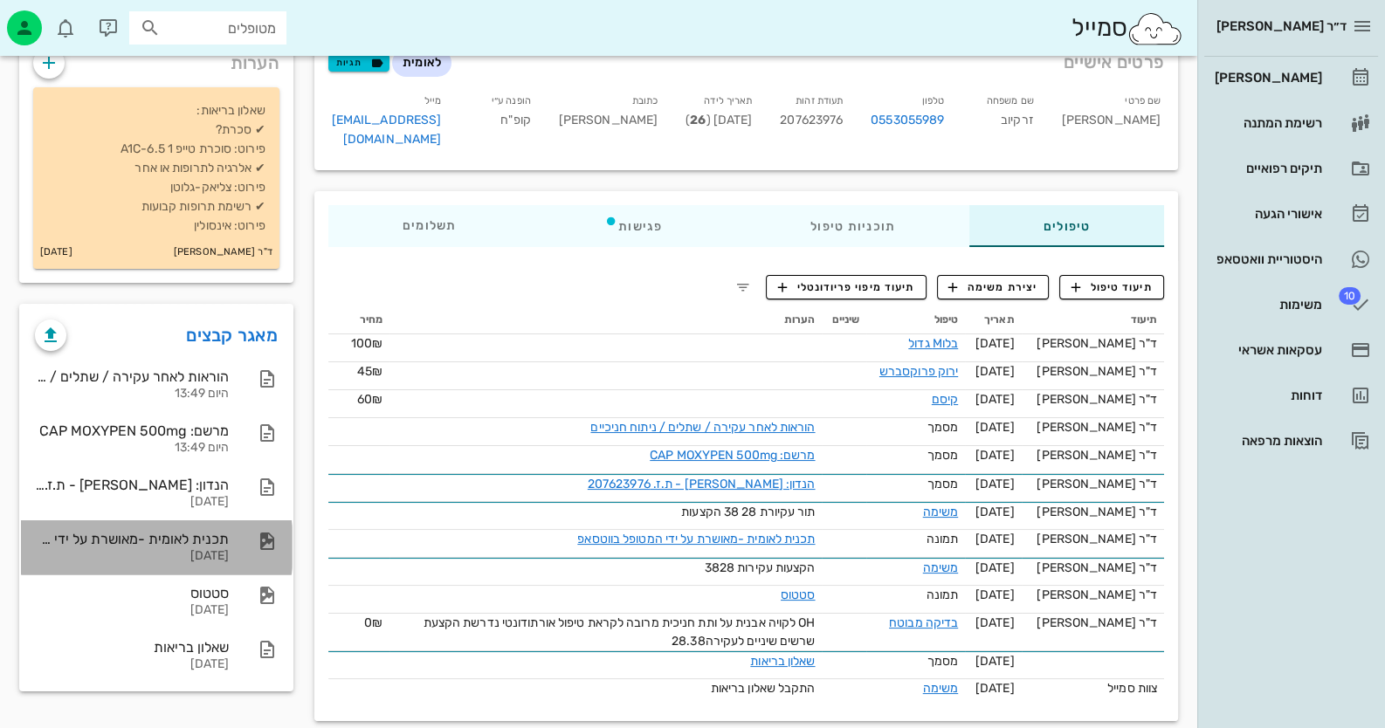
click at [211, 526] on div "תכנית לאומית -מאושרת על ידי המטופל בווטסאפ [DATE]" at bounding box center [132, 547] width 194 height 54
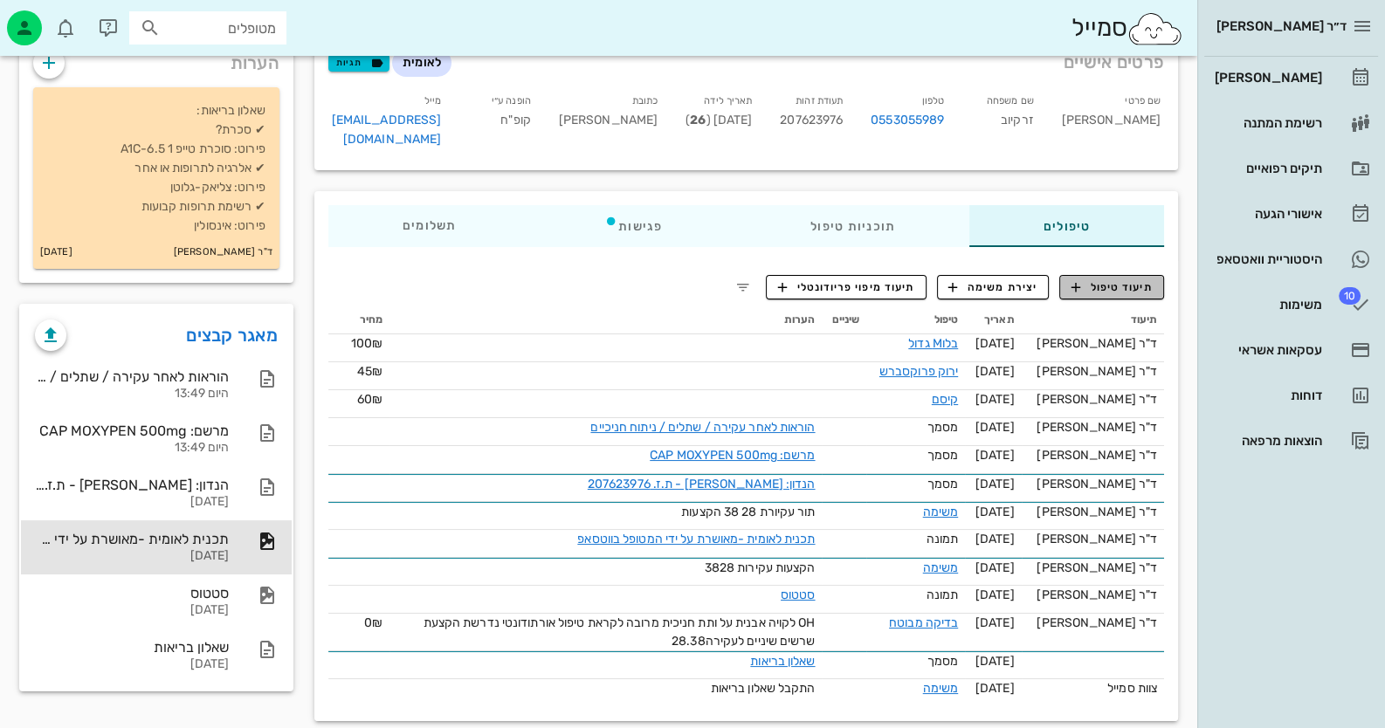
click at [1107, 279] on span "תיעוד טיפול" at bounding box center [1111, 287] width 81 height 16
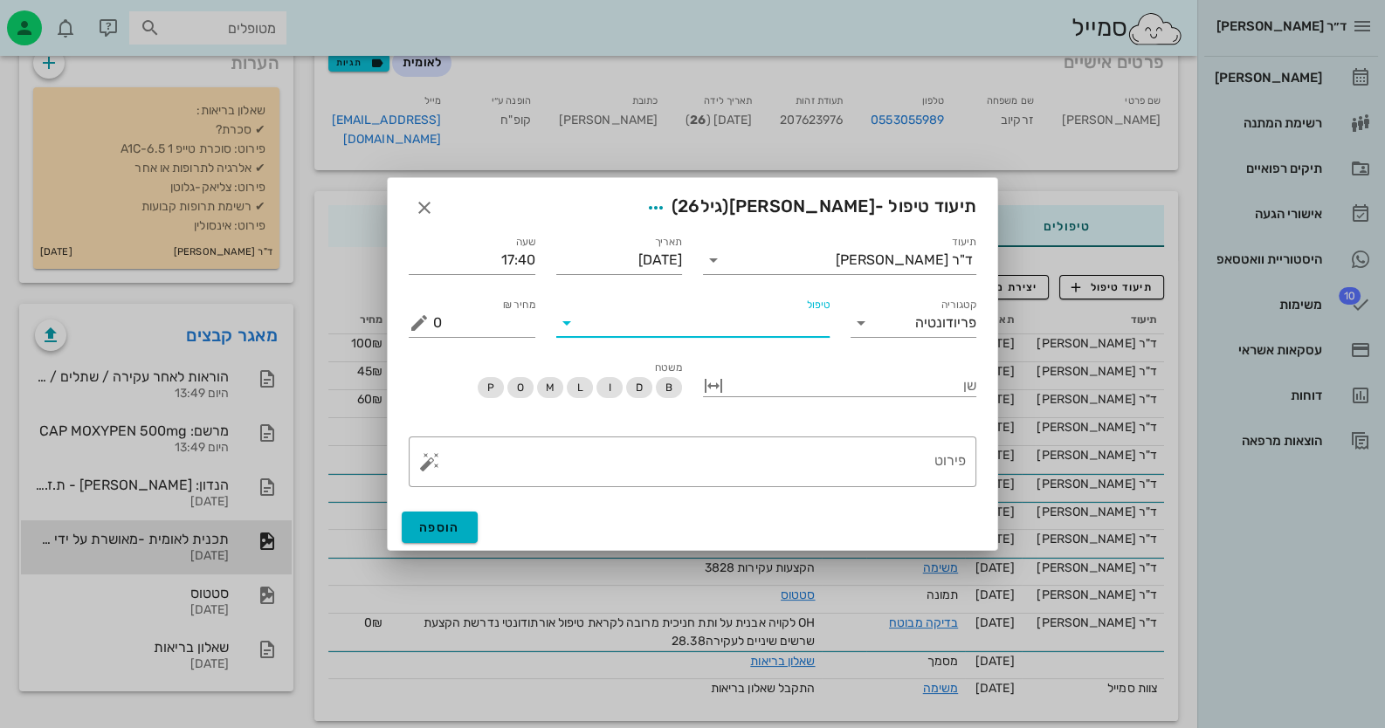
click at [779, 331] on input "טיפול" at bounding box center [705, 323] width 249 height 28
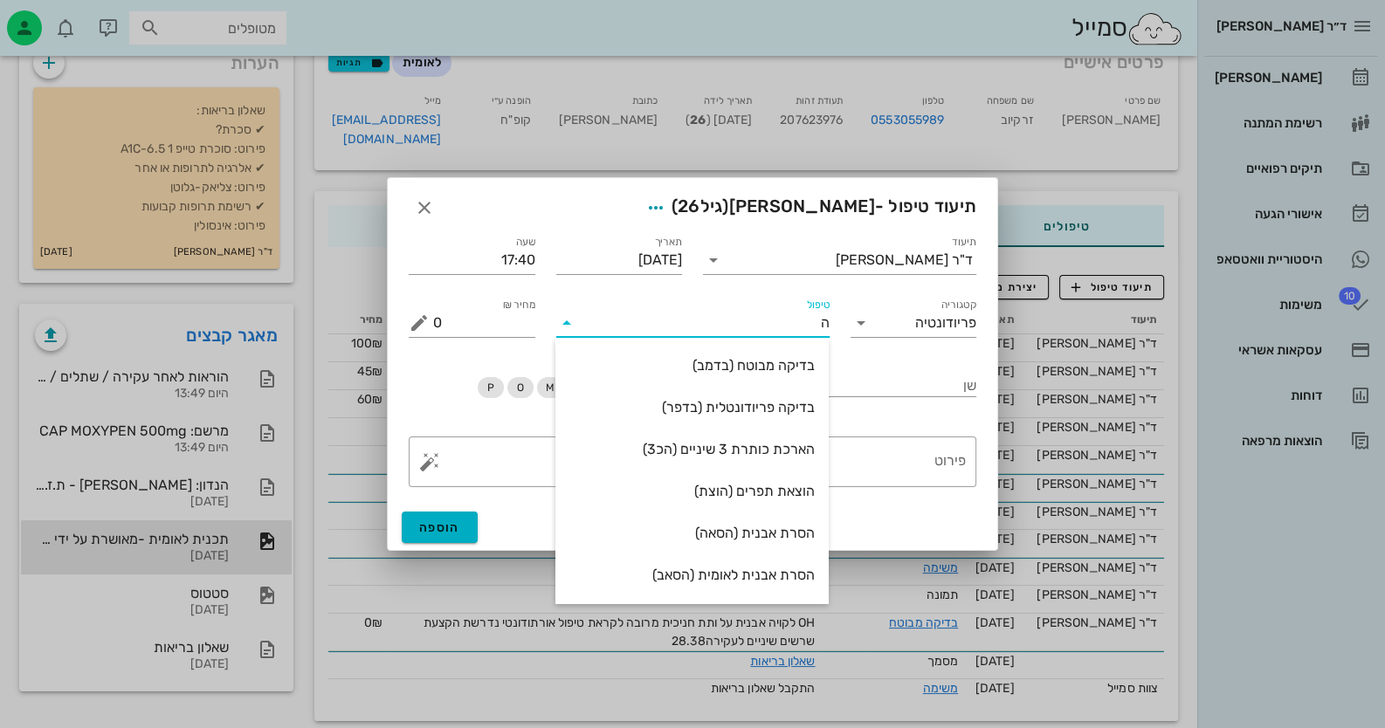
type input "הק"
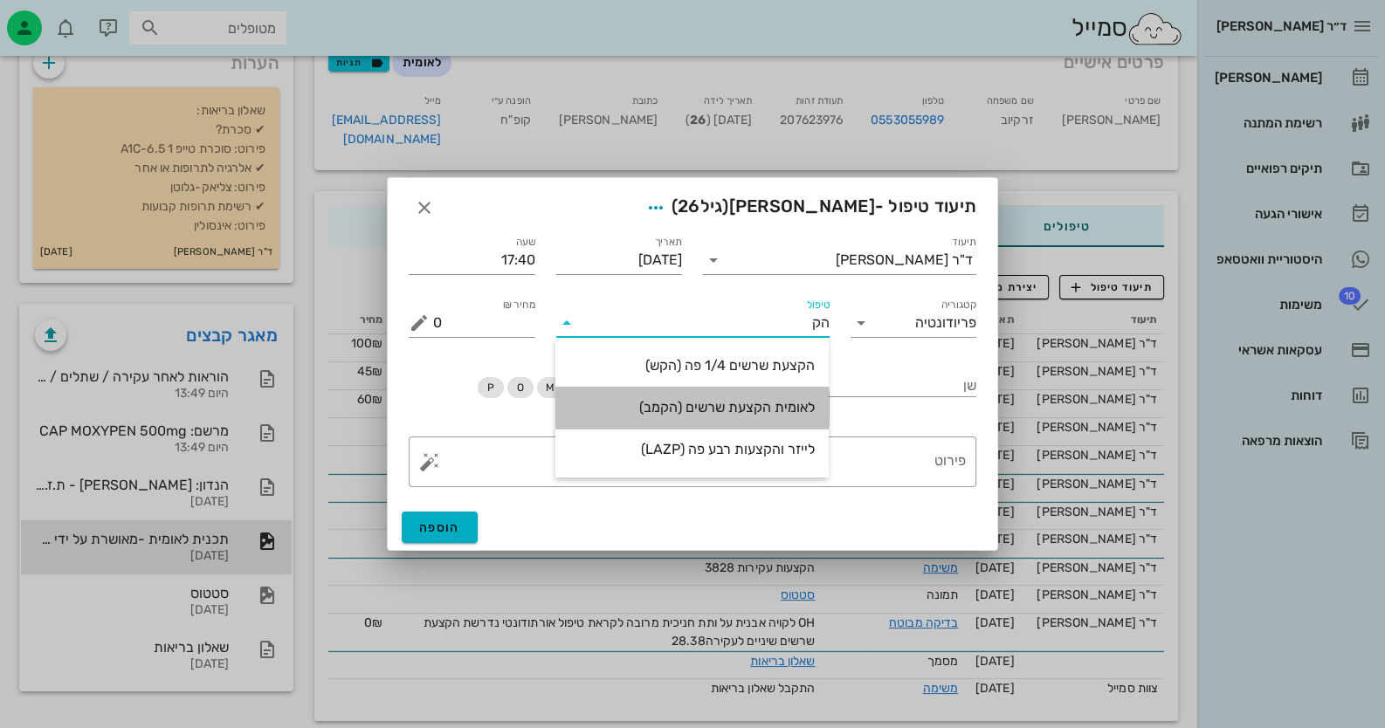
click at [781, 396] on div "לאומית הקצעת שרשים (הקמב)" at bounding box center [691, 408] width 245 height 38
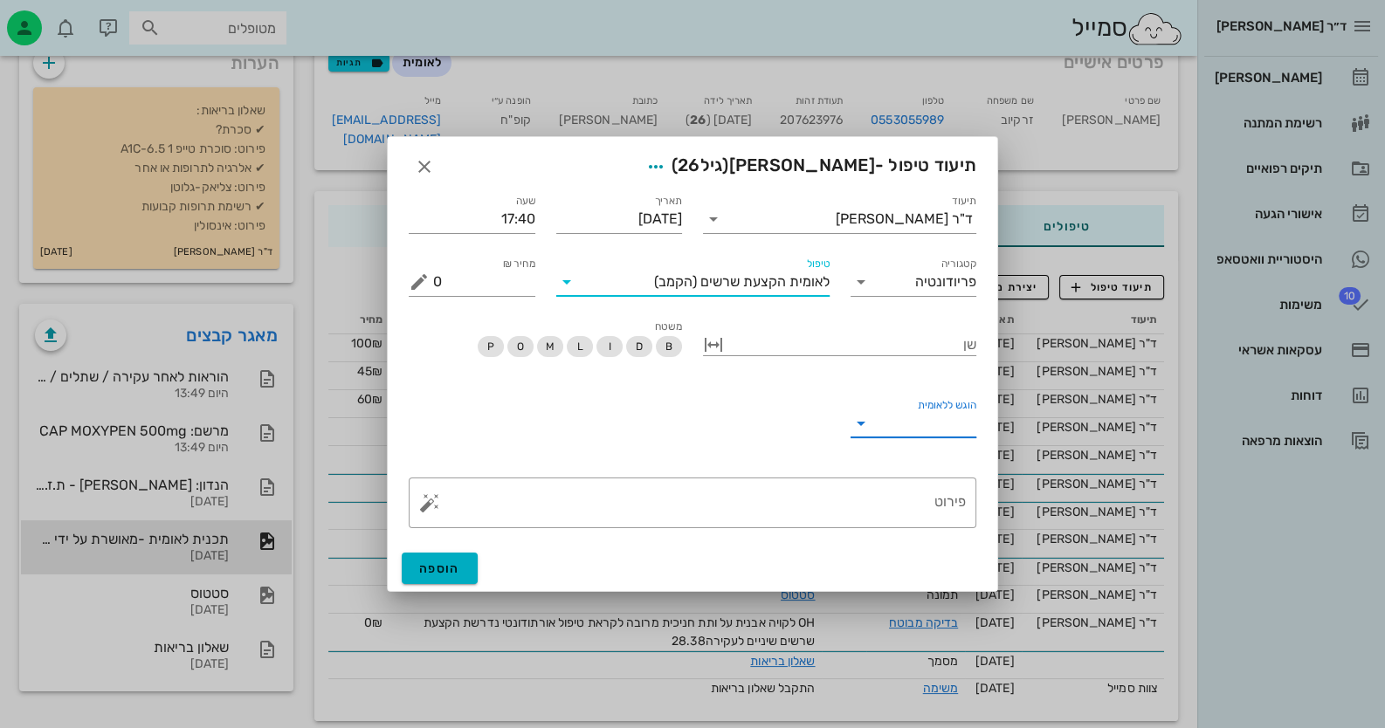
click at [913, 435] on input "הוגש ללאומית" at bounding box center [927, 424] width 99 height 28
click at [913, 438] on div "כן" at bounding box center [913, 437] width 99 height 17
click at [430, 574] on span "הוספה" at bounding box center [439, 568] width 41 height 15
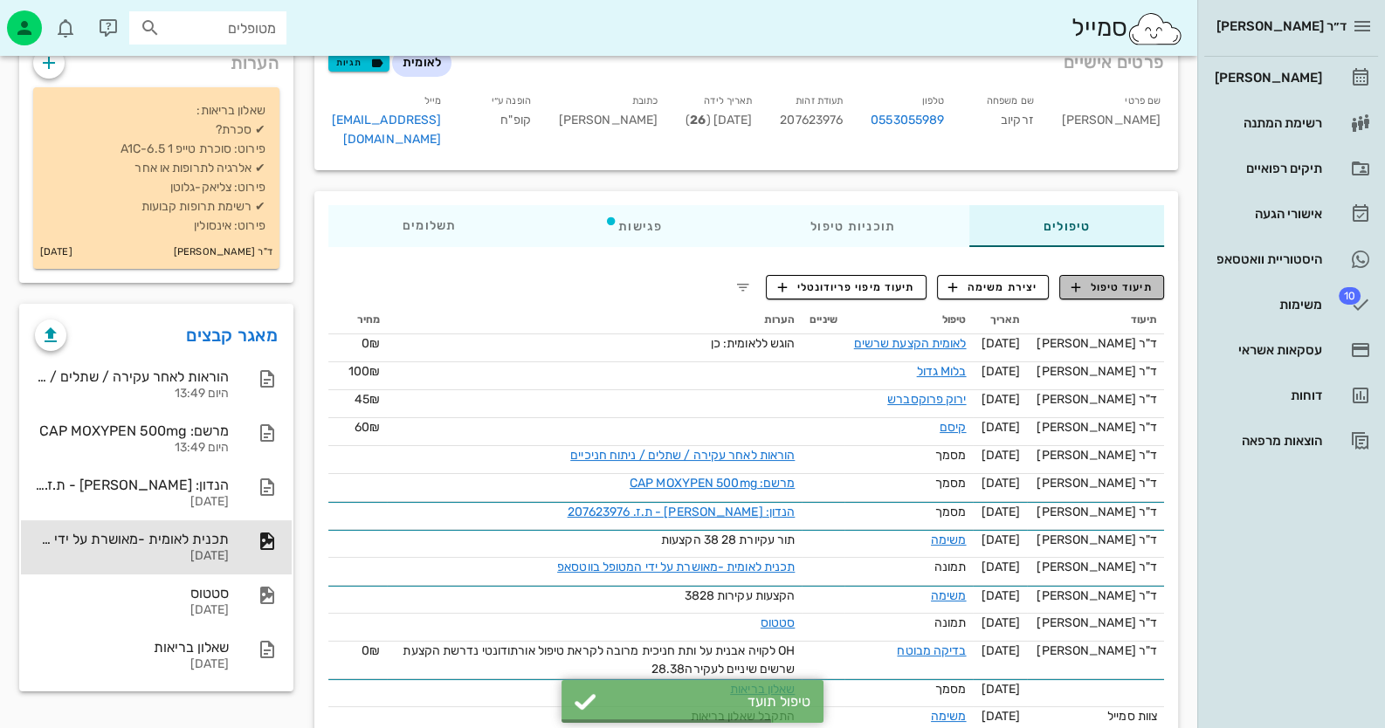
click at [1131, 279] on span "תיעוד טיפול" at bounding box center [1111, 287] width 81 height 16
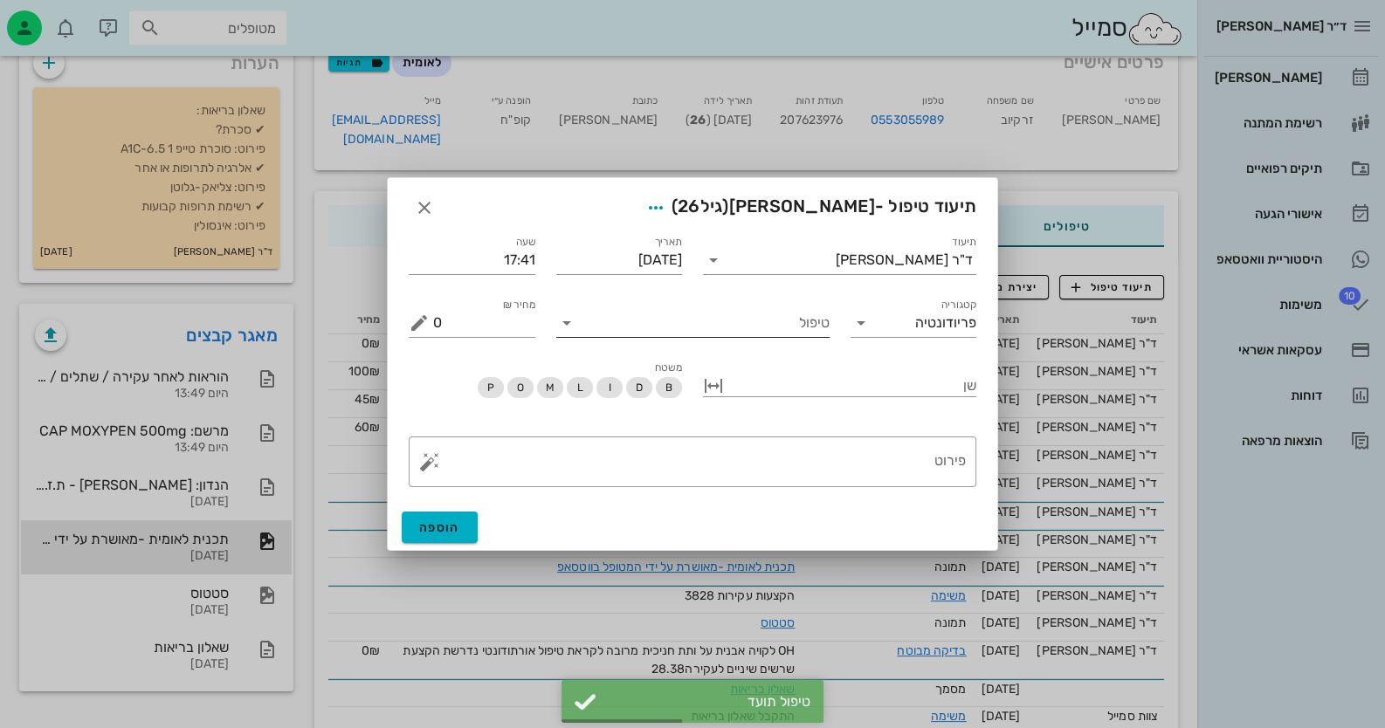
click at [771, 331] on input "טיפול" at bounding box center [705, 323] width 249 height 28
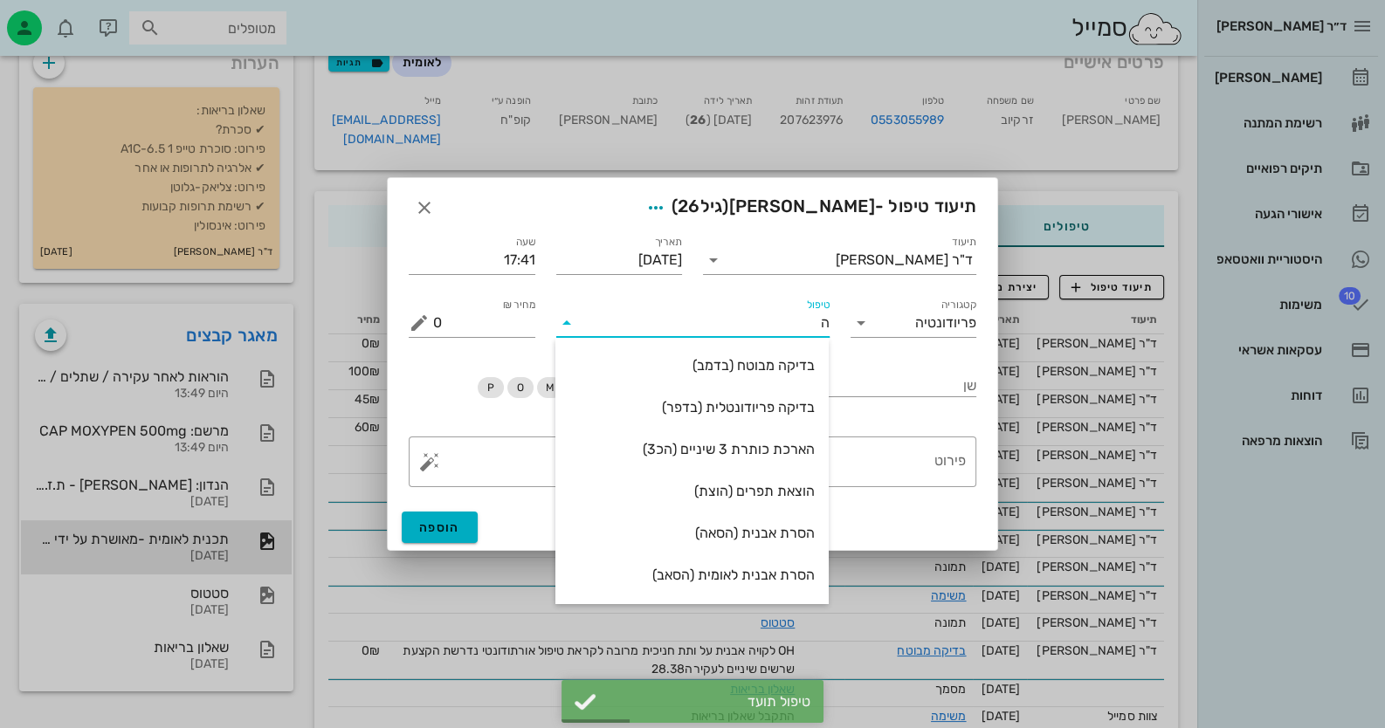
type input "[PERSON_NAME]"
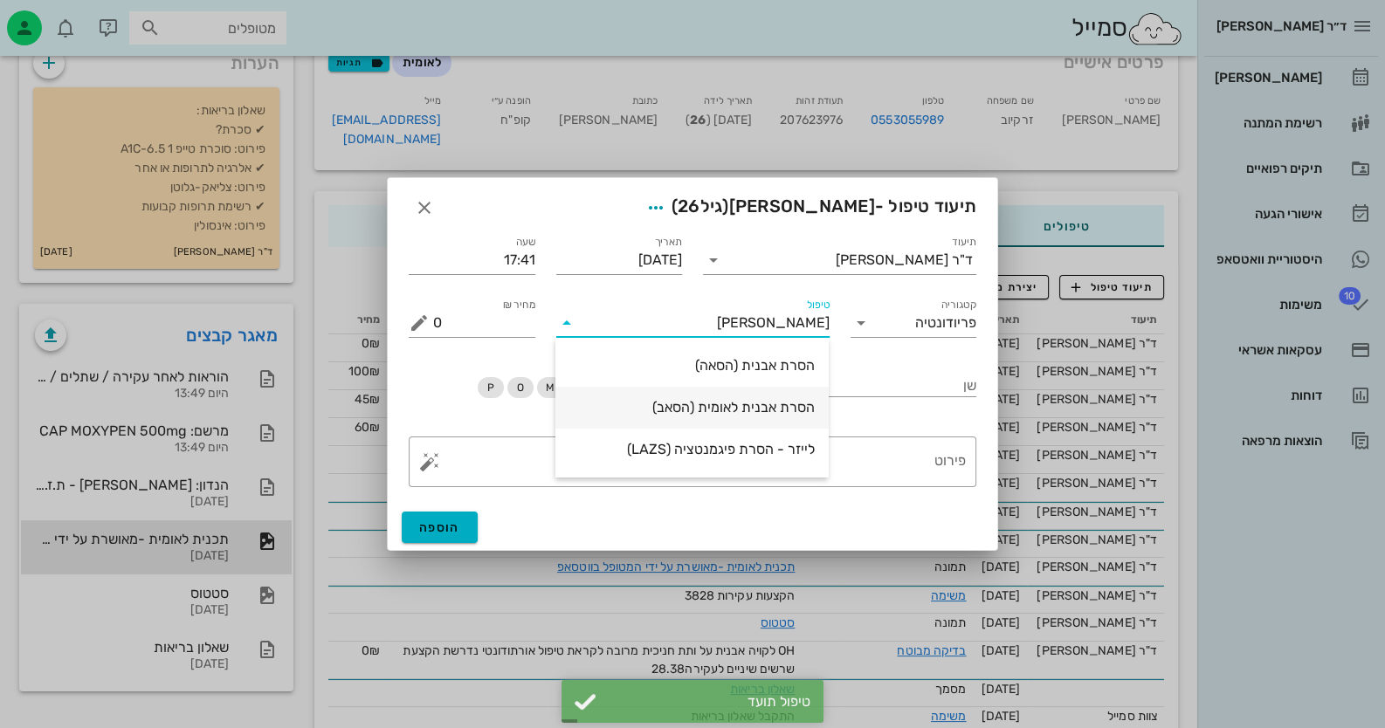
click at [765, 405] on div "הסרת אבנית לאומית (הסאב)" at bounding box center [691, 407] width 245 height 17
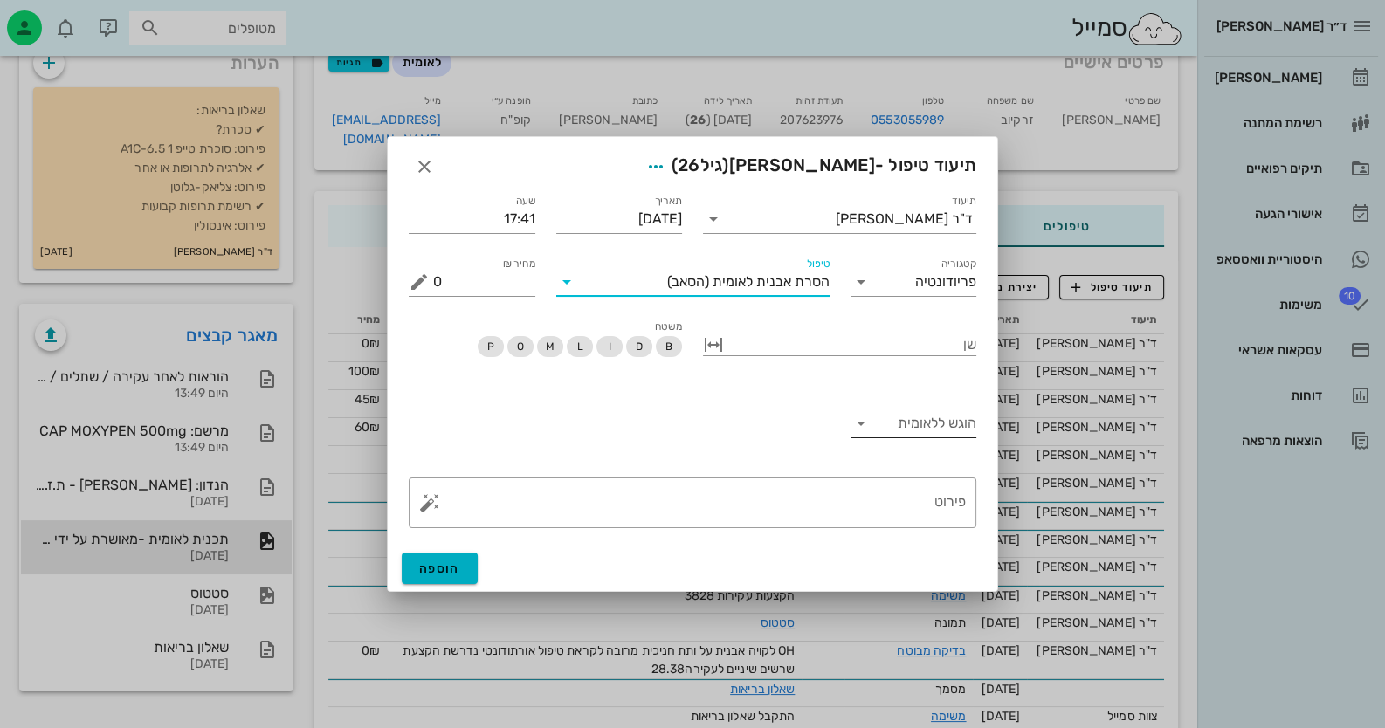
click at [924, 410] on input "הוגש ללאומית" at bounding box center [927, 424] width 99 height 28
click at [936, 441] on div "כן" at bounding box center [913, 437] width 99 height 17
click at [463, 567] on button "הוספה" at bounding box center [440, 568] width 76 height 31
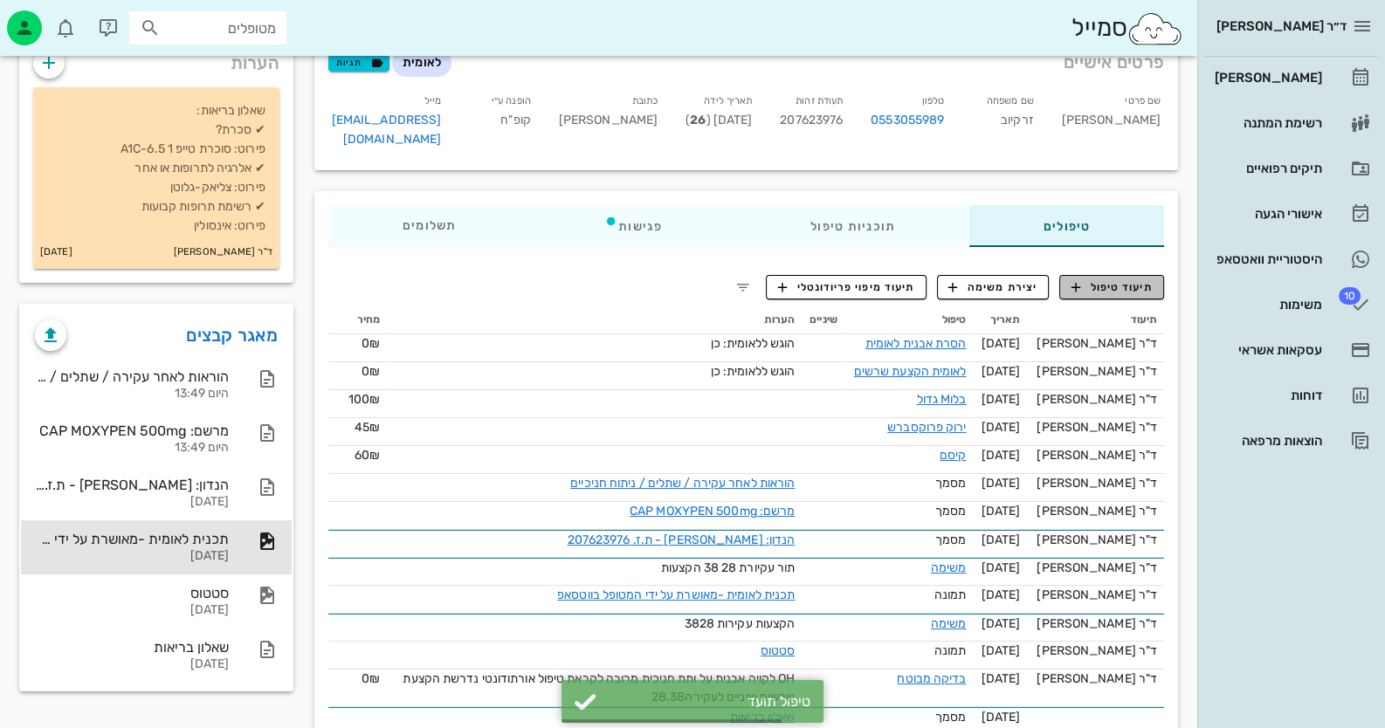
click at [1152, 279] on span "תיעוד טיפול" at bounding box center [1111, 287] width 81 height 16
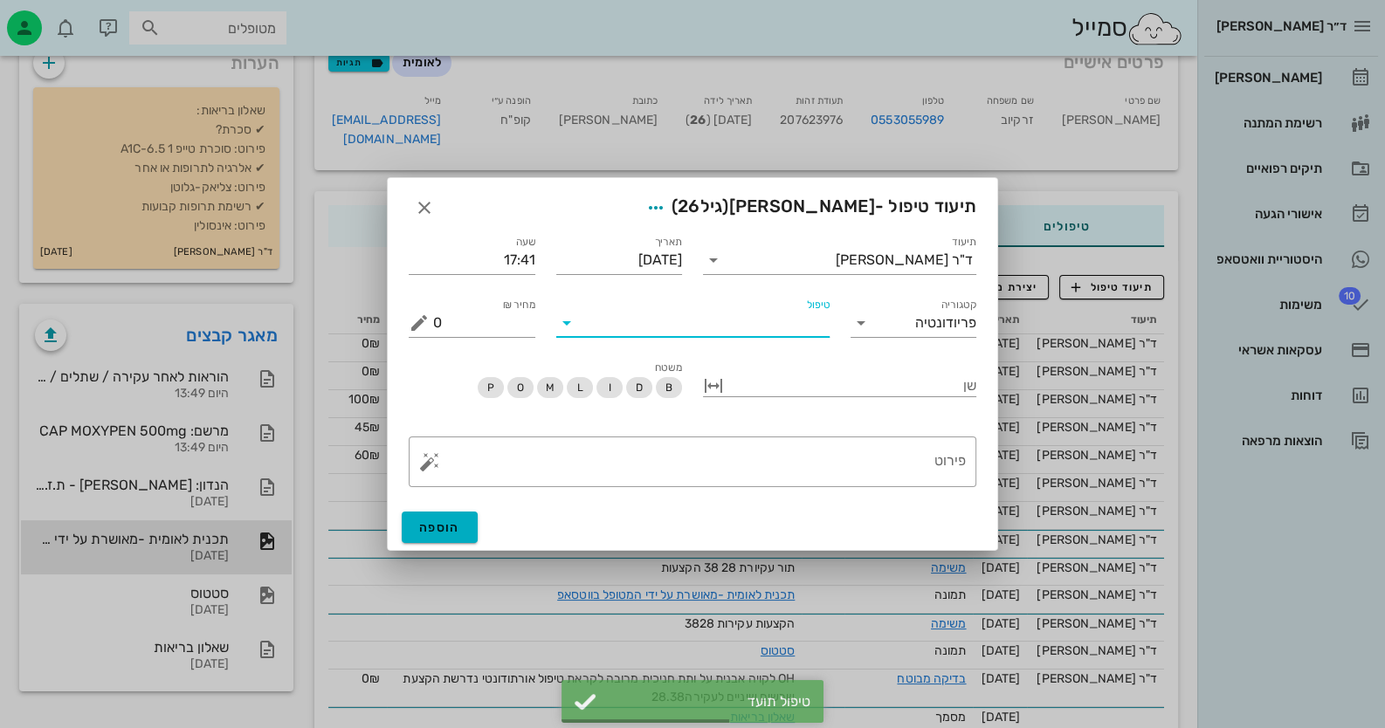
click at [776, 327] on input "טיפול" at bounding box center [705, 323] width 249 height 28
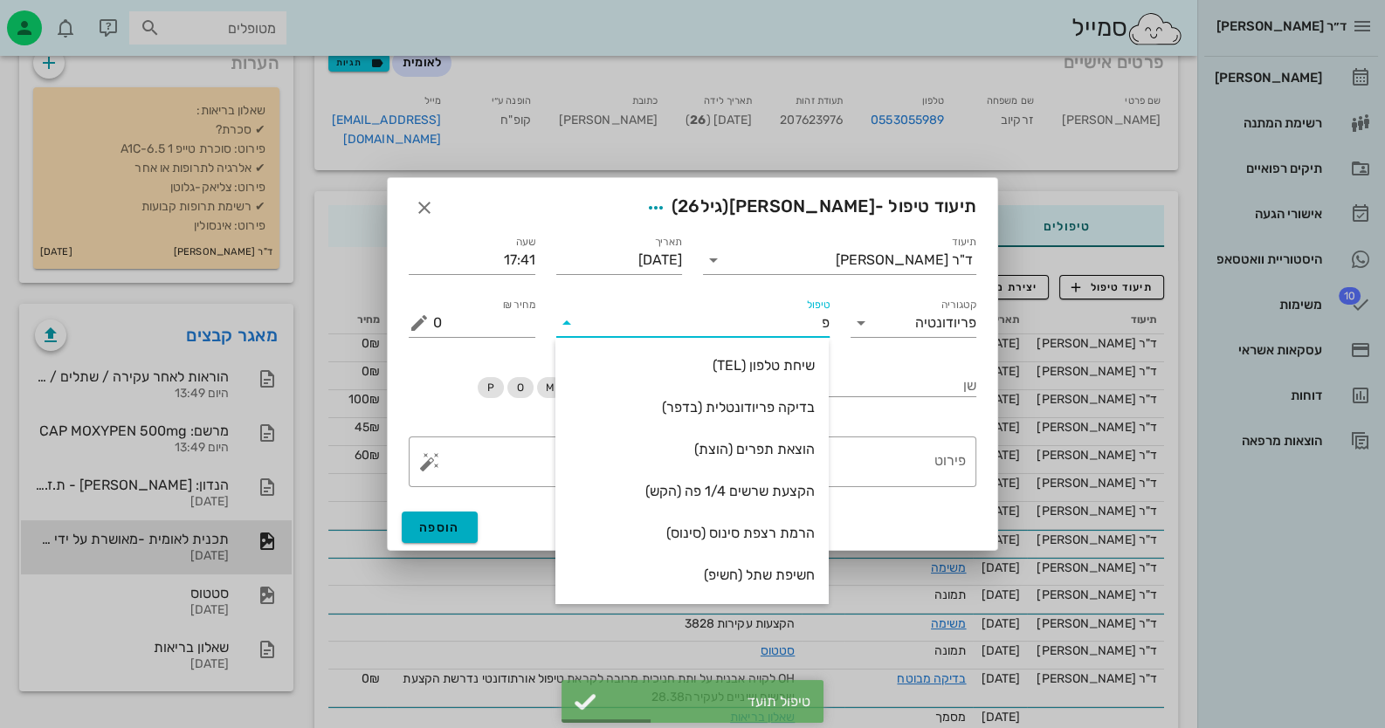
type input "פל"
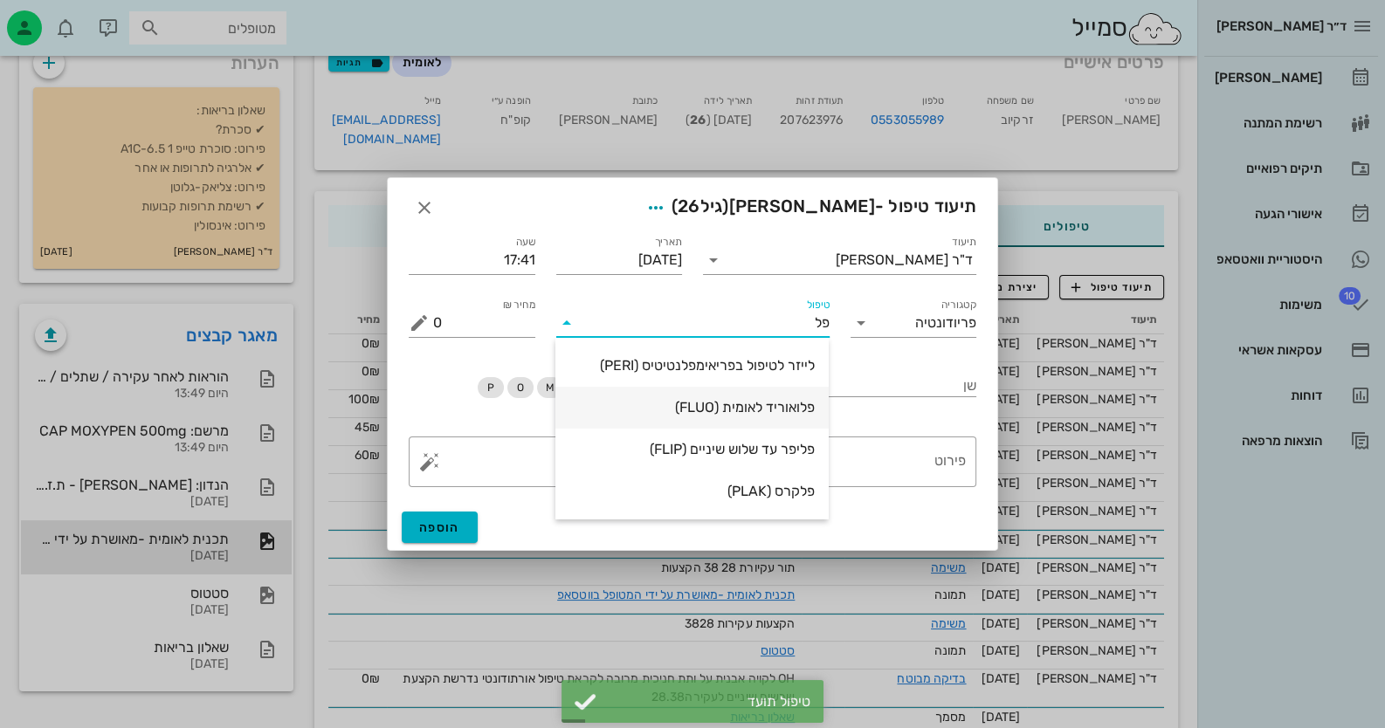
click at [777, 411] on div "פלואוריד לאומית (FLUO)" at bounding box center [691, 407] width 245 height 17
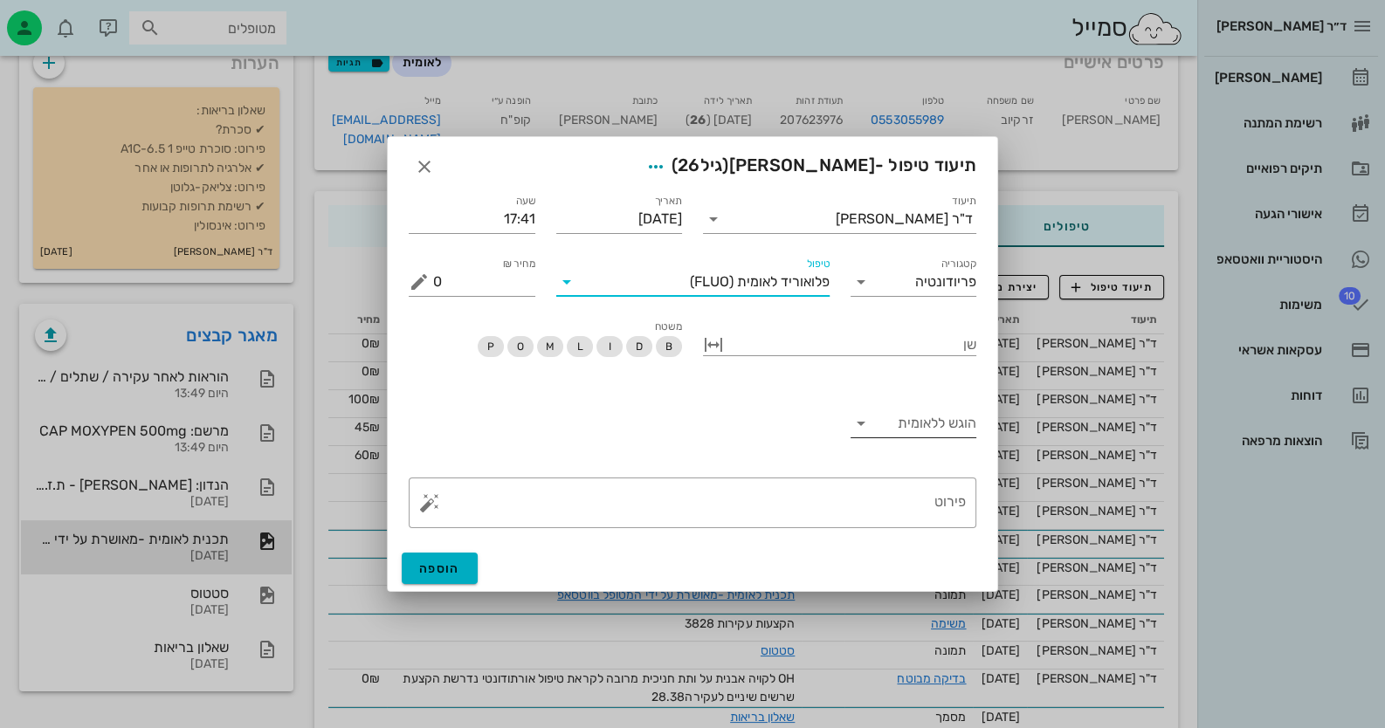
click at [938, 429] on input "הוגש ללאומית" at bounding box center [927, 424] width 99 height 28
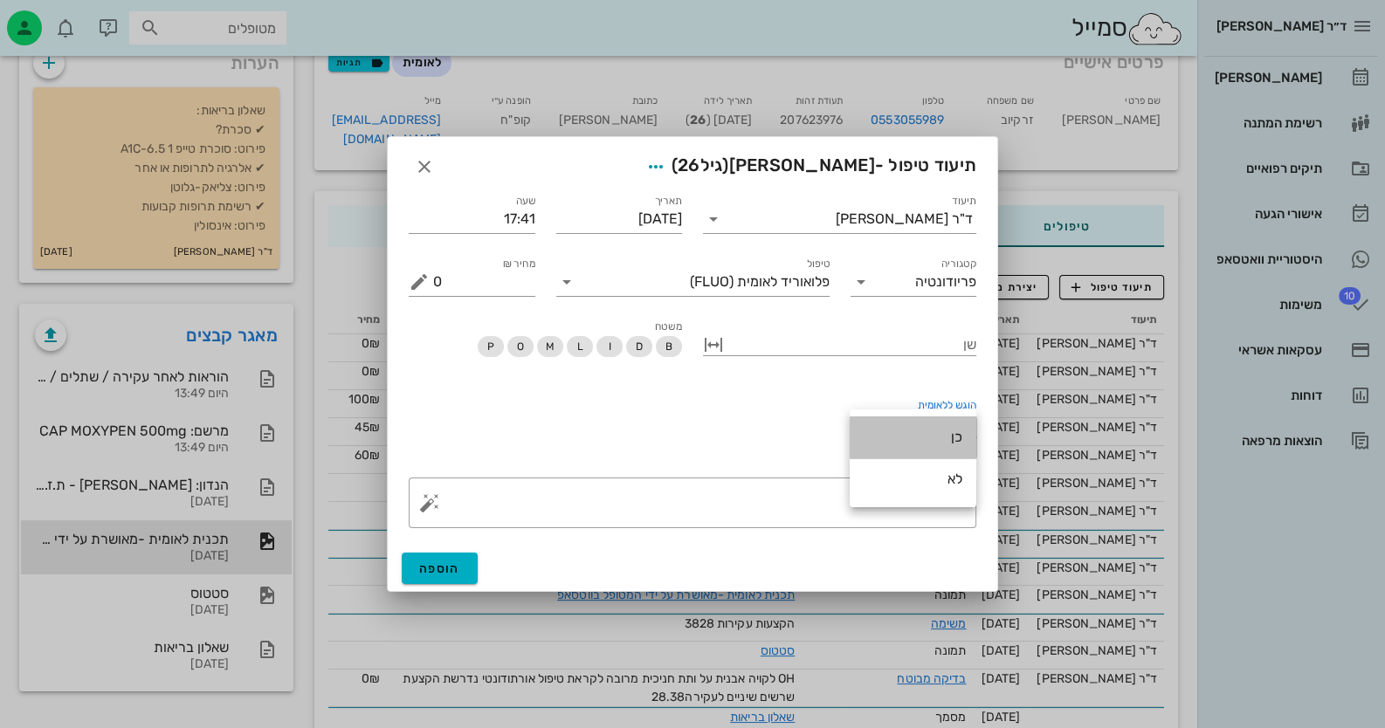
click at [940, 438] on div "כן" at bounding box center [913, 437] width 99 height 17
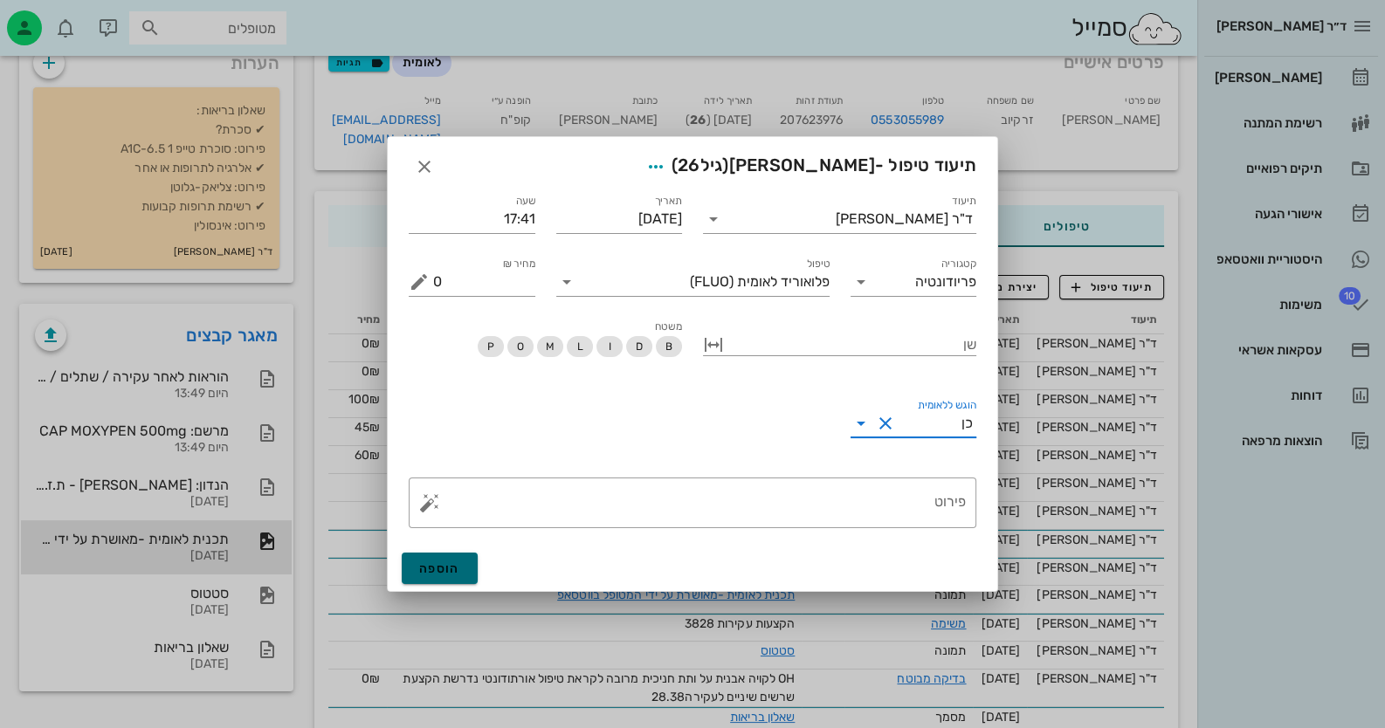
click at [458, 577] on button "הוספה" at bounding box center [440, 568] width 76 height 31
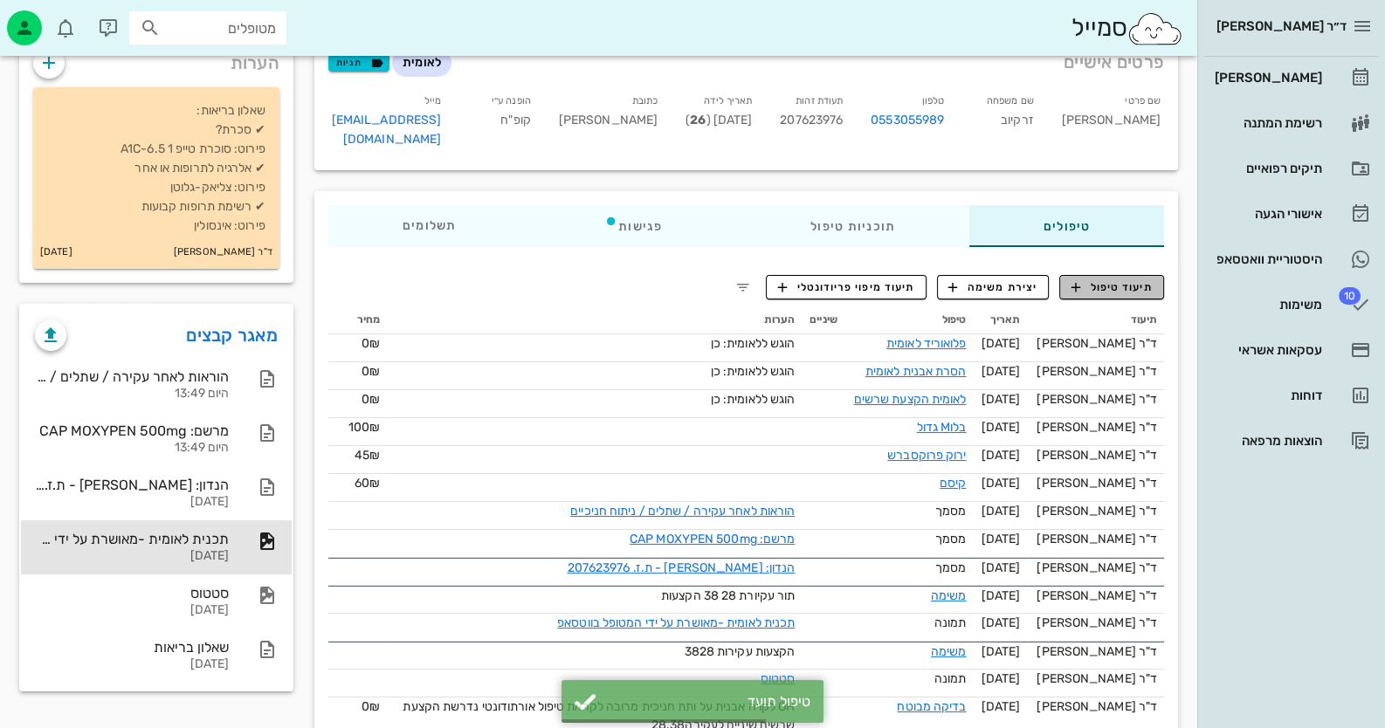
click at [1099, 276] on button "תיעוד טיפול" at bounding box center [1111, 287] width 105 height 24
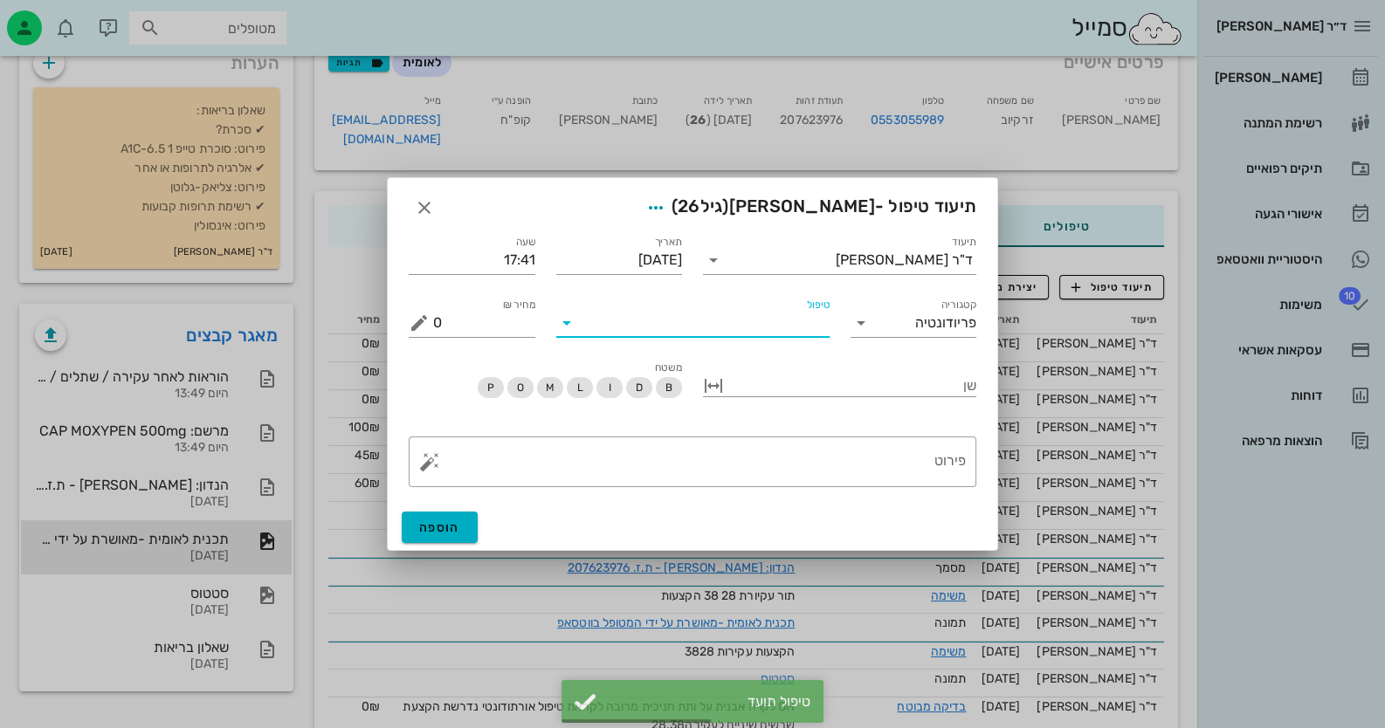
click at [786, 330] on input "טיפול" at bounding box center [705, 323] width 249 height 28
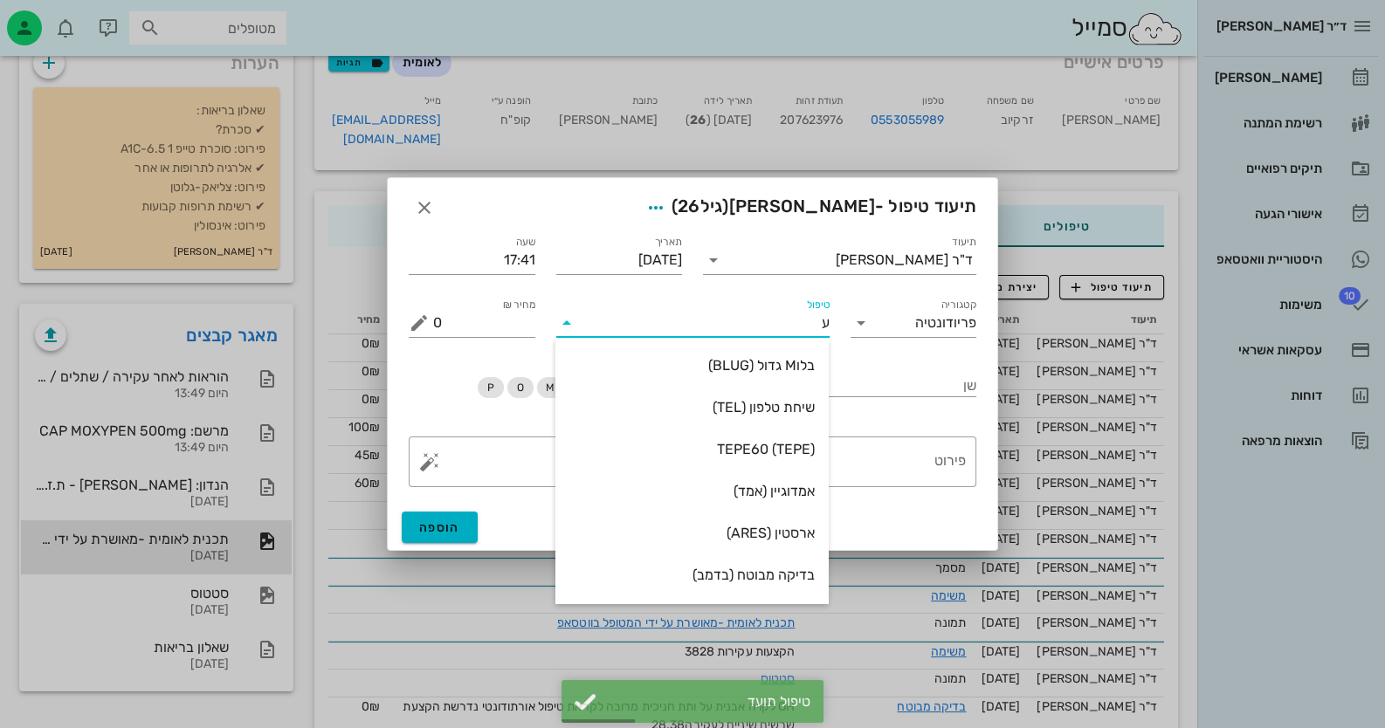
type input "עק"
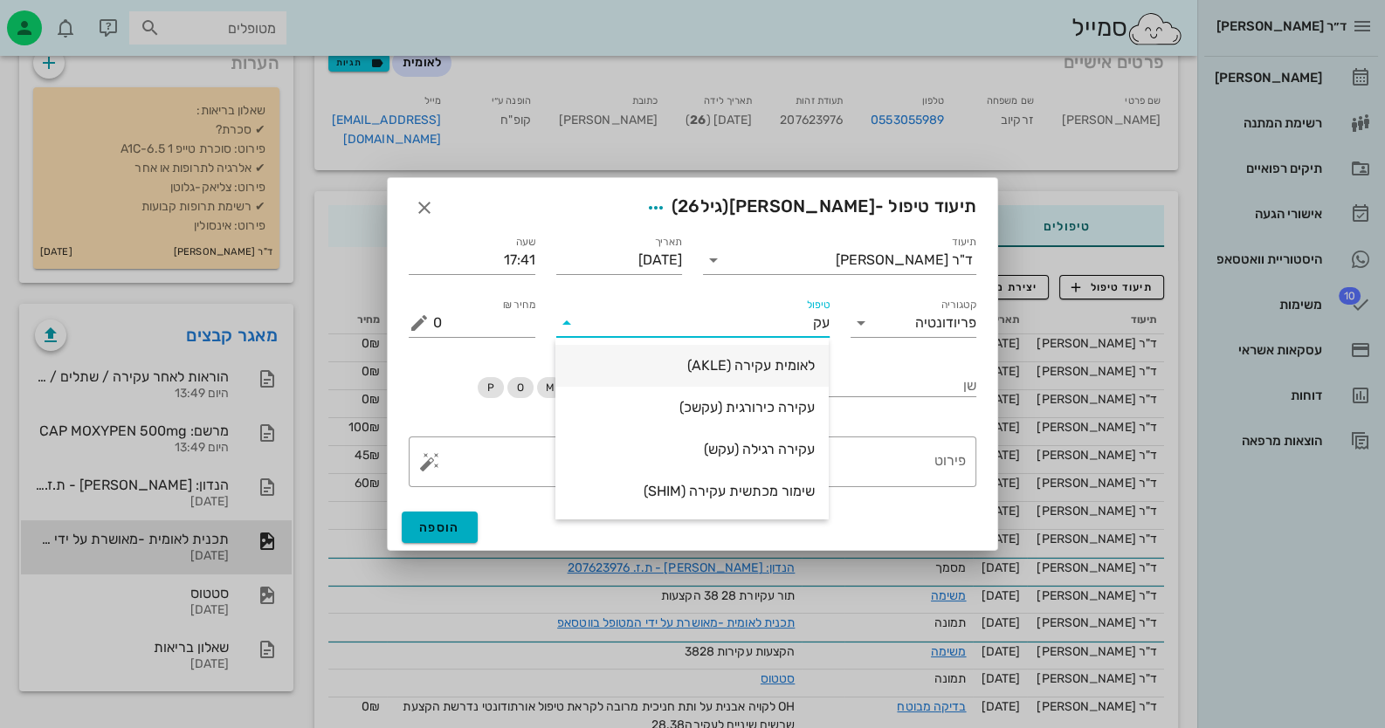
click at [794, 365] on div "לאומית עקירה (AKLE)" at bounding box center [691, 365] width 245 height 17
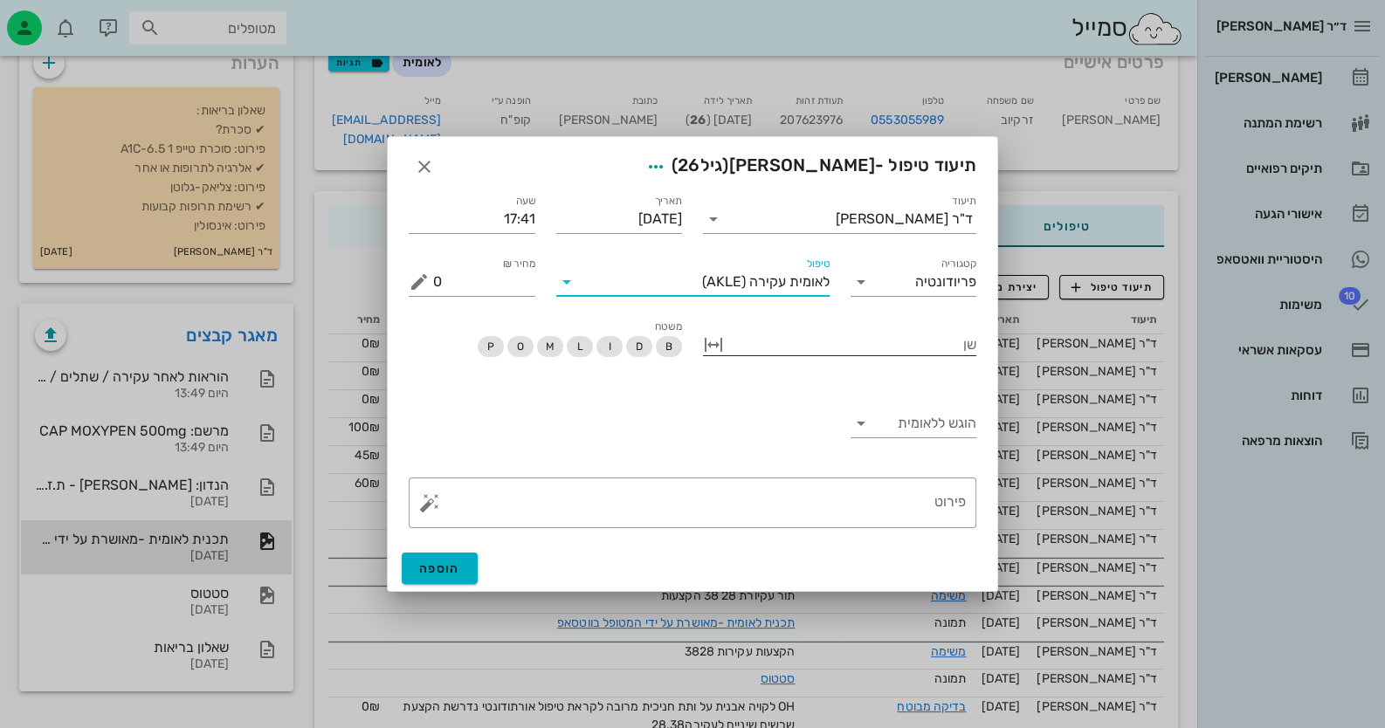
click at [942, 341] on div at bounding box center [851, 343] width 249 height 23
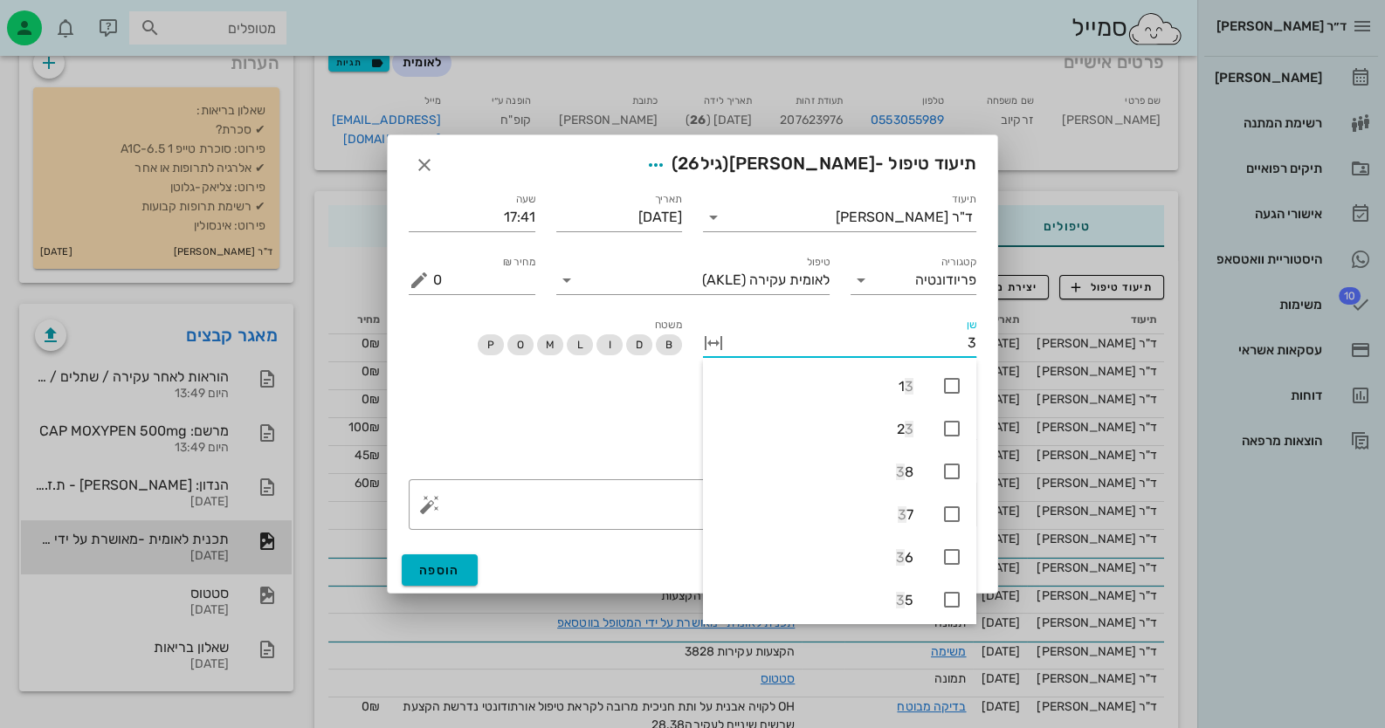
type input "38"
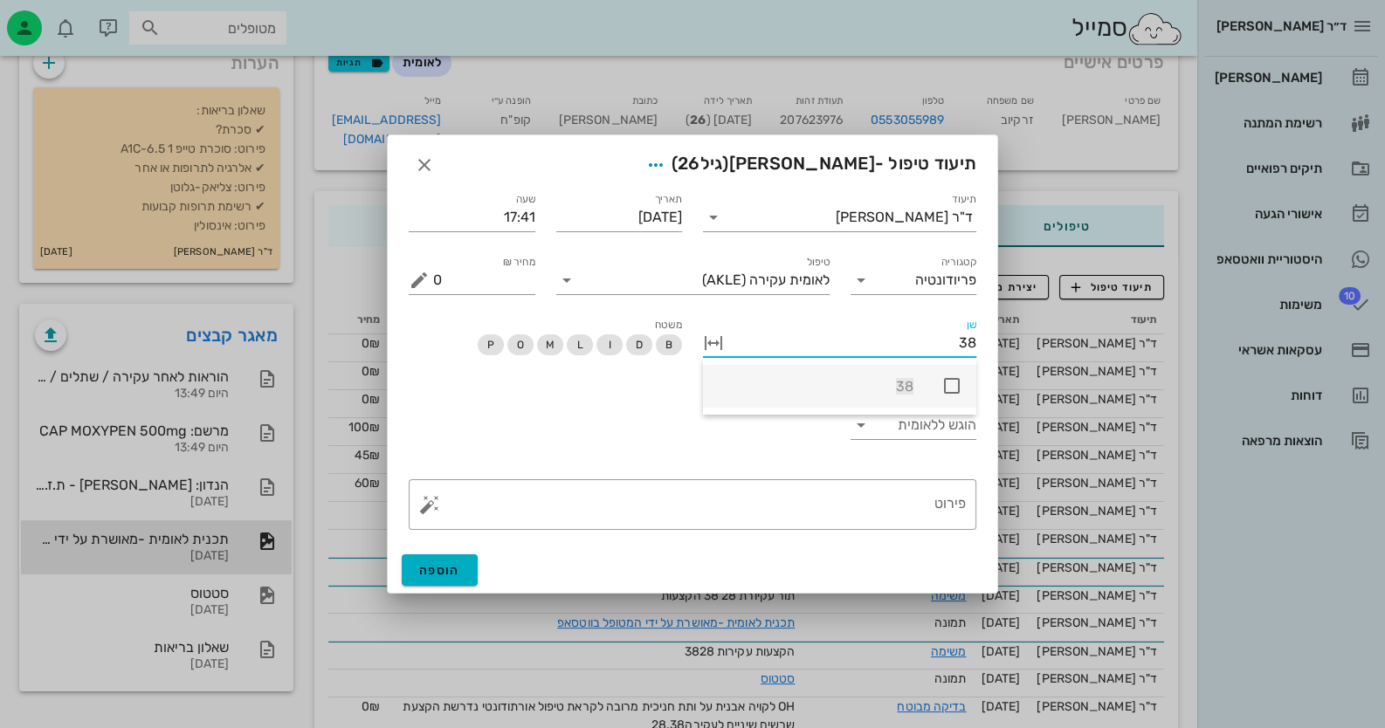
click at [953, 389] on icon at bounding box center [951, 385] width 21 height 21
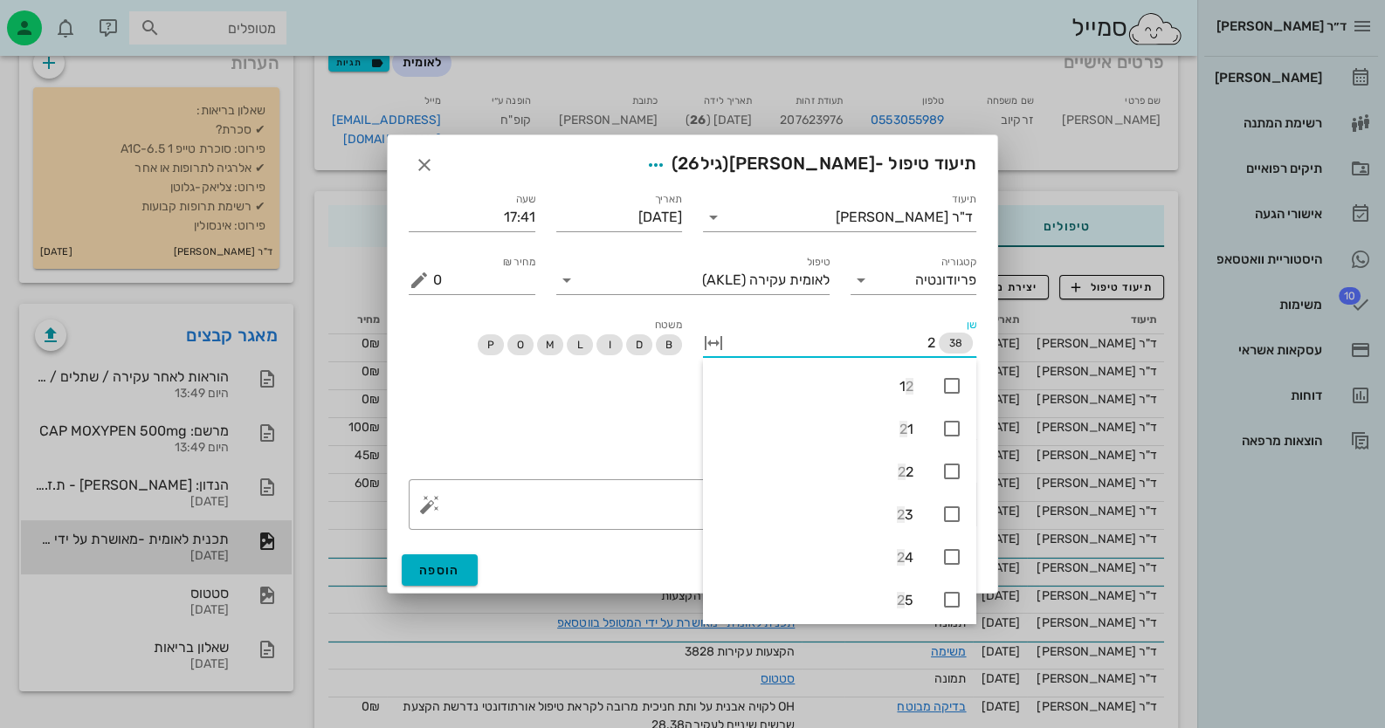
type input "28"
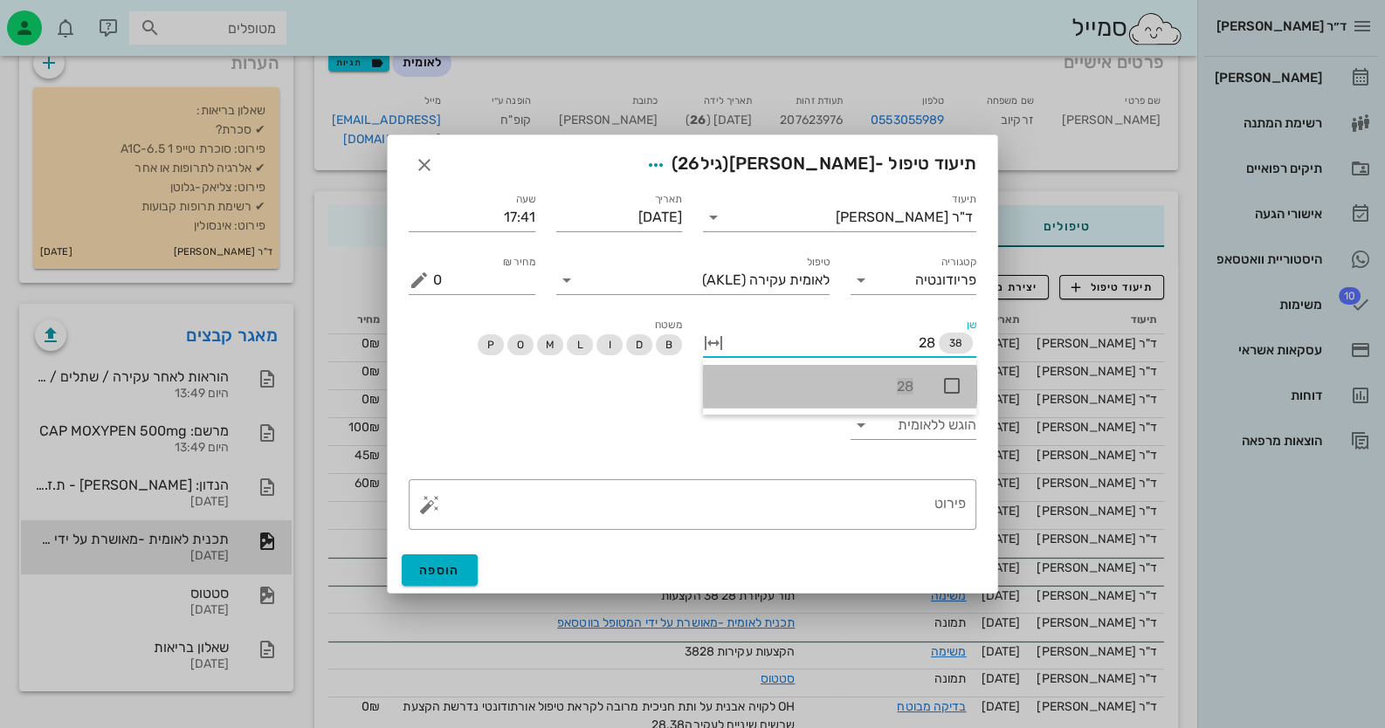
click at [953, 389] on icon at bounding box center [951, 385] width 21 height 21
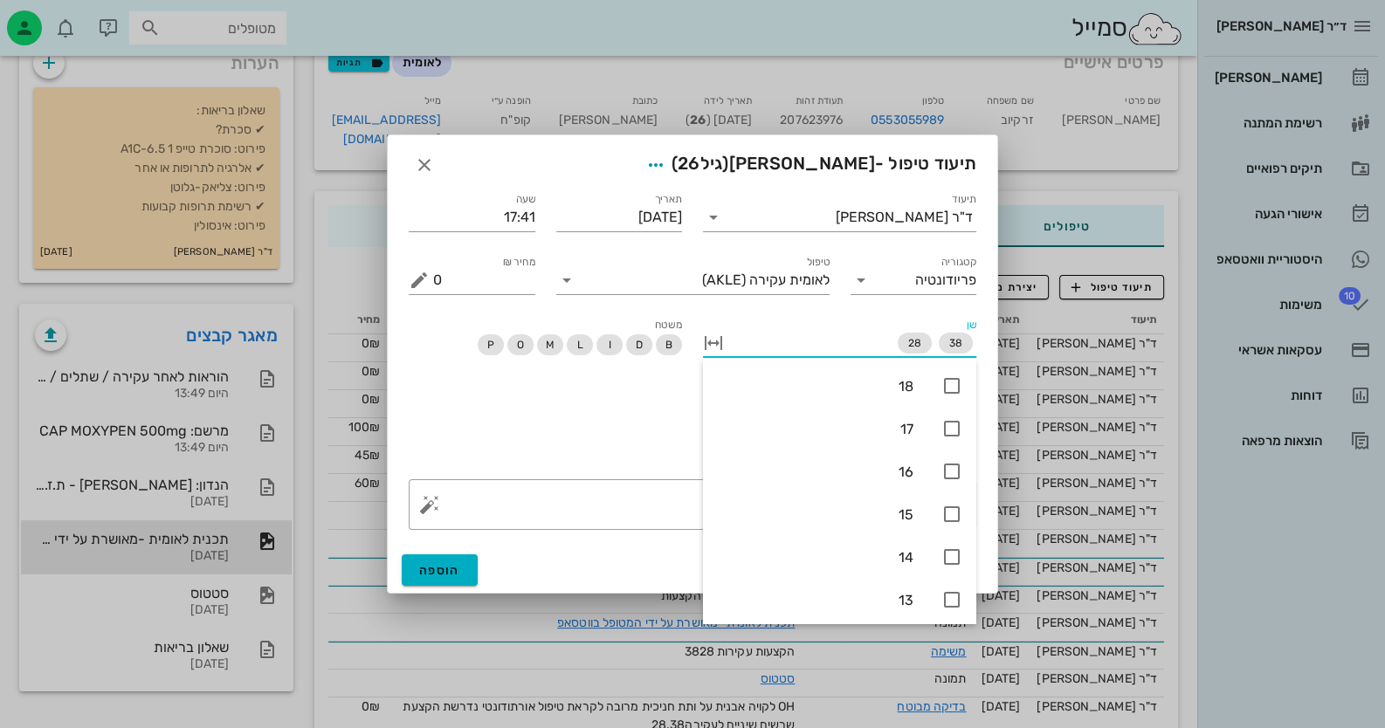
drag, startPoint x: 537, startPoint y: 447, endPoint x: 747, endPoint y: 445, distance: 209.6
click at [537, 448] on div "הוגש ללאומית" at bounding box center [692, 428] width 589 height 82
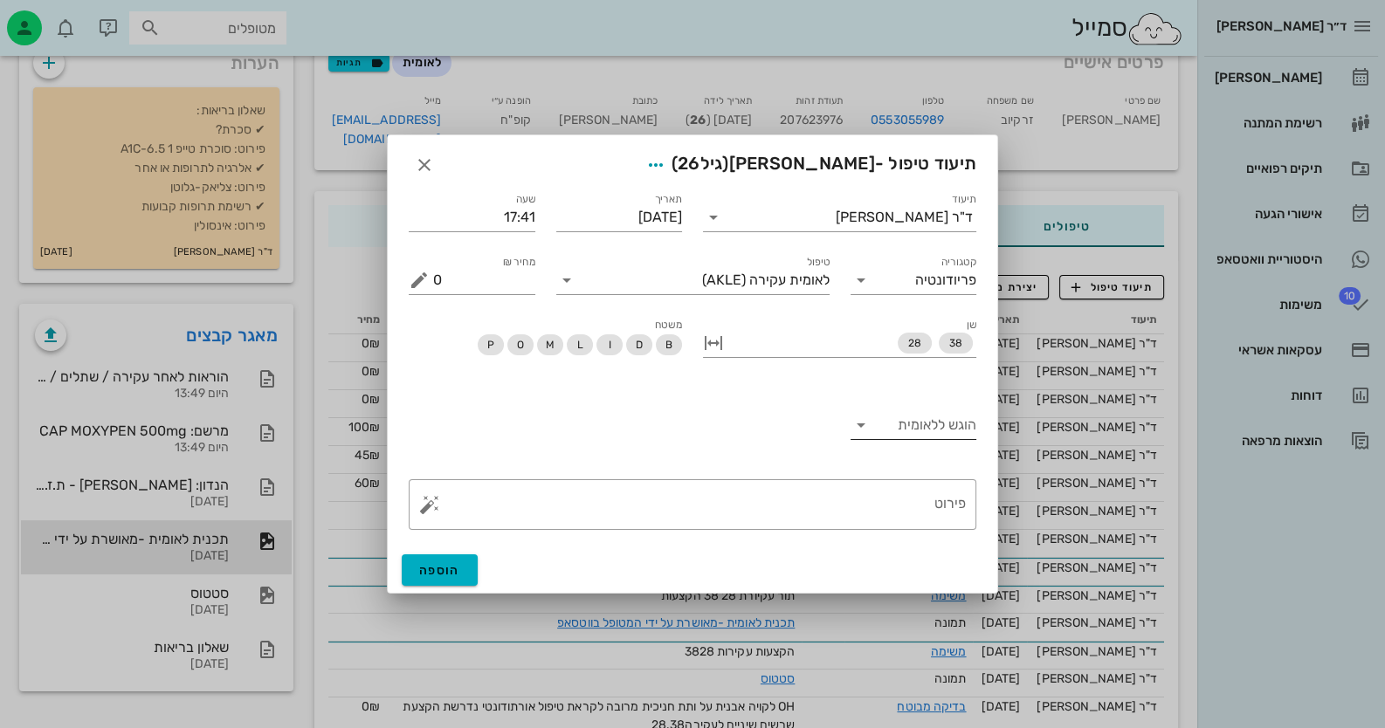
click at [913, 441] on div "הוגש ללאומית" at bounding box center [914, 434] width 127 height 47
click at [915, 439] on div "הוגש ללאומית" at bounding box center [914, 425] width 127 height 28
click at [926, 446] on div "כן" at bounding box center [913, 439] width 99 height 17
click at [451, 555] on button "הוספה" at bounding box center [440, 569] width 76 height 31
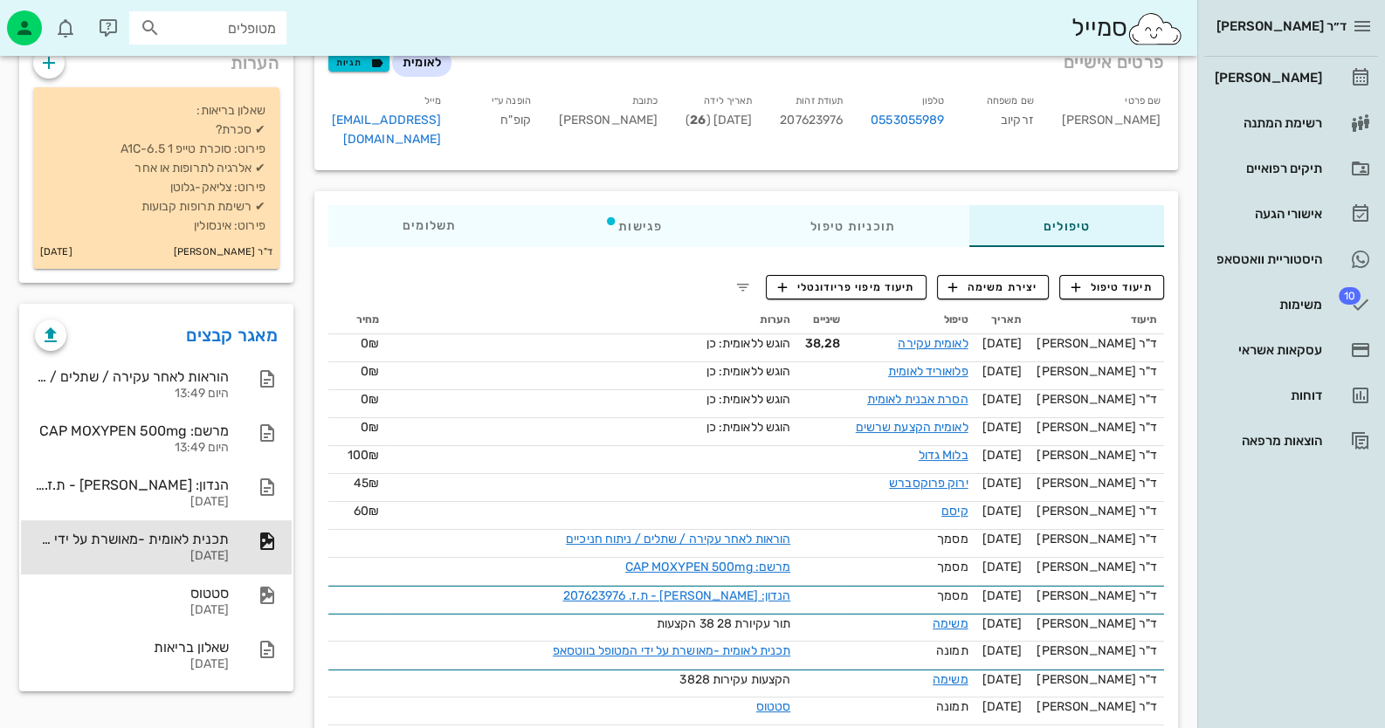
click at [826, 116] on span "207623976" at bounding box center [811, 120] width 63 height 15
copy span "207623976"
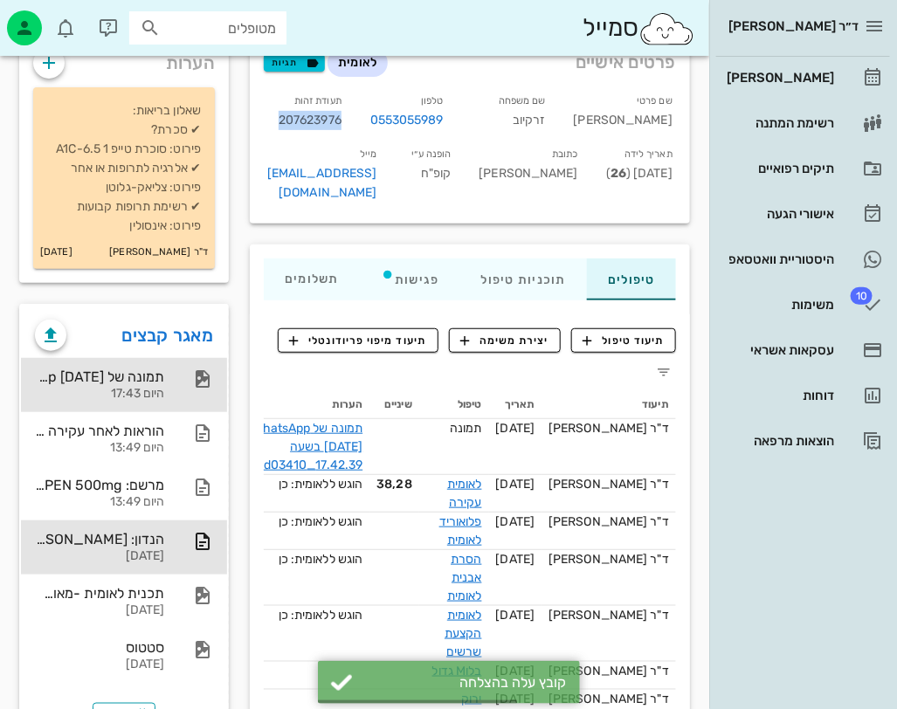
click at [155, 369] on div "תמונה של WhatsApp [DATE] בשעה 17.42.39_91d03410" at bounding box center [99, 377] width 129 height 17
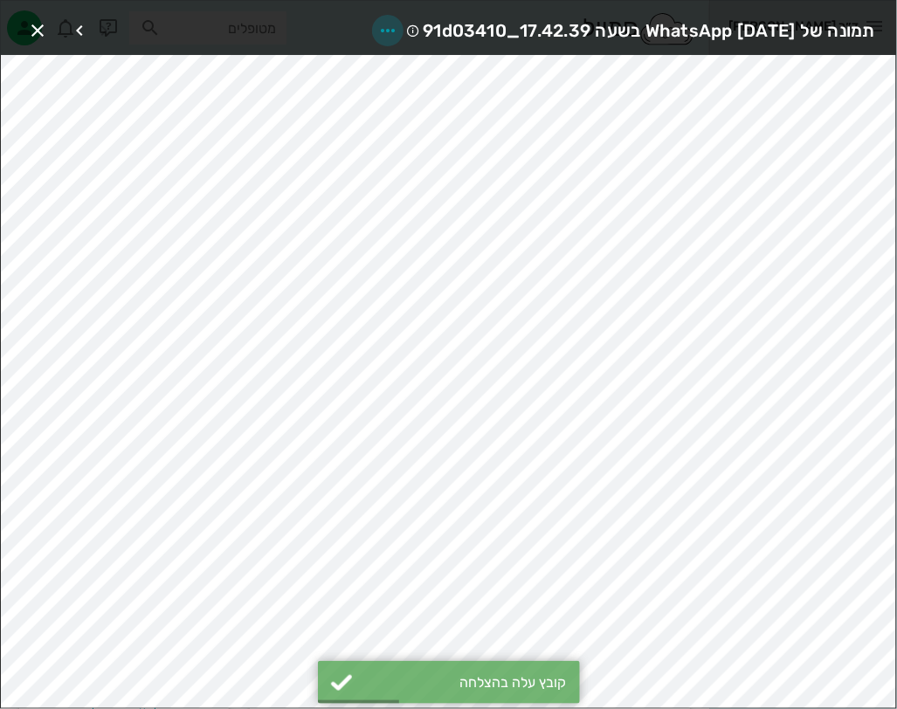
click at [377, 23] on icon "button" at bounding box center [387, 30] width 21 height 21
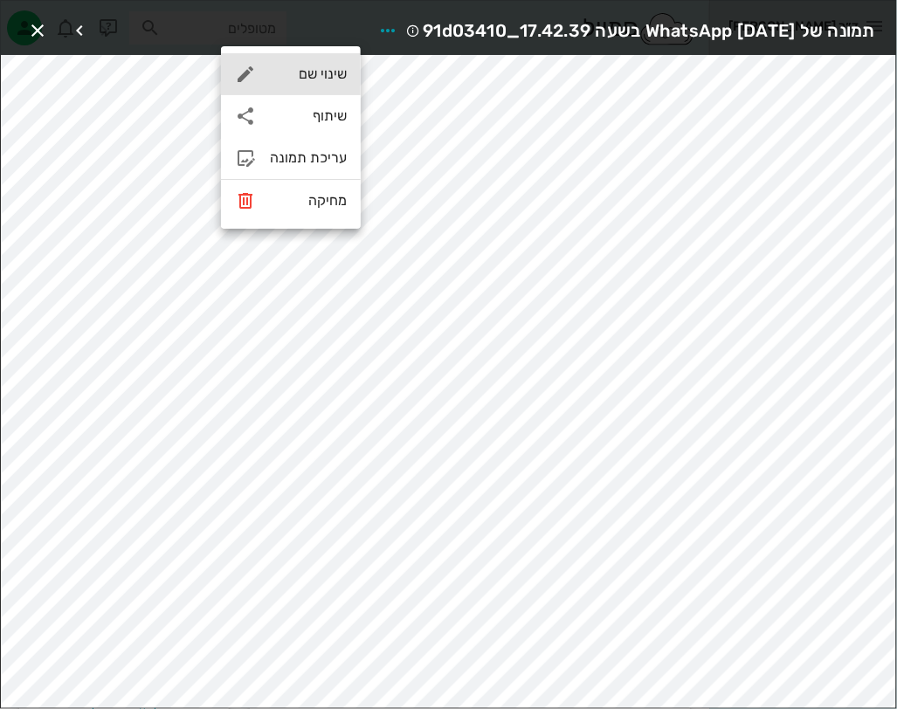
click at [336, 77] on div "שינוי שם" at bounding box center [308, 73] width 77 height 17
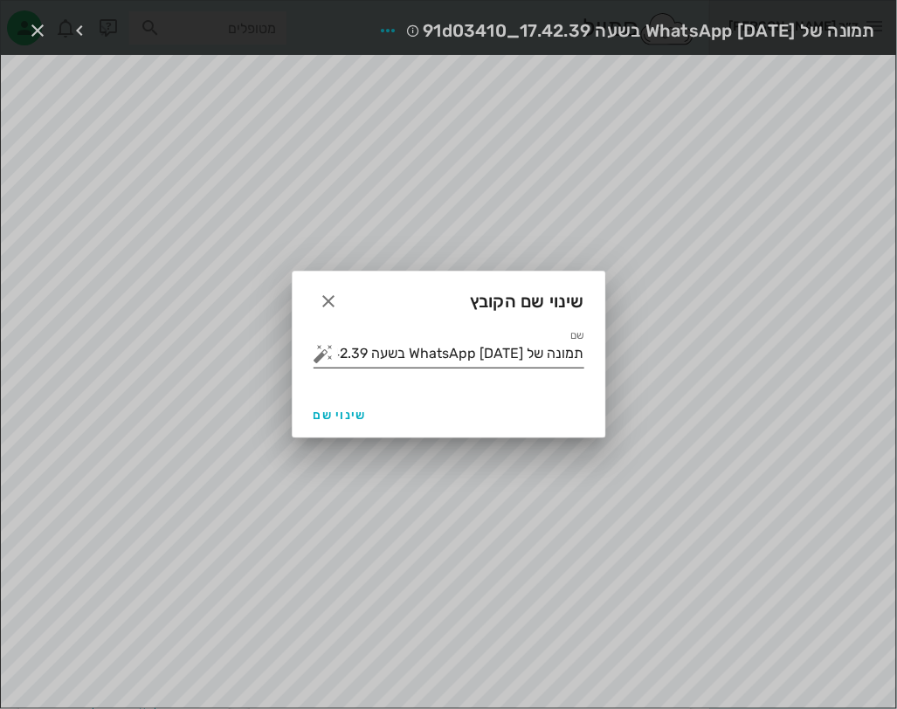
click at [520, 353] on input "תמונה של WhatsApp [DATE] בשעה 17.42.39_91d03410" at bounding box center [461, 354] width 246 height 28
type input "חוב בקופת חולים"
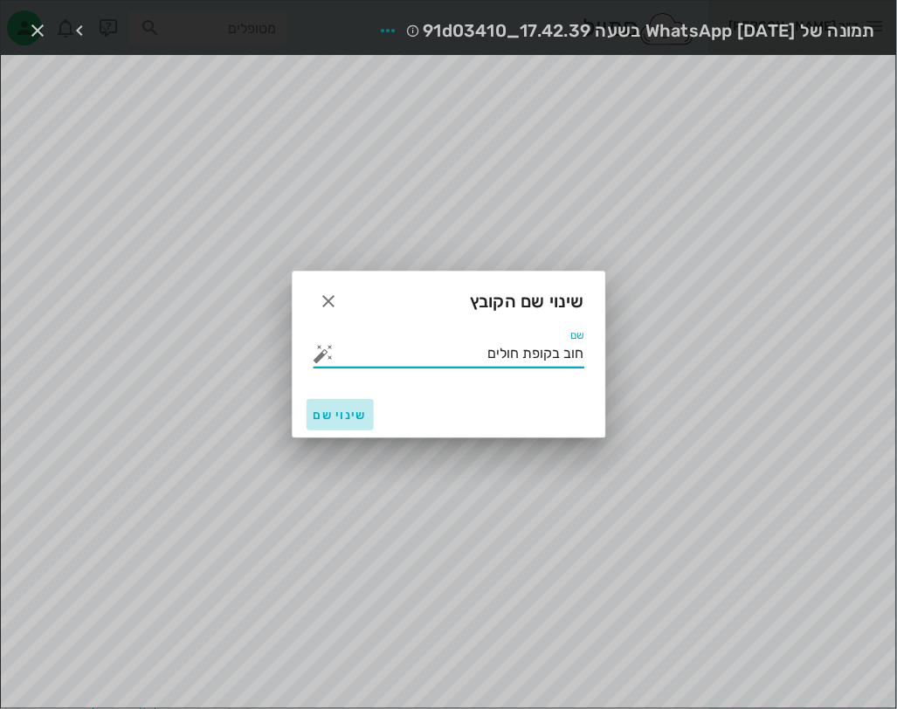
click at [332, 422] on span "שינוי שם" at bounding box center [339, 415] width 53 height 15
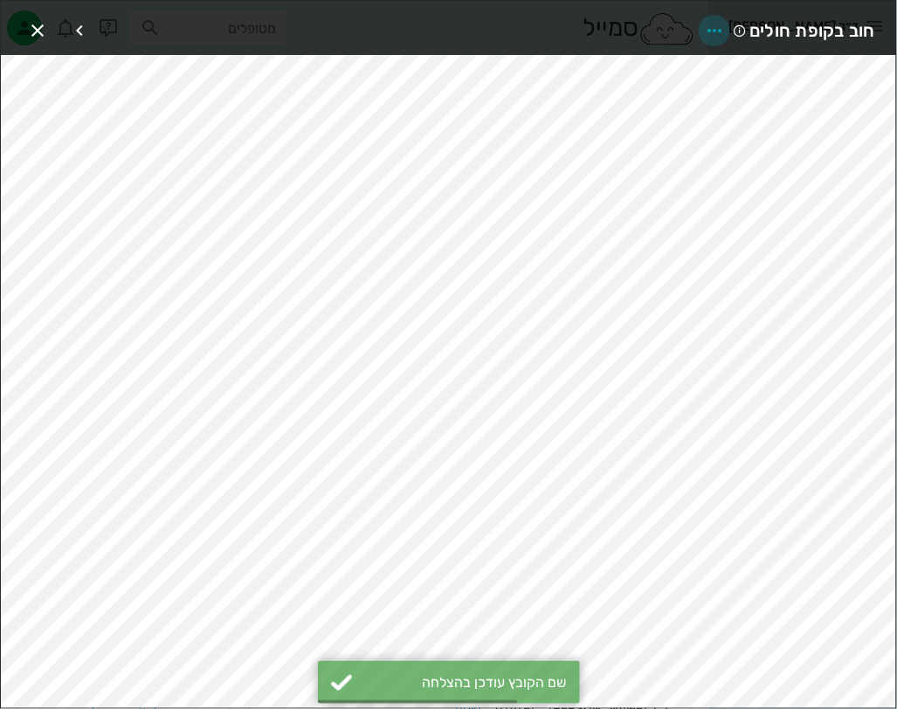
click at [716, 23] on icon "button" at bounding box center [714, 30] width 21 height 21
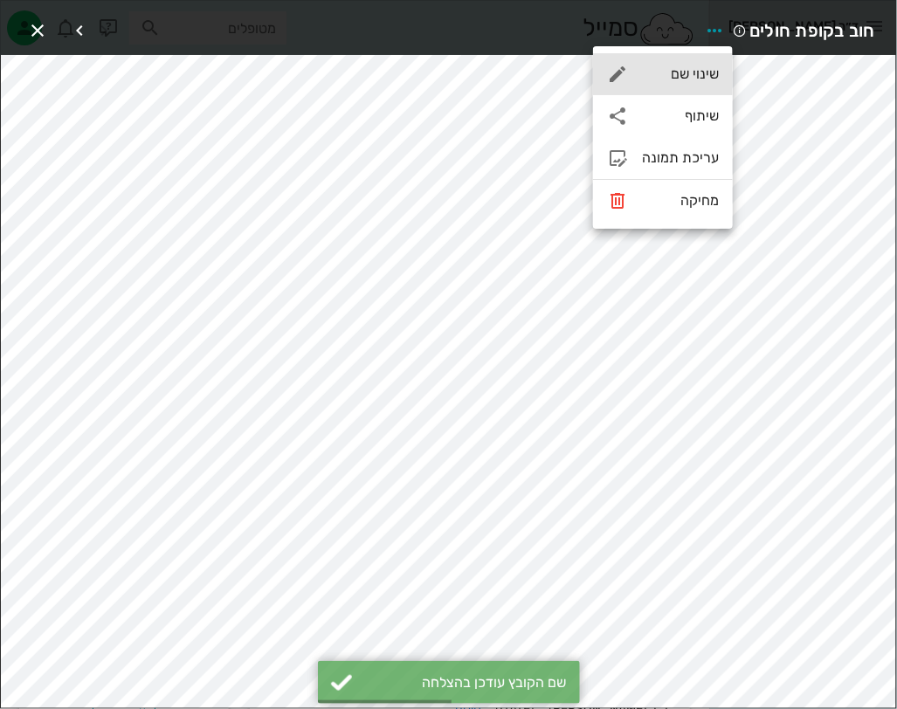
click at [678, 79] on div "שינוי שם" at bounding box center [680, 73] width 77 height 17
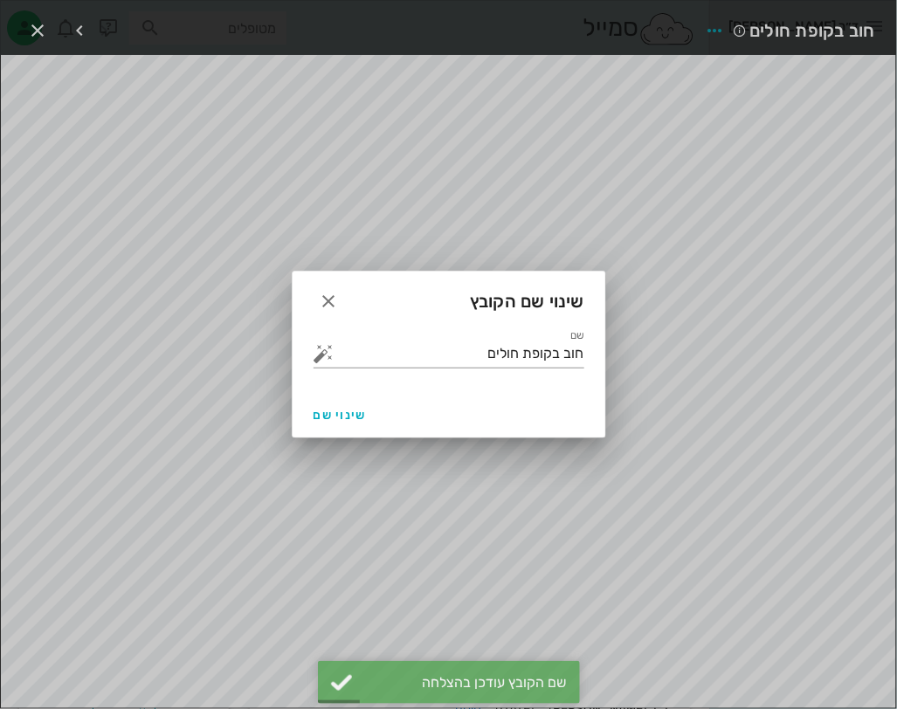
click at [346, 300] on div "שינוי שם הקובץ" at bounding box center [449, 299] width 313 height 54
click at [332, 296] on icon "button" at bounding box center [329, 301] width 21 height 21
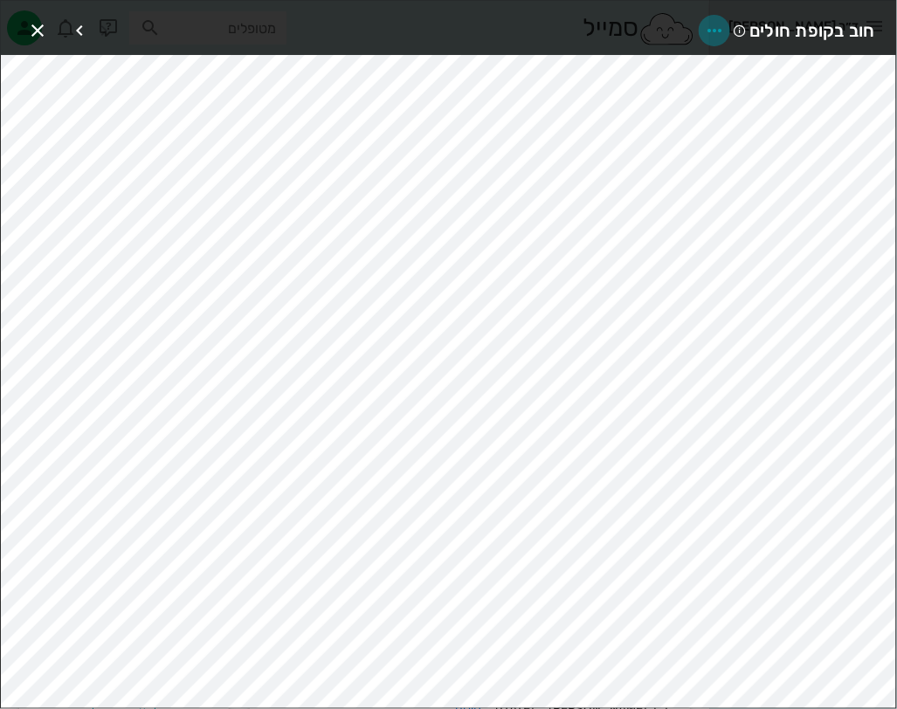
click at [708, 30] on icon "button" at bounding box center [714, 30] width 21 height 21
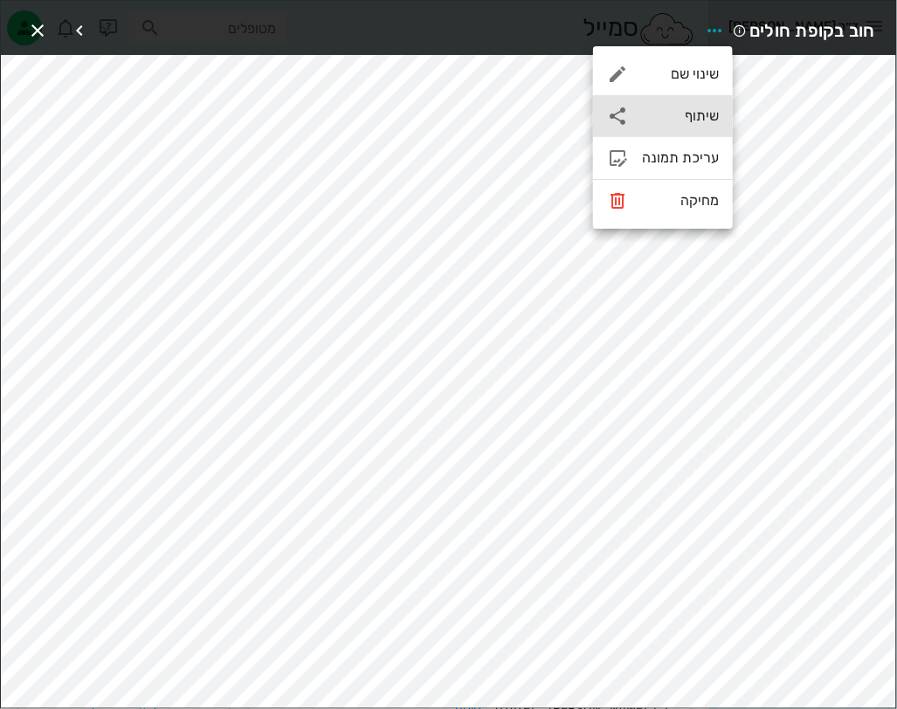
click at [702, 125] on div "שיתוף" at bounding box center [663, 116] width 140 height 42
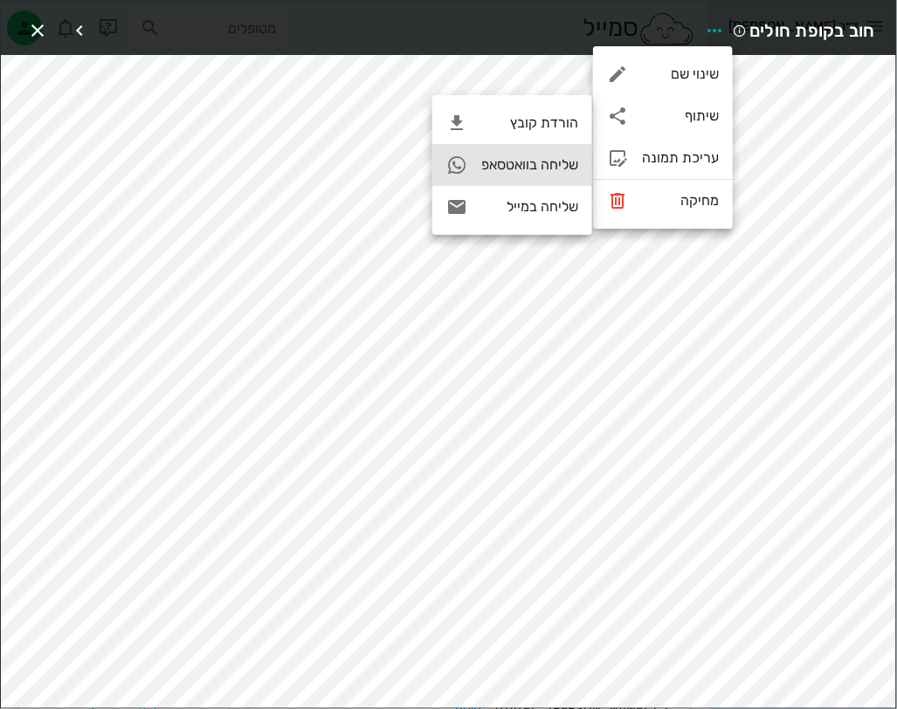
click at [528, 158] on div "שליחה בוואטסאפ" at bounding box center [529, 164] width 97 height 17
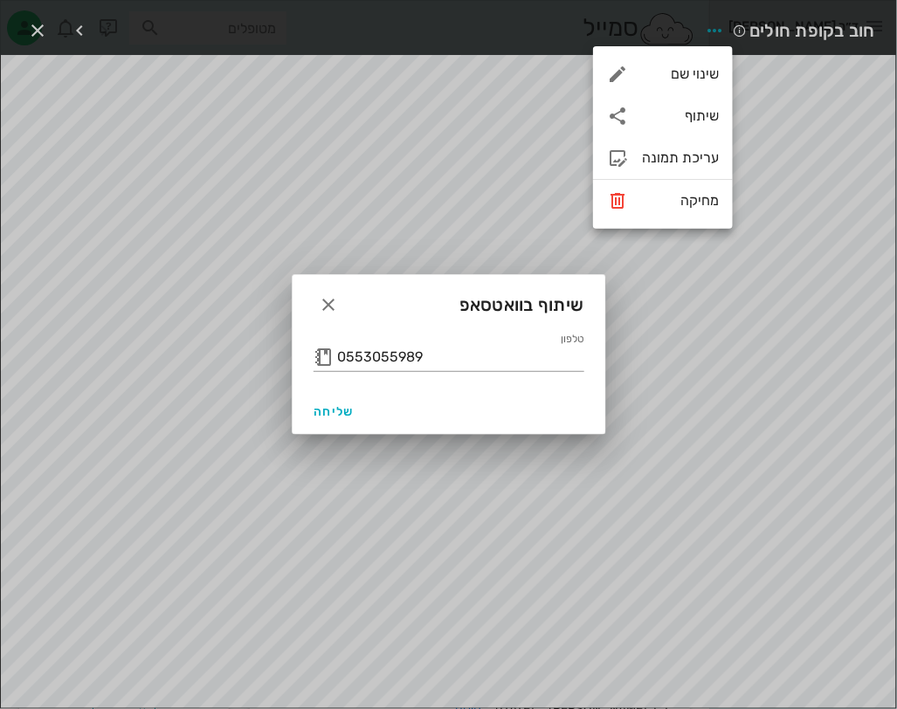
click at [341, 394] on div "שליחה" at bounding box center [449, 411] width 313 height 45
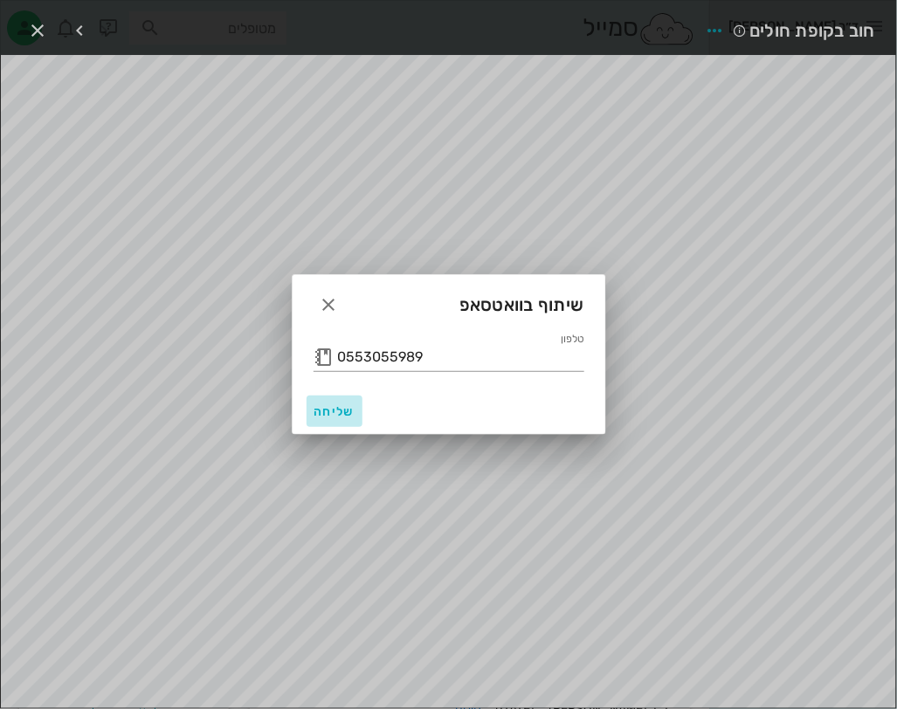
click at [339, 405] on span "שליחה" at bounding box center [334, 411] width 42 height 15
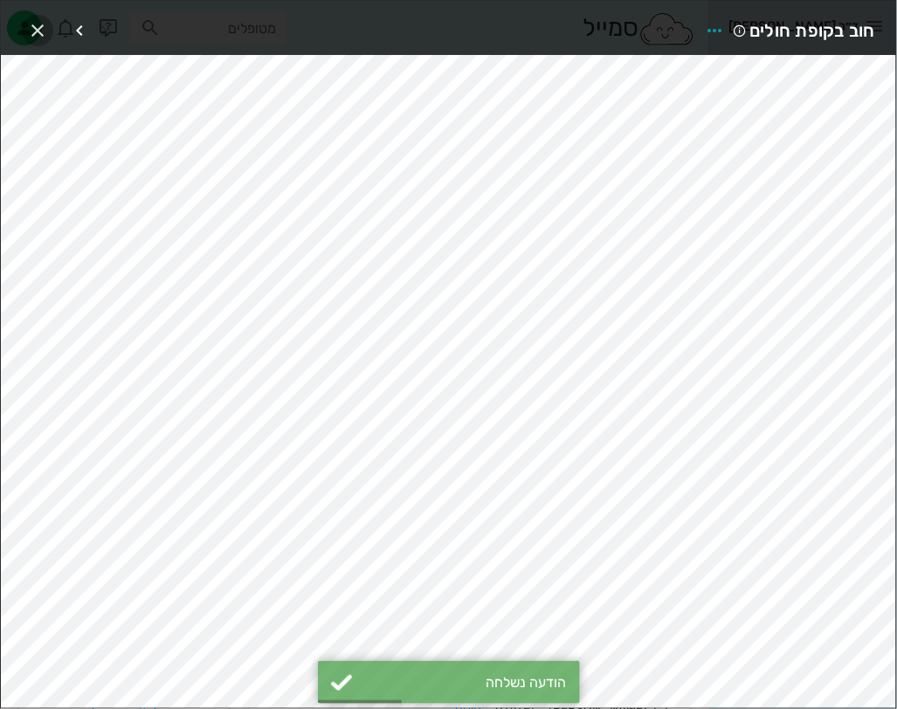
click at [34, 32] on icon "button" at bounding box center [37, 30] width 21 height 21
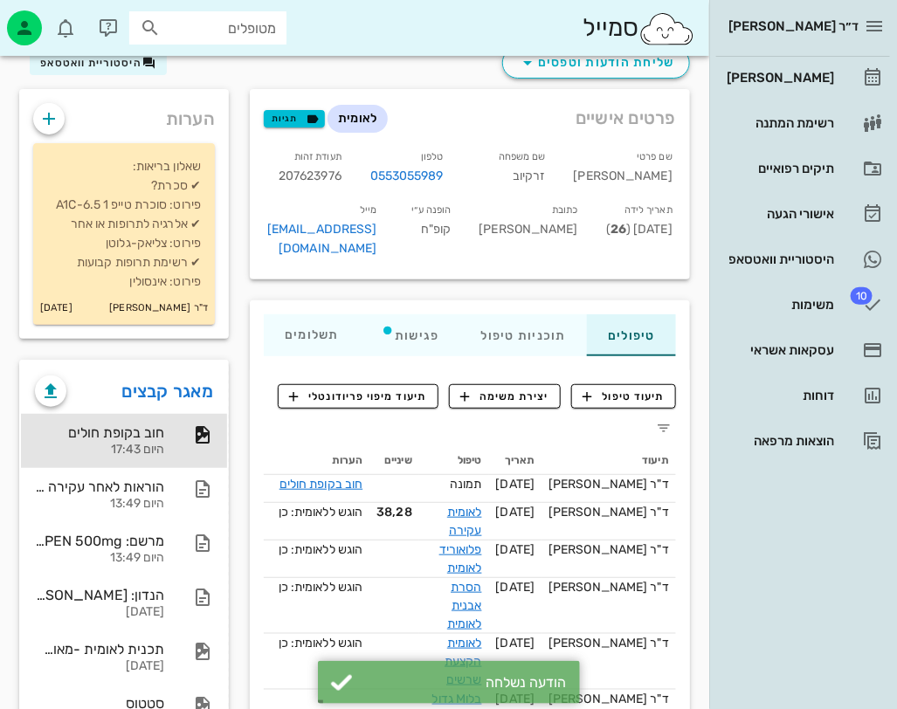
scroll to position [0, 0]
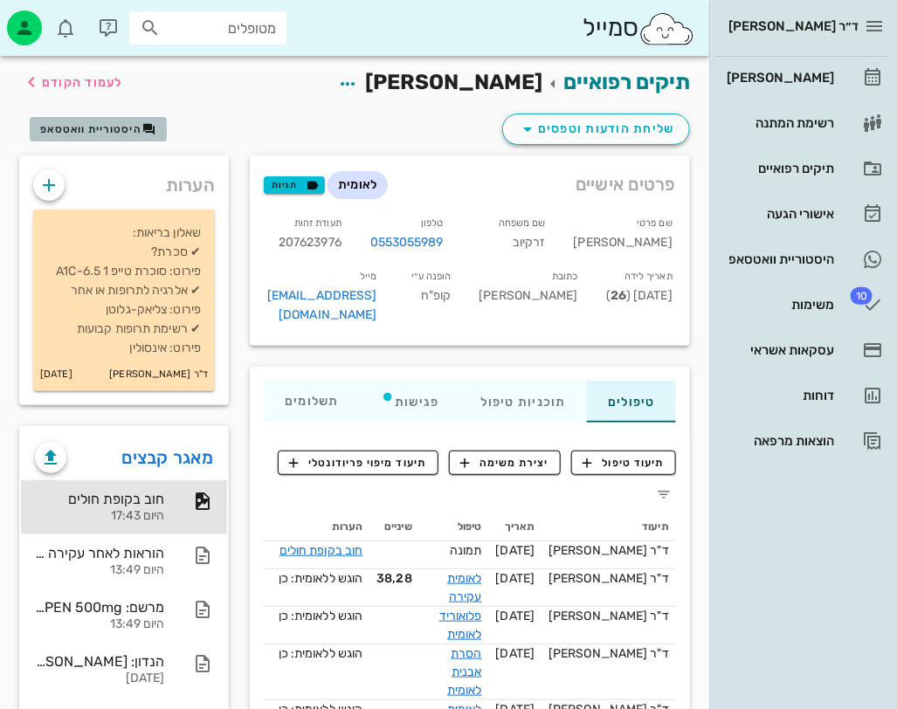
click at [127, 129] on span "היסטוריית וואטסאפ" at bounding box center [90, 129] width 101 height 12
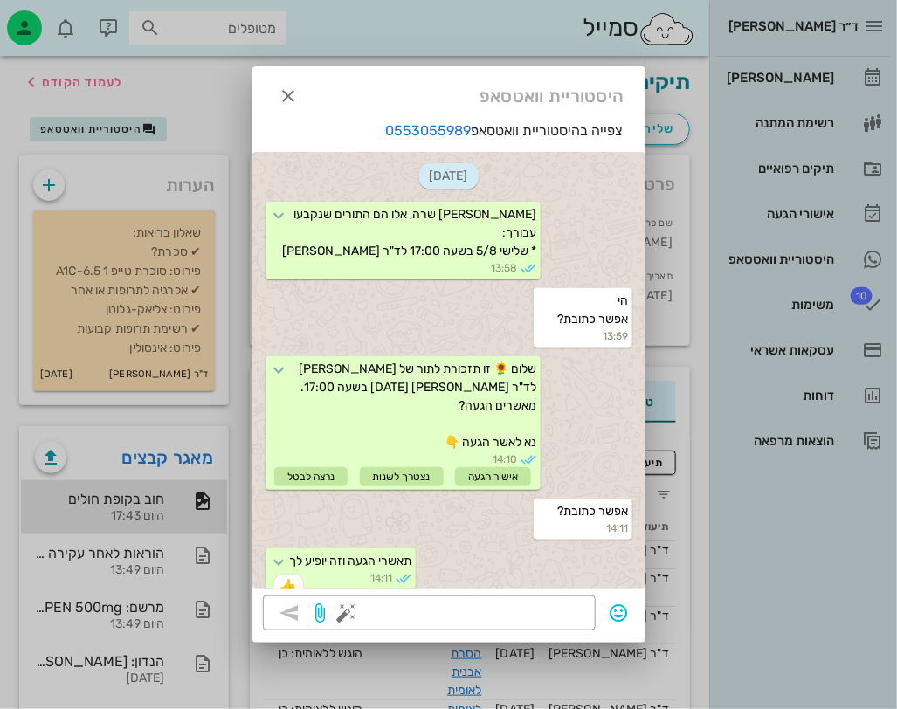
scroll to position [2812, 0]
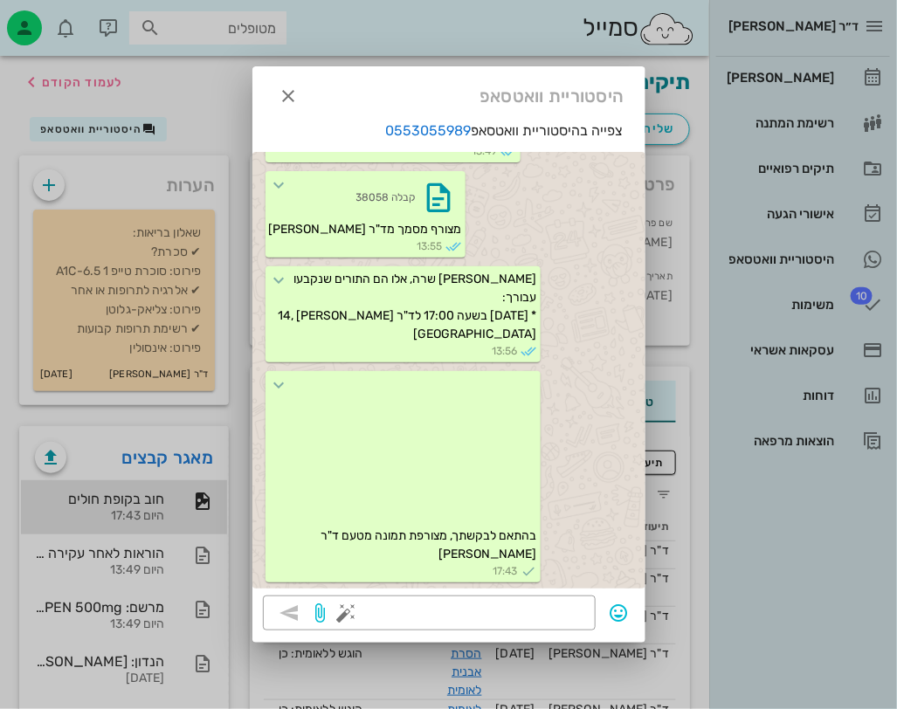
click at [128, 129] on div at bounding box center [448, 354] width 897 height 709
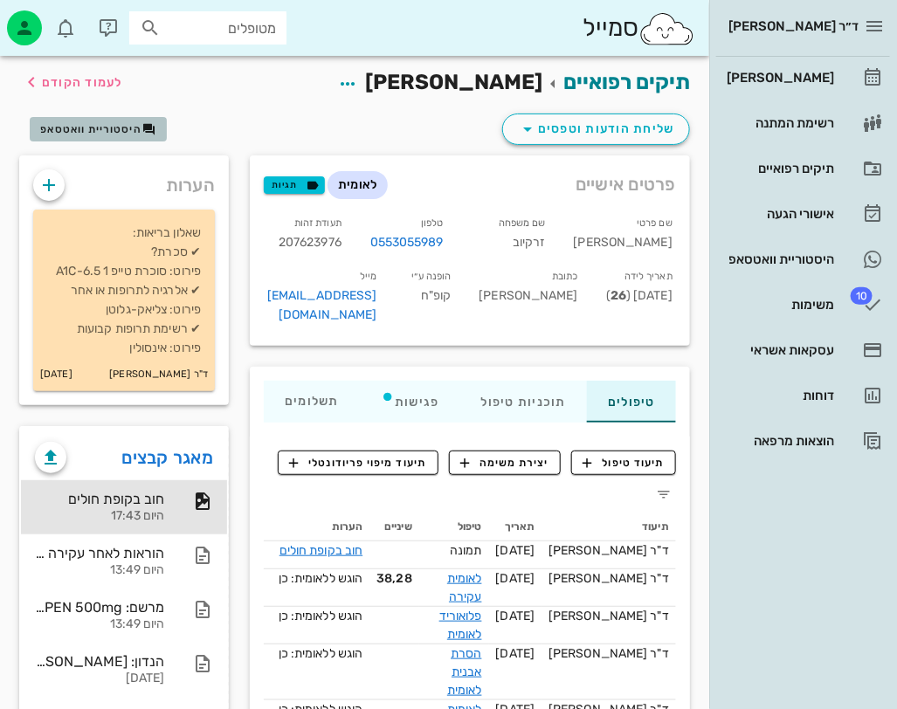
click at [128, 129] on span "היסטוריית וואטסאפ" at bounding box center [90, 129] width 101 height 12
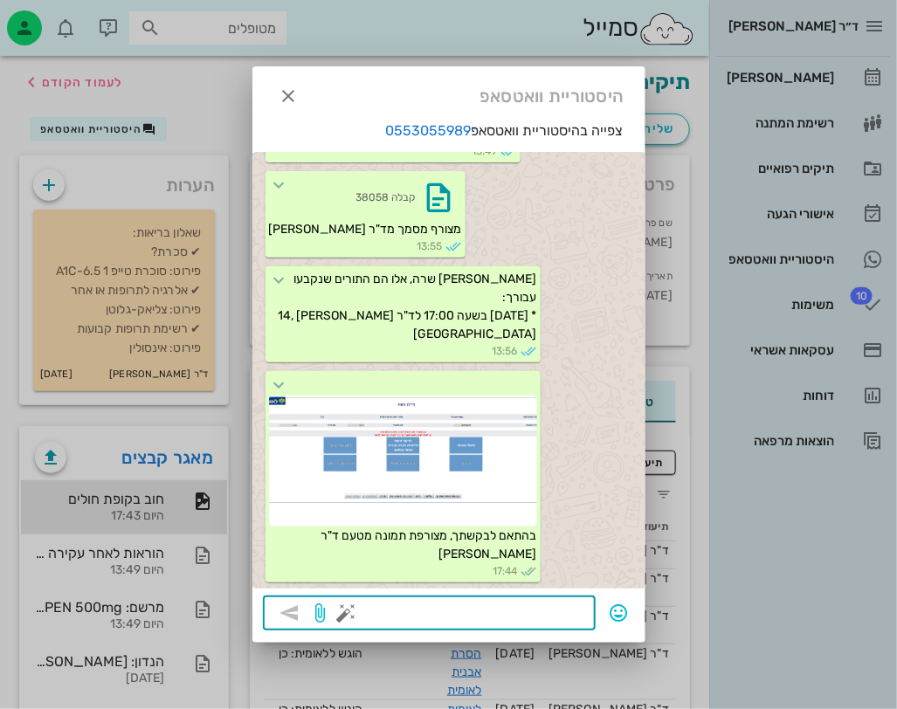
paste textarea "207623976 שם משפחה זרקיוף שם פרטי [PERSON_NAME] אין אפשרות להעניק טיפול שאינו ב…"
type textarea "207623976 שם משפחה זרקיוף שם פרטי [PERSON_NAME] אין אפשרות להעניק טיפול שאינו ב…"
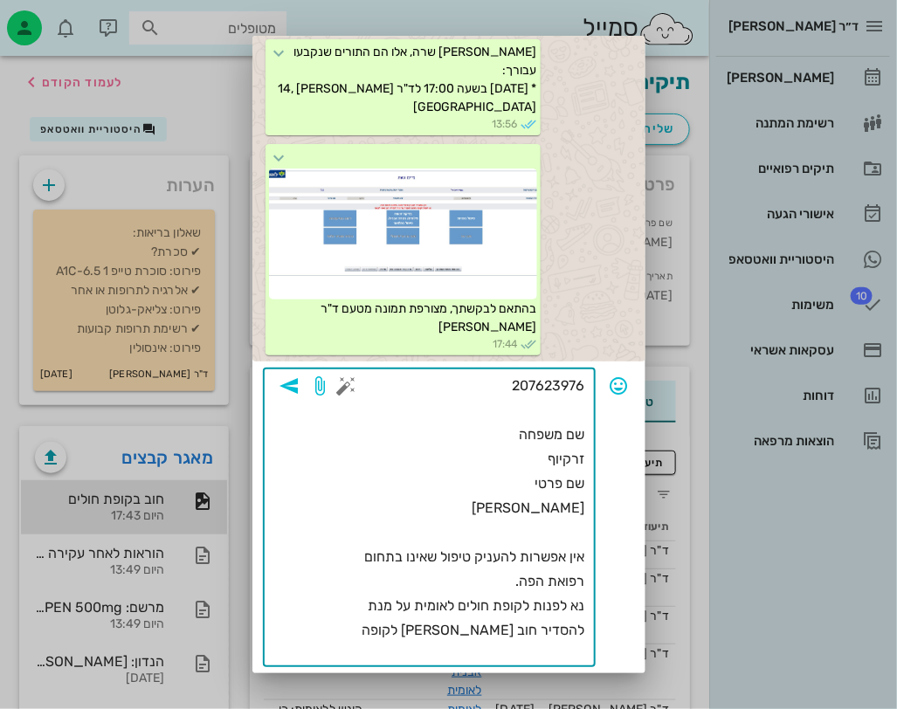
scroll to position [199, 0]
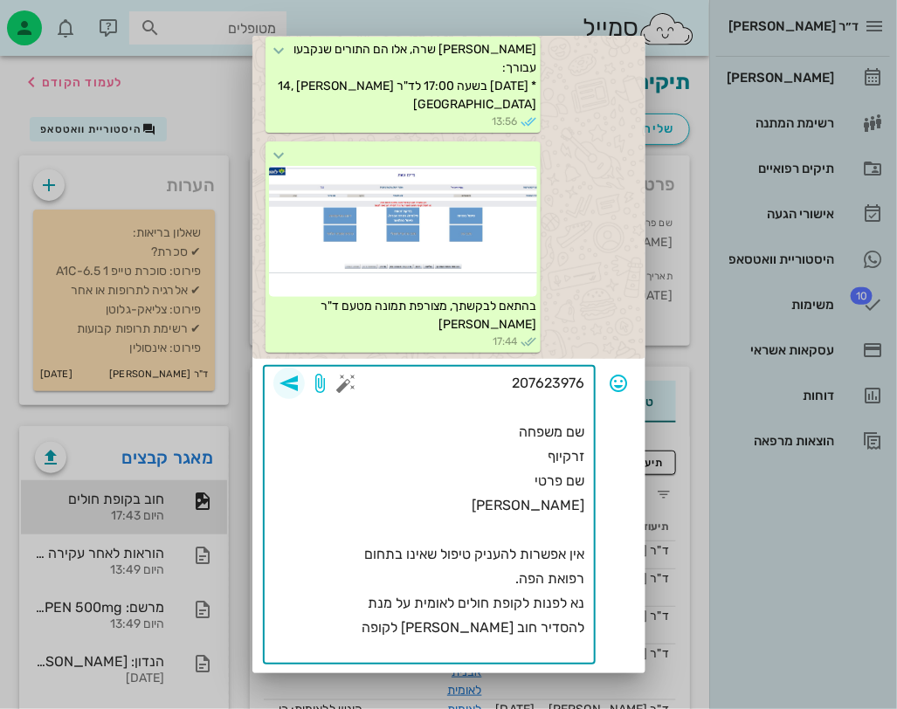
click at [300, 382] on icon "button" at bounding box center [289, 383] width 21 height 21
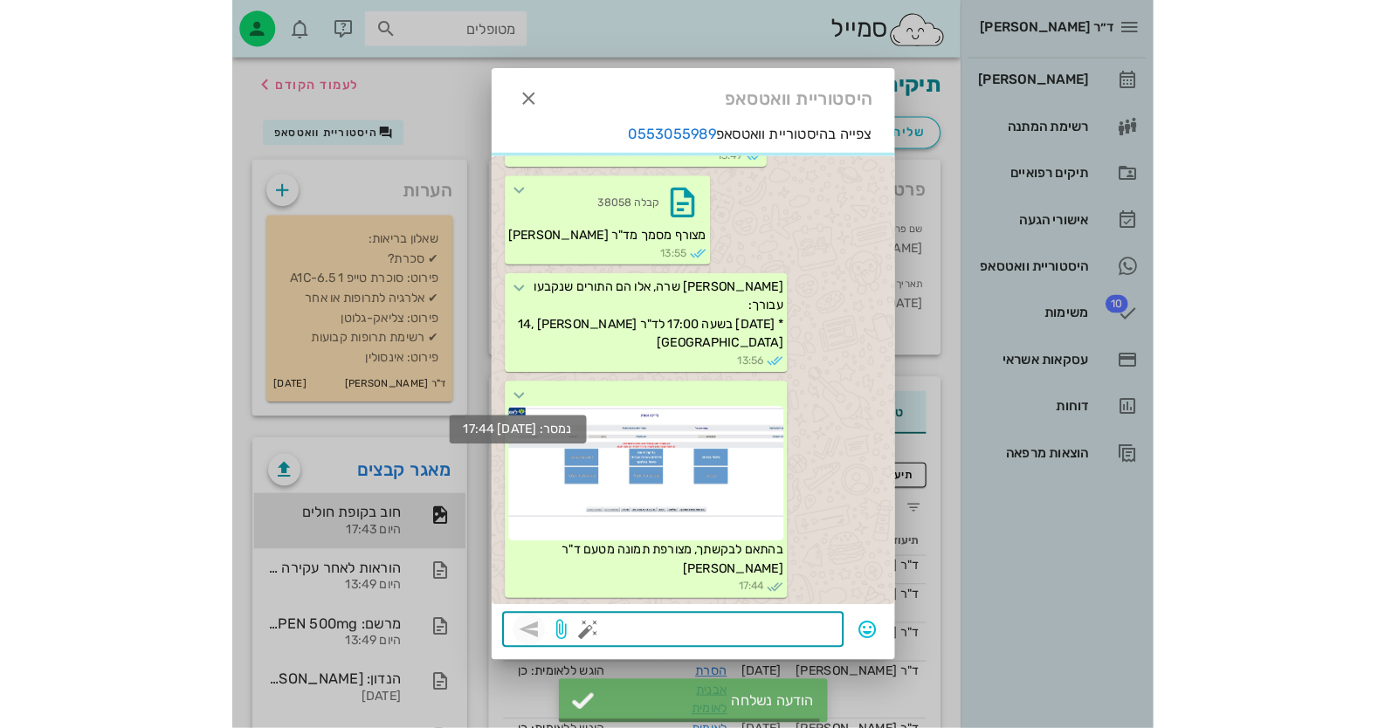
scroll to position [2953, 0]
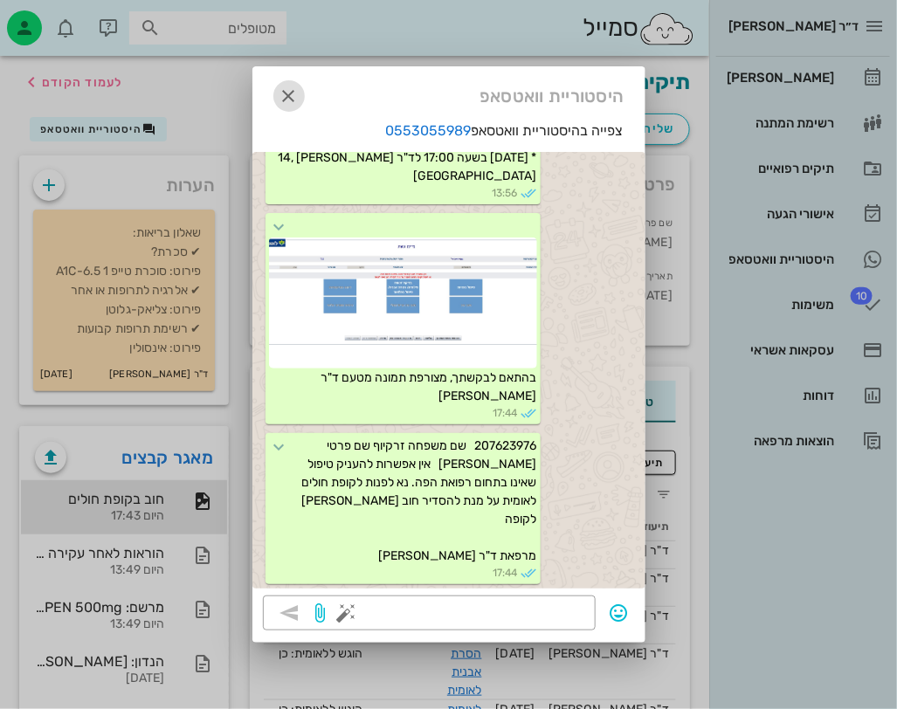
click at [297, 87] on icon "button" at bounding box center [289, 96] width 21 height 21
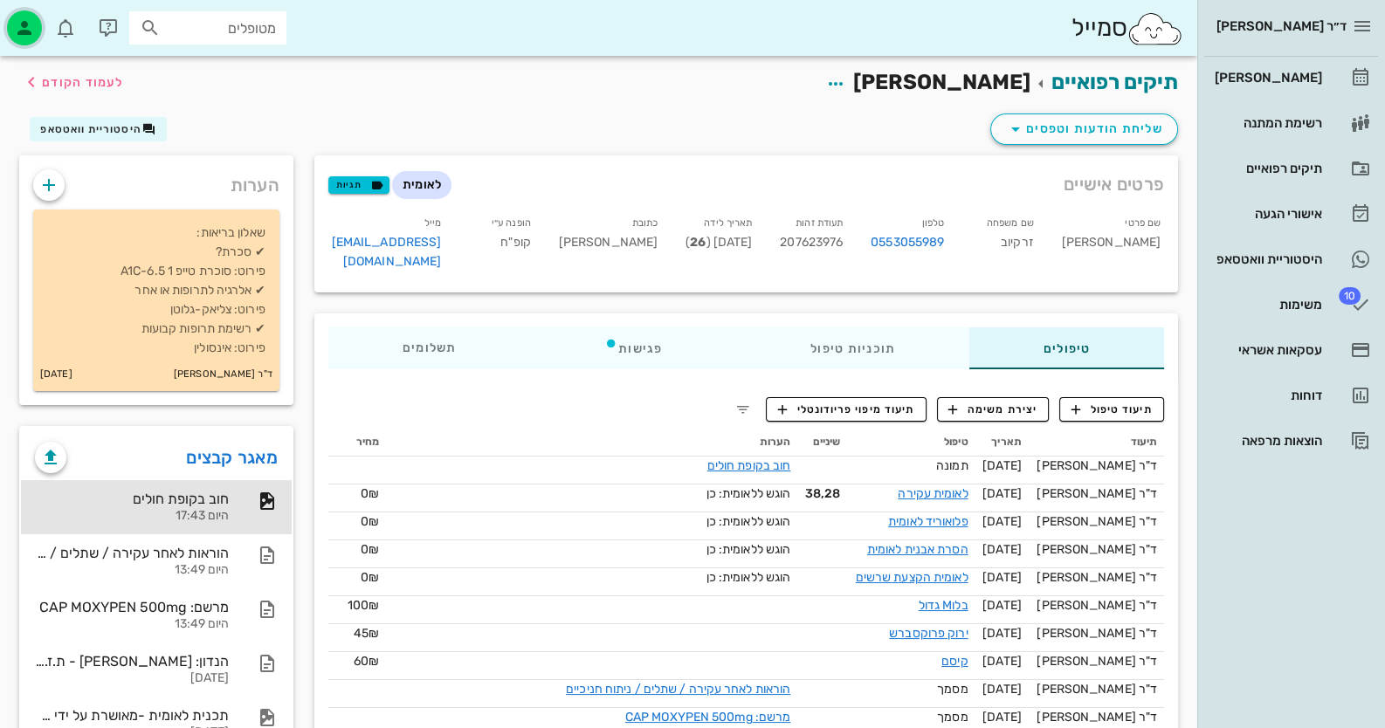
click at [40, 30] on div "button" at bounding box center [24, 27] width 35 height 35
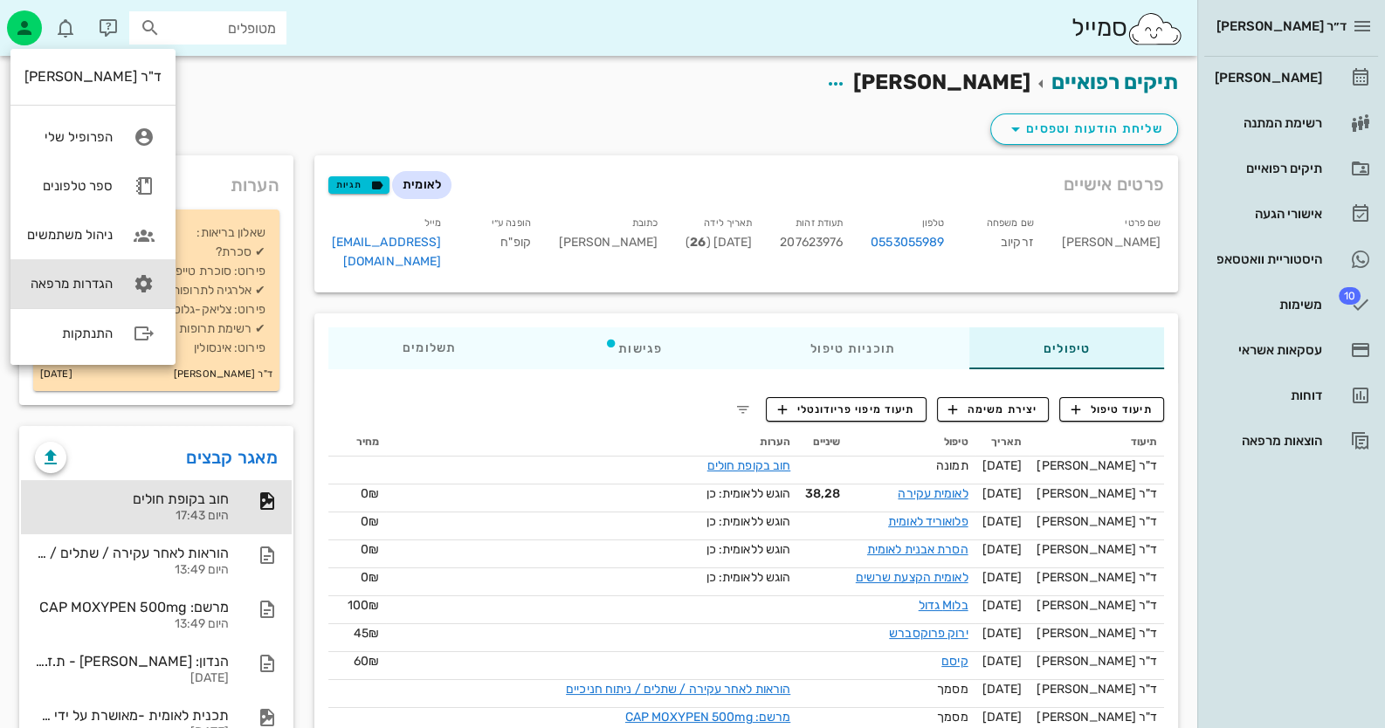
click at [122, 270] on link "הגדרות מרפאה" at bounding box center [92, 283] width 165 height 49
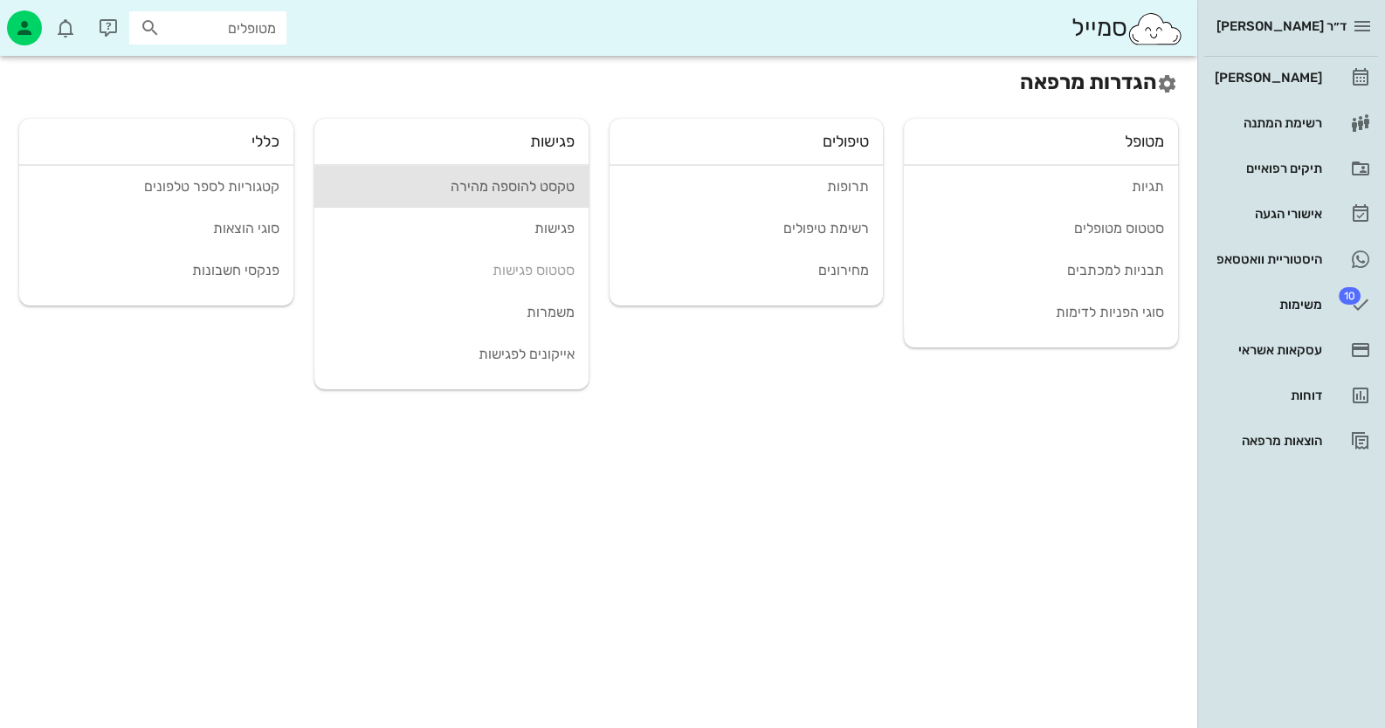
click at [575, 183] on link "טקסט להוספה מהירה" at bounding box center [451, 187] width 274 height 42
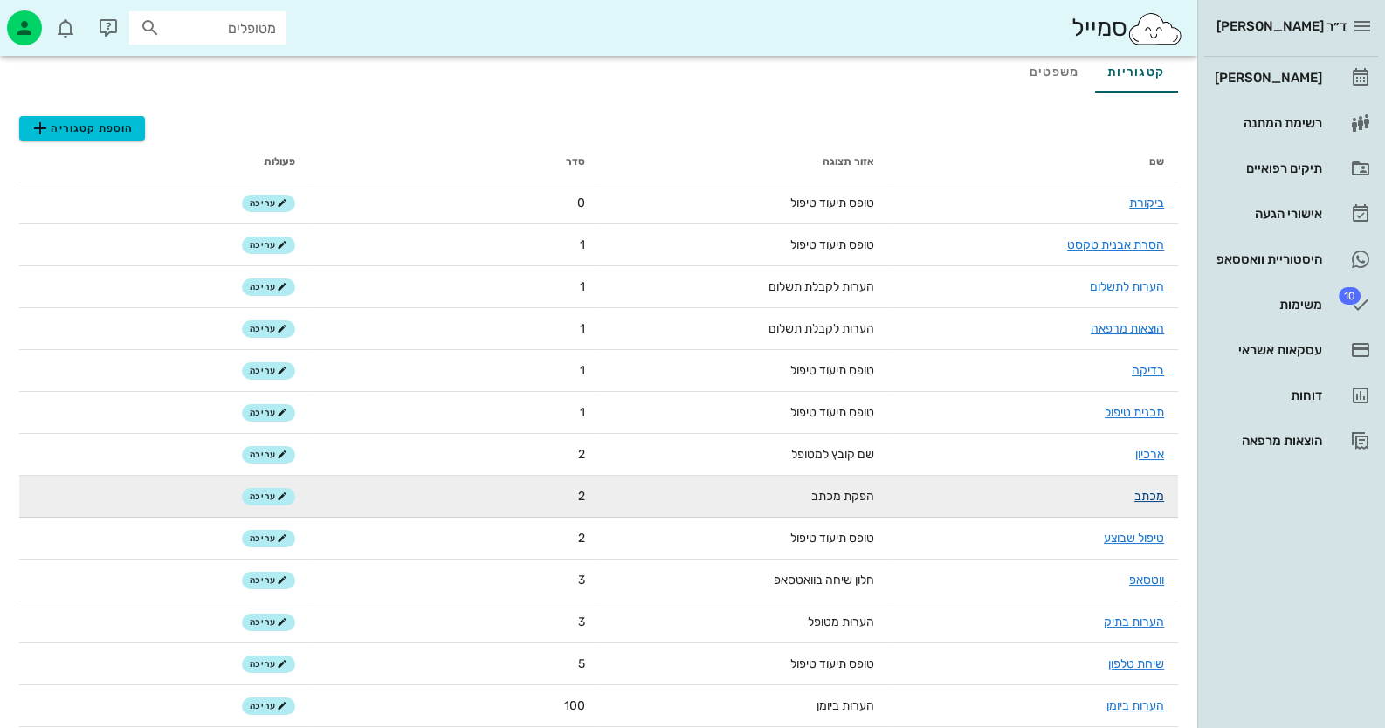
scroll to position [111, 0]
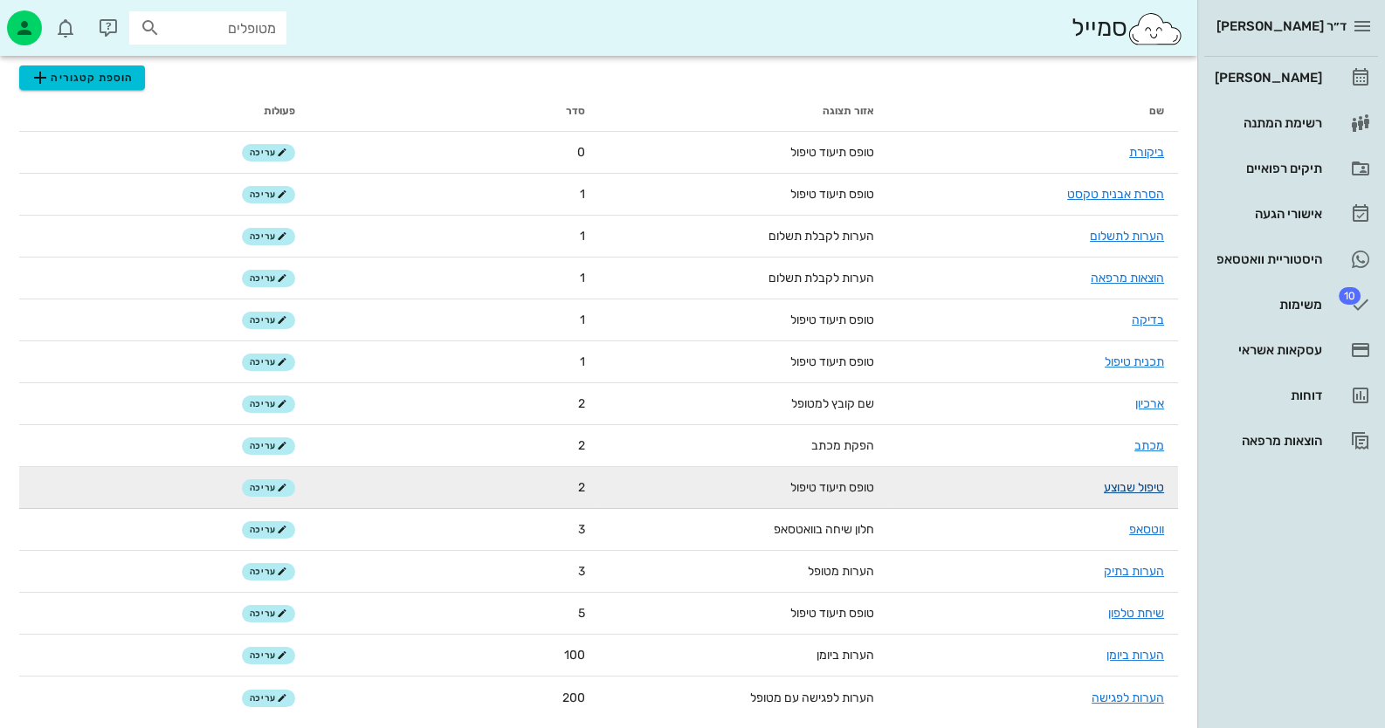
click at [1144, 480] on link "טיפול שבוצע" at bounding box center [1134, 487] width 60 height 15
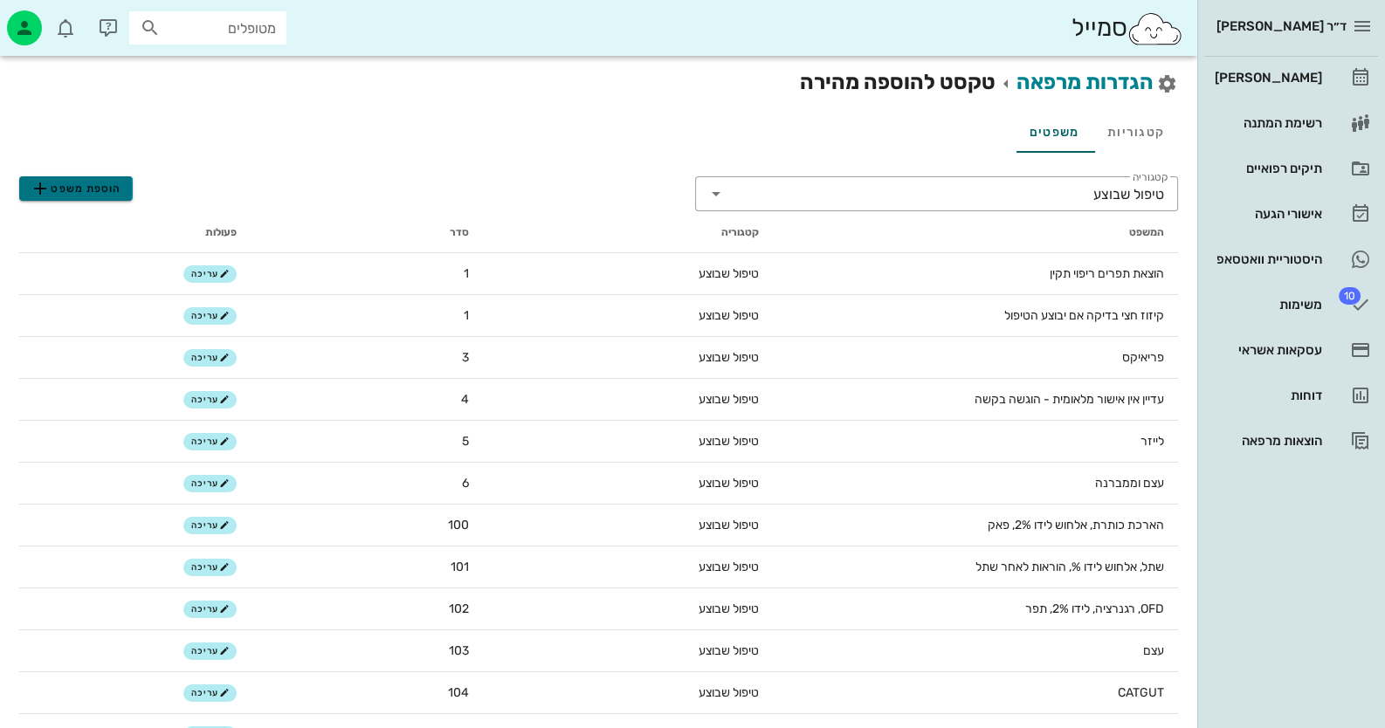
click at [114, 190] on span "הוספת משפט" at bounding box center [76, 188] width 92 height 21
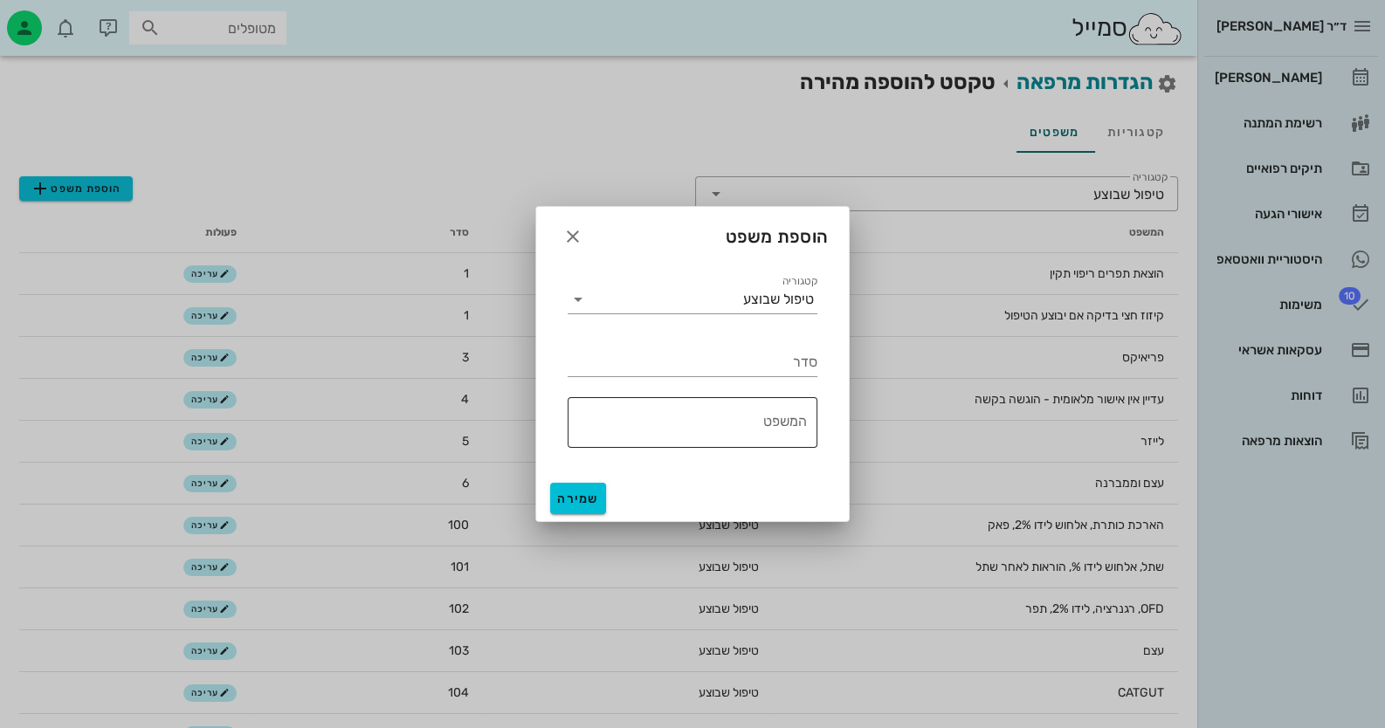
click at [789, 435] on textarea "המשפט" at bounding box center [687, 427] width 239 height 42
type textarea "חוב בקופת חולים"
click at [712, 382] on div "סדר" at bounding box center [692, 355] width 271 height 63
click at [720, 375] on div "סדר" at bounding box center [693, 362] width 250 height 28
type input "6"
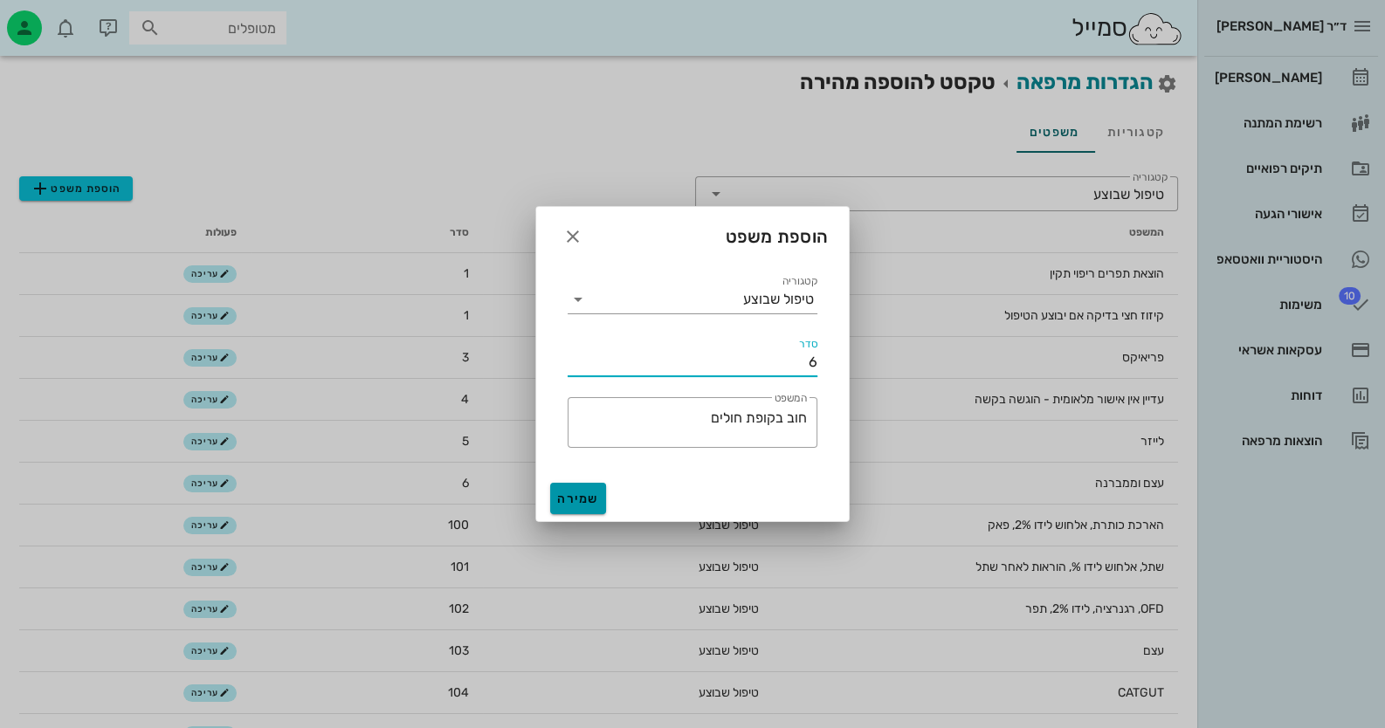
click at [598, 500] on span "שמירה" at bounding box center [578, 499] width 42 height 15
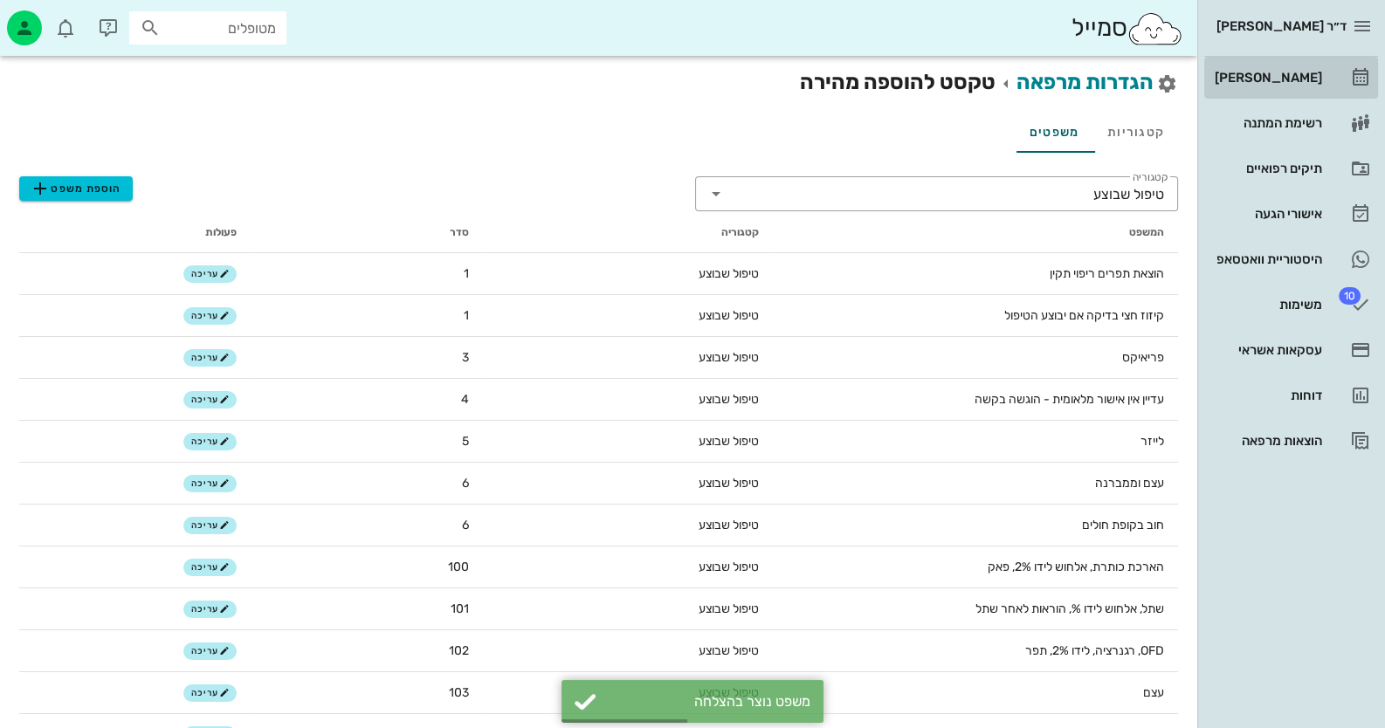
click at [1318, 69] on div "[PERSON_NAME]" at bounding box center [1266, 78] width 111 height 28
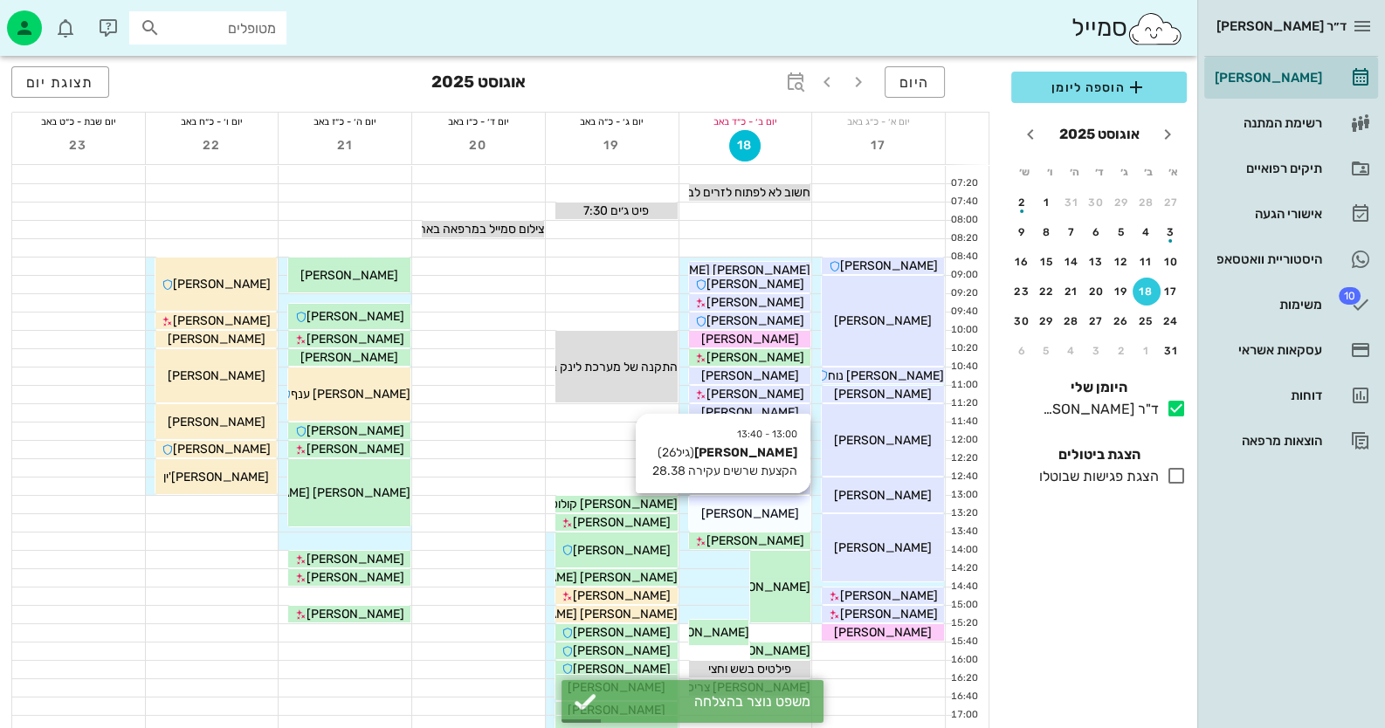
click at [750, 517] on span "[PERSON_NAME]" at bounding box center [749, 513] width 98 height 15
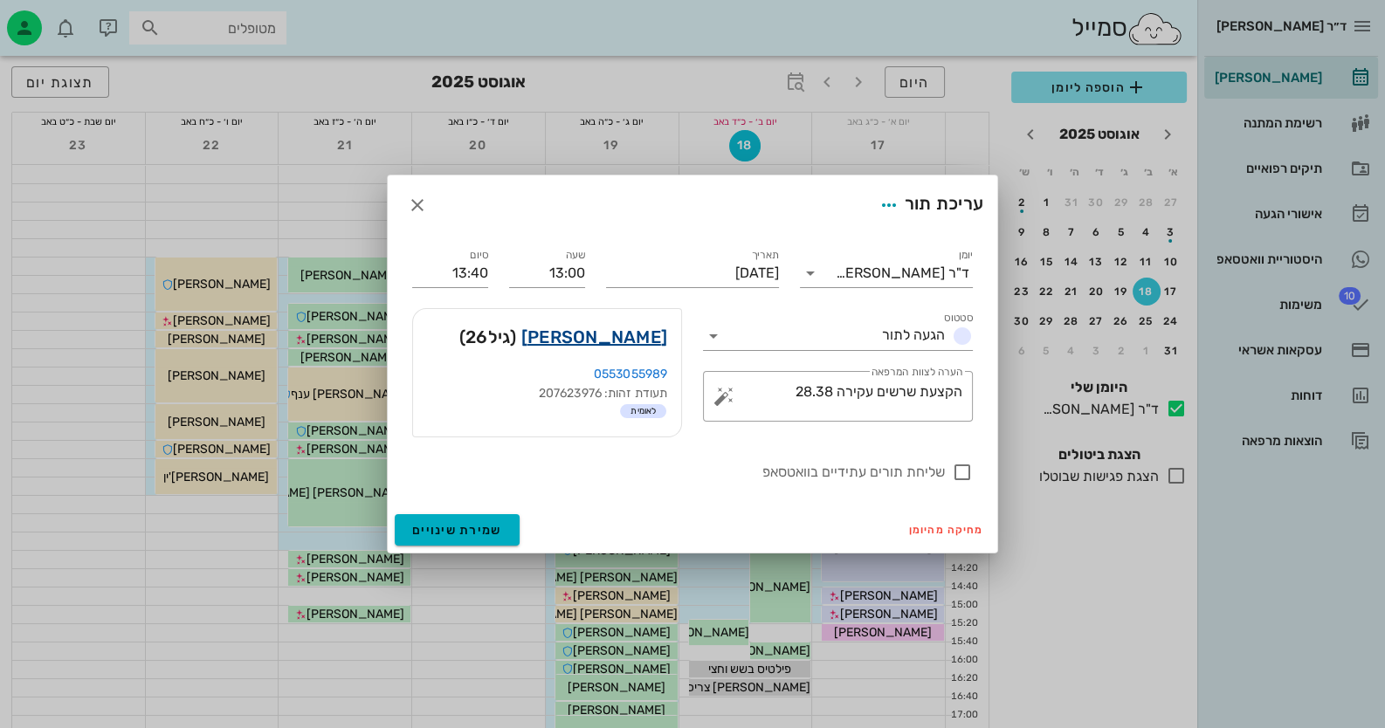
click at [629, 331] on link "[PERSON_NAME]" at bounding box center [594, 337] width 146 height 28
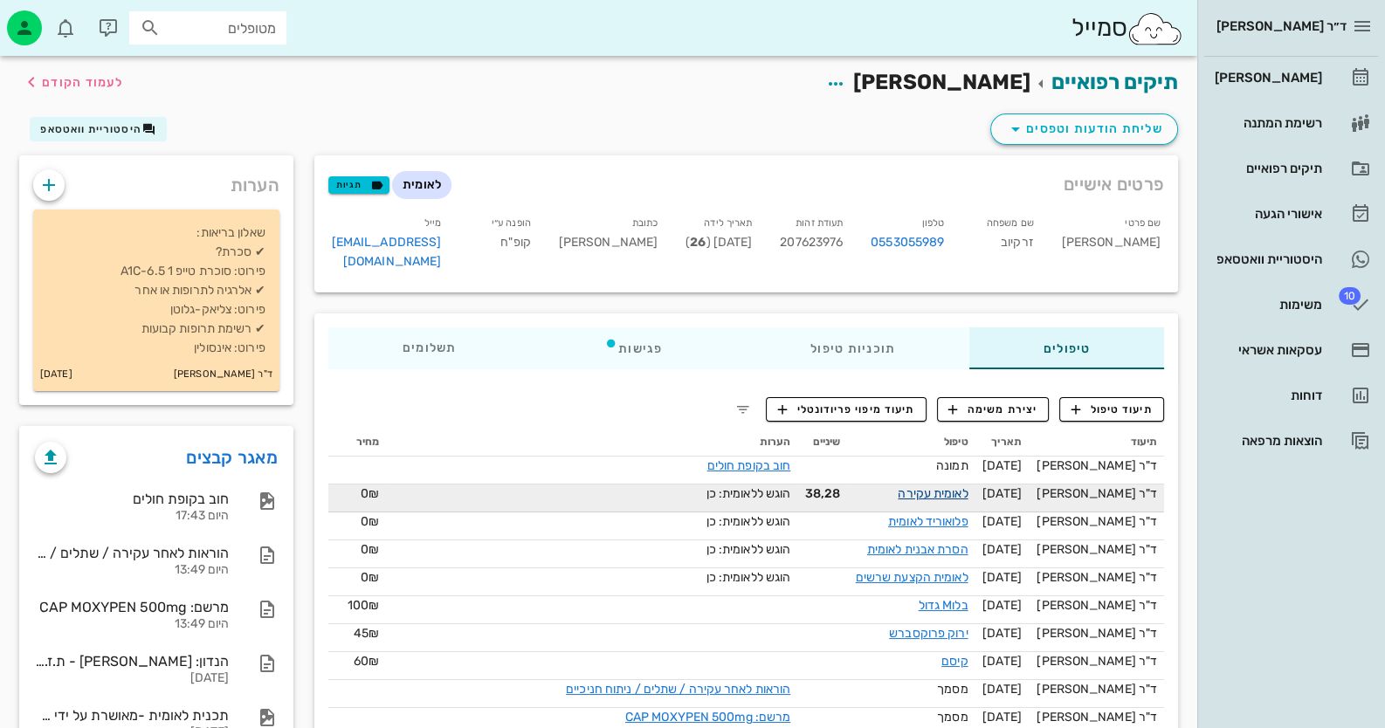
click at [963, 486] on link "לאומית עקירה" at bounding box center [933, 493] width 70 height 15
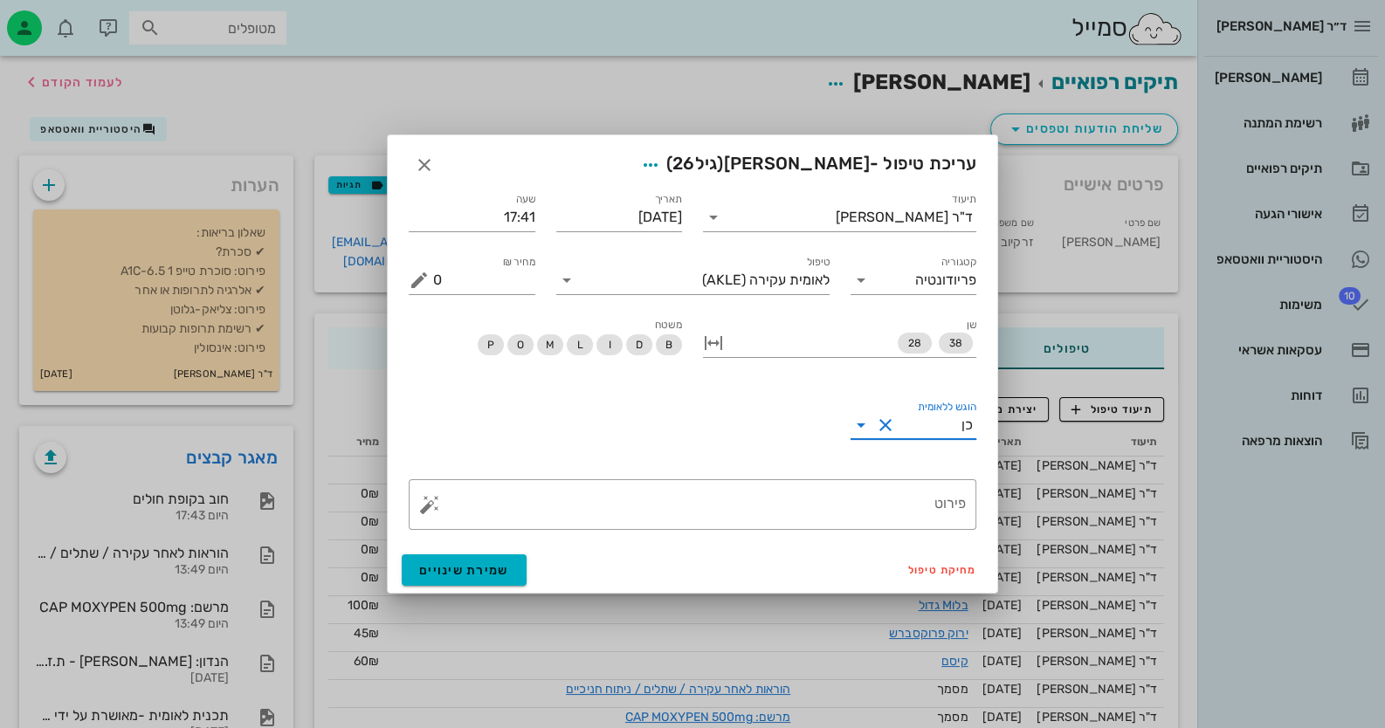
click at [961, 425] on input "הוגש ללאומית" at bounding box center [930, 425] width 63 height 28
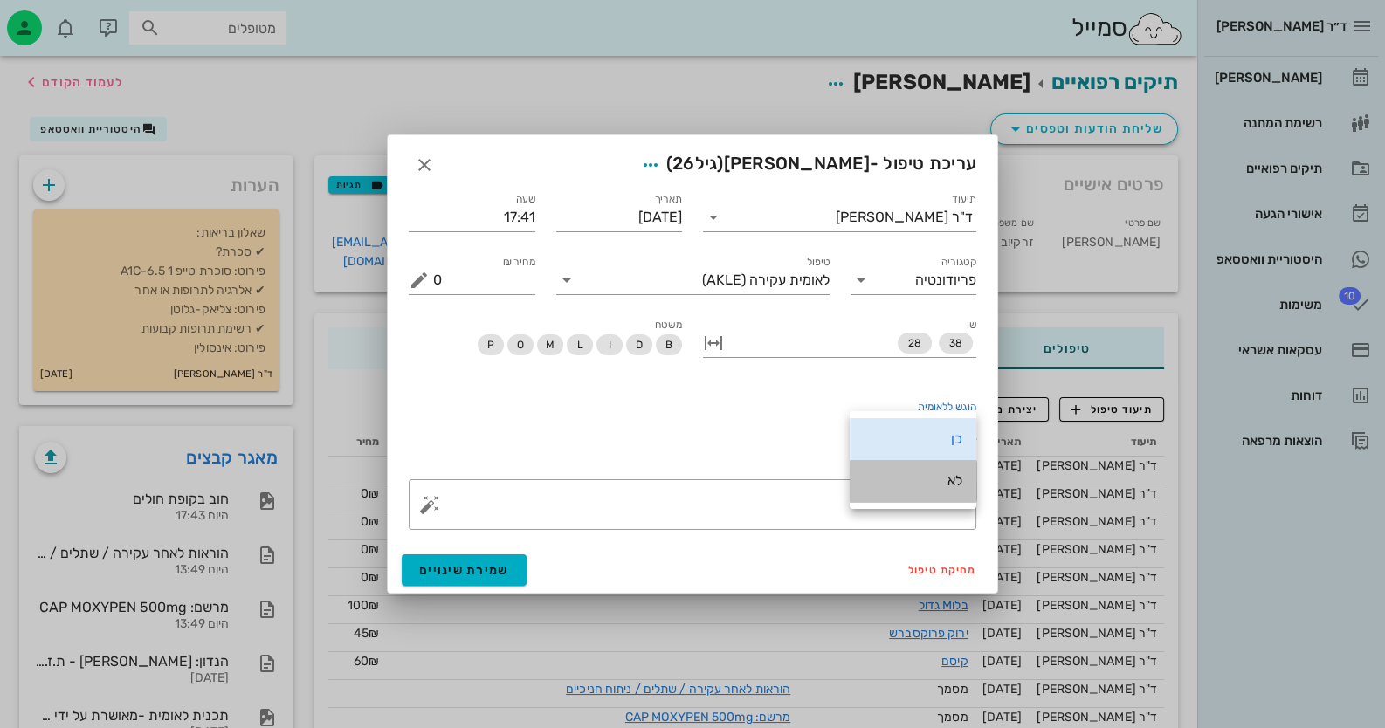
click at [952, 490] on div "לא" at bounding box center [913, 481] width 99 height 38
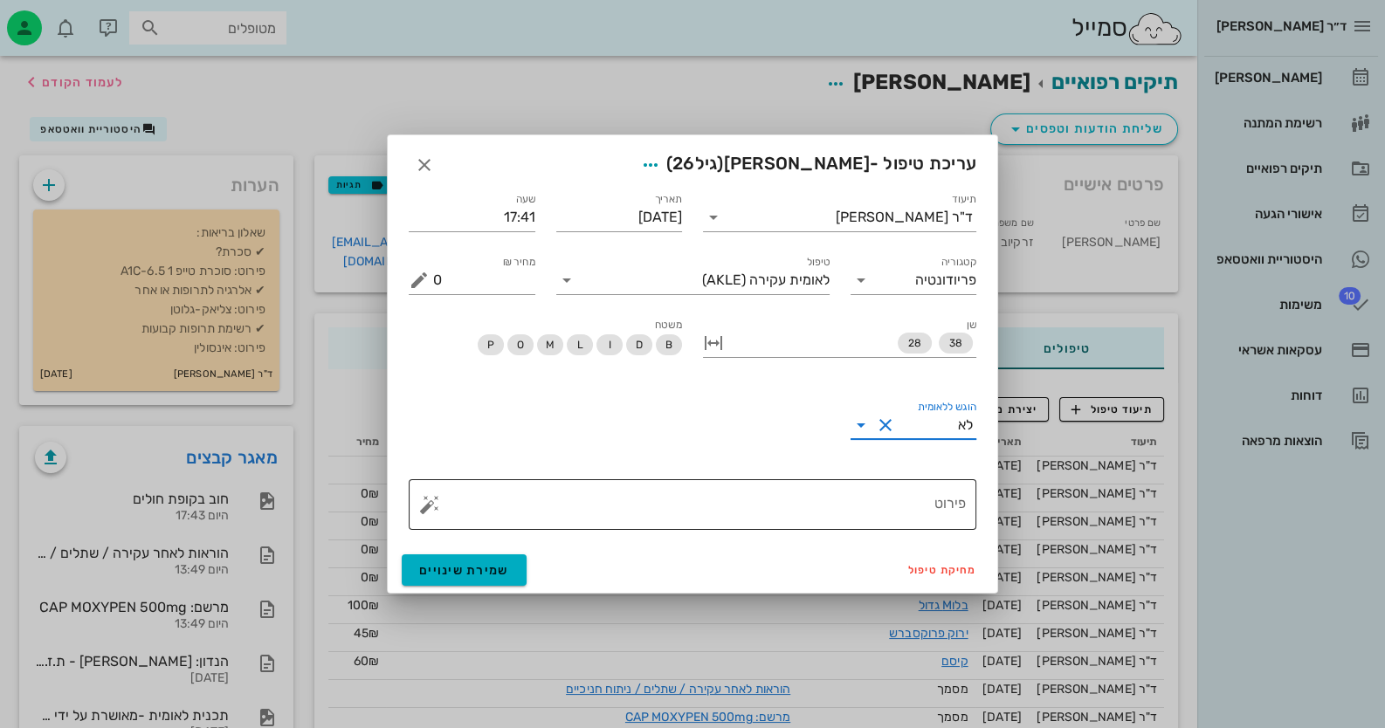
click at [647, 512] on textarea "פירוט" at bounding box center [699, 509] width 533 height 42
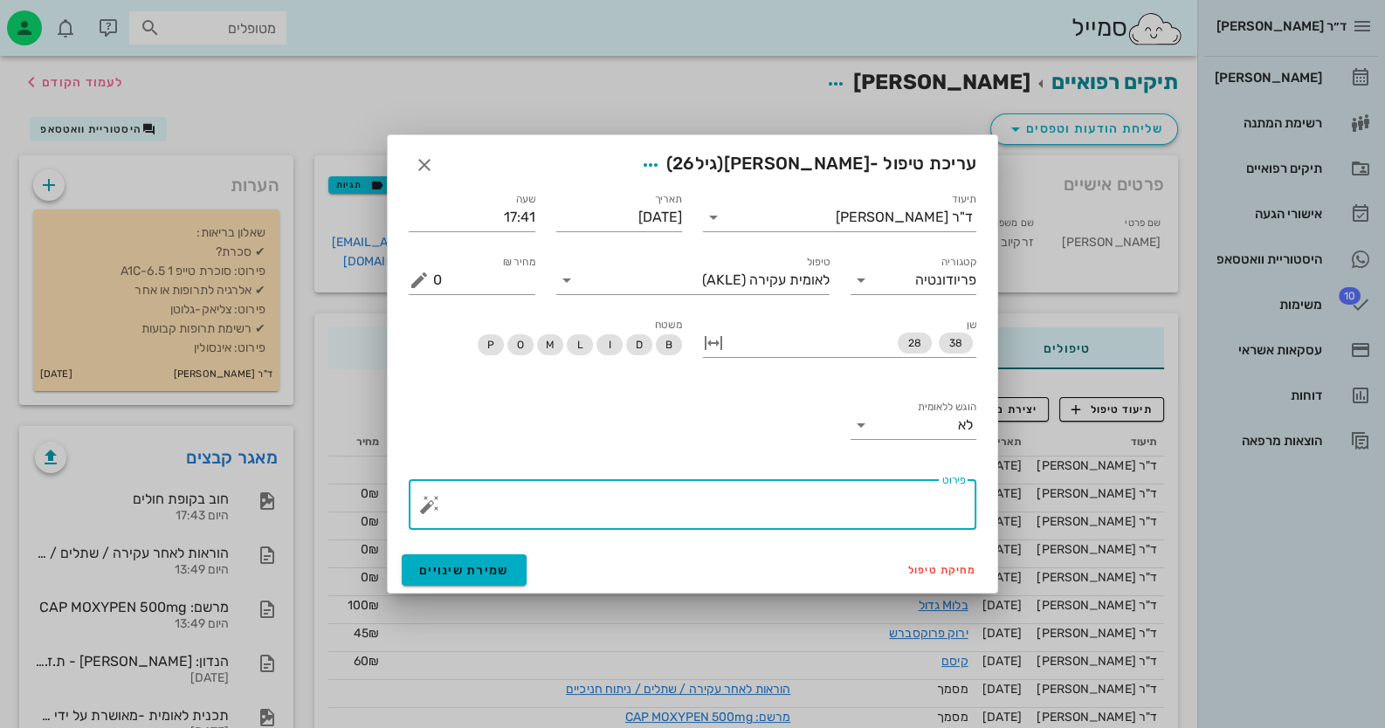
click at [417, 504] on div "​ פירוט" at bounding box center [693, 504] width 568 height 51
click at [431, 501] on button "button" at bounding box center [429, 504] width 21 height 21
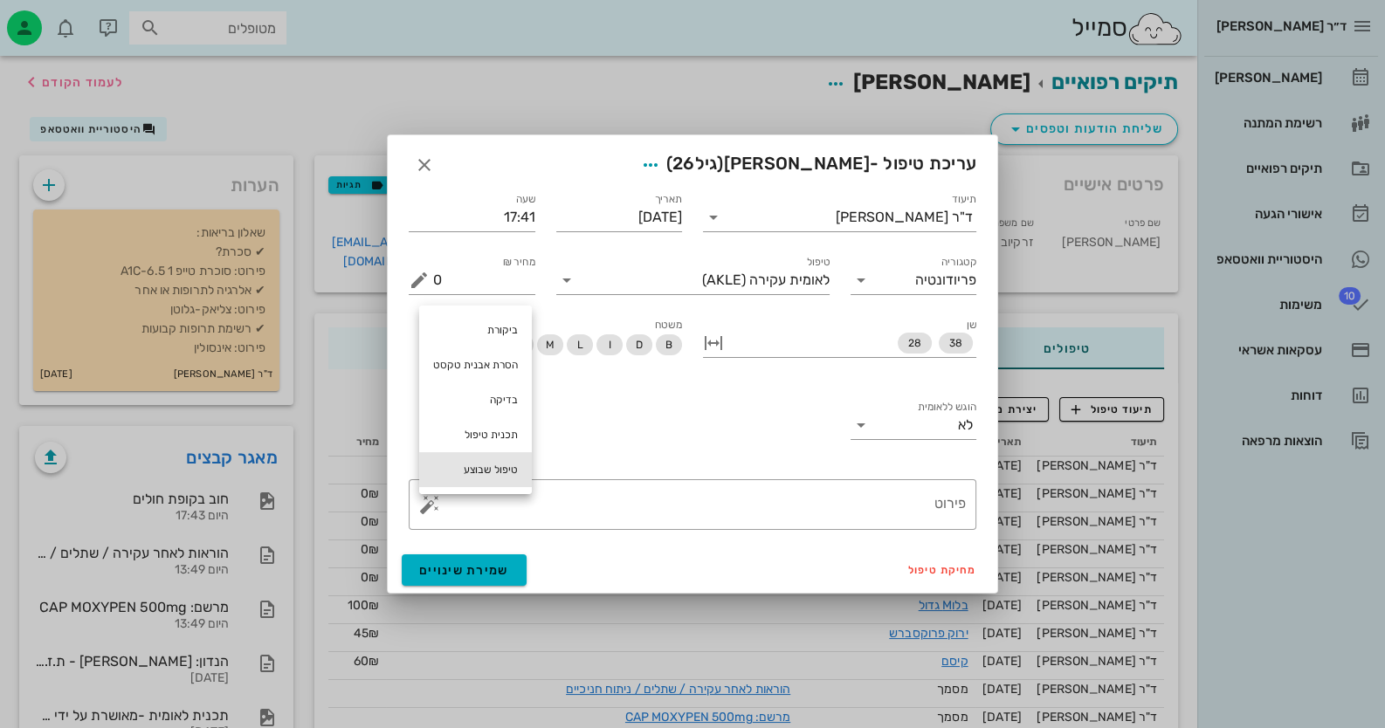
click at [491, 469] on div "טיפול שבוצע" at bounding box center [475, 469] width 113 height 35
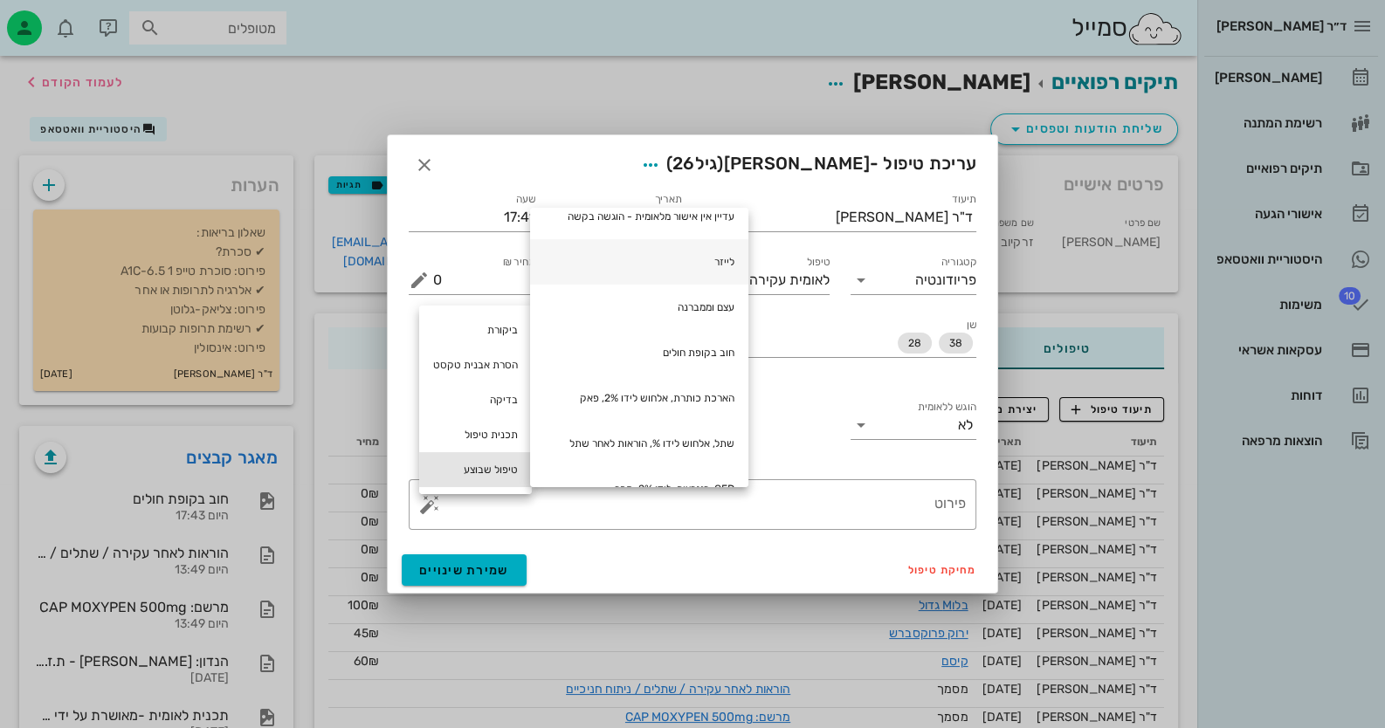
scroll to position [174, 0]
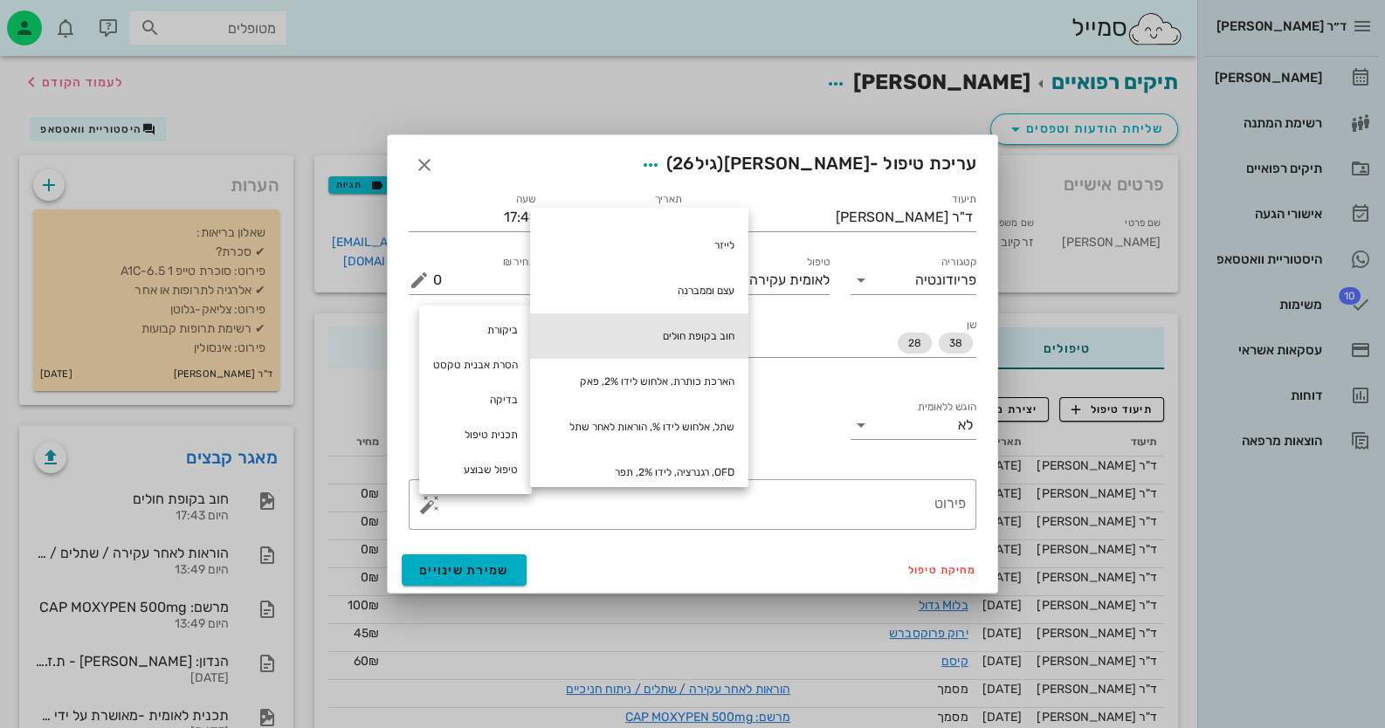
click at [707, 334] on div "חוב בקופת חולים" at bounding box center [639, 335] width 218 height 45
type textarea "חוב בקופת חולים"
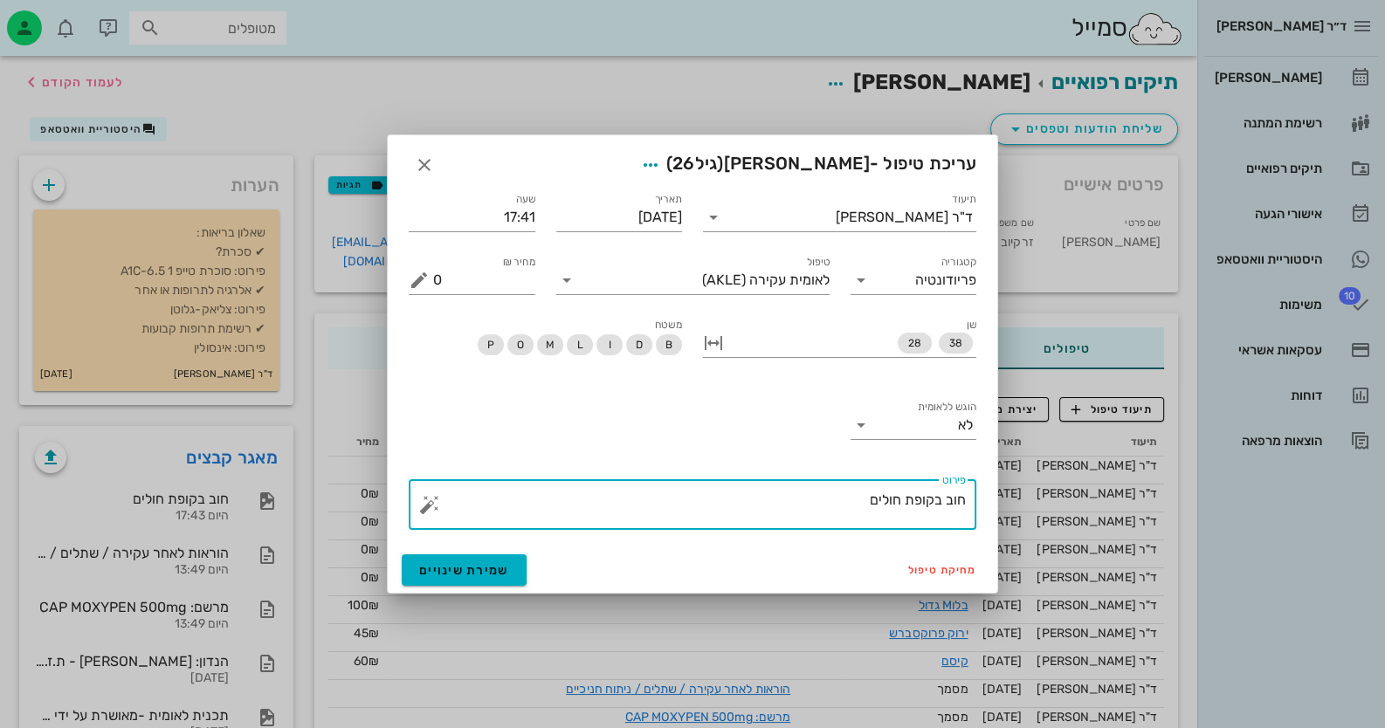
drag, startPoint x: 858, startPoint y: 496, endPoint x: 1010, endPoint y: 498, distance: 152.0
click at [1010, 498] on div "ד״ר [PERSON_NAME] רשימת המתנה תיקים רפואיים אישורי הגעה היסטוריית וואטסאפ 10 מש…" at bounding box center [692, 505] width 1385 height 1011
click at [479, 571] on span "שמירת שינויים" at bounding box center [464, 570] width 90 height 15
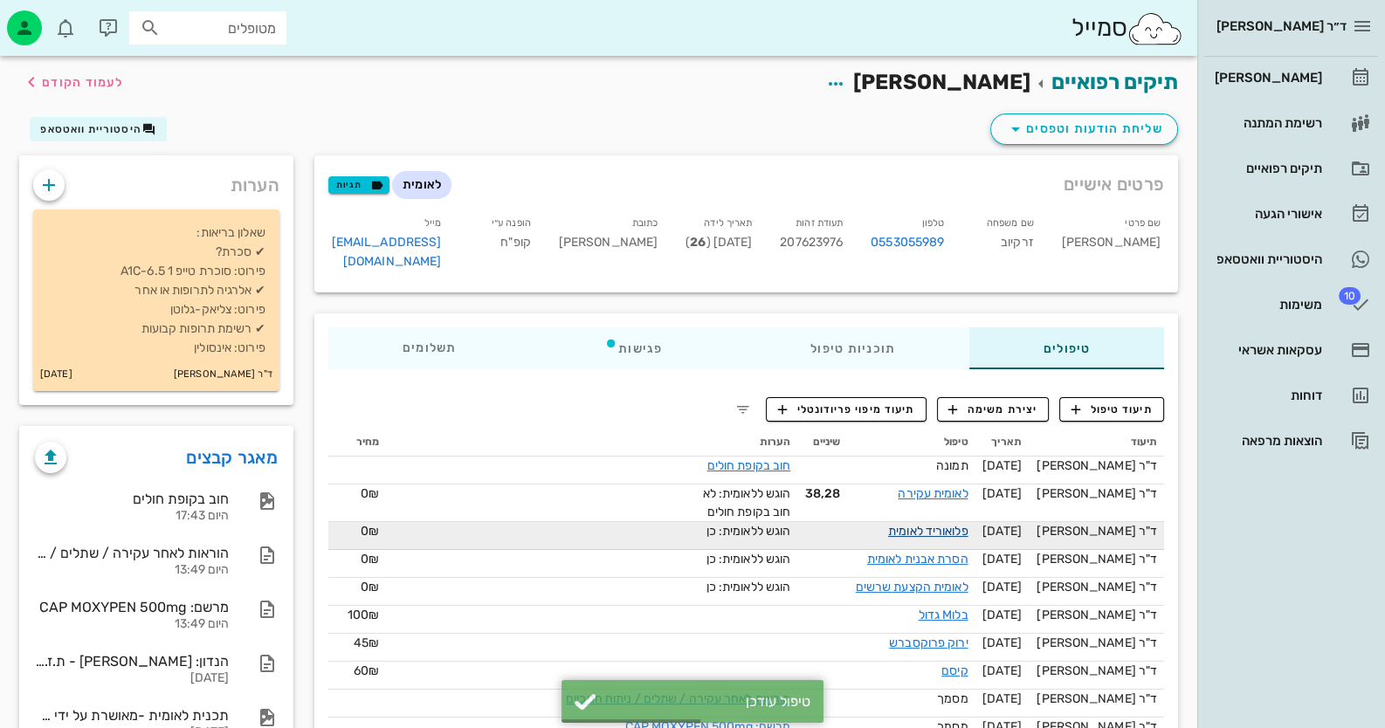
click at [954, 524] on link "פלואוריד לאומית" at bounding box center [928, 531] width 80 height 15
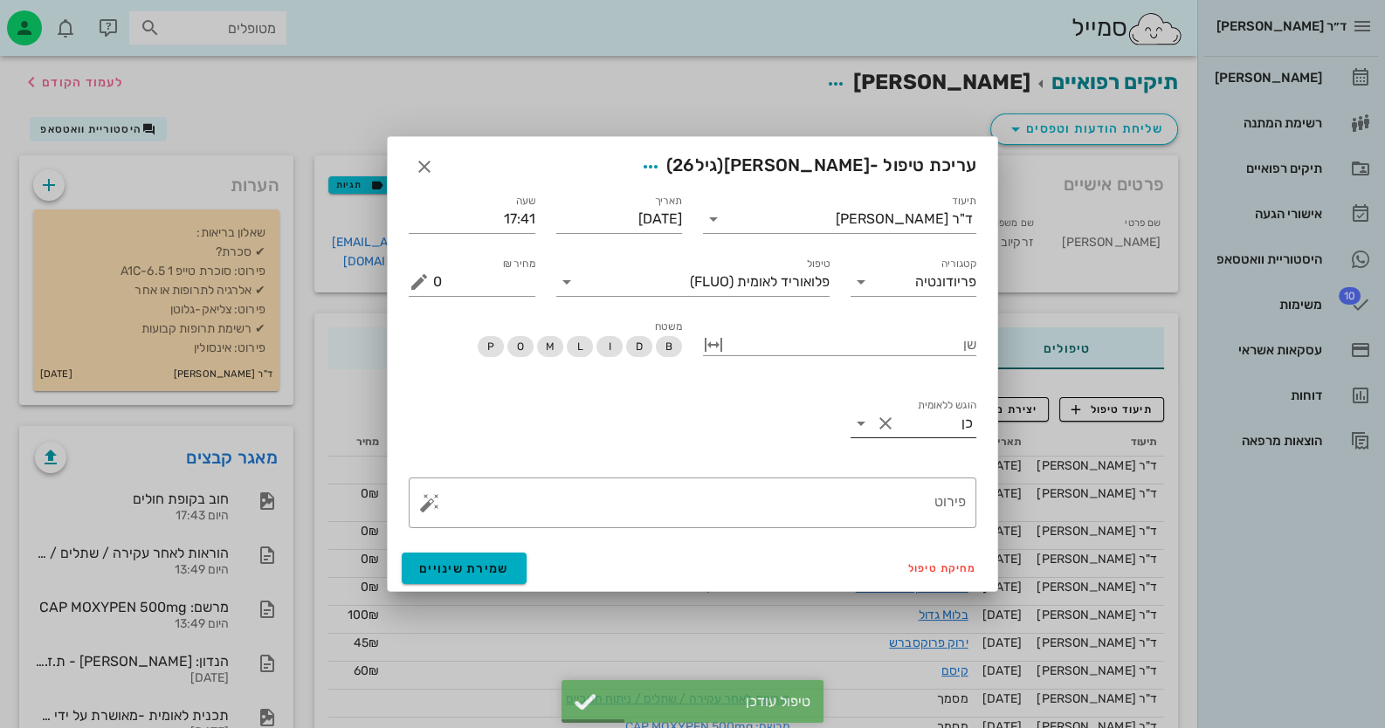
click at [962, 431] on div "כן" at bounding box center [938, 424] width 78 height 28
click at [956, 478] on div "לא" at bounding box center [913, 479] width 99 height 17
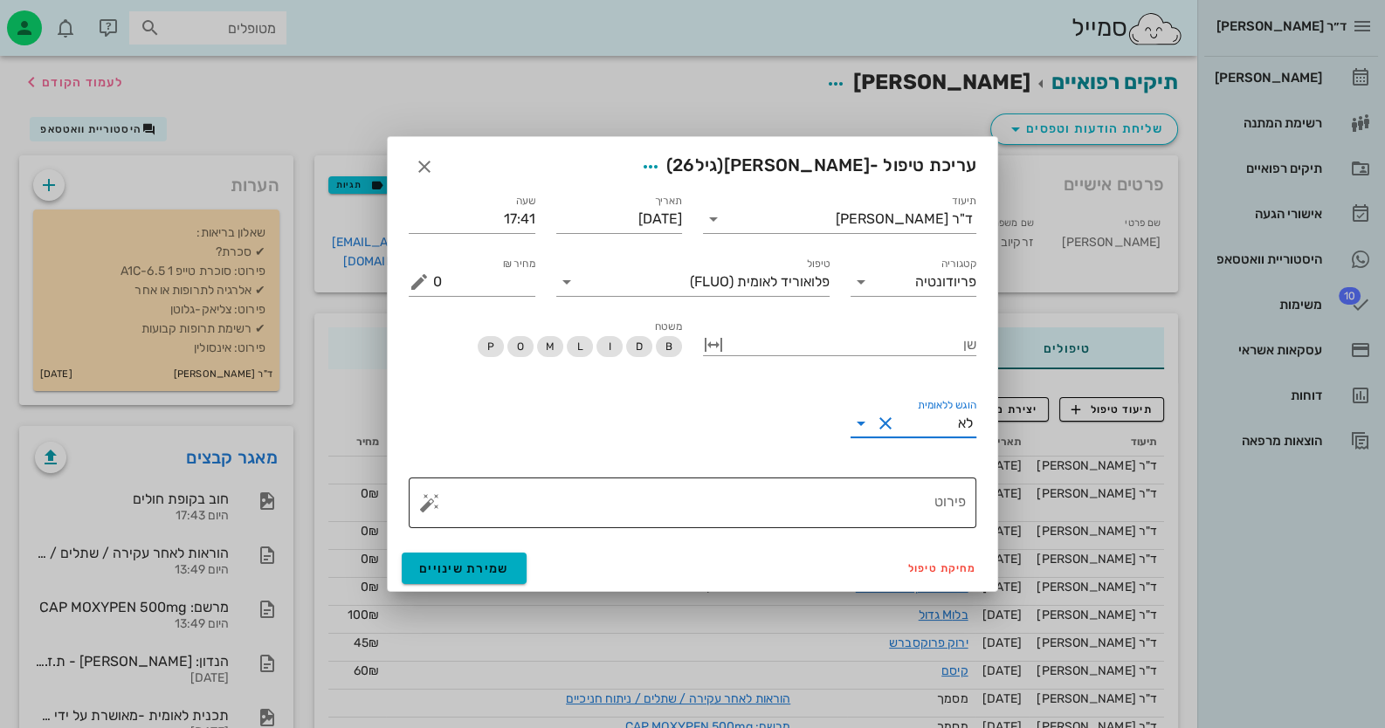
click at [947, 493] on textarea "פירוט" at bounding box center [699, 507] width 533 height 42
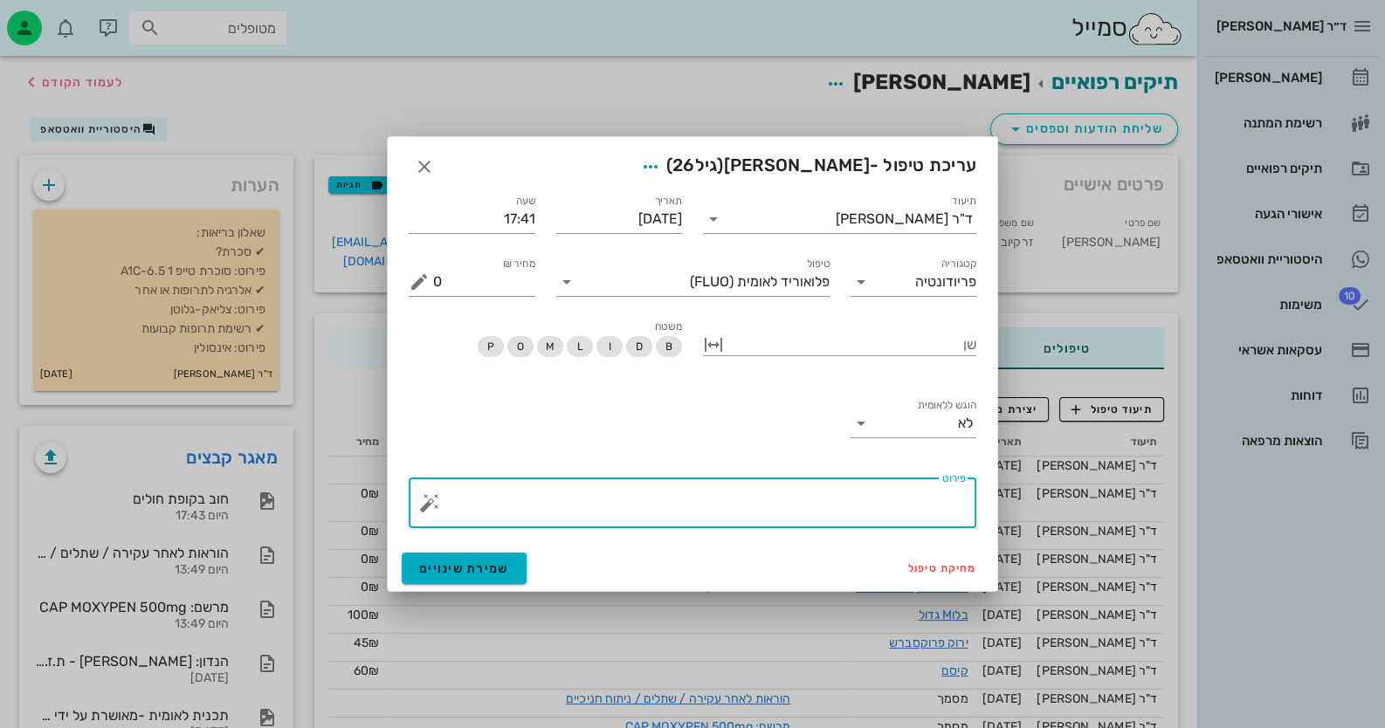
paste textarea "חוב בקופת חולים"
type textarea "חוב בקופת חולים"
click at [493, 571] on span "שמירת שינויים" at bounding box center [464, 568] width 90 height 15
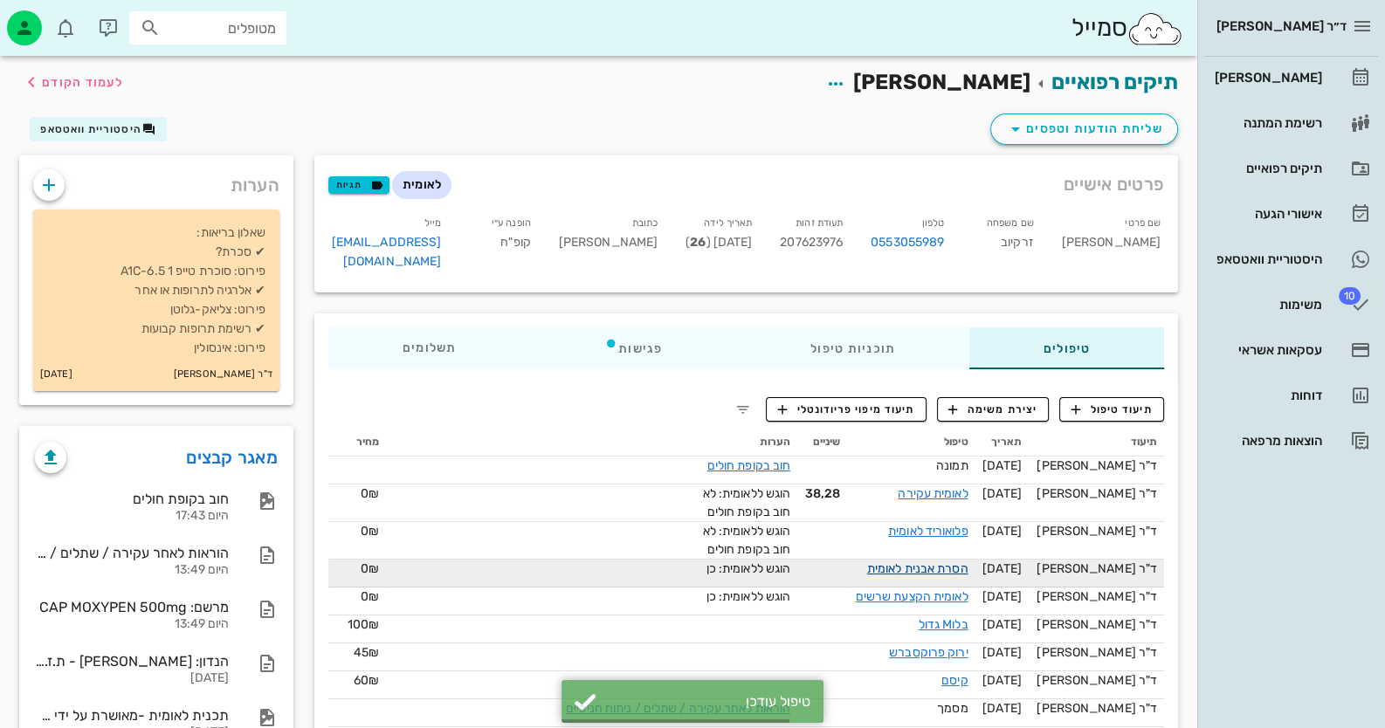
click at [929, 561] on link "הסרת אבנית לאומית" at bounding box center [917, 568] width 101 height 15
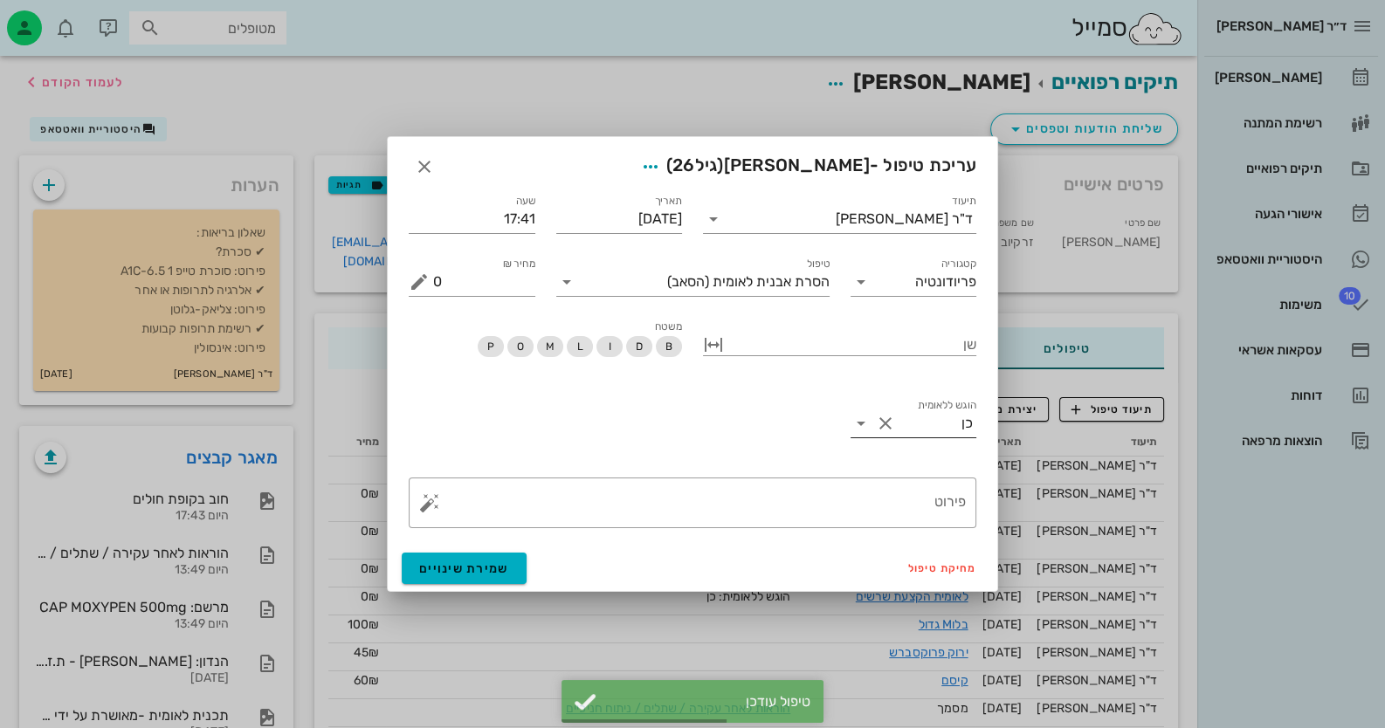
click at [953, 425] on input "הוגש ללאומית" at bounding box center [930, 424] width 63 height 28
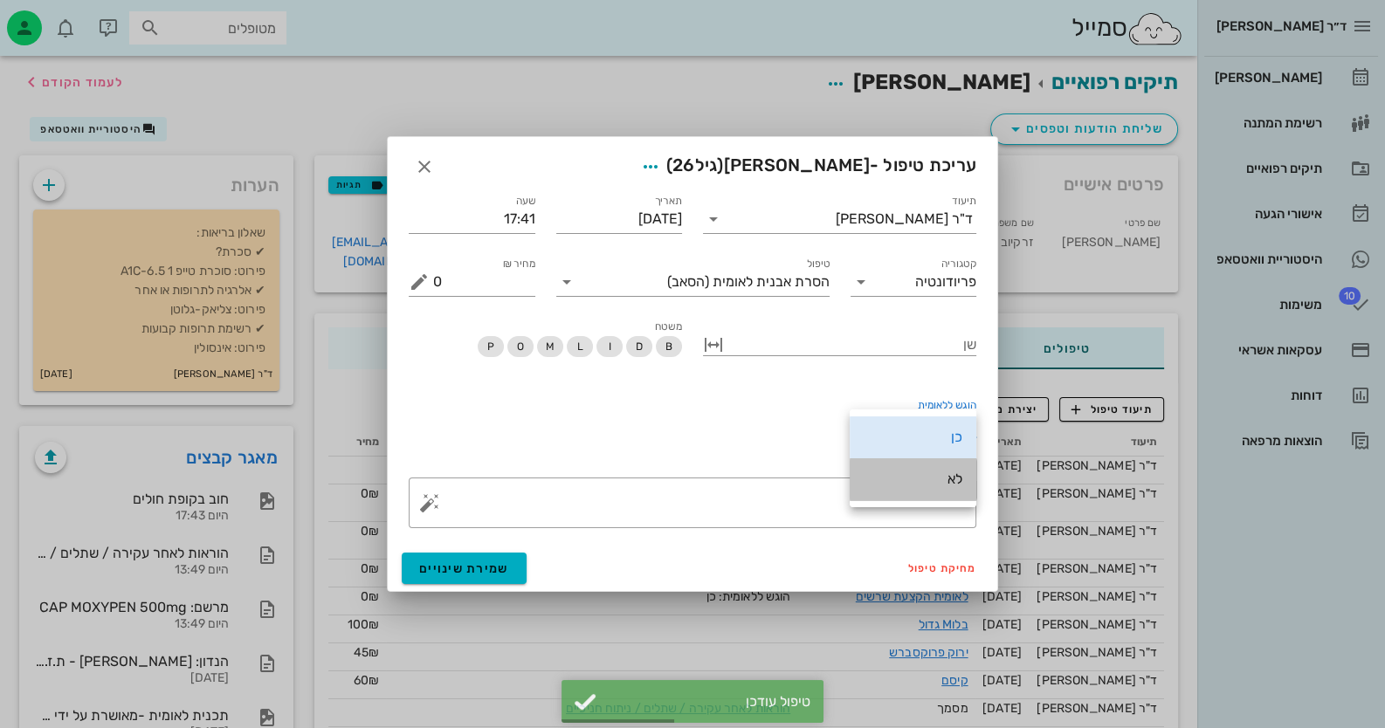
click at [957, 487] on div "לא" at bounding box center [913, 479] width 99 height 17
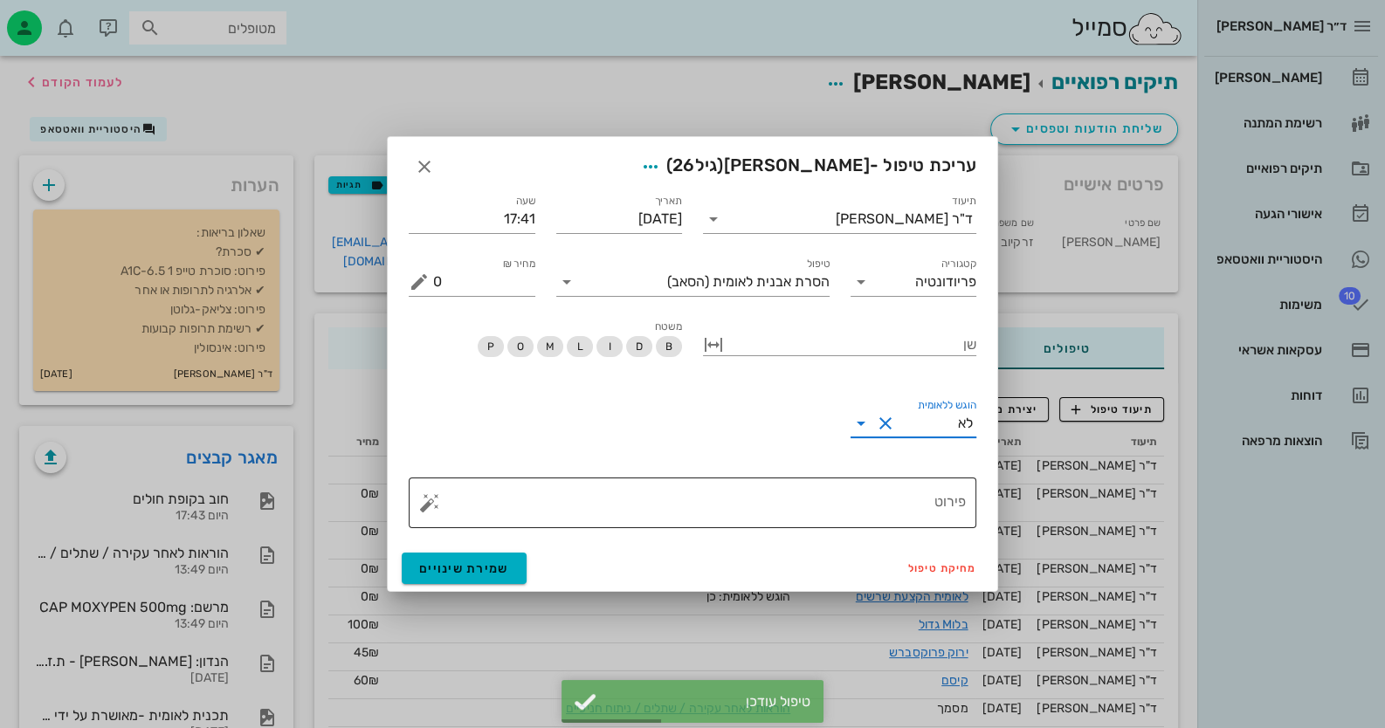
click at [953, 499] on textarea "פירוט" at bounding box center [699, 507] width 533 height 42
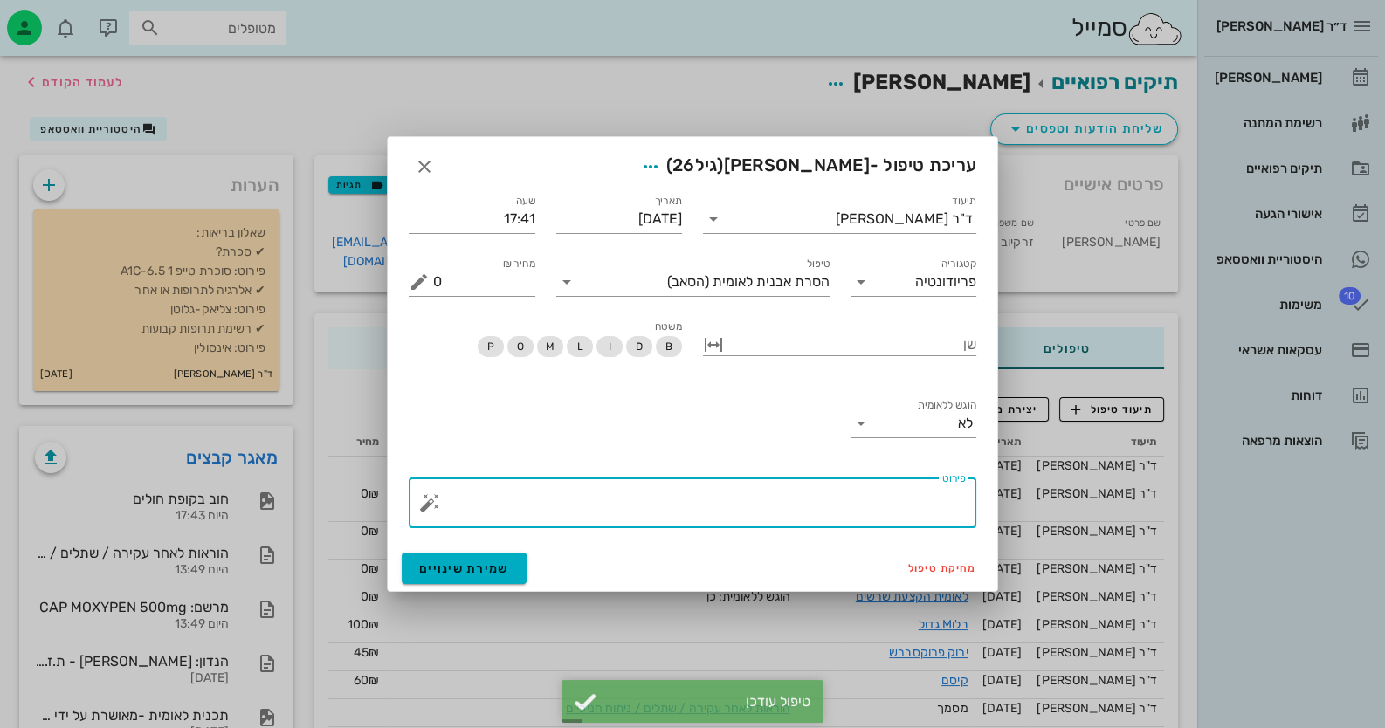
paste textarea "חוב בקופת חולים"
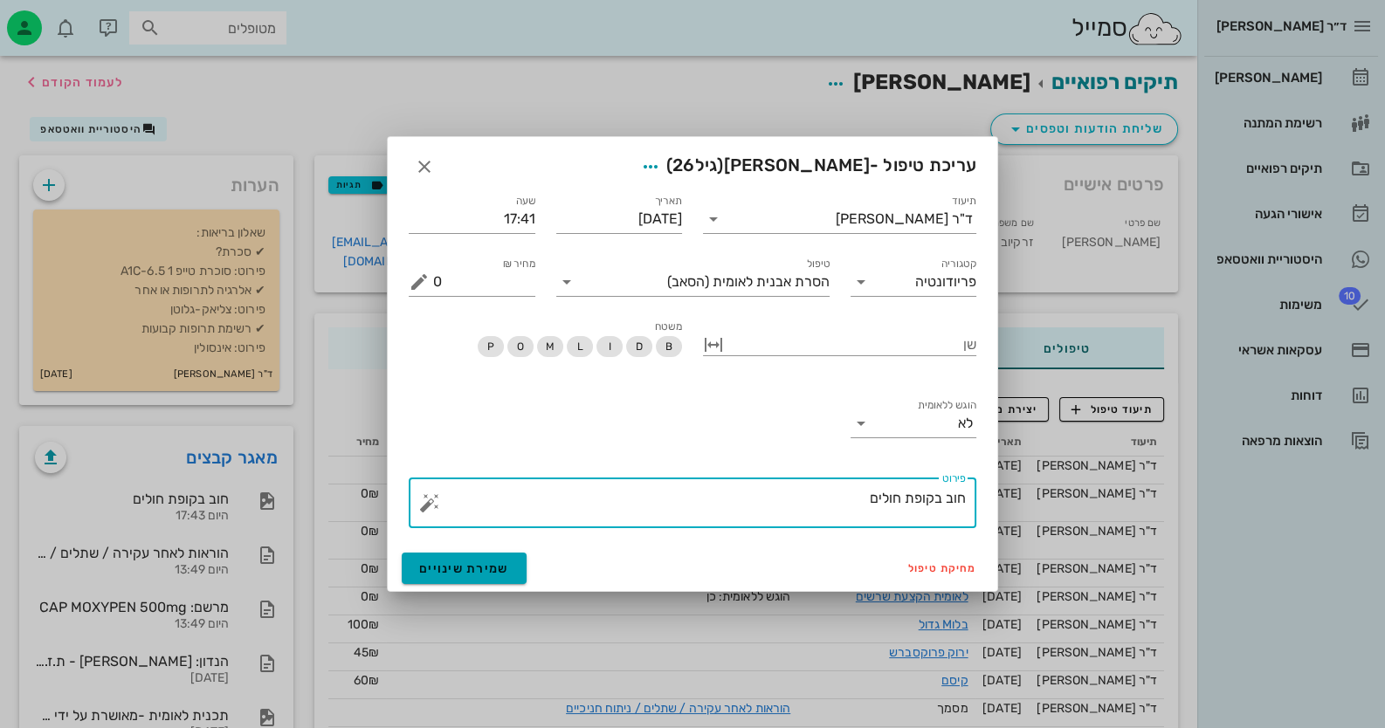
type textarea "חוב בקופת חולים"
click at [454, 577] on button "שמירת שינויים" at bounding box center [464, 568] width 125 height 31
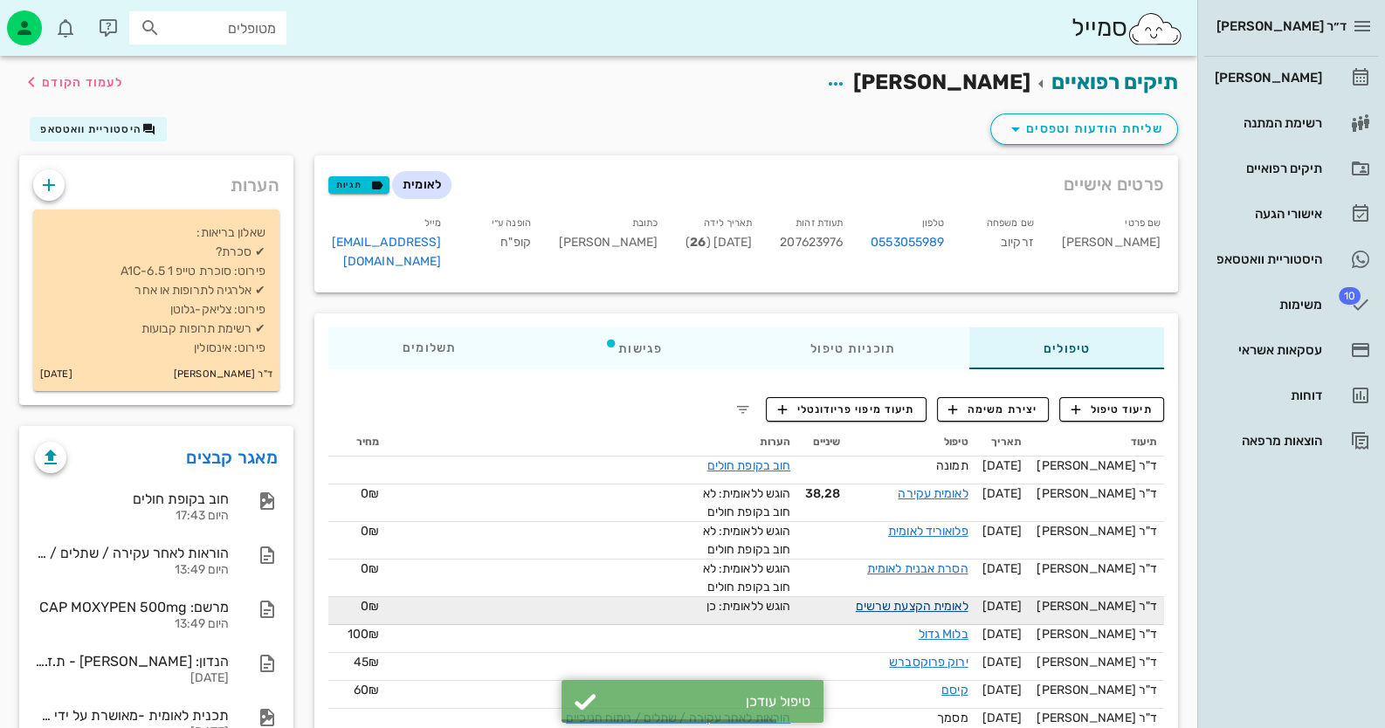
click at [953, 599] on link "לאומית הקצעת שרשים" at bounding box center [912, 606] width 113 height 15
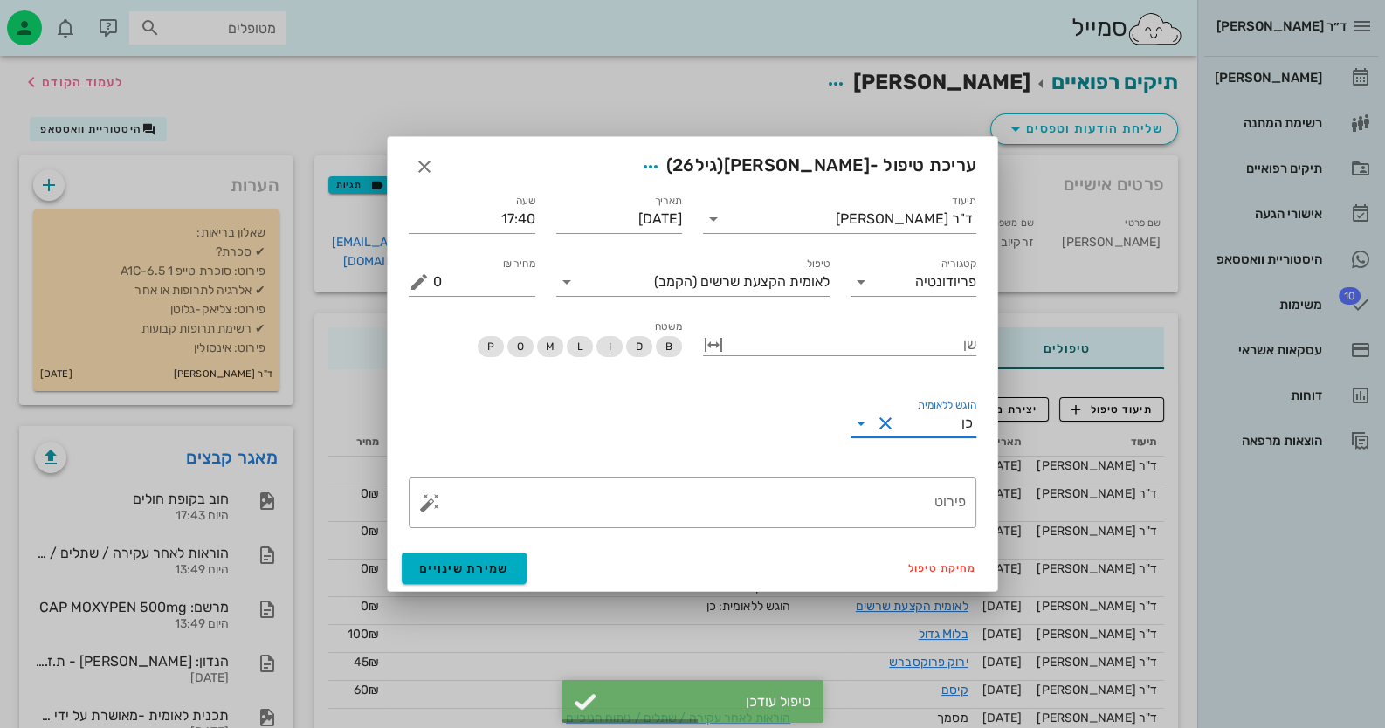
click at [947, 419] on input "הוגש ללאומית" at bounding box center [930, 424] width 63 height 28
click at [945, 487] on div "לא" at bounding box center [913, 479] width 99 height 17
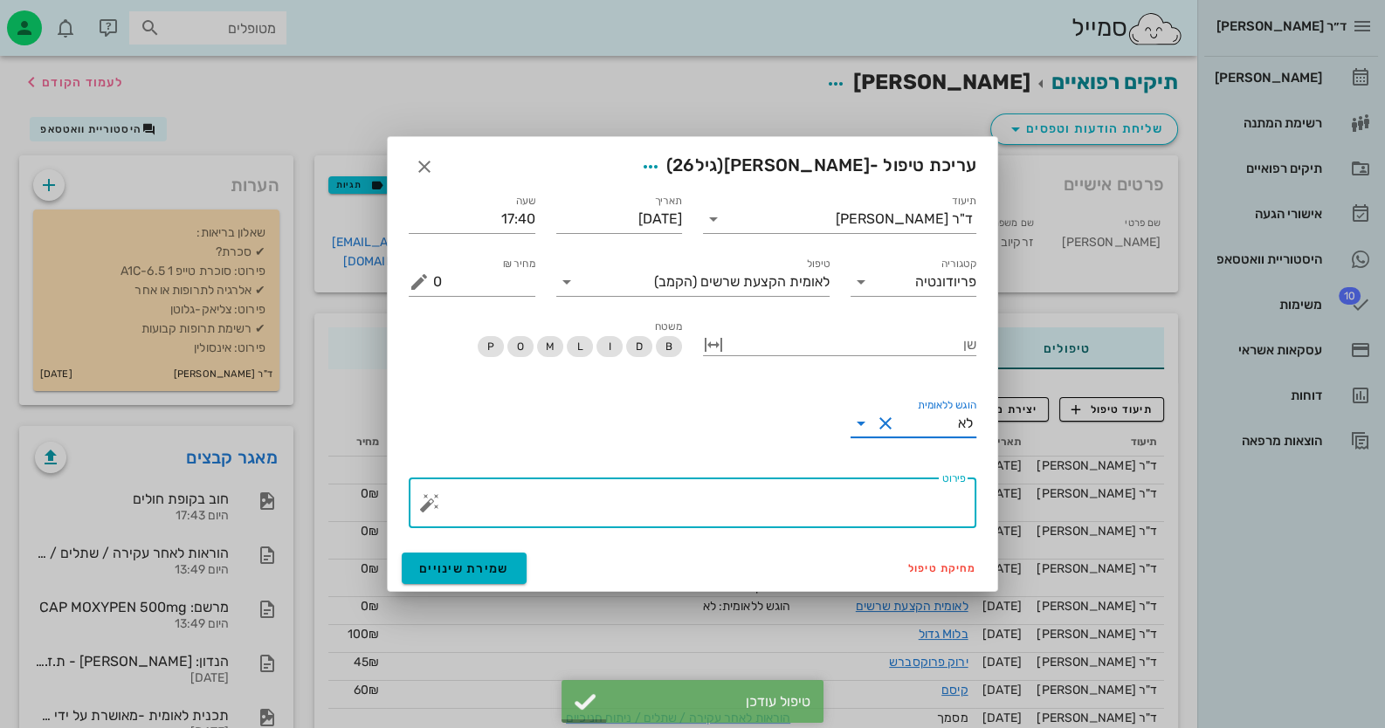
click at [930, 499] on textarea "פירוט" at bounding box center [699, 507] width 533 height 42
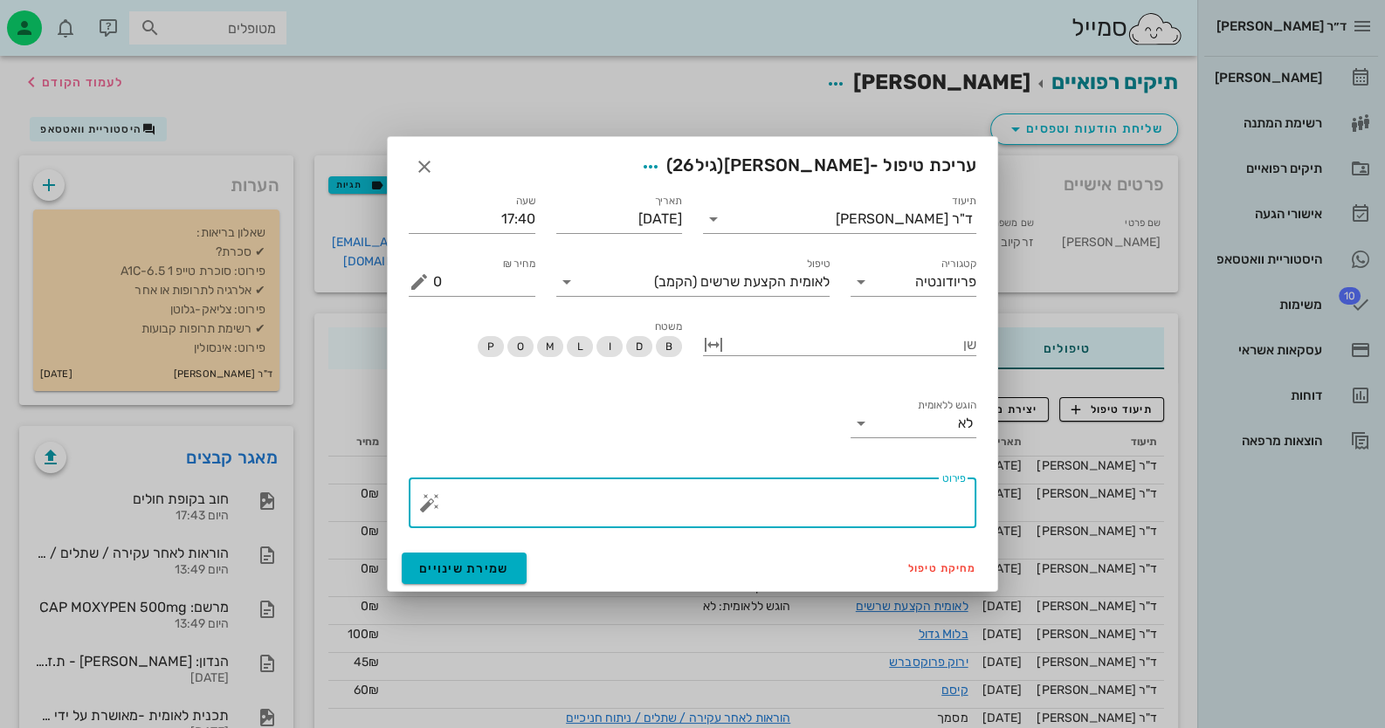
paste textarea "חוב בקופת חולים"
type textarea "חוב בקופת חולים"
click at [502, 561] on span "שמירת שינויים" at bounding box center [464, 568] width 90 height 15
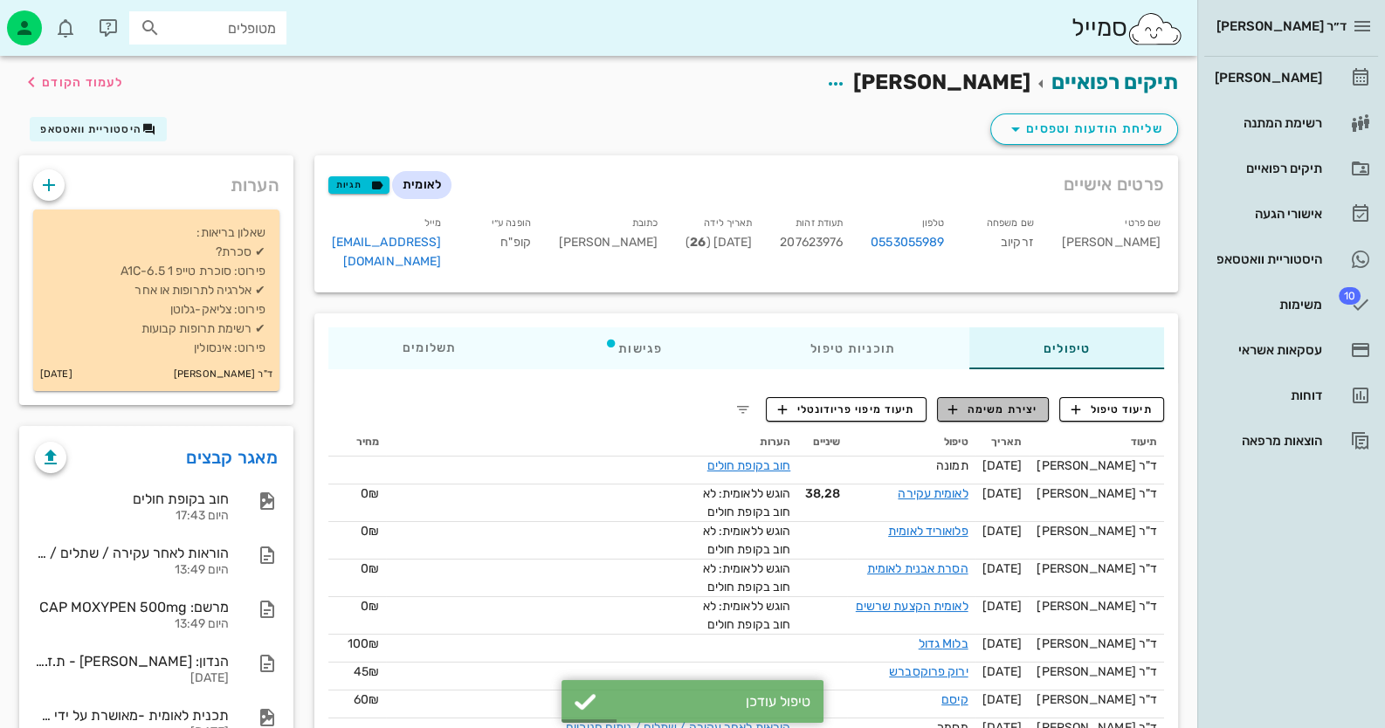
click at [990, 402] on span "יצירת משימה" at bounding box center [992, 410] width 89 height 16
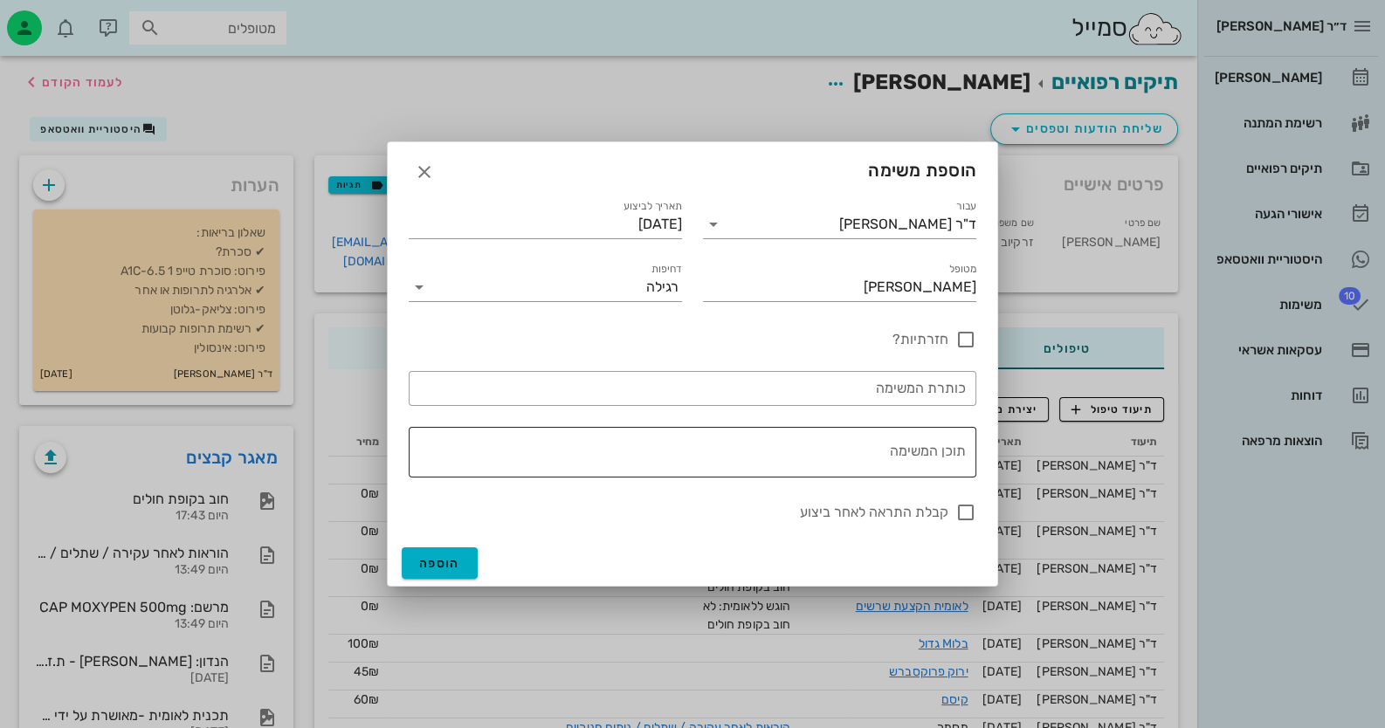
click at [878, 452] on textarea "תוכן המשימה" at bounding box center [689, 457] width 554 height 42
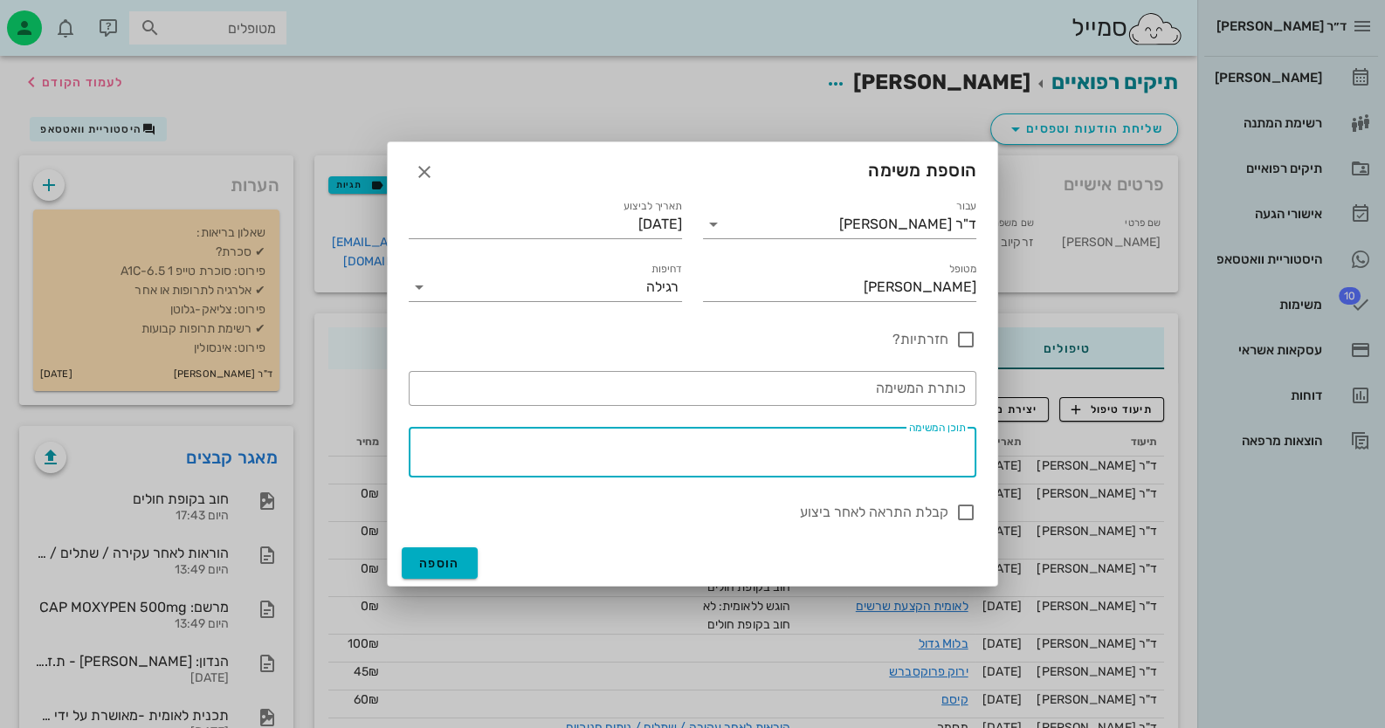
paste textarea "חוב בקופת חולים"
type textarea "חוב בקופת חולים - לברר שיש אפשרות לתבוע ולתבוע"
click at [450, 554] on button "הוספה" at bounding box center [440, 563] width 76 height 31
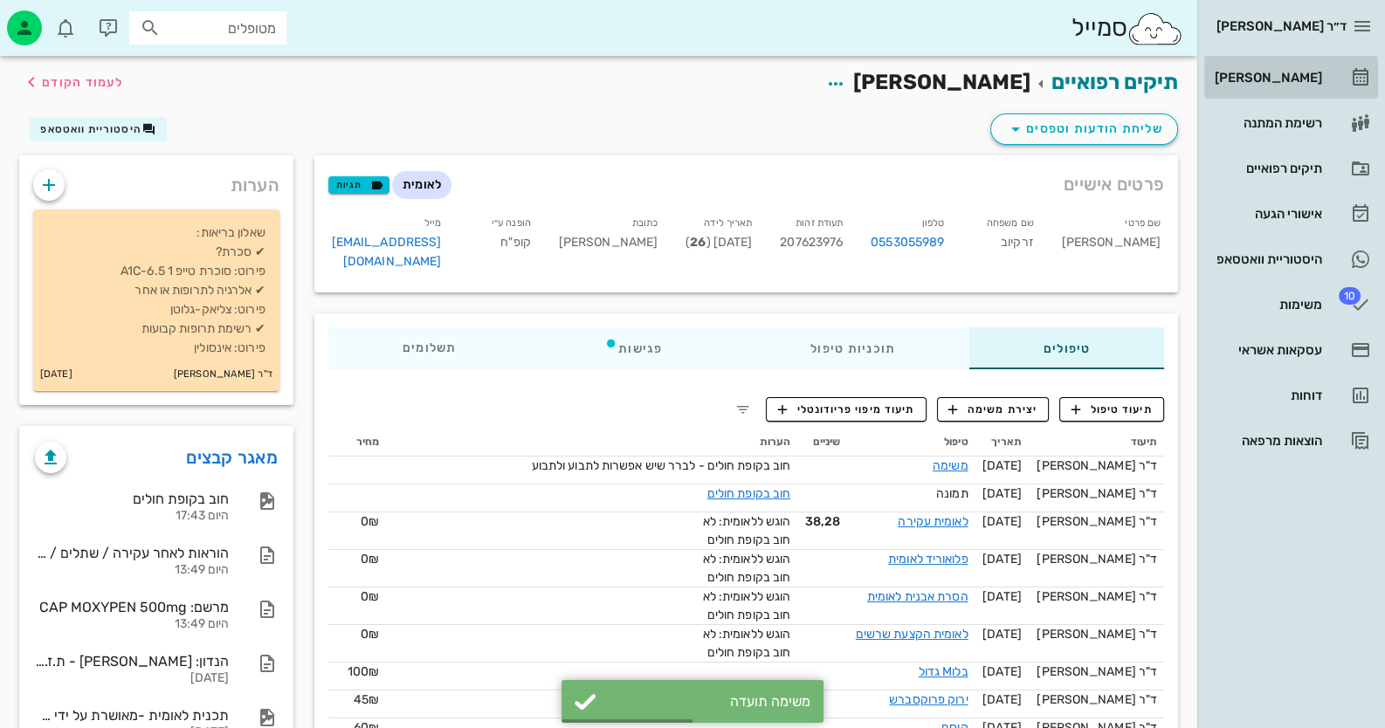
click at [1264, 86] on div "[PERSON_NAME]" at bounding box center [1266, 78] width 111 height 28
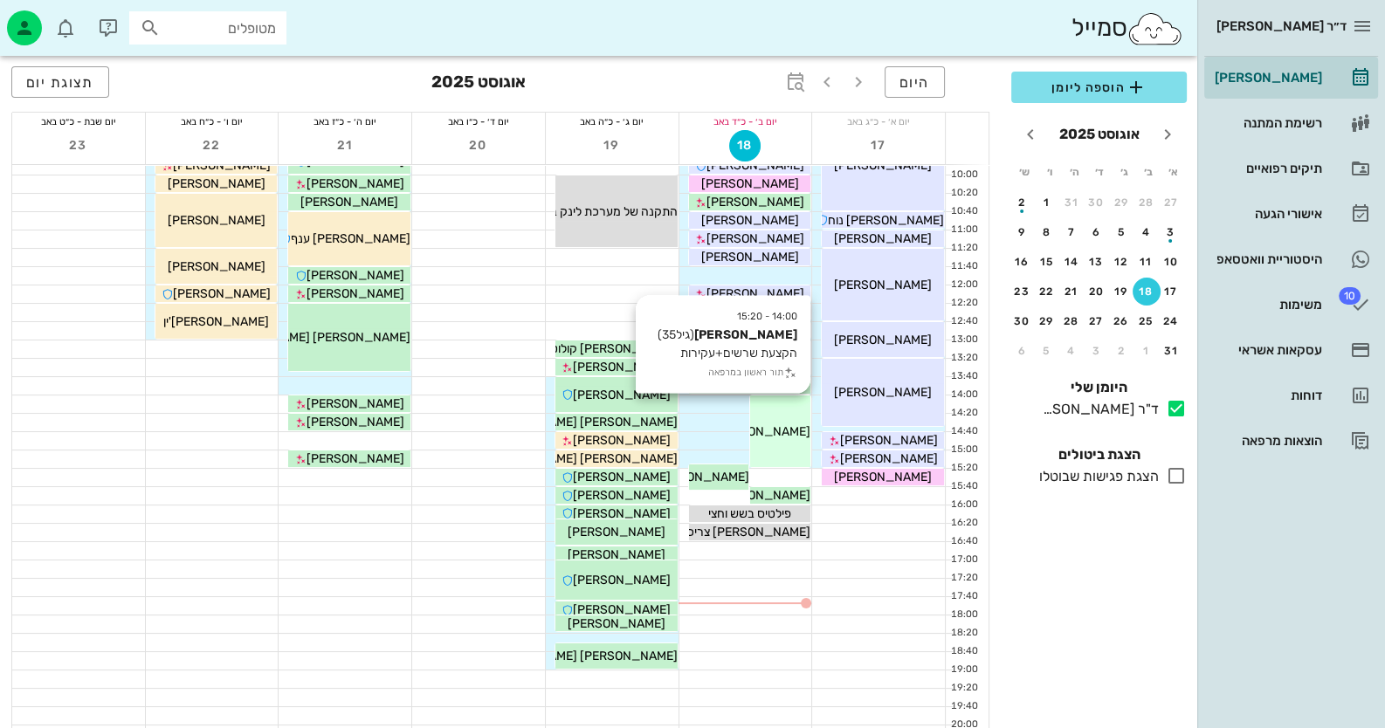
scroll to position [174, 0]
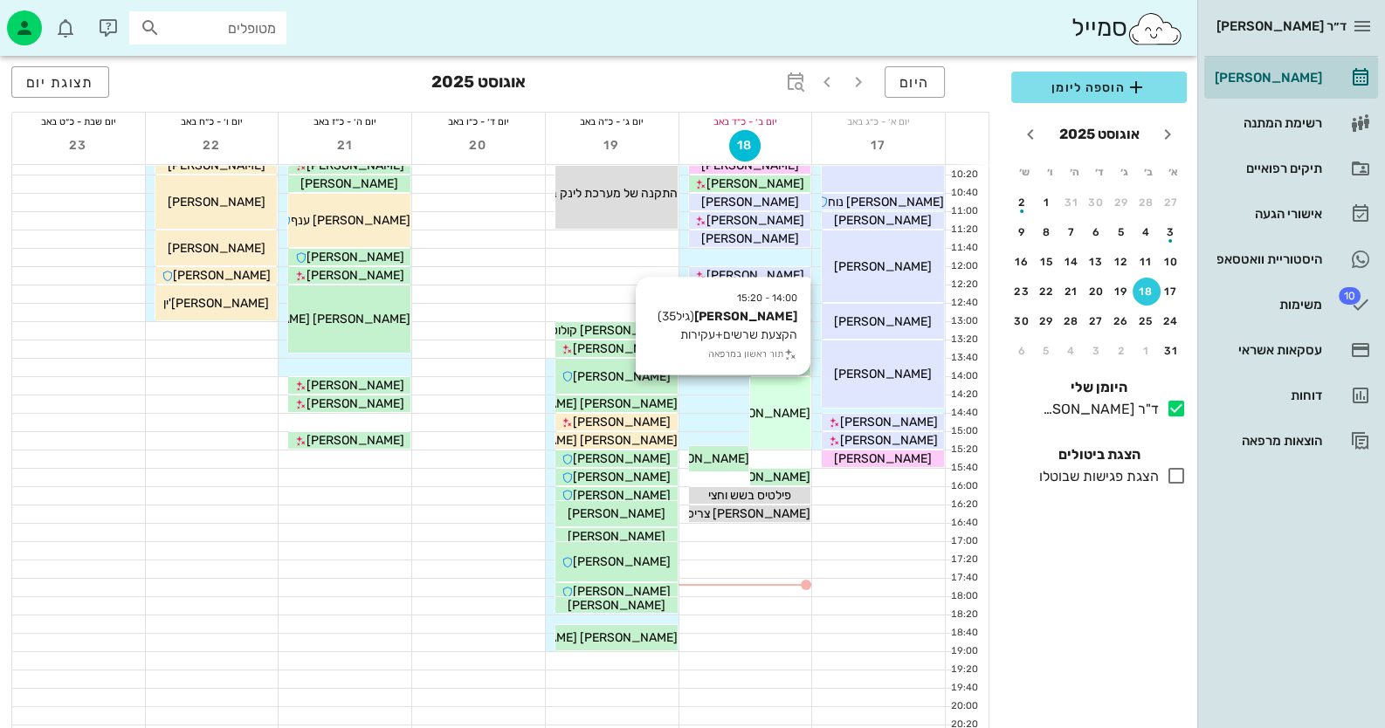
click at [791, 404] on div "[PERSON_NAME]" at bounding box center [780, 413] width 60 height 18
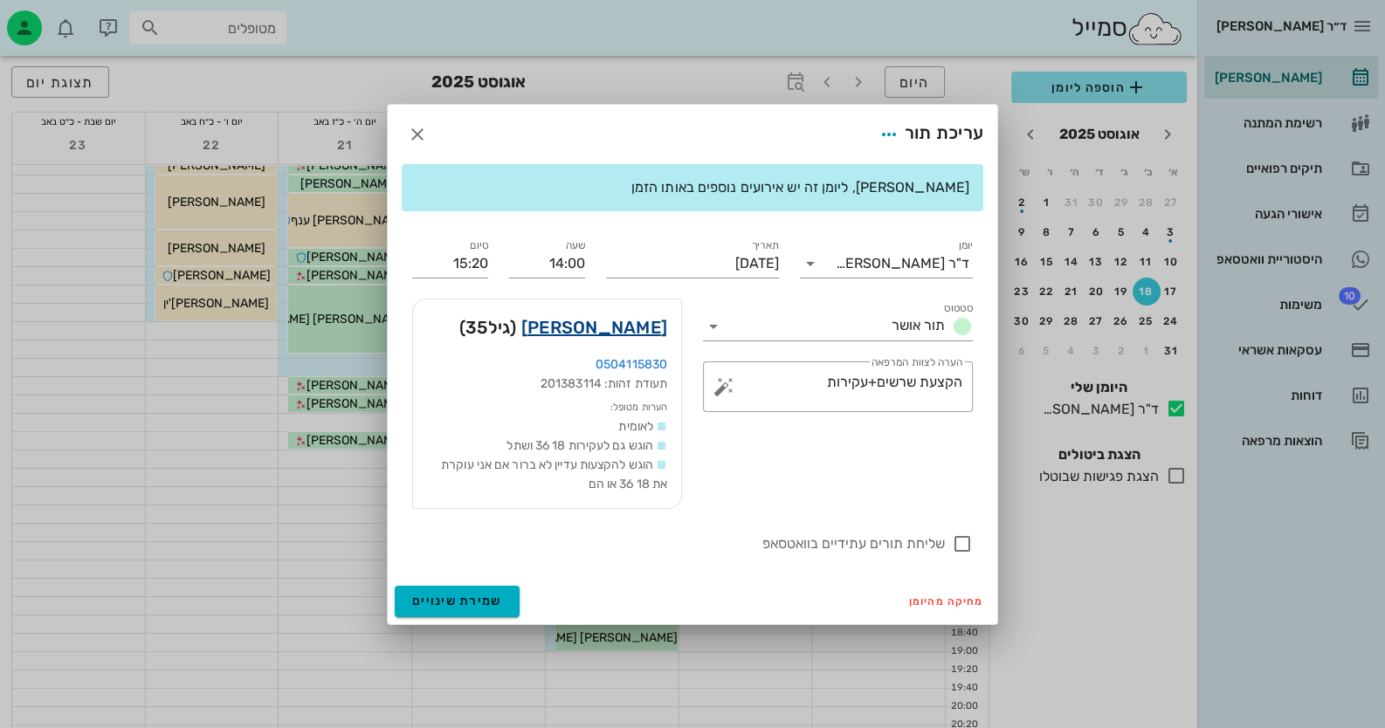
click at [632, 325] on link "[PERSON_NAME]" at bounding box center [594, 327] width 146 height 28
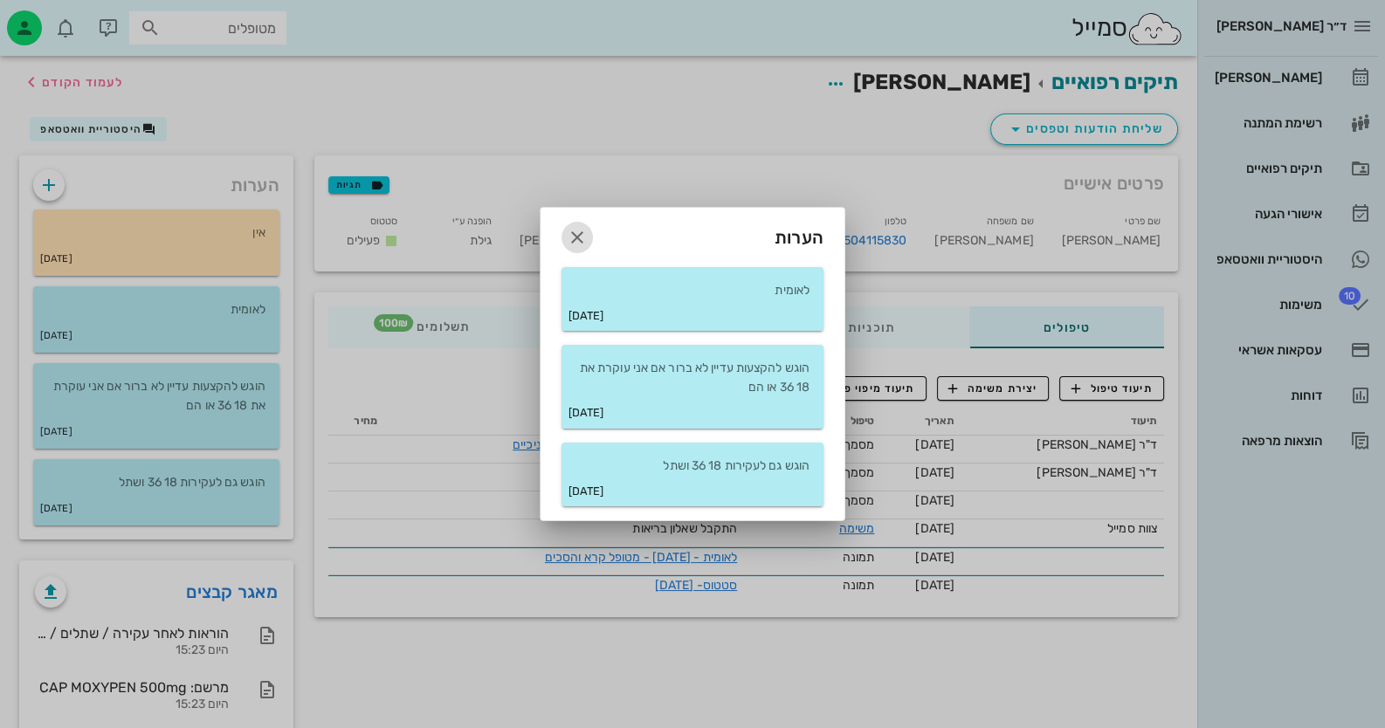
click at [585, 232] on icon "button" at bounding box center [577, 237] width 21 height 21
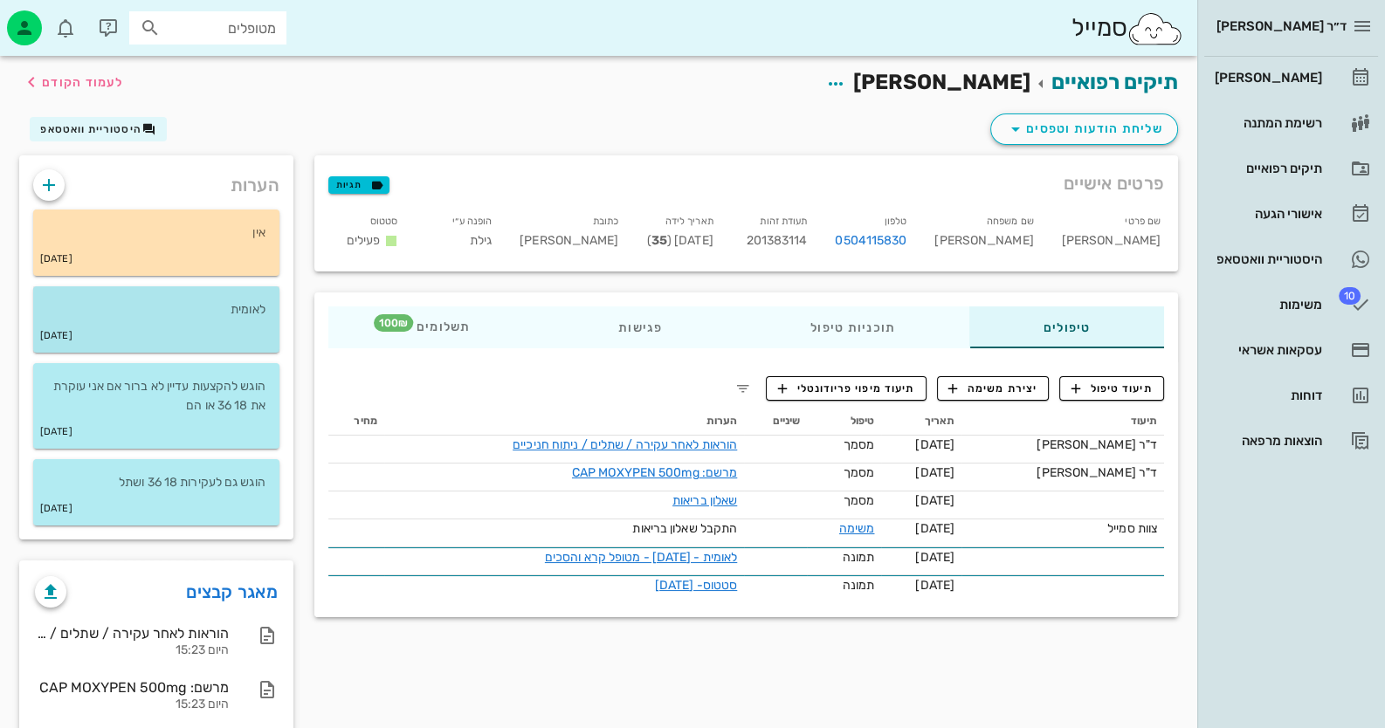
click at [111, 302] on p "לאומית" at bounding box center [156, 309] width 218 height 19
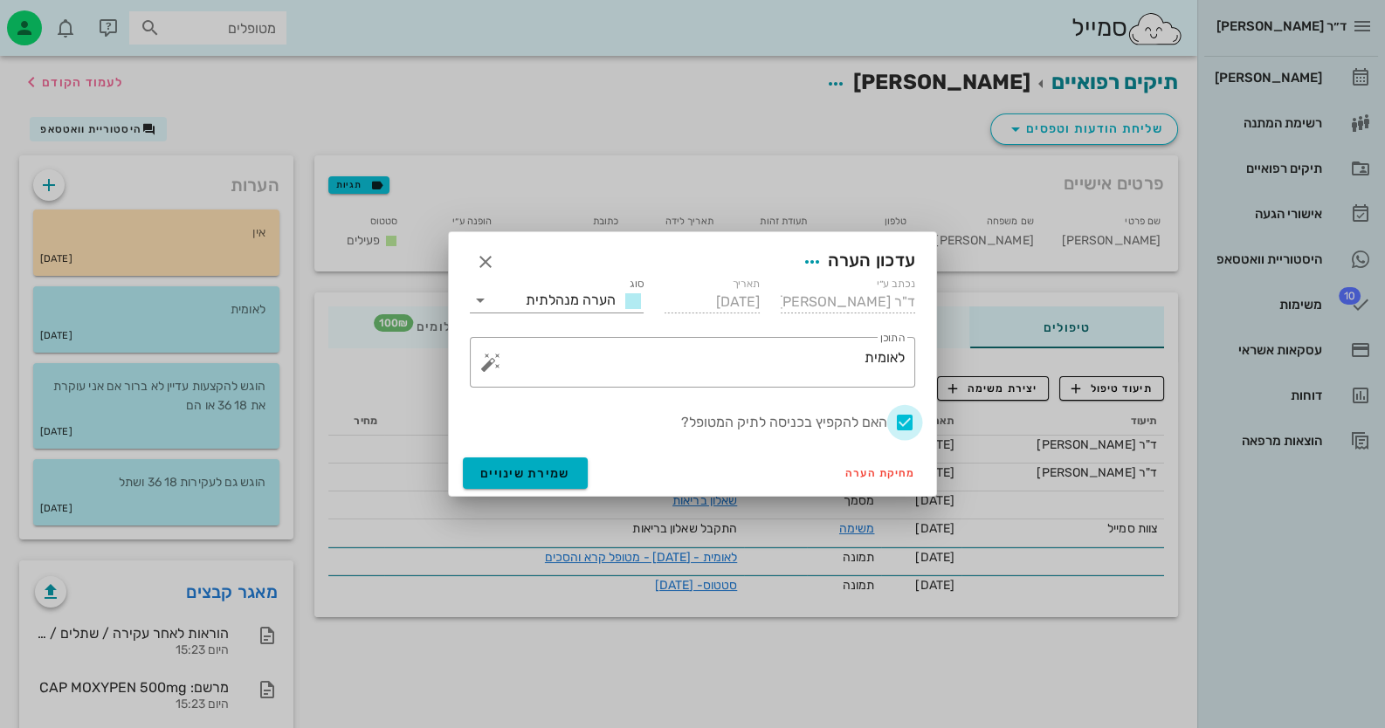
click at [892, 424] on div at bounding box center [905, 423] width 30 height 30
checkbox input "false"
click at [487, 472] on span "שמירת שינויים" at bounding box center [525, 473] width 90 height 15
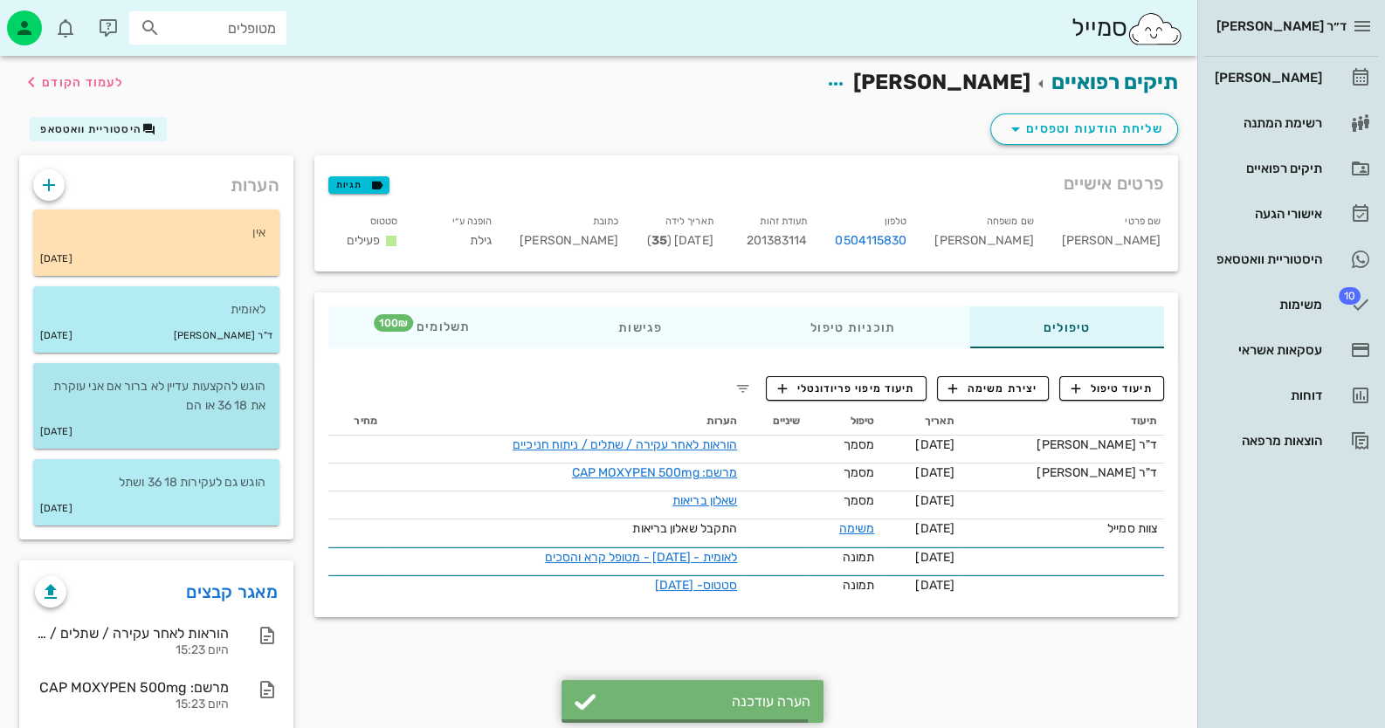
click at [215, 399] on p "הוגש להקצעות עדיין לא ברור אם אני עוקרת את 18 36 או הם" at bounding box center [156, 396] width 218 height 38
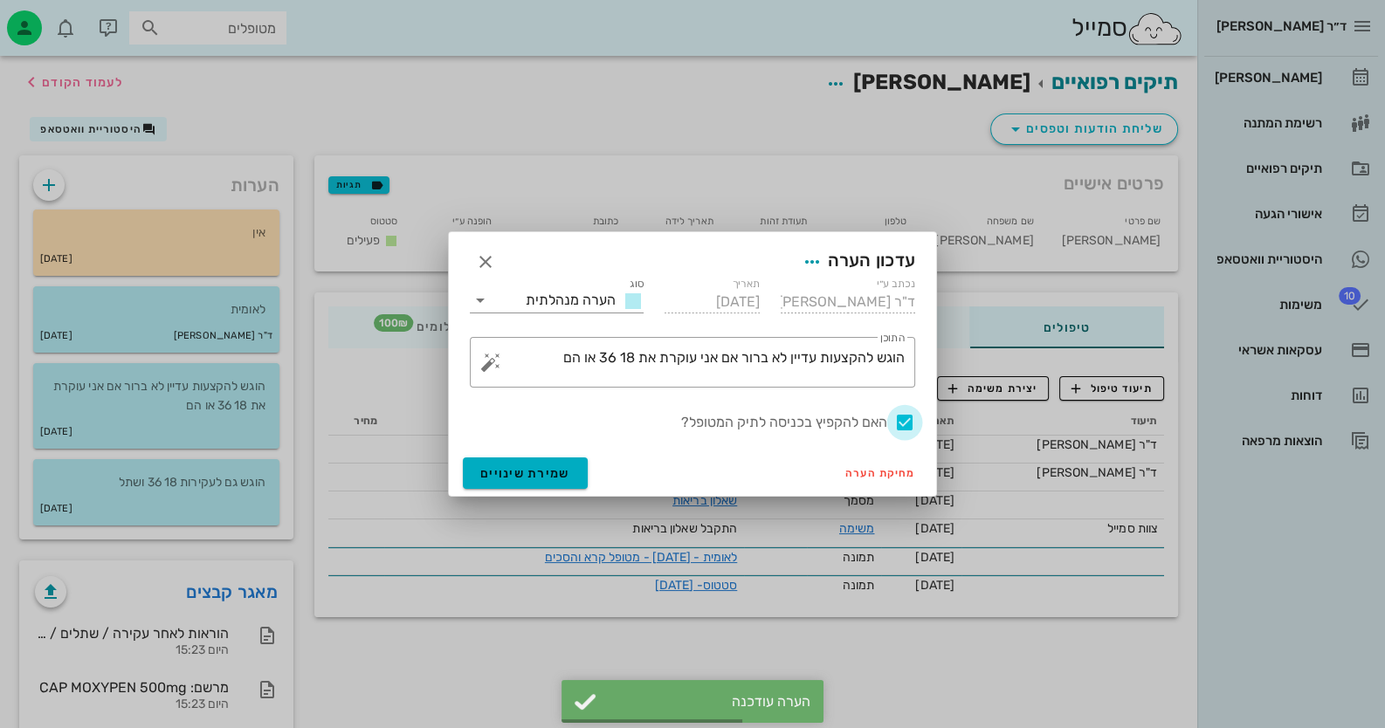
click at [912, 426] on div at bounding box center [905, 423] width 30 height 30
checkbox input "false"
click at [485, 474] on span "שמירת שינויים" at bounding box center [525, 473] width 90 height 15
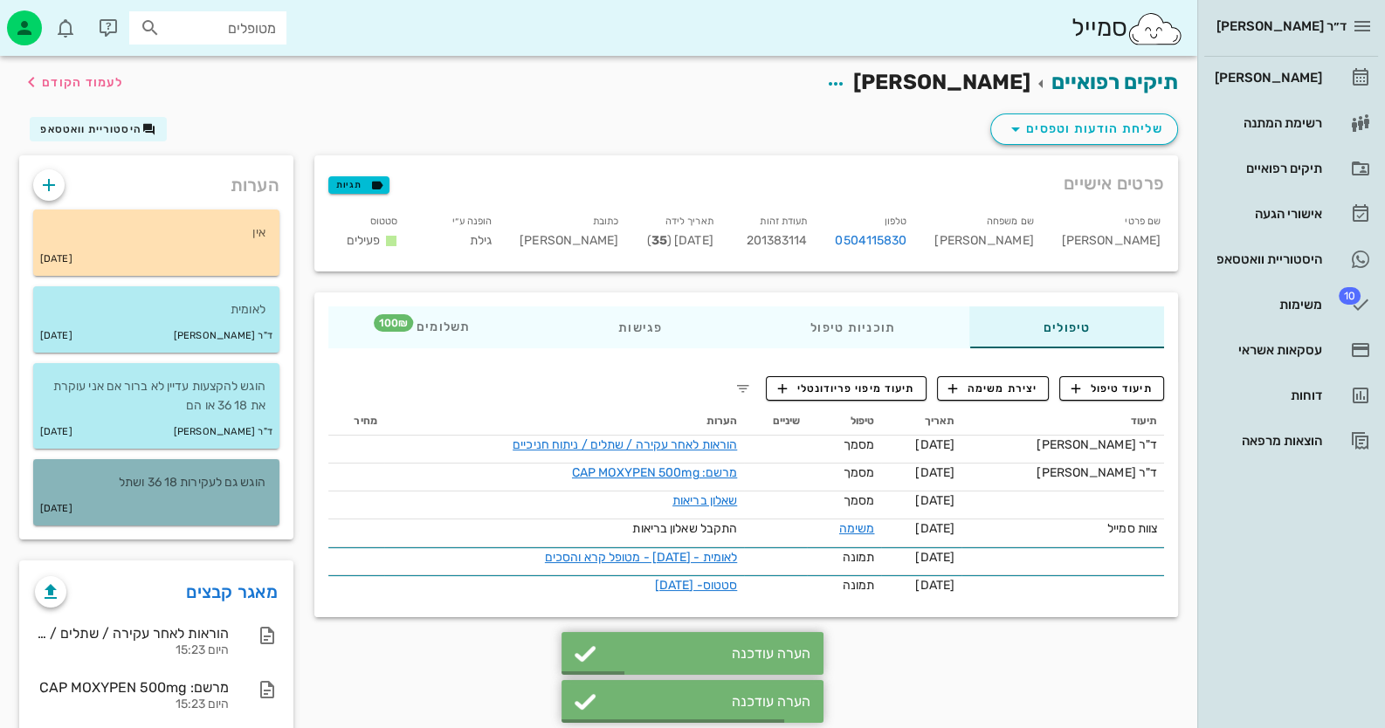
click at [227, 506] on div "[DATE]" at bounding box center [156, 509] width 246 height 33
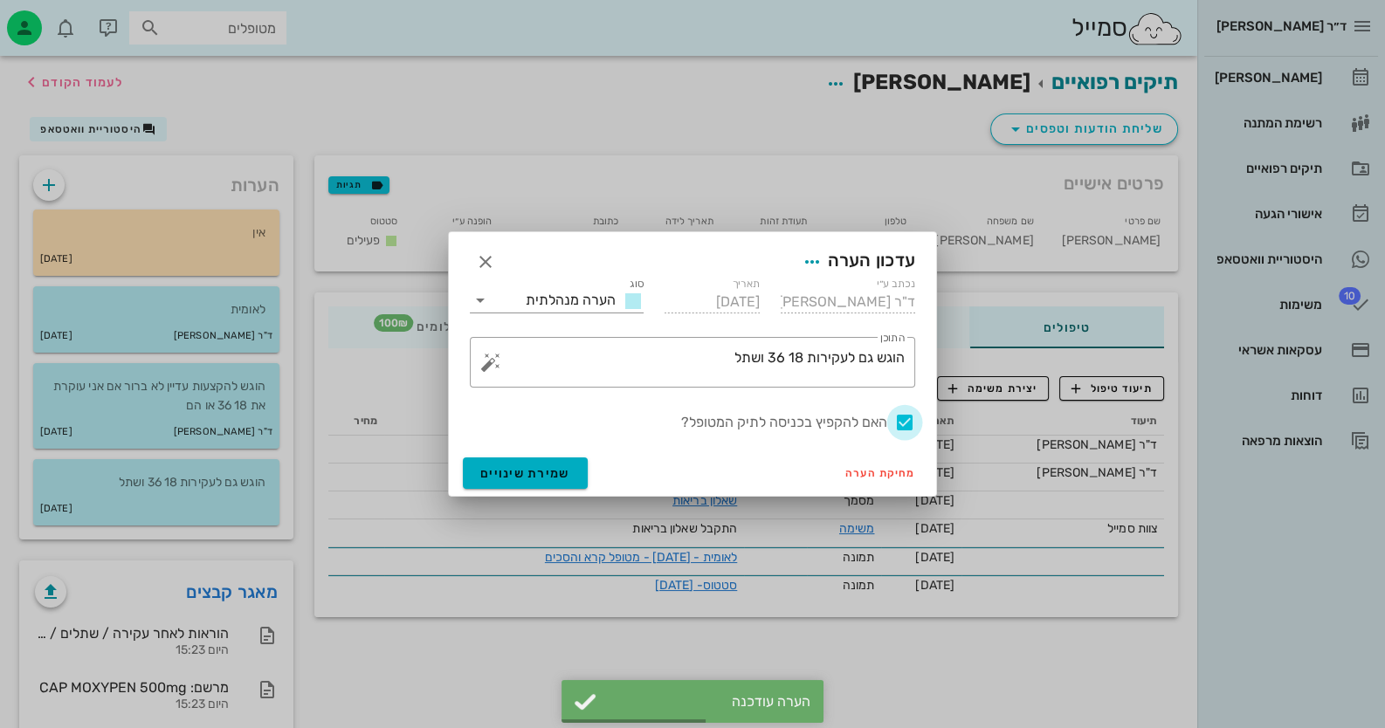
click at [899, 421] on div at bounding box center [905, 423] width 30 height 30
checkbox input "false"
click at [502, 479] on span "שמירת שינויים" at bounding box center [525, 473] width 90 height 15
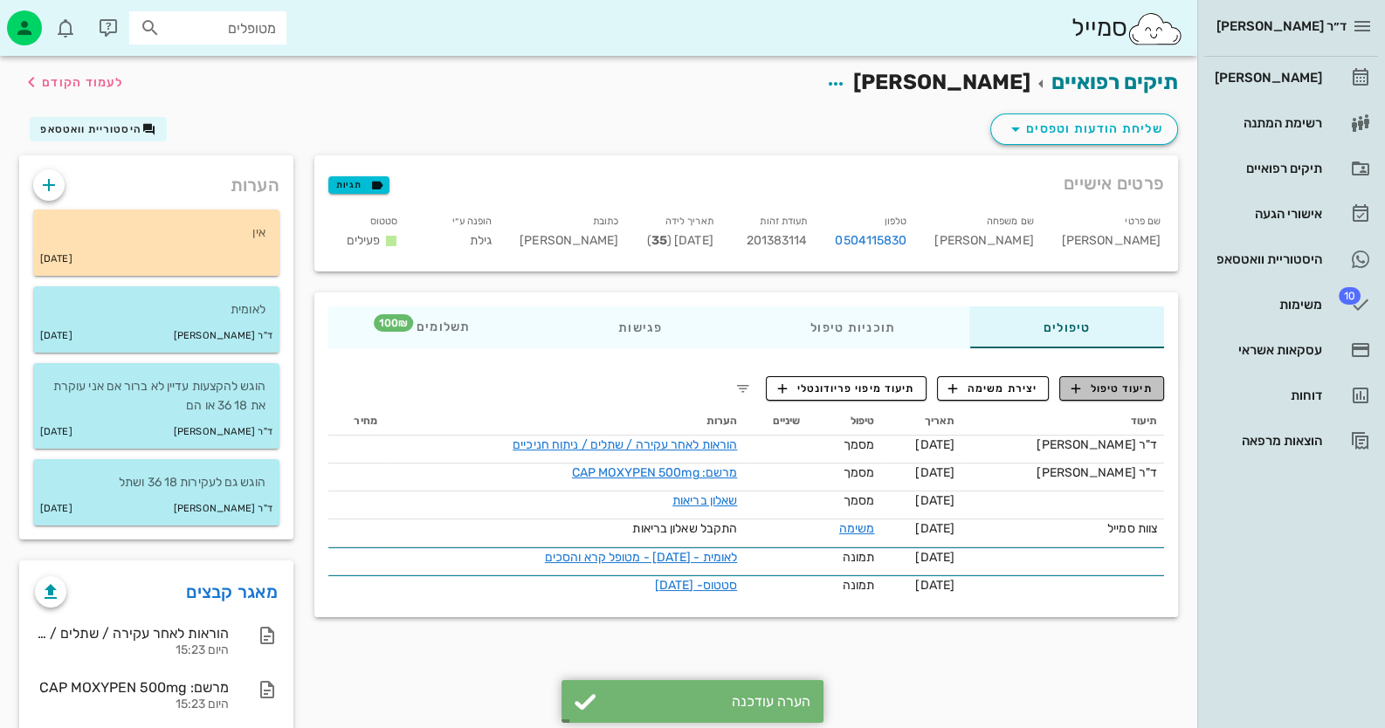
click at [1112, 381] on span "תיעוד טיפול" at bounding box center [1111, 389] width 81 height 16
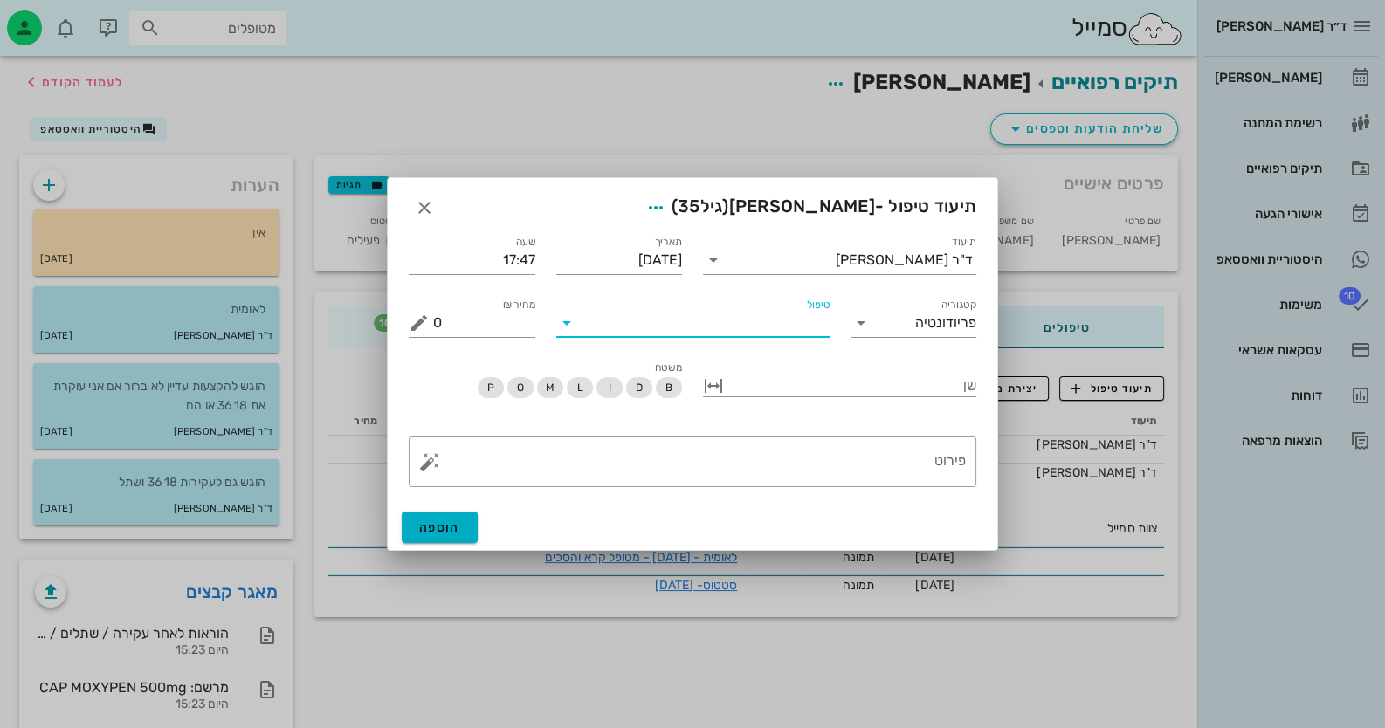
click at [816, 331] on input "טיפול" at bounding box center [705, 323] width 249 height 28
type input "עק"
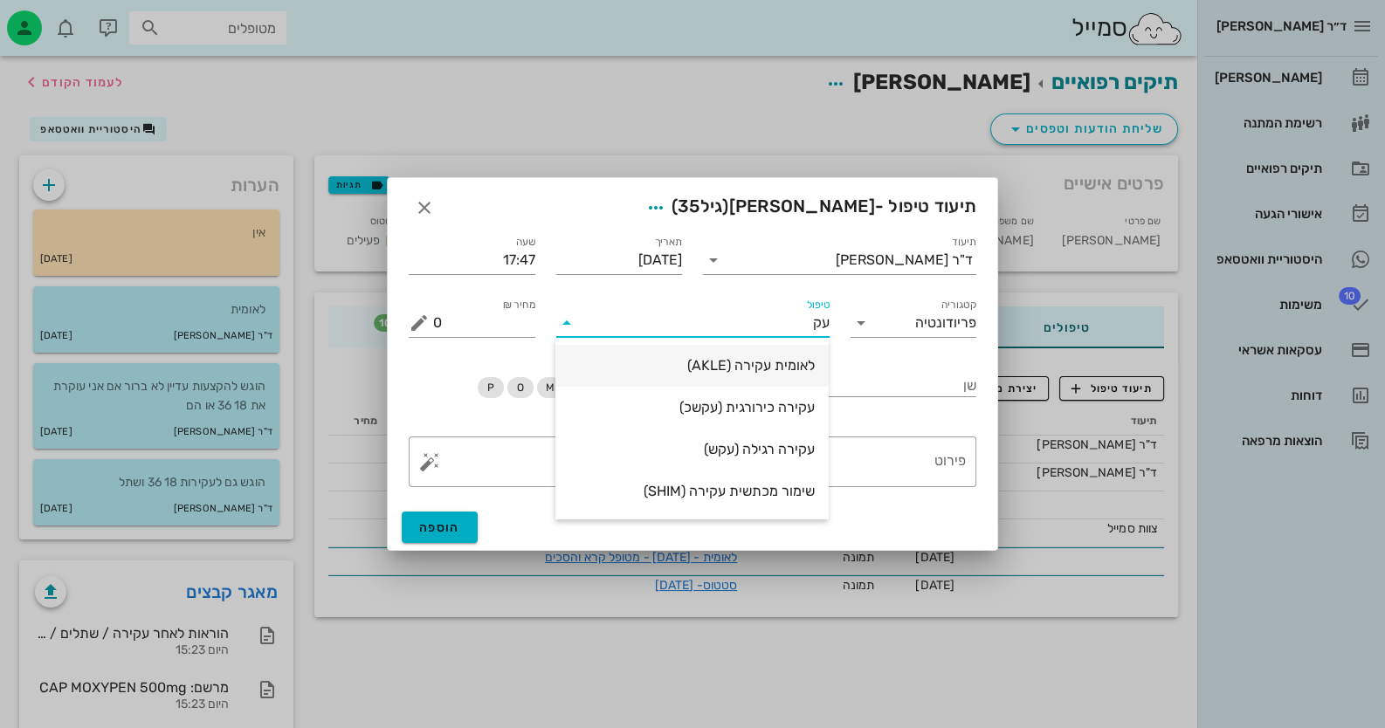
click at [773, 374] on div "לאומית עקירה (AKLE)" at bounding box center [691, 365] width 245 height 17
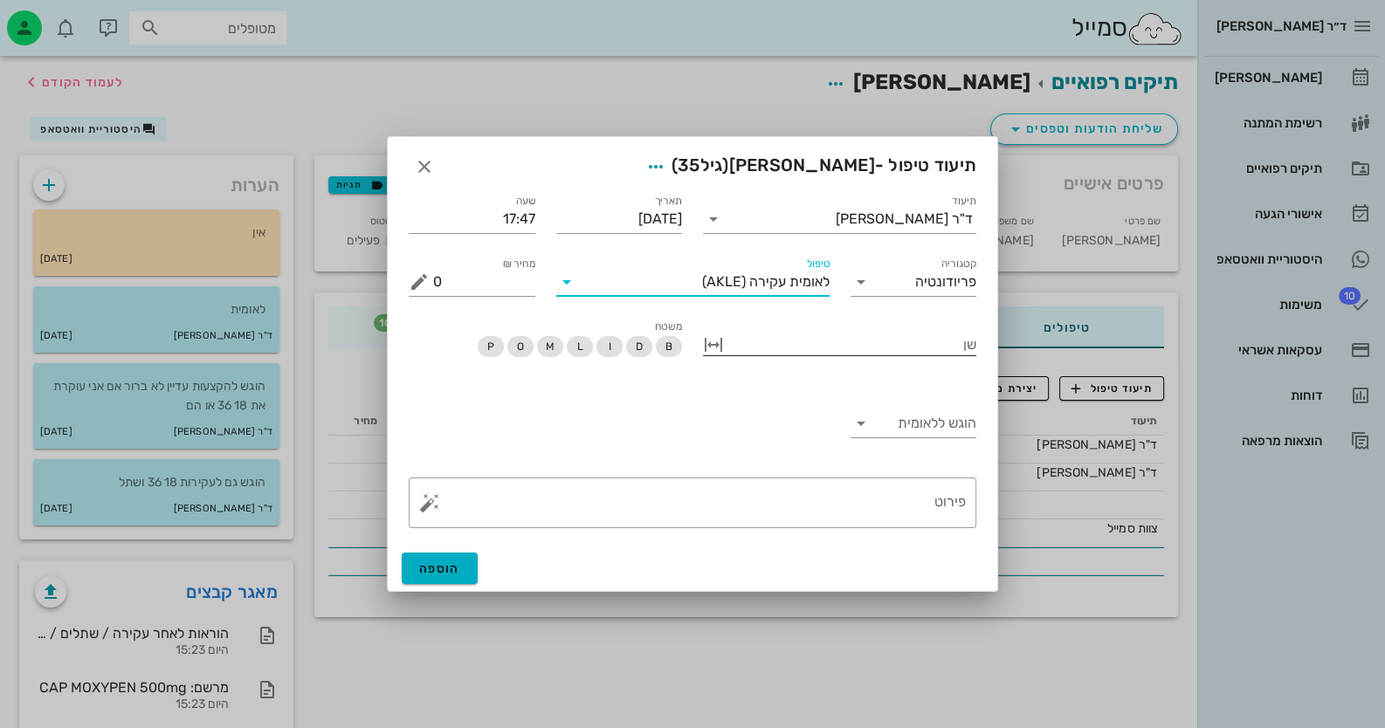
click at [940, 349] on div at bounding box center [851, 343] width 249 height 23
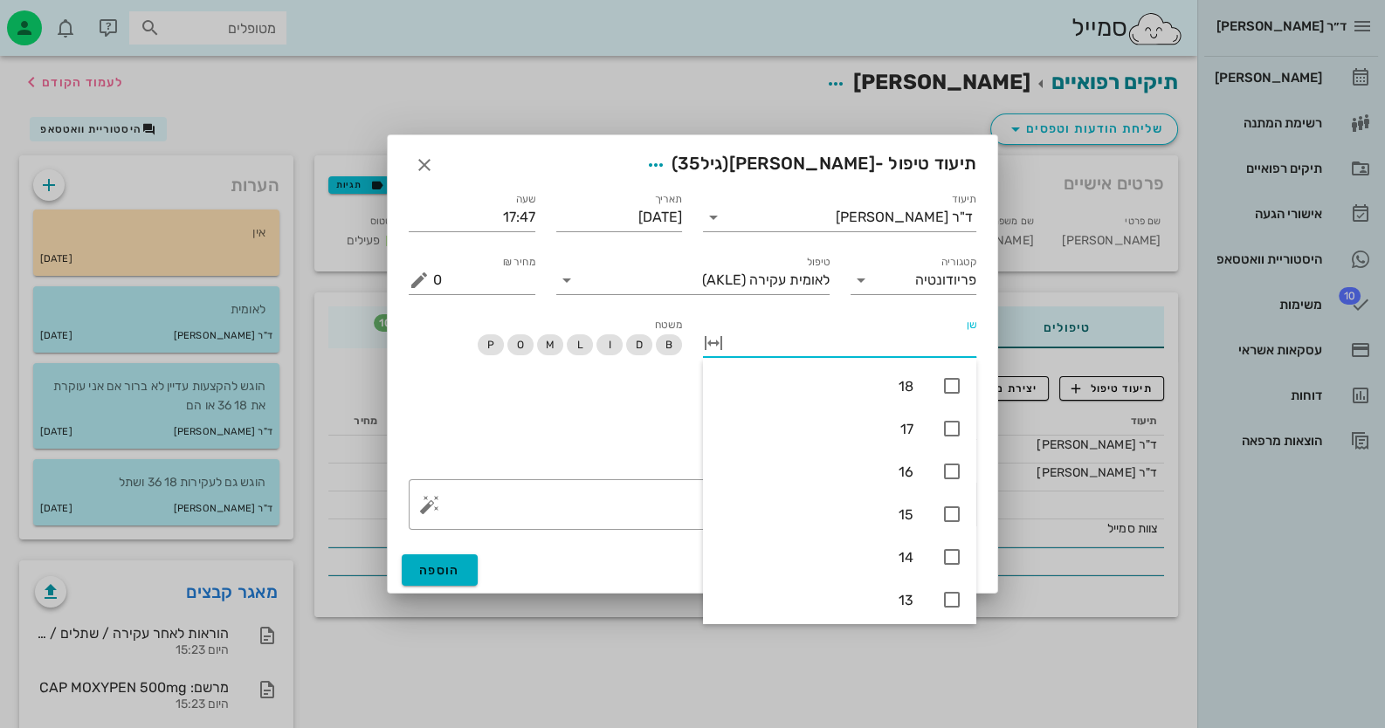
type input "1"
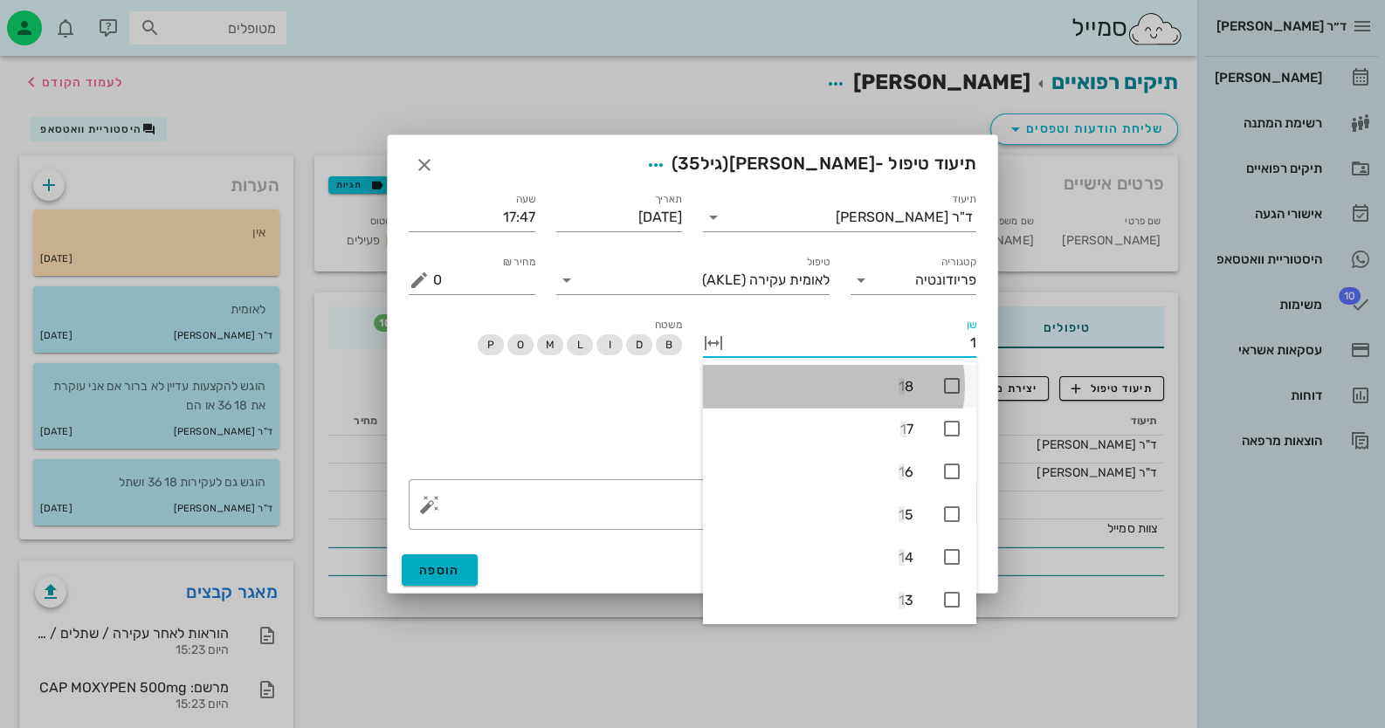
click at [959, 388] on icon at bounding box center [951, 385] width 21 height 21
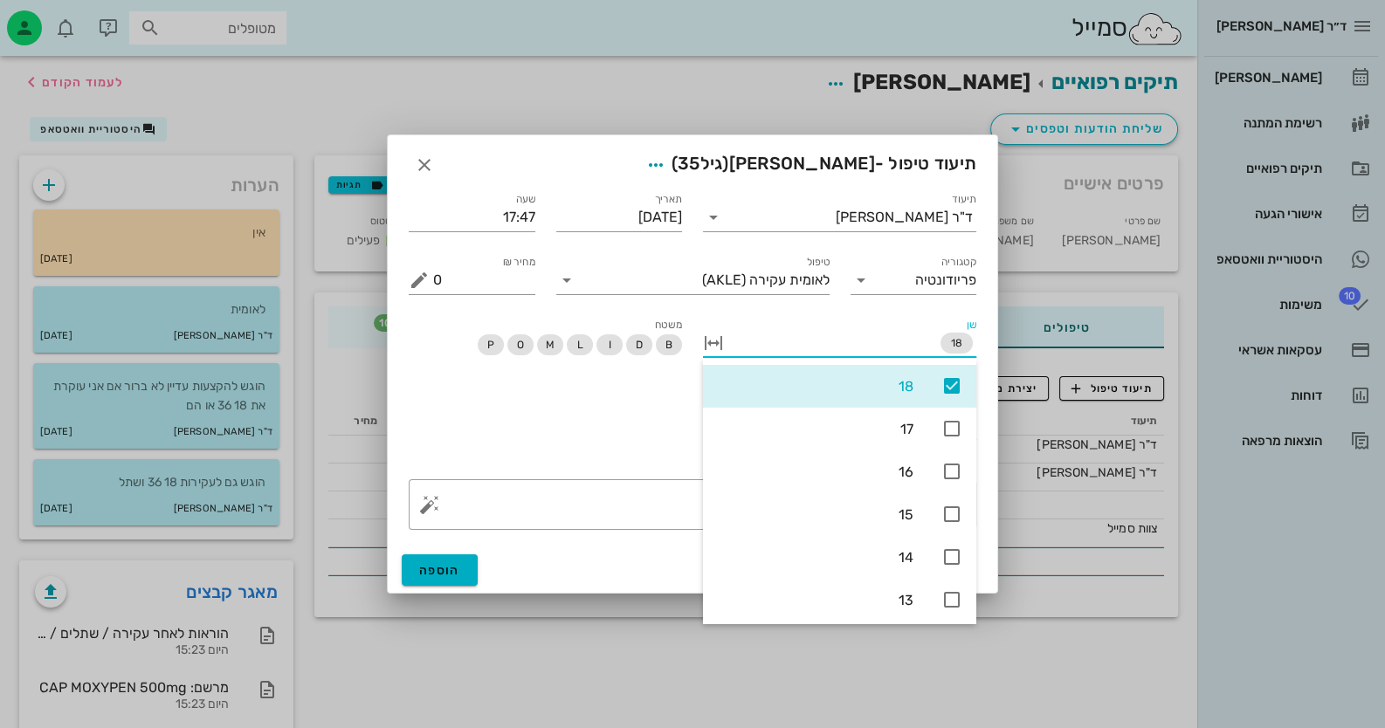
type input "3"
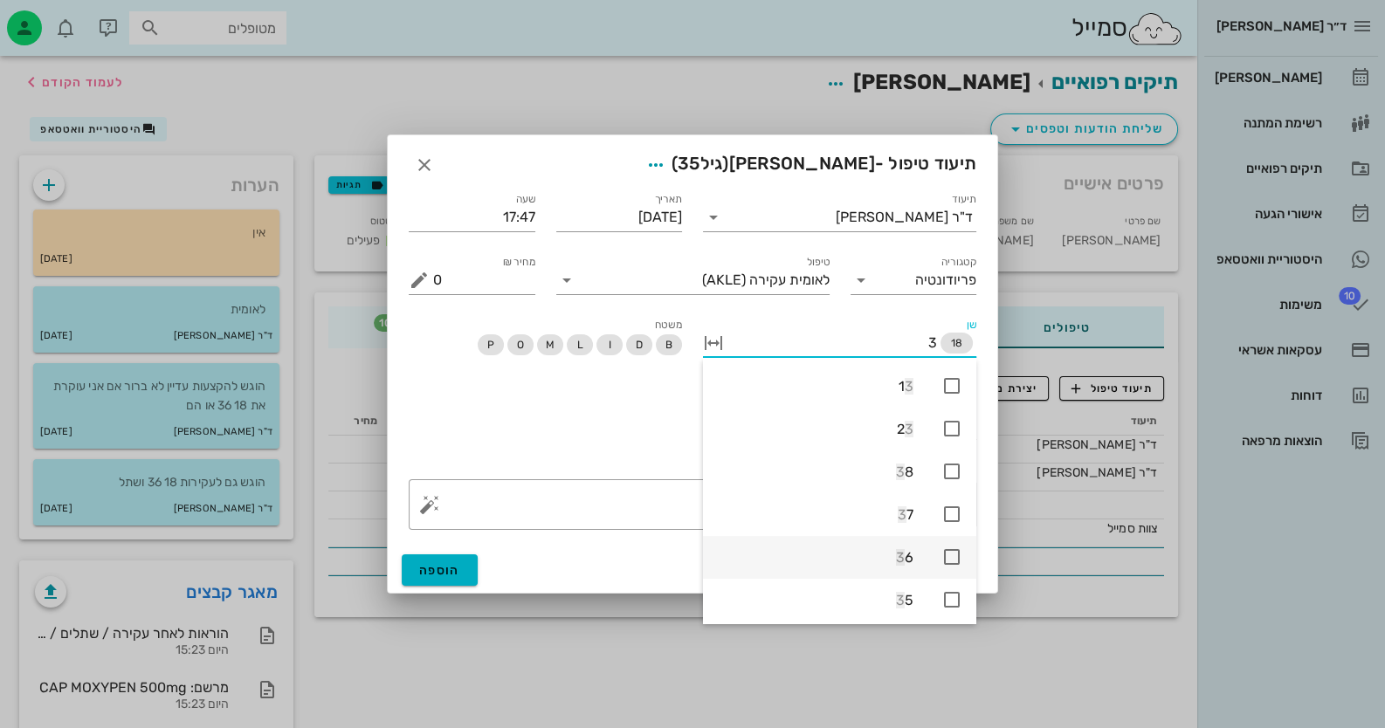
click at [948, 547] on icon at bounding box center [951, 557] width 21 height 21
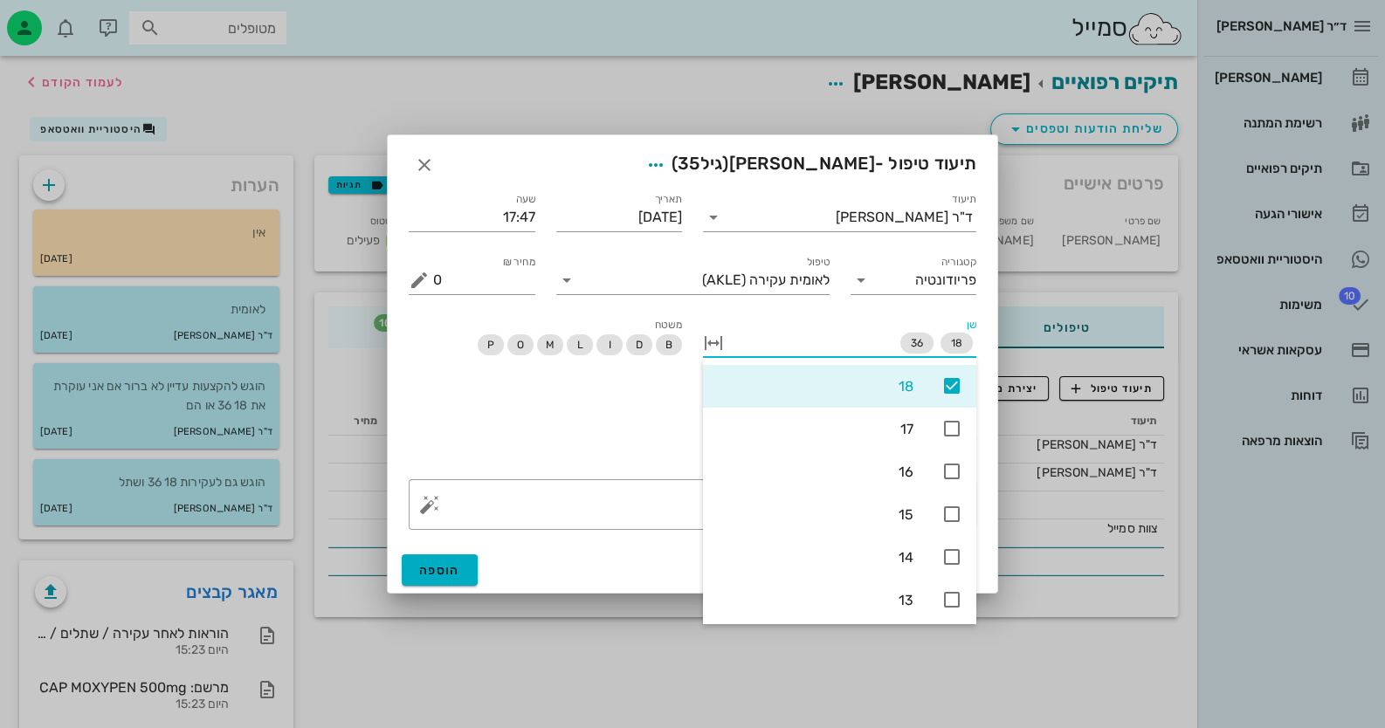
click at [552, 413] on div "הוגש ללאומית" at bounding box center [692, 428] width 589 height 82
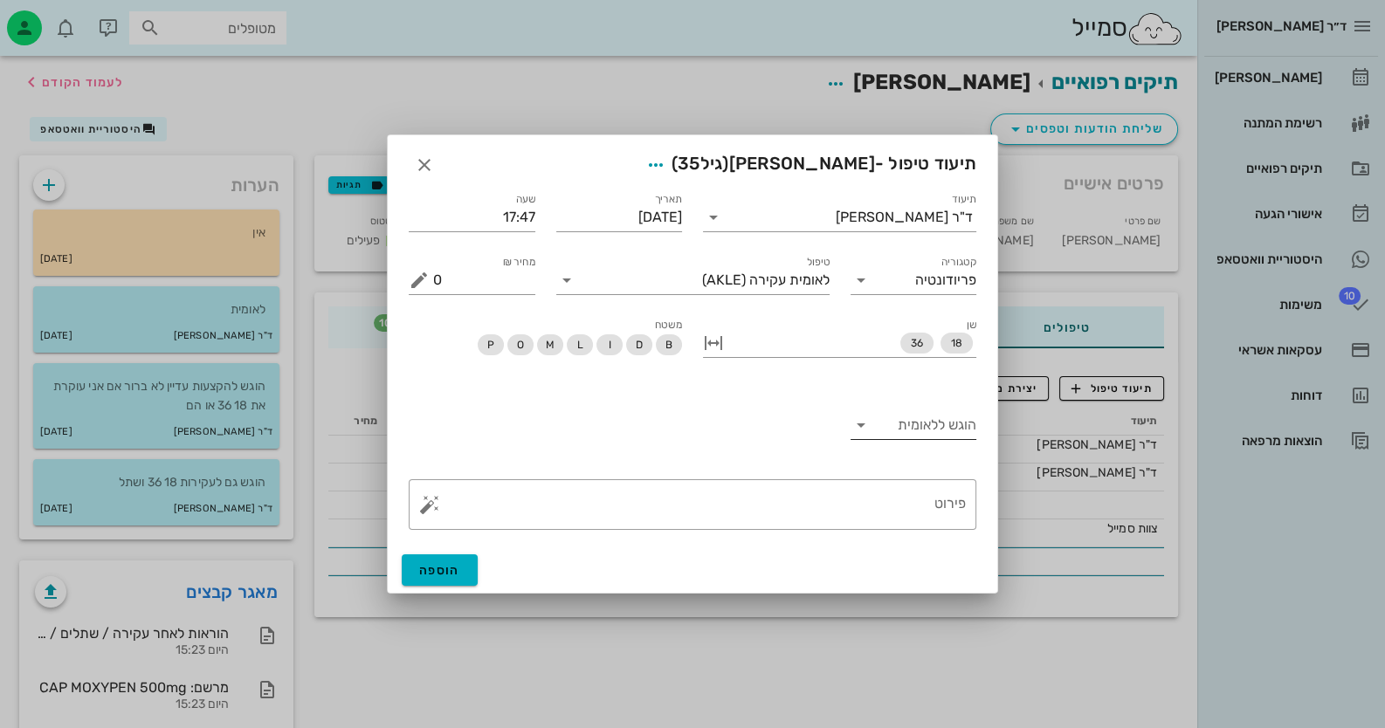
click at [961, 439] on div "הוגש ללאומית" at bounding box center [914, 425] width 127 height 28
click at [960, 445] on div "כן" at bounding box center [913, 439] width 99 height 17
click at [433, 576] on span "הוספה" at bounding box center [439, 570] width 41 height 15
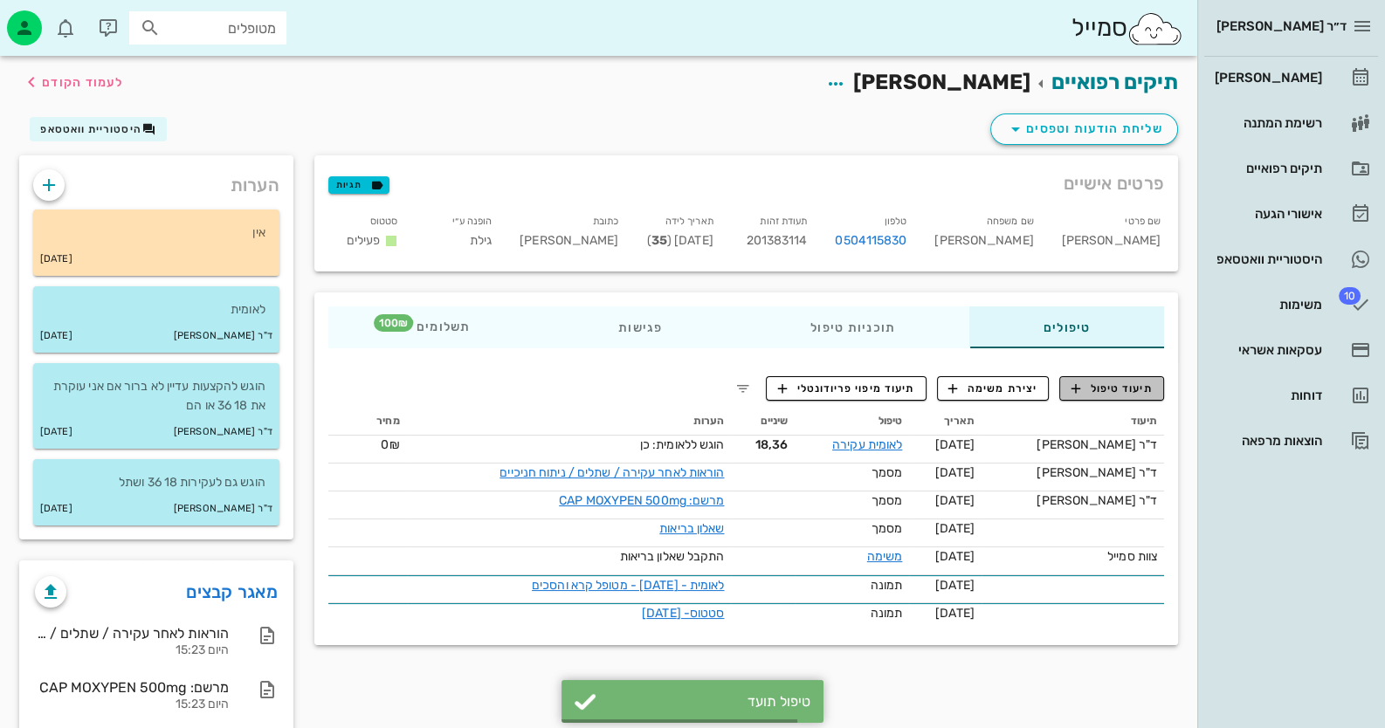
click at [1126, 383] on span "תיעוד טיפול" at bounding box center [1111, 389] width 81 height 16
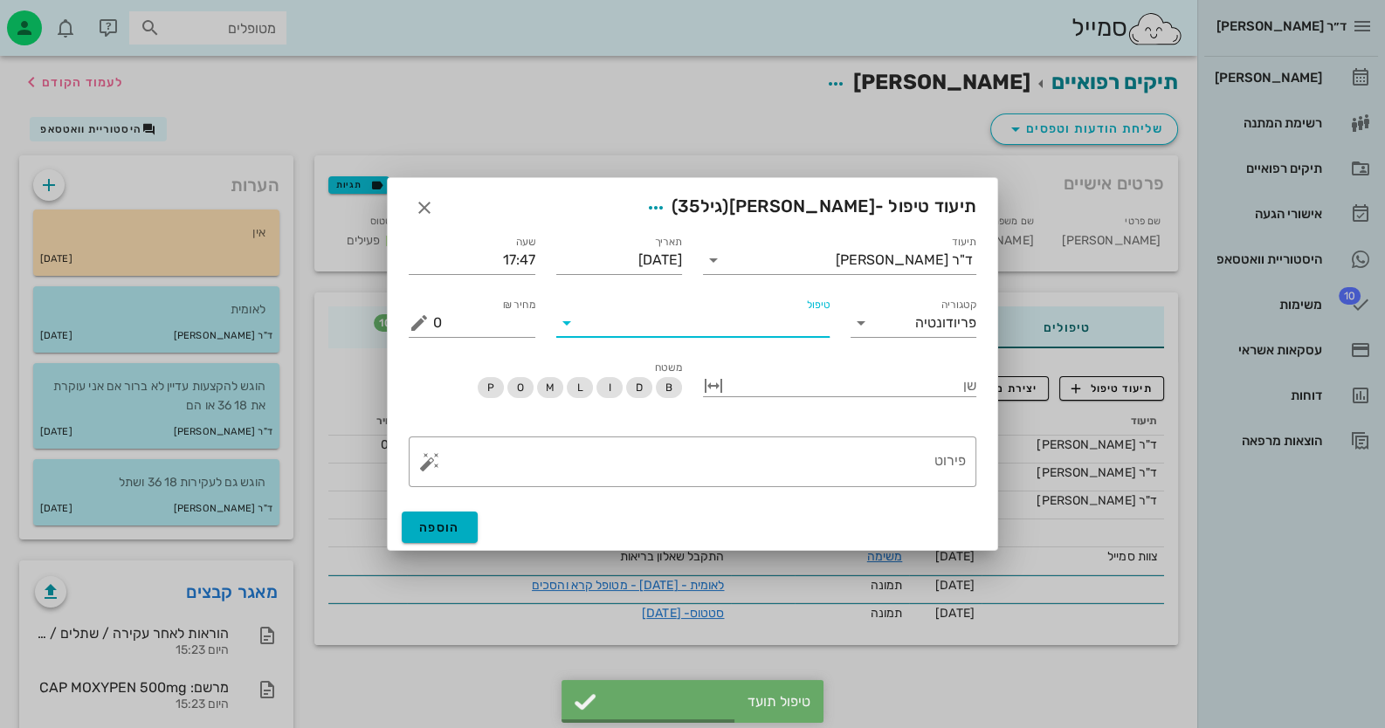
click at [789, 327] on input "טיפול" at bounding box center [705, 323] width 249 height 28
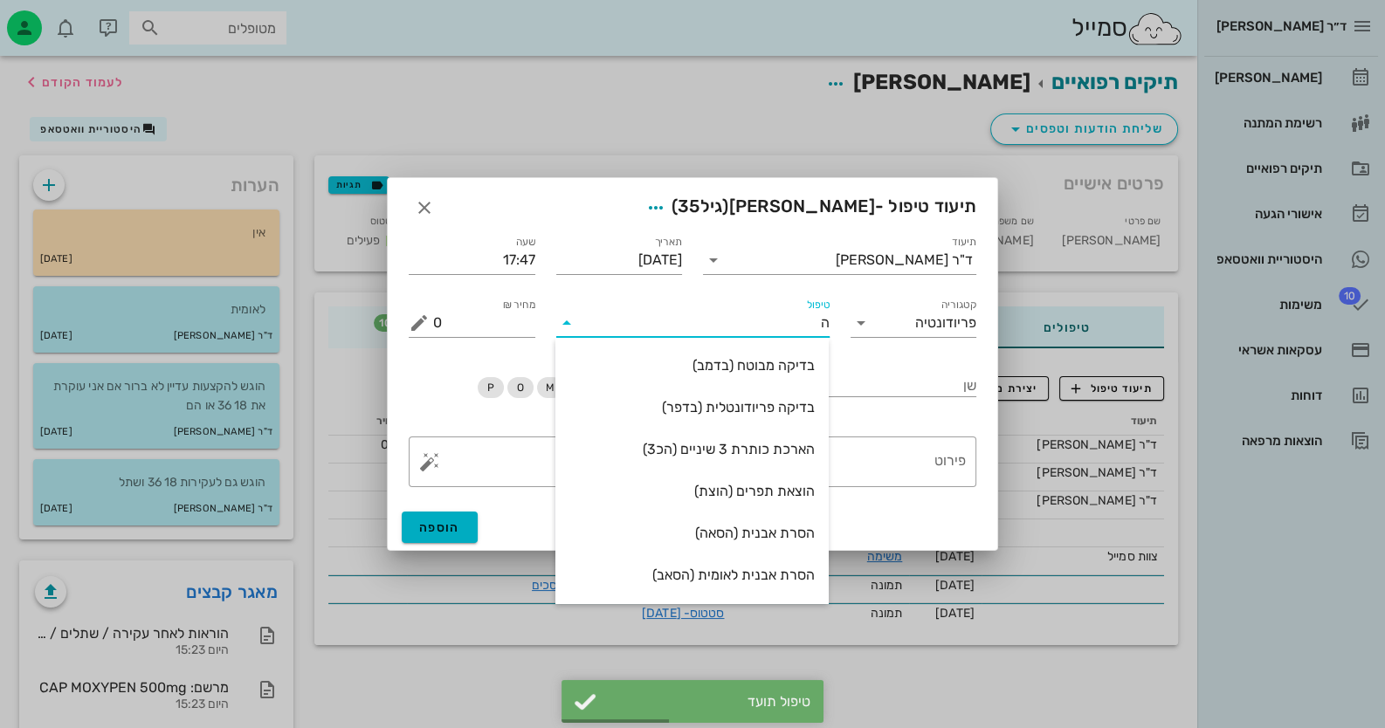
type input "הק"
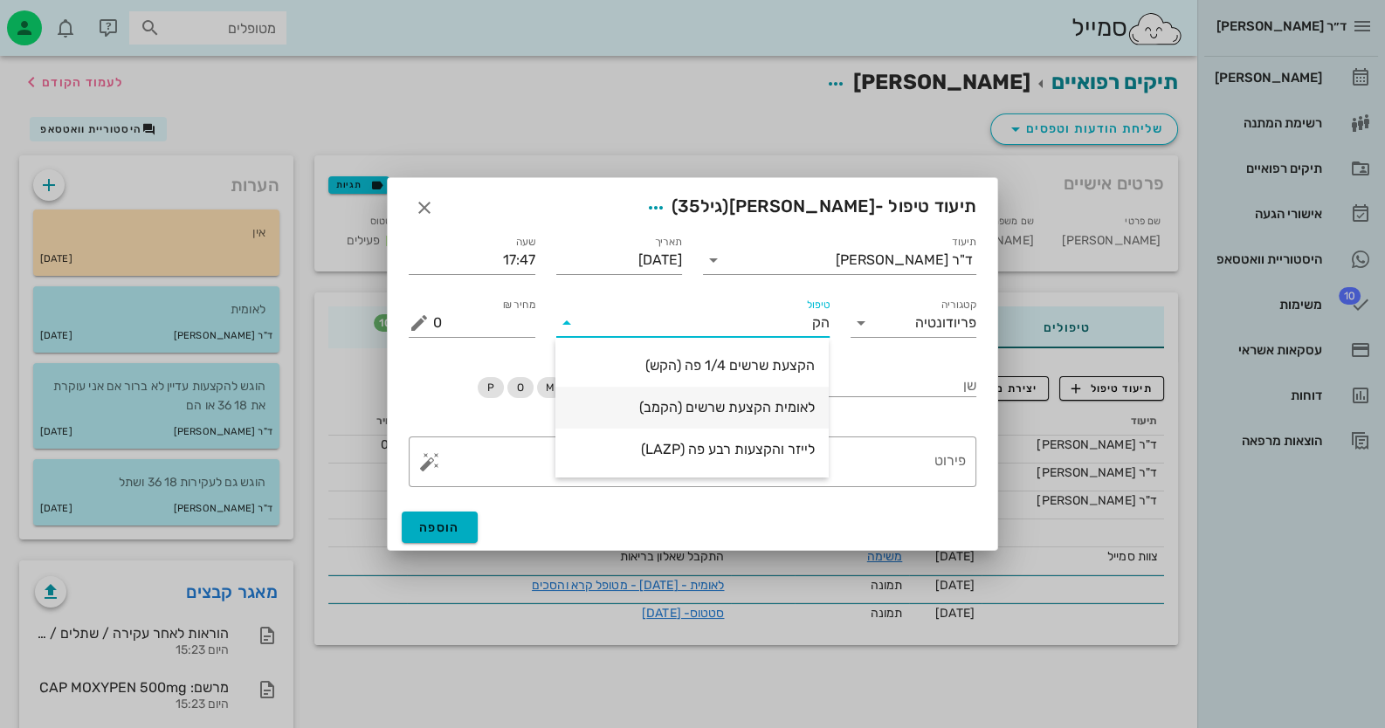
click at [780, 414] on div "לאומית הקצעת שרשים (הקמב)" at bounding box center [691, 407] width 245 height 17
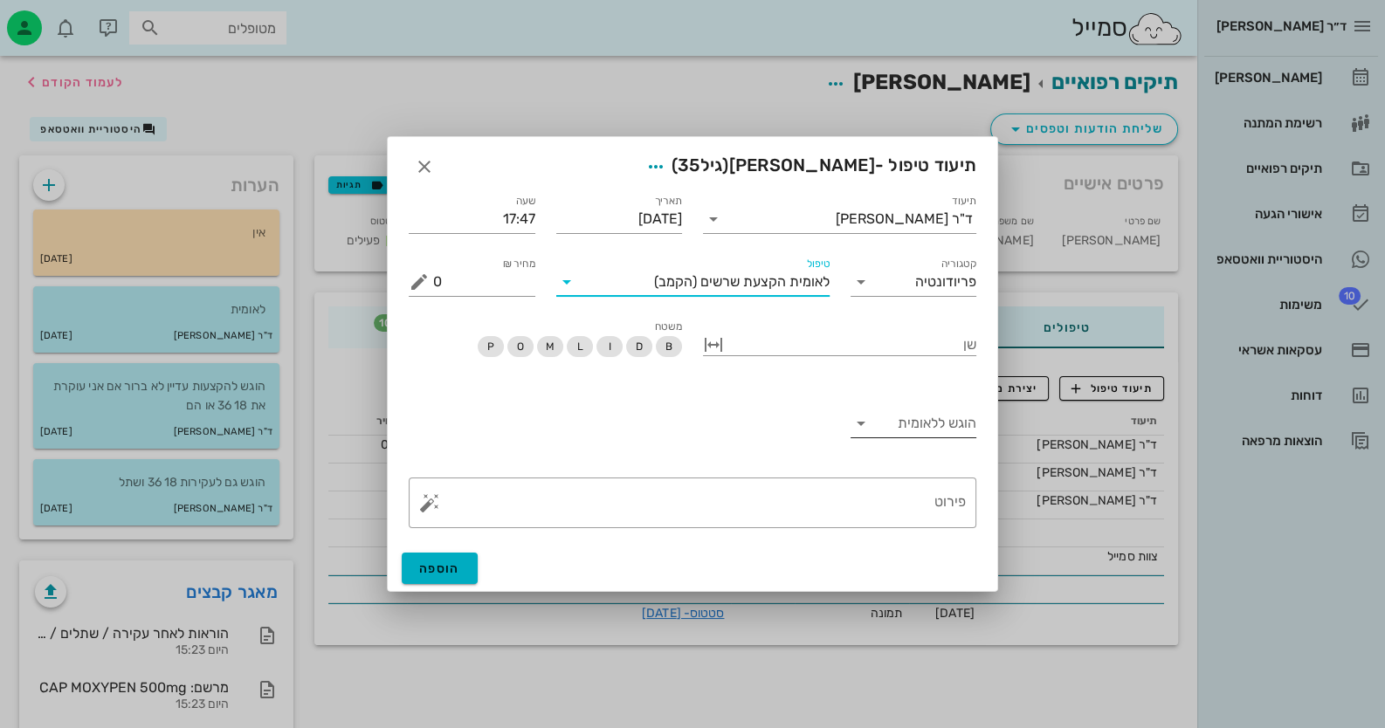
click at [878, 426] on input "הוגש ללאומית" at bounding box center [927, 424] width 99 height 28
click at [931, 451] on div "כן" at bounding box center [913, 437] width 99 height 38
click at [450, 567] on span "הוספה" at bounding box center [439, 568] width 41 height 15
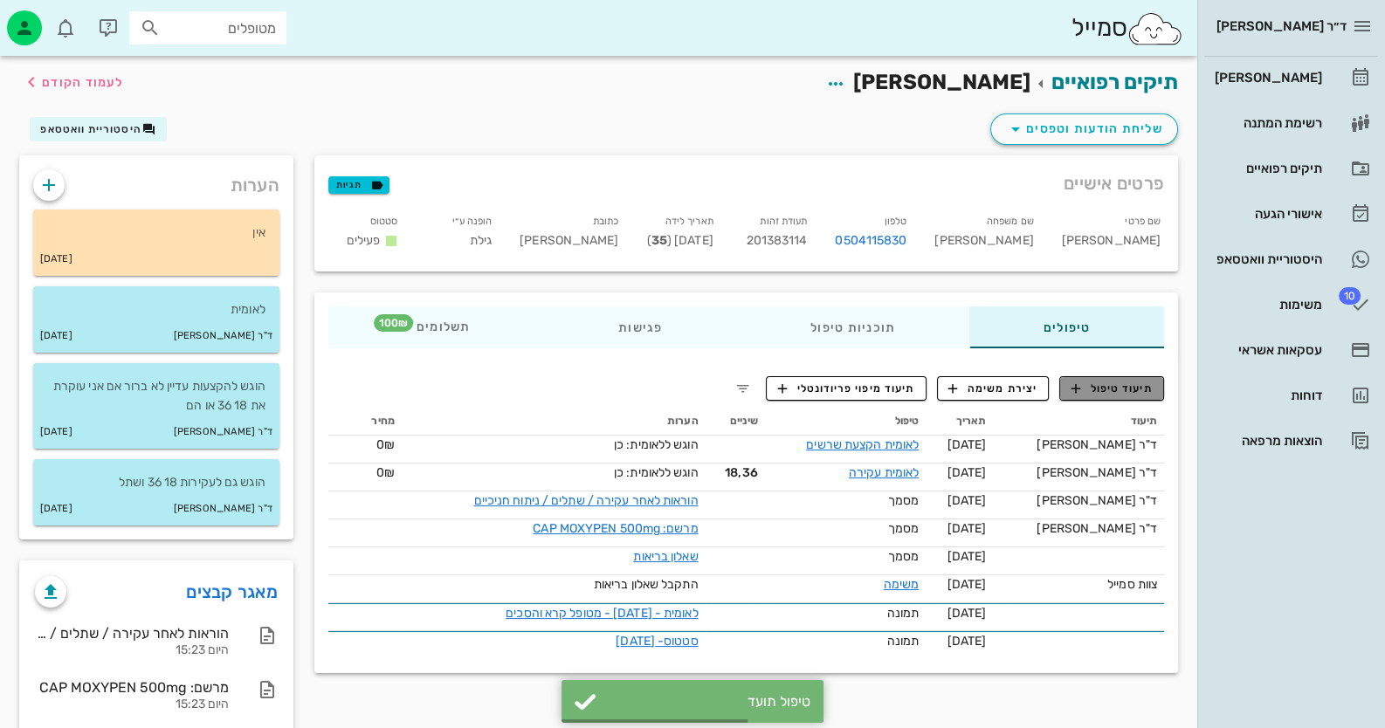
click at [1076, 382] on icon "button" at bounding box center [1076, 389] width 16 height 16
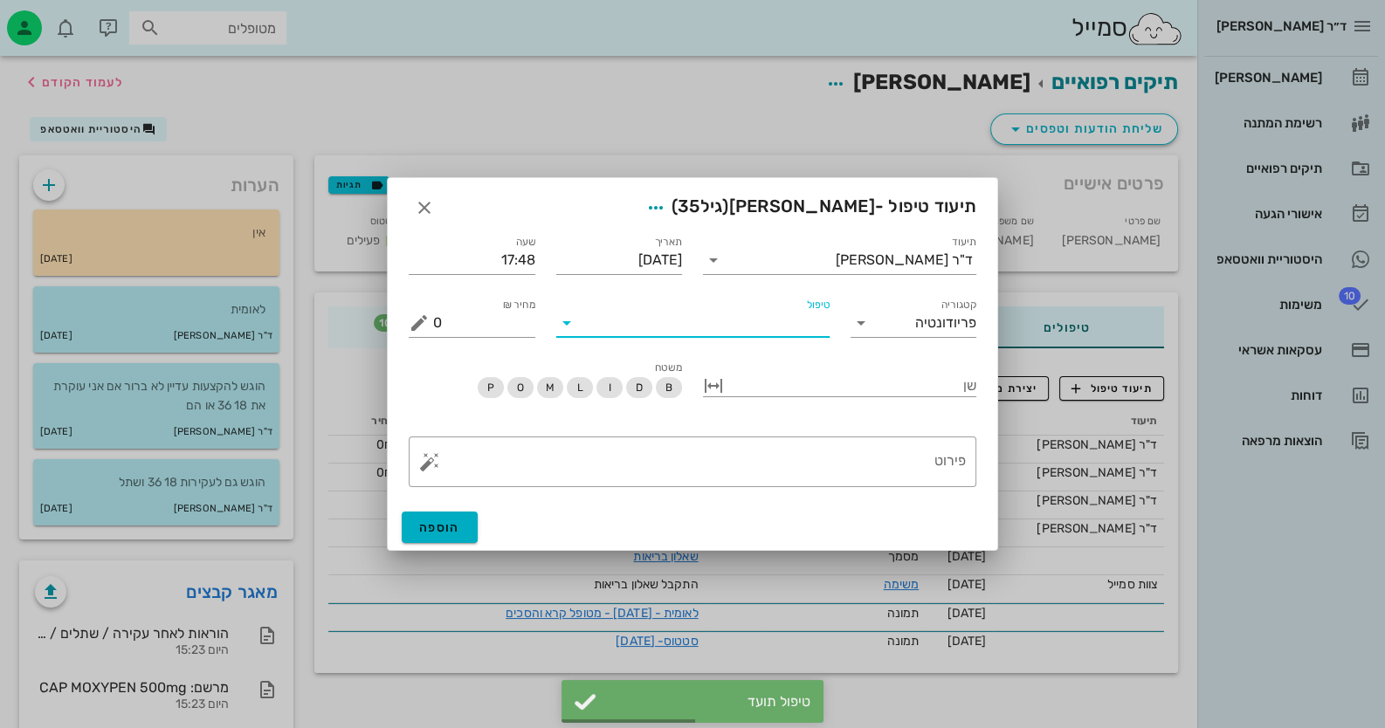
click at [811, 330] on input "טיפול" at bounding box center [705, 323] width 249 height 28
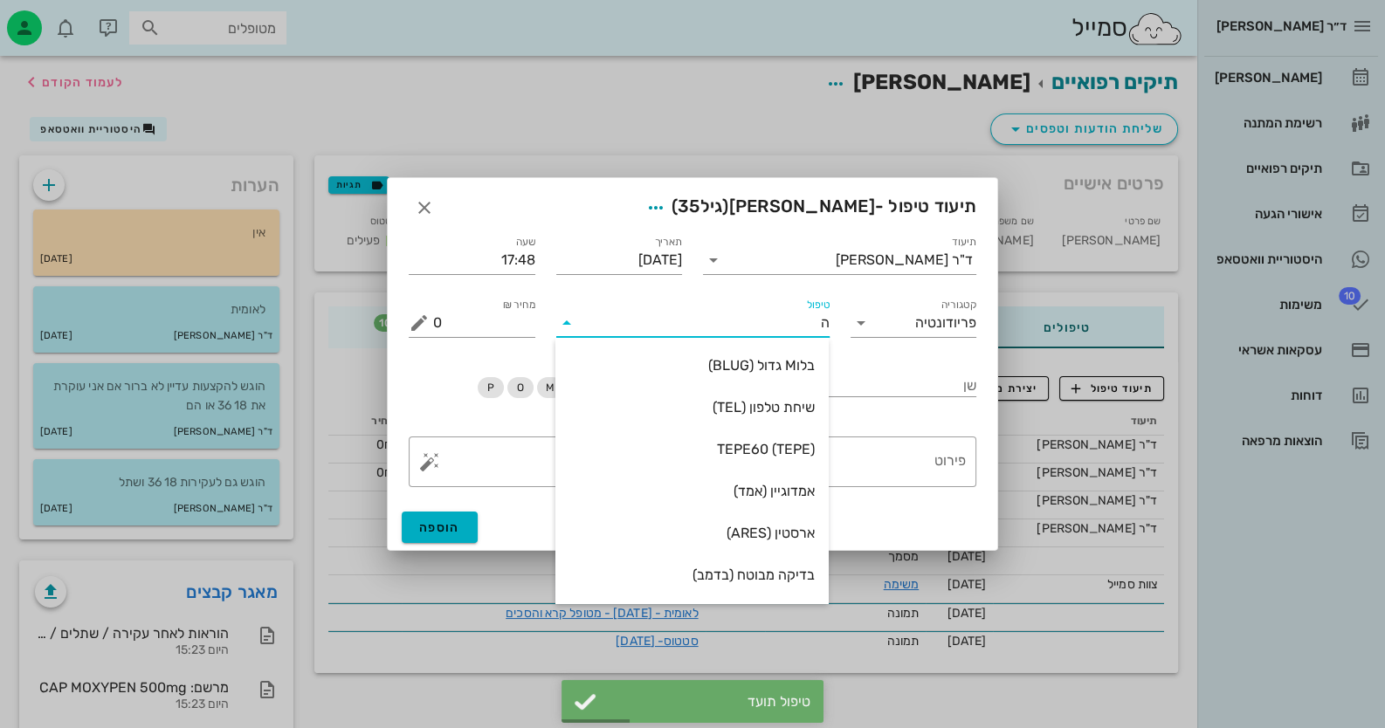
type input "[PERSON_NAME]"
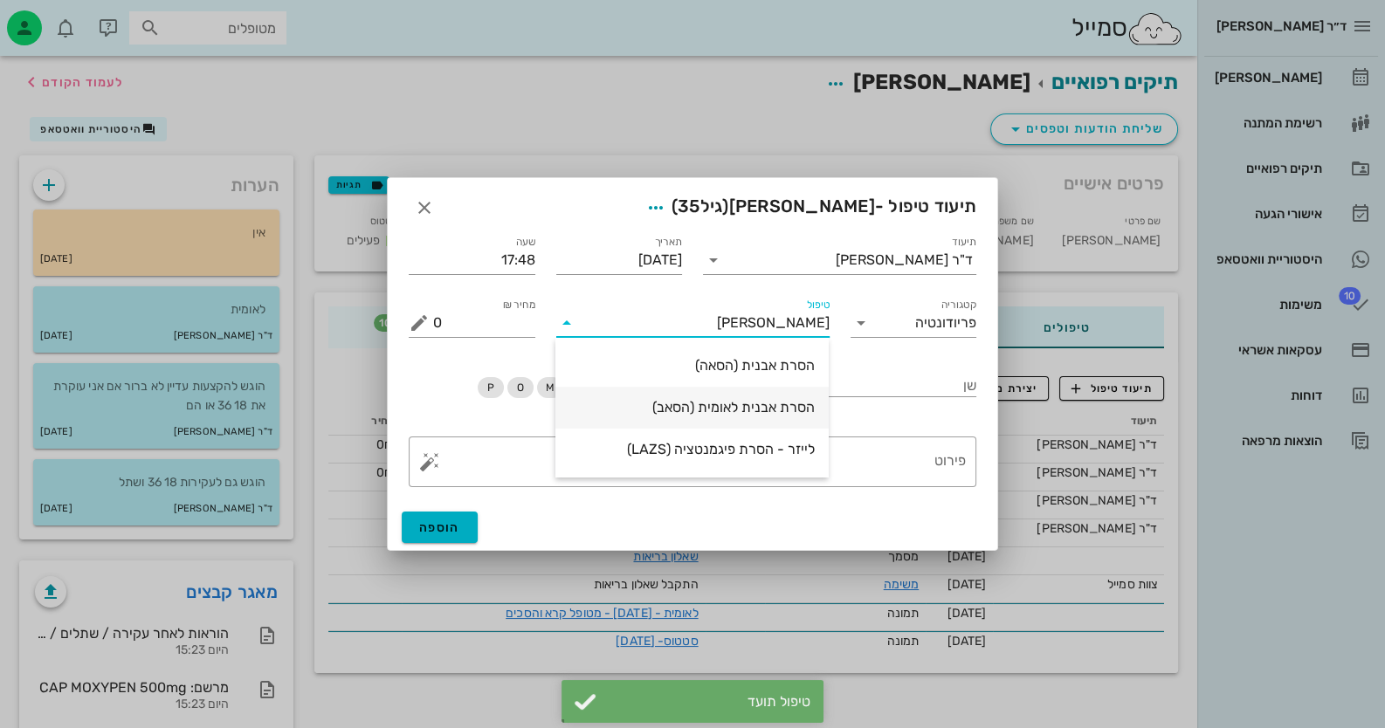
click at [812, 403] on div "הסרת אבנית לאומית (הסאב)" at bounding box center [691, 407] width 245 height 17
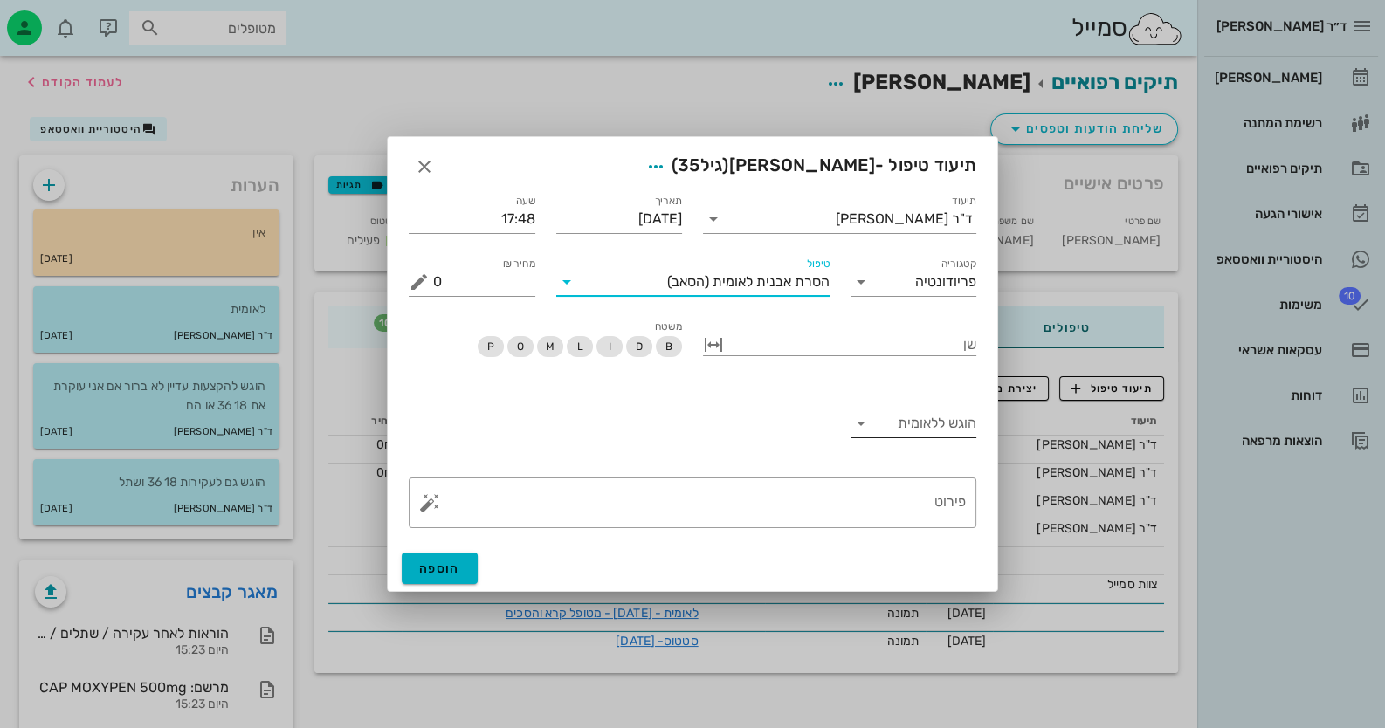
click at [943, 428] on input "הוגש ללאומית" at bounding box center [927, 424] width 99 height 28
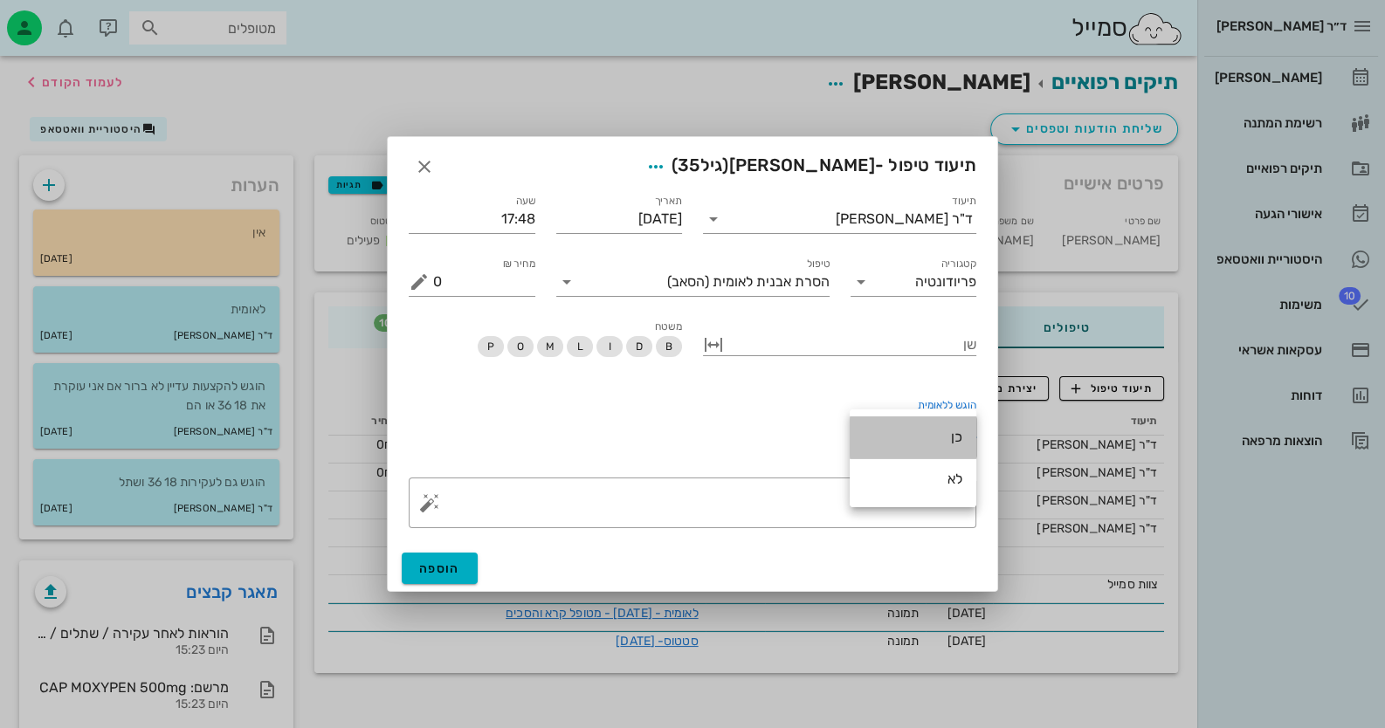
click at [946, 437] on div "כן" at bounding box center [913, 437] width 99 height 17
click at [453, 571] on span "הוספה" at bounding box center [439, 568] width 41 height 15
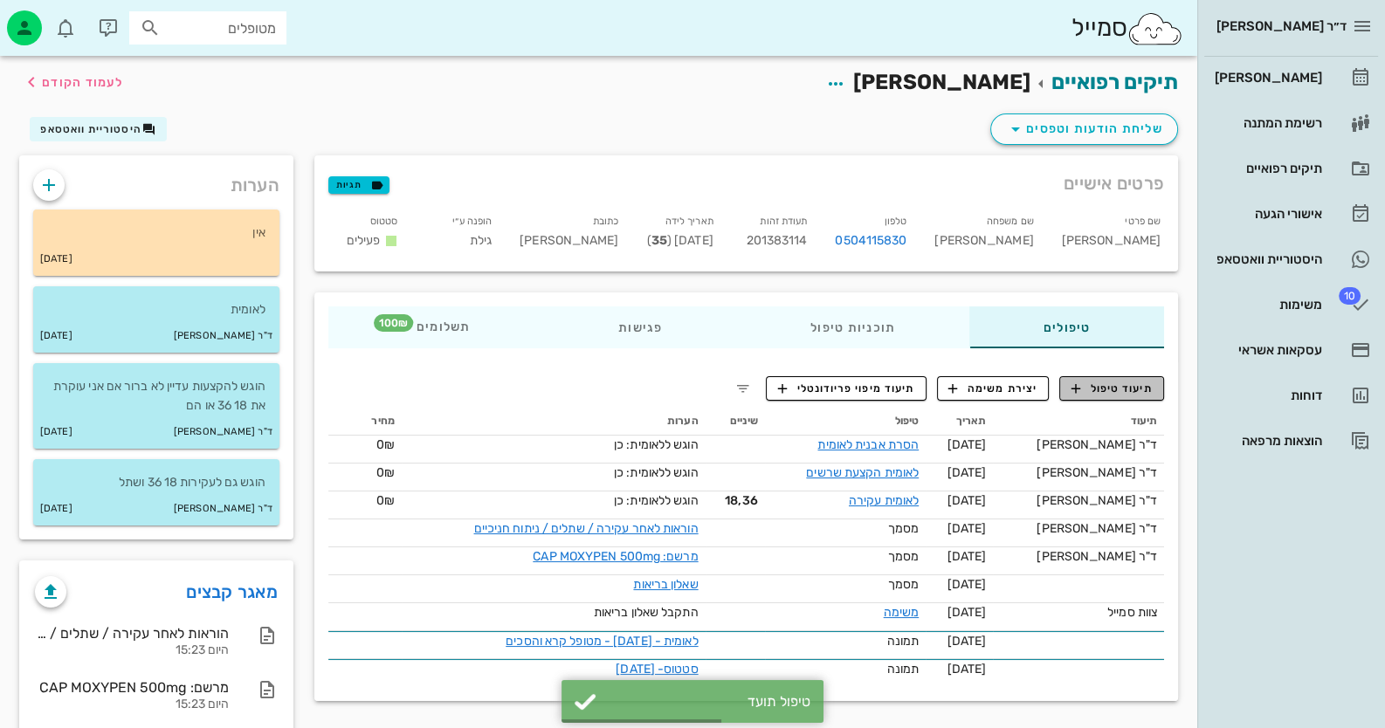
click at [1112, 389] on span "תיעוד טיפול" at bounding box center [1111, 389] width 81 height 16
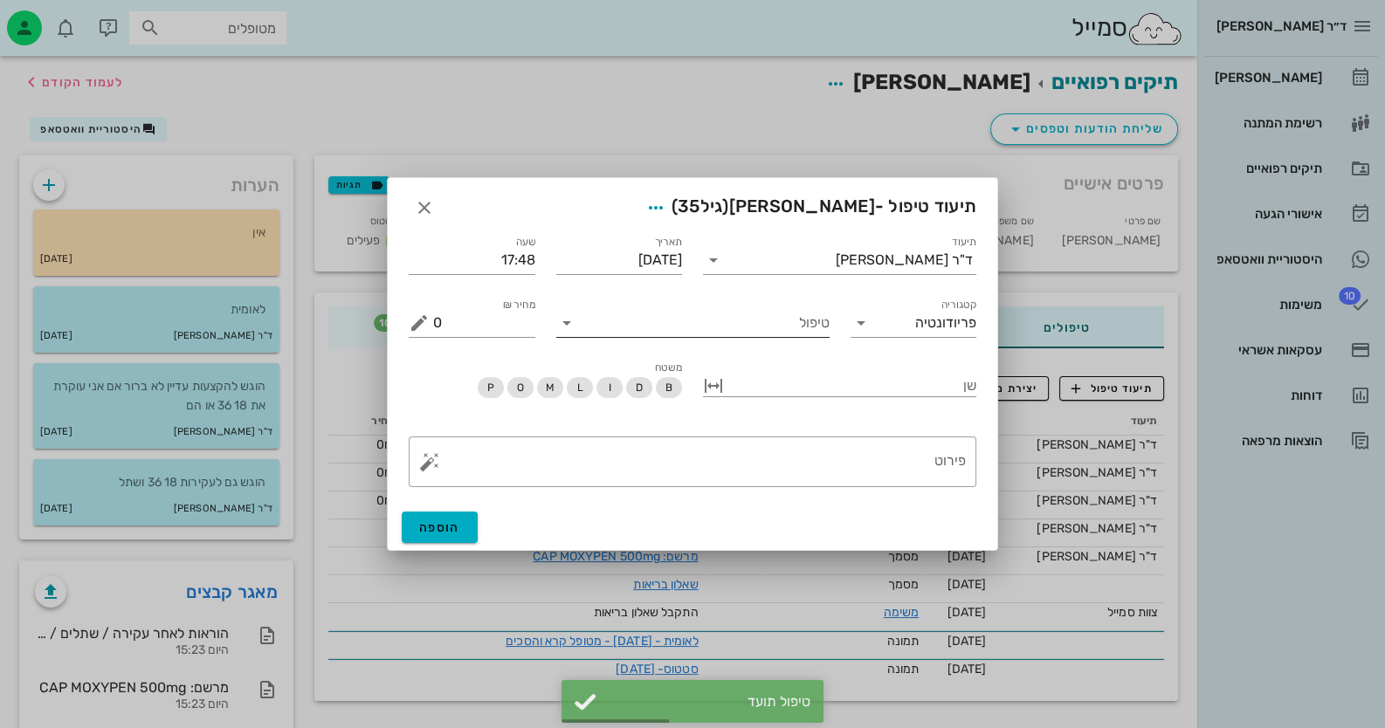
click at [775, 320] on input "טיפול" at bounding box center [705, 323] width 249 height 28
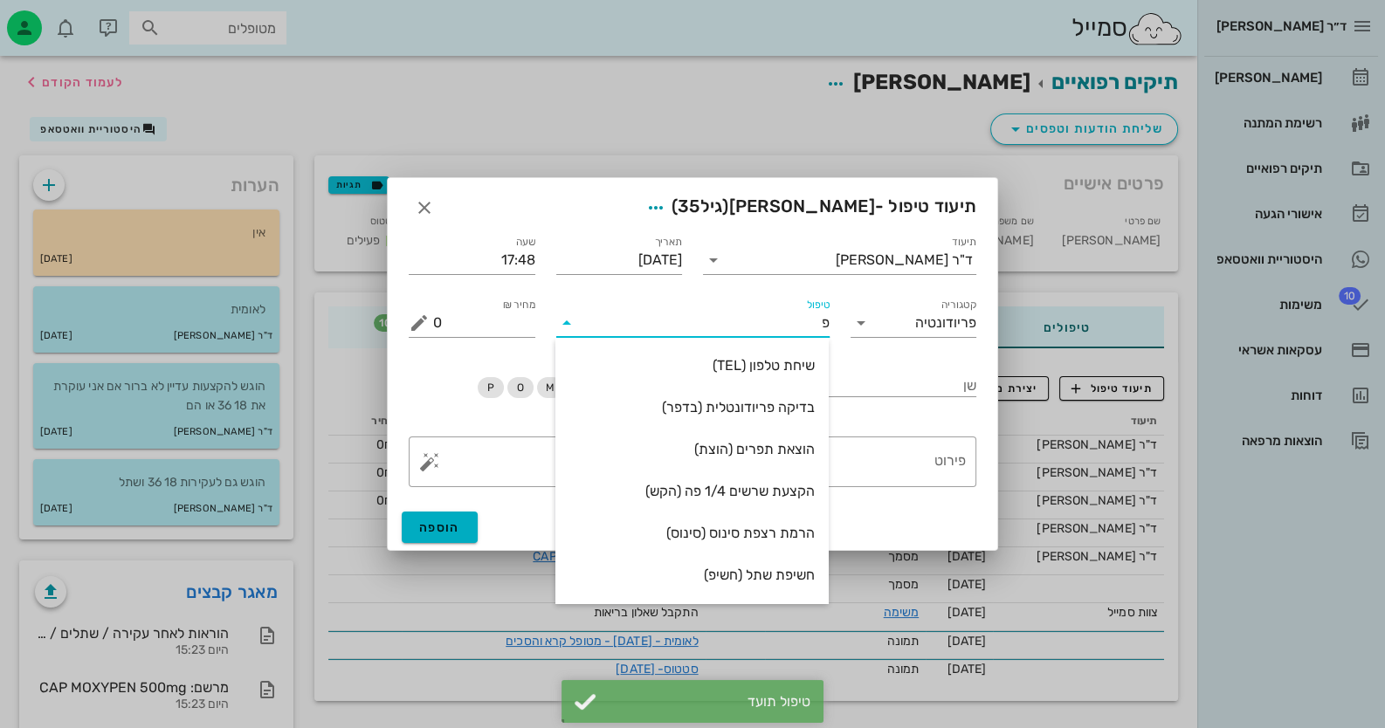
type input "פל"
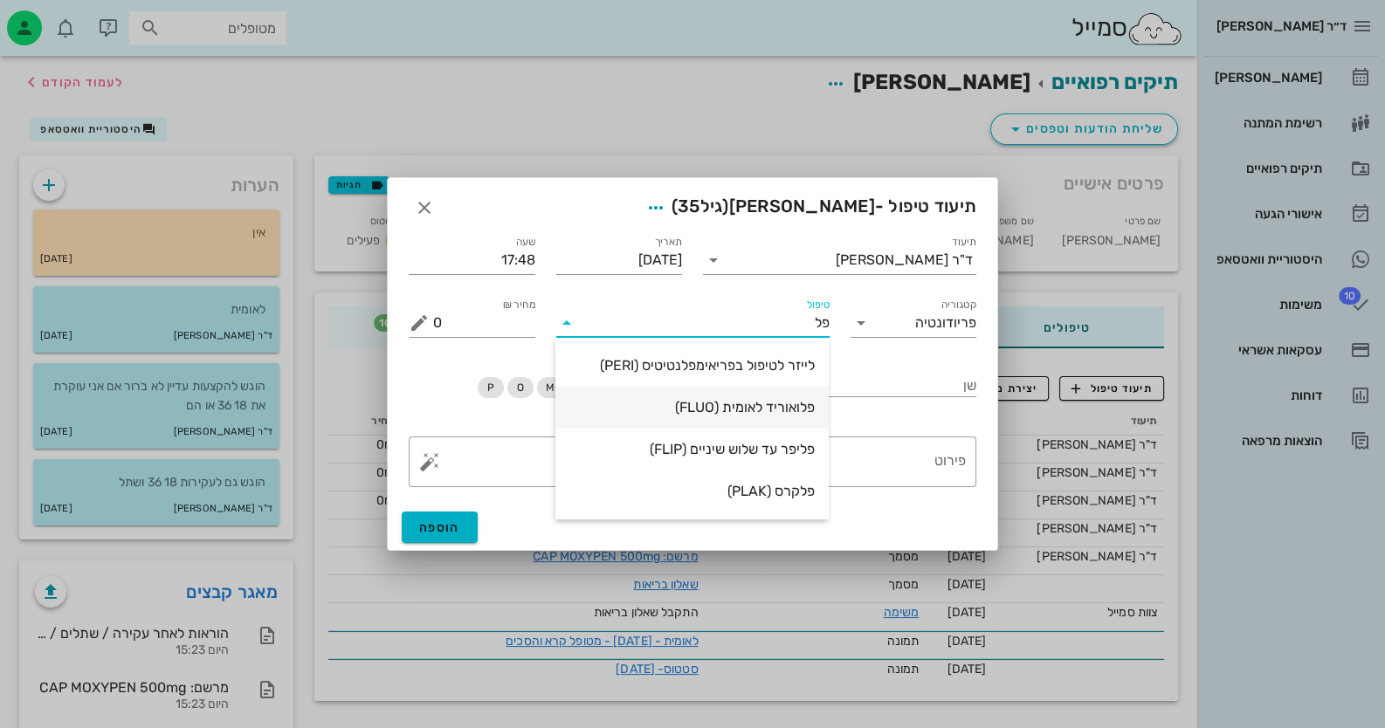
click at [783, 419] on div "פלואוריד לאומית (FLUO)" at bounding box center [691, 408] width 245 height 38
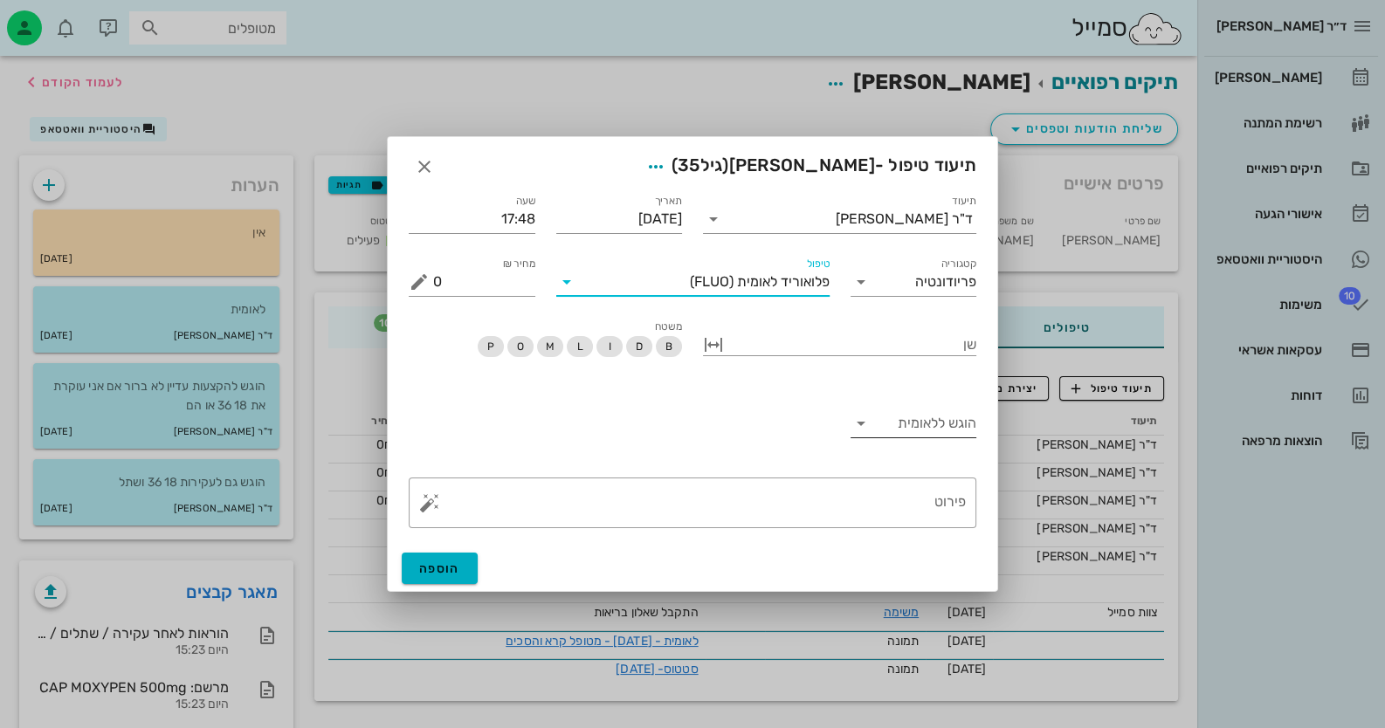
click at [861, 430] on icon at bounding box center [861, 423] width 21 height 21
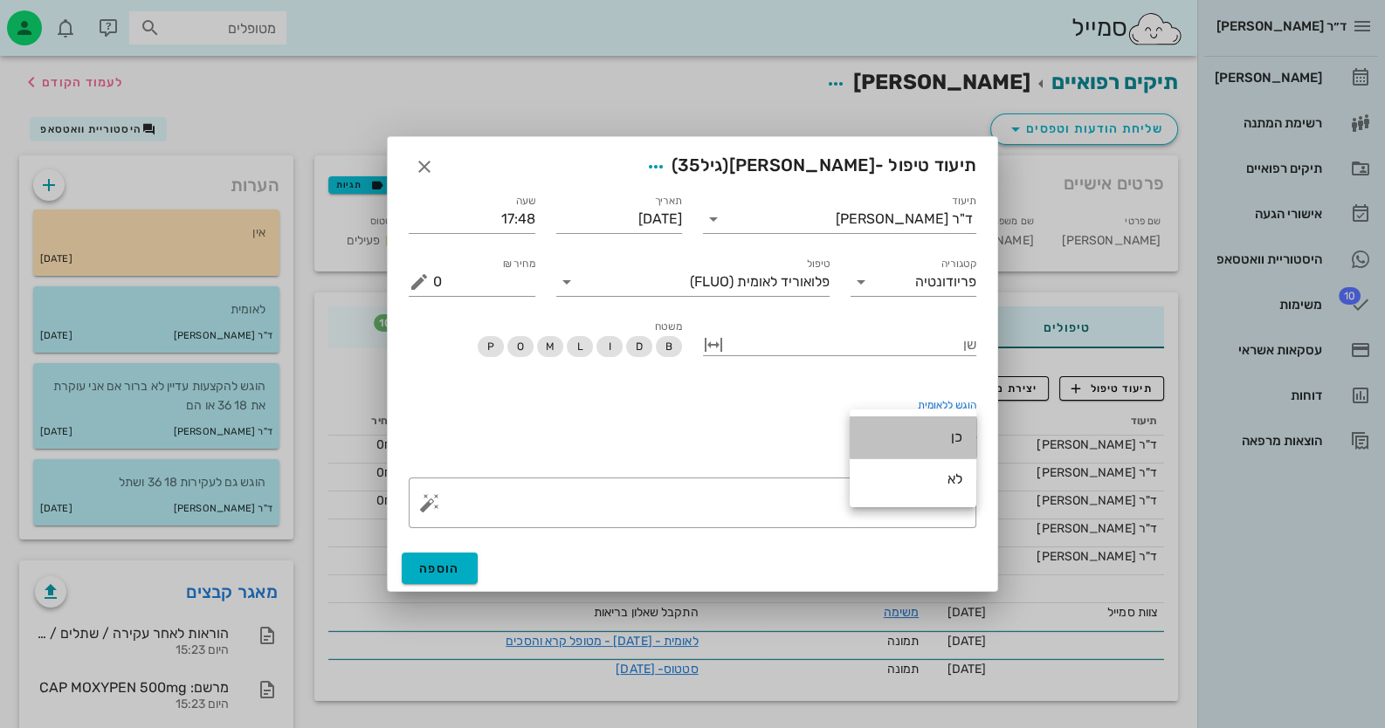
click at [895, 444] on div "כן" at bounding box center [913, 437] width 99 height 17
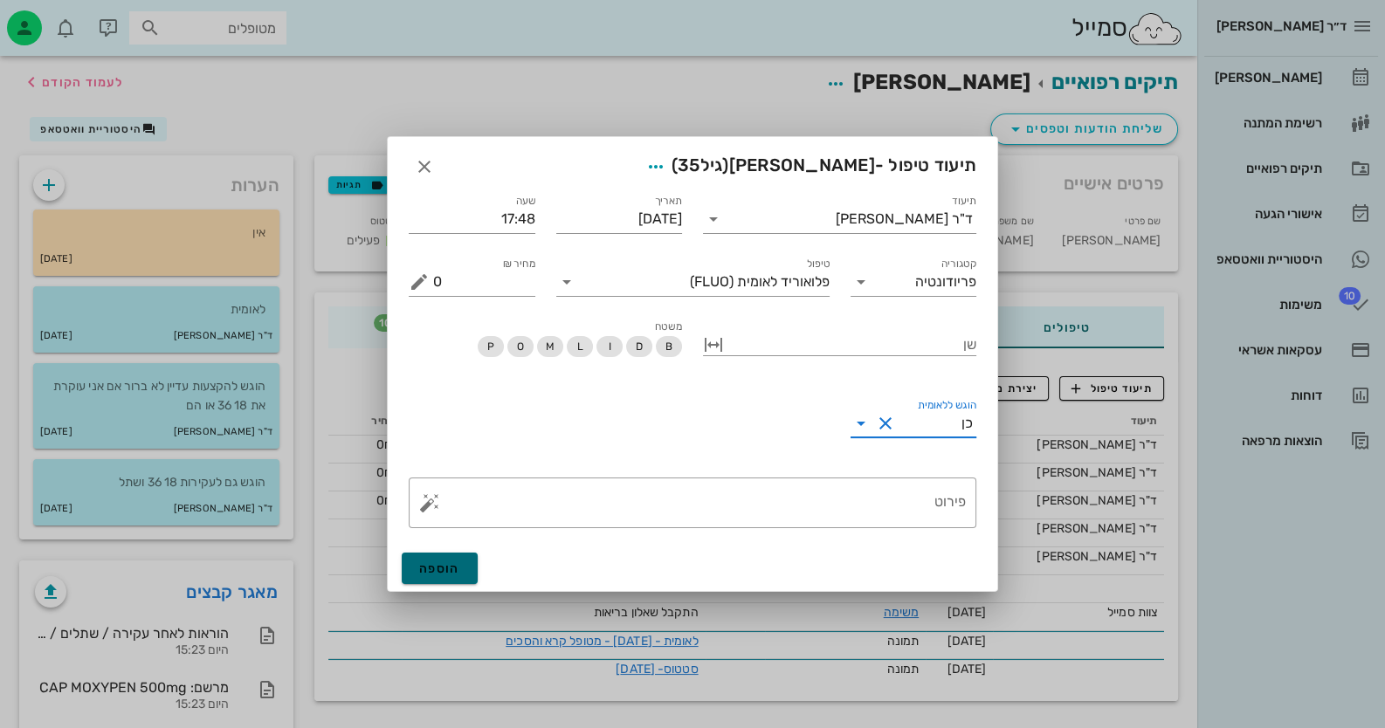
click at [463, 569] on button "הוספה" at bounding box center [440, 568] width 76 height 31
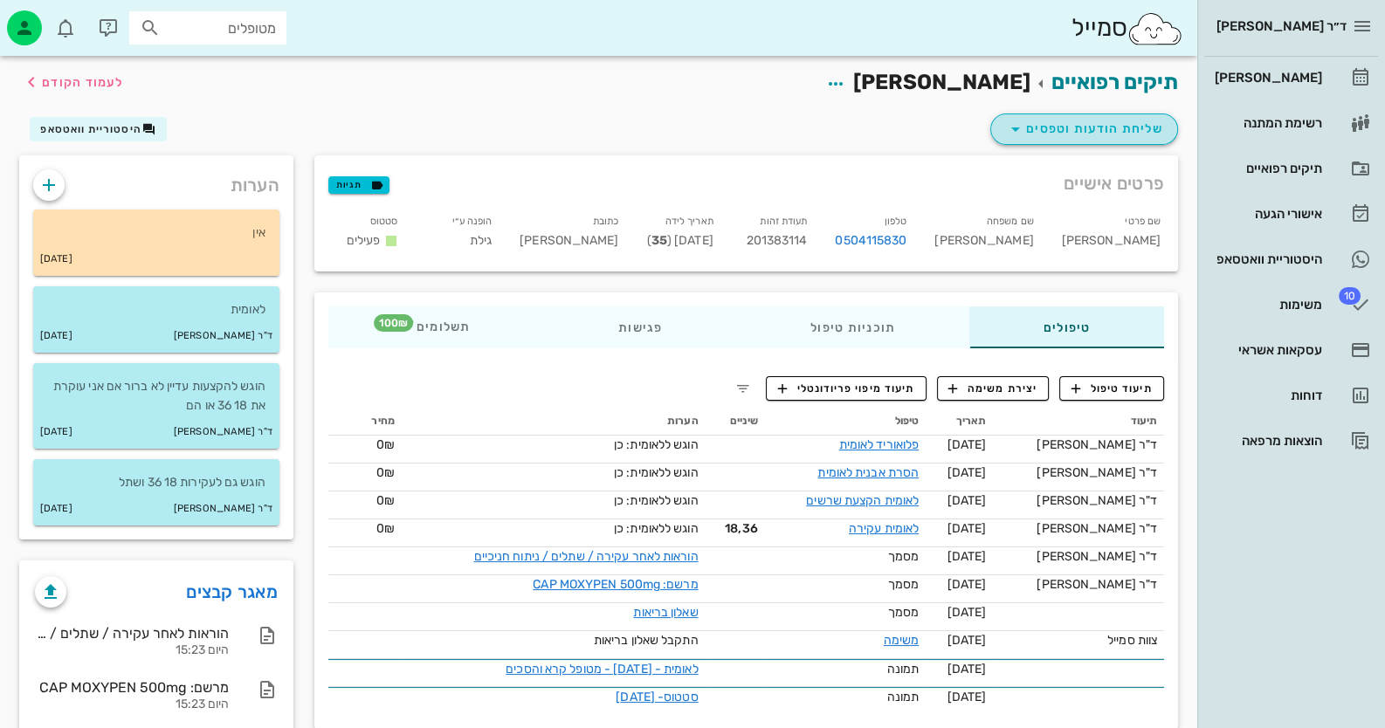
click at [1065, 131] on span "שליחת הודעות וטפסים" at bounding box center [1084, 129] width 158 height 21
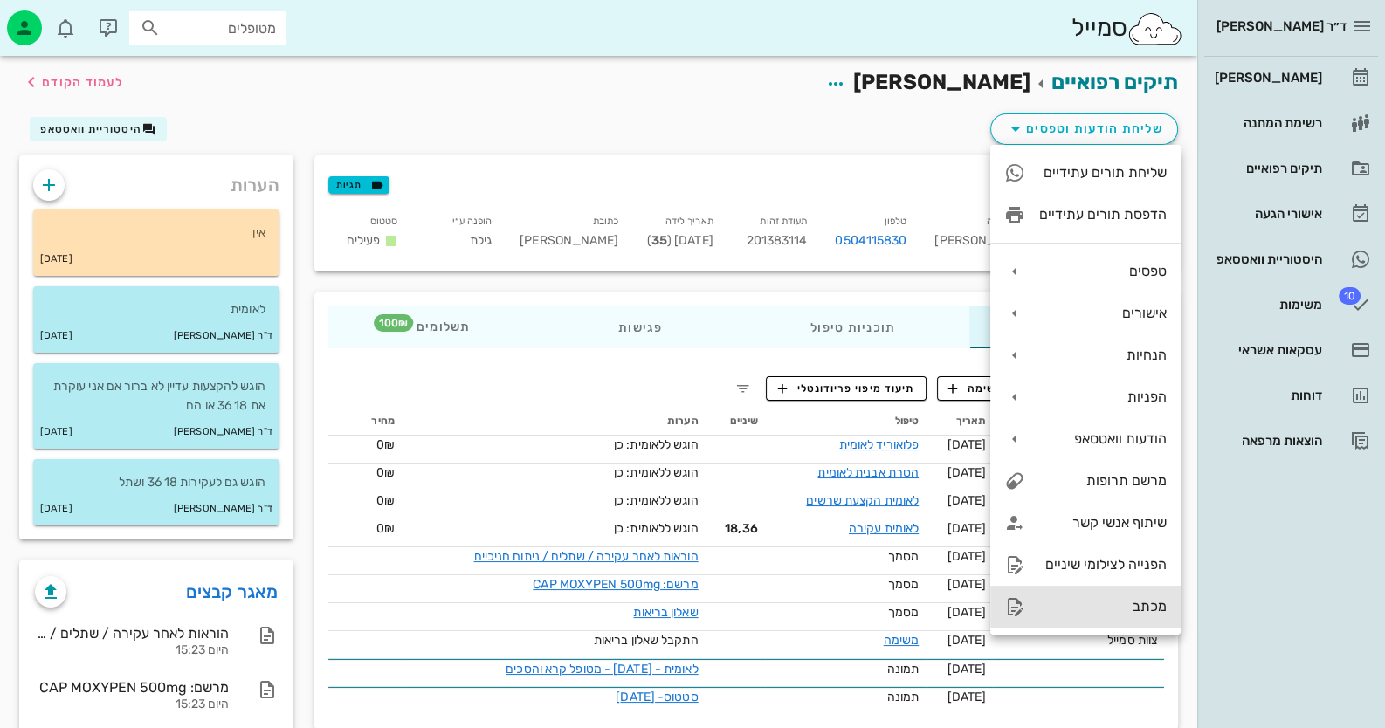
click at [1132, 598] on div "מכתב" at bounding box center [1102, 606] width 127 height 17
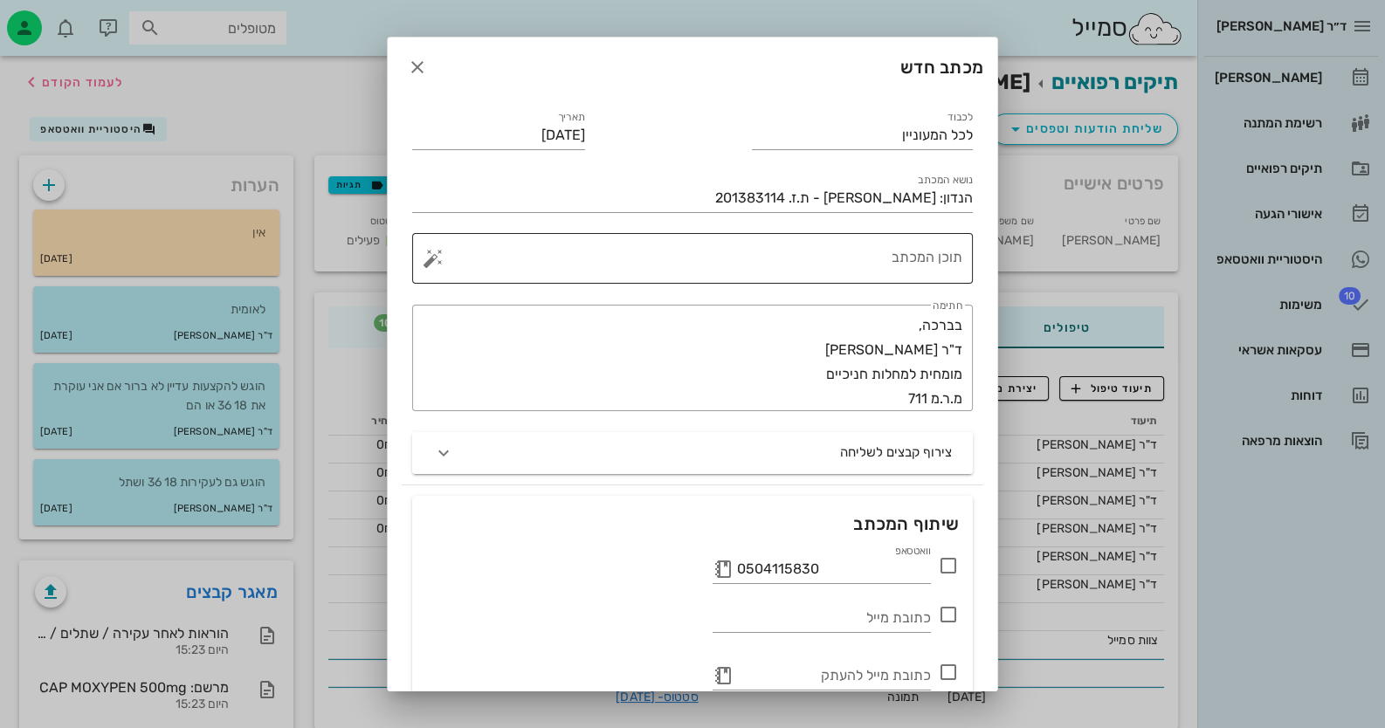
click at [907, 243] on div "תוכן המכתב" at bounding box center [700, 258] width 526 height 51
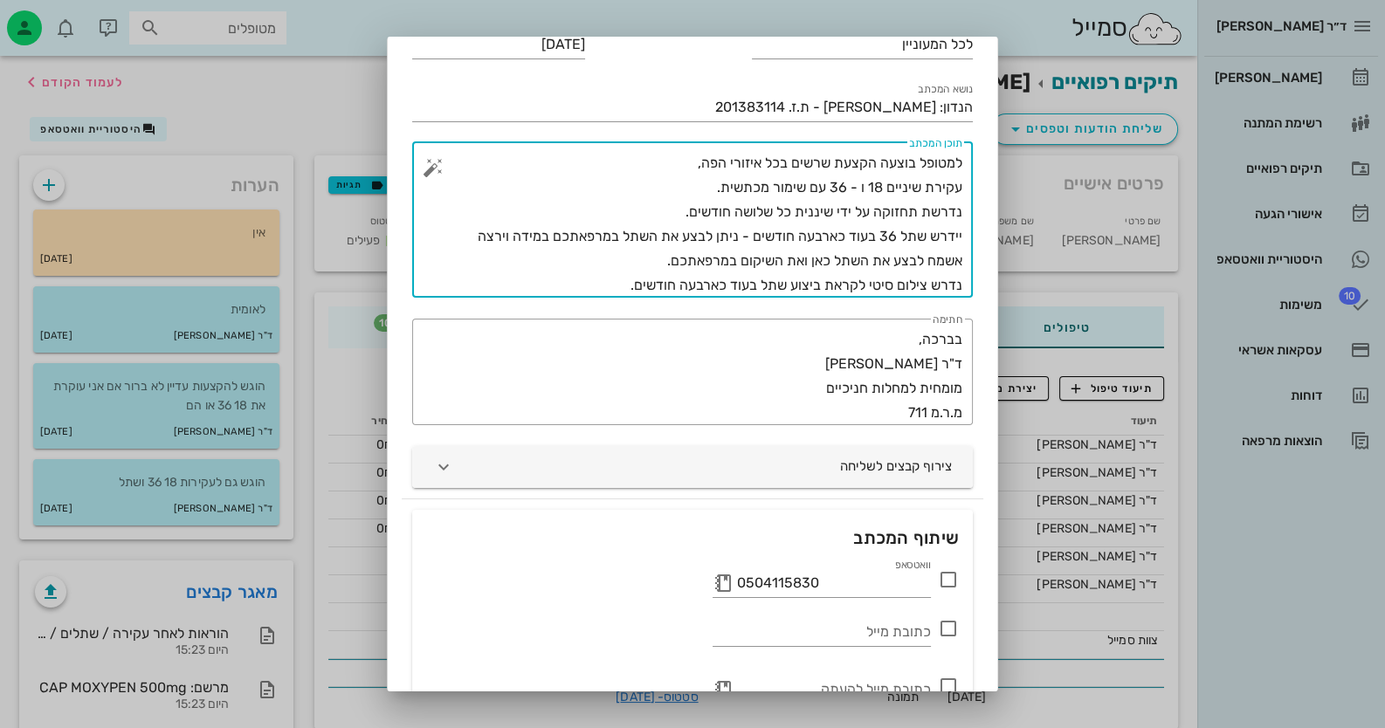
scroll to position [186, 0]
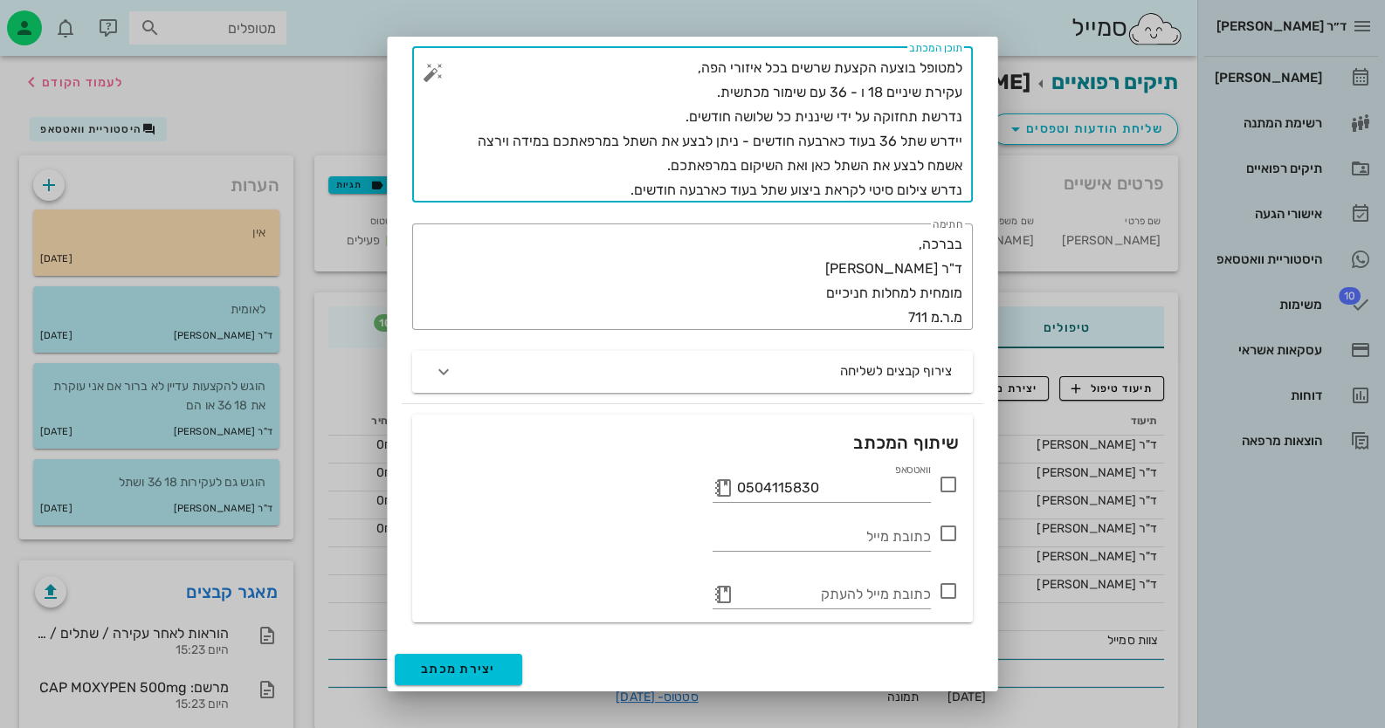
type textarea "למטופל בוצעה הקצעת שרשים בכל איזורי הפה, עקירת שיניים 18 ו - 36 עם שימור מכתשית…"
click at [945, 593] on icon at bounding box center [948, 591] width 21 height 21
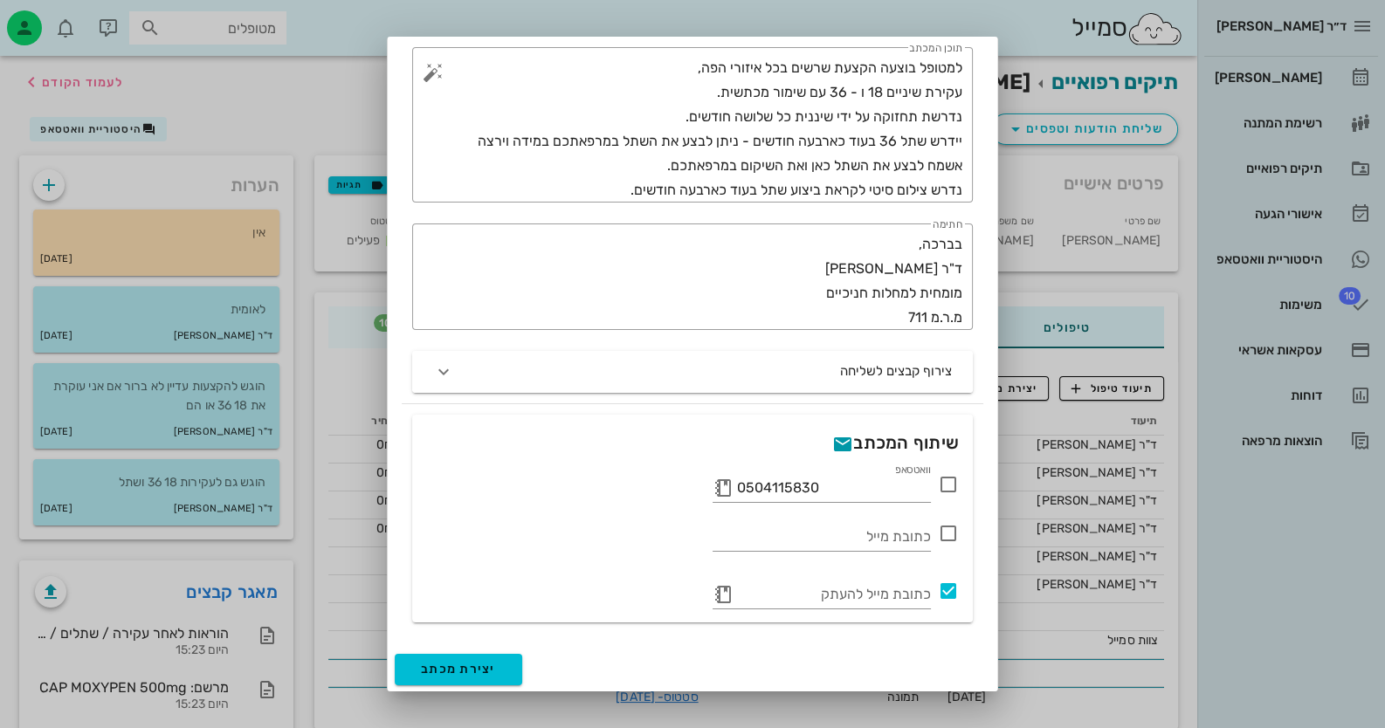
click at [946, 592] on icon at bounding box center [948, 591] width 21 height 21
click at [952, 484] on icon at bounding box center [948, 484] width 21 height 21
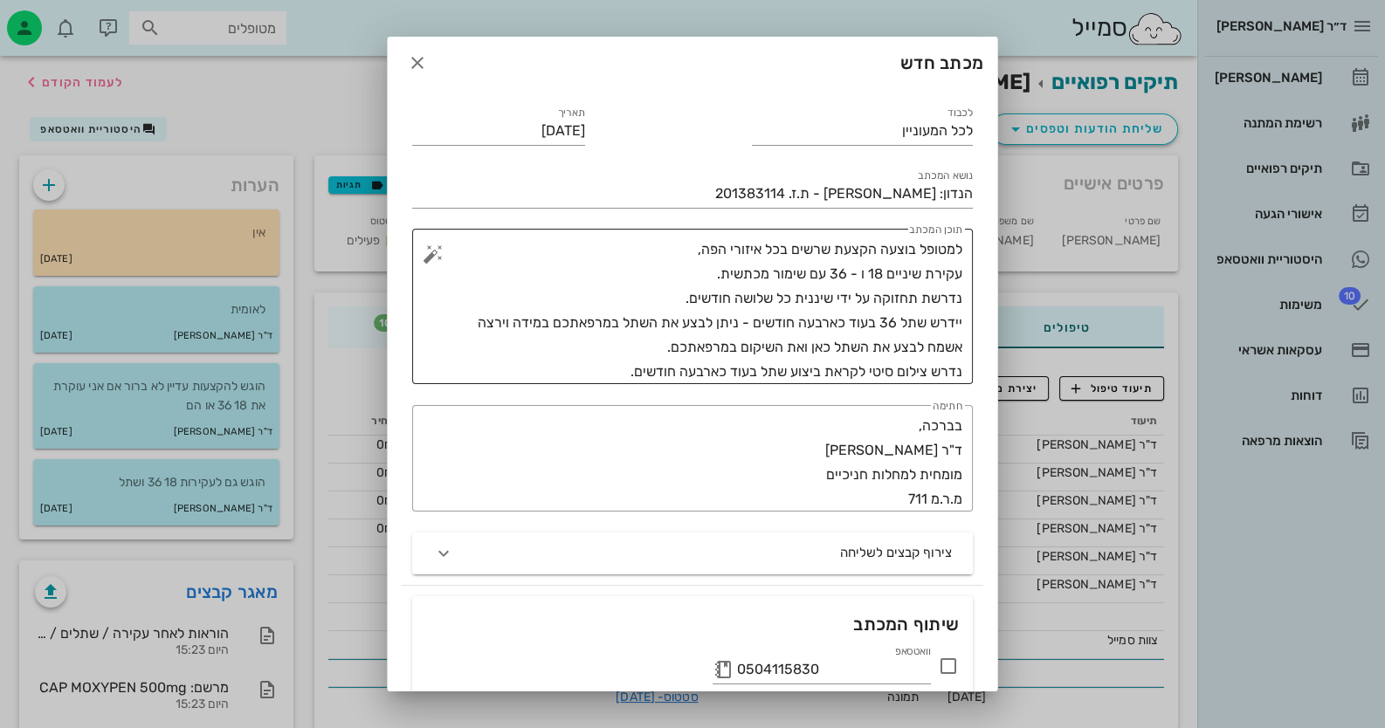
scroll to position [0, 0]
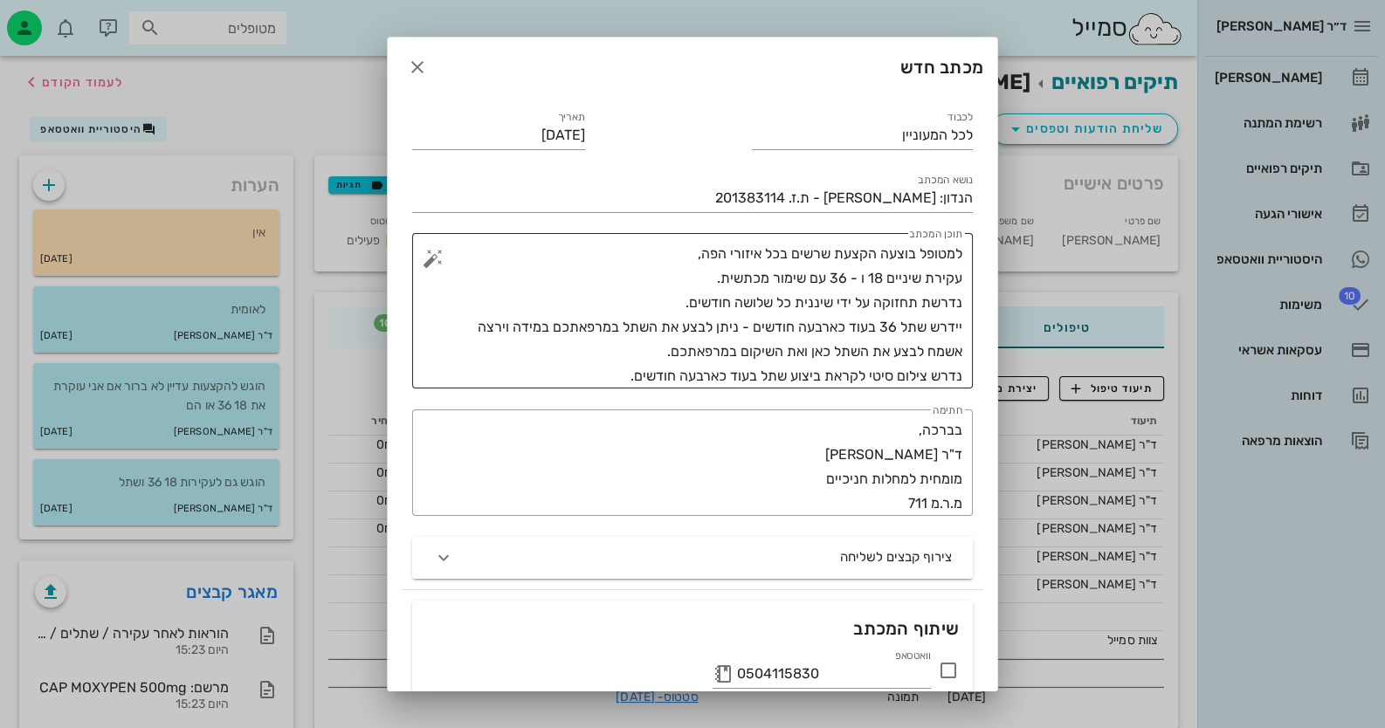
drag, startPoint x: 627, startPoint y: 392, endPoint x: 908, endPoint y: 266, distance: 308.0
click at [908, 266] on div "​ תוכן המכתב למטופל בוצעה הקצעת שרשים בכל איזורי הפה, עקירת שיניים 18 ו - 36 עם…" at bounding box center [693, 311] width 582 height 176
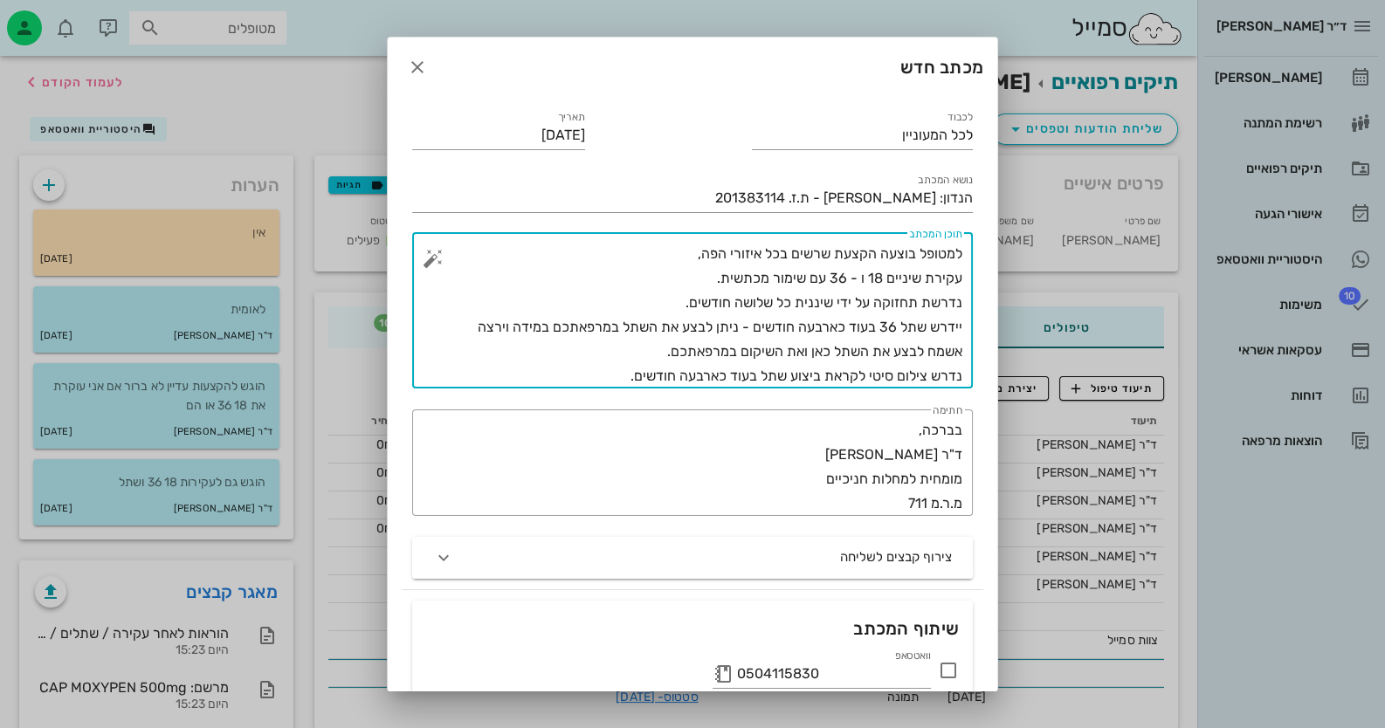
drag, startPoint x: 623, startPoint y: 375, endPoint x: 974, endPoint y: 241, distance: 374.8
click at [974, 241] on div "​ תוכן המכתב למטופל בוצעה הקצעת שרשים בכל איזורי הפה, עקירת שיניים 18 ו - 36 עם…" at bounding box center [693, 311] width 582 height 176
click at [428, 64] on icon "button" at bounding box center [417, 67] width 21 height 21
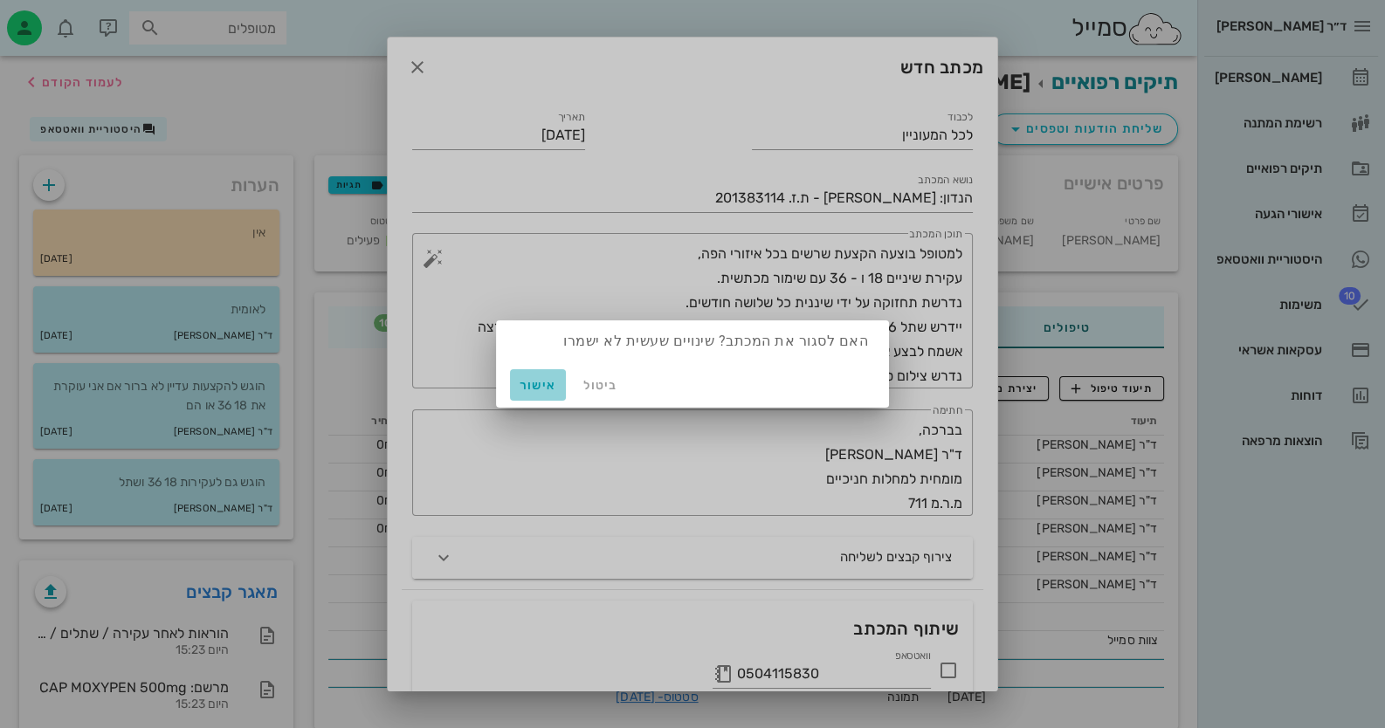
click at [549, 388] on span "אישור" at bounding box center [538, 385] width 42 height 15
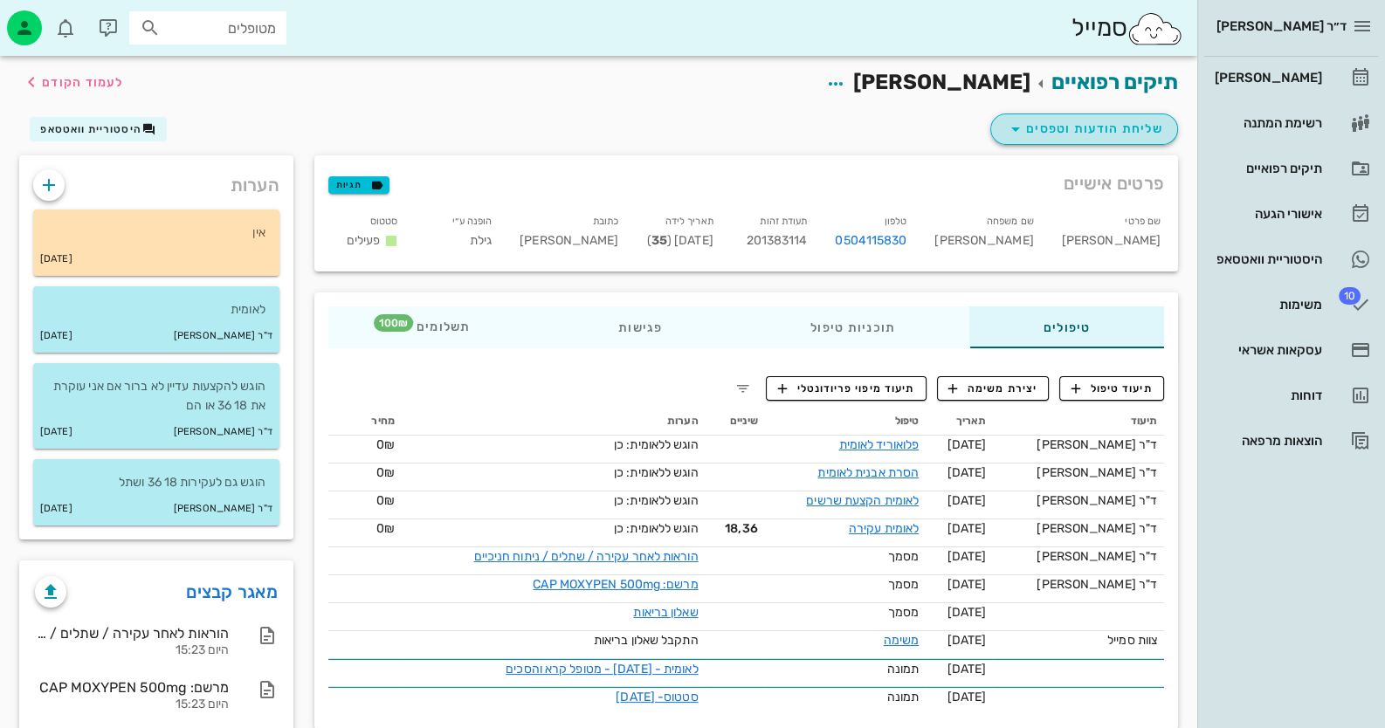
click at [1133, 126] on span "שליחת הודעות וטפסים" at bounding box center [1084, 129] width 158 height 21
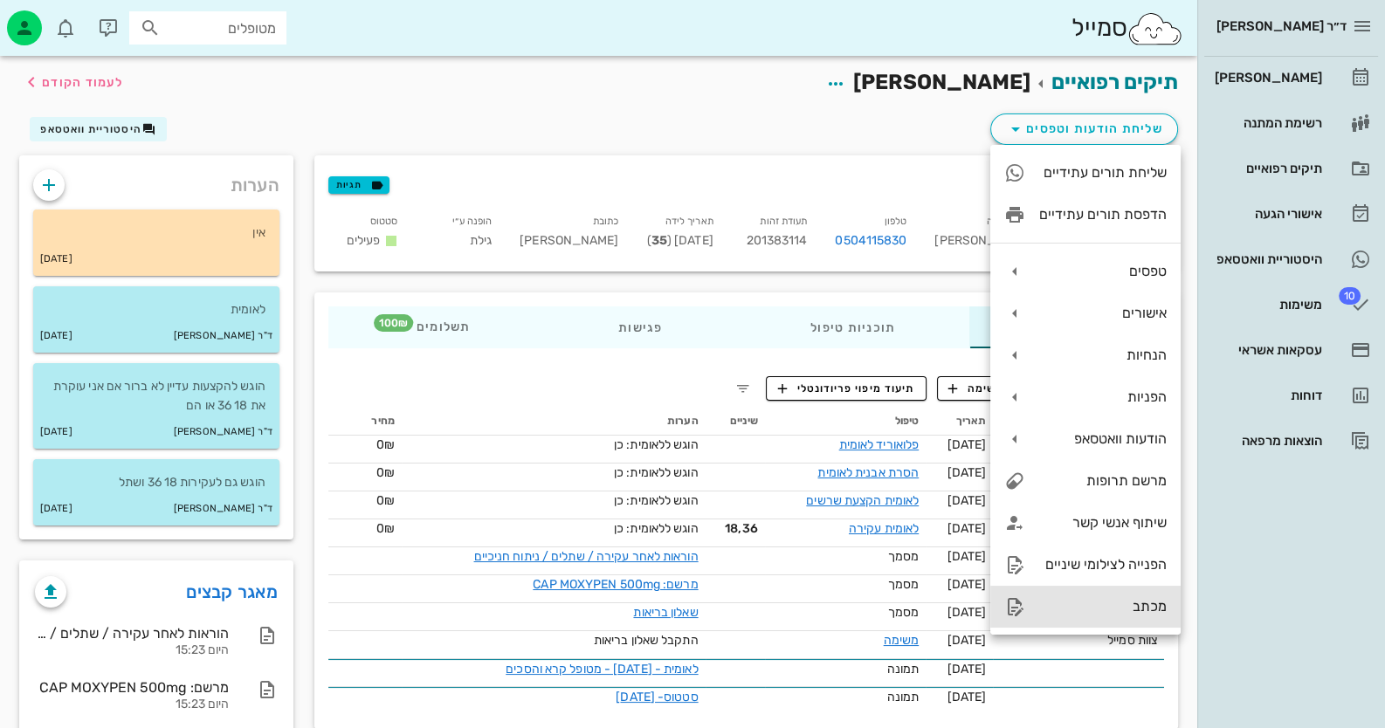
click at [1138, 610] on div "מכתב" at bounding box center [1102, 606] width 127 height 17
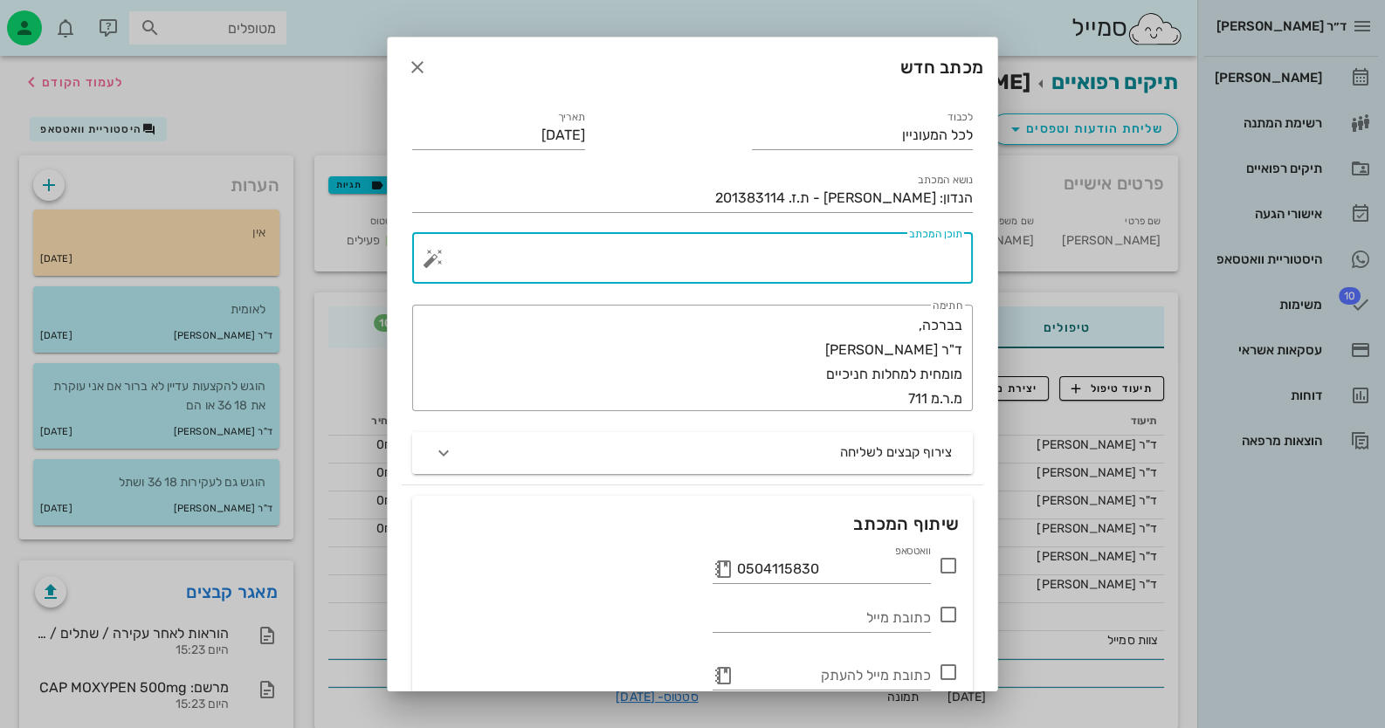
click at [906, 255] on textarea "תוכן המכתב" at bounding box center [700, 263] width 526 height 42
paste textarea "למטופל בוצעה הקצעת שרשים בכל איזורי הפה, עקירת שיניים 18 ו - 36 עם שימור מכתשית…"
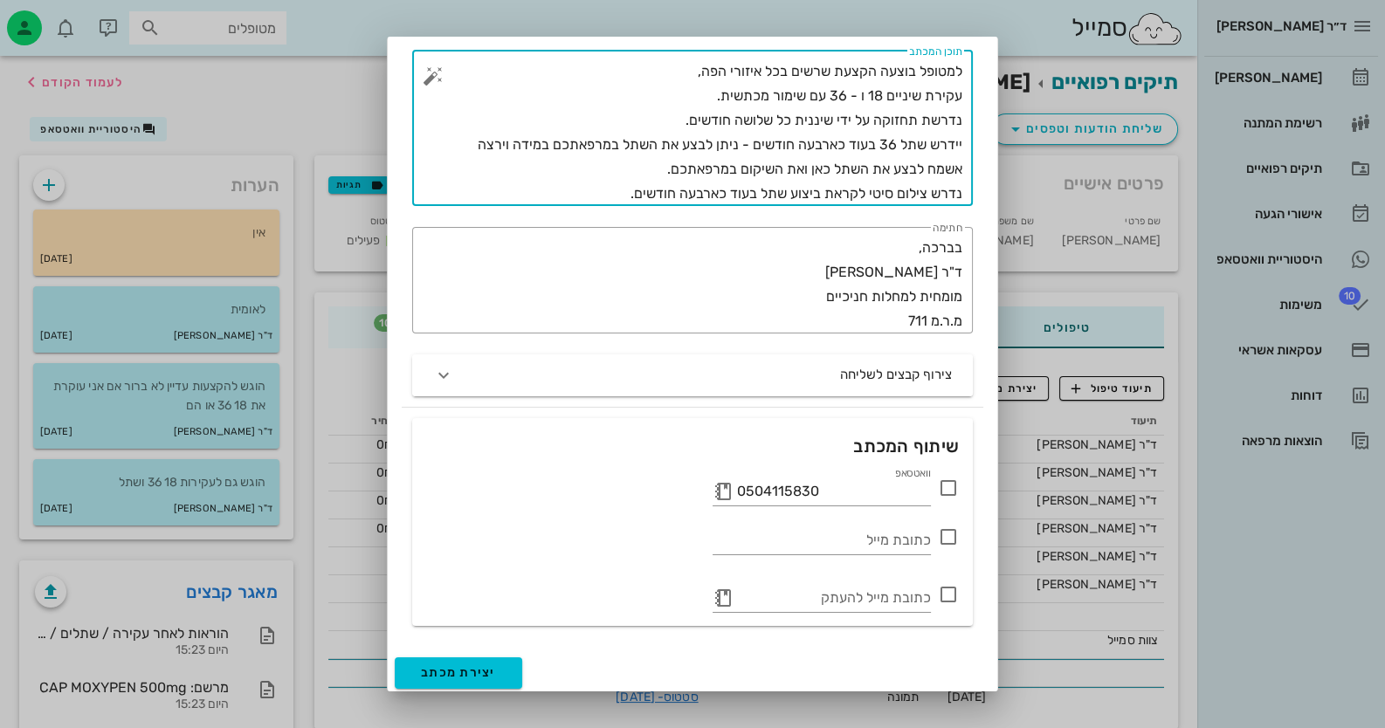
scroll to position [186, 0]
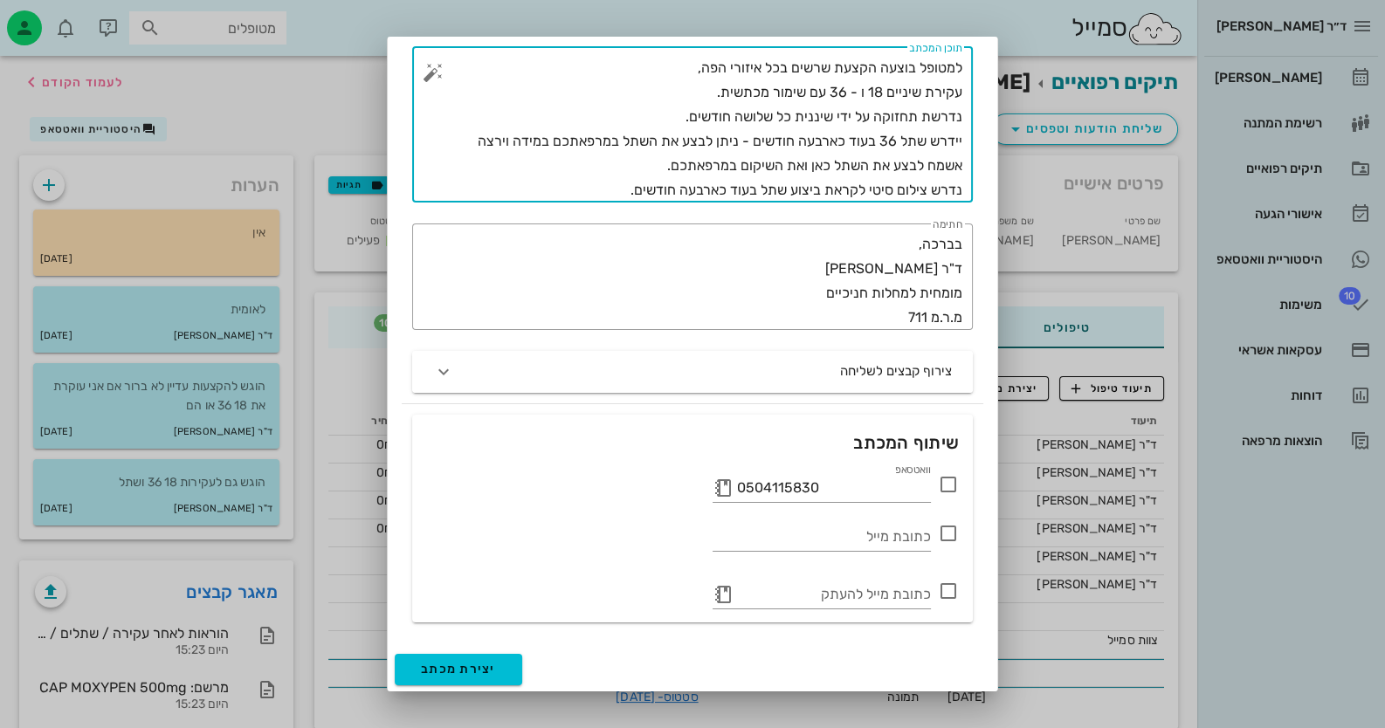
type textarea "למטופל בוצעה הקצעת שרשים בכל איזורי הפה, עקירת שיניים 18 ו - 36 עם שימור מכתשית…"
click at [946, 590] on icon at bounding box center [948, 591] width 21 height 21
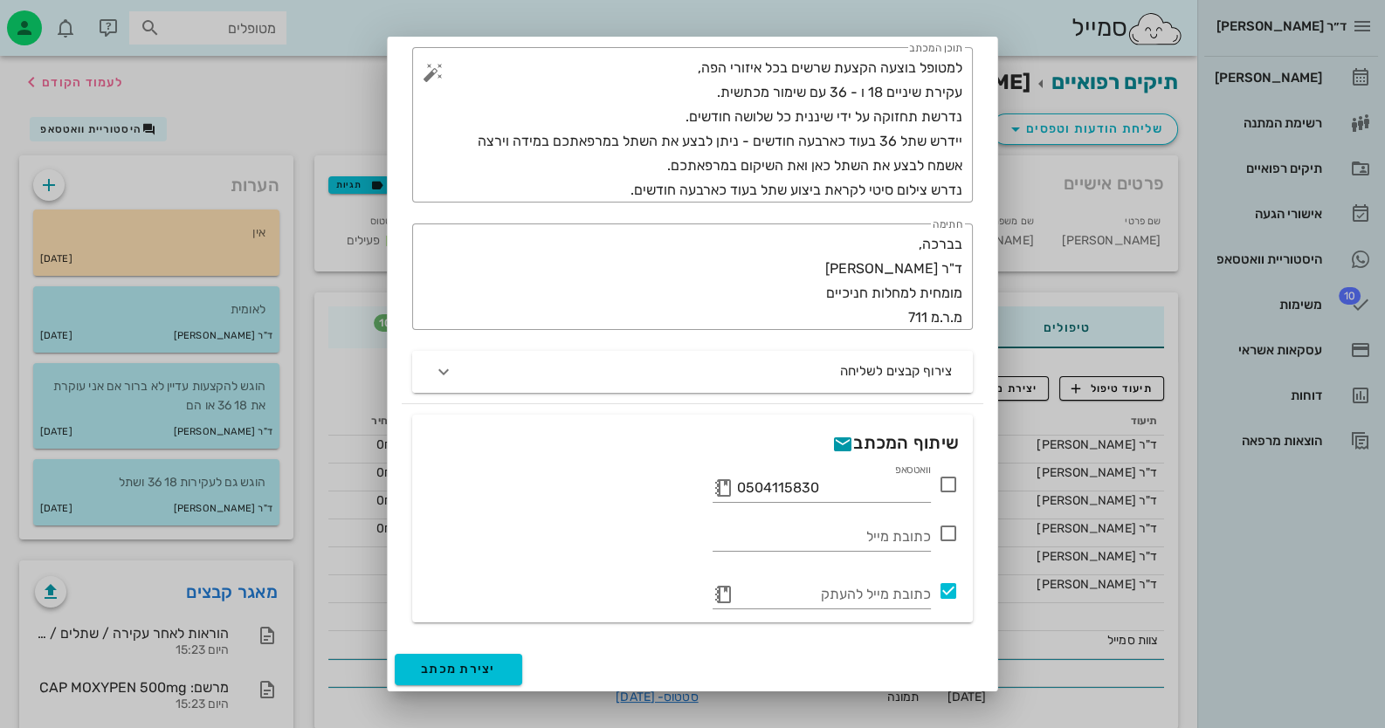
click at [946, 590] on icon at bounding box center [948, 591] width 21 height 21
click at [334, 93] on div at bounding box center [692, 364] width 1385 height 728
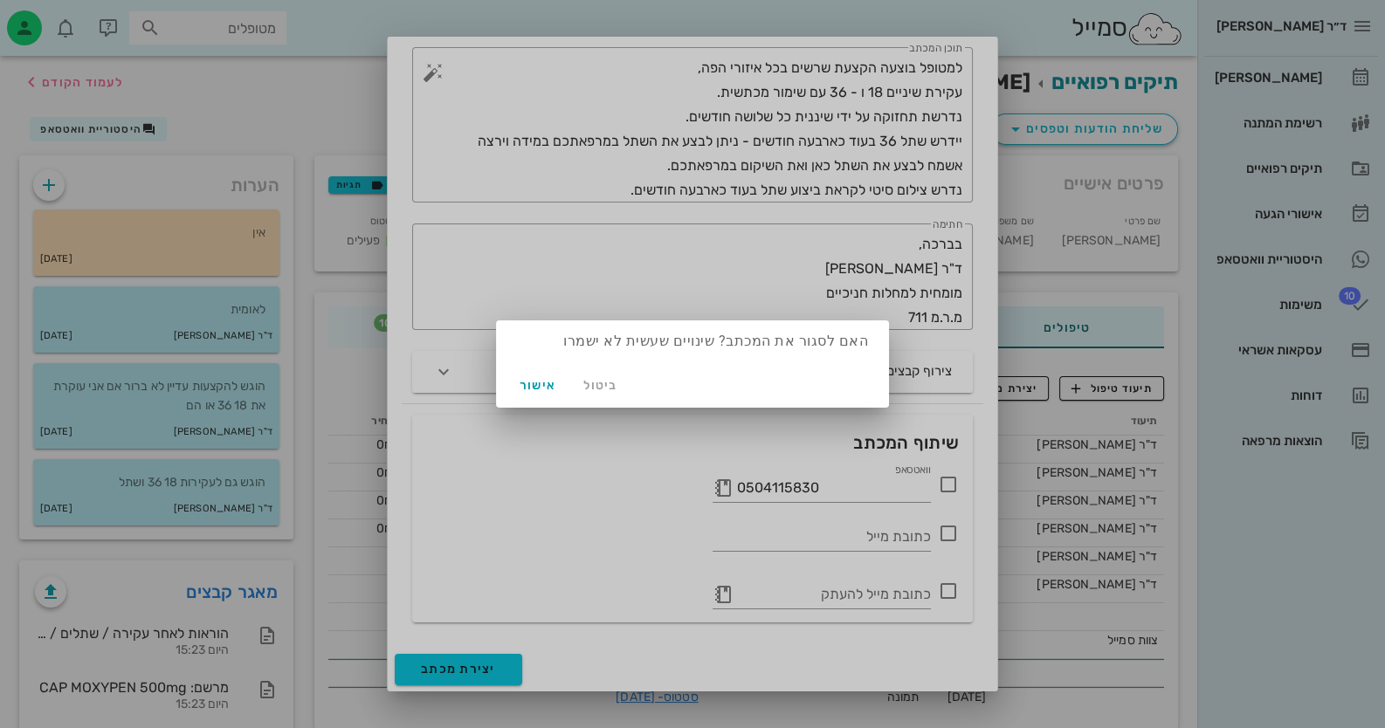
click at [526, 363] on div "ביטול אישור" at bounding box center [692, 384] width 393 height 45
click at [528, 375] on button "אישור" at bounding box center [538, 384] width 56 height 31
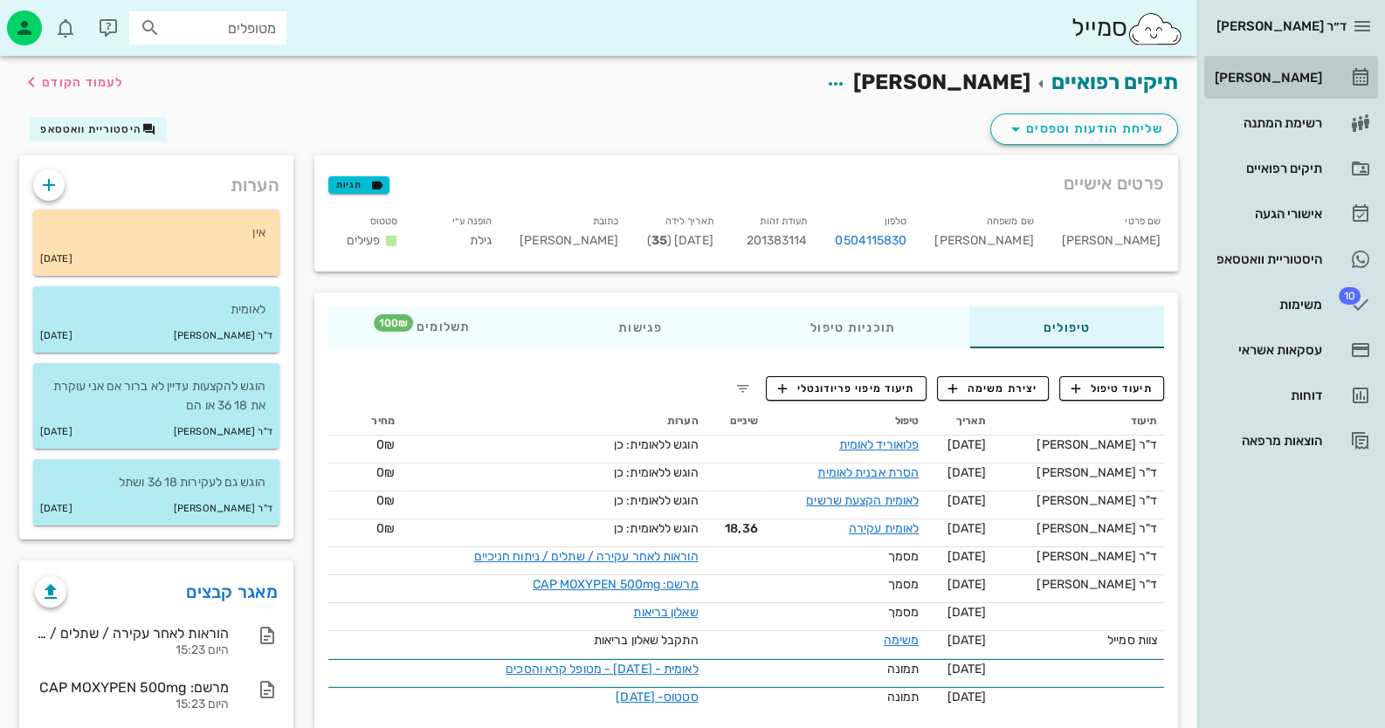
click at [1269, 69] on div "[PERSON_NAME]" at bounding box center [1266, 78] width 111 height 28
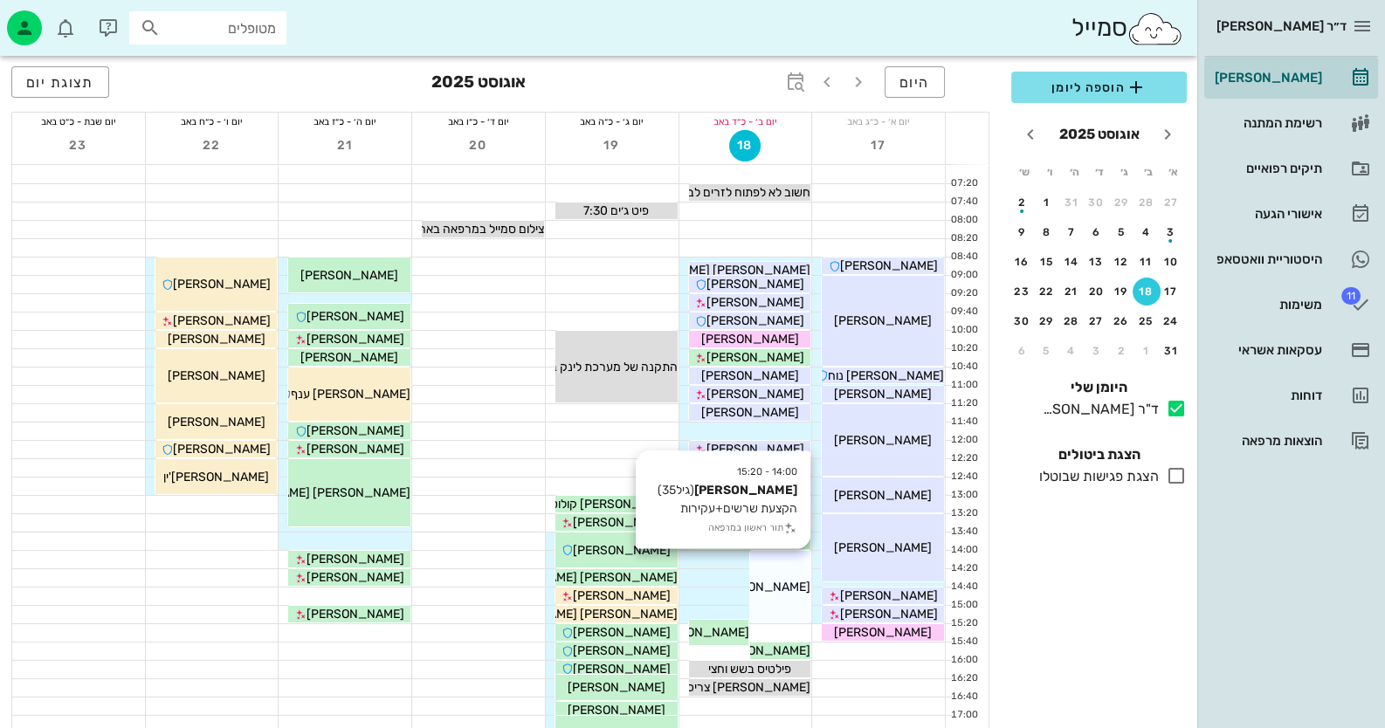
click at [776, 578] on div "[PERSON_NAME]" at bounding box center [780, 587] width 60 height 18
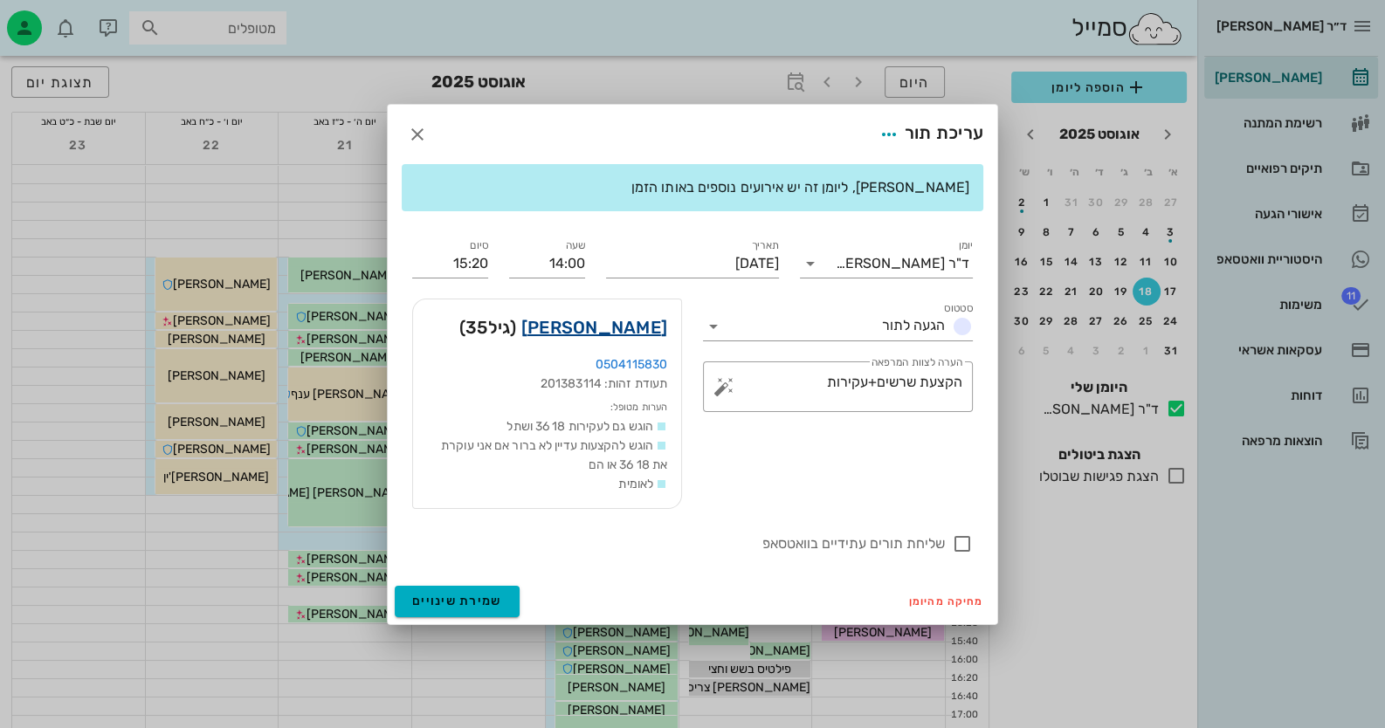
click at [621, 330] on link "[PERSON_NAME]" at bounding box center [594, 327] width 146 height 28
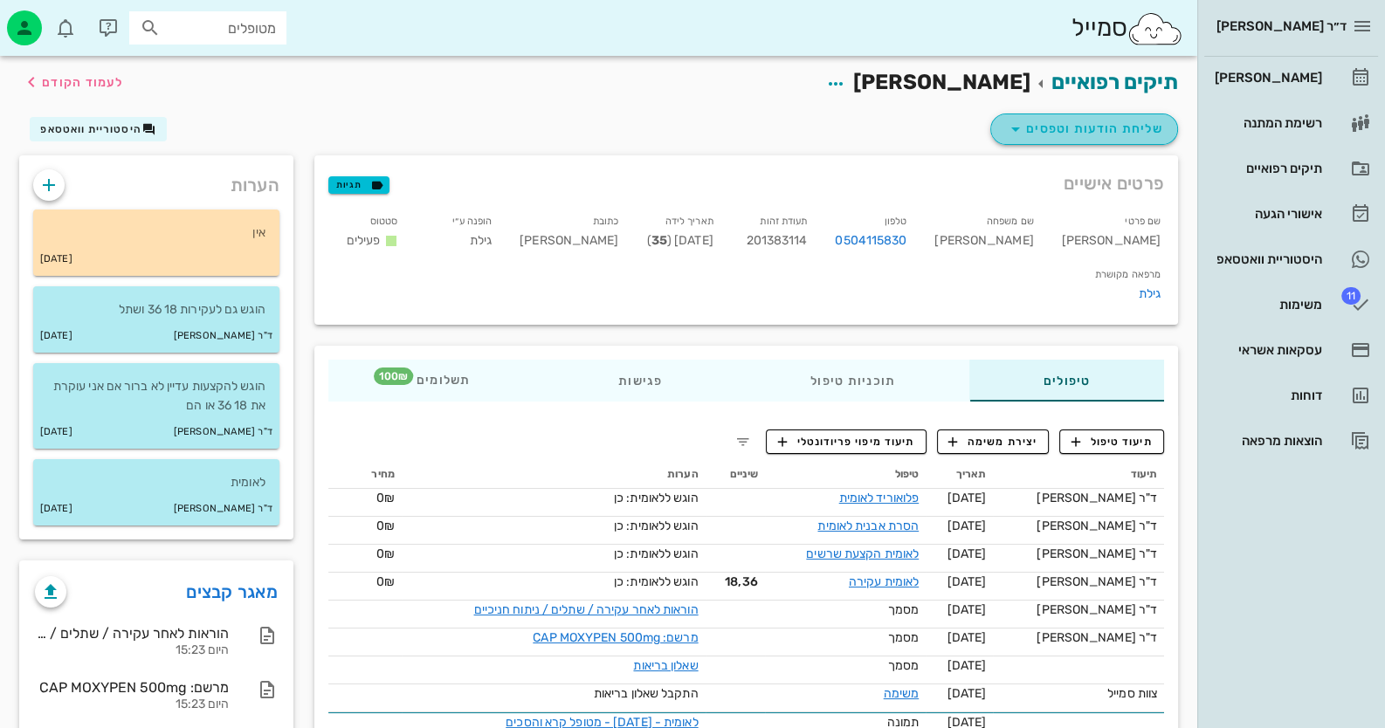
click at [1075, 121] on span "שליחת הודעות וטפסים" at bounding box center [1084, 129] width 158 height 21
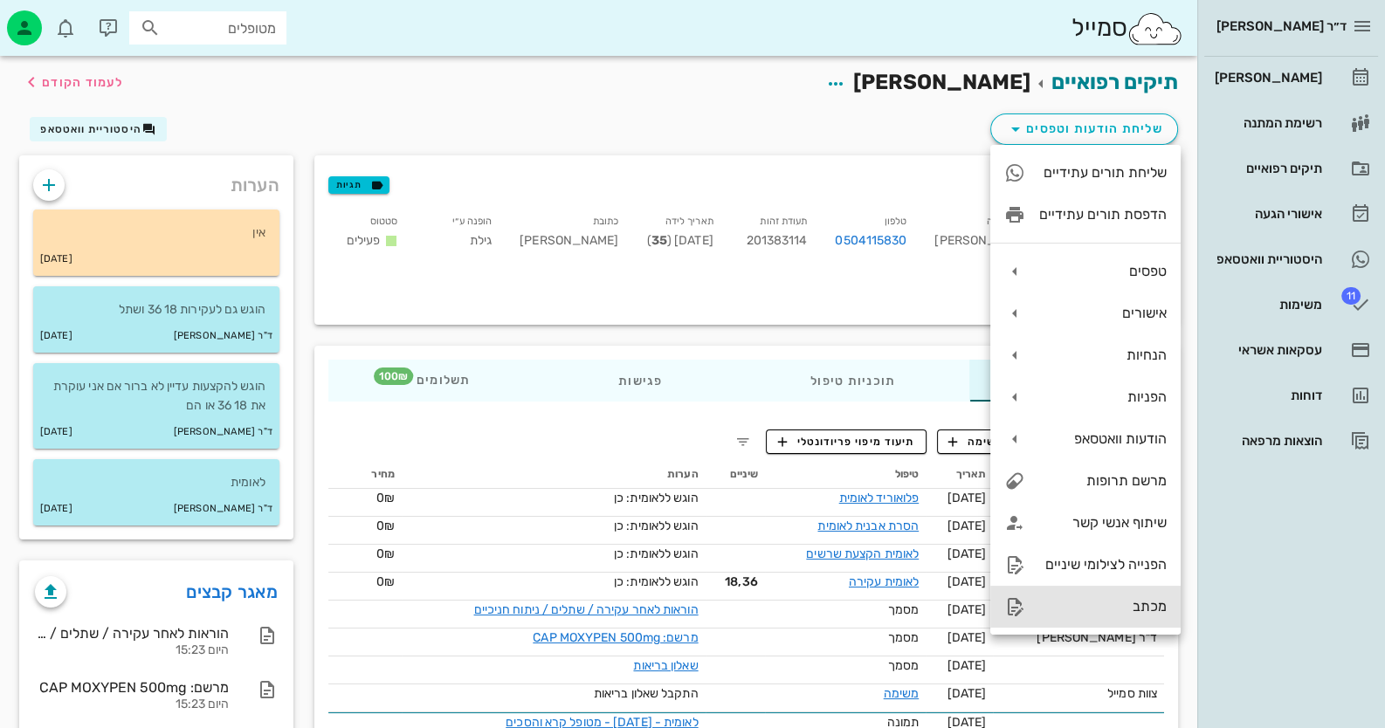
click at [1126, 598] on div "מכתב" at bounding box center [1102, 606] width 127 height 17
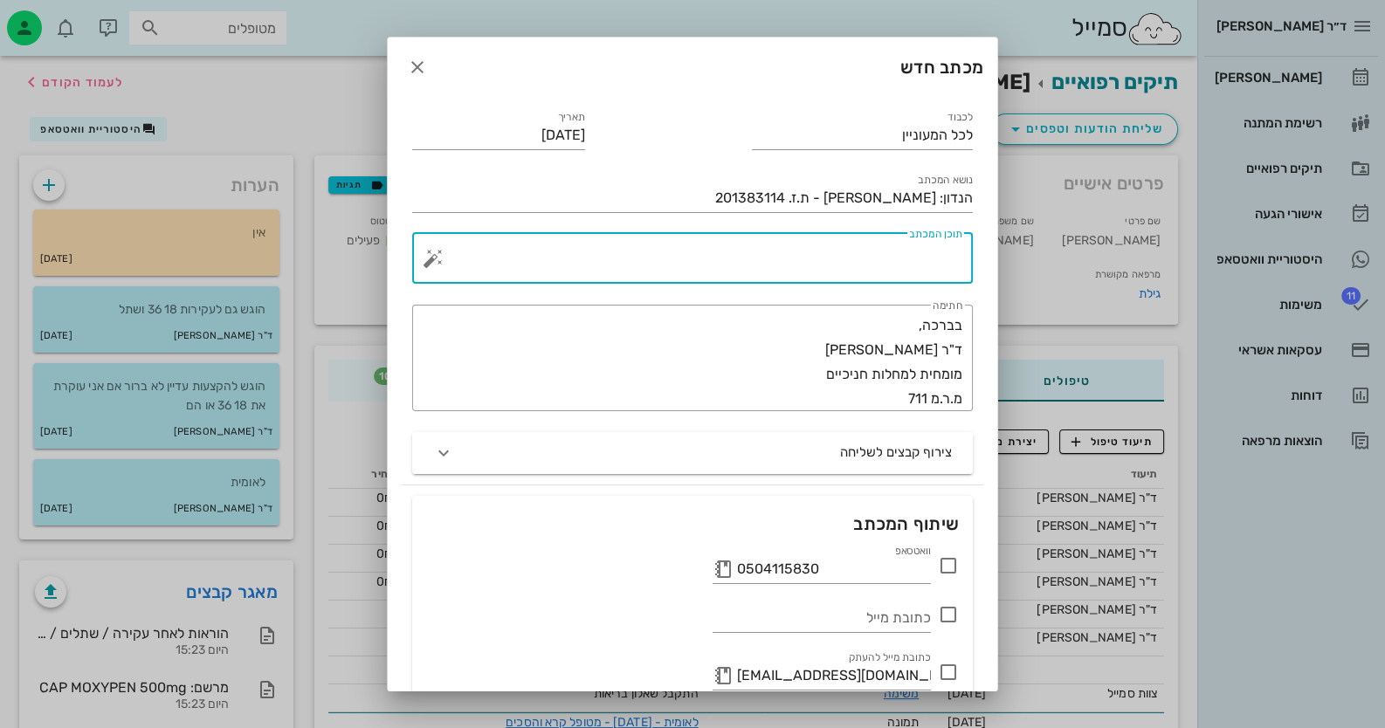
click at [901, 259] on textarea "תוכן המכתב" at bounding box center [700, 263] width 526 height 42
paste textarea "למטופל בוצעה הקצעת שרשים בכל איזורי הפה, עקירת שיניים 18 ו - 36 עם שימור מכתשית…"
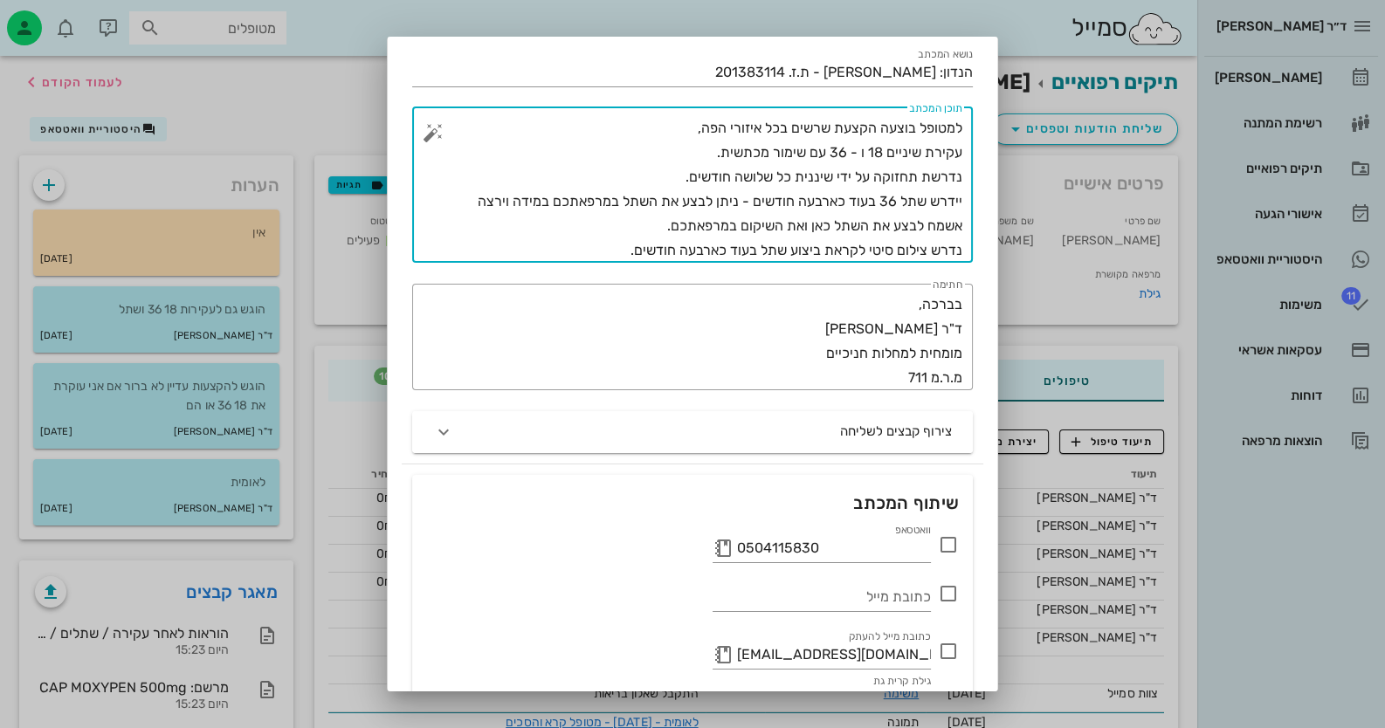
scroll to position [204, 0]
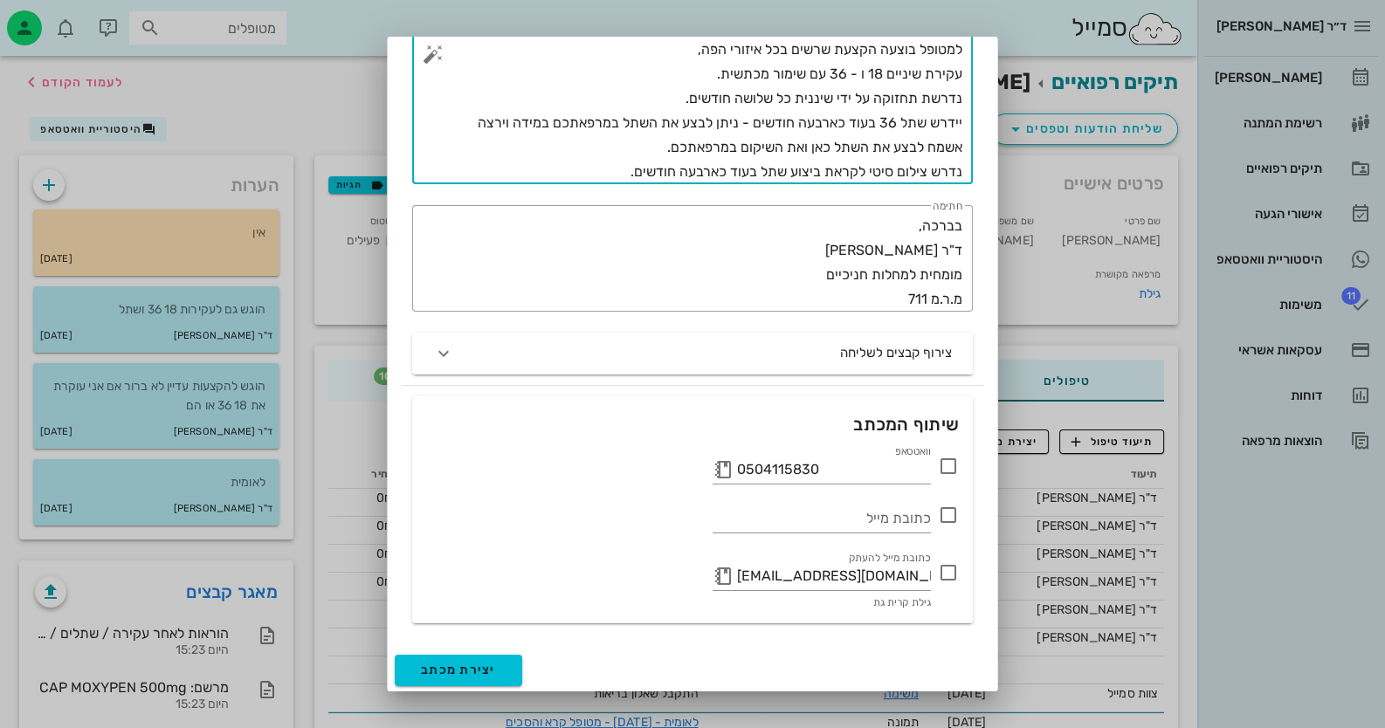
type textarea "למטופל בוצעה הקצעת שרשים בכל איזורי הפה, עקירת שיניים 18 ו - 36 עם שימור מכתשית…"
click at [947, 574] on icon at bounding box center [948, 572] width 21 height 21
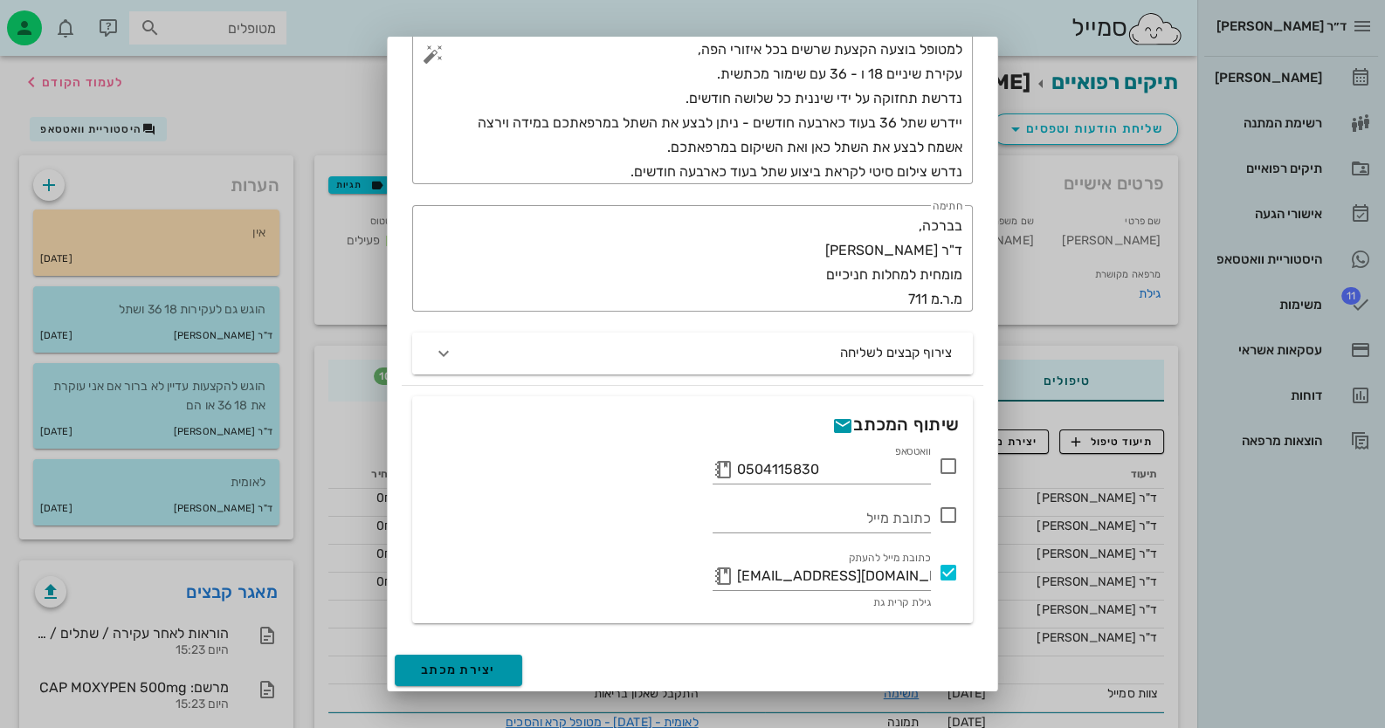
click at [514, 674] on button "יצירת מכתב" at bounding box center [458, 670] width 127 height 31
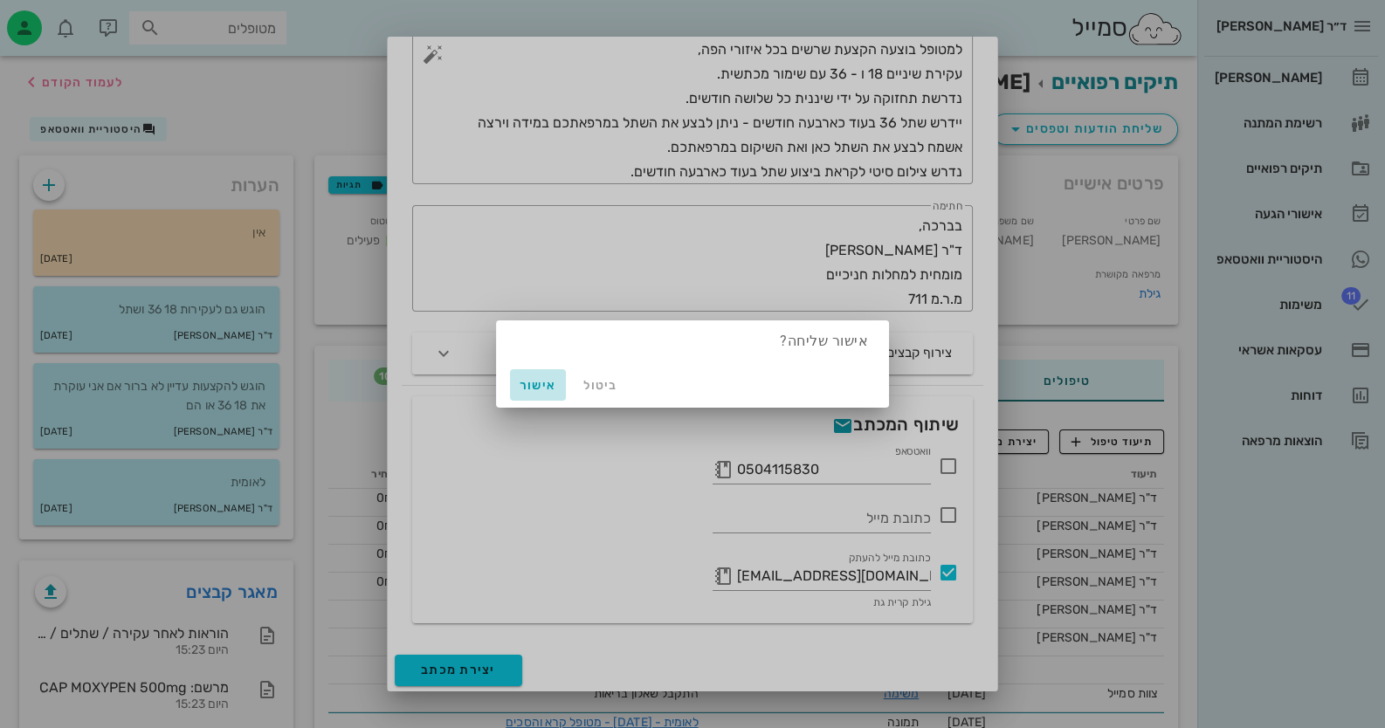
click at [535, 392] on span "אישור" at bounding box center [538, 385] width 42 height 15
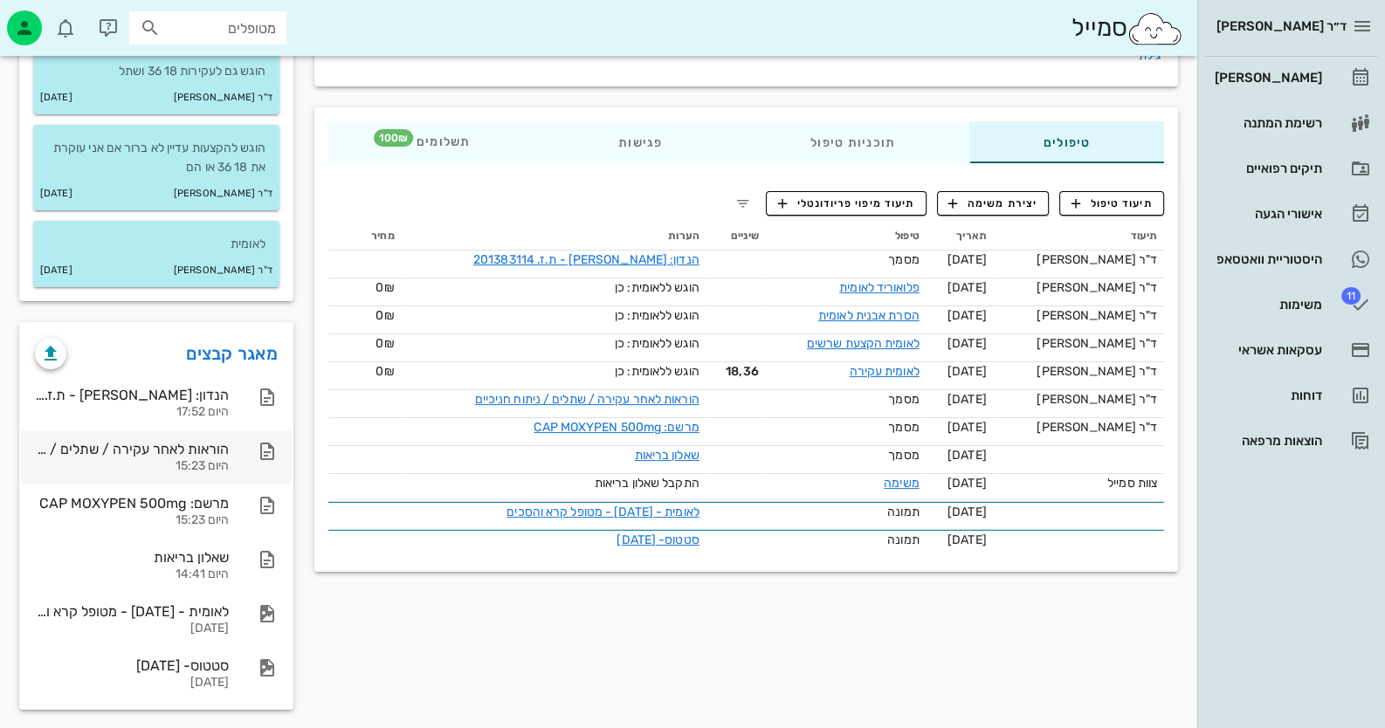
scroll to position [246, 0]
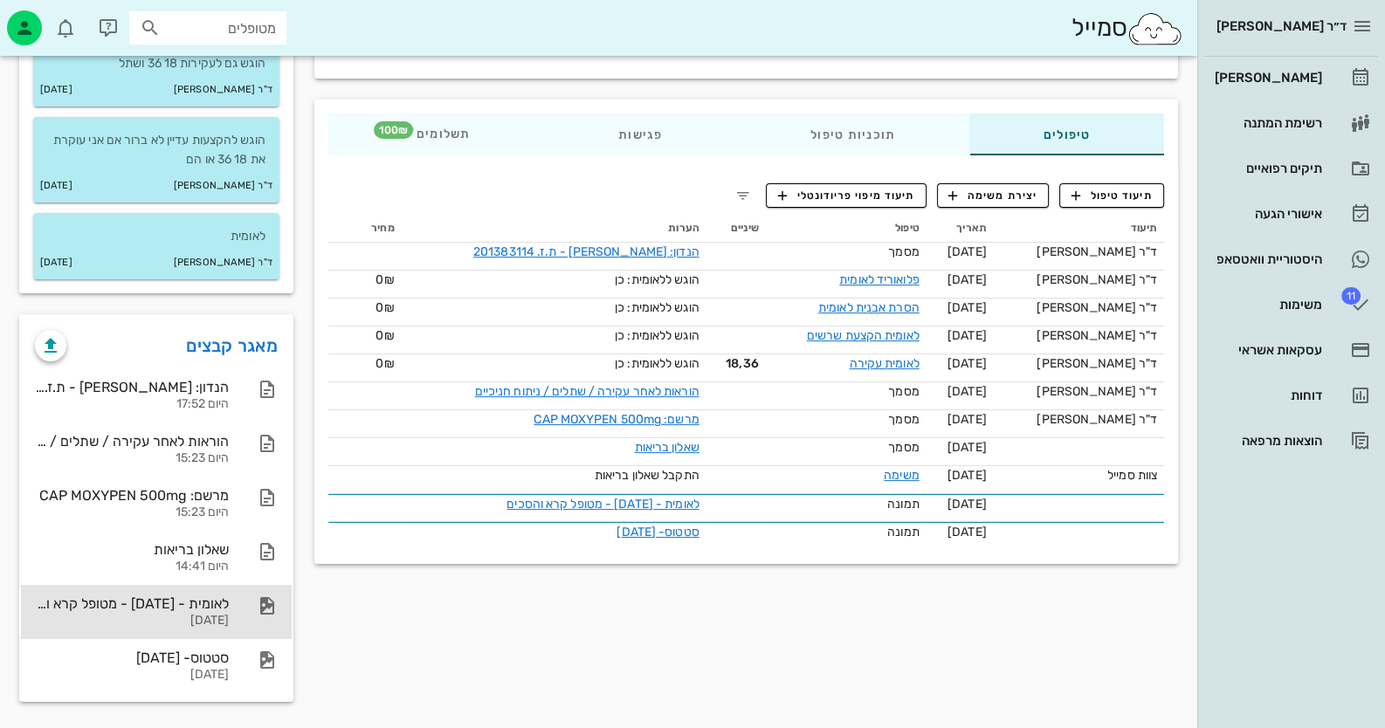
click at [231, 620] on div "לאומית - [DATE] - מטופל קרא והסכים [DATE]" at bounding box center [156, 612] width 271 height 54
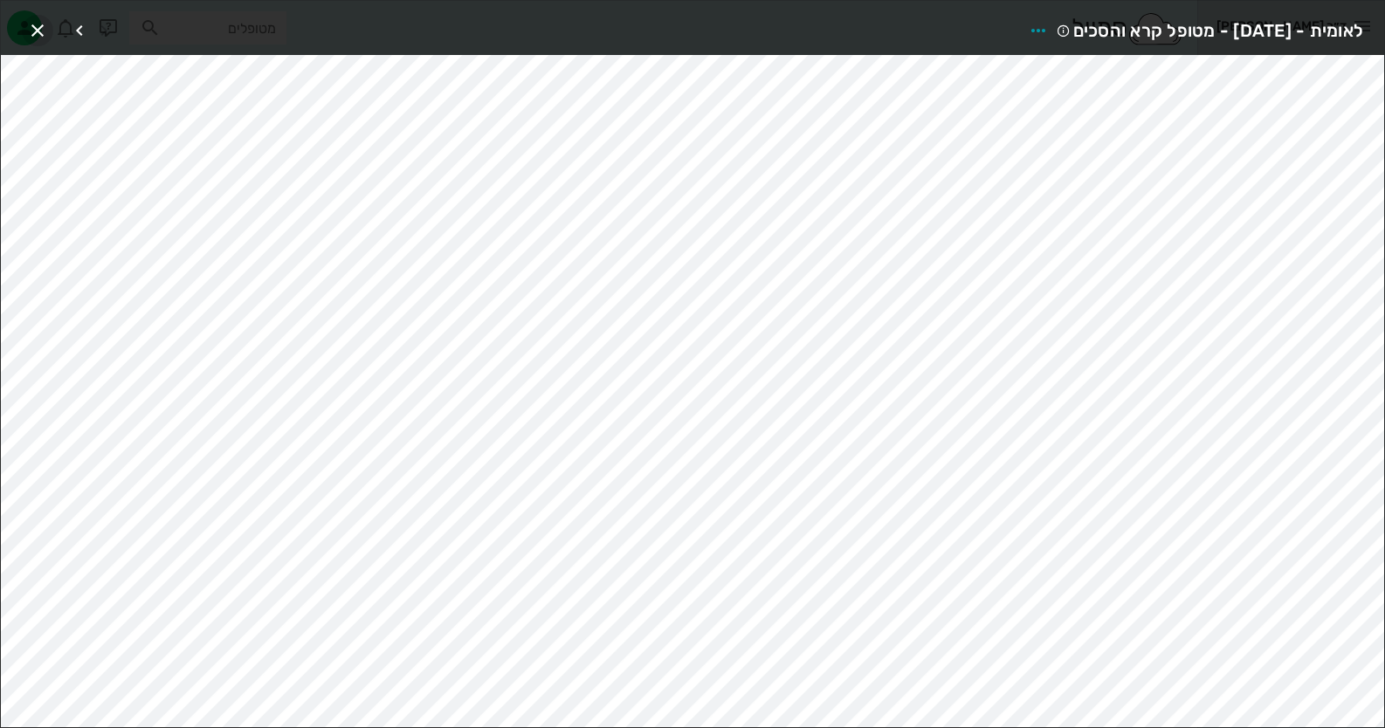
click at [31, 20] on icon "button" at bounding box center [37, 30] width 21 height 21
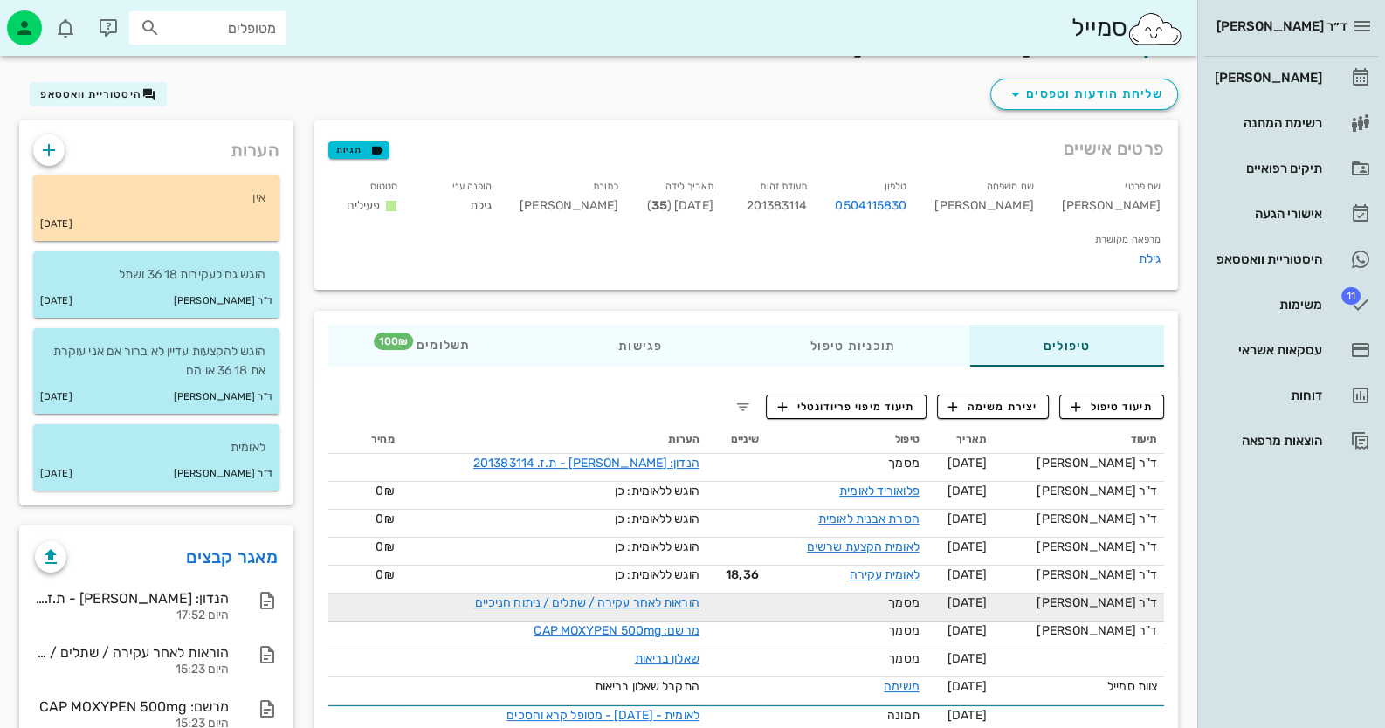
scroll to position [0, 0]
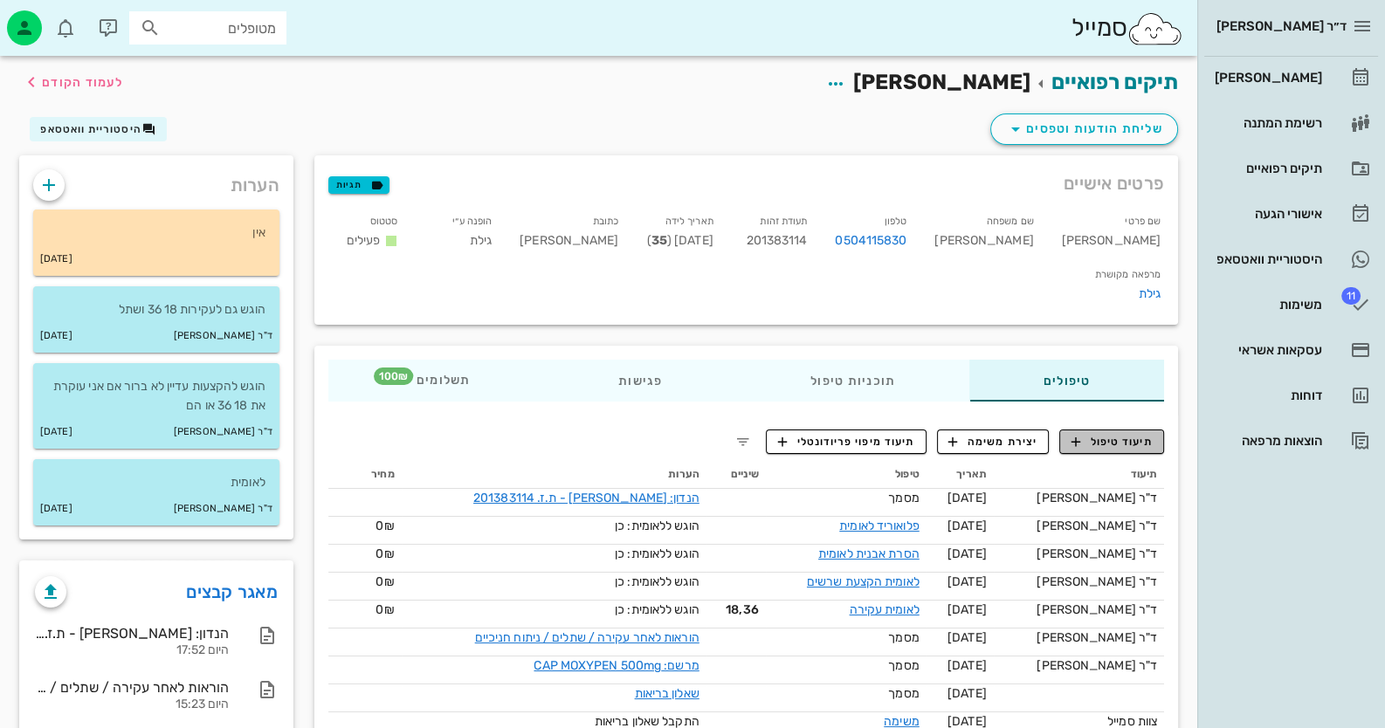
click at [1142, 430] on button "תיעוד טיפול" at bounding box center [1111, 442] width 105 height 24
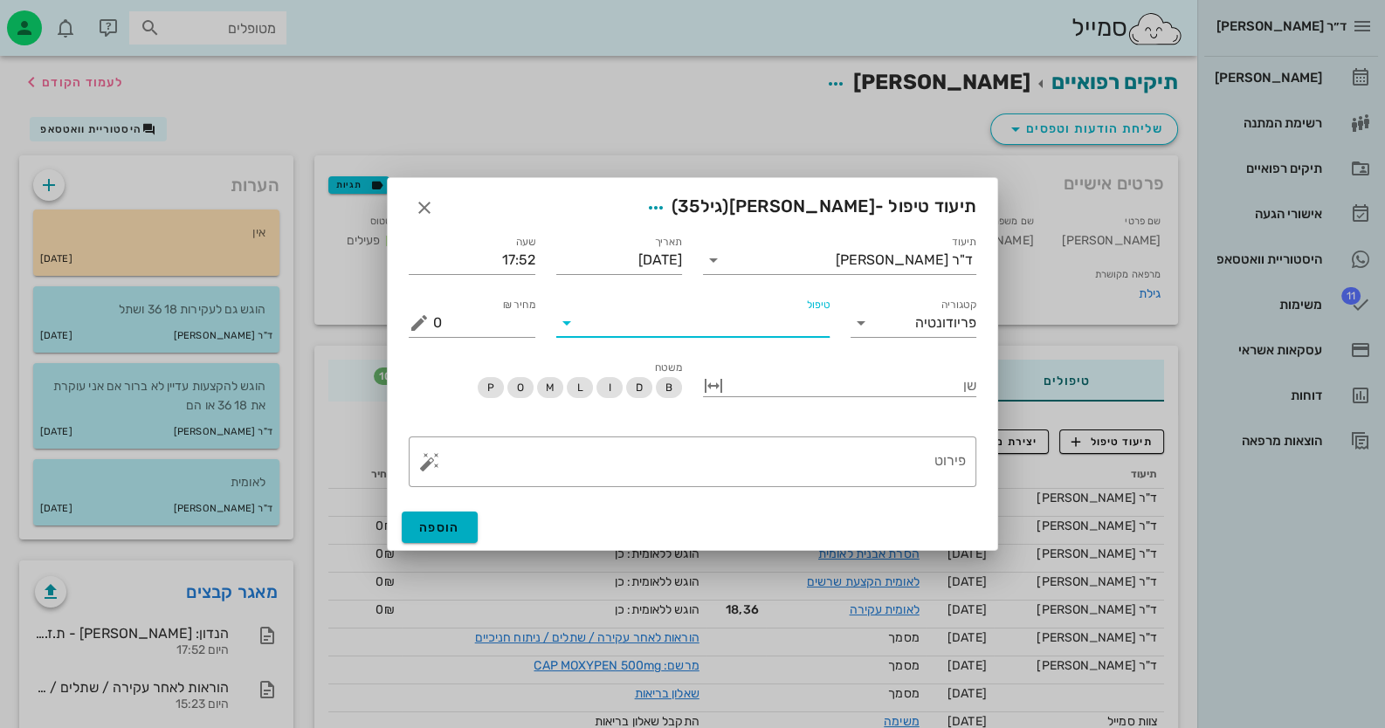
click at [740, 332] on input "טיפול" at bounding box center [705, 323] width 249 height 28
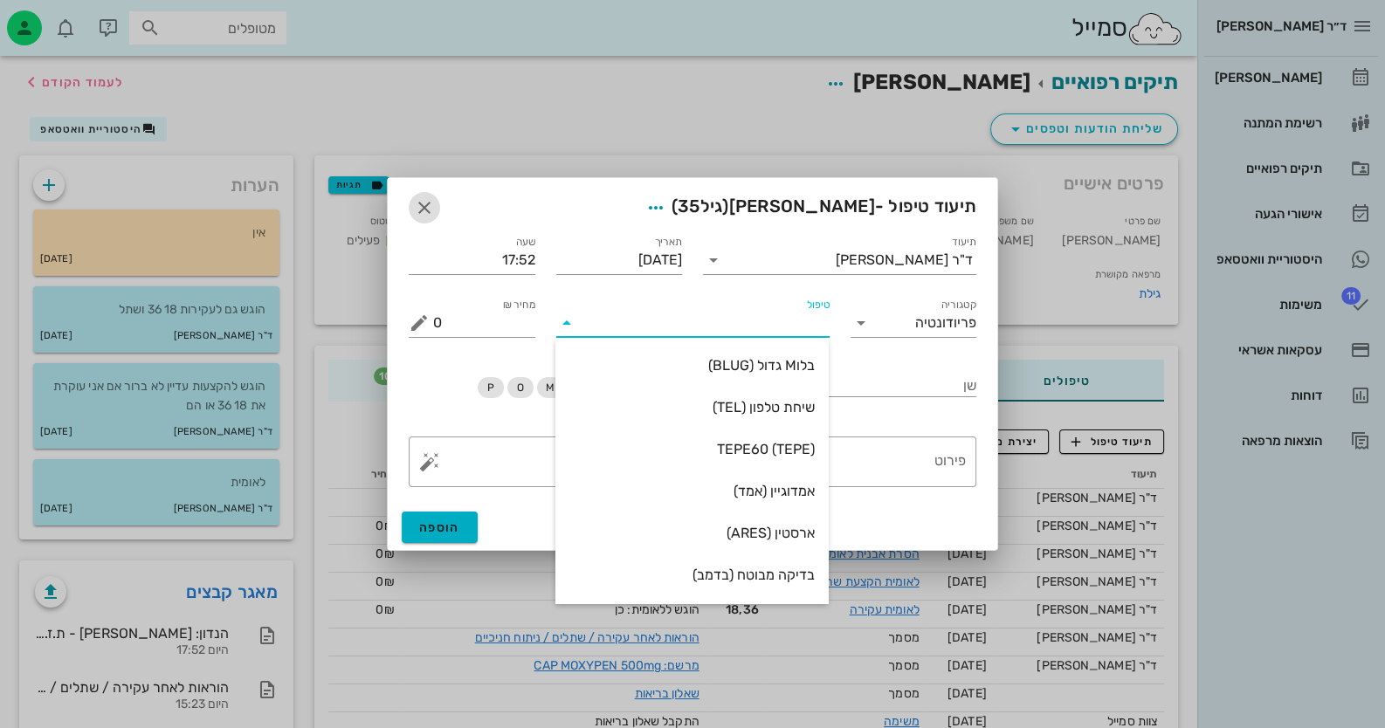
click at [421, 209] on icon "button" at bounding box center [424, 207] width 21 height 21
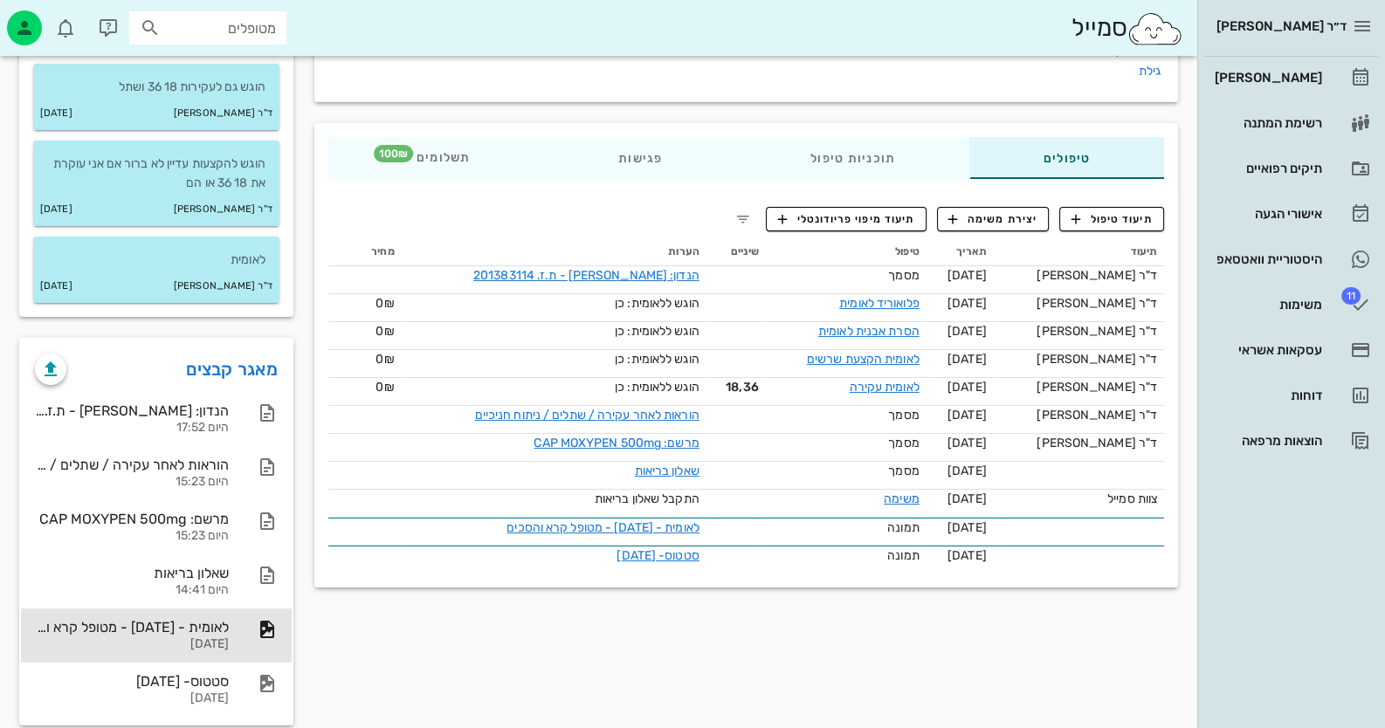
scroll to position [246, 0]
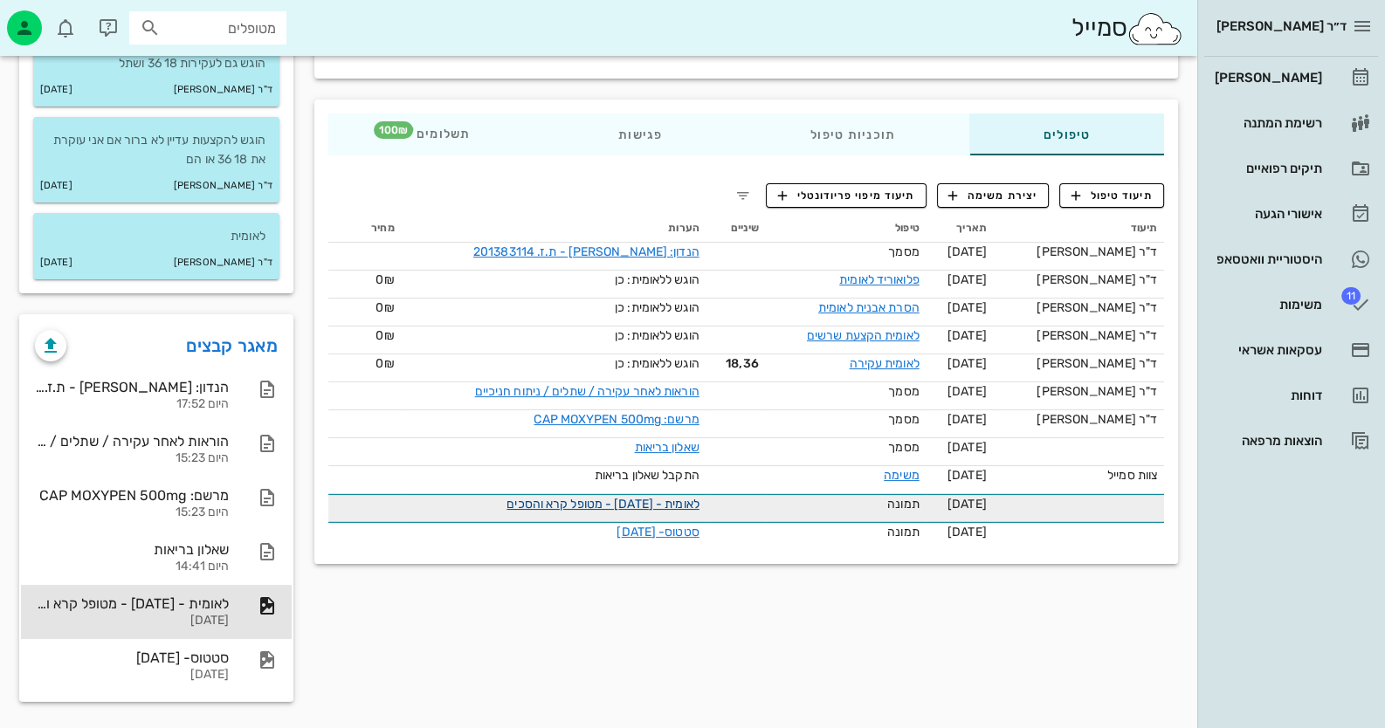
click at [553, 497] on link "לאומית - [DATE] - מטופל קרא והסכים" at bounding box center [602, 504] width 192 height 15
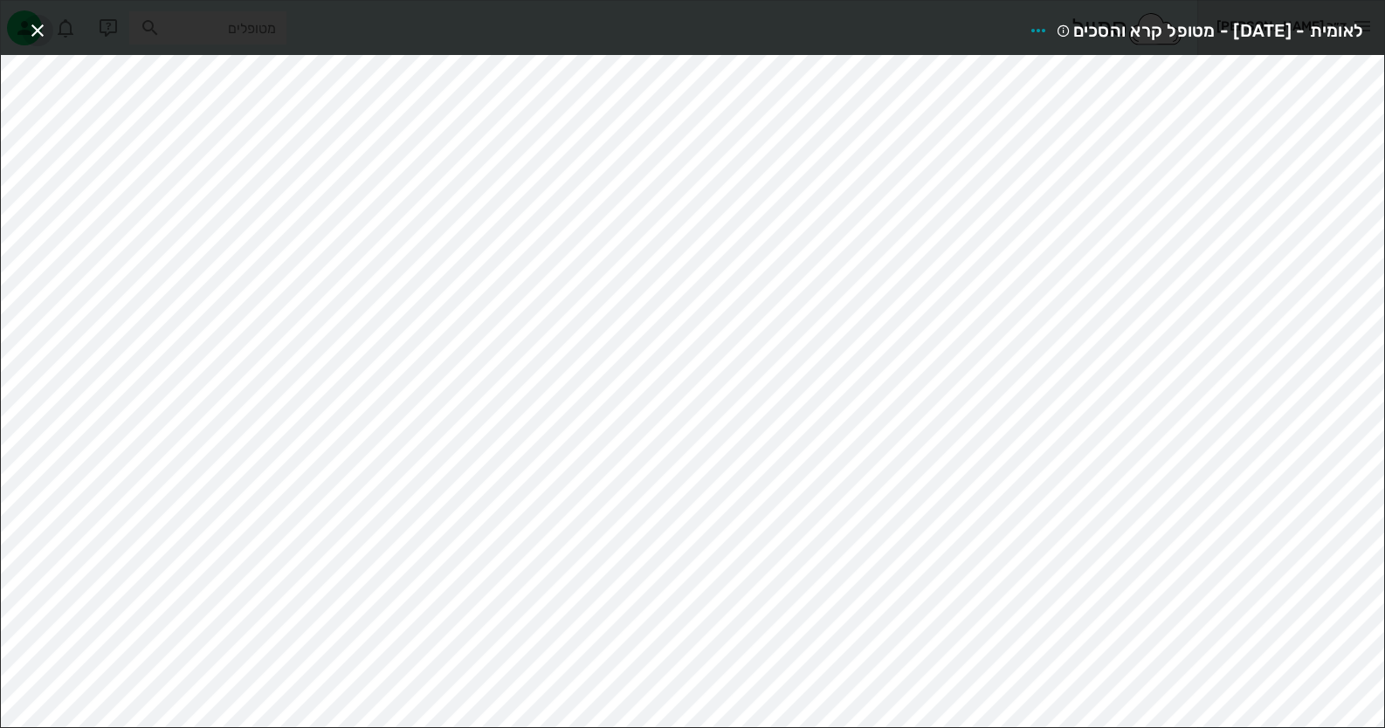
click at [49, 32] on span "button" at bounding box center [37, 30] width 31 height 21
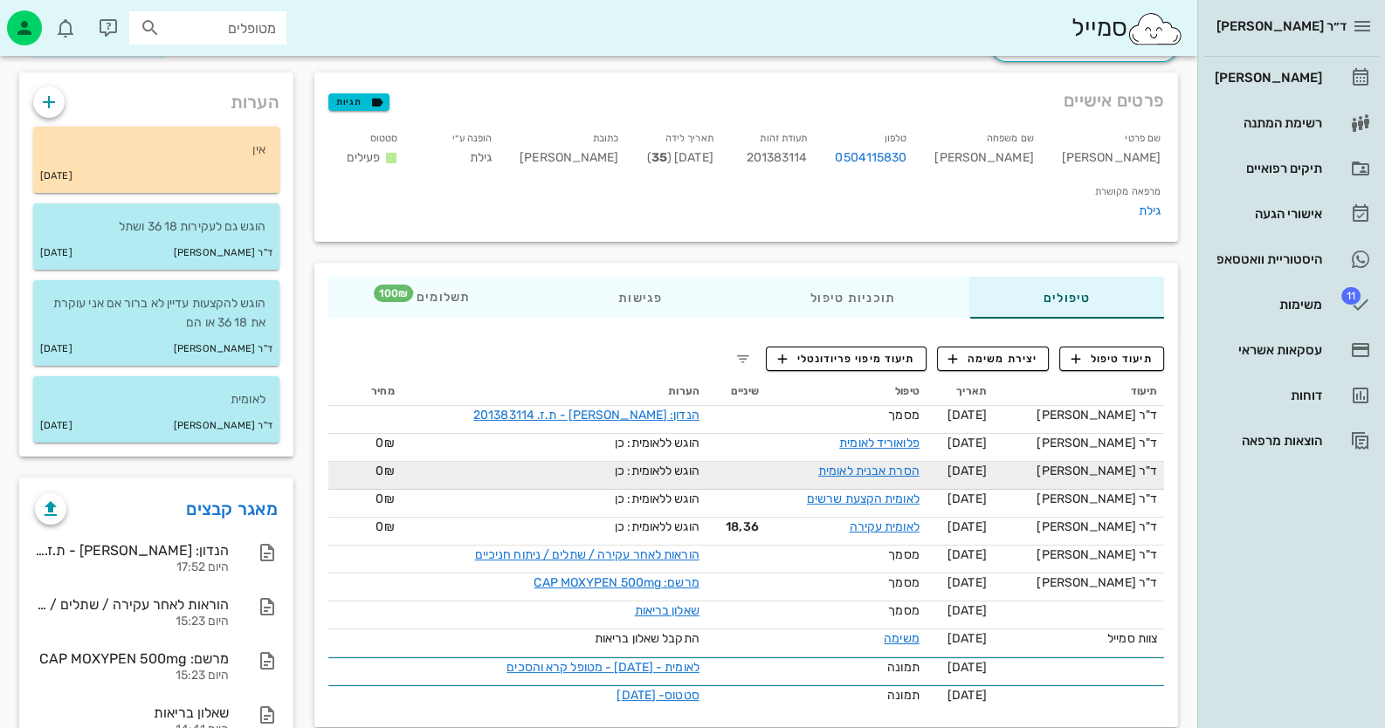
scroll to position [72, 0]
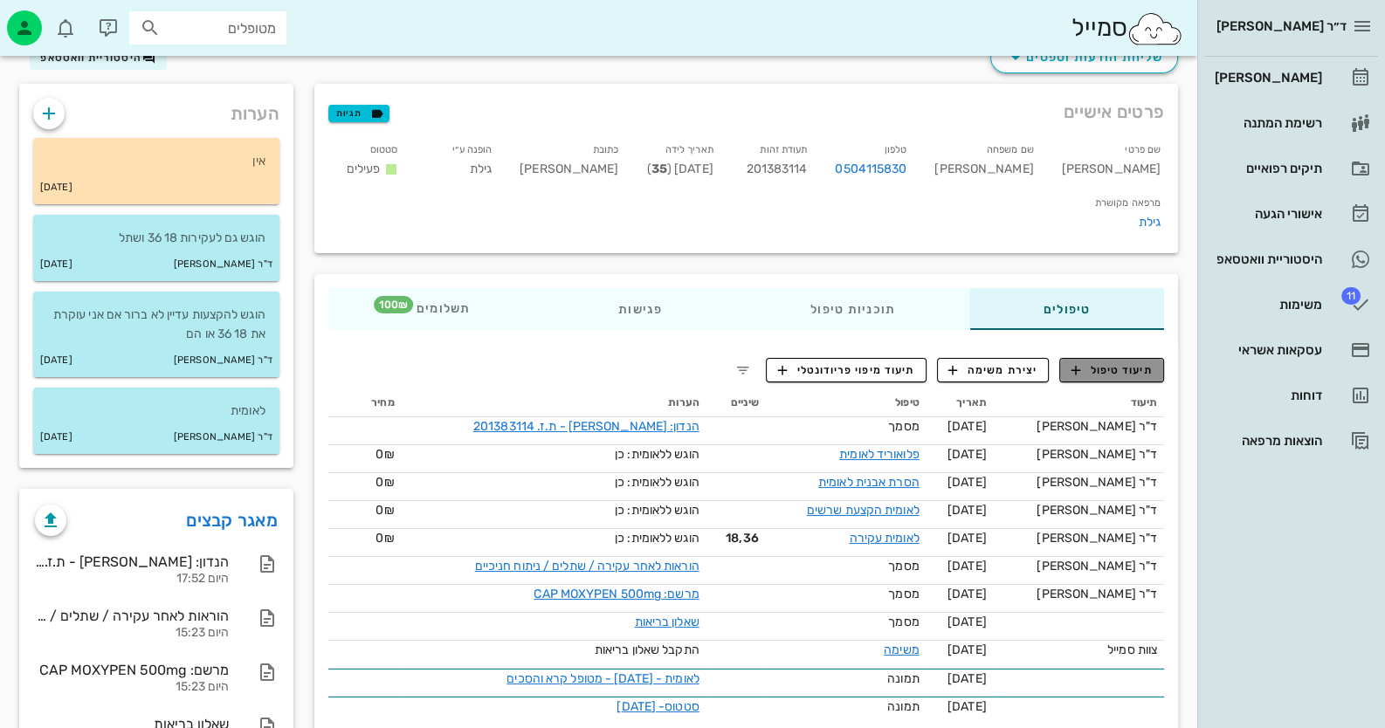
click at [1122, 362] on span "תיעוד טיפול" at bounding box center [1111, 370] width 81 height 16
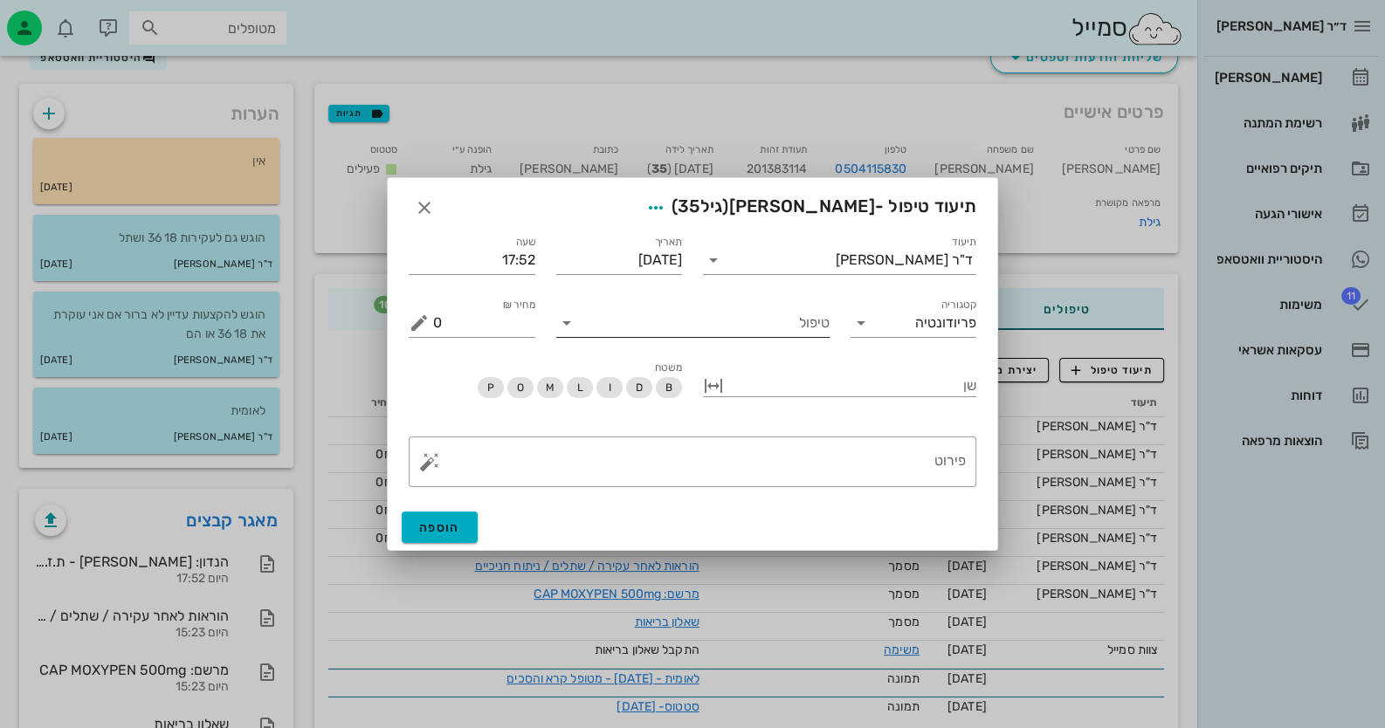
click at [745, 331] on input "טיפול" at bounding box center [705, 323] width 249 height 28
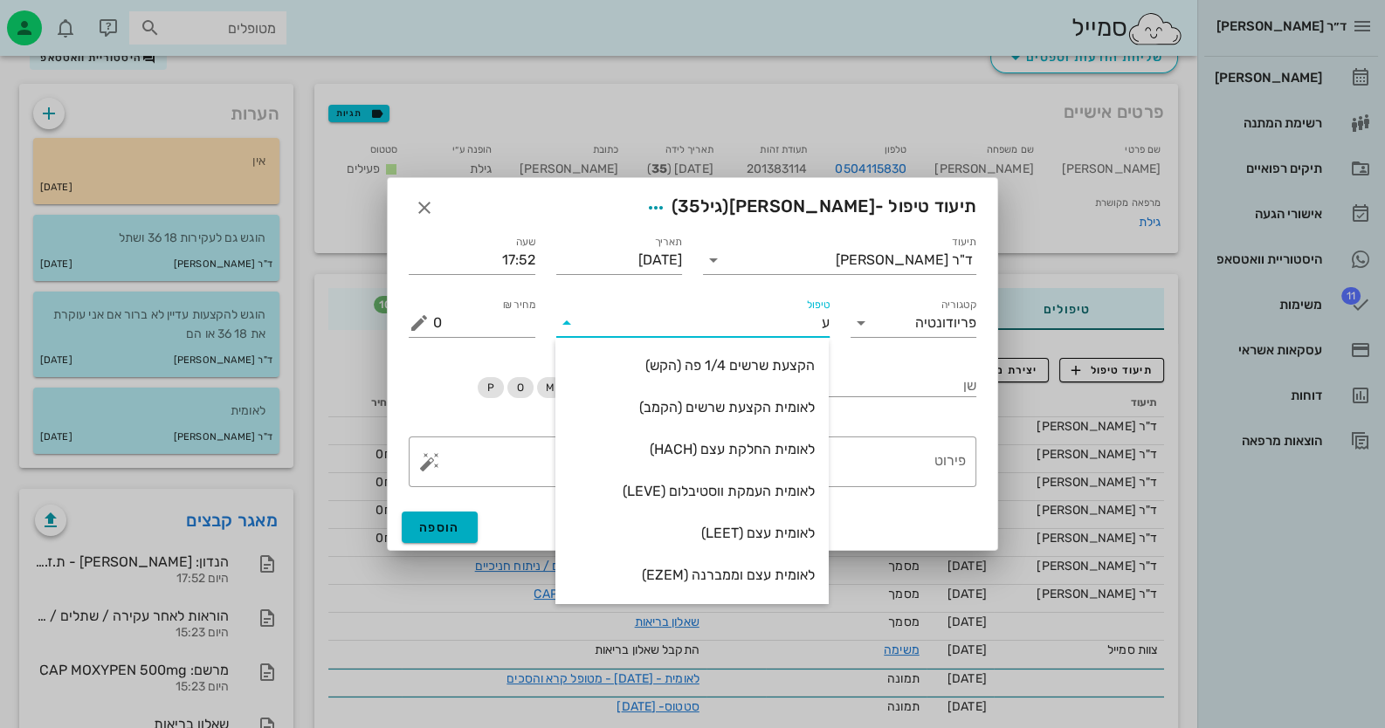
type input "עצ"
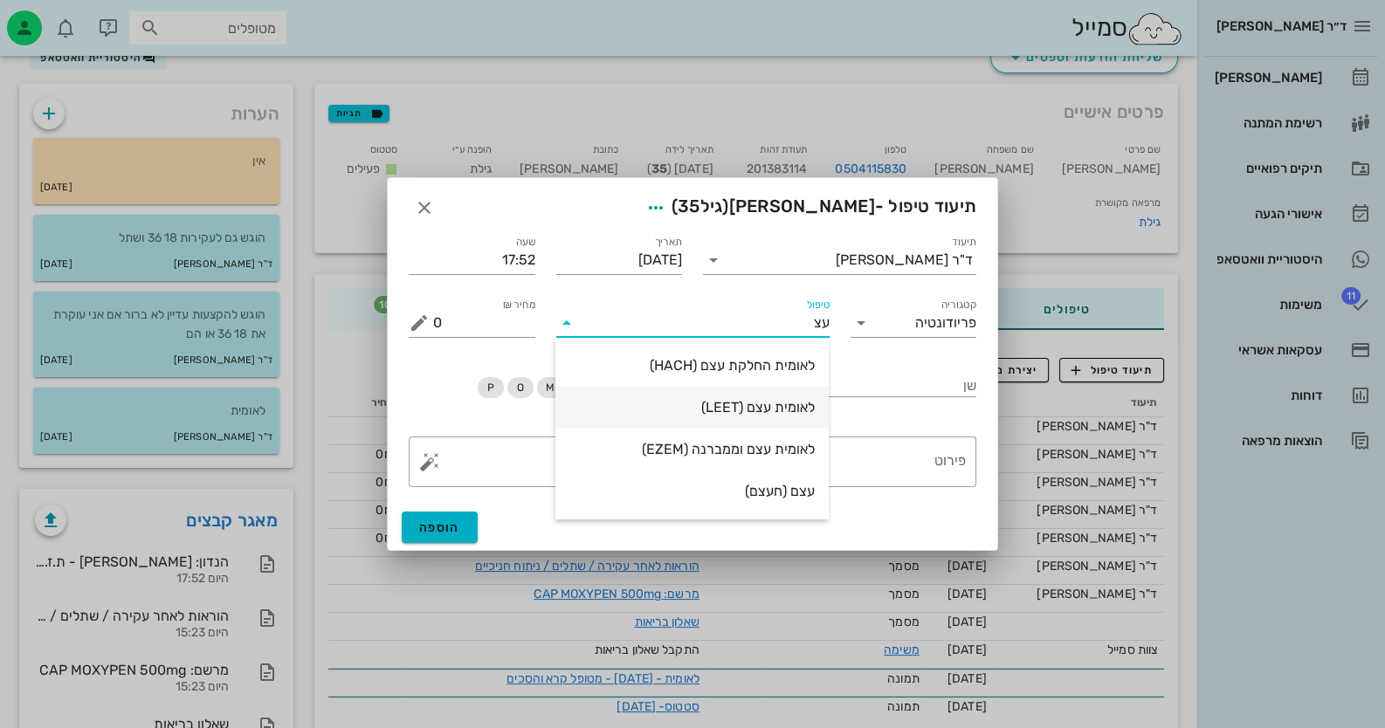
click at [768, 416] on div "לאומית עצם (LEET)" at bounding box center [691, 408] width 245 height 38
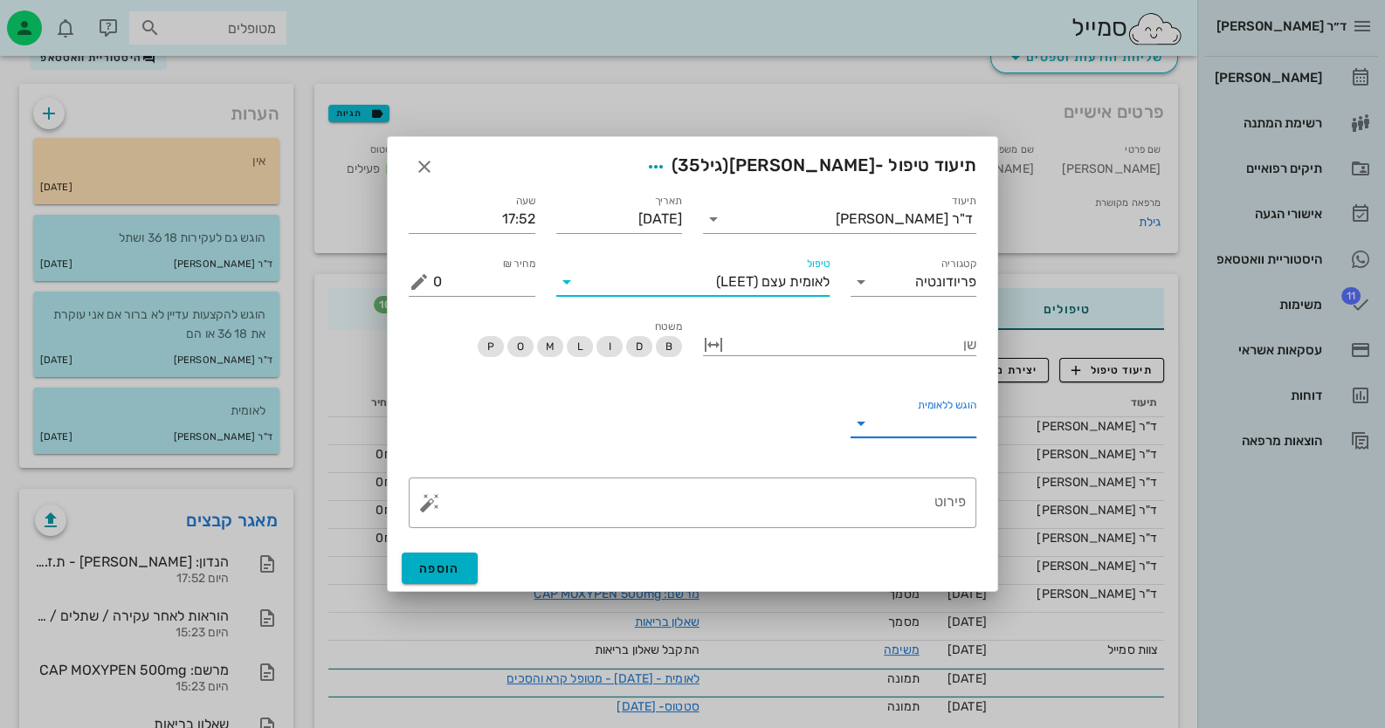
click at [929, 431] on input "הוגש ללאומית" at bounding box center [927, 424] width 99 height 28
click at [931, 437] on div "כן" at bounding box center [913, 437] width 99 height 17
click at [472, 562] on button "הוספה" at bounding box center [440, 568] width 76 height 31
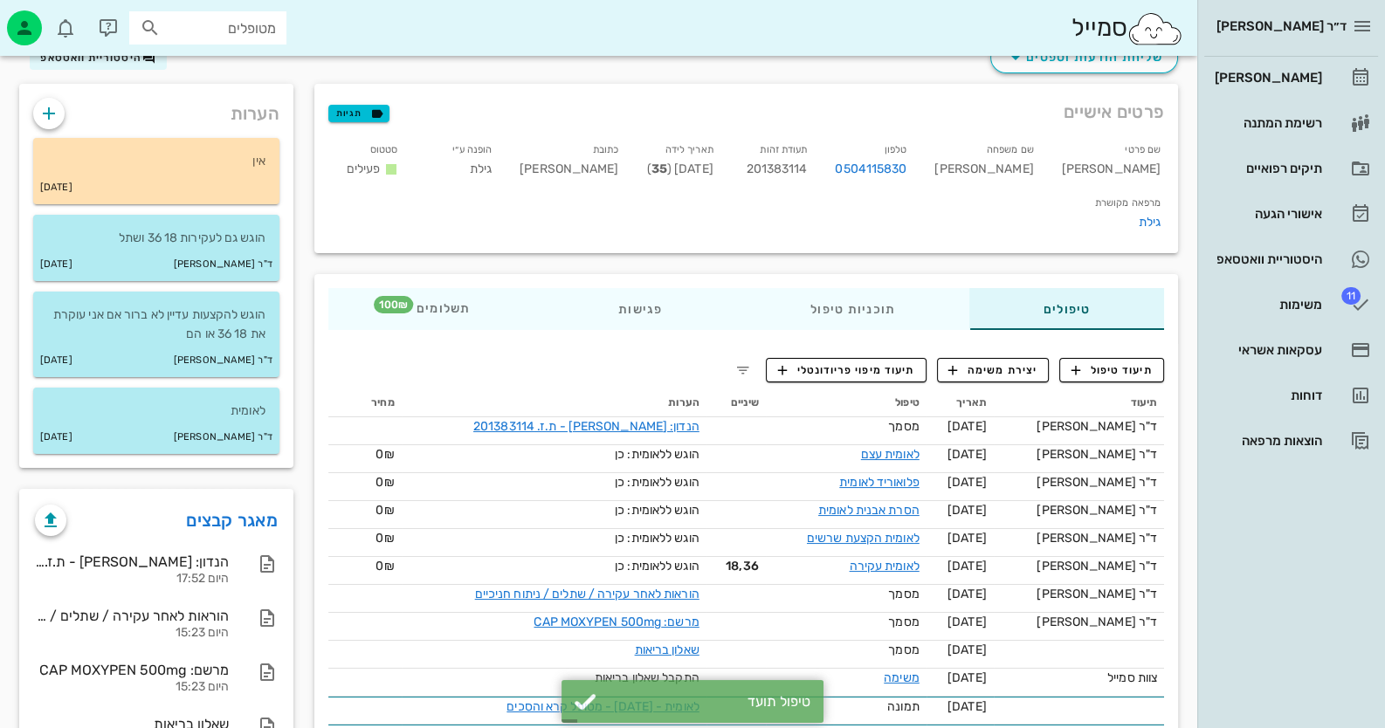
click at [807, 169] on span "201383114" at bounding box center [776, 169] width 61 height 15
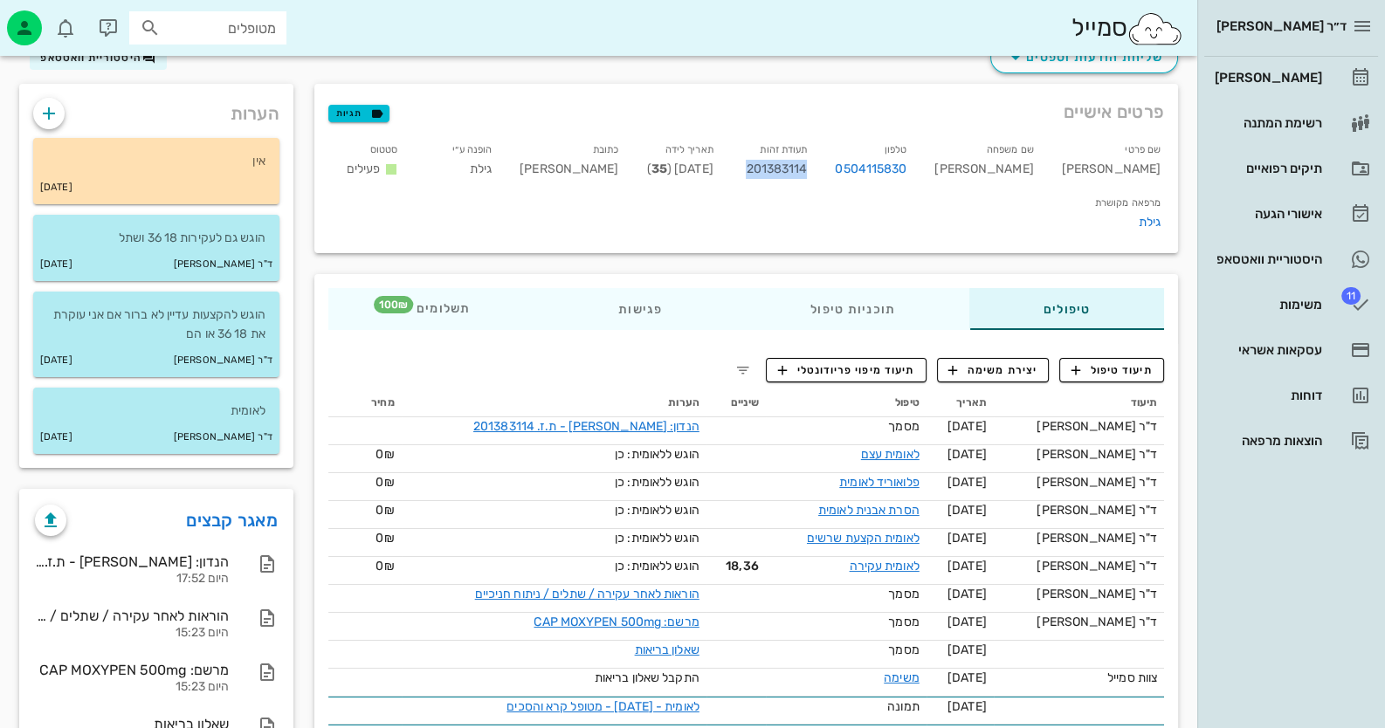
copy span "201383114"
click at [1256, 266] on div "היסטוריית וואטסאפ" at bounding box center [1266, 259] width 111 height 28
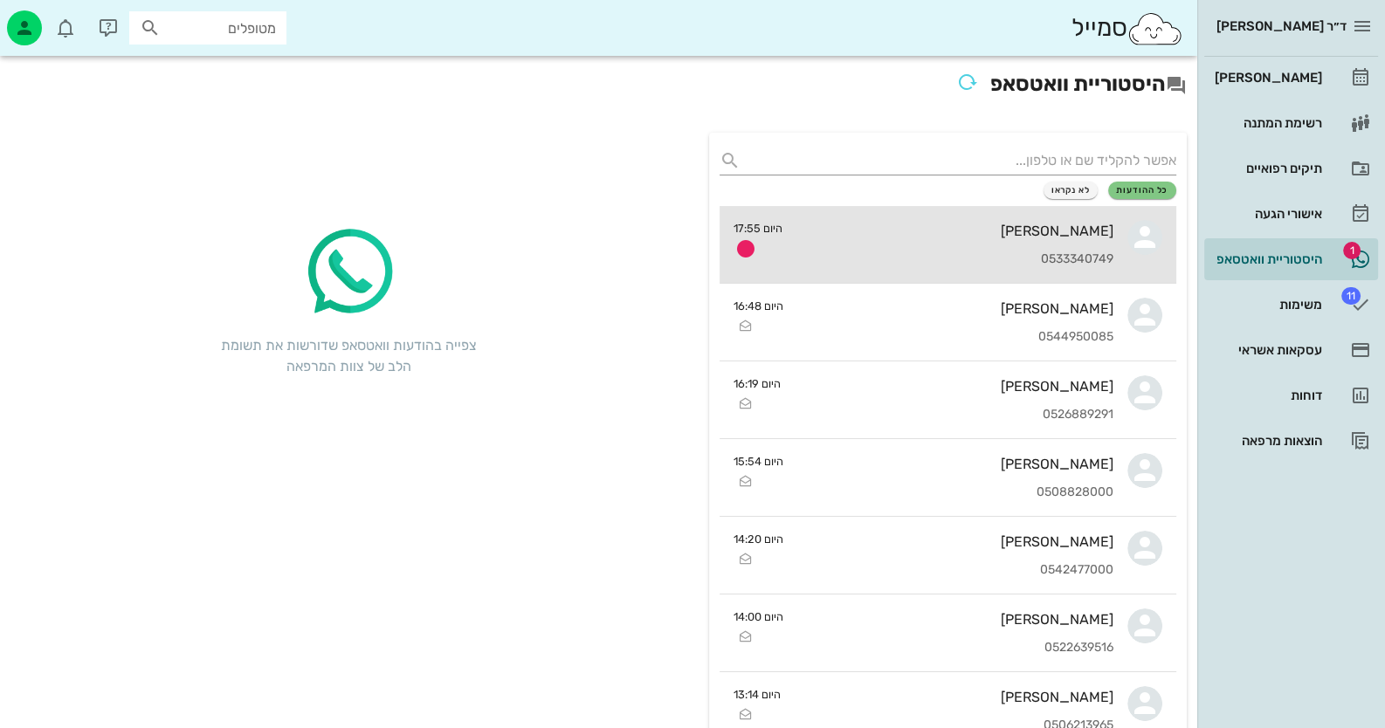
click at [915, 248] on div "[PERSON_NAME] 0533340749" at bounding box center [954, 244] width 317 height 77
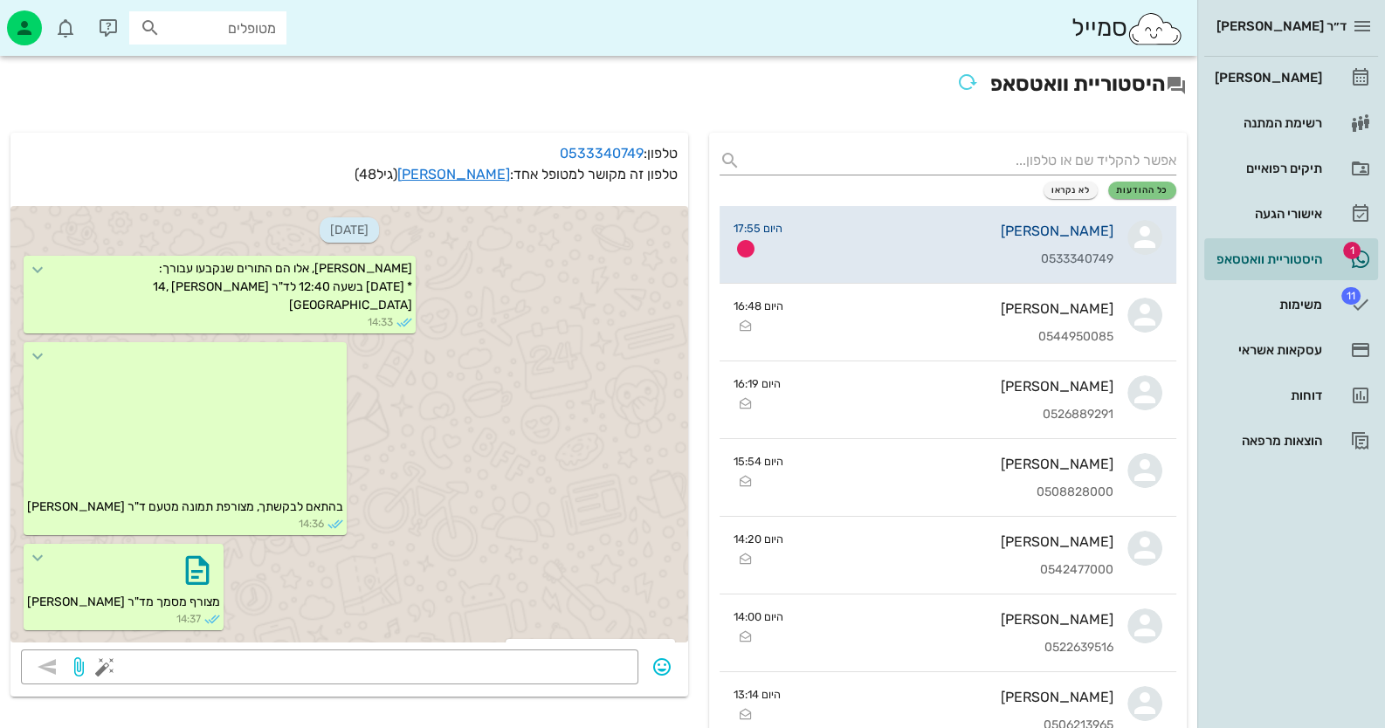
scroll to position [1098, 0]
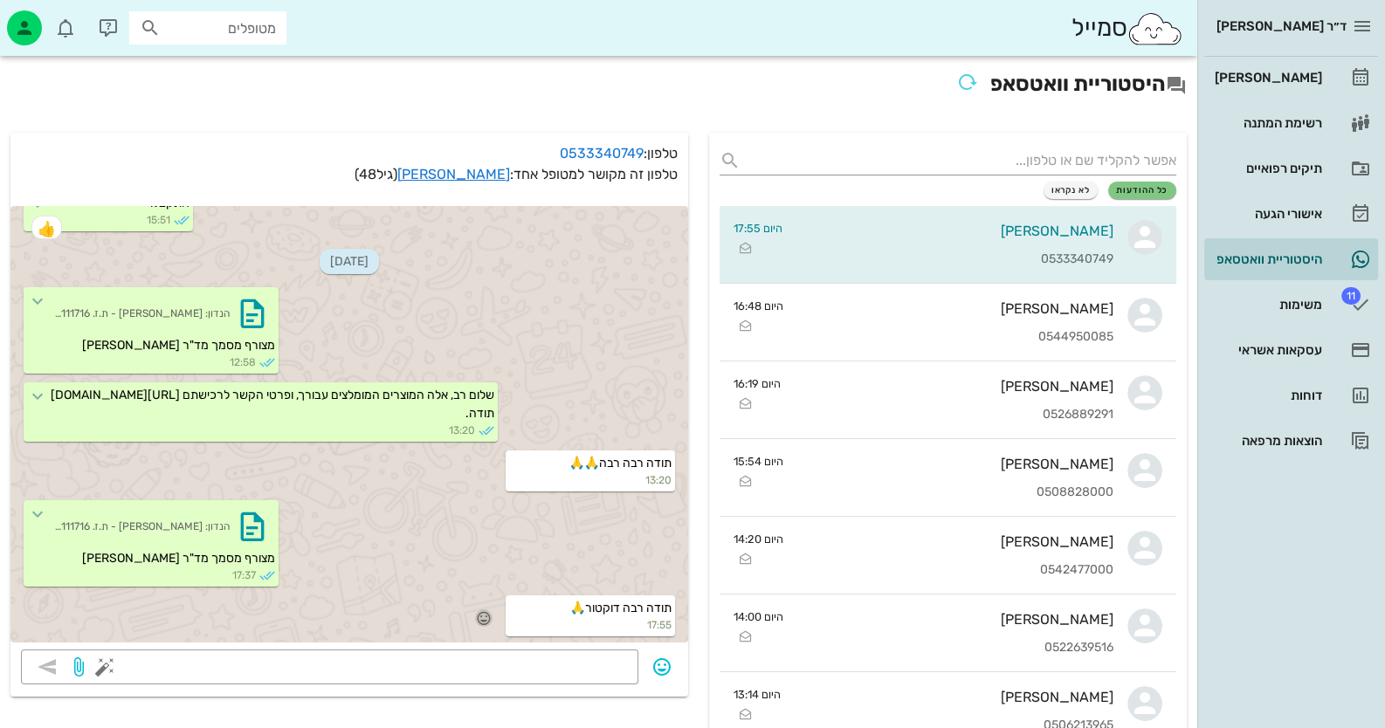
click at [488, 613] on icon "button" at bounding box center [484, 618] width 16 height 16
click at [476, 589] on div "👍" at bounding box center [469, 591] width 31 height 33
click at [1332, 78] on link "[PERSON_NAME]" at bounding box center [1291, 78] width 174 height 42
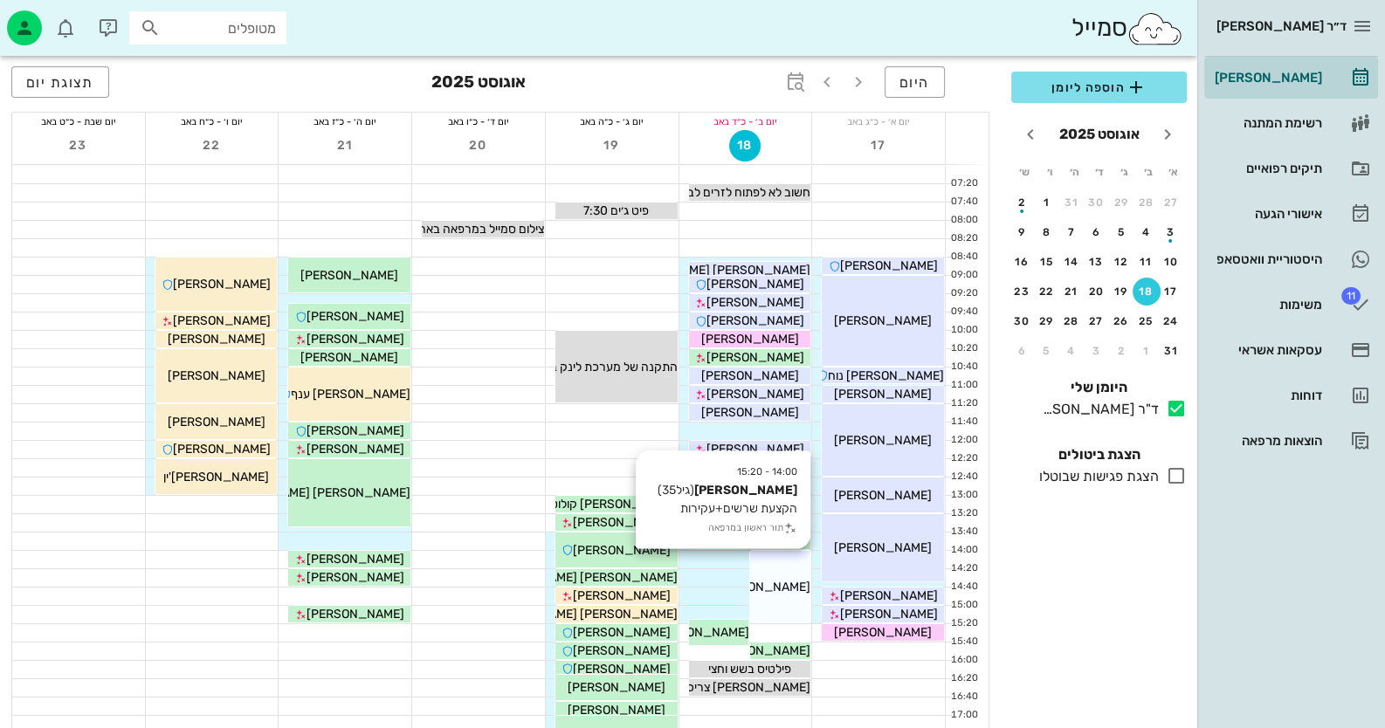
click at [786, 593] on span "[PERSON_NAME]" at bounding box center [762, 587] width 98 height 15
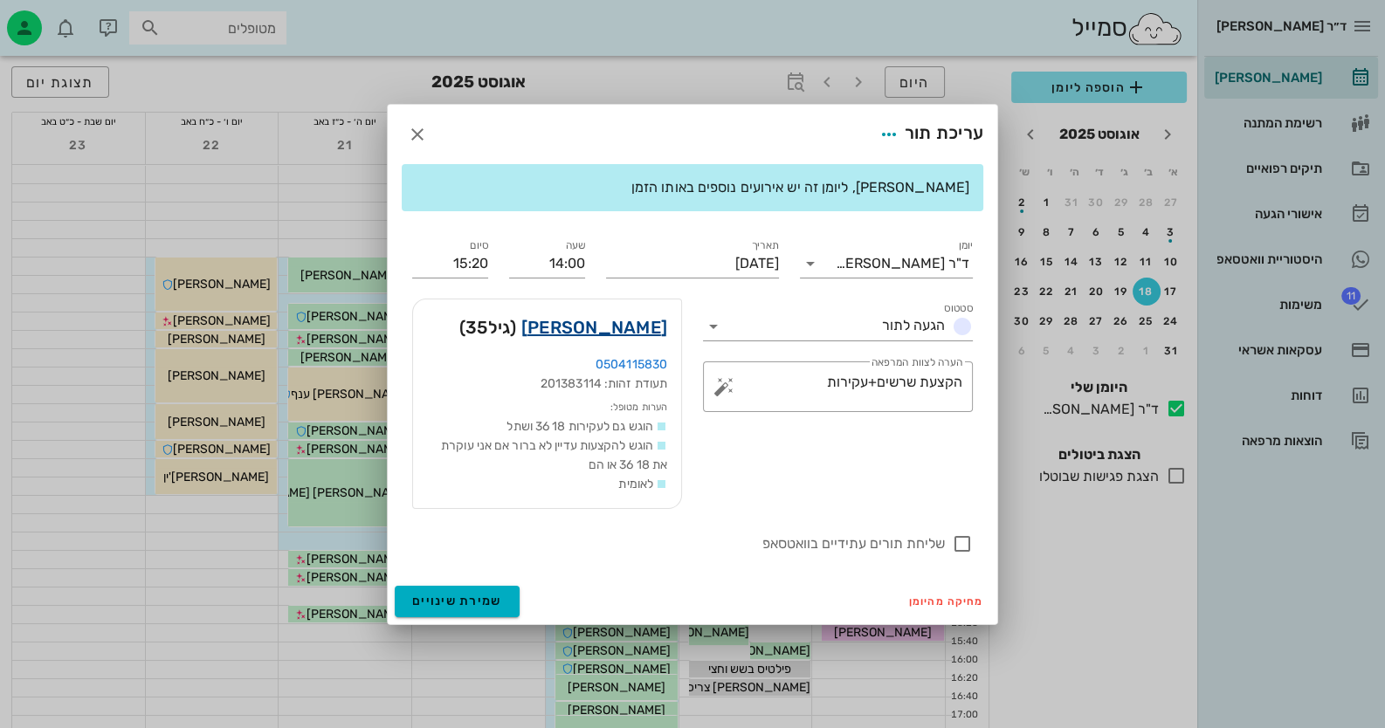
click at [633, 325] on link "[PERSON_NAME]" at bounding box center [594, 327] width 146 height 28
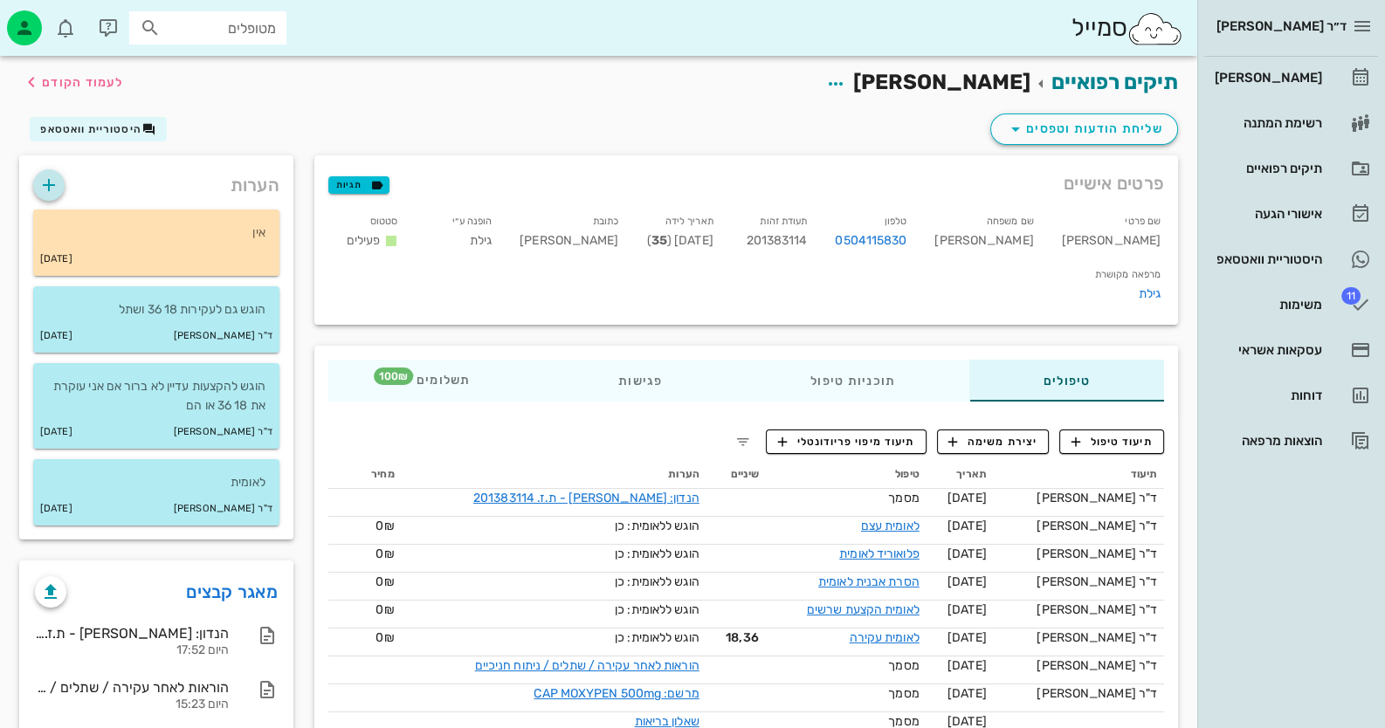
click at [44, 183] on icon "button" at bounding box center [48, 185] width 21 height 21
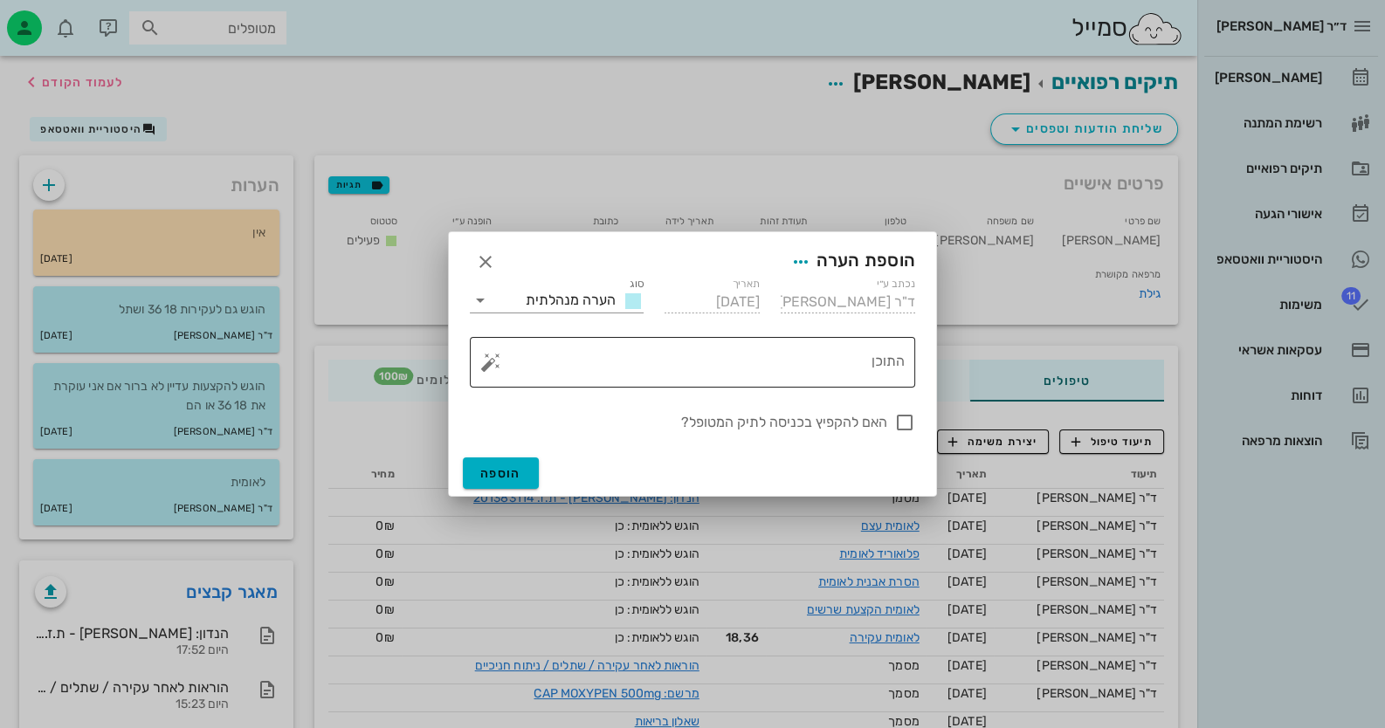
click at [481, 364] on button "button" at bounding box center [490, 362] width 21 height 21
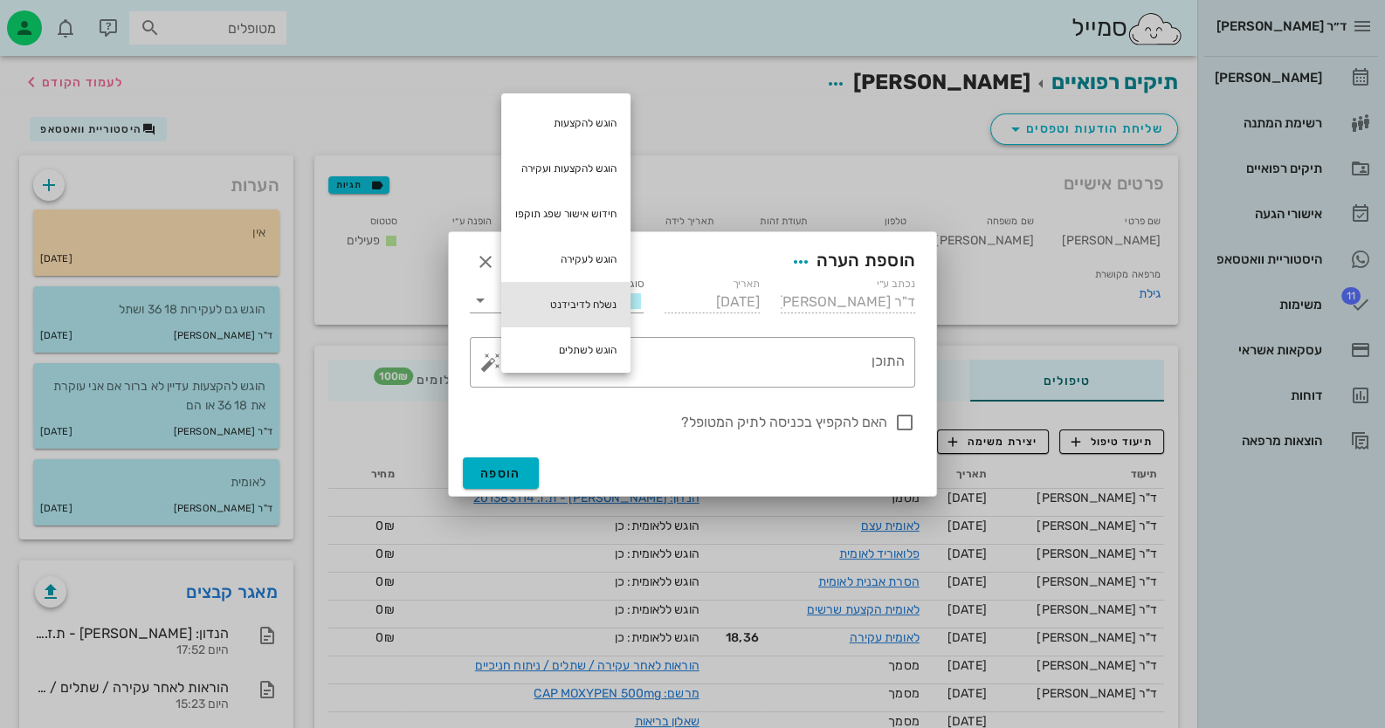
click at [598, 302] on div "נשלח לדיבידנט" at bounding box center [565, 304] width 129 height 45
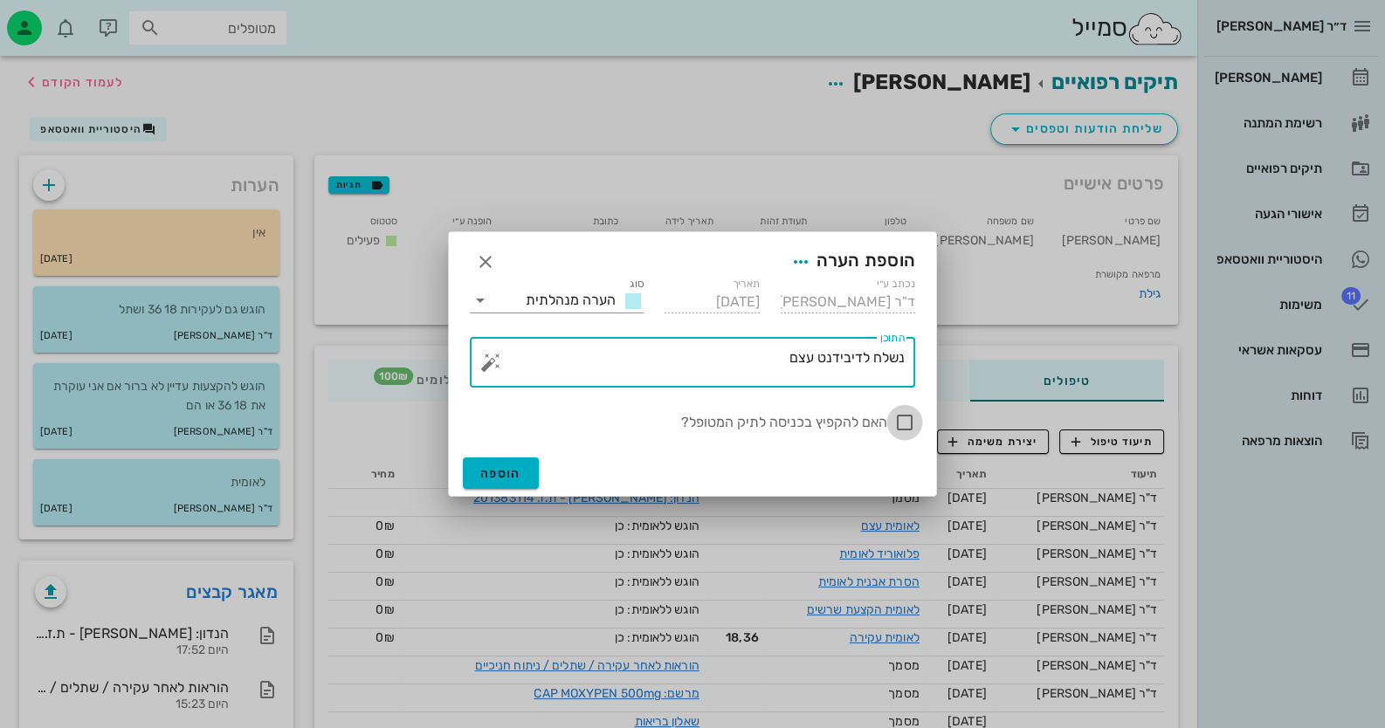
type textarea "נשלח לדיבידנט עצם"
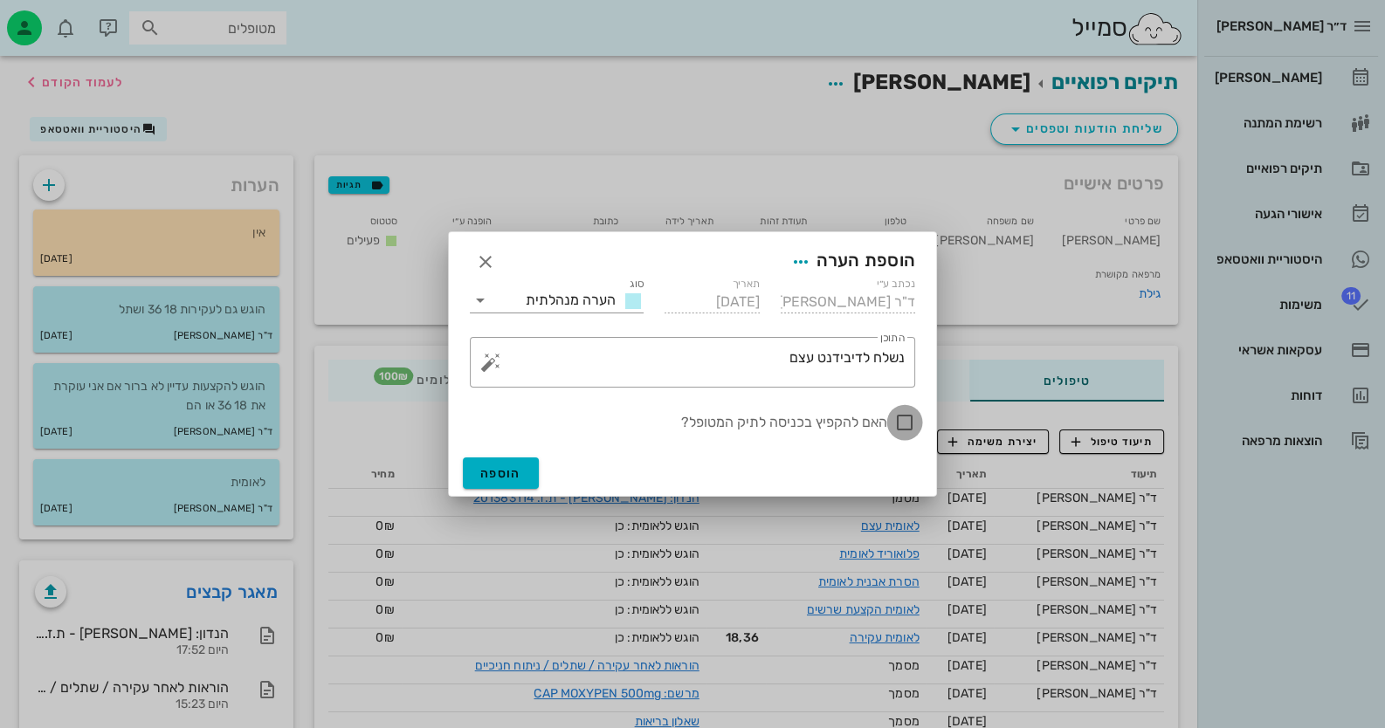
click at [904, 427] on div at bounding box center [905, 423] width 30 height 30
checkbox input "true"
click at [515, 473] on span "הוספה" at bounding box center [500, 473] width 41 height 15
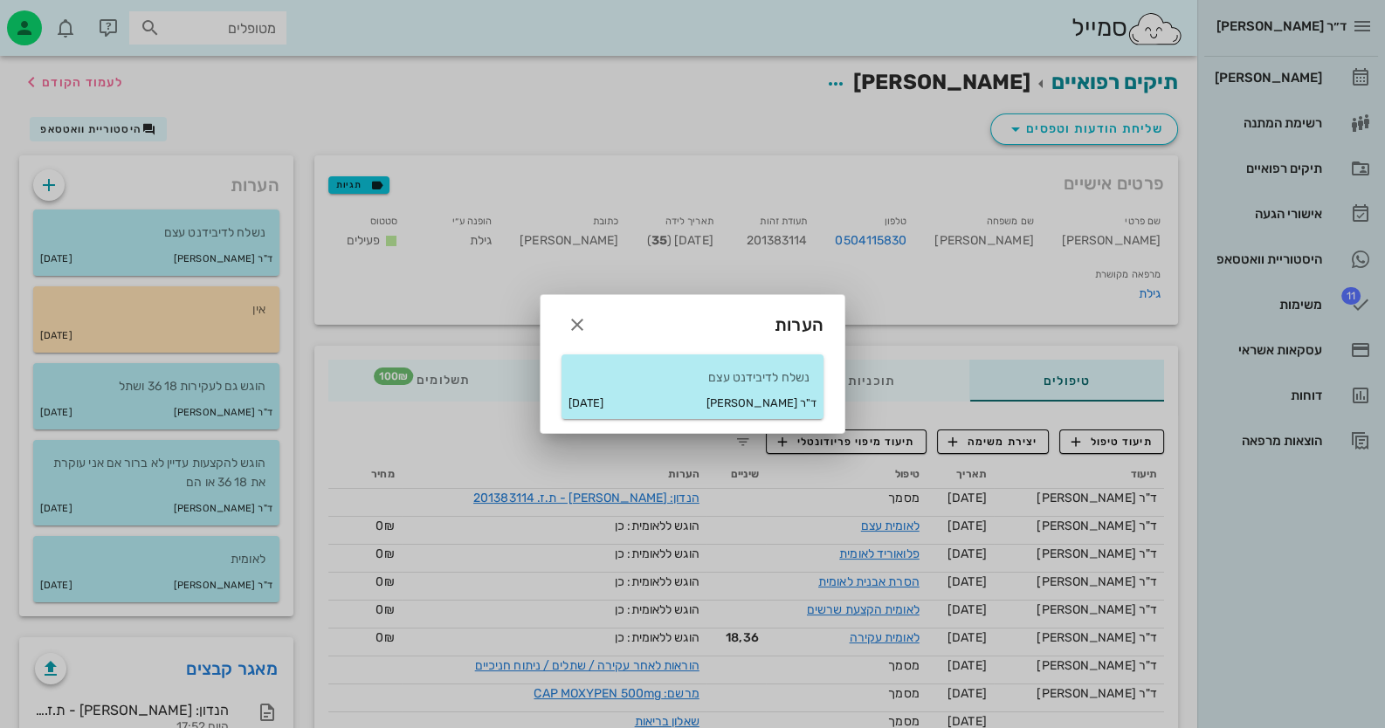
click at [1301, 73] on div at bounding box center [692, 364] width 1385 height 728
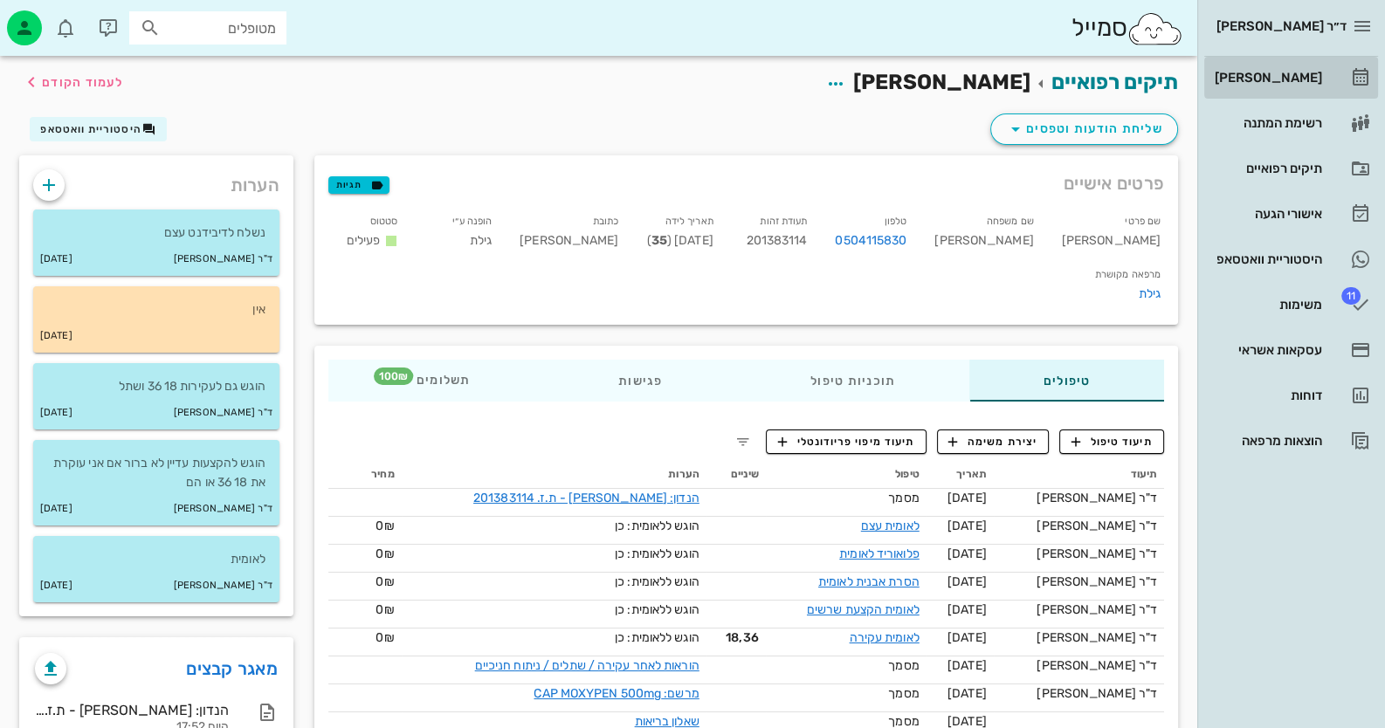
click at [1301, 73] on div "[PERSON_NAME]" at bounding box center [1266, 78] width 111 height 14
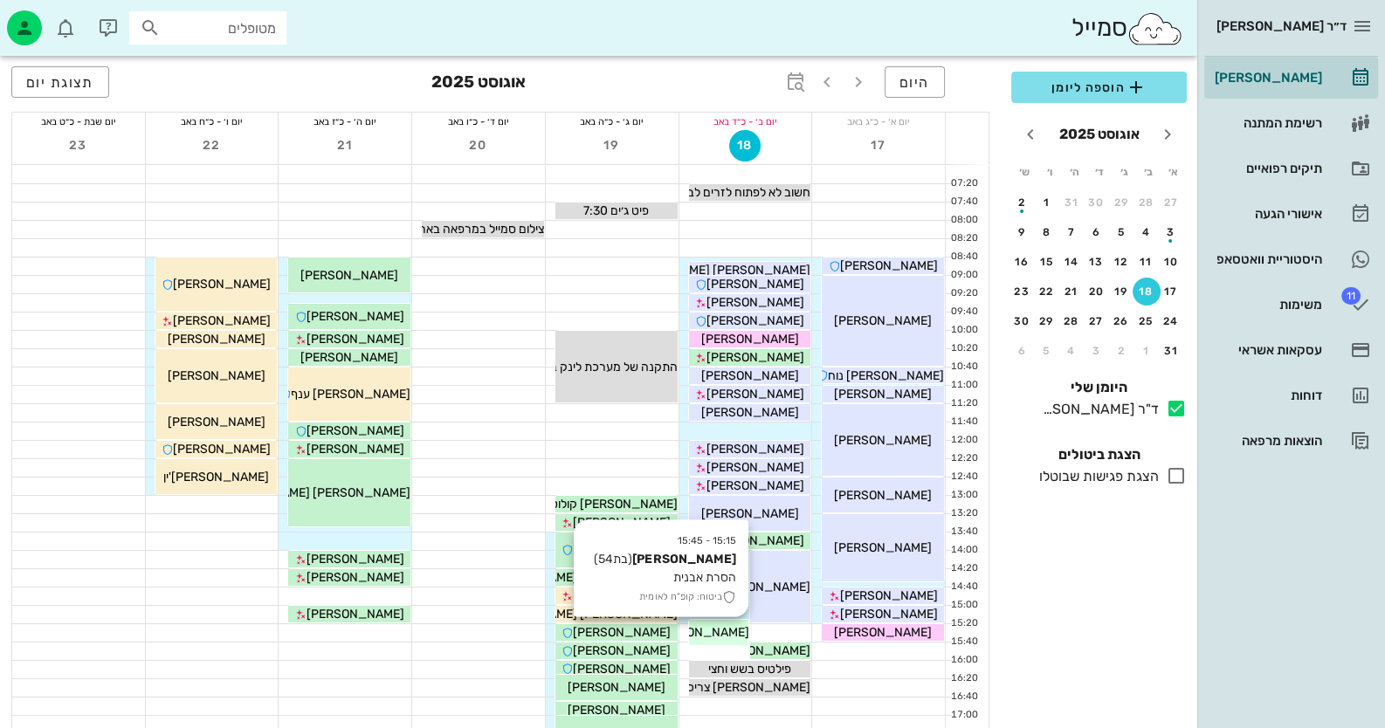
click at [738, 630] on span "[PERSON_NAME]" at bounding box center [700, 632] width 98 height 15
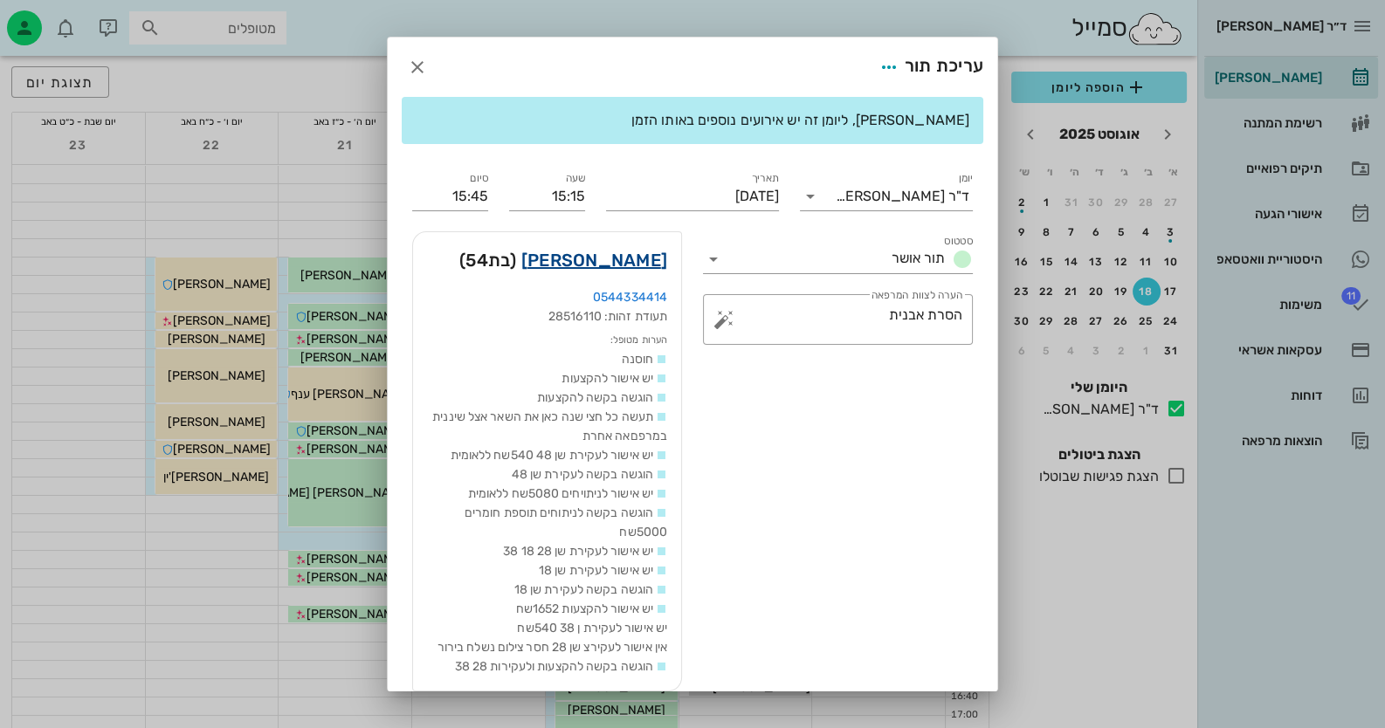
click at [665, 260] on link "[PERSON_NAME]" at bounding box center [594, 260] width 146 height 28
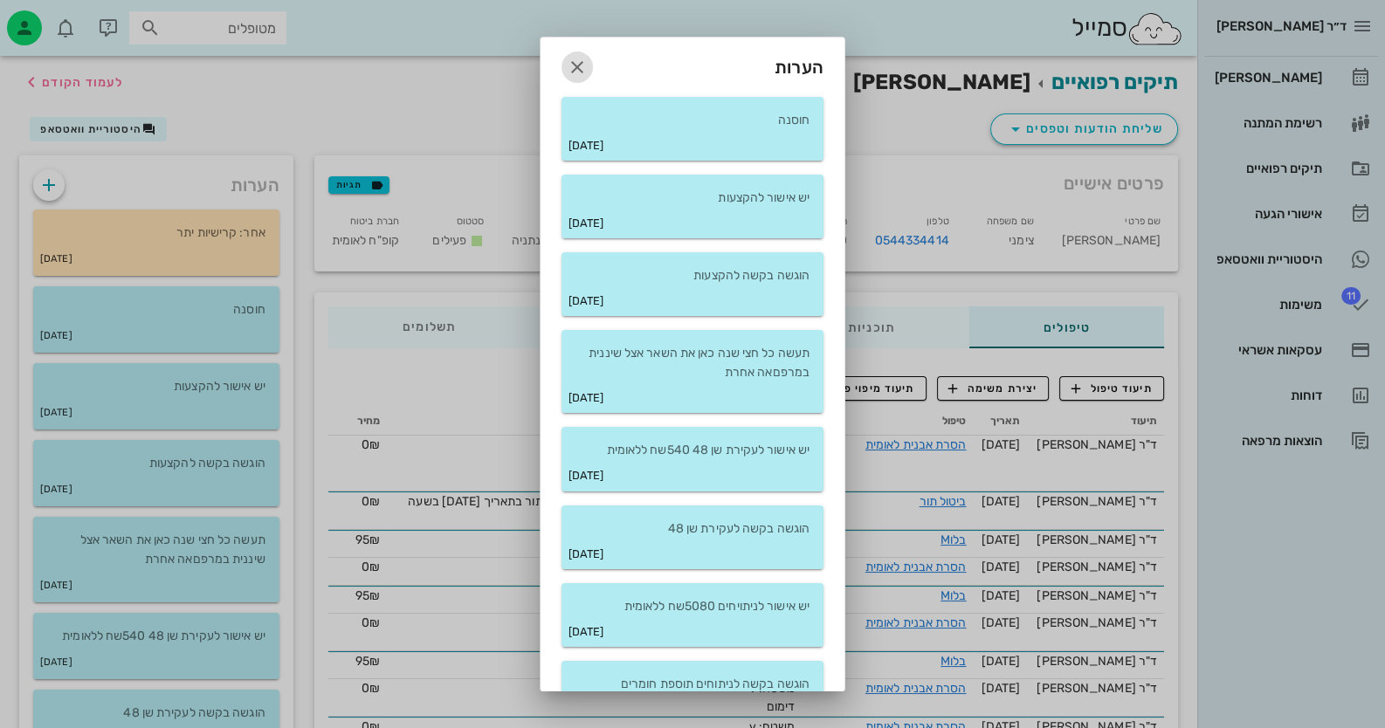
click at [586, 69] on icon "button" at bounding box center [577, 67] width 21 height 21
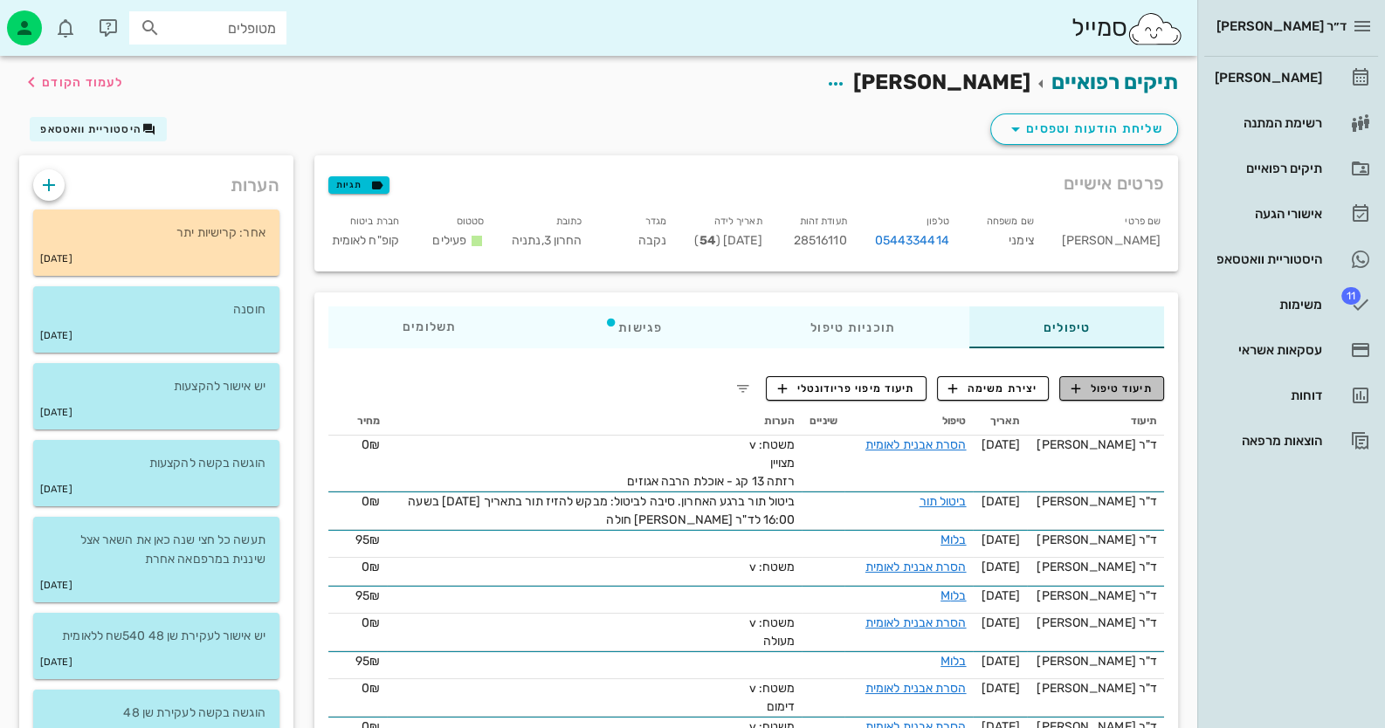
click at [1133, 391] on span "תיעוד טיפול" at bounding box center [1111, 389] width 81 height 16
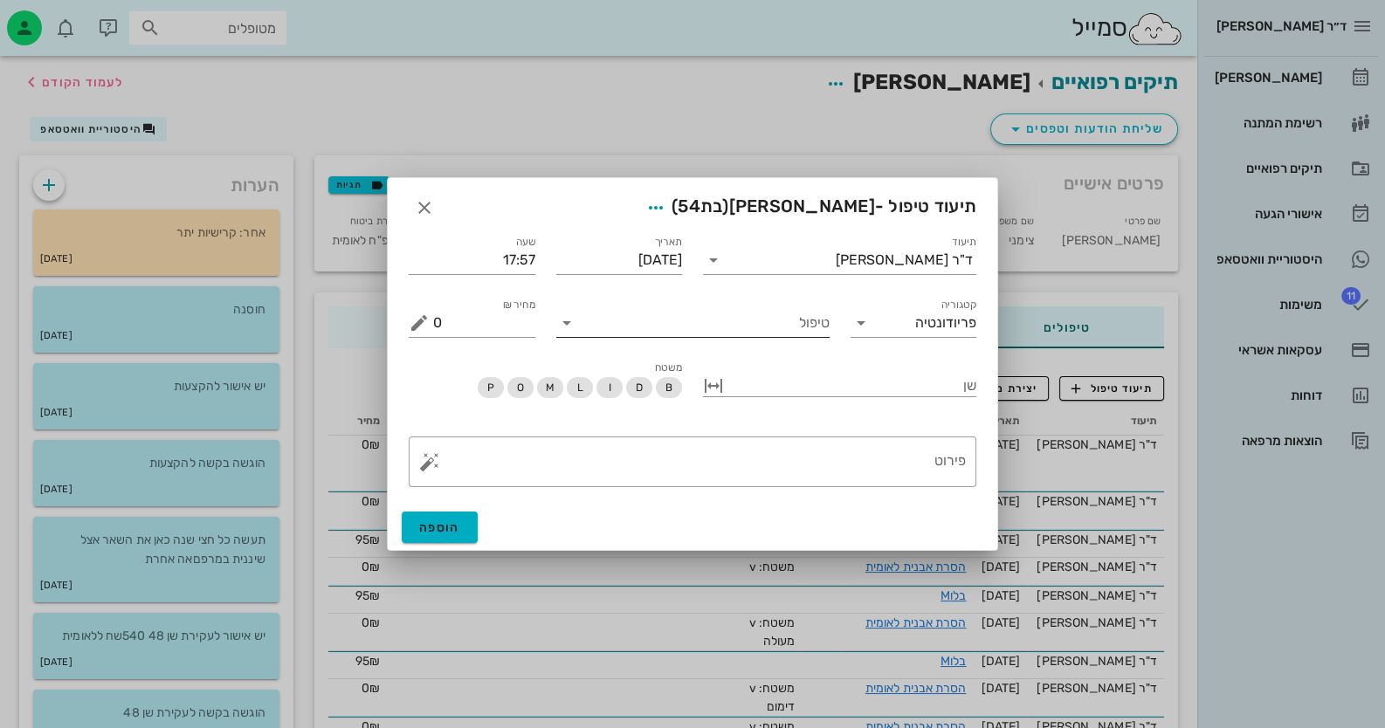
click at [764, 327] on input "טיפול" at bounding box center [705, 323] width 249 height 28
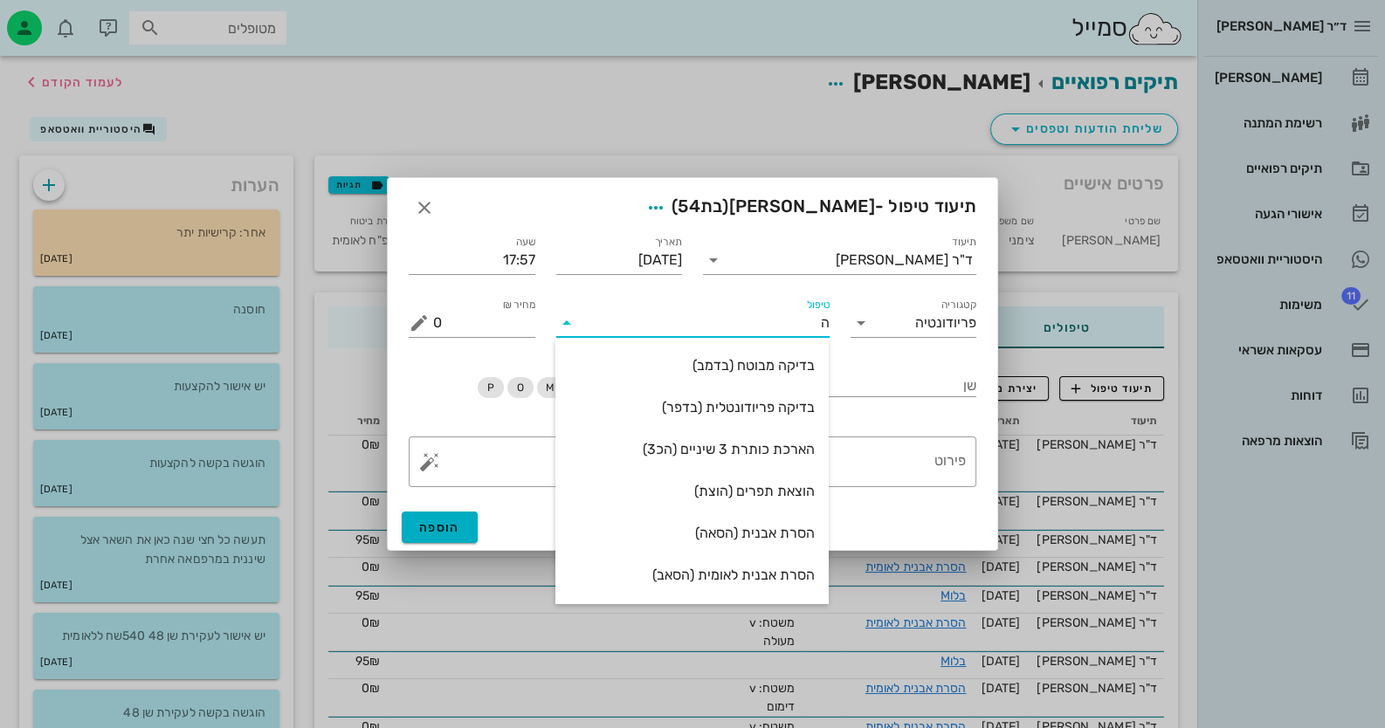
type input "[PERSON_NAME]"
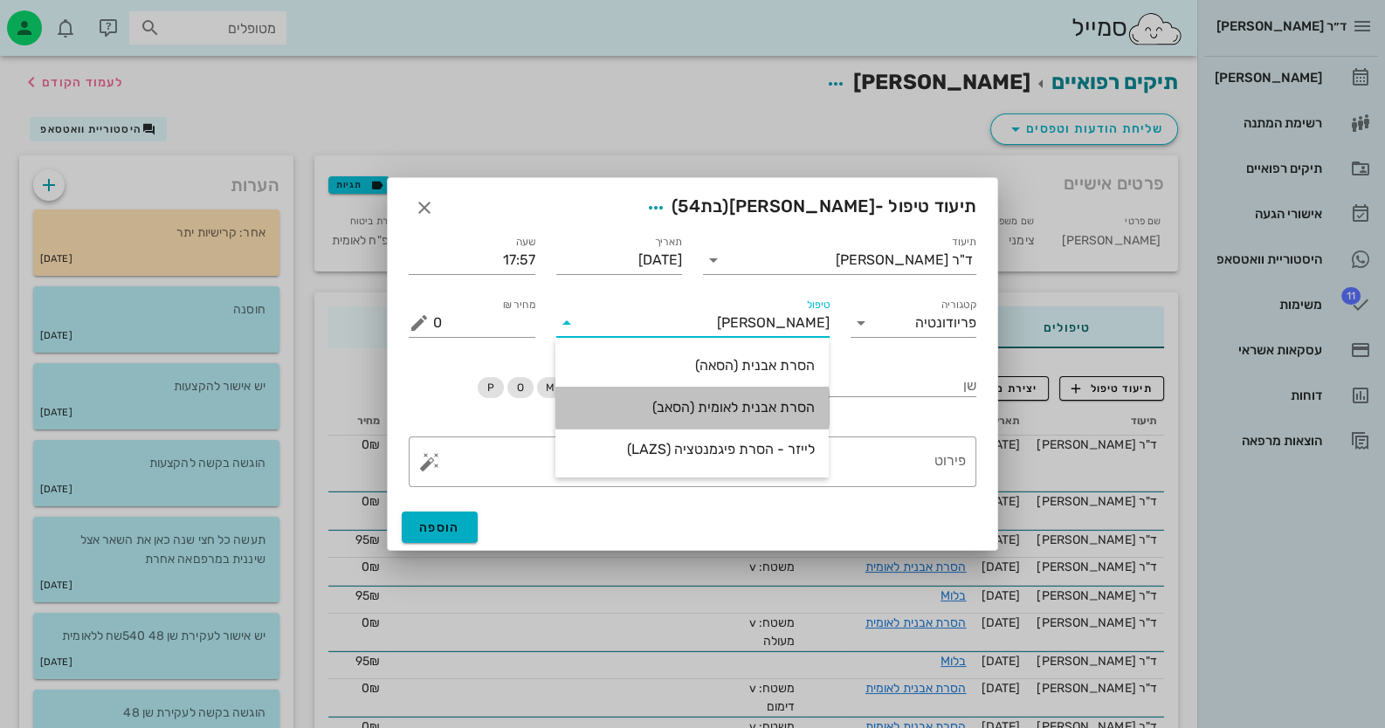
click at [803, 408] on div "הסרת אבנית לאומית (הסאב)" at bounding box center [691, 407] width 245 height 17
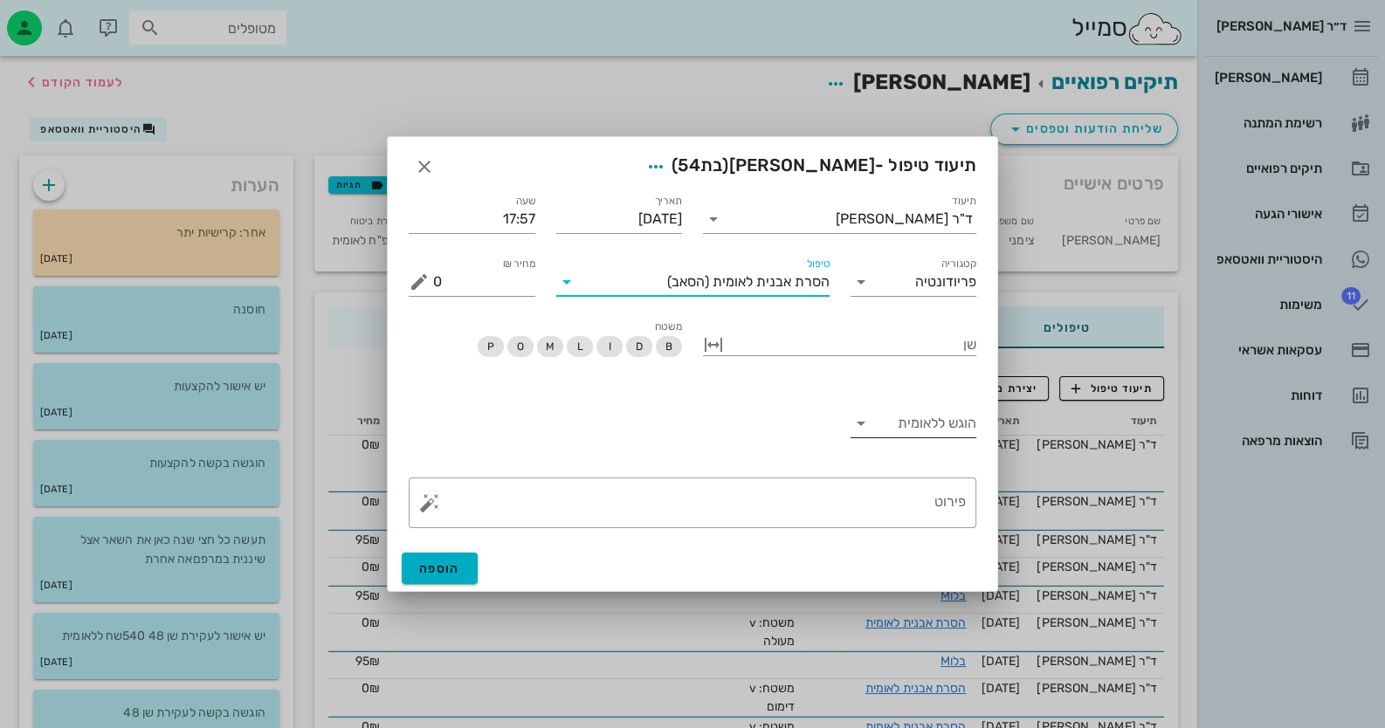
click at [925, 428] on input "הוגש ללאומית" at bounding box center [927, 424] width 99 height 28
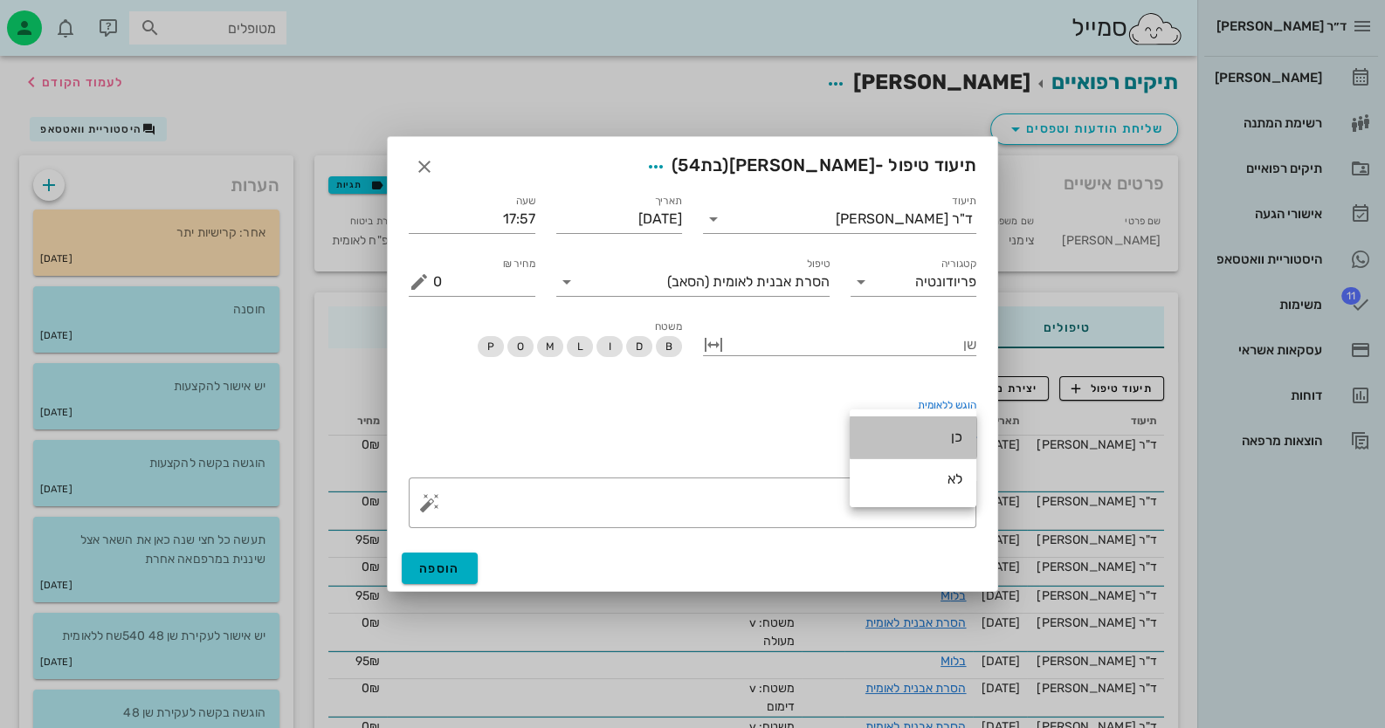
click at [932, 424] on div "כן" at bounding box center [913, 437] width 99 height 38
click at [878, 485] on div "פירוט" at bounding box center [699, 503] width 533 height 51
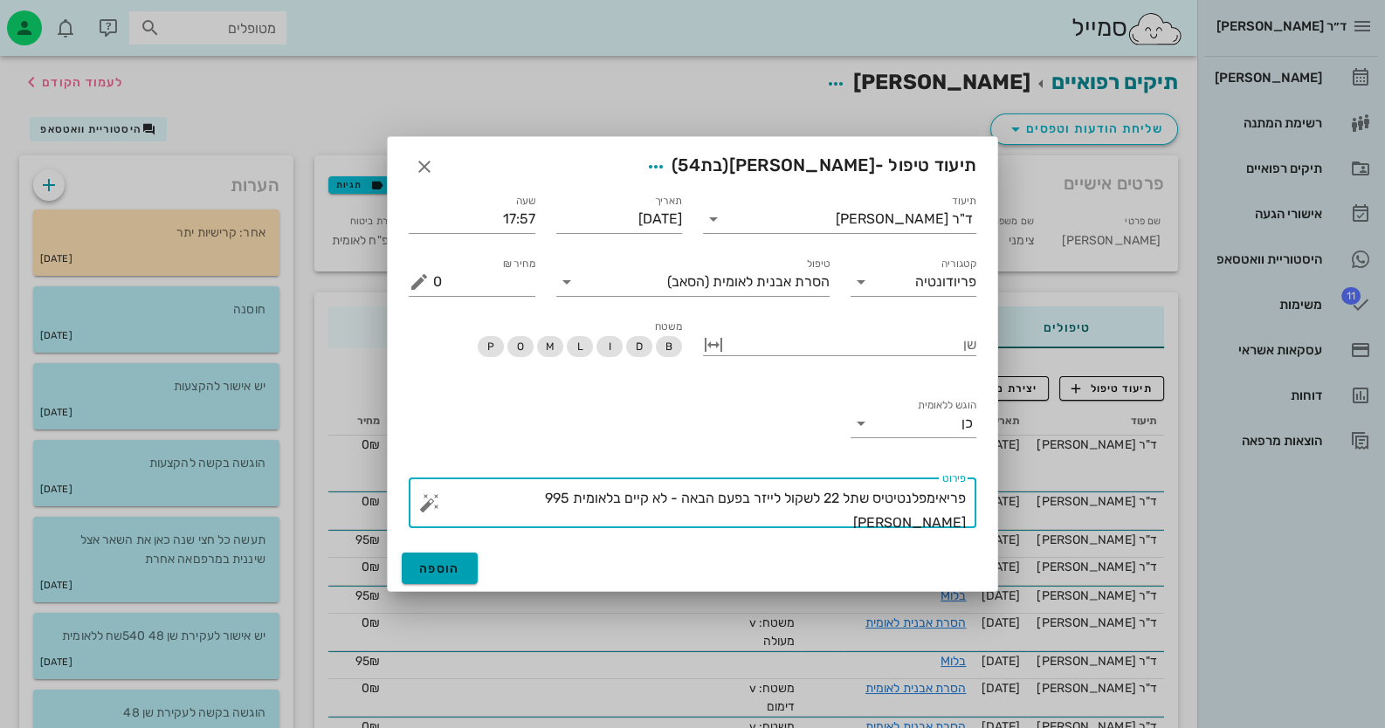
type textarea "פריאימפלנטיטיס שתל 22 לשקול לייזר בפעם הבאה - לא קיים בלאומית 995 [PERSON_NAME]"
click at [455, 556] on button "הוספה" at bounding box center [440, 568] width 76 height 31
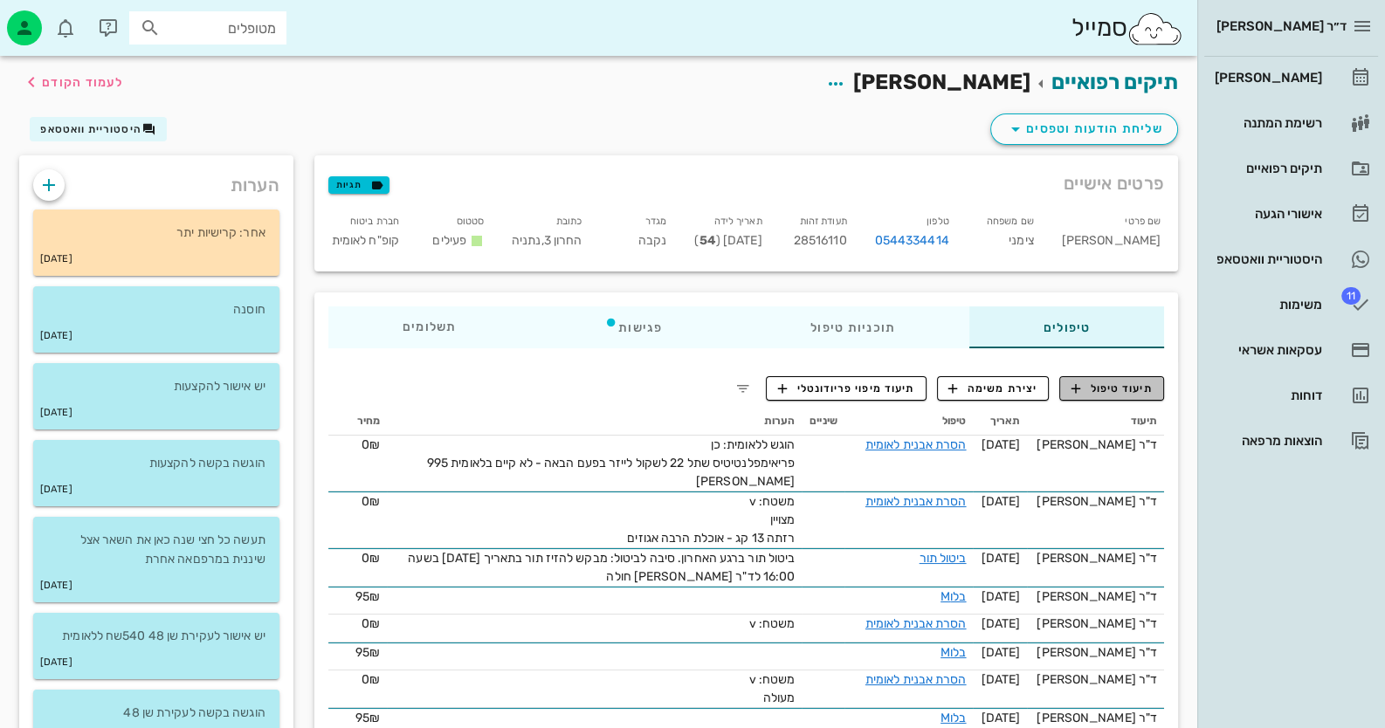
click at [1135, 399] on button "תיעוד טיפול" at bounding box center [1111, 388] width 105 height 24
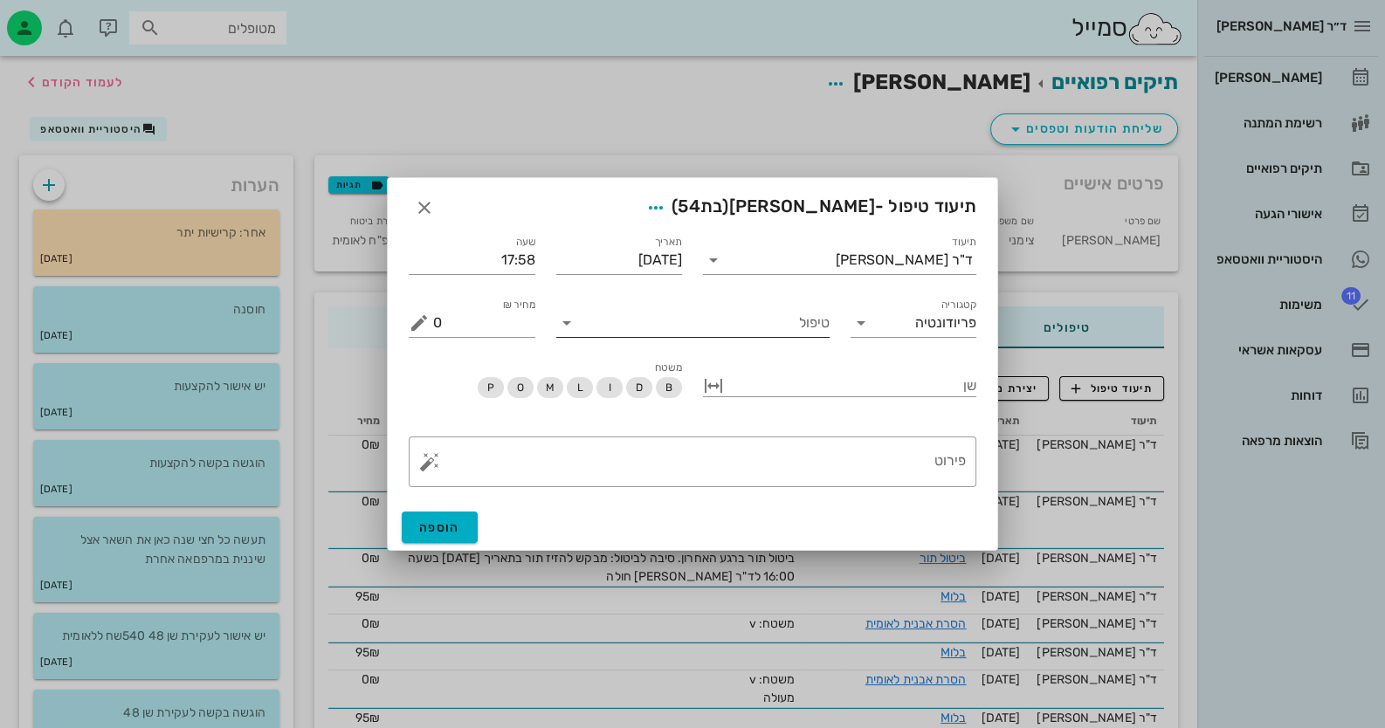
click at [796, 329] on input "טיפול" at bounding box center [705, 323] width 249 height 28
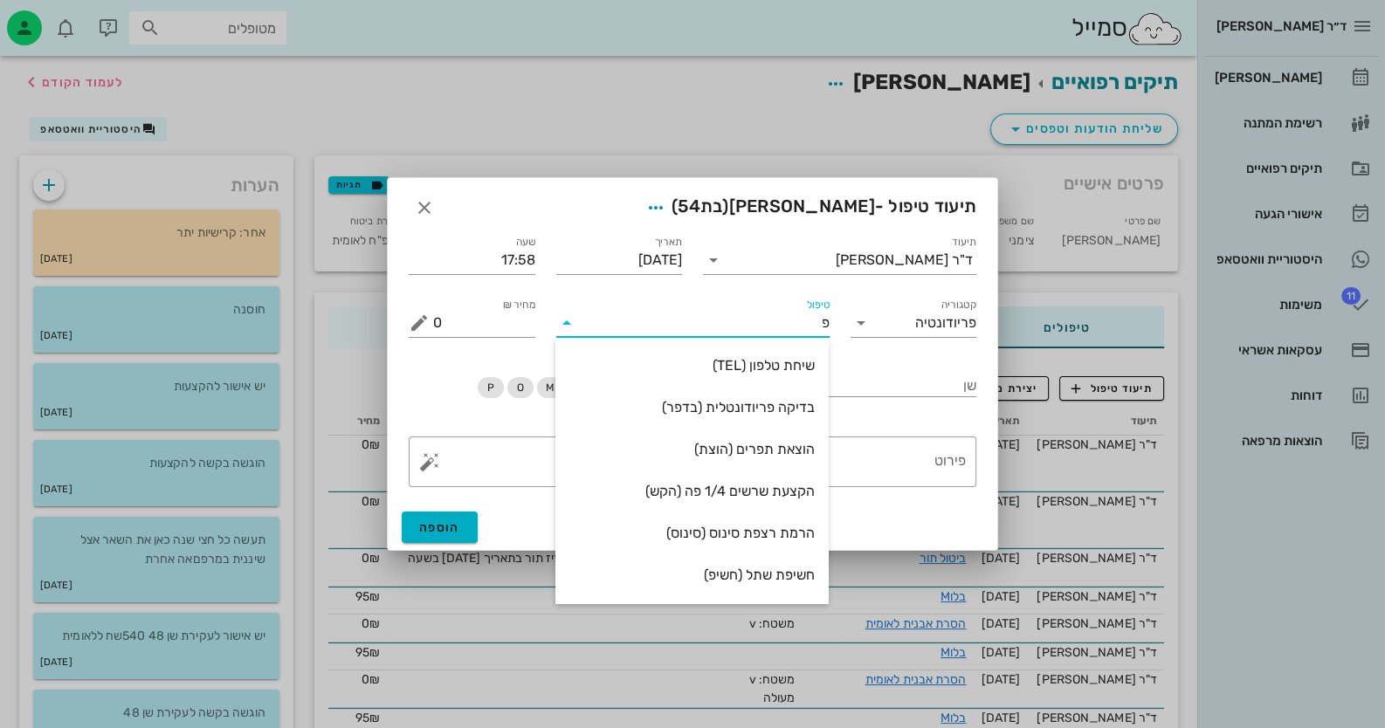
type input "פר"
click at [770, 496] on div "לאומית פריוצ'יפ (CHIP)" at bounding box center [691, 491] width 245 height 17
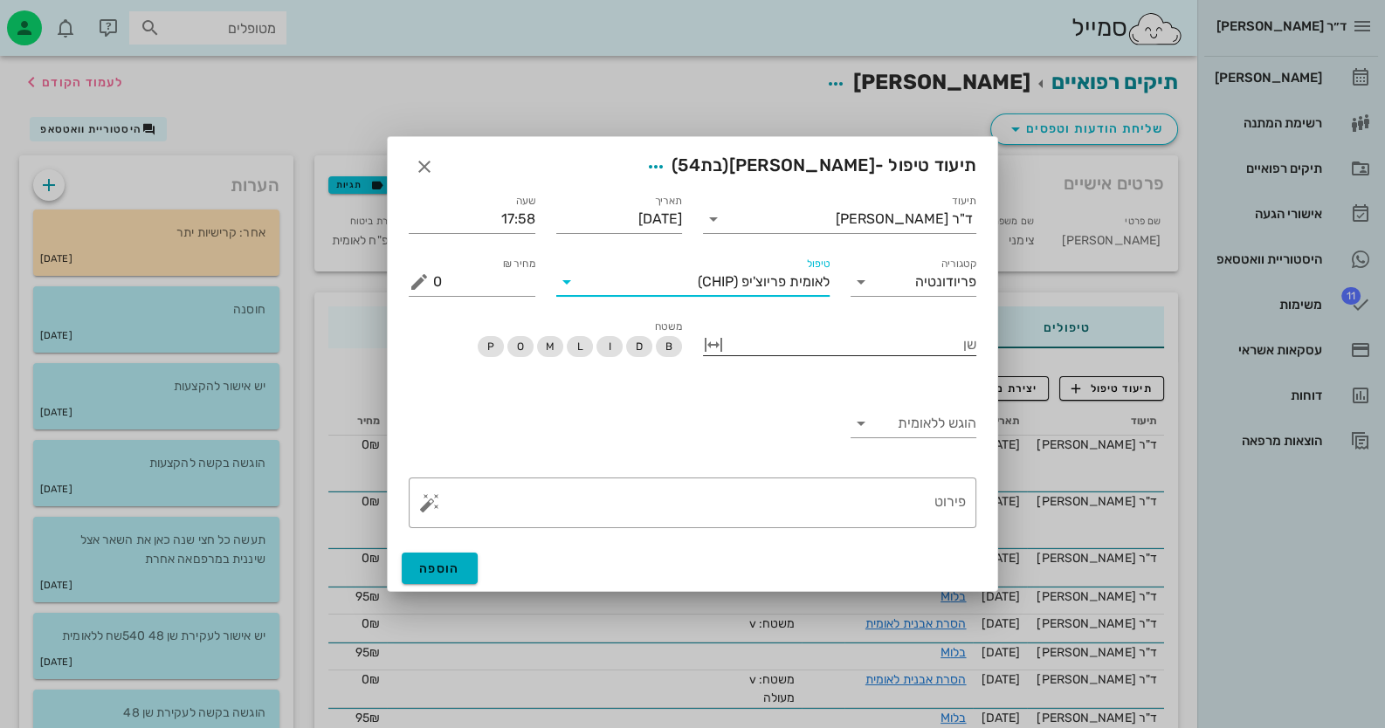
click at [840, 355] on div "שן" at bounding box center [839, 343] width 273 height 24
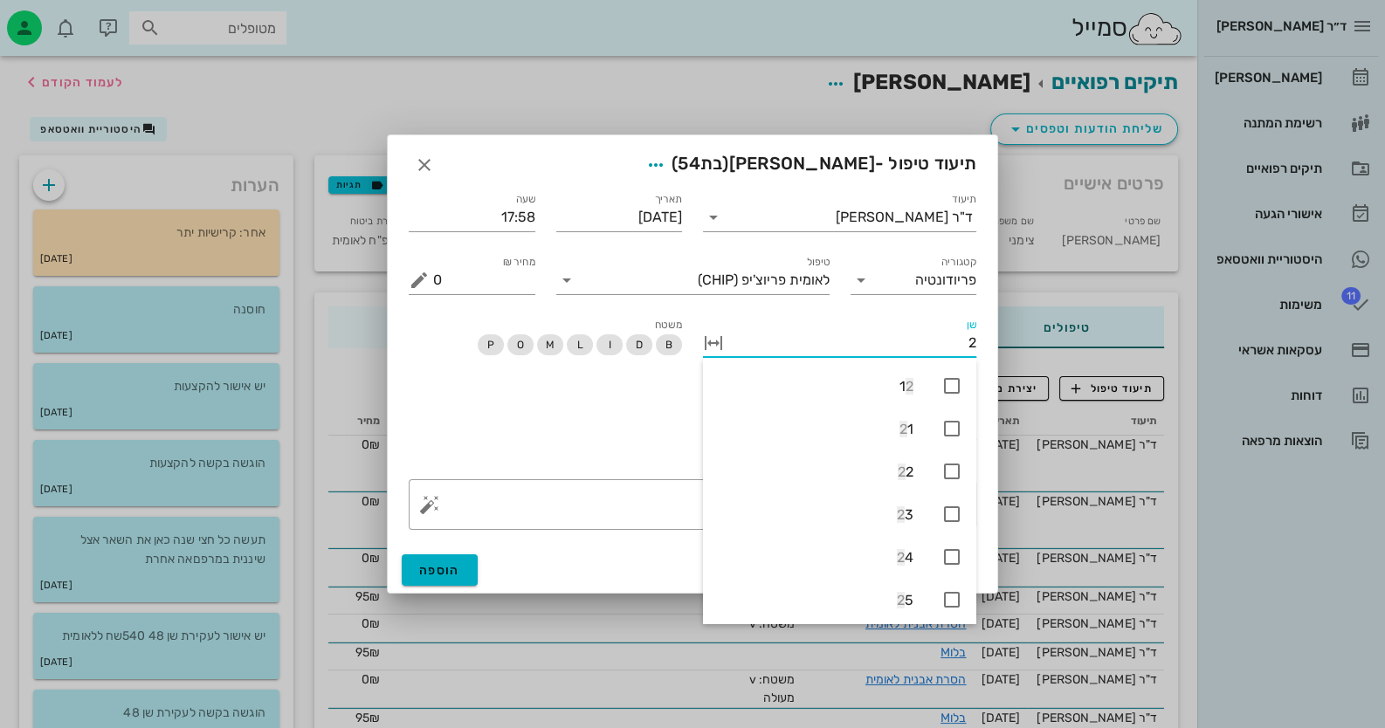
type input "22"
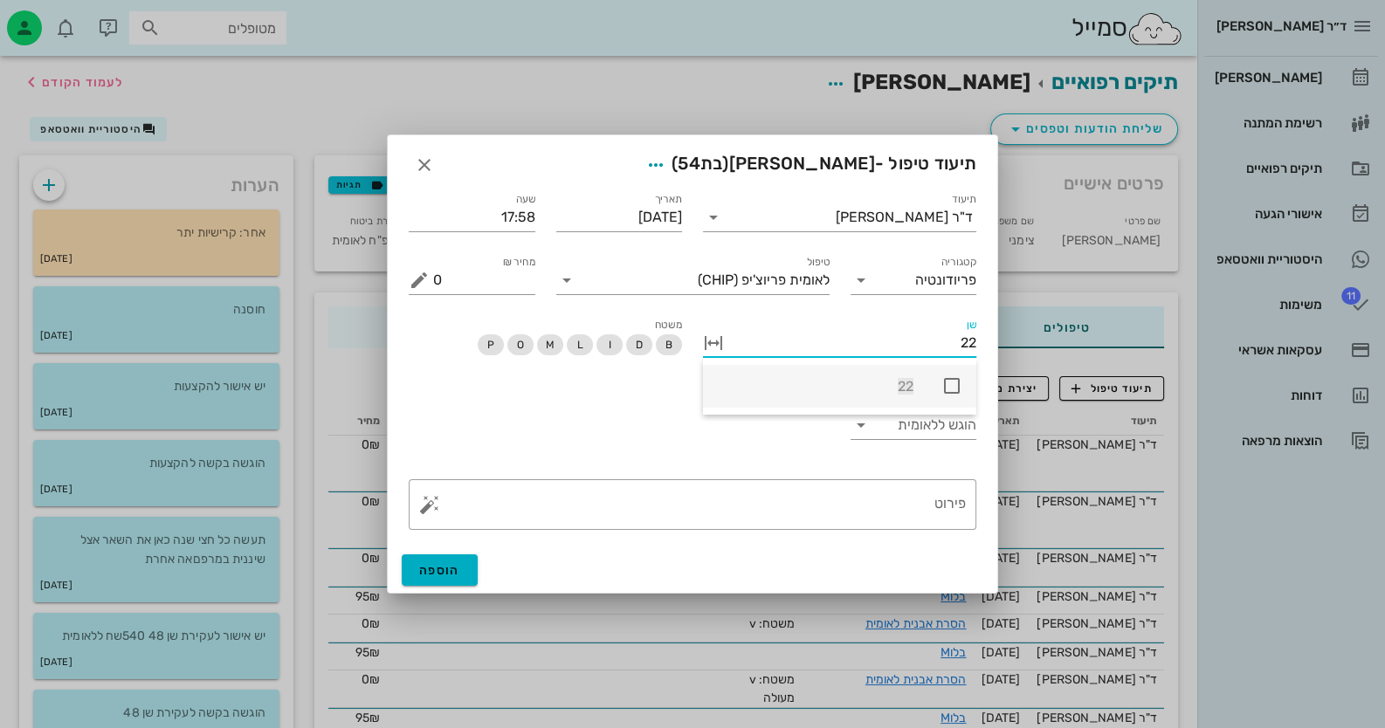
click at [956, 383] on icon at bounding box center [951, 385] width 21 height 21
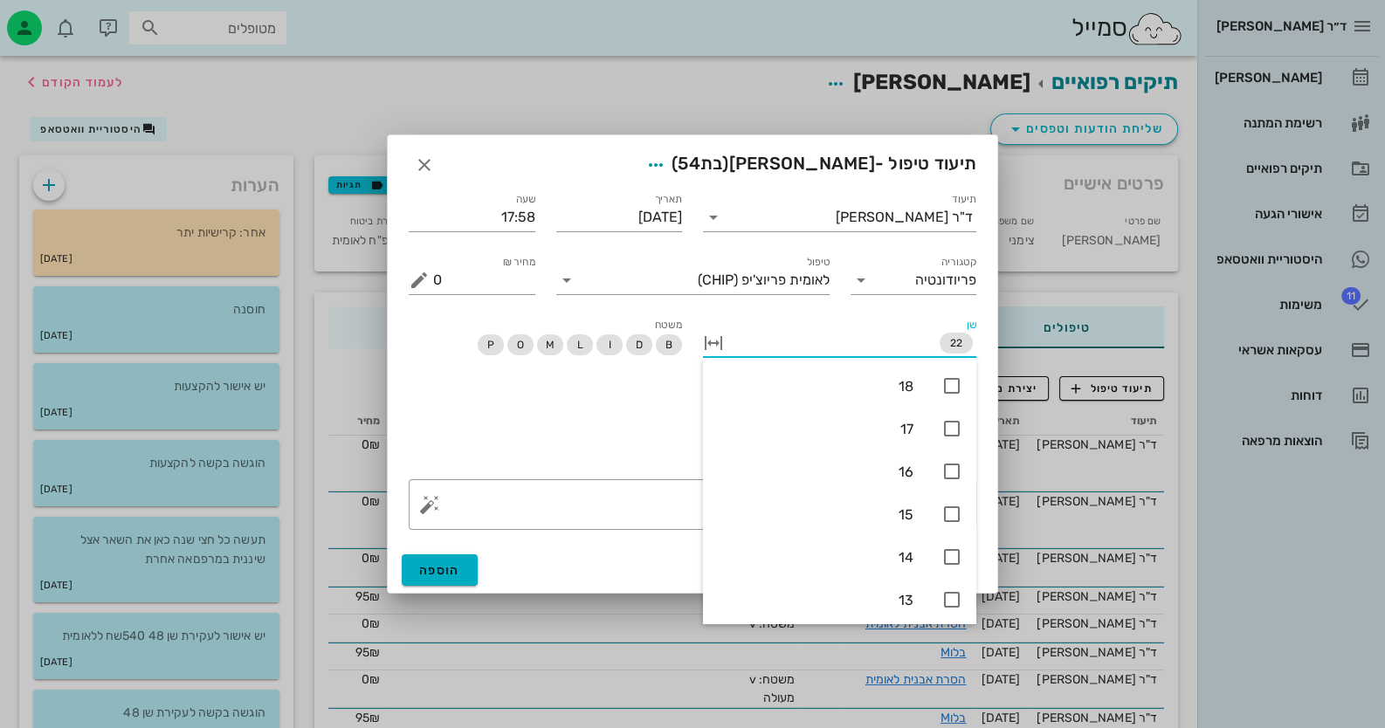
click at [566, 430] on div "הוגש ללאומית" at bounding box center [692, 428] width 589 height 82
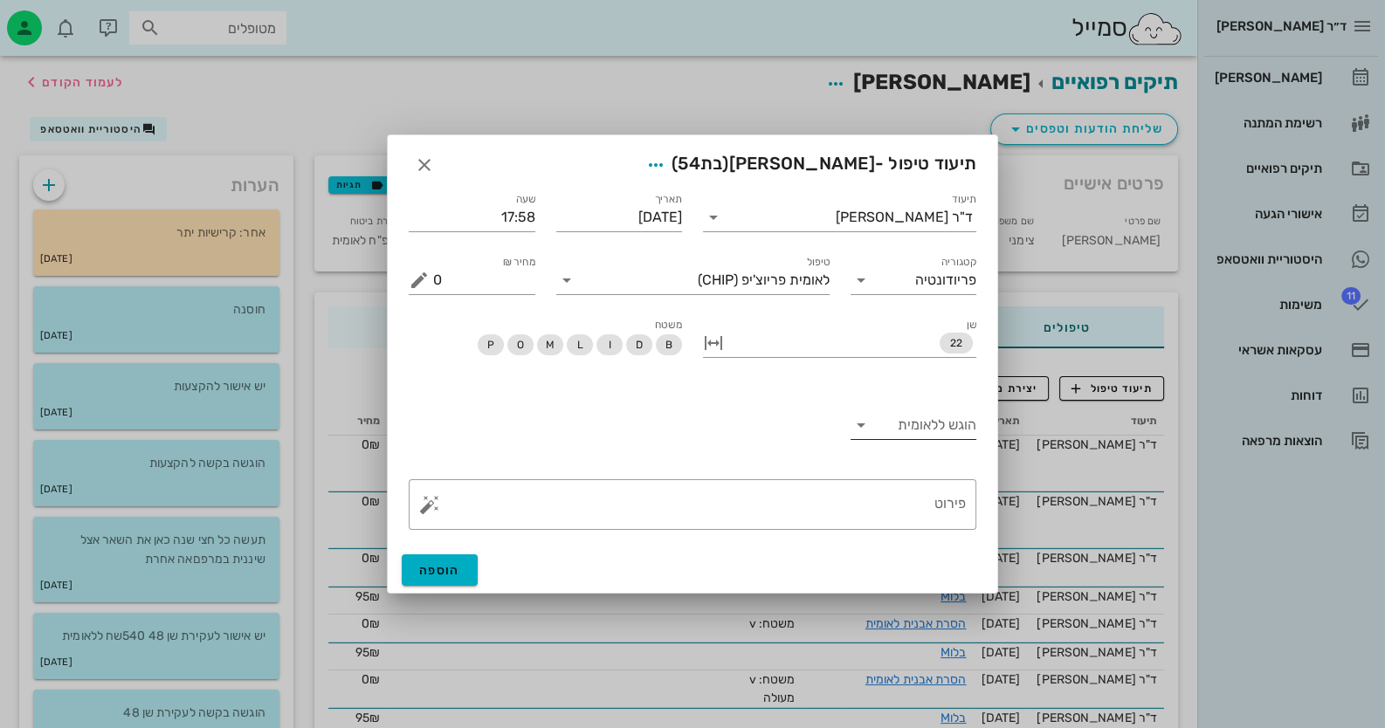
click at [920, 427] on input "הוגש ללאומית" at bounding box center [927, 425] width 99 height 28
click at [936, 491] on div "לא" at bounding box center [913, 481] width 99 height 38
click at [433, 506] on button "button" at bounding box center [429, 504] width 21 height 21
click at [497, 471] on div "טיפול שבוצע" at bounding box center [475, 469] width 113 height 35
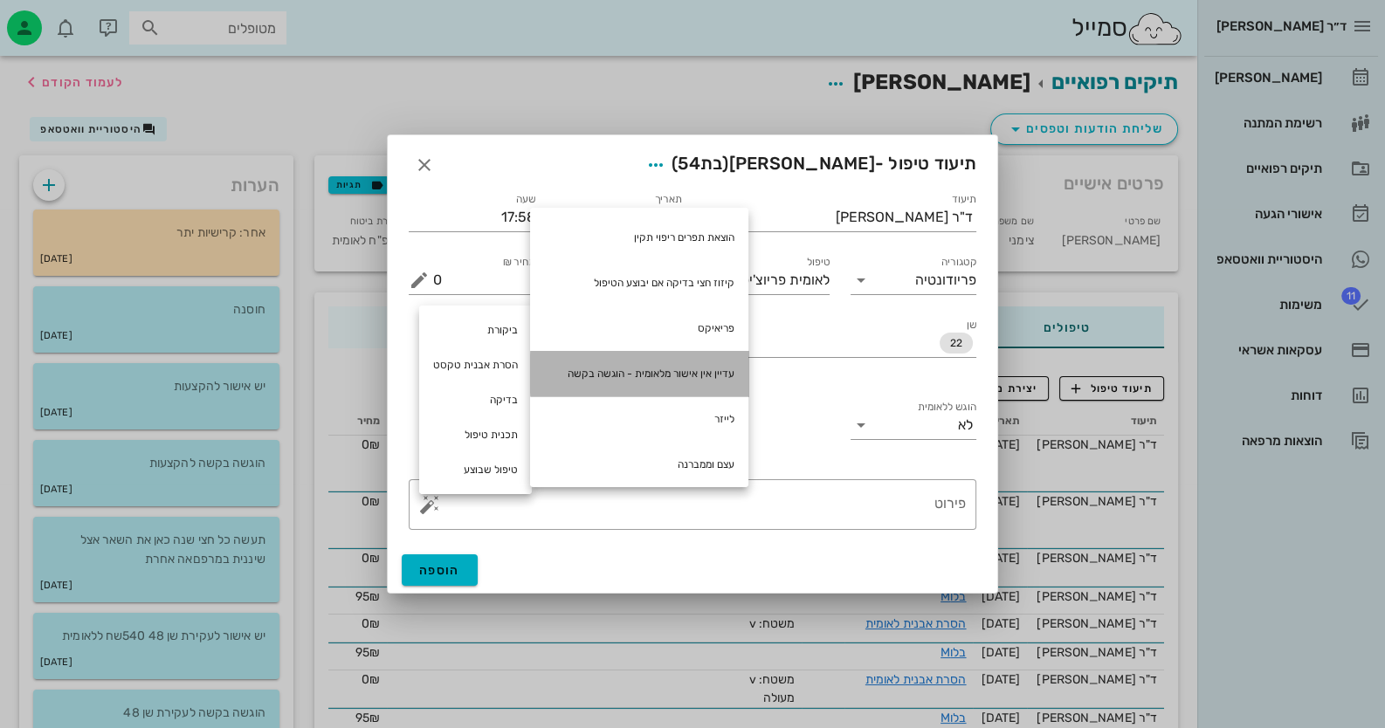
click at [669, 380] on div "עדיין אין אישור מלאומית - הוגשה בקשה" at bounding box center [639, 373] width 218 height 45
type textarea "עדיין אין אישור מלאומית - הוגשה בקשה"
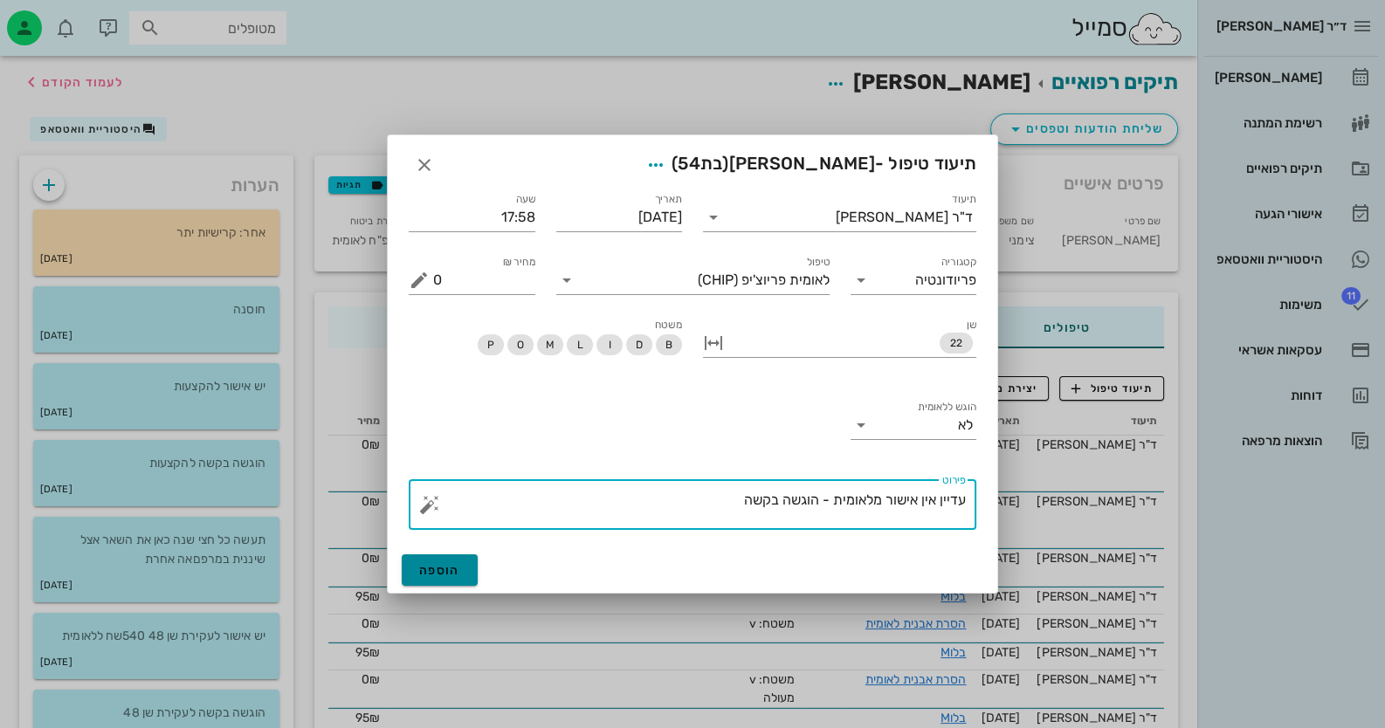
click at [465, 564] on button "הוספה" at bounding box center [440, 569] width 76 height 31
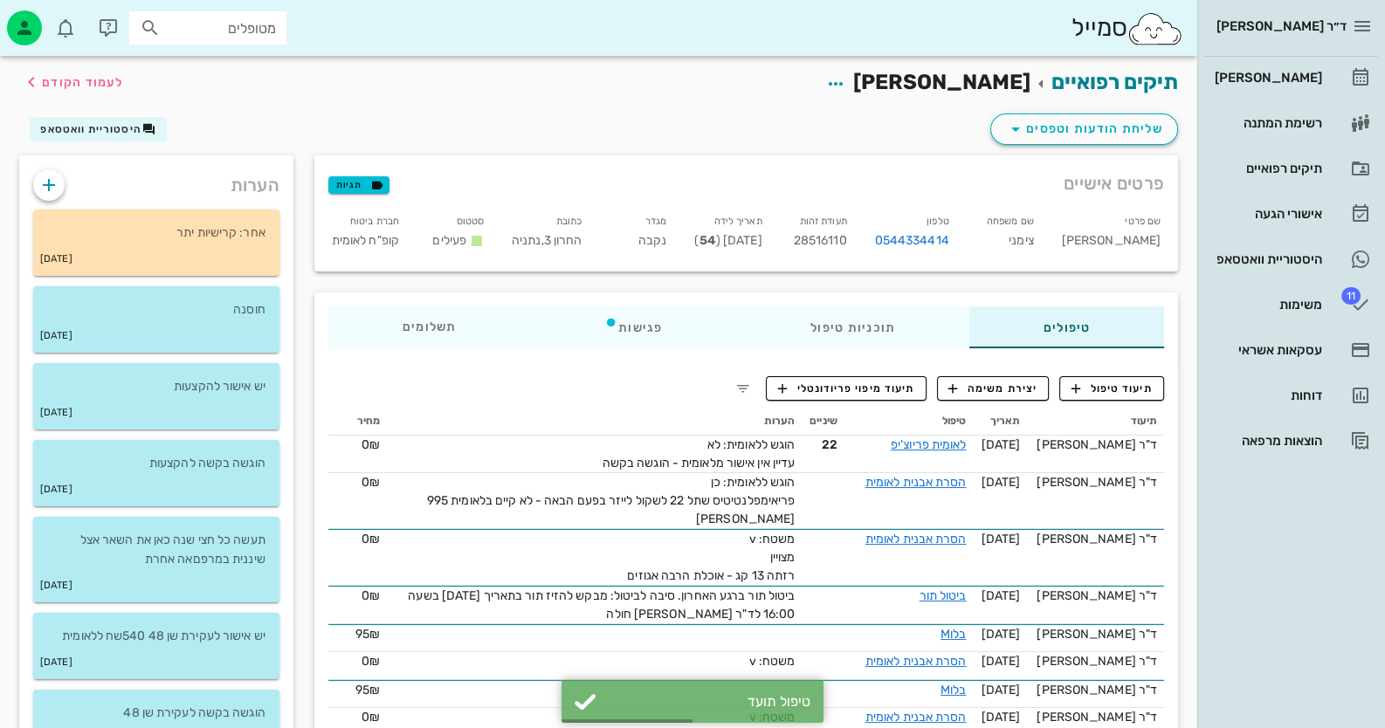
click at [847, 238] on span "28516110" at bounding box center [820, 240] width 53 height 15
copy span "28516110"
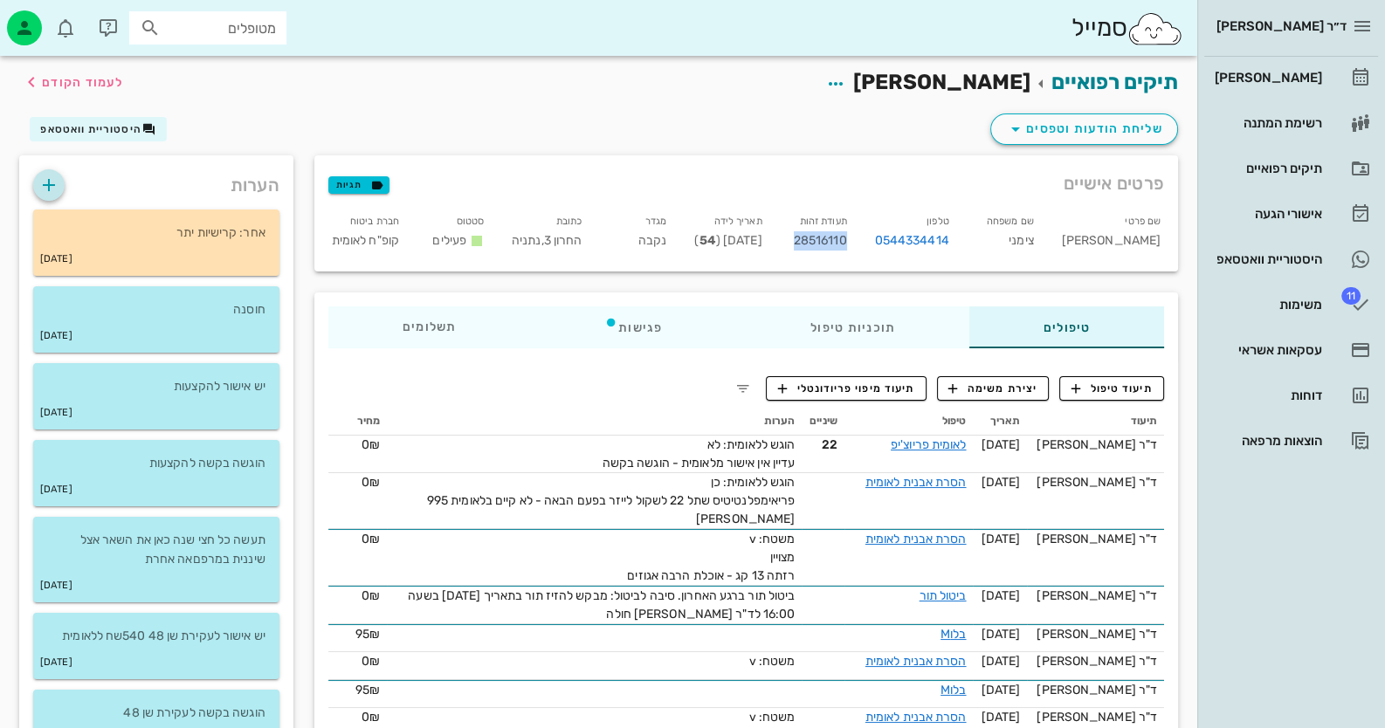
click at [46, 183] on icon "button" at bounding box center [48, 185] width 21 height 21
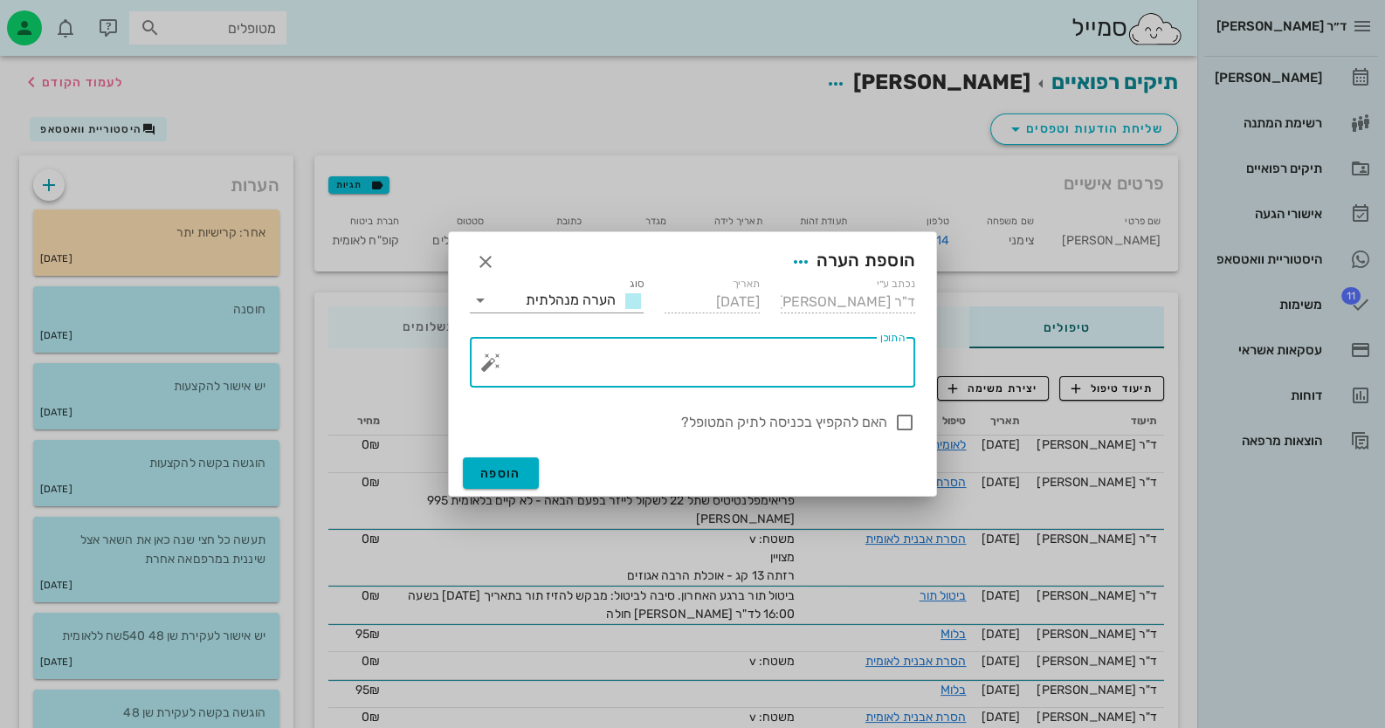
click at [850, 373] on textarea "התוכן" at bounding box center [699, 367] width 410 height 42
type textarea "הוגש ללאומית פריוצ'יפ 22"
click at [907, 414] on div at bounding box center [905, 423] width 30 height 30
checkbox input "true"
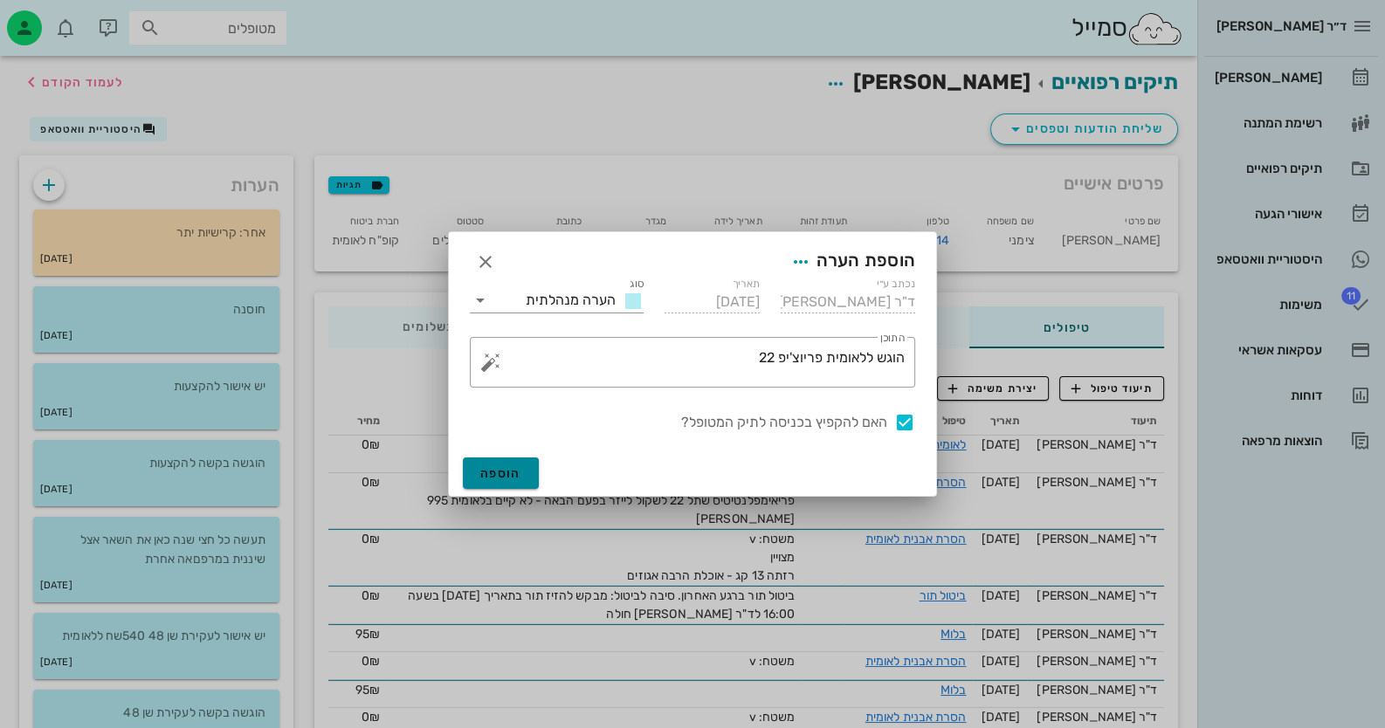
click at [520, 466] on button "הוספה" at bounding box center [501, 473] width 76 height 31
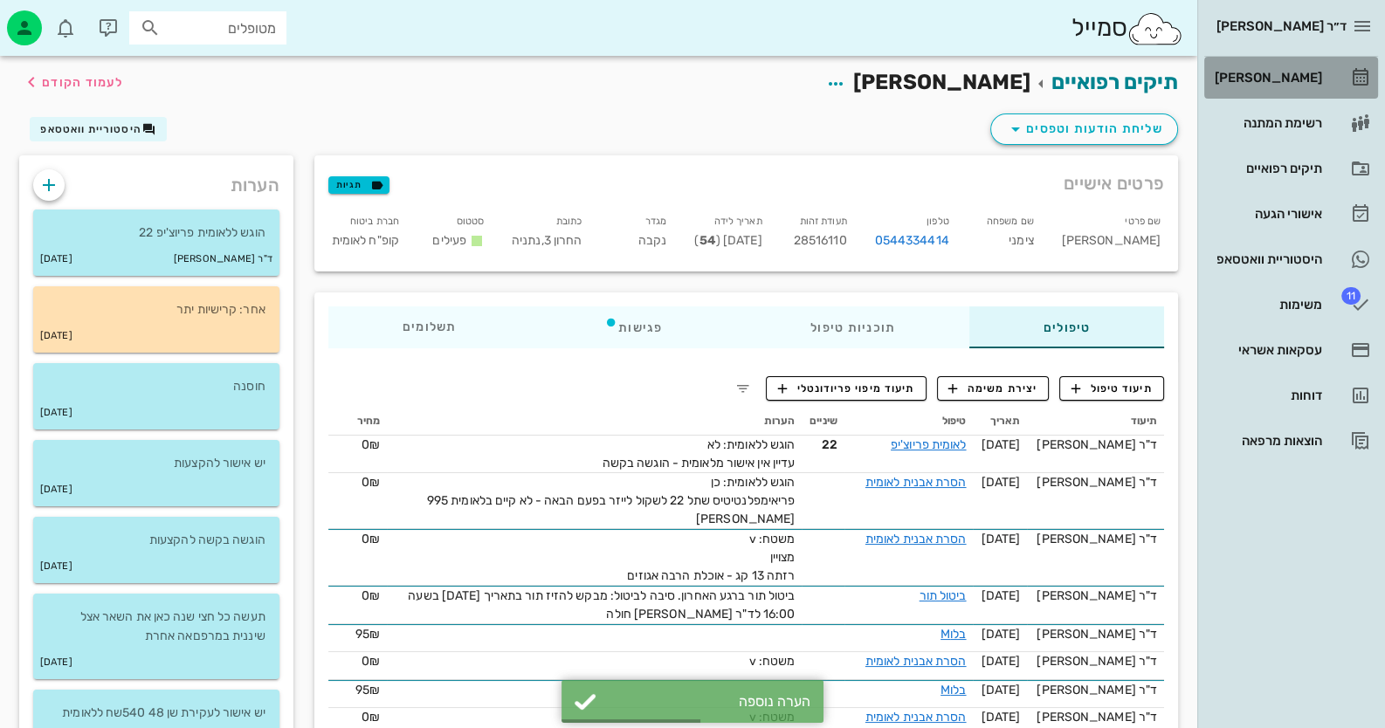
click at [1356, 86] on icon at bounding box center [1360, 77] width 21 height 21
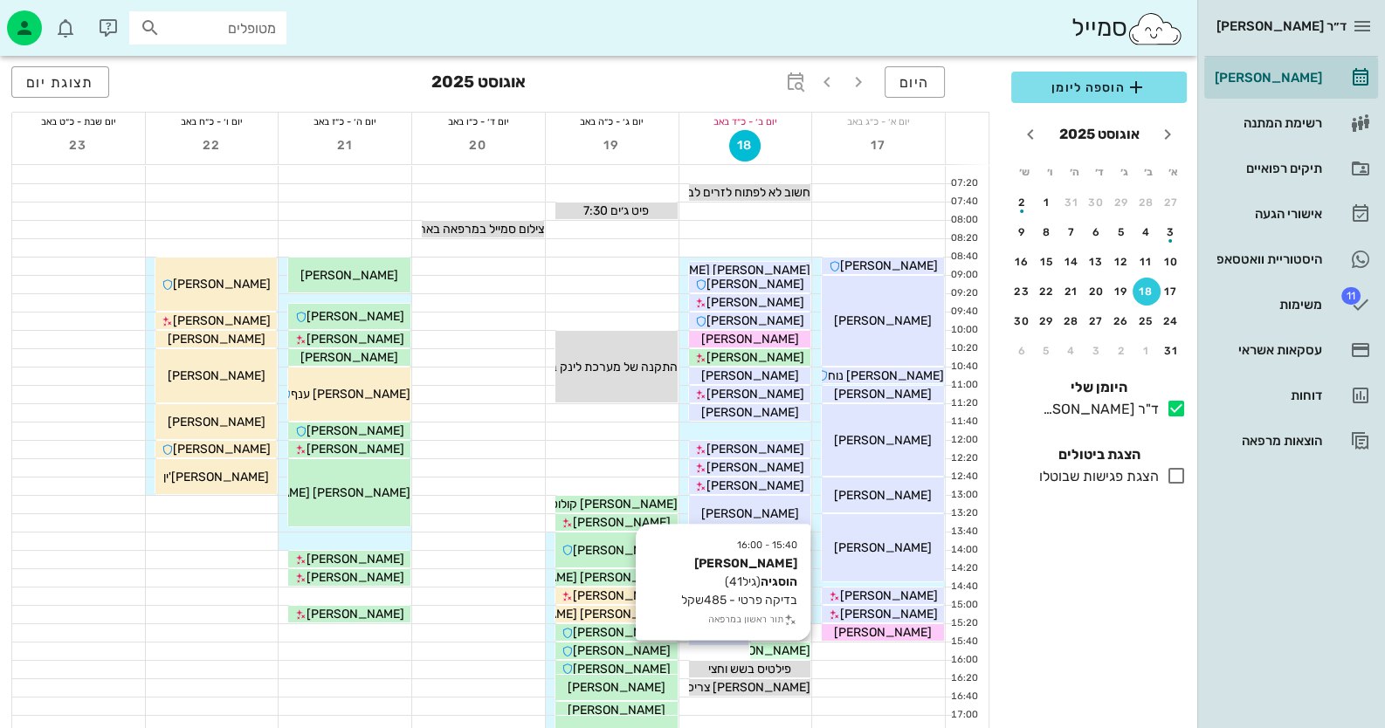
click at [782, 651] on span "[PERSON_NAME] הוסגיה" at bounding box center [743, 651] width 134 height 15
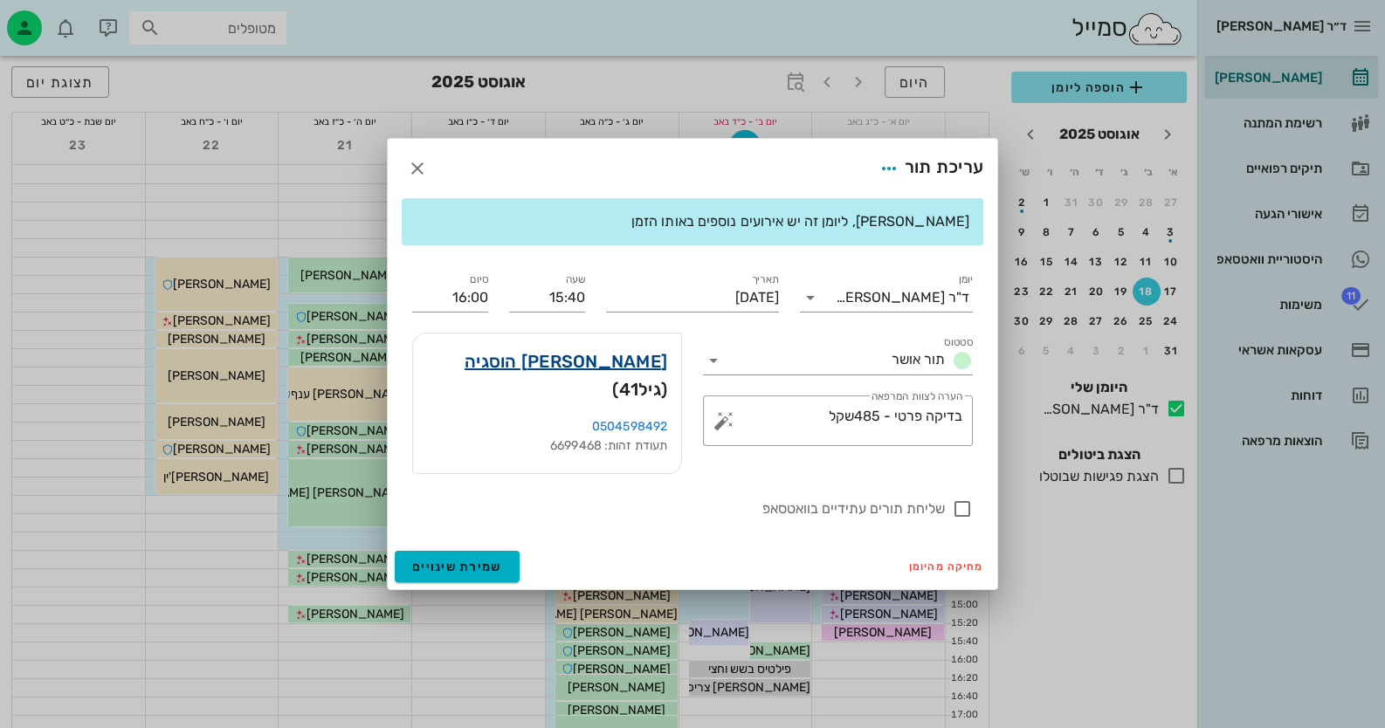
click at [657, 373] on link "[PERSON_NAME] הוסגיה" at bounding box center [566, 362] width 203 height 28
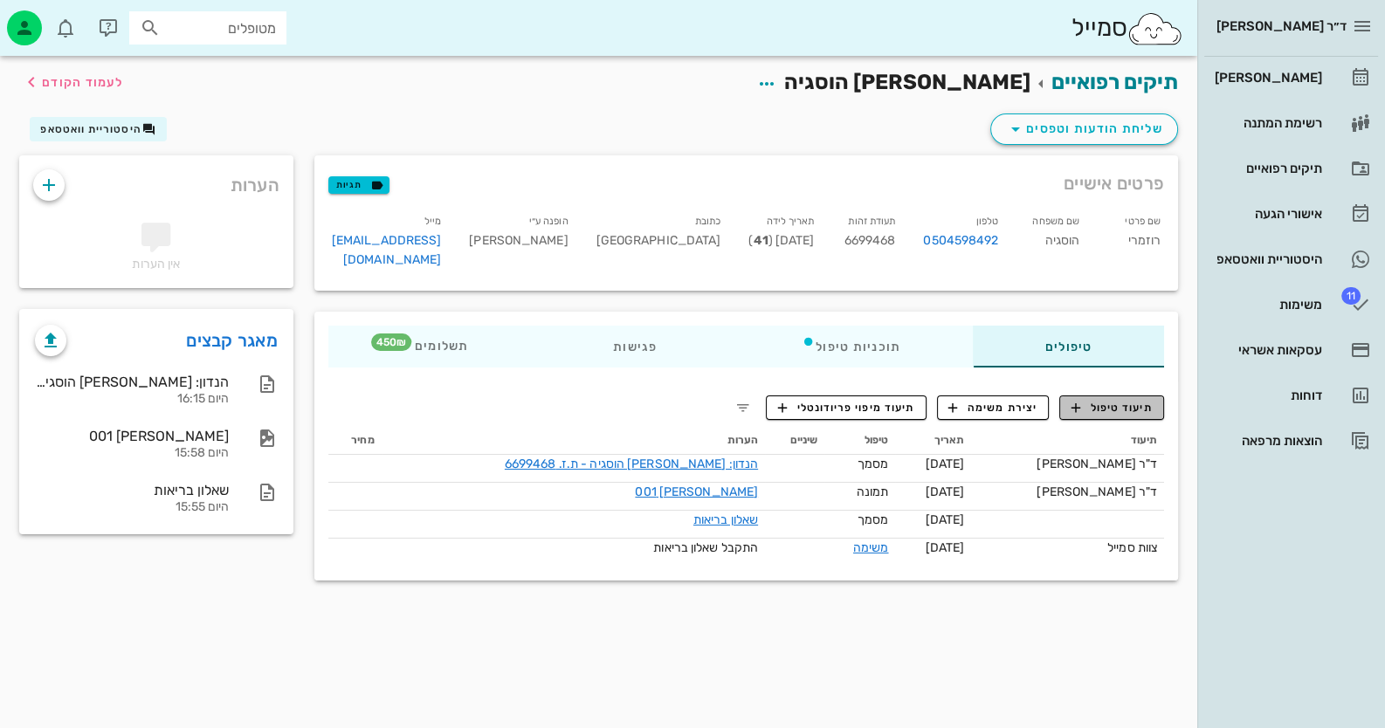
click at [1101, 400] on span "תיעוד טיפול" at bounding box center [1111, 408] width 81 height 16
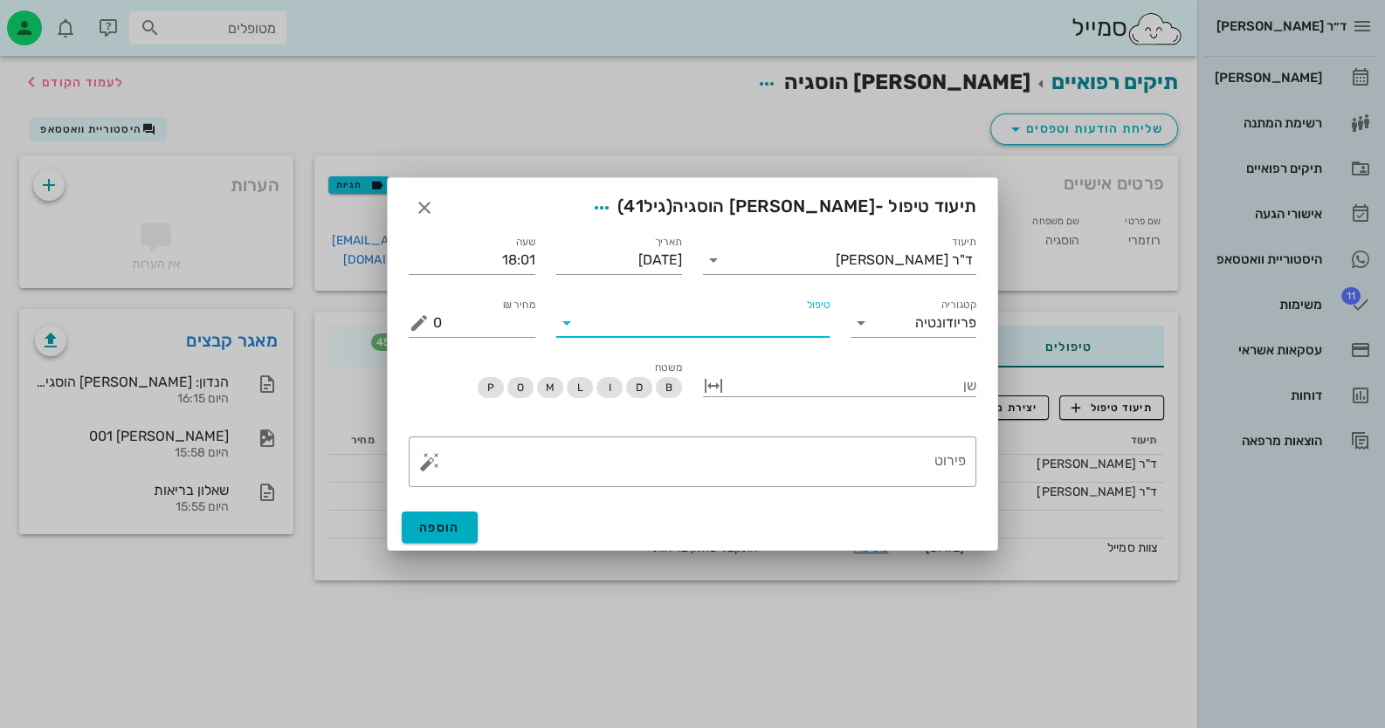
click at [795, 324] on input "טיפול" at bounding box center [705, 323] width 249 height 28
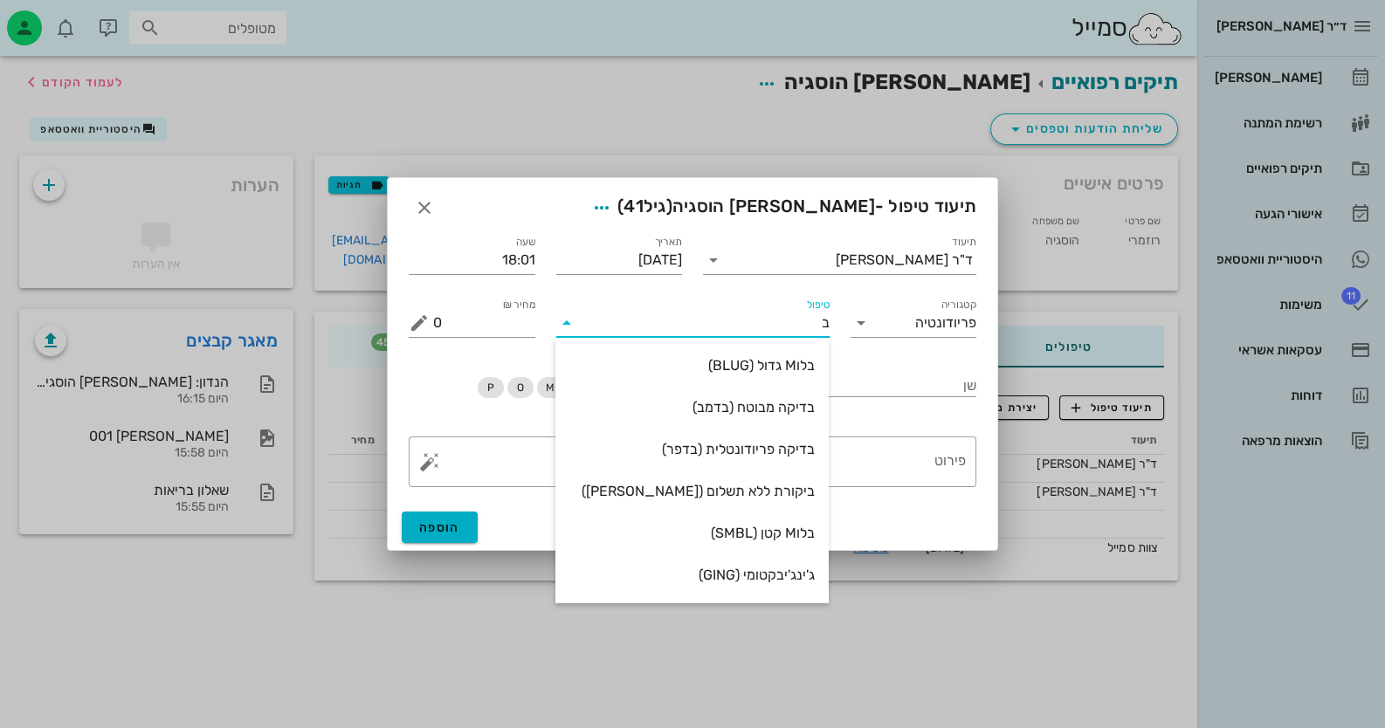
type input "בד"
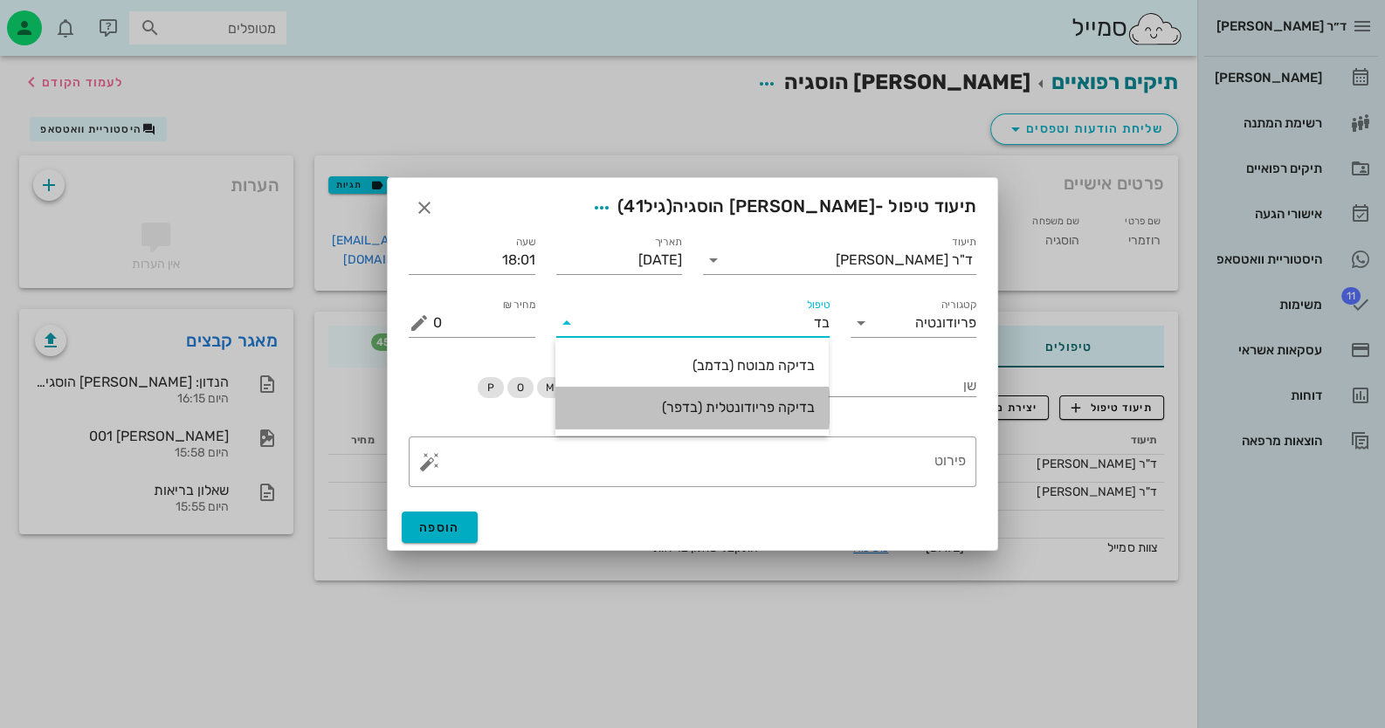
click at [783, 410] on div "בדיקה פריודונטלית (בדפר)" at bounding box center [691, 407] width 245 height 17
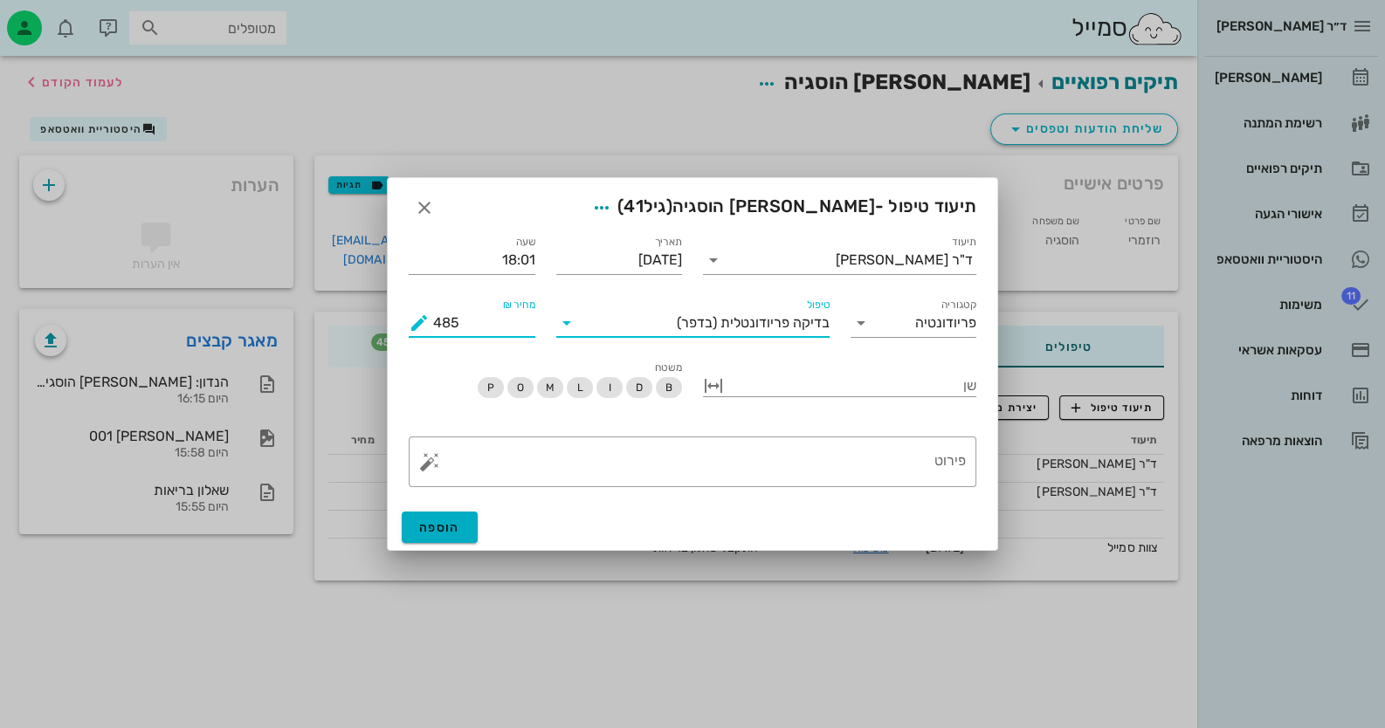
drag, startPoint x: 479, startPoint y: 325, endPoint x: 410, endPoint y: 331, distance: 69.3
click at [410, 331] on div "מחיר ₪ 485" at bounding box center [472, 323] width 127 height 28
type input "450"
click at [437, 465] on button "button" at bounding box center [429, 461] width 21 height 21
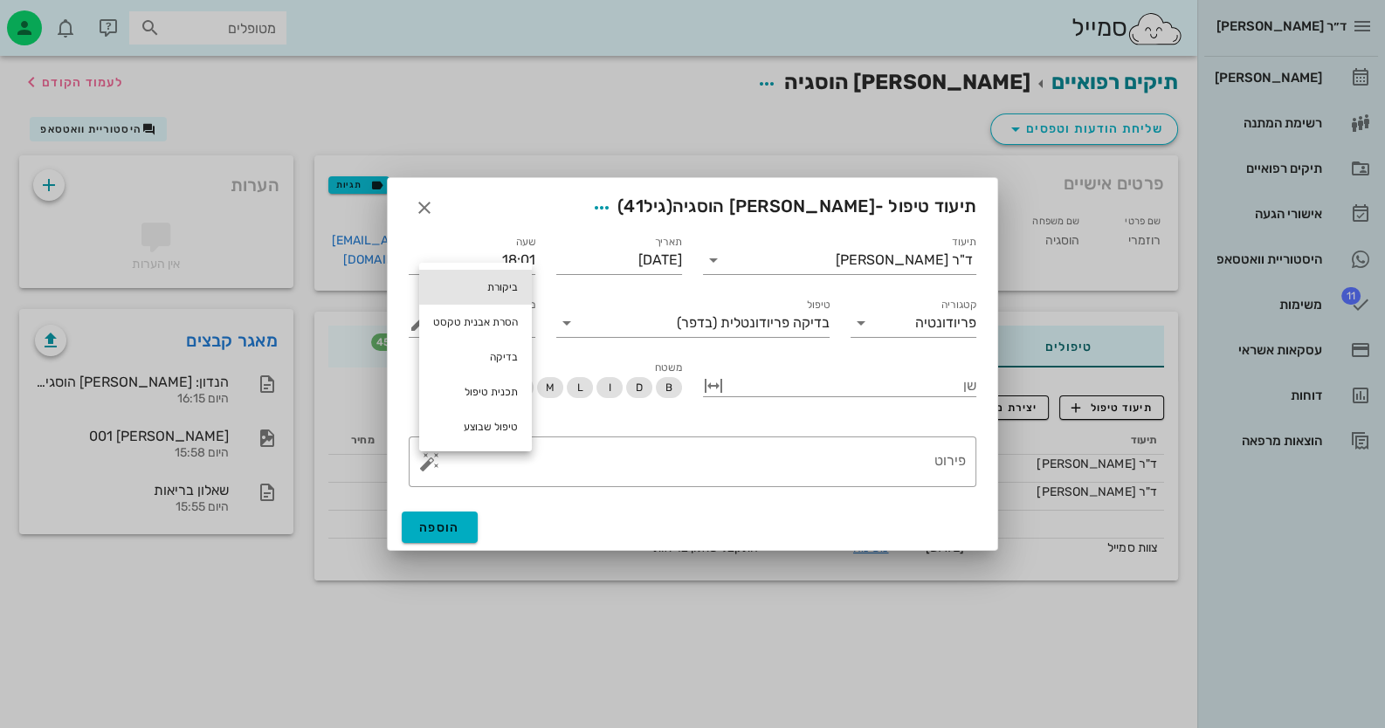
click at [511, 287] on div "ביקורת" at bounding box center [475, 287] width 113 height 35
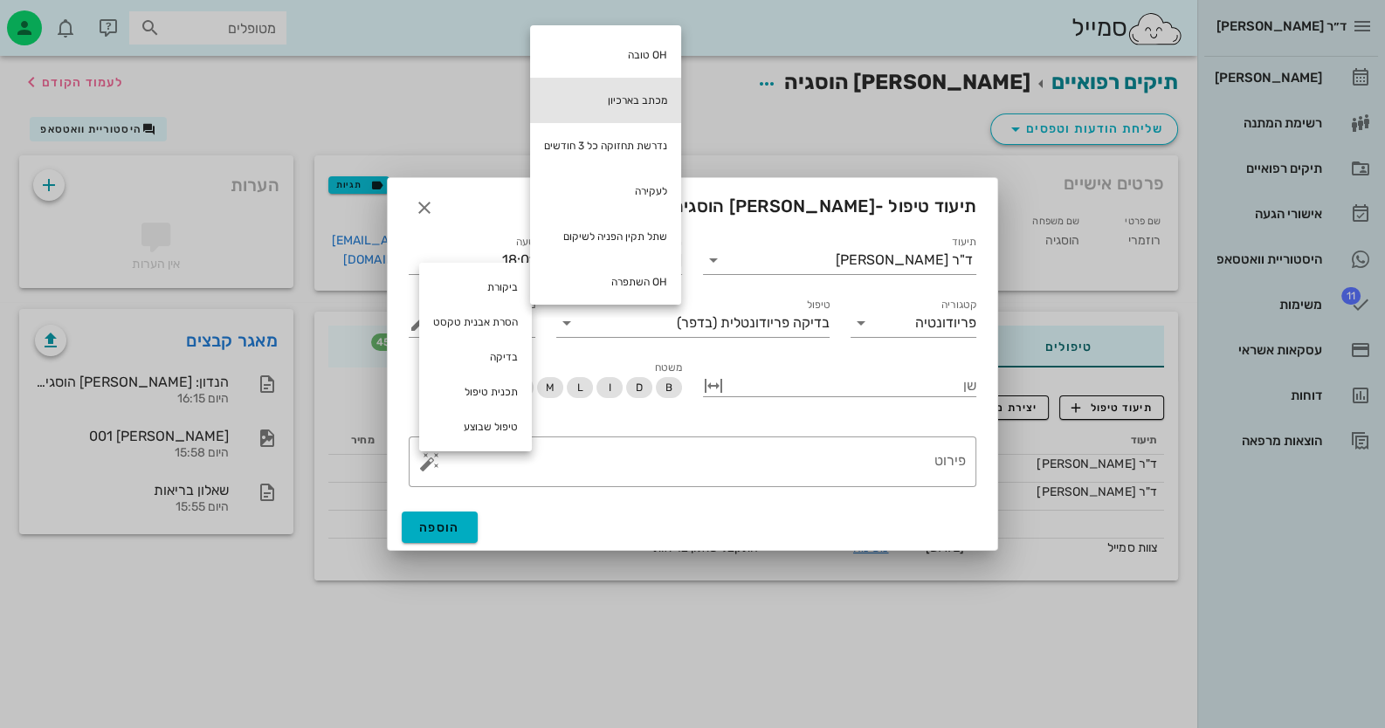
click at [674, 91] on div "מכתב בארכיון" at bounding box center [605, 100] width 151 height 45
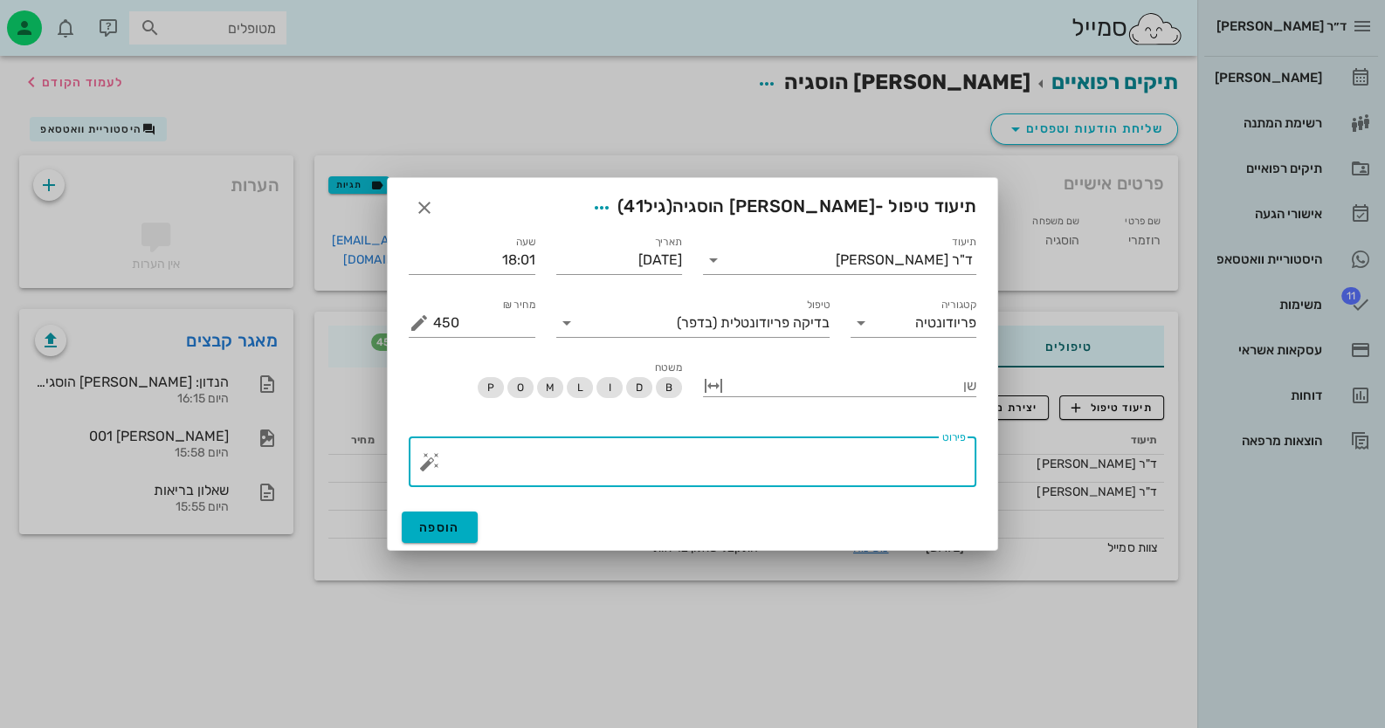
type textarea "מכתב בארכיון"
click at [441, 520] on span "הוספה" at bounding box center [439, 527] width 41 height 15
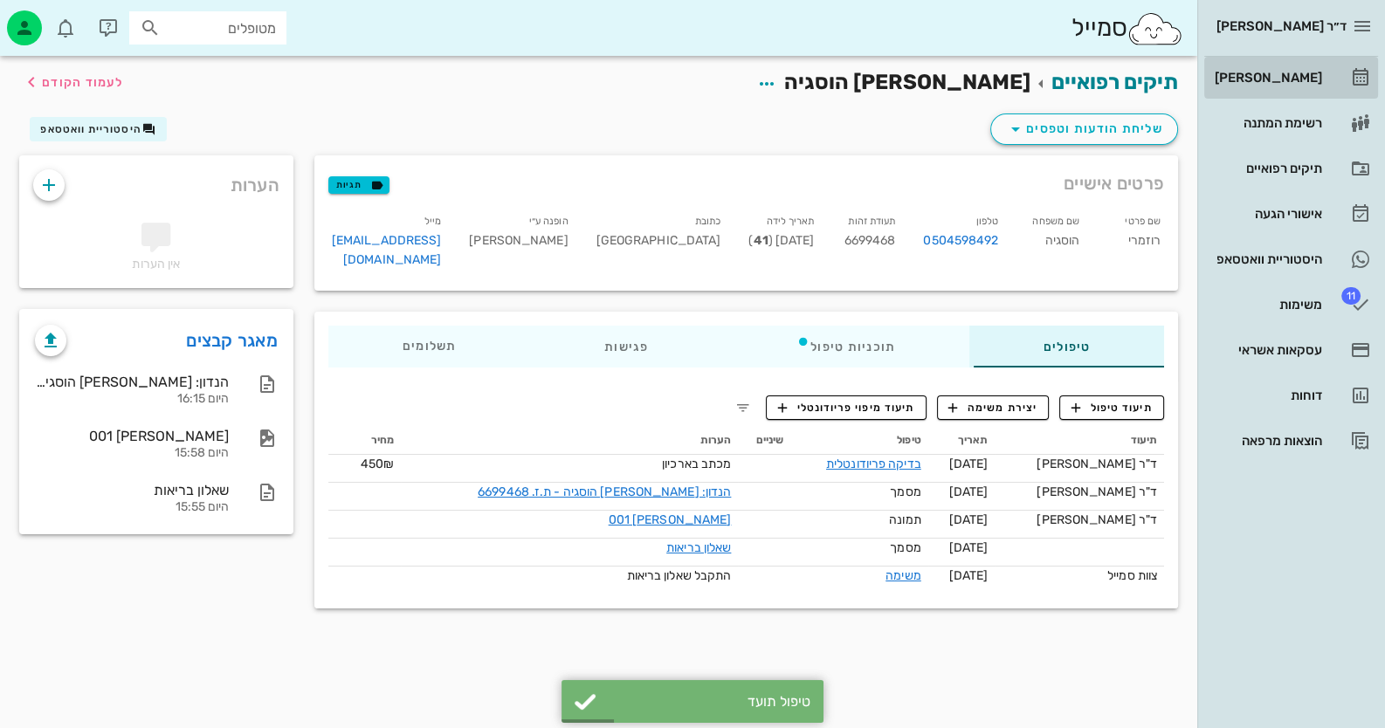
click at [1324, 67] on link "[PERSON_NAME]" at bounding box center [1291, 78] width 174 height 42
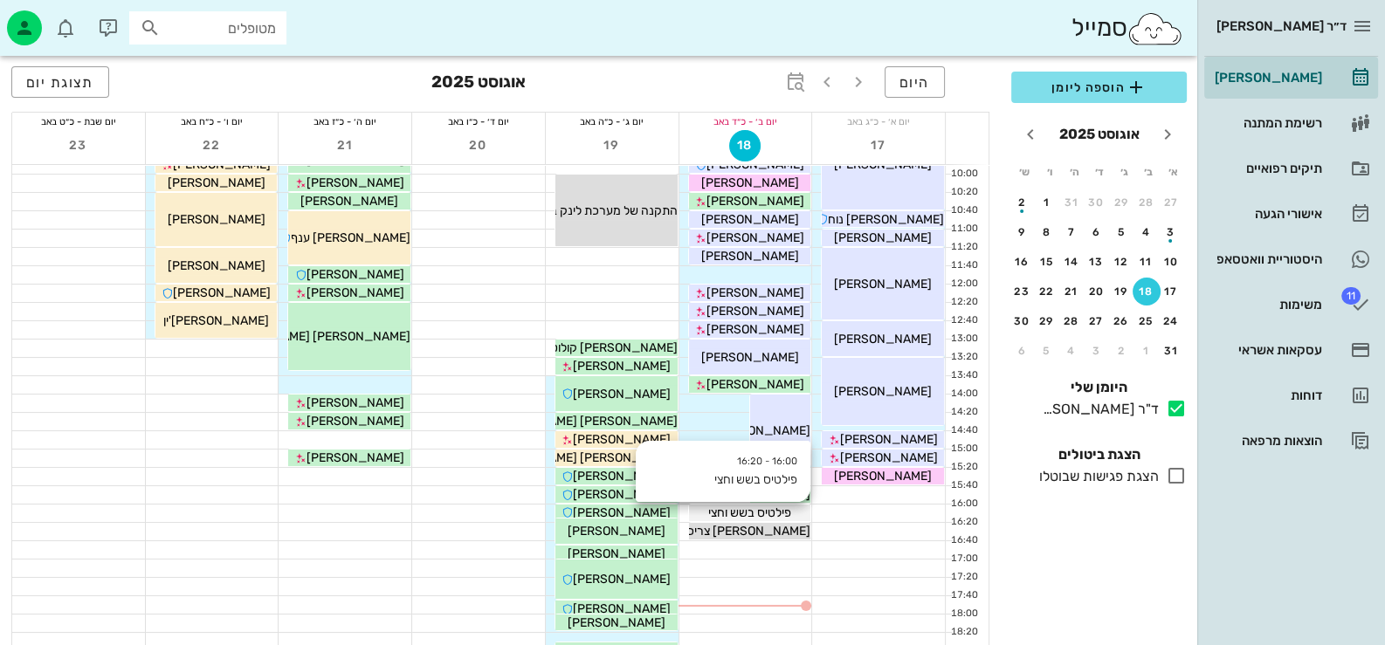
scroll to position [174, 0]
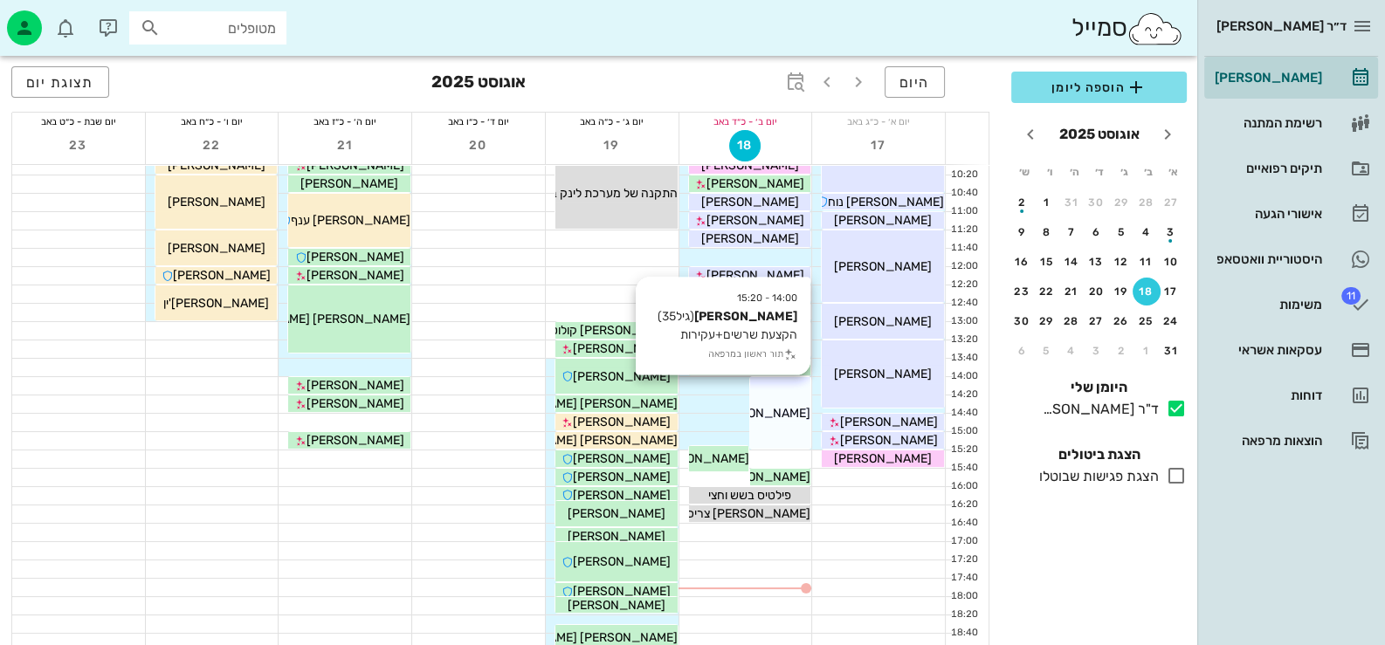
click at [768, 420] on div "[PERSON_NAME]" at bounding box center [780, 413] width 60 height 18
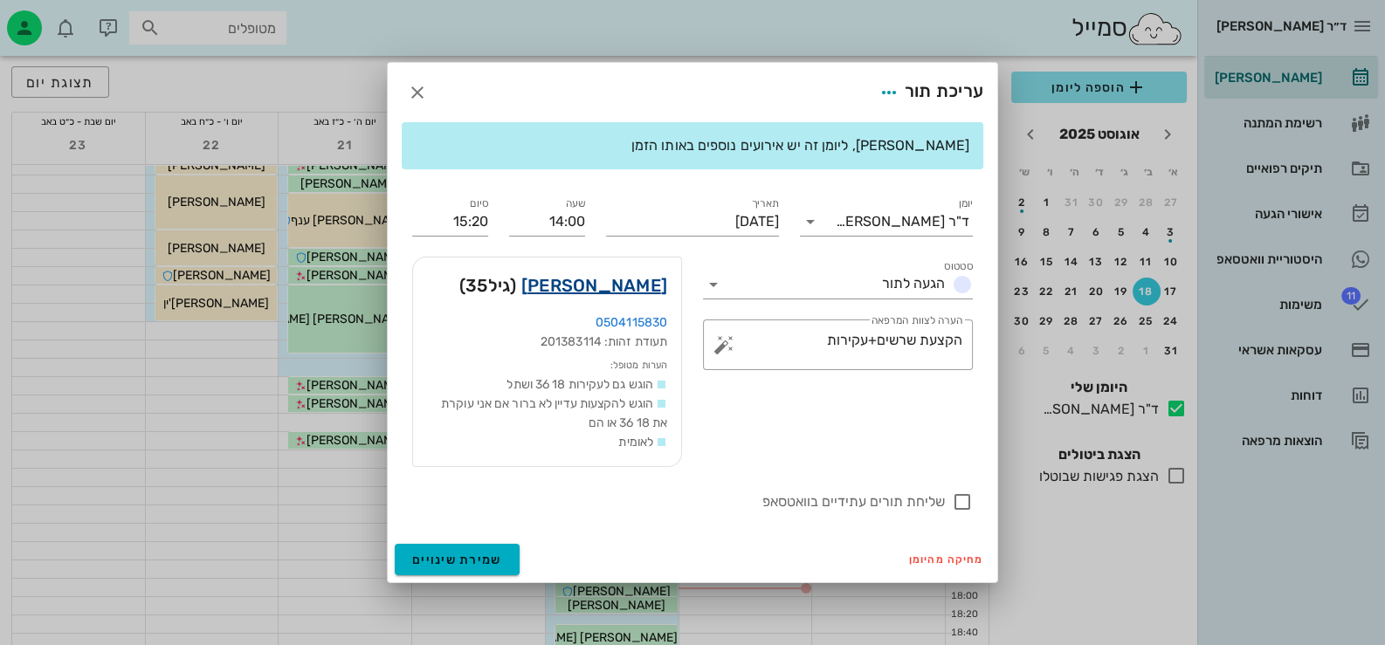
click at [654, 272] on link "[PERSON_NAME]" at bounding box center [594, 286] width 146 height 28
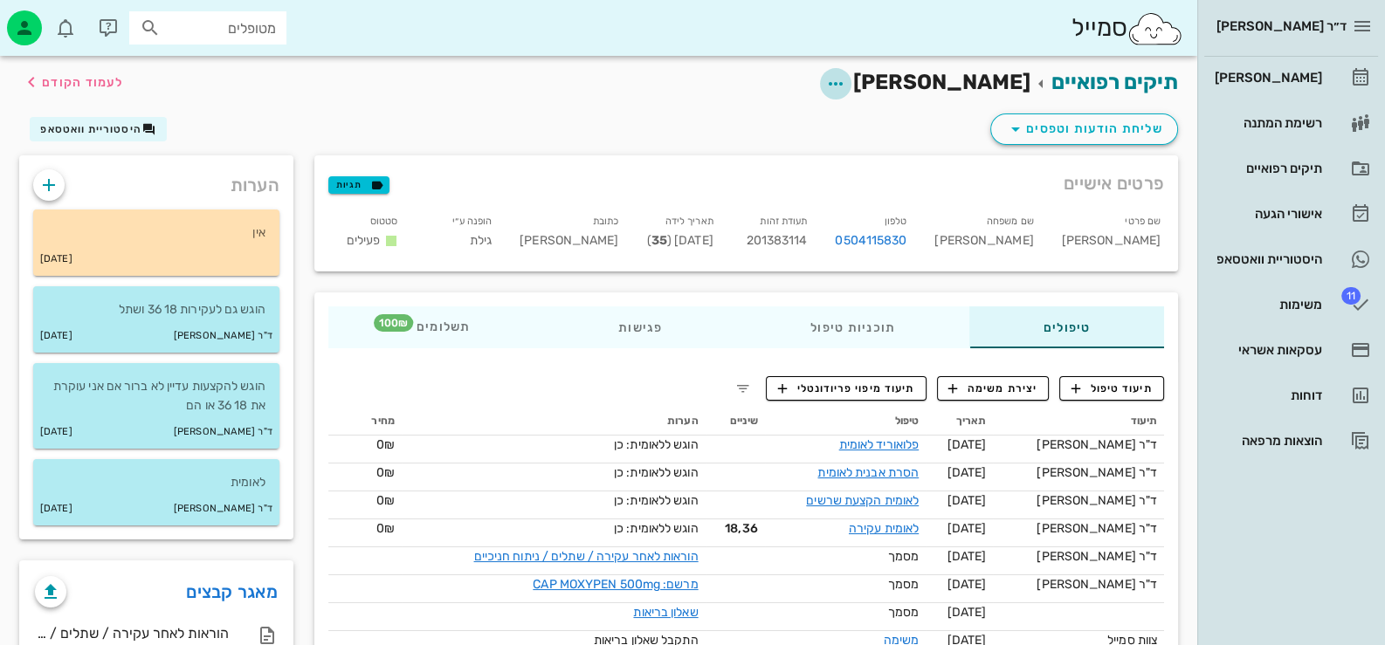
click at [851, 78] on span "button" at bounding box center [835, 83] width 31 height 21
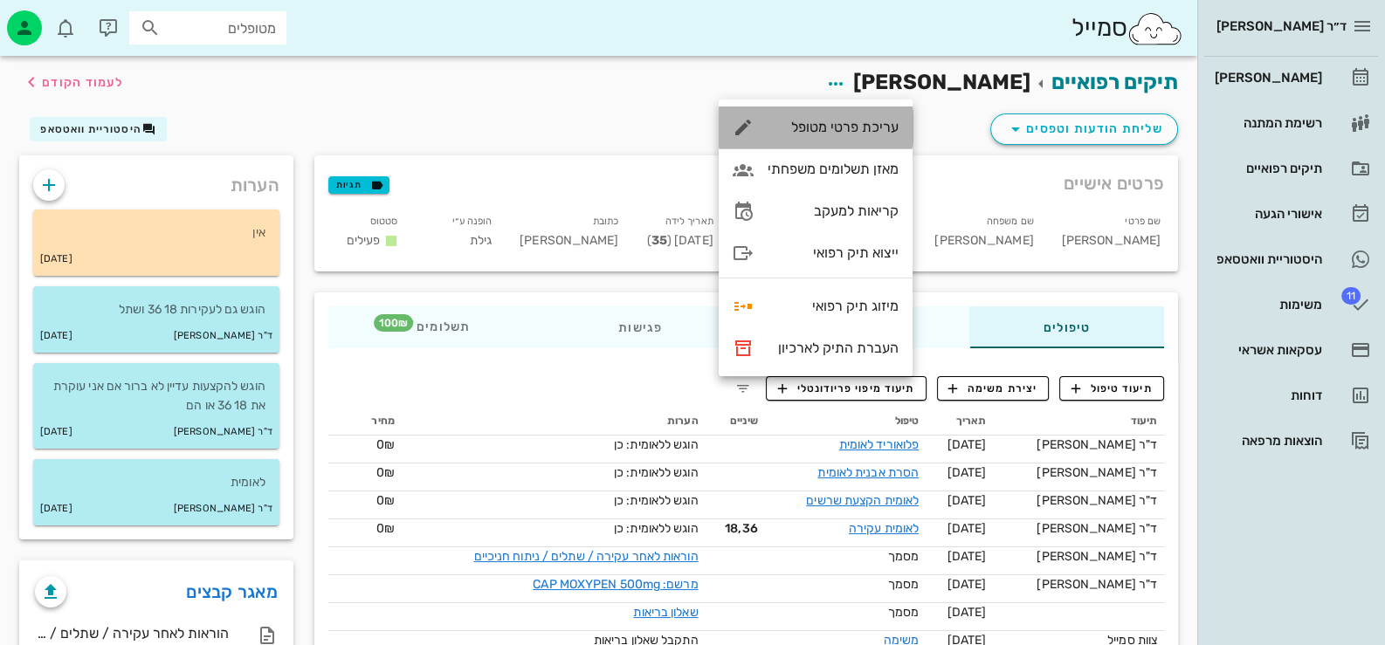
click at [882, 135] on div "עריכת פרטי מטופל" at bounding box center [833, 127] width 131 height 17
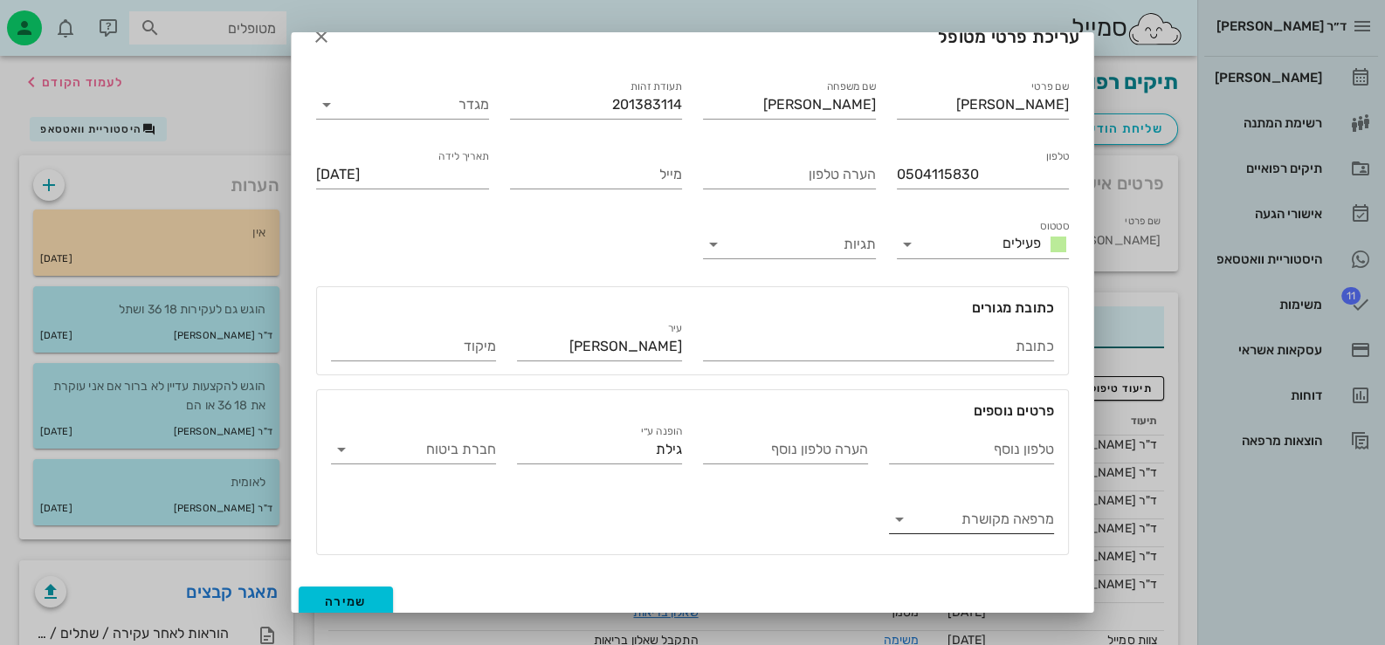
scroll to position [38, 0]
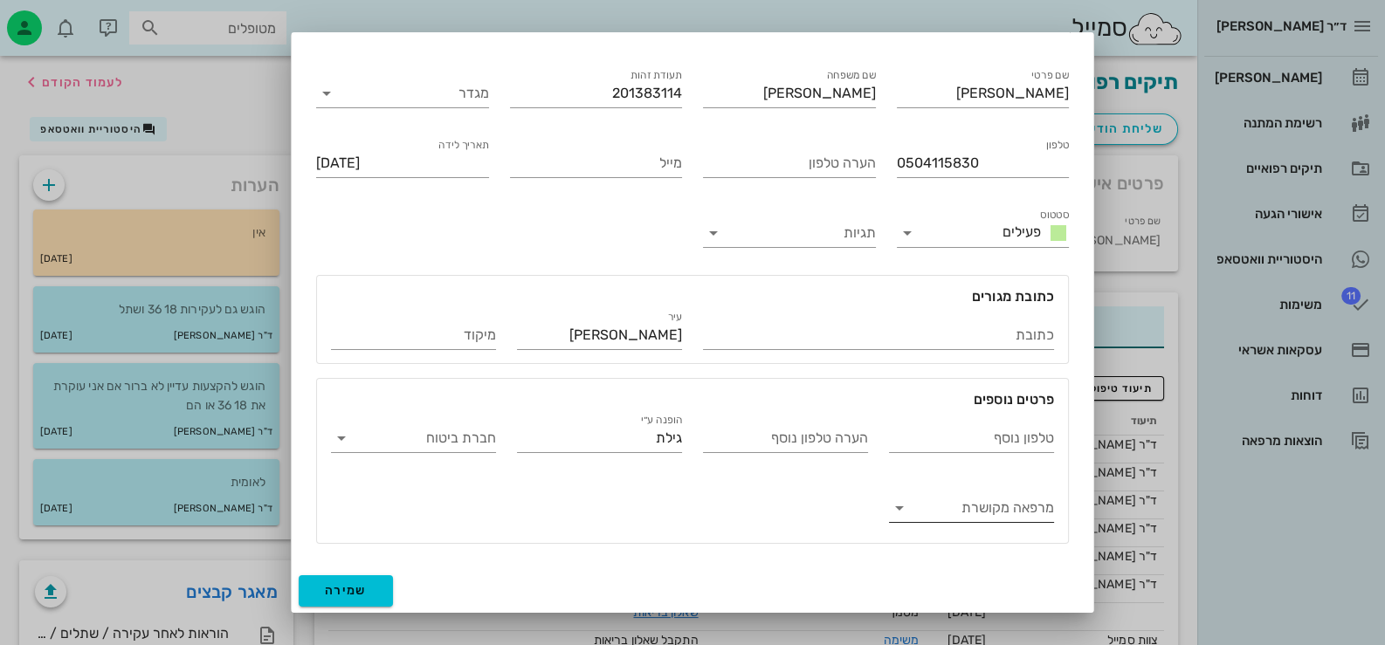
click at [1022, 501] on input "מרפאה מקושרת" at bounding box center [985, 508] width 137 height 28
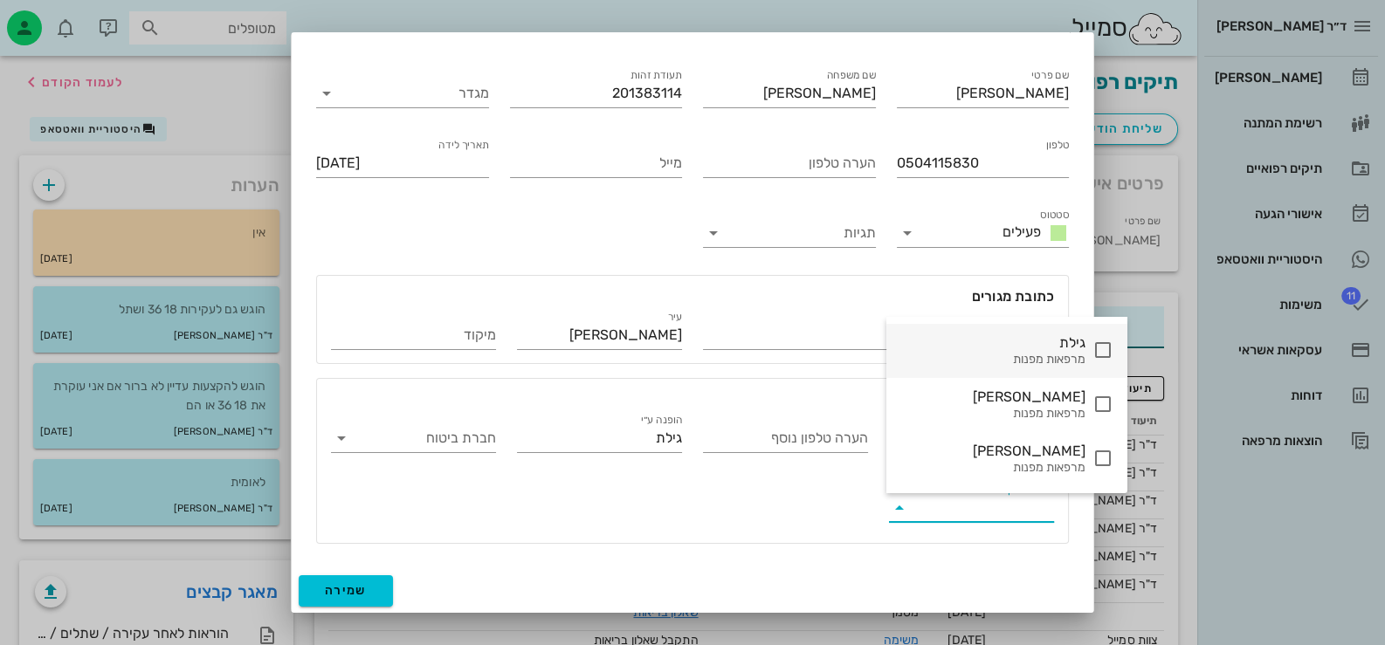
click at [1092, 348] on icon at bounding box center [1102, 350] width 21 height 21
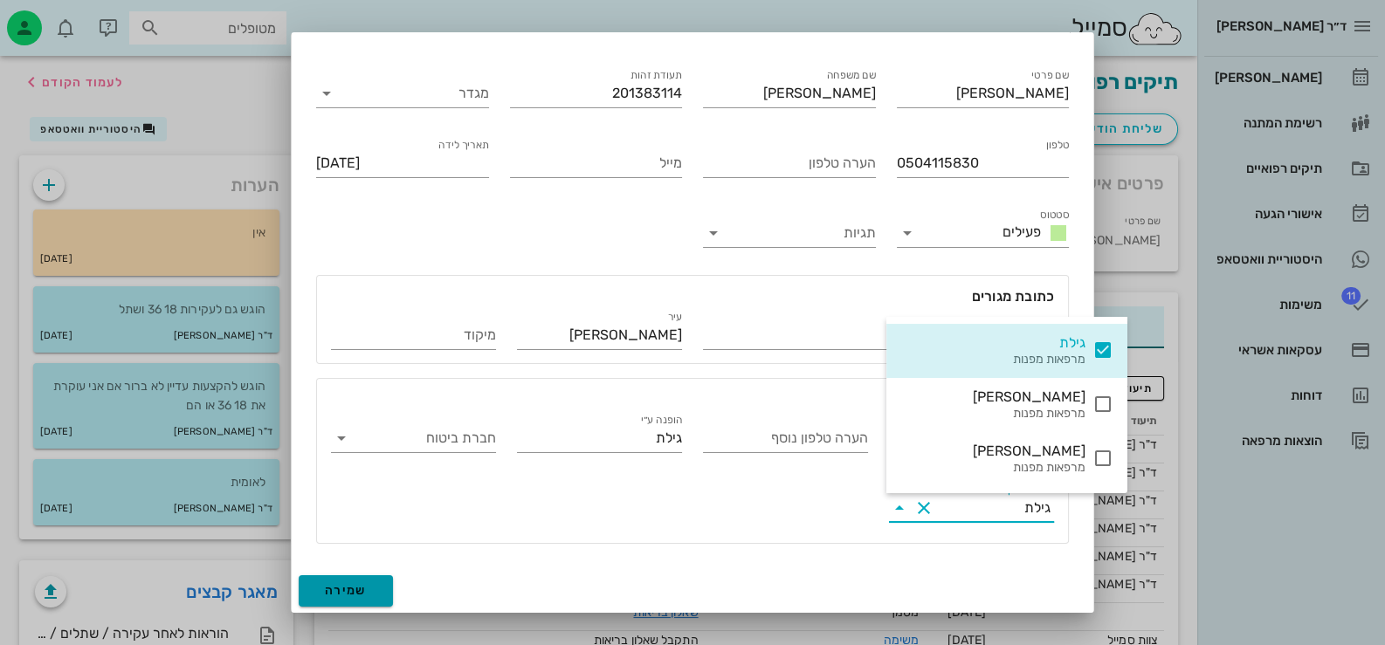
click at [388, 586] on button "שמירה" at bounding box center [346, 590] width 94 height 31
type input "1989-08-27"
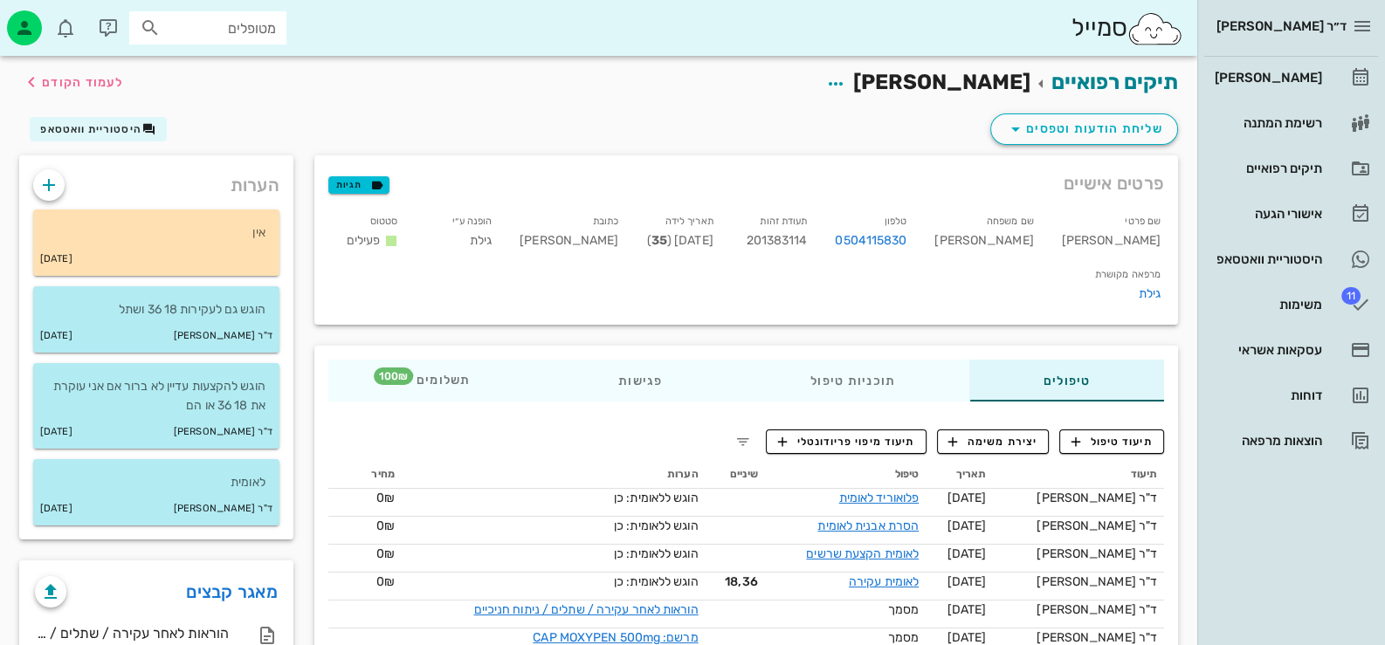
click at [807, 239] on span "201383114" at bounding box center [776, 240] width 61 height 15
copy span "201383114"
